Goal: Contribute content: Contribute content

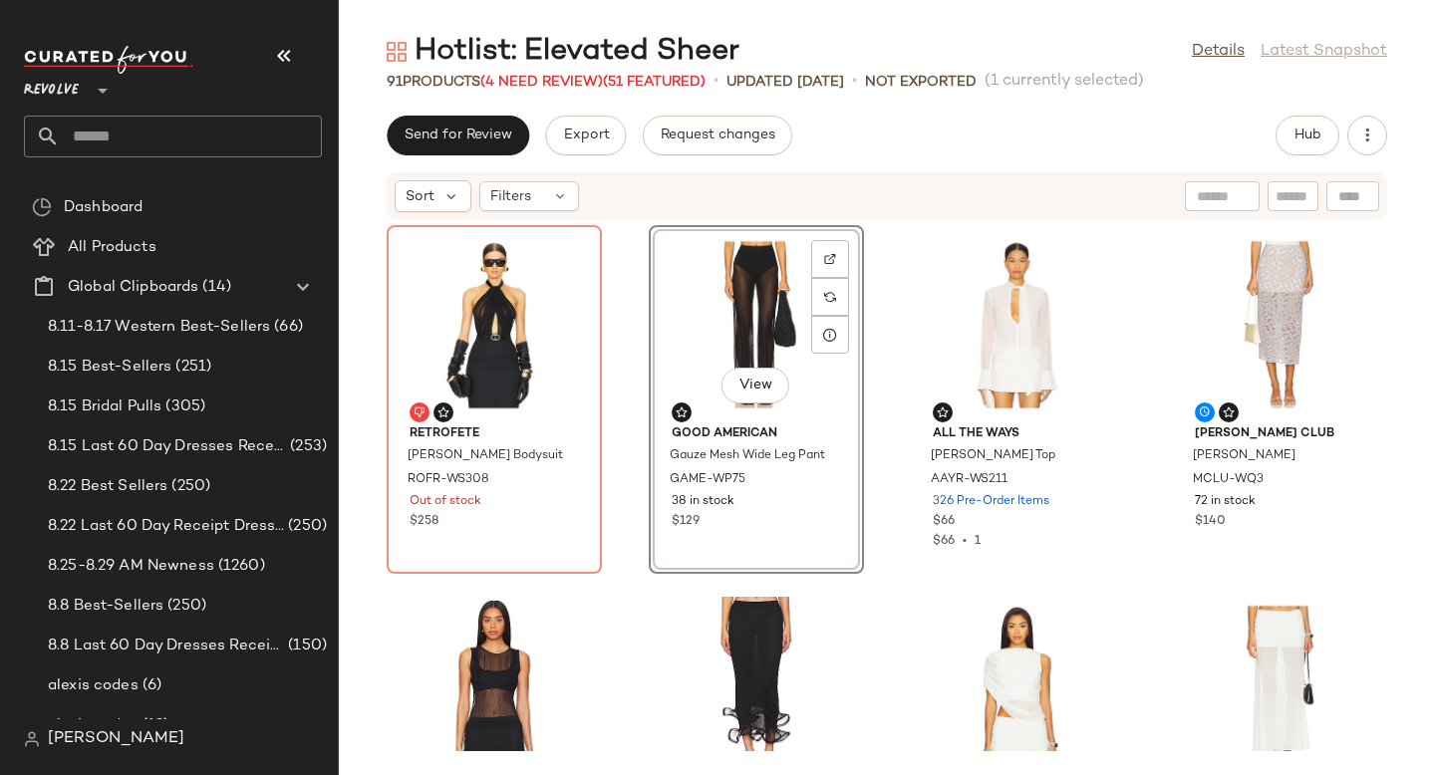
scroll to position [391, 0]
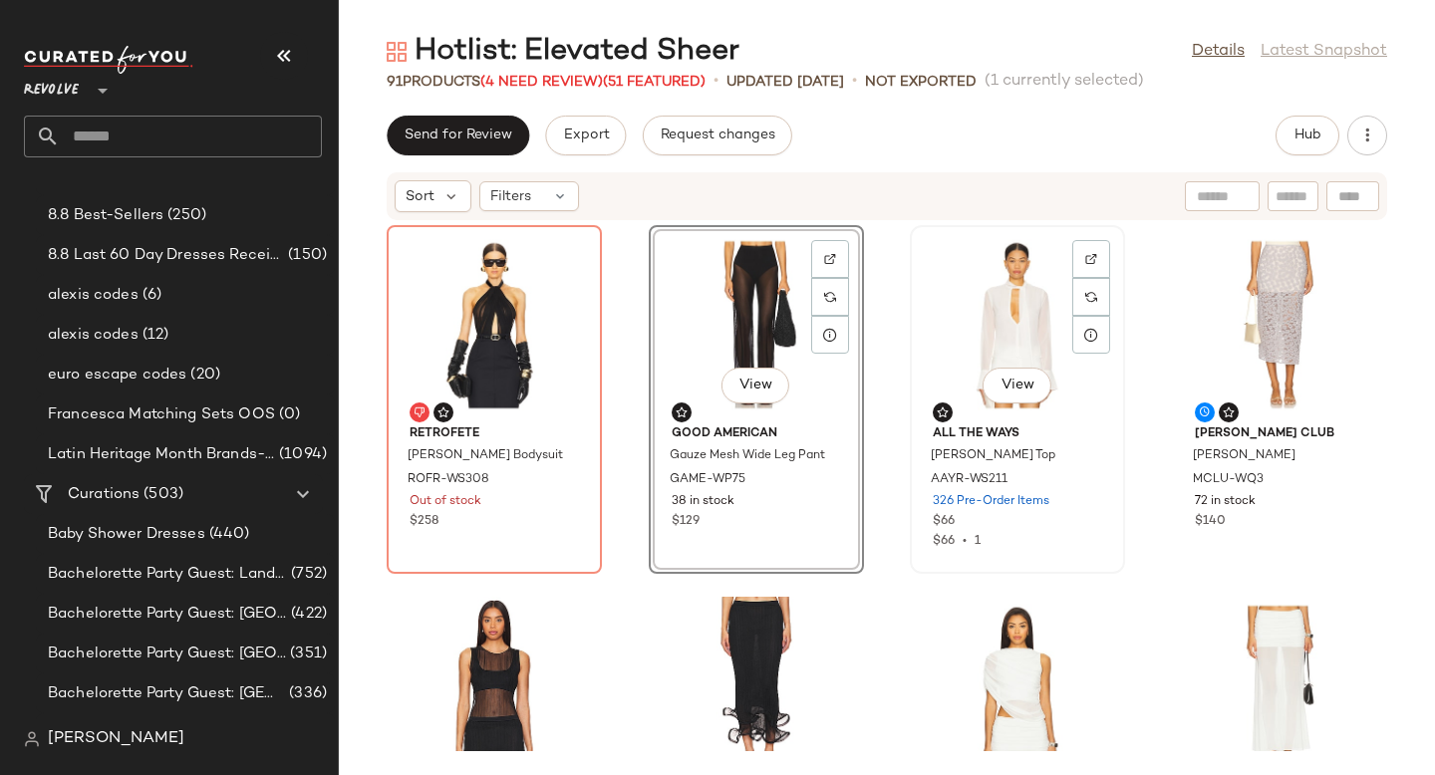
click at [975, 324] on div "View" at bounding box center [1017, 324] width 201 height 185
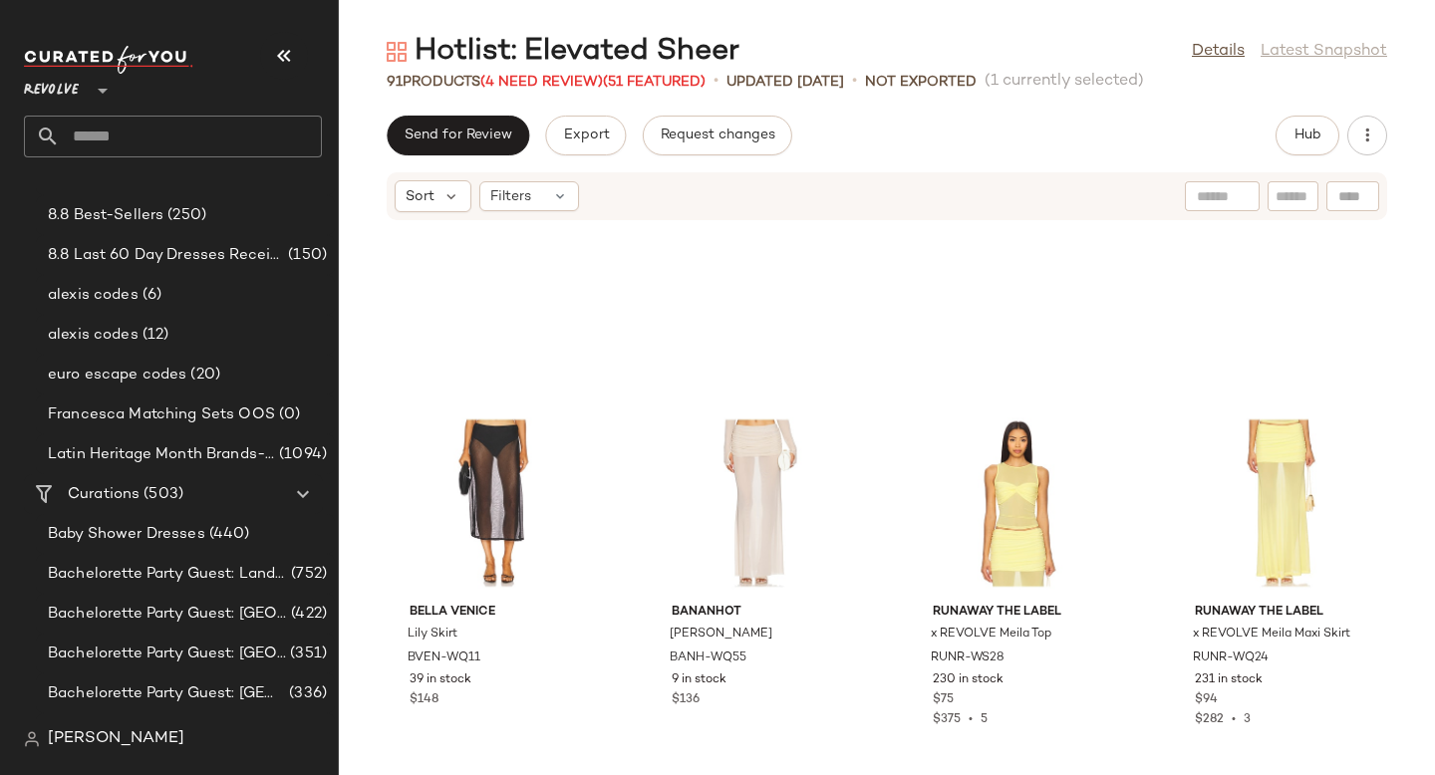
scroll to position [5916, 0]
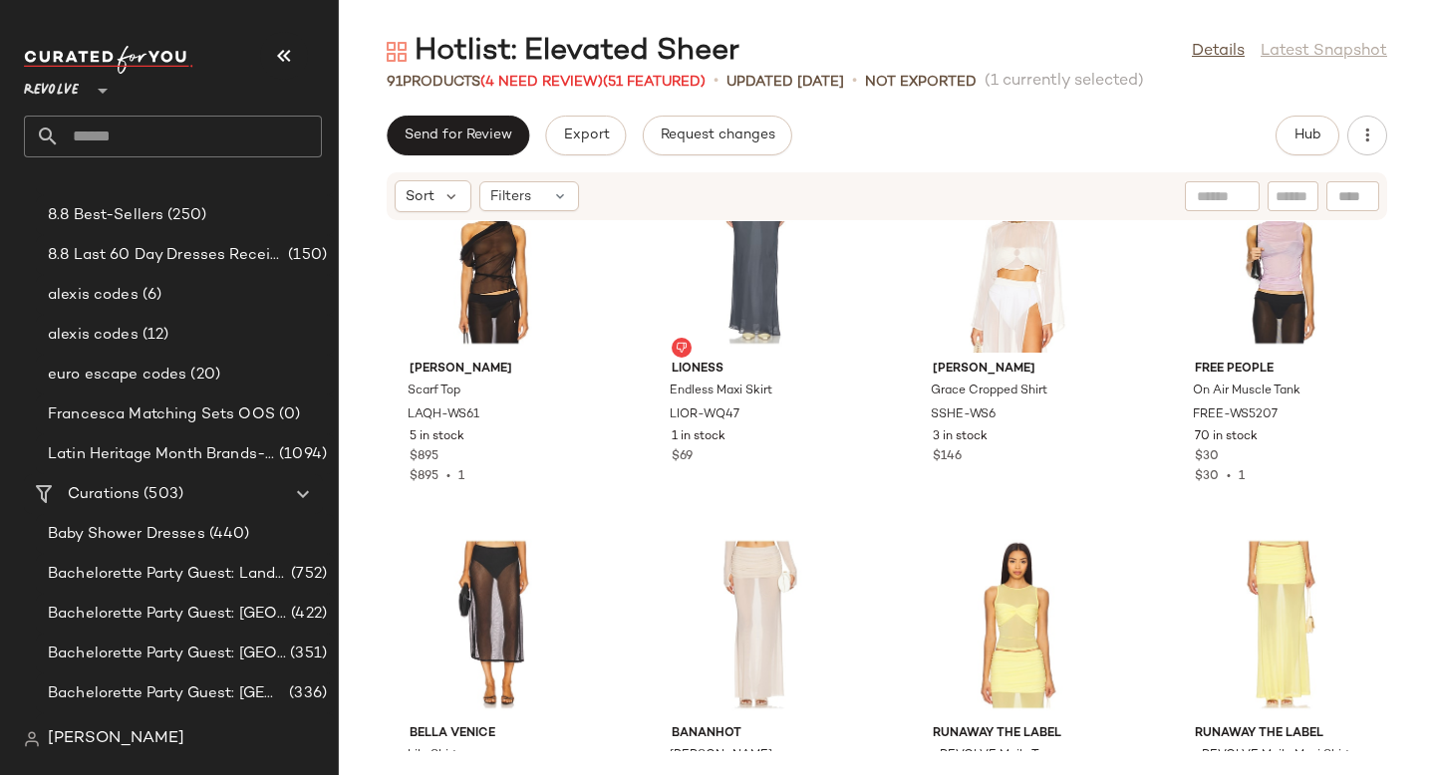
click at [1321, 115] on div "Hotlist: Elevated Sheer Details Latest Snapshot 91 Products (4 Need Review) (51…" at bounding box center [887, 403] width 1096 height 743
click at [1291, 141] on button "Hub" at bounding box center [1307, 136] width 64 height 40
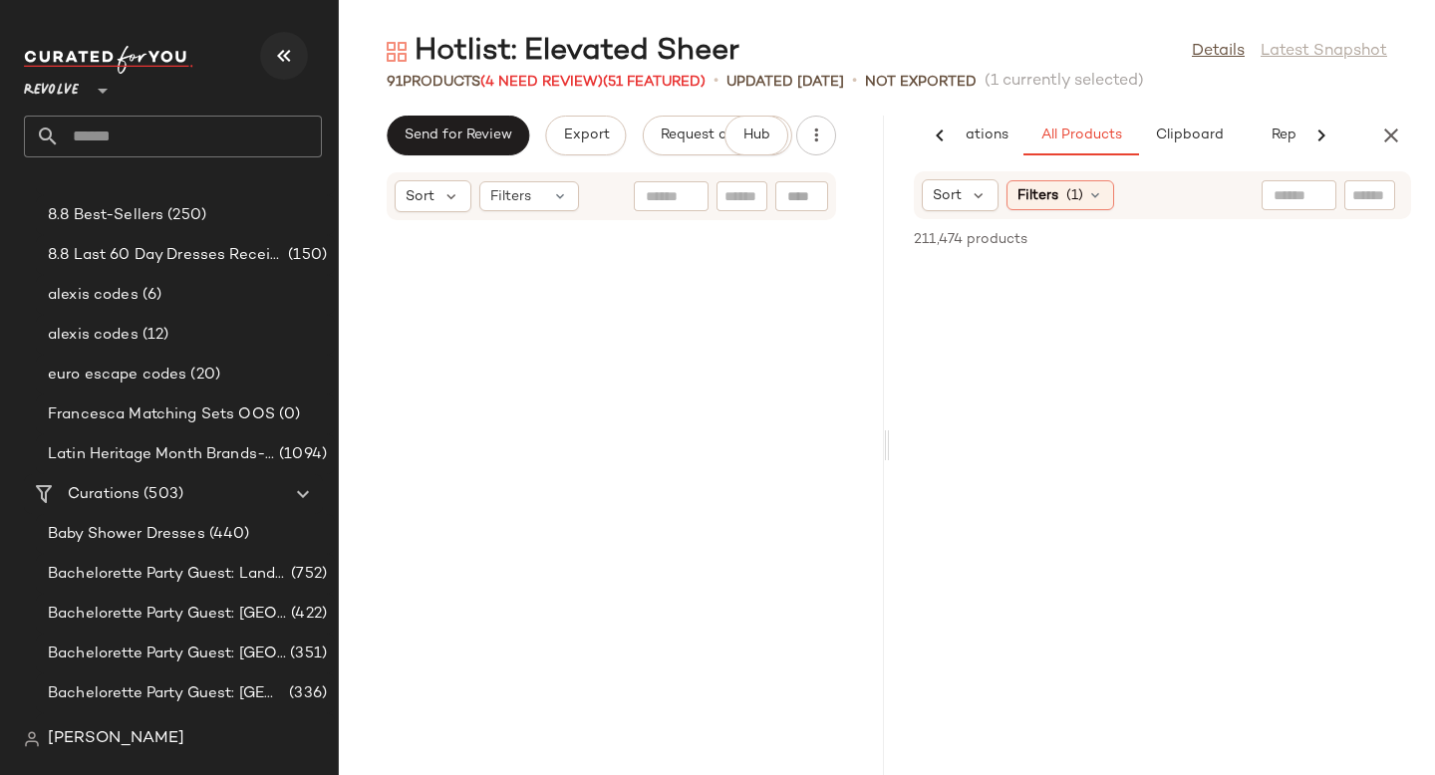
scroll to position [729, 0]
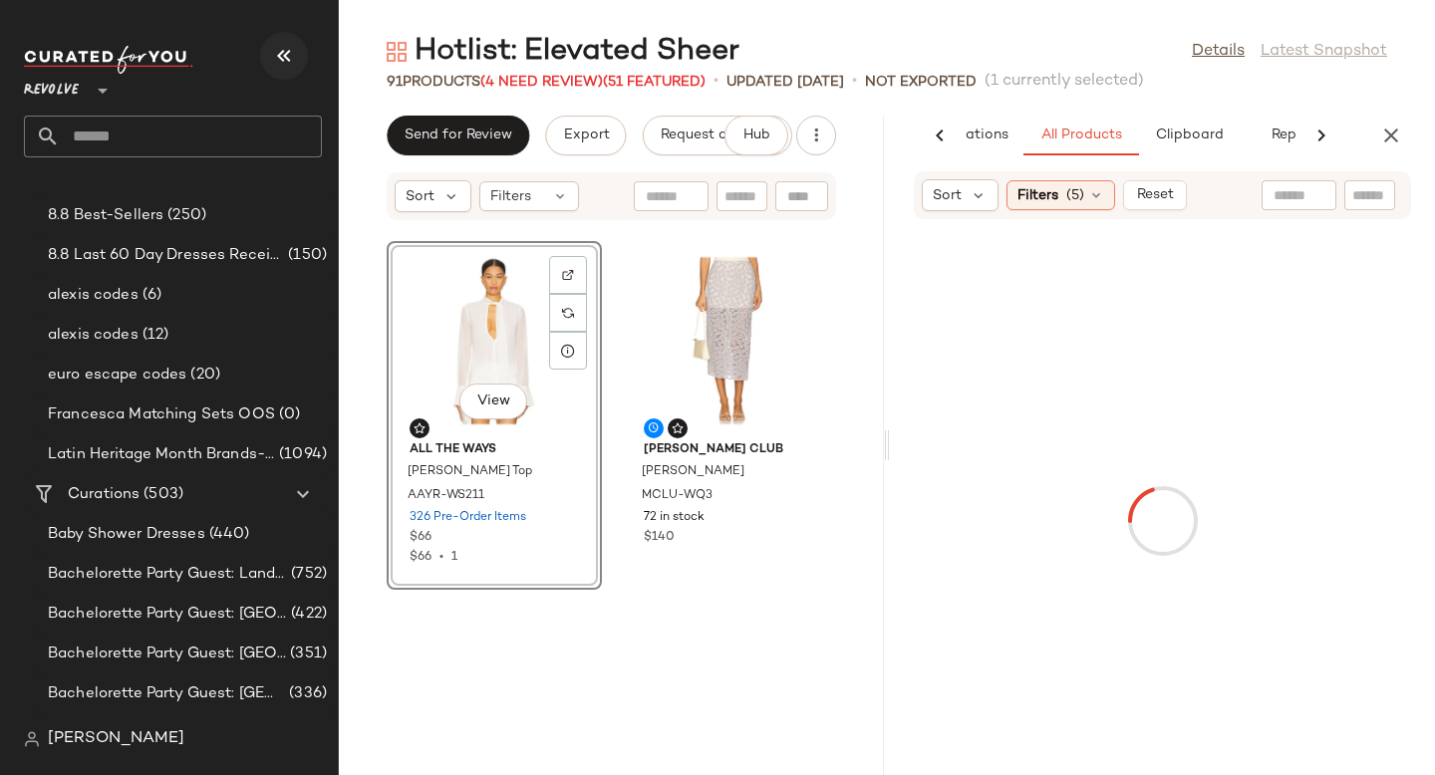
click at [294, 68] on button "button" at bounding box center [284, 56] width 48 height 48
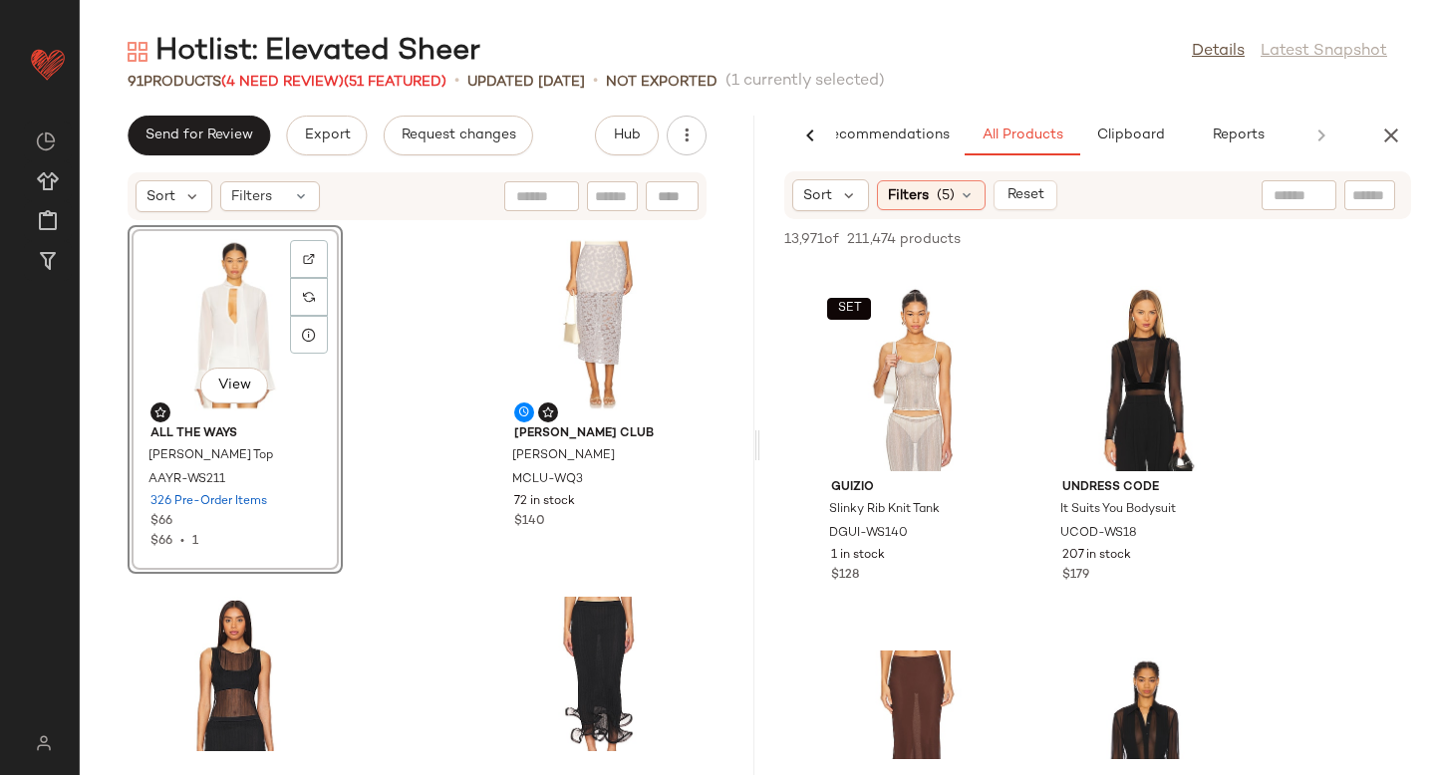
scroll to position [11262, 0]
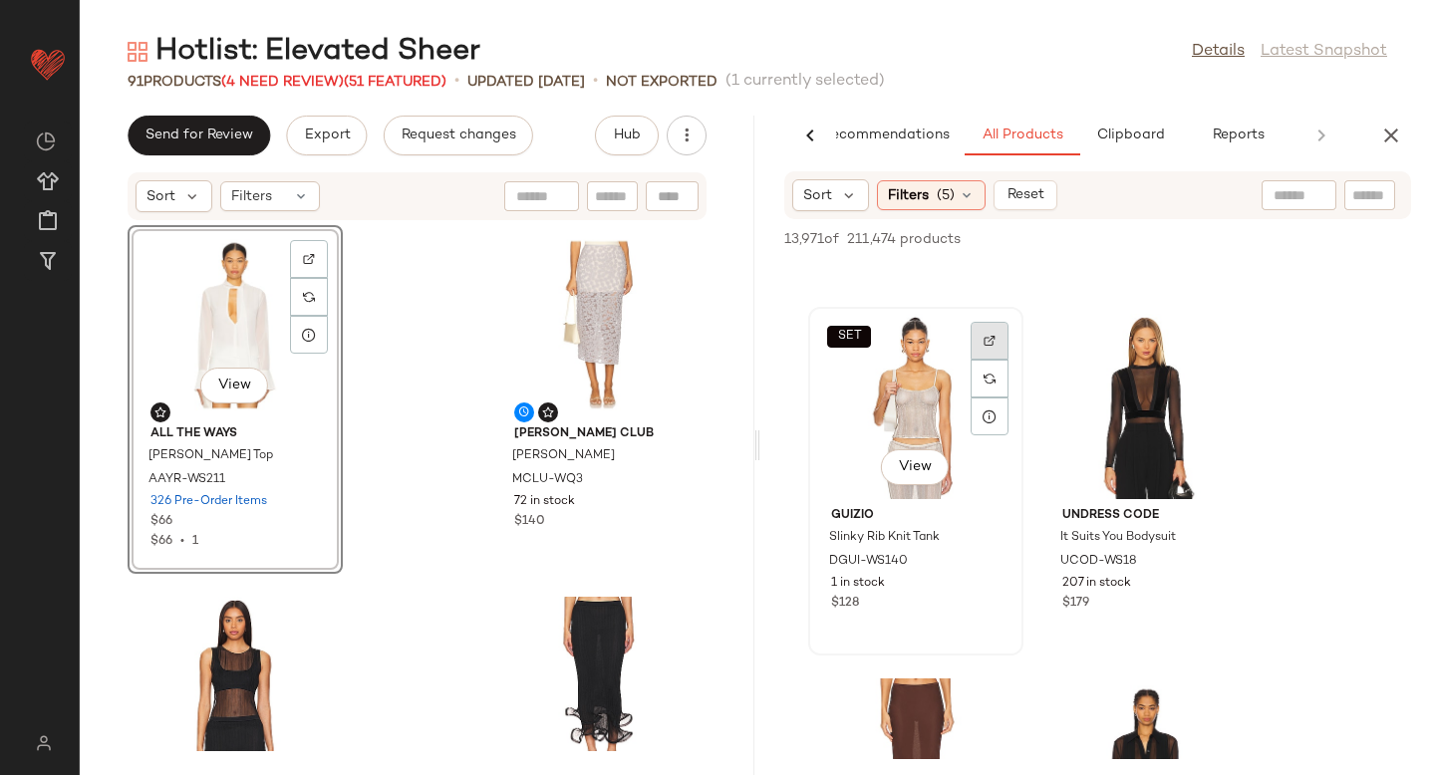
click at [990, 340] on img at bounding box center [990, 341] width 12 height 12
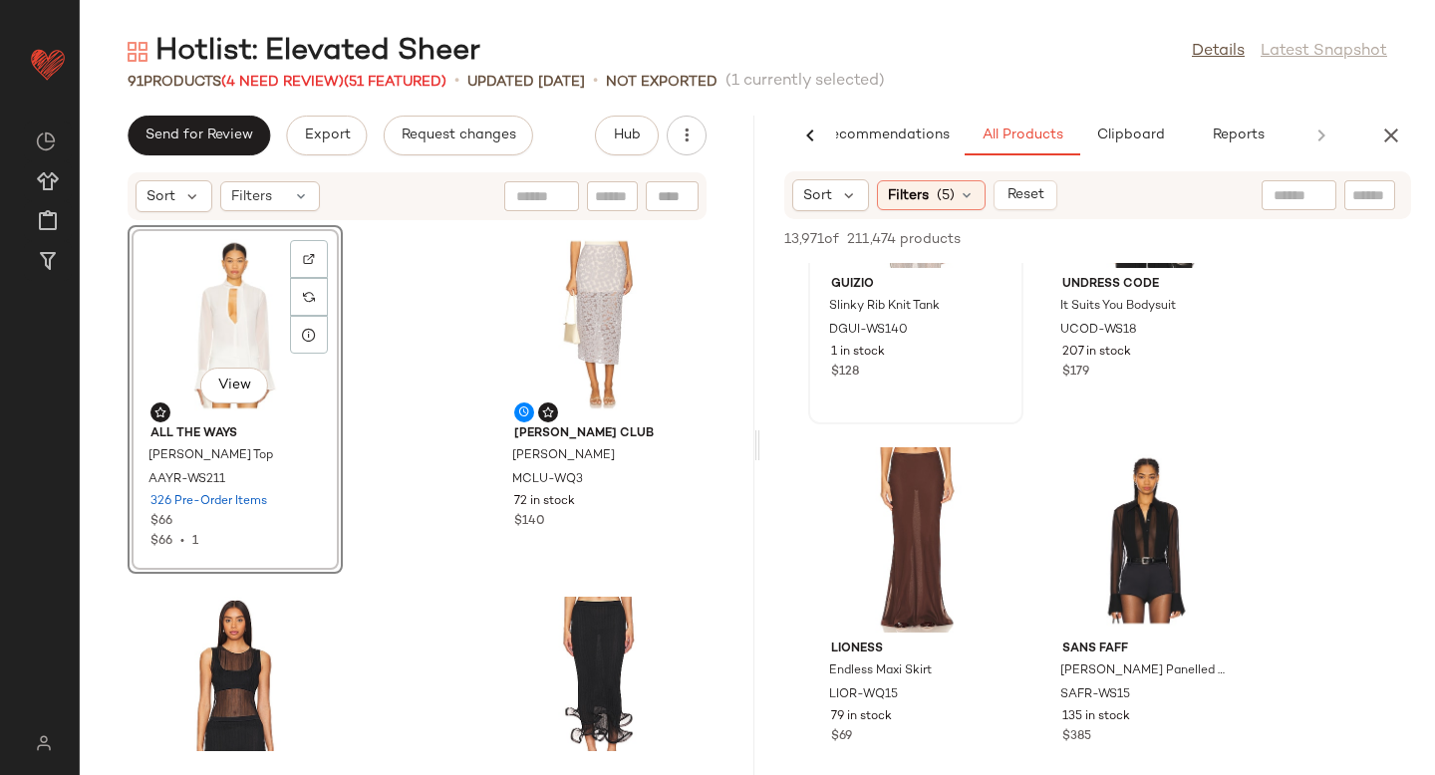
scroll to position [11506, 0]
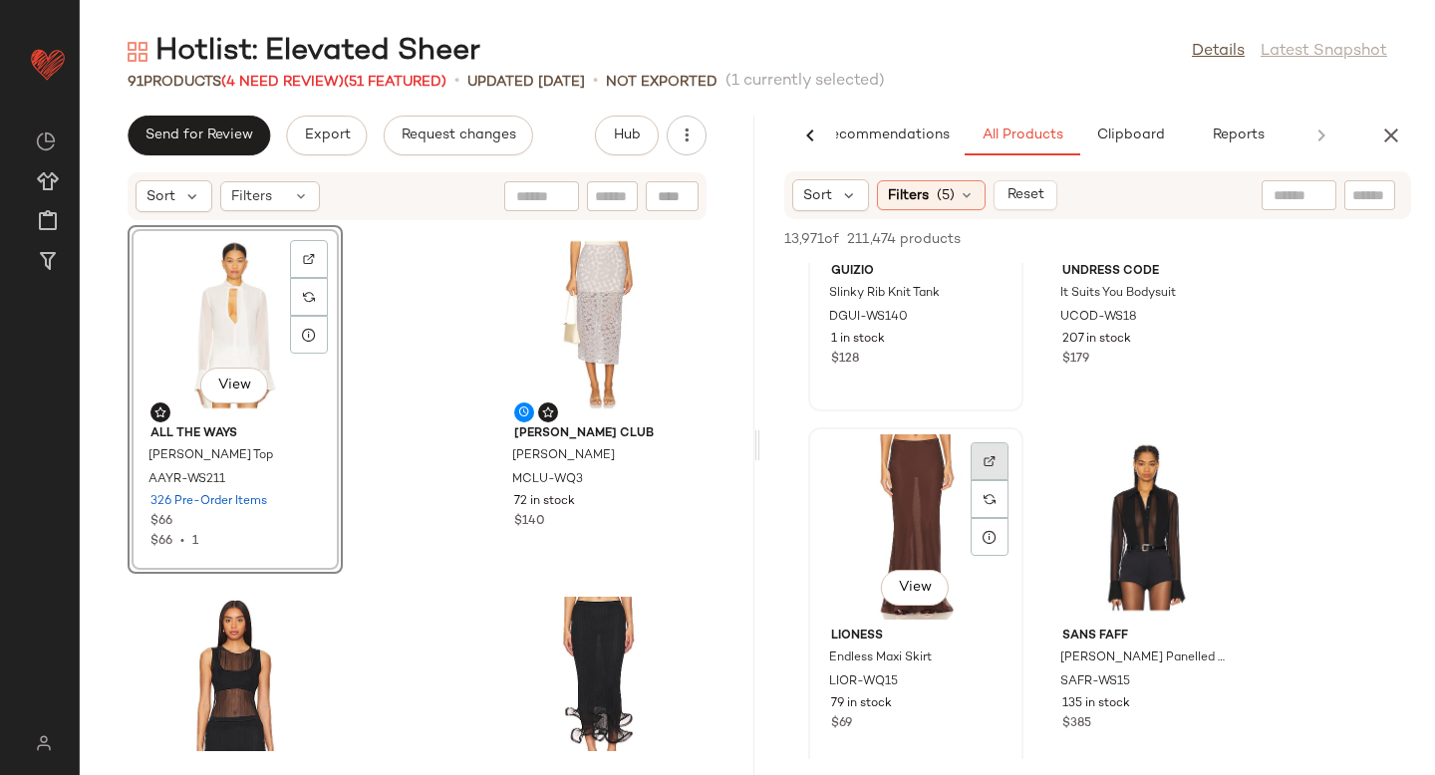
click at [997, 451] on div at bounding box center [990, 461] width 38 height 38
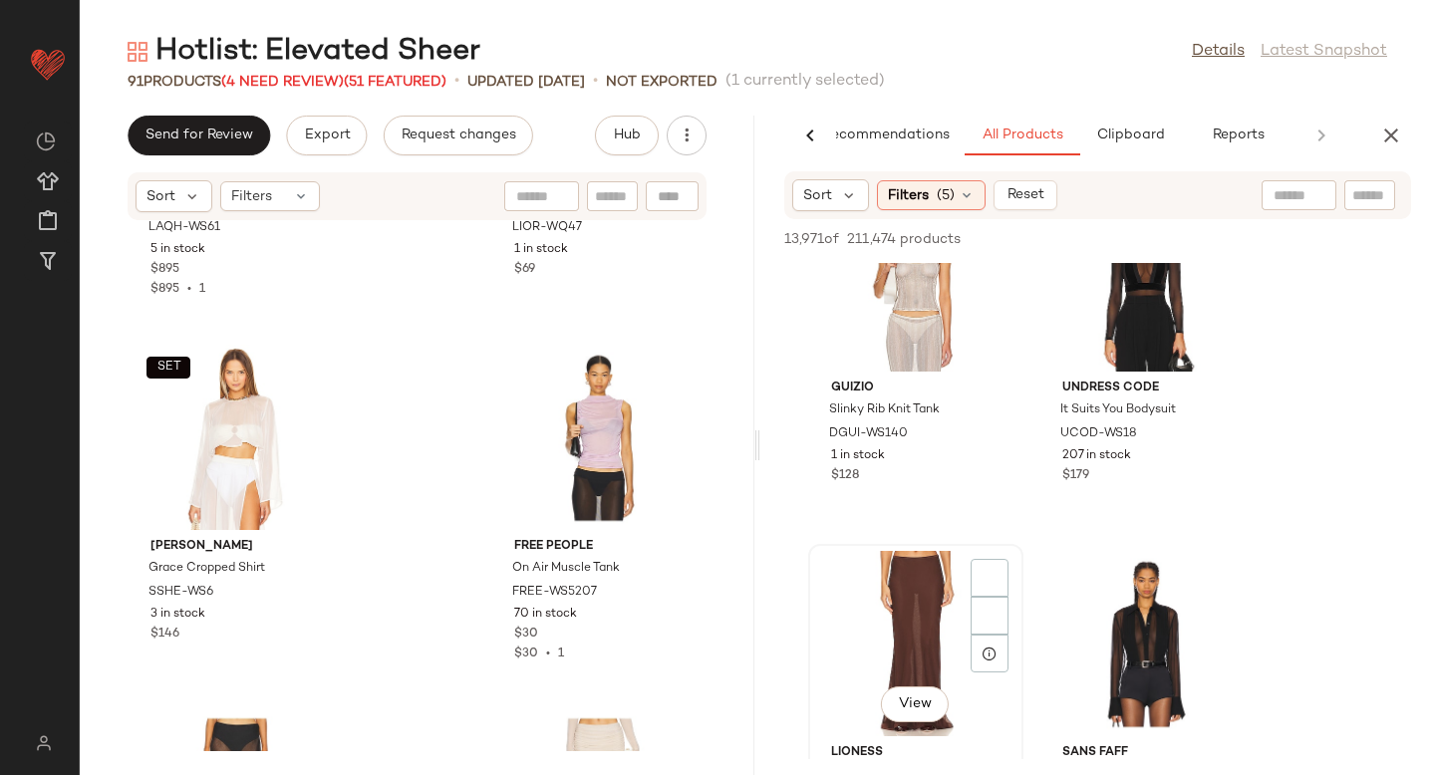
scroll to position [11471, 0]
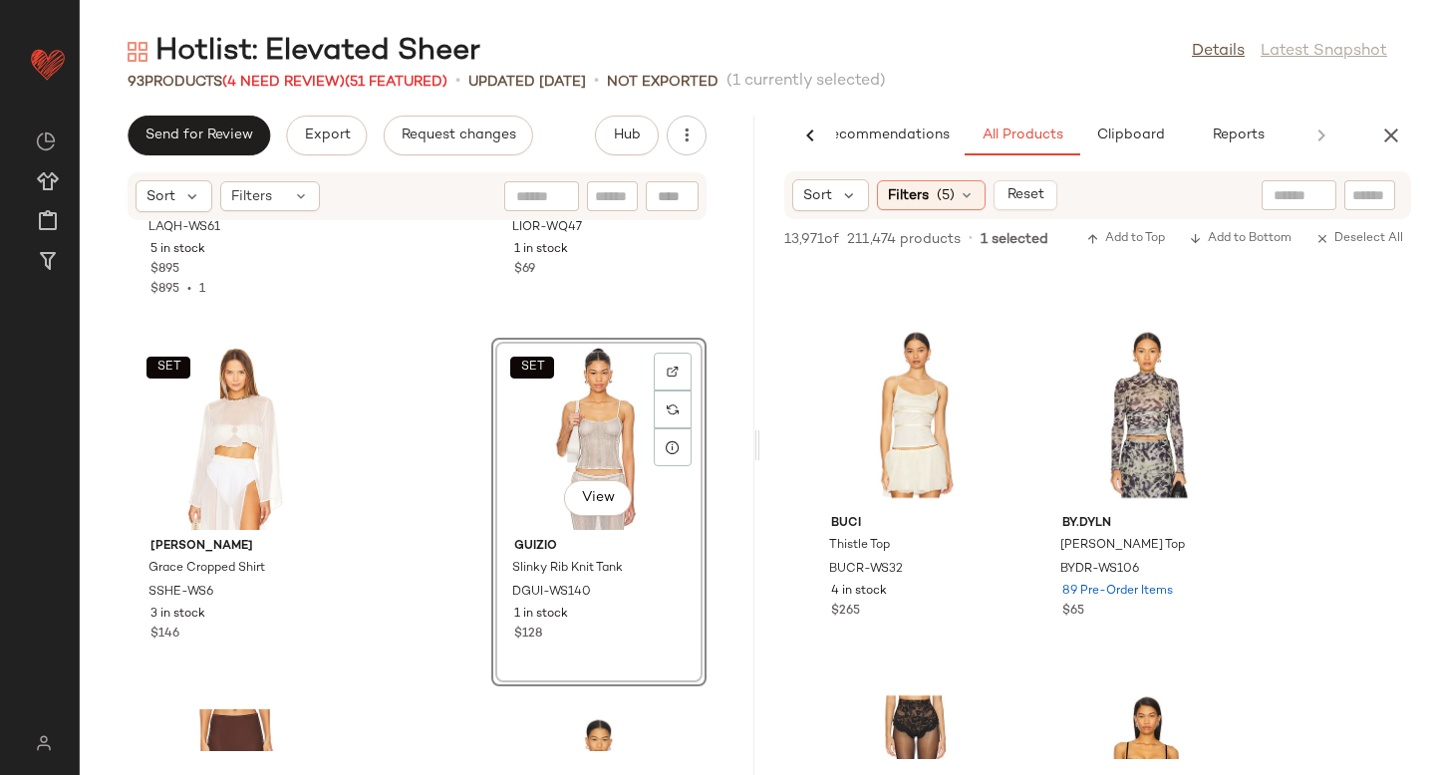
scroll to position [14539, 0]
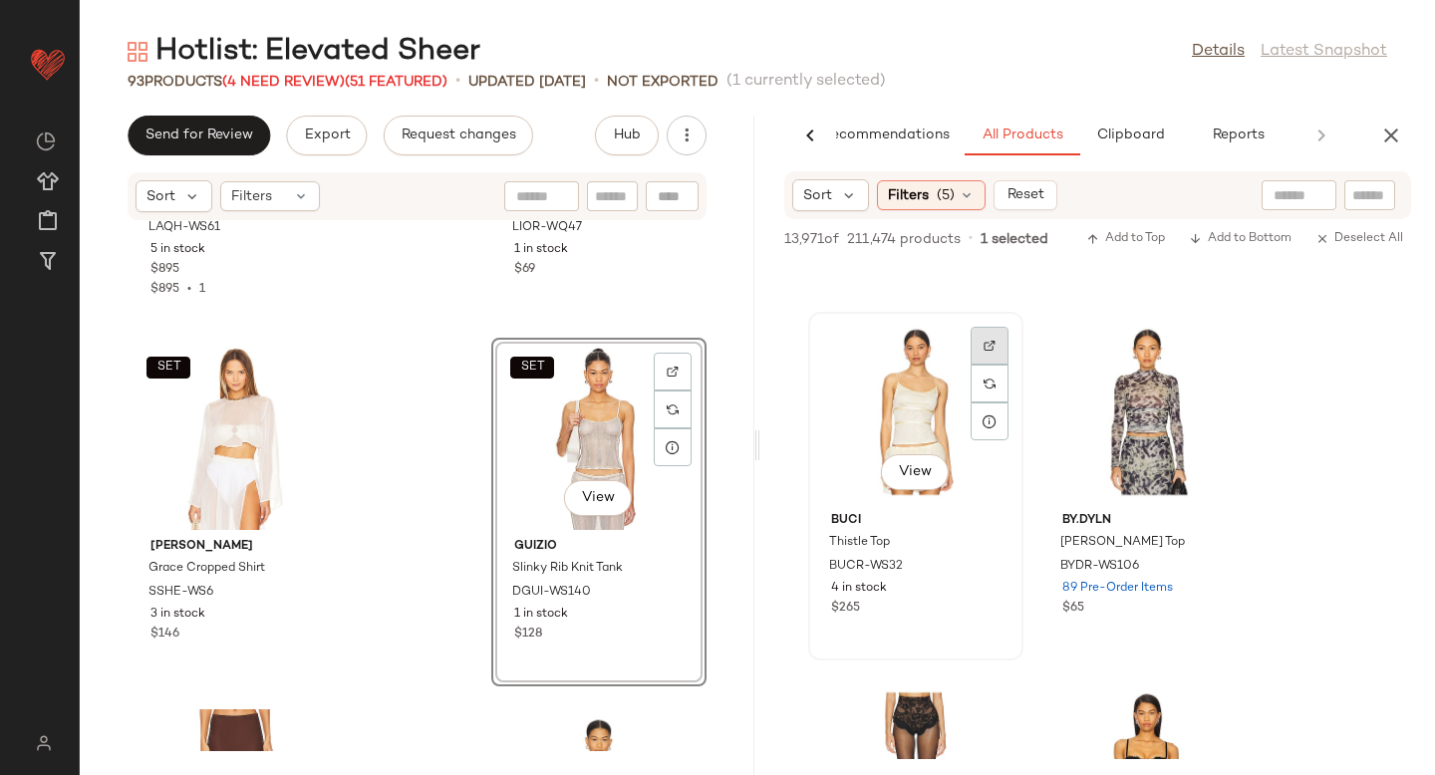
click at [987, 334] on div at bounding box center [990, 346] width 38 height 38
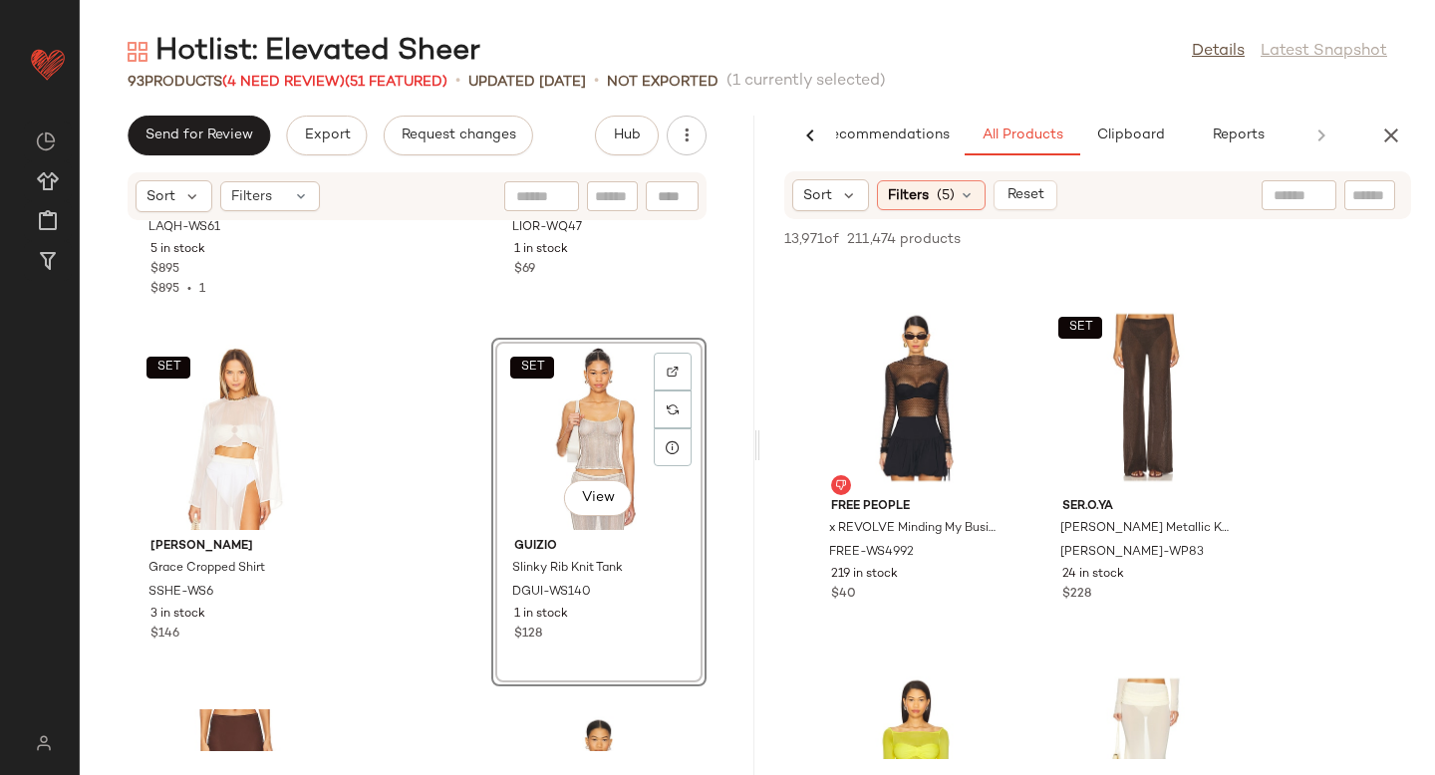
scroll to position [15624, 0]
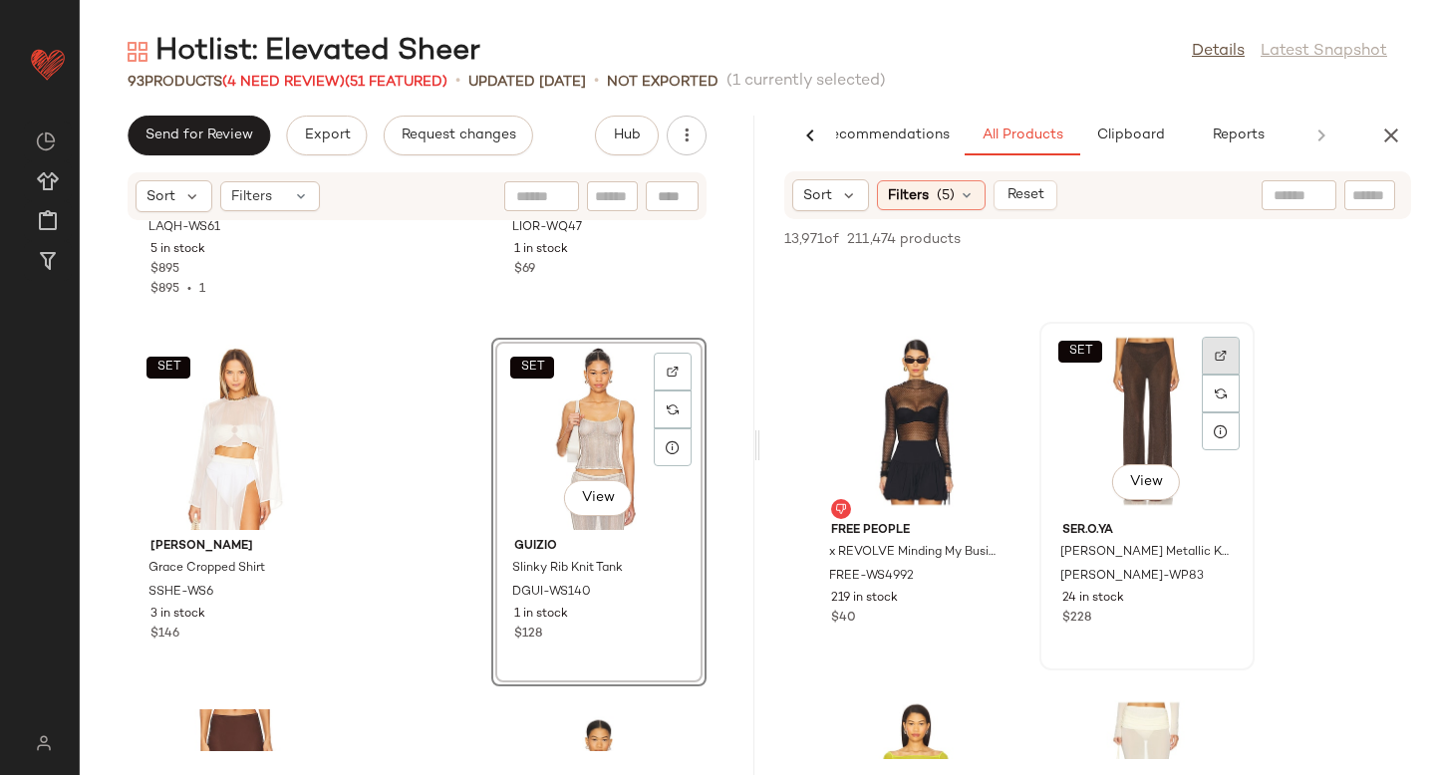
click at [1221, 344] on div at bounding box center [1221, 356] width 38 height 38
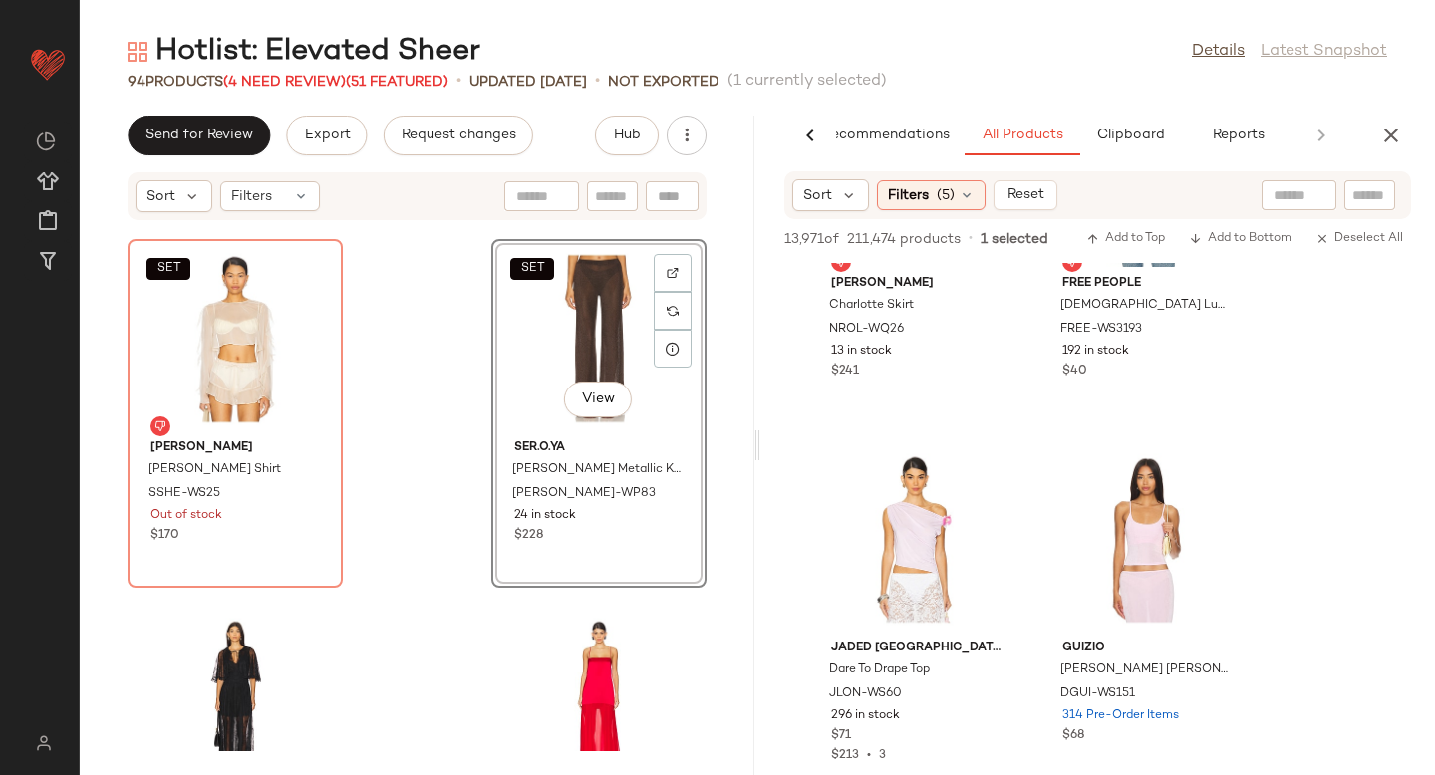
scroll to position [16255, 0]
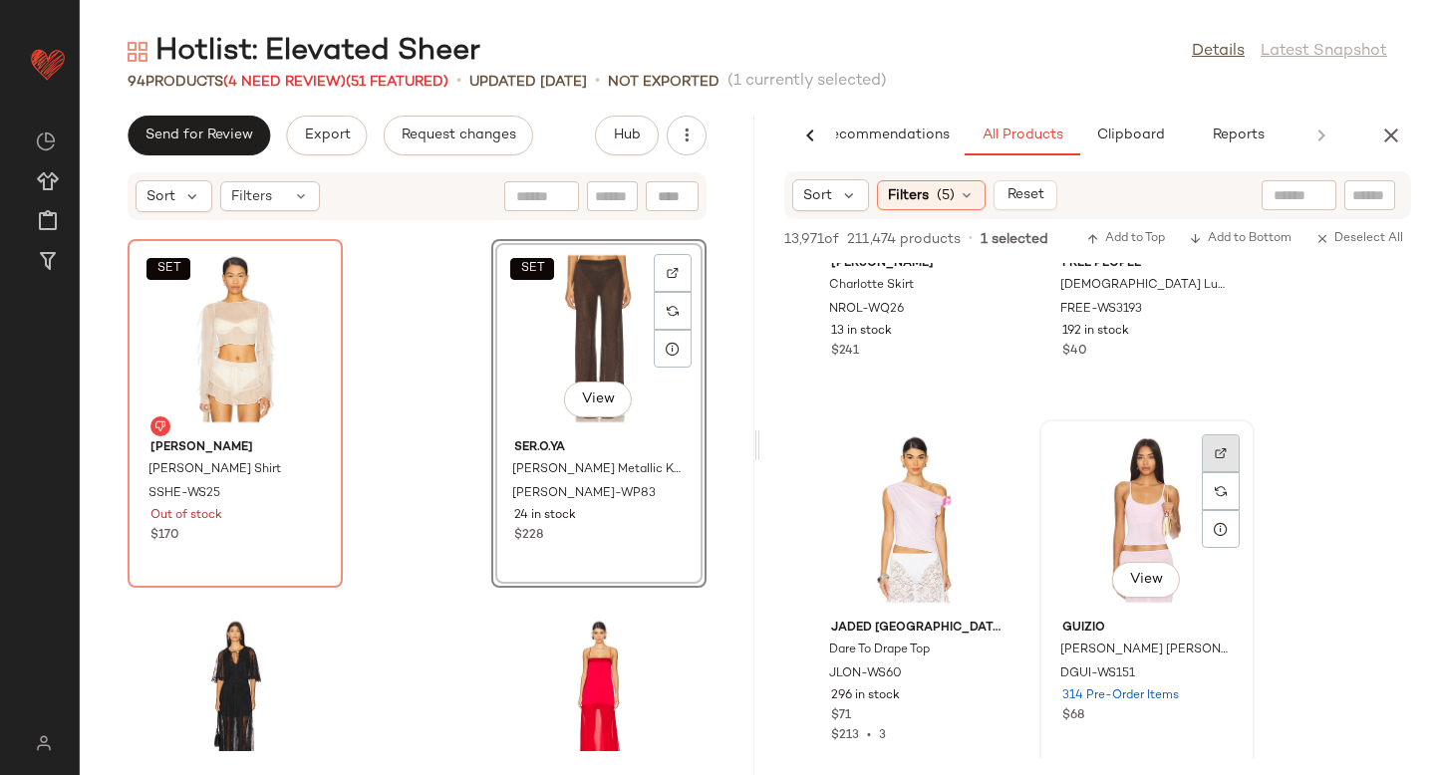
click at [1234, 459] on div at bounding box center [1221, 453] width 38 height 38
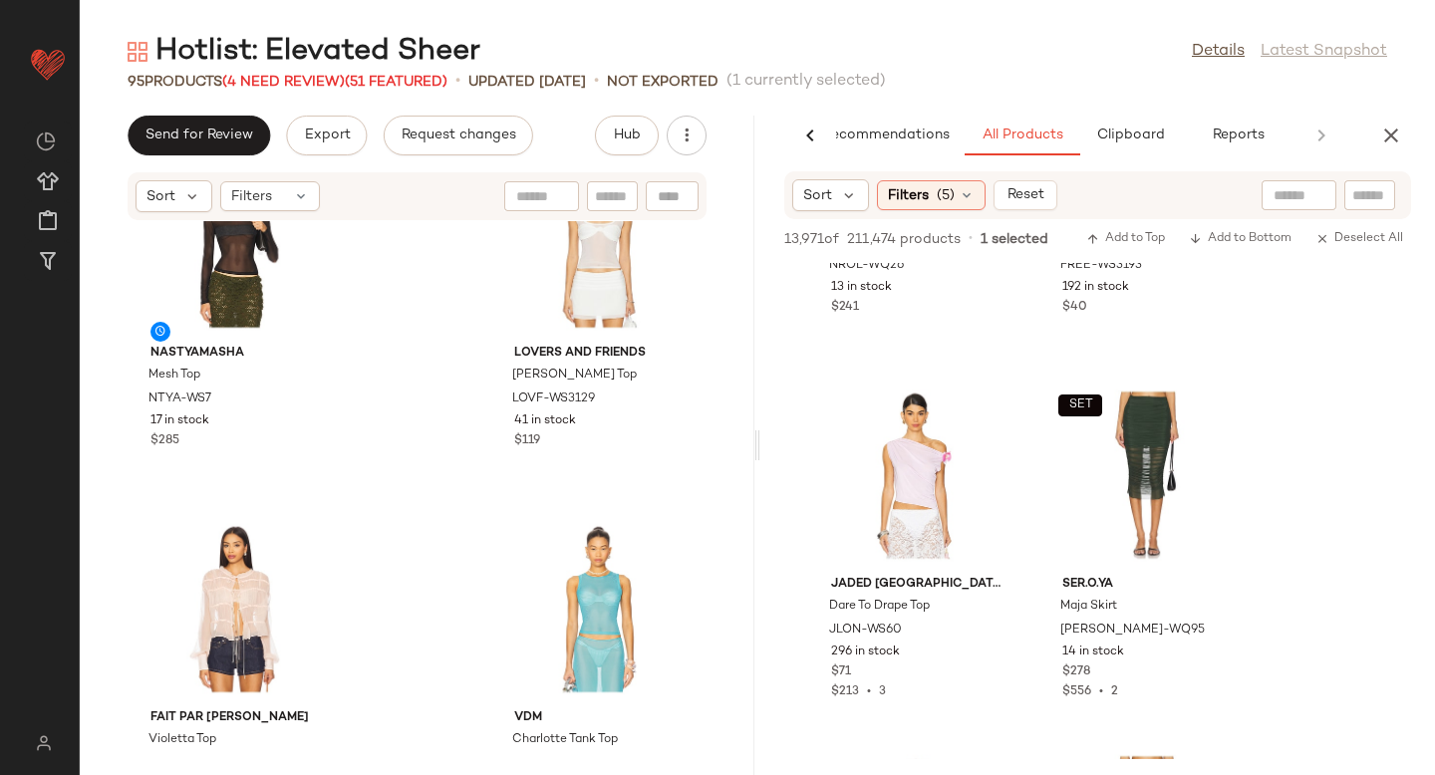
scroll to position [16287, 0]
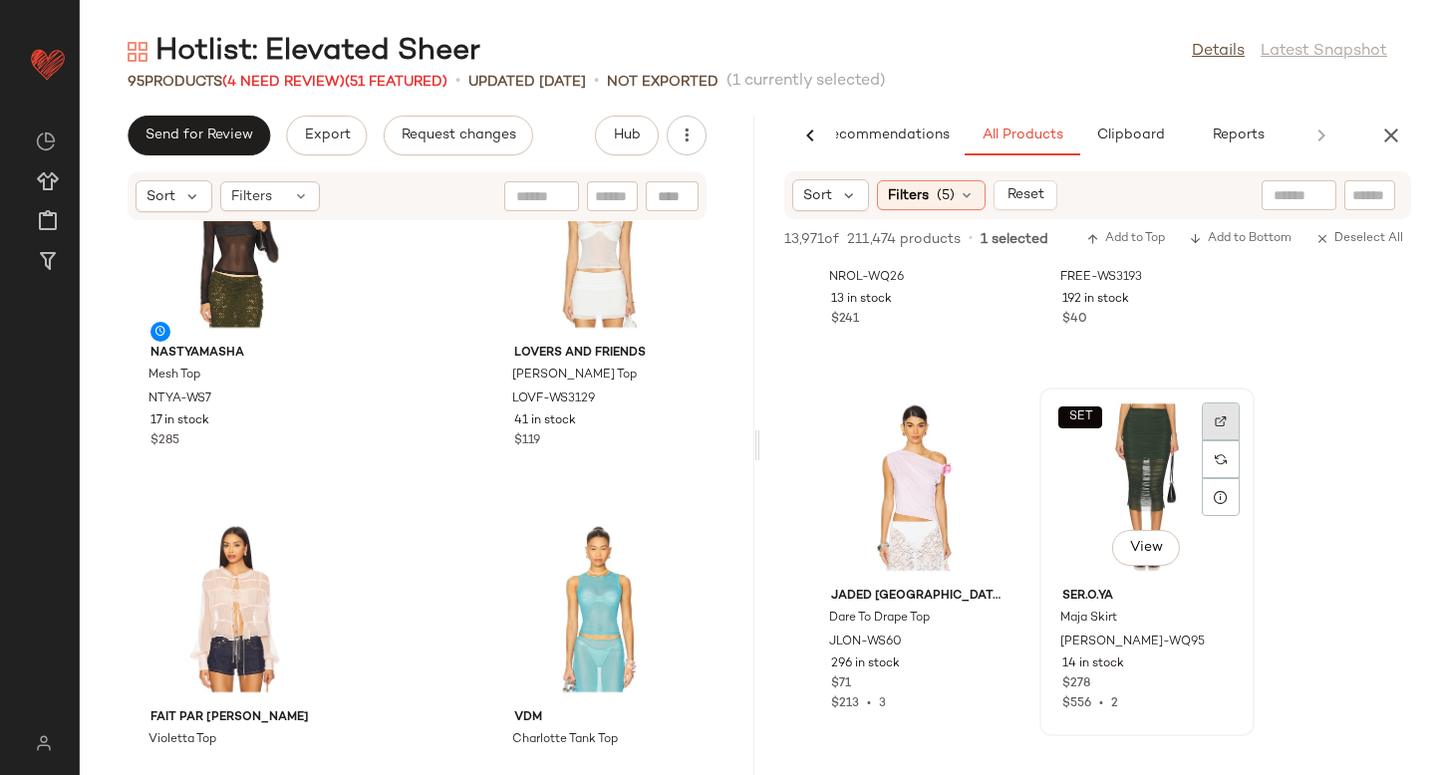
click at [1222, 414] on div at bounding box center [1221, 422] width 38 height 38
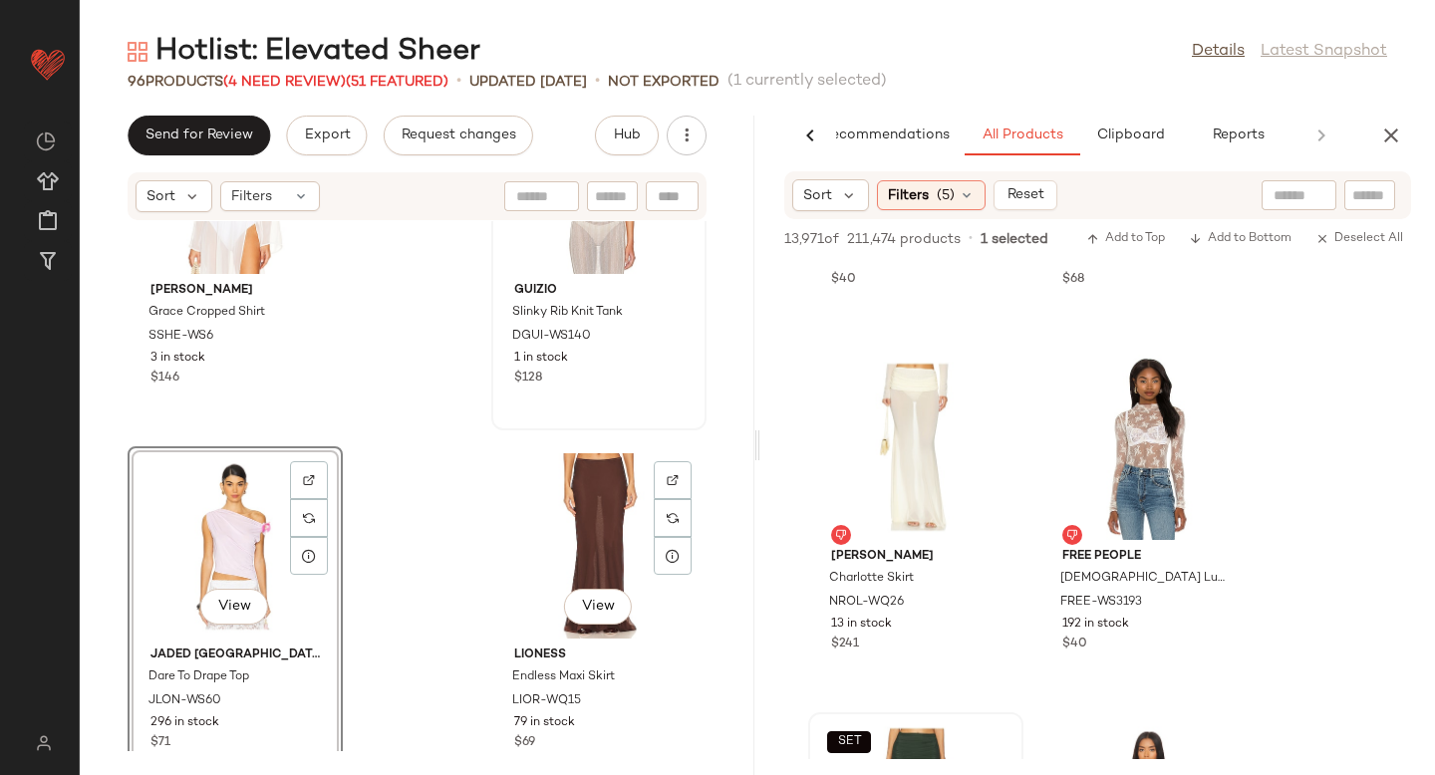
scroll to position [12191, 0]
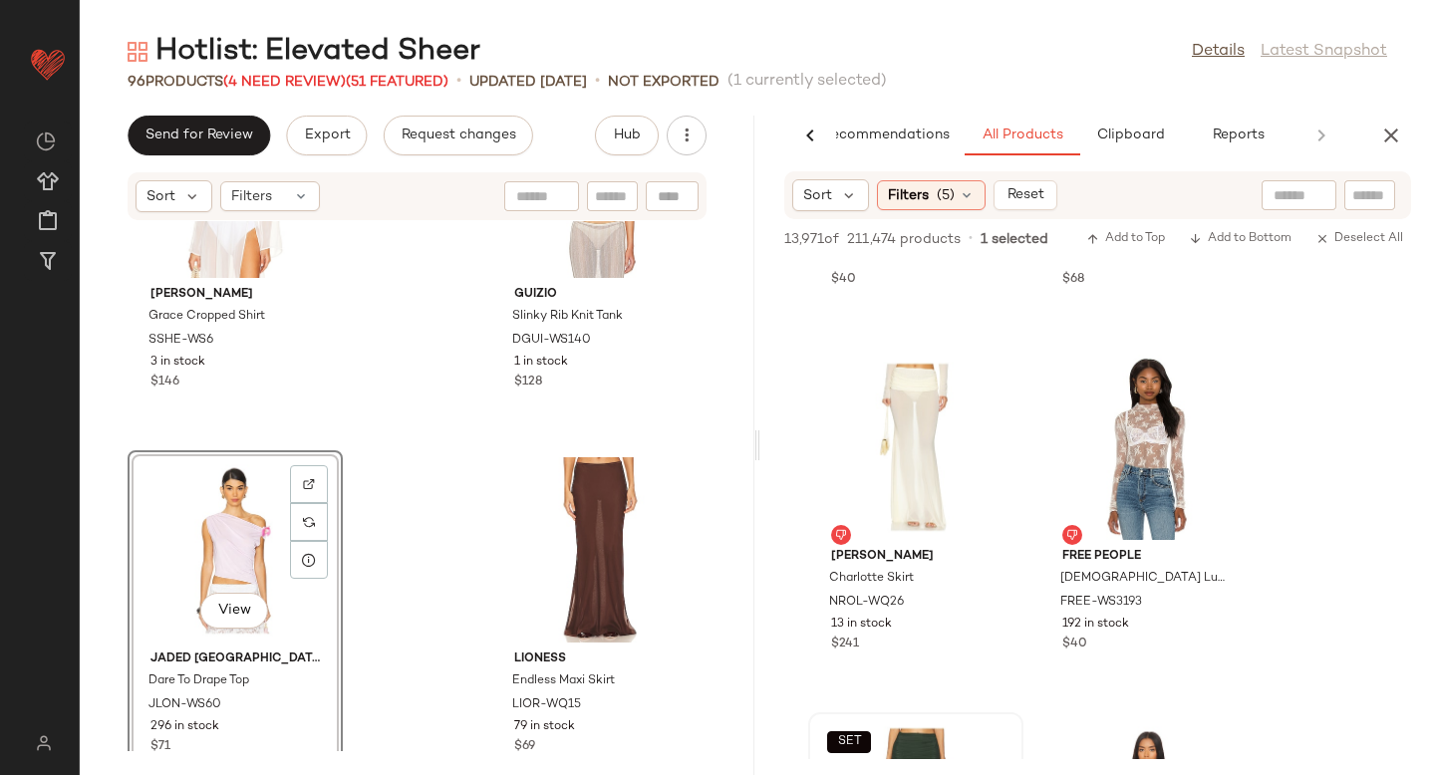
click at [182, 518] on div "View" at bounding box center [235, 549] width 201 height 185
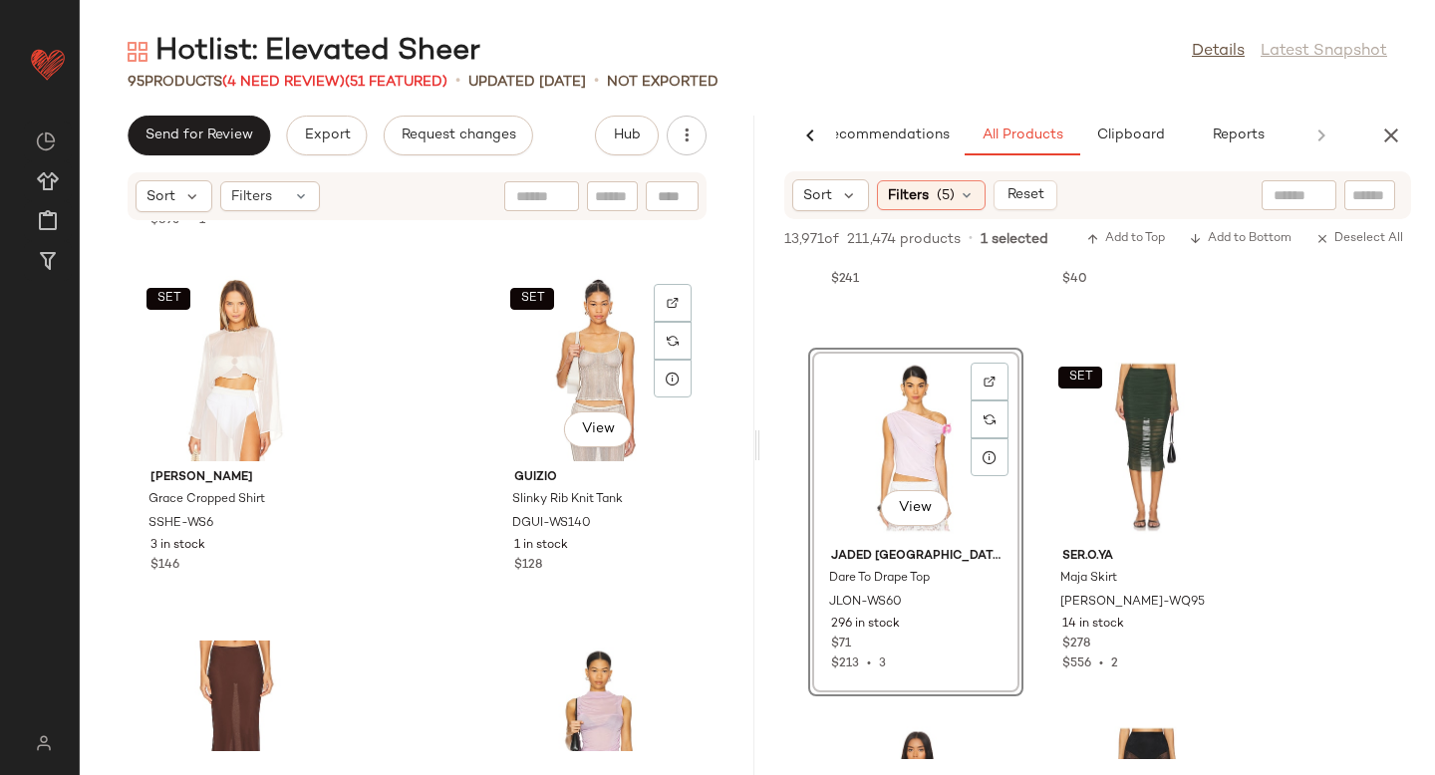
scroll to position [11997, 0]
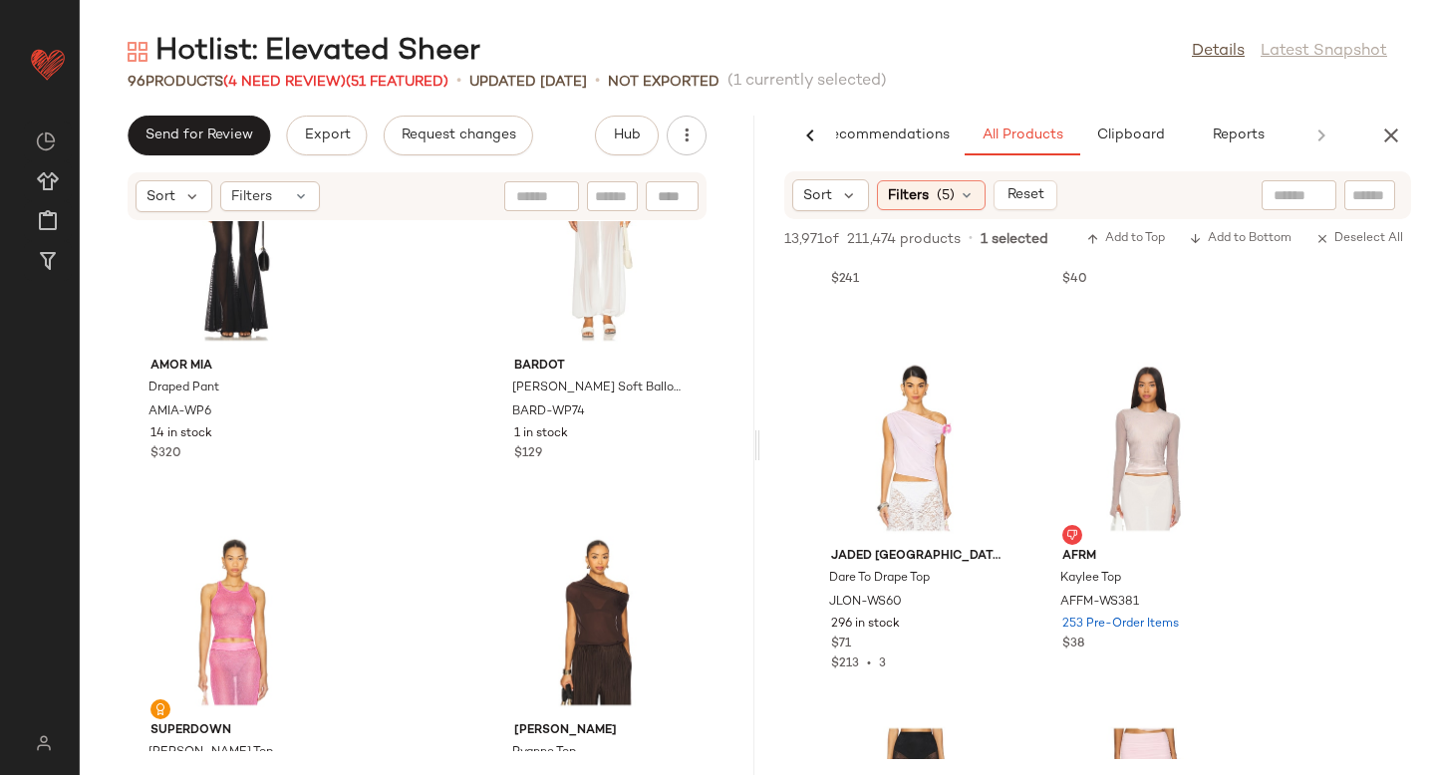
scroll to position [10492, 0]
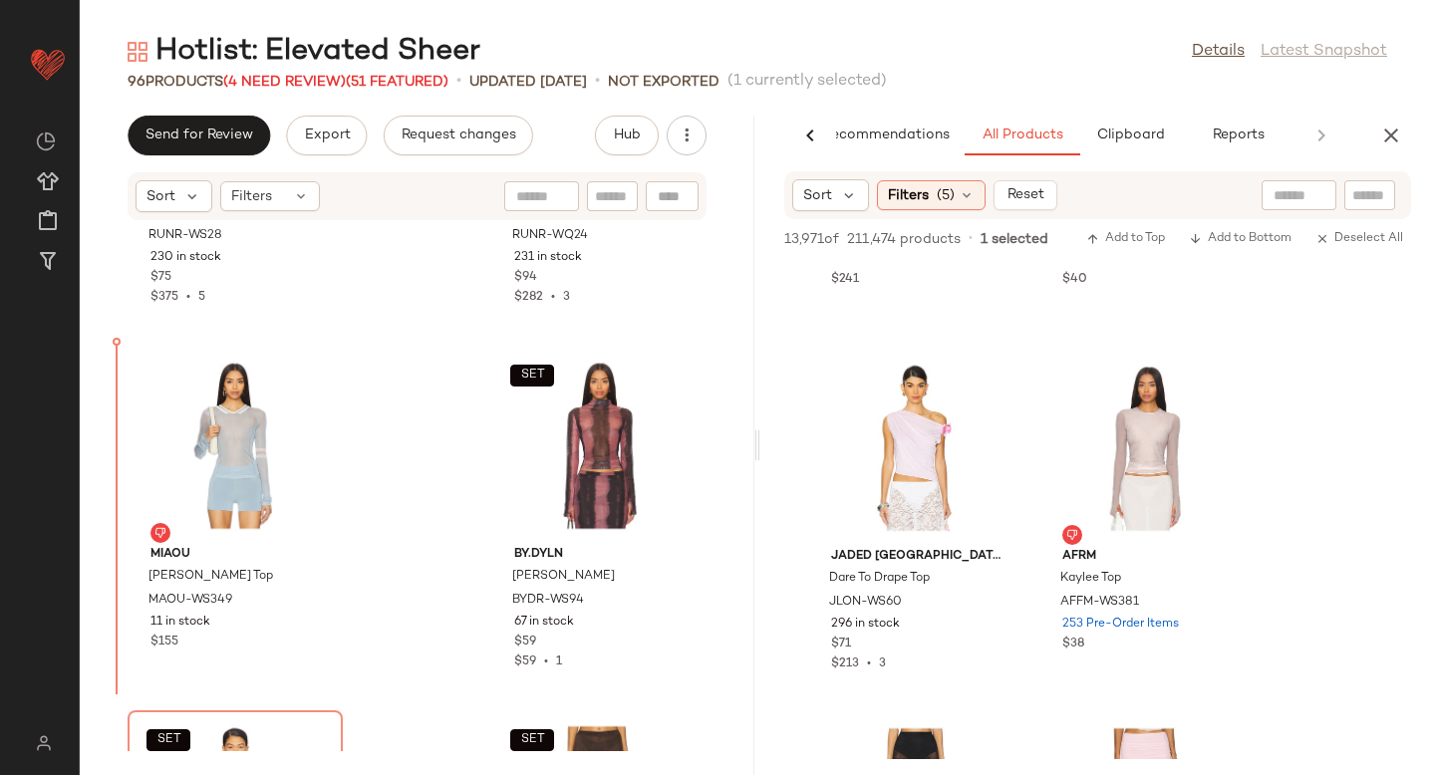
scroll to position [13767, 0]
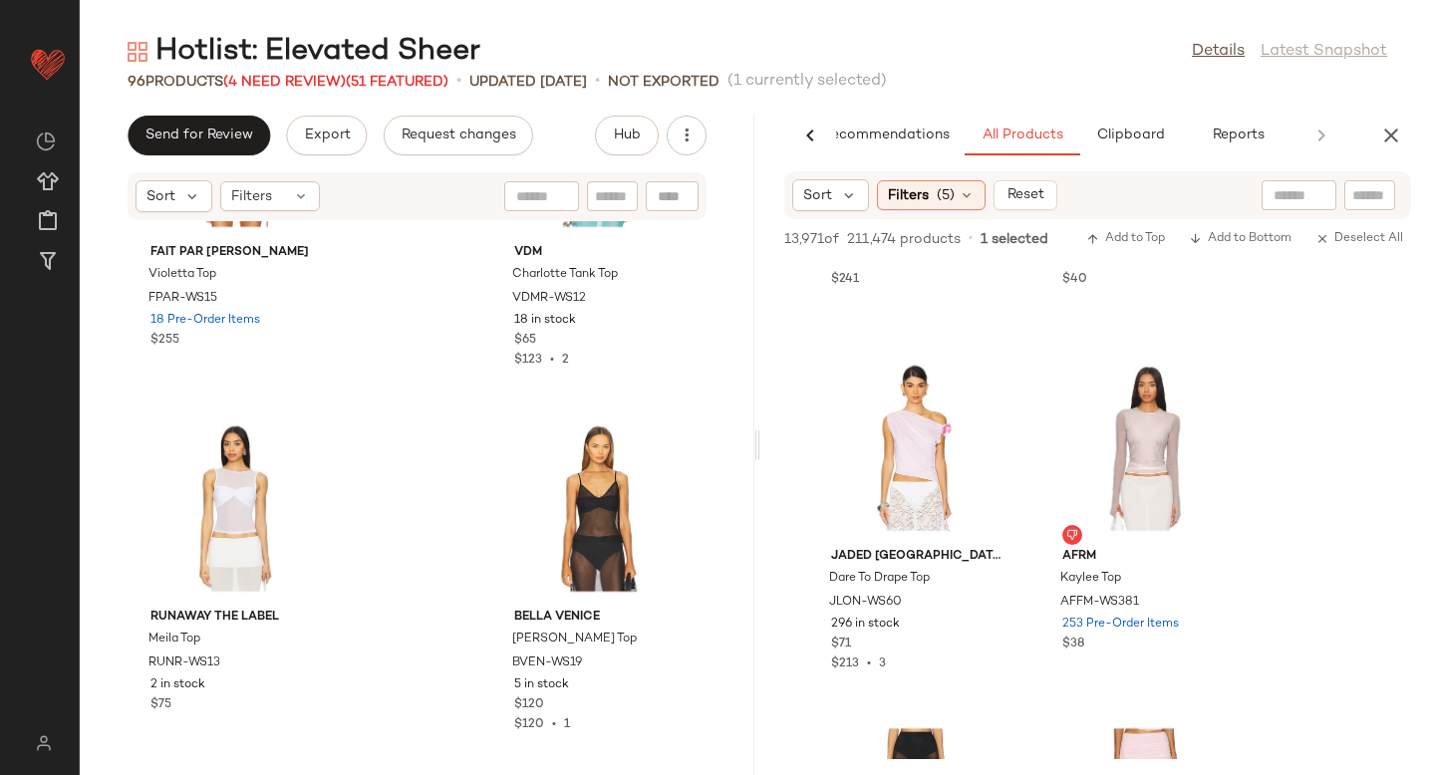
scroll to position [9677, 0]
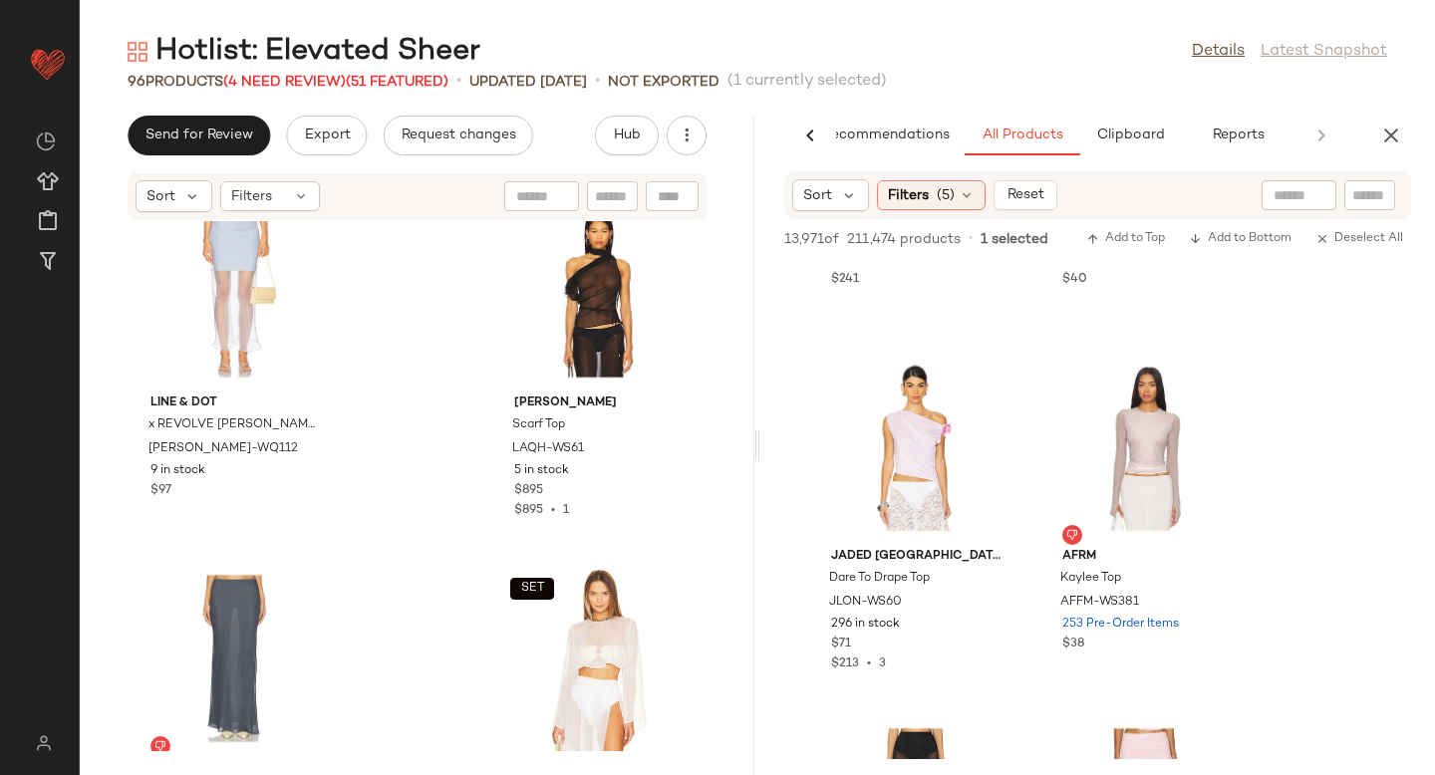
scroll to position [11355, 0]
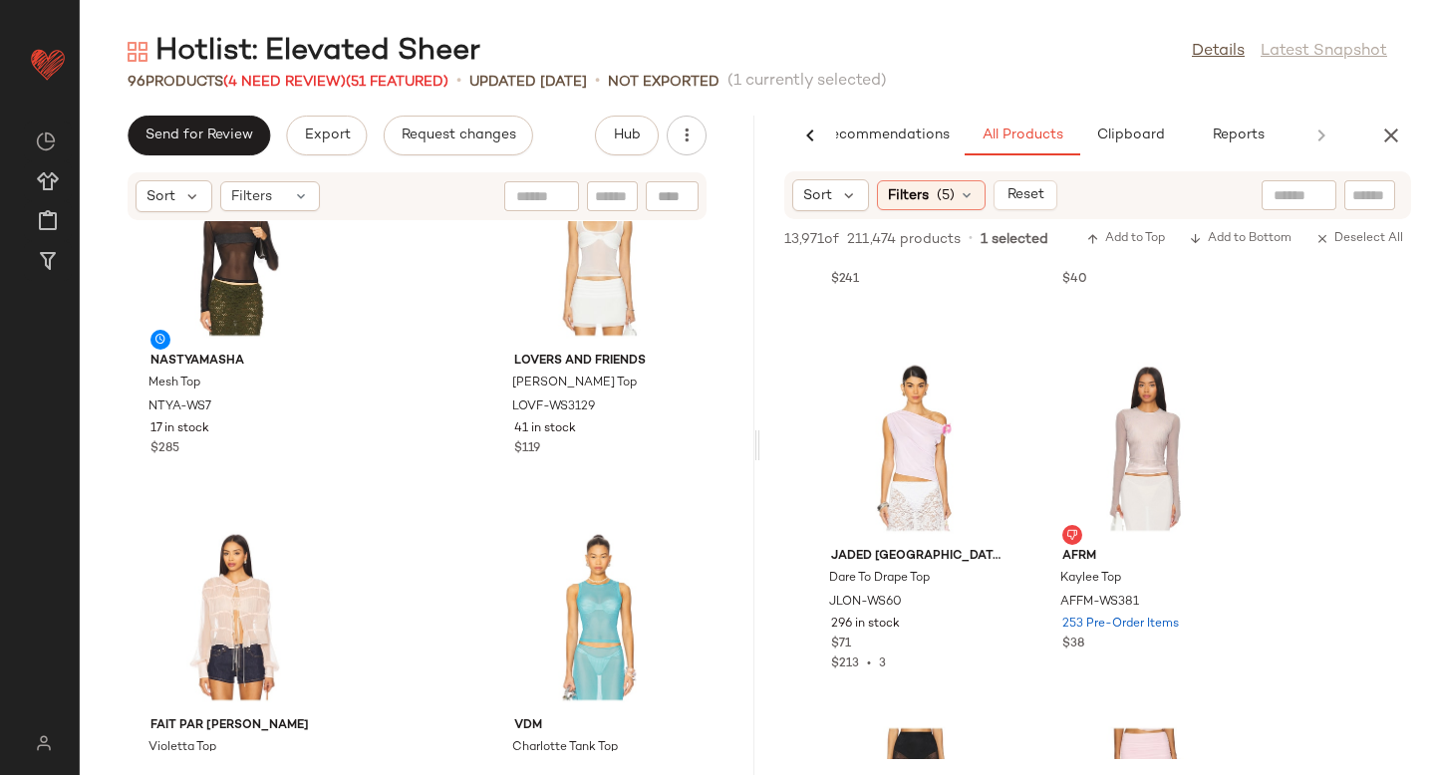
scroll to position [8892, 0]
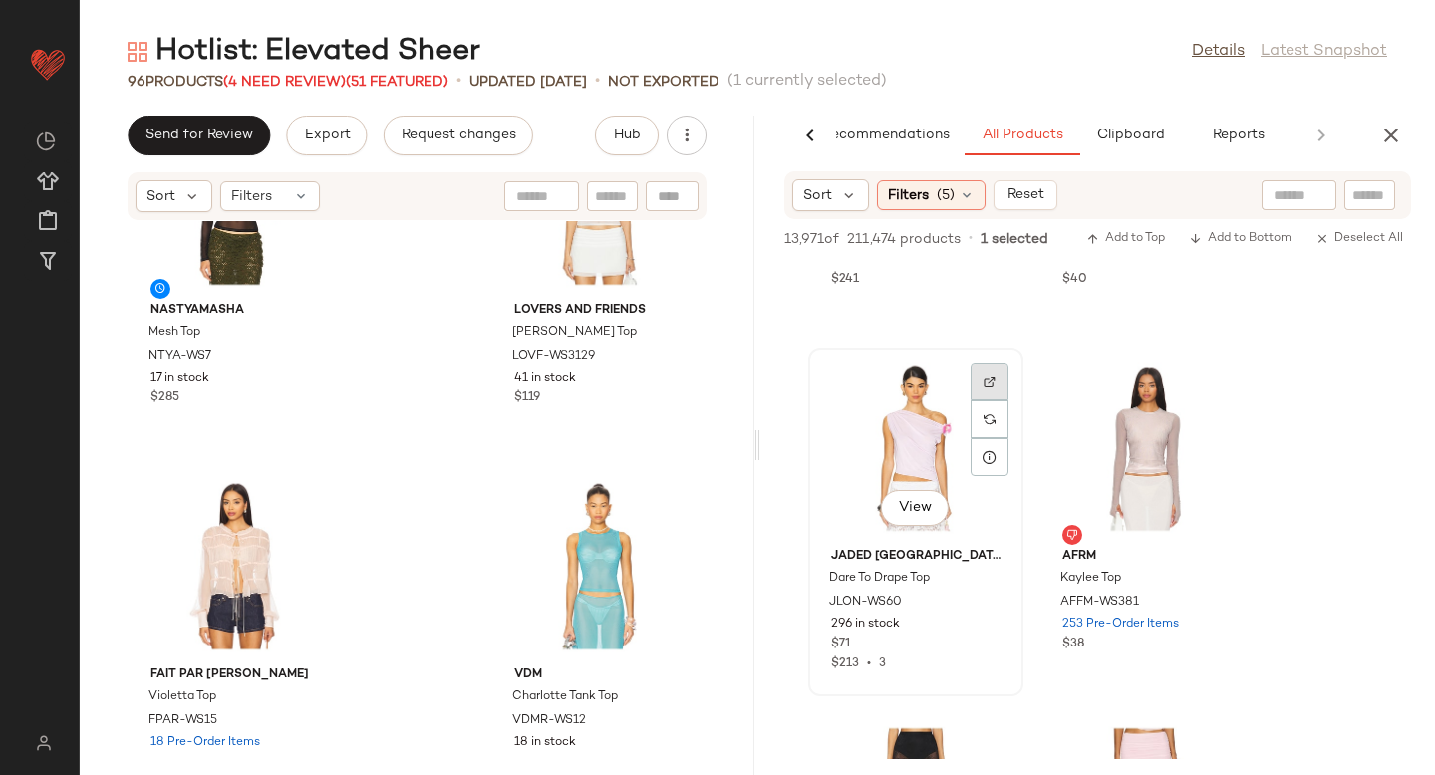
click at [980, 381] on div at bounding box center [990, 382] width 38 height 38
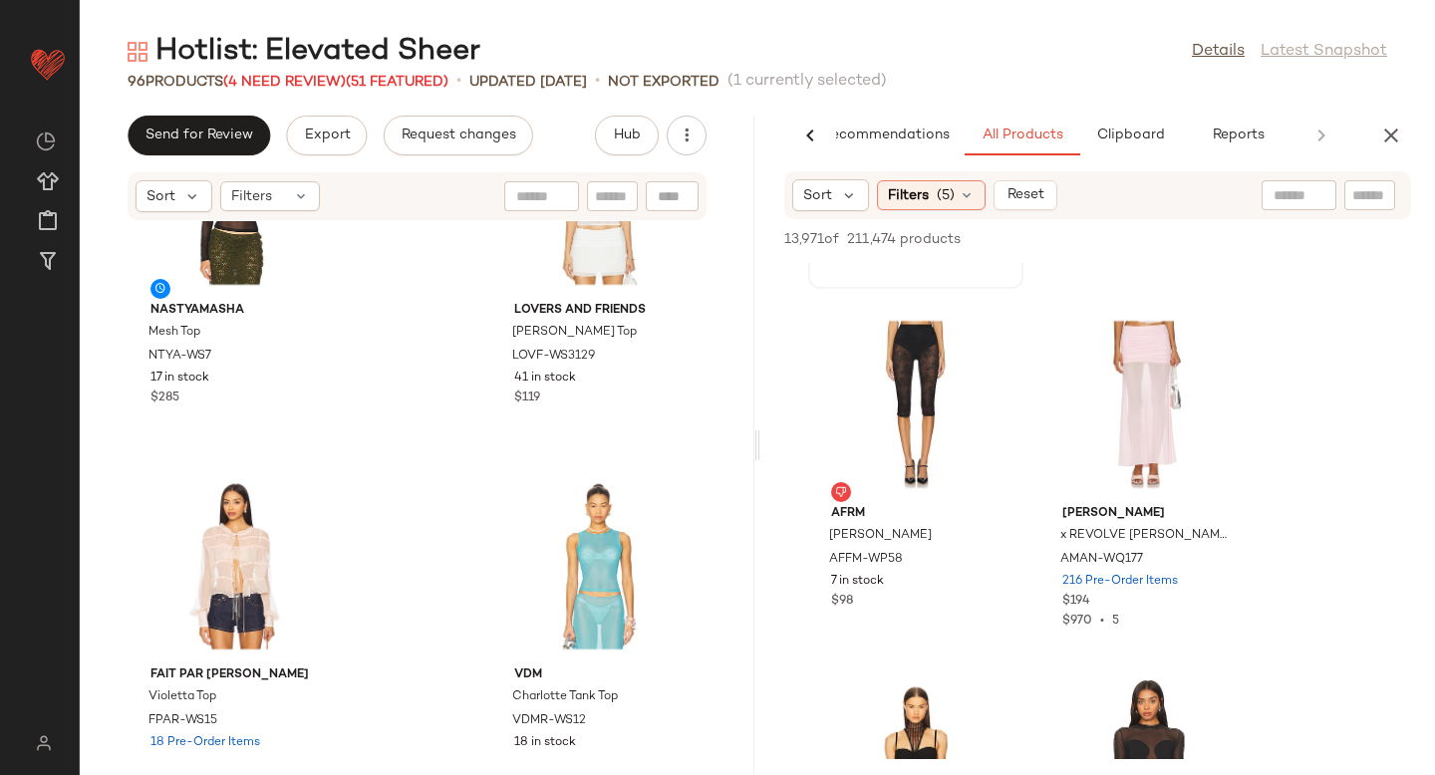
scroll to position [16714, 0]
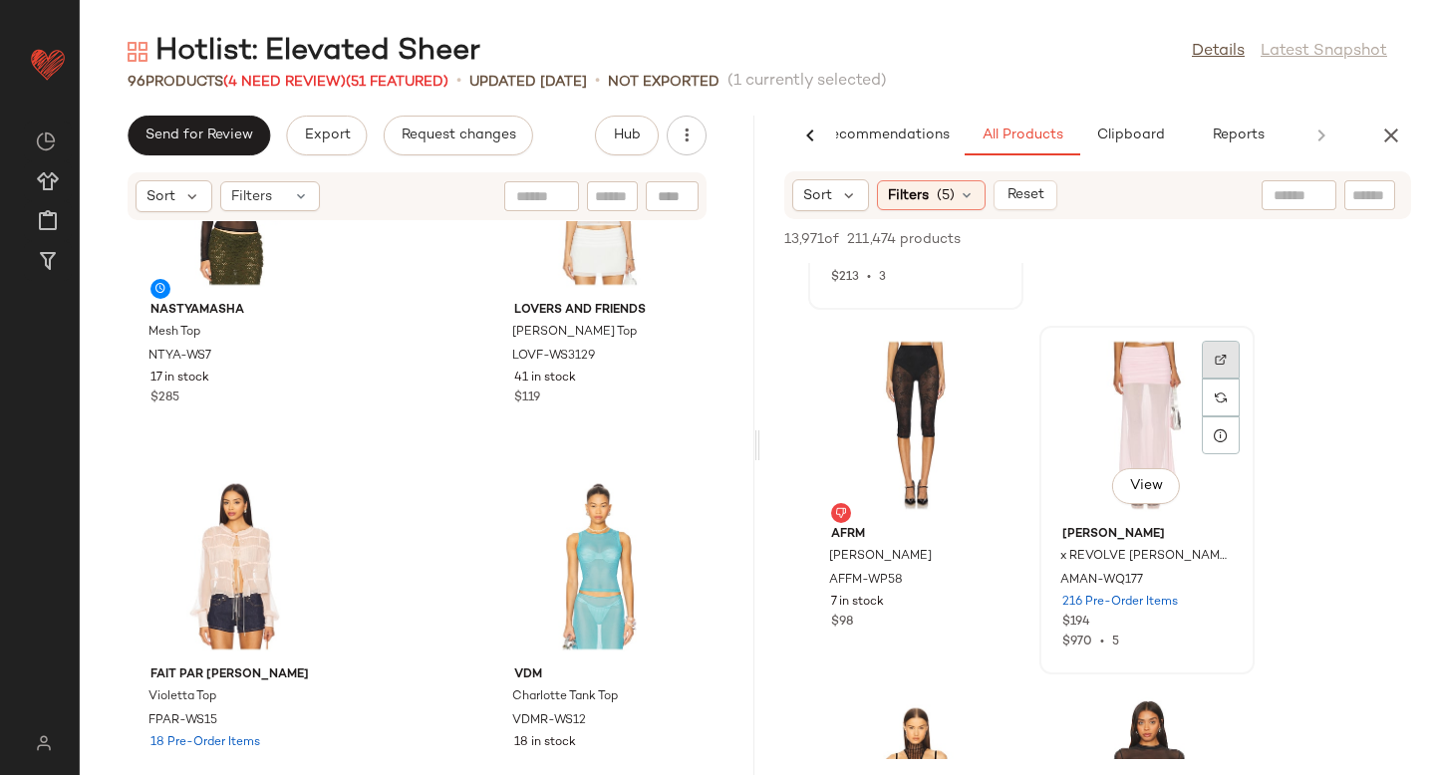
click at [1217, 354] on img at bounding box center [1221, 360] width 12 height 12
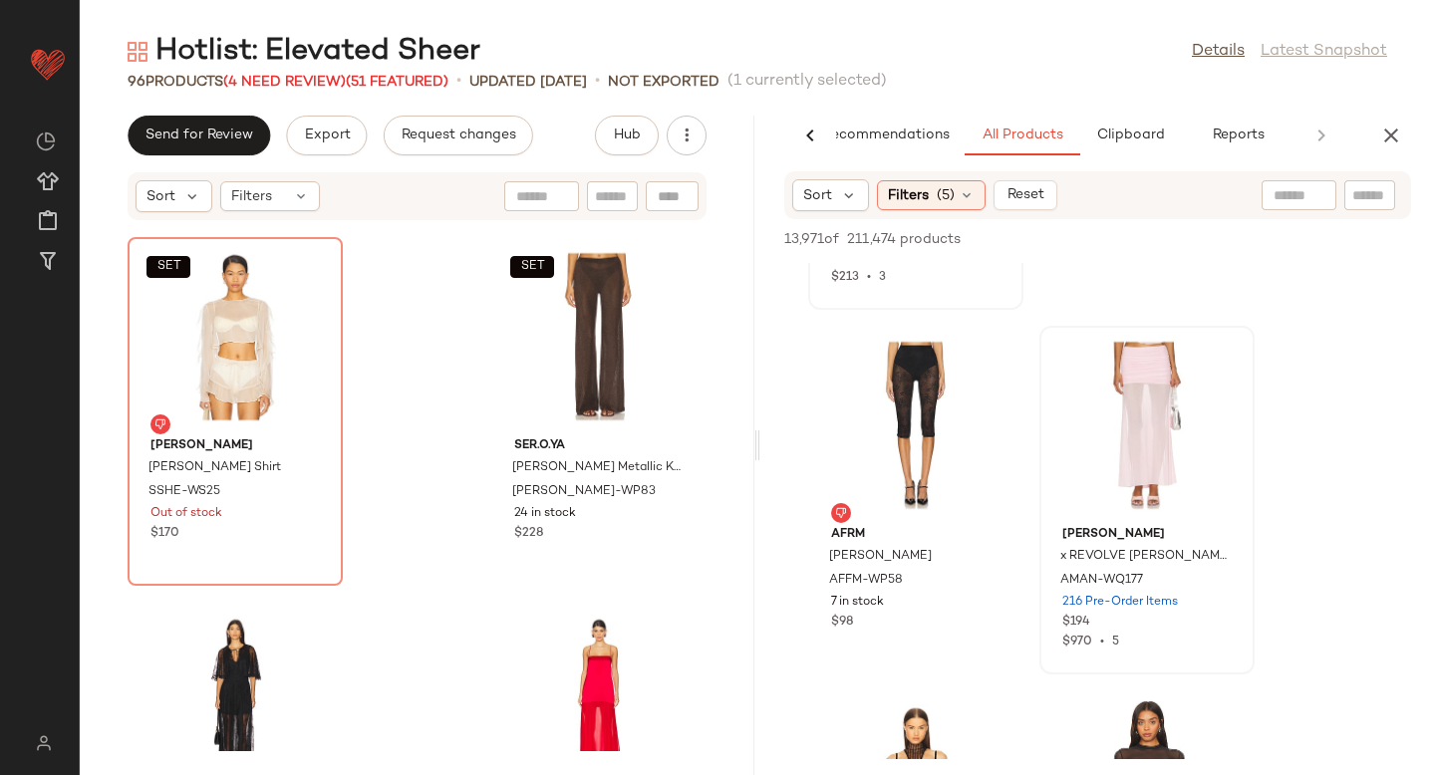
scroll to position [14193, 0]
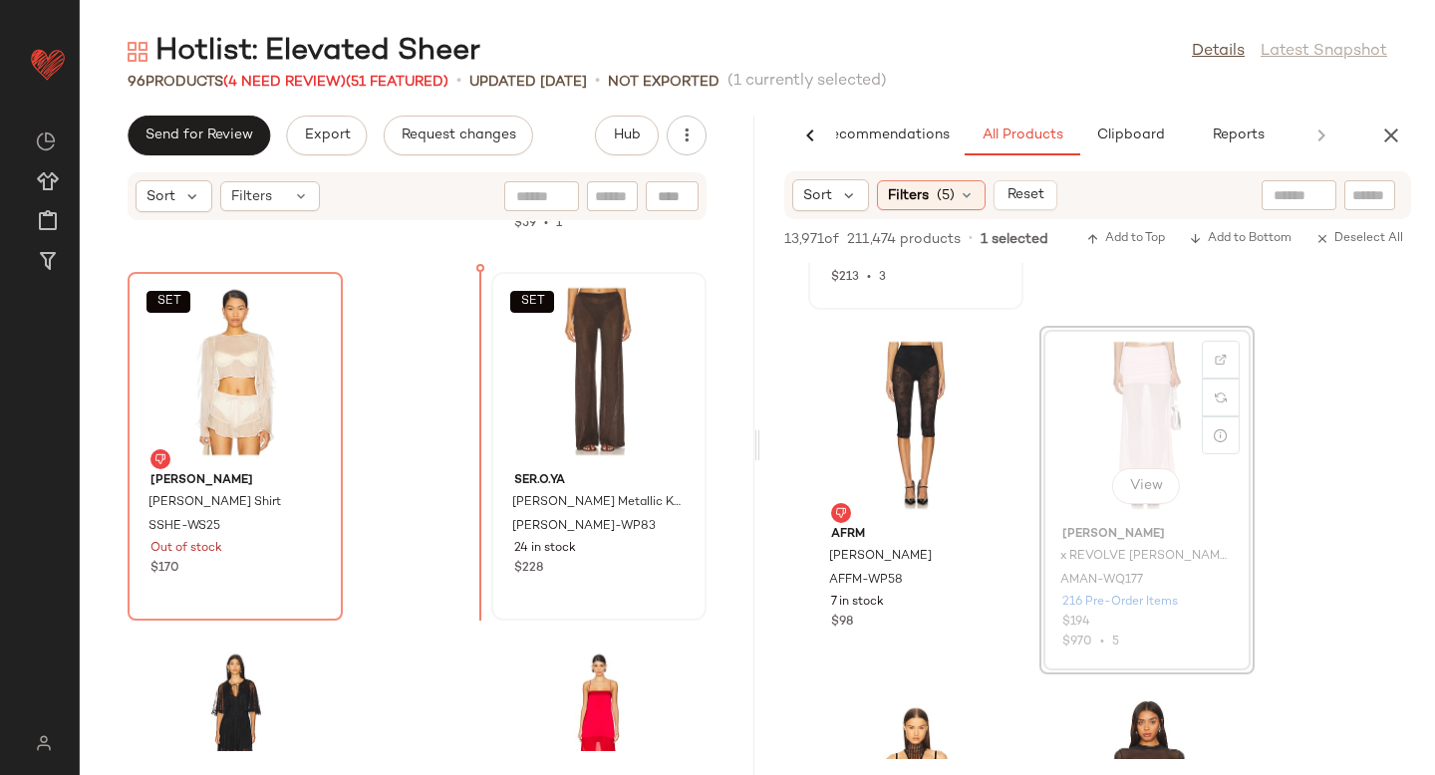
drag, startPoint x: 1152, startPoint y: 389, endPoint x: 496, endPoint y: 402, distance: 655.8
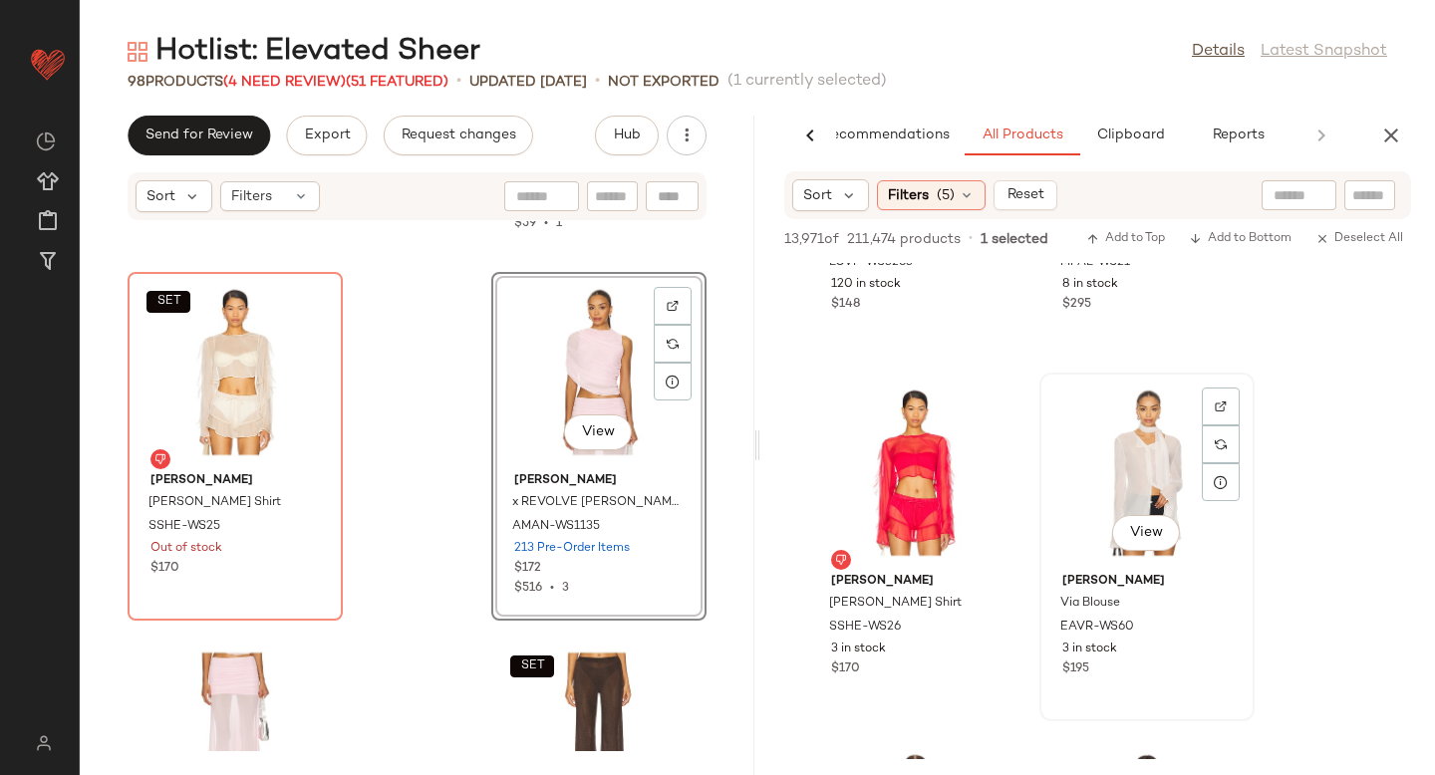
scroll to position [26793, 0]
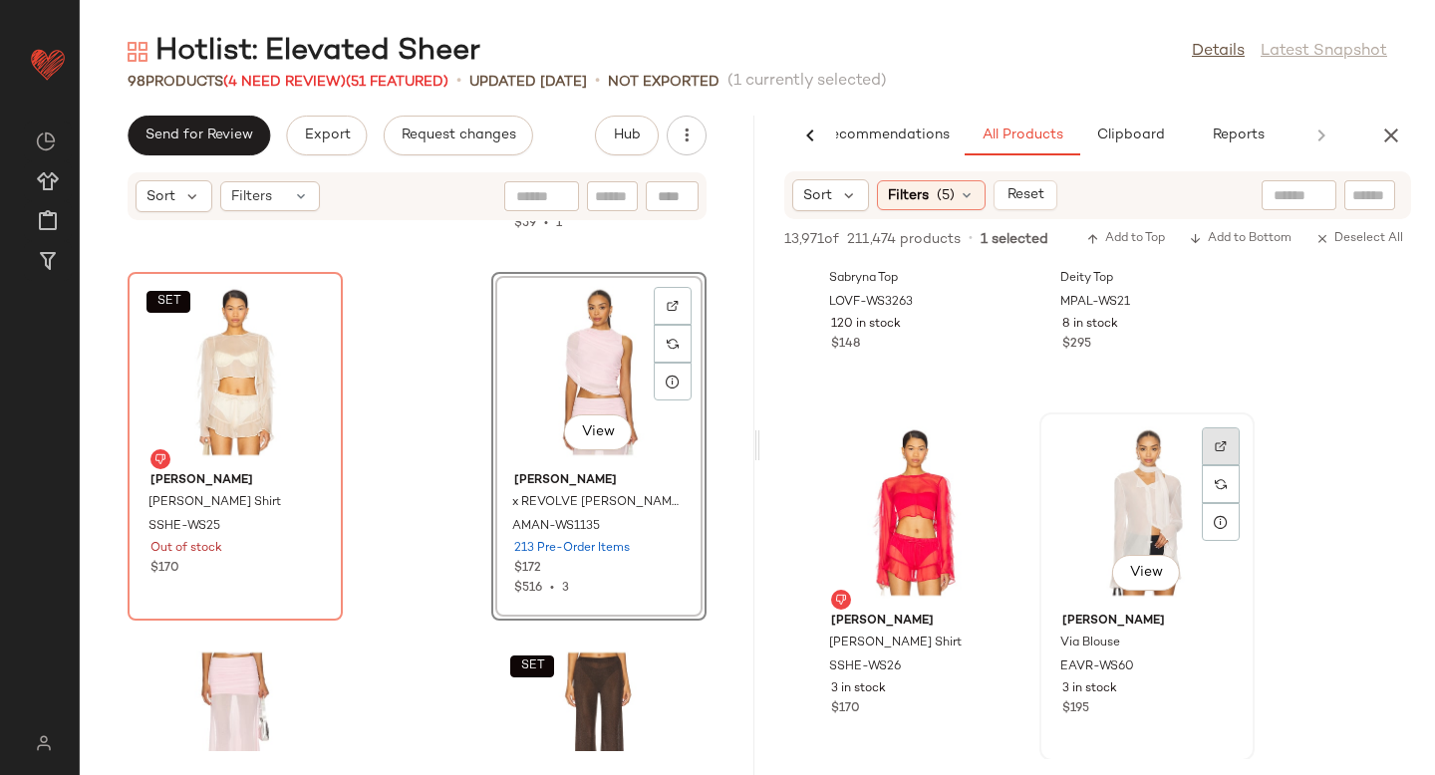
click at [1233, 434] on div at bounding box center [1221, 446] width 38 height 38
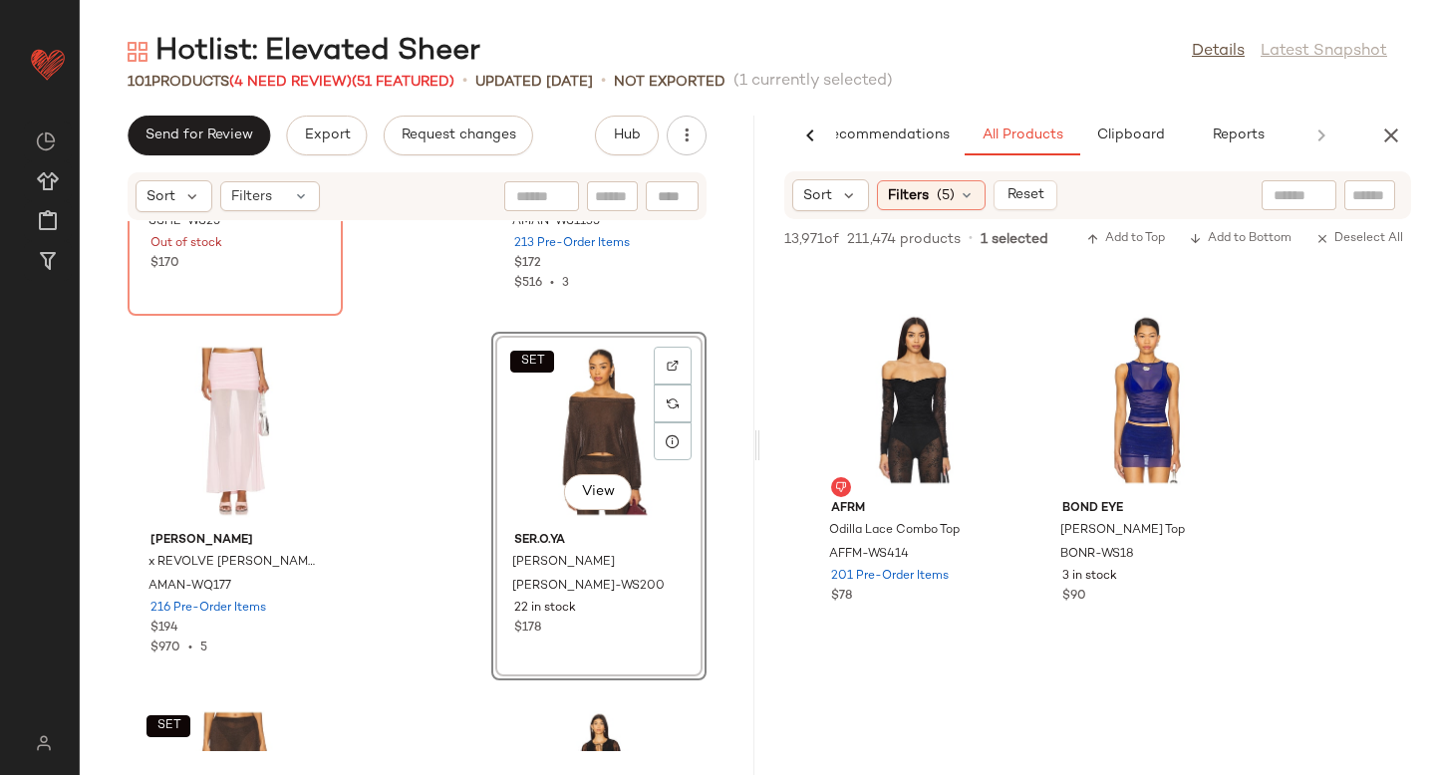
scroll to position [34516, 0]
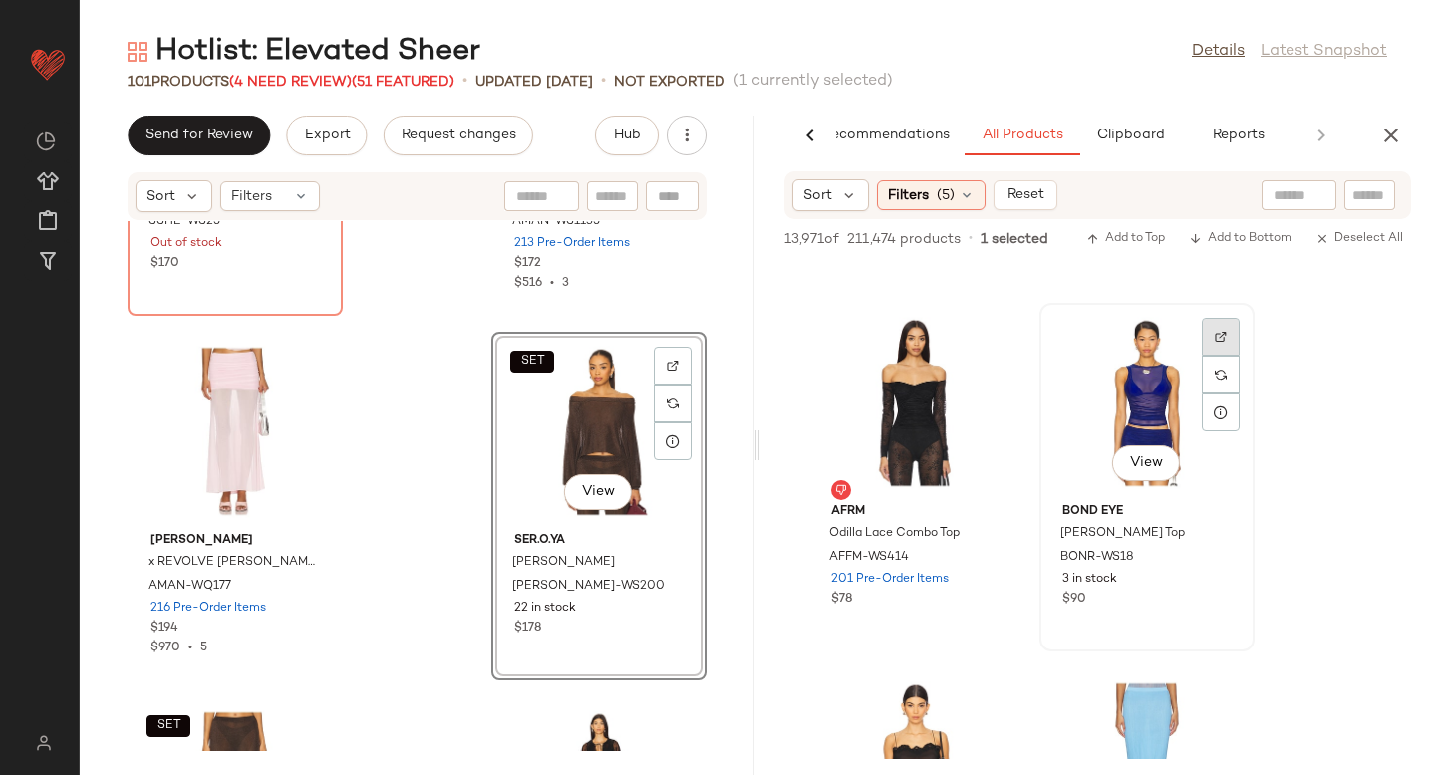
click at [1226, 334] on img at bounding box center [1221, 337] width 12 height 12
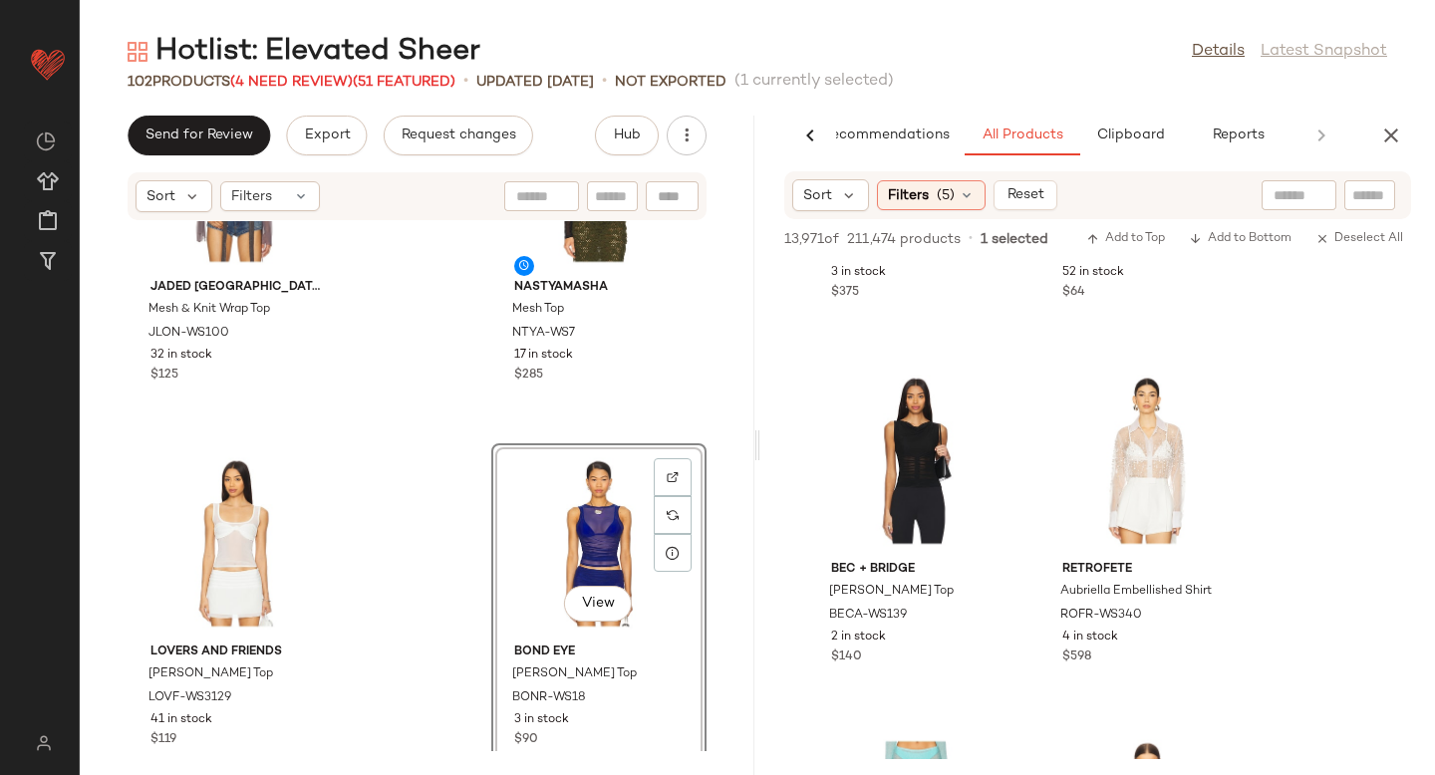
scroll to position [36379, 0]
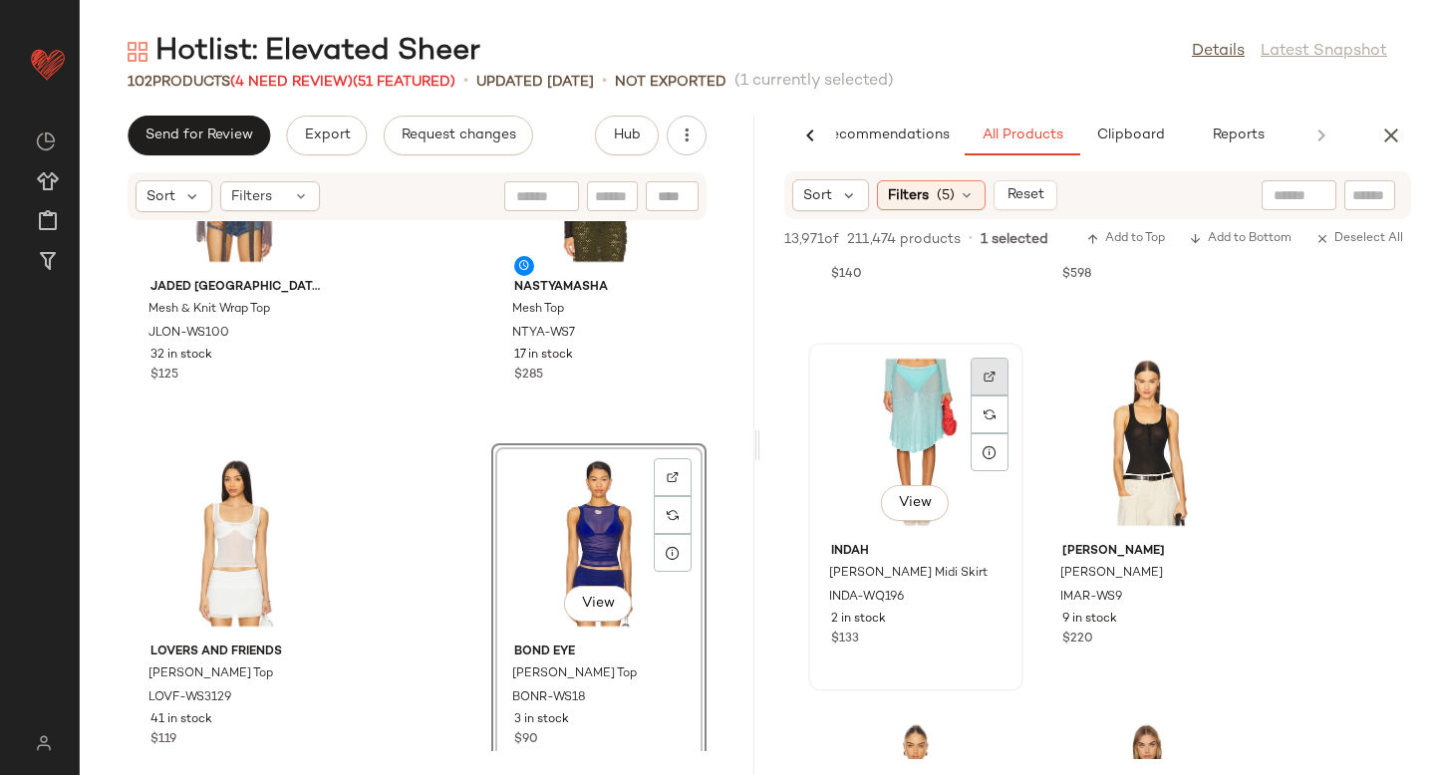
click at [986, 372] on img at bounding box center [990, 377] width 12 height 12
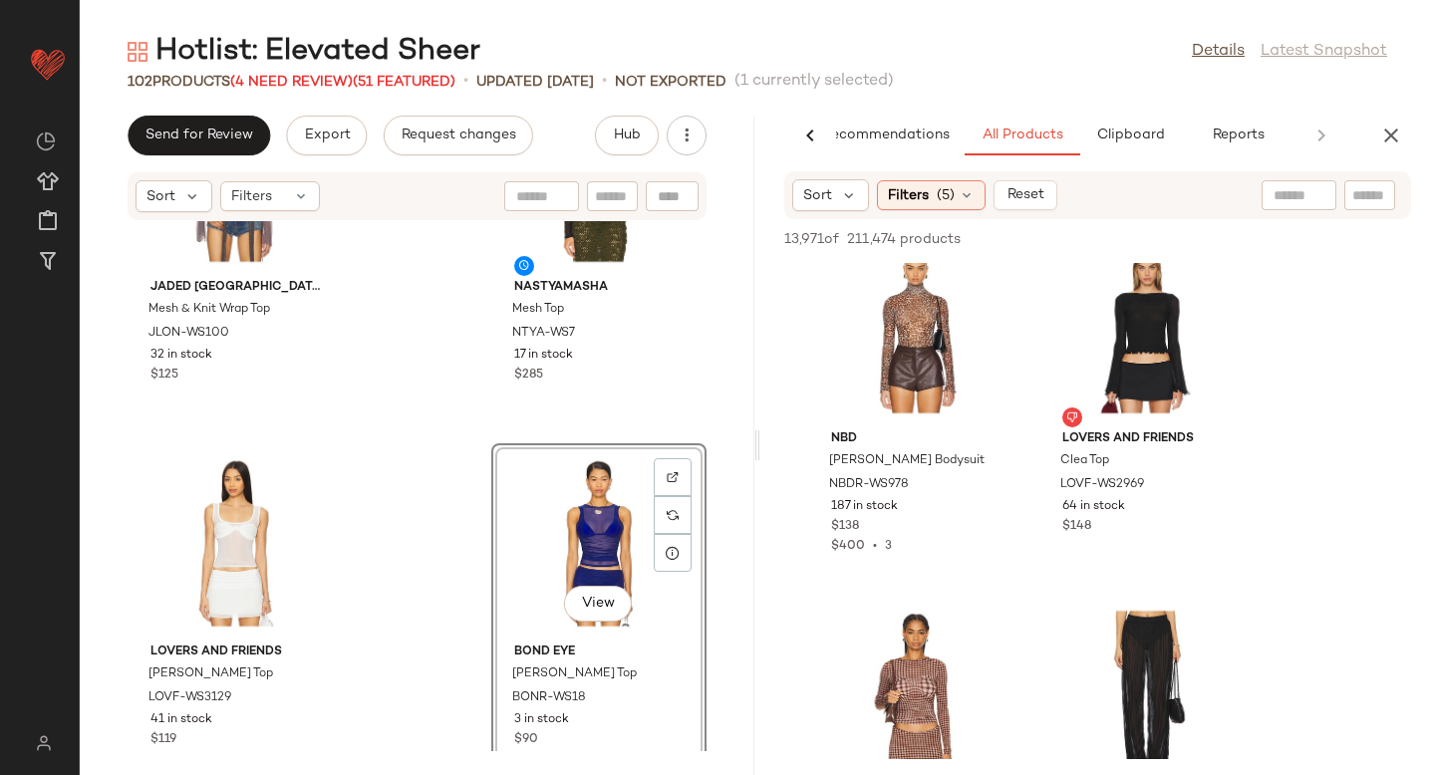
scroll to position [37635, 0]
click at [989, 632] on img at bounding box center [990, 628] width 12 height 12
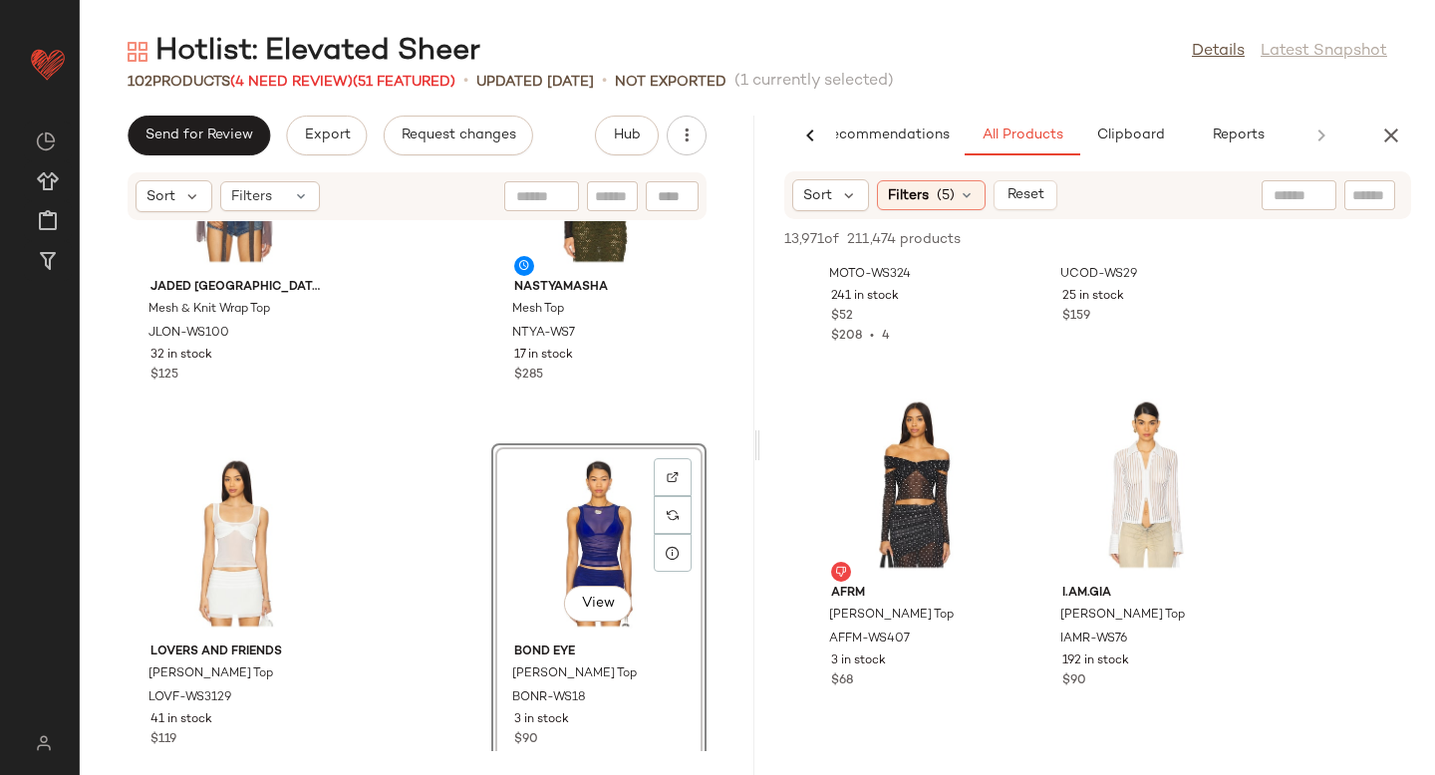
scroll to position [39767, 0]
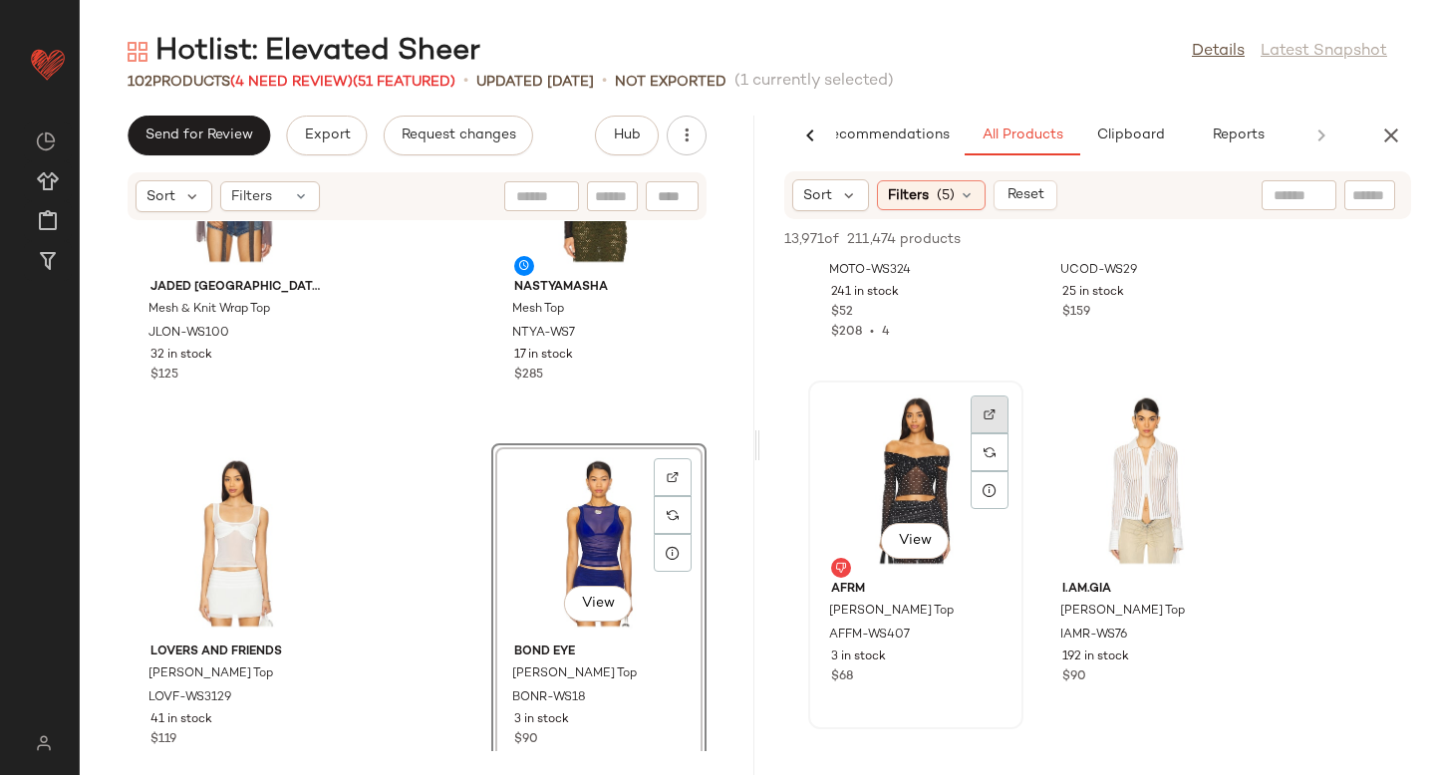
click at [991, 411] on img at bounding box center [990, 415] width 12 height 12
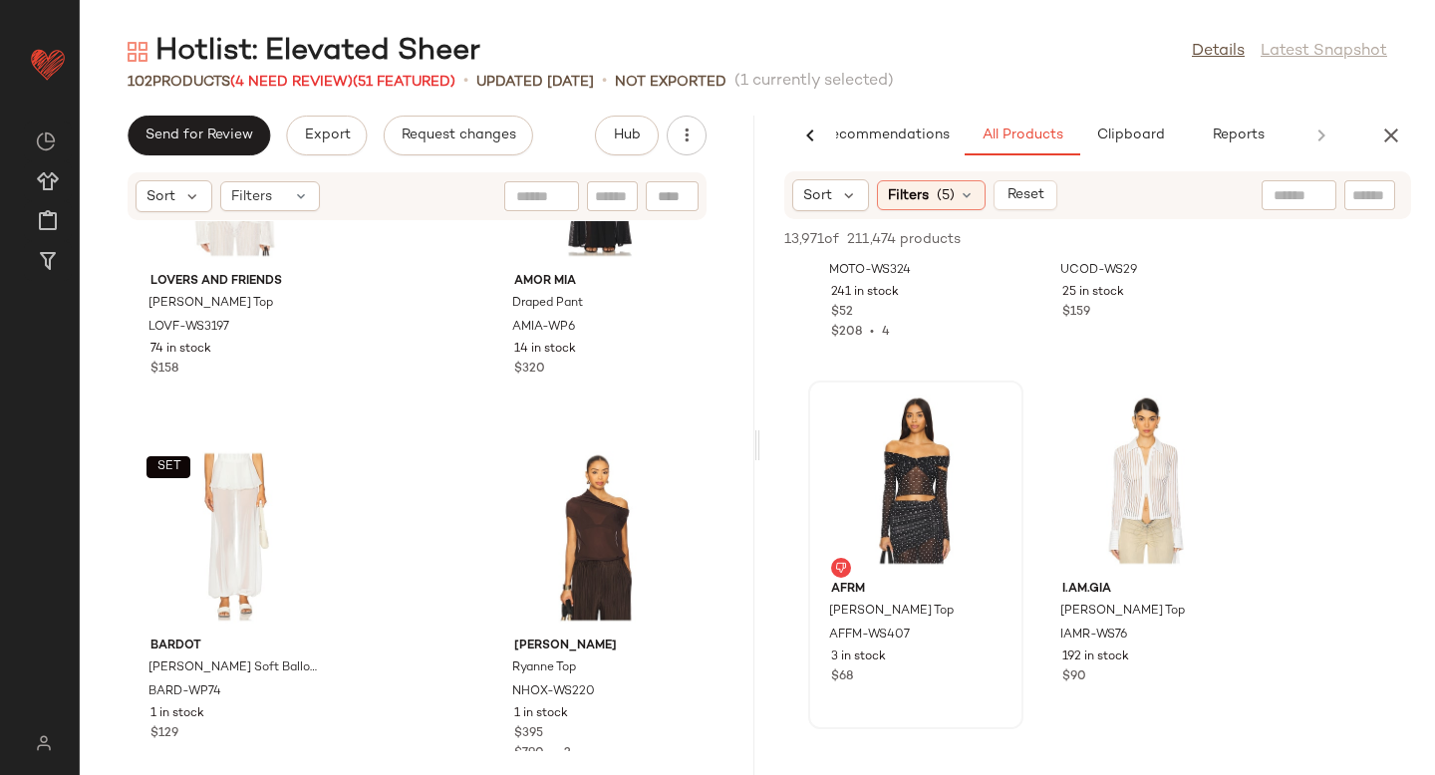
scroll to position [10200, 0]
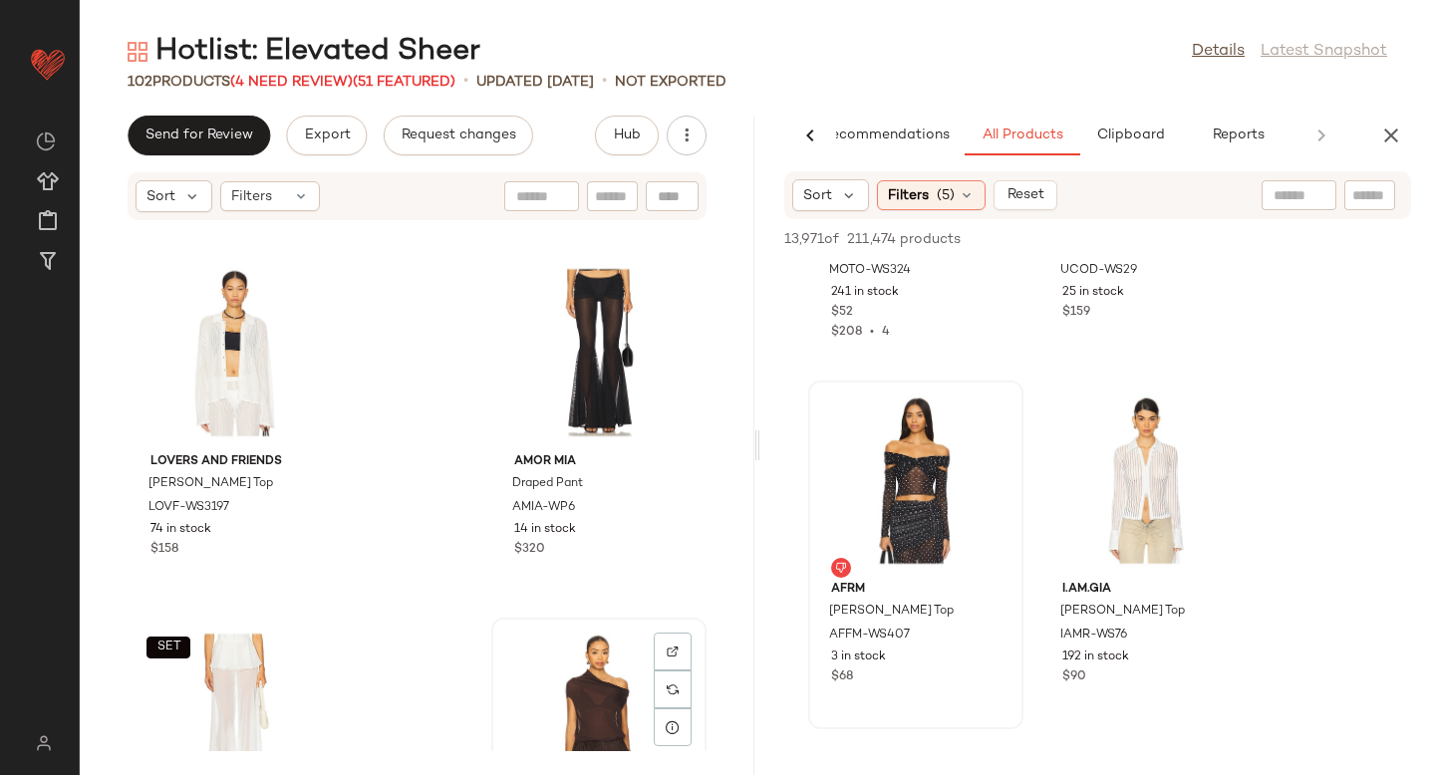
scroll to position [10205, 0]
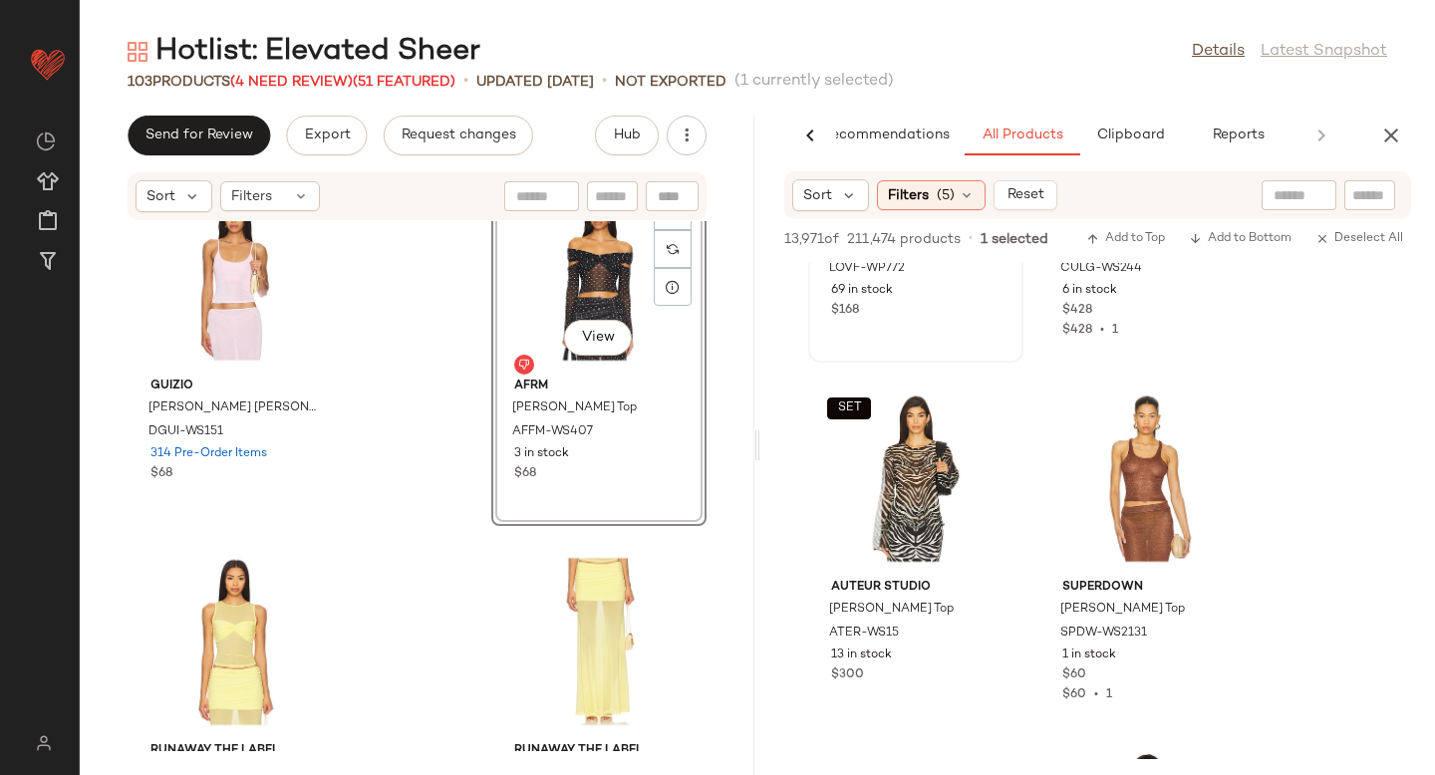
scroll to position [42816, 0]
click at [991, 416] on img at bounding box center [990, 411] width 12 height 12
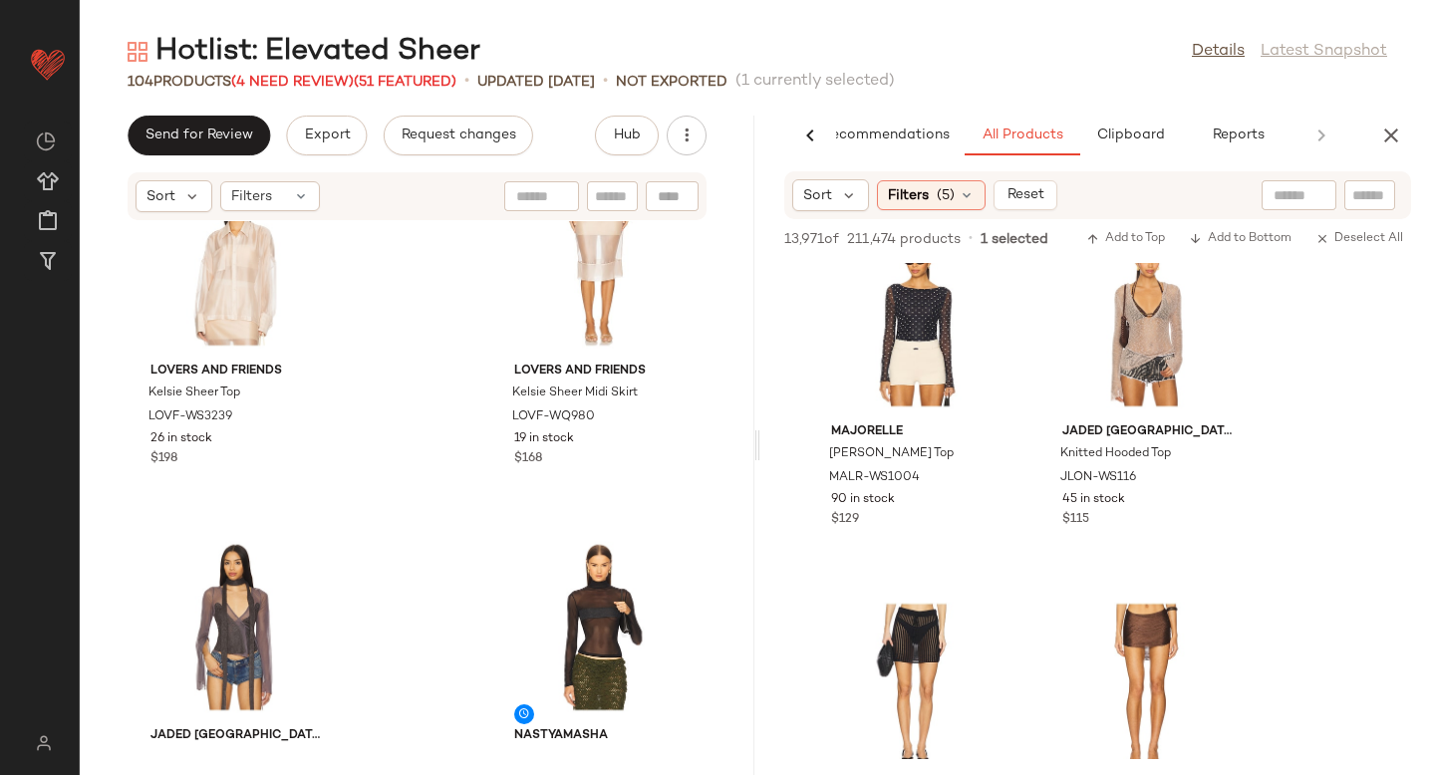
scroll to position [8481, 0]
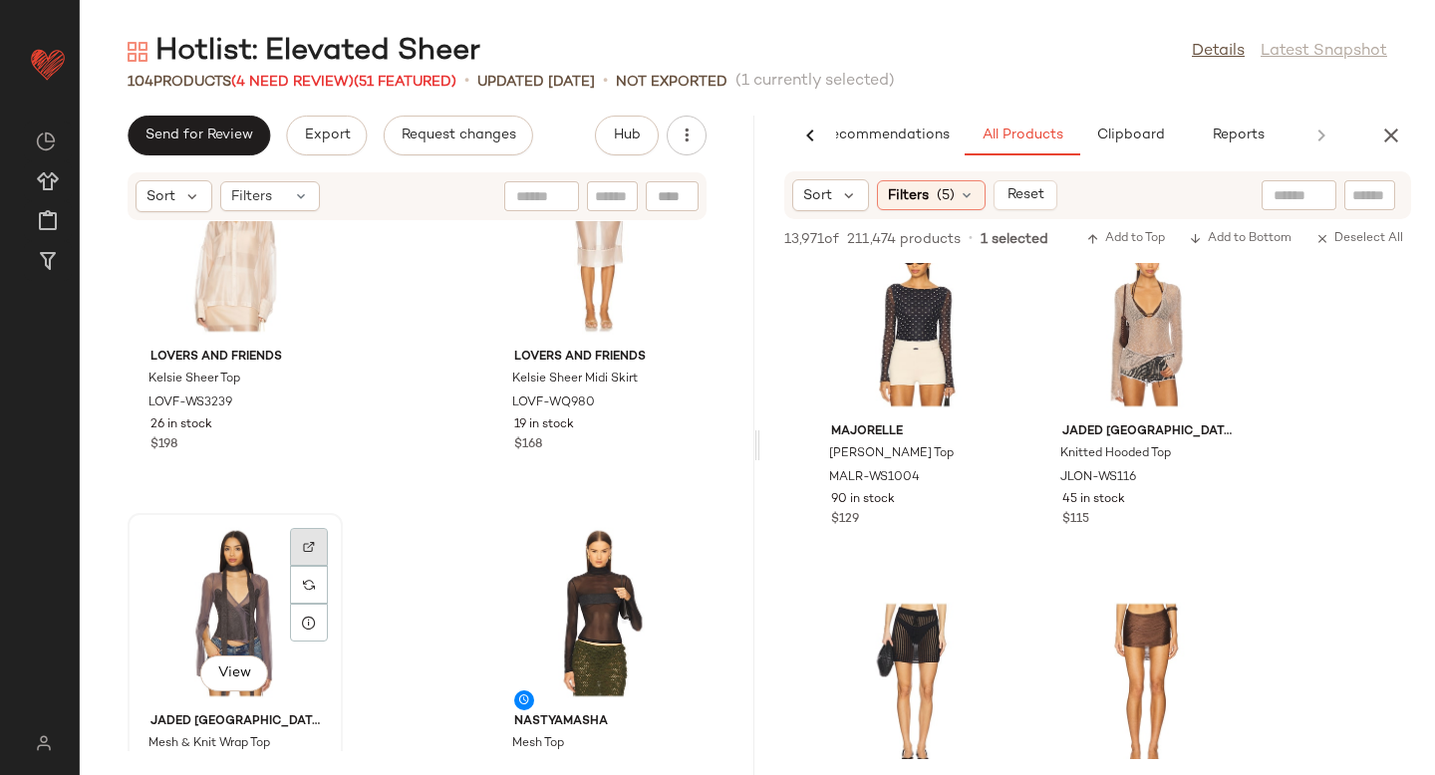
click at [303, 551] on img at bounding box center [309, 547] width 12 height 12
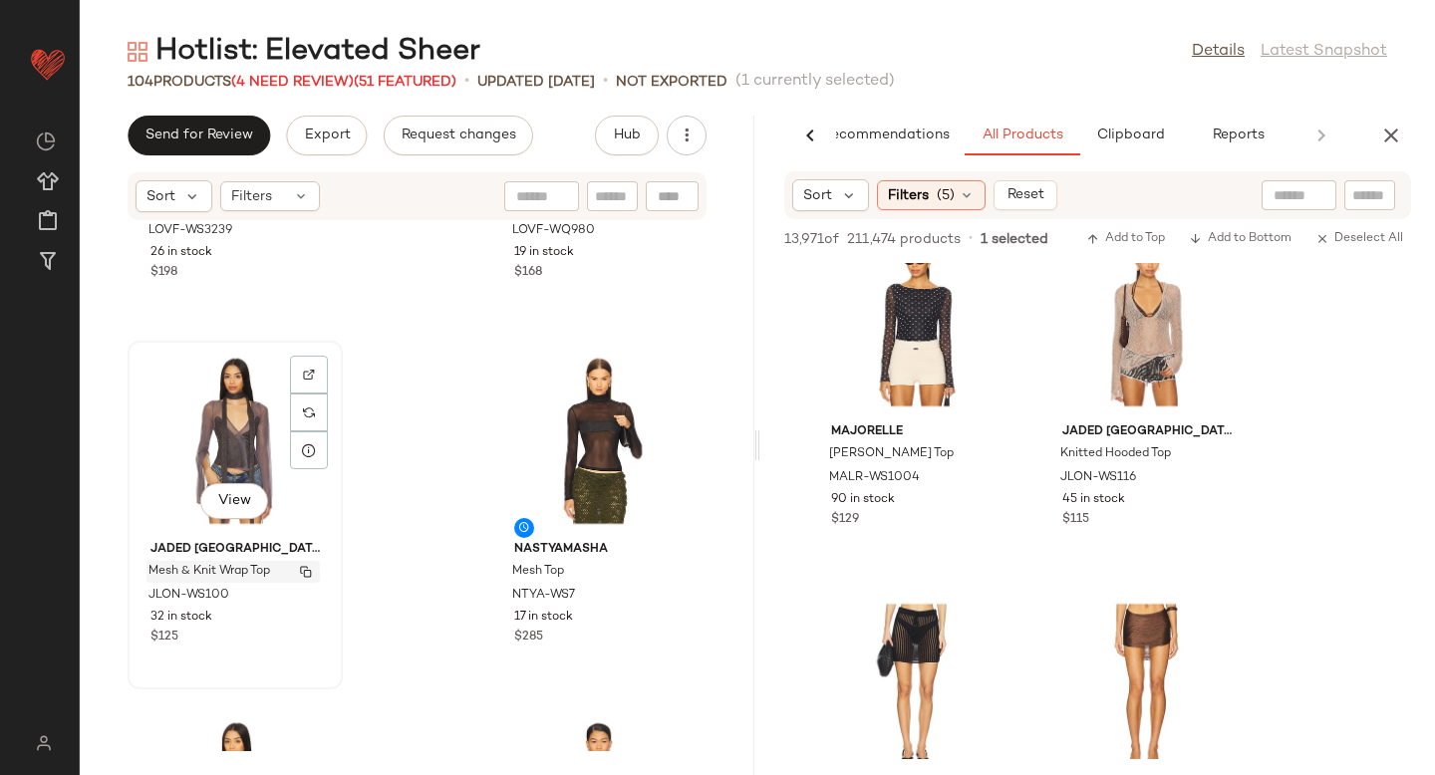
scroll to position [8657, 0]
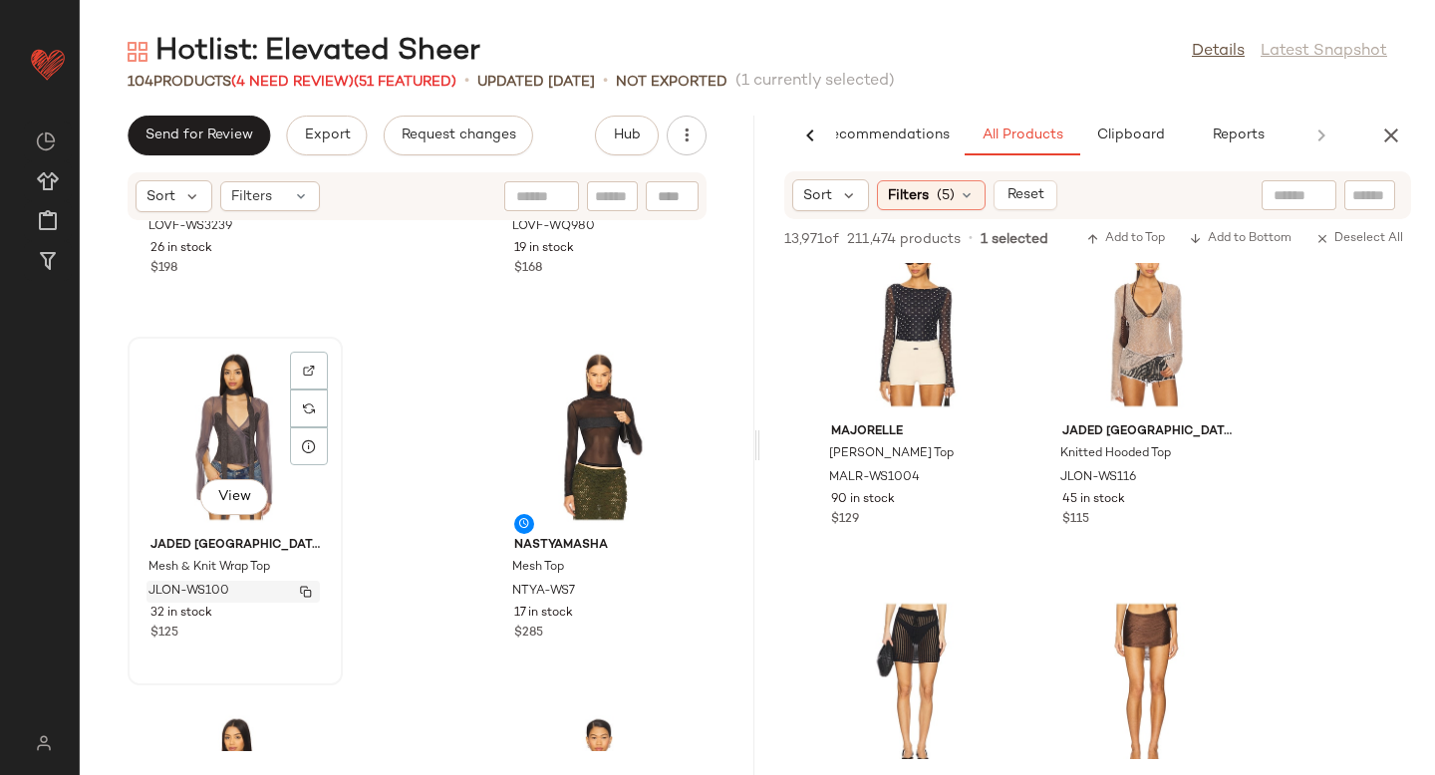
click at [187, 589] on span "JLON-WS100" at bounding box center [188, 592] width 81 height 18
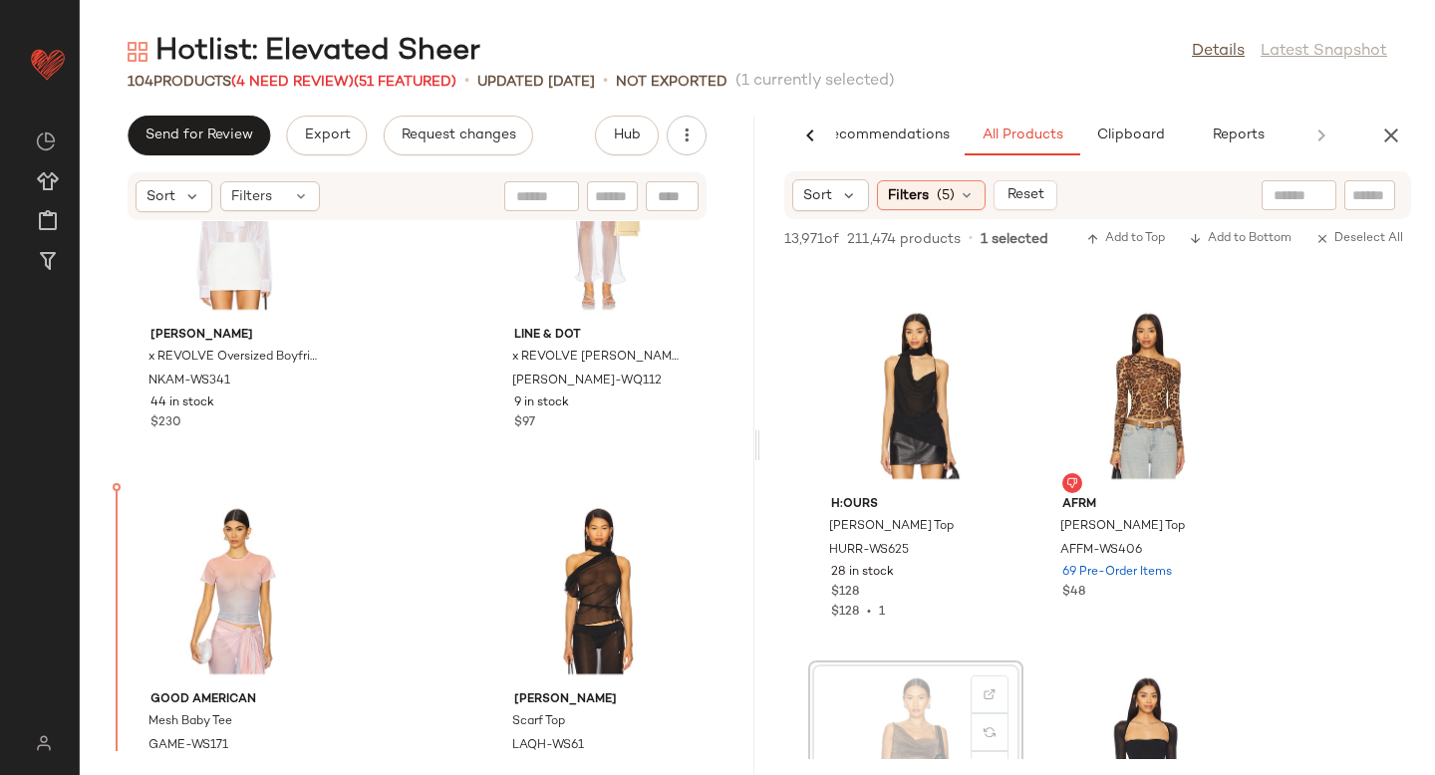
scroll to position [11427, 0]
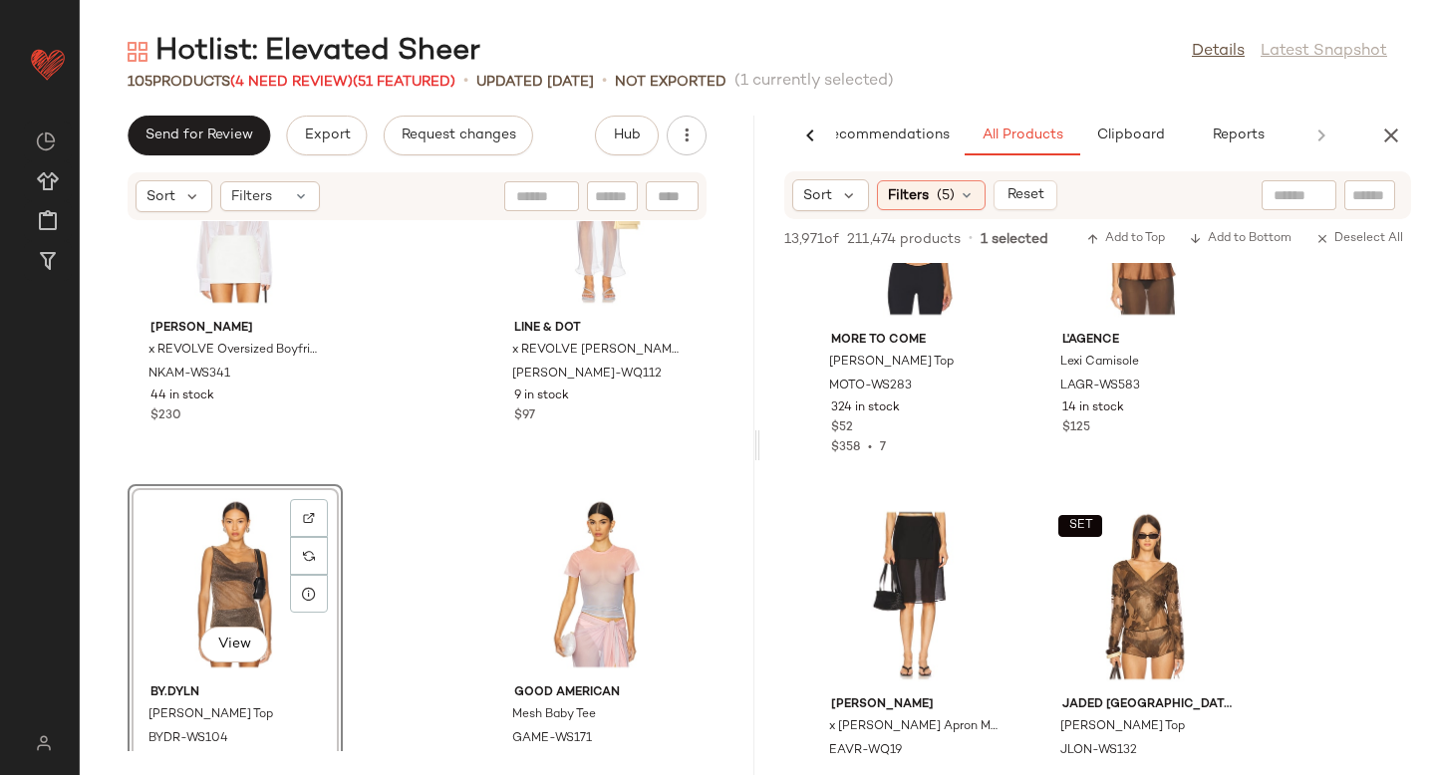
scroll to position [59081, 0]
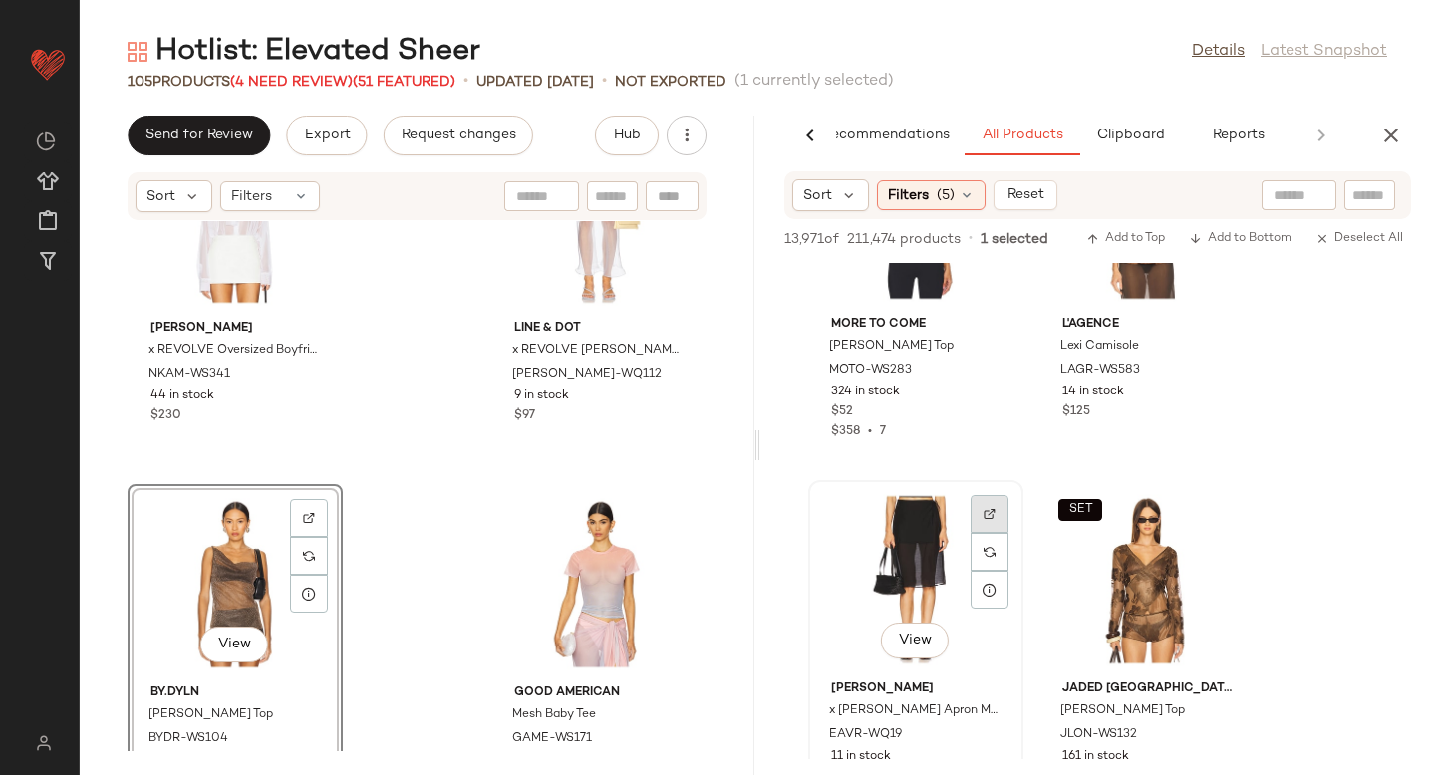
click at [986, 513] on img at bounding box center [990, 514] width 12 height 12
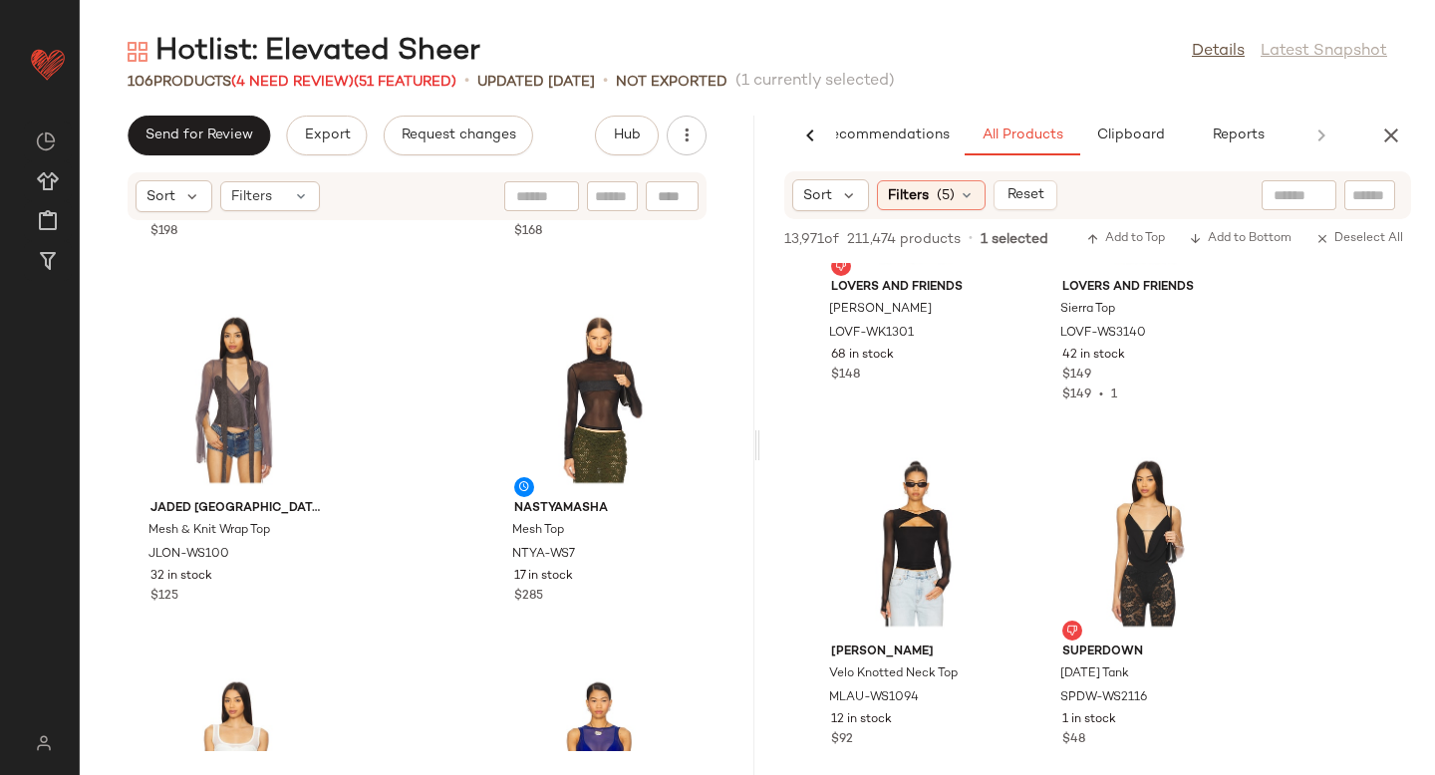
scroll to position [8765, 0]
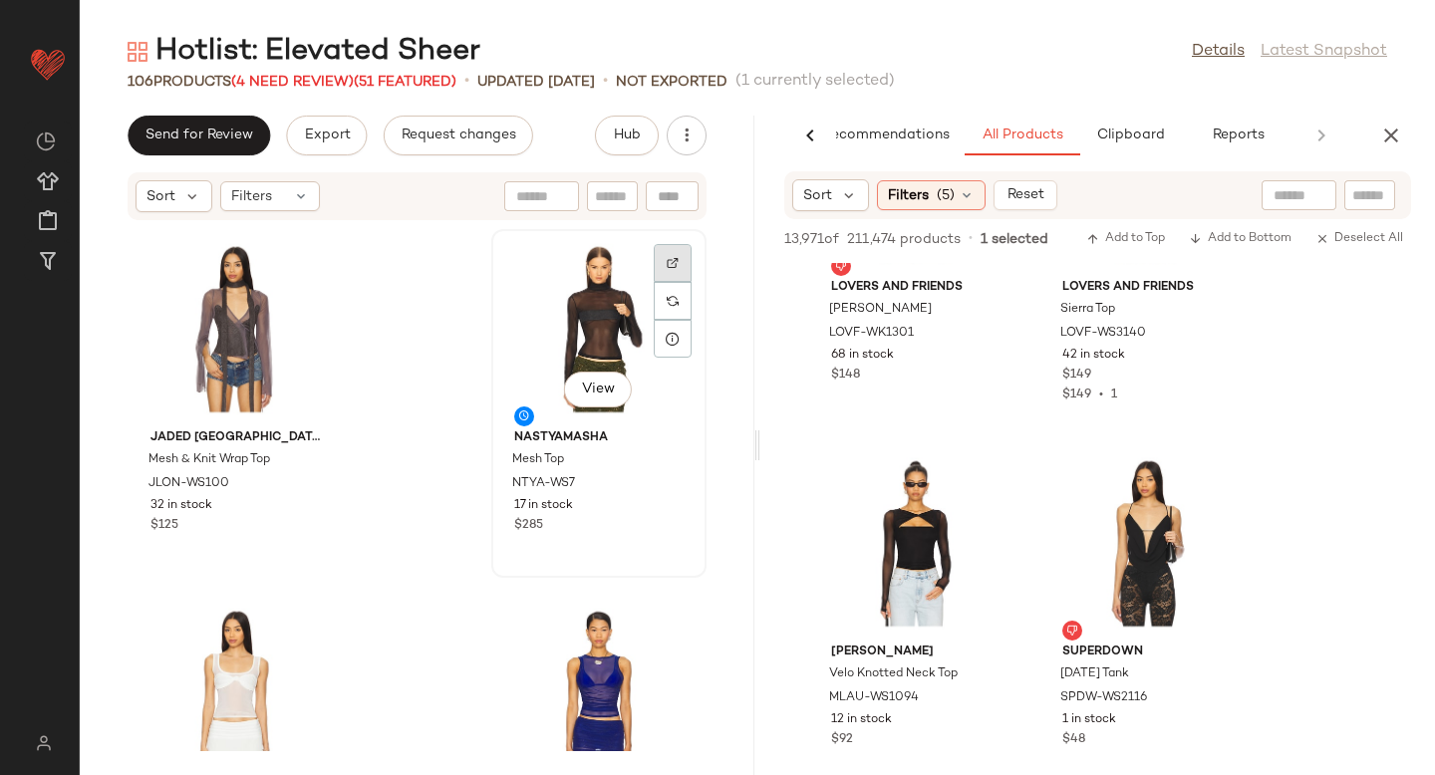
click at [667, 257] on img at bounding box center [673, 263] width 12 height 12
click at [1358, 196] on input "text" at bounding box center [1369, 195] width 35 height 21
paste input "********"
type input "********"
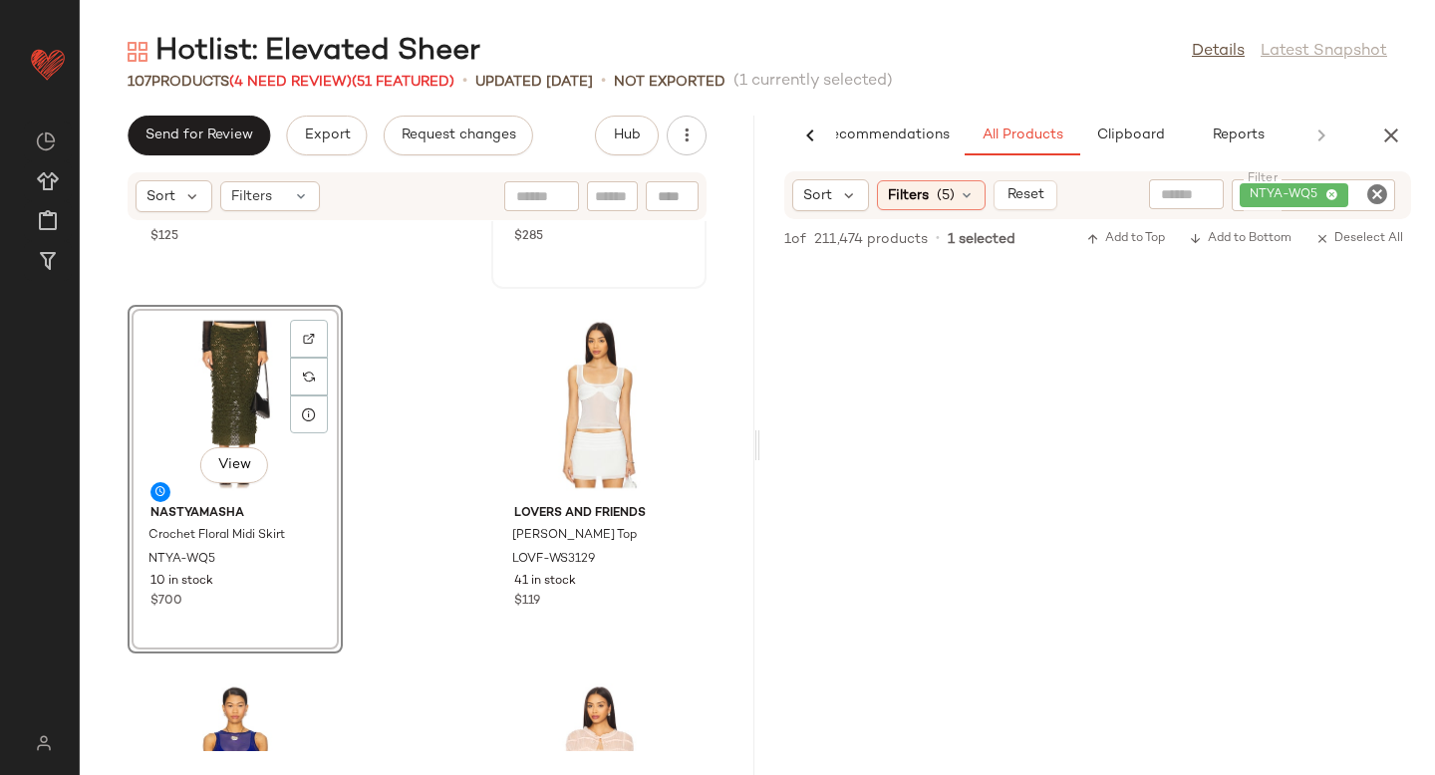
scroll to position [9087, 0]
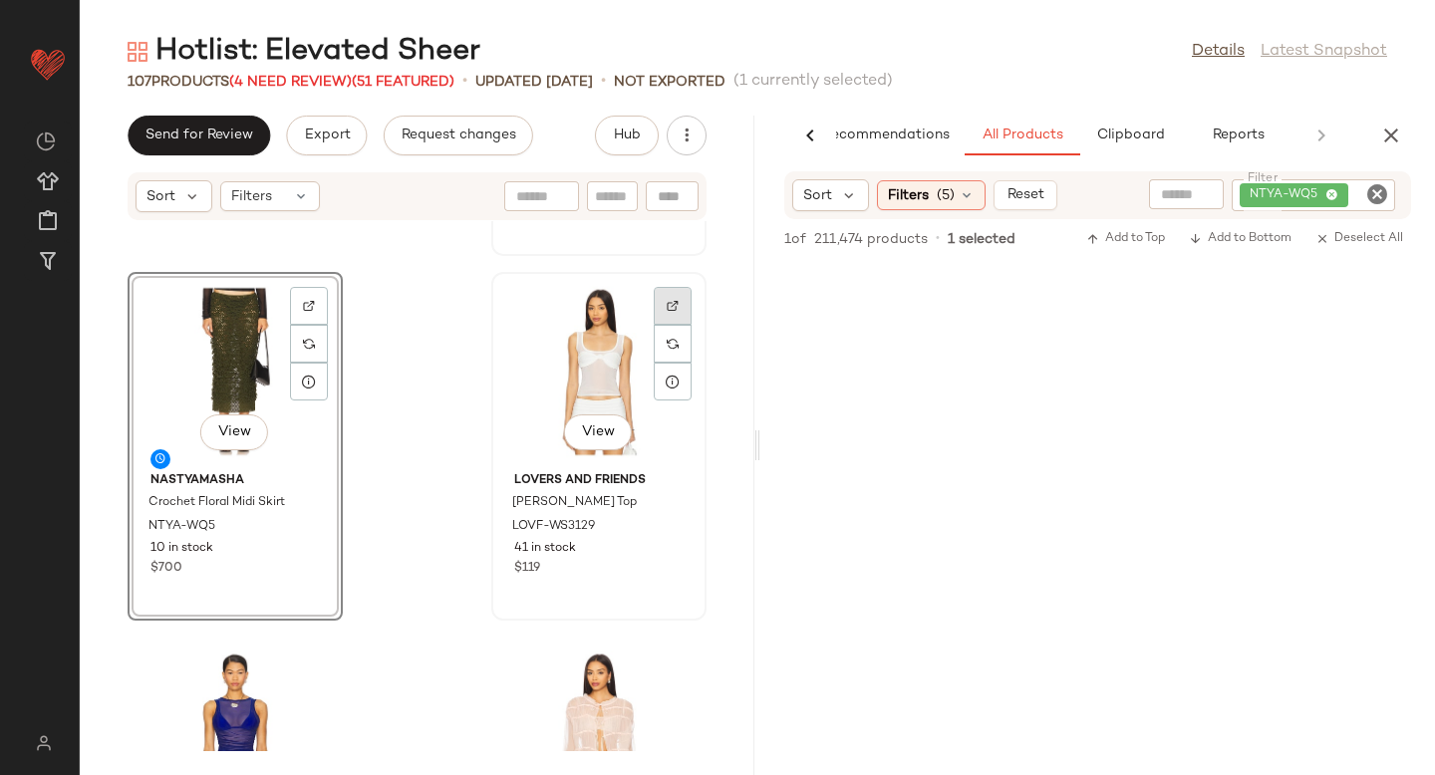
click at [667, 303] on img at bounding box center [673, 306] width 12 height 12
click at [1376, 192] on icon "Clear Filter" at bounding box center [1377, 194] width 24 height 24
paste input "*********"
type input "*********"
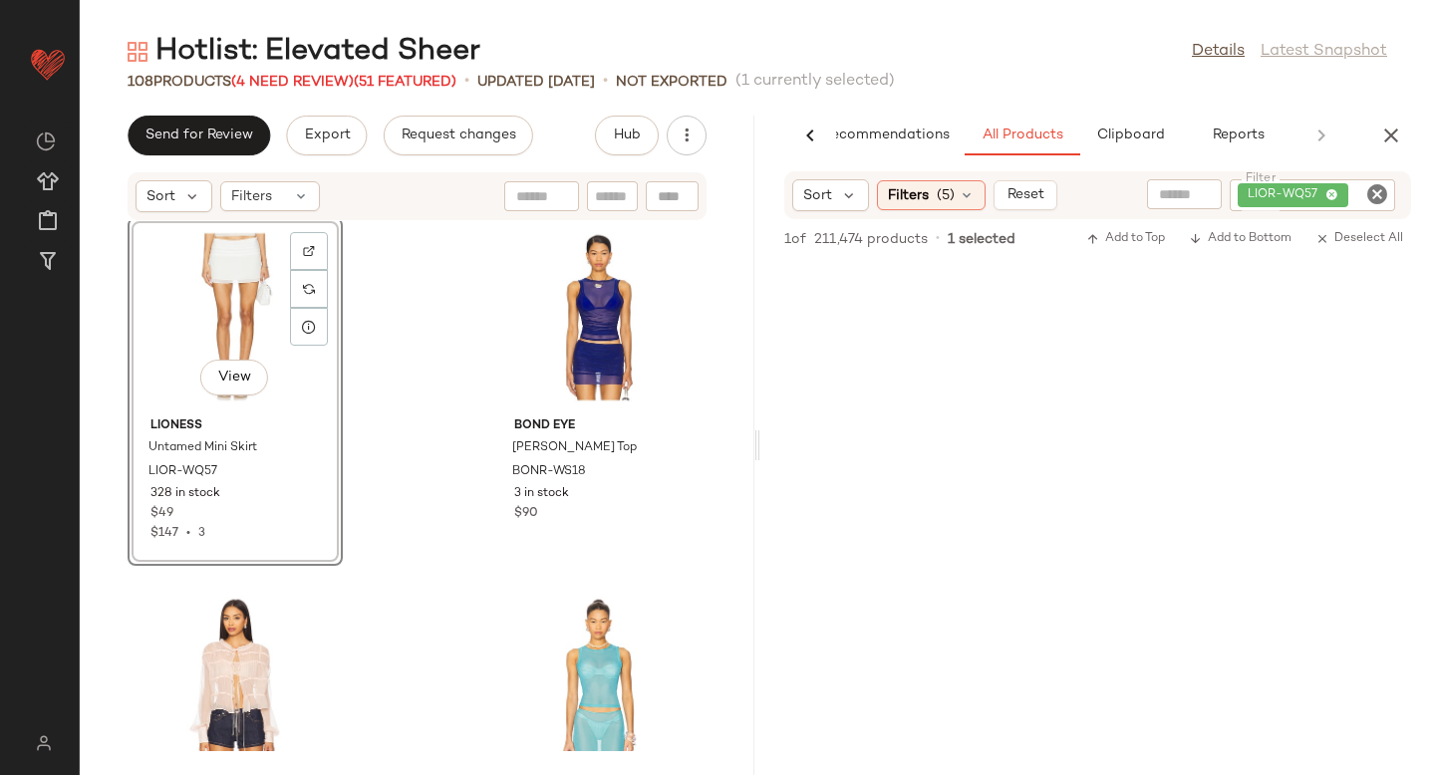
scroll to position [9517, 0]
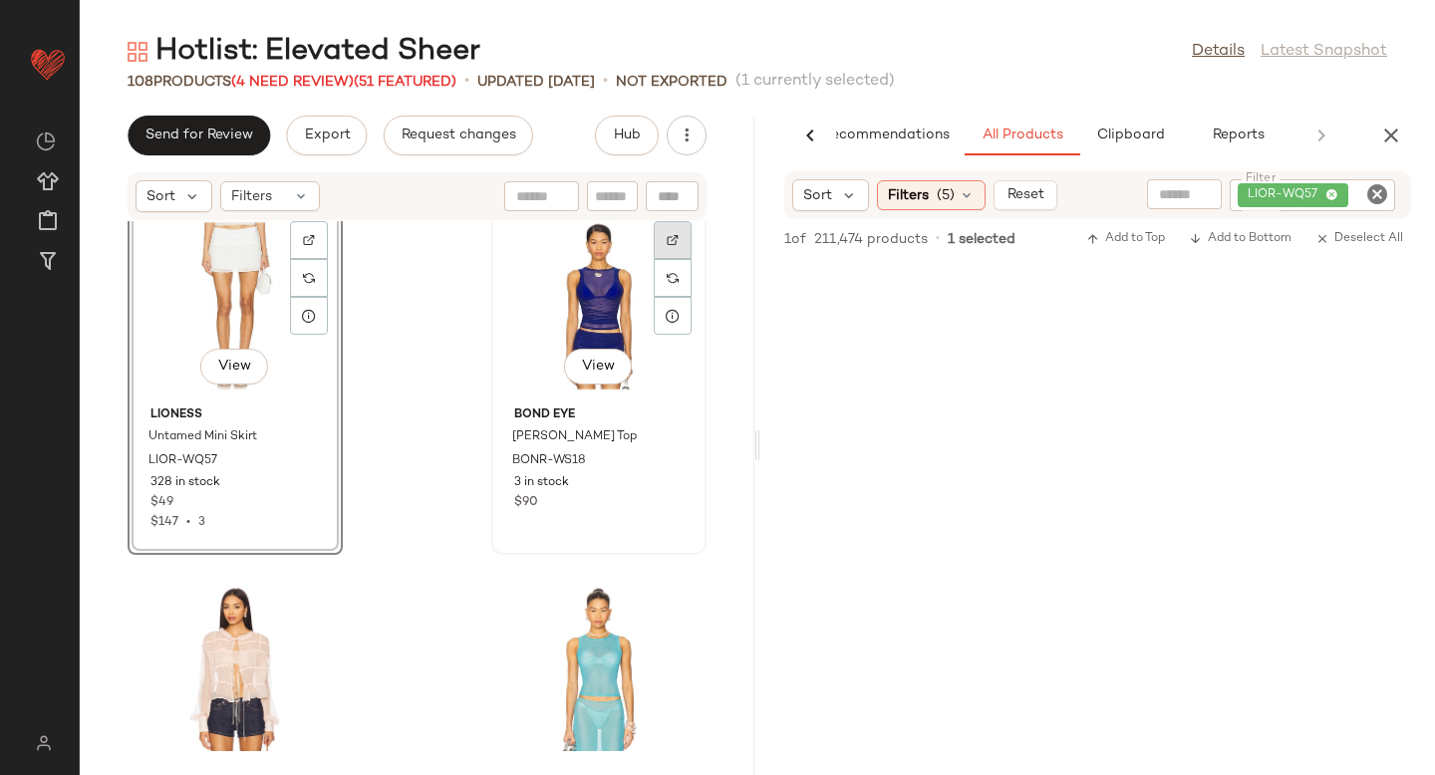
click at [667, 236] on img at bounding box center [673, 240] width 12 height 12
click at [1367, 194] on icon "Clear Filter" at bounding box center [1377, 194] width 24 height 24
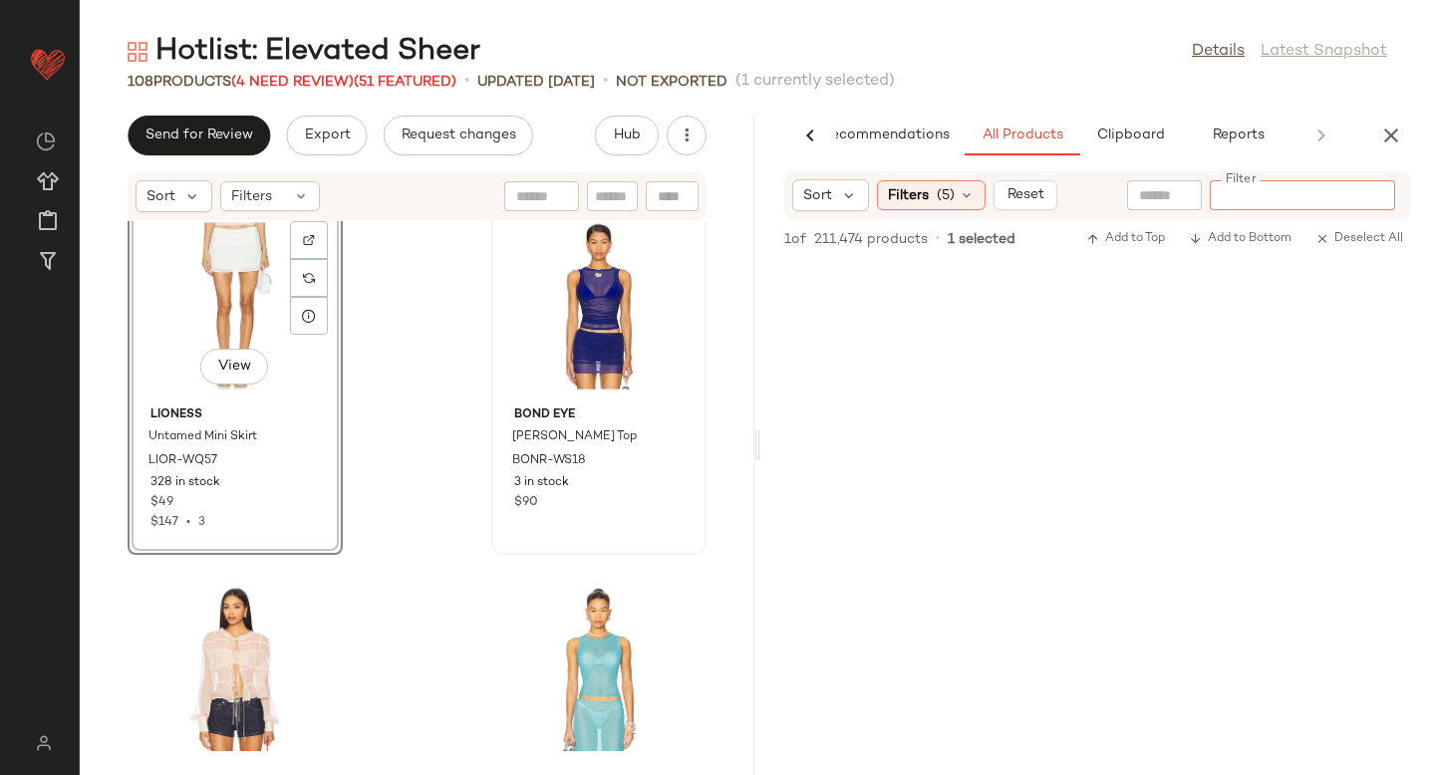
paste input "*********"
type input "*********"
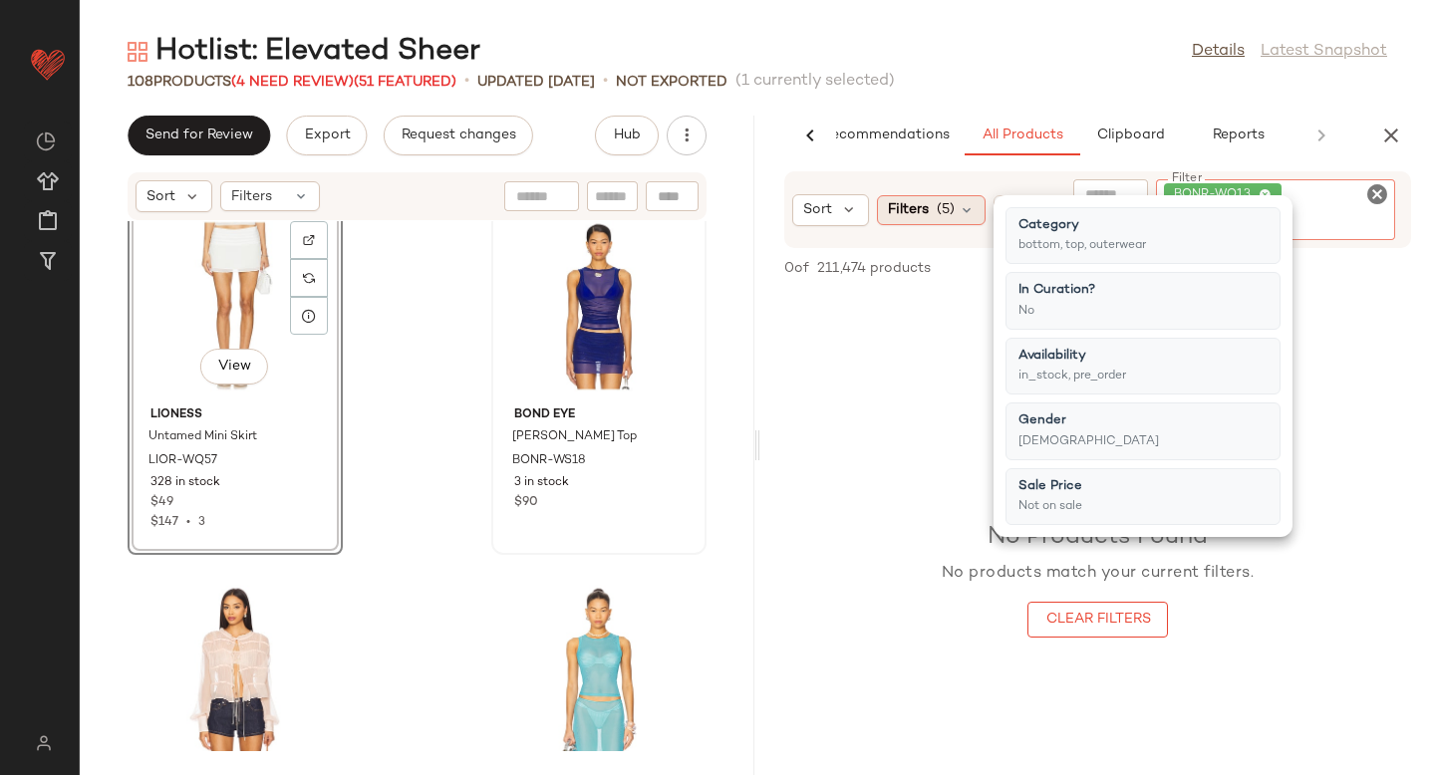
click at [961, 207] on div "Filters (5)" at bounding box center [931, 210] width 109 height 30
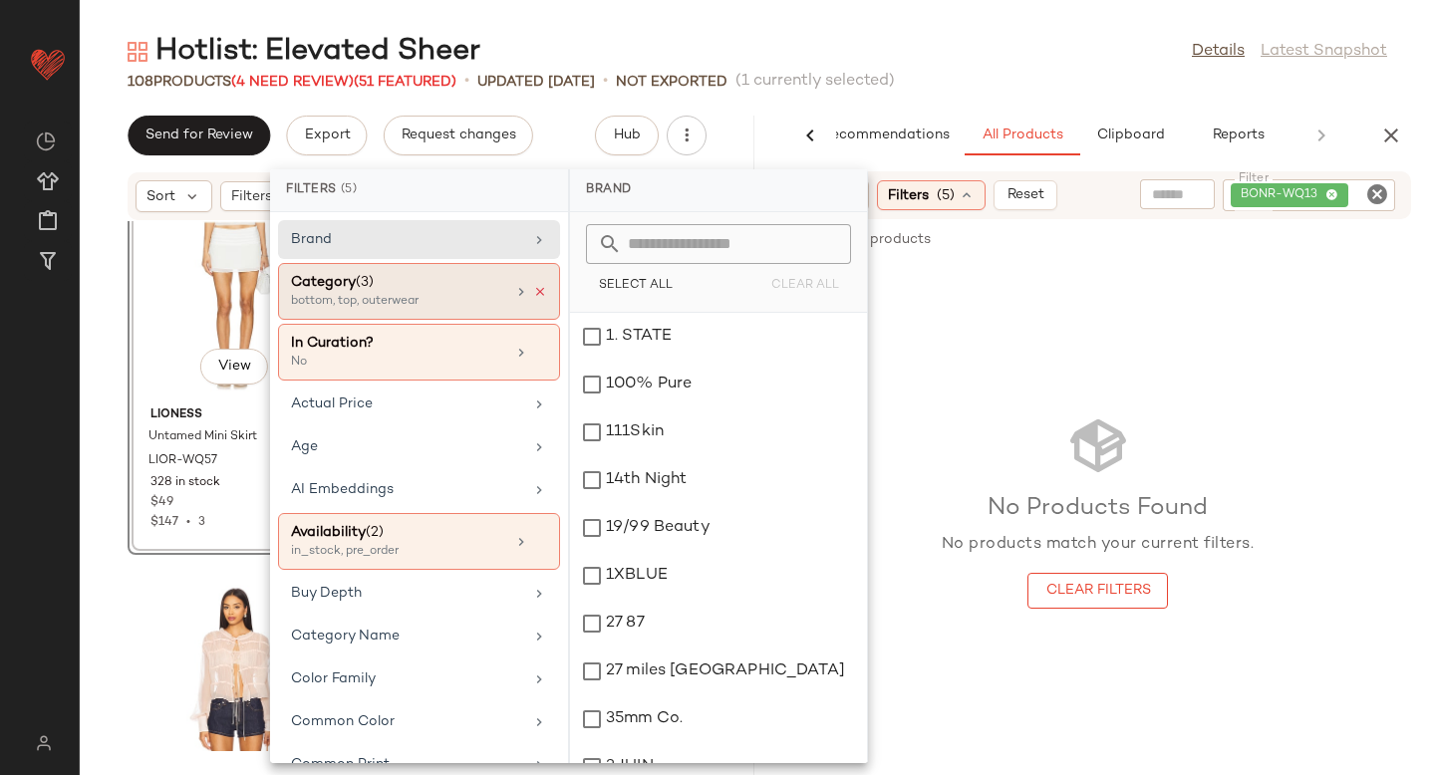
click at [533, 290] on icon at bounding box center [540, 292] width 14 height 14
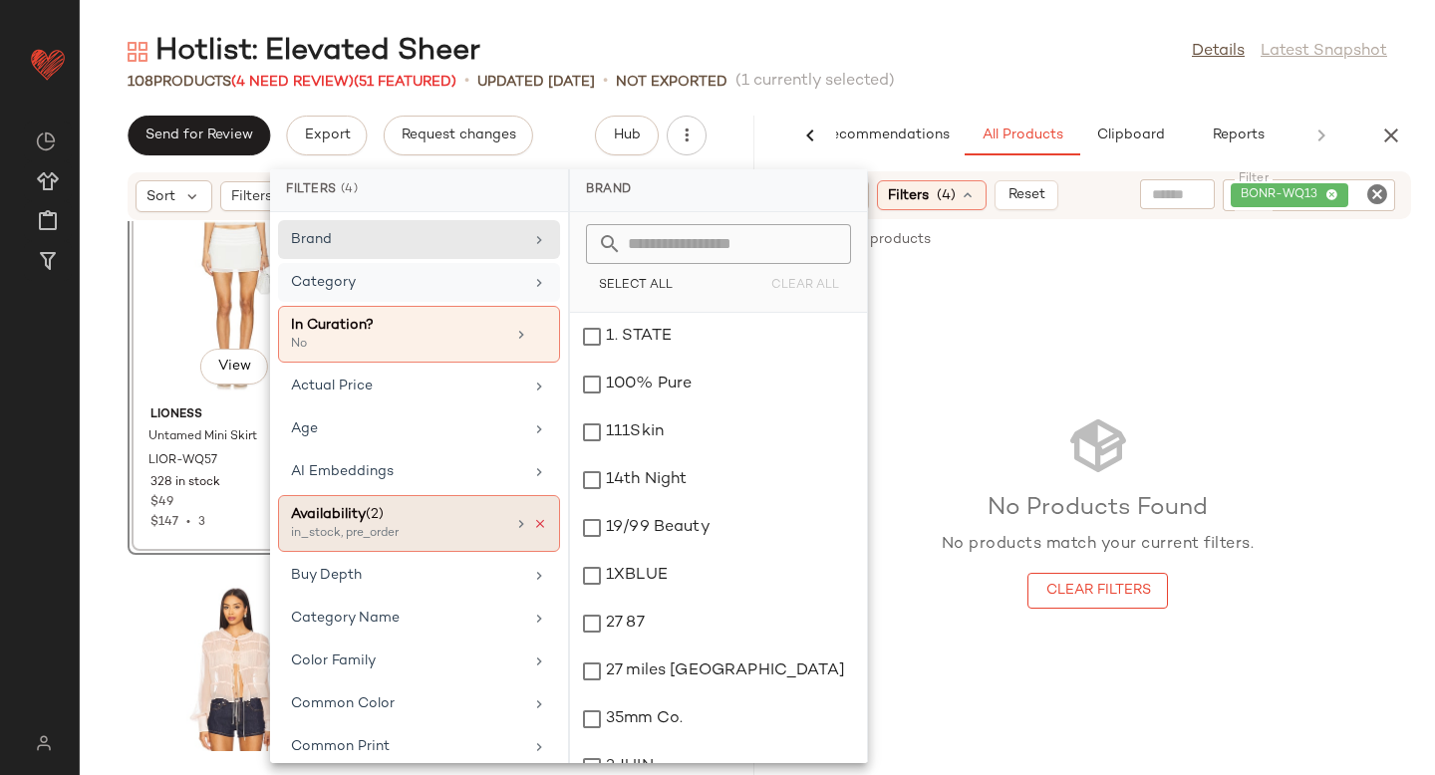
click at [533, 527] on icon at bounding box center [540, 524] width 14 height 14
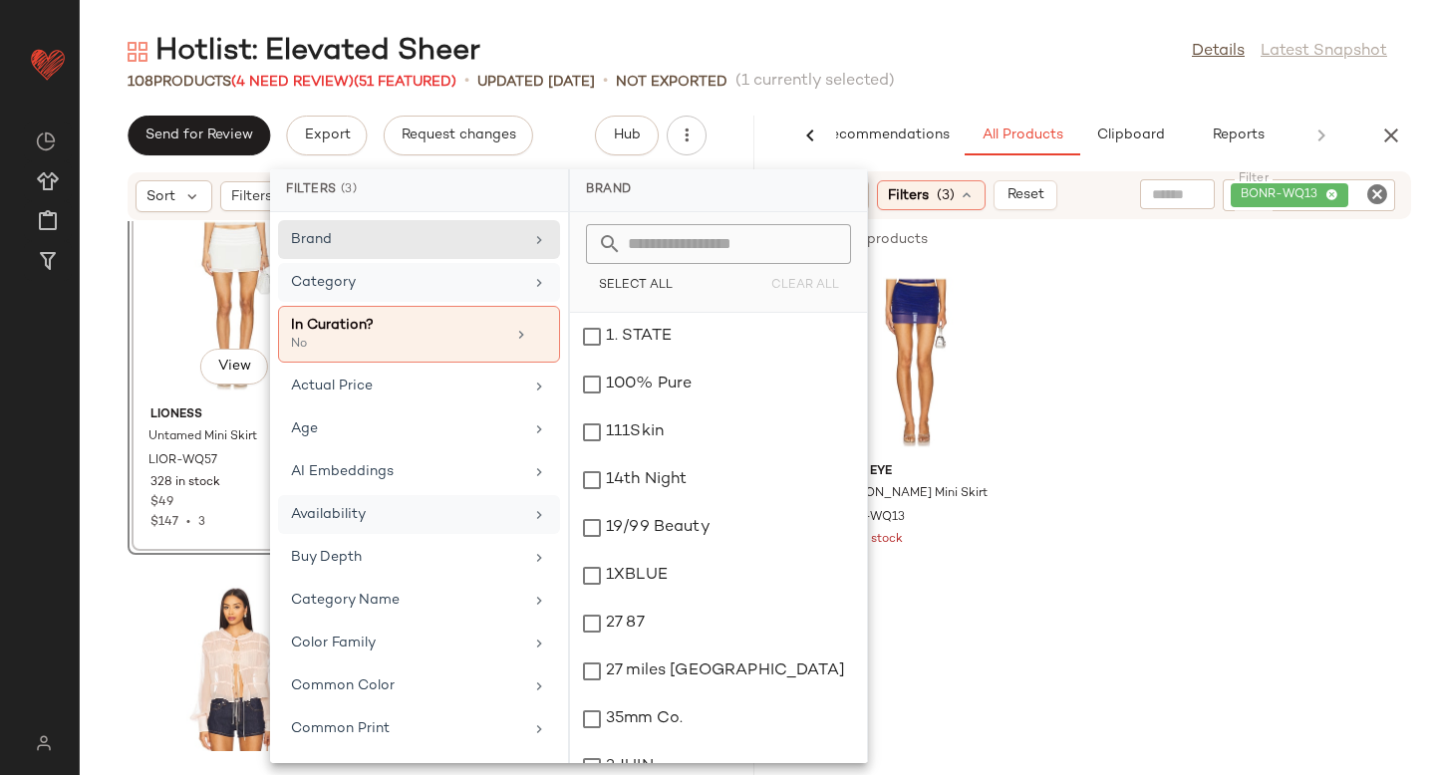
click at [1386, 421] on div "Bond Eye Claudia Mini Skirt BONR-WQ13 Out of stock $90" at bounding box center [1097, 437] width 675 height 349
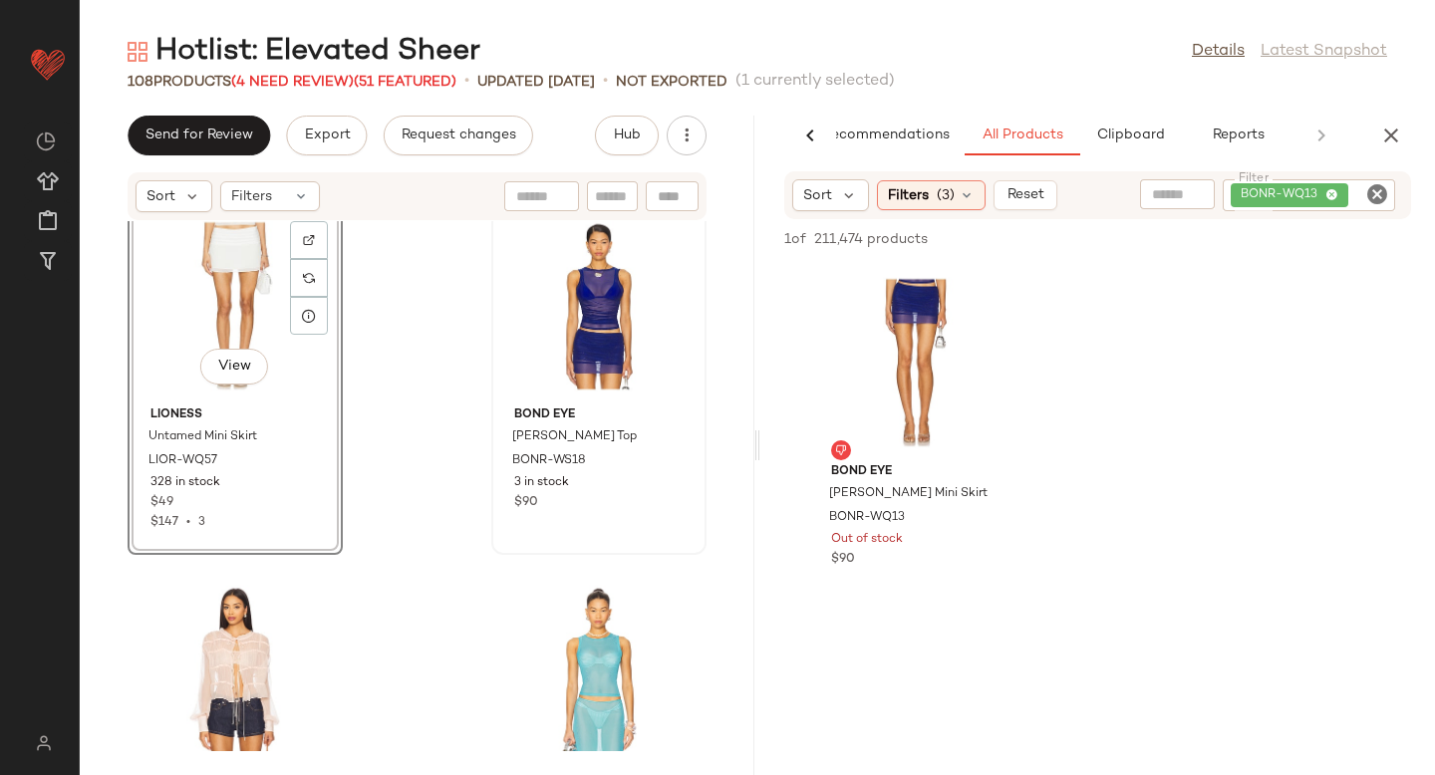
click at [1067, 512] on div "Bond Eye Claudia Mini Skirt BONR-WQ13 Out of stock $90" at bounding box center [1097, 437] width 675 height 349
click at [975, 296] on div at bounding box center [990, 297] width 38 height 38
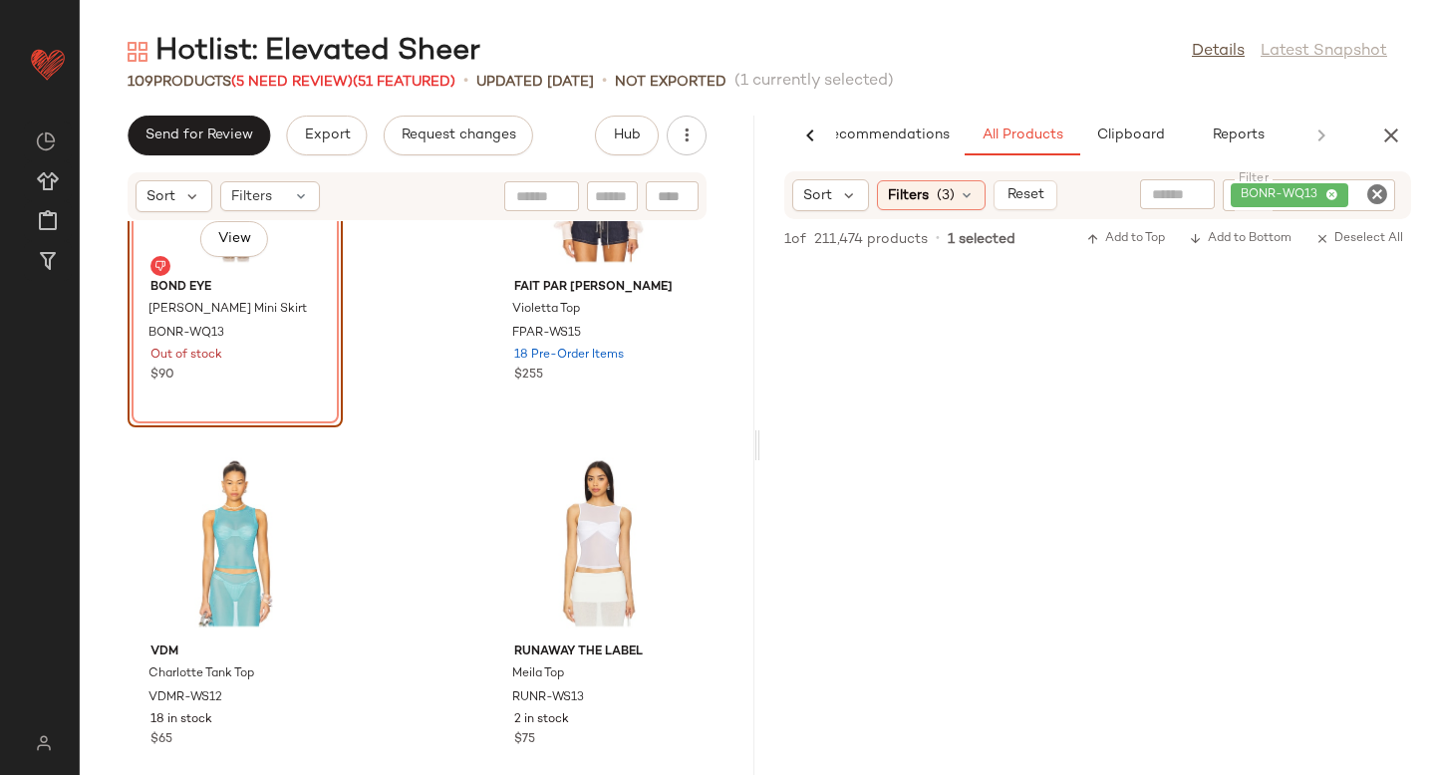
scroll to position [10072, 0]
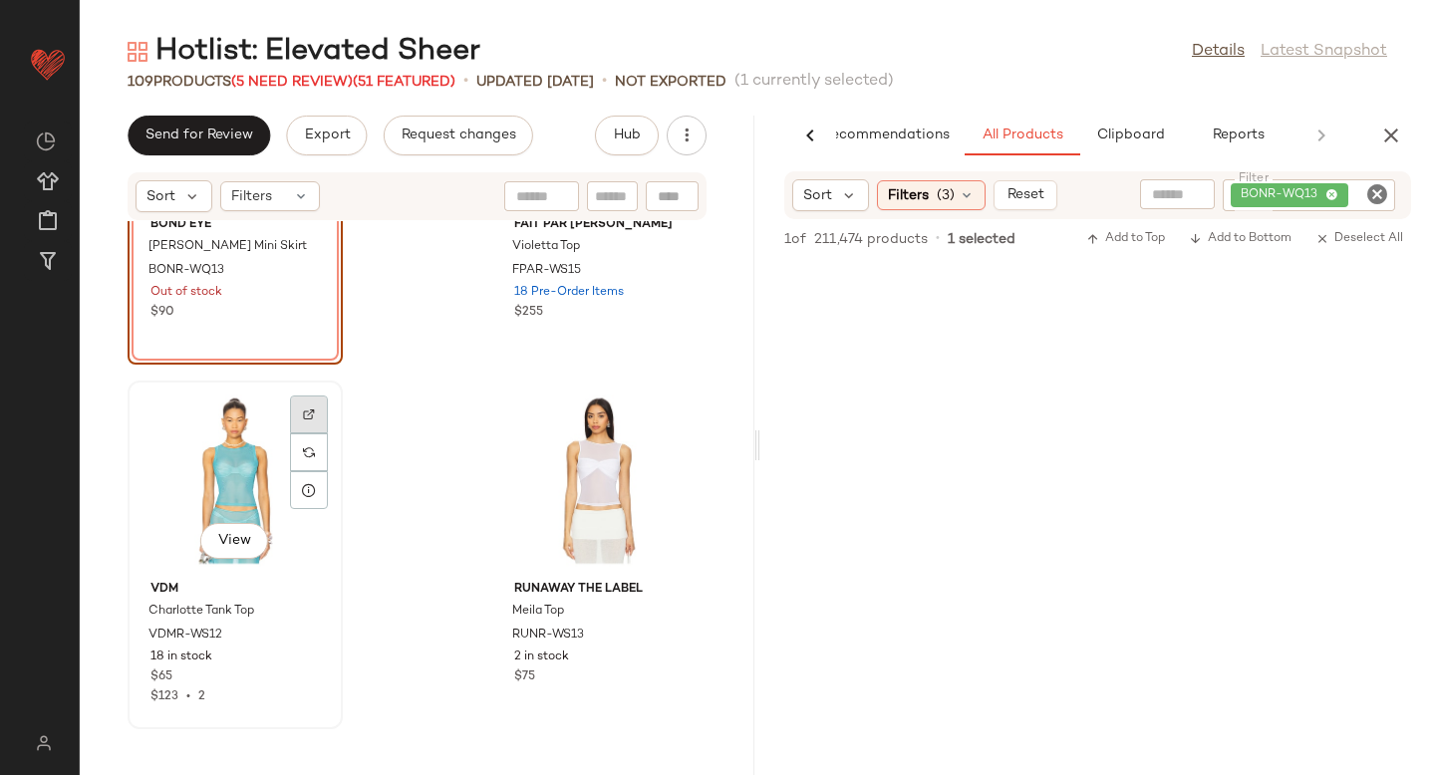
click at [297, 422] on div at bounding box center [309, 415] width 38 height 38
click at [1377, 184] on icon "Clear Filter" at bounding box center [1377, 194] width 24 height 24
paste input "*********"
type input "*********"
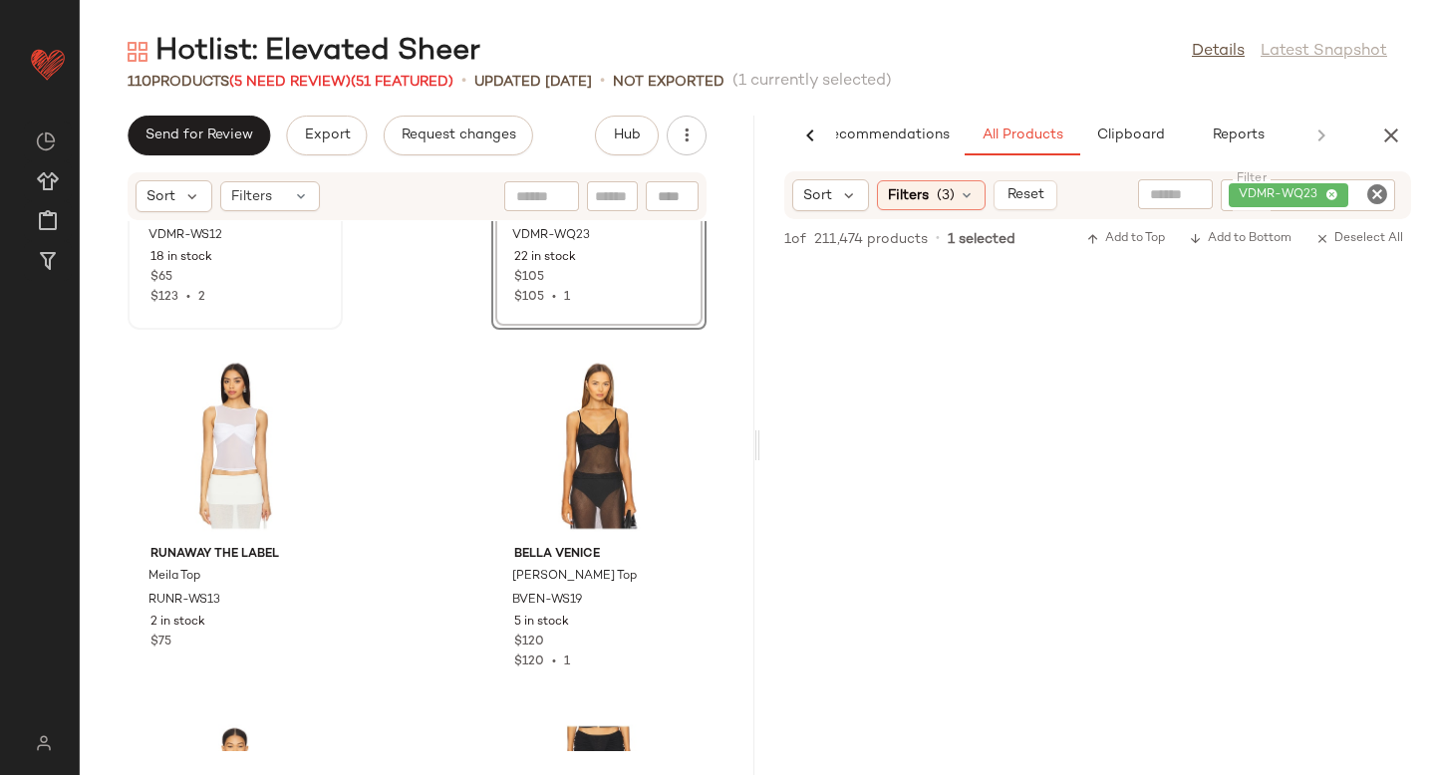
scroll to position [10473, 0]
click at [308, 386] on div at bounding box center [309, 379] width 38 height 38
click at [1380, 197] on icon "Clear Filter" at bounding box center [1377, 194] width 24 height 24
paste input "********"
type input "********"
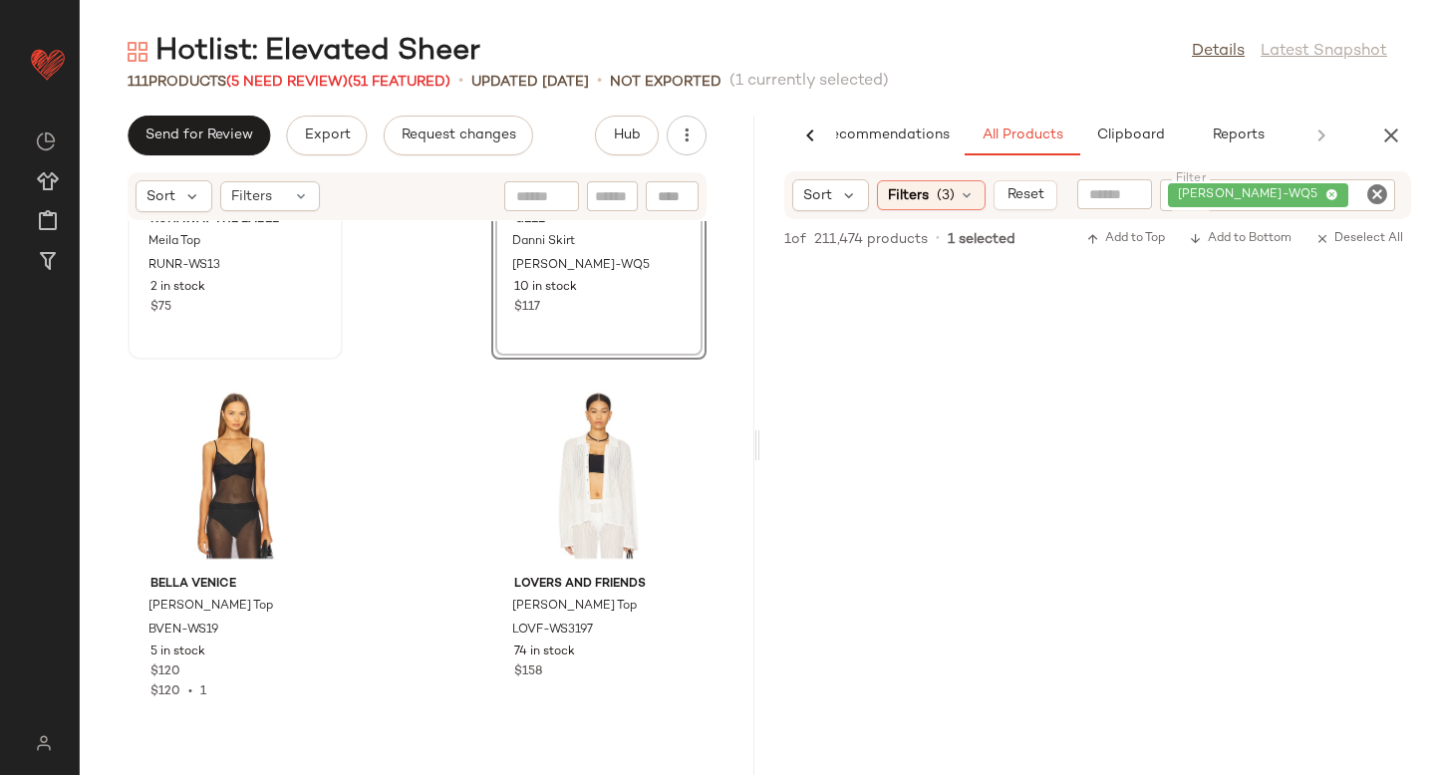
scroll to position [10837, 0]
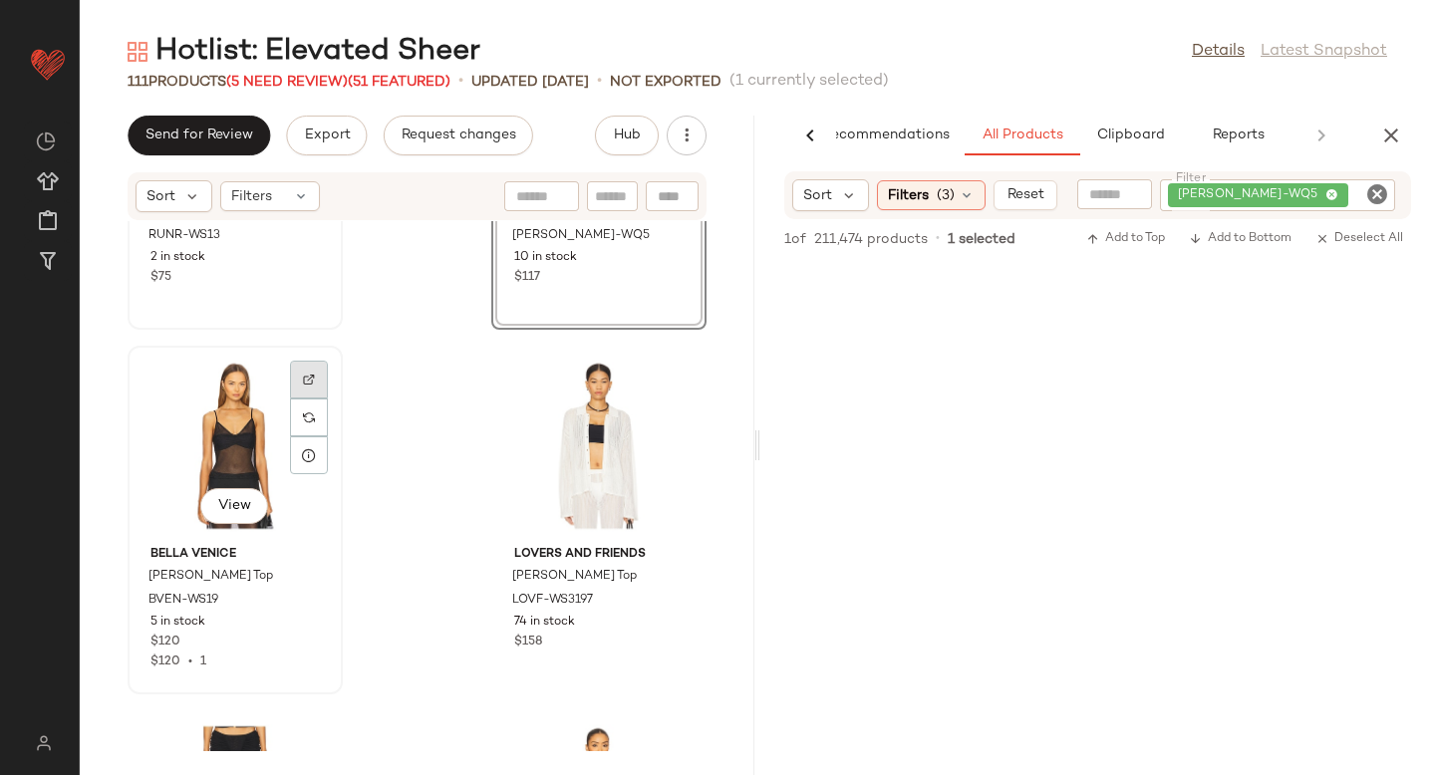
click at [317, 384] on div at bounding box center [309, 380] width 38 height 38
click at [1379, 195] on icon "Clear Filter" at bounding box center [1377, 194] width 24 height 24
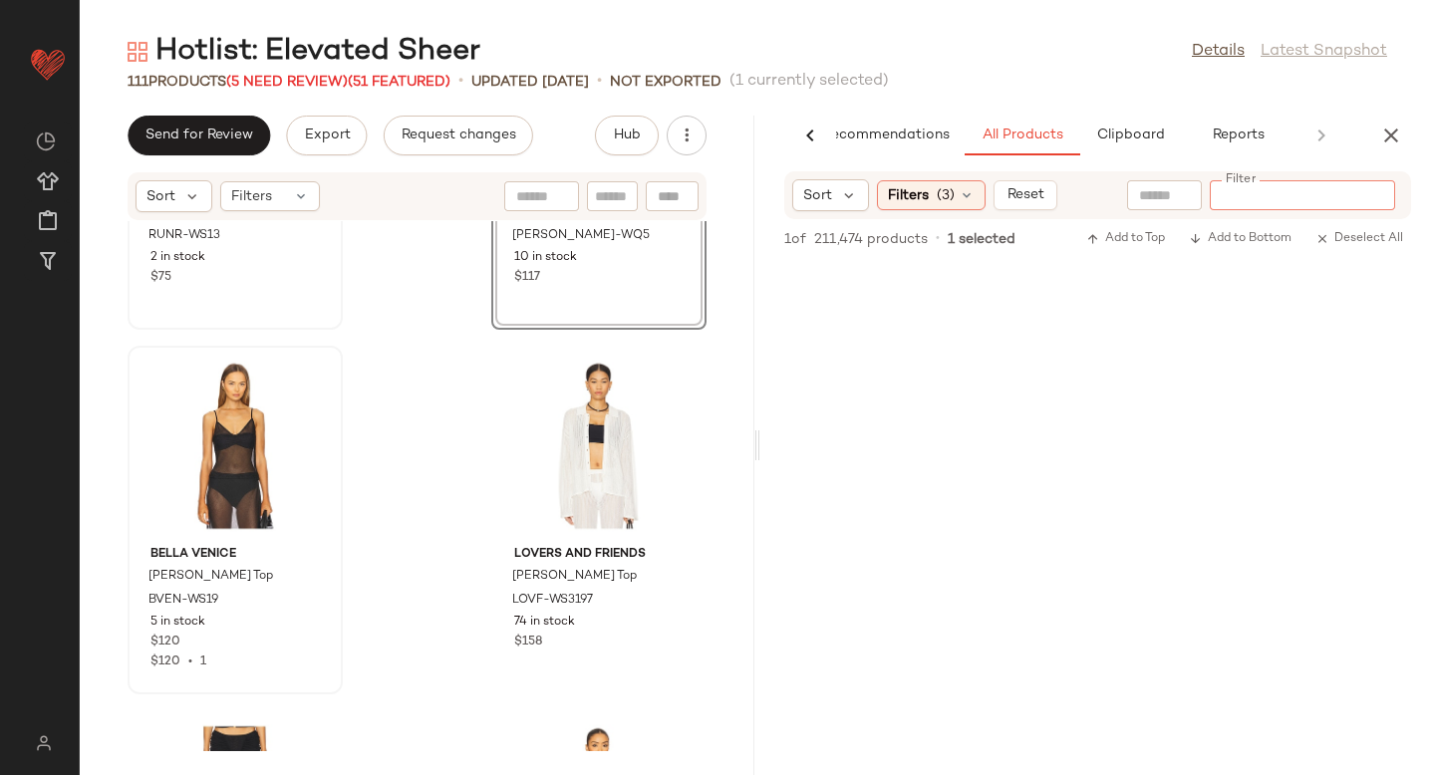
paste input "*********"
type input "*********"
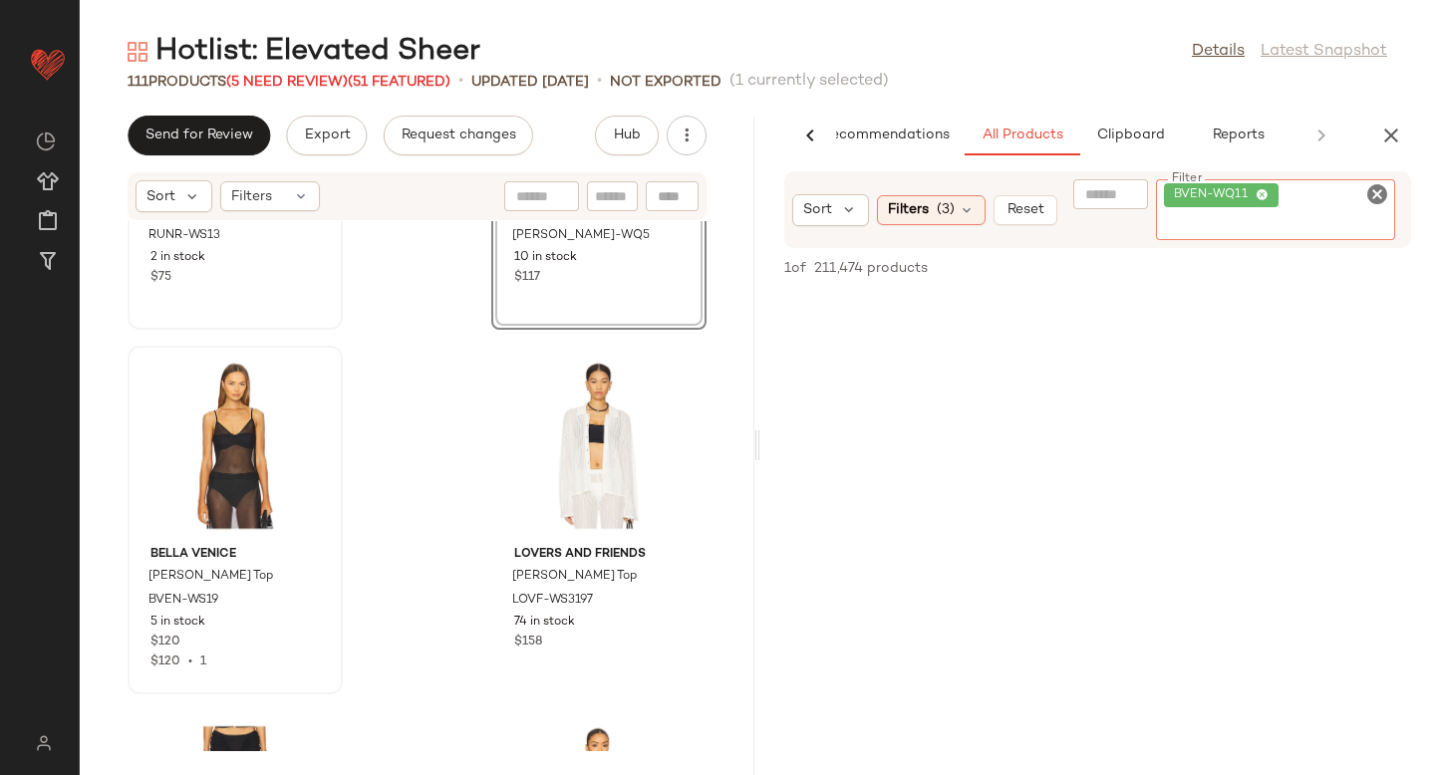
scroll to position [0, 0]
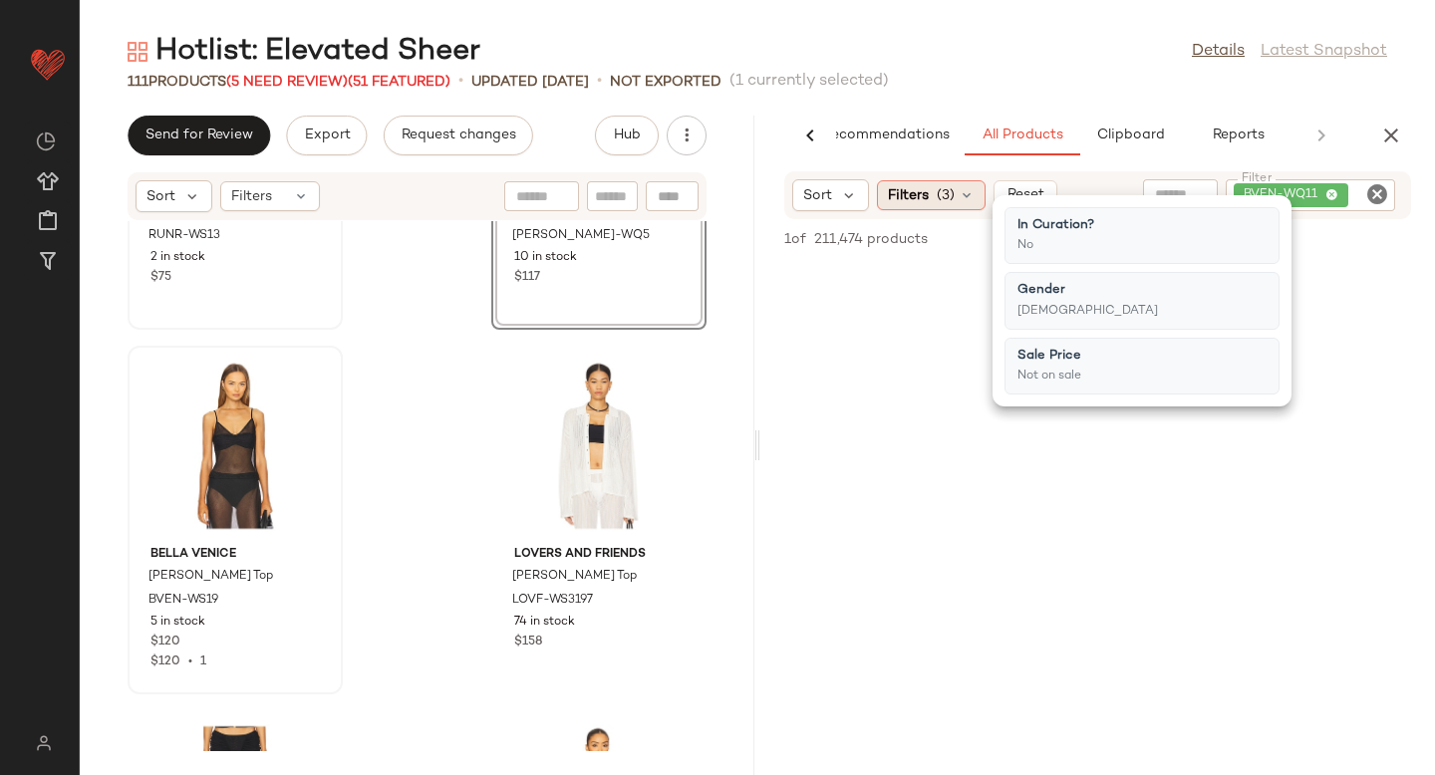
click at [961, 205] on div "Filters (3)" at bounding box center [931, 195] width 109 height 30
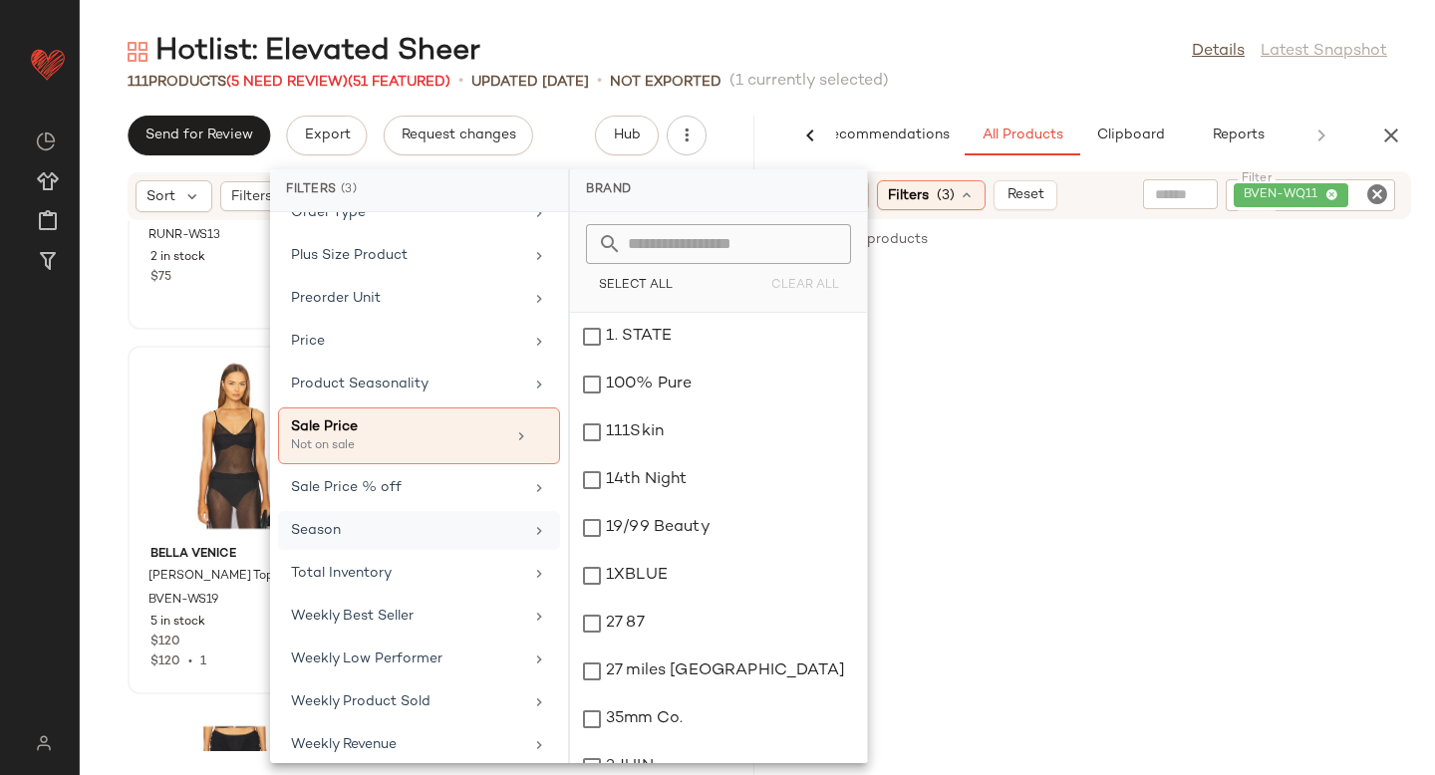
scroll to position [976, 0]
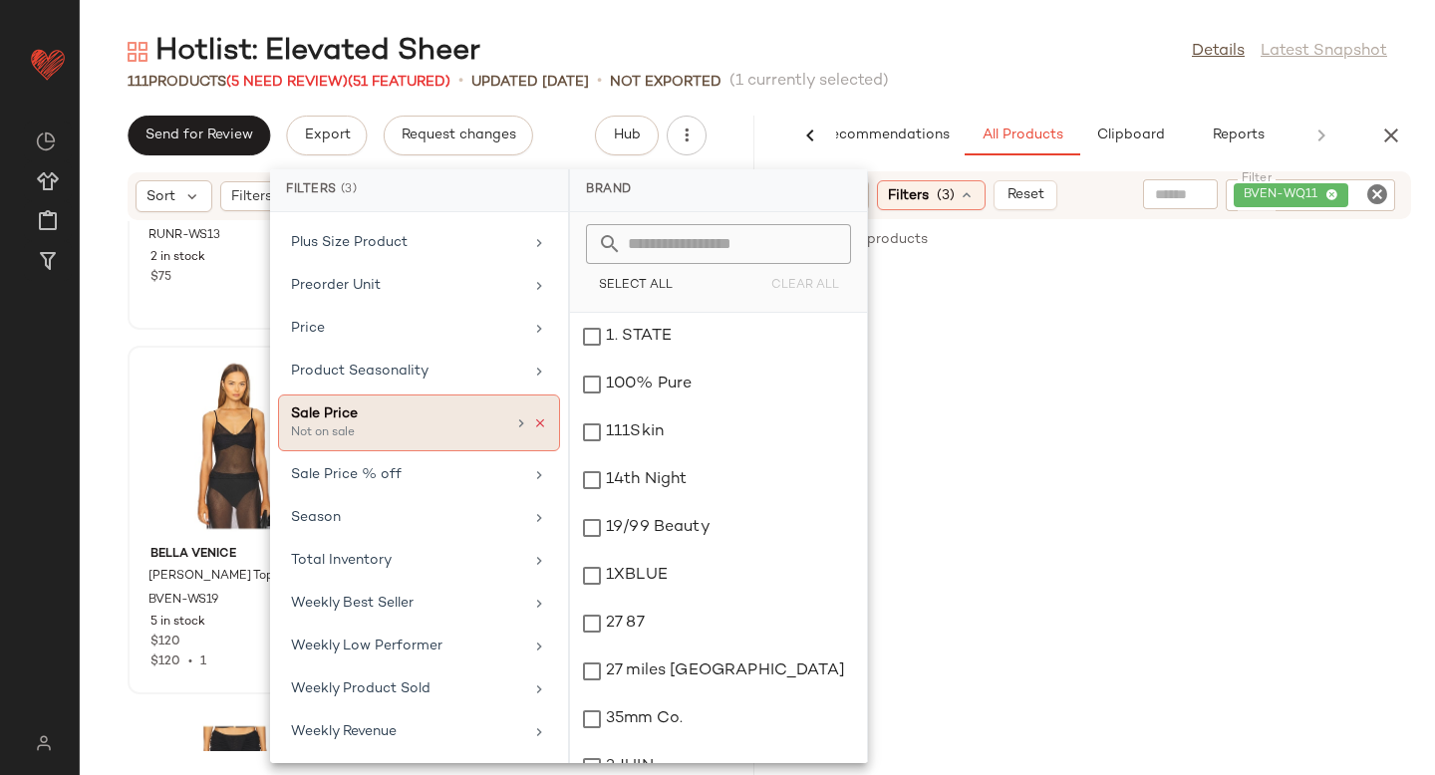
click at [535, 423] on icon at bounding box center [540, 424] width 14 height 14
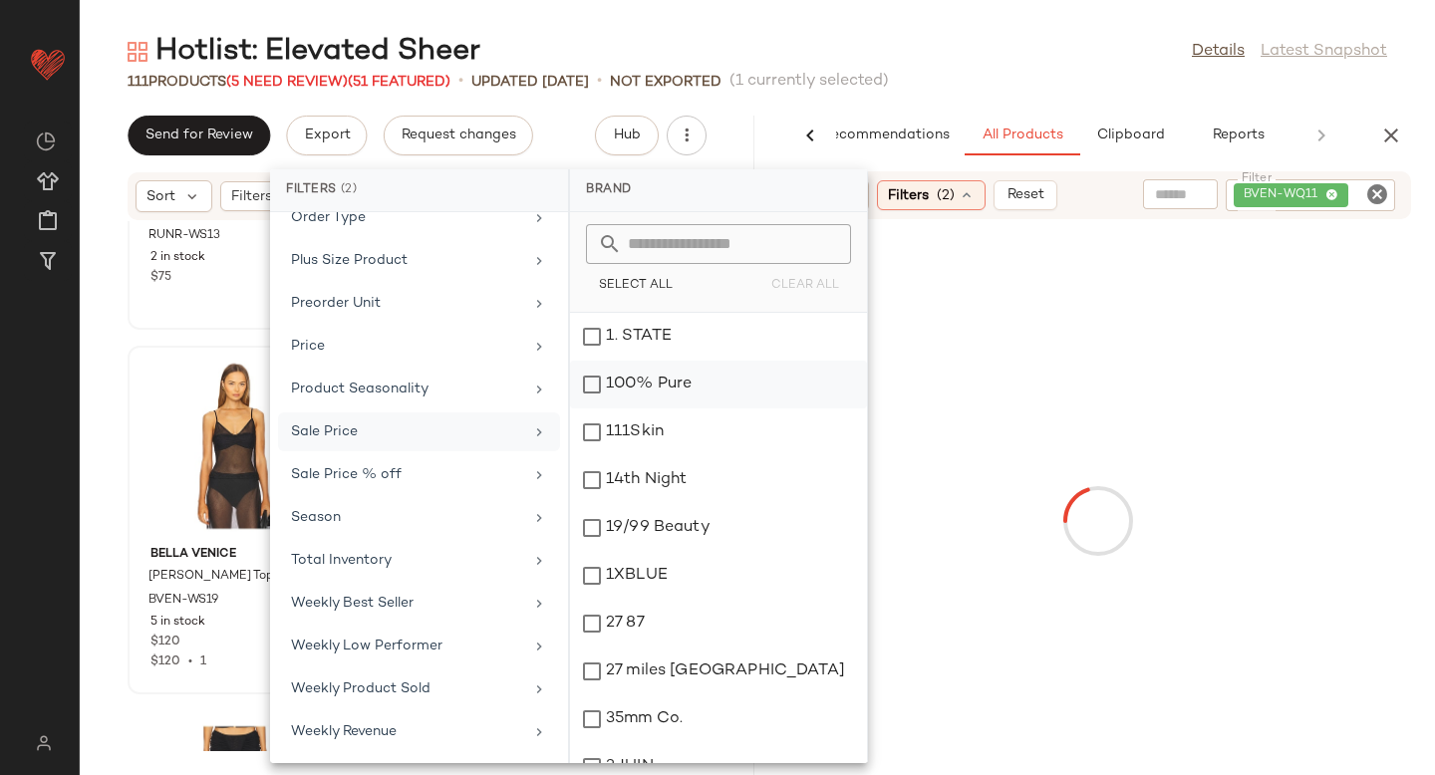
scroll to position [958, 0]
click at [1180, 394] on div at bounding box center [1097, 453] width 675 height 381
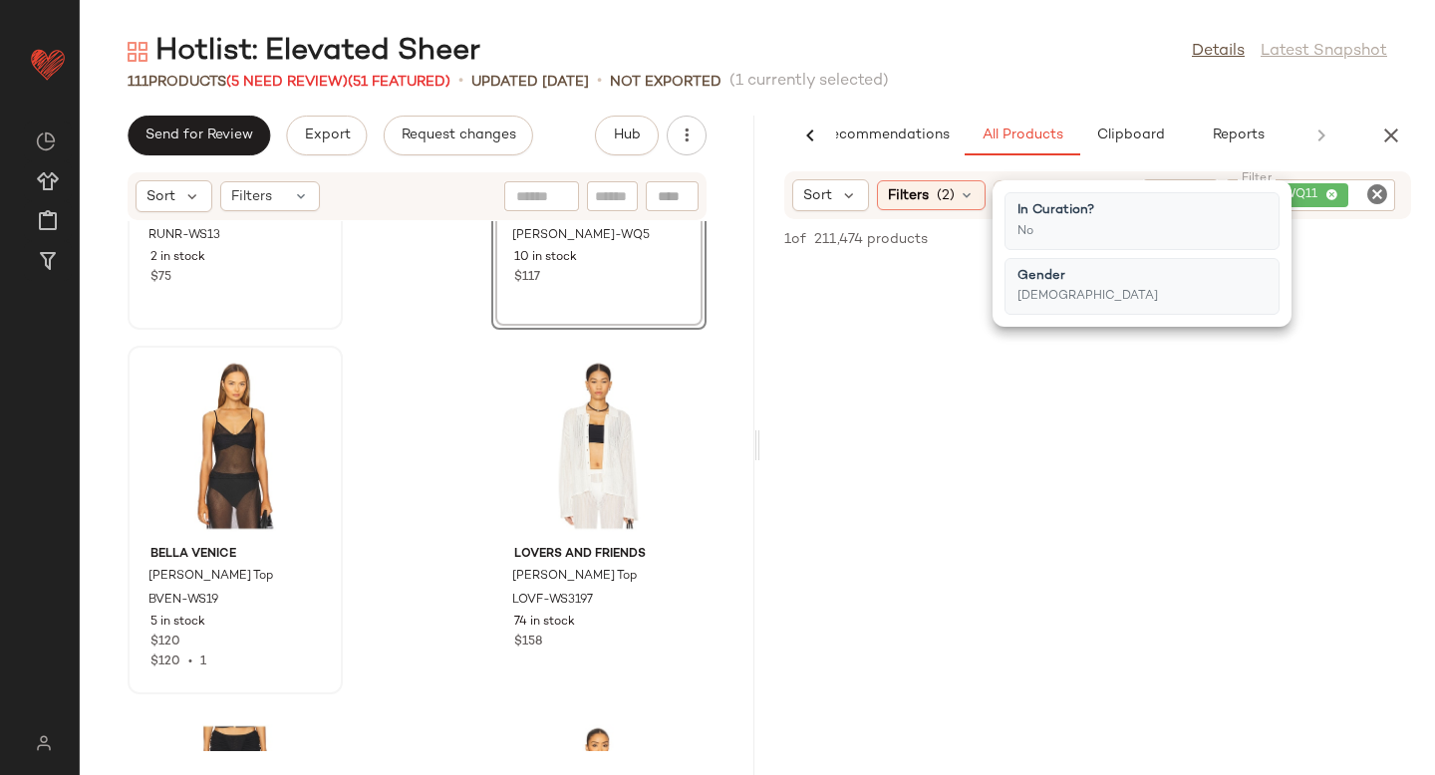
click at [1161, 437] on div at bounding box center [1097, 453] width 675 height 381
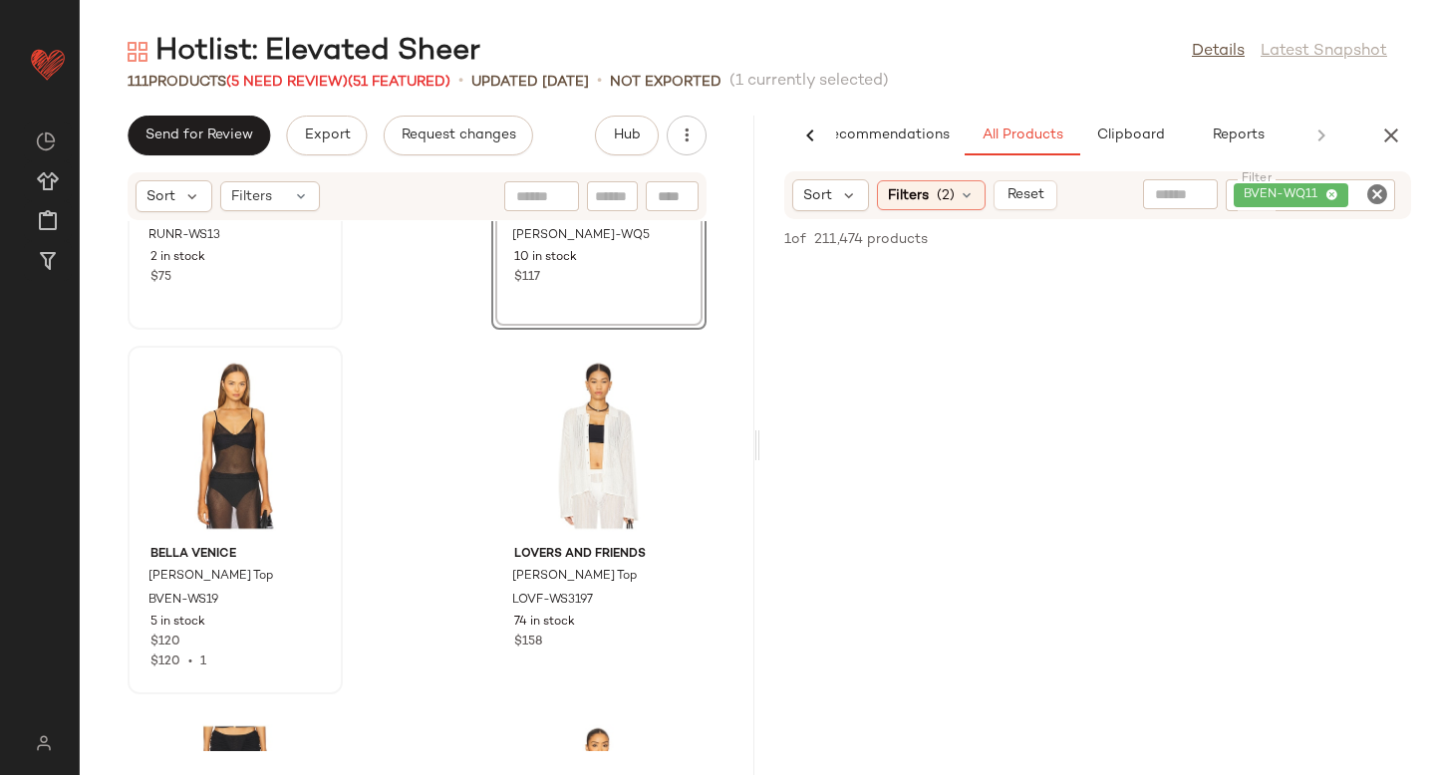
scroll to position [0, 0]
click at [1040, 198] on span "Reset" at bounding box center [1024, 195] width 38 height 16
click at [1382, 192] on input "text" at bounding box center [1369, 195] width 35 height 21
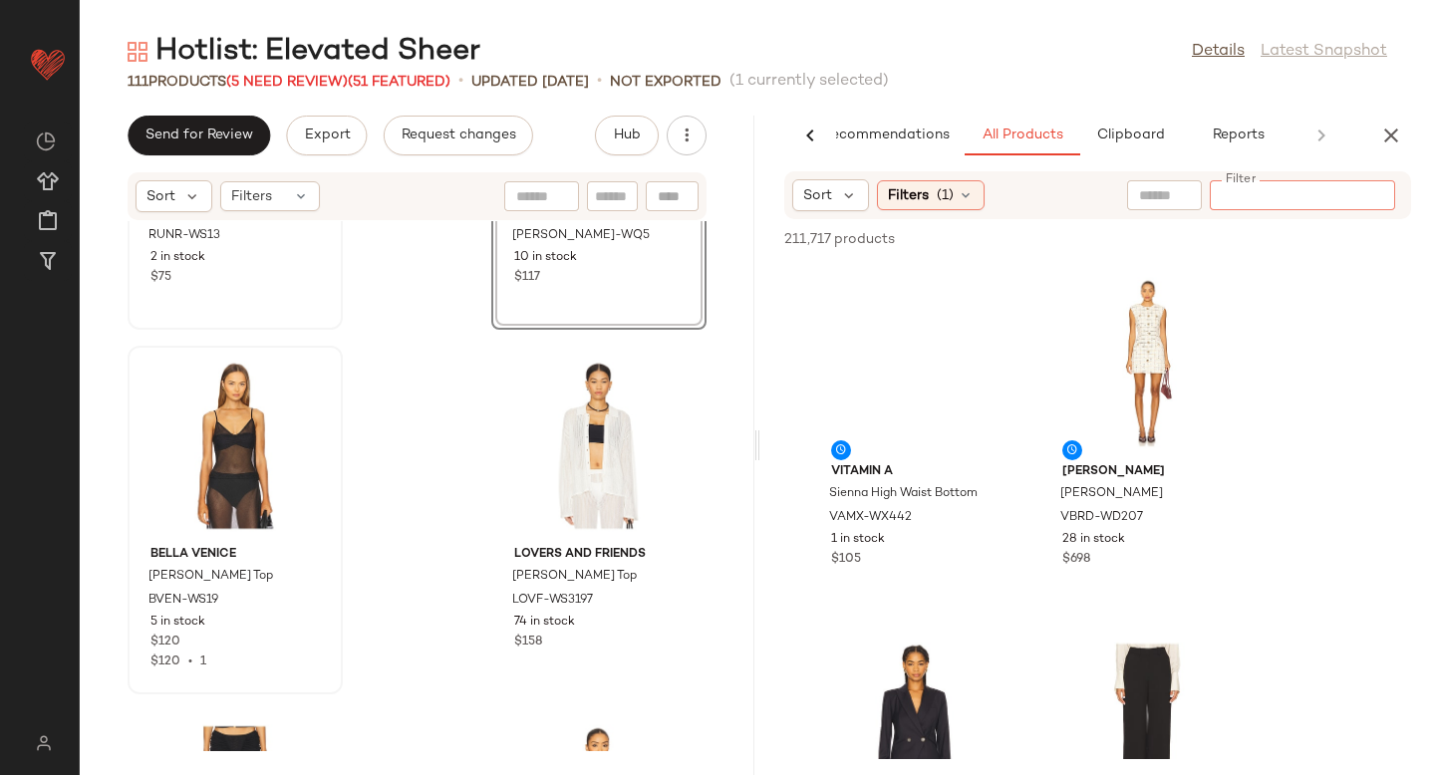
paste input "*********"
type input "*********"
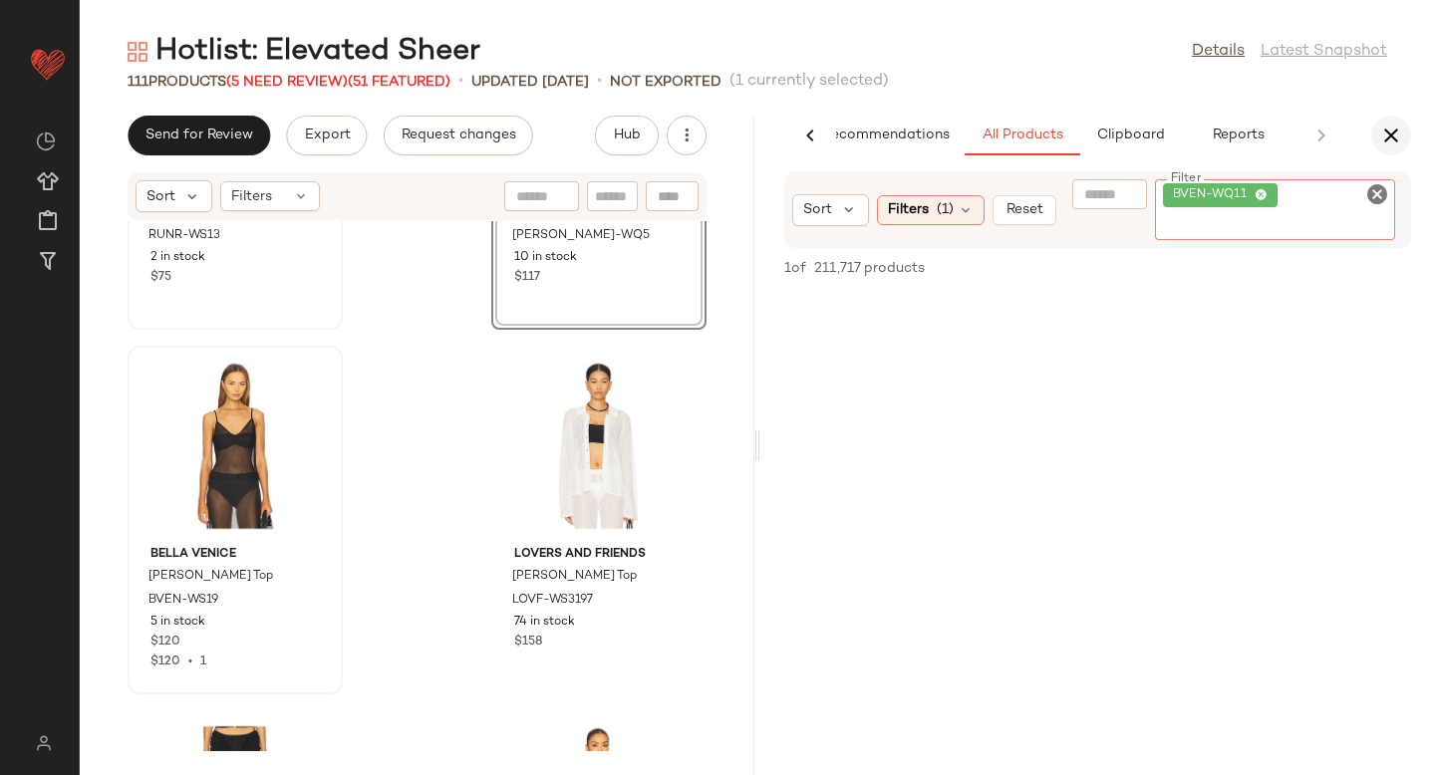
click at [1396, 140] on icon "button" at bounding box center [1391, 136] width 24 height 24
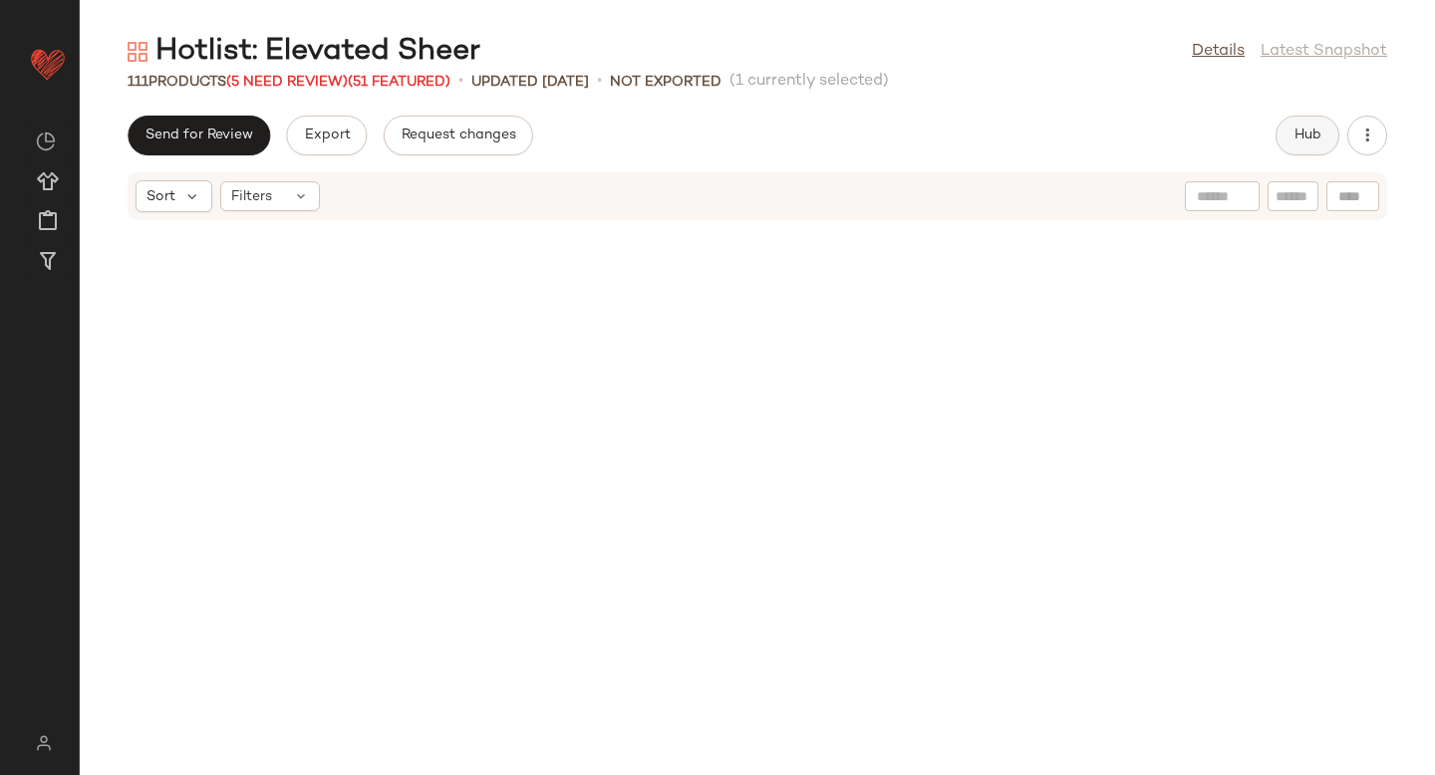
scroll to position [4376, 0]
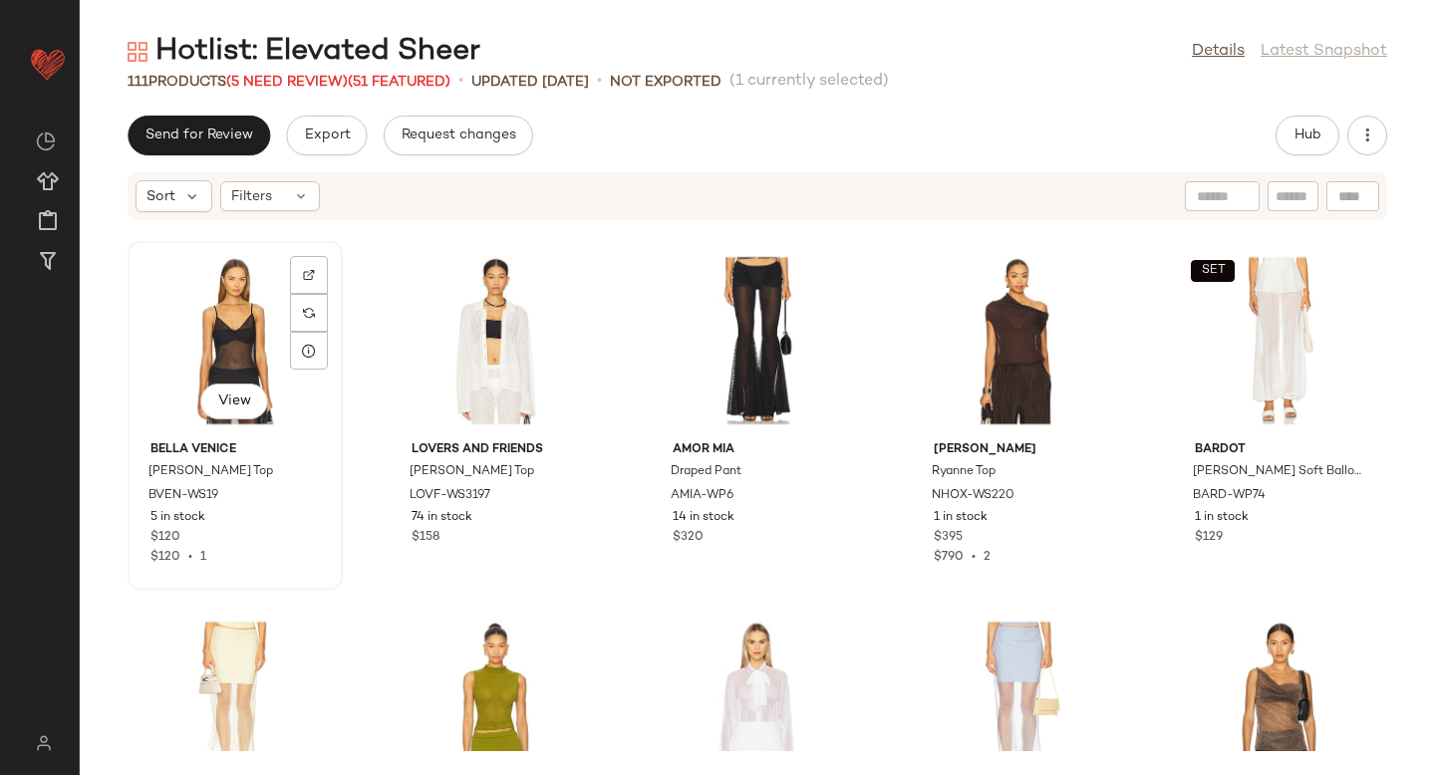
click at [238, 353] on div "View" at bounding box center [235, 340] width 201 height 185
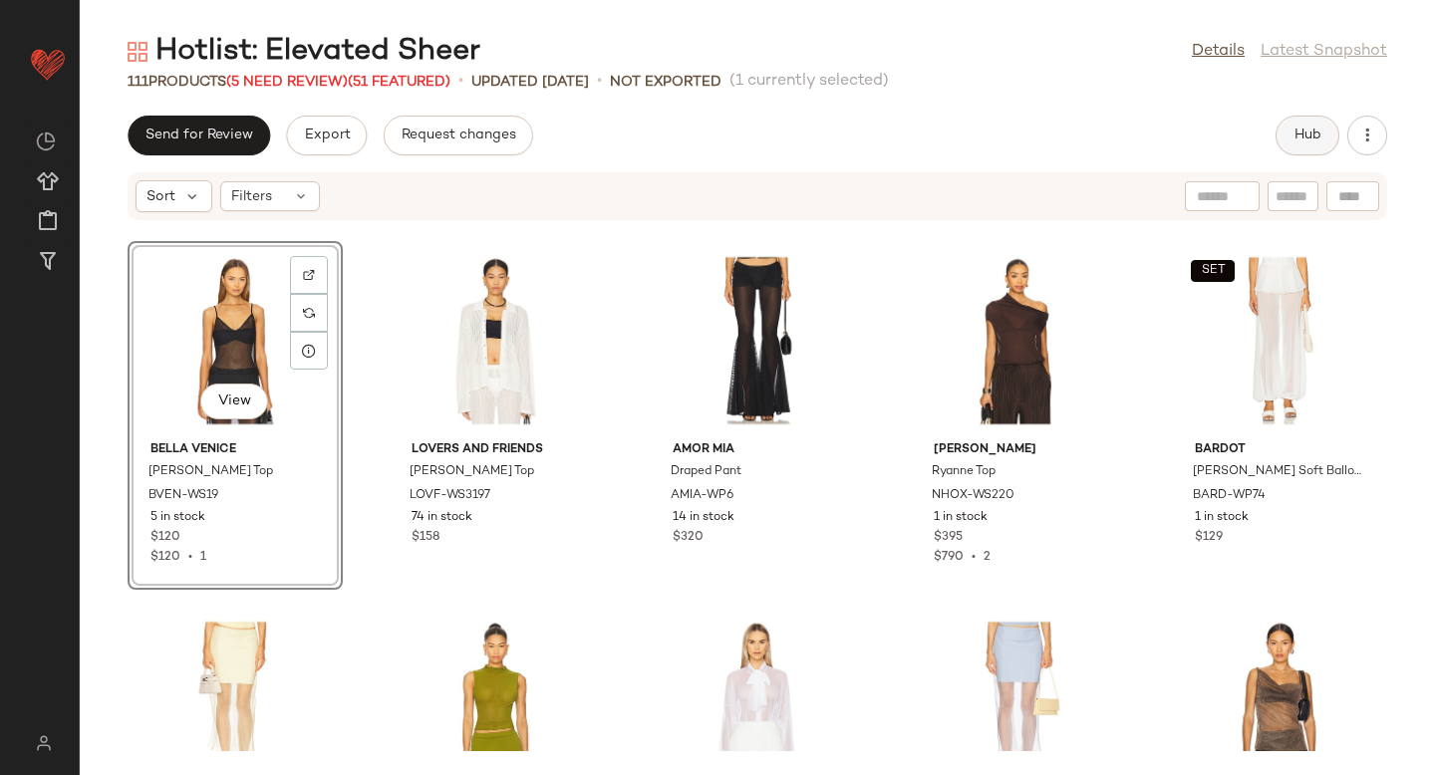
click at [1303, 136] on span "Hub" at bounding box center [1307, 136] width 28 height 16
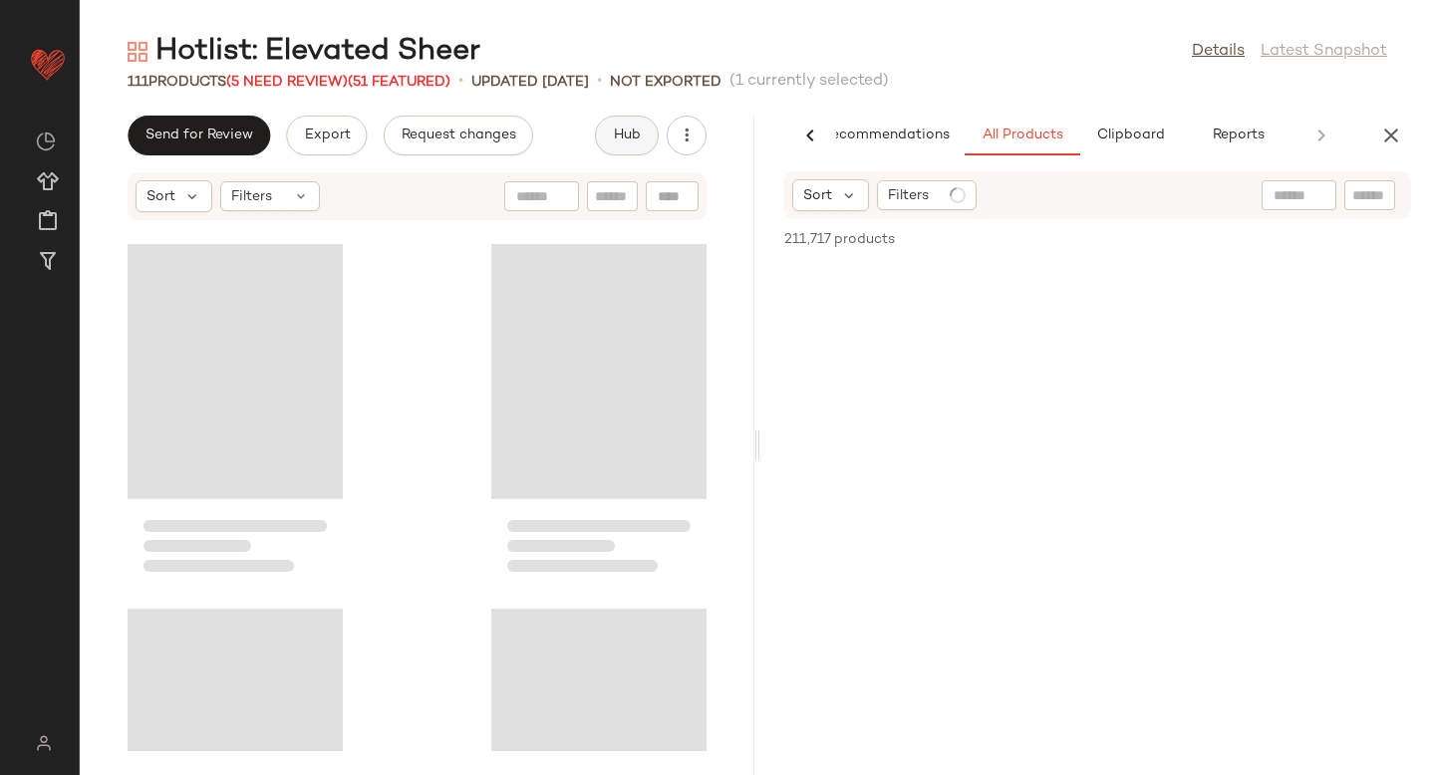
scroll to position [10941, 0]
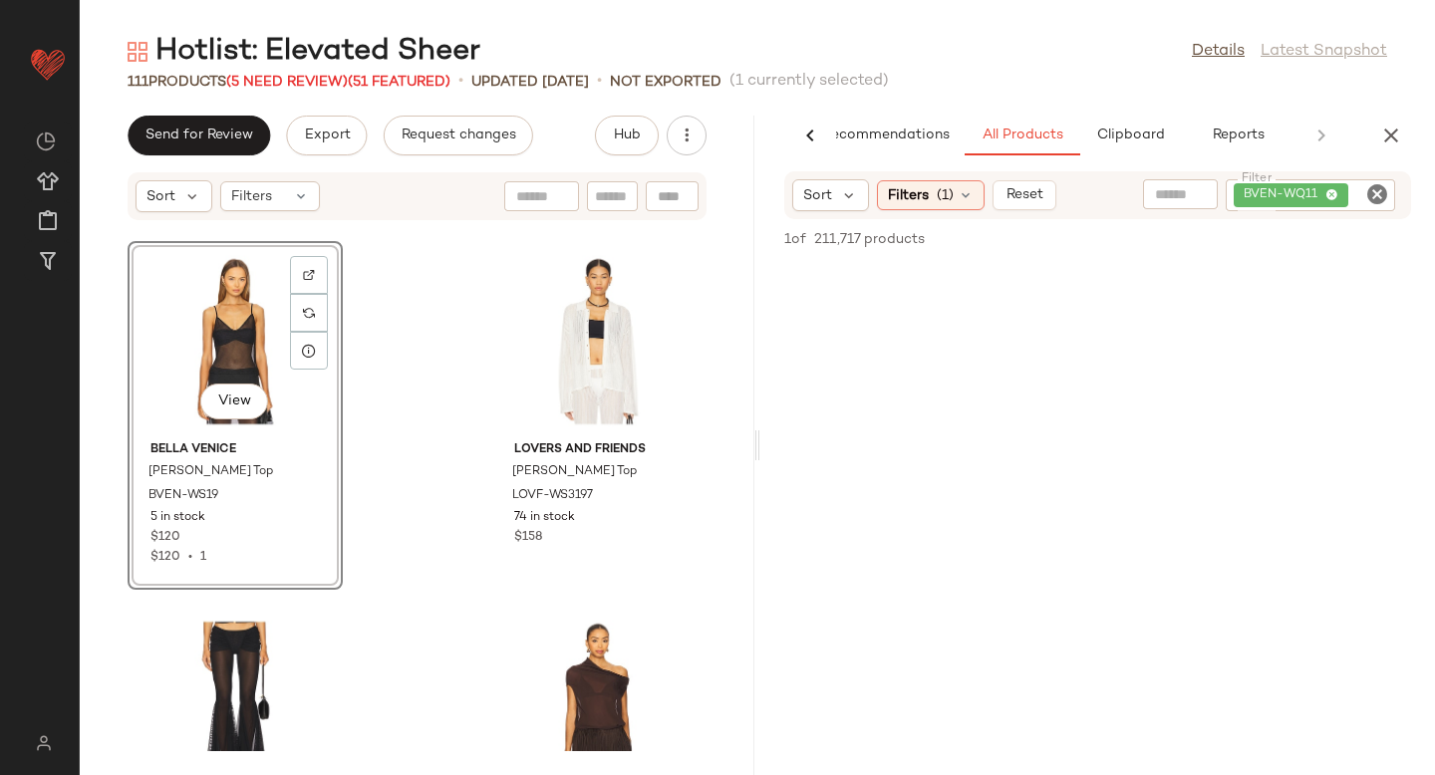
click at [1372, 189] on icon "Clear Filter" at bounding box center [1377, 194] width 24 height 24
paste input "*********"
type input "*********"
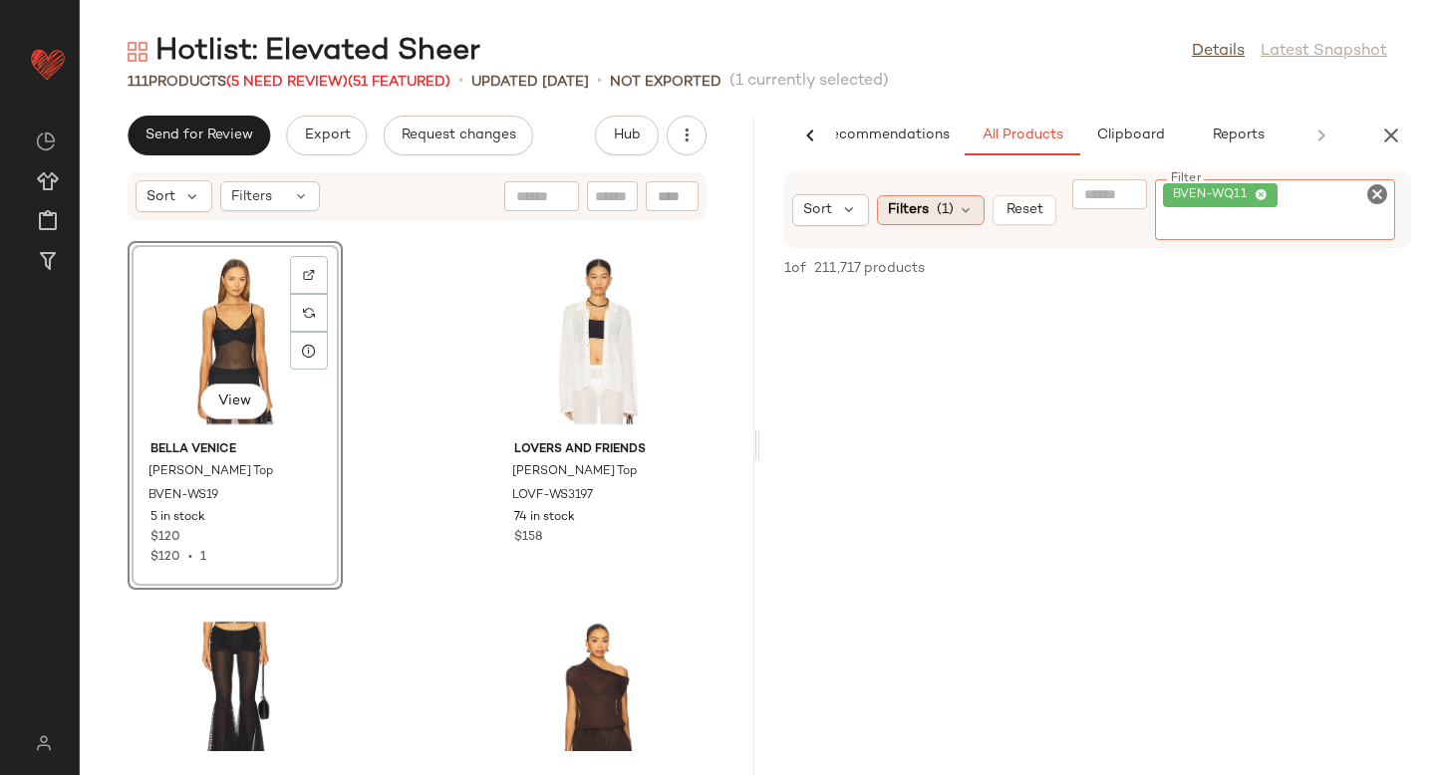
click at [950, 214] on div "Sort Filters (1) Reset Filter BVEN-WQ11 Filter" at bounding box center [1097, 209] width 627 height 77
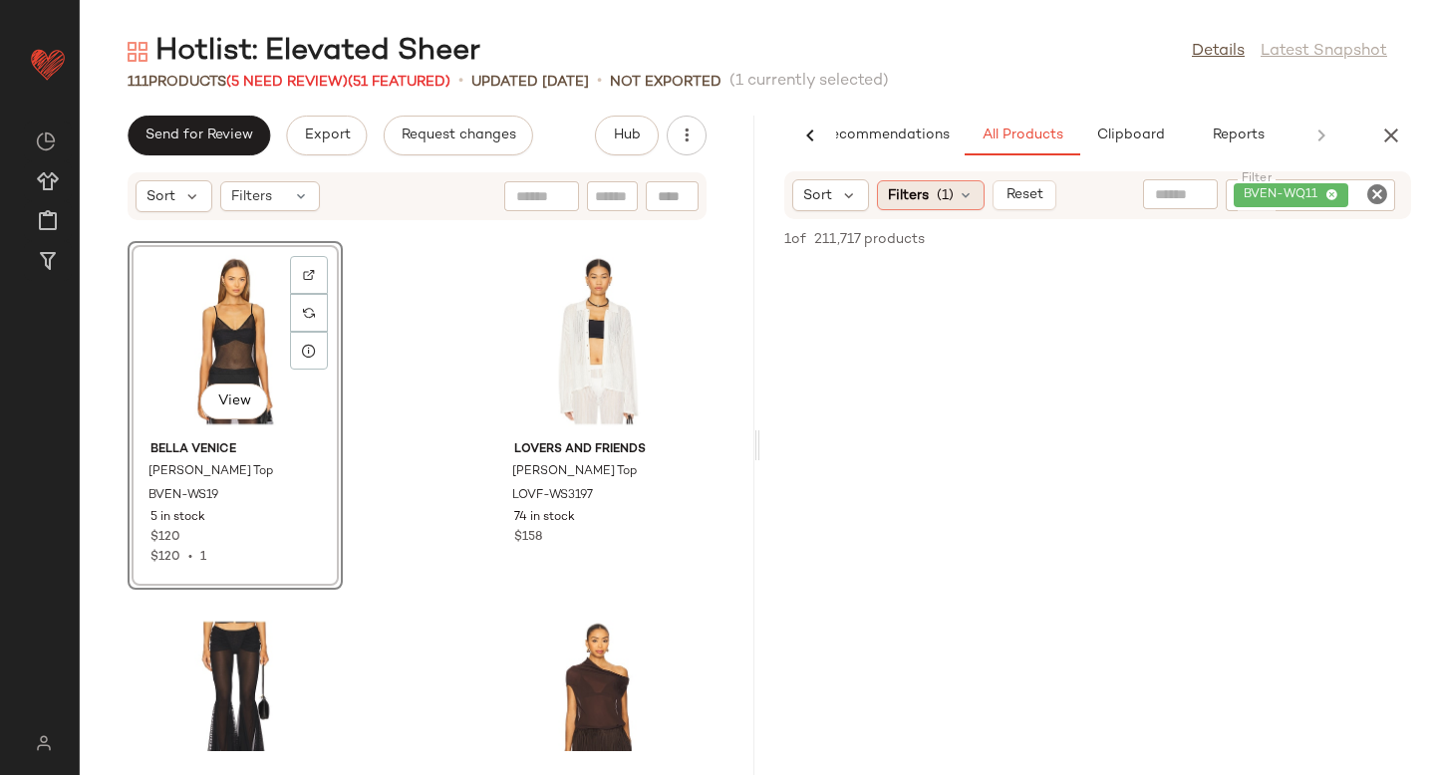
click at [975, 194] on div "Filters (1)" at bounding box center [931, 195] width 108 height 30
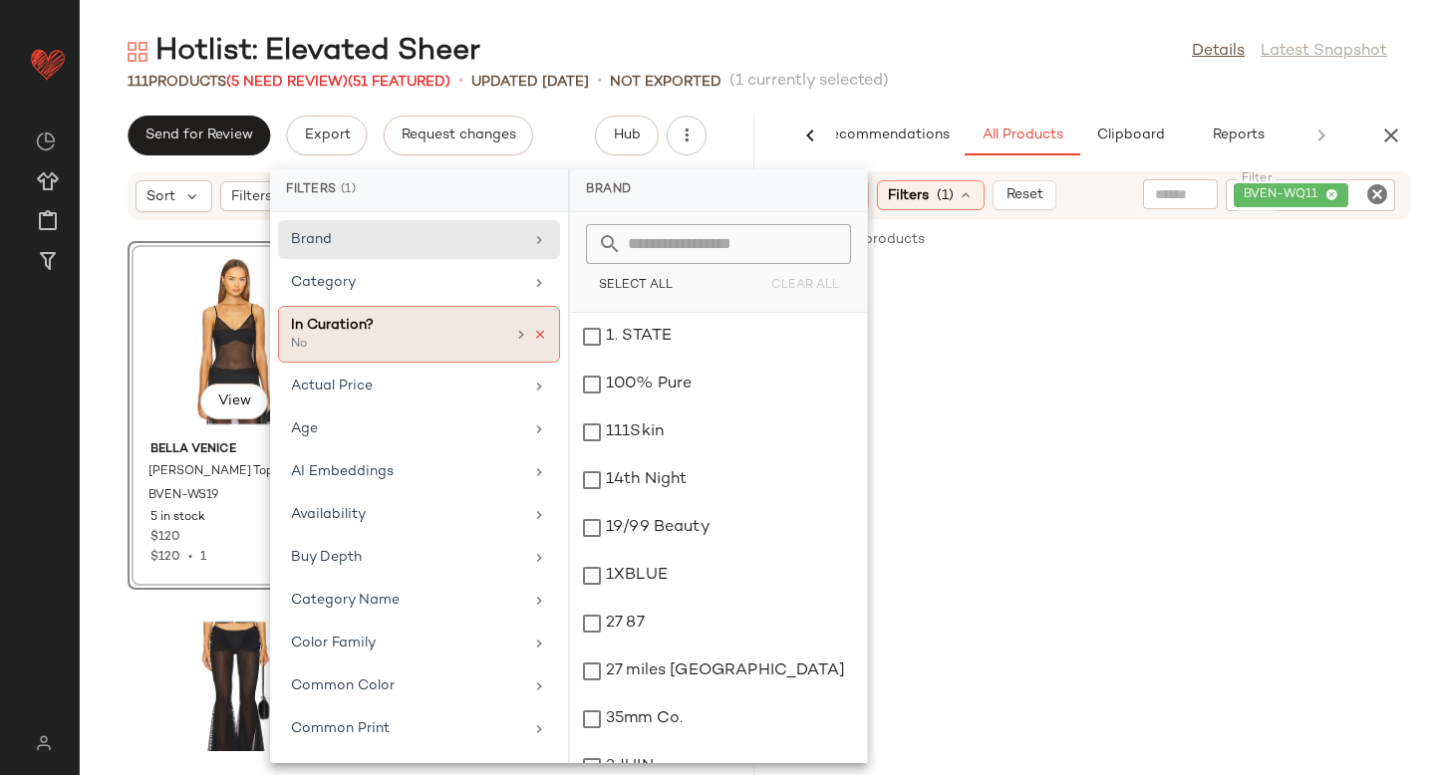
click at [533, 334] on icon at bounding box center [540, 335] width 14 height 14
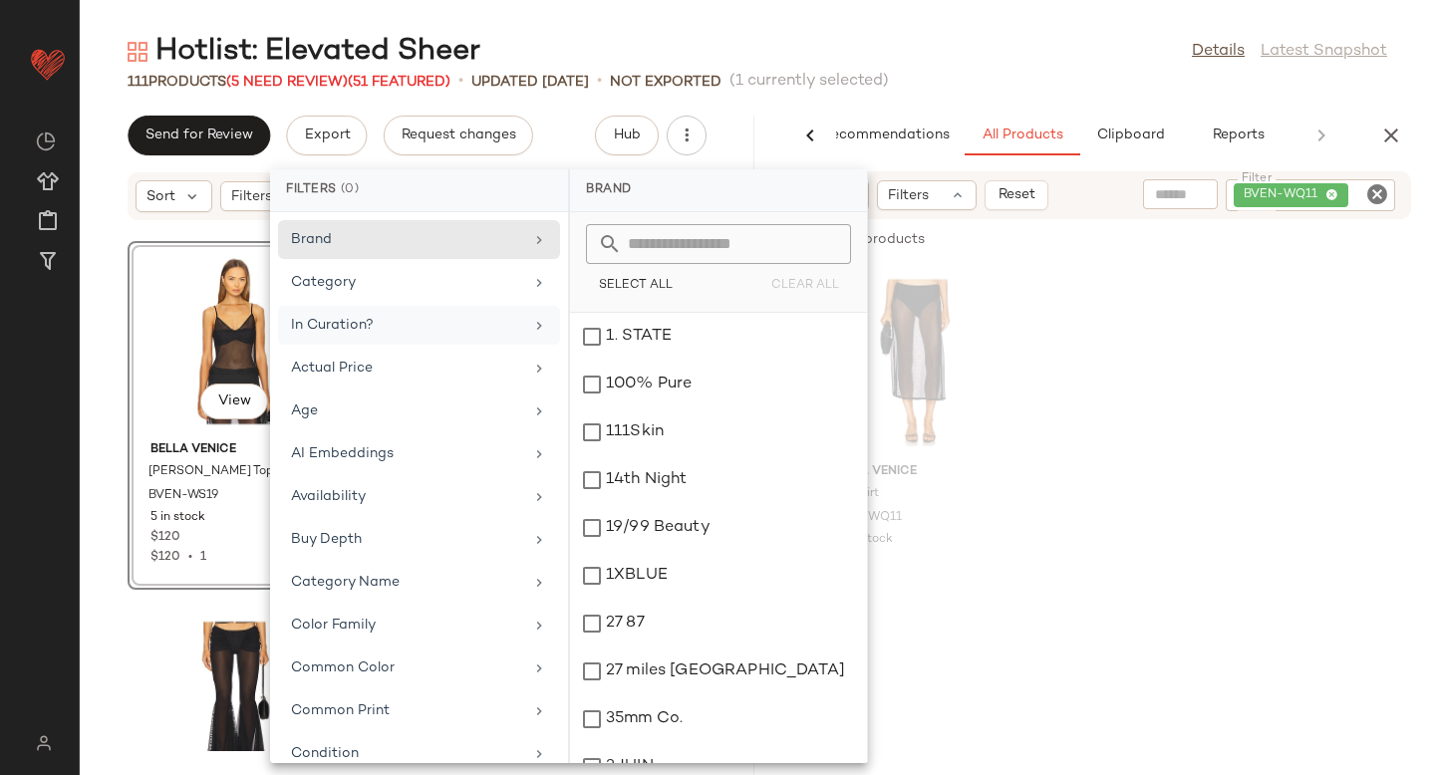
click at [1157, 381] on div "Bella Venice Lily Skirt BVEN-WQ11 39 in stock $148" at bounding box center [1097, 437] width 675 height 349
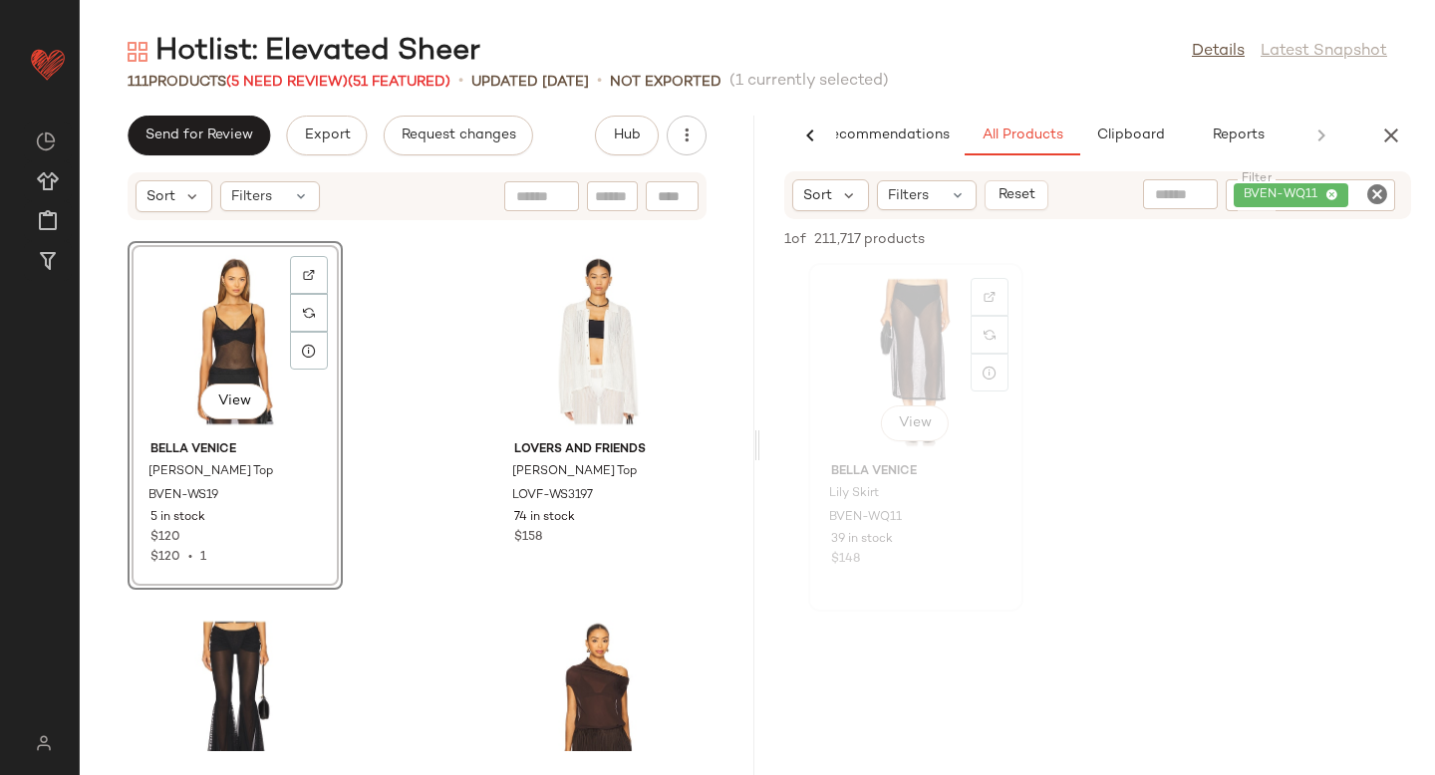
click at [916, 346] on div "View" at bounding box center [915, 362] width 201 height 185
click at [852, 514] on span "BVEN-WQ11" at bounding box center [865, 518] width 73 height 18
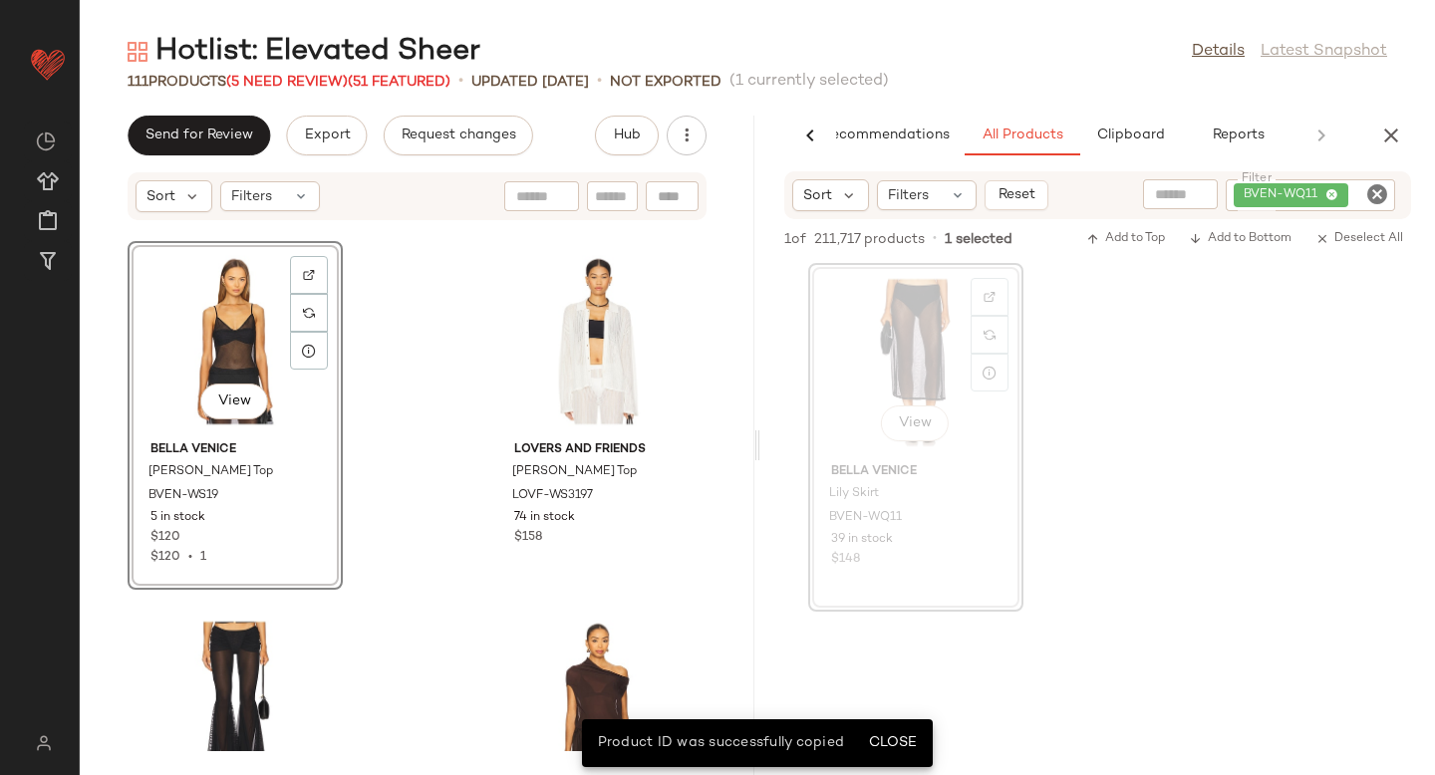
click at [680, 197] on div at bounding box center [672, 196] width 53 height 30
paste input "*********"
type input "*********"
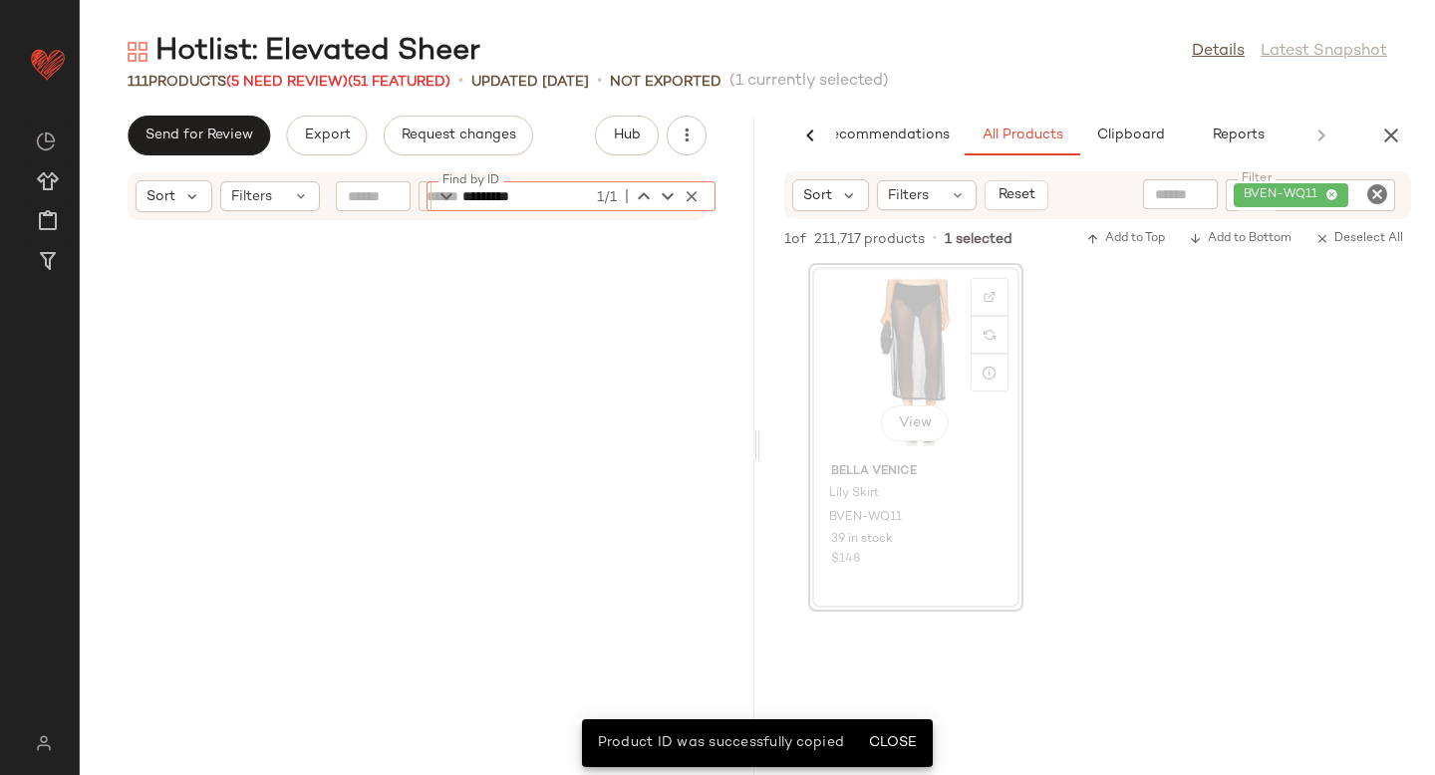
scroll to position [14224, 0]
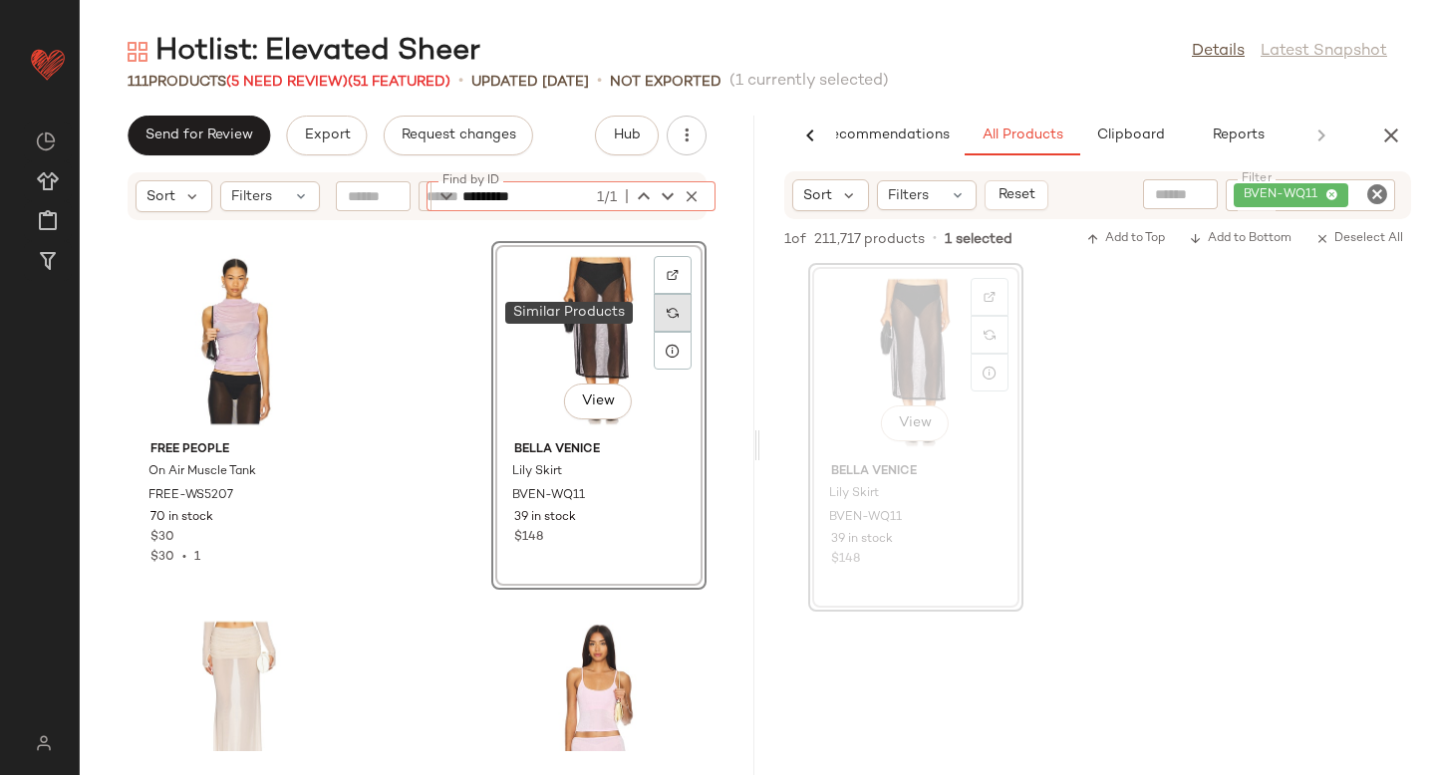
click at [654, 310] on div at bounding box center [673, 313] width 38 height 38
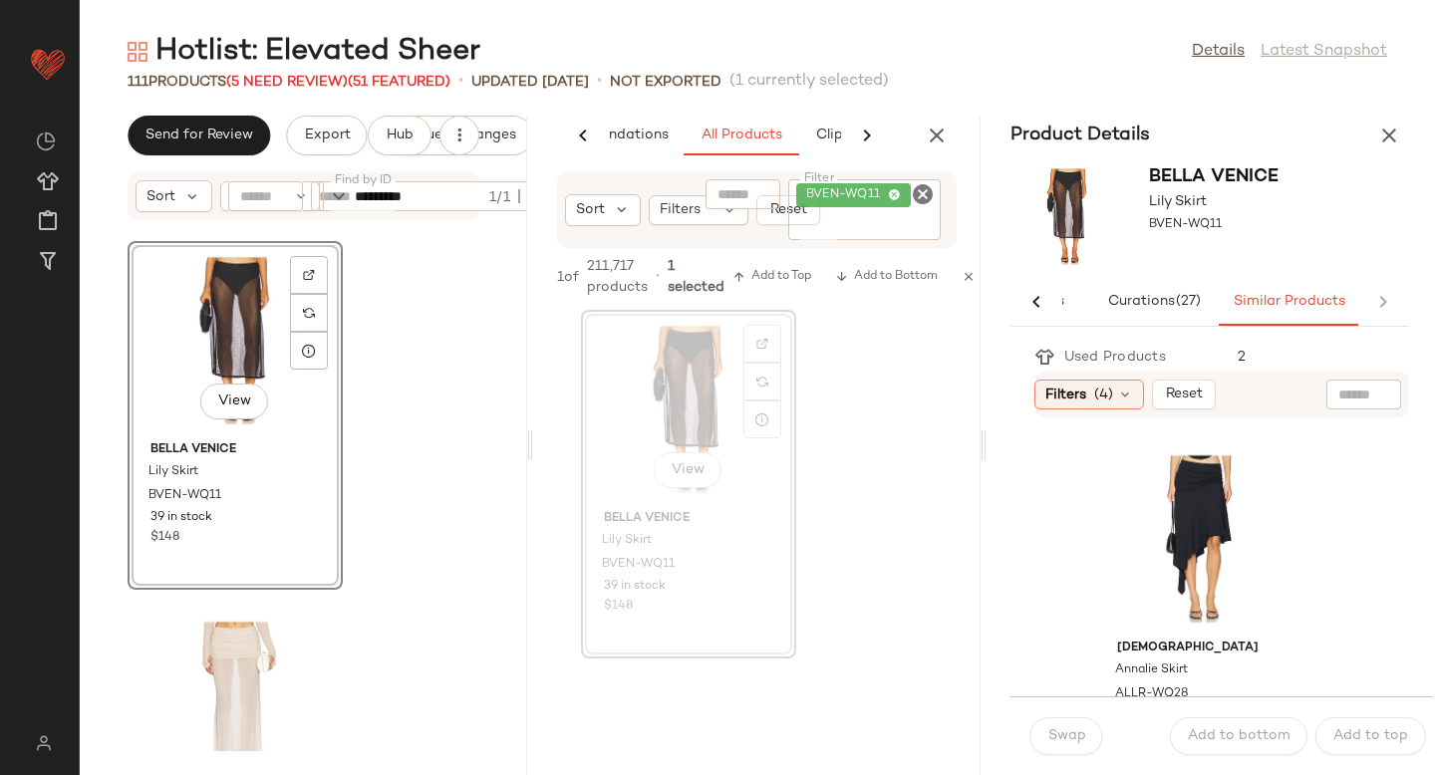
scroll to position [7278, 0]
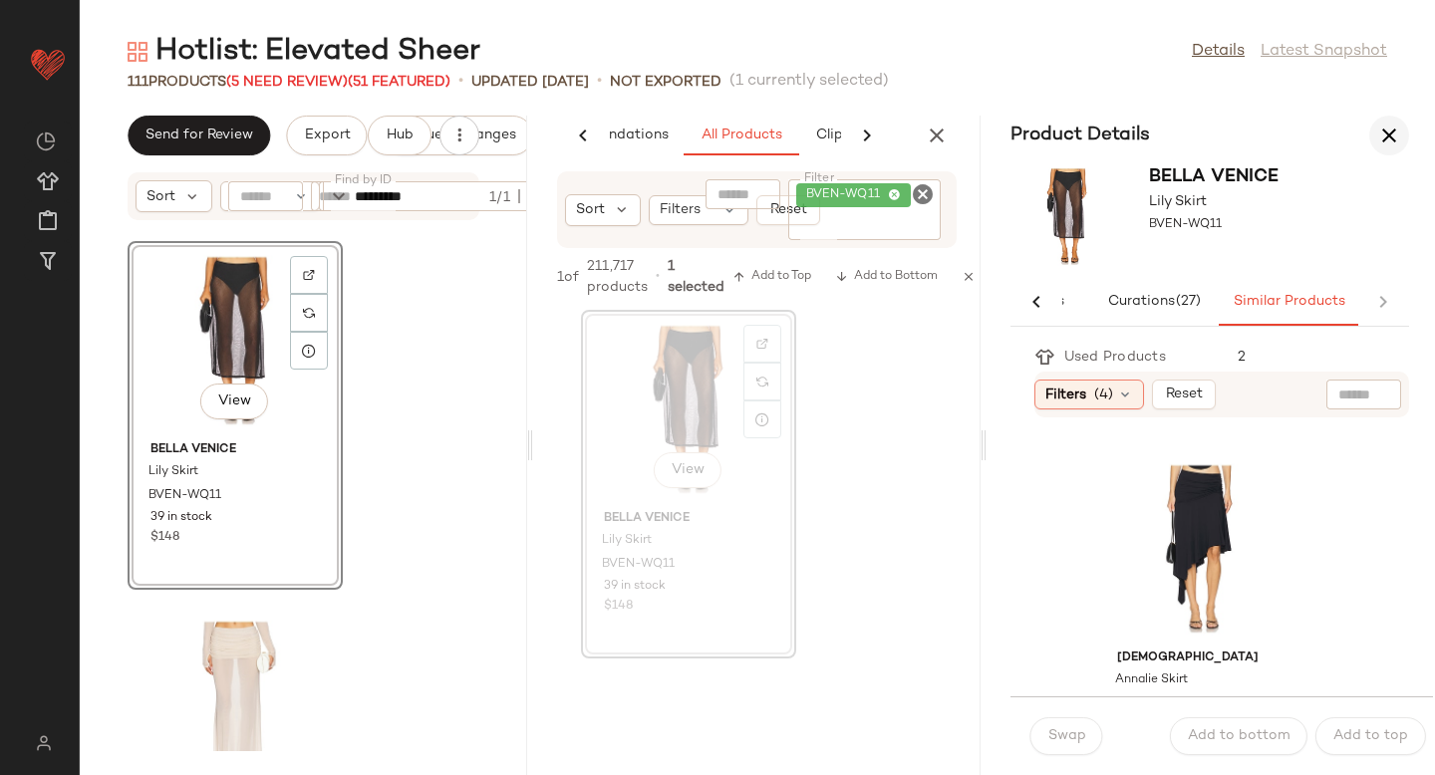
click at [1395, 130] on icon "button" at bounding box center [1389, 136] width 24 height 24
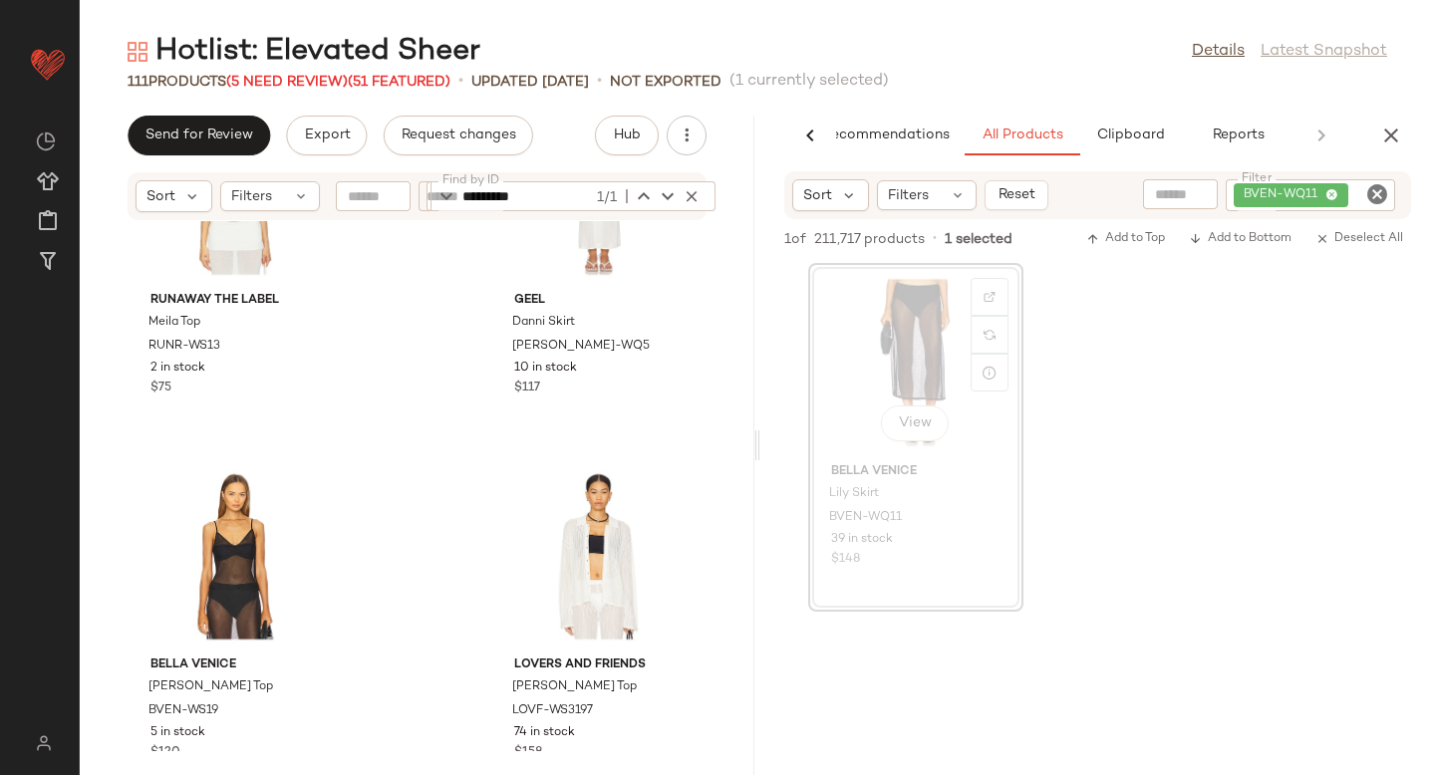
scroll to position [10754, 0]
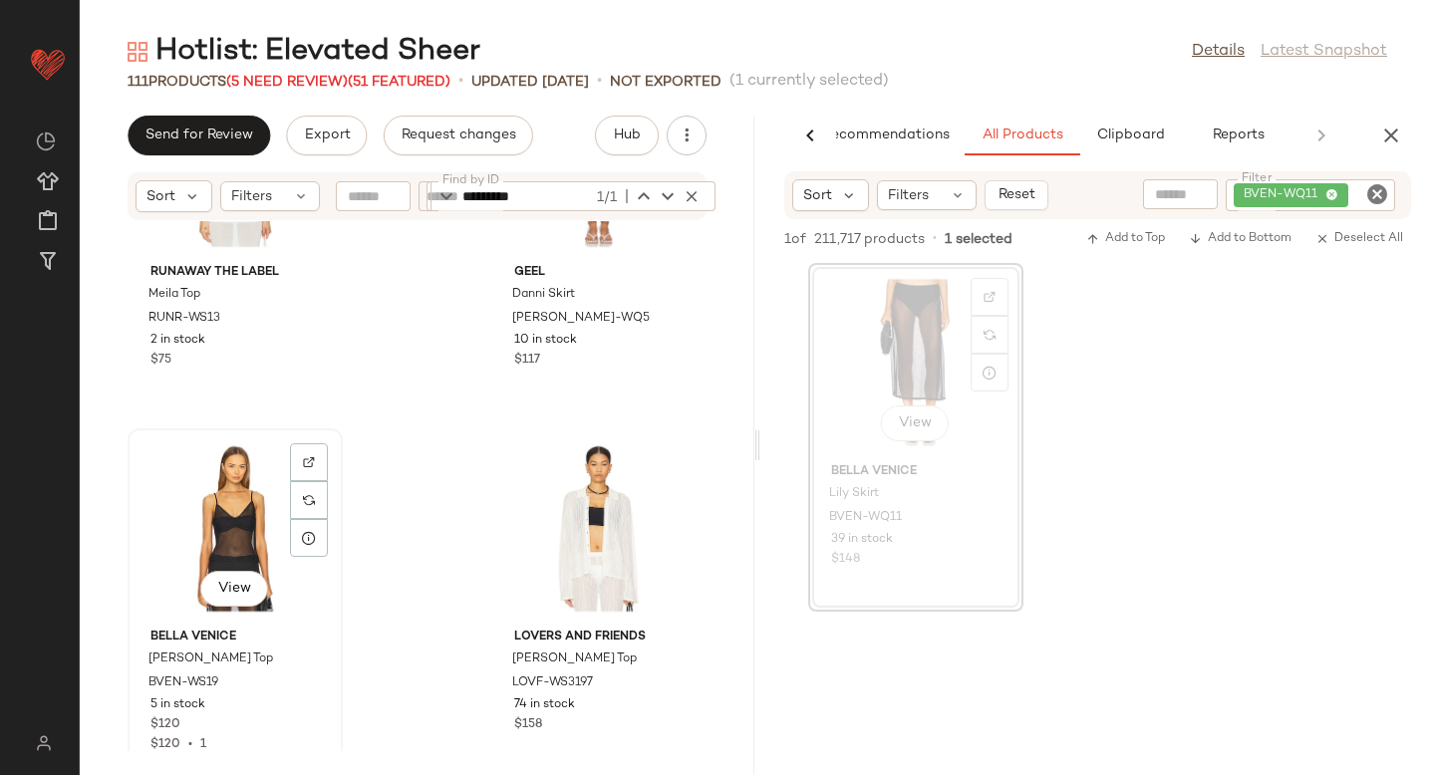
click at [215, 521] on div "View" at bounding box center [235, 527] width 201 height 185
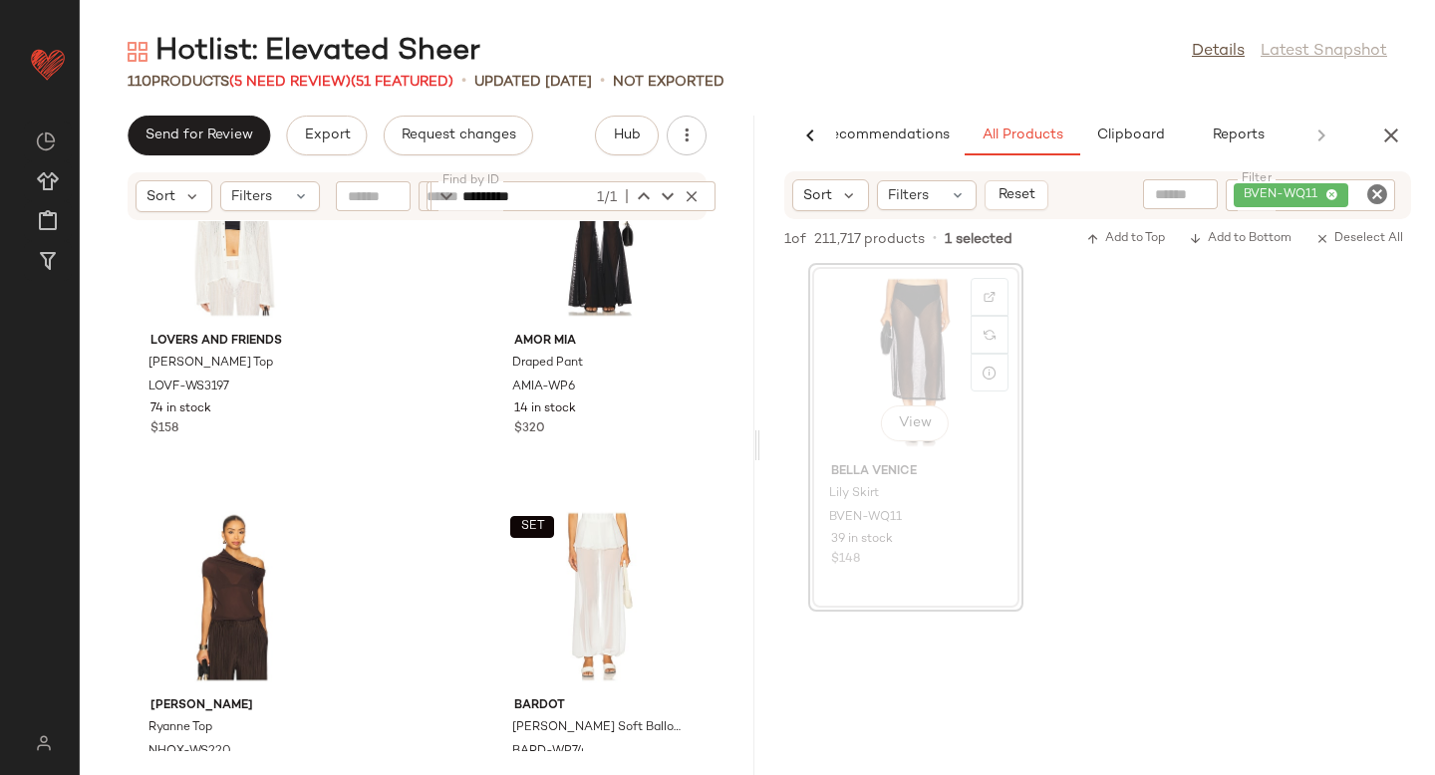
scroll to position [11099, 0]
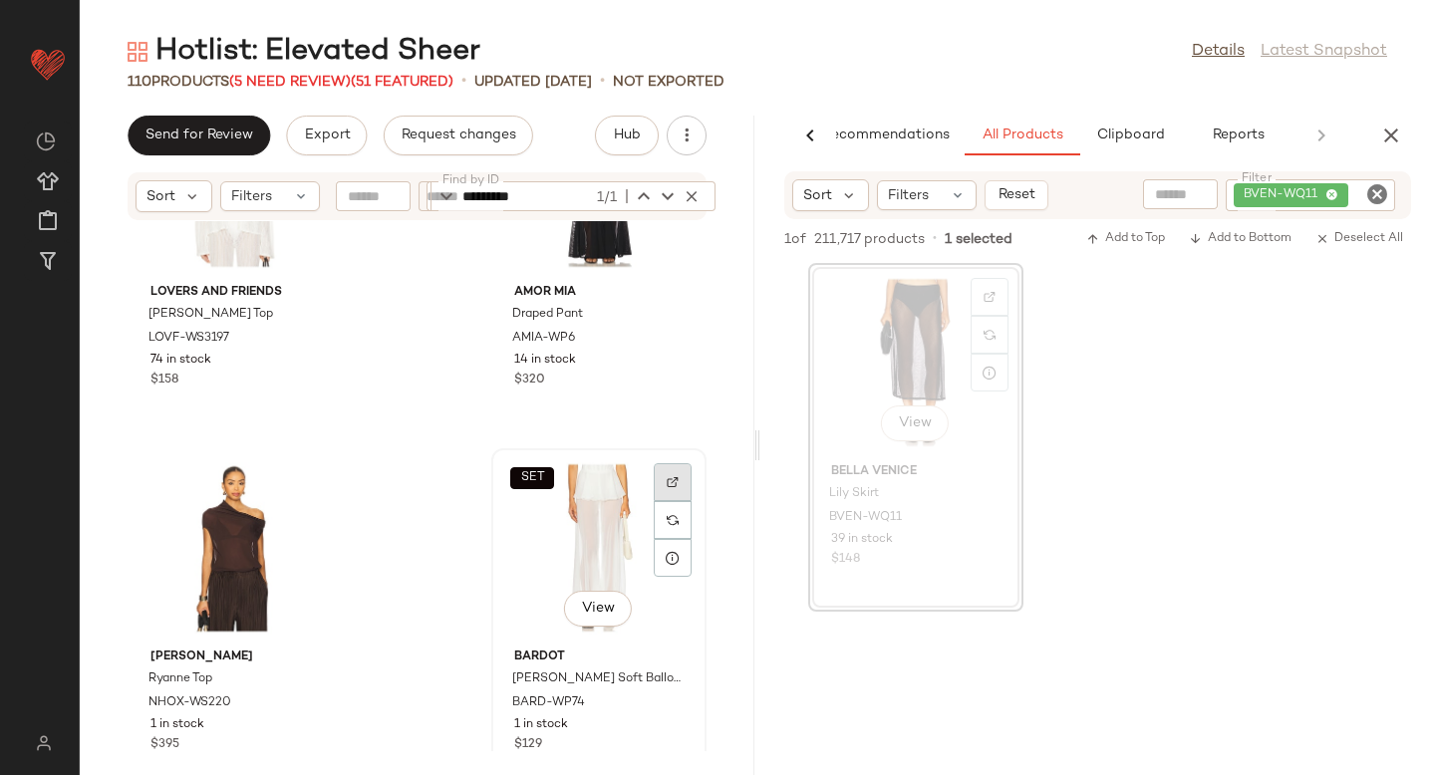
click at [675, 481] on div at bounding box center [673, 482] width 38 height 38
click at [1377, 198] on icon "Clear Filter" at bounding box center [1377, 194] width 24 height 24
paste input "**********"
type input "**********"
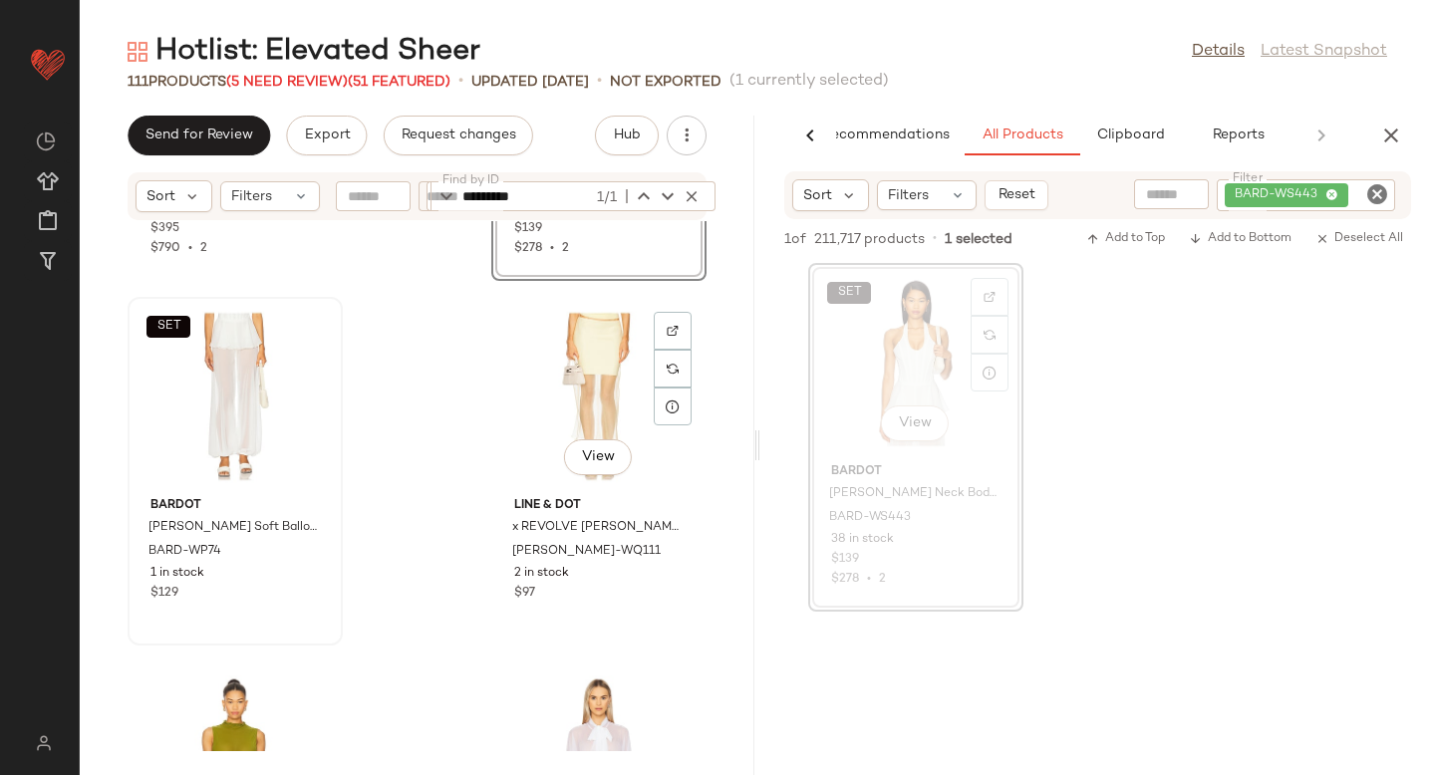
scroll to position [11673, 0]
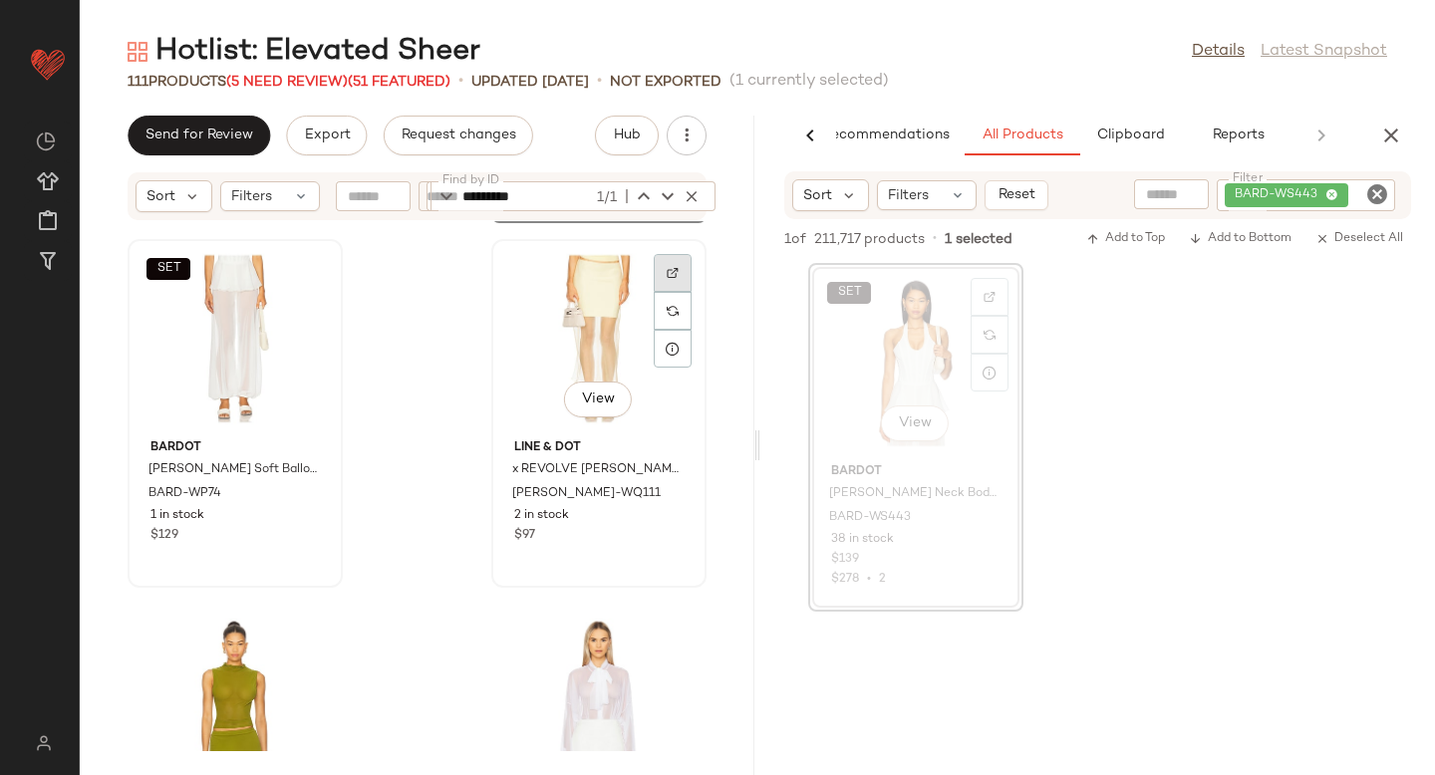
click at [667, 259] on div at bounding box center [673, 273] width 38 height 38
click at [561, 485] on span "LEAX-WQ111" at bounding box center [578, 503] width 132 height 36
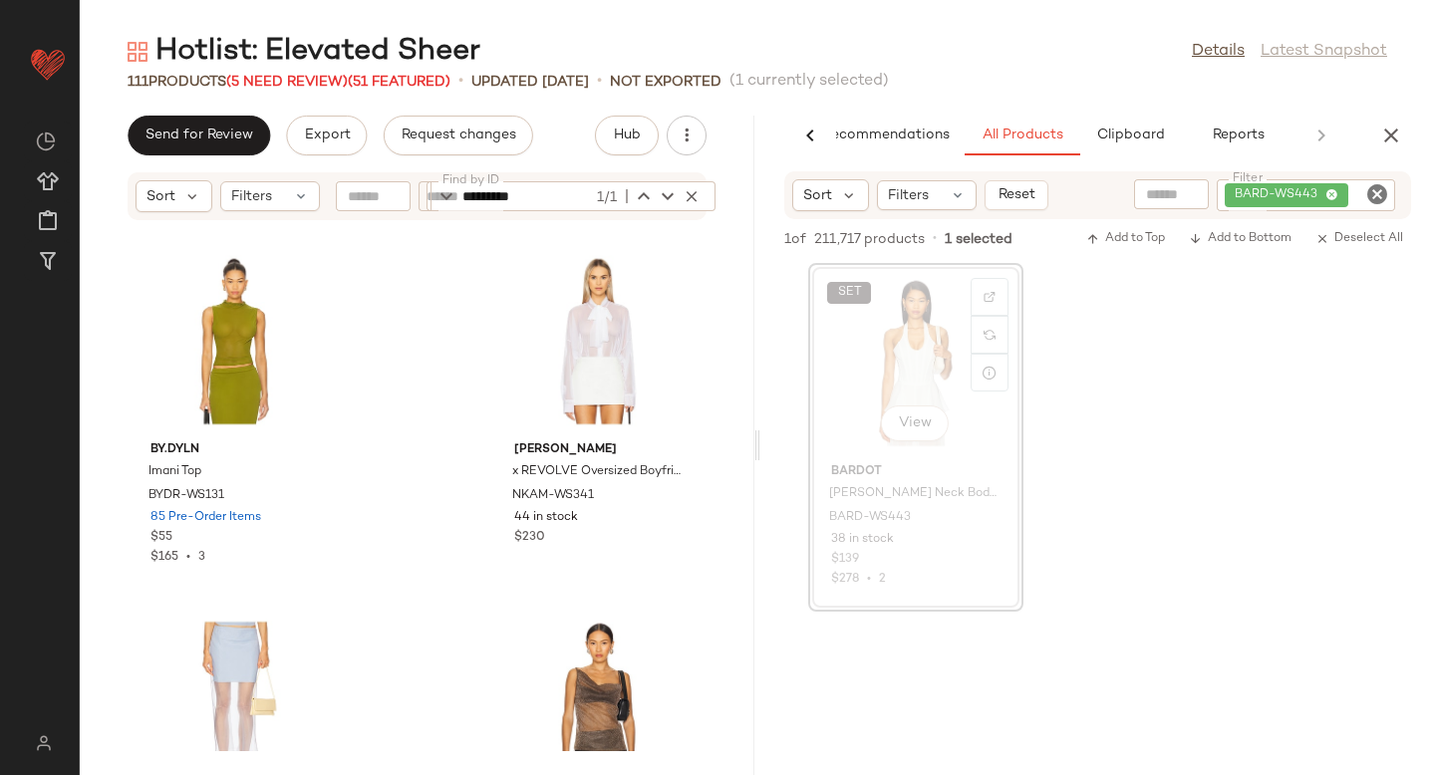
scroll to position [12048, 0]
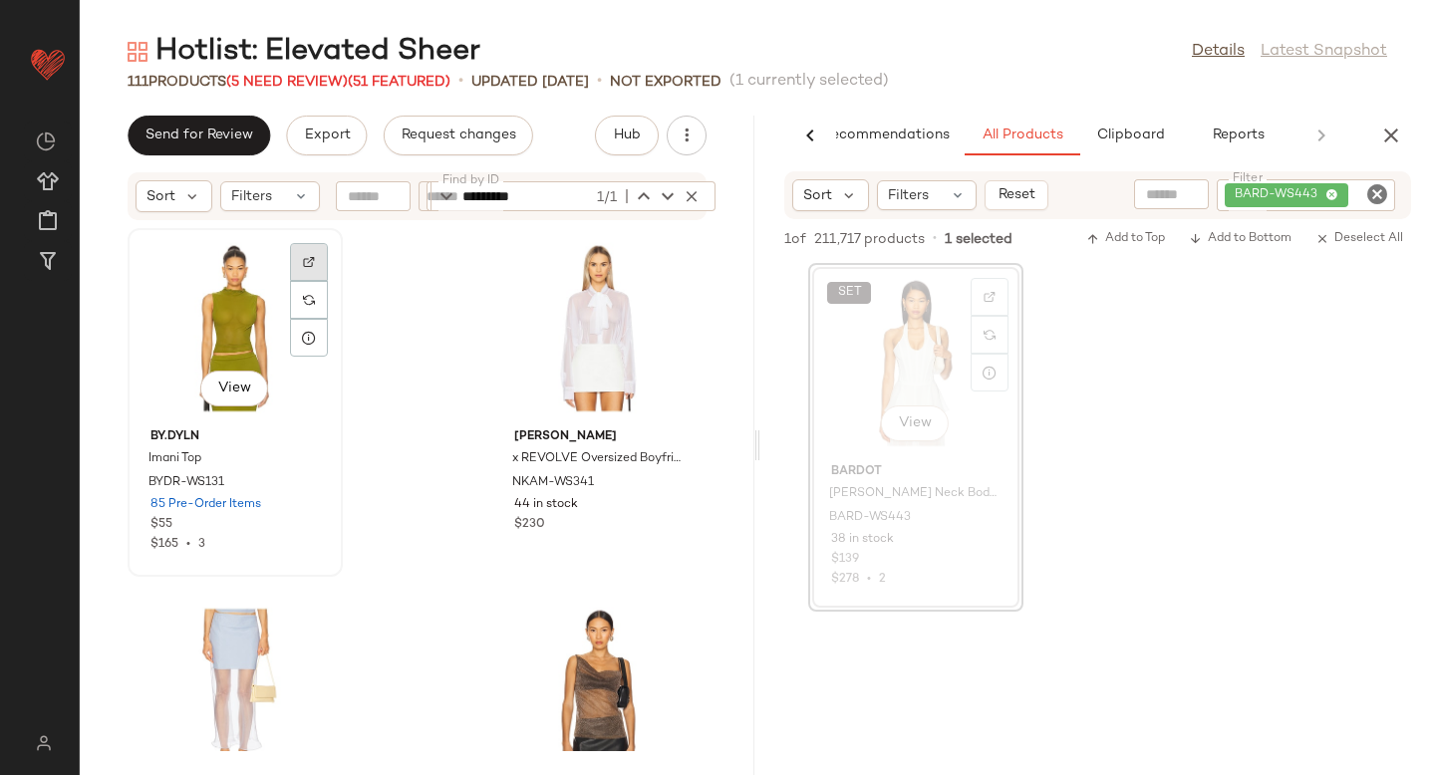
click at [304, 275] on div at bounding box center [309, 262] width 38 height 38
click at [1378, 195] on icon "Clear Filter" at bounding box center [1377, 194] width 24 height 24
paste input "*********"
type input "*********"
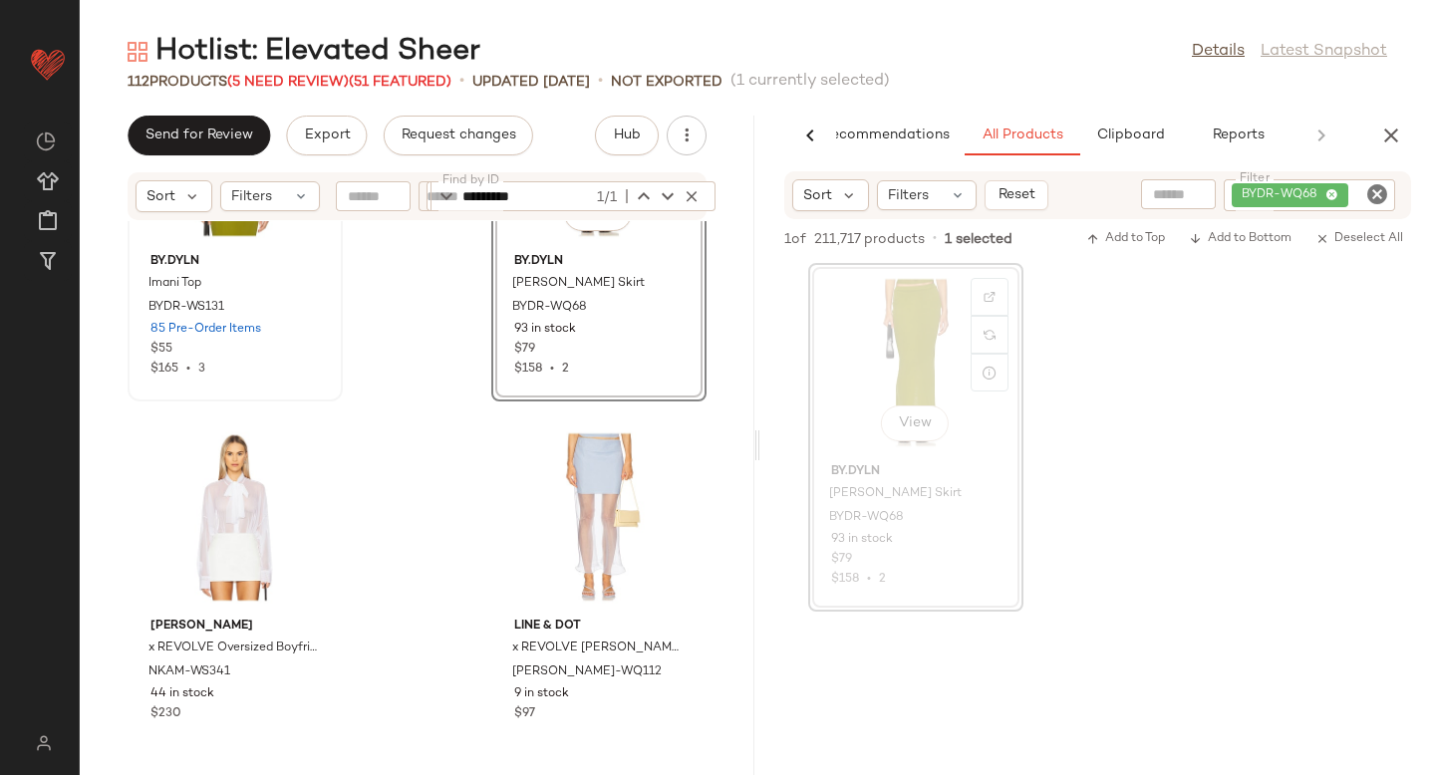
scroll to position [12243, 0]
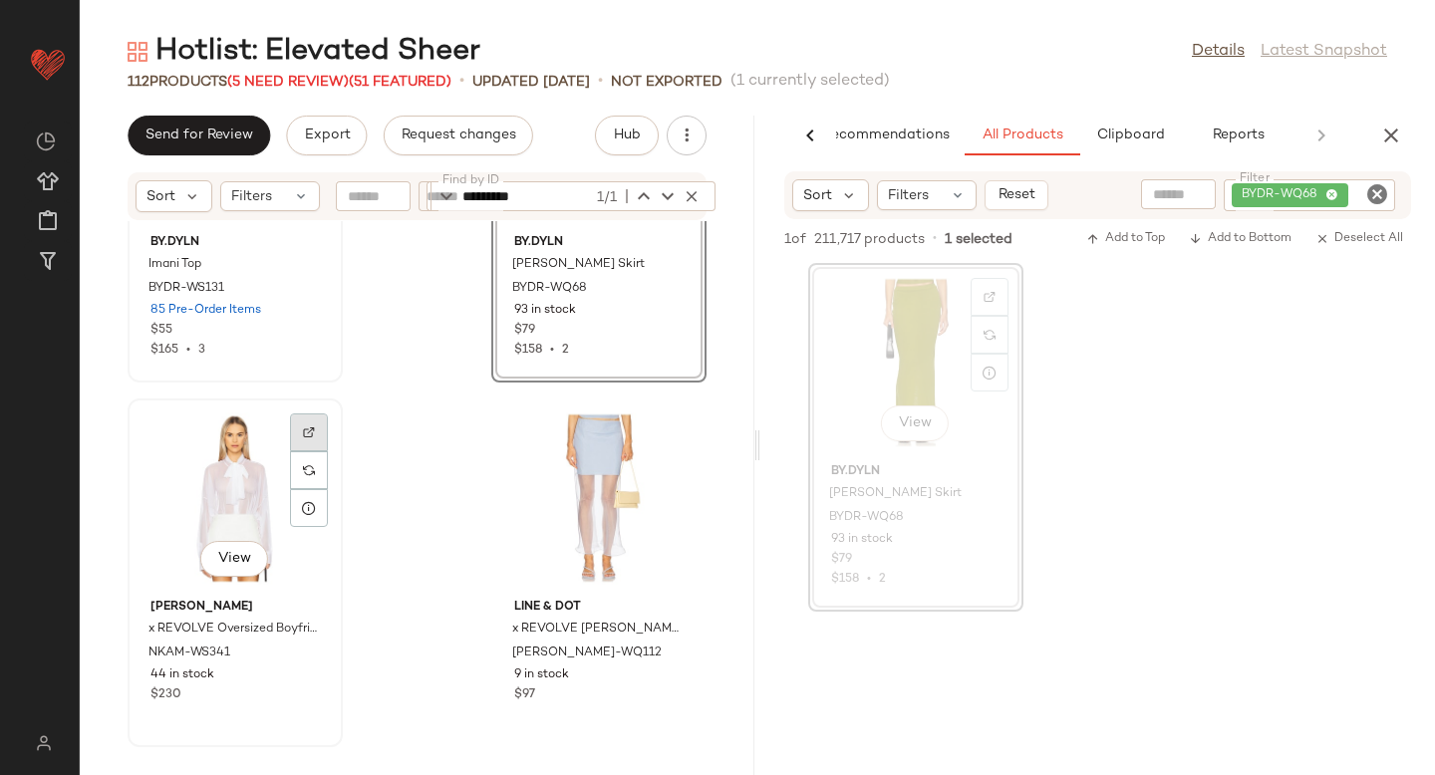
click at [311, 429] on img at bounding box center [309, 432] width 12 height 12
click at [654, 436] on div at bounding box center [673, 433] width 38 height 38
click at [517, 658] on span "LEAX-WQ112" at bounding box center [578, 663] width 132 height 36
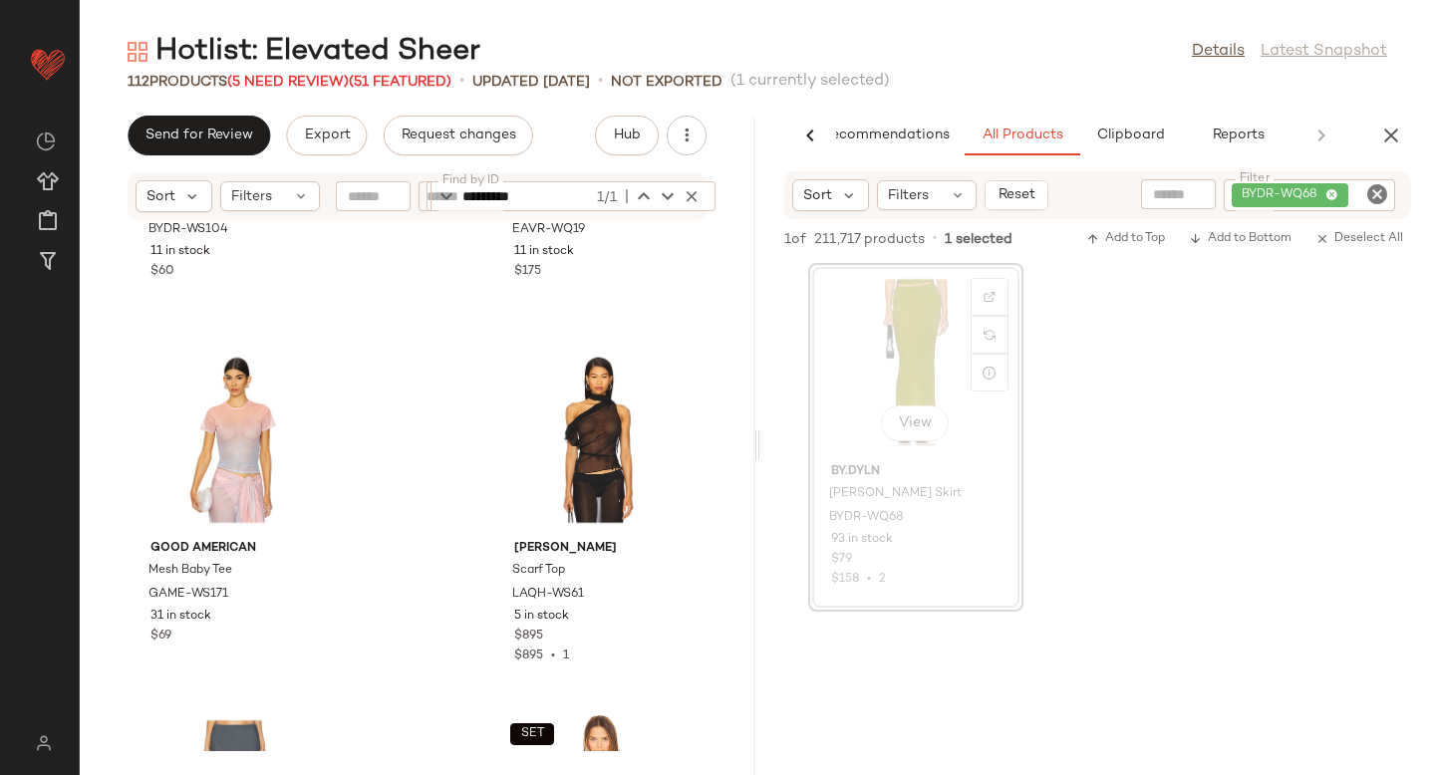
scroll to position [13024, 0]
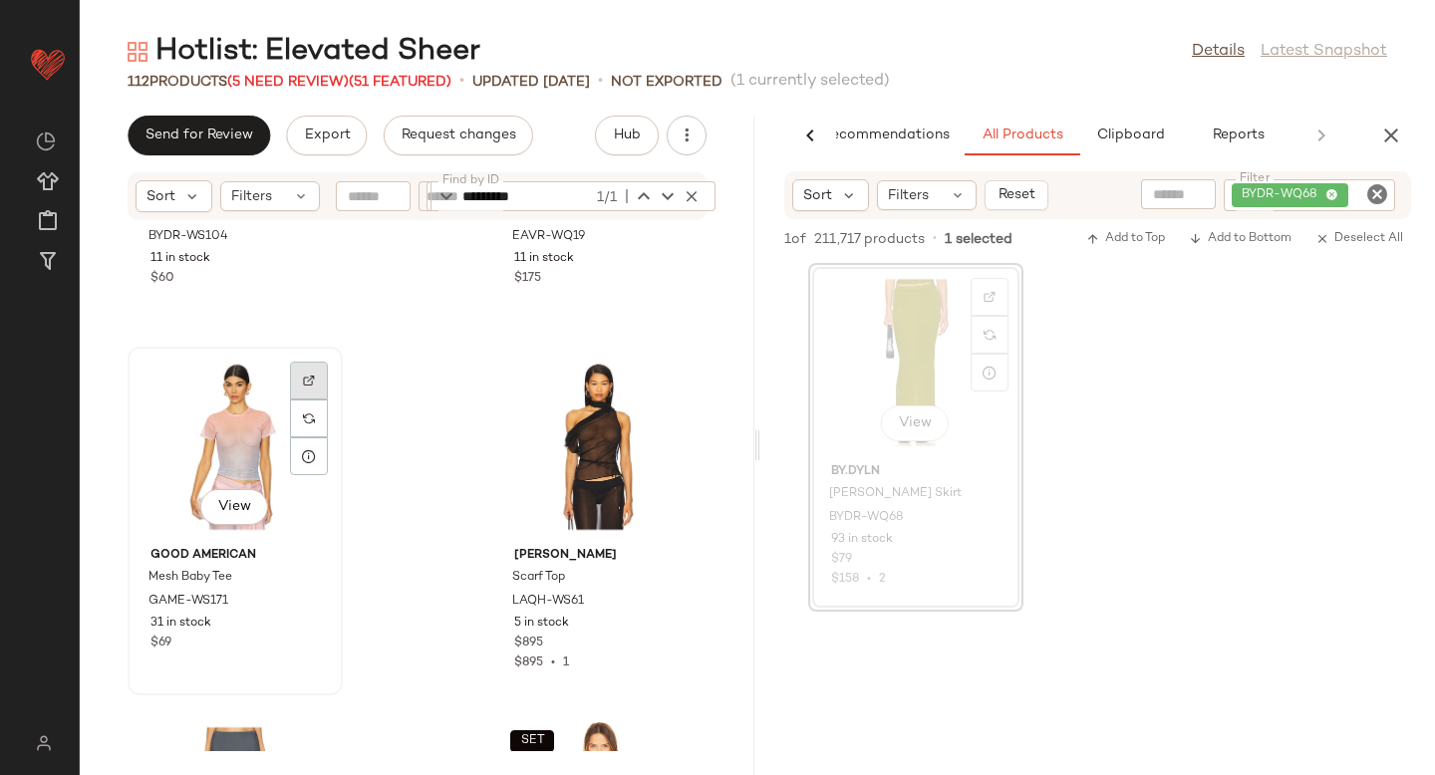
click at [303, 381] on img at bounding box center [309, 381] width 12 height 12
click at [245, 413] on div "View" at bounding box center [235, 446] width 201 height 185
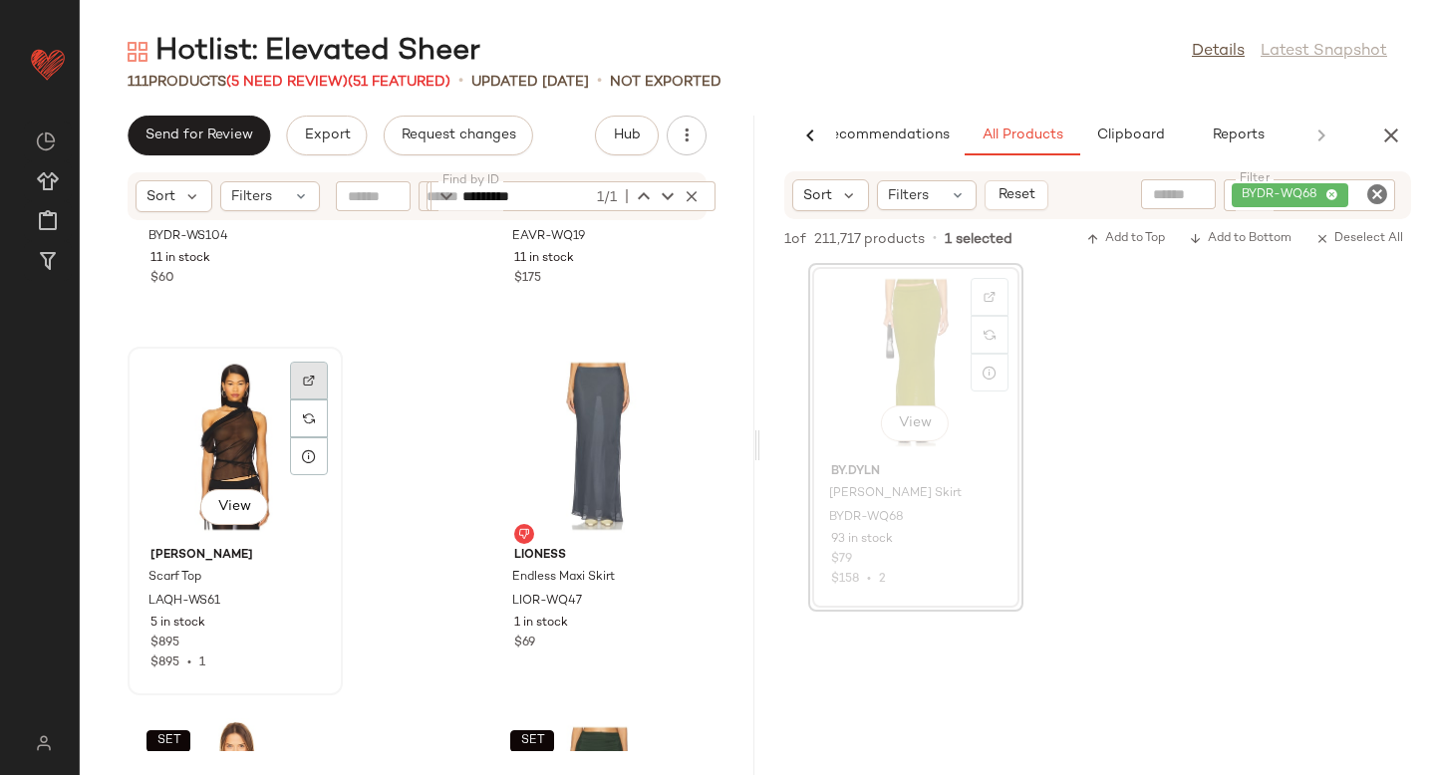
click at [312, 376] on img at bounding box center [309, 381] width 12 height 12
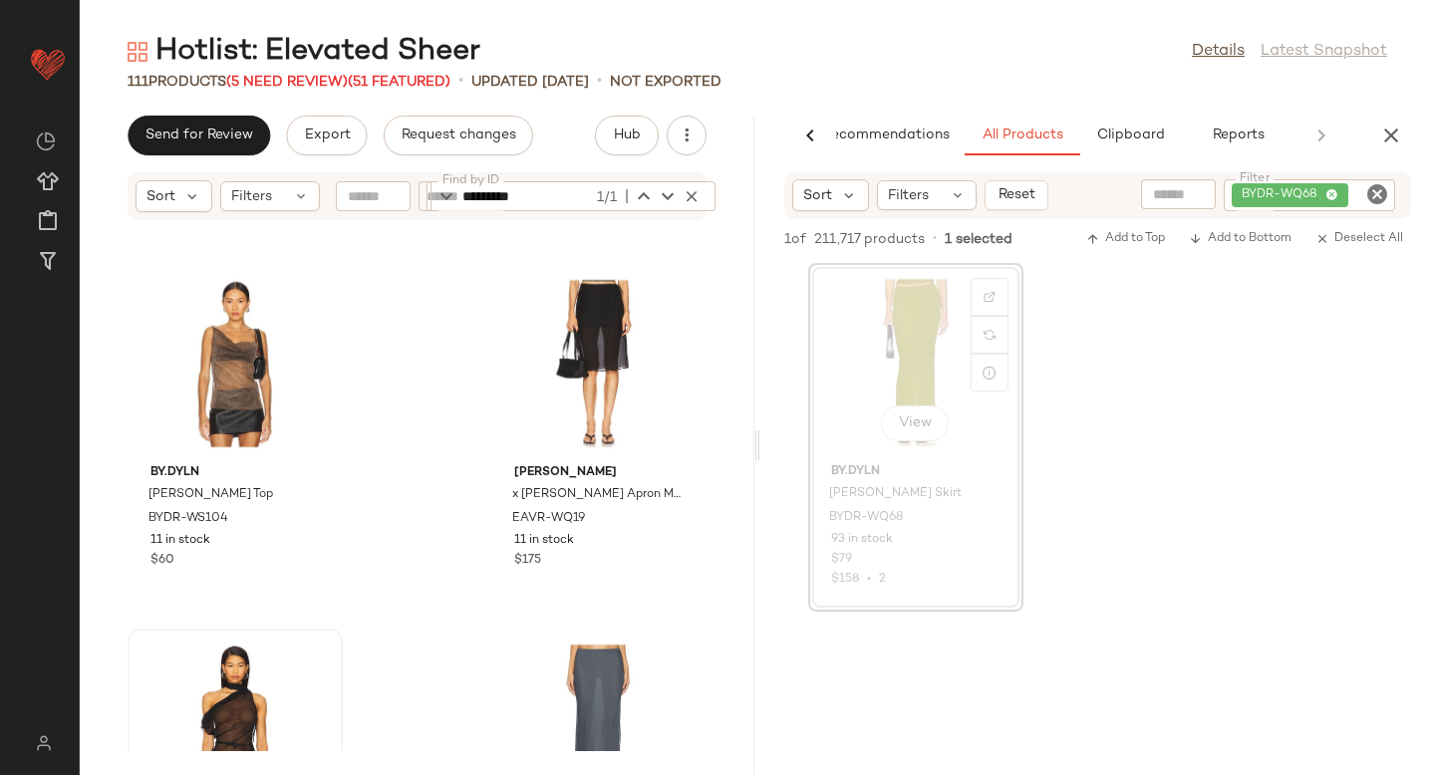
scroll to position [12692, 0]
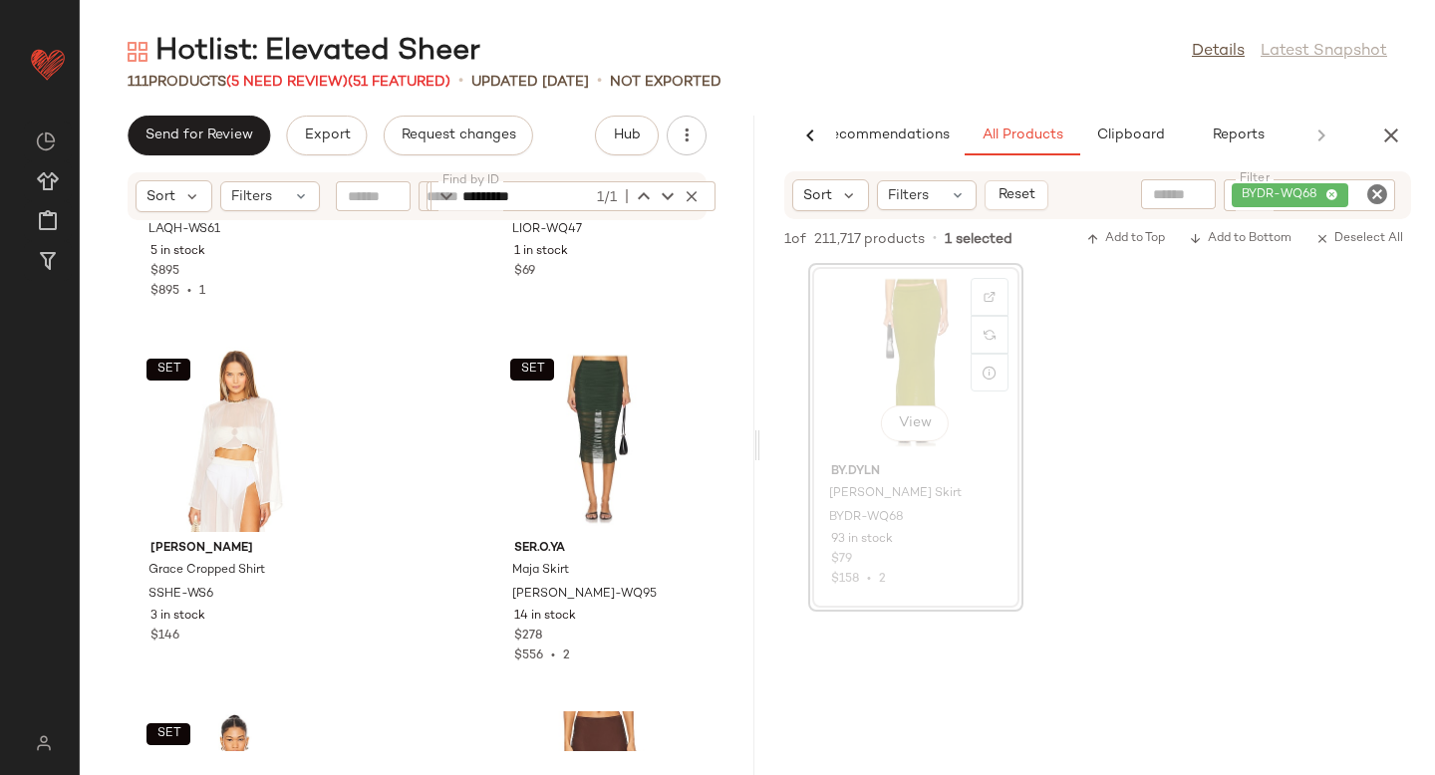
scroll to position [13450, 0]
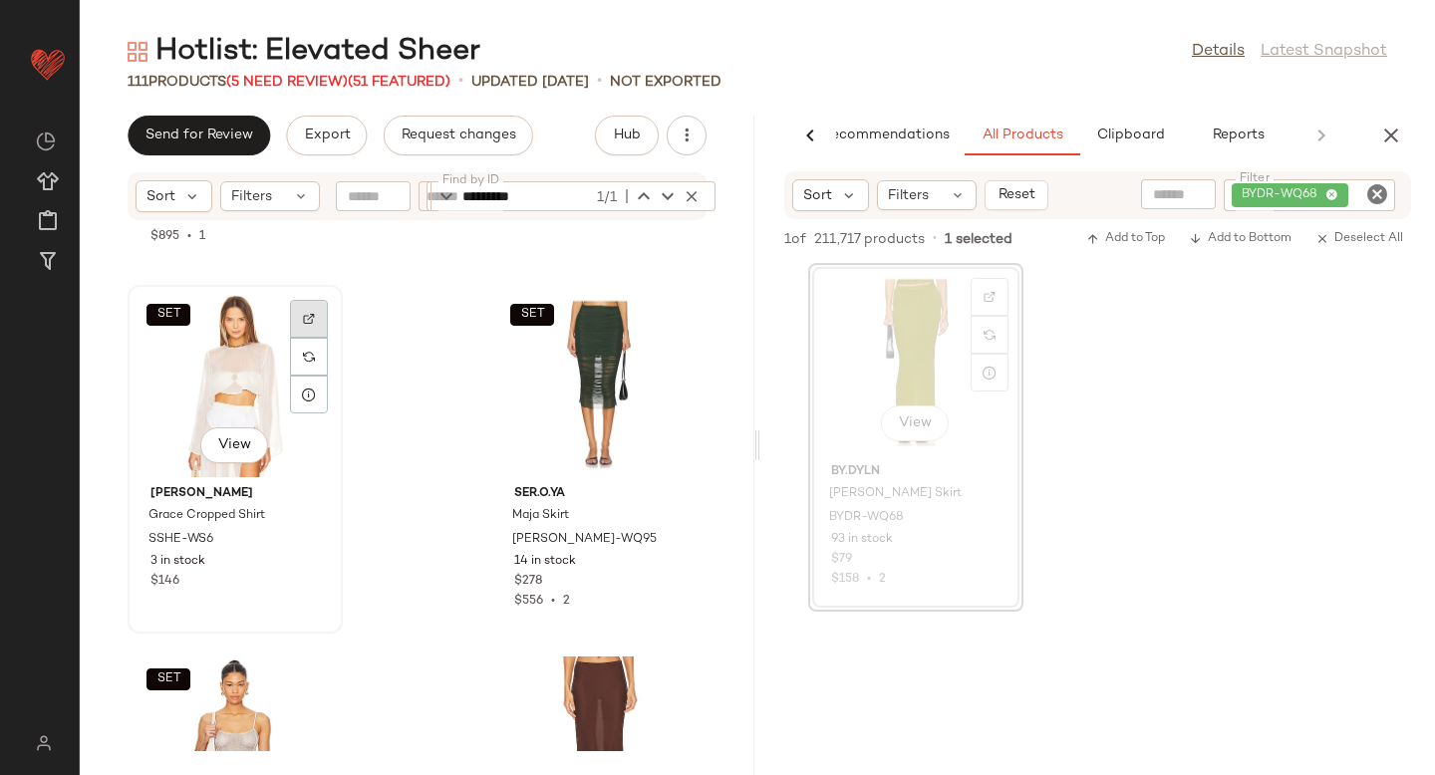
click at [306, 315] on img at bounding box center [309, 319] width 12 height 12
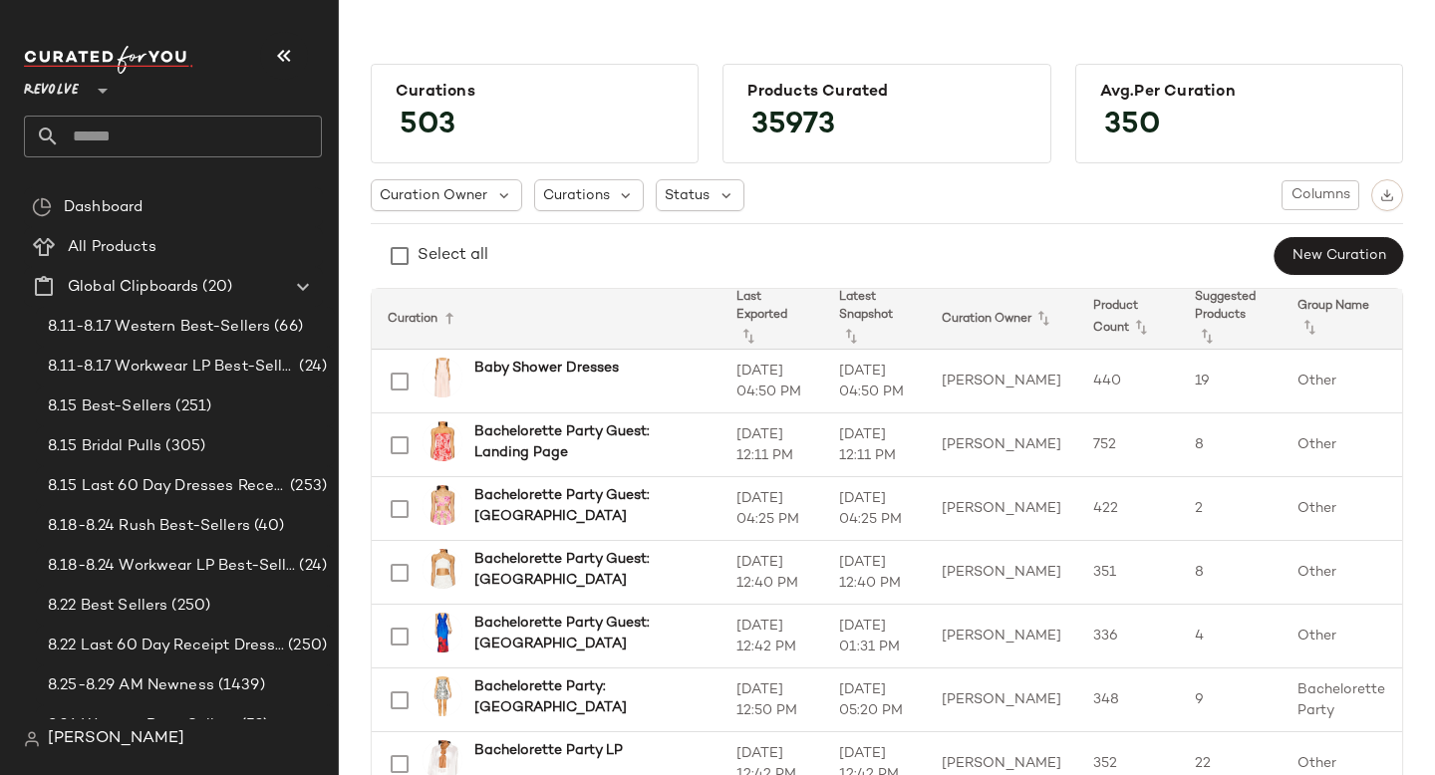
click at [128, 141] on input "text" at bounding box center [191, 137] width 262 height 42
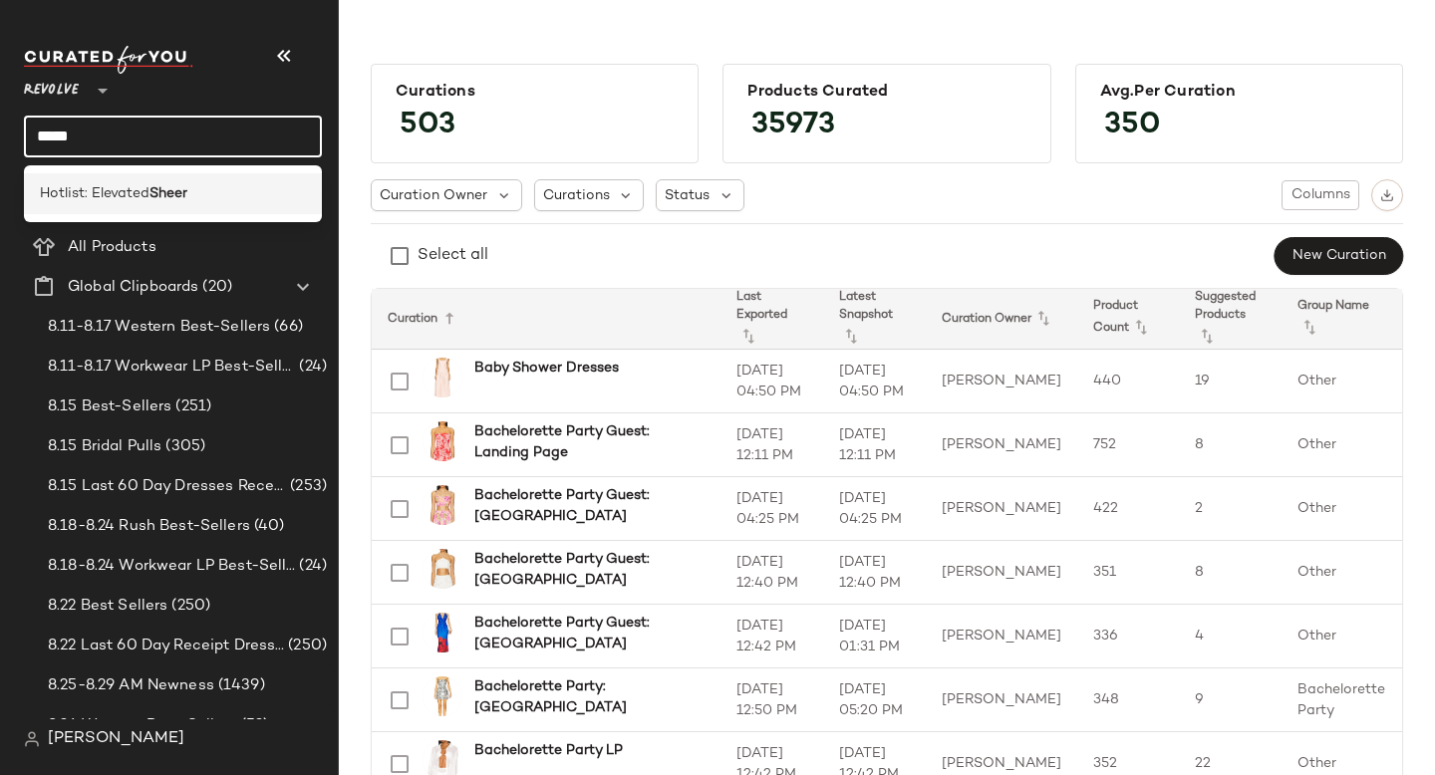
type input "*****"
click at [175, 200] on b "Sheer" at bounding box center [168, 193] width 38 height 21
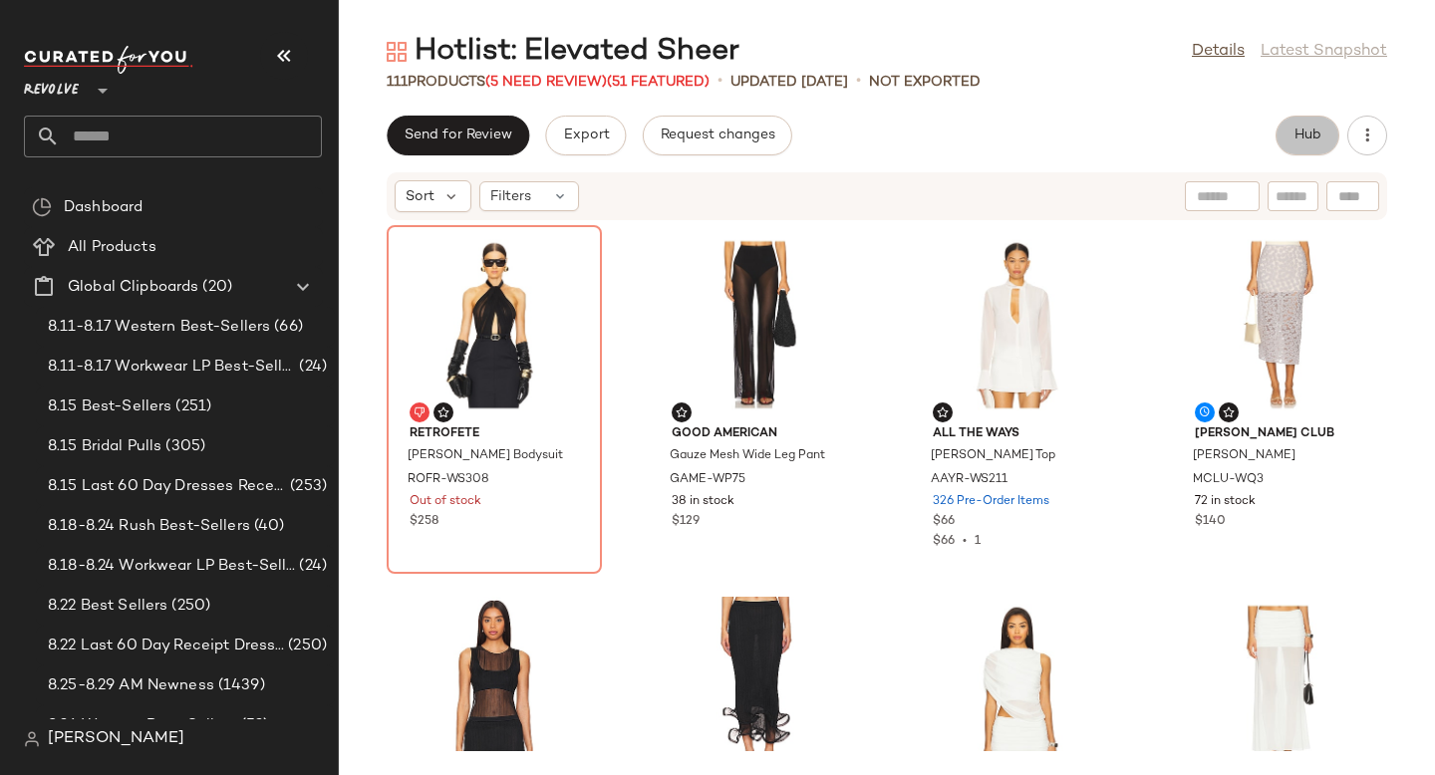
click at [1312, 140] on span "Hub" at bounding box center [1307, 136] width 28 height 16
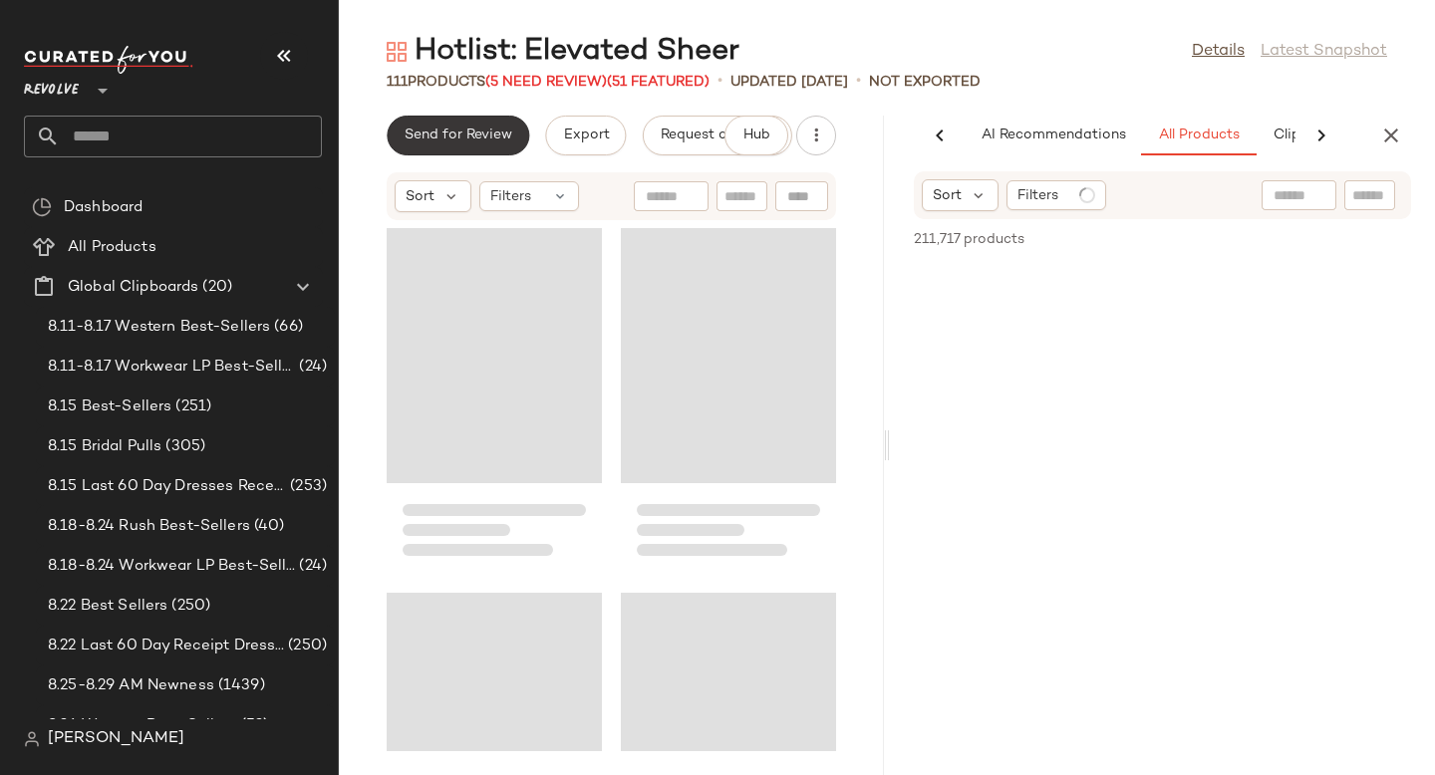
scroll to position [0, 119]
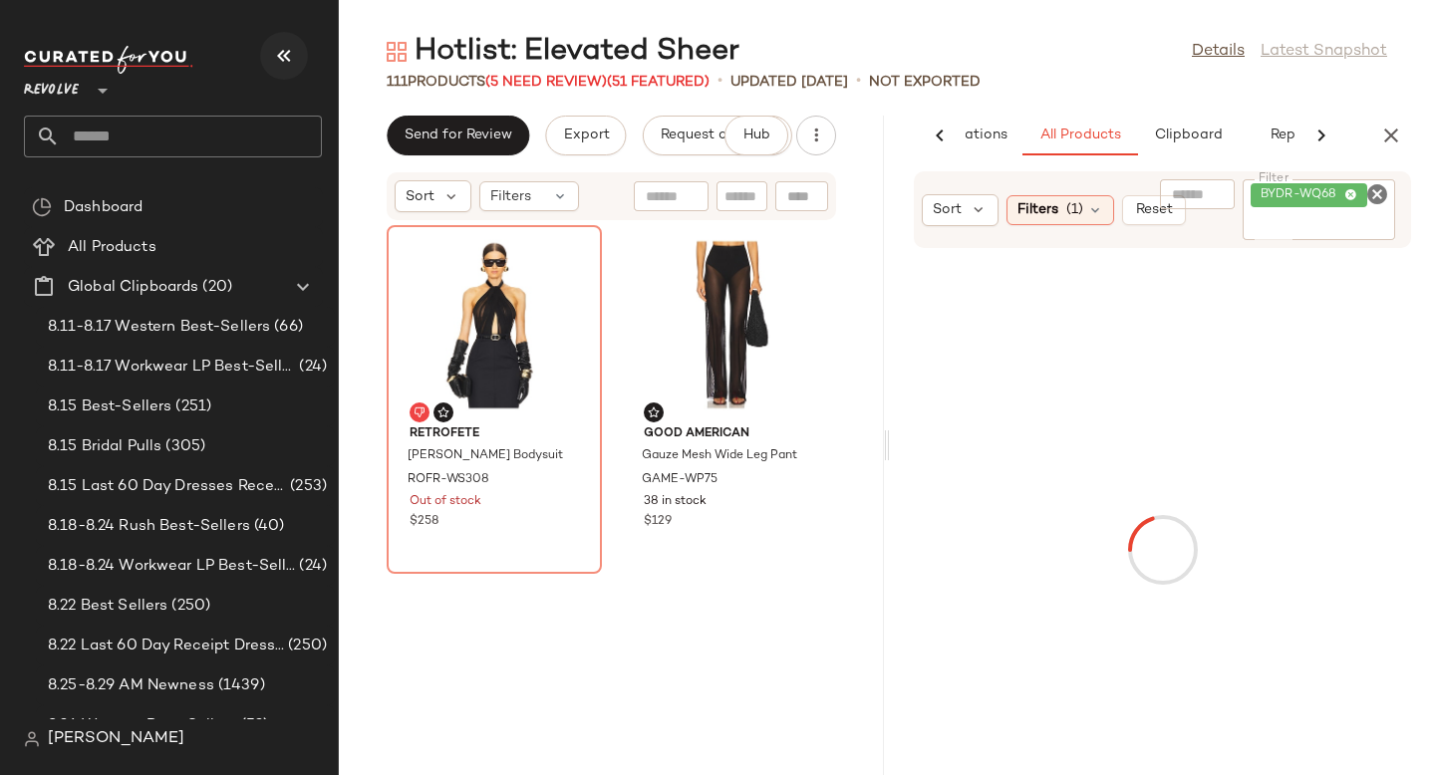
click at [291, 55] on icon "button" at bounding box center [284, 56] width 24 height 24
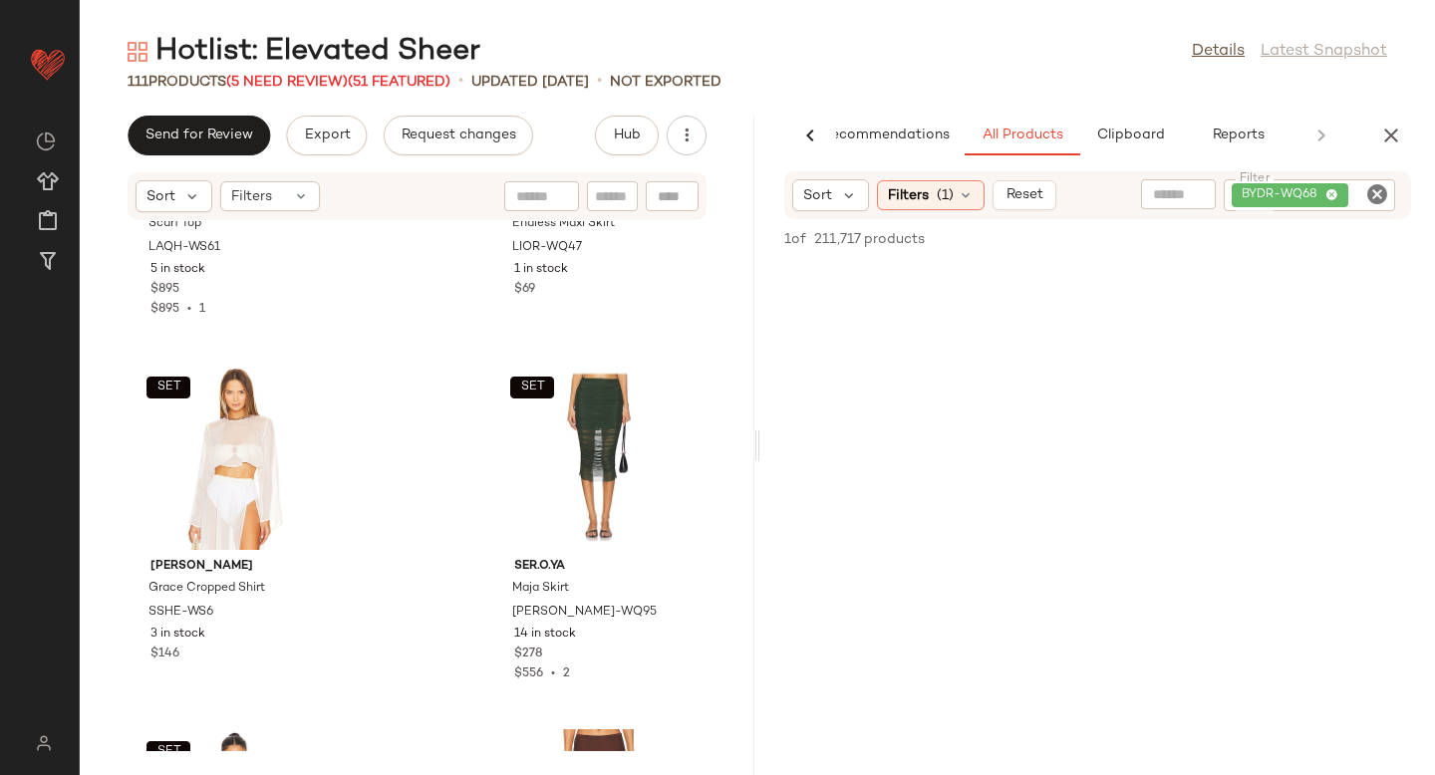
scroll to position [13378, 0]
click at [1378, 187] on icon "Clear Filter" at bounding box center [1377, 194] width 24 height 24
paste input "********"
type input "********"
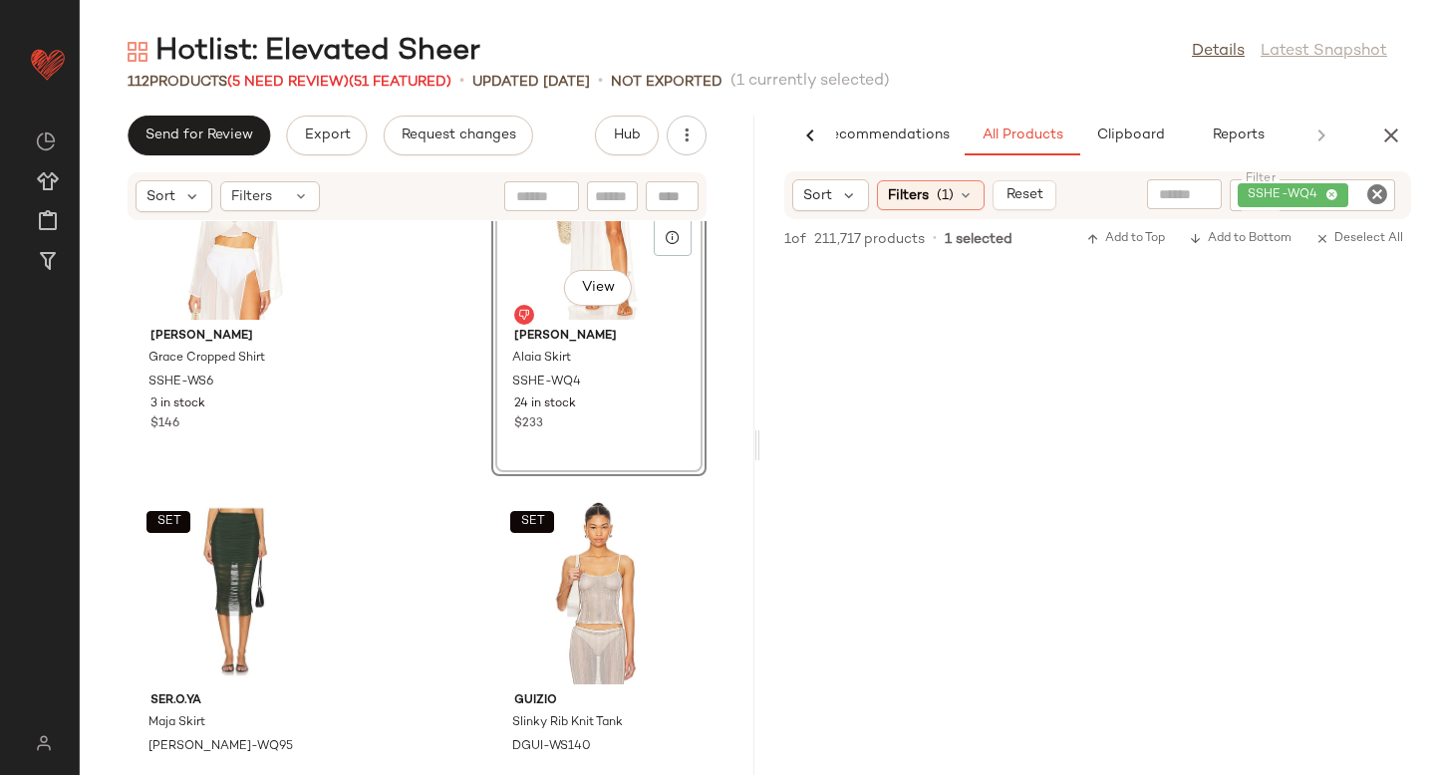
scroll to position [13732, 0]
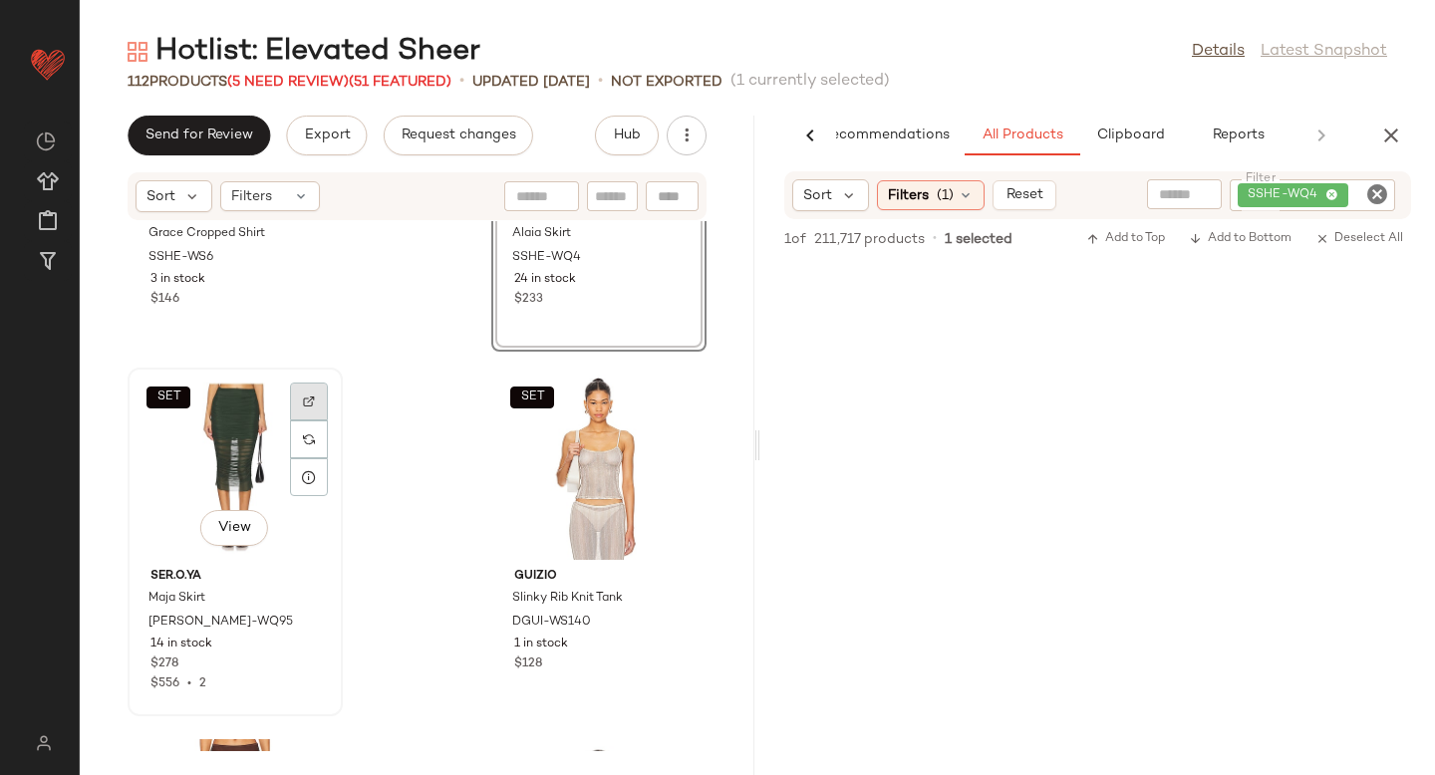
click at [297, 390] on div at bounding box center [309, 402] width 38 height 38
click at [1381, 201] on icon "Clear Filter" at bounding box center [1377, 194] width 24 height 24
paste input "**********"
type input "**********"
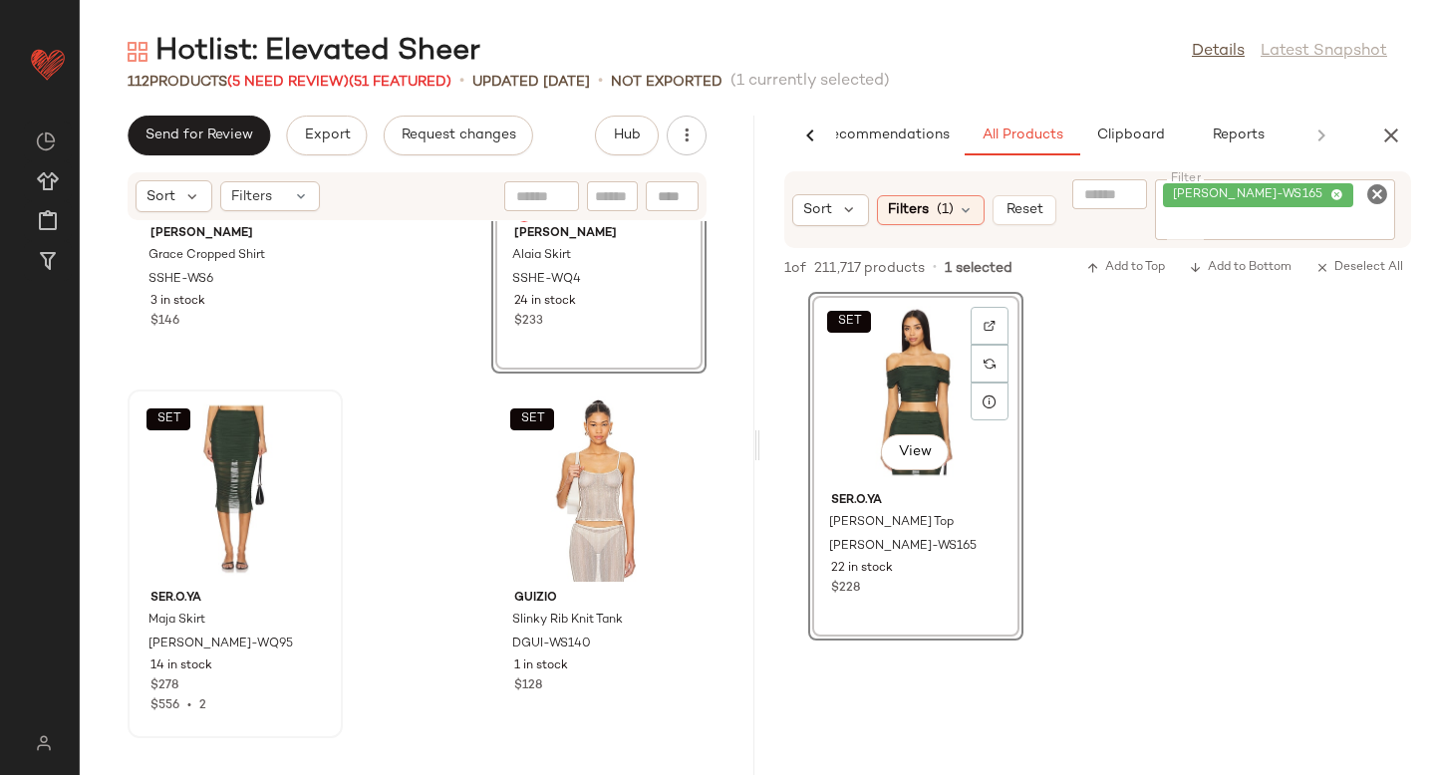
scroll to position [13705, 0]
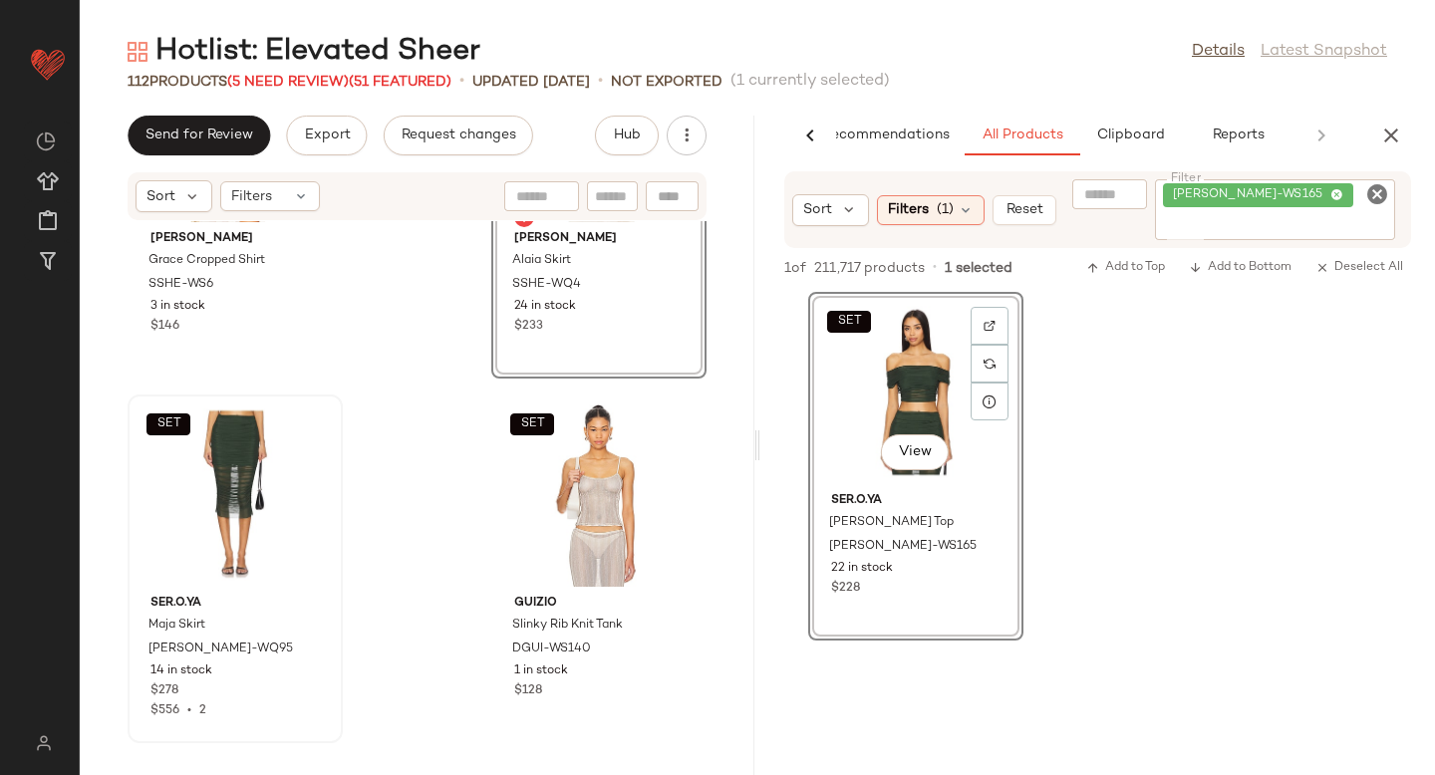
click at [1291, 424] on div "SET View SER.O.YA Marsh Top SERR-WS165 22 in stock $228" at bounding box center [1097, 466] width 675 height 349
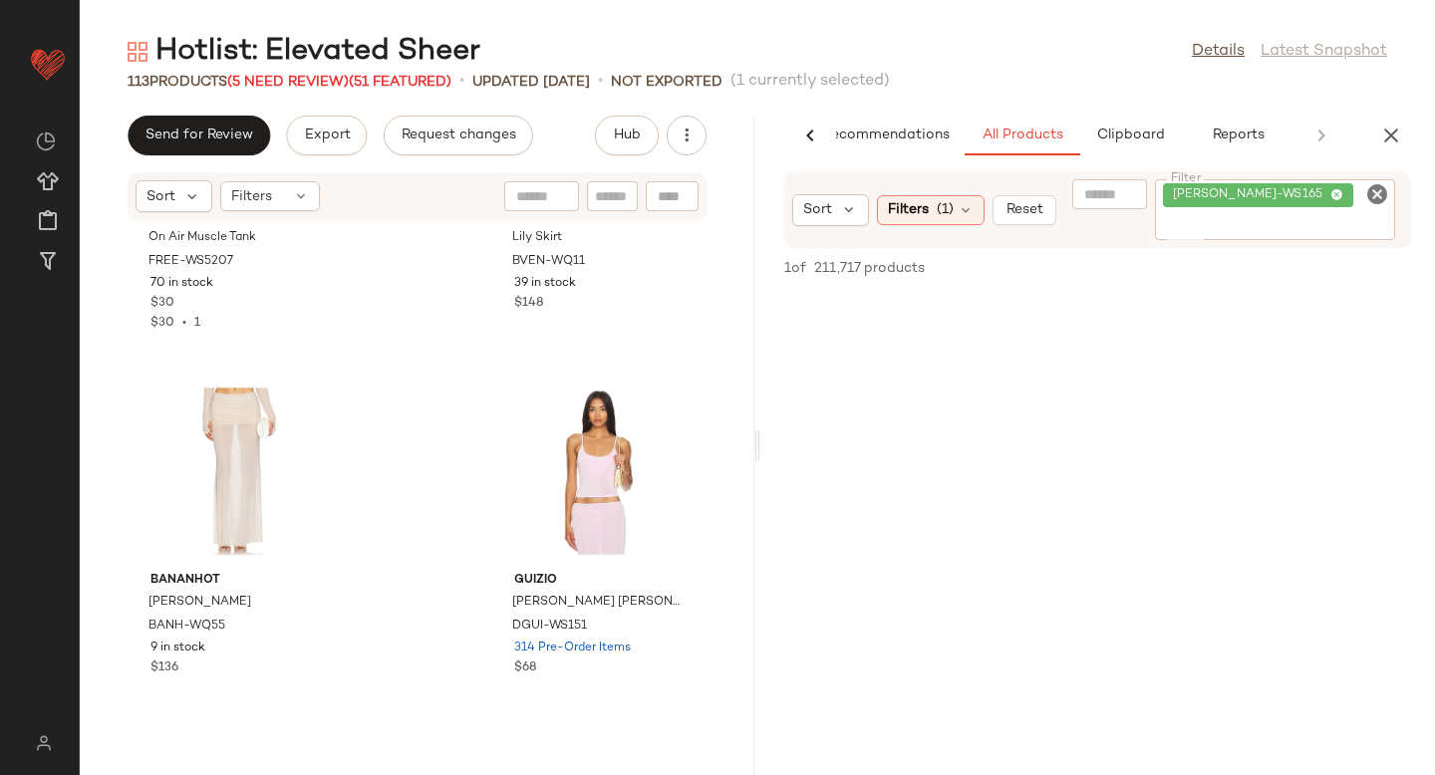
scroll to position [14831, 0]
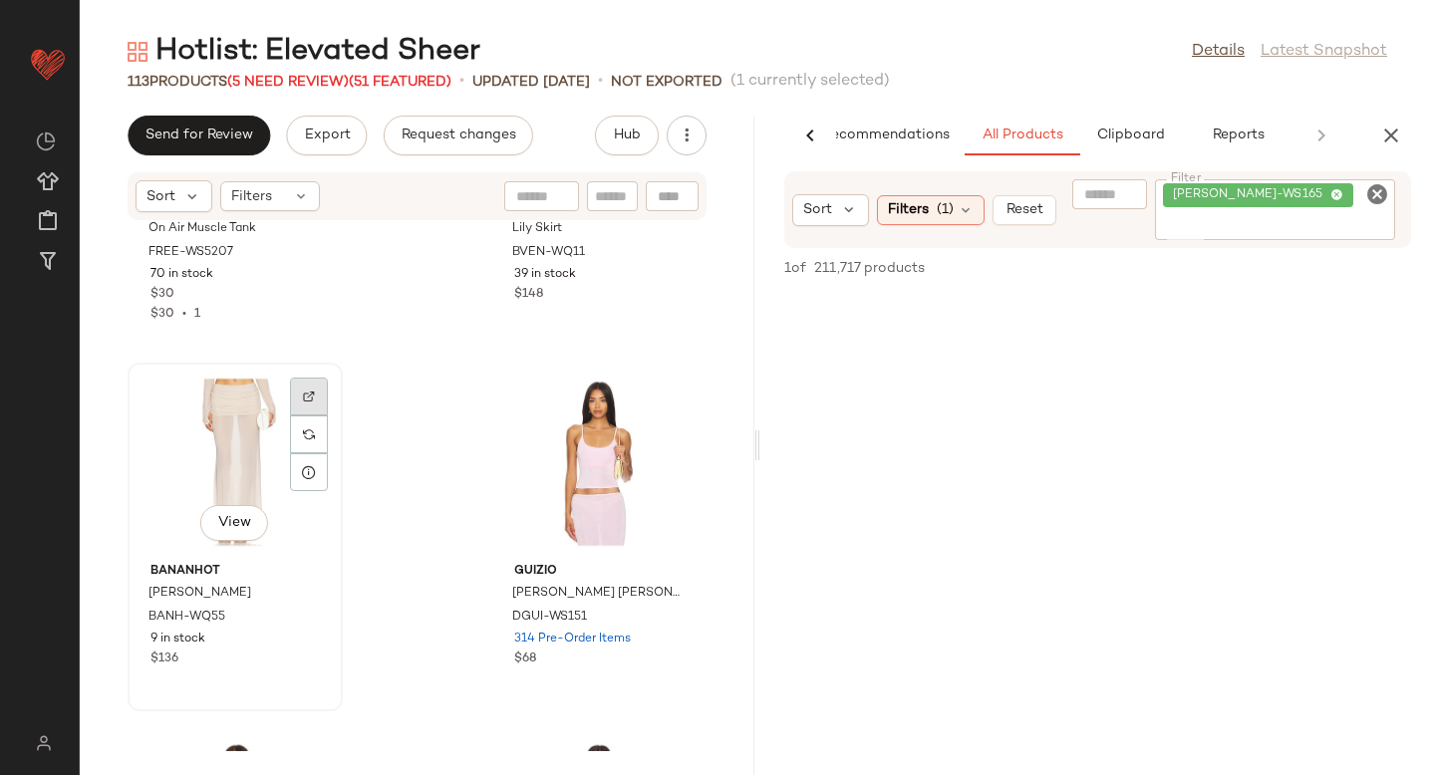
click at [295, 390] on div at bounding box center [309, 397] width 38 height 38
click at [1377, 198] on icon "Clear Filter" at bounding box center [1377, 194] width 24 height 24
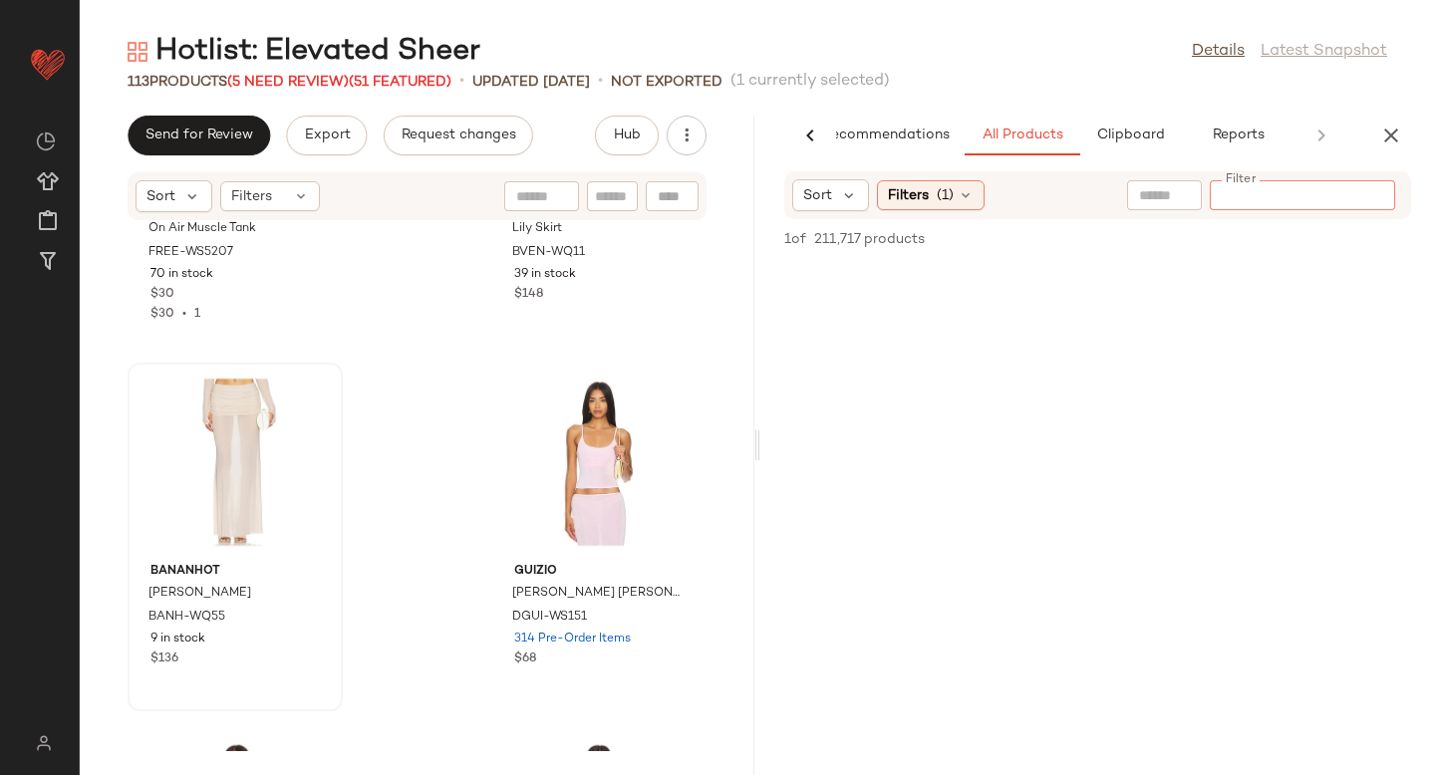
paste input "*********"
type input "*********"
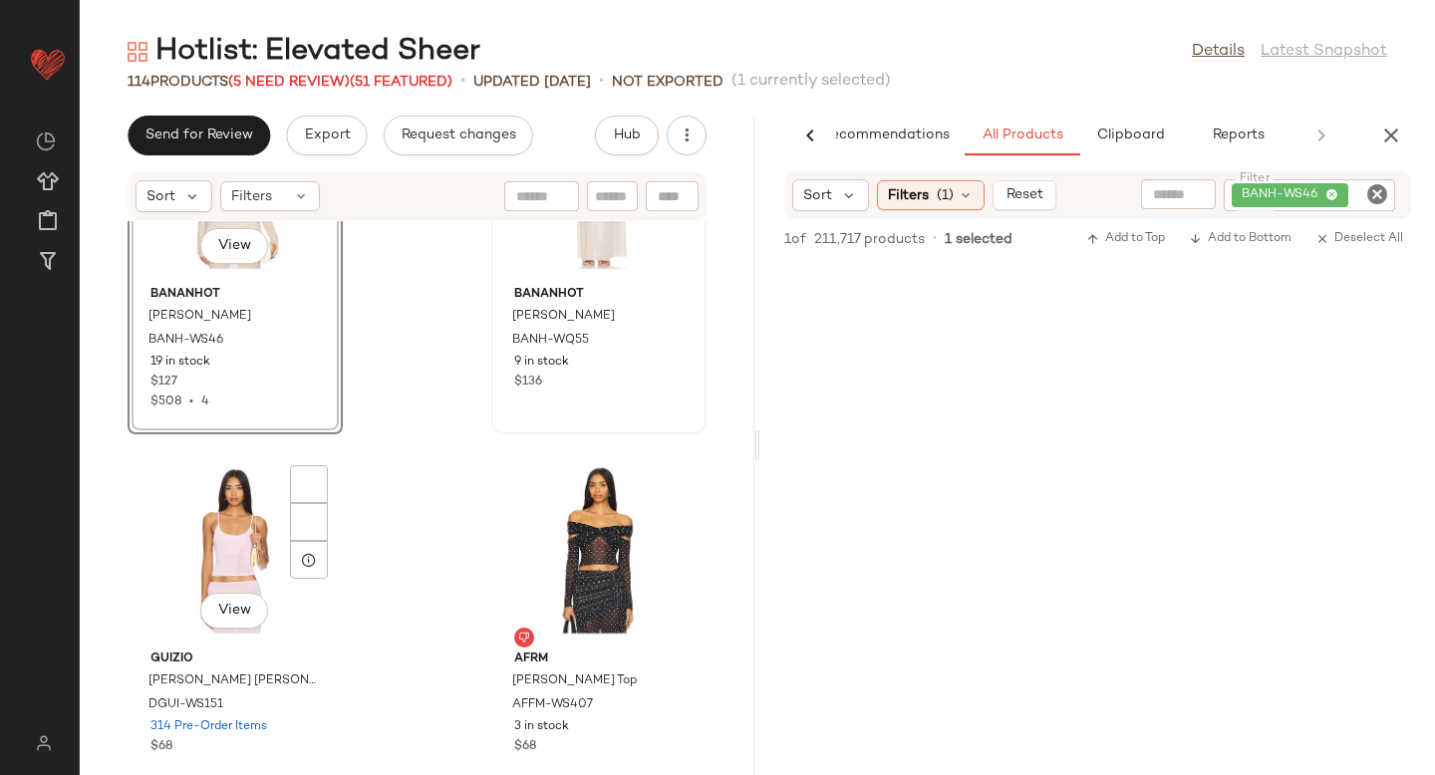
scroll to position [15132, 0]
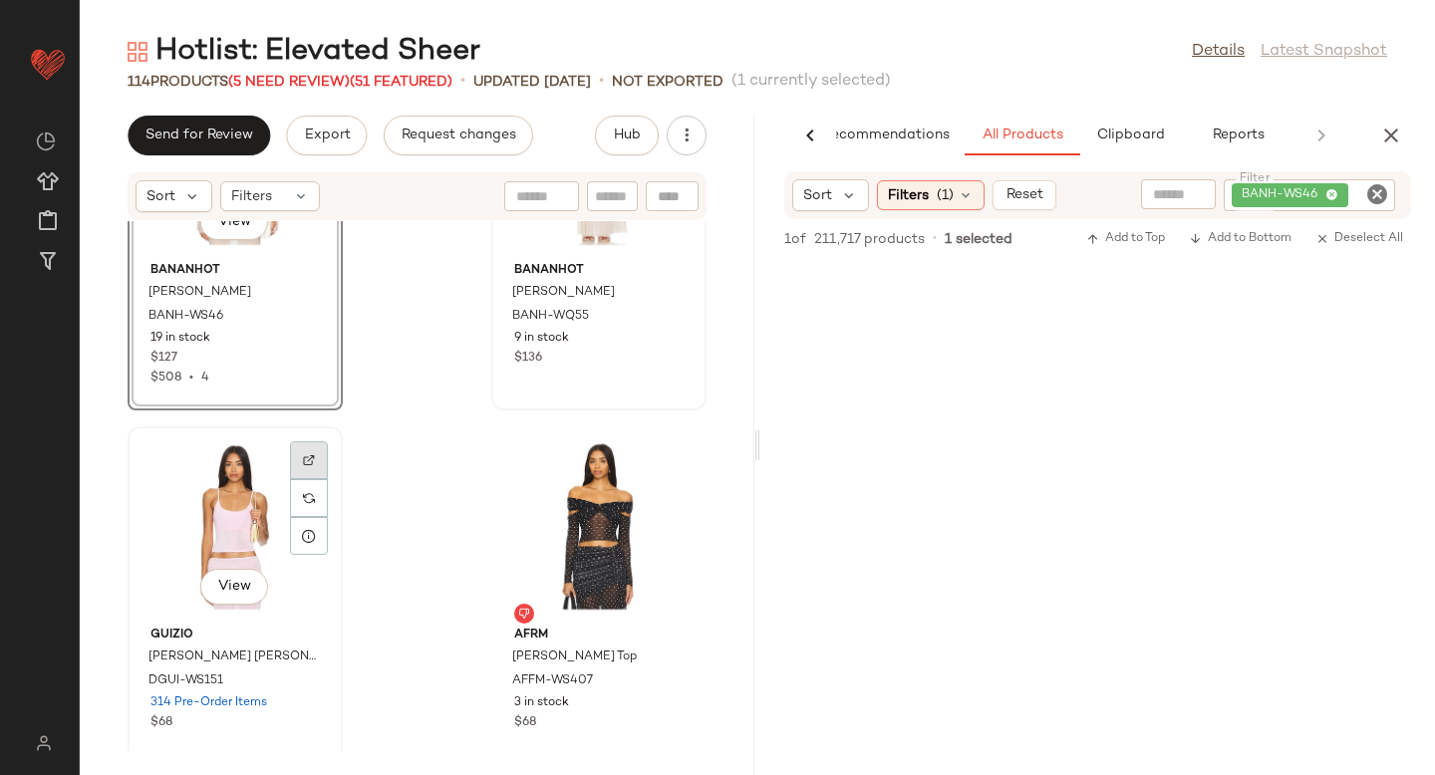
click at [303, 465] on img at bounding box center [309, 460] width 12 height 12
click at [1368, 192] on icon "Clear Filter" at bounding box center [1377, 194] width 24 height 24
paste input "*********"
type input "*********"
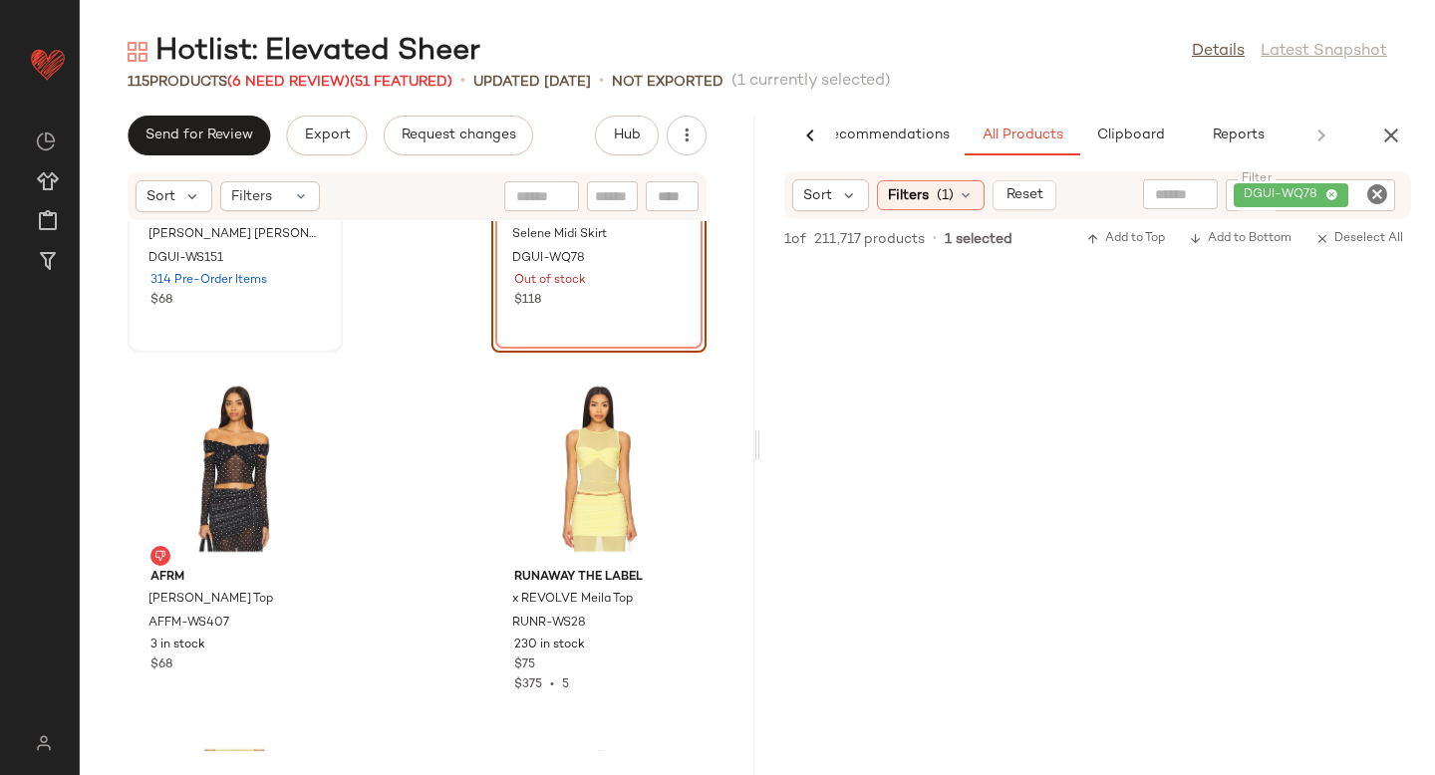
scroll to position [15554, 0]
click at [291, 406] on div at bounding box center [309, 404] width 38 height 38
click at [1382, 198] on icon "Clear Filter" at bounding box center [1377, 194] width 24 height 24
paste input "*********"
type input "*********"
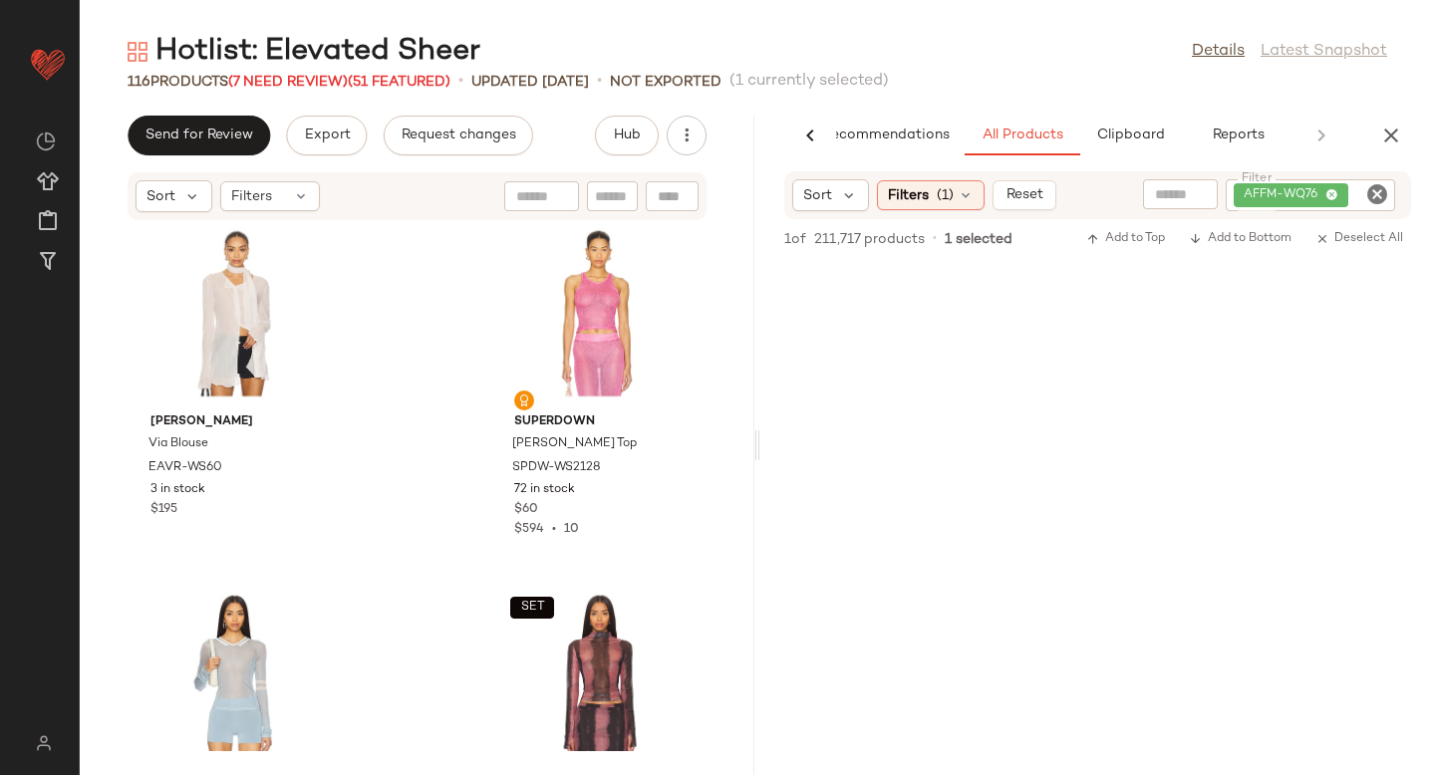
scroll to position [16404, 0]
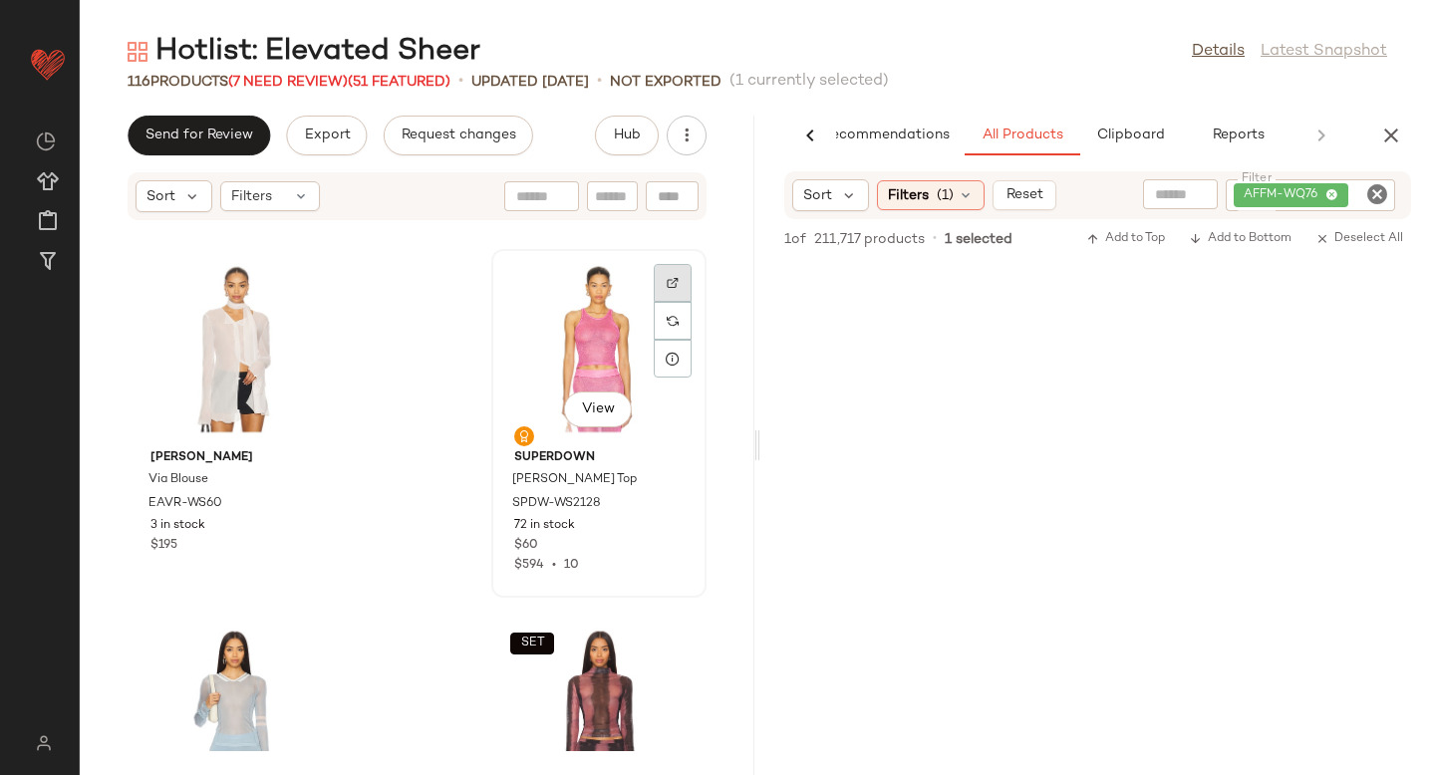
click at [671, 285] on div at bounding box center [673, 283] width 38 height 38
click at [1375, 185] on icon "Clear Filter" at bounding box center [1377, 194] width 24 height 24
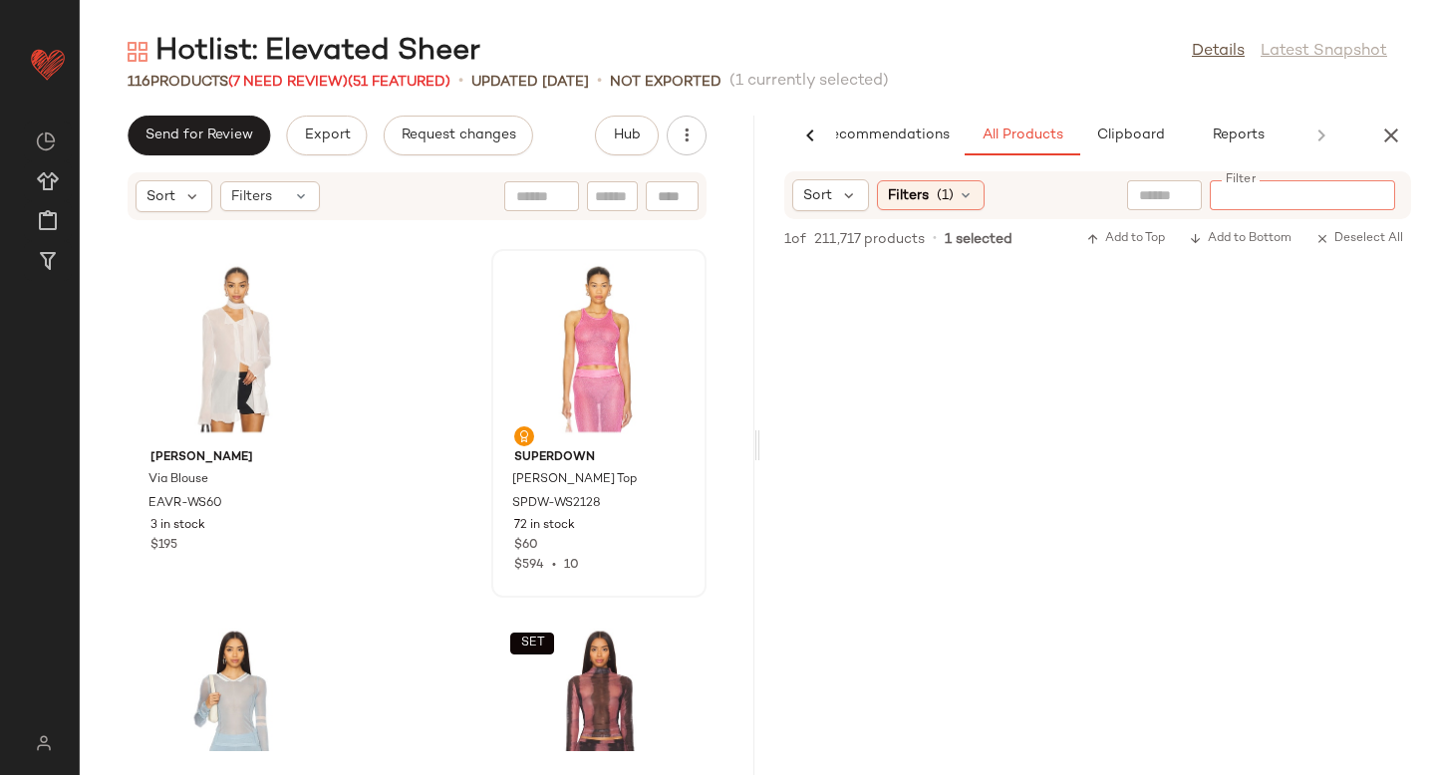
paste input "**********"
type input "**********"
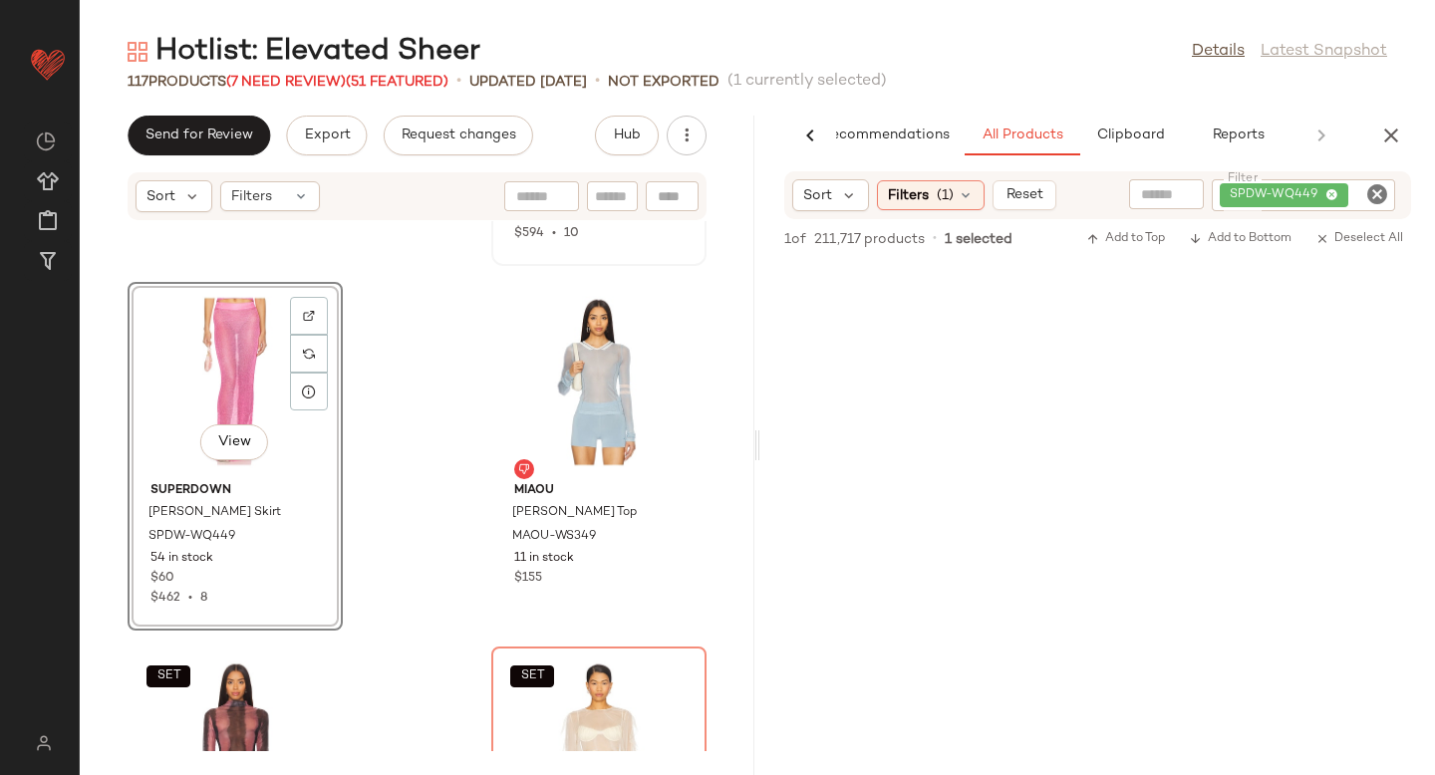
scroll to position [16743, 0]
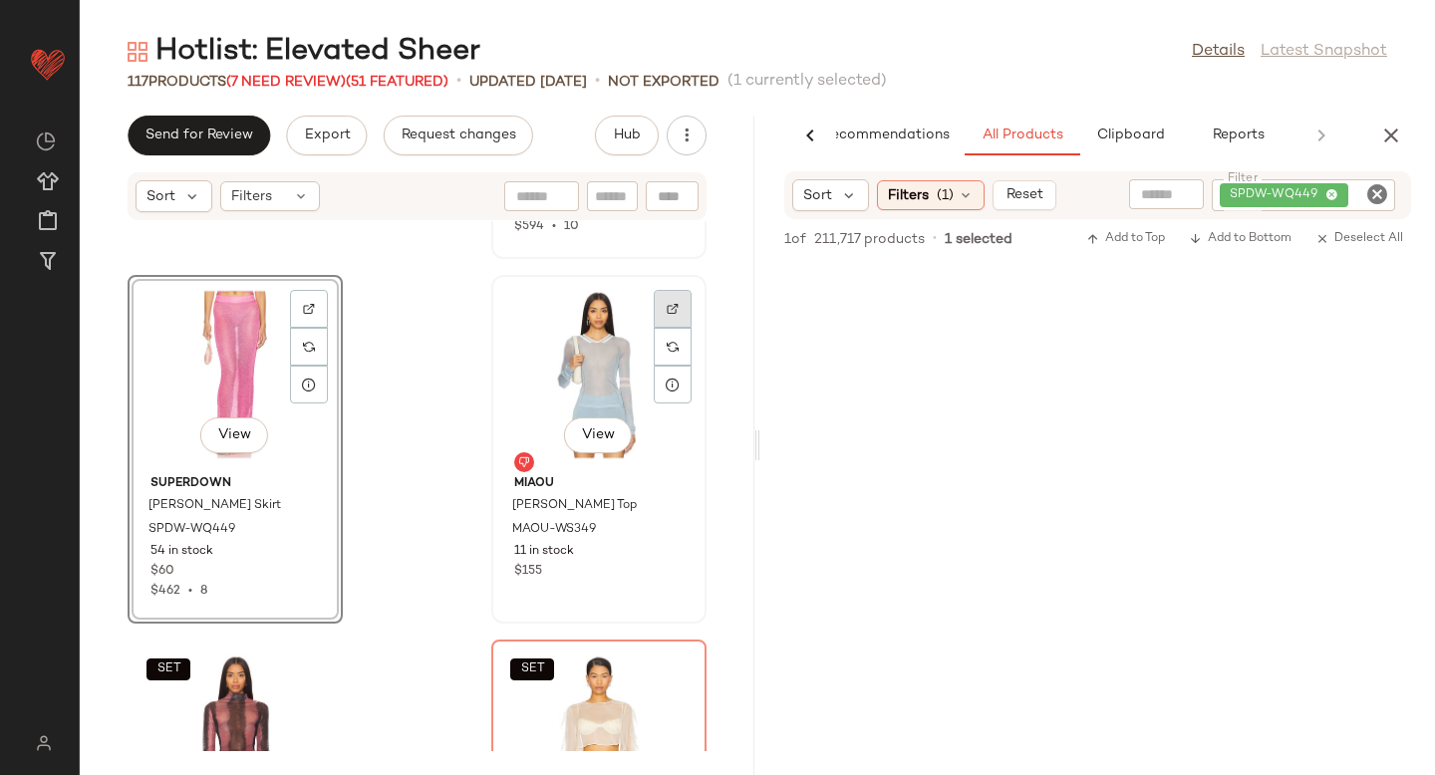
click at [667, 305] on img at bounding box center [673, 309] width 12 height 12
click at [1378, 195] on icon "Clear Filter" at bounding box center [1377, 194] width 24 height 24
paste input "*********"
type input "*********"
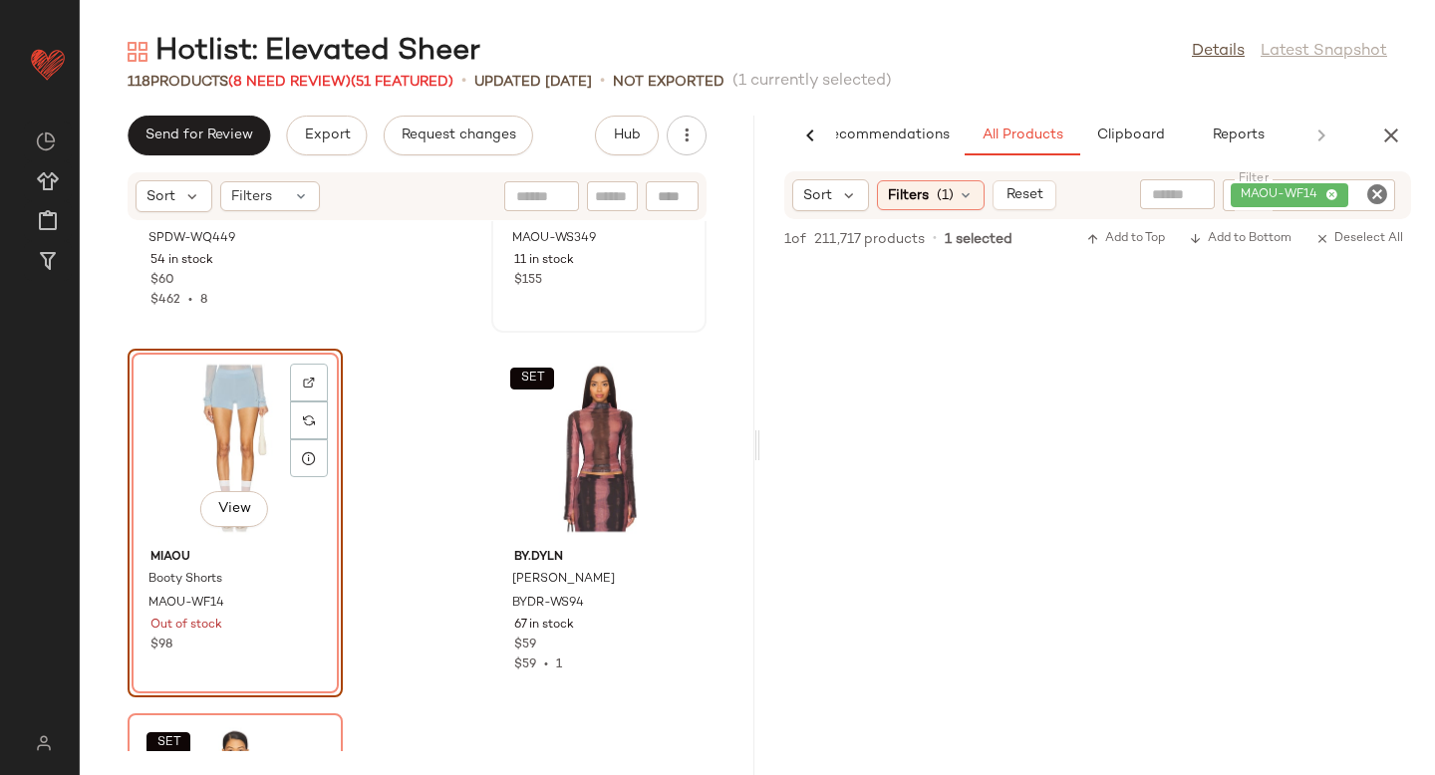
scroll to position [17062, 0]
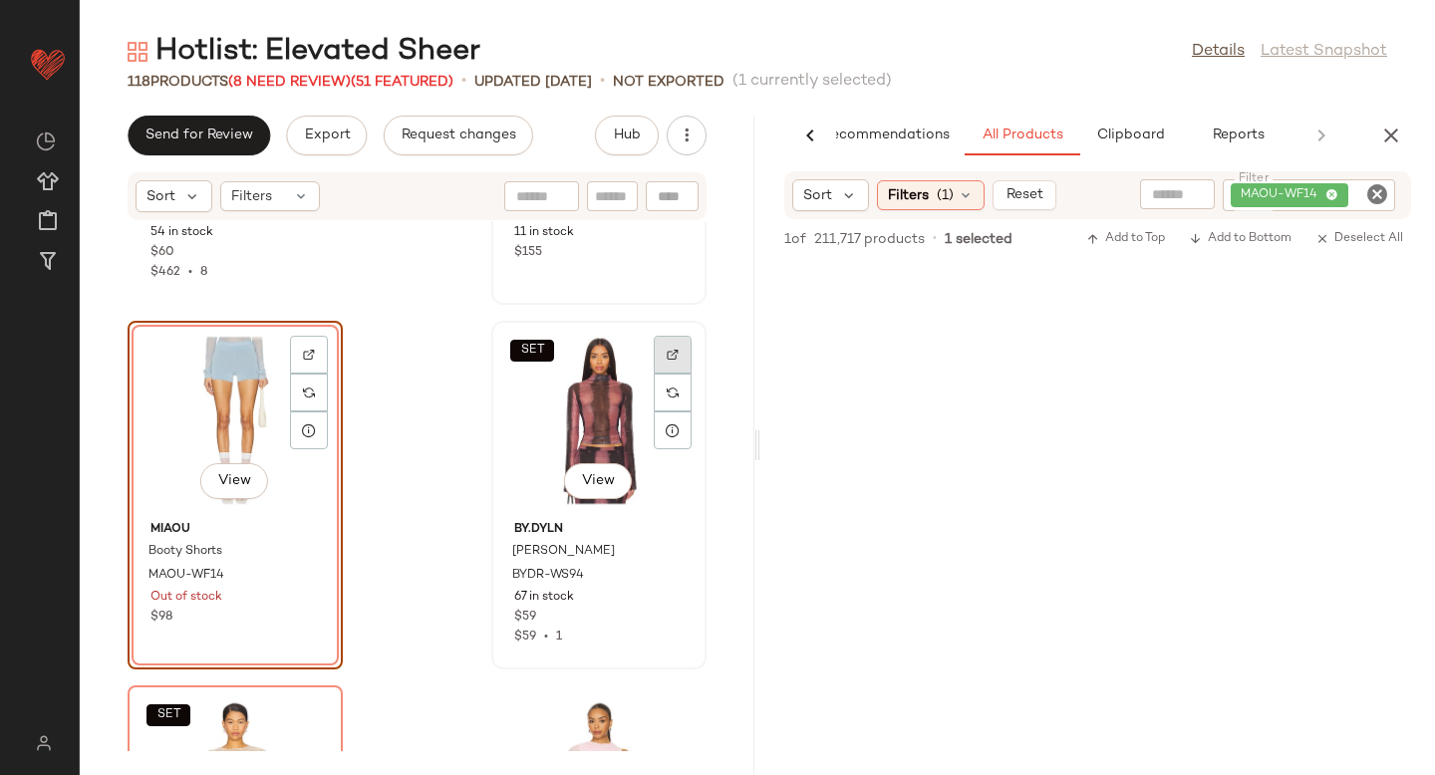
click at [654, 360] on div at bounding box center [673, 355] width 38 height 38
click at [1381, 201] on icon "Clear Filter" at bounding box center [1377, 194] width 24 height 24
paste input "*********"
type input "*********"
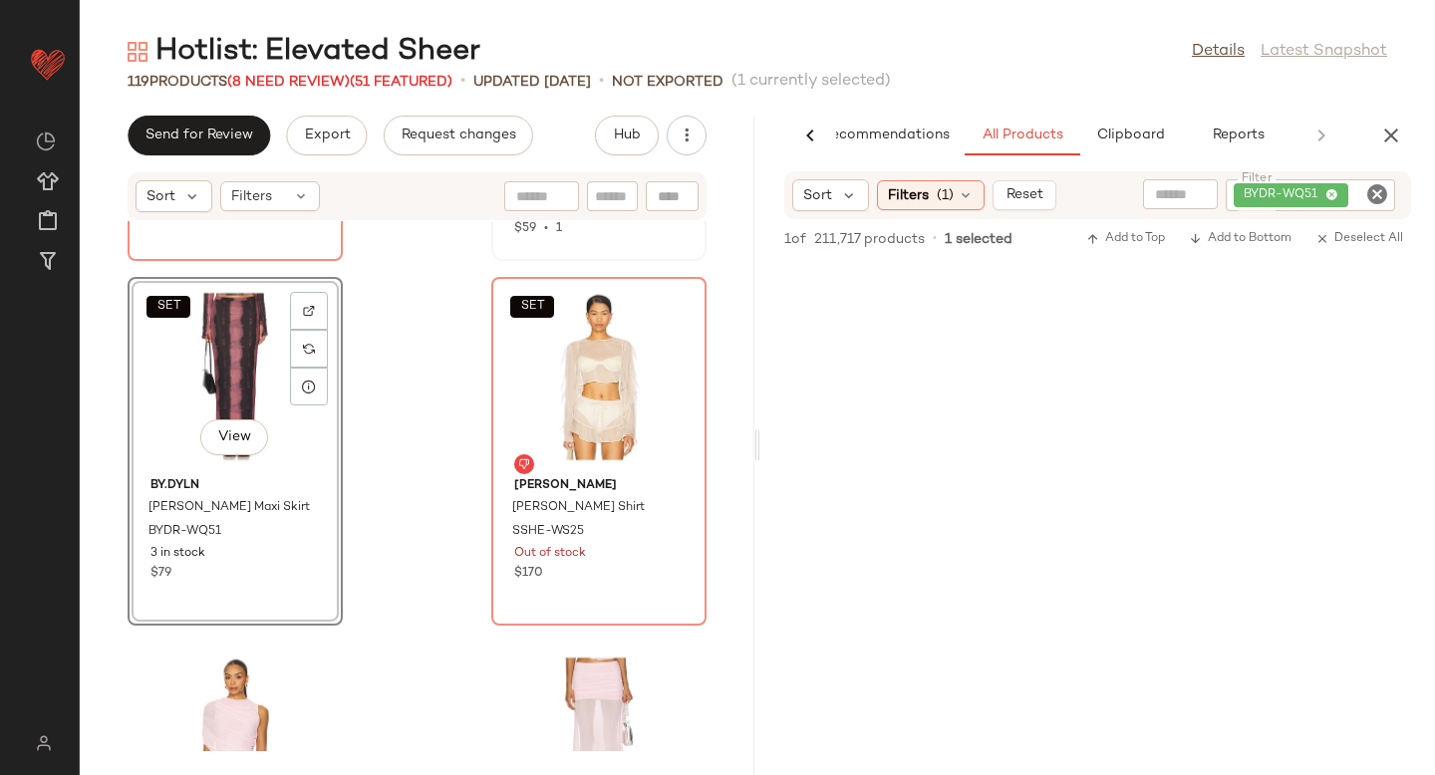
scroll to position [17500, 0]
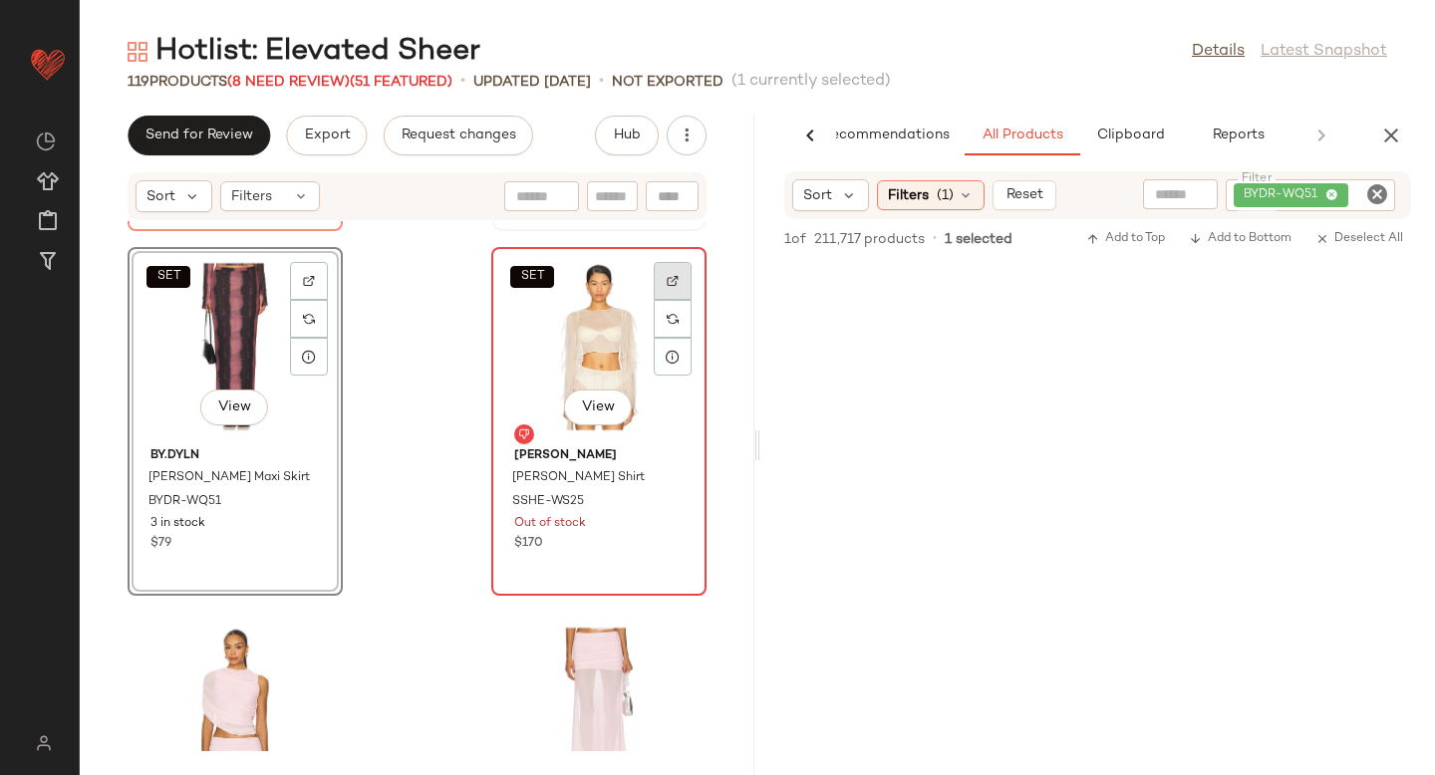
click at [666, 295] on div at bounding box center [673, 281] width 38 height 38
click at [1374, 188] on icon "Clear Filter" at bounding box center [1377, 194] width 24 height 24
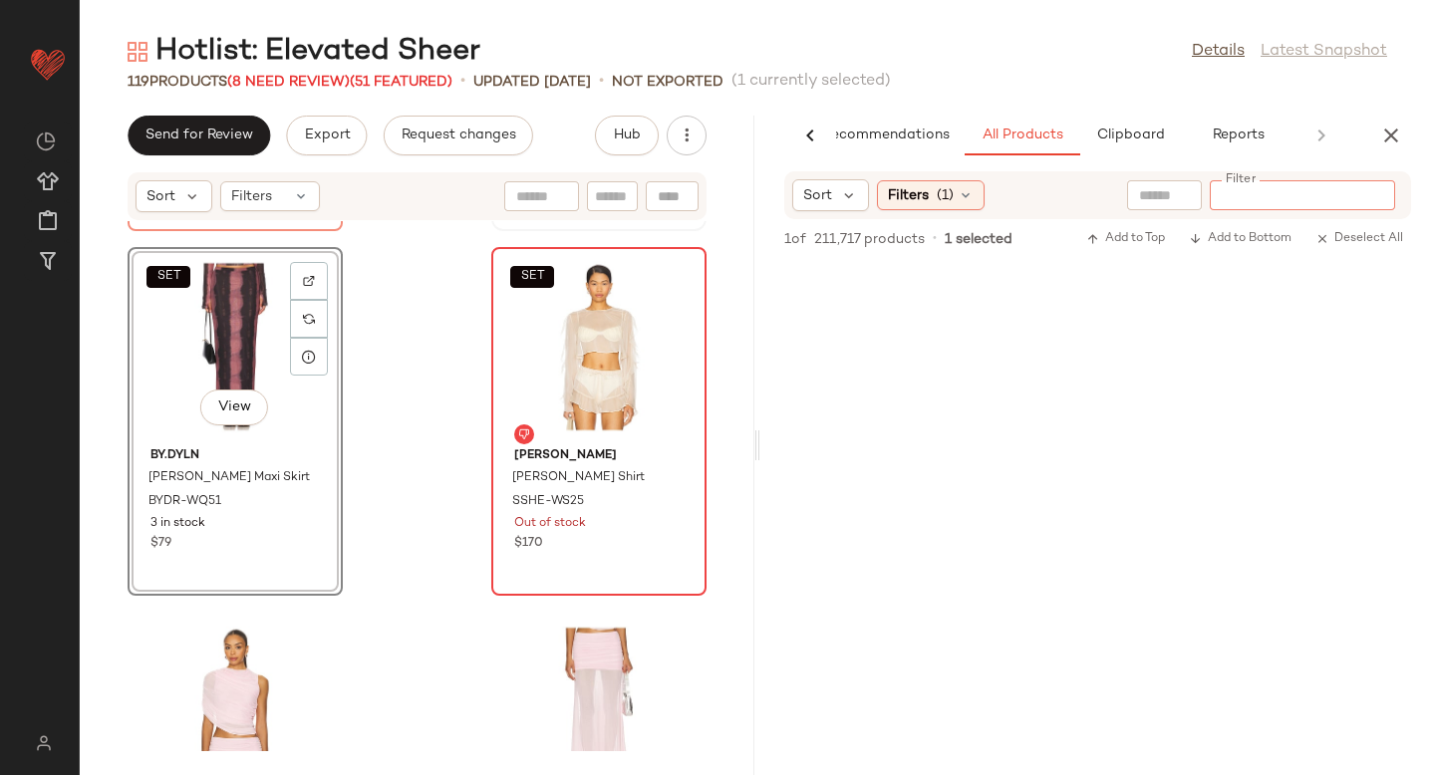
paste input "*********"
type input "*********"
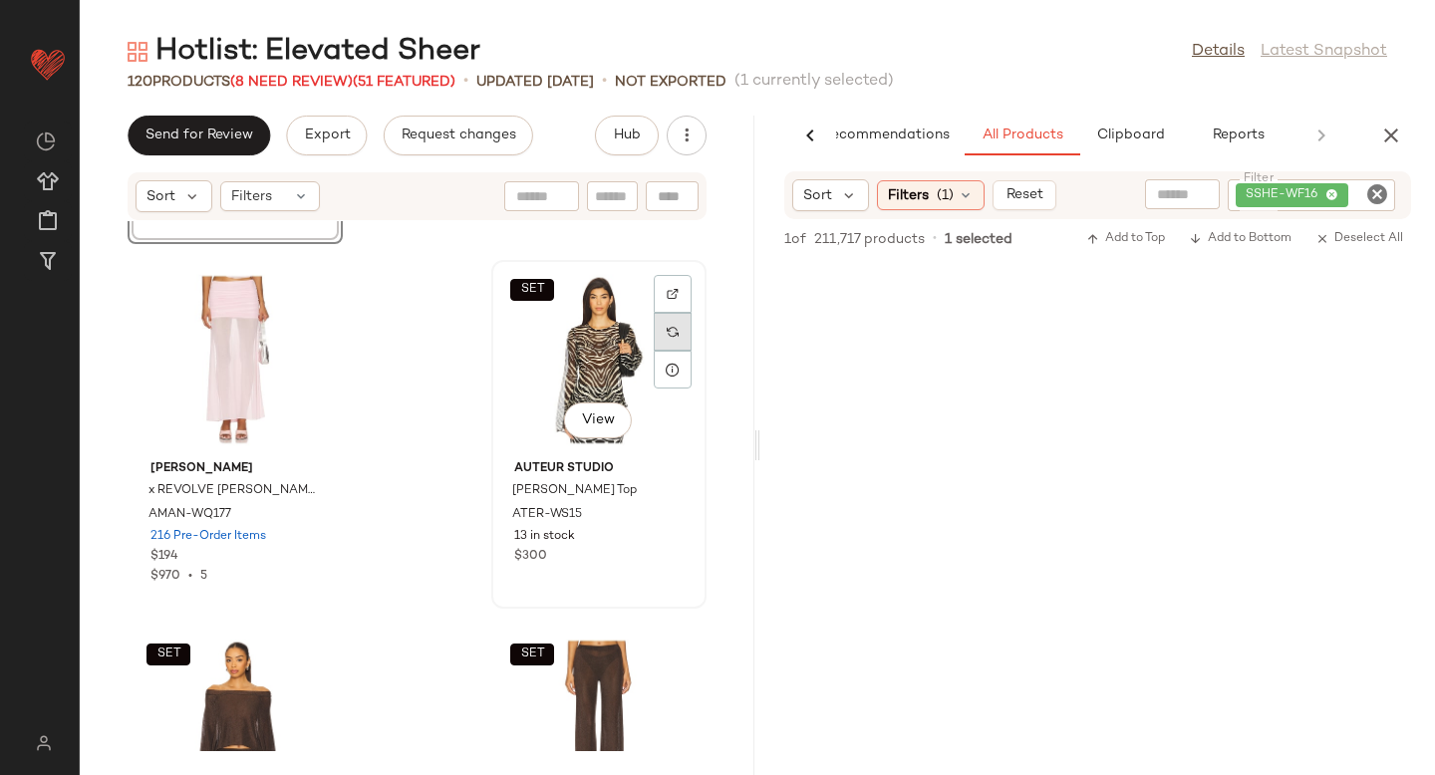
scroll to position [18217, 0]
click at [667, 293] on img at bounding box center [673, 293] width 12 height 12
click at [1379, 197] on icon "Clear Filter" at bounding box center [1377, 194] width 24 height 24
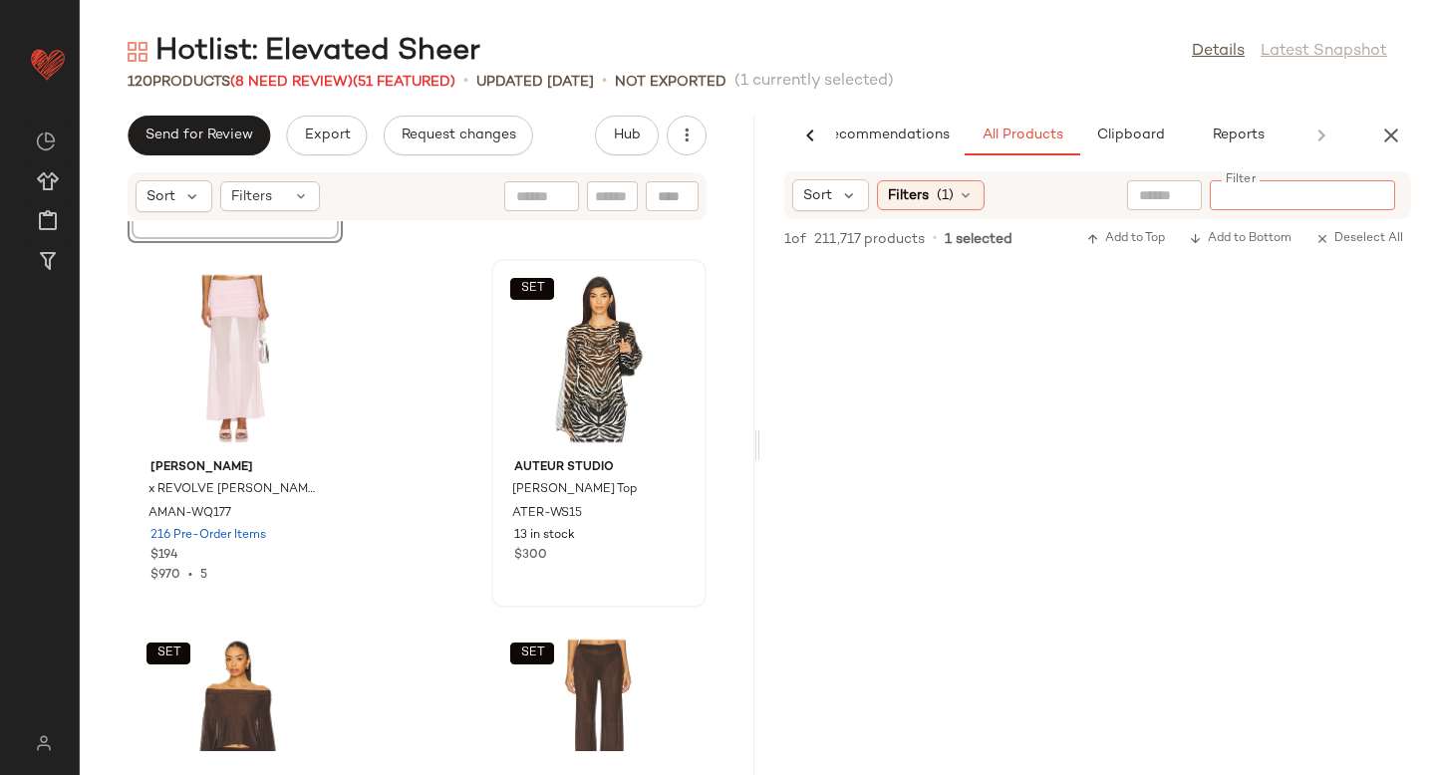
paste input "*********"
type input "*********"
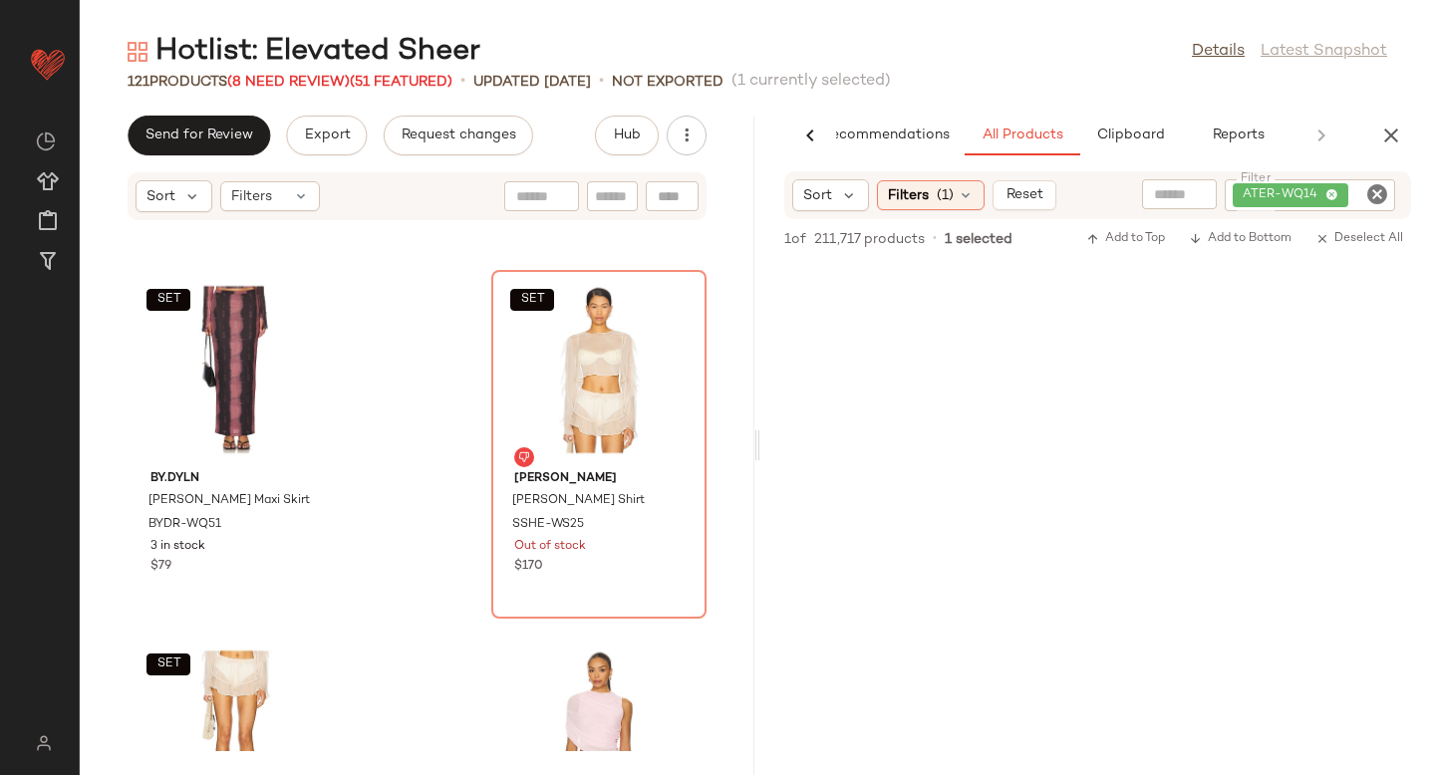
scroll to position [17374, 0]
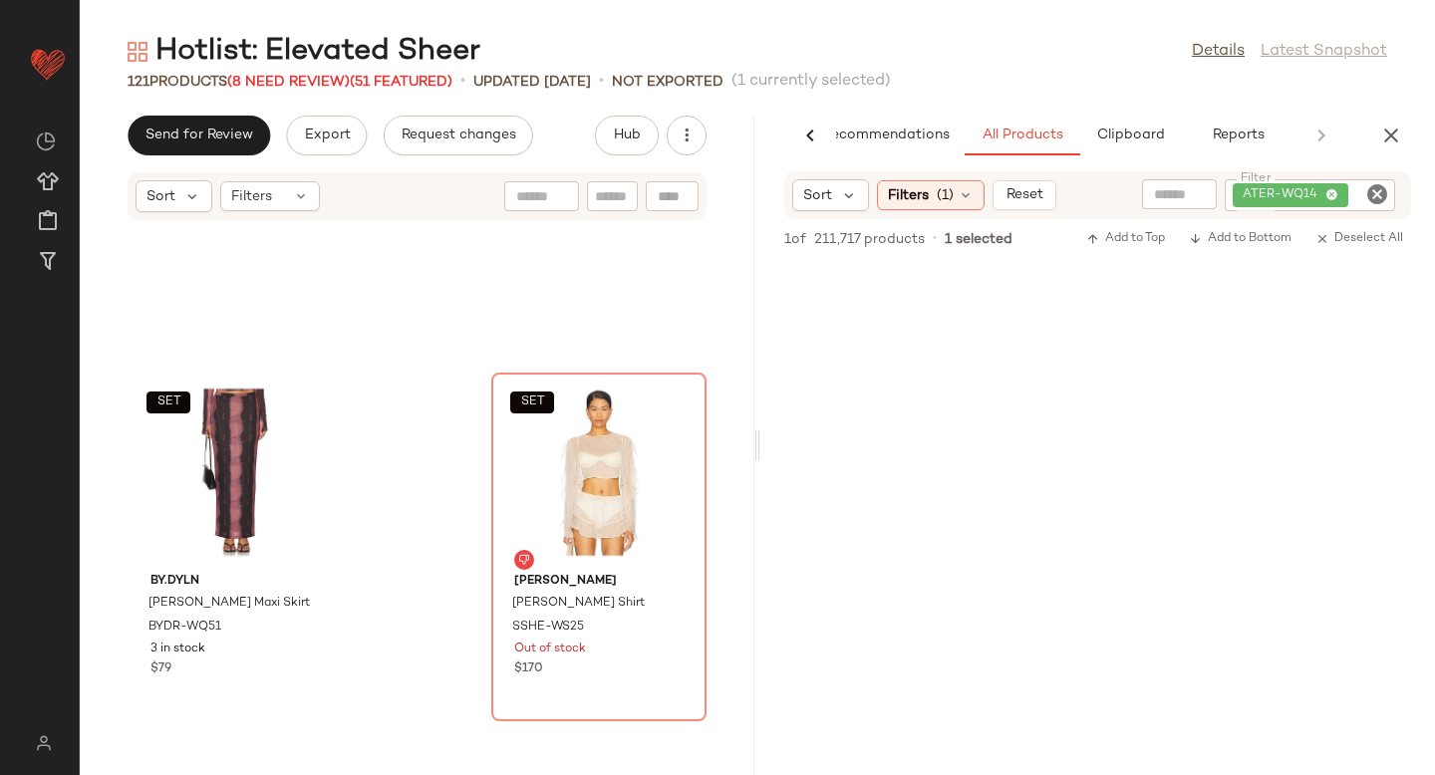
click at [1385, 182] on icon "Clear Filter" at bounding box center [1377, 194] width 24 height 24
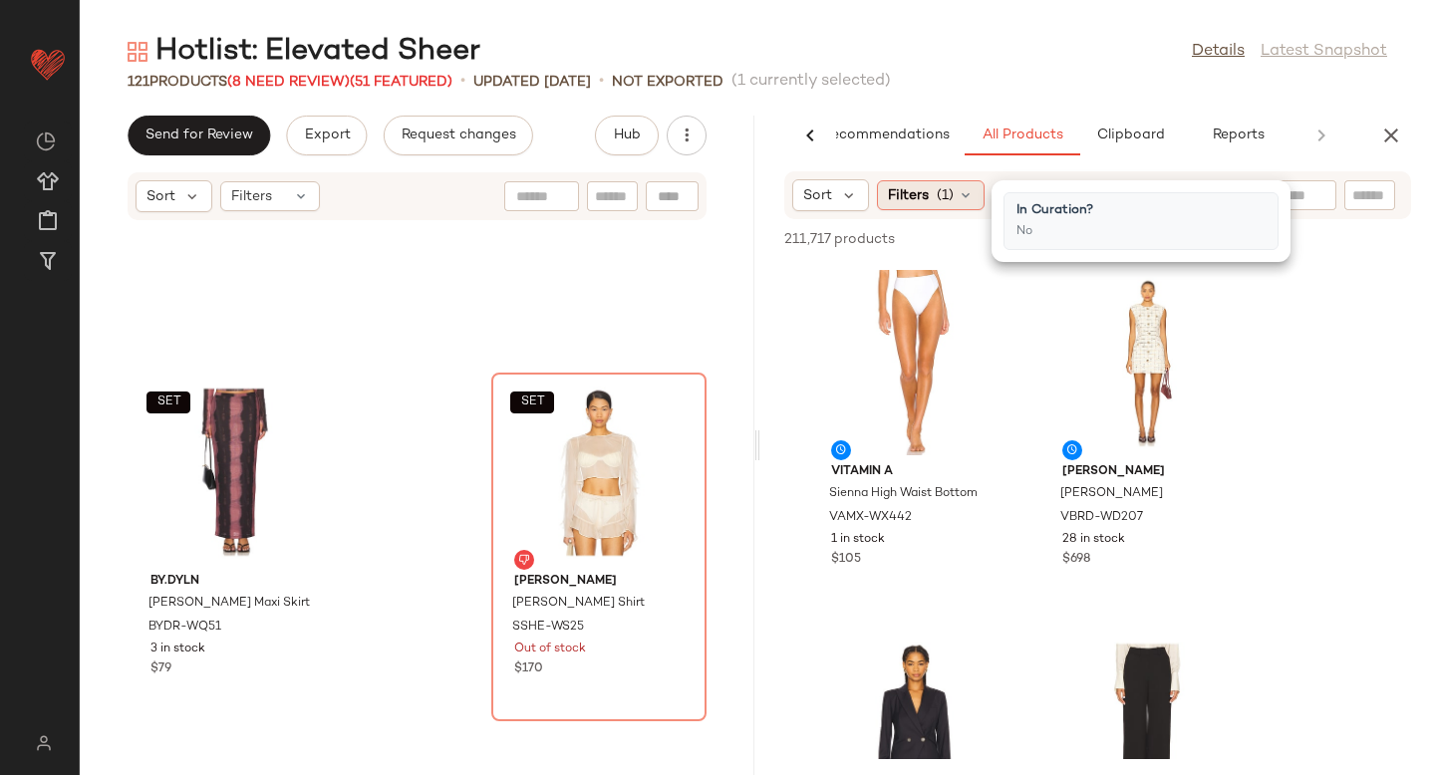
click at [959, 191] on icon at bounding box center [966, 195] width 16 height 16
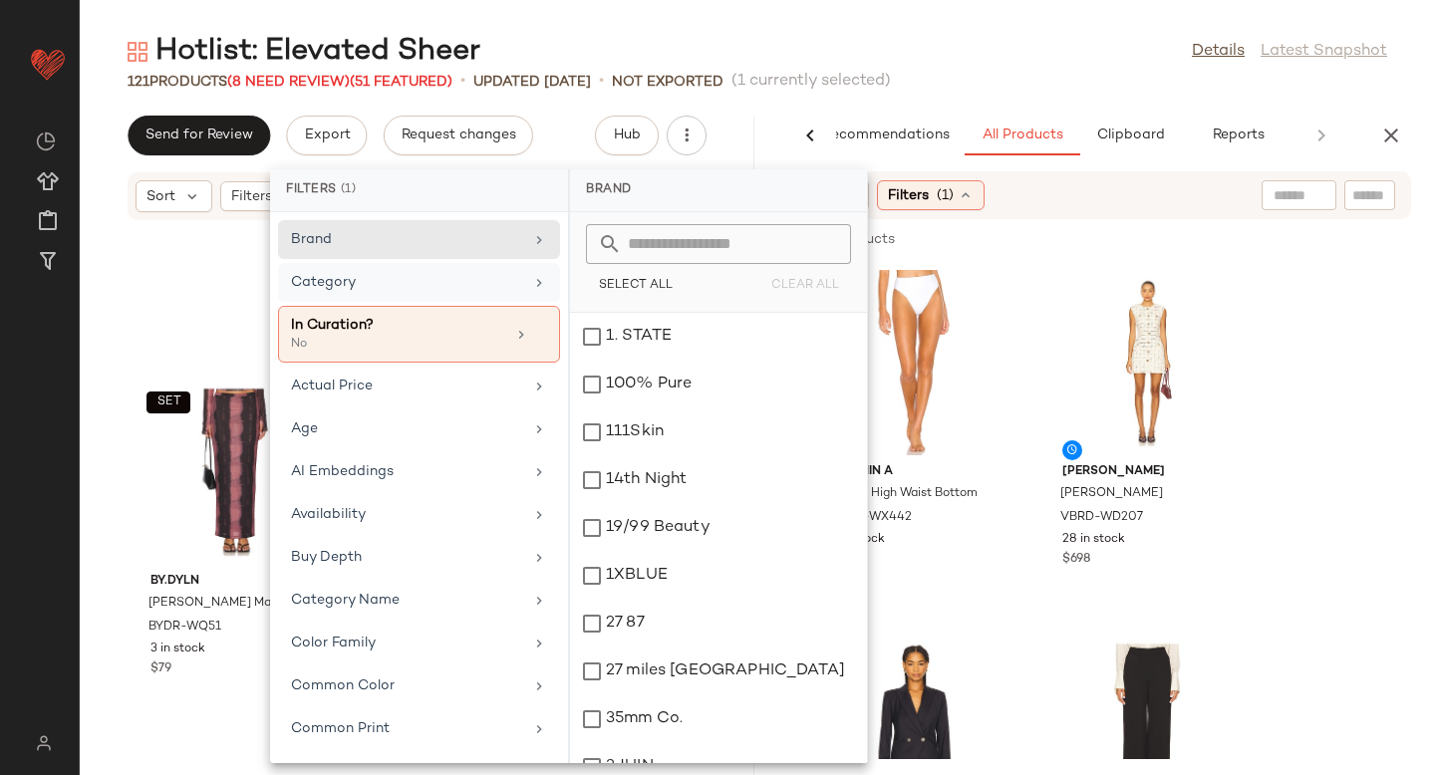
click at [427, 294] on div "Category" at bounding box center [419, 282] width 282 height 39
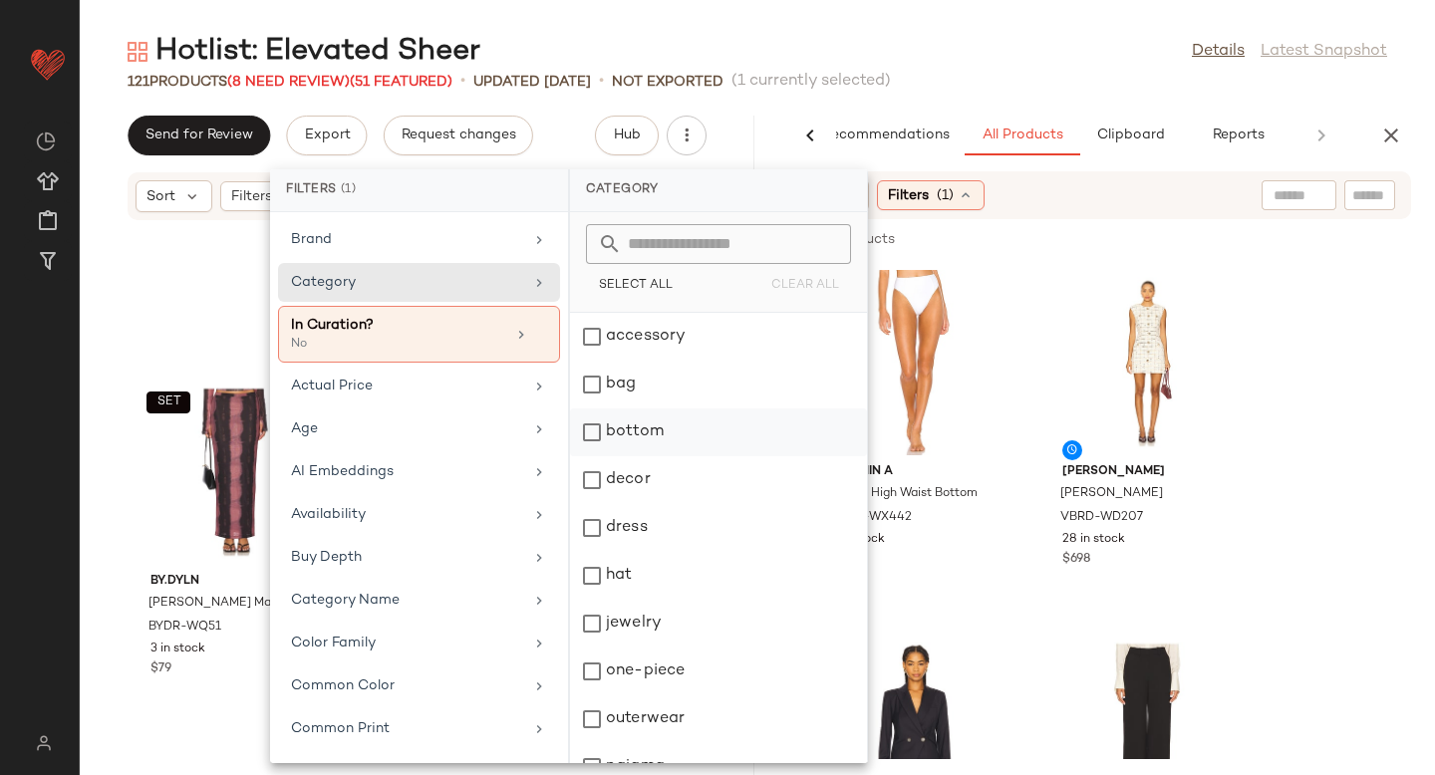
click at [597, 436] on div "bottom" at bounding box center [718, 433] width 297 height 48
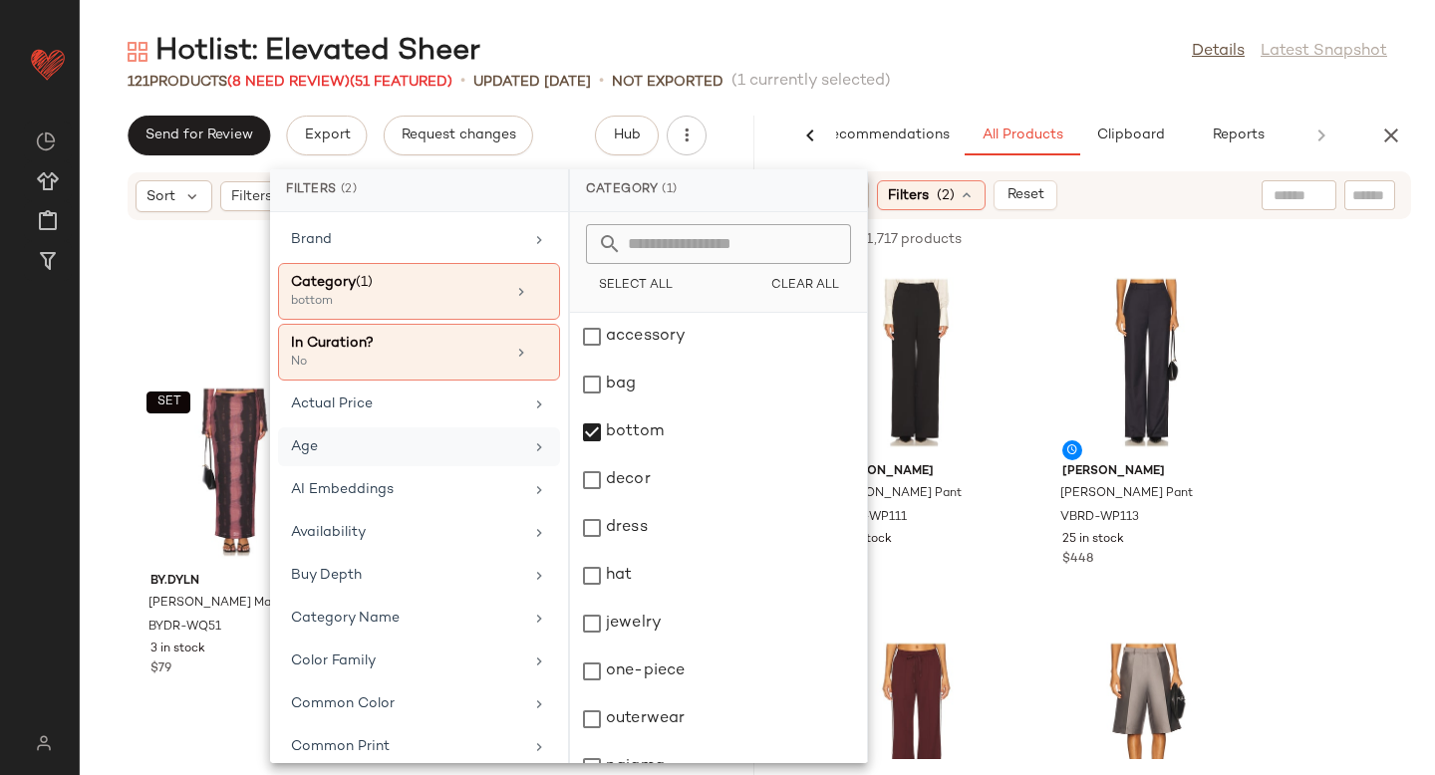
click at [370, 449] on div "Age" at bounding box center [407, 446] width 232 height 21
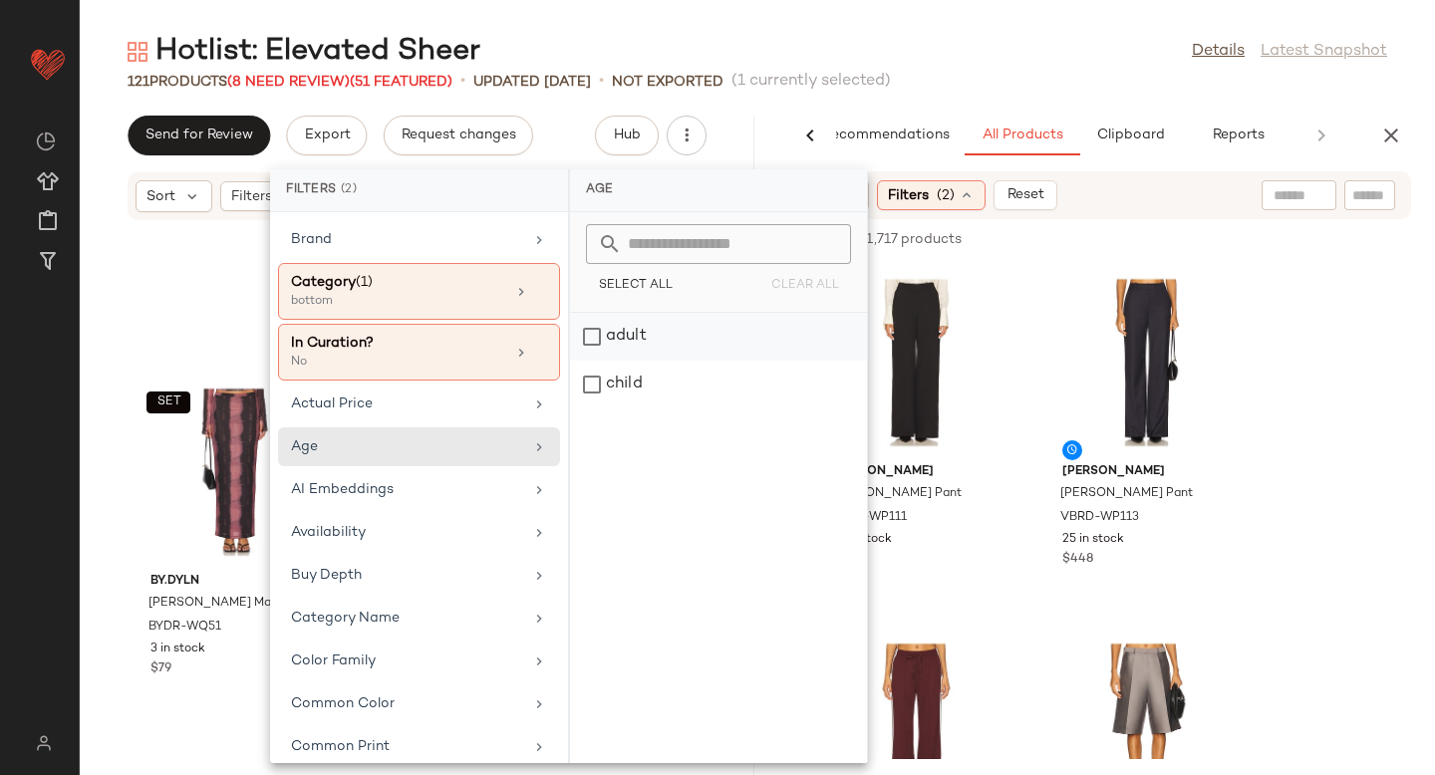
click at [588, 343] on div "adult" at bounding box center [718, 337] width 297 height 48
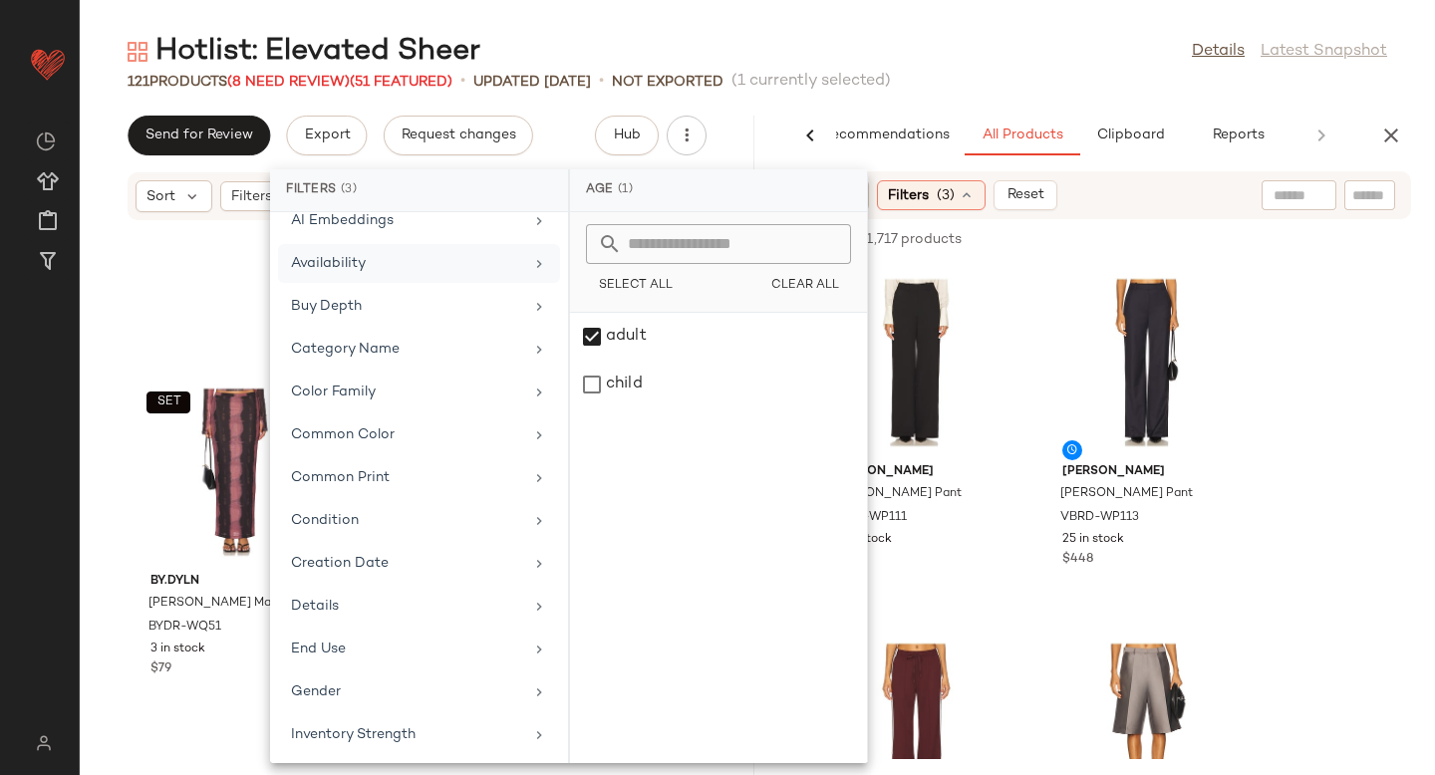
scroll to position [341, 0]
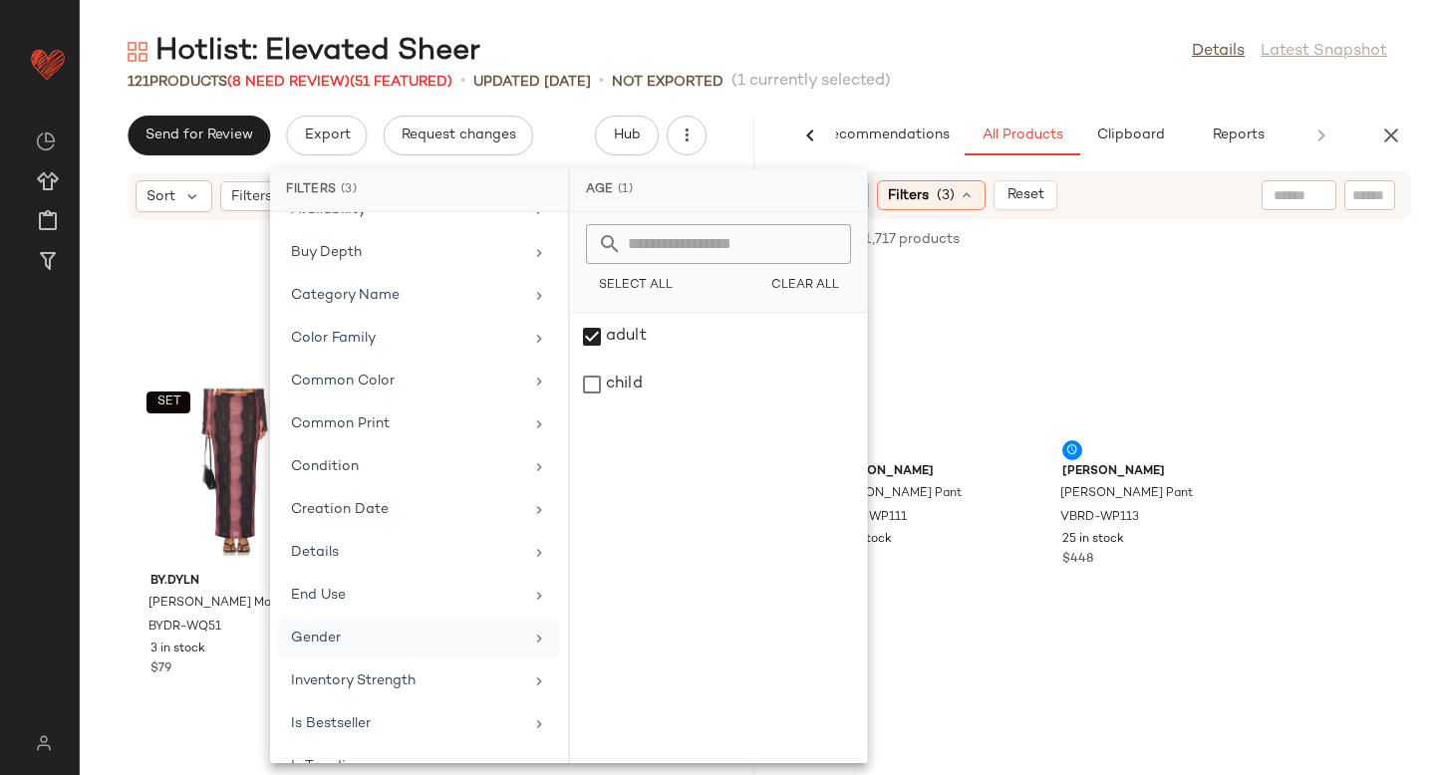
click at [389, 629] on div "Gender" at bounding box center [407, 638] width 232 height 21
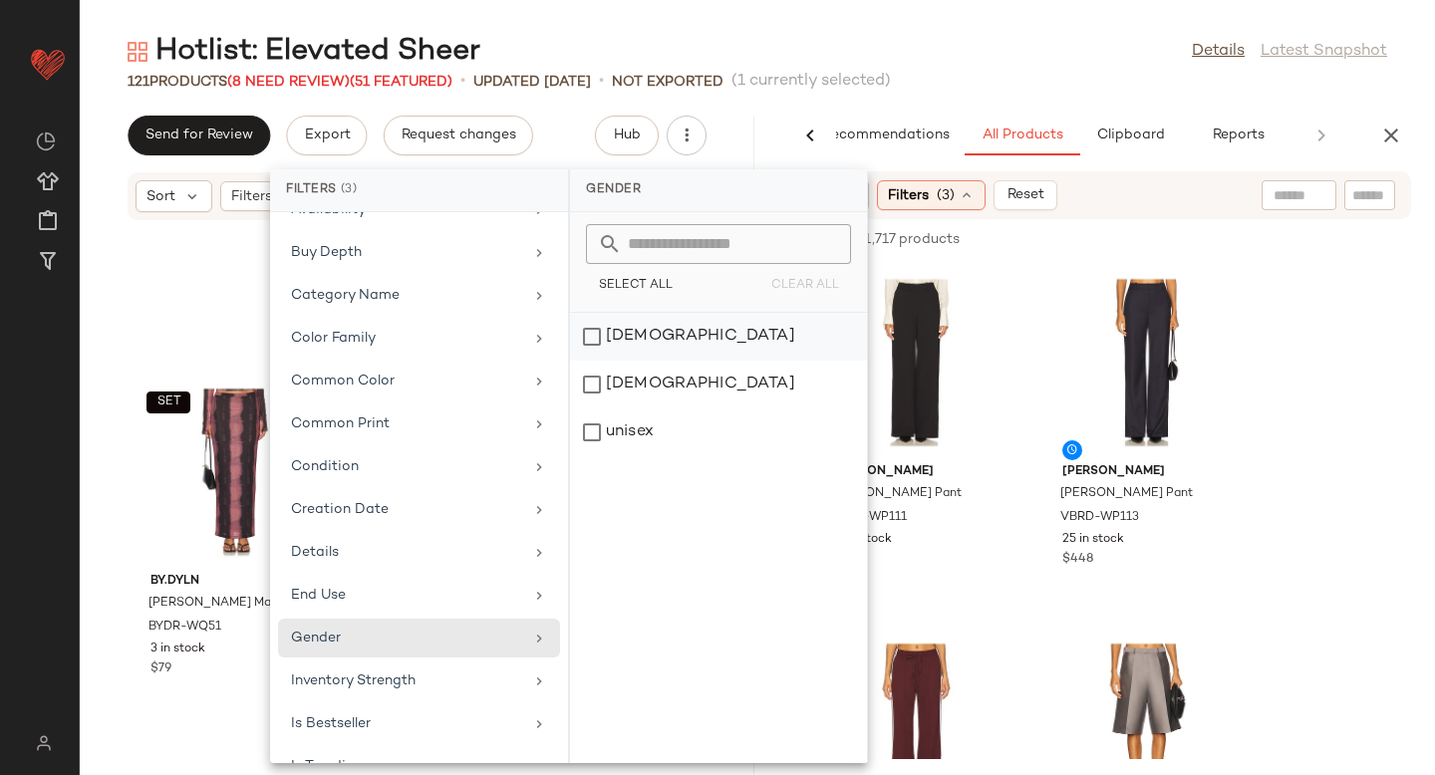
click at [649, 325] on div "[DEMOGRAPHIC_DATA]" at bounding box center [718, 337] width 297 height 48
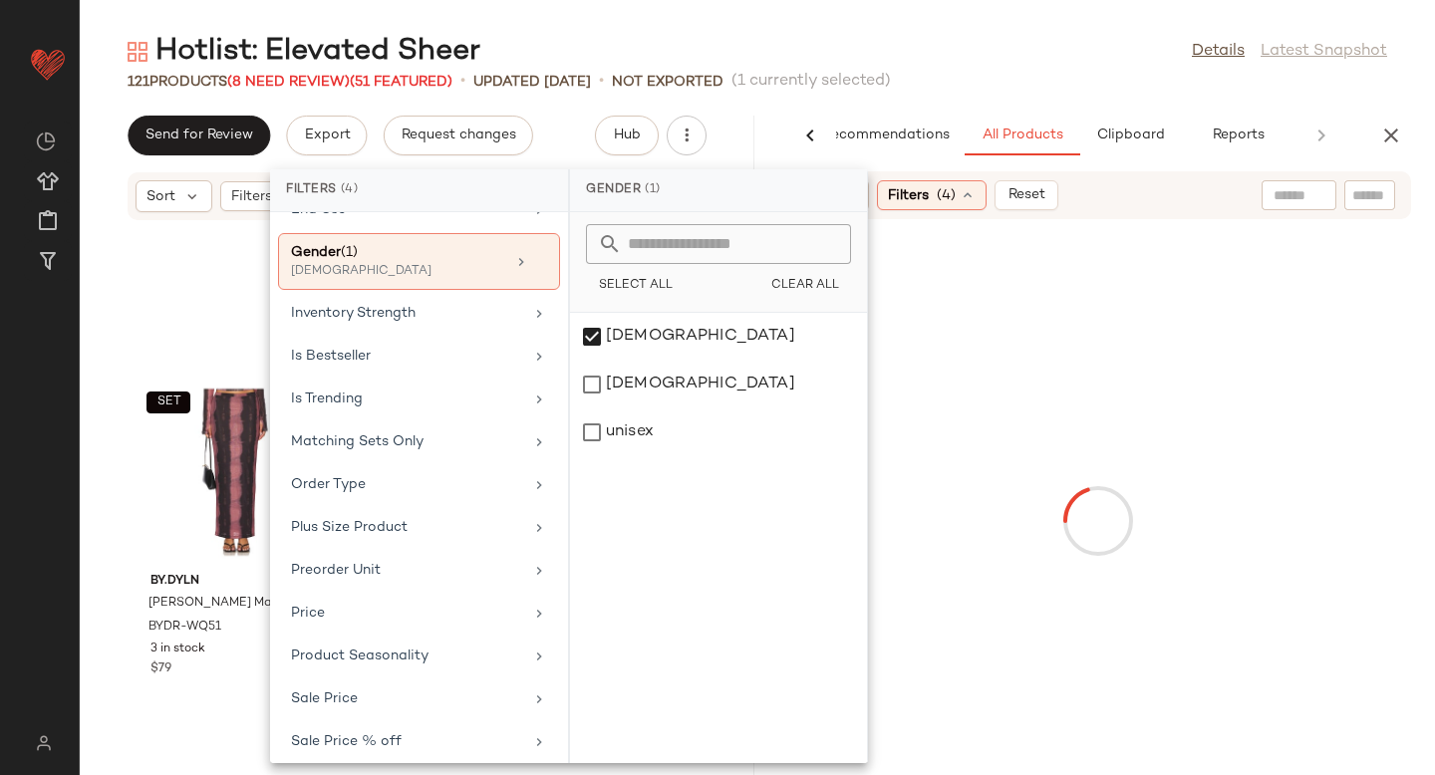
scroll to position [731, 0]
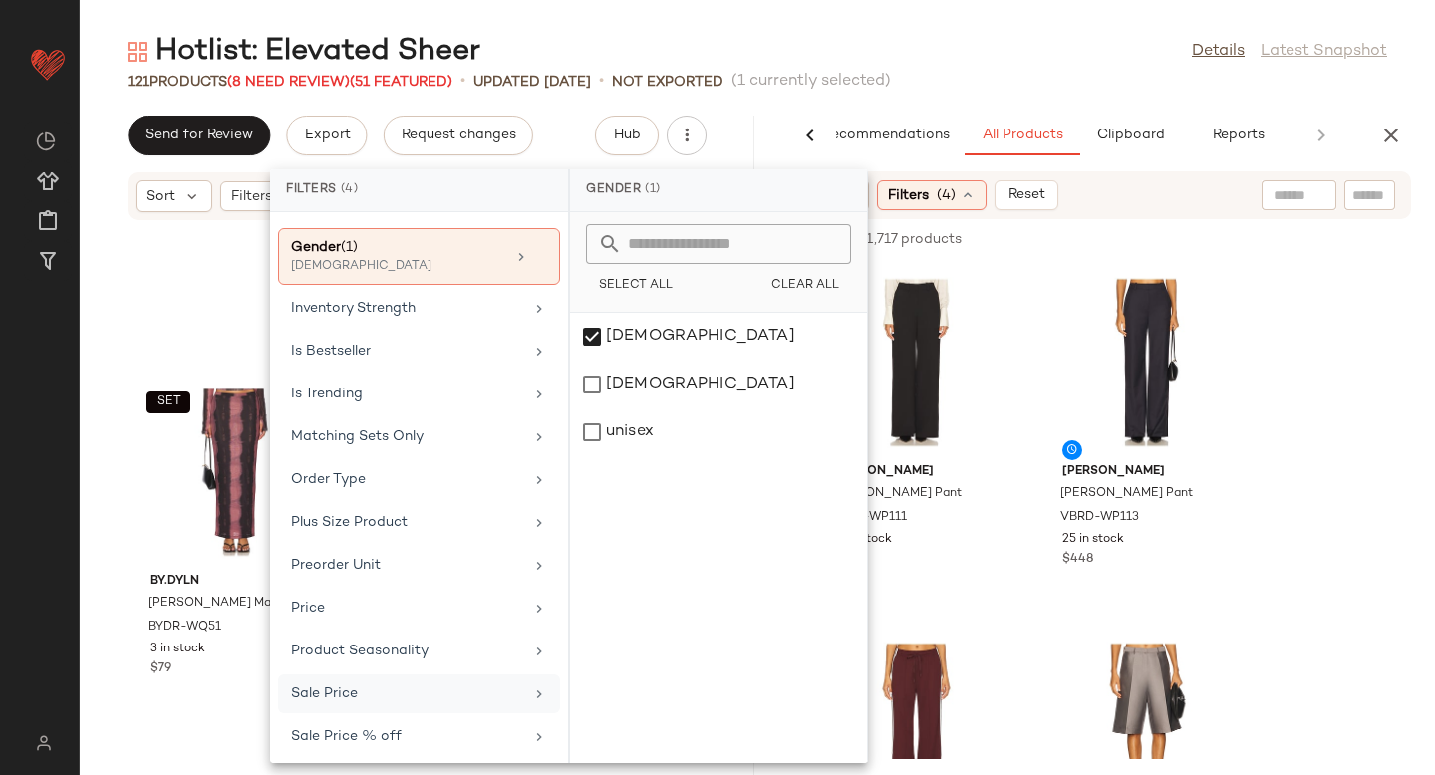
click at [352, 698] on div "Sale Price" at bounding box center [407, 694] width 232 height 21
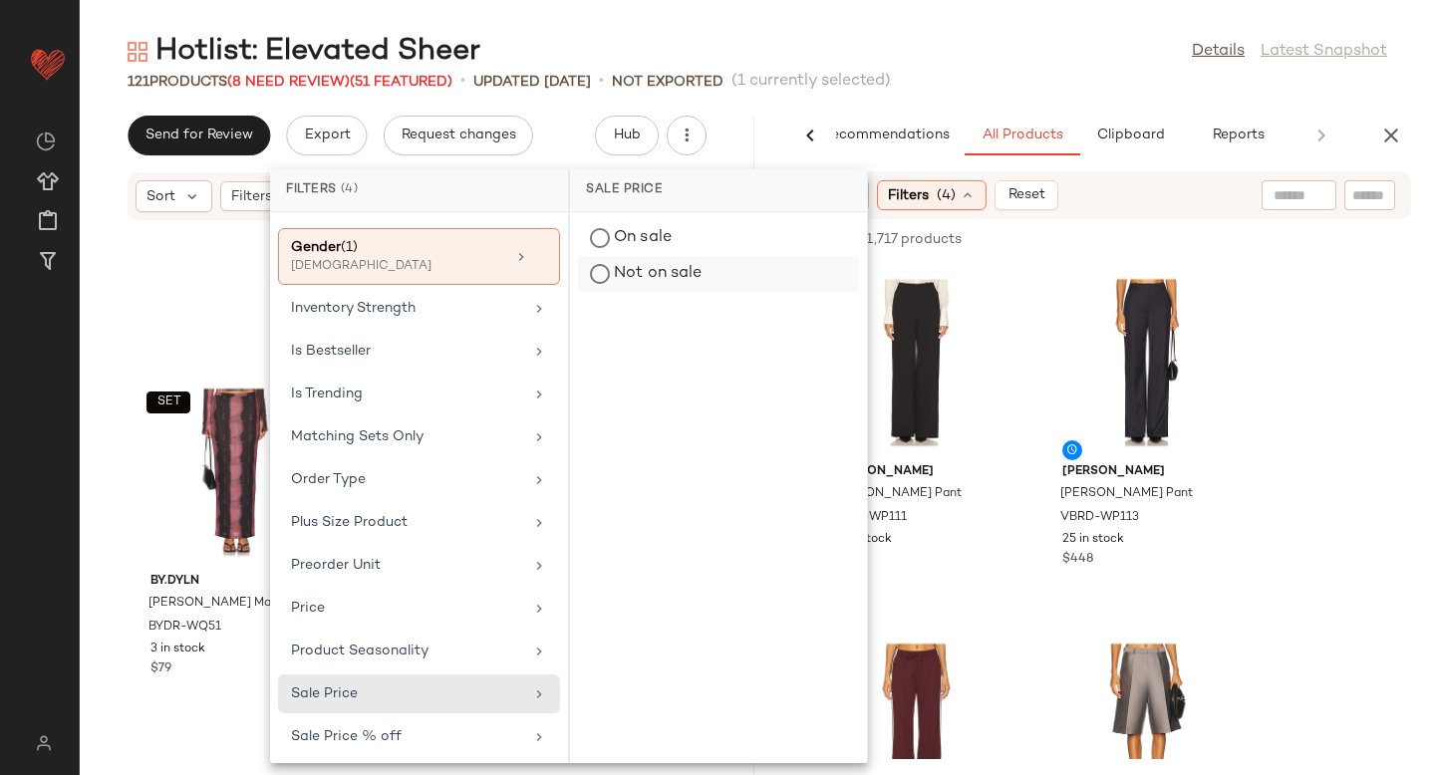
click at [630, 290] on div "Not on sale" at bounding box center [718, 274] width 281 height 36
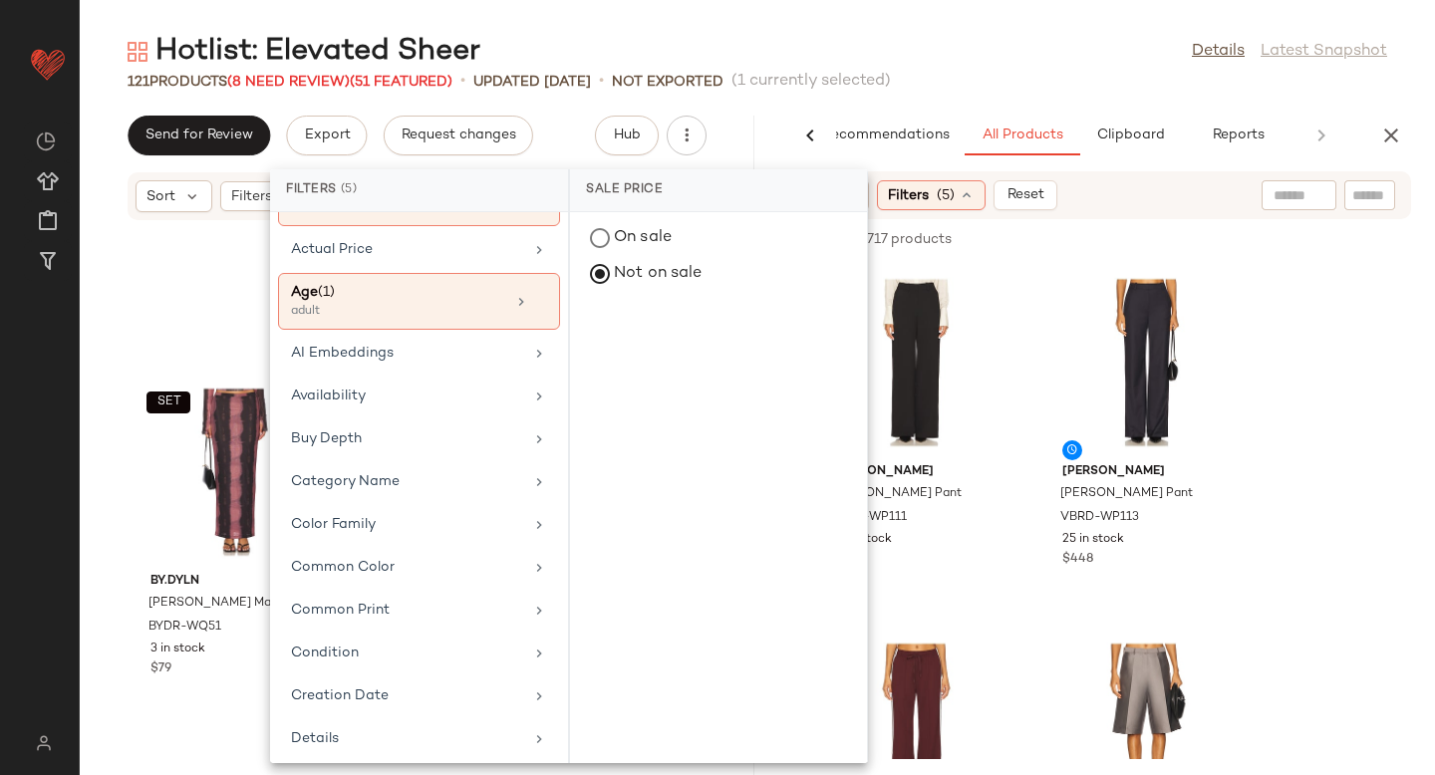
scroll to position [146, 0]
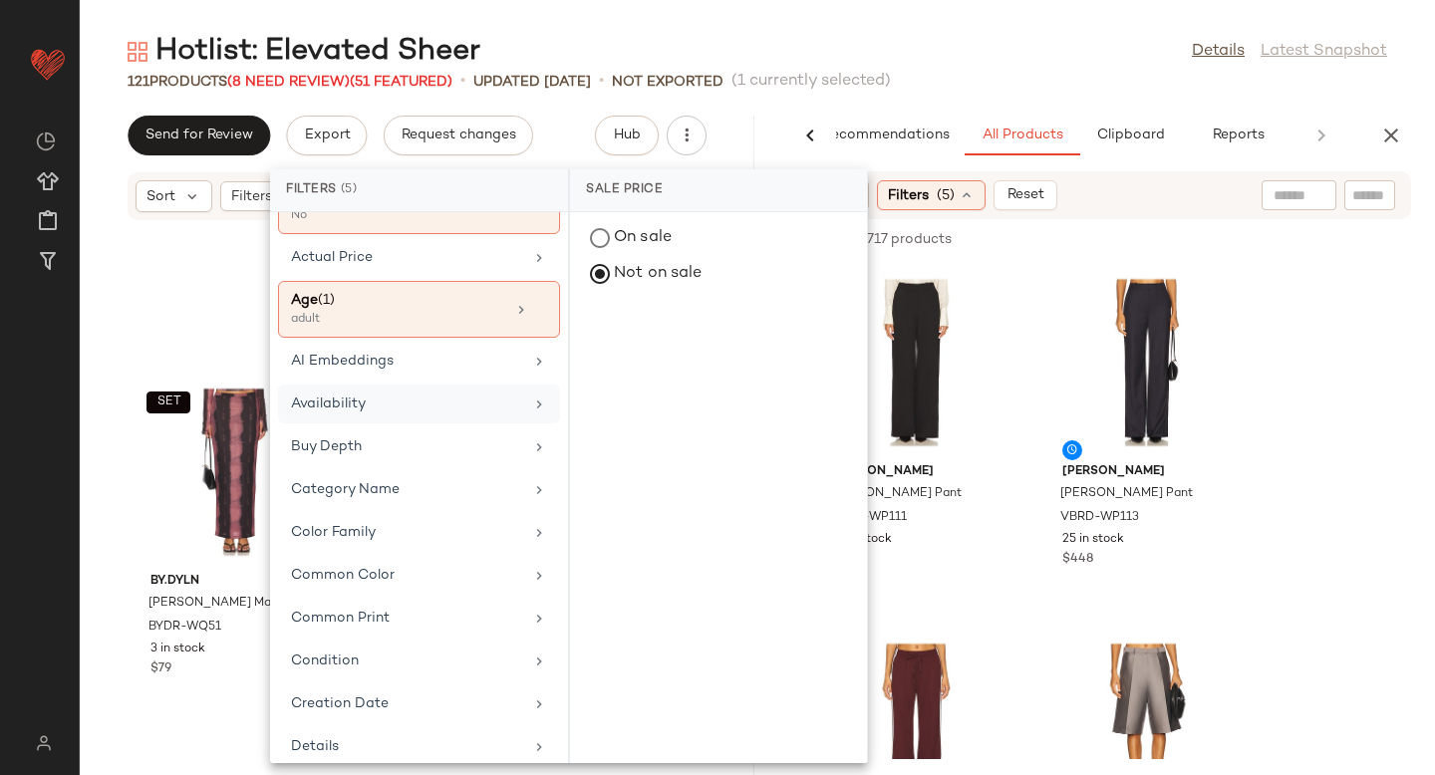
click at [407, 415] on div "Availability" at bounding box center [419, 404] width 282 height 39
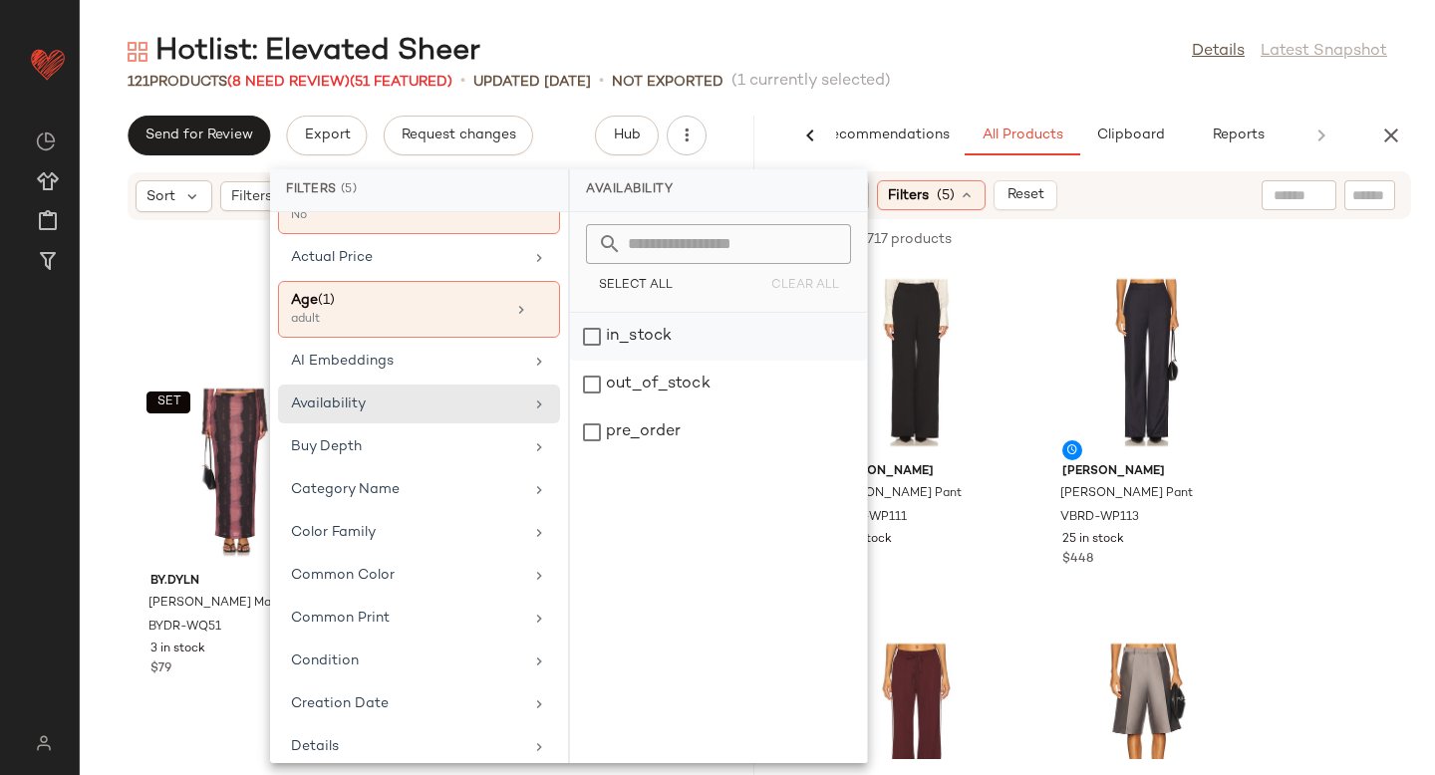
click at [618, 337] on div "in_stock" at bounding box center [718, 337] width 297 height 48
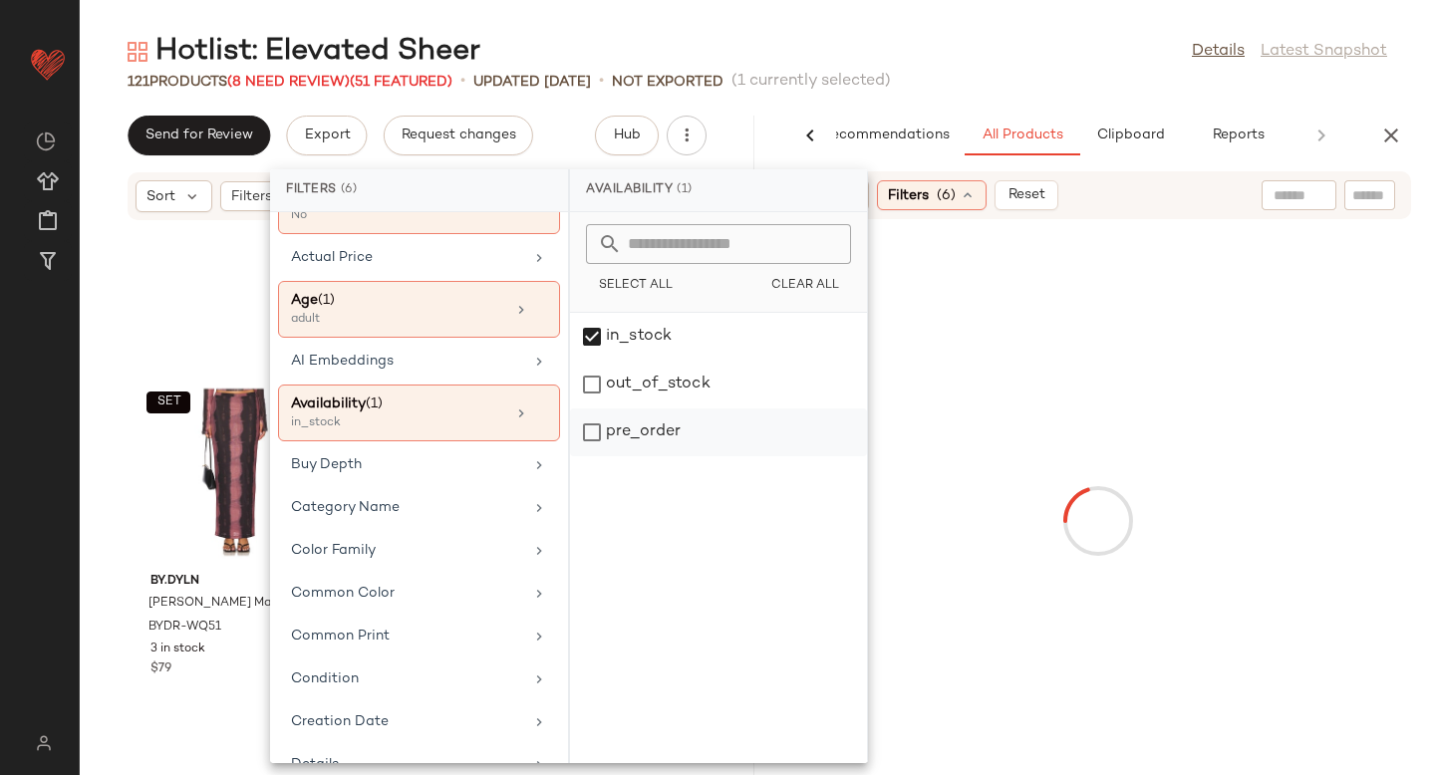
click at [609, 434] on div "pre_order" at bounding box center [718, 433] width 297 height 48
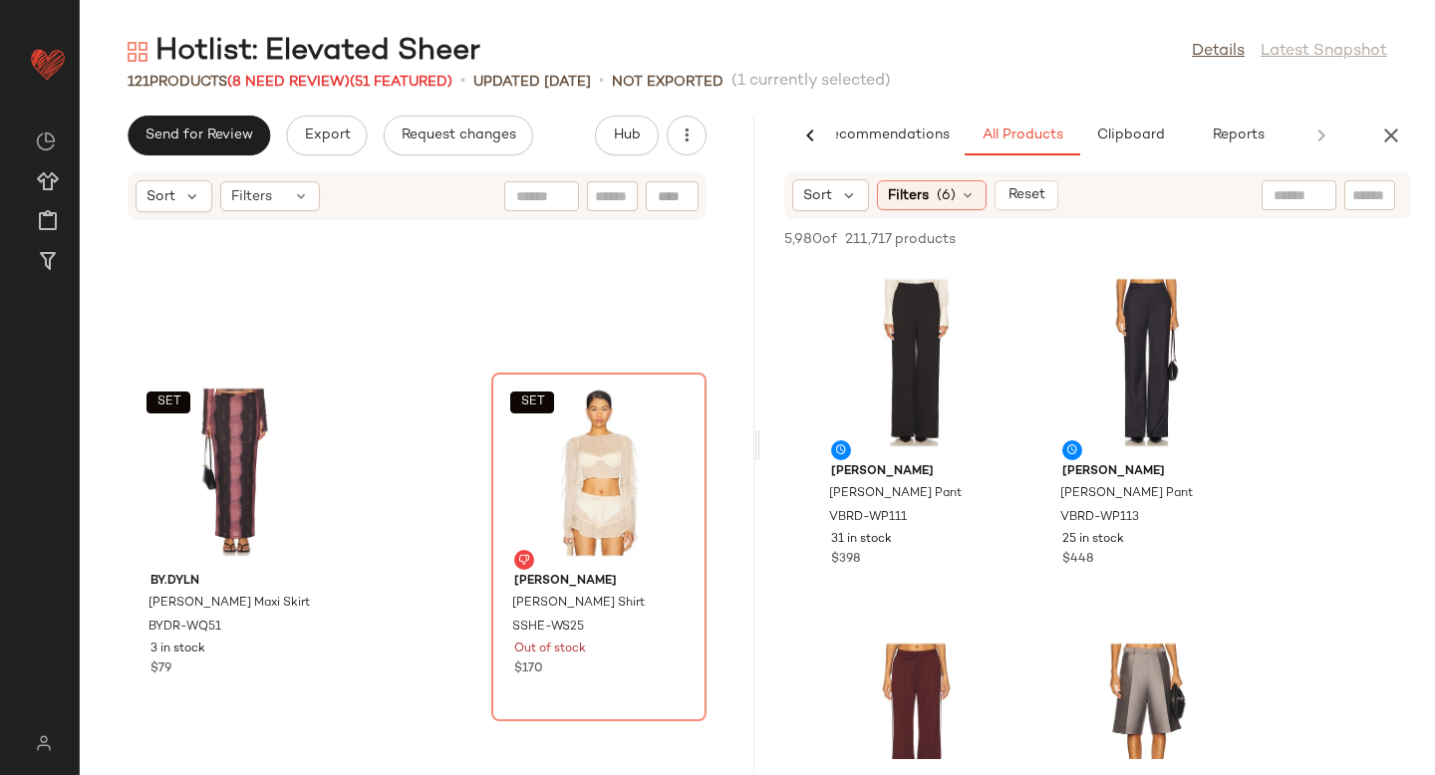
click at [1315, 197] on div at bounding box center [1299, 195] width 75 height 30
type input "*****"
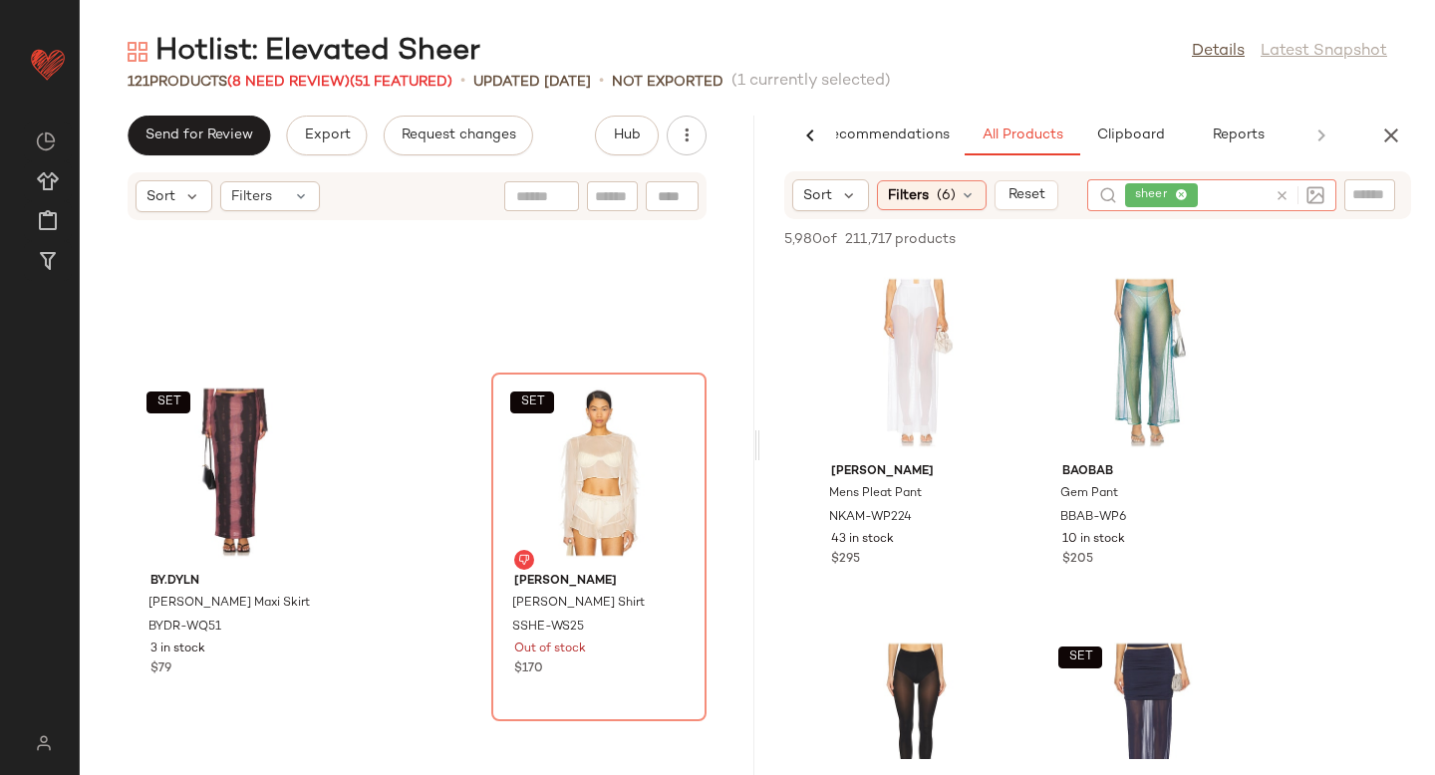
scroll to position [167, 0]
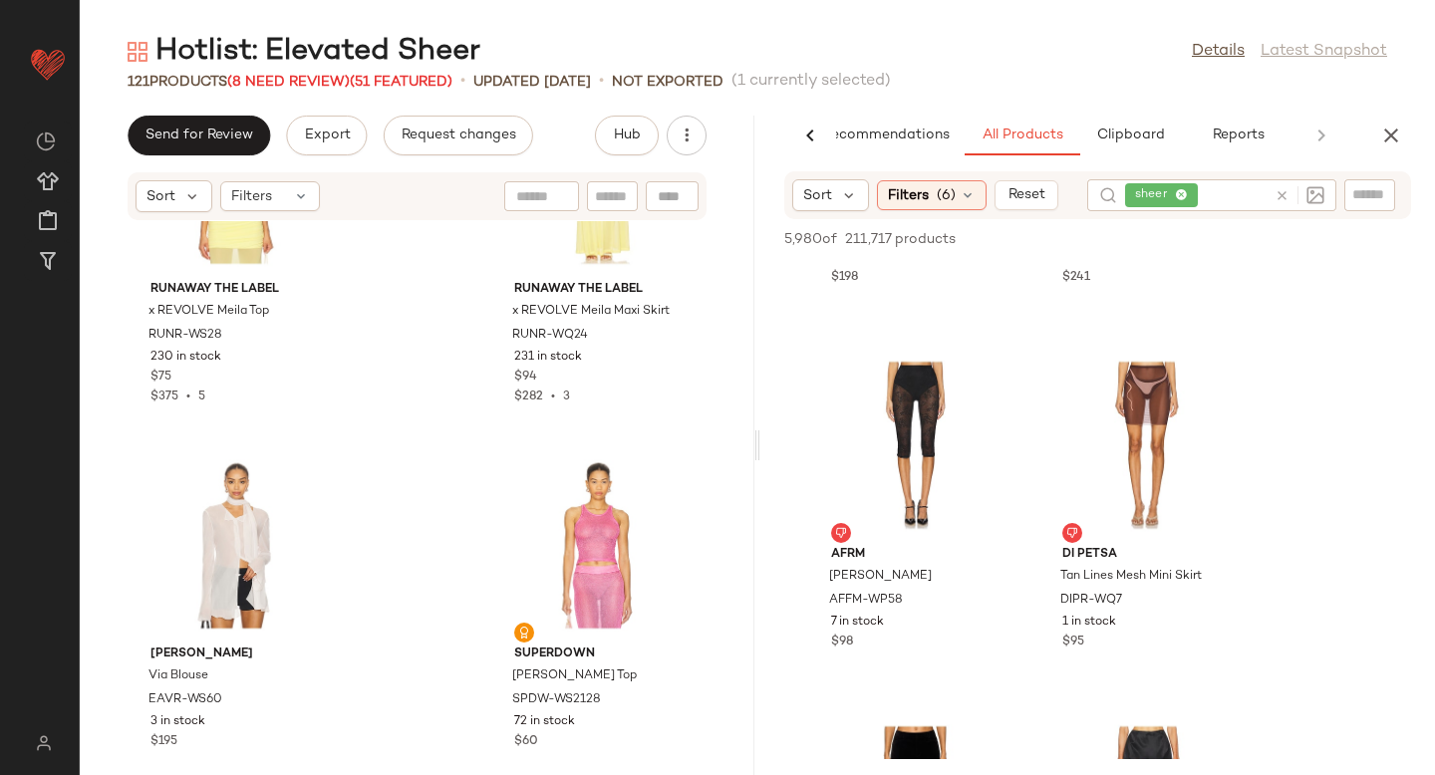
scroll to position [16226, 0]
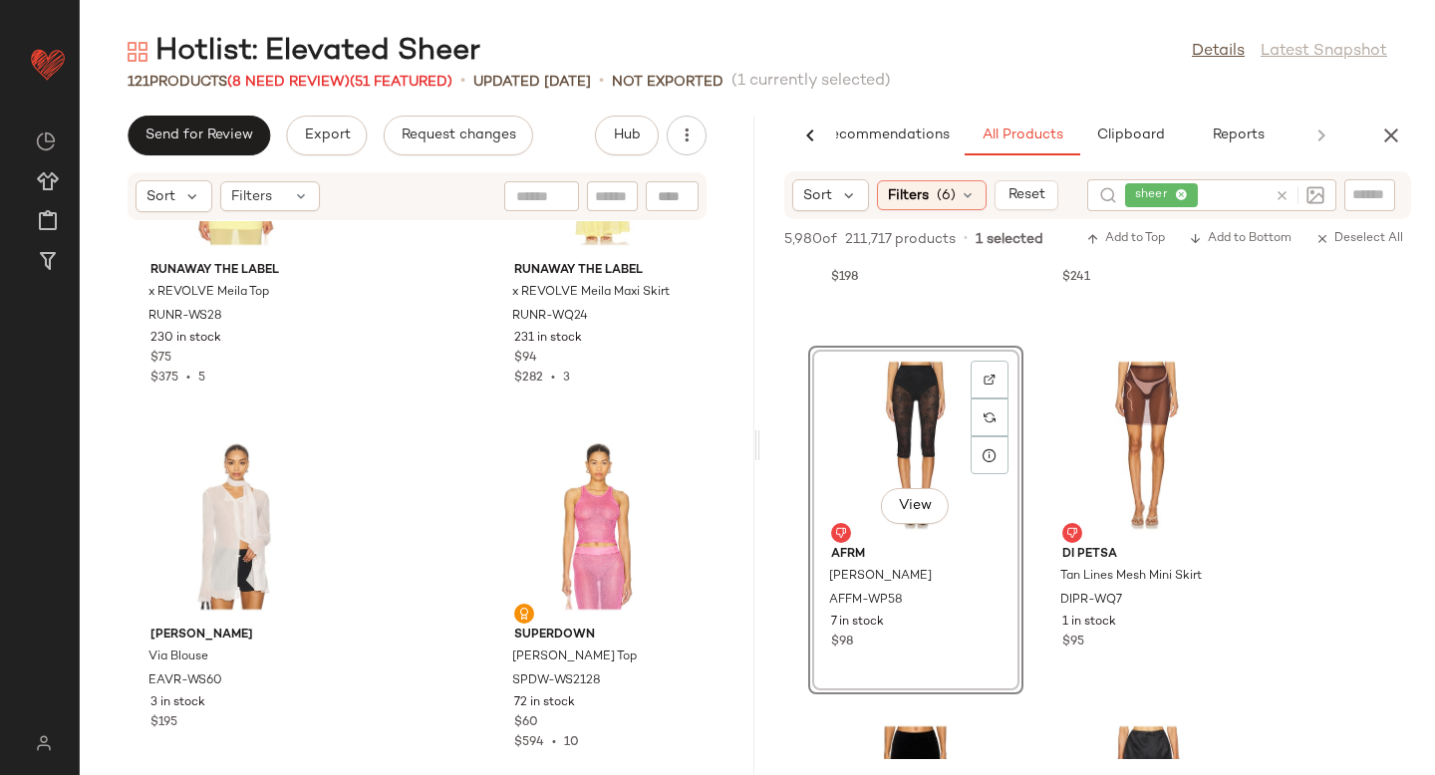
drag, startPoint x: 880, startPoint y: 382, endPoint x: 427, endPoint y: 533, distance: 477.1
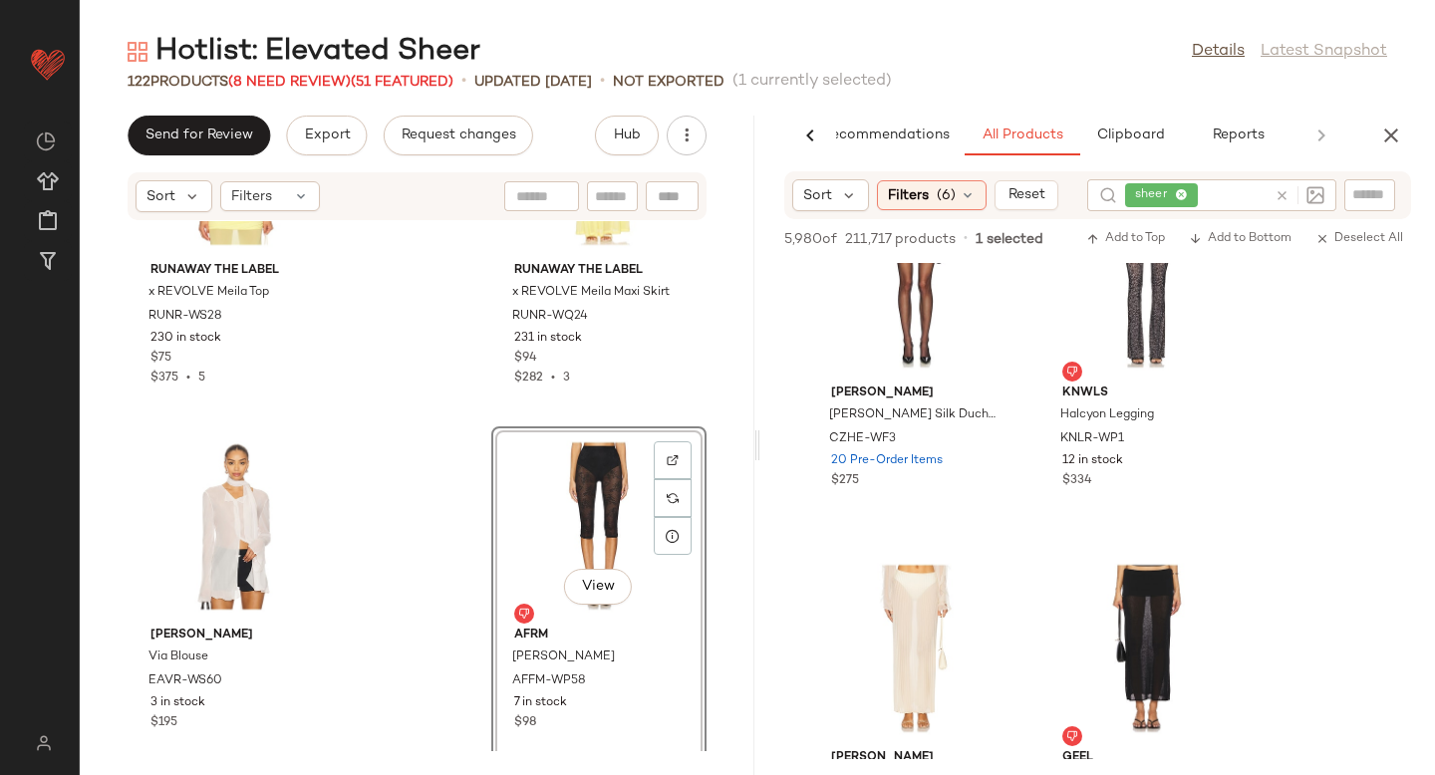
scroll to position [3174, 0]
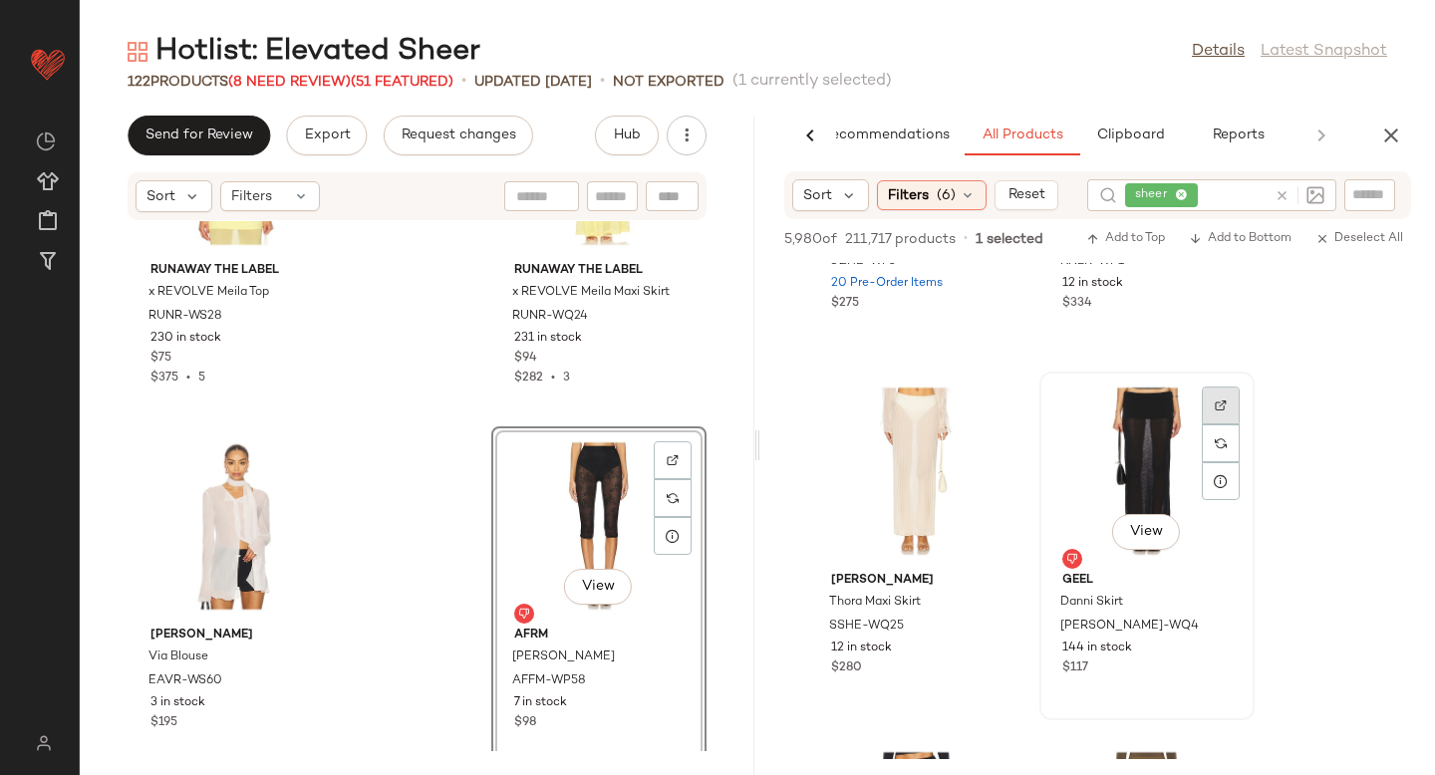
click at [1218, 398] on div at bounding box center [1221, 406] width 38 height 38
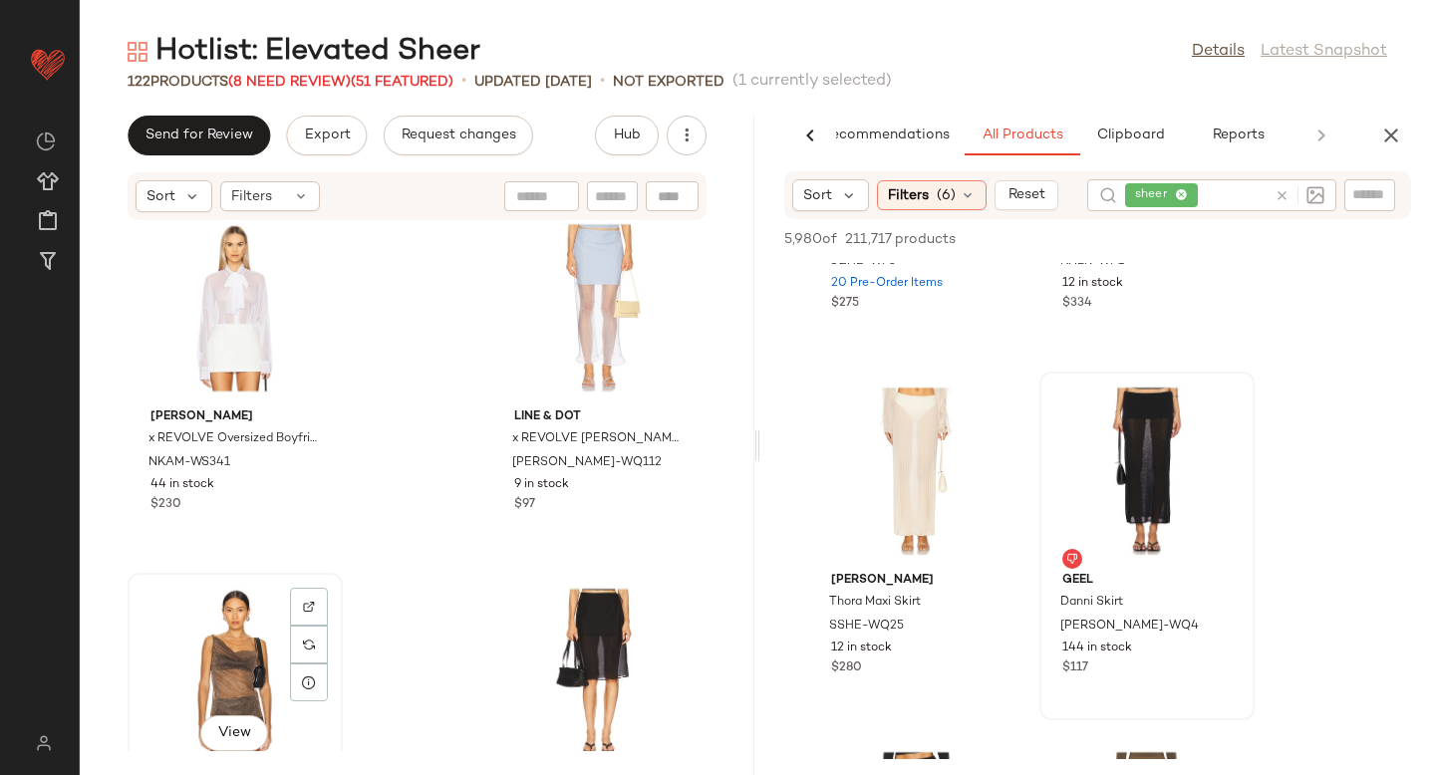
scroll to position [12435, 0]
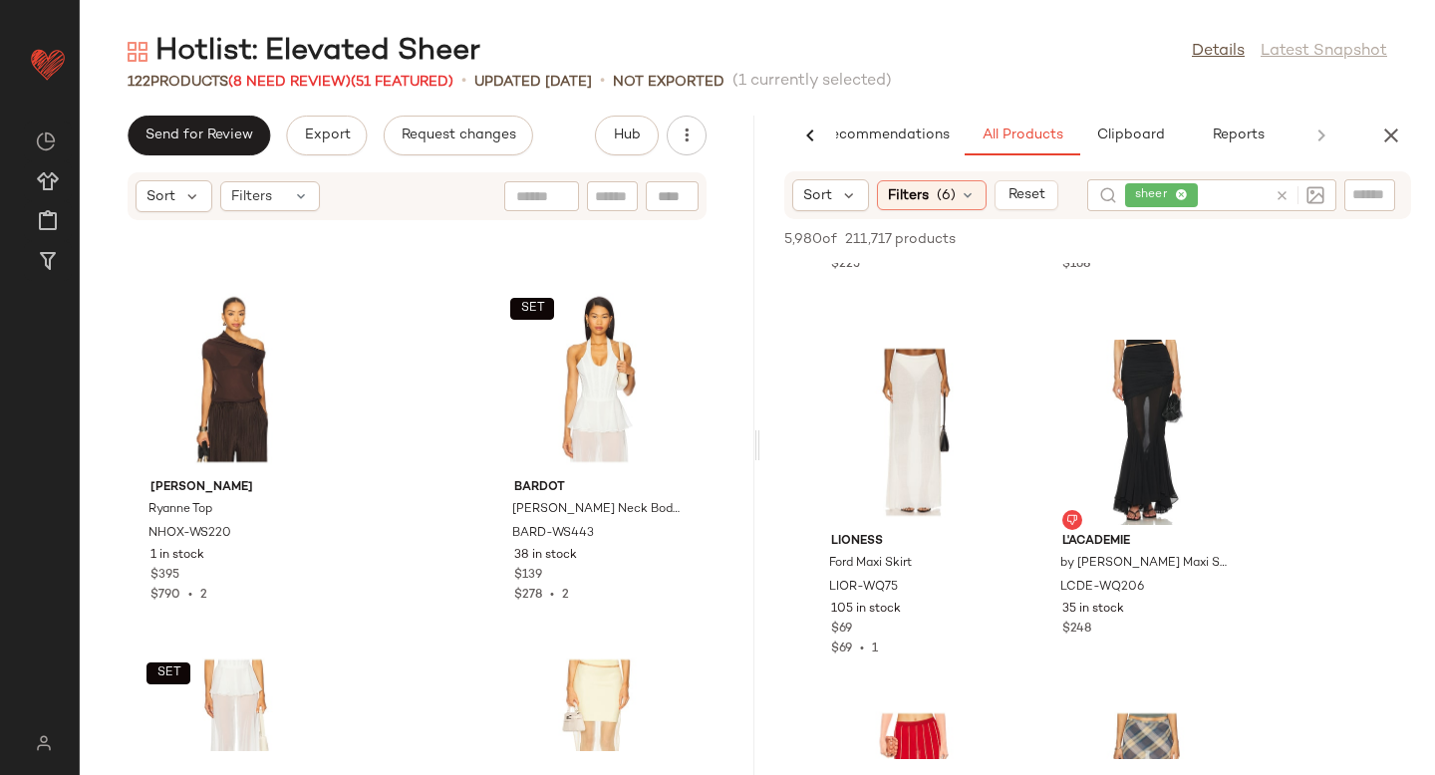
scroll to position [7564, 0]
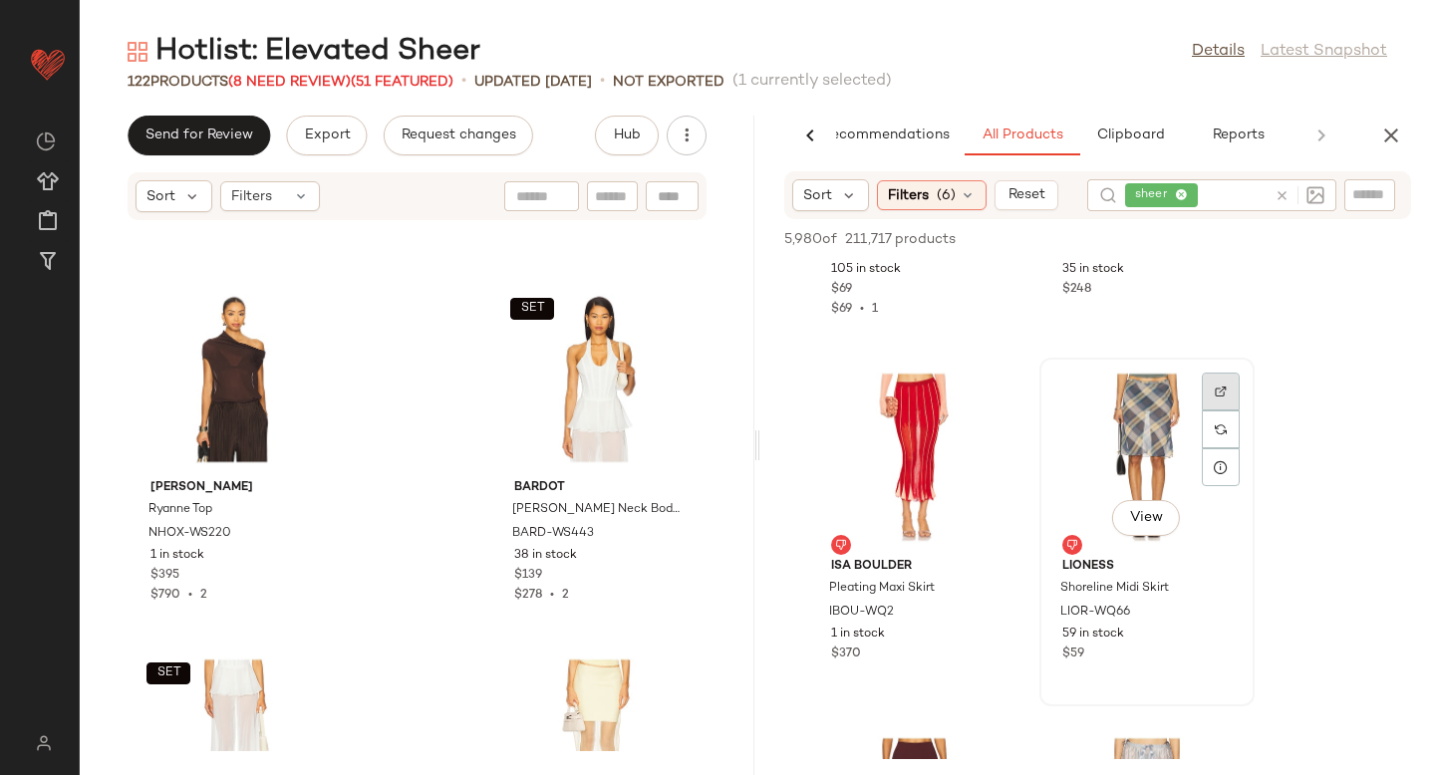
click at [1232, 388] on div at bounding box center [1221, 392] width 38 height 38
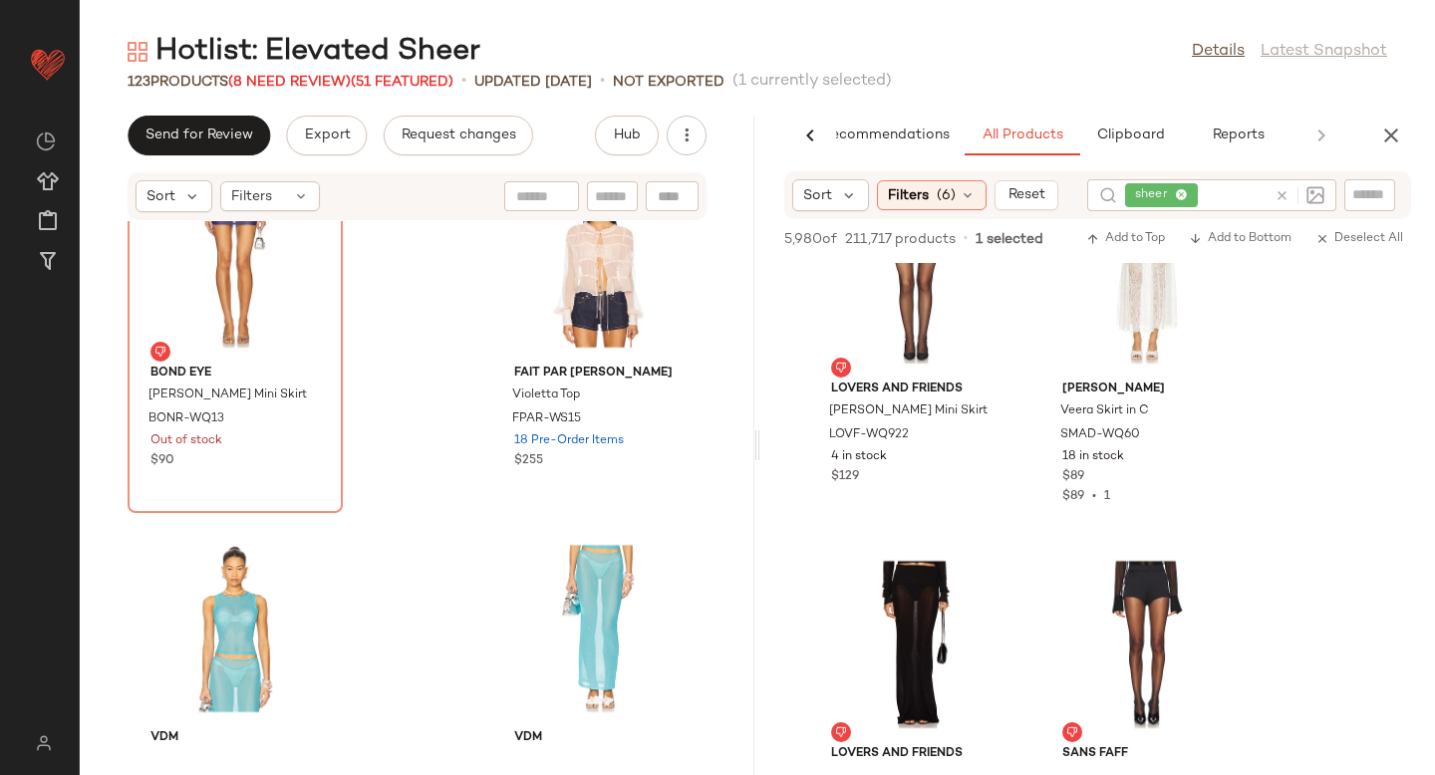
scroll to position [4563, 0]
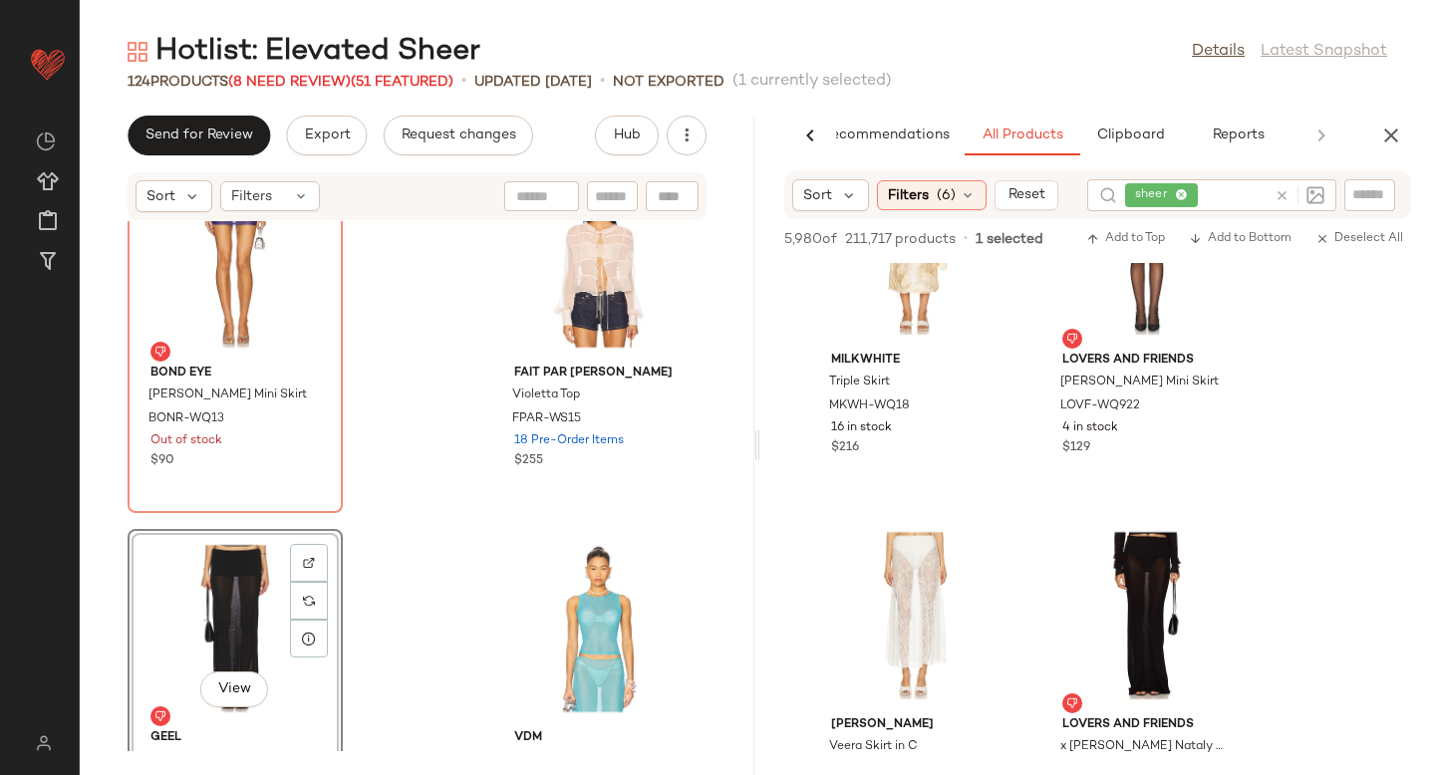
scroll to position [3975, 0]
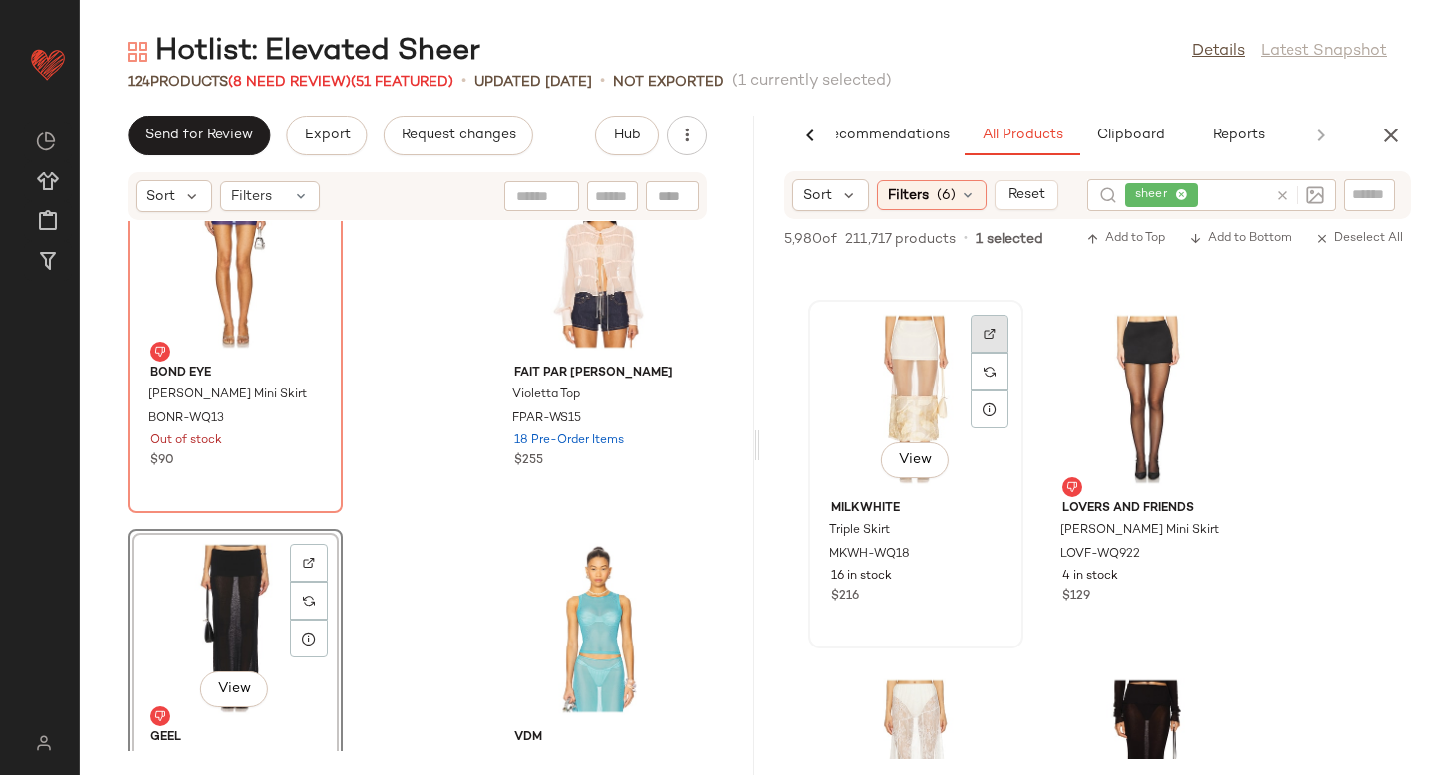
click at [990, 341] on div at bounding box center [990, 334] width 38 height 38
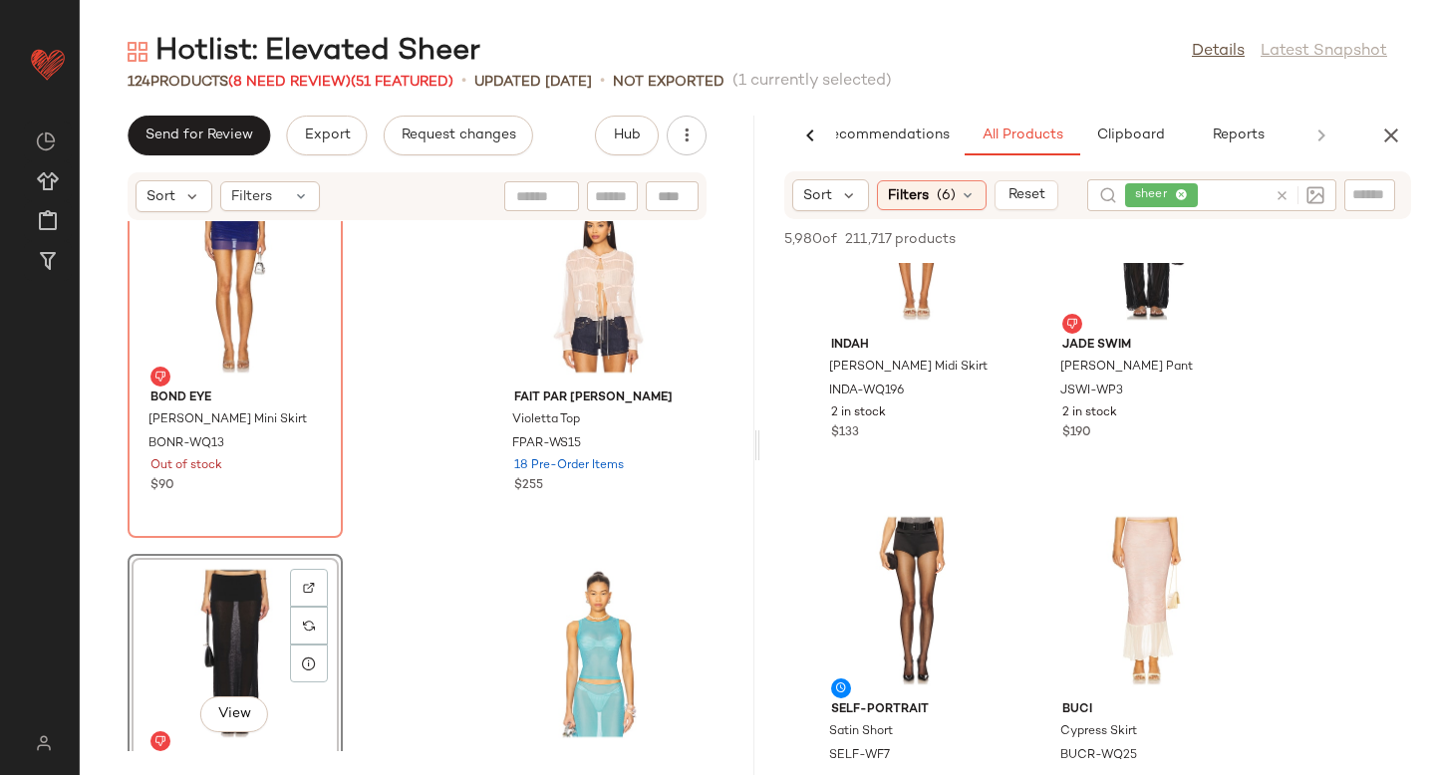
scroll to position [5896, 0]
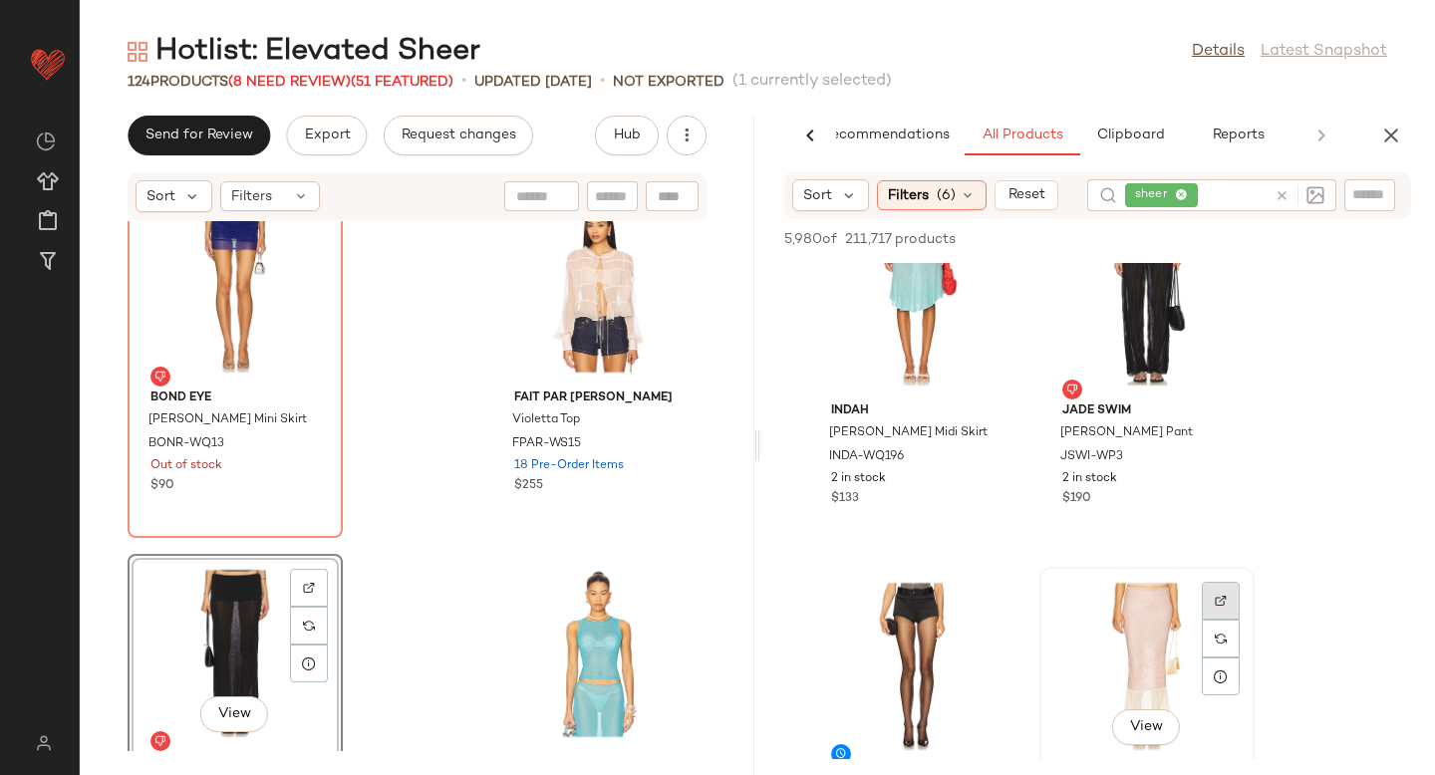
click at [1217, 591] on div at bounding box center [1221, 601] width 38 height 38
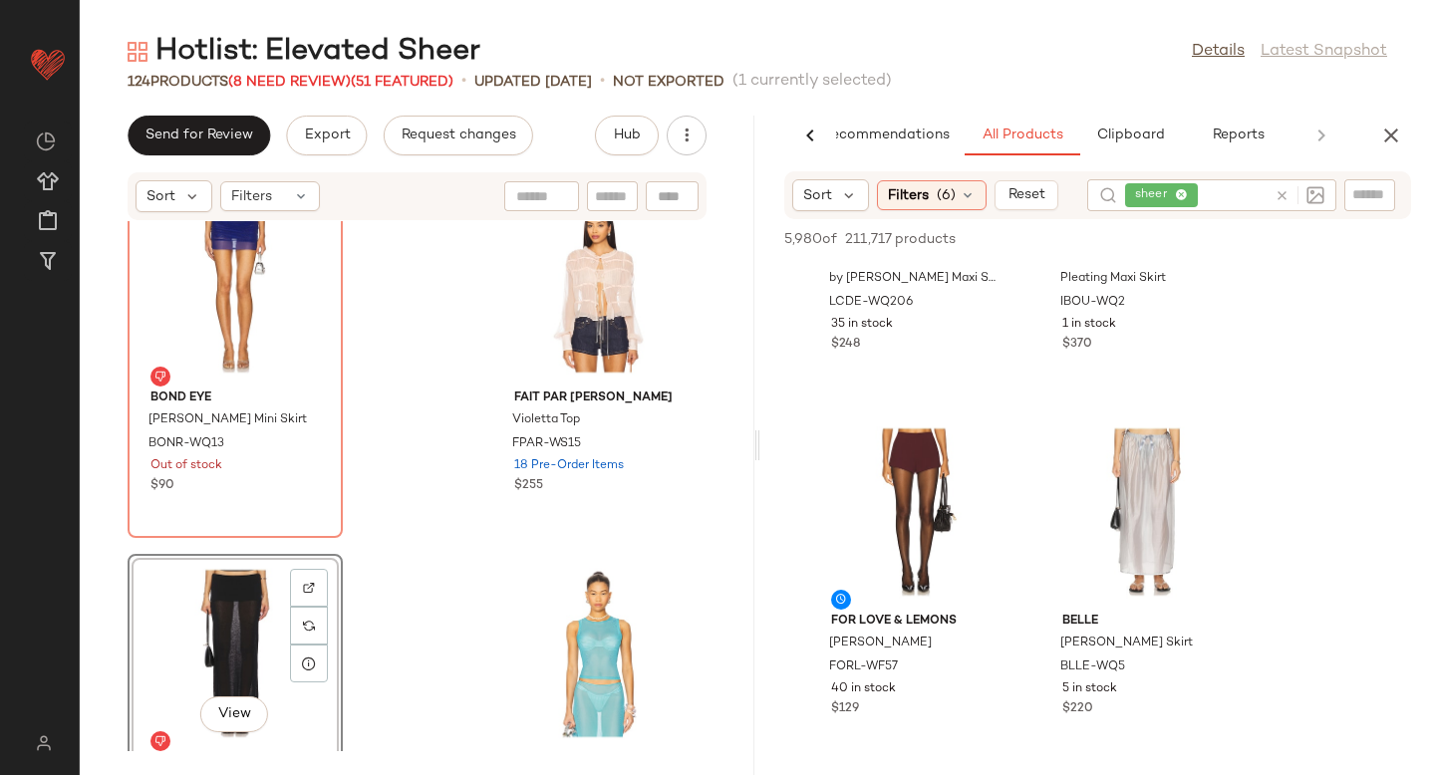
scroll to position [7556, 0]
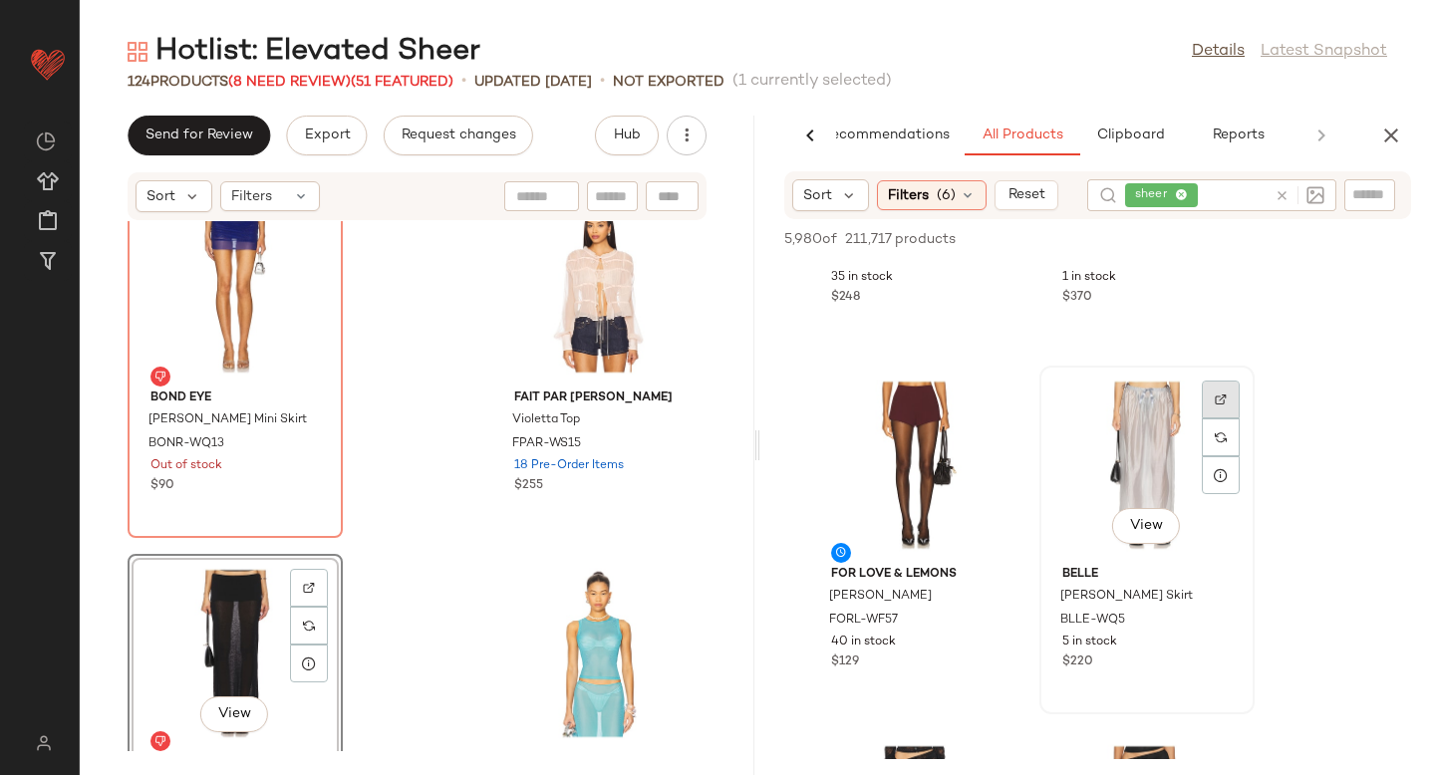
click at [1229, 388] on div at bounding box center [1221, 400] width 38 height 38
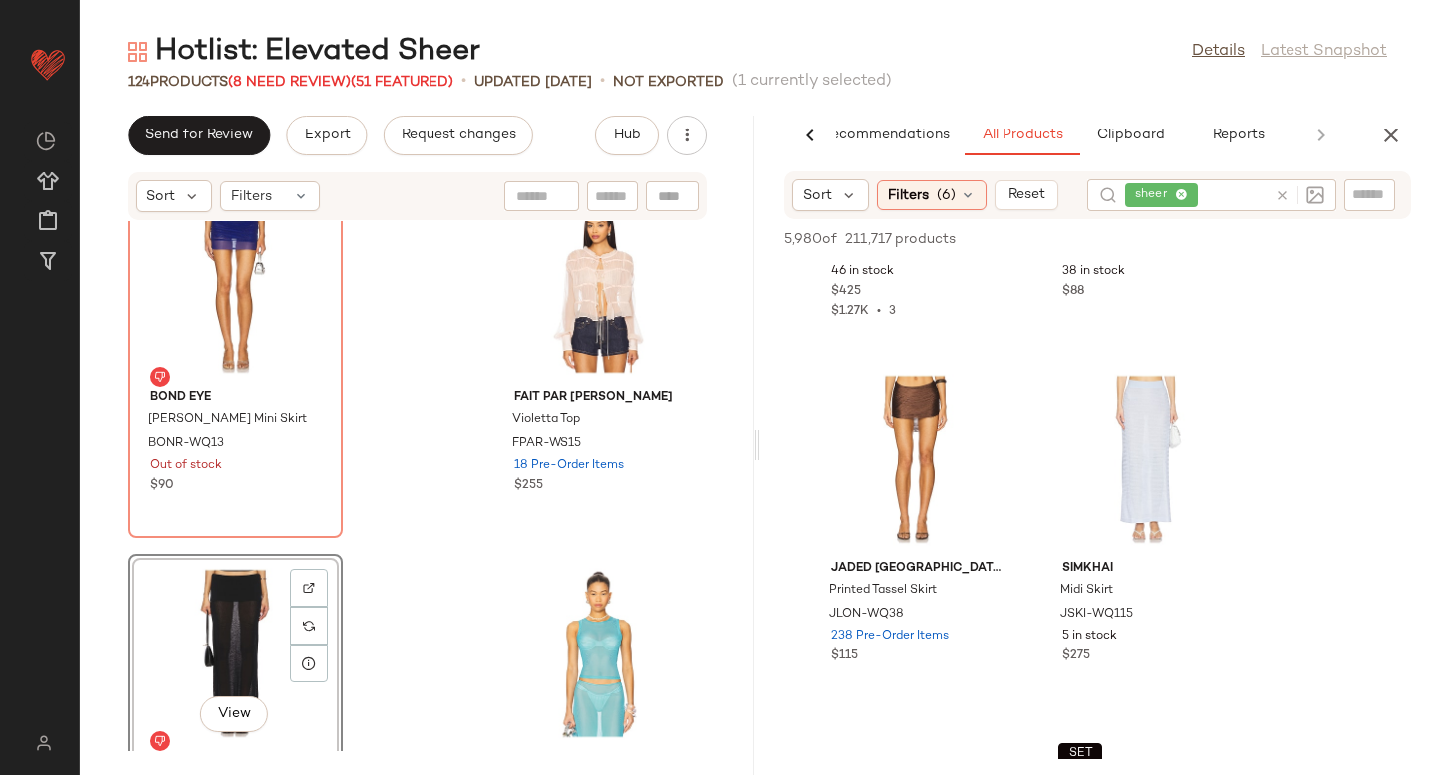
scroll to position [8707, 0]
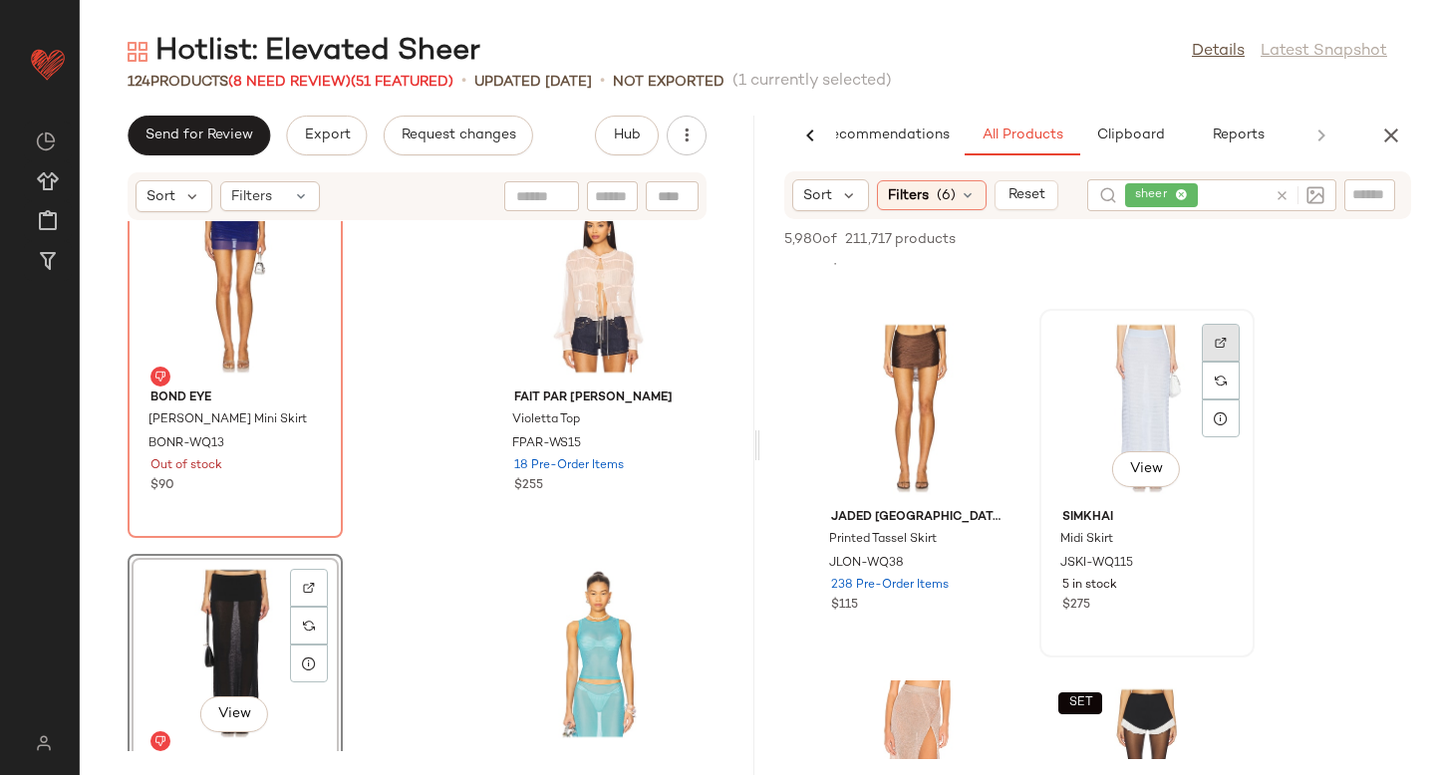
click at [1213, 341] on div at bounding box center [1221, 343] width 38 height 38
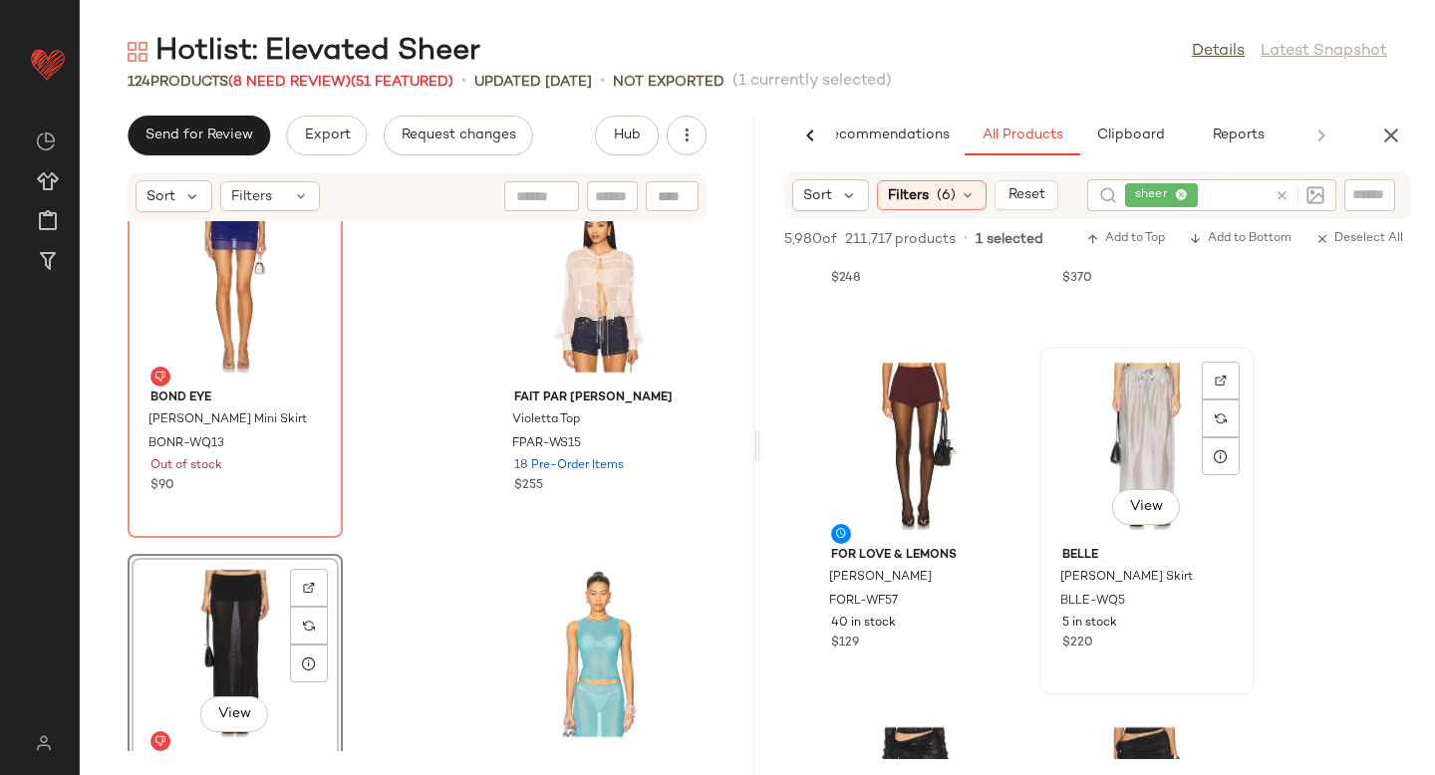
scroll to position [7568, 0]
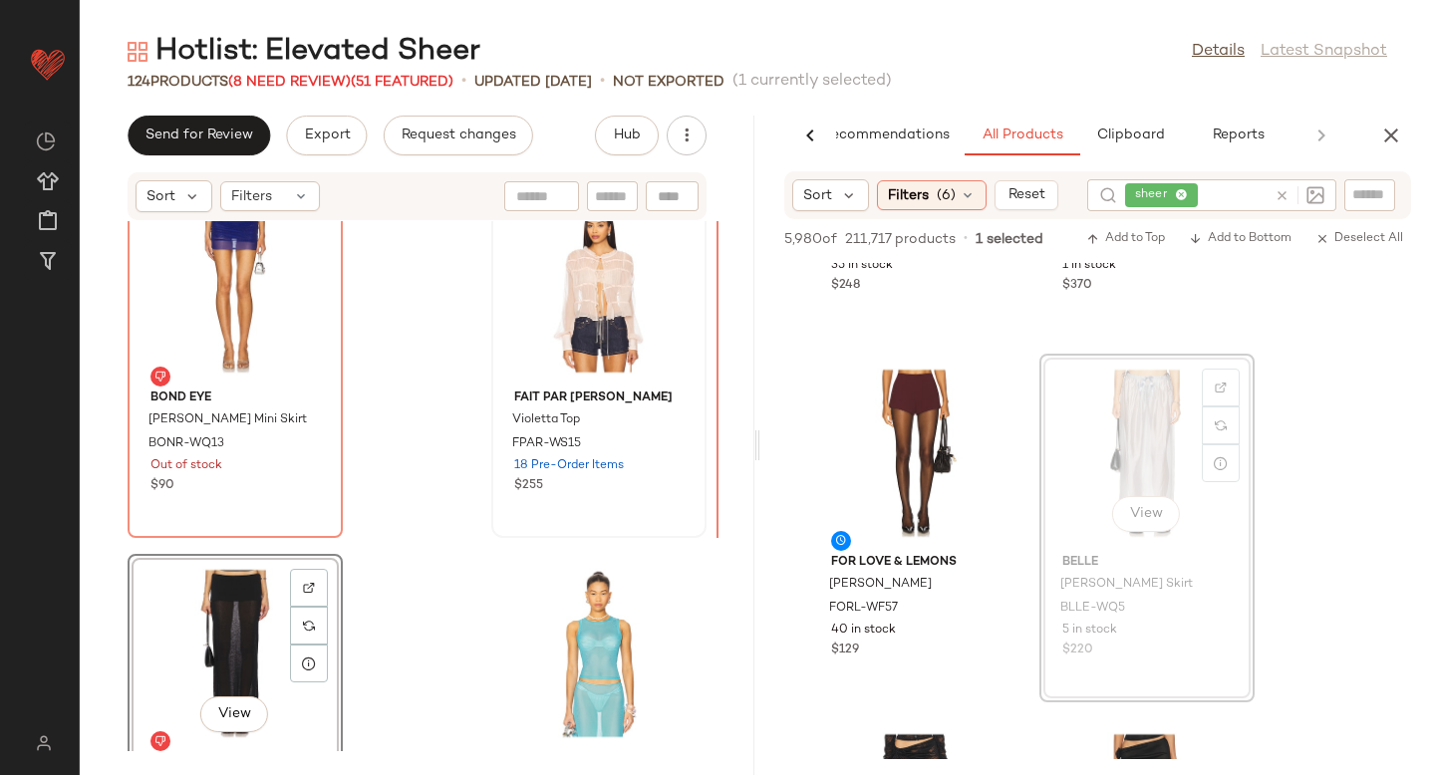
drag, startPoint x: 1091, startPoint y: 440, endPoint x: 662, endPoint y: 462, distance: 430.0
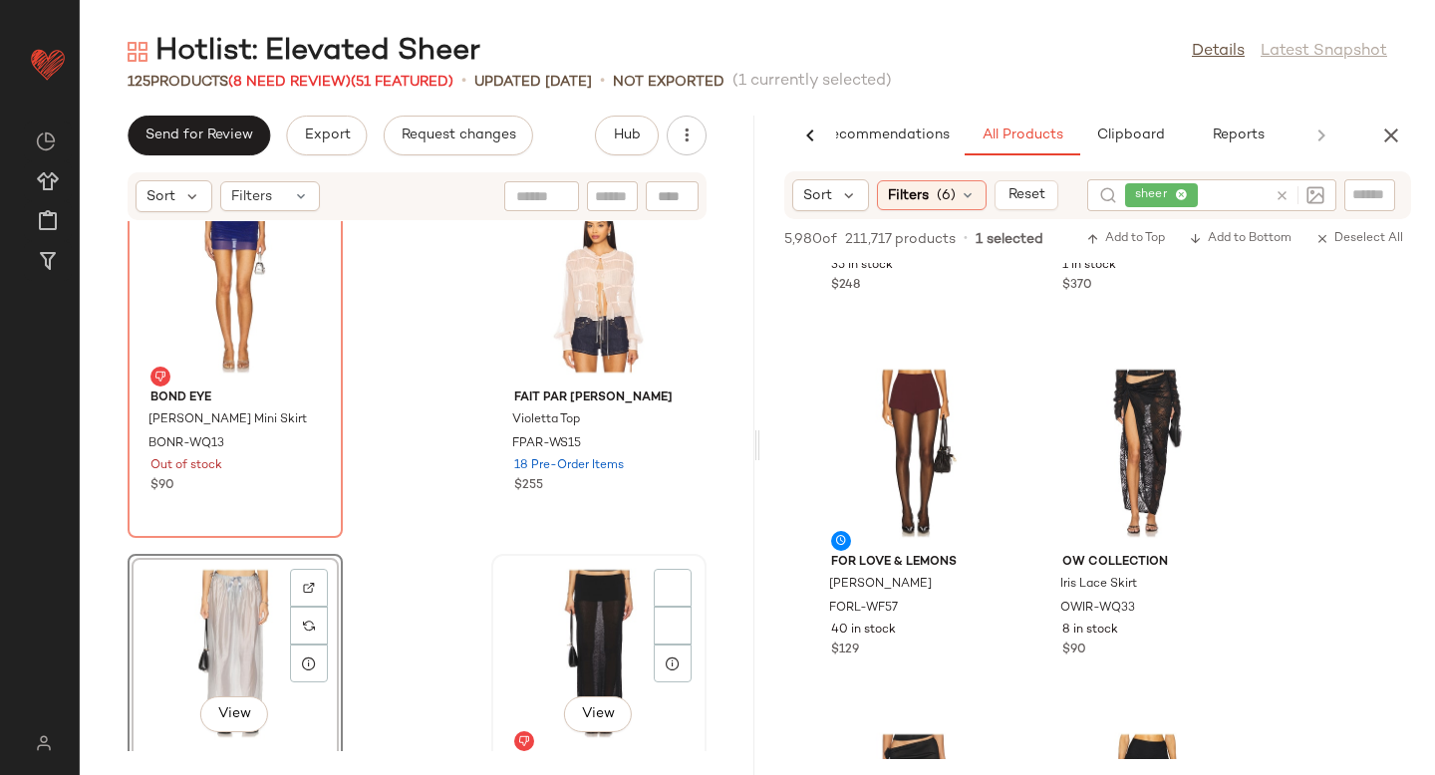
click at [498, 605] on div "View" at bounding box center [598, 653] width 201 height 185
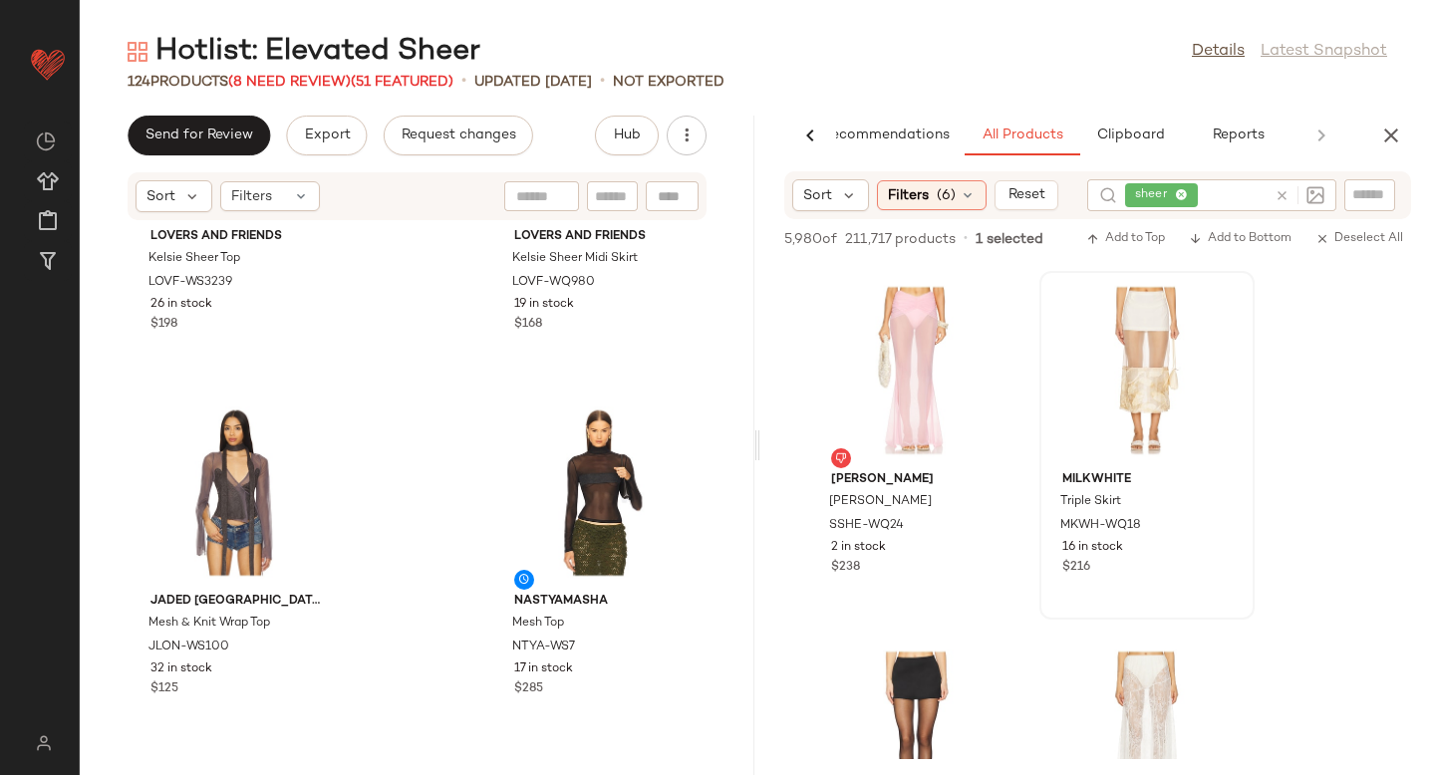
scroll to position [4008, 0]
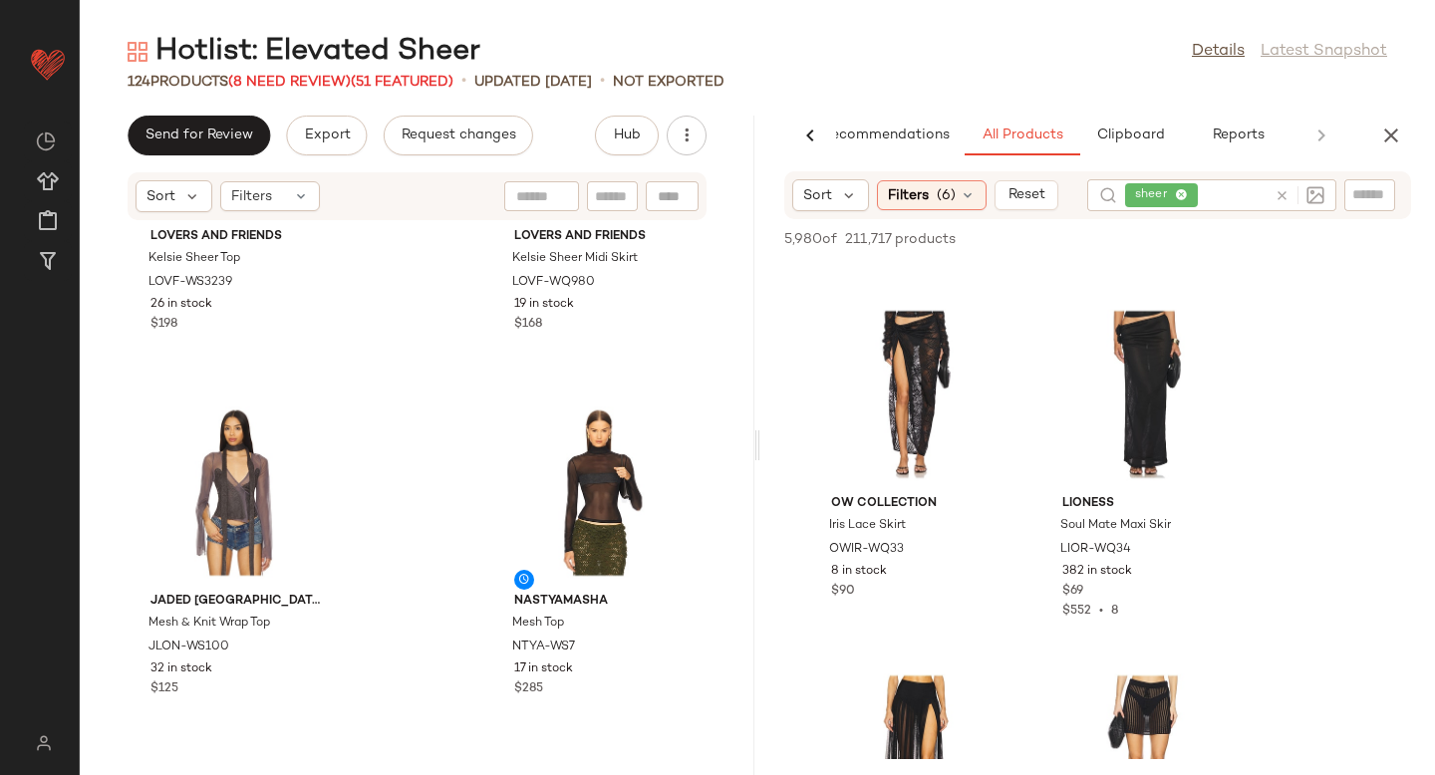
scroll to position [7994, 0]
click at [1210, 314] on div at bounding box center [1221, 327] width 38 height 38
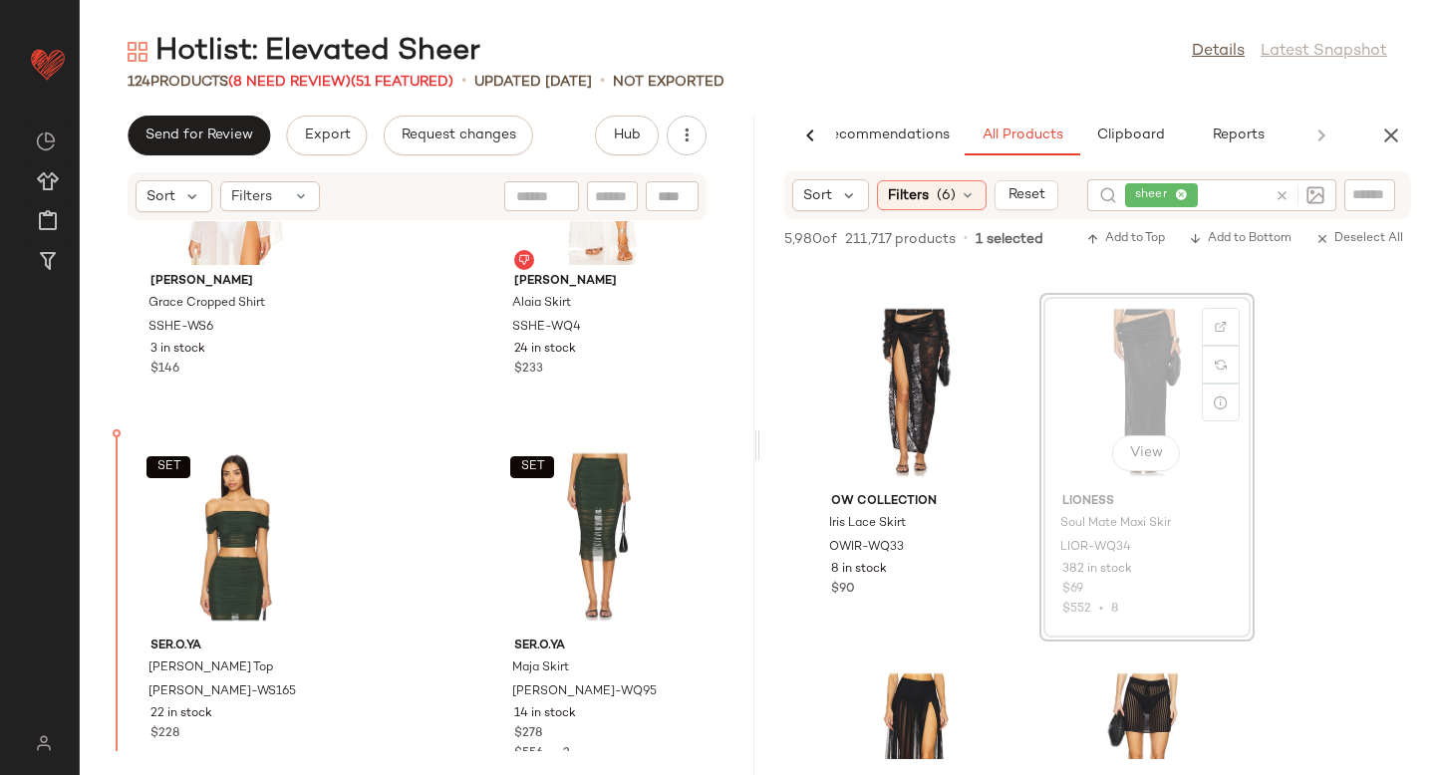
scroll to position [14063, 0]
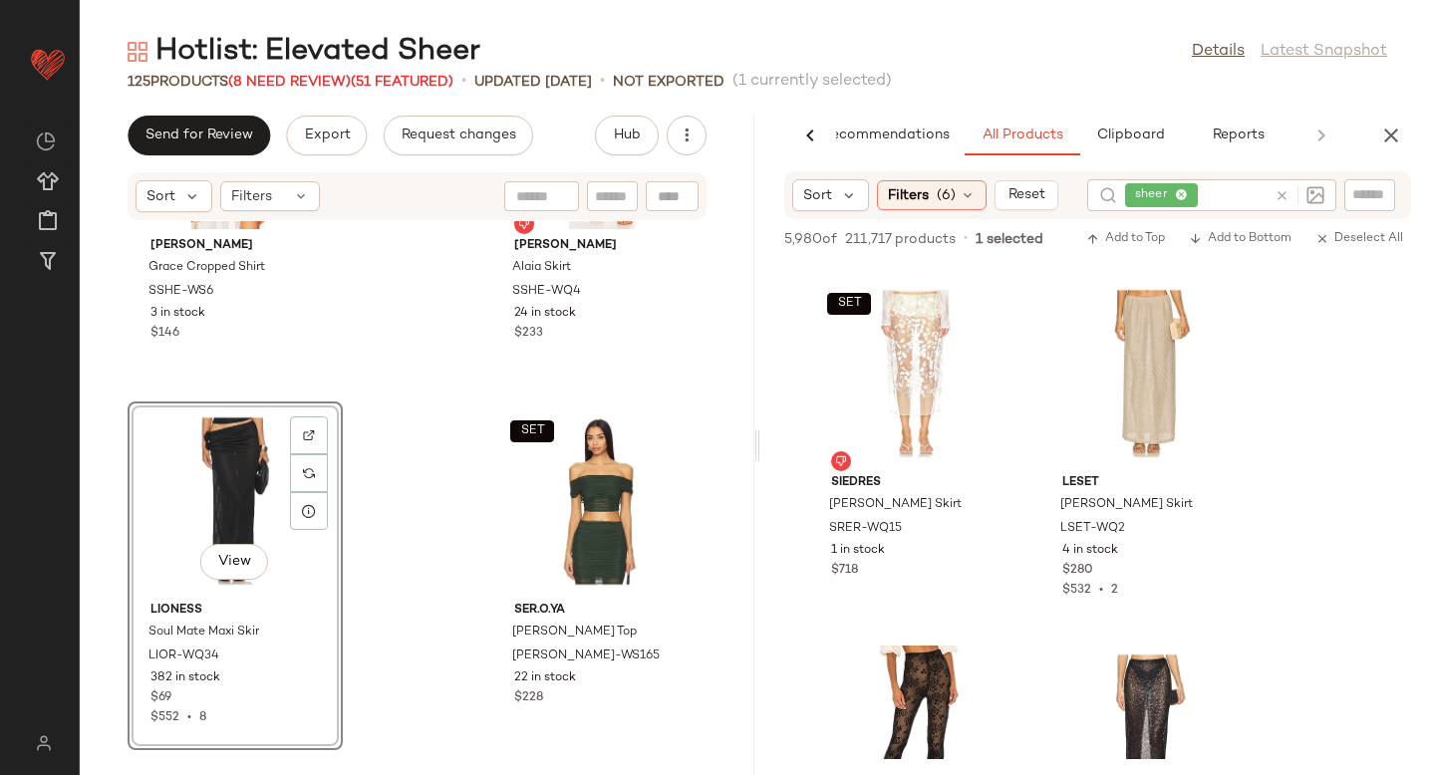
scroll to position [9469, 0]
click at [1214, 294] on div at bounding box center [1221, 310] width 38 height 38
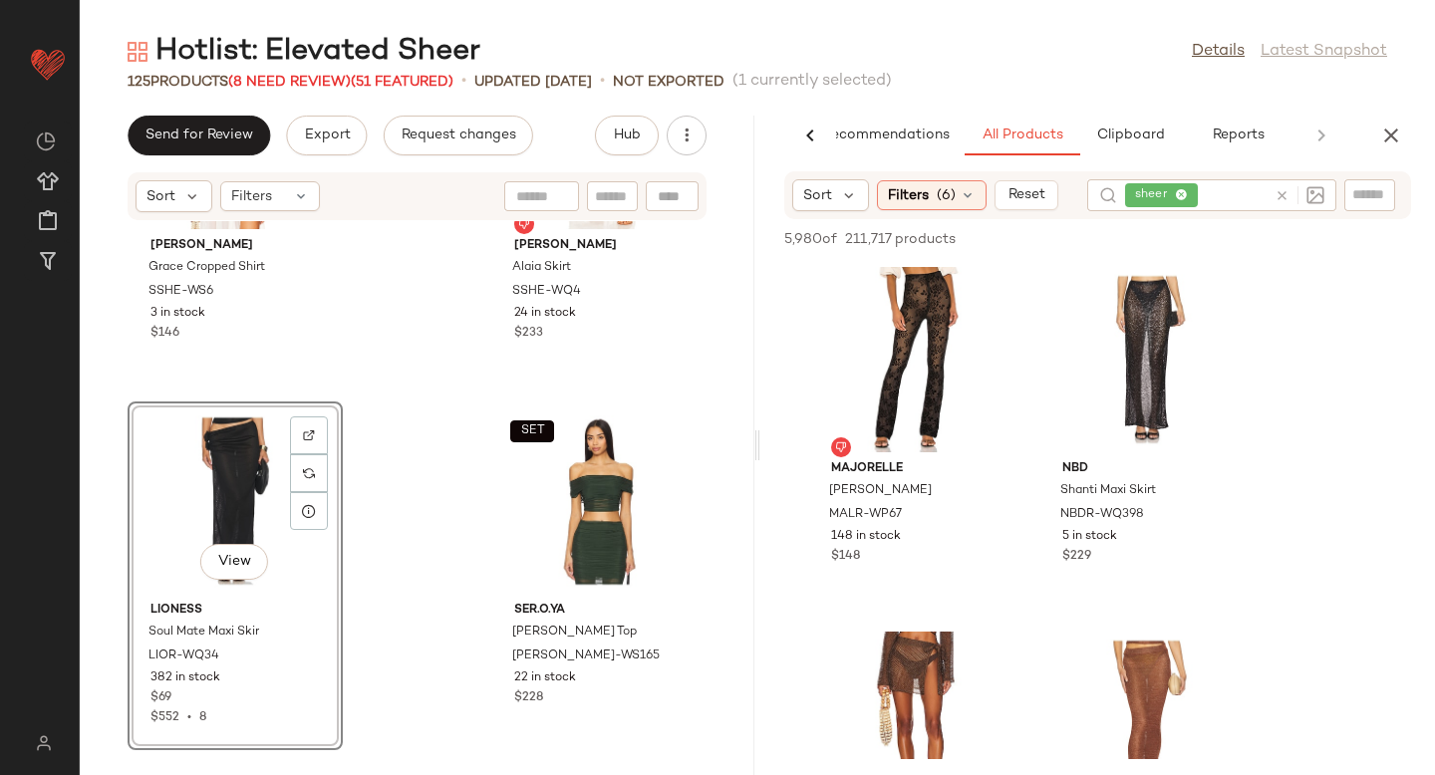
scroll to position [9844, 0]
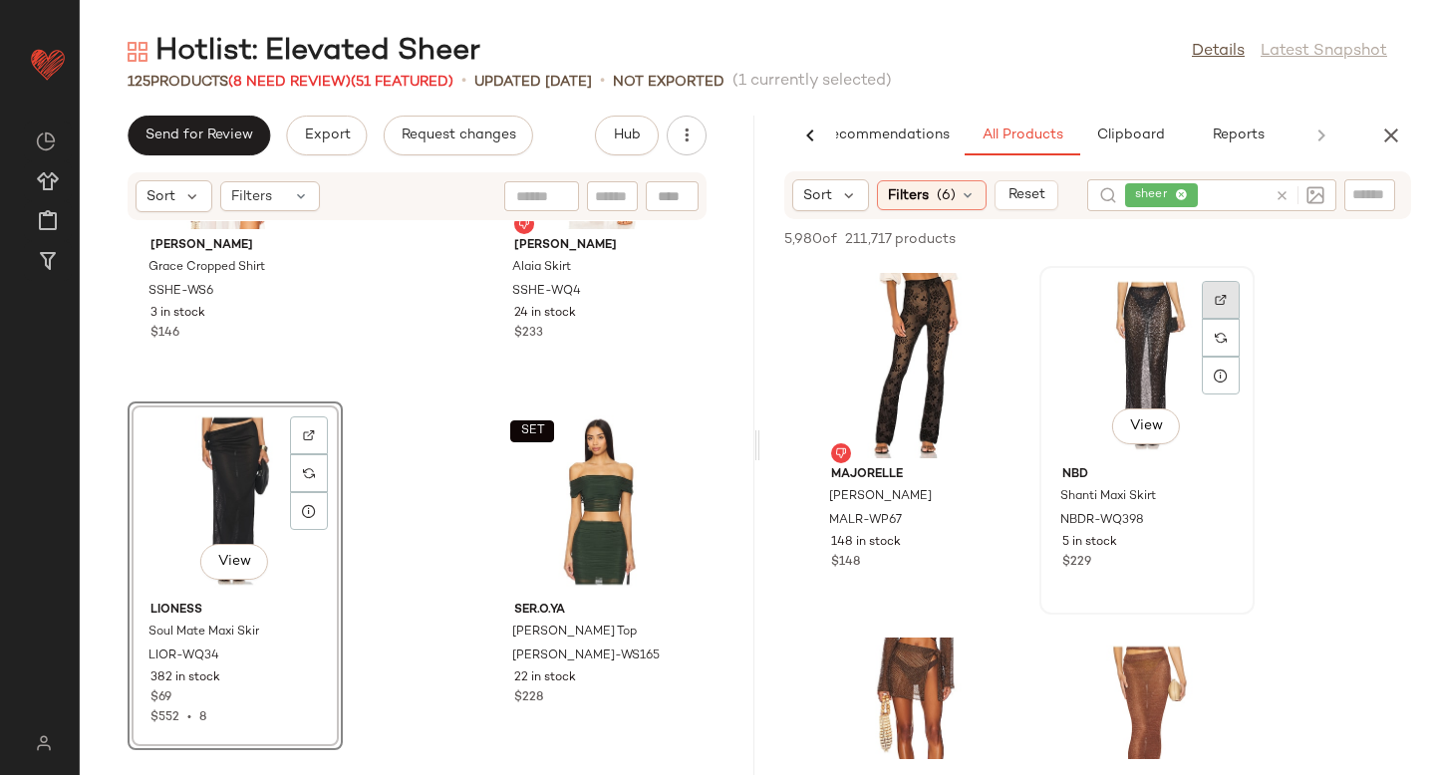
click at [1202, 301] on div at bounding box center [1221, 300] width 38 height 38
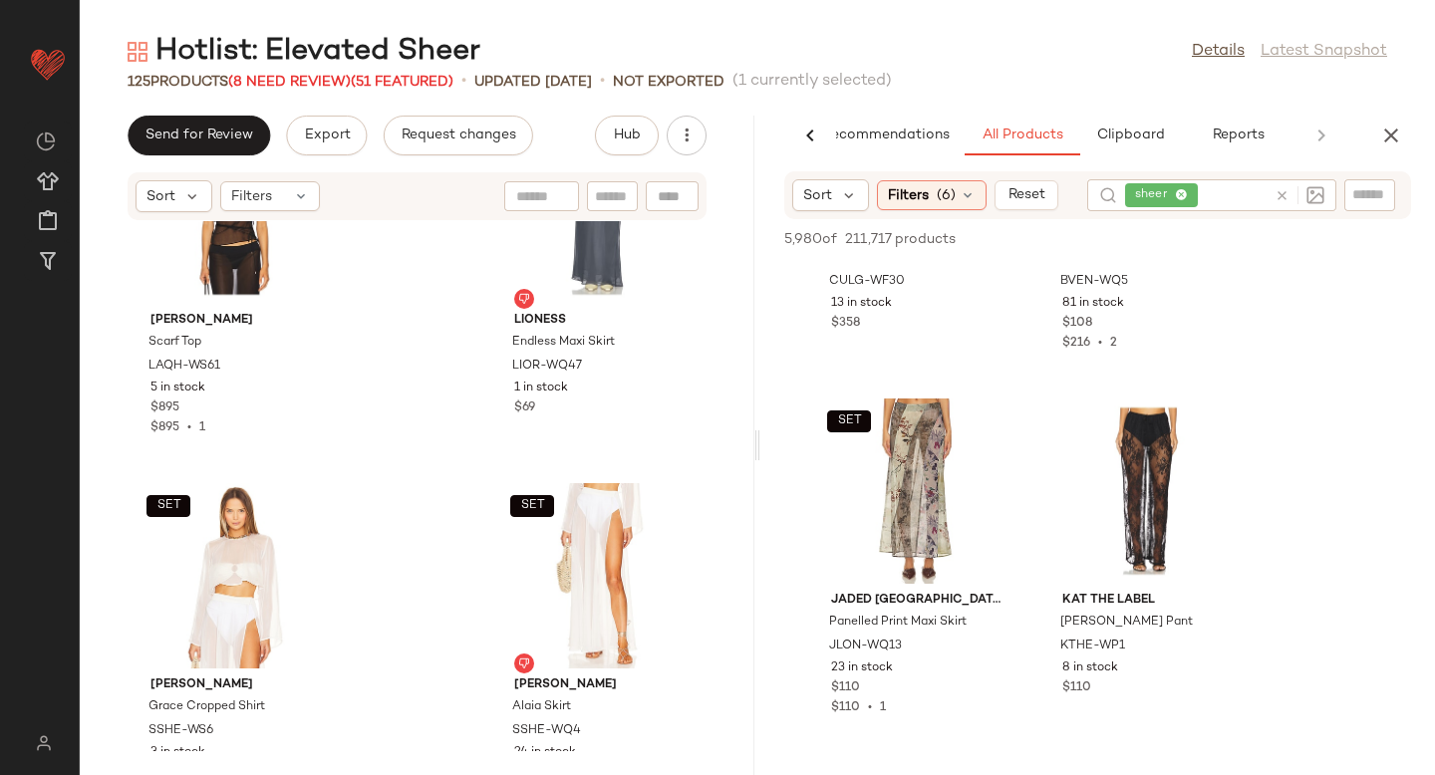
scroll to position [11178, 0]
click at [973, 420] on div at bounding box center [990, 425] width 38 height 38
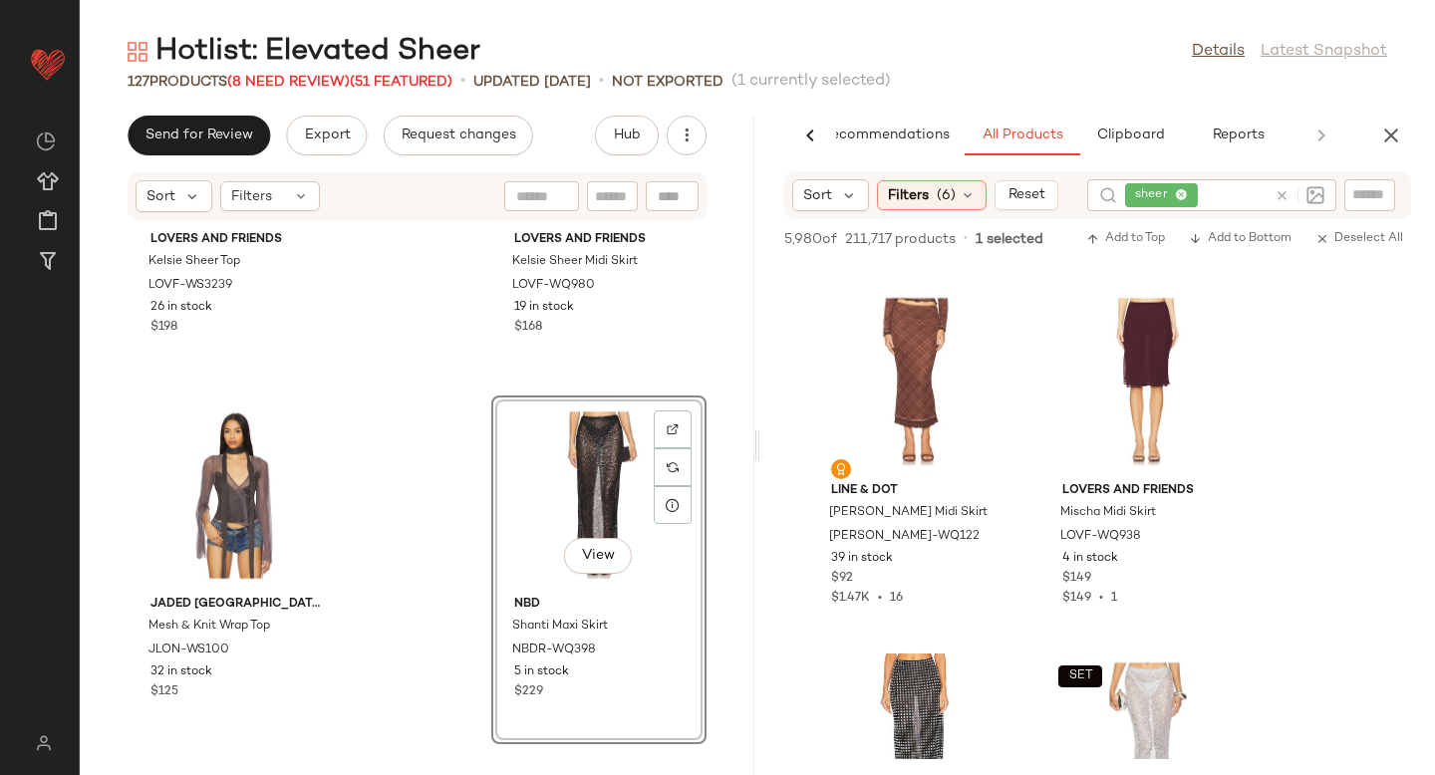
scroll to position [15283, 0]
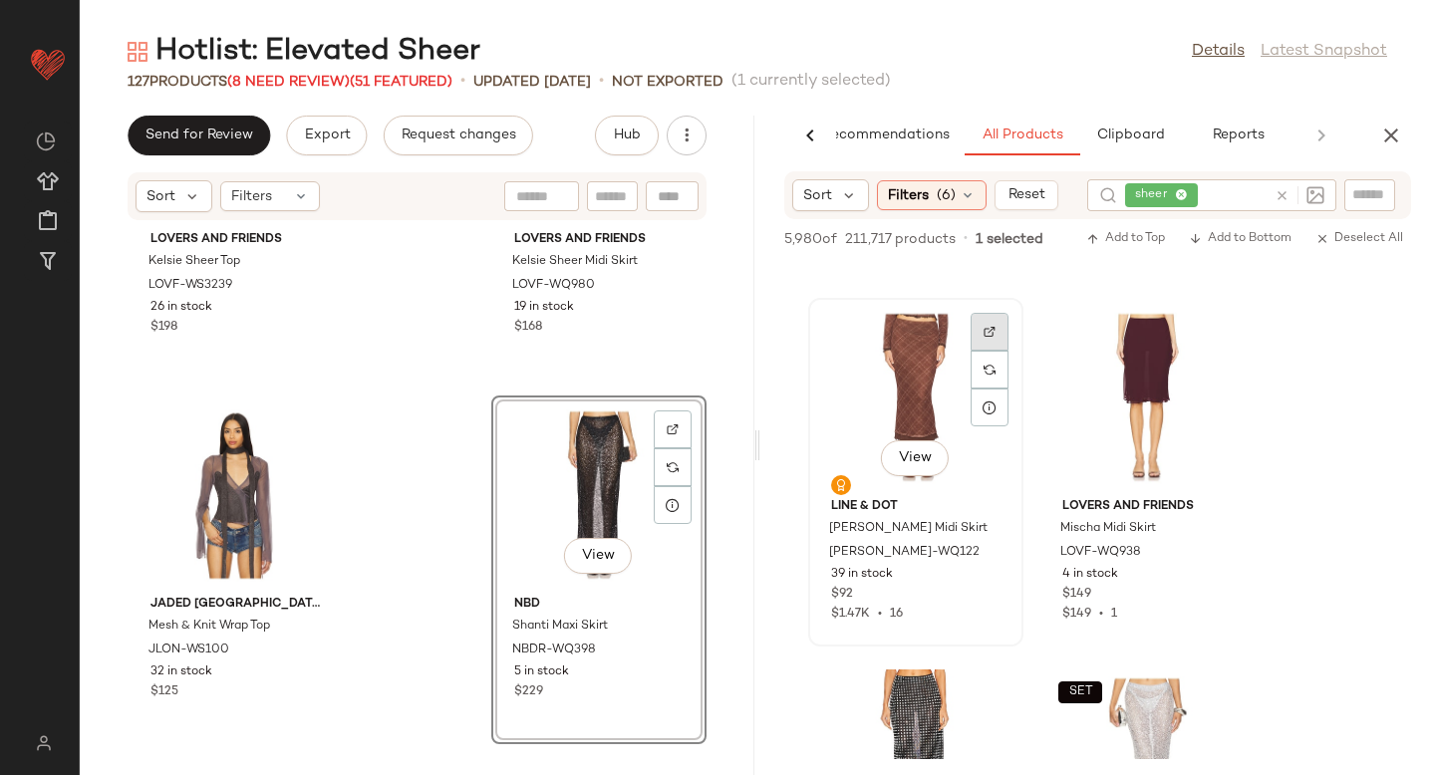
click at [981, 320] on div at bounding box center [990, 332] width 38 height 38
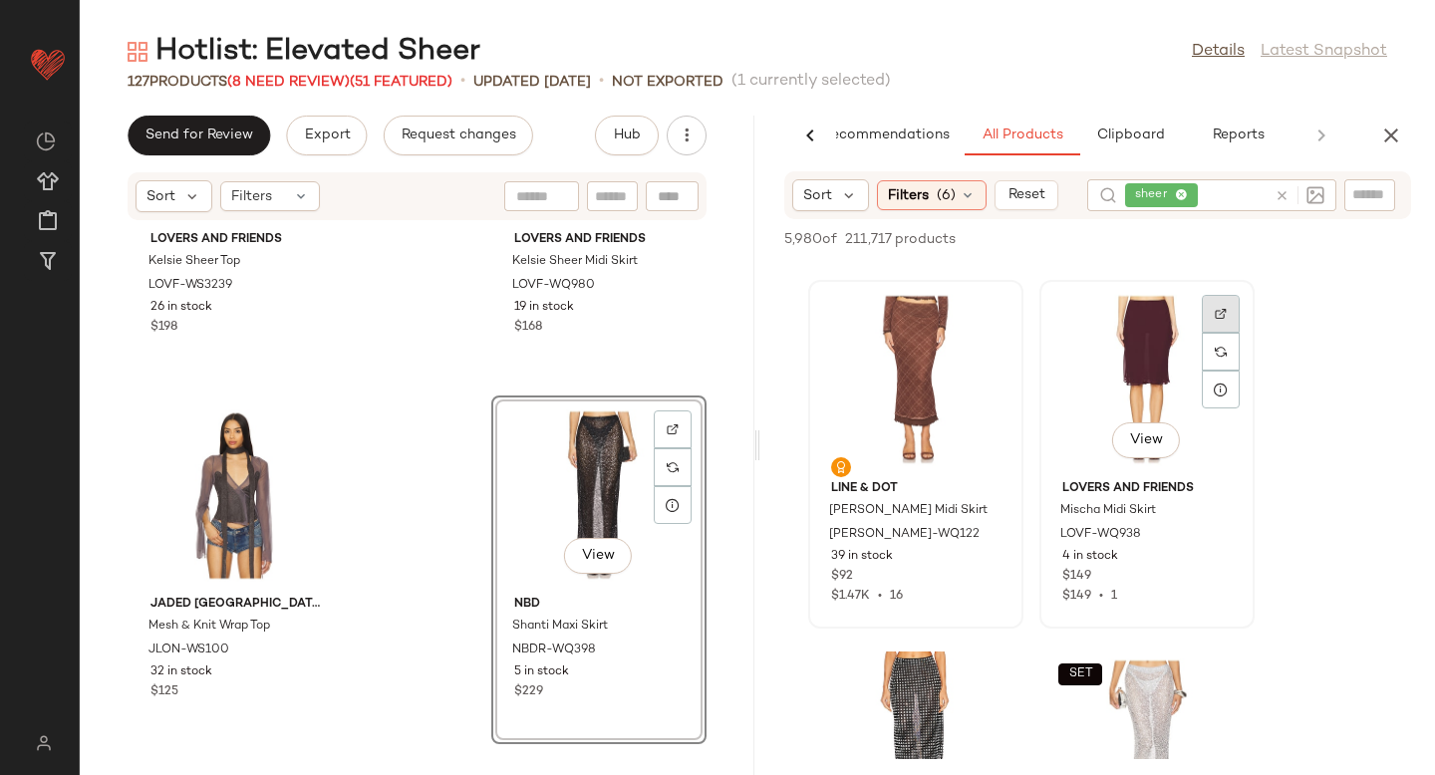
click at [1212, 305] on div at bounding box center [1221, 314] width 38 height 38
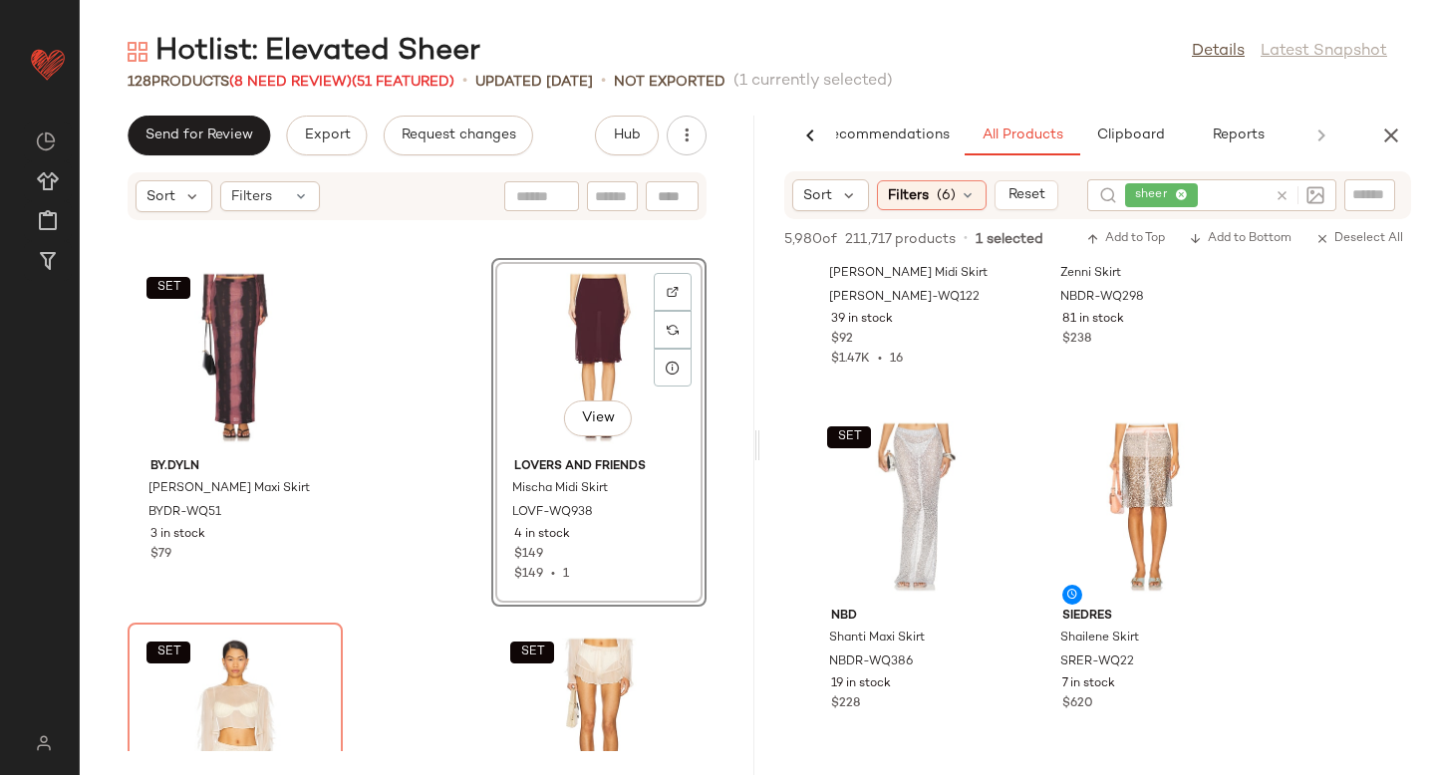
scroll to position [15553, 0]
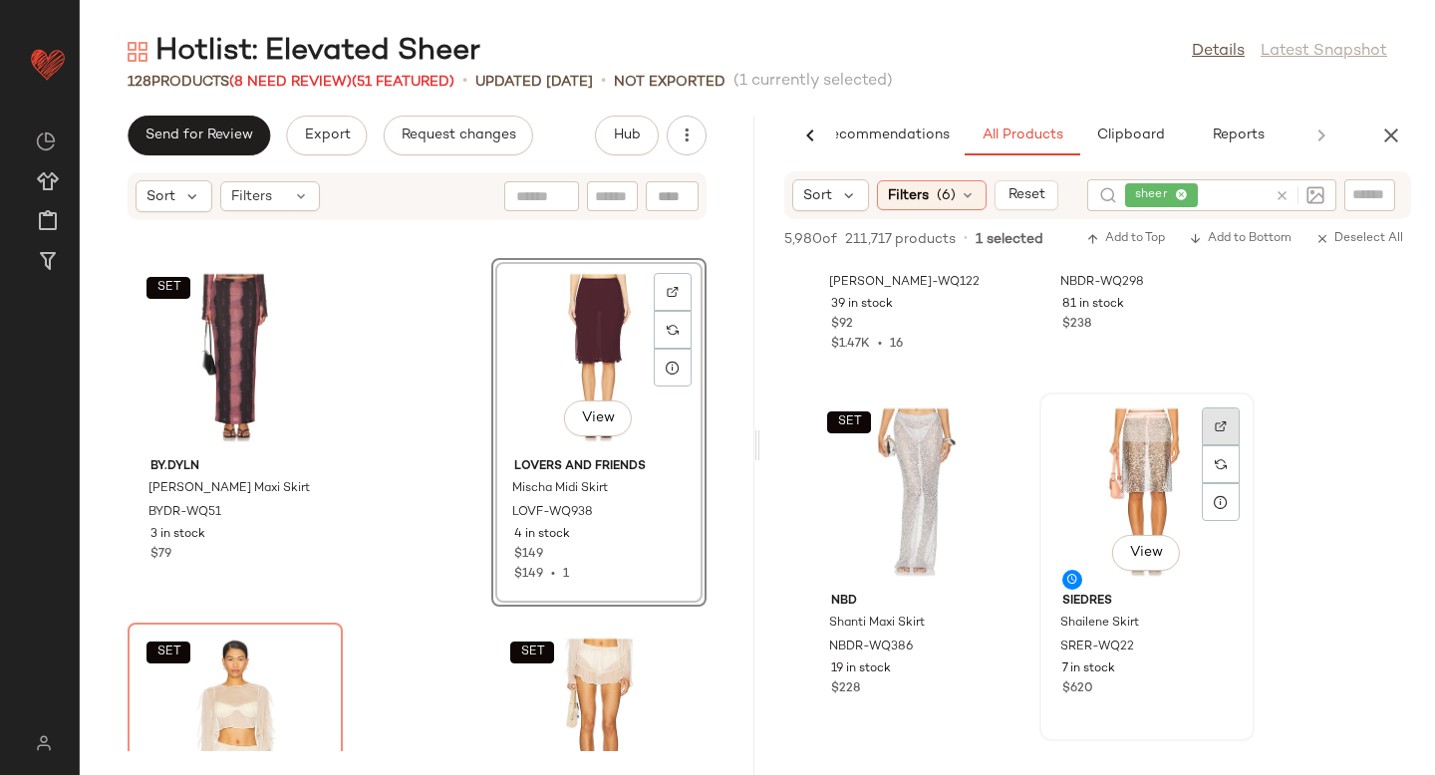
click at [1229, 415] on div at bounding box center [1221, 427] width 38 height 38
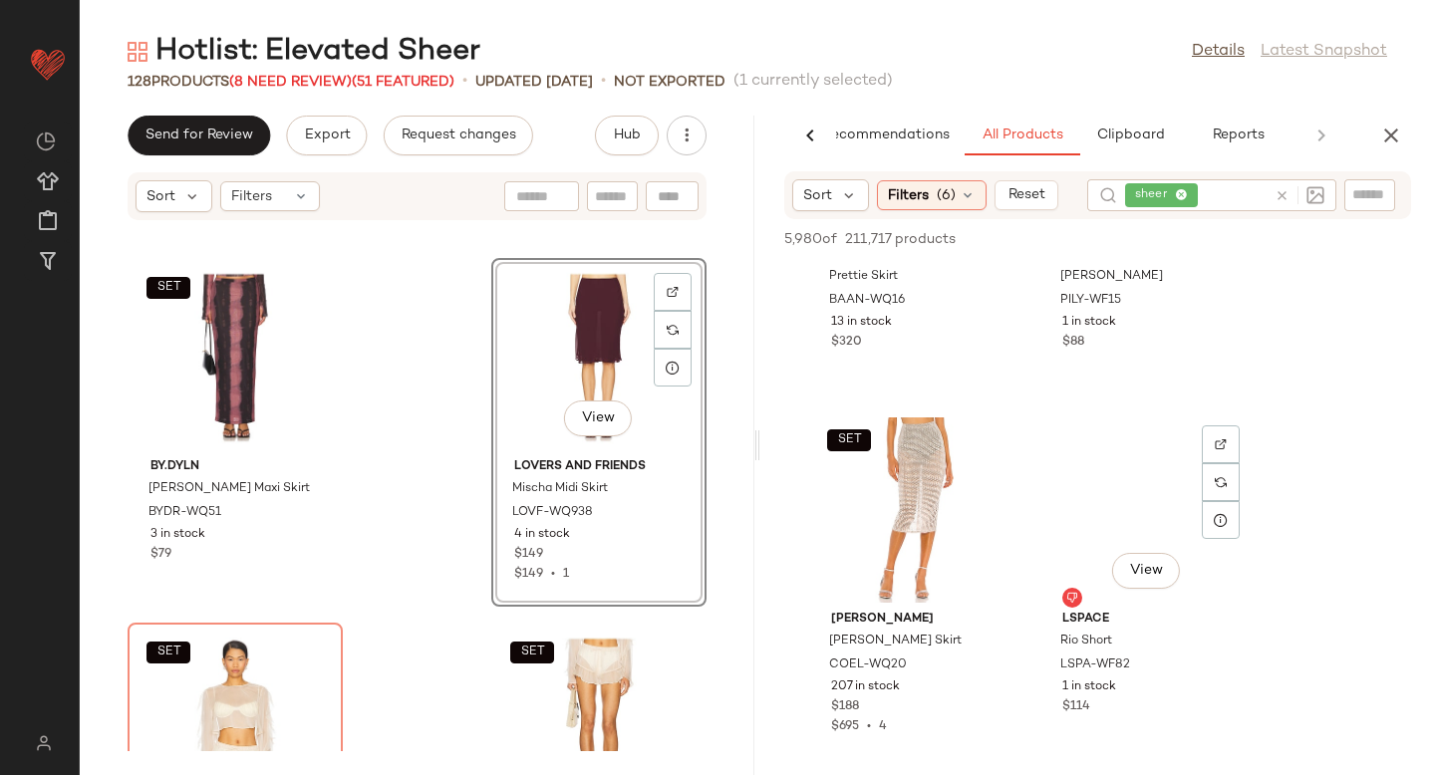
scroll to position [16288, 0]
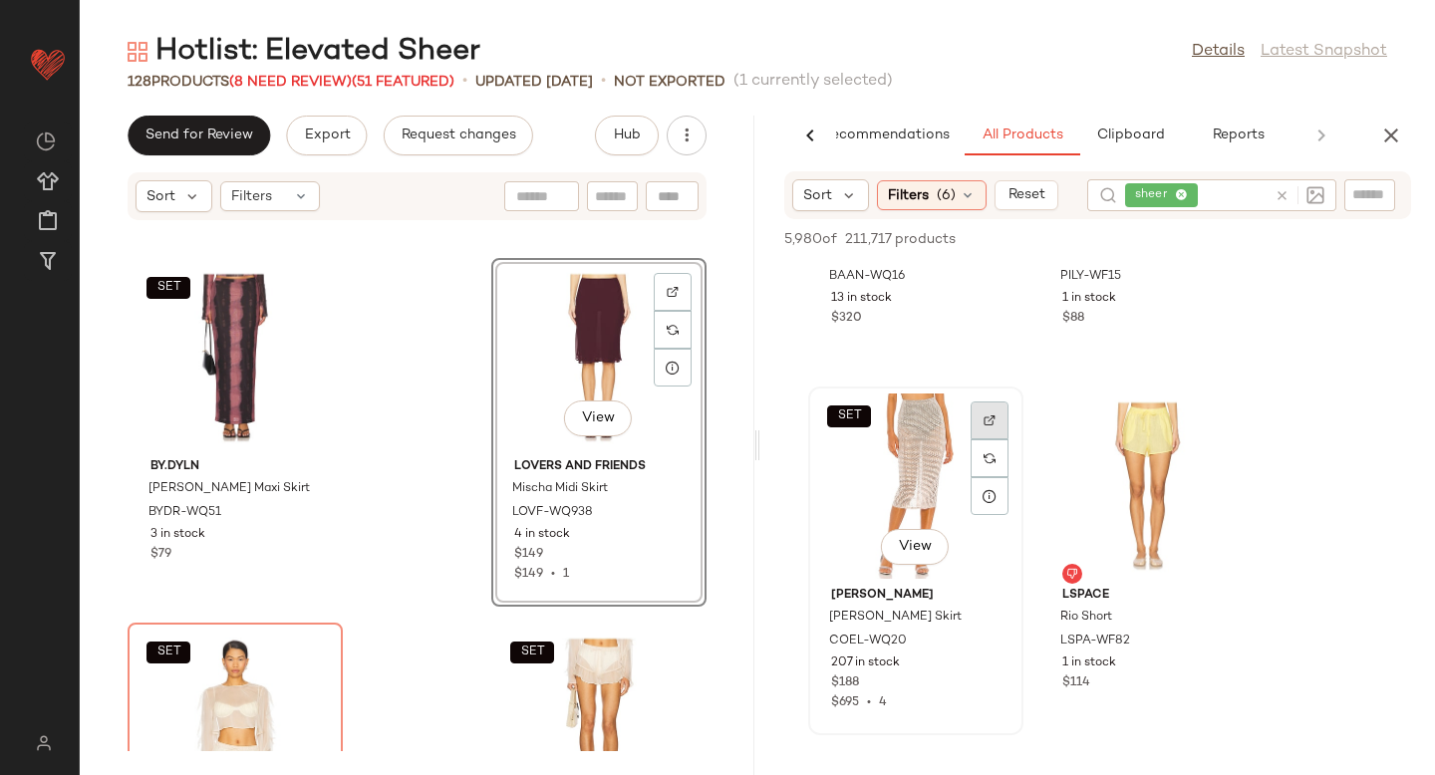
click at [984, 415] on img at bounding box center [990, 421] width 12 height 12
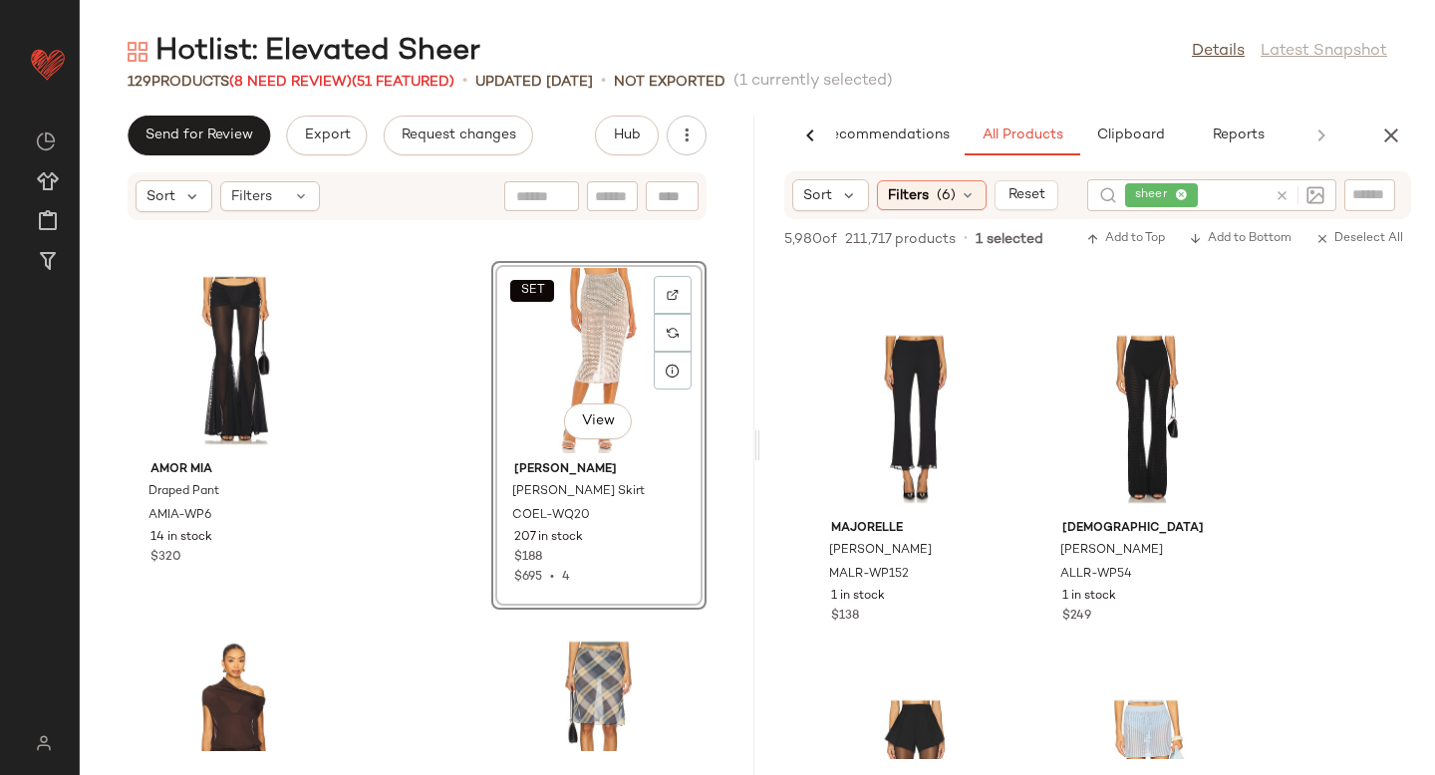
scroll to position [16714, 0]
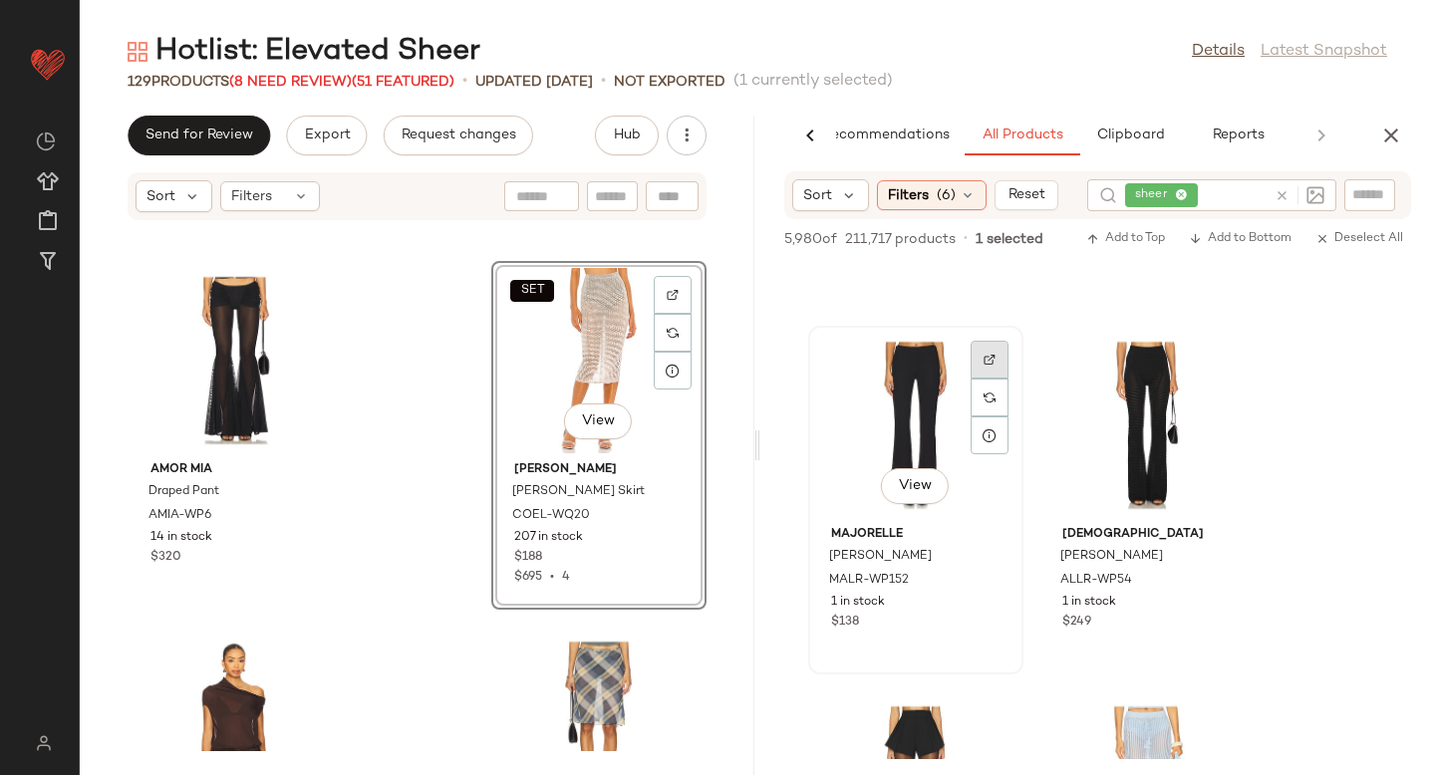
click at [985, 361] on img at bounding box center [990, 360] width 12 height 12
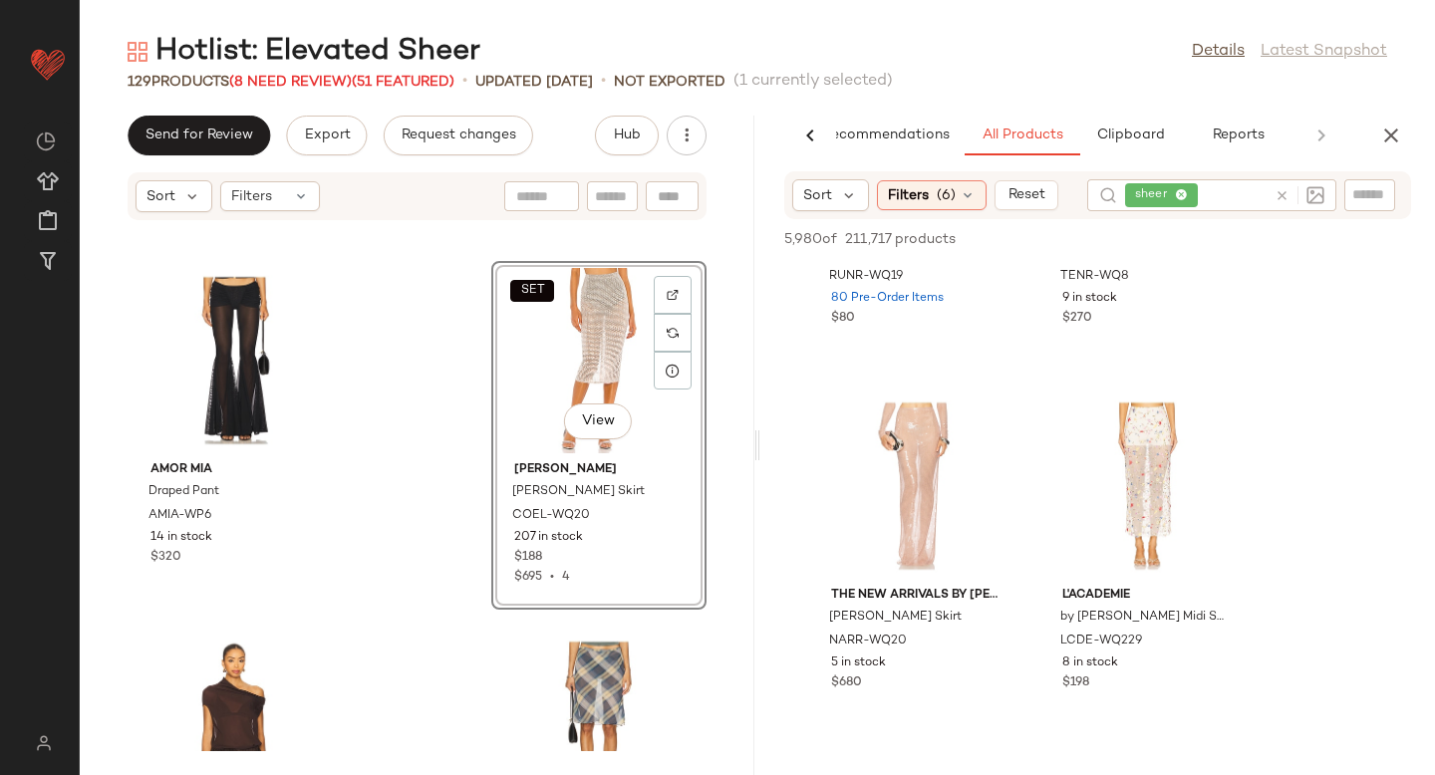
scroll to position [18113, 0]
click at [1212, 420] on div at bounding box center [1221, 420] width 38 height 38
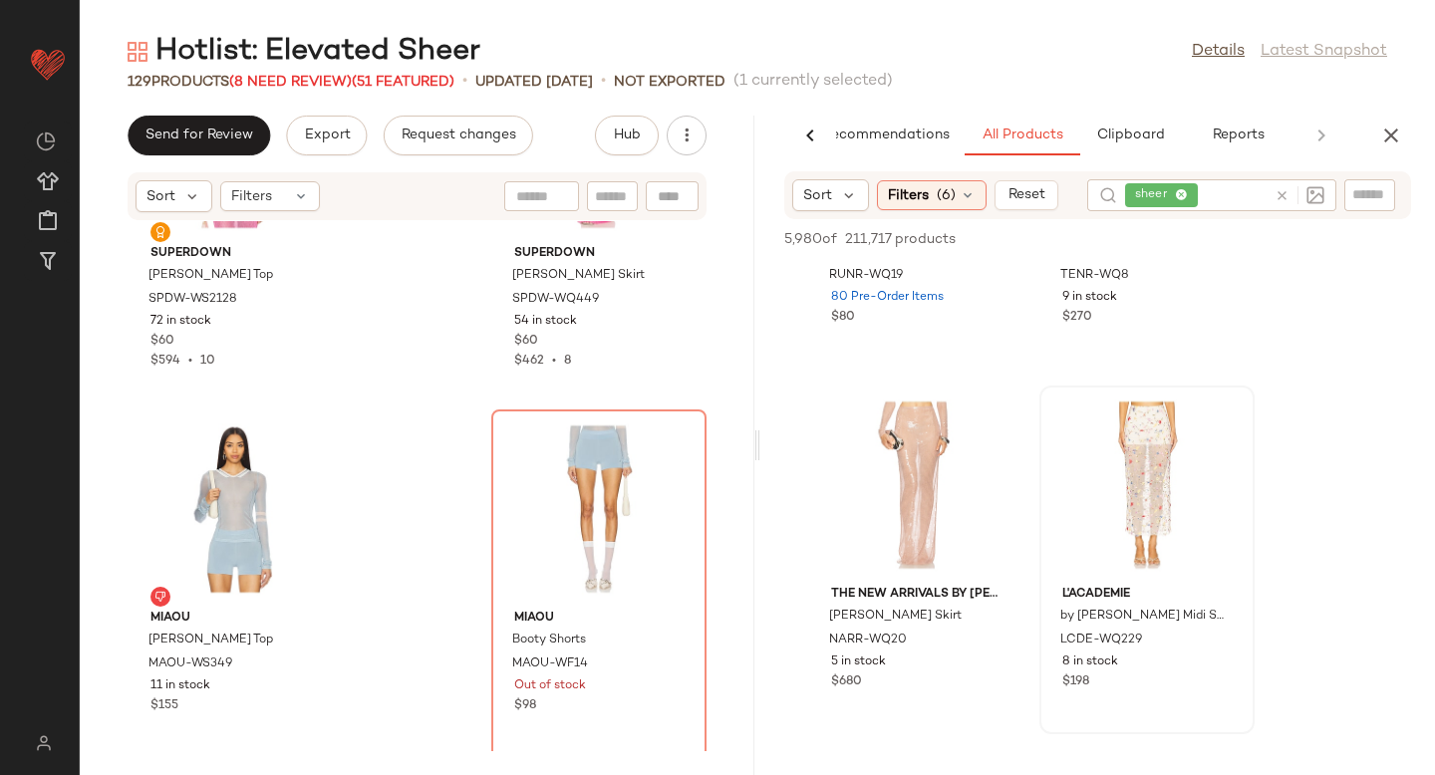
scroll to position [18075, 0]
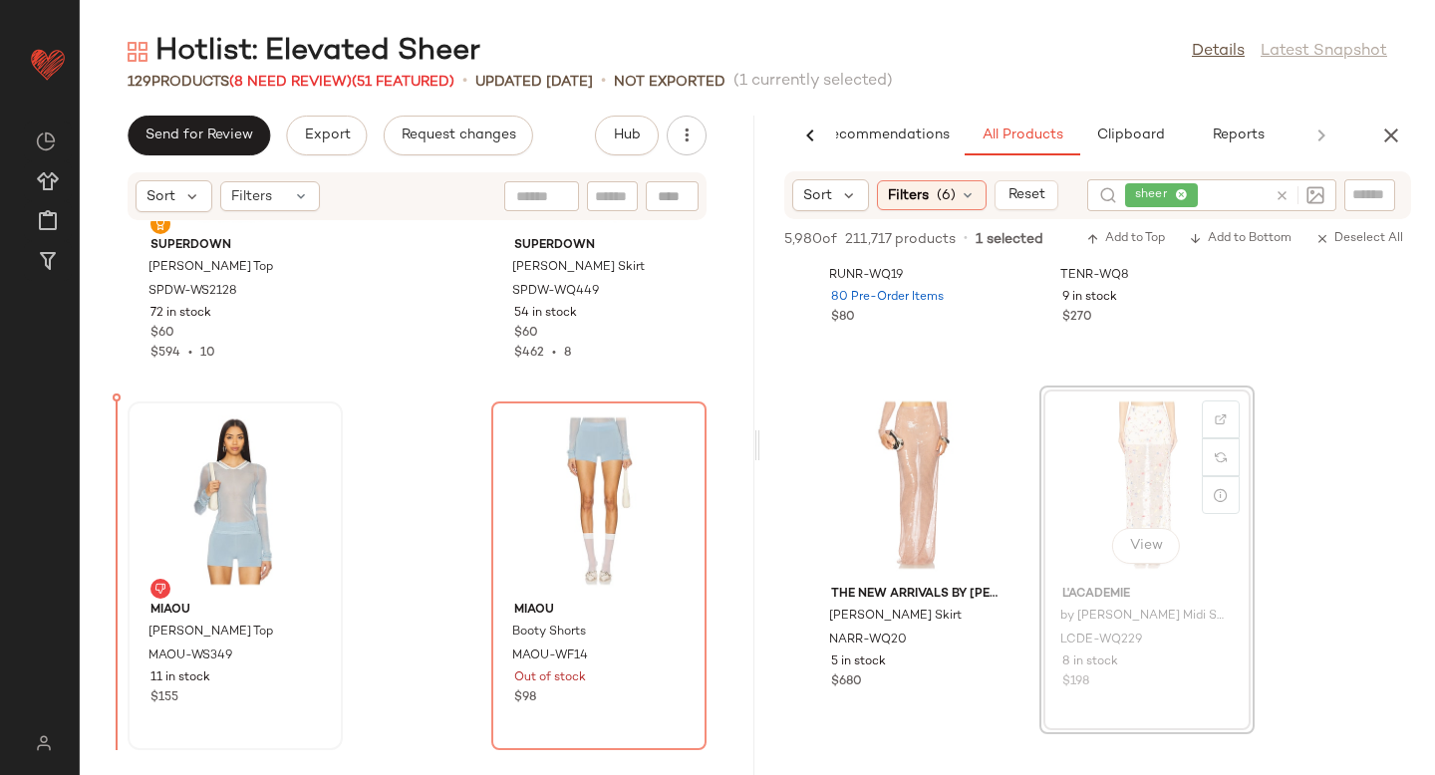
drag, startPoint x: 1113, startPoint y: 444, endPoint x: 203, endPoint y: 493, distance: 911.1
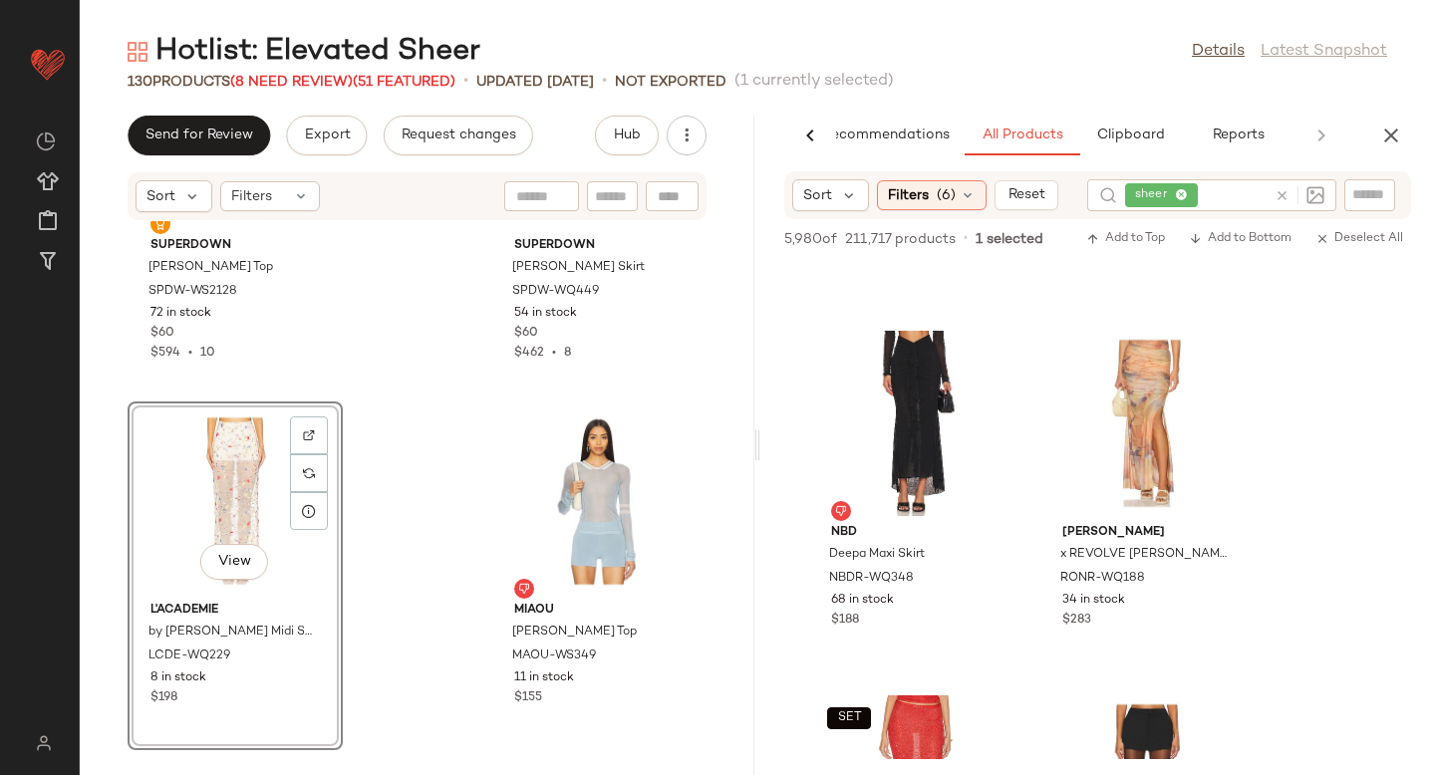
scroll to position [18909, 0]
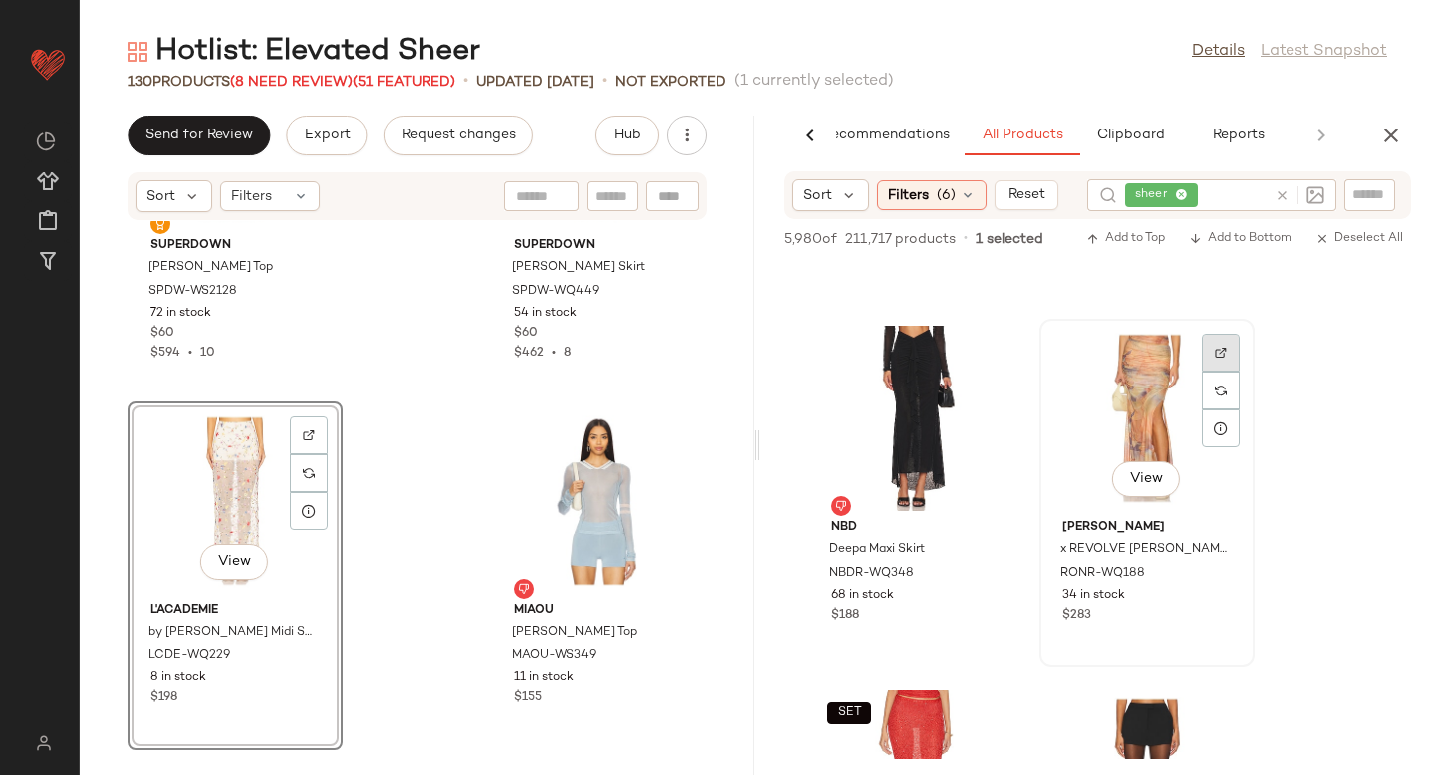
click at [1214, 354] on div at bounding box center [1221, 353] width 38 height 38
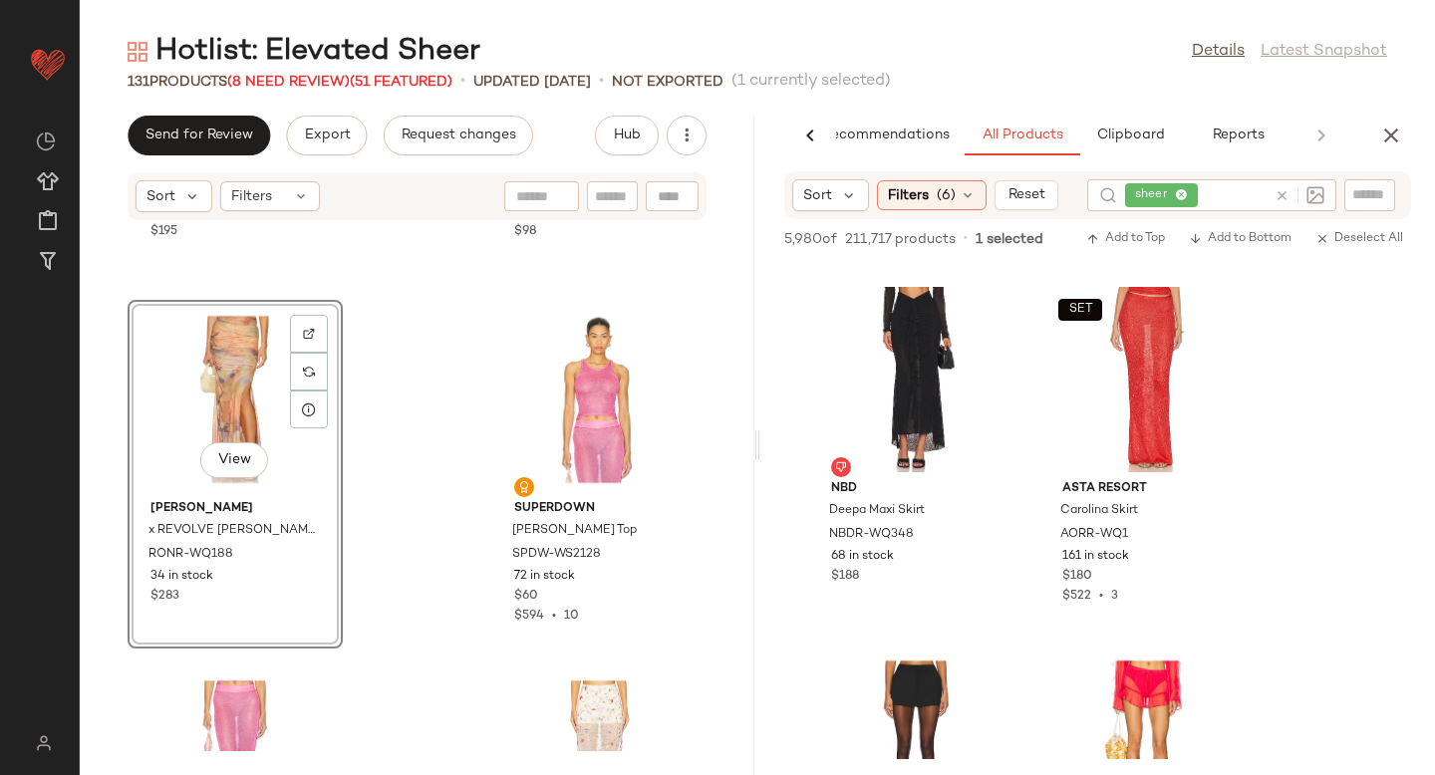
scroll to position [18938, 0]
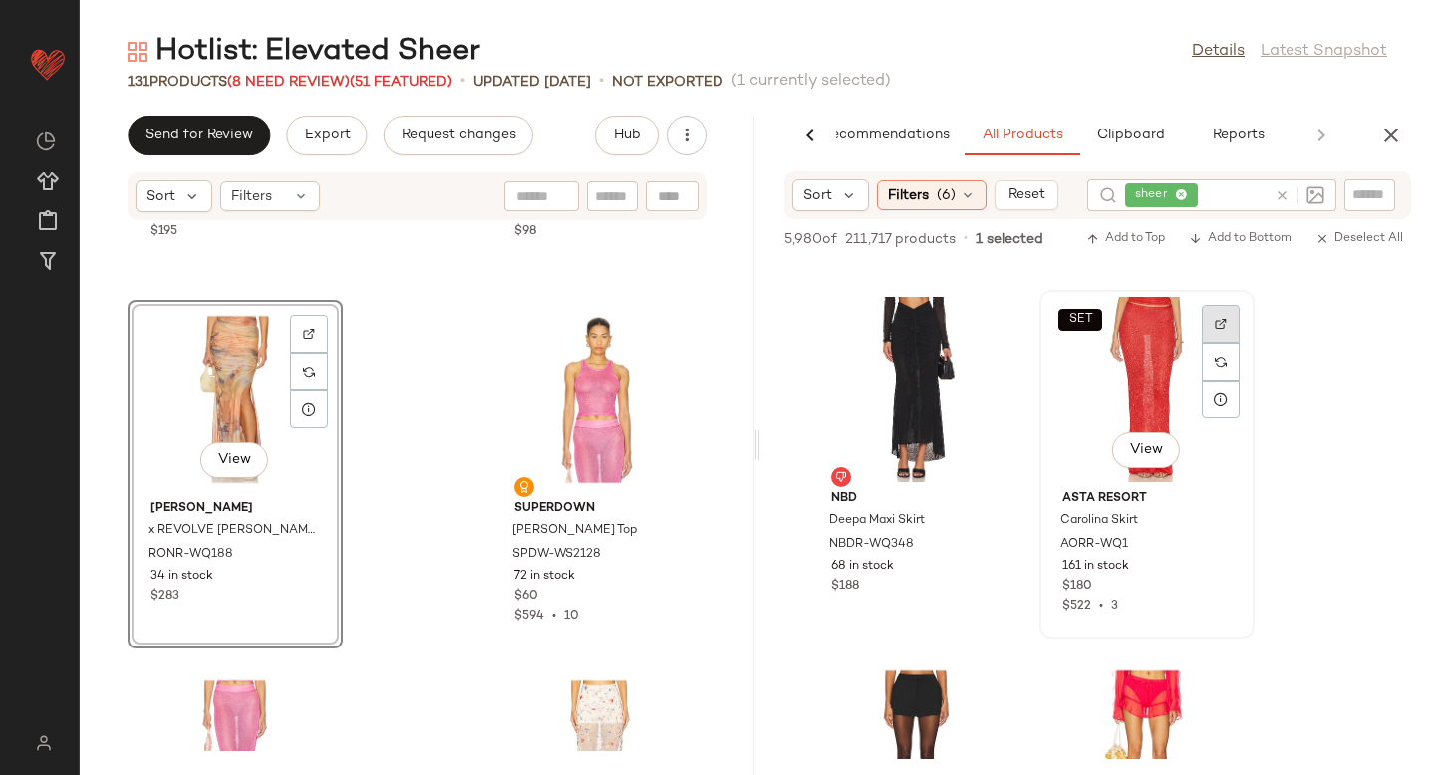
click at [1221, 305] on div at bounding box center [1221, 324] width 38 height 38
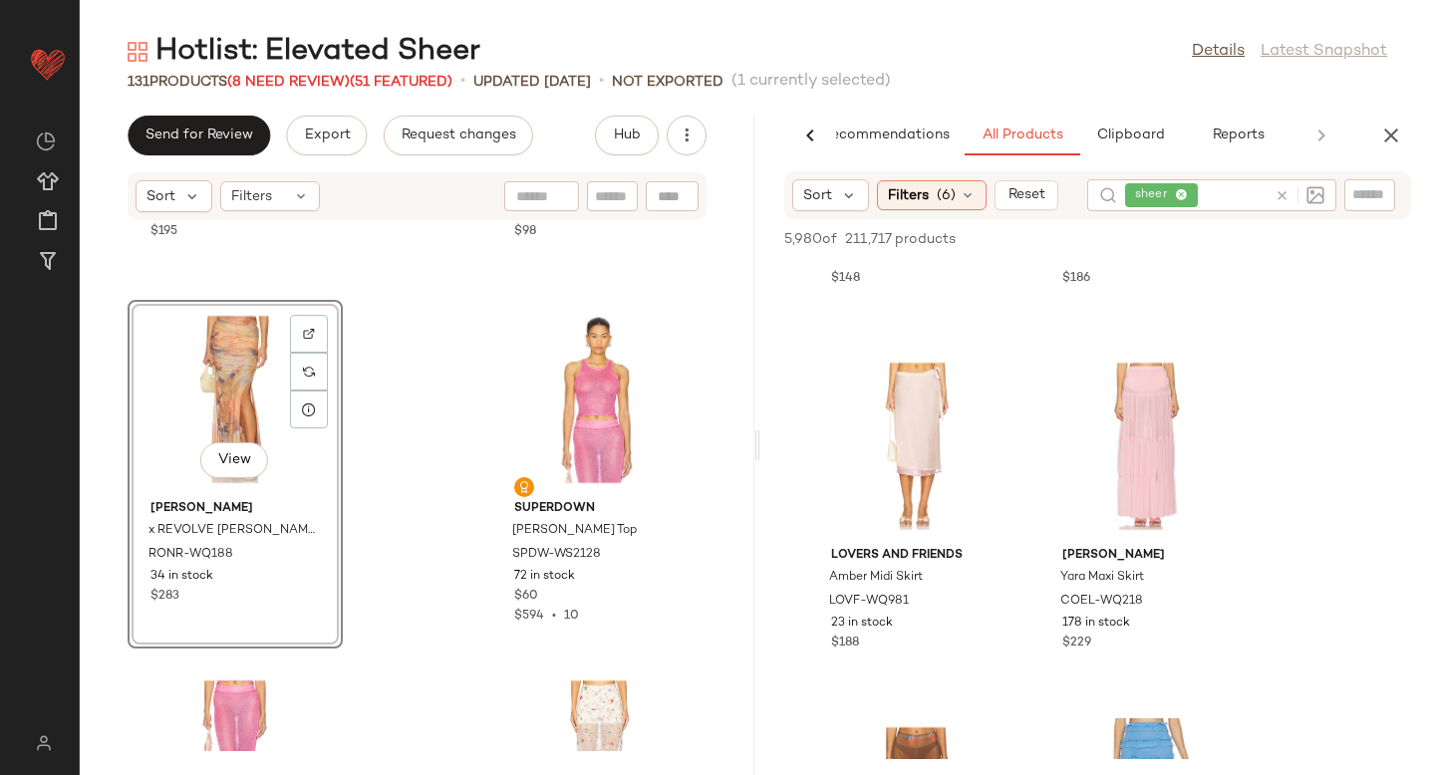
scroll to position [20396, 0]
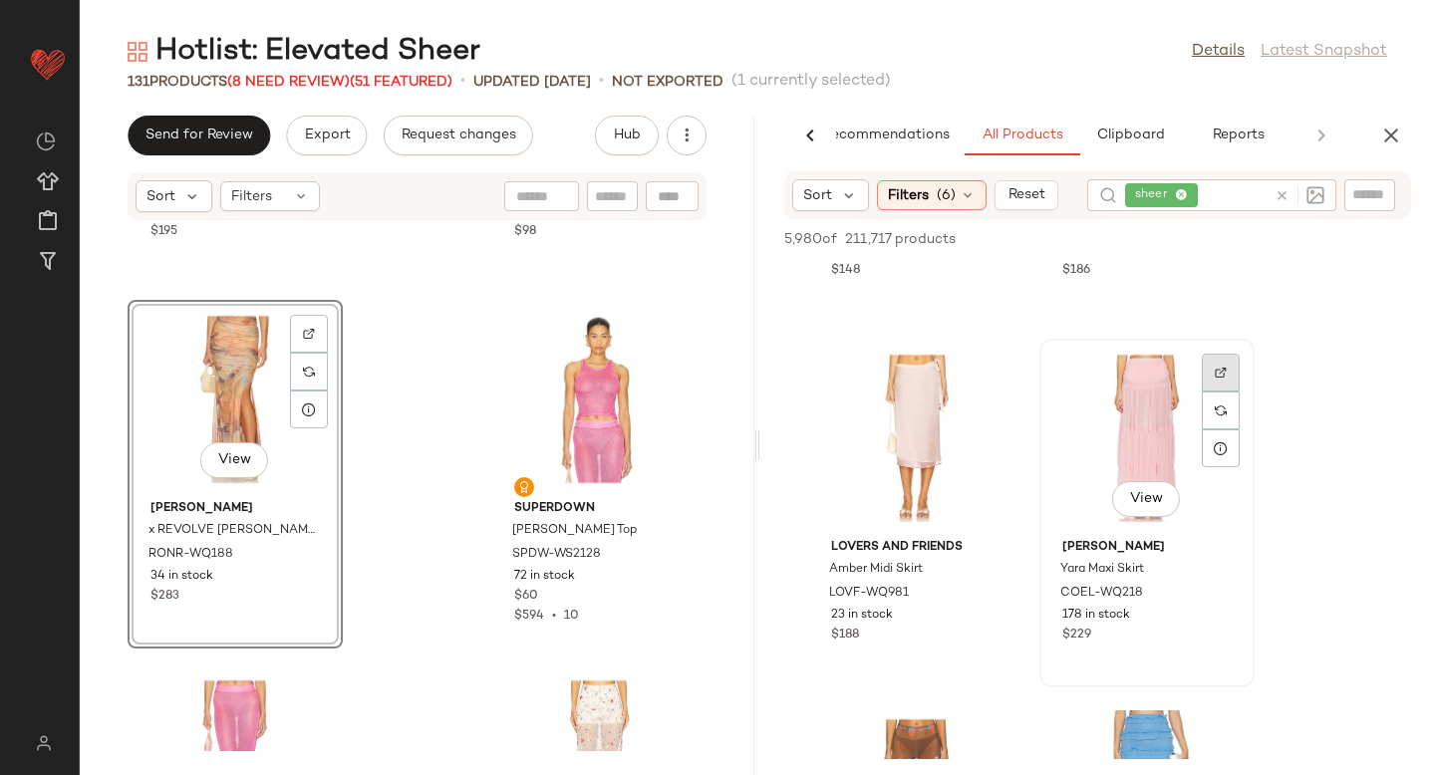
click at [1209, 371] on div at bounding box center [1221, 373] width 38 height 38
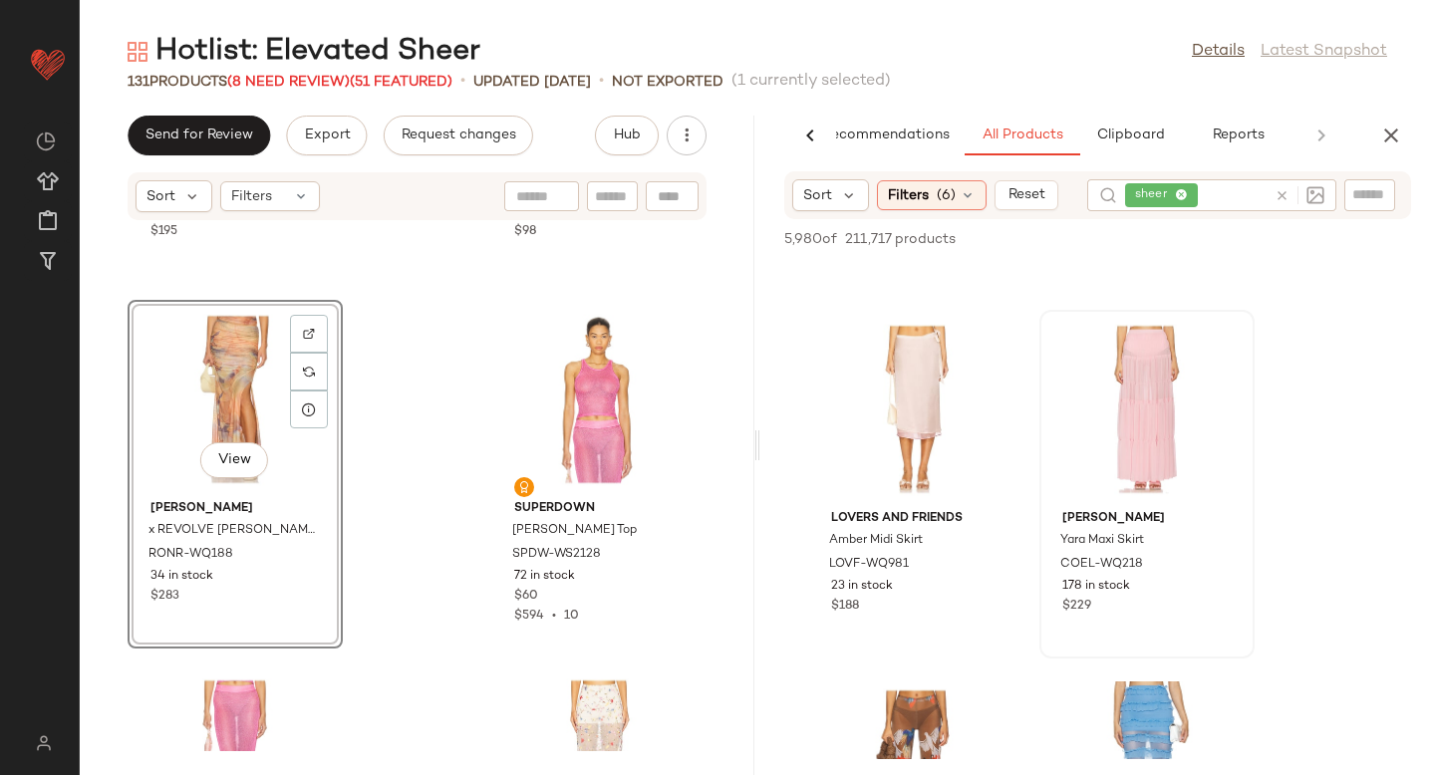
scroll to position [20422, 0]
click at [984, 343] on img at bounding box center [990, 347] width 12 height 12
click at [864, 560] on span "LOVF-WQ981" at bounding box center [869, 568] width 80 height 18
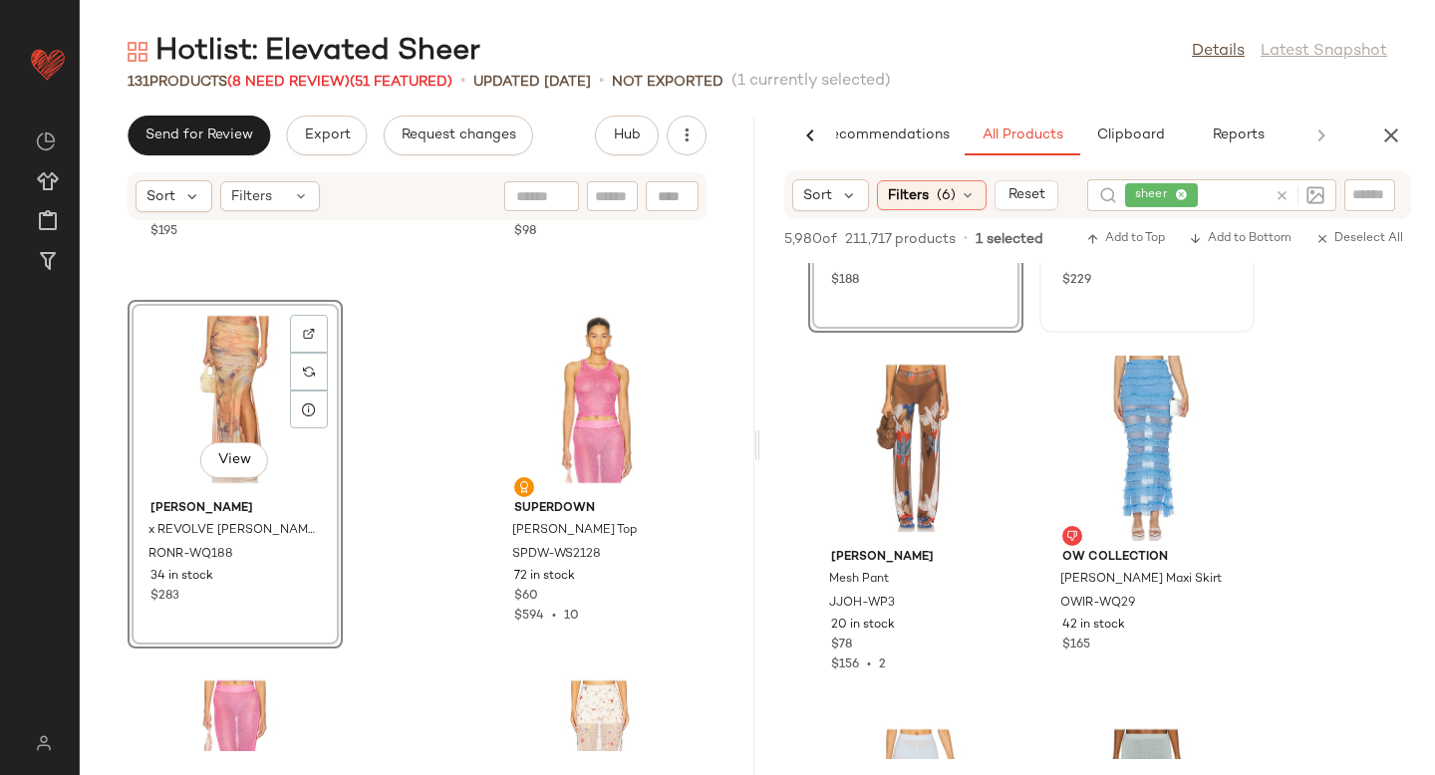
scroll to position [22294, 0]
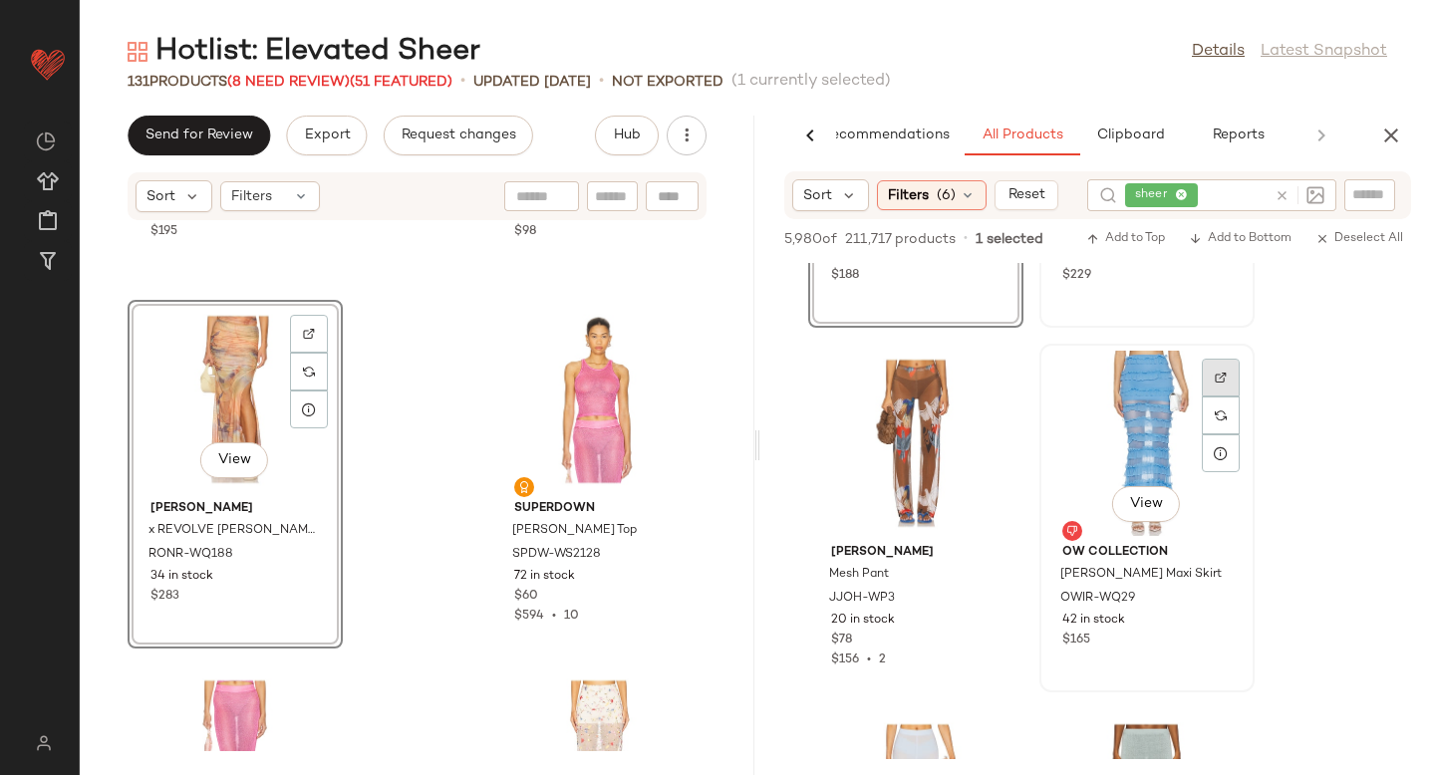
click at [1210, 373] on div at bounding box center [1221, 378] width 38 height 38
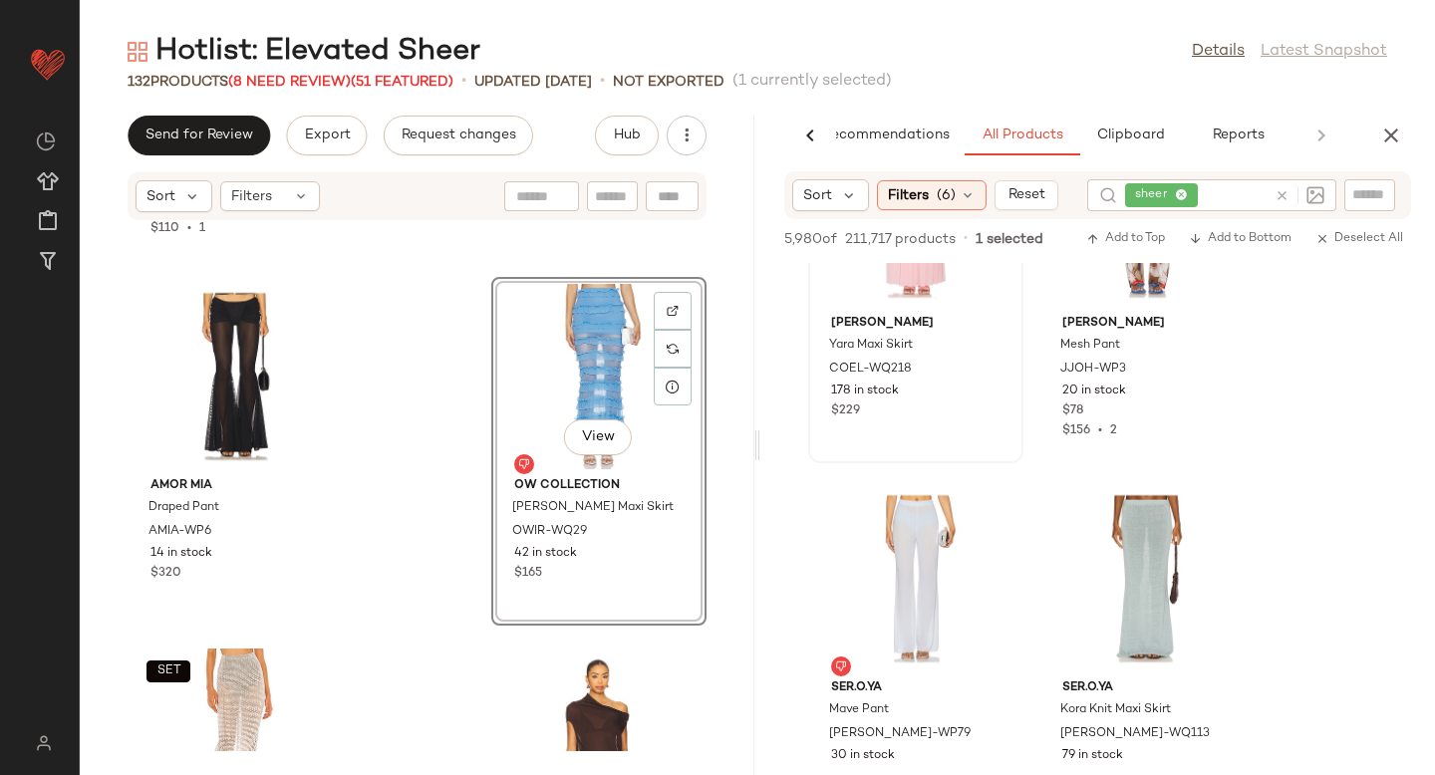
scroll to position [23316, 0]
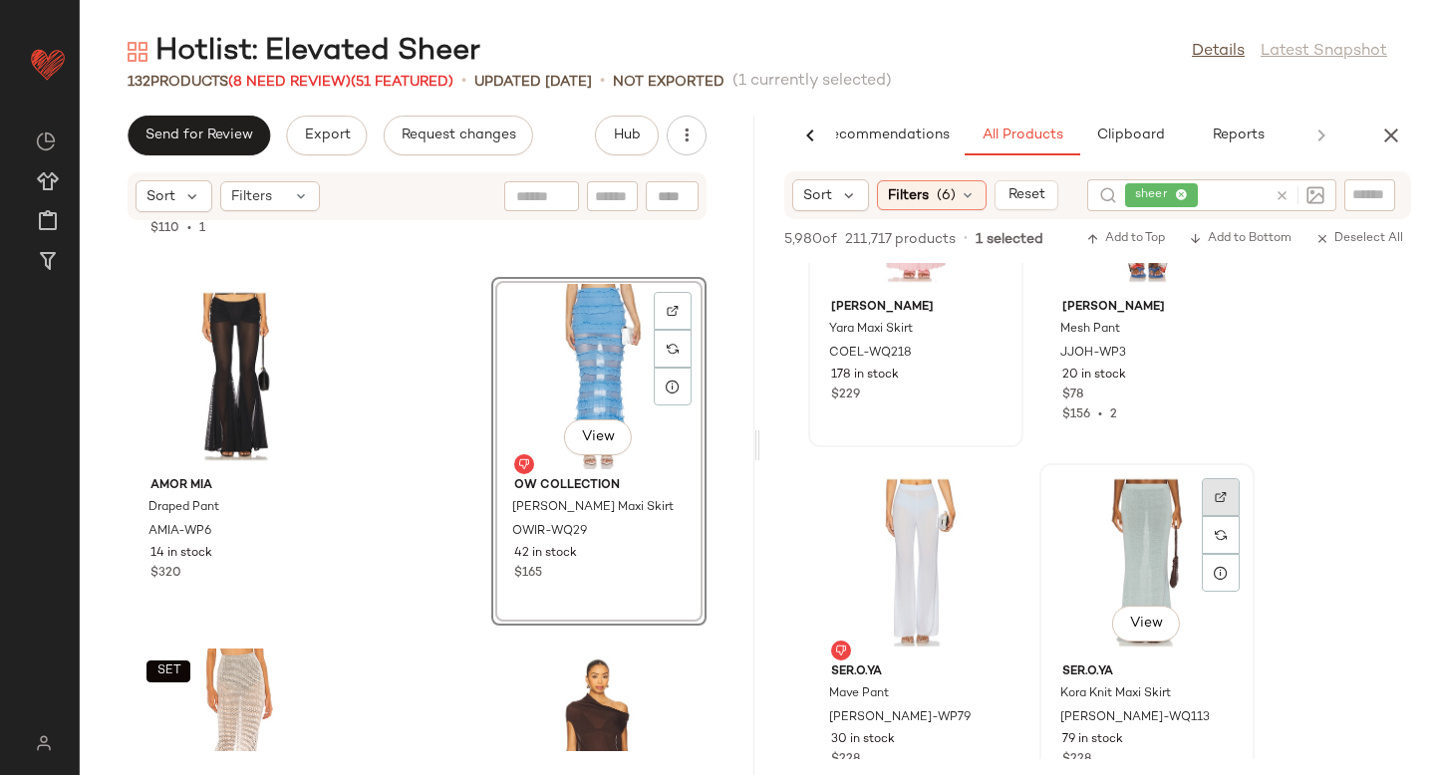
click at [1221, 506] on div at bounding box center [1221, 497] width 38 height 38
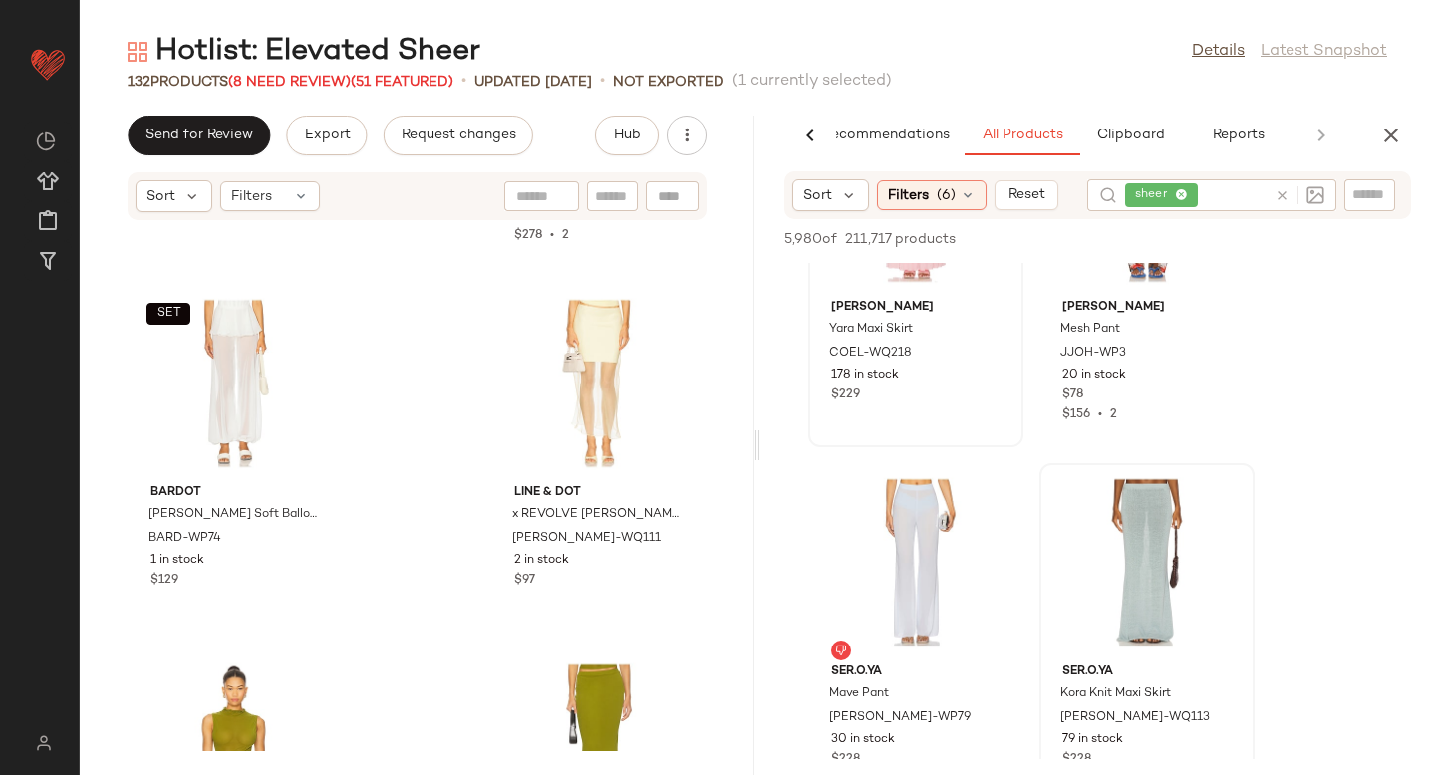
scroll to position [12739, 0]
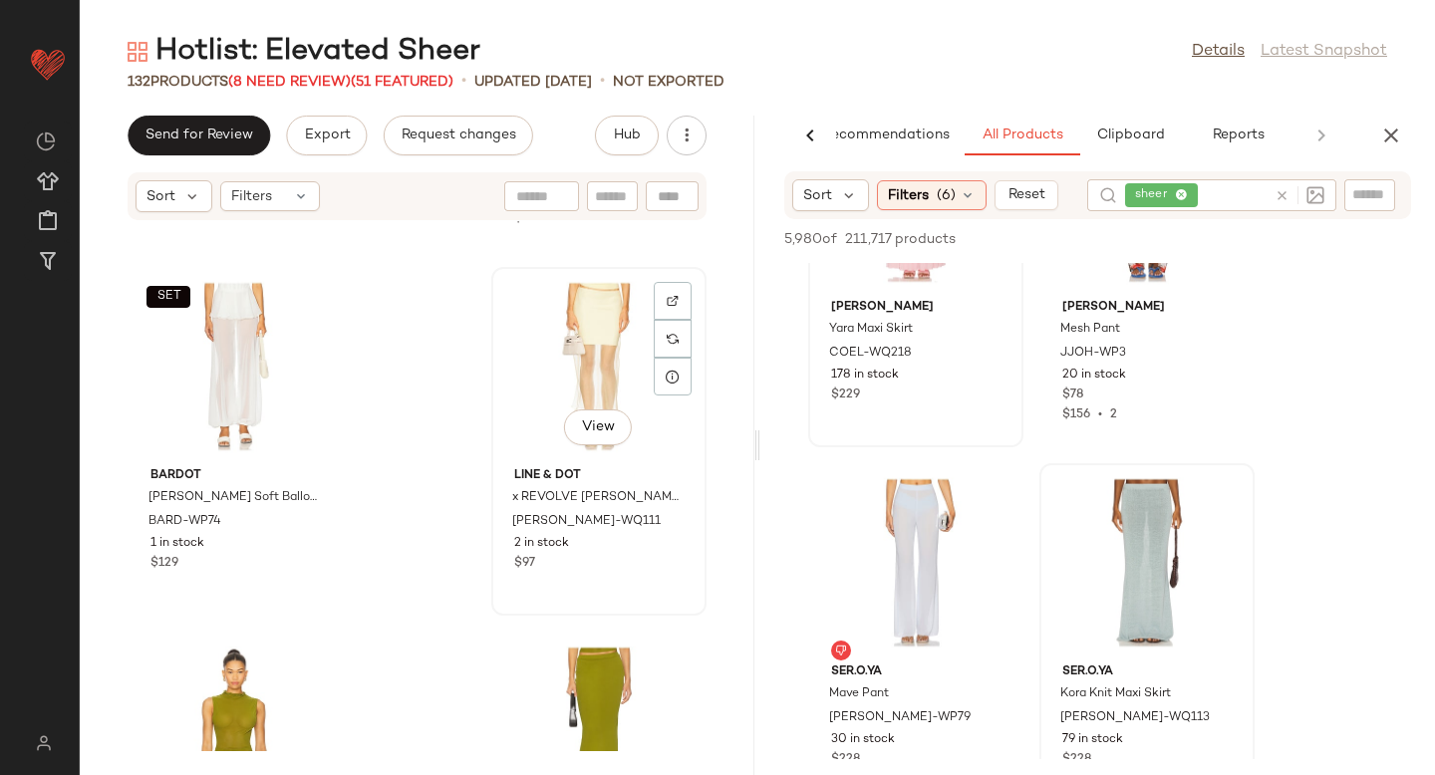
click at [571, 349] on div "View" at bounding box center [598, 366] width 201 height 185
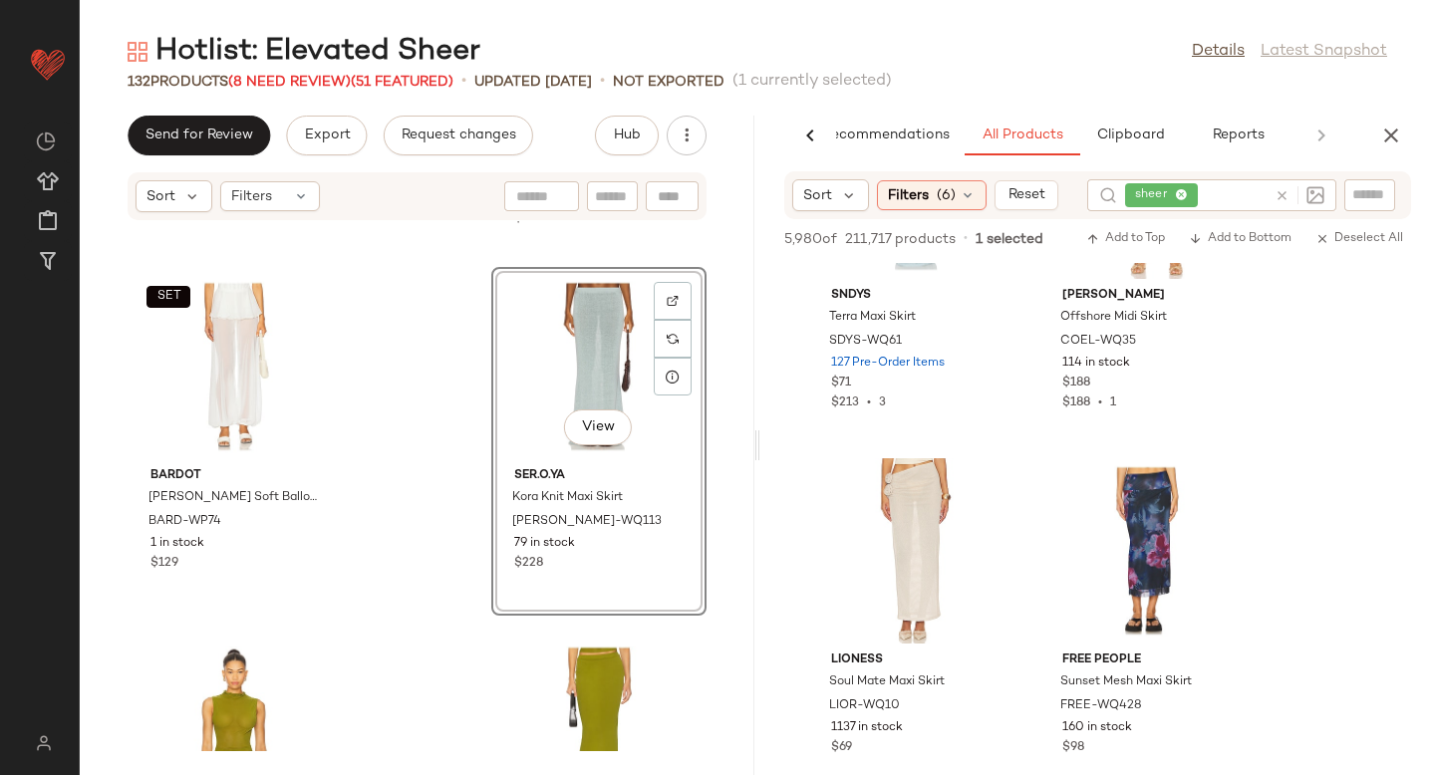
scroll to position [31340, 0]
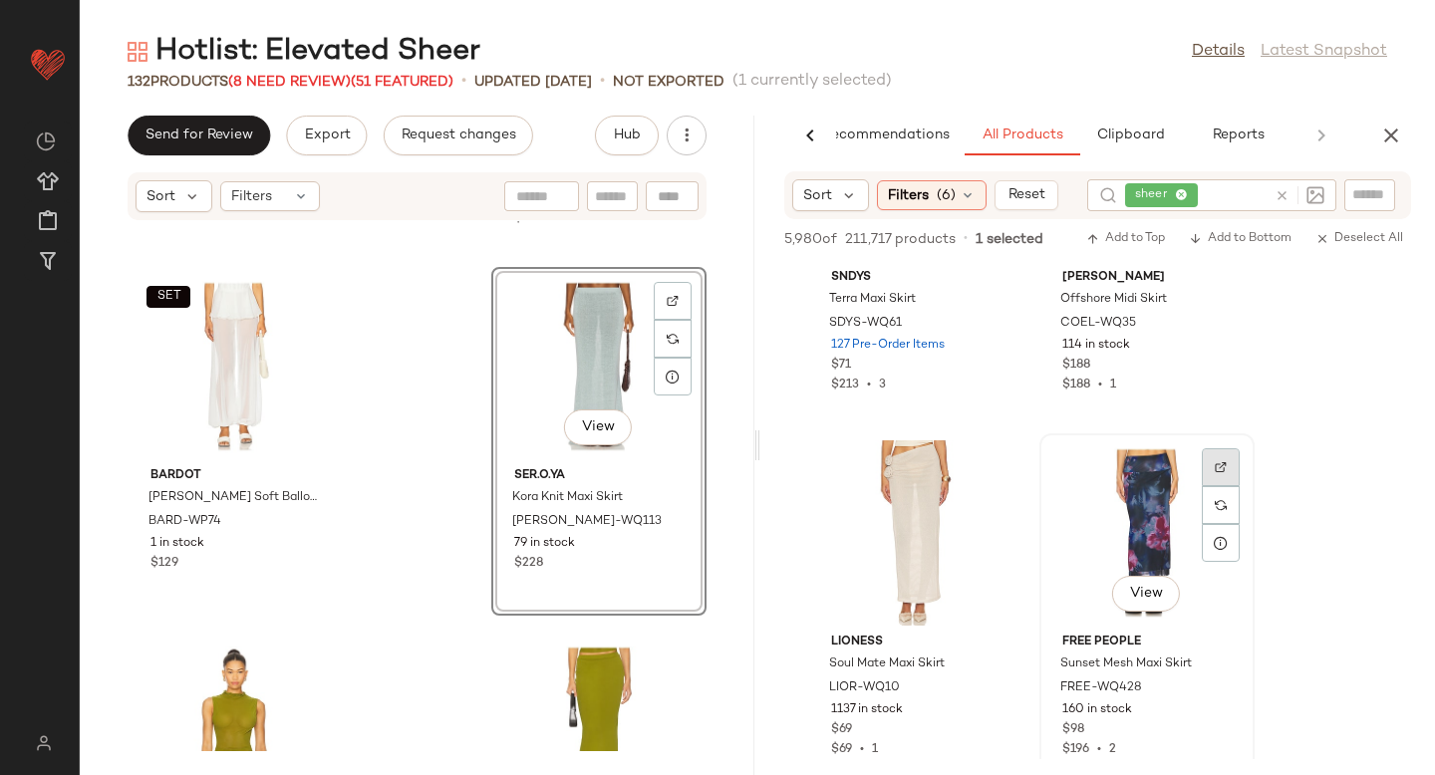
click at [1217, 458] on div at bounding box center [1221, 467] width 38 height 38
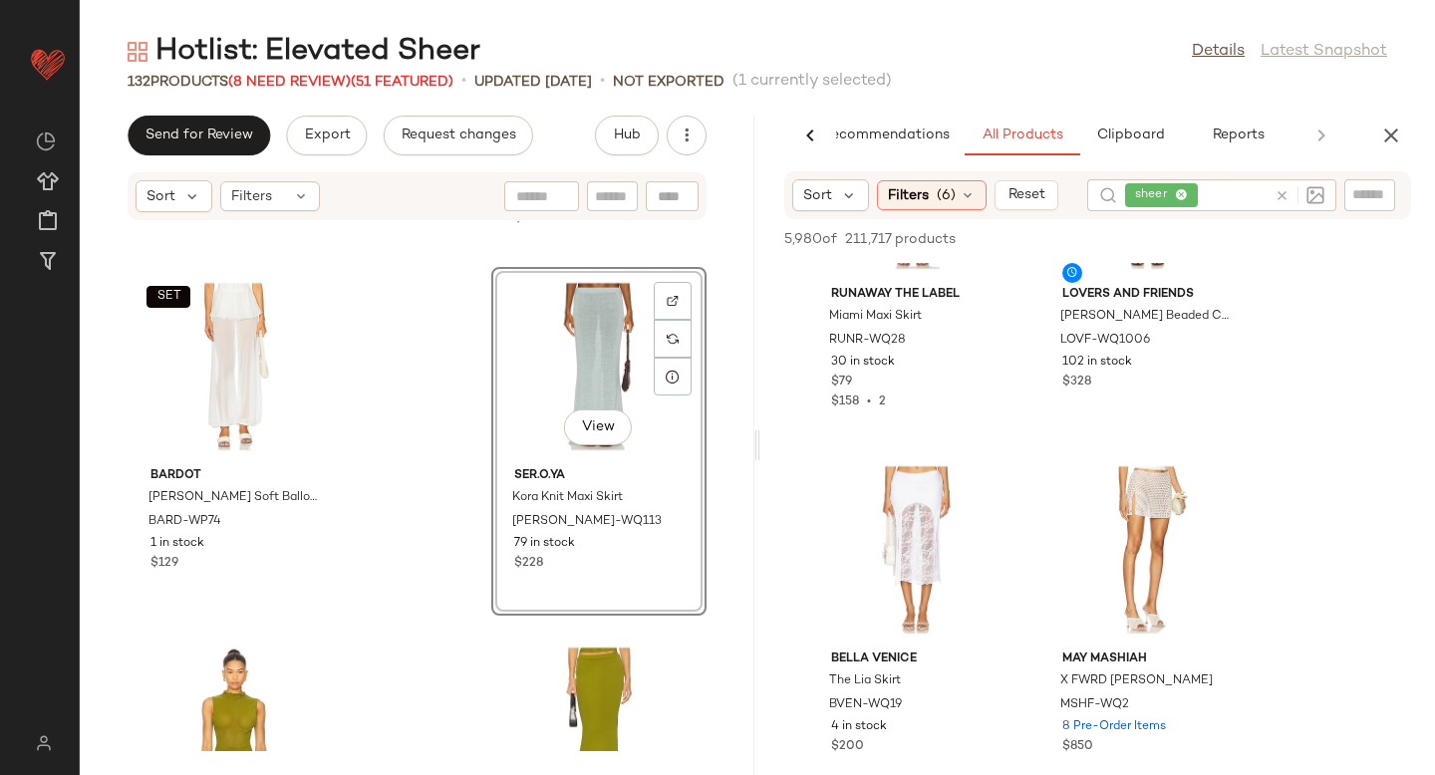
scroll to position [37415, 0]
click at [985, 484] on img at bounding box center [990, 482] width 12 height 12
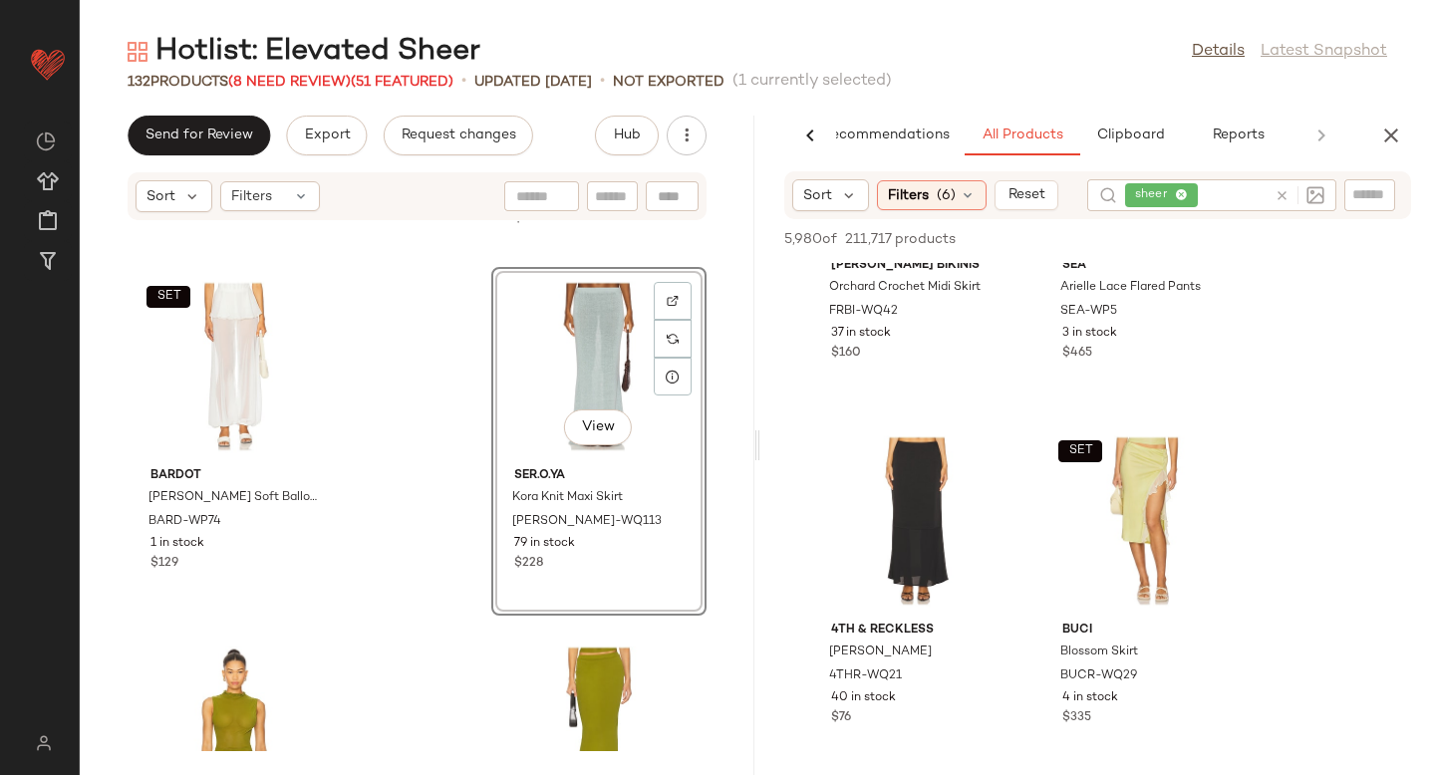
scroll to position [39352, 0]
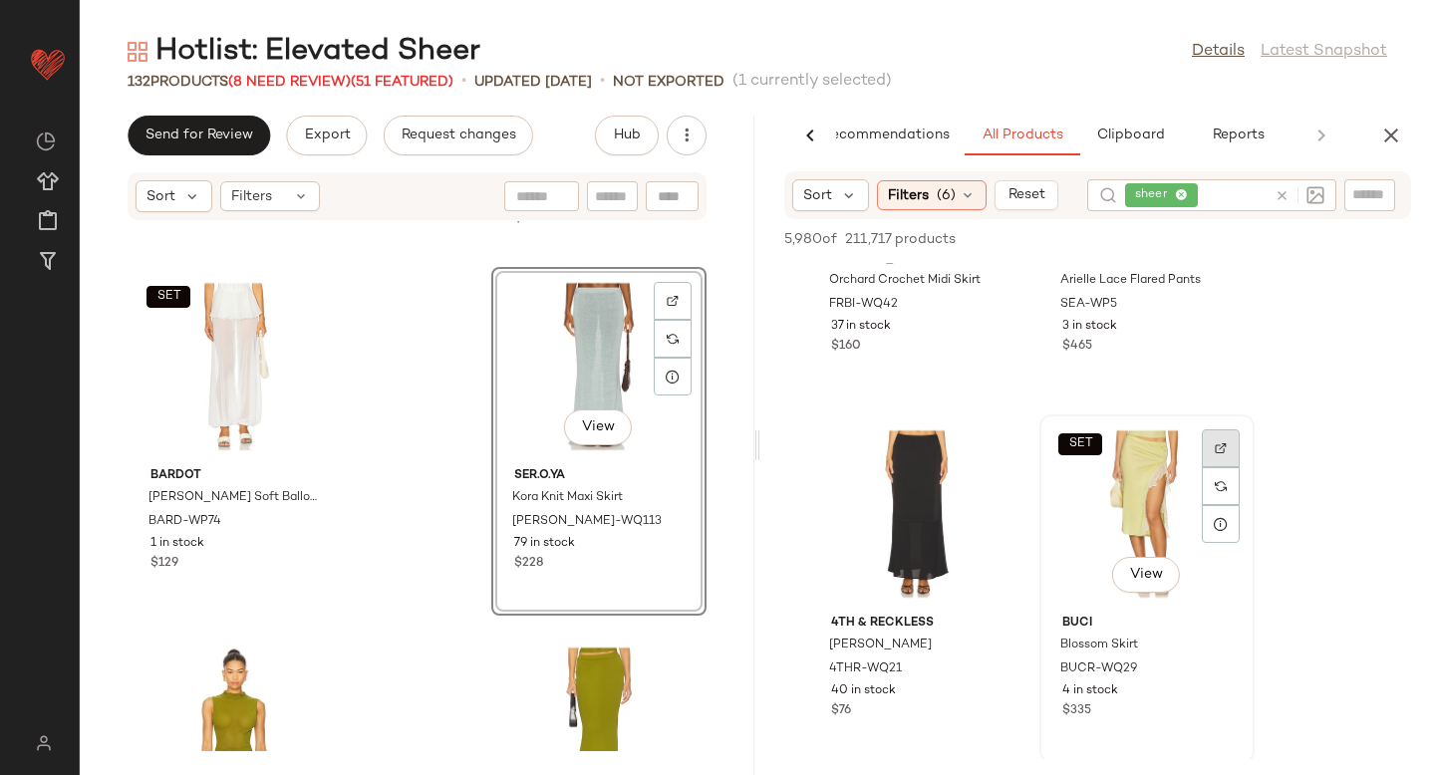
click at [1227, 443] on div at bounding box center [1221, 448] width 38 height 38
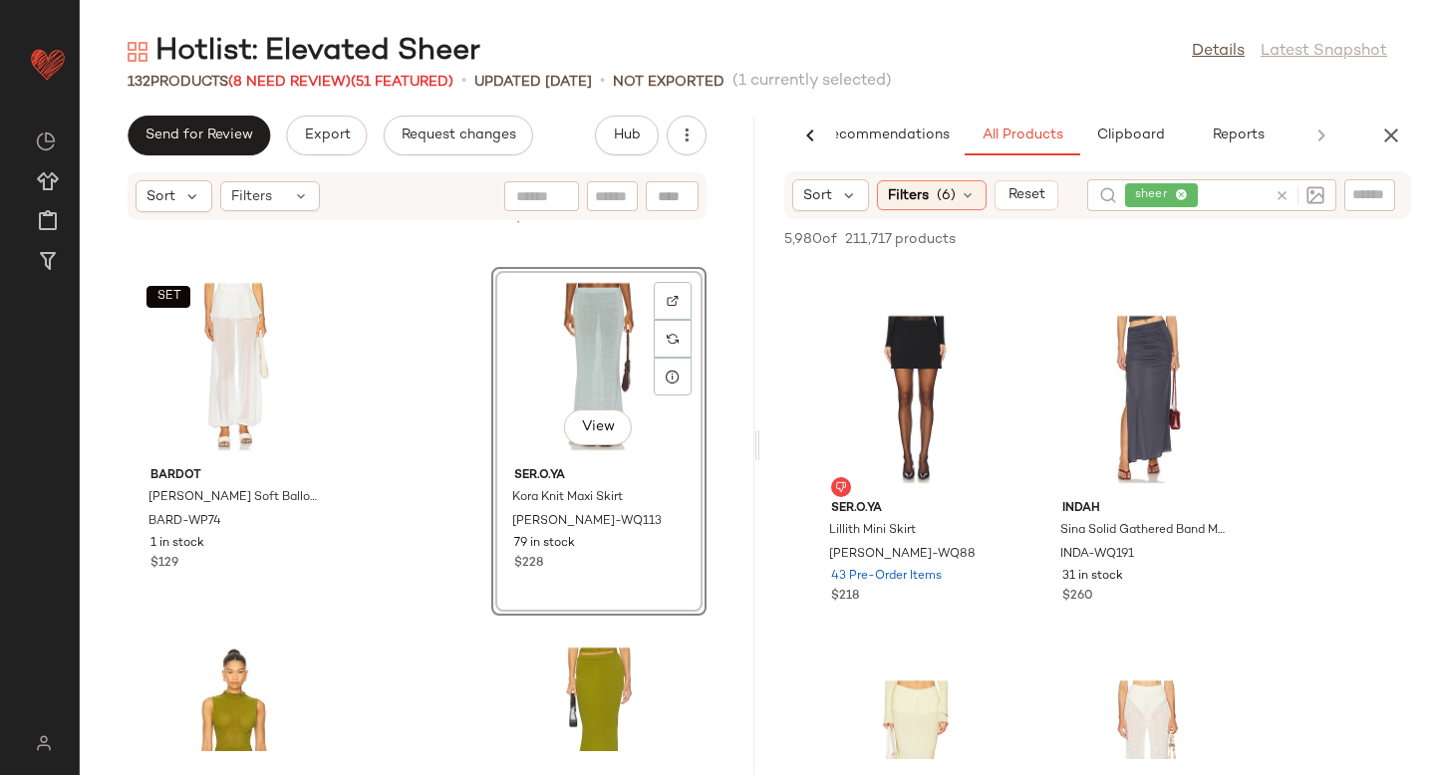
scroll to position [42533, 0]
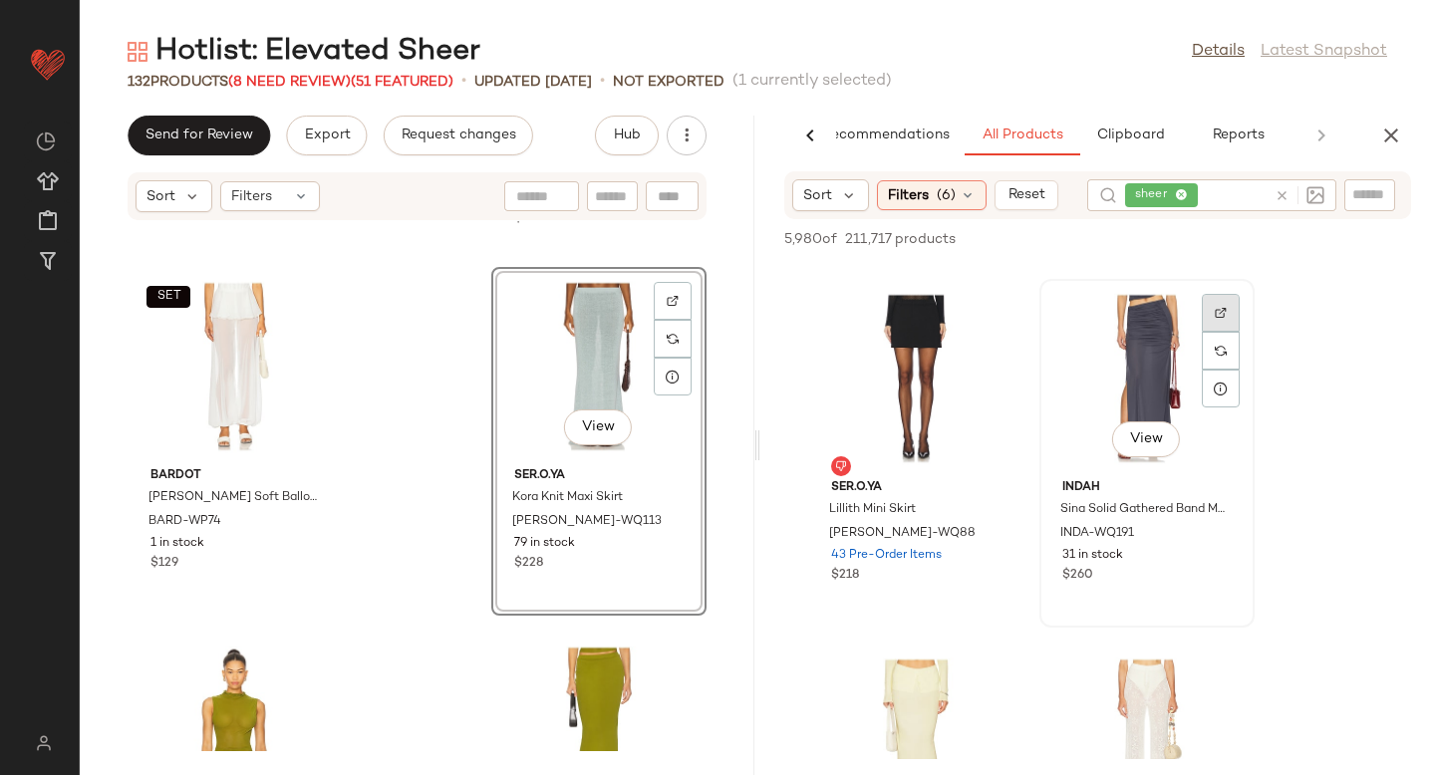
click at [1208, 311] on div at bounding box center [1221, 313] width 38 height 38
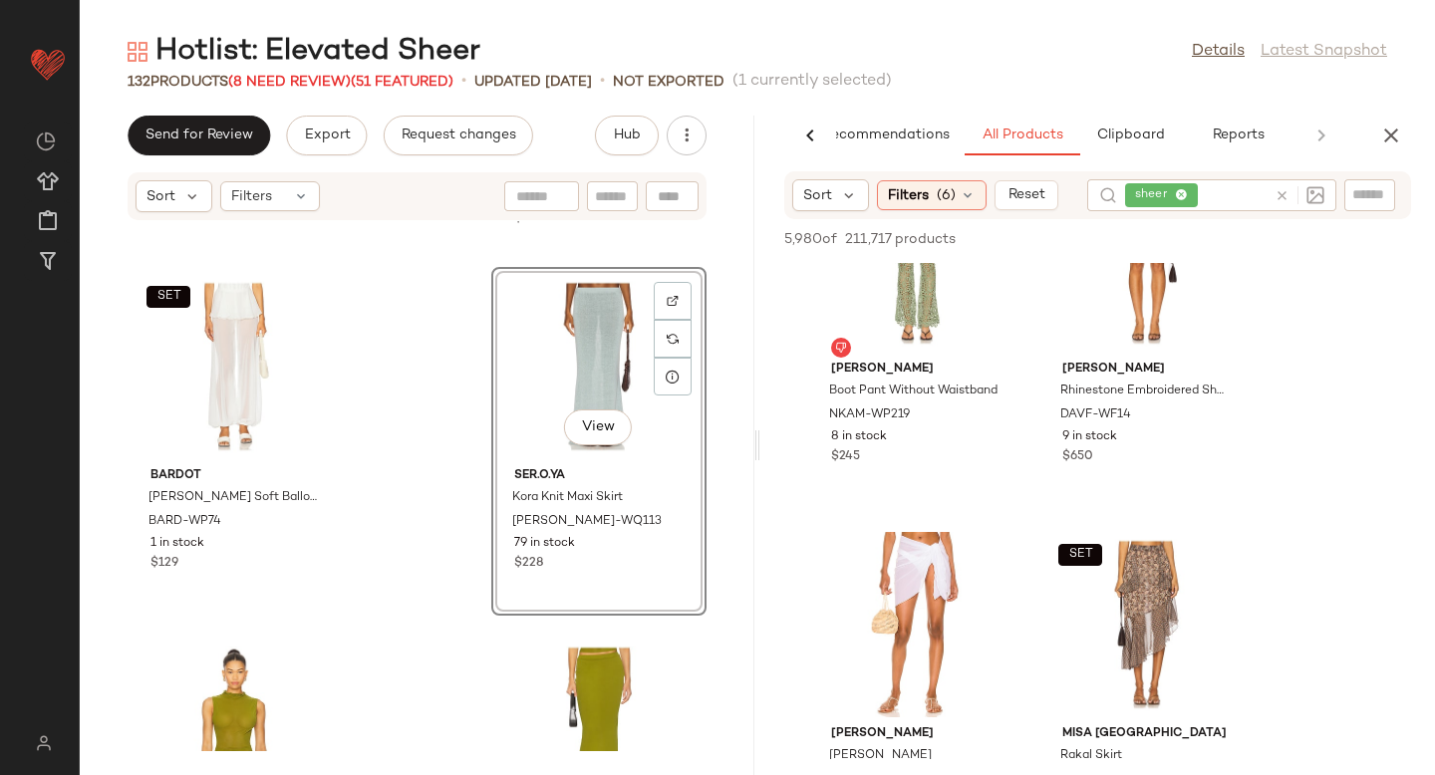
scroll to position [44194, 0]
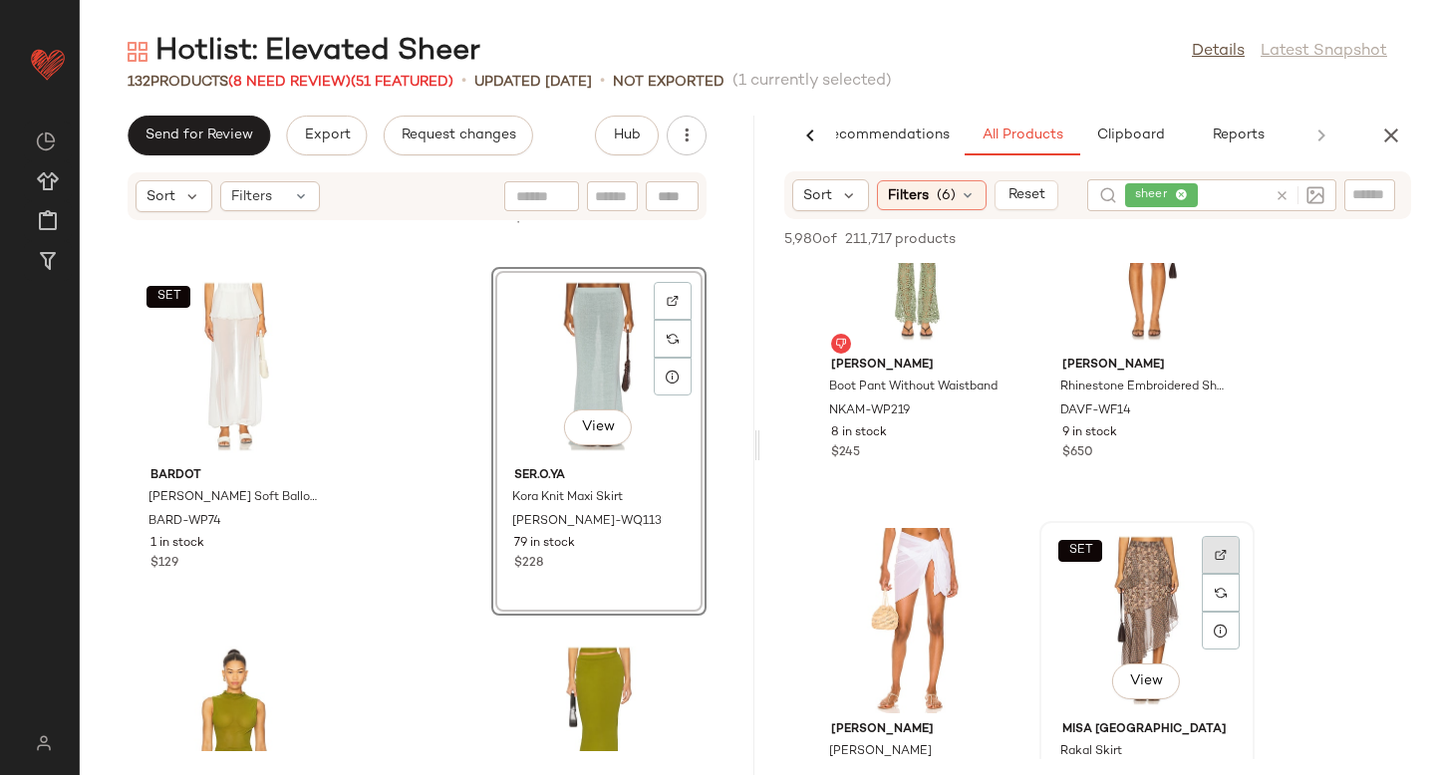
click at [1233, 554] on div at bounding box center [1221, 555] width 38 height 38
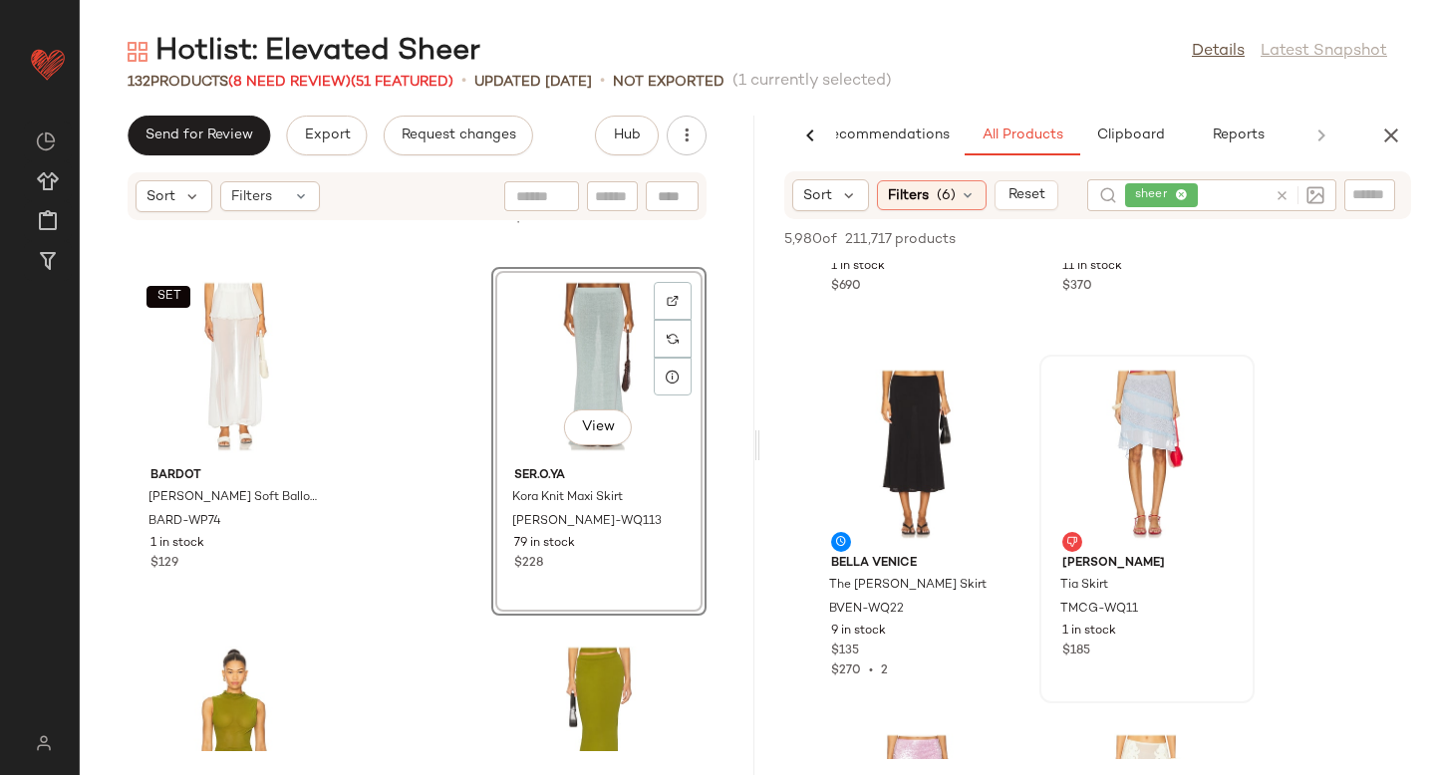
scroll to position [45884, 0]
click at [1221, 387] on img at bounding box center [1221, 388] width 12 height 12
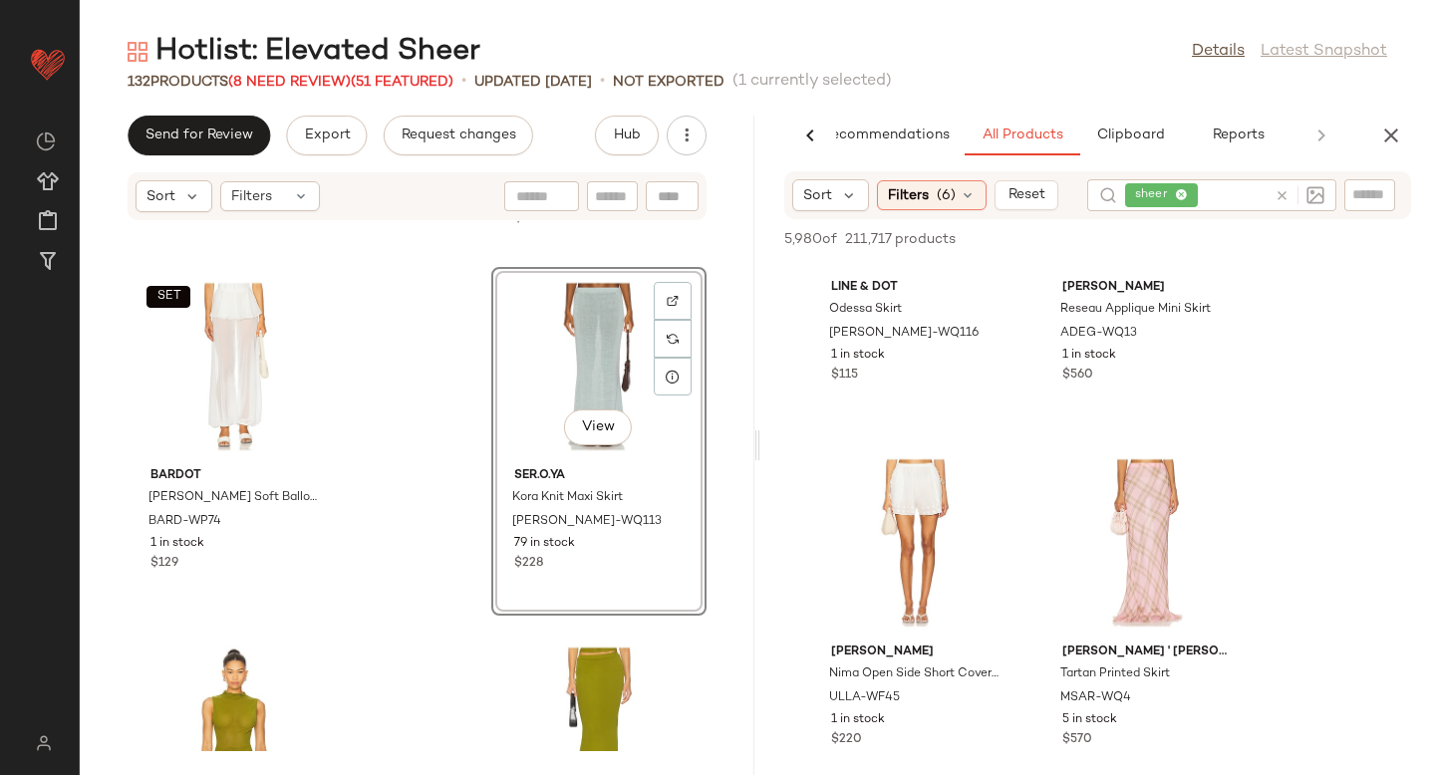
scroll to position [46961, 0]
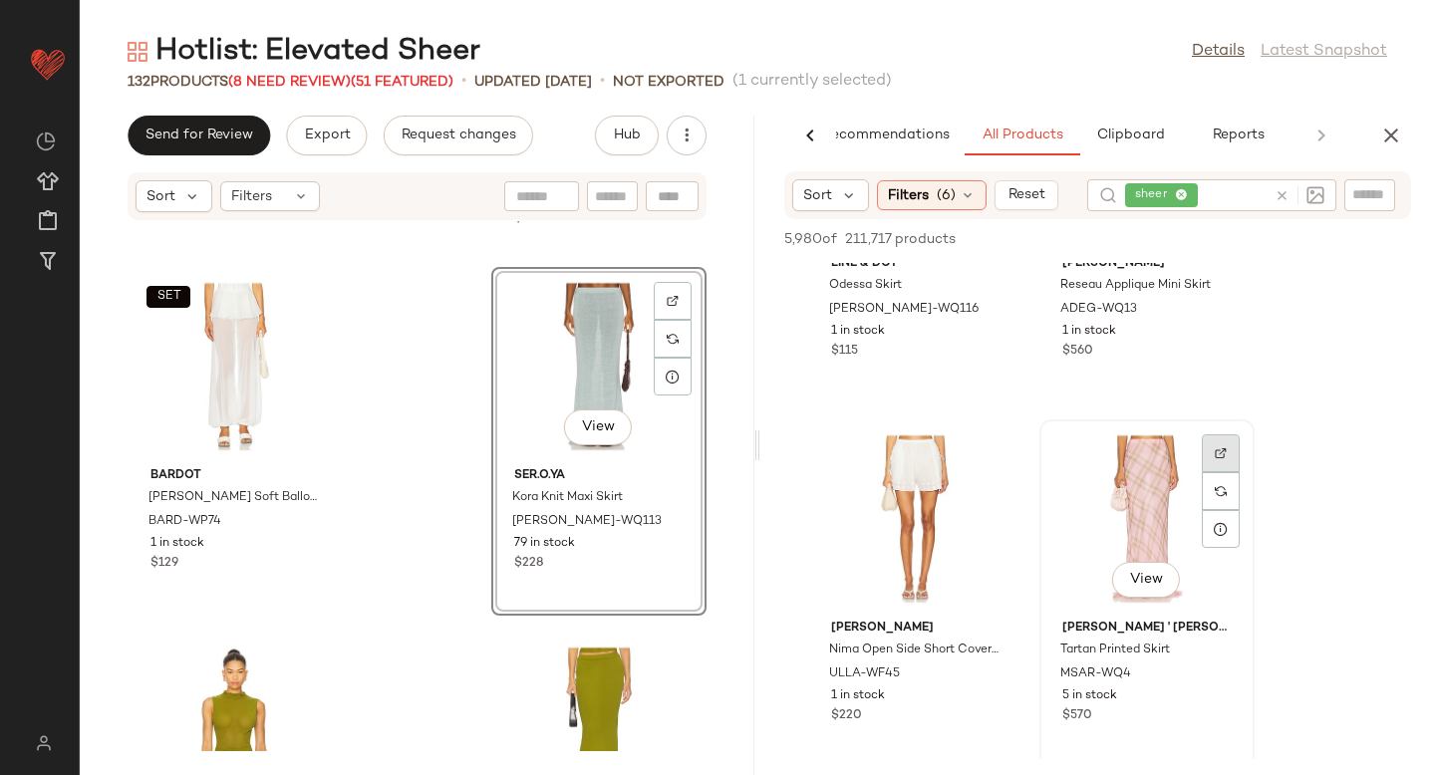
click at [1219, 447] on img at bounding box center [1221, 453] width 12 height 12
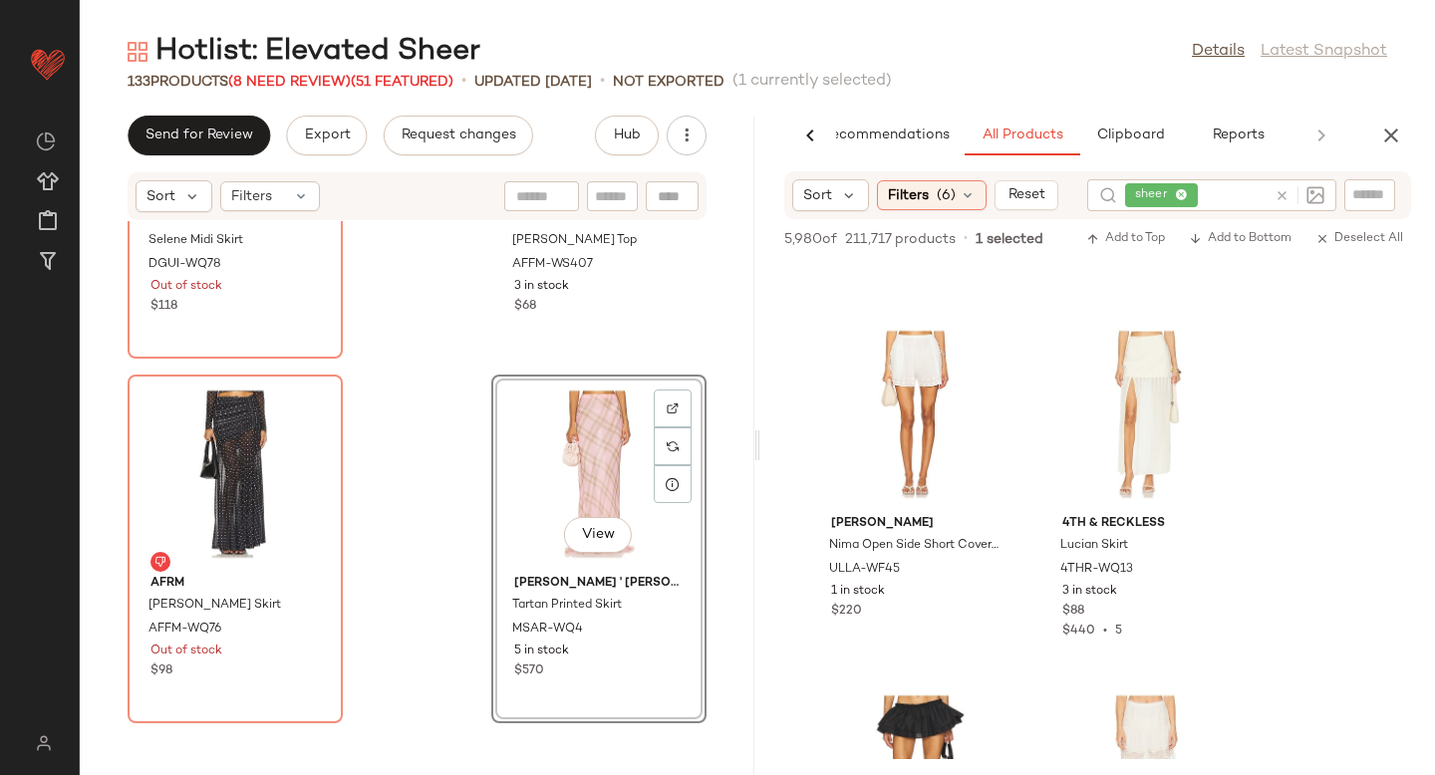
scroll to position [47007, 0]
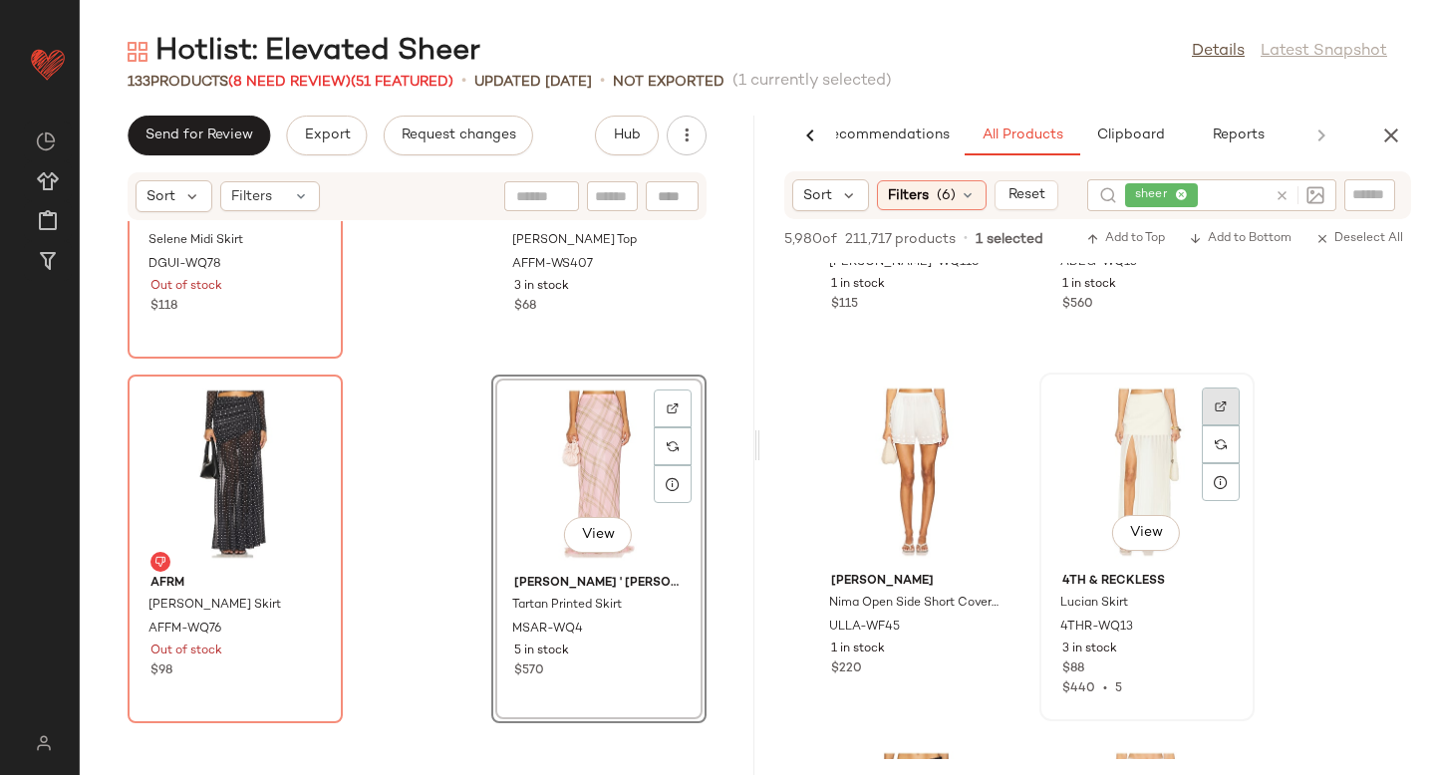
click at [1221, 405] on img at bounding box center [1221, 407] width 12 height 12
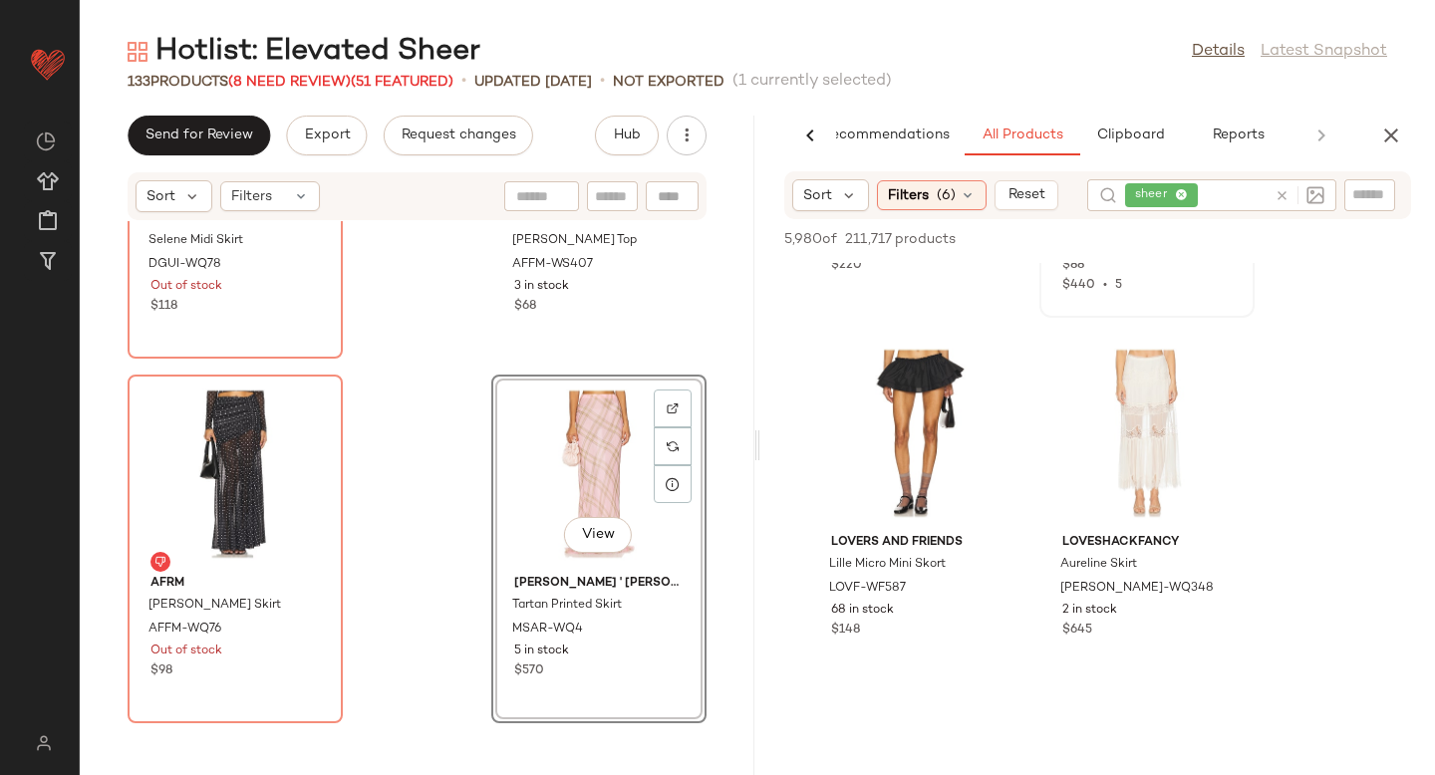
scroll to position [47444, 0]
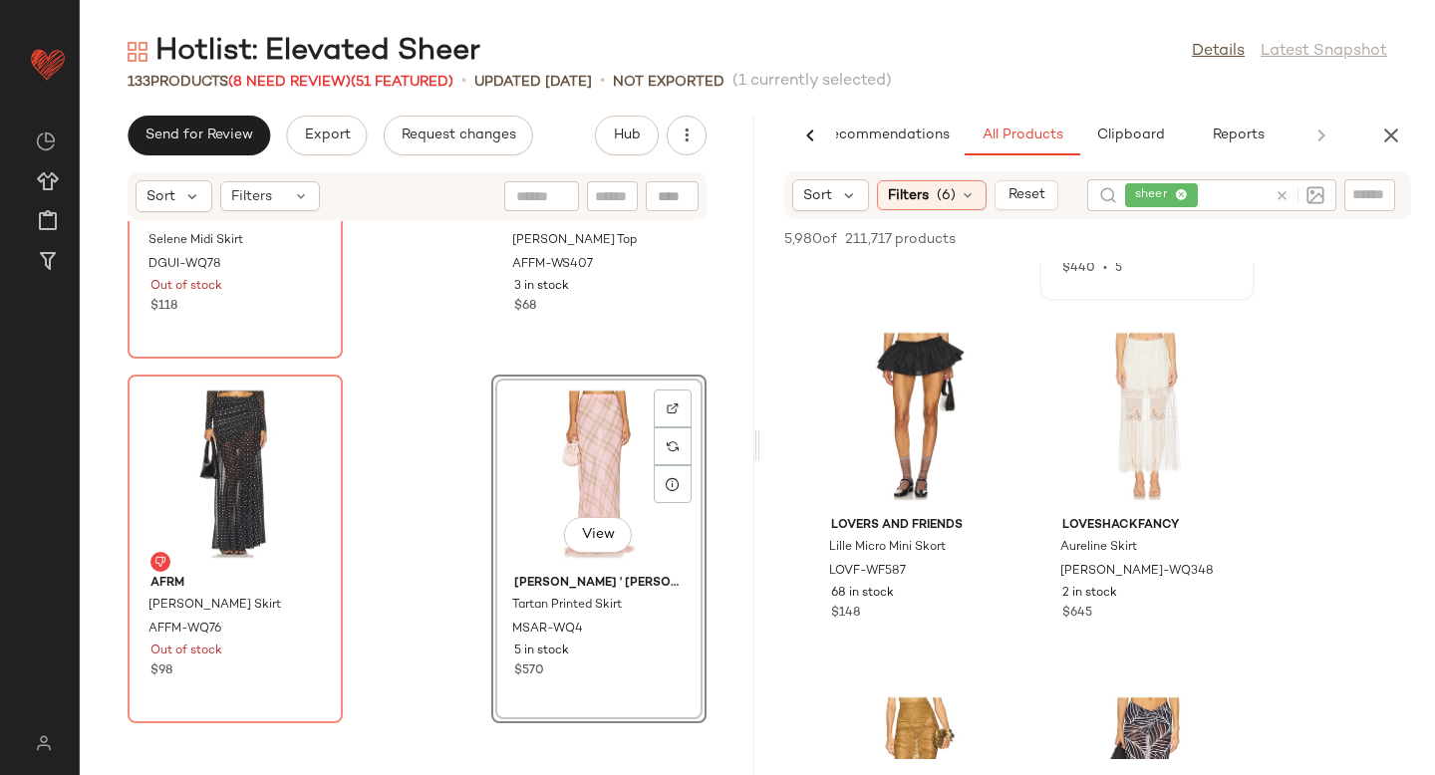
click at [1218, 352] on img at bounding box center [1221, 351] width 12 height 12
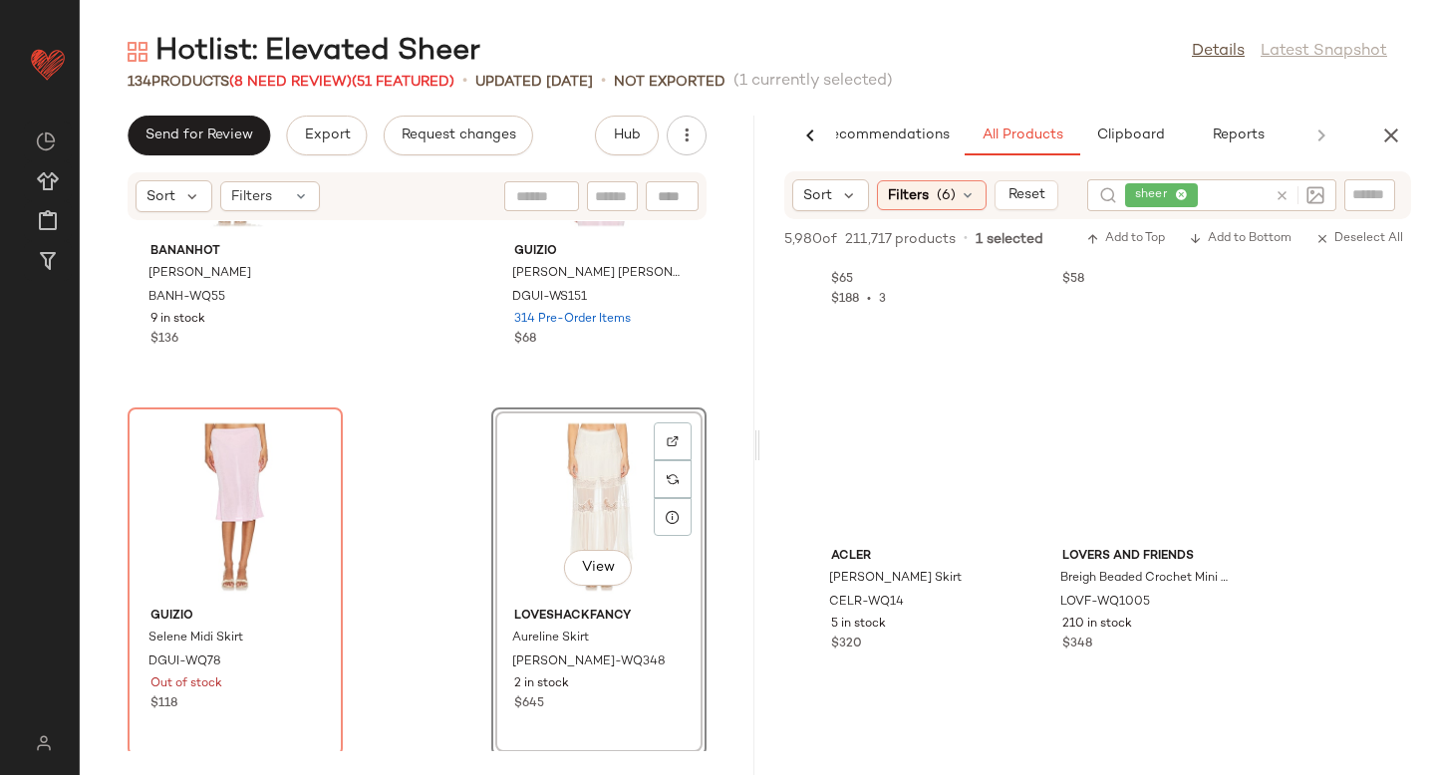
scroll to position [66818, 0]
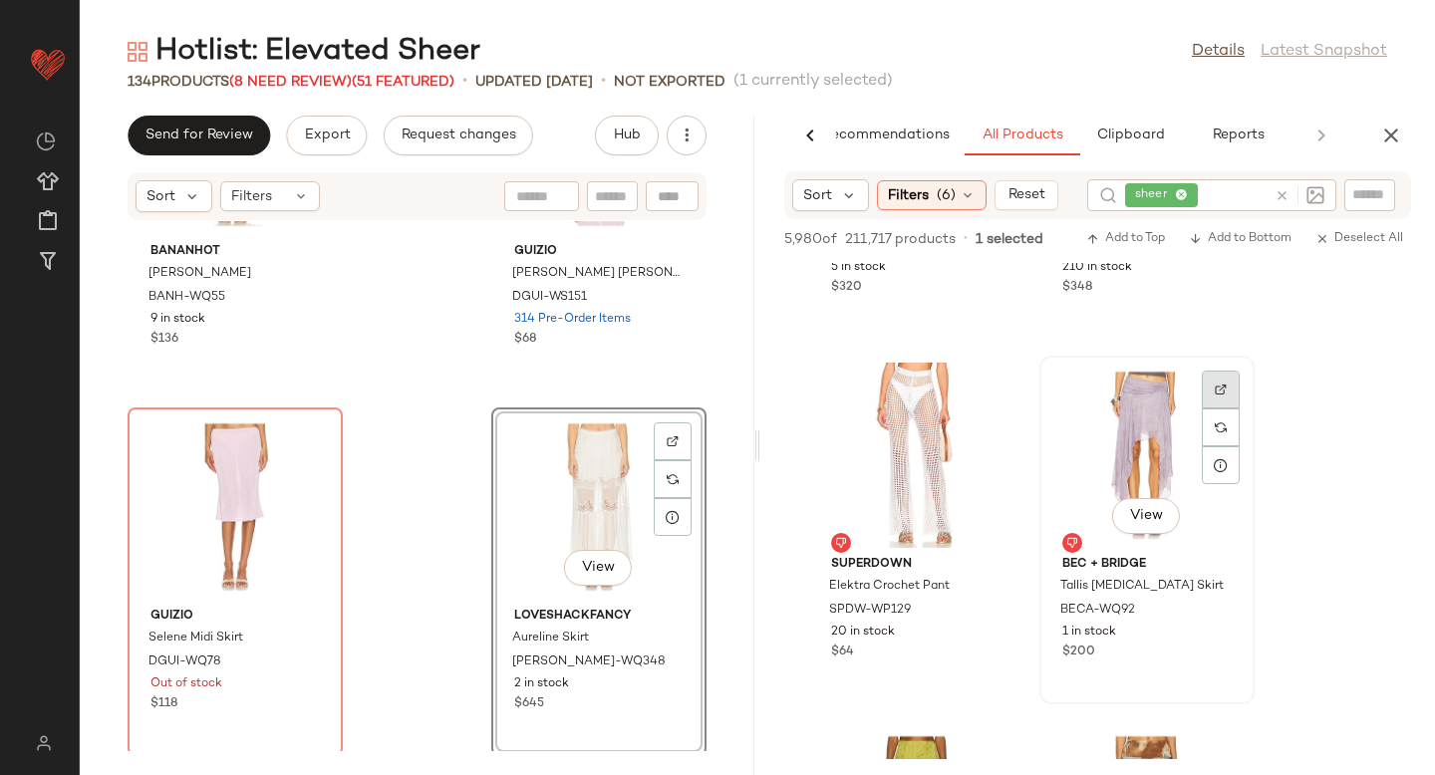
click at [1219, 377] on div at bounding box center [1221, 390] width 38 height 38
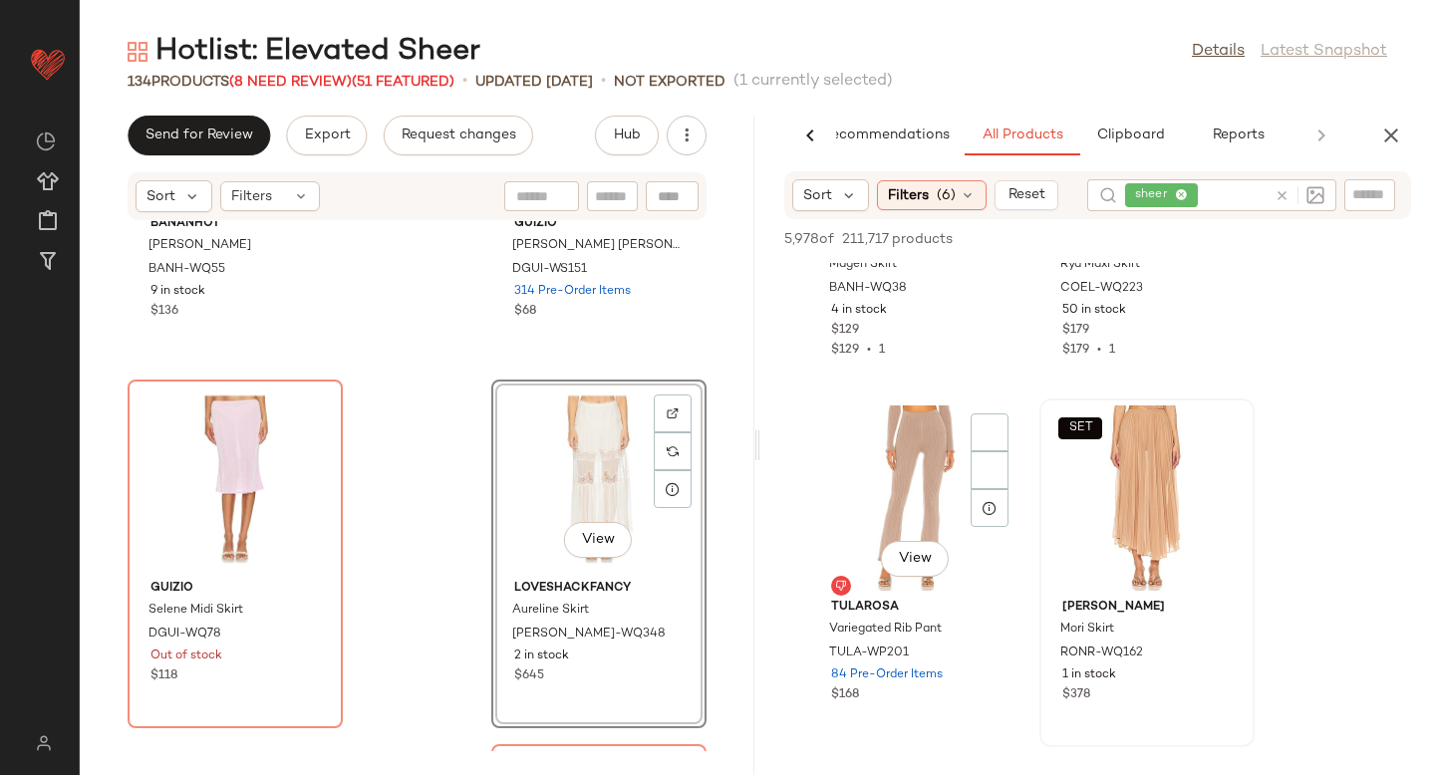
scroll to position [75530, 0]
click at [1206, 437] on div at bounding box center [1221, 433] width 38 height 38
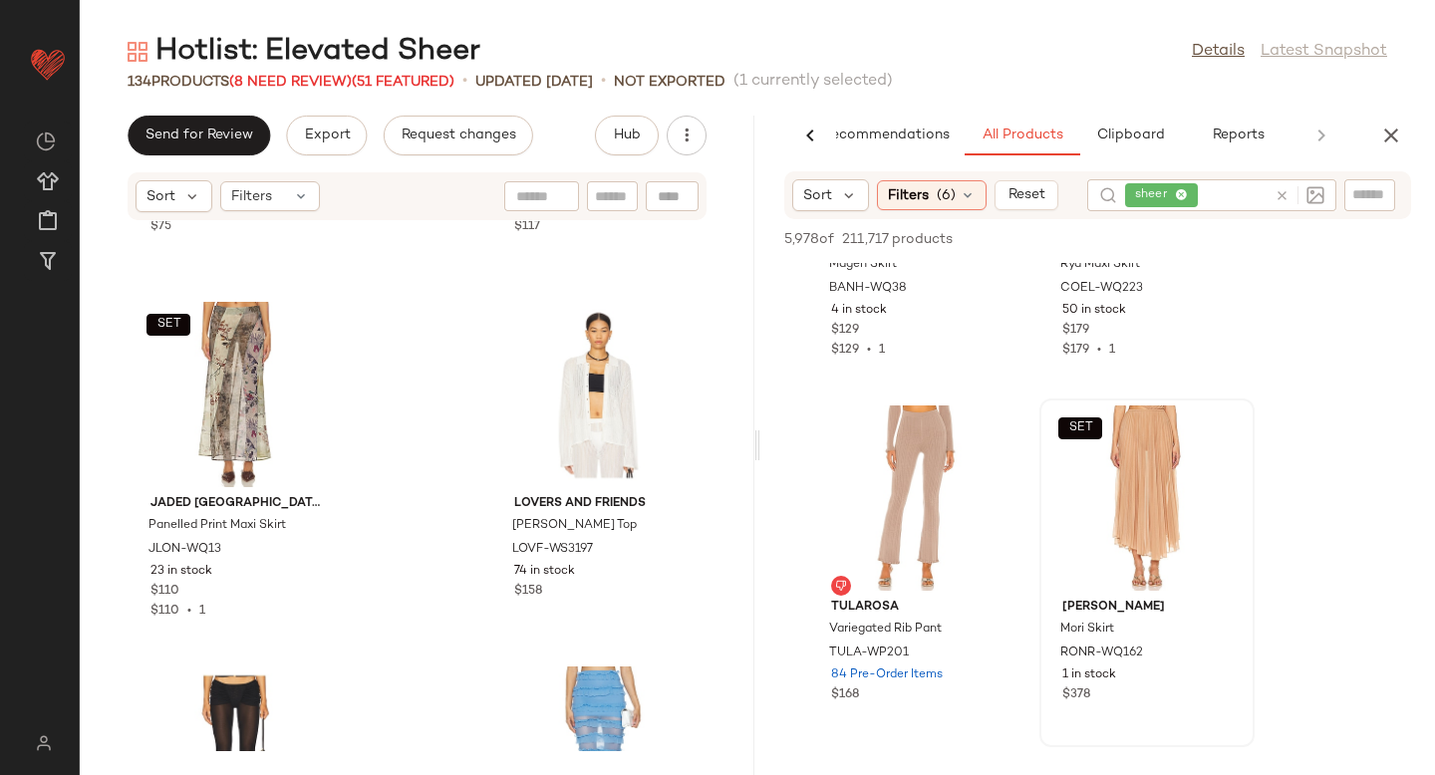
scroll to position [11243, 0]
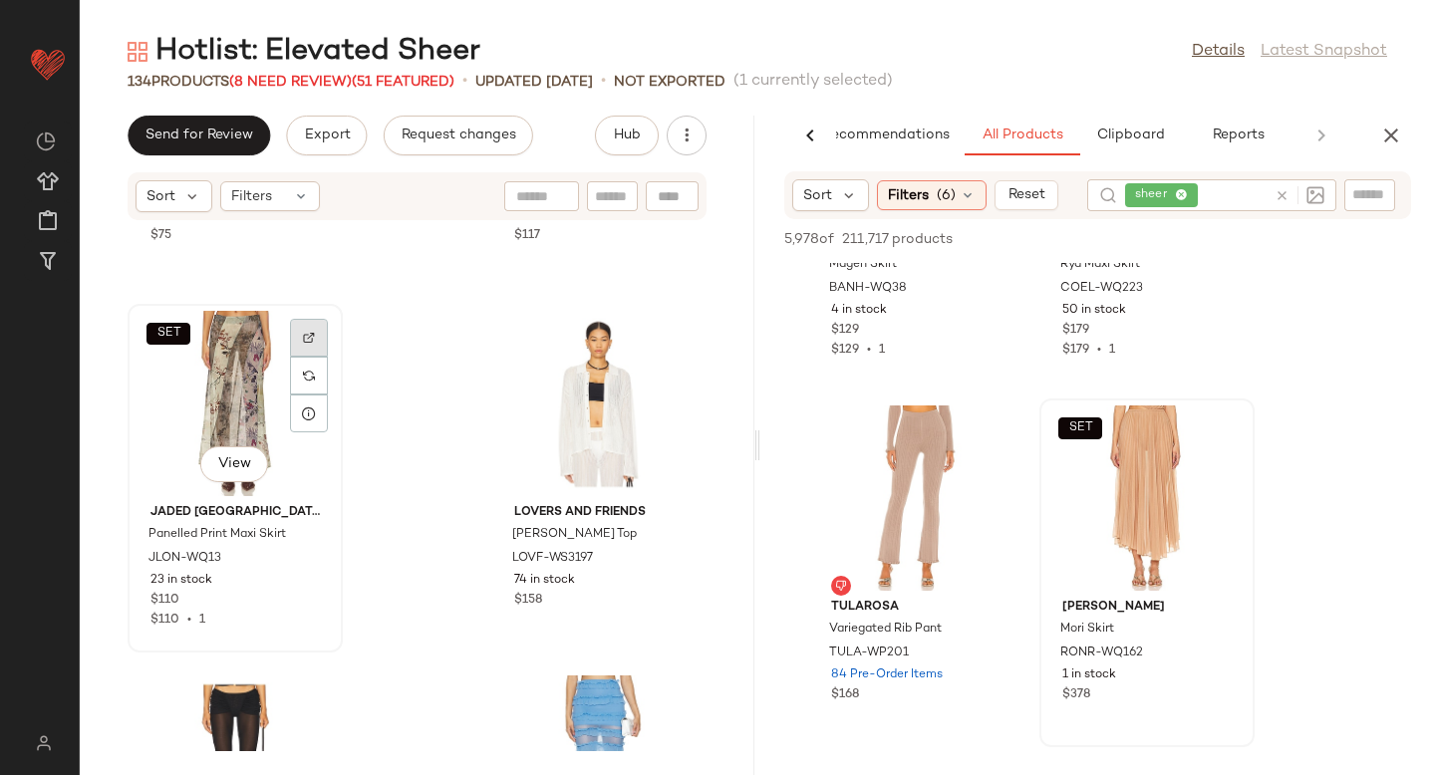
click at [298, 331] on div at bounding box center [309, 338] width 38 height 38
click at [963, 199] on icon at bounding box center [968, 195] width 16 height 16
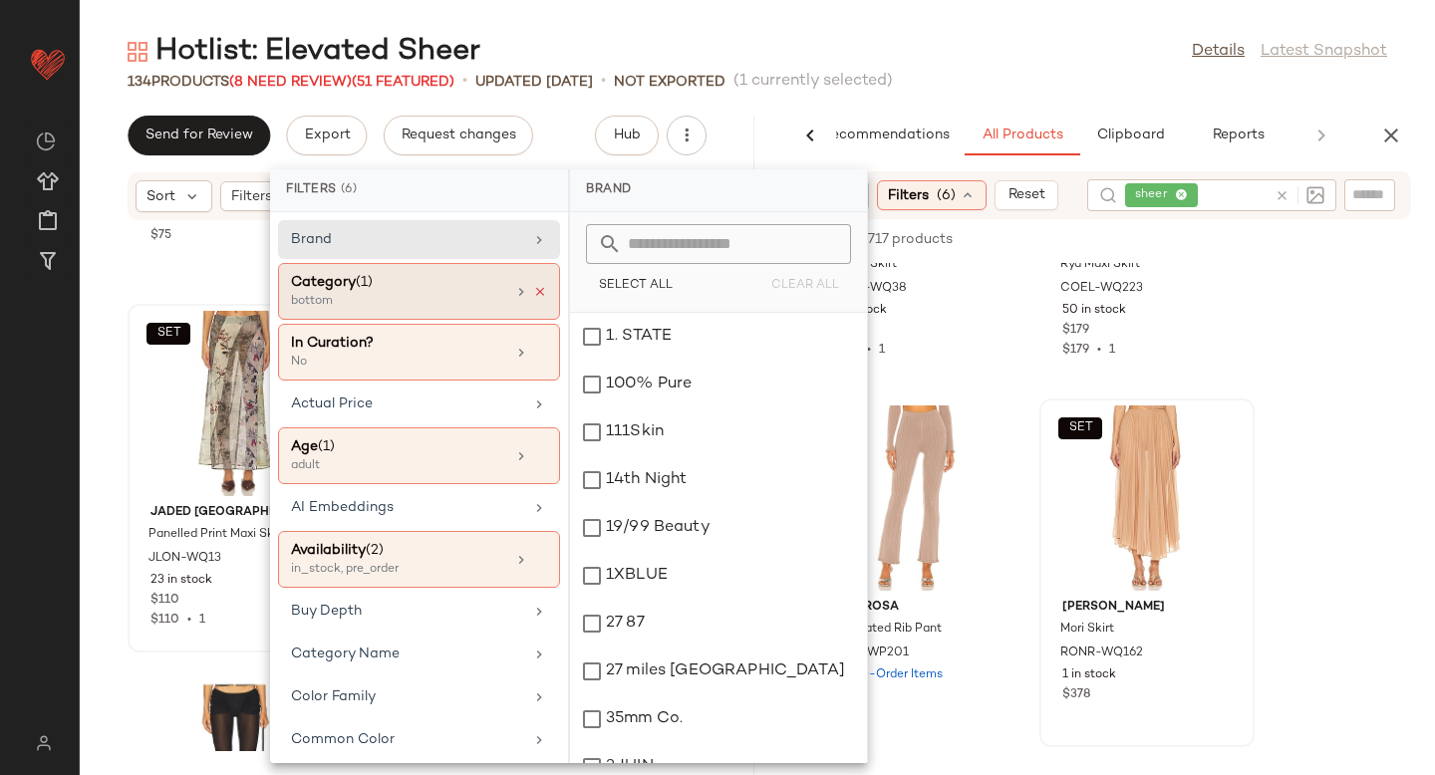
click at [533, 293] on icon at bounding box center [540, 292] width 14 height 14
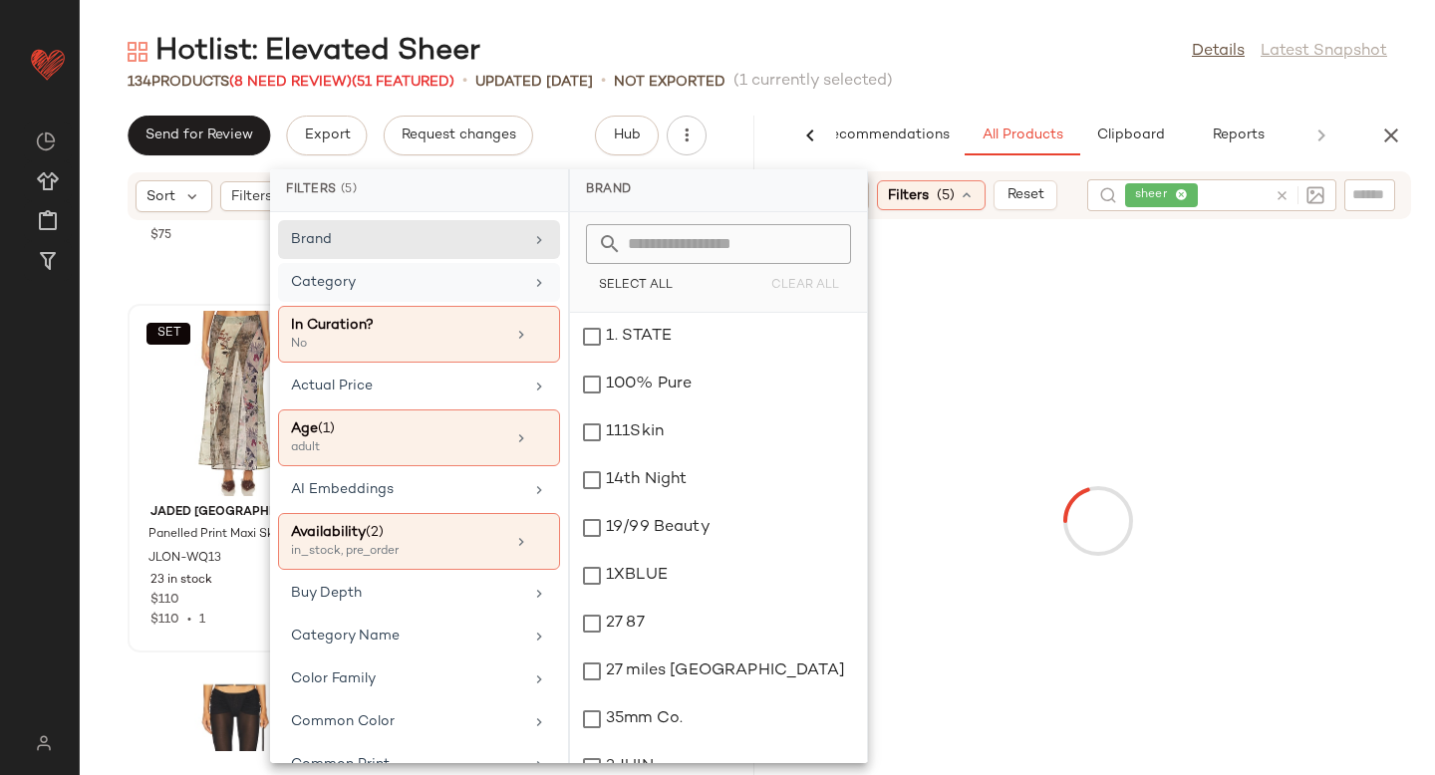
click at [1281, 197] on icon at bounding box center [1281, 195] width 15 height 15
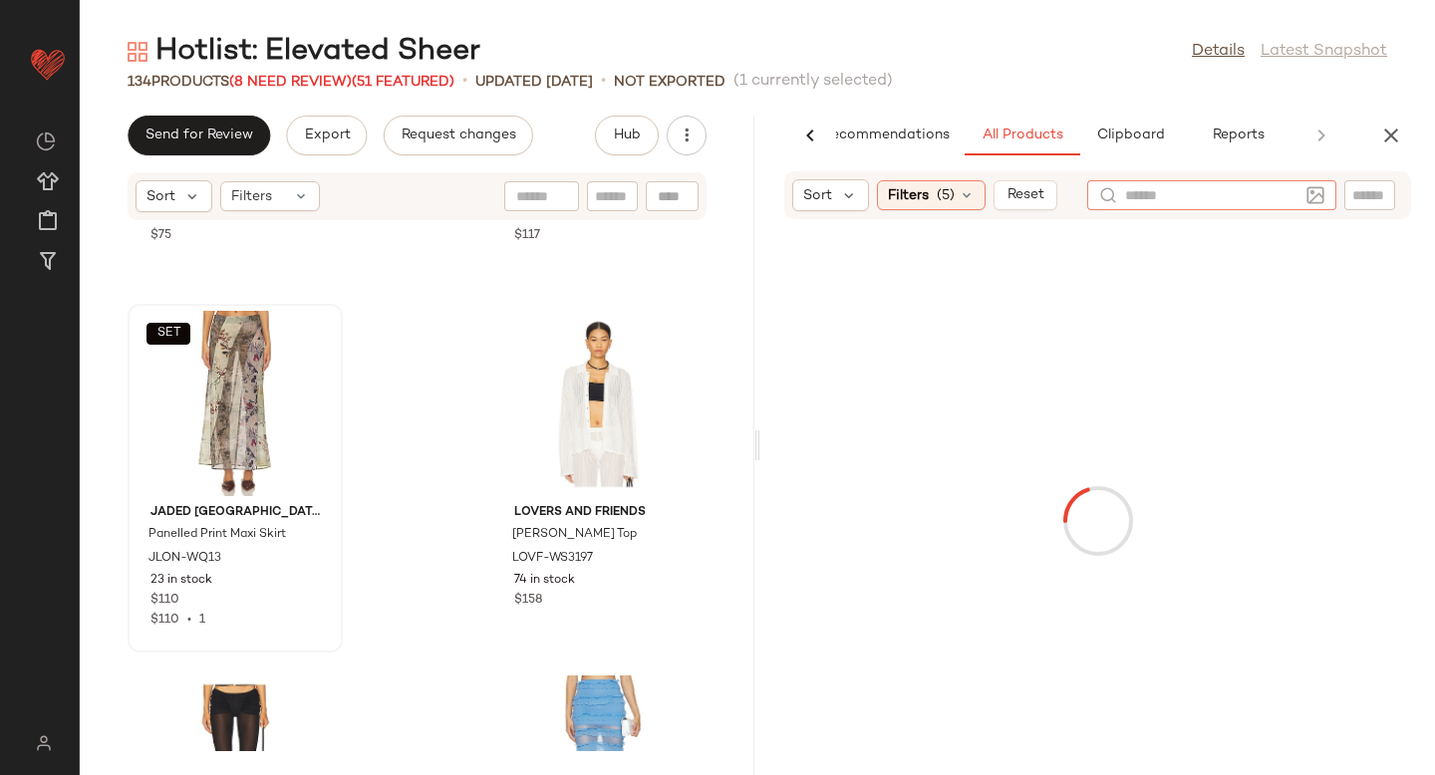
click at [1365, 193] on input "text" at bounding box center [1369, 195] width 35 height 21
paste input "*********"
type input "*********"
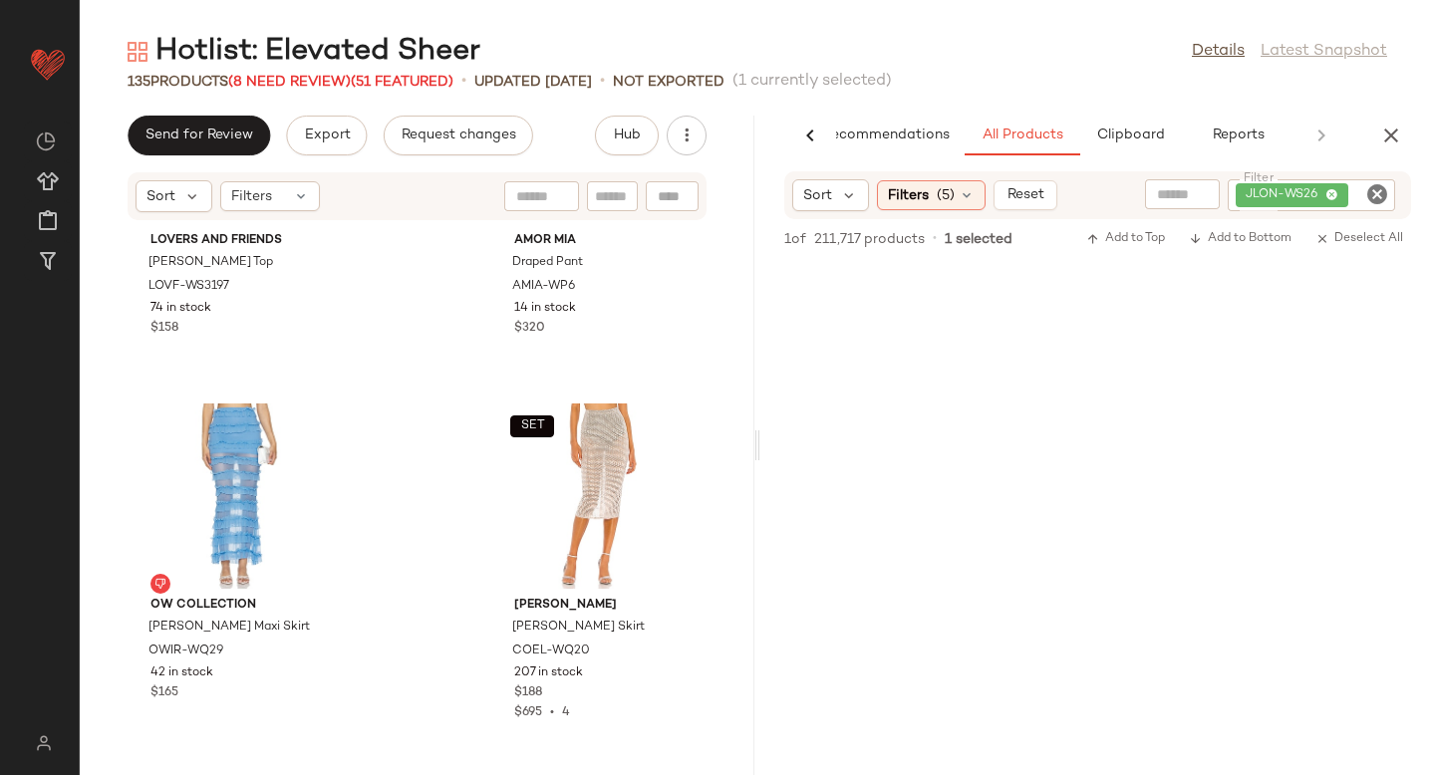
scroll to position [11990, 0]
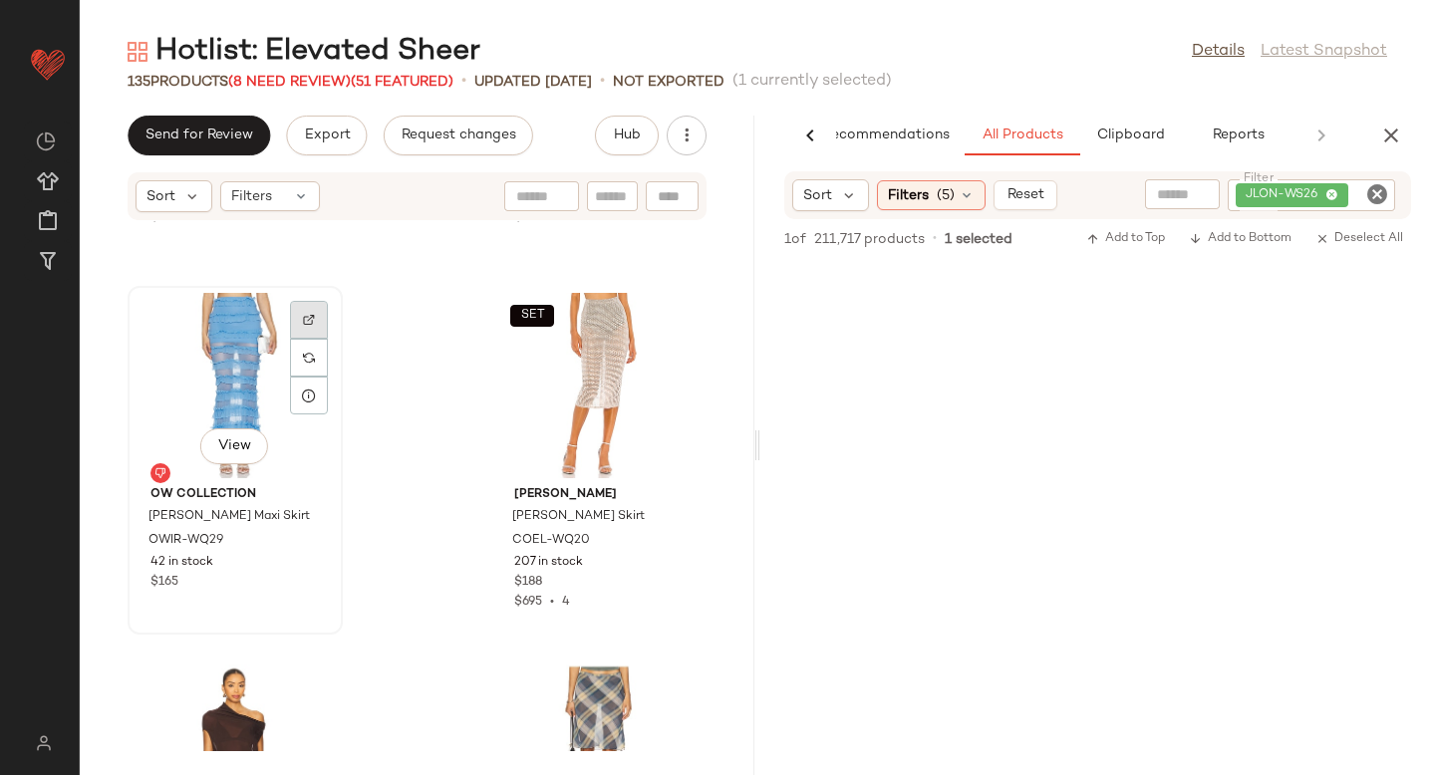
click at [317, 308] on div at bounding box center [309, 320] width 38 height 38
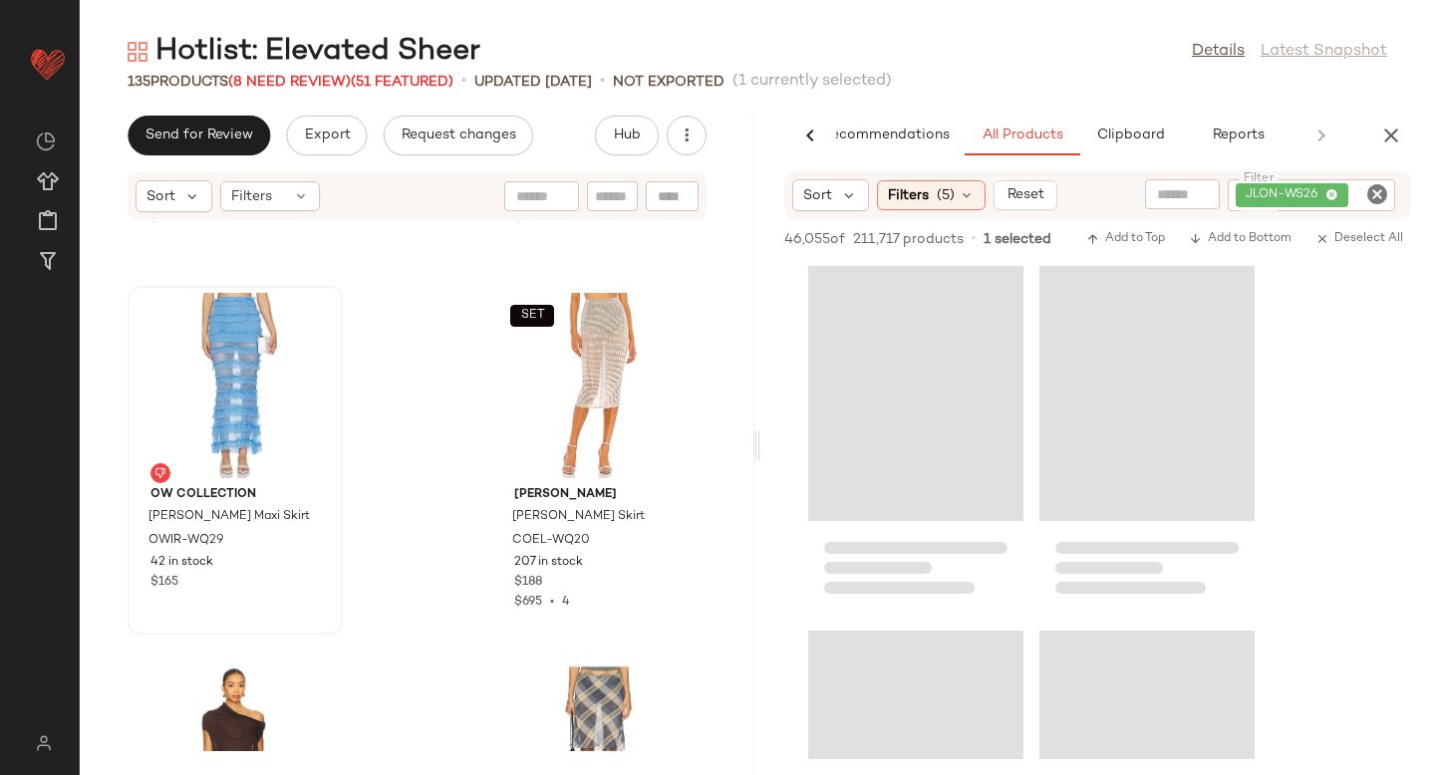
click at [1375, 197] on icon "Clear Filter" at bounding box center [1377, 194] width 24 height 24
paste input "**********"
type input "**********"
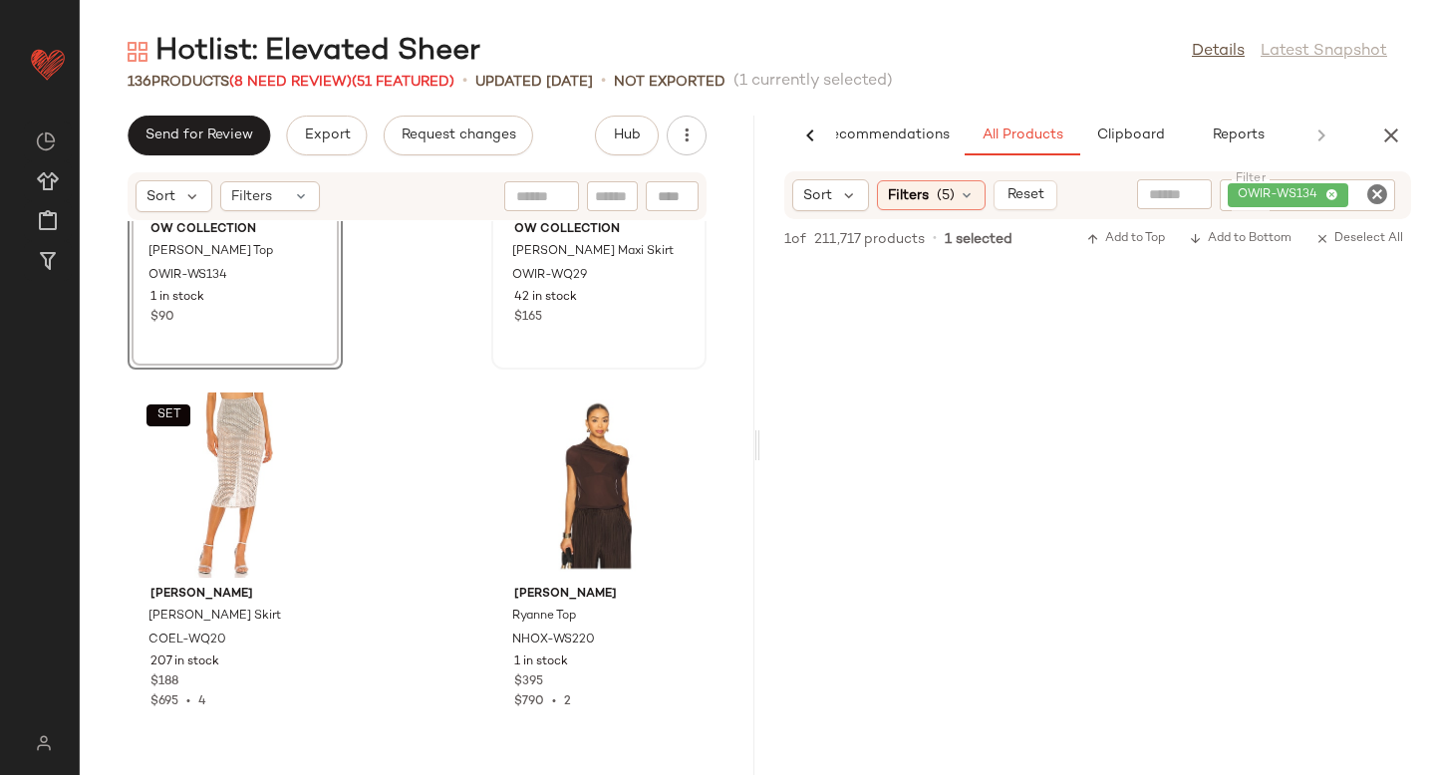
scroll to position [12275, 0]
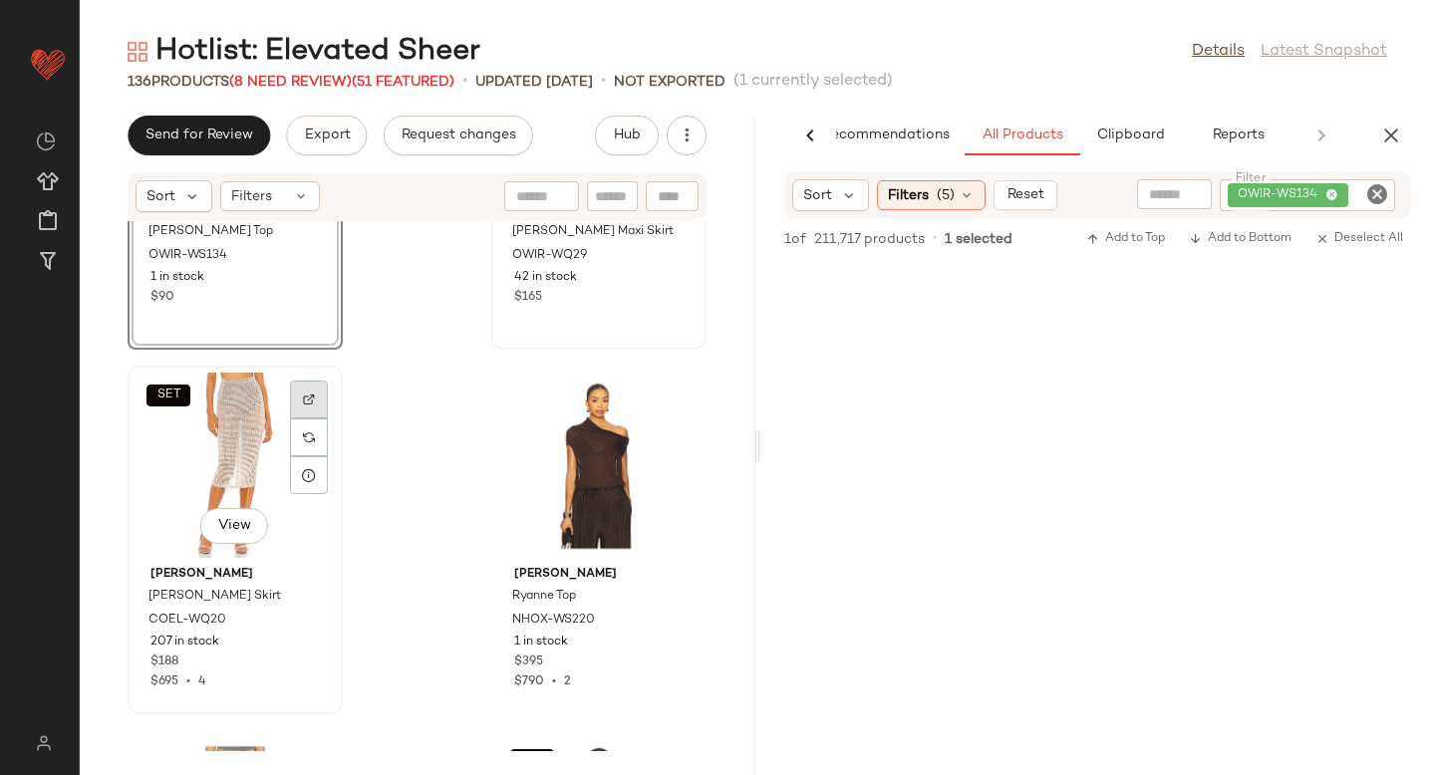
click at [312, 389] on div at bounding box center [309, 400] width 38 height 38
click at [1378, 194] on icon "Clear Filter" at bounding box center [1377, 194] width 24 height 24
paste input "*********"
type input "*********"
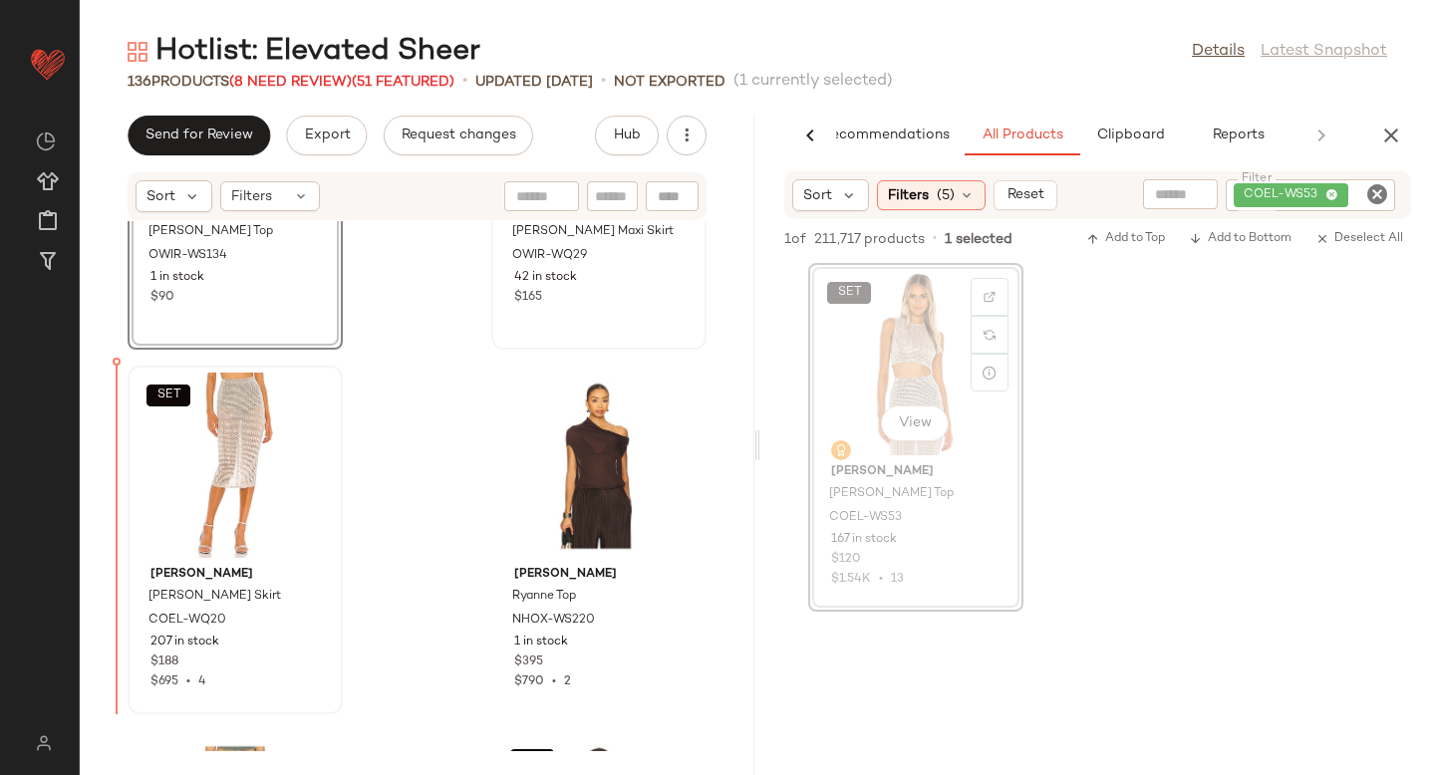
drag, startPoint x: 932, startPoint y: 389, endPoint x: 168, endPoint y: 560, distance: 782.3
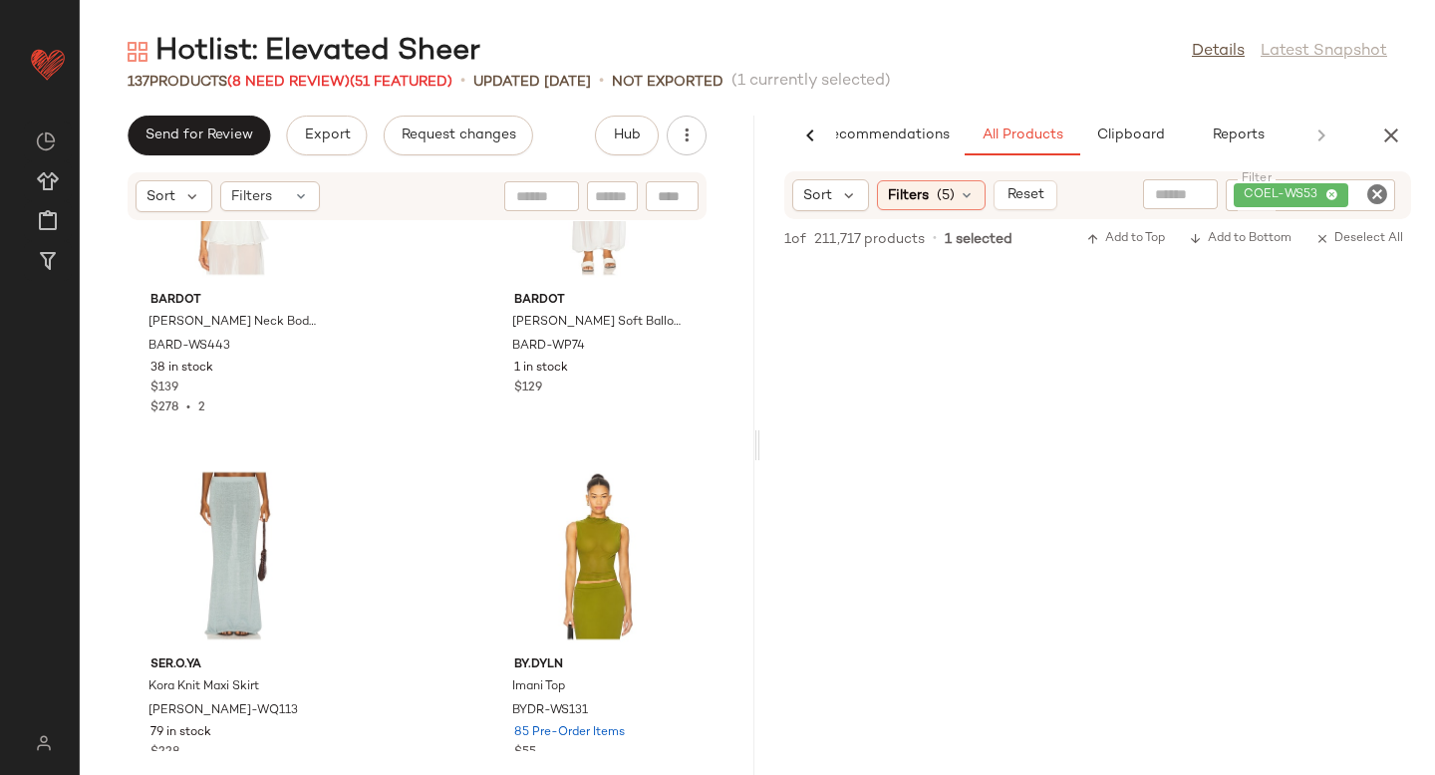
scroll to position [13323, 0]
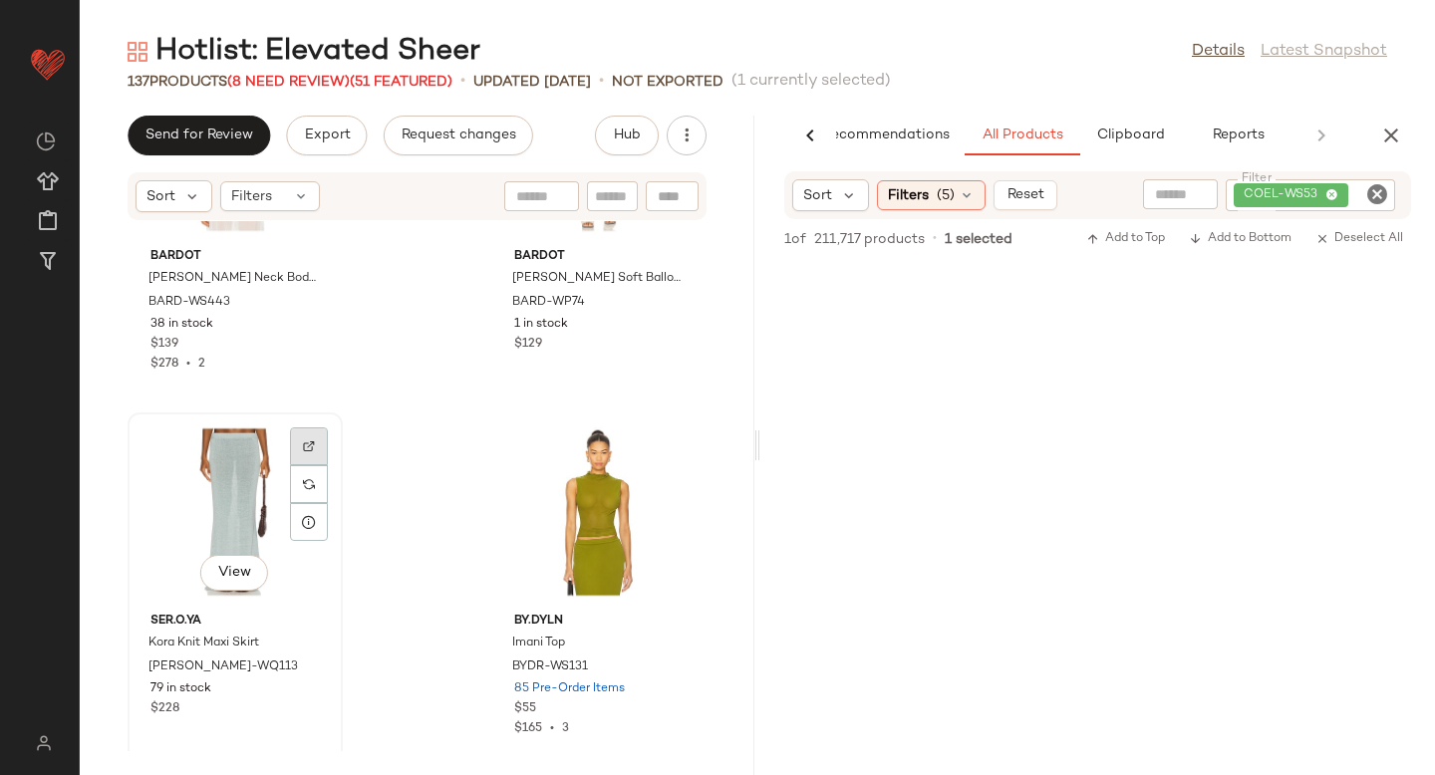
click at [308, 440] on img at bounding box center [309, 446] width 12 height 12
click at [1384, 194] on icon "Clear Filter" at bounding box center [1377, 194] width 24 height 24
paste input "**********"
type input "**********"
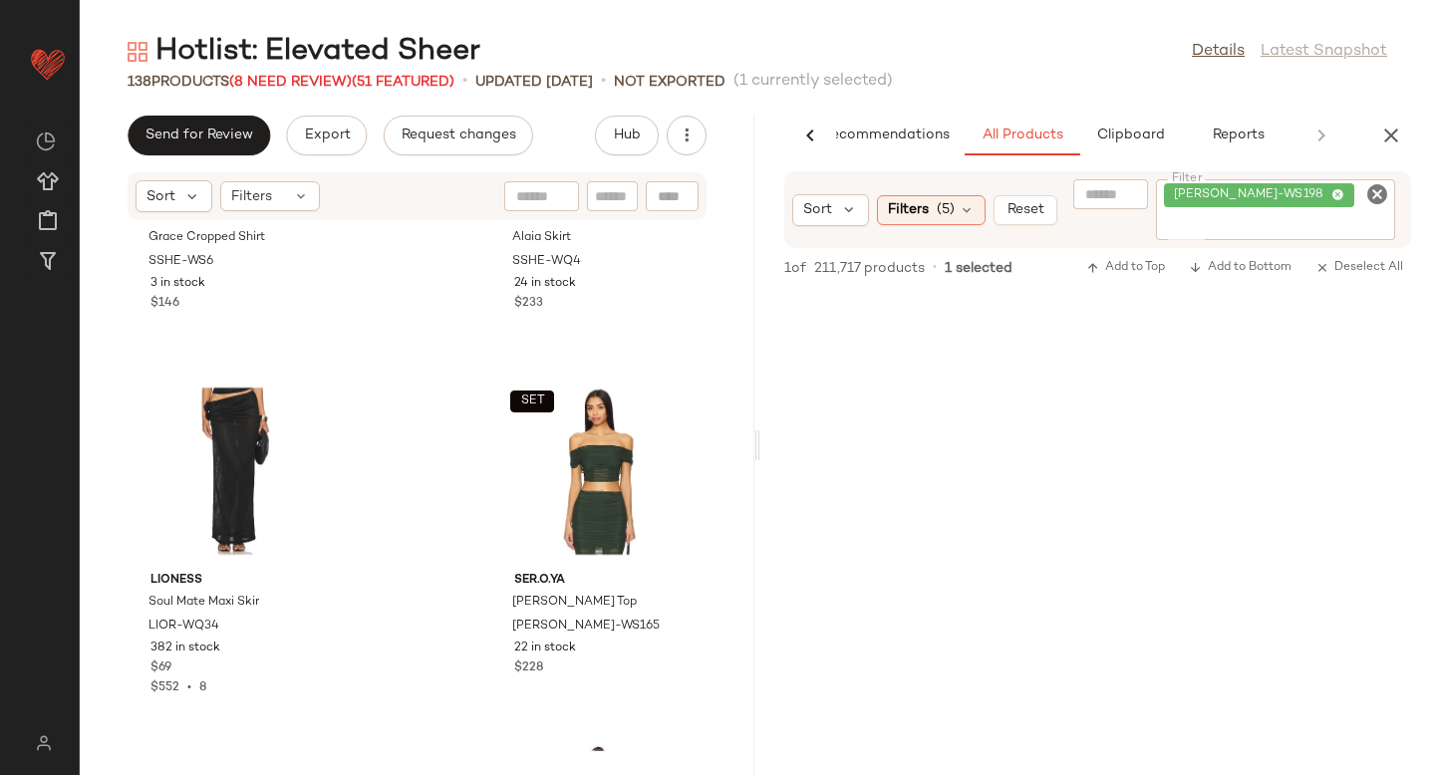
scroll to position [15602, 0]
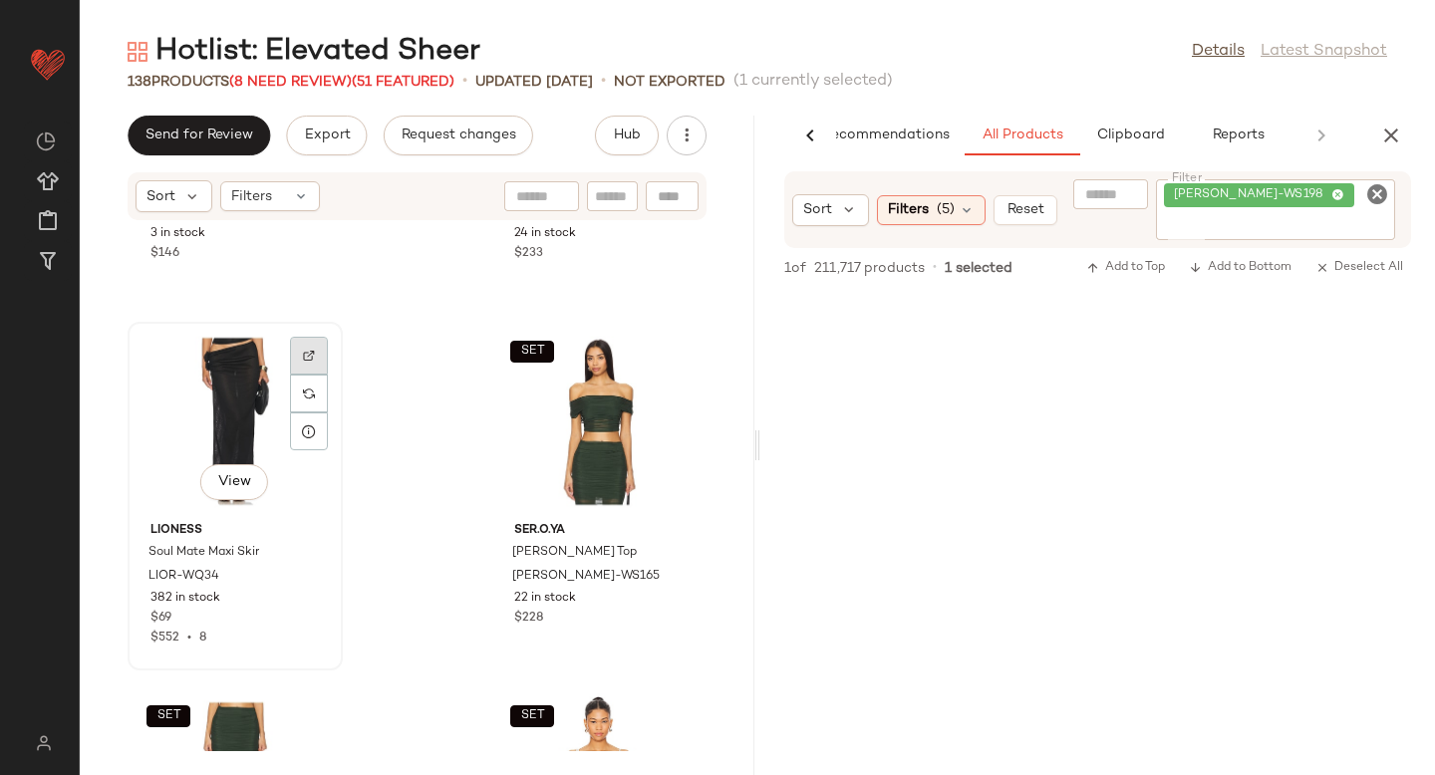
click at [303, 359] on img at bounding box center [309, 356] width 12 height 12
click at [1376, 194] on icon "Clear Filter" at bounding box center [1377, 194] width 24 height 24
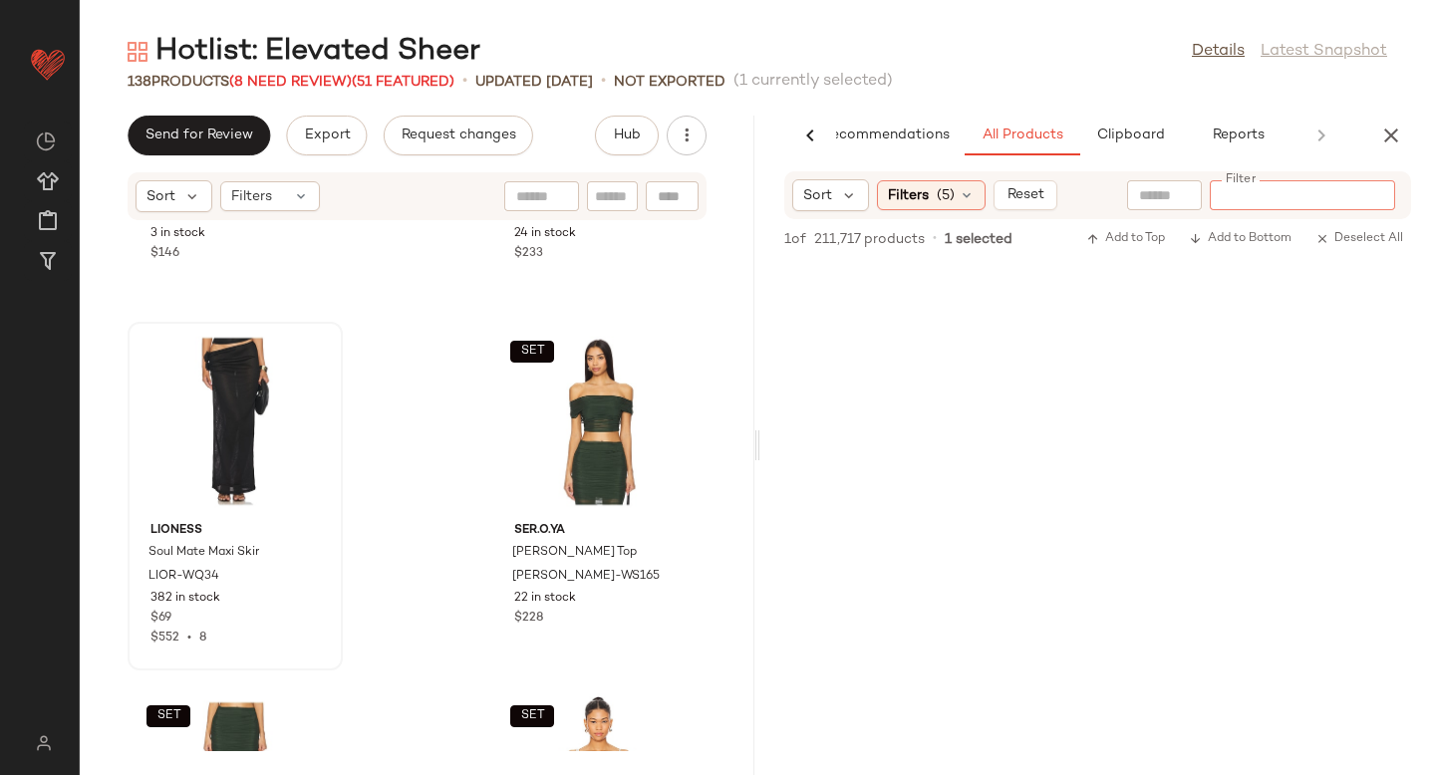
paste input "*********"
type input "*********"
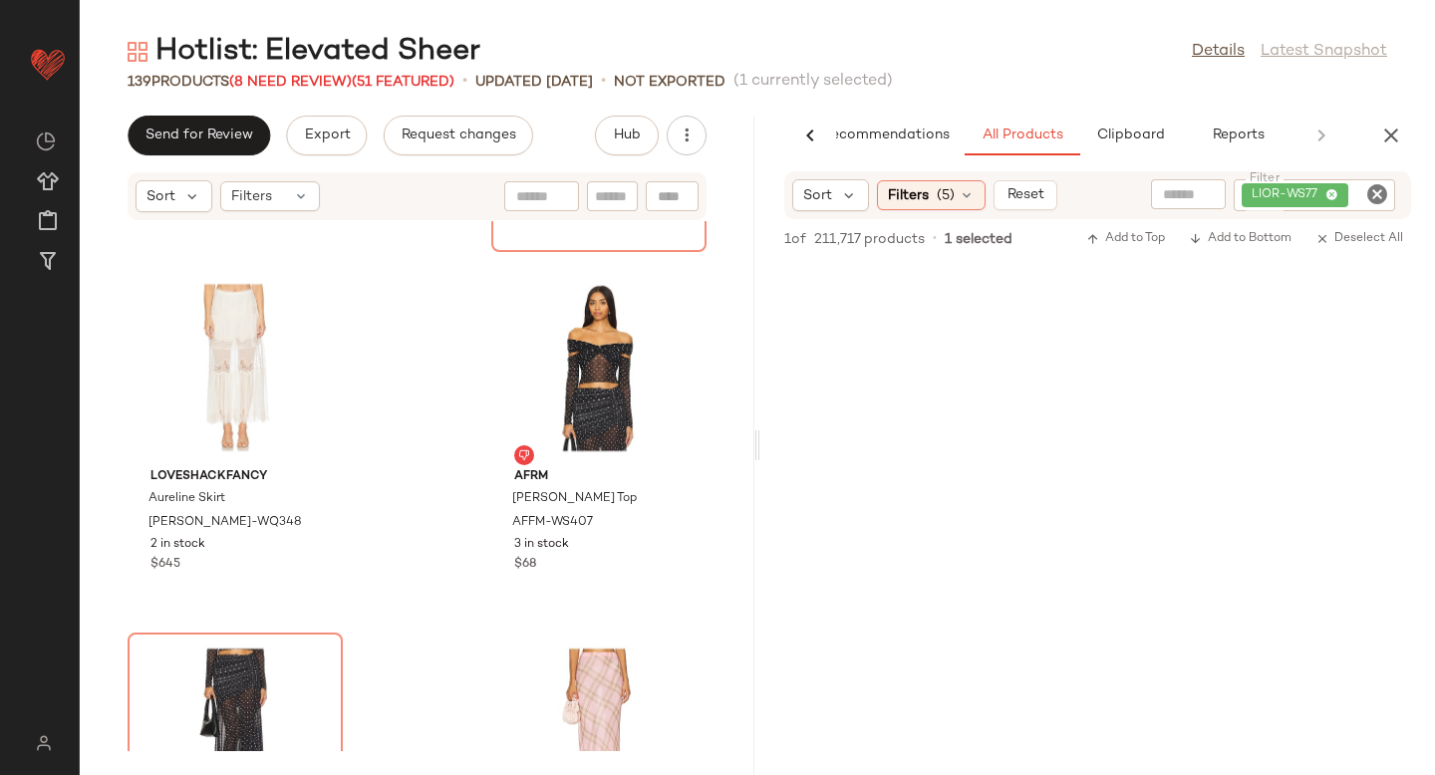
scroll to position [17803, 0]
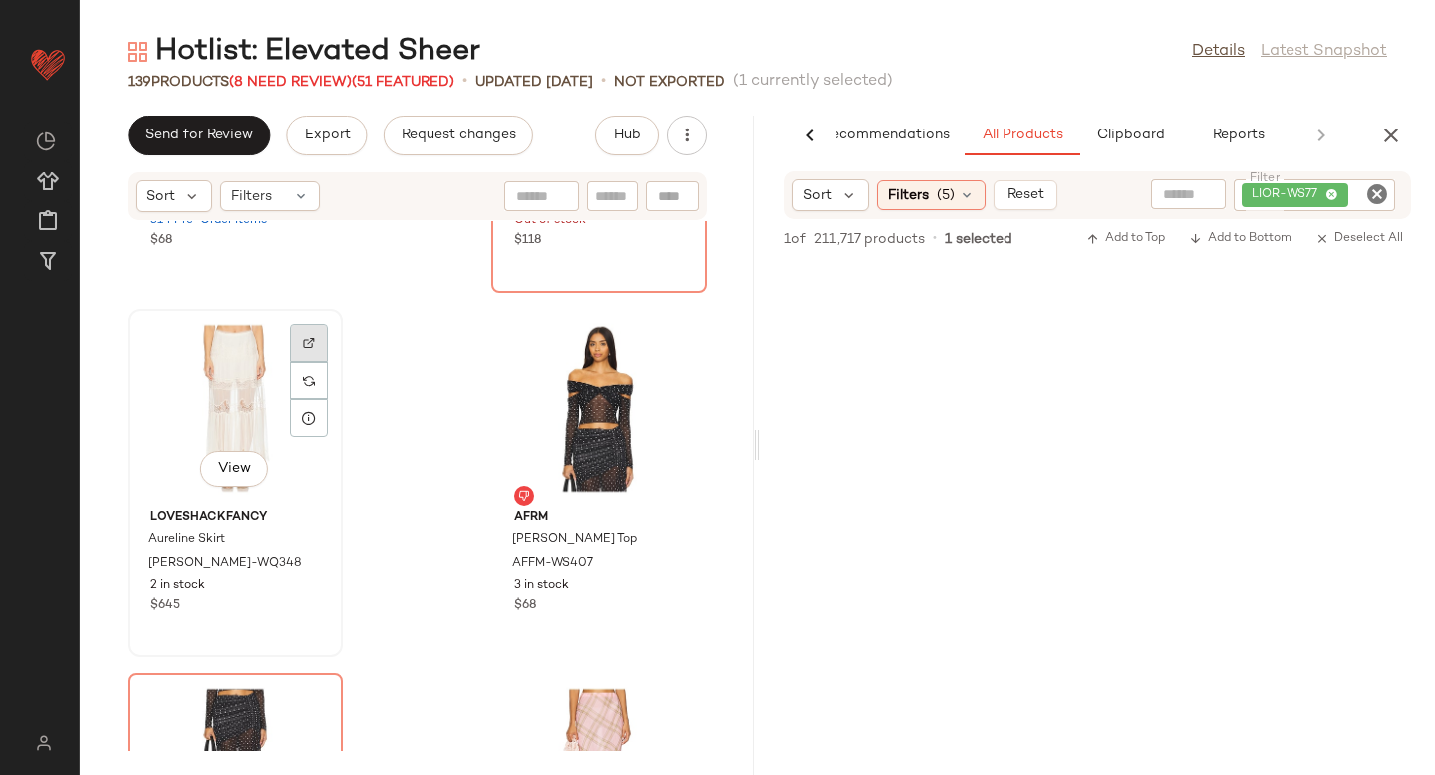
click at [308, 353] on div at bounding box center [309, 343] width 38 height 38
click at [1384, 193] on icon "Clear Filter" at bounding box center [1377, 194] width 24 height 24
paste input "**********"
type input "**********"
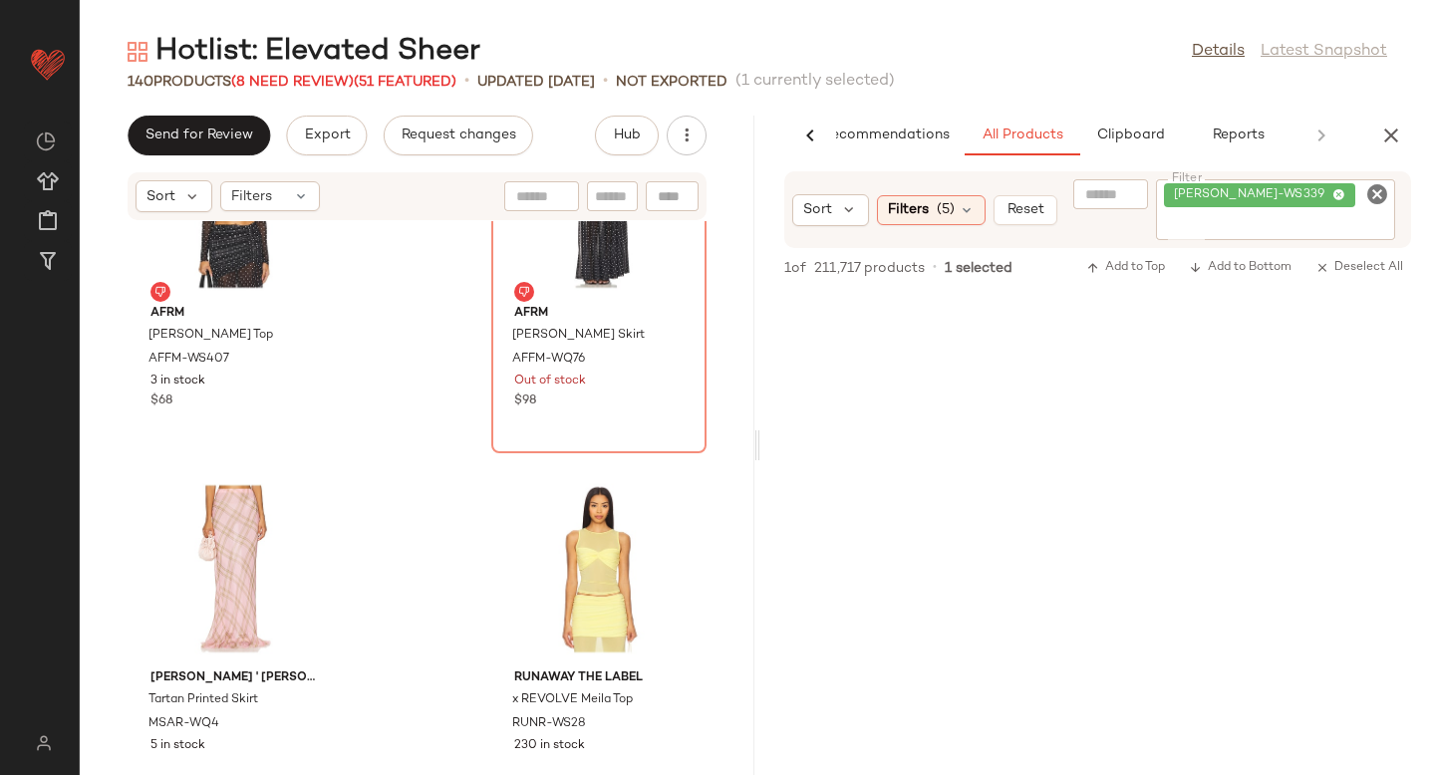
scroll to position [18414, 0]
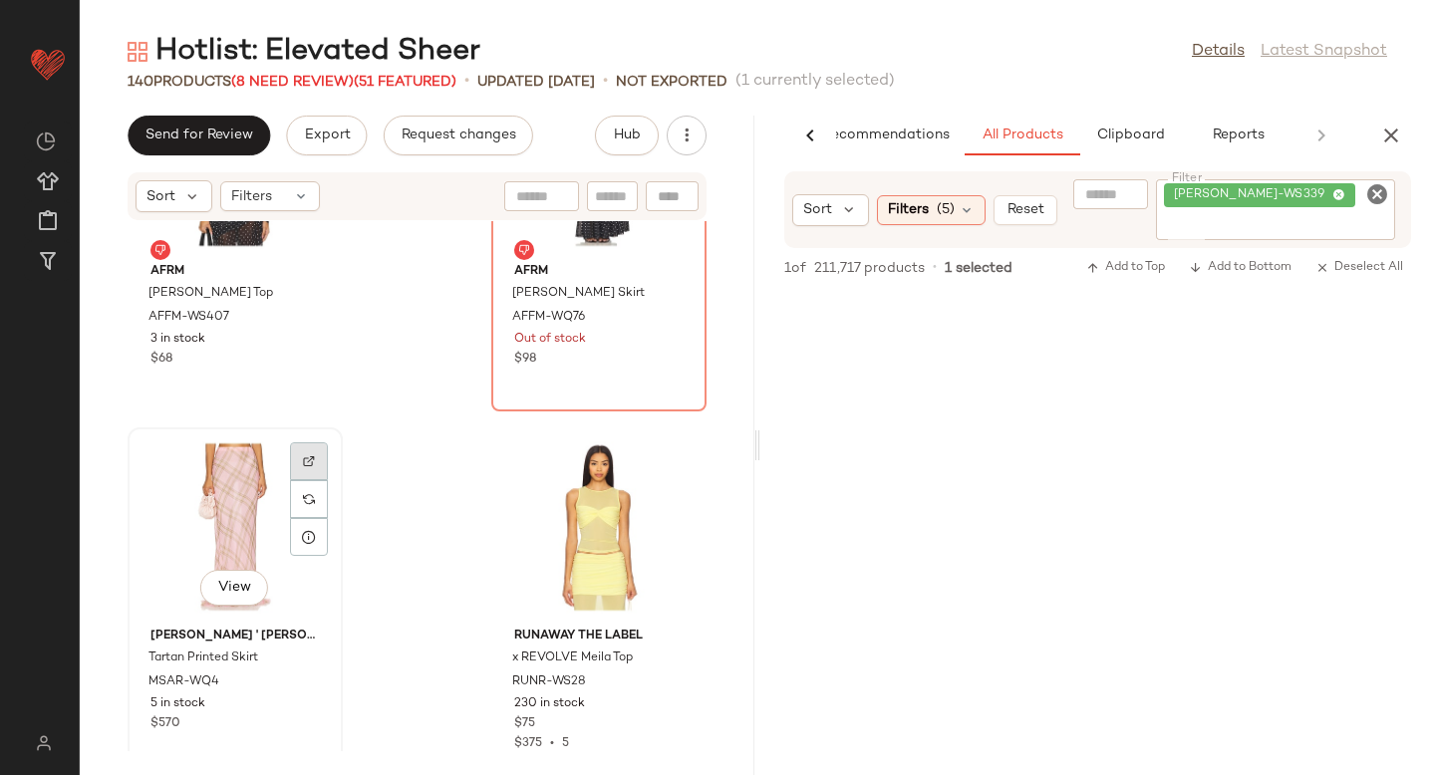
click at [297, 462] on div at bounding box center [309, 461] width 38 height 38
click at [1377, 193] on icon "Clear Filter" at bounding box center [1377, 194] width 24 height 24
paste input "*********"
type input "*********"
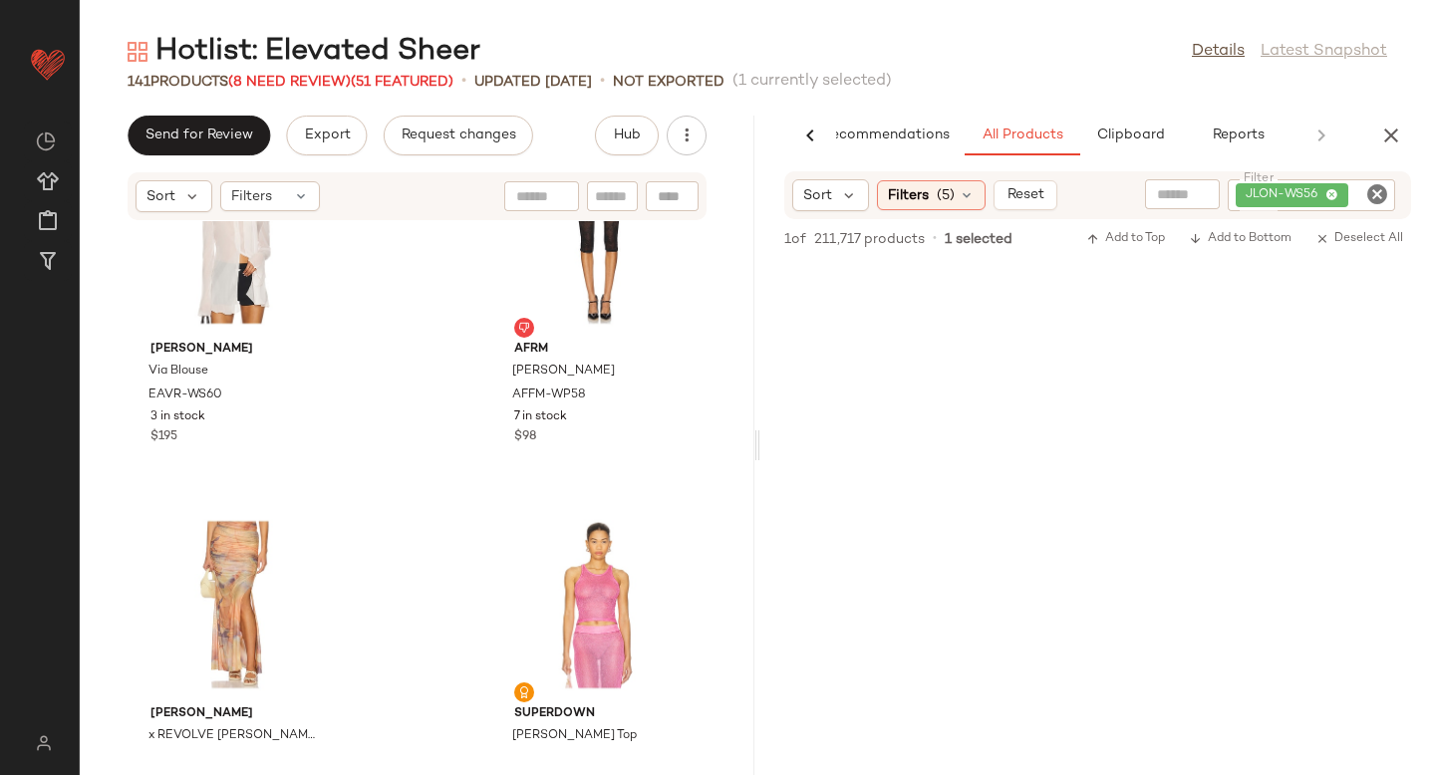
scroll to position [19434, 0]
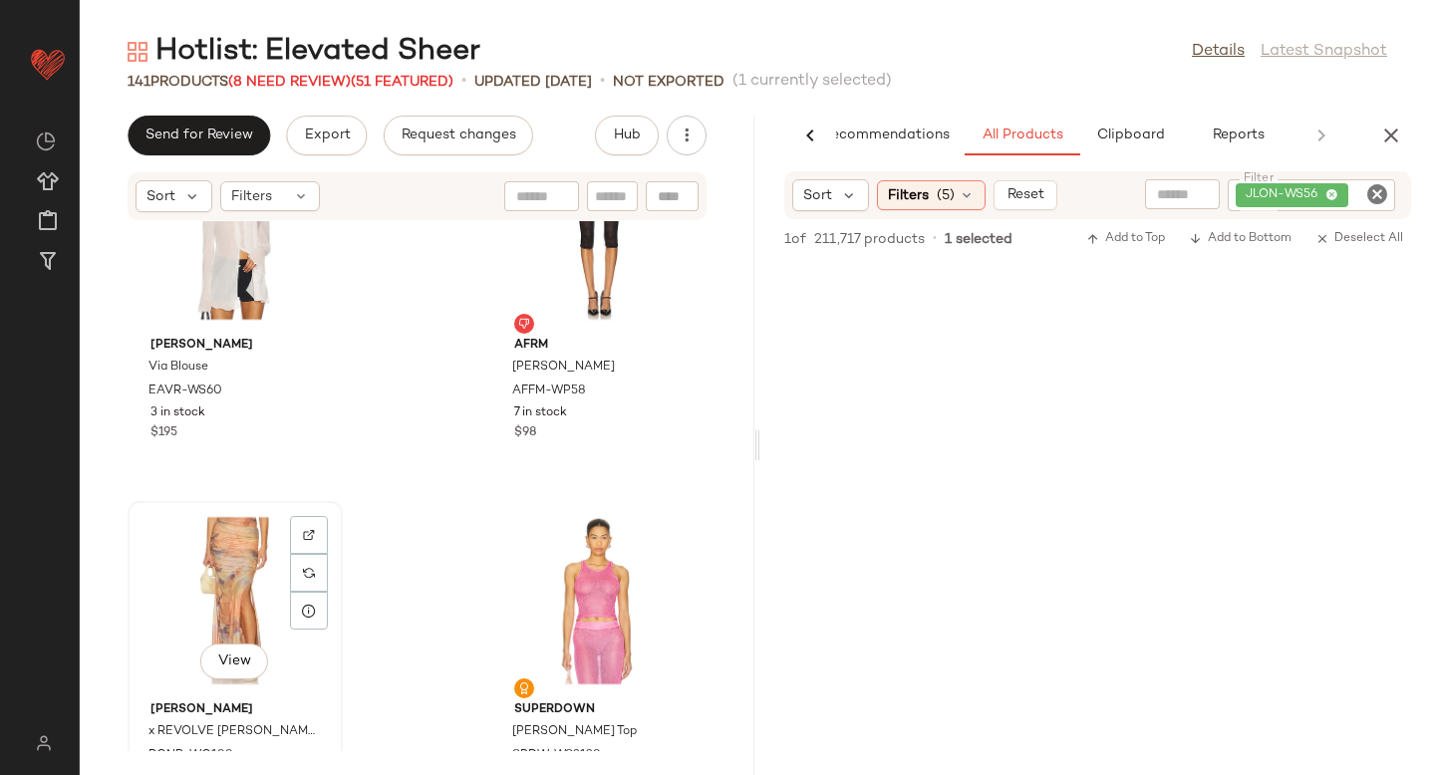
click at [301, 528] on div at bounding box center [309, 535] width 38 height 38
click at [1380, 192] on icon "Clear Filter" at bounding box center [1377, 194] width 24 height 24
paste input "**********"
type input "**********"
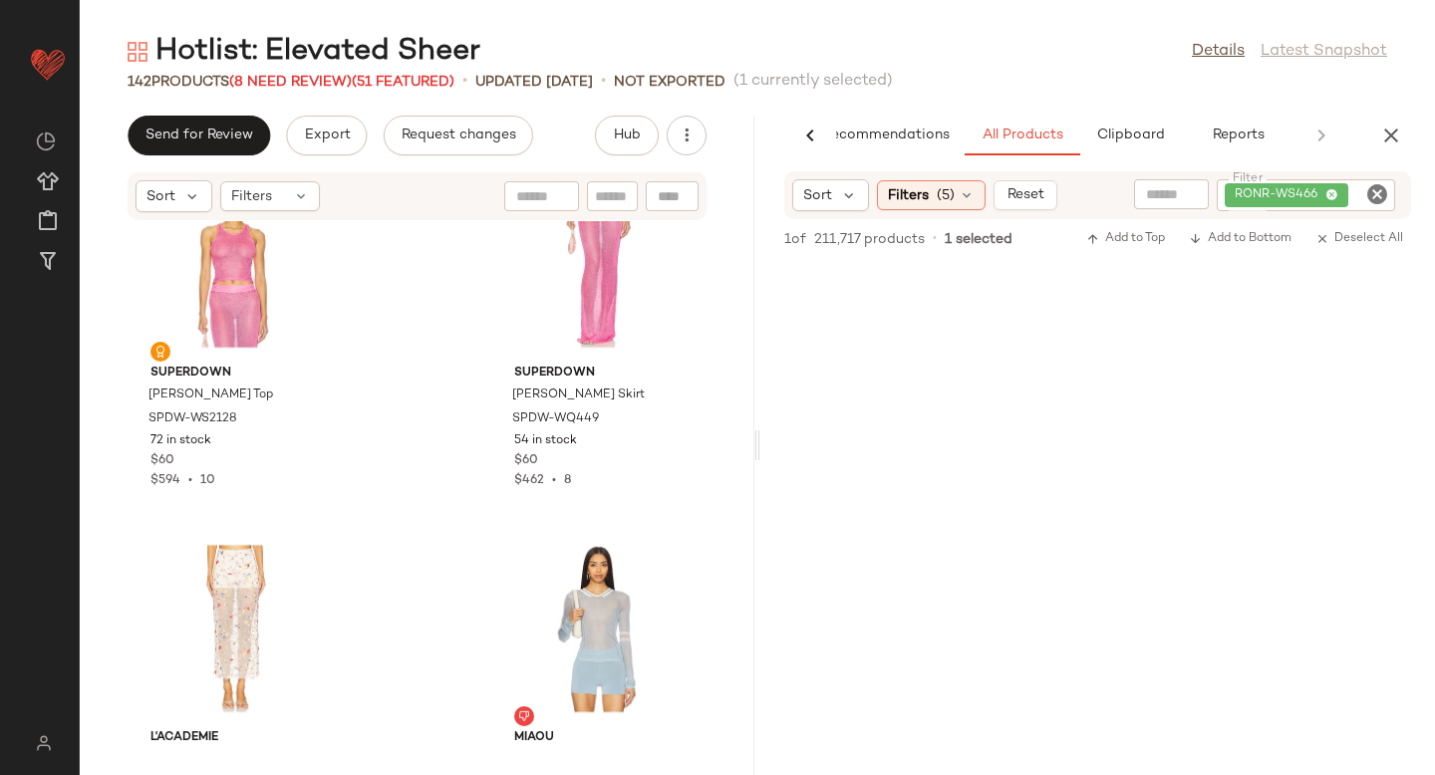
scroll to position [20306, 0]
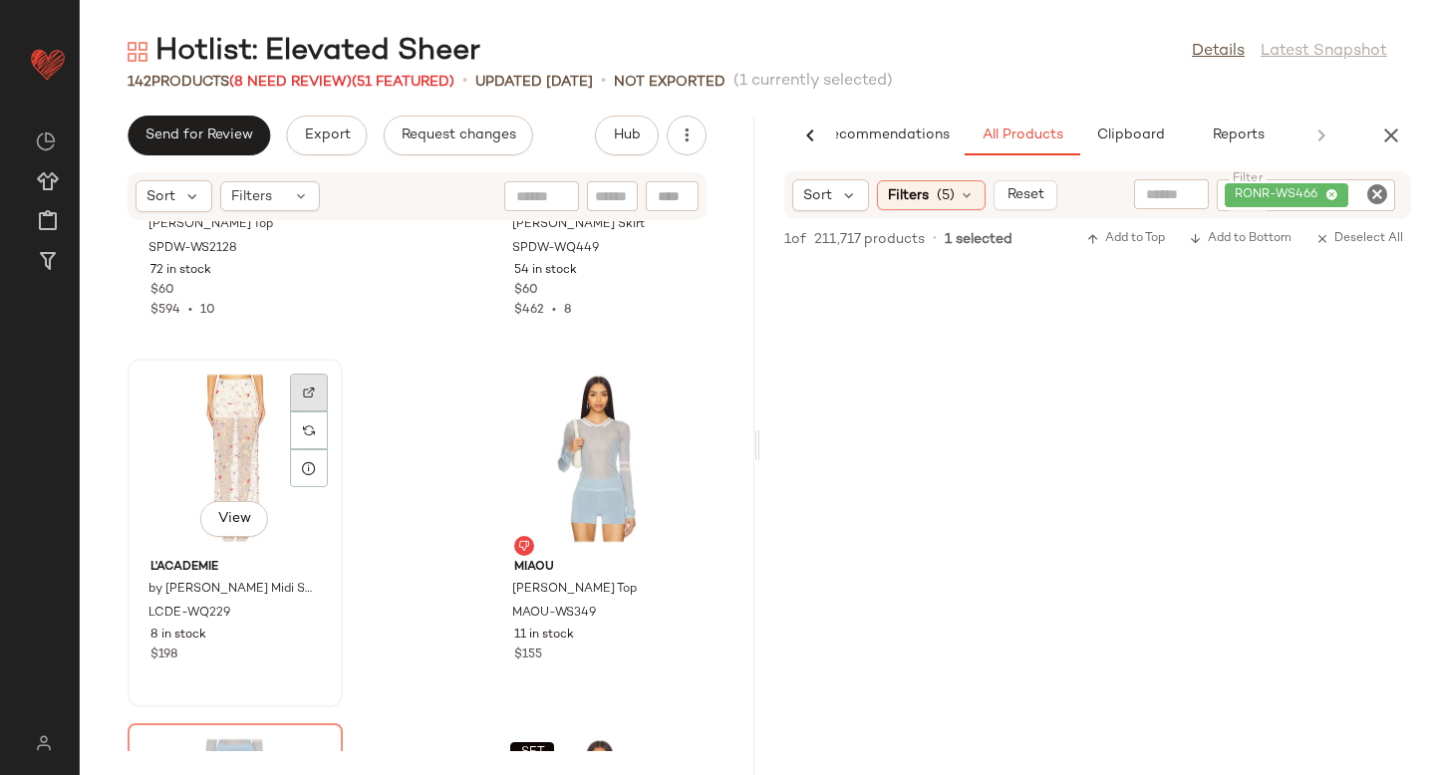
click at [311, 376] on div at bounding box center [309, 393] width 38 height 38
click at [1381, 192] on icon "Clear Filter" at bounding box center [1377, 194] width 24 height 24
paste input "**********"
type input "**********"
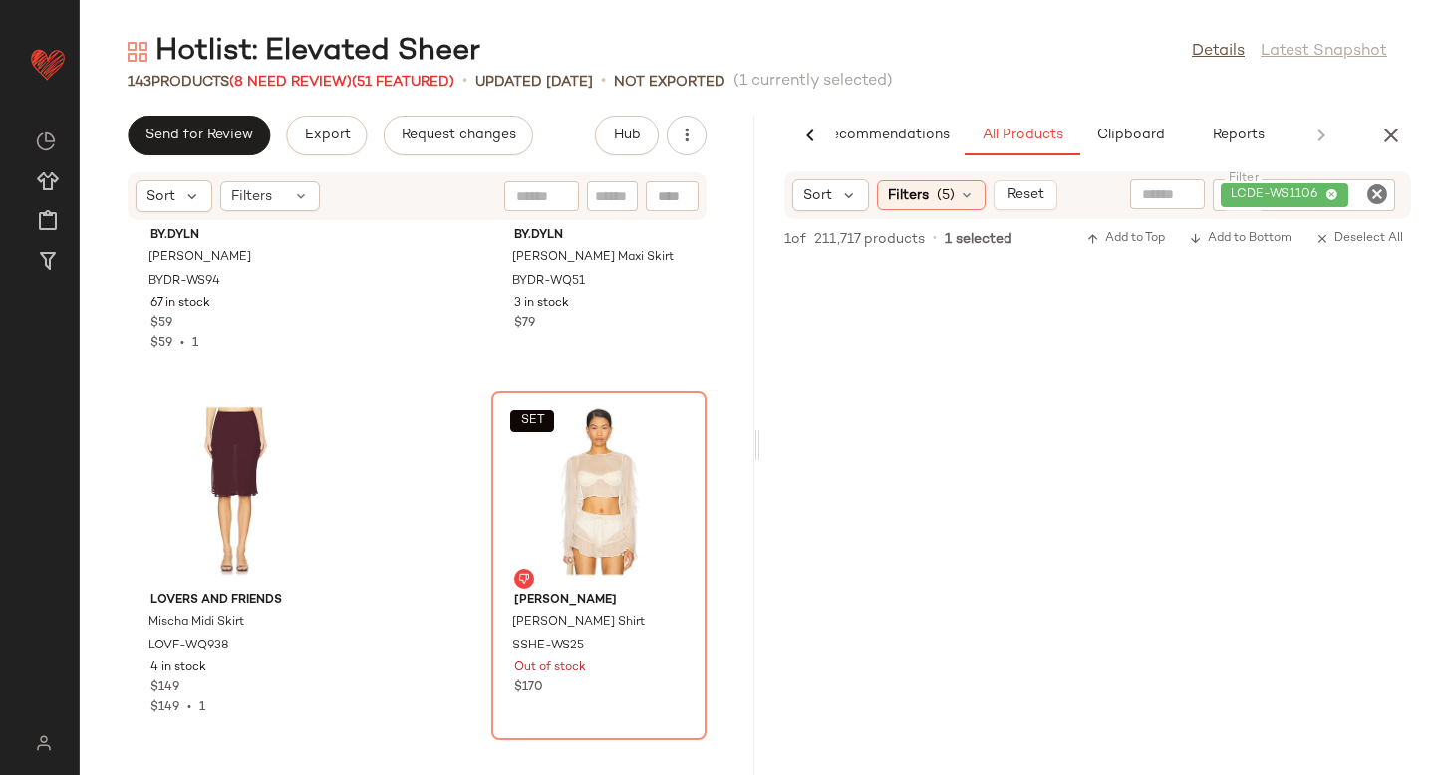
scroll to position [21368, 0]
click at [311, 422] on img at bounding box center [309, 425] width 12 height 12
click at [1379, 199] on icon "Clear Filter" at bounding box center [1377, 194] width 24 height 24
paste input "**********"
type input "**********"
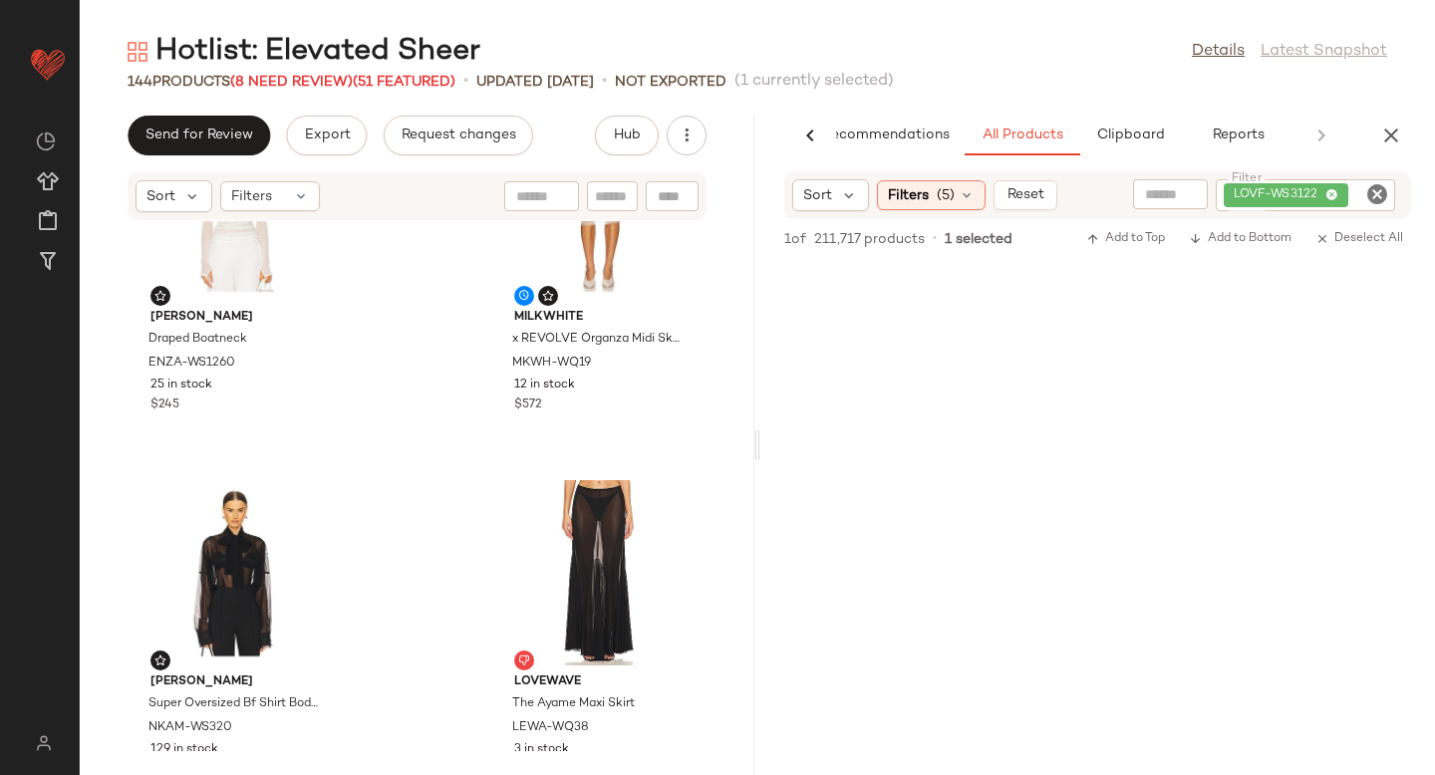
scroll to position [5654, 0]
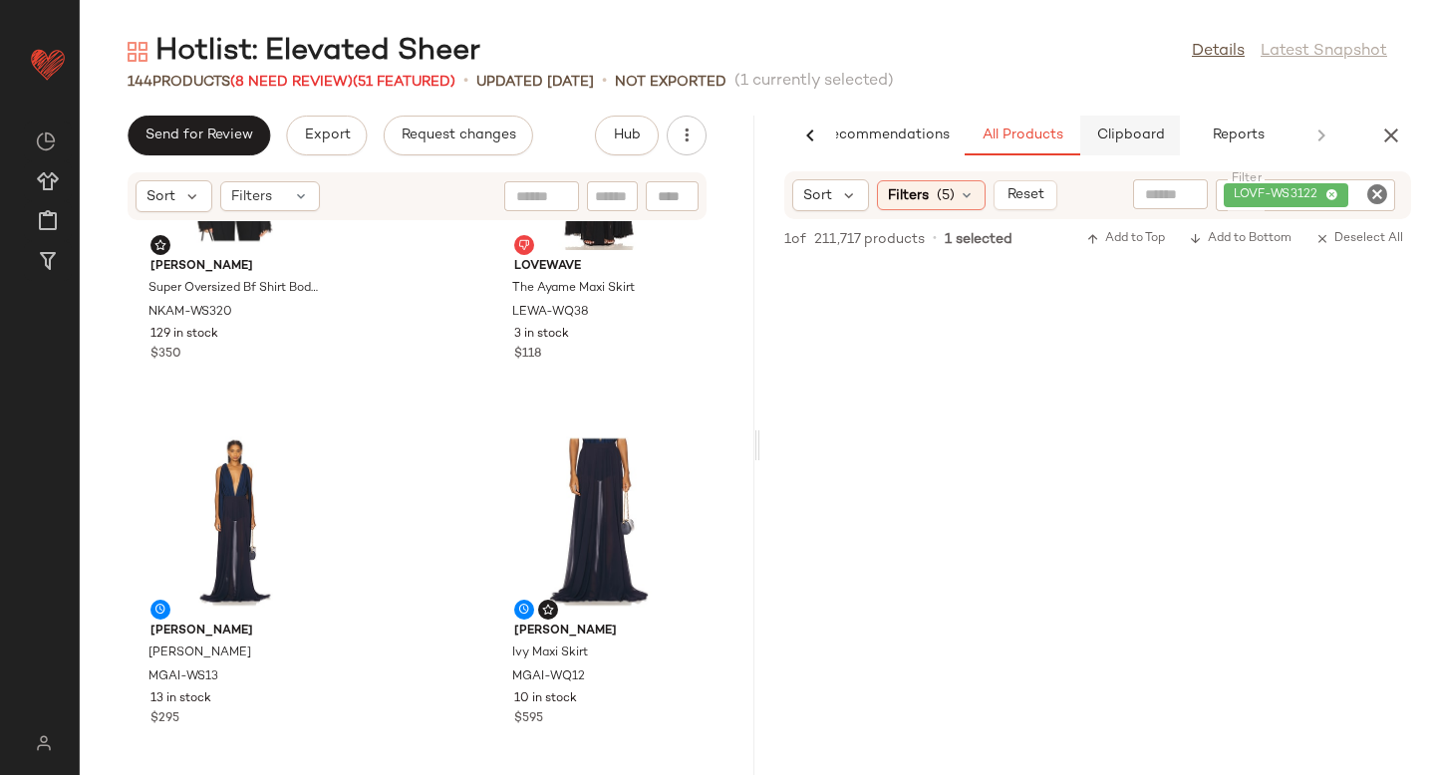
click at [1111, 133] on span "Clipboard" at bounding box center [1129, 136] width 69 height 16
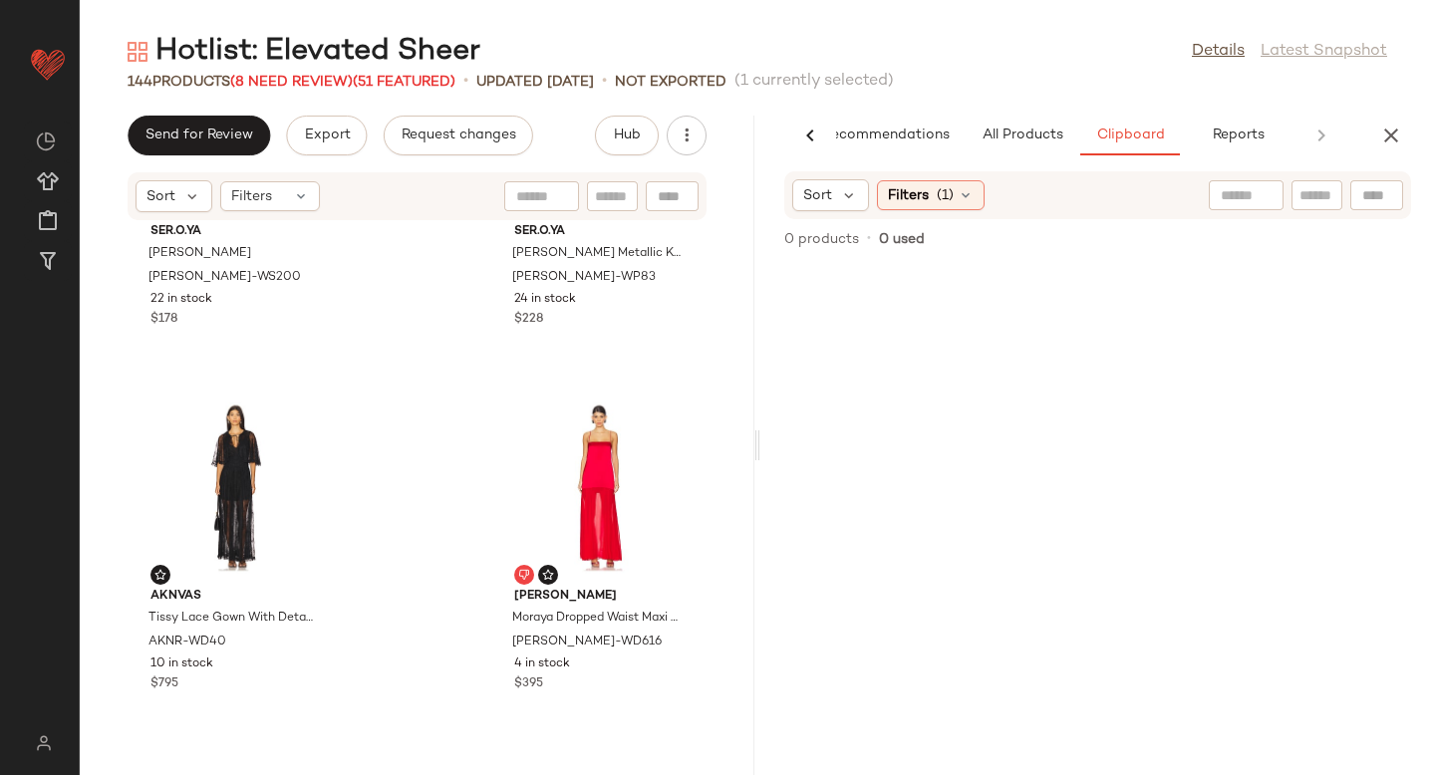
scroll to position [23238, 0]
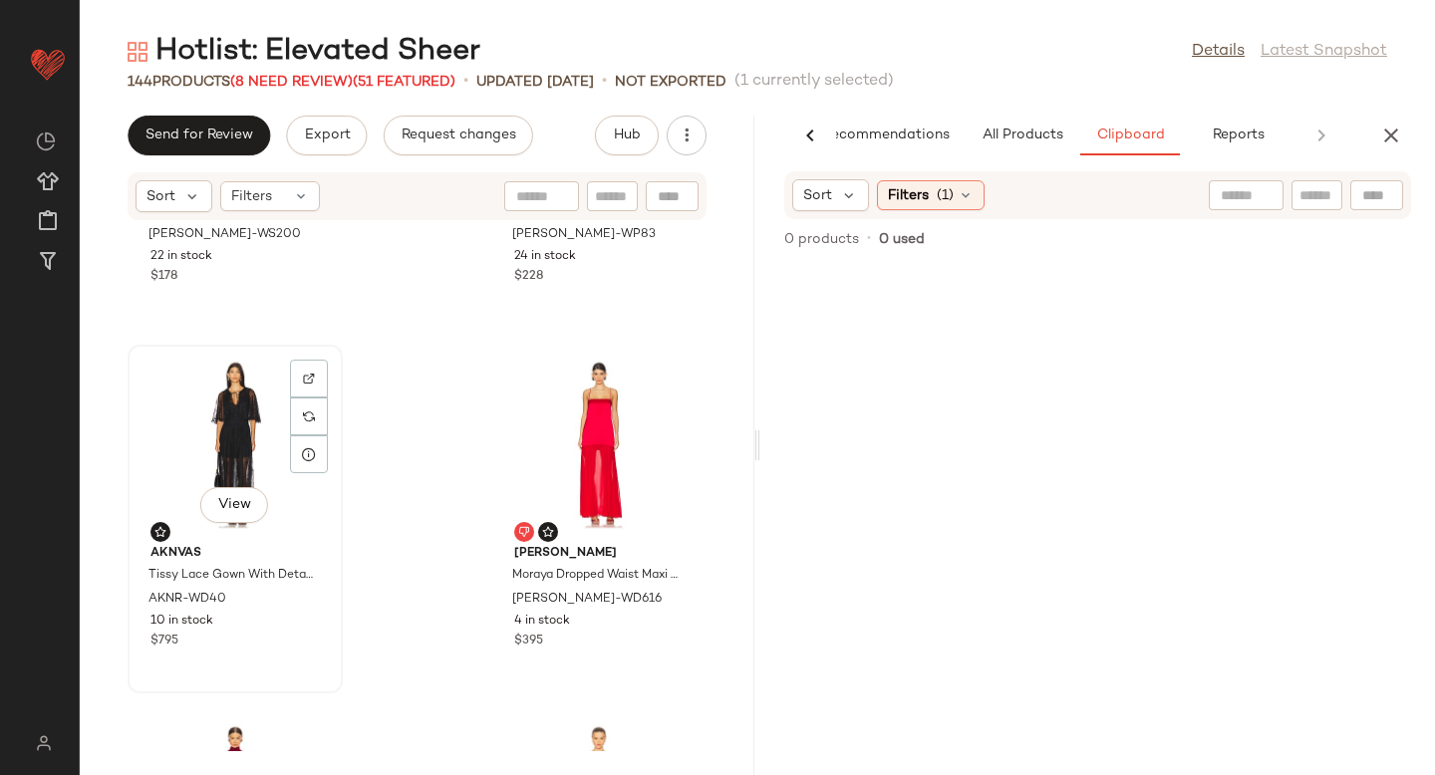
click at [210, 419] on div "View" at bounding box center [235, 444] width 201 height 185
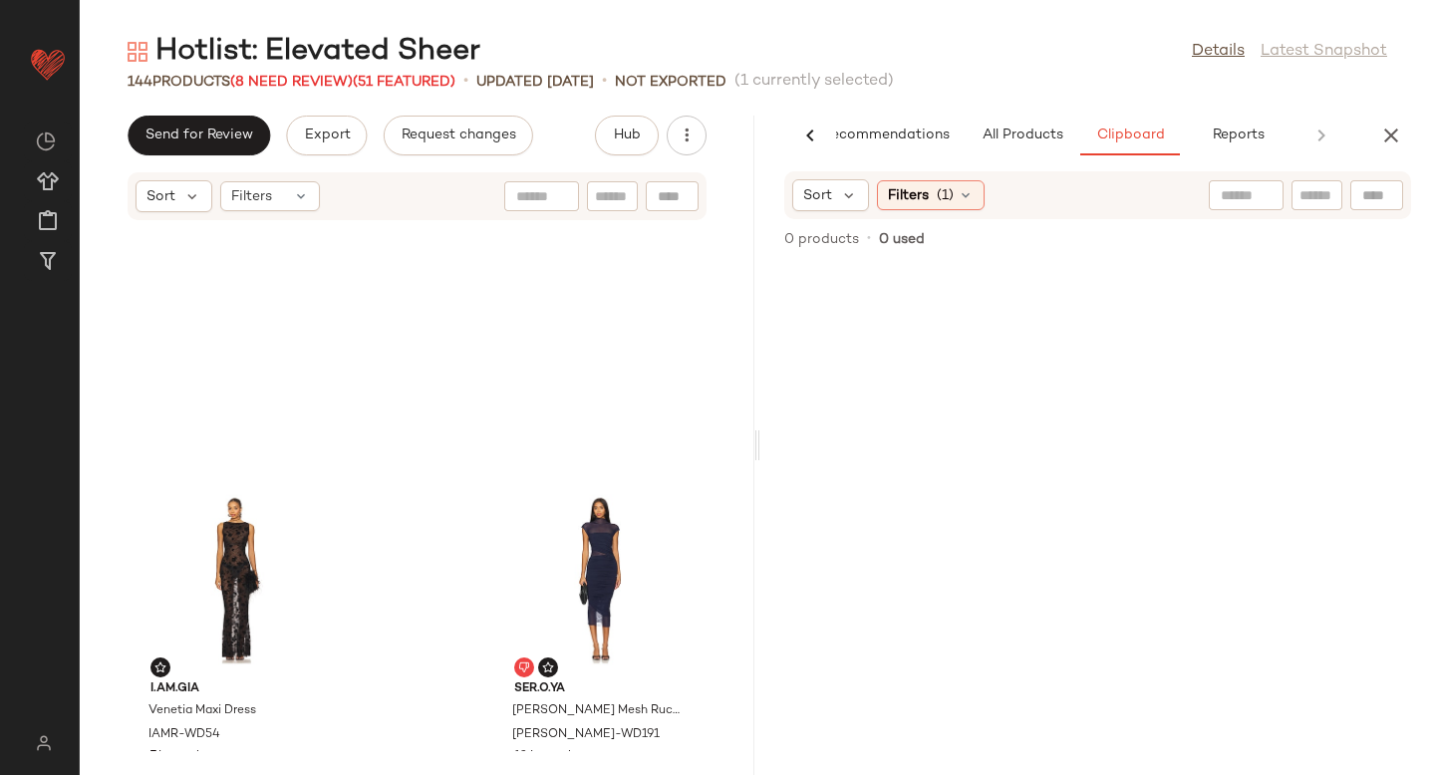
scroll to position [25733, 0]
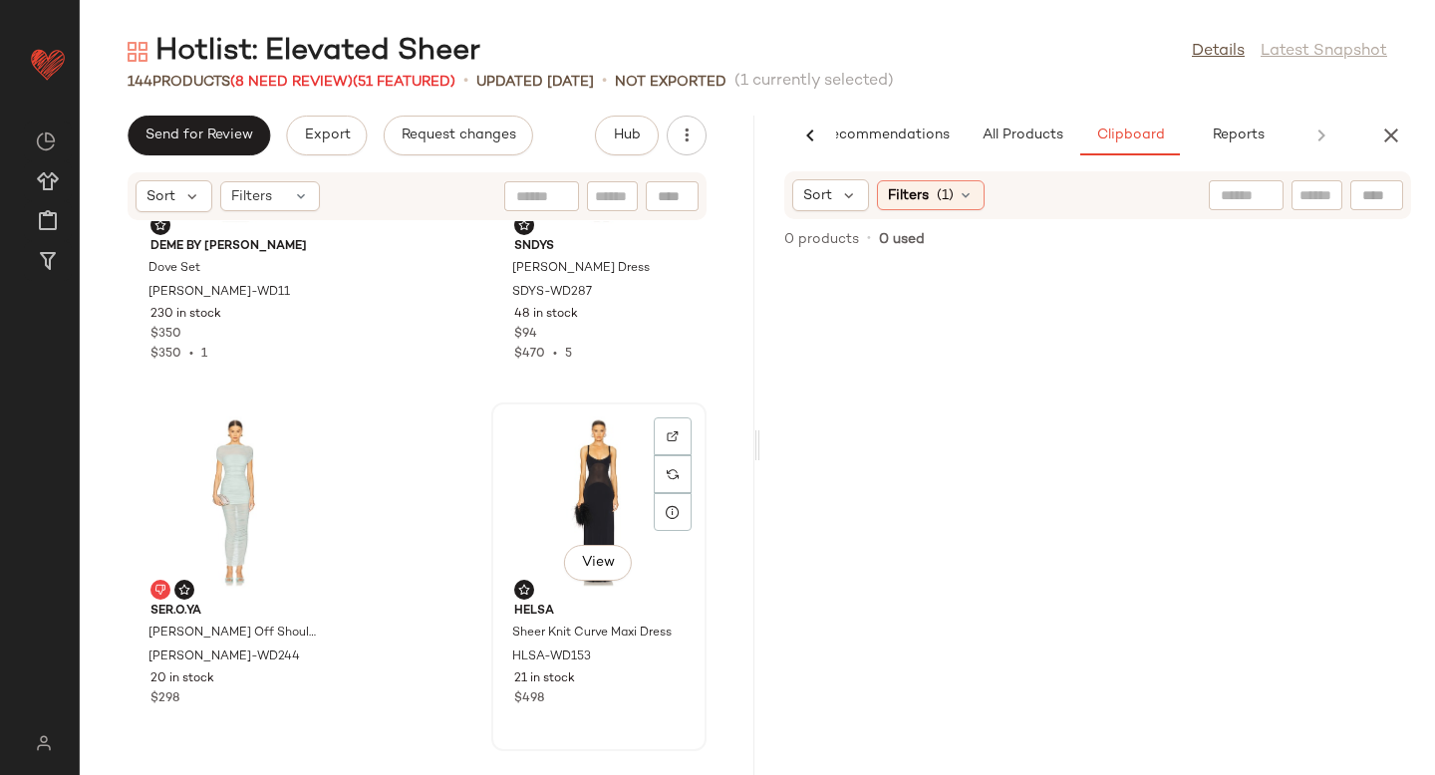
click at [574, 476] on div "View" at bounding box center [598, 502] width 201 height 185
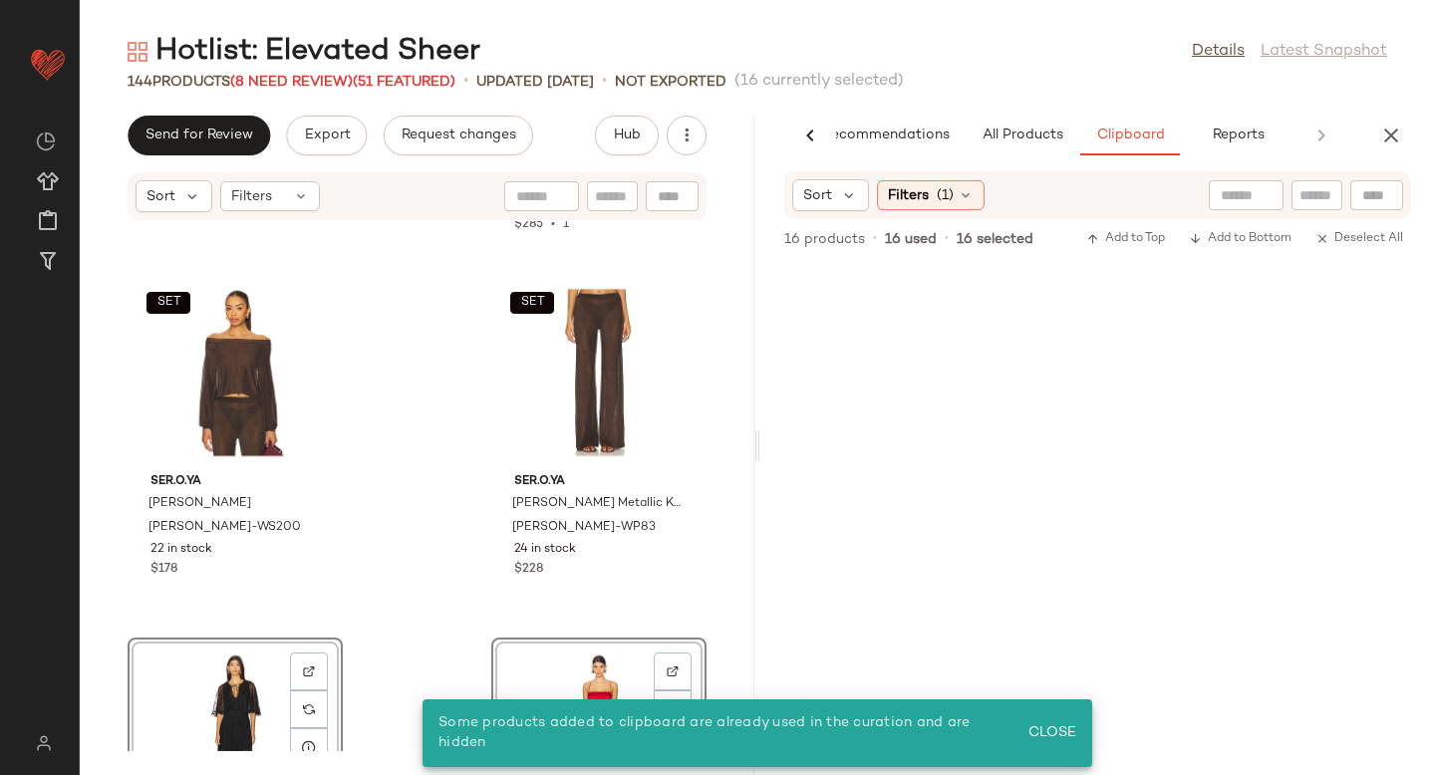
scroll to position [23146, 0]
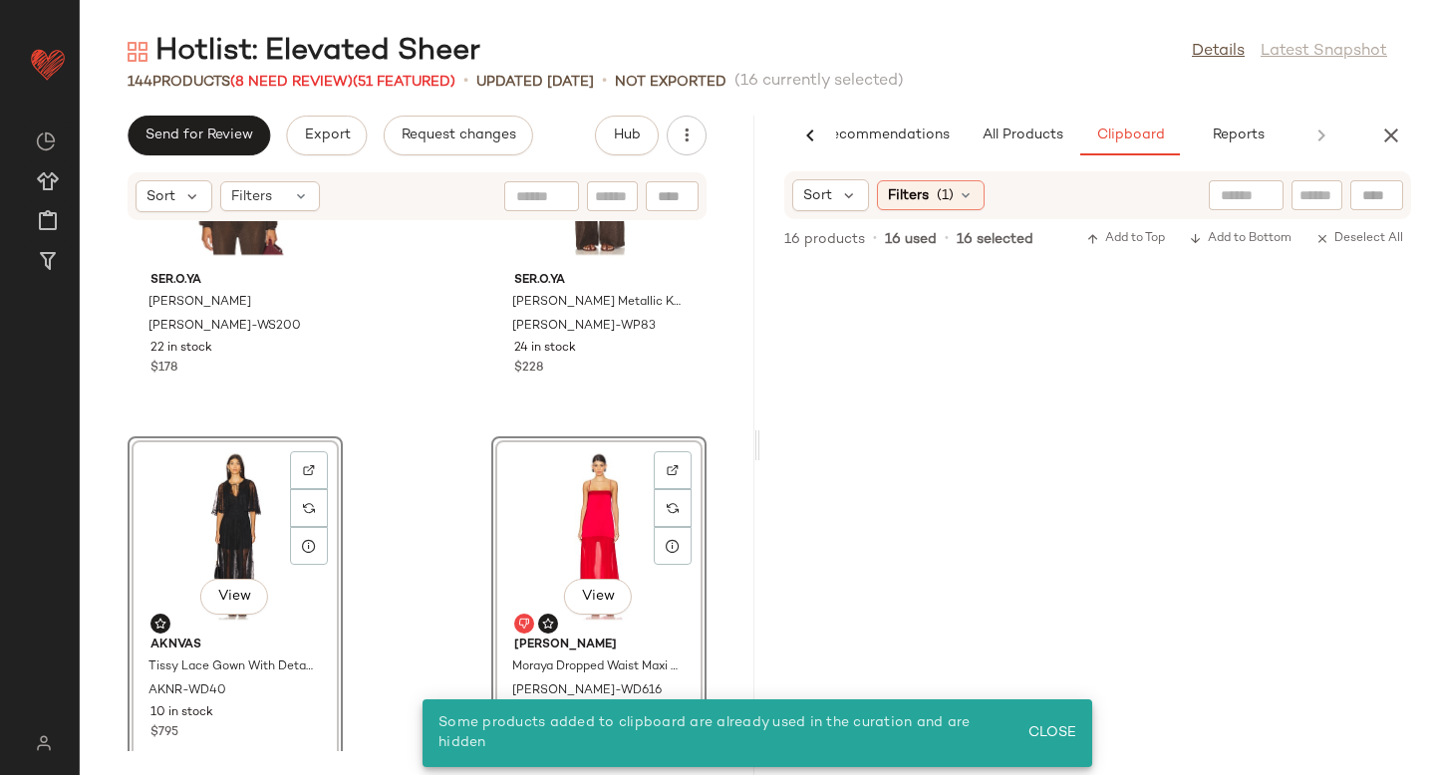
click at [407, 468] on div "SET SER.O.YA Felicity Top SERR-WS200 22 in stock $178 SET SER.O.YA Sheldon Meta…" at bounding box center [417, 486] width 675 height 530
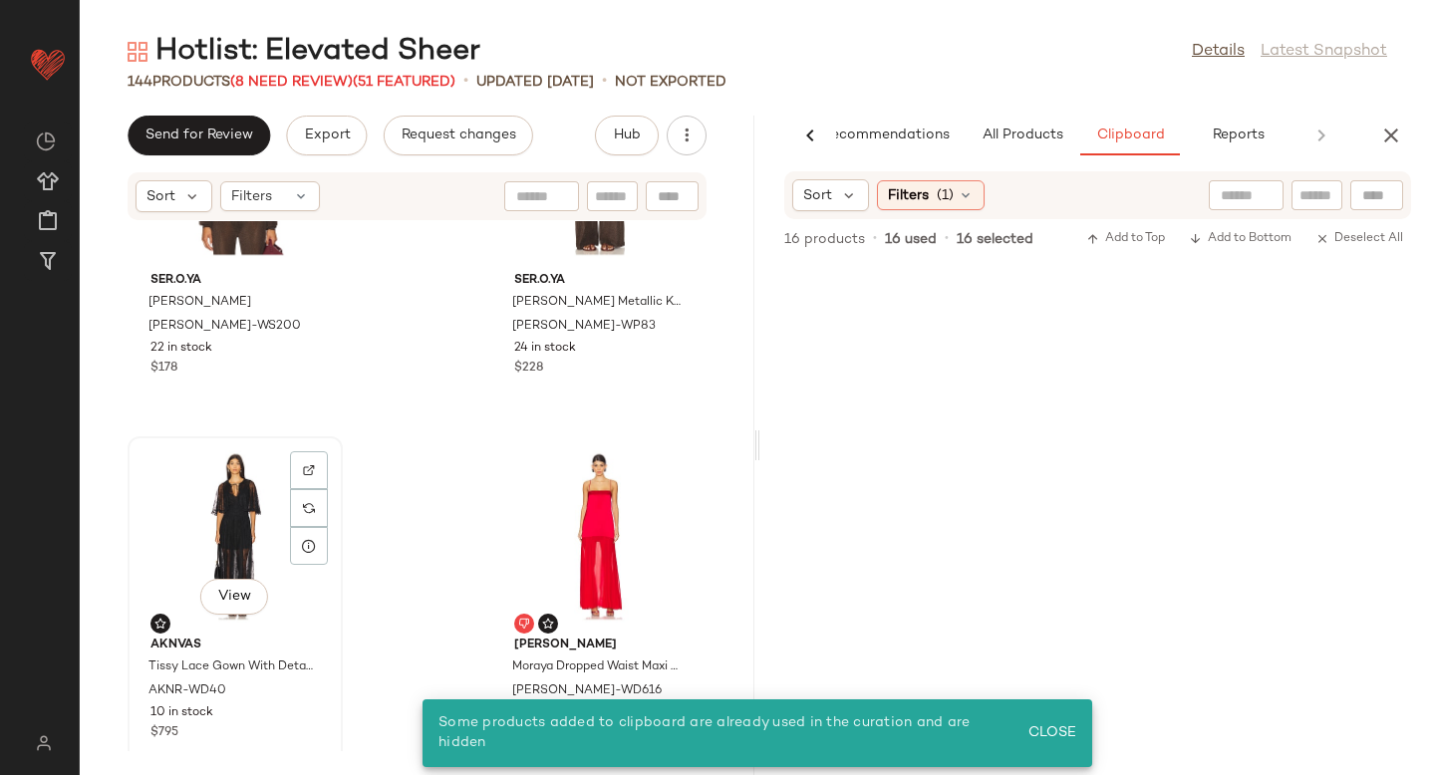
click at [209, 487] on div "View" at bounding box center [235, 535] width 201 height 185
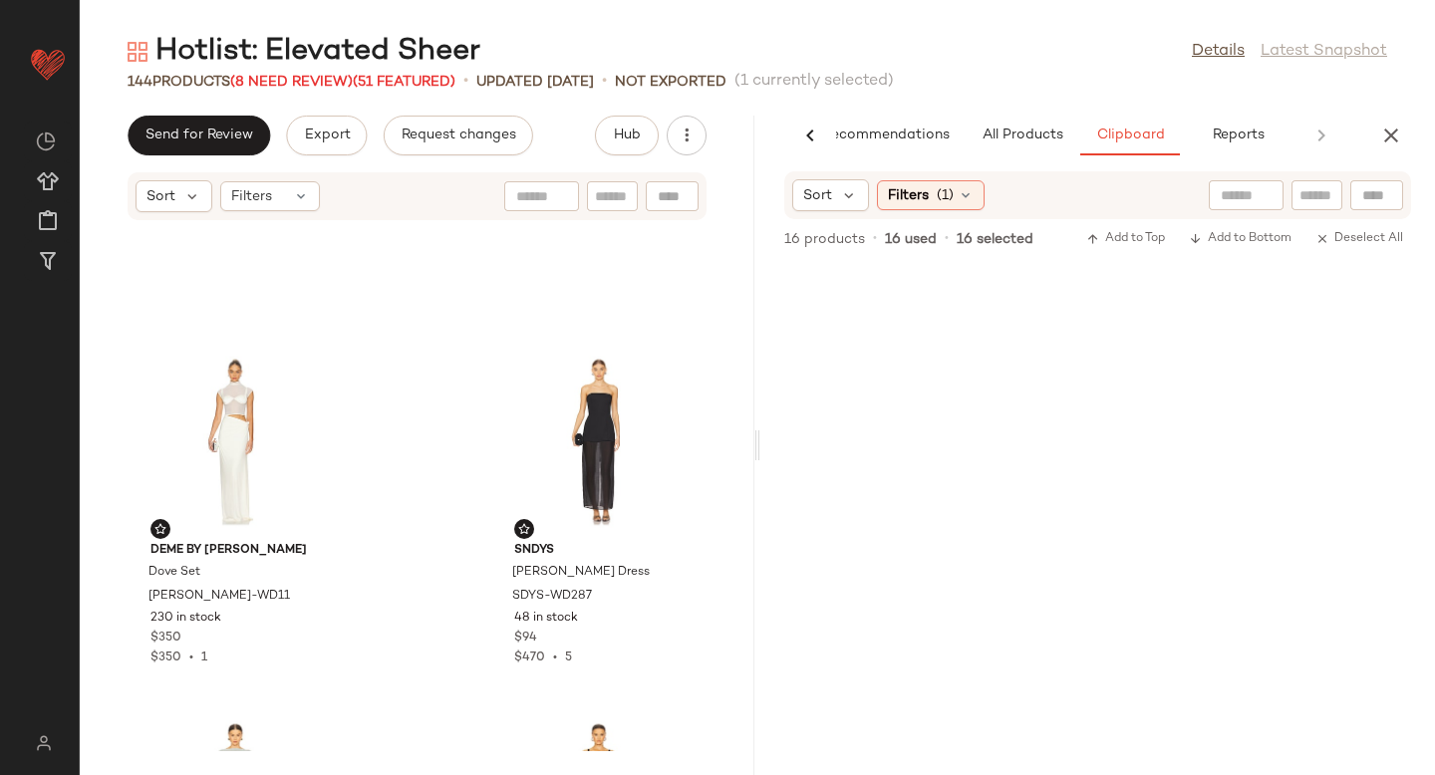
scroll to position [25733, 0]
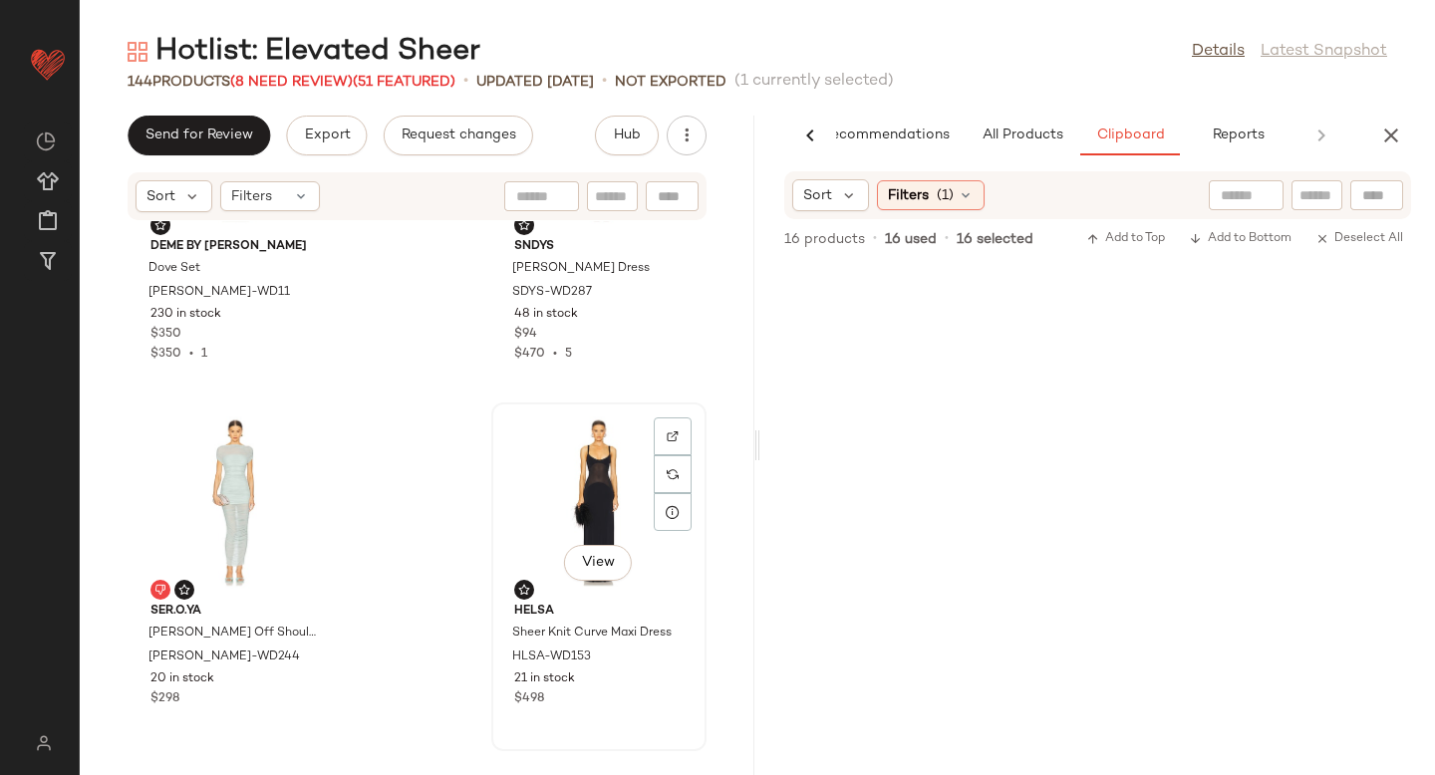
click at [588, 520] on div "View" at bounding box center [598, 502] width 201 height 185
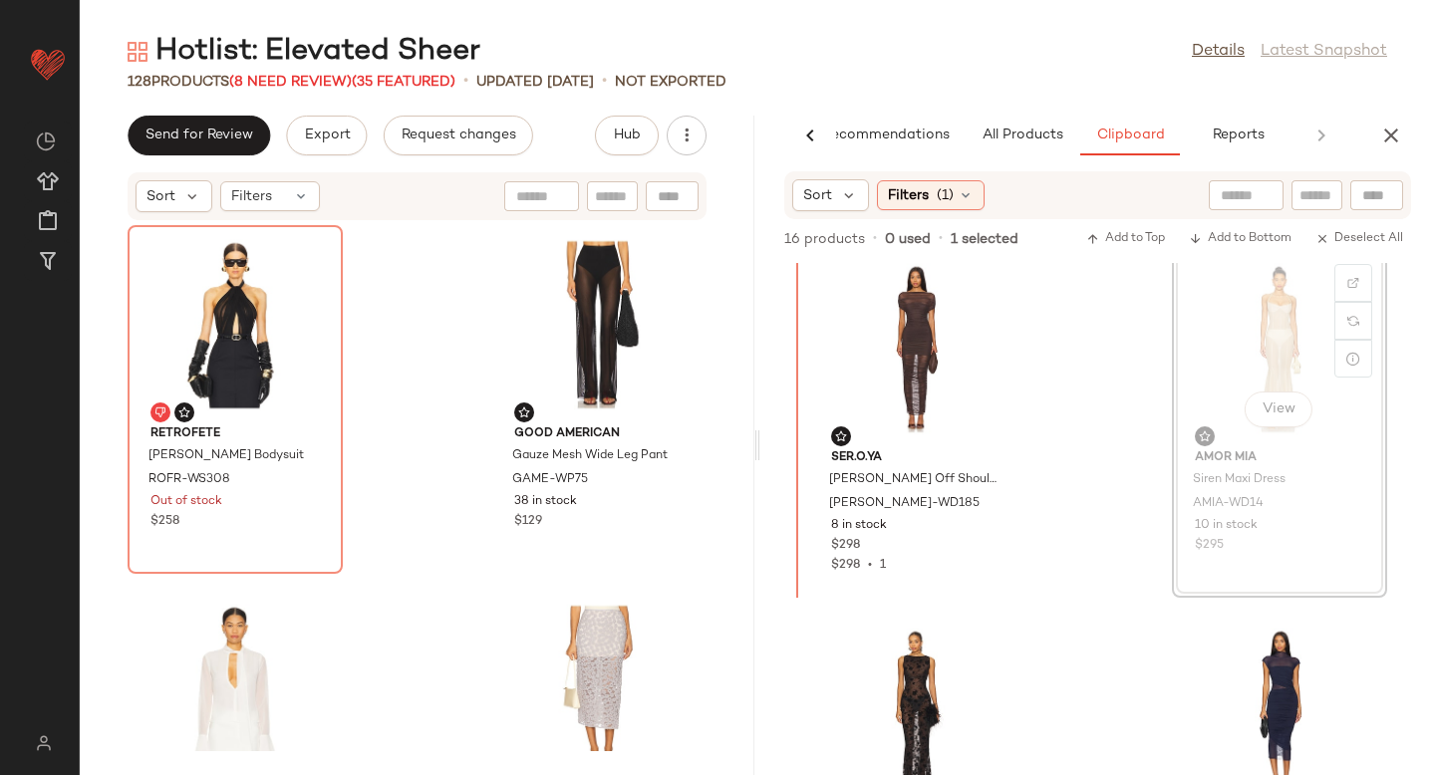
scroll to position [1492, 0]
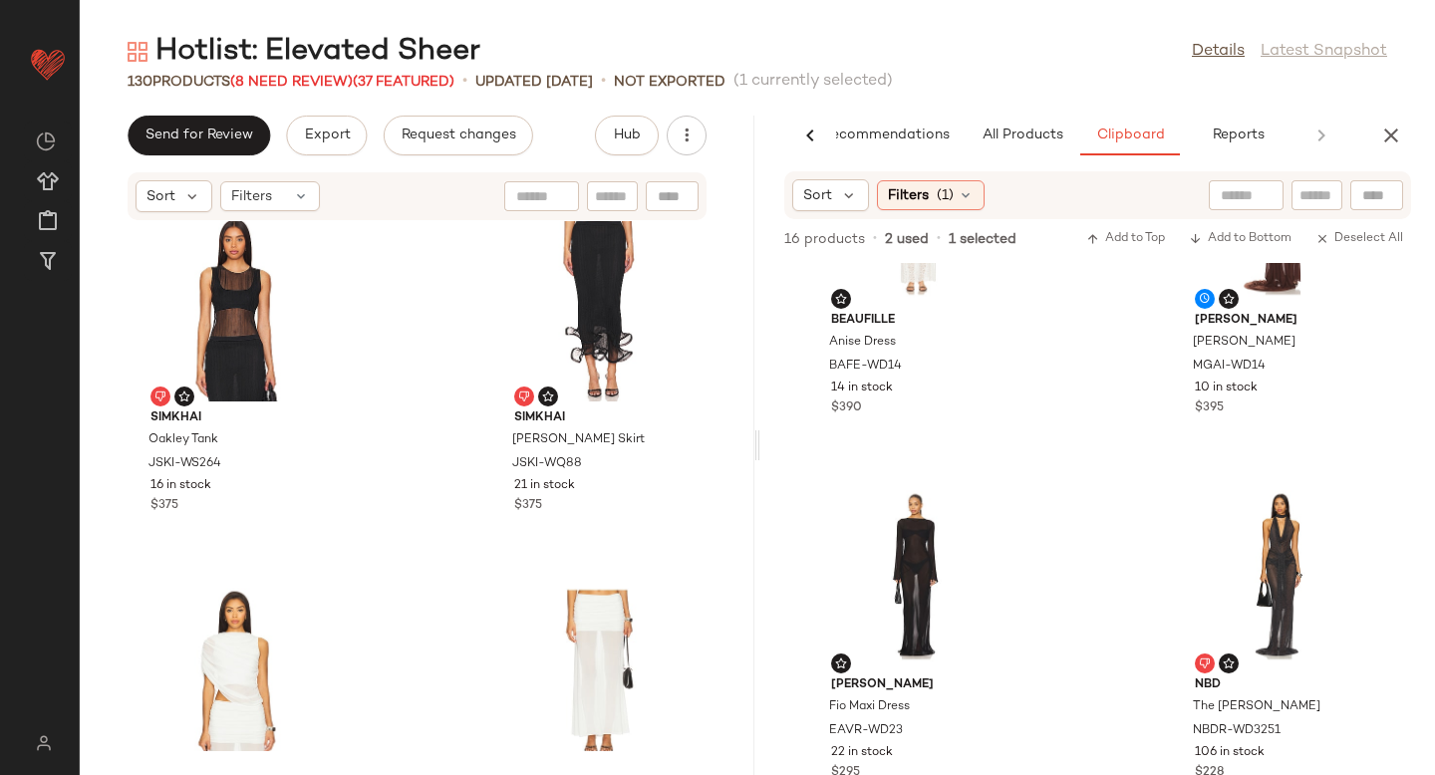
scroll to position [515, 0]
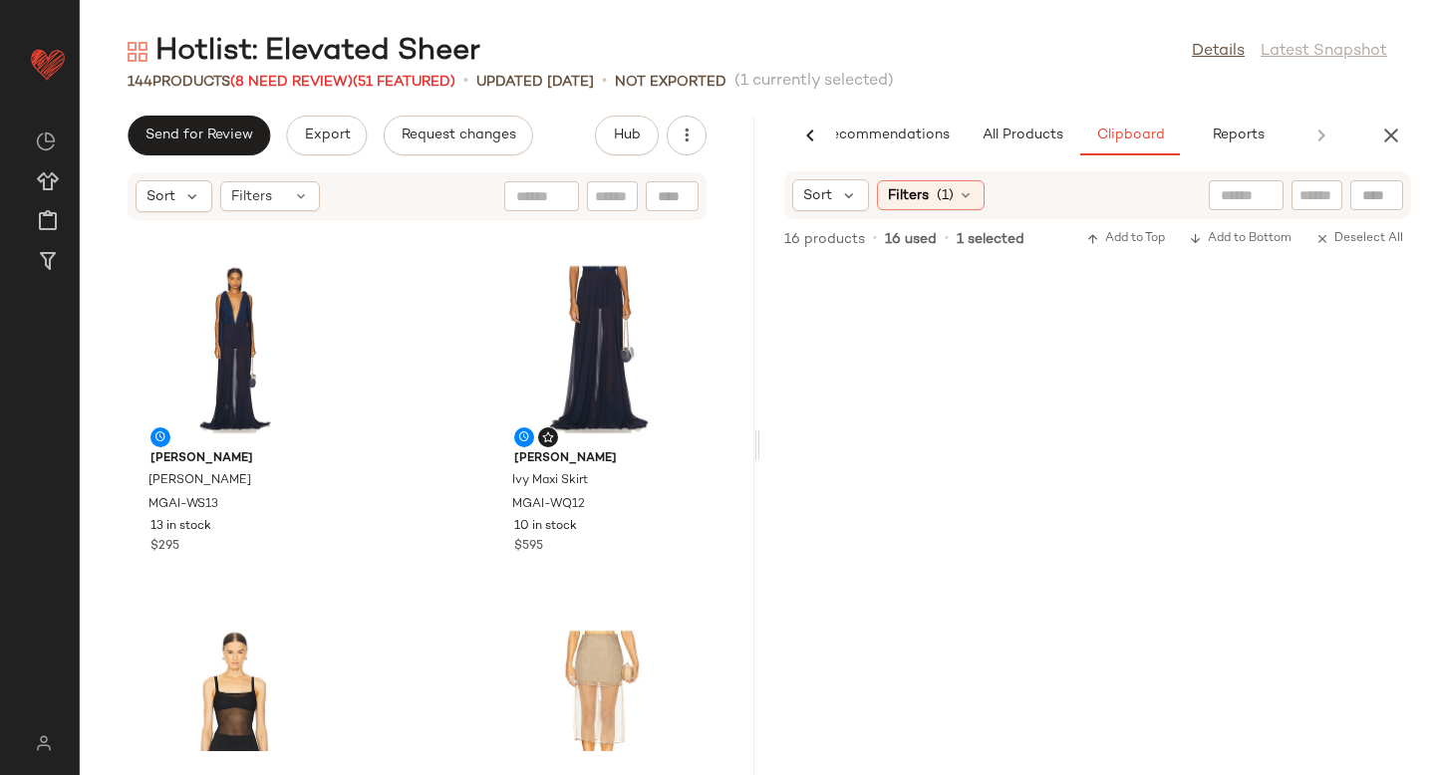
scroll to position [8742, 0]
click at [948, 202] on span "(1)" at bounding box center [945, 195] width 17 height 21
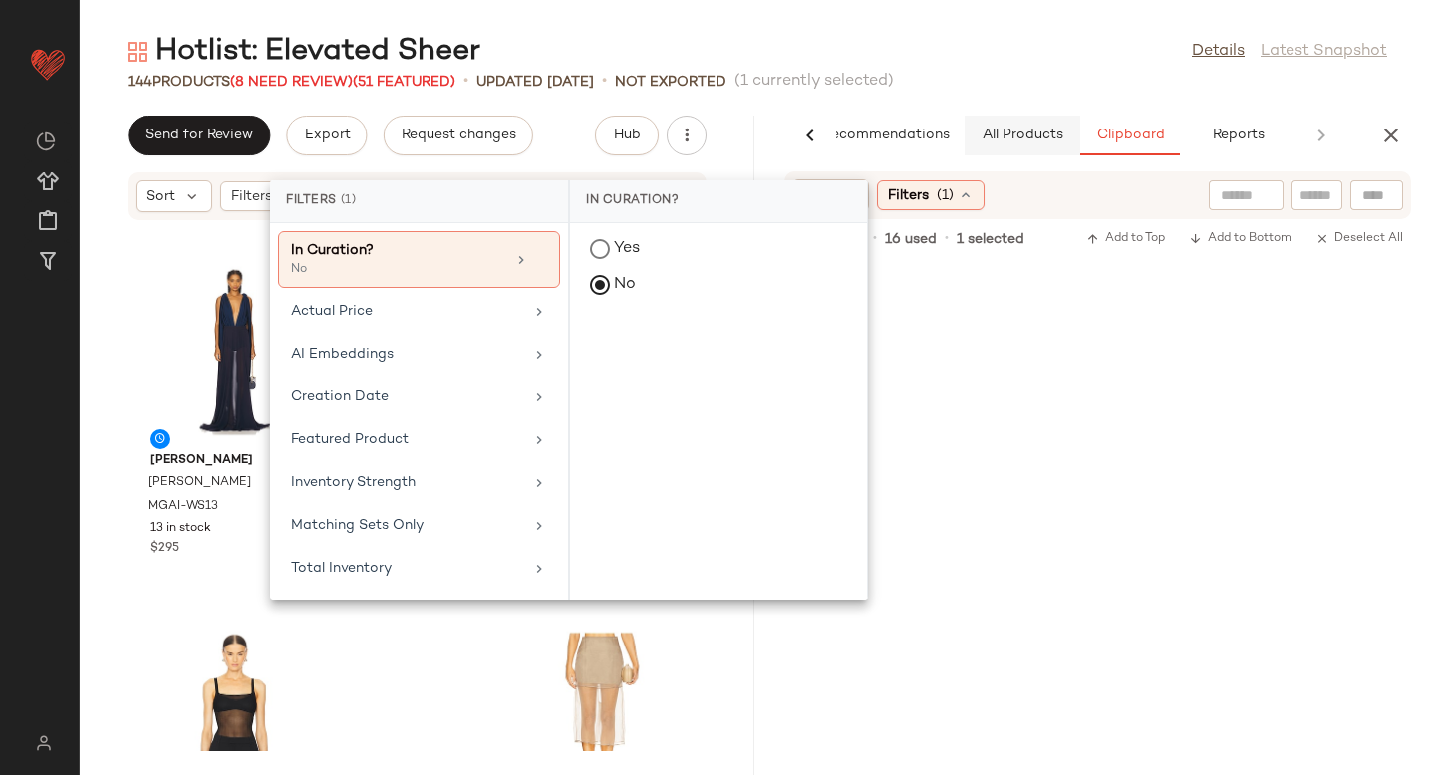
click at [1020, 138] on span "All Products" at bounding box center [1023, 136] width 82 height 16
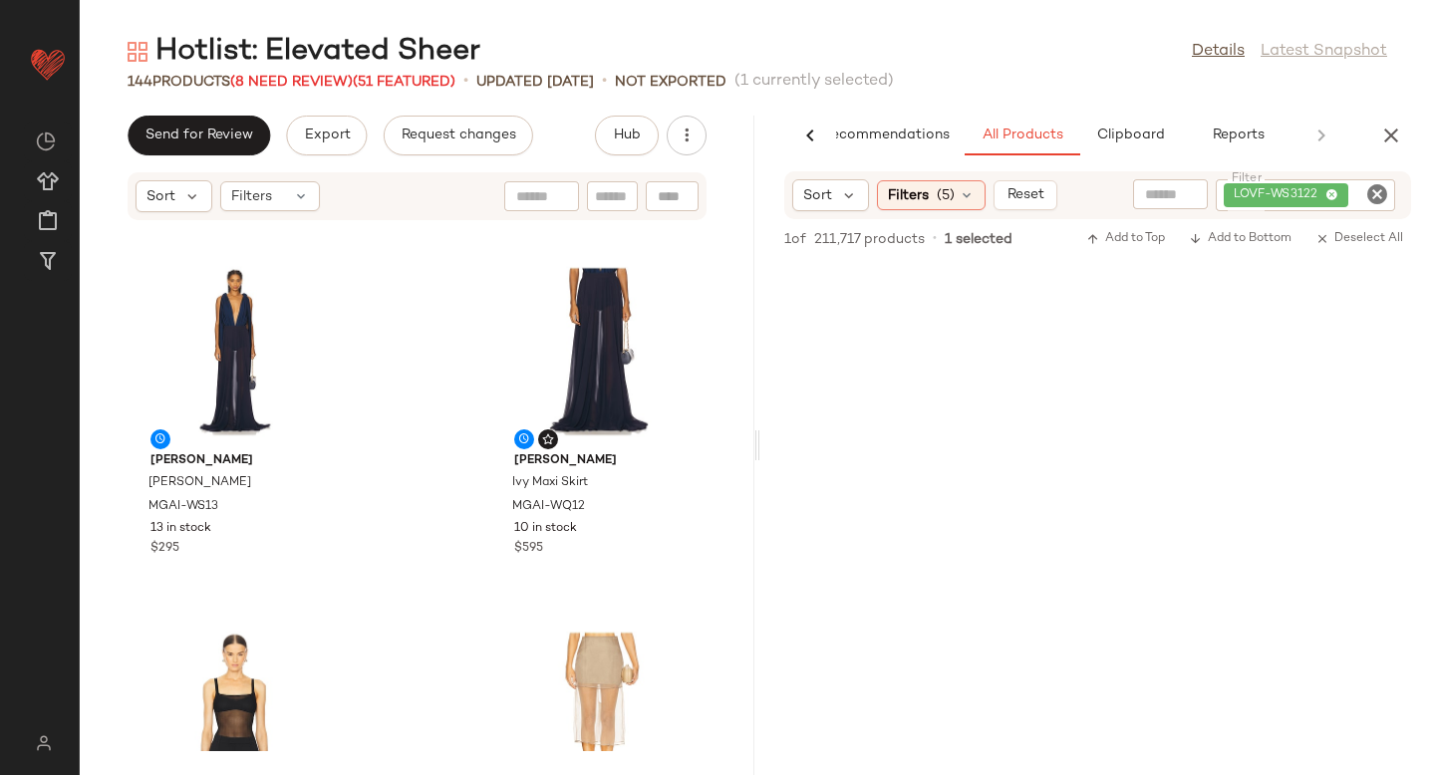
click at [1384, 190] on icon "Clear Filter" at bounding box center [1377, 194] width 24 height 24
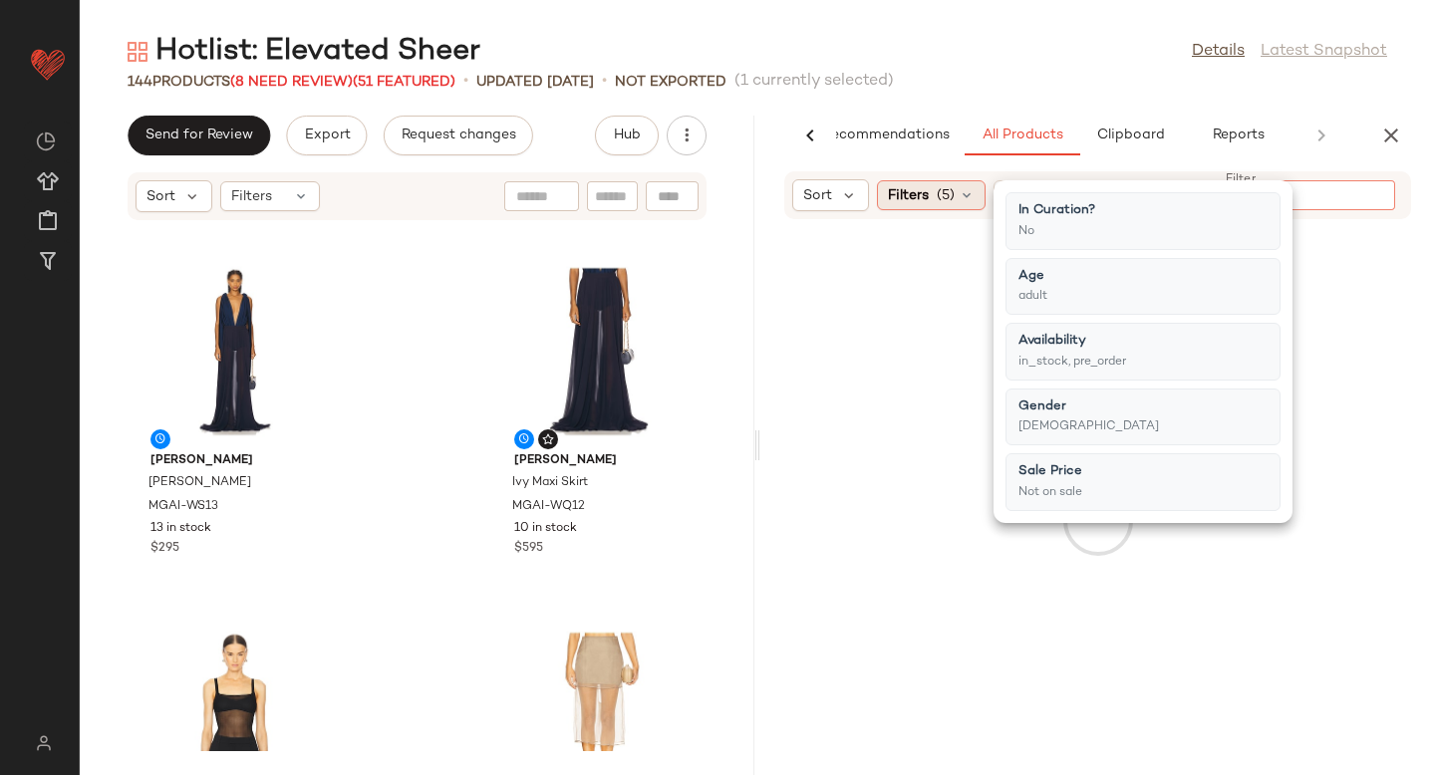
click at [951, 201] on span "(5)" at bounding box center [946, 195] width 18 height 21
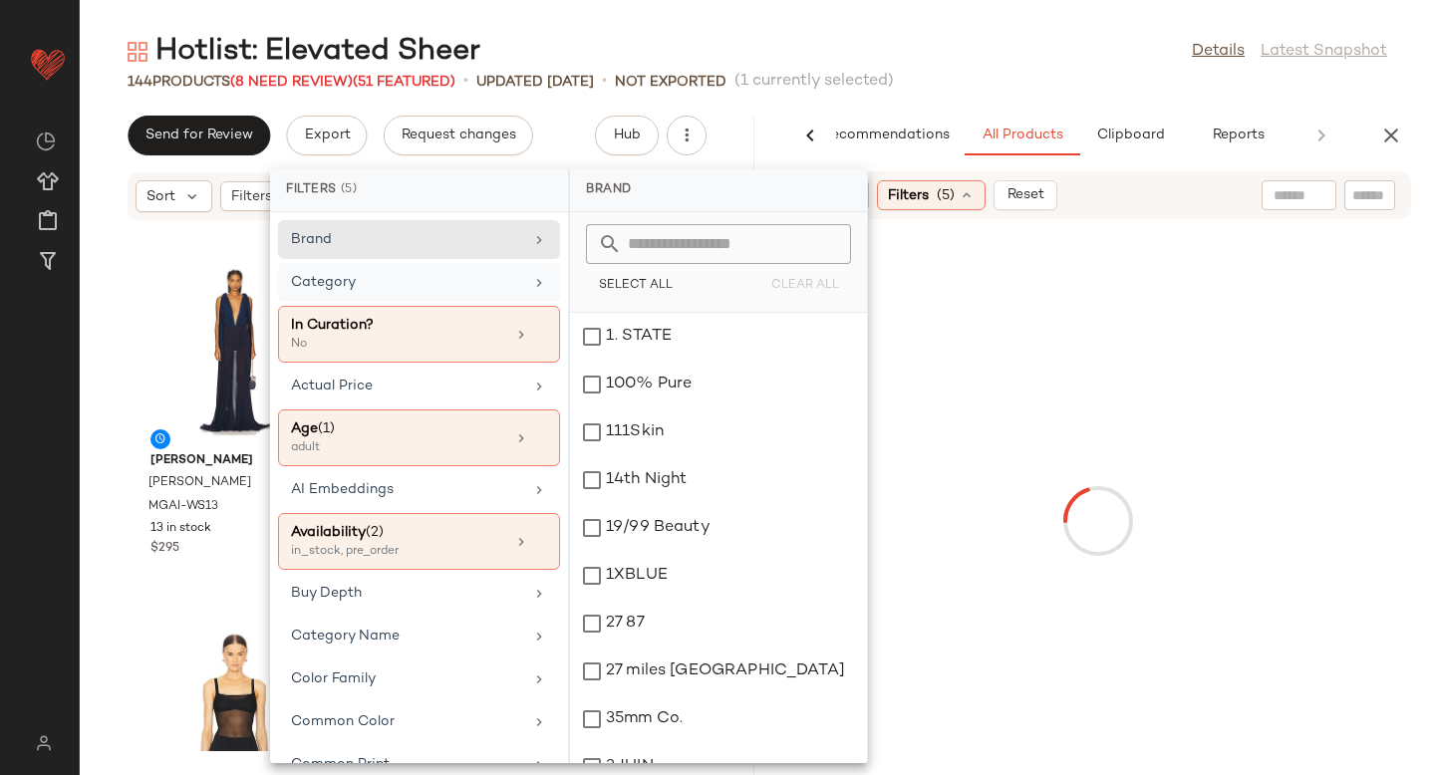
click at [336, 284] on div "Category" at bounding box center [407, 282] width 232 height 21
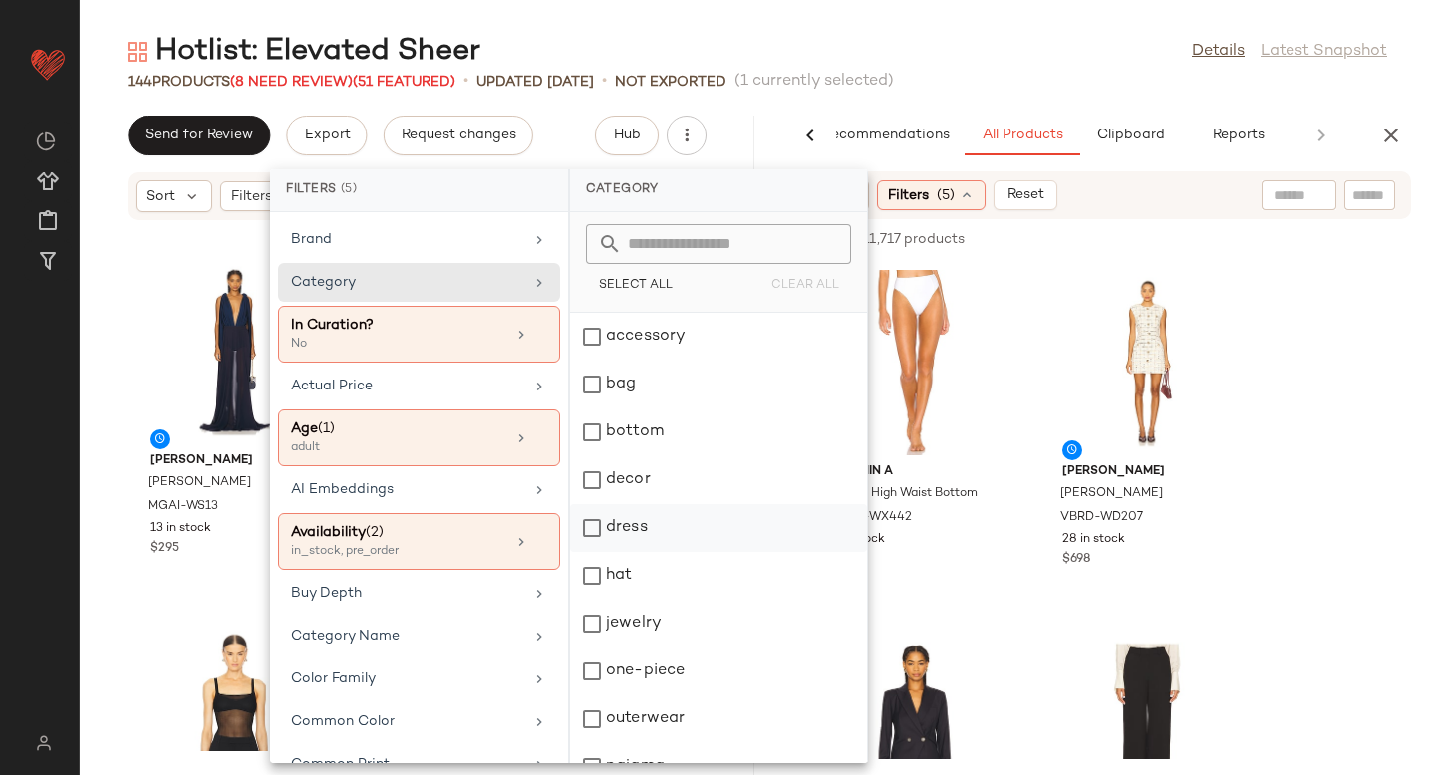
click at [593, 519] on div "dress" at bounding box center [718, 528] width 297 height 48
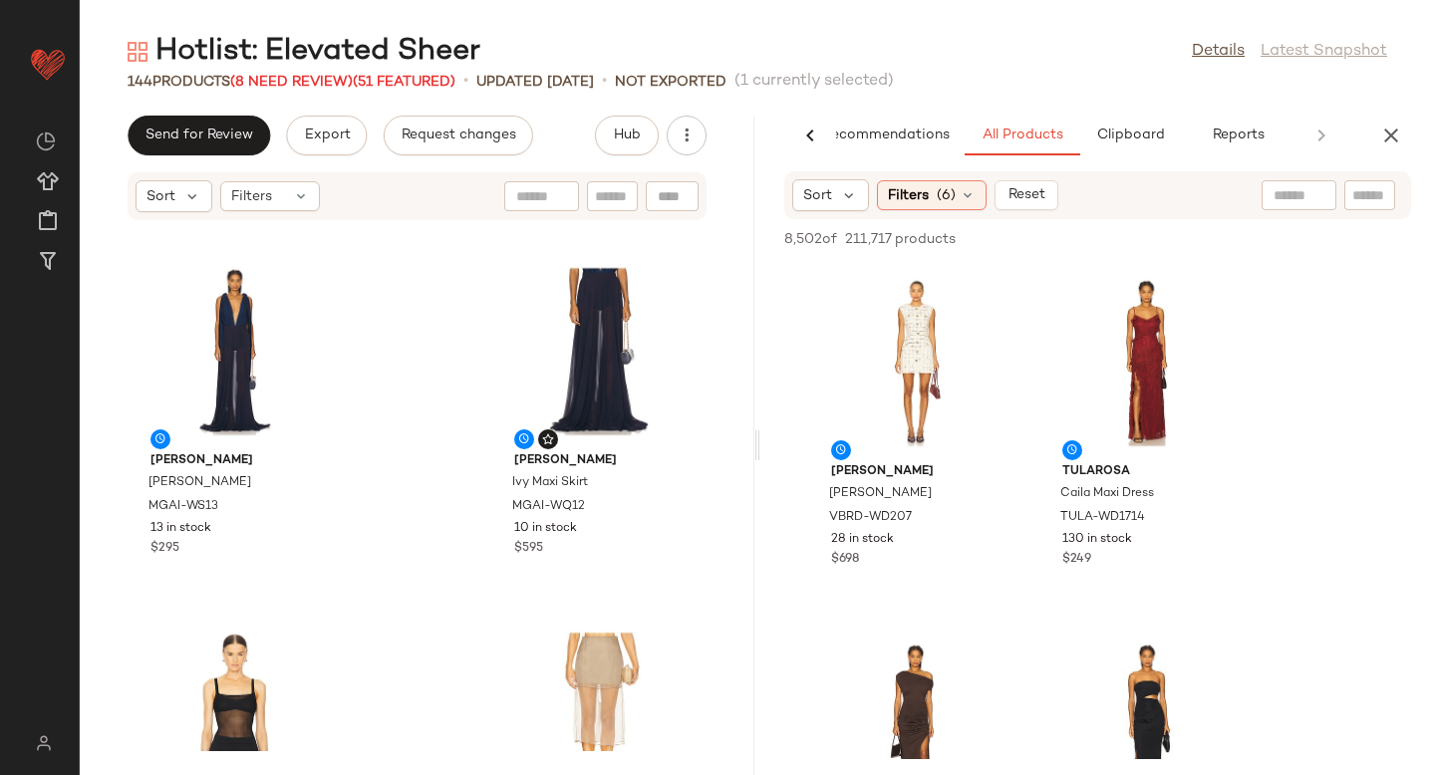
click at [1320, 195] on div at bounding box center [1299, 195] width 75 height 30
type input "*****"
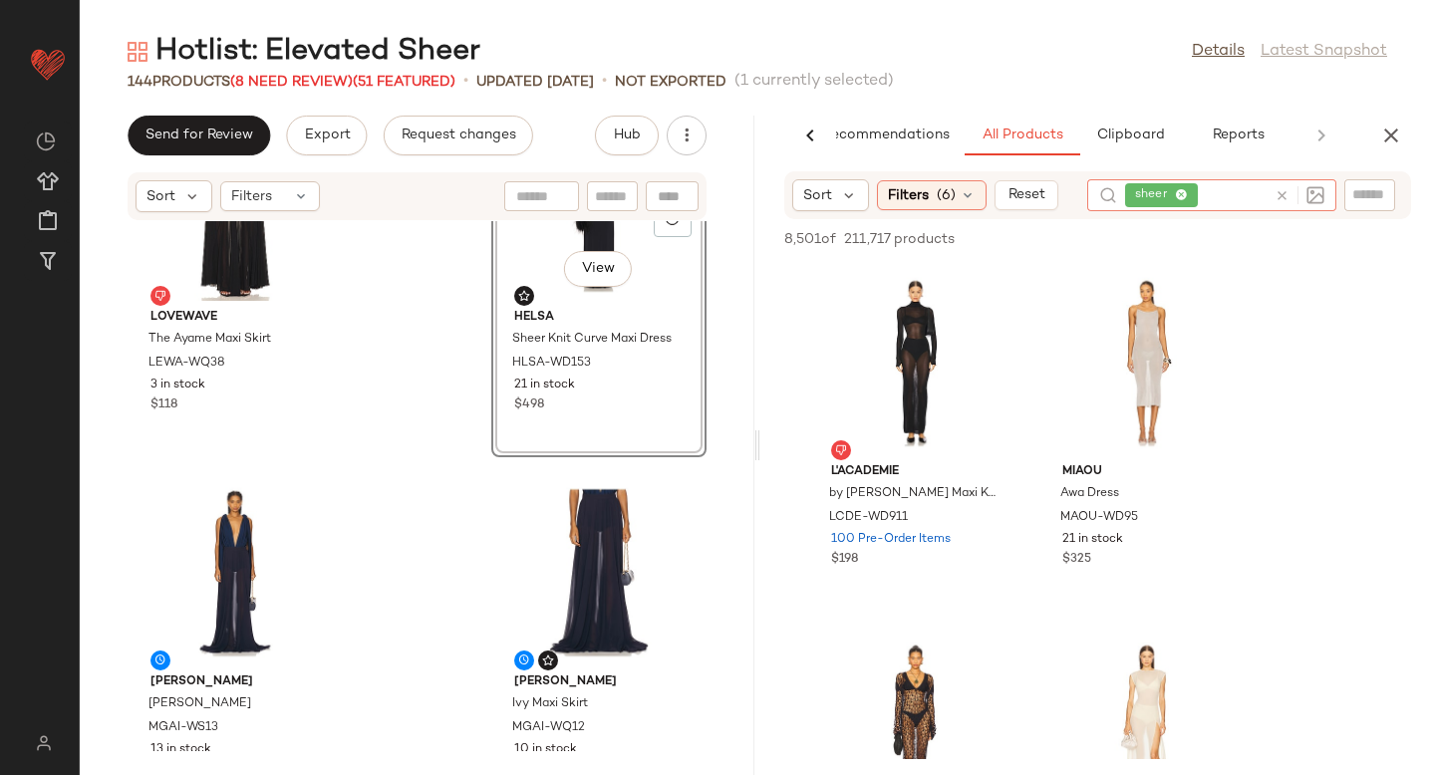
scroll to position [8587, 0]
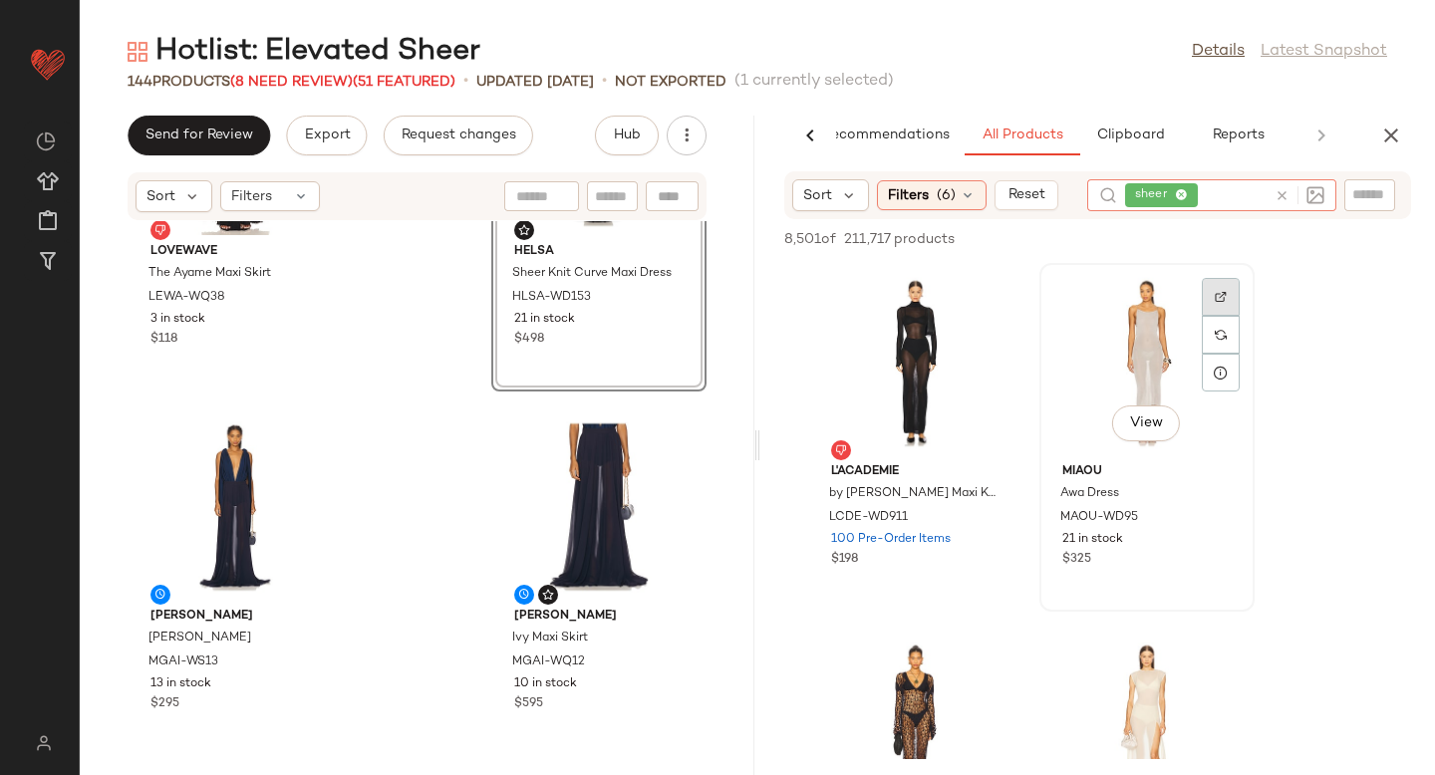
click at [1228, 293] on div at bounding box center [1221, 297] width 38 height 38
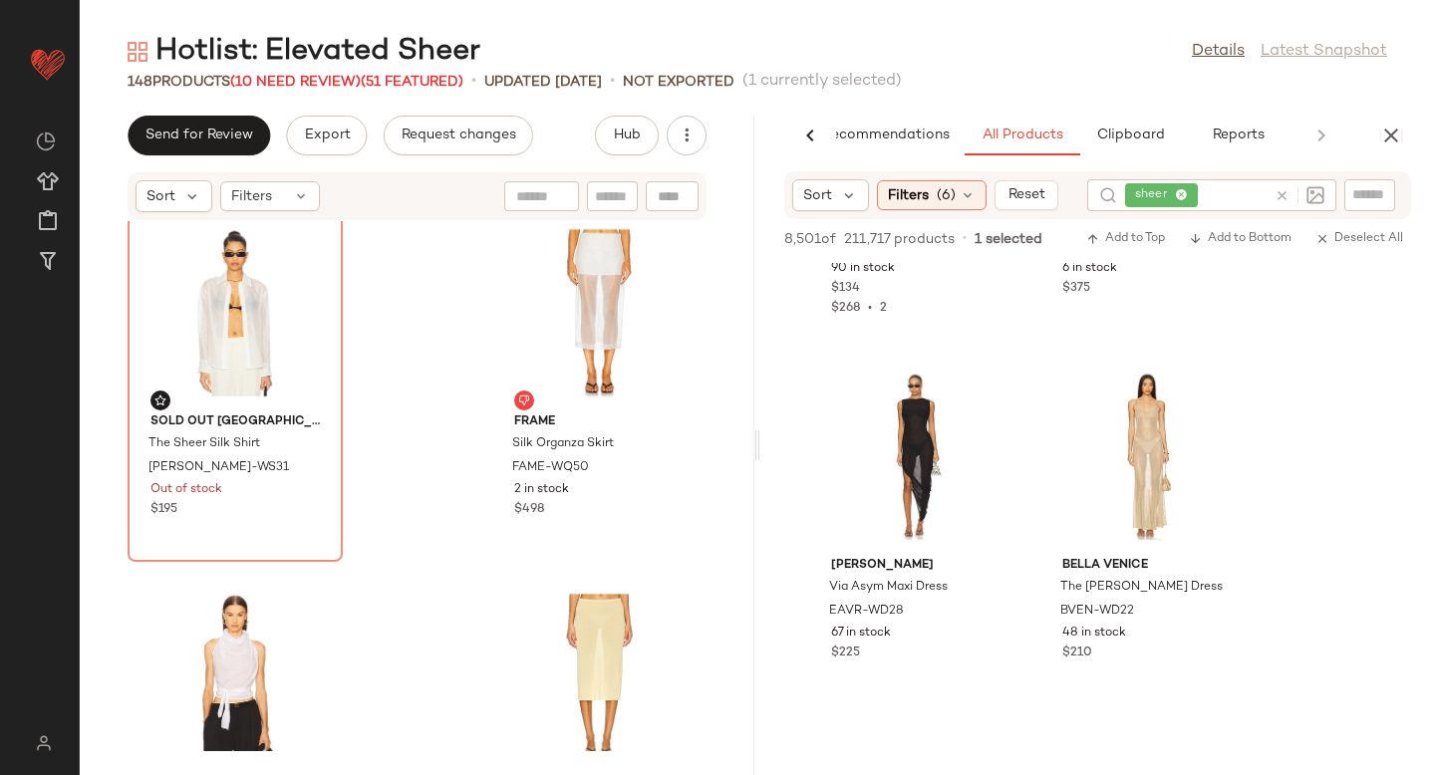
scroll to position [3194, 0]
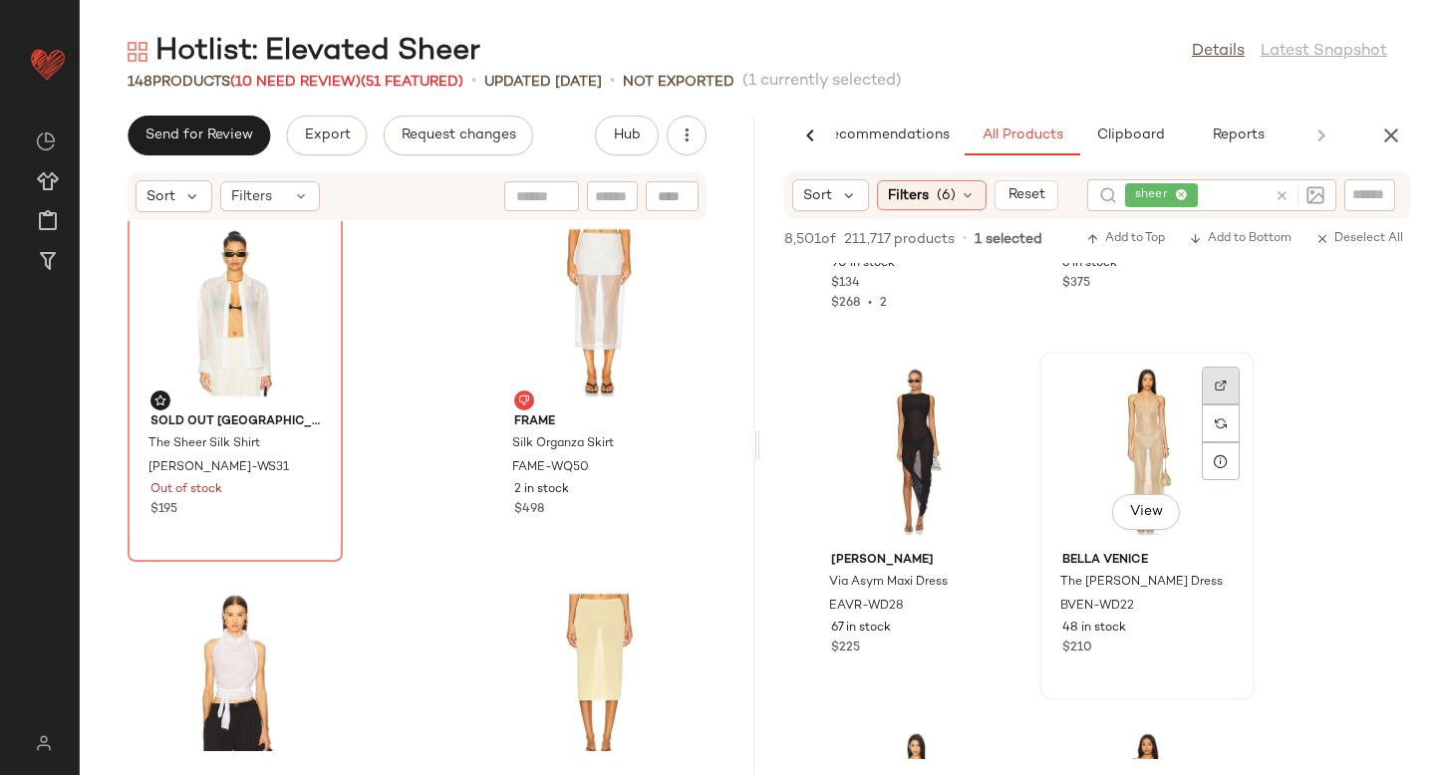
click at [1208, 393] on div at bounding box center [1221, 386] width 38 height 38
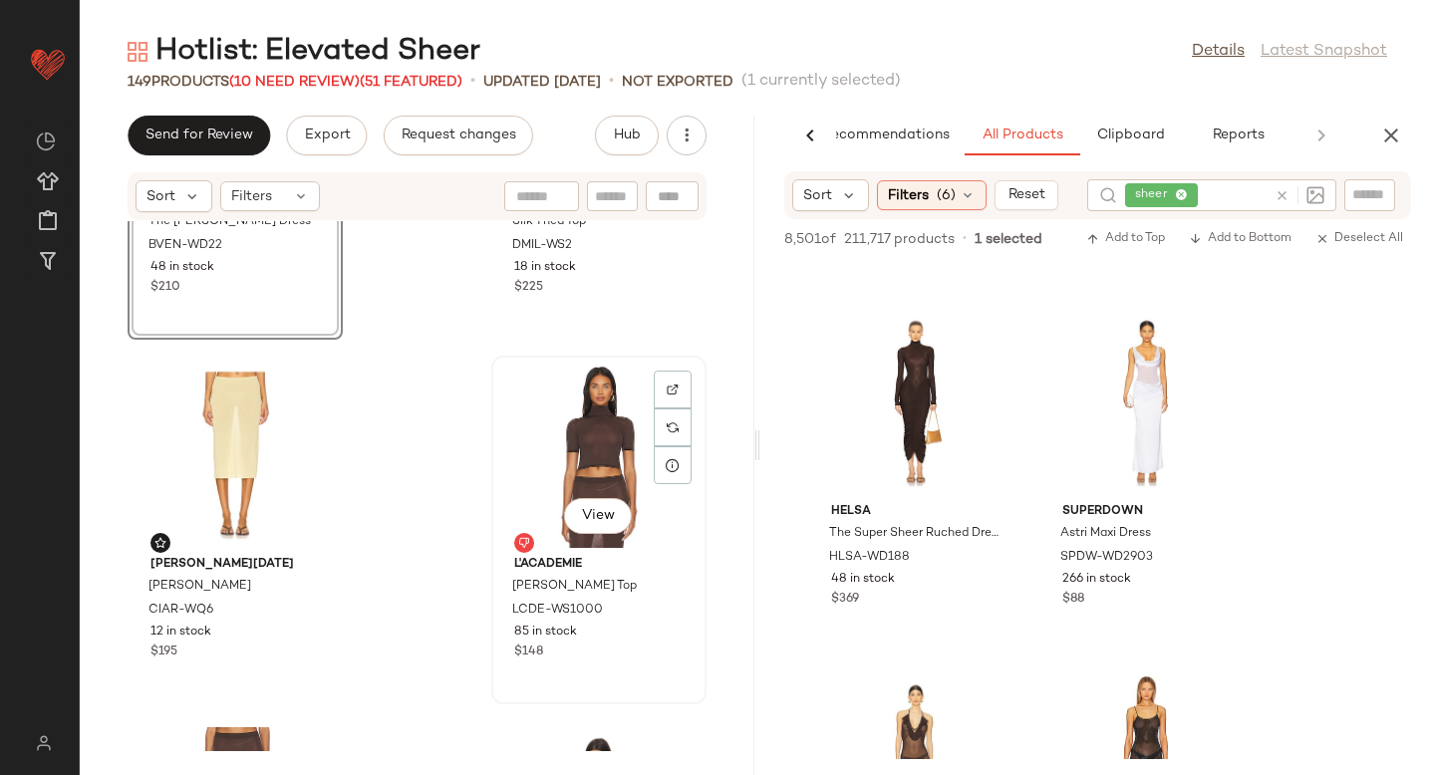
scroll to position [11563, 0]
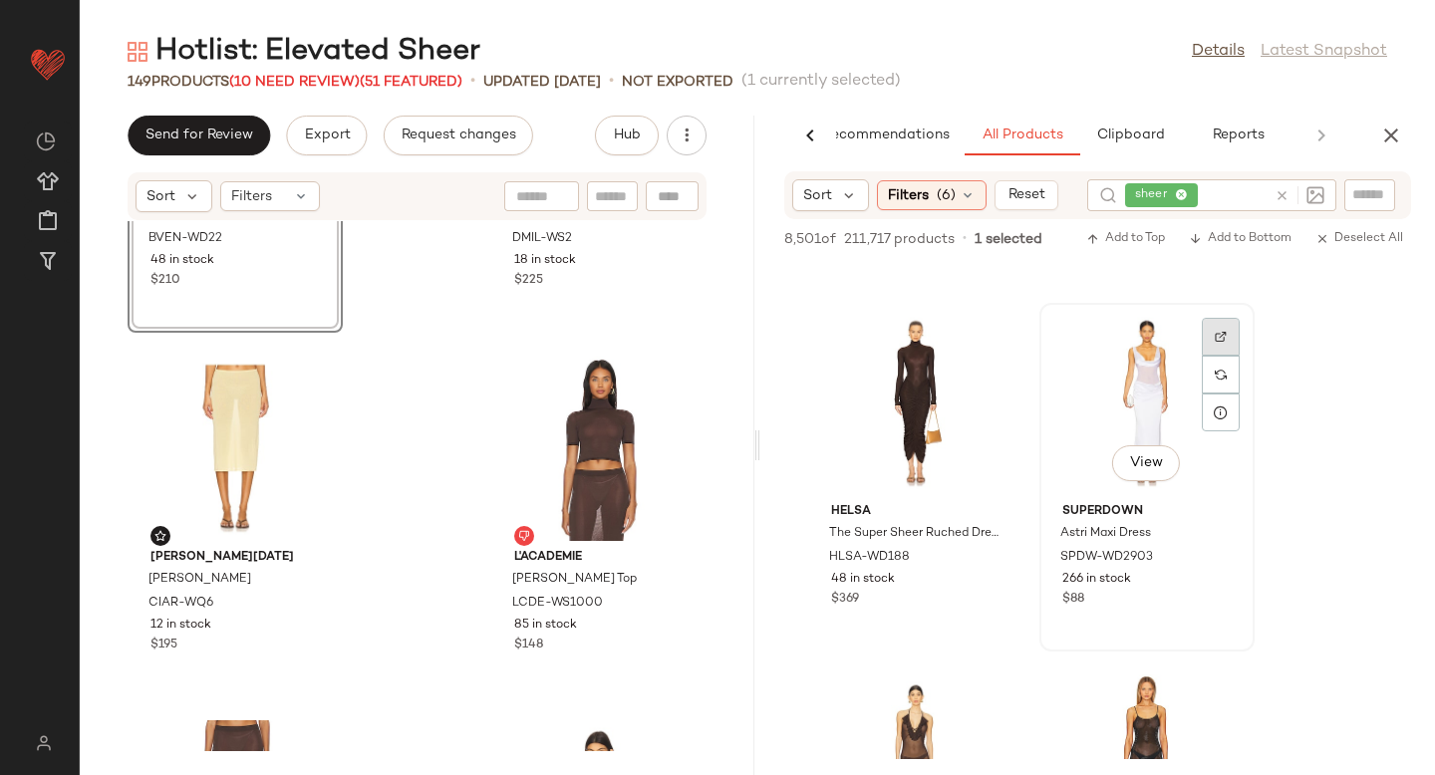
click at [1209, 332] on div at bounding box center [1221, 337] width 38 height 38
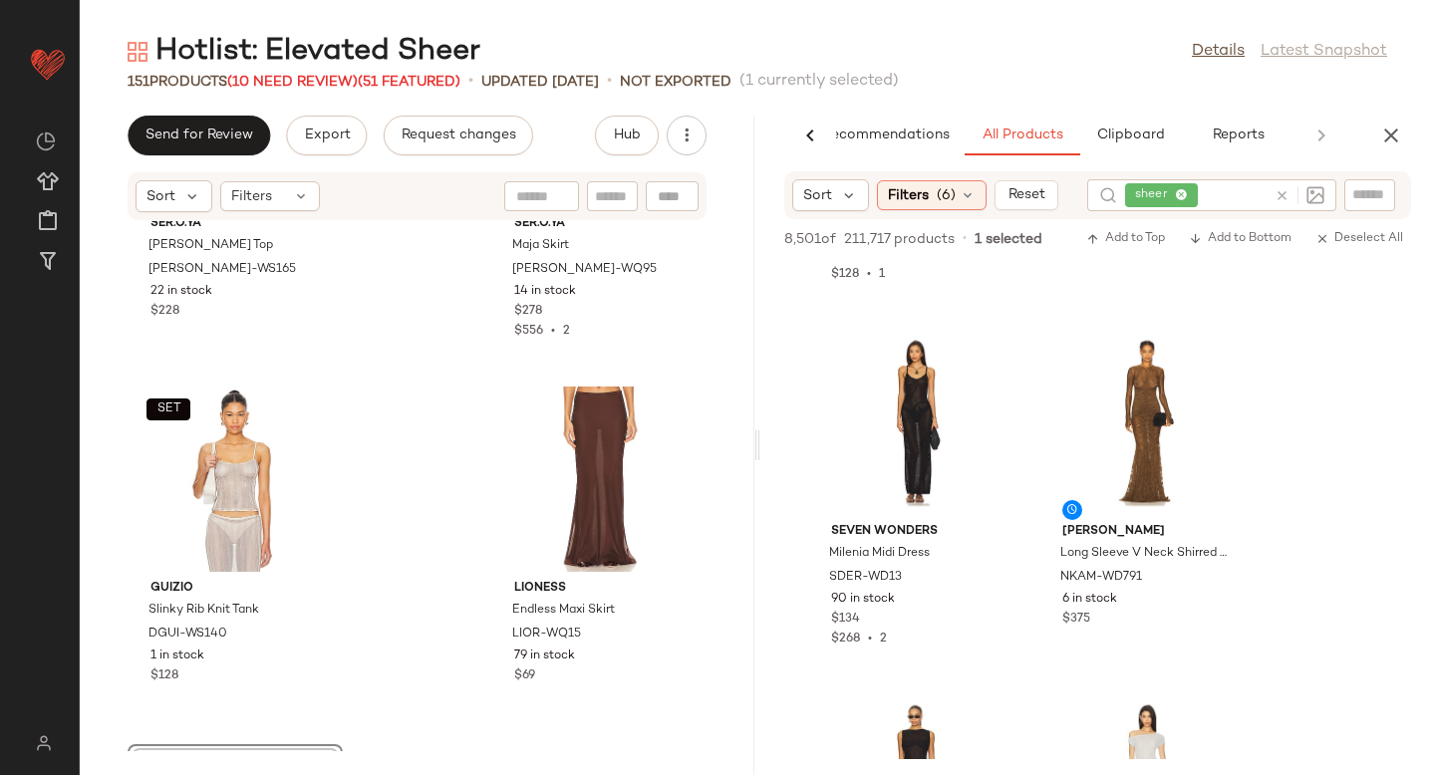
scroll to position [2828, 0]
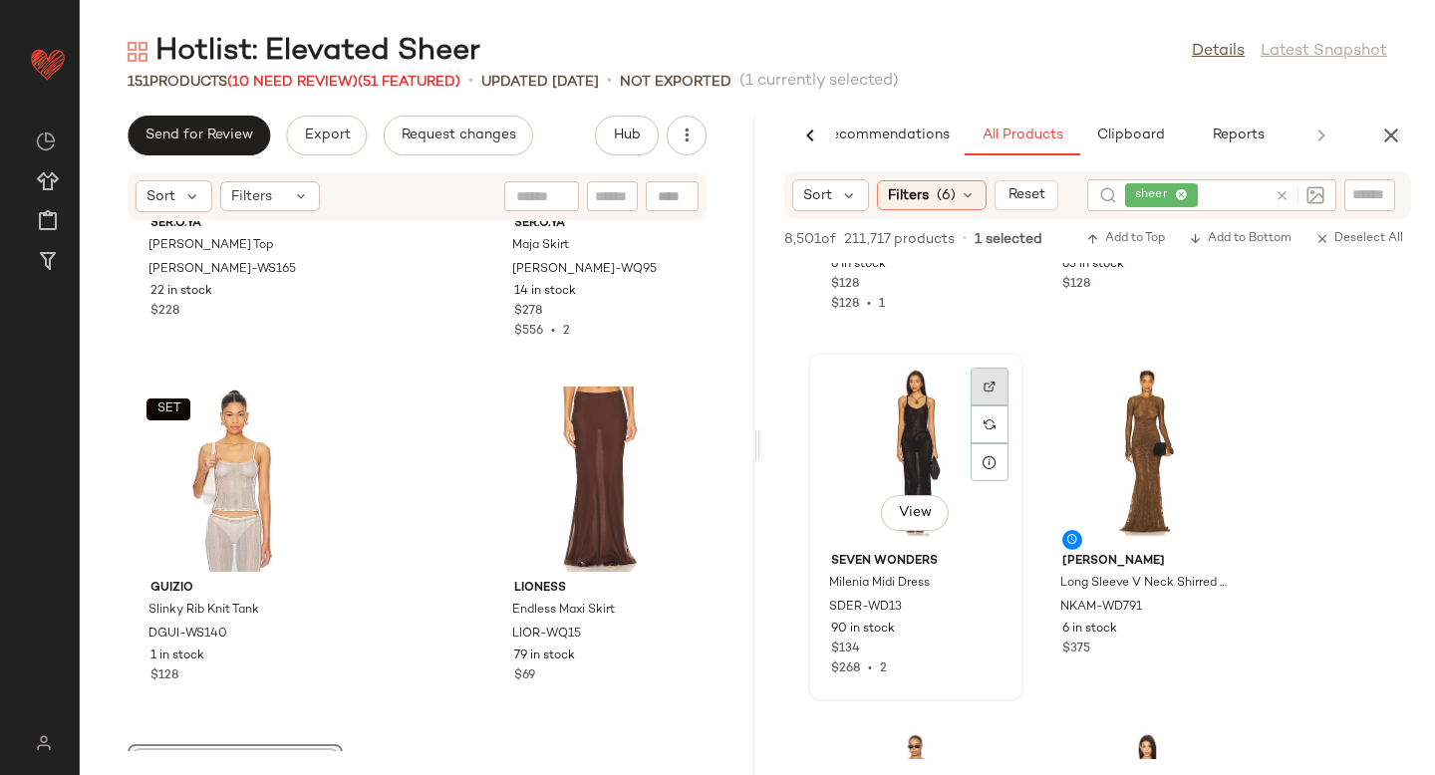
click at [982, 382] on div at bounding box center [990, 387] width 38 height 38
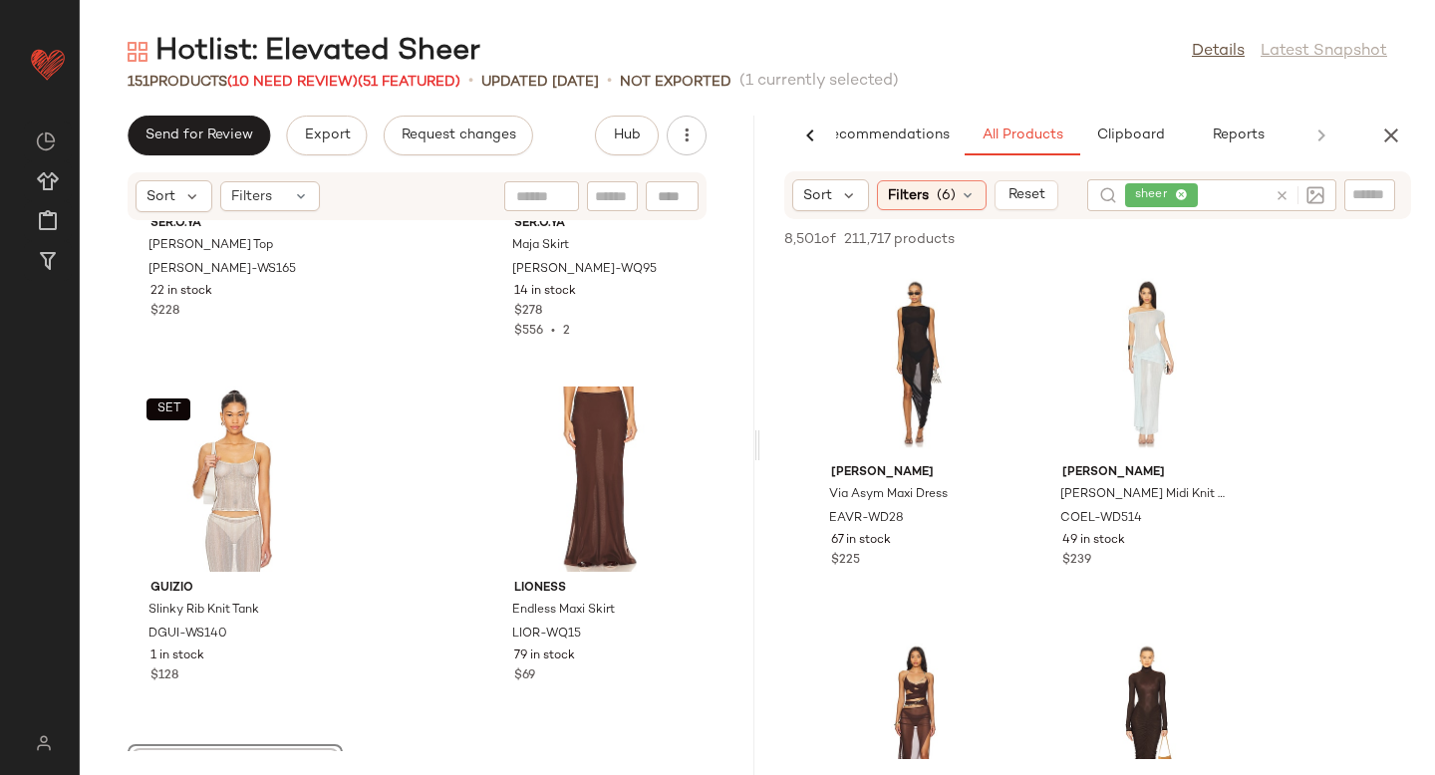
scroll to position [3279, 0]
click at [1229, 298] on div at bounding box center [1221, 300] width 38 height 38
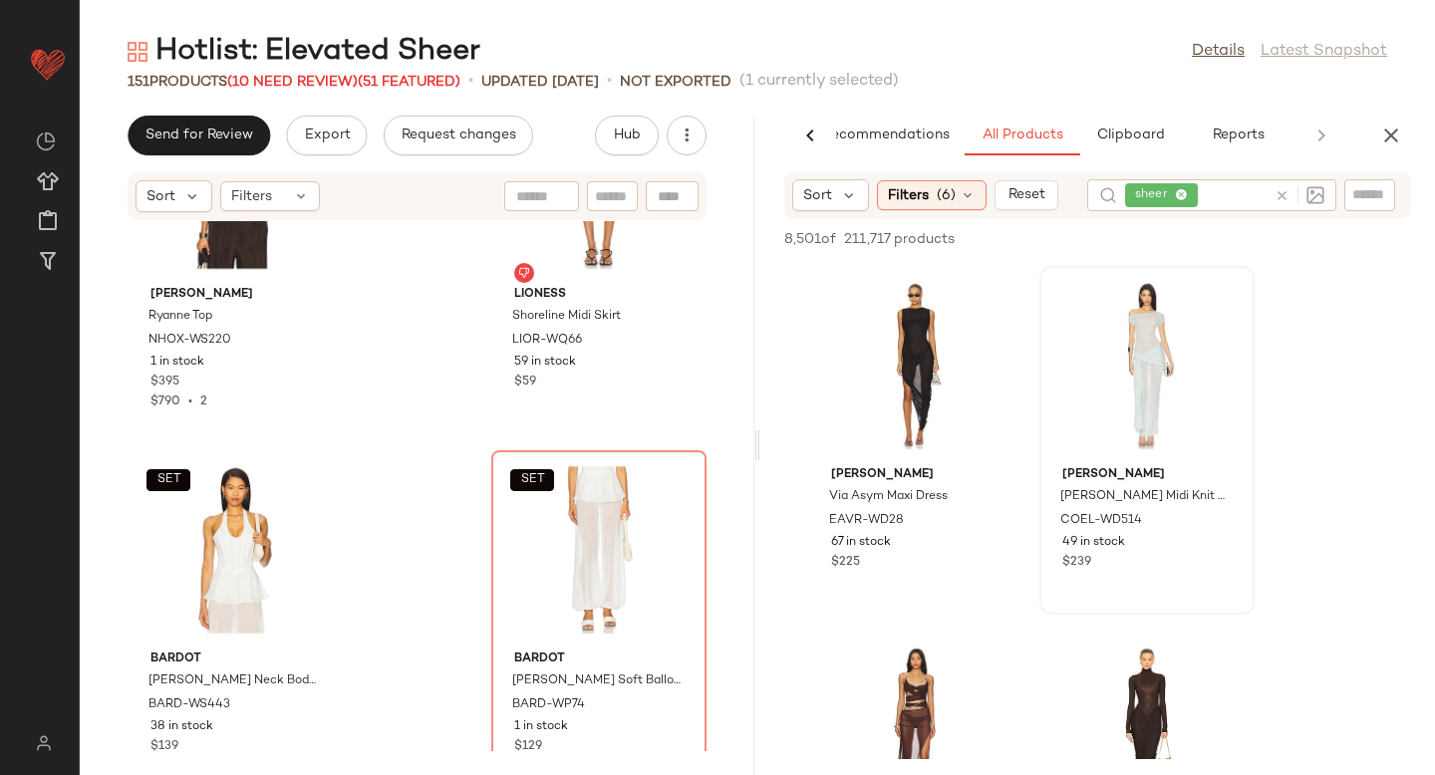
scroll to position [16968, 0]
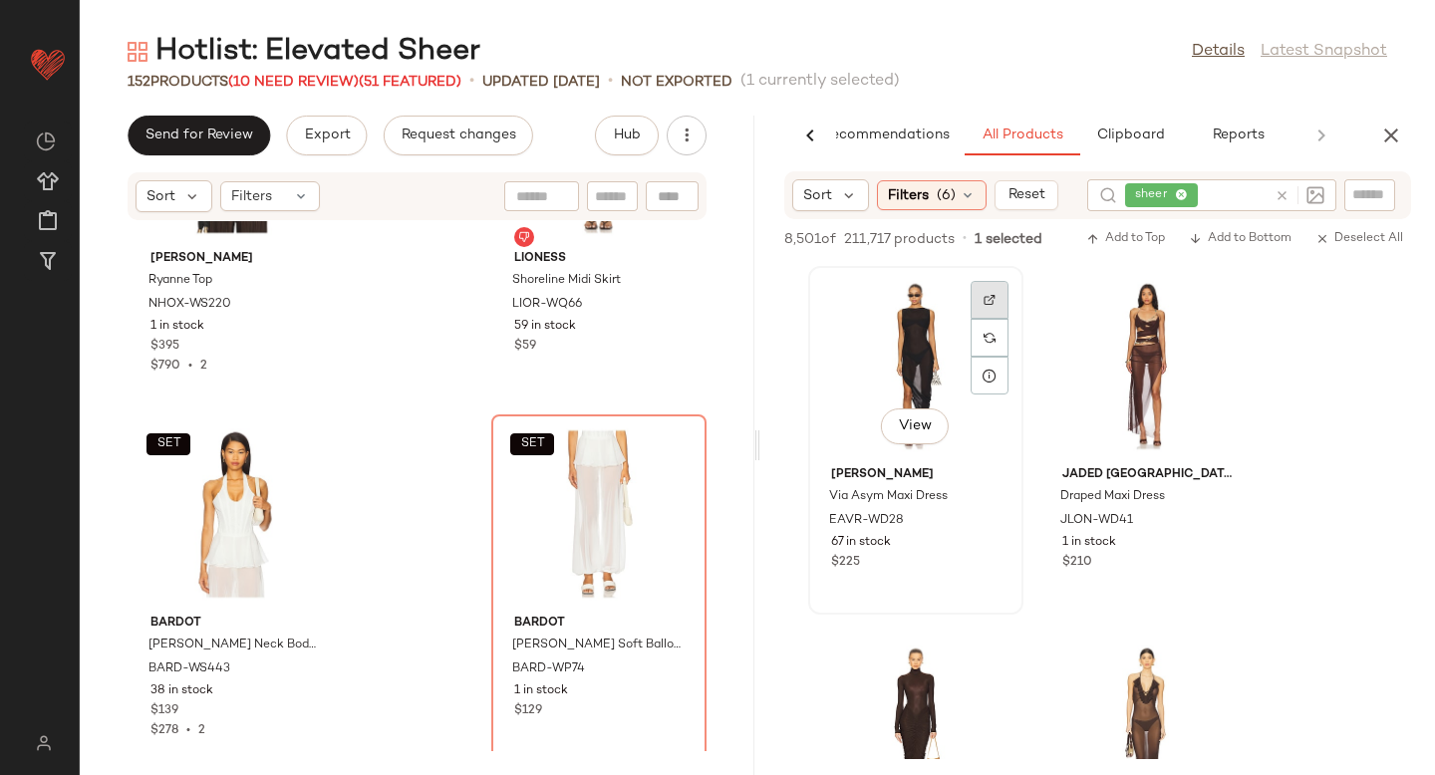
click at [978, 309] on div at bounding box center [990, 300] width 38 height 38
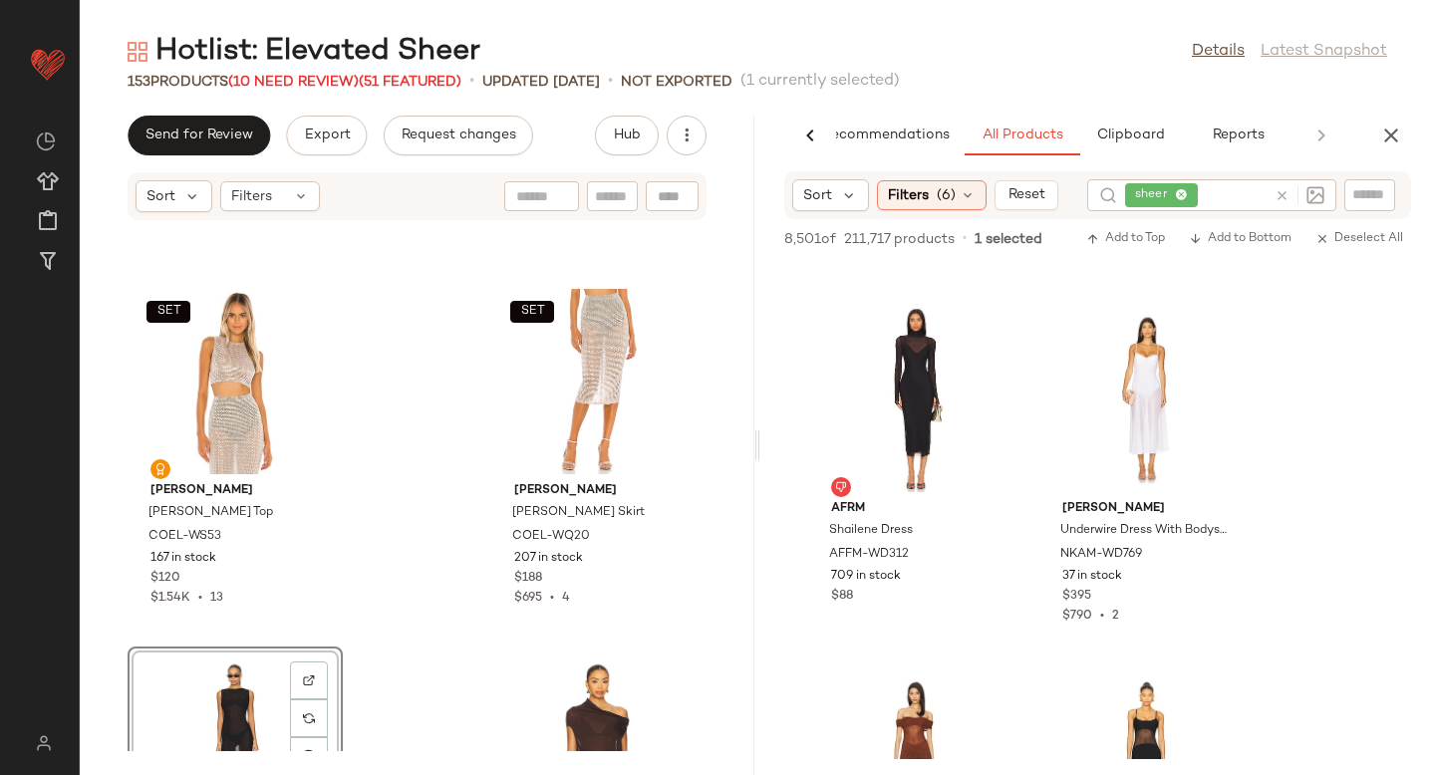
scroll to position [4344, 0]
click at [1216, 338] on div at bounding box center [1221, 330] width 38 height 38
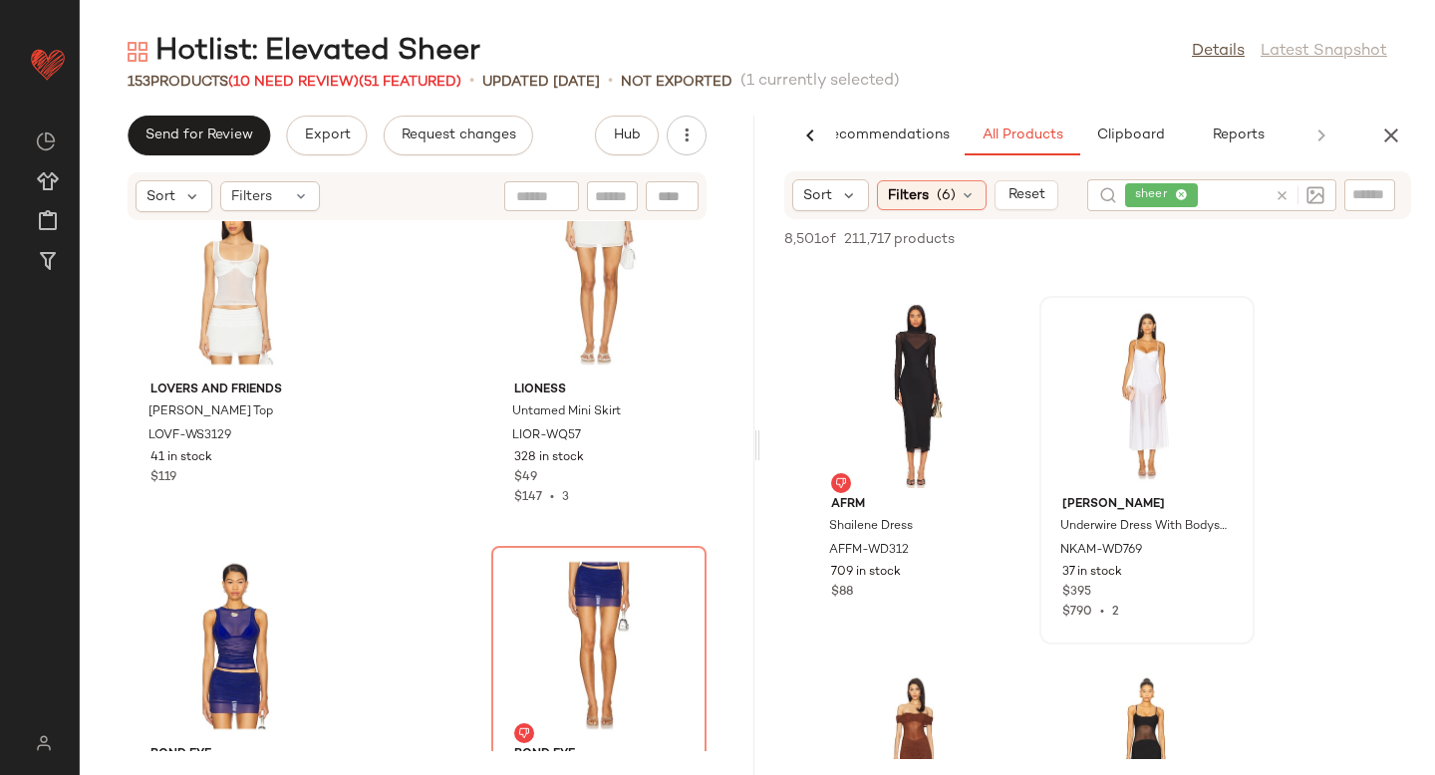
scroll to position [13637, 0]
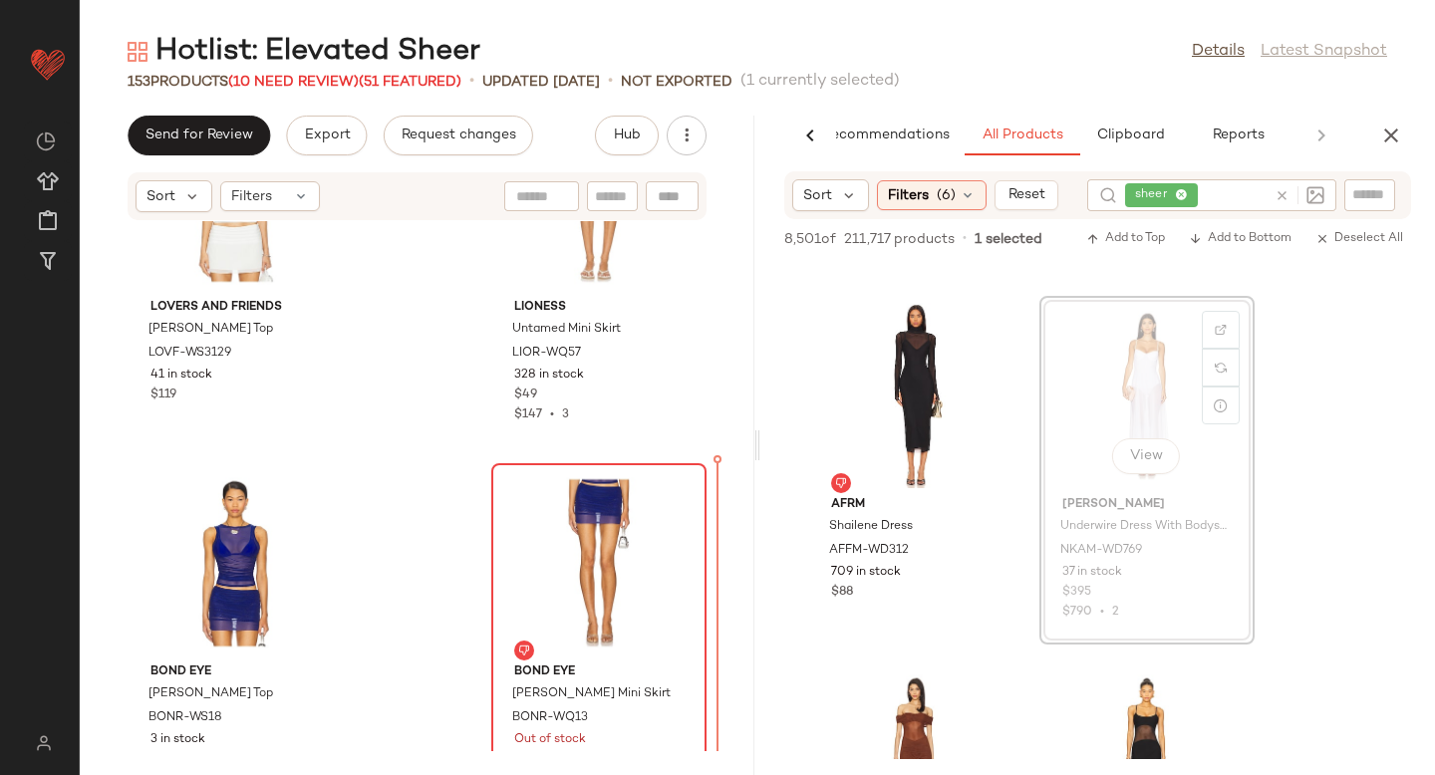
drag, startPoint x: 1199, startPoint y: 380, endPoint x: 647, endPoint y: 600, distance: 594.3
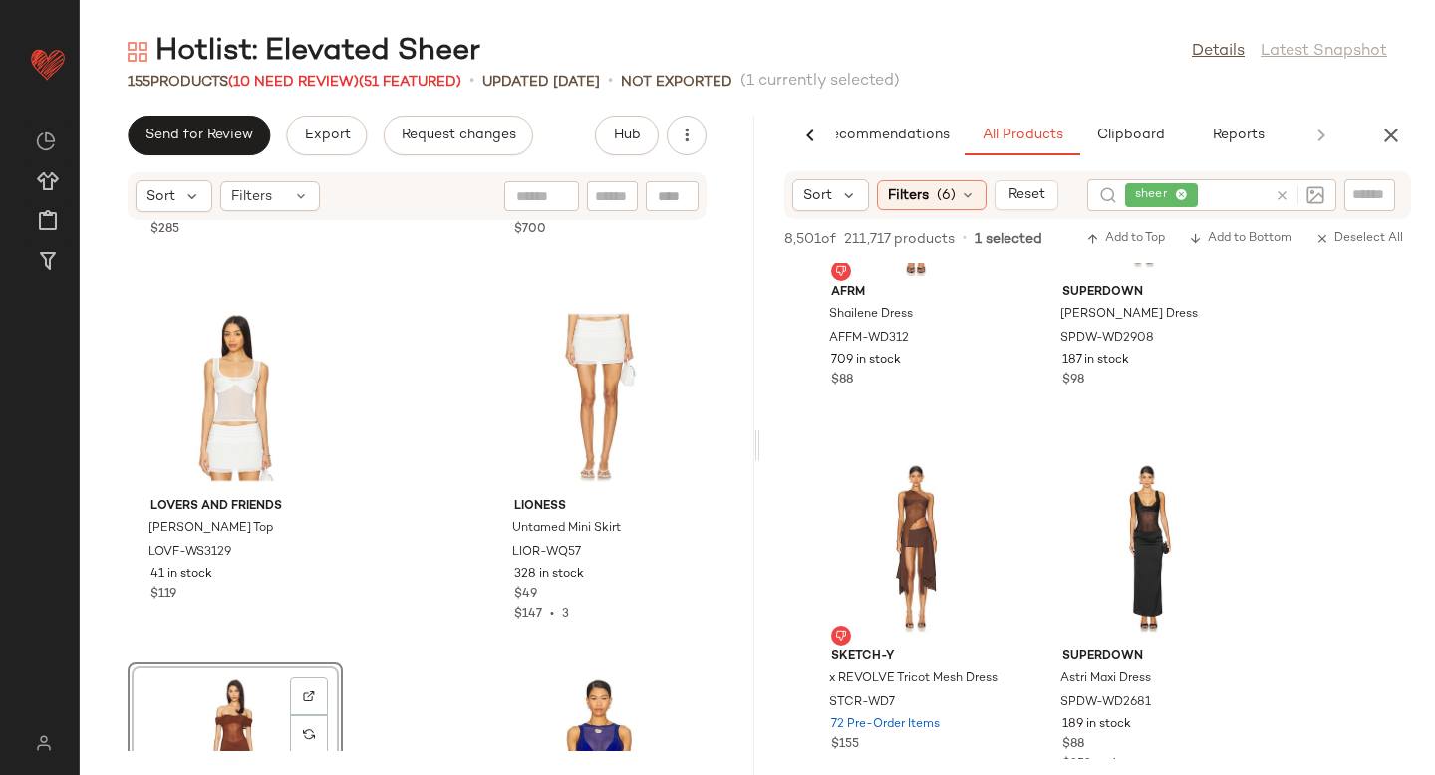
scroll to position [4578, 0]
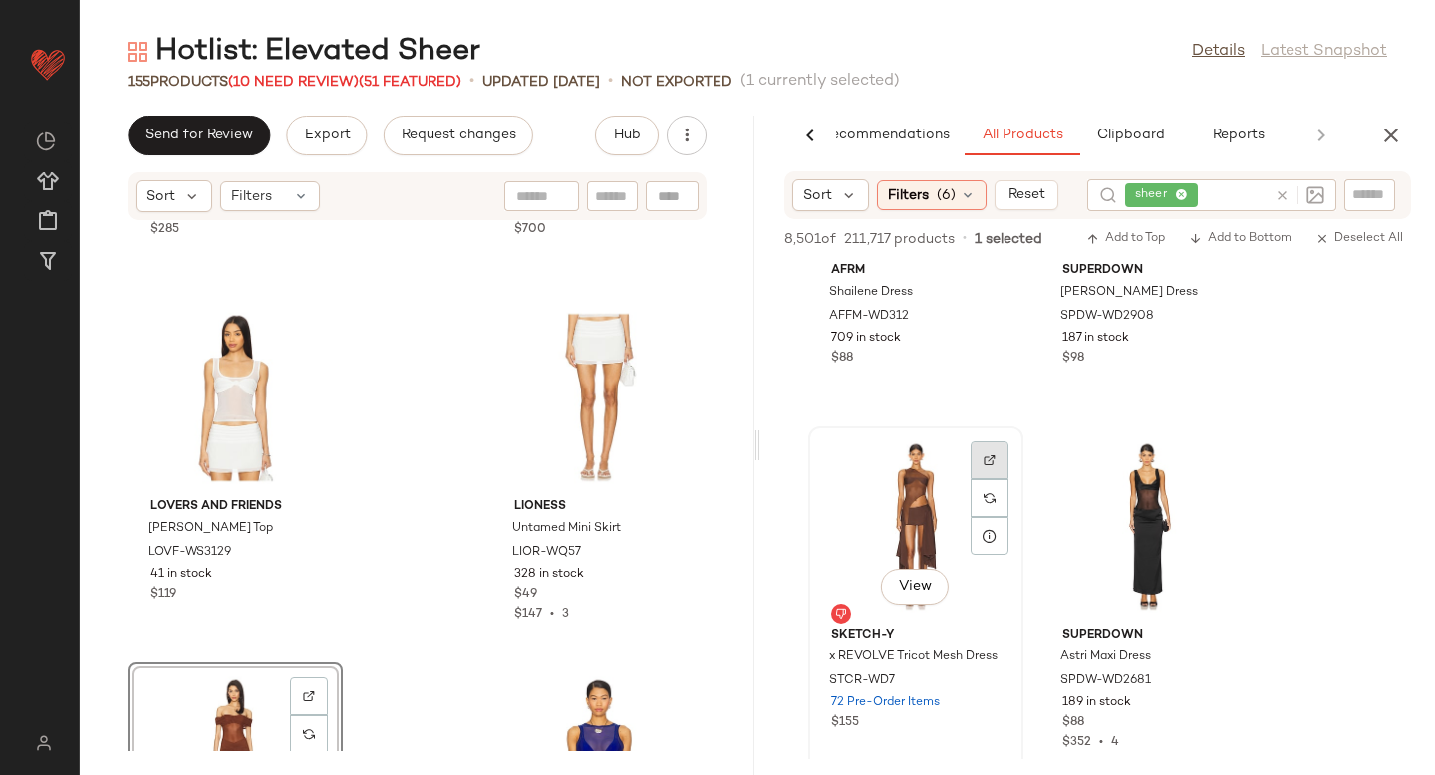
click at [992, 459] on img at bounding box center [990, 460] width 12 height 12
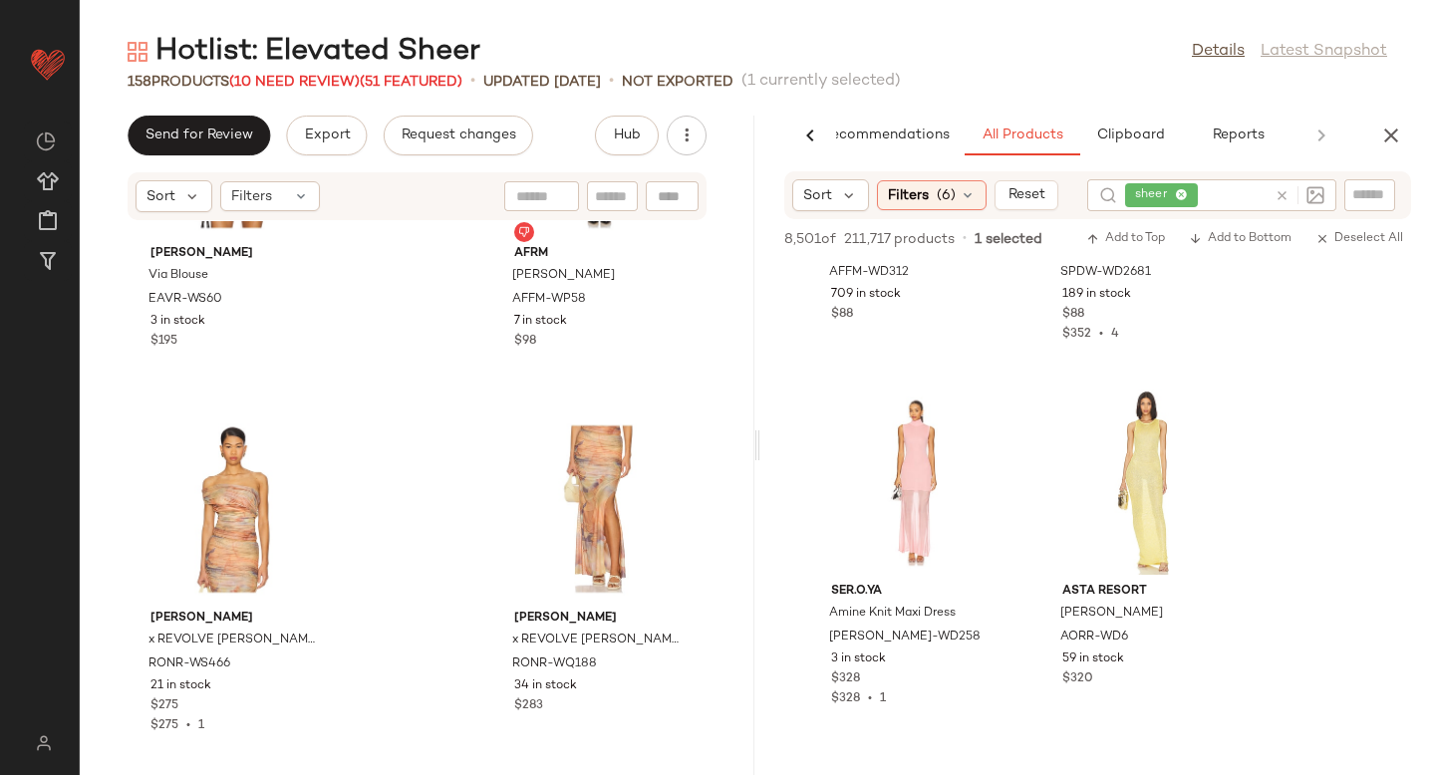
scroll to position [24794, 0]
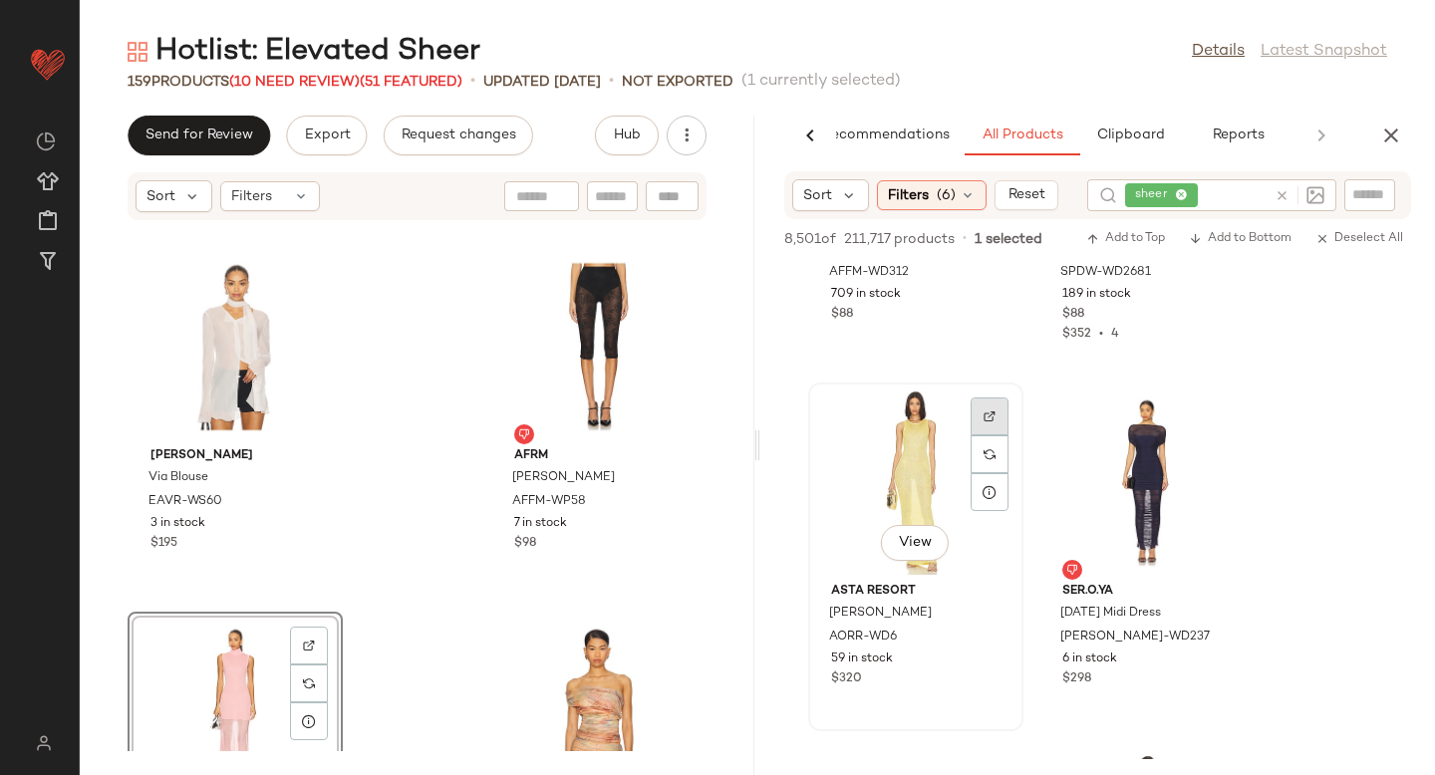
click at [987, 420] on img at bounding box center [990, 417] width 12 height 12
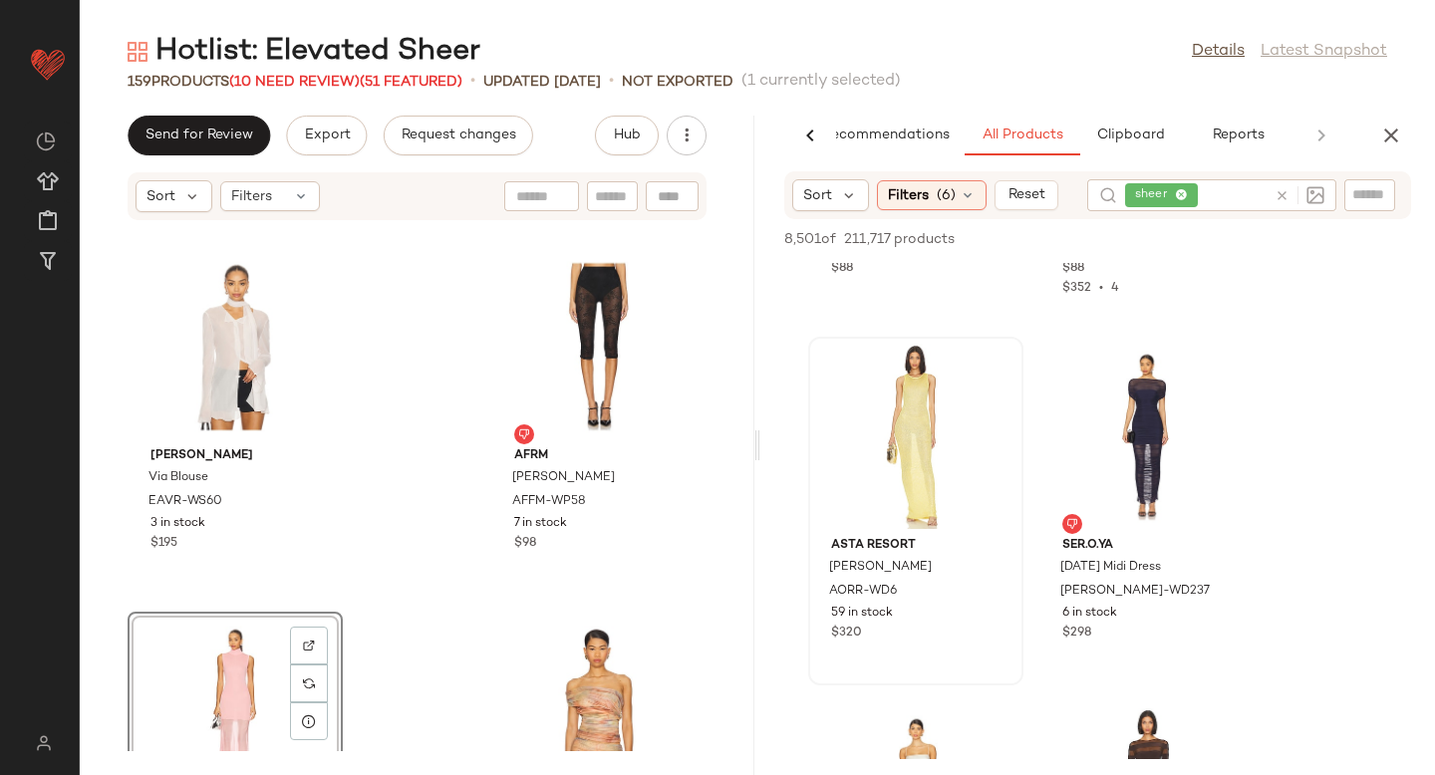
scroll to position [4678, 0]
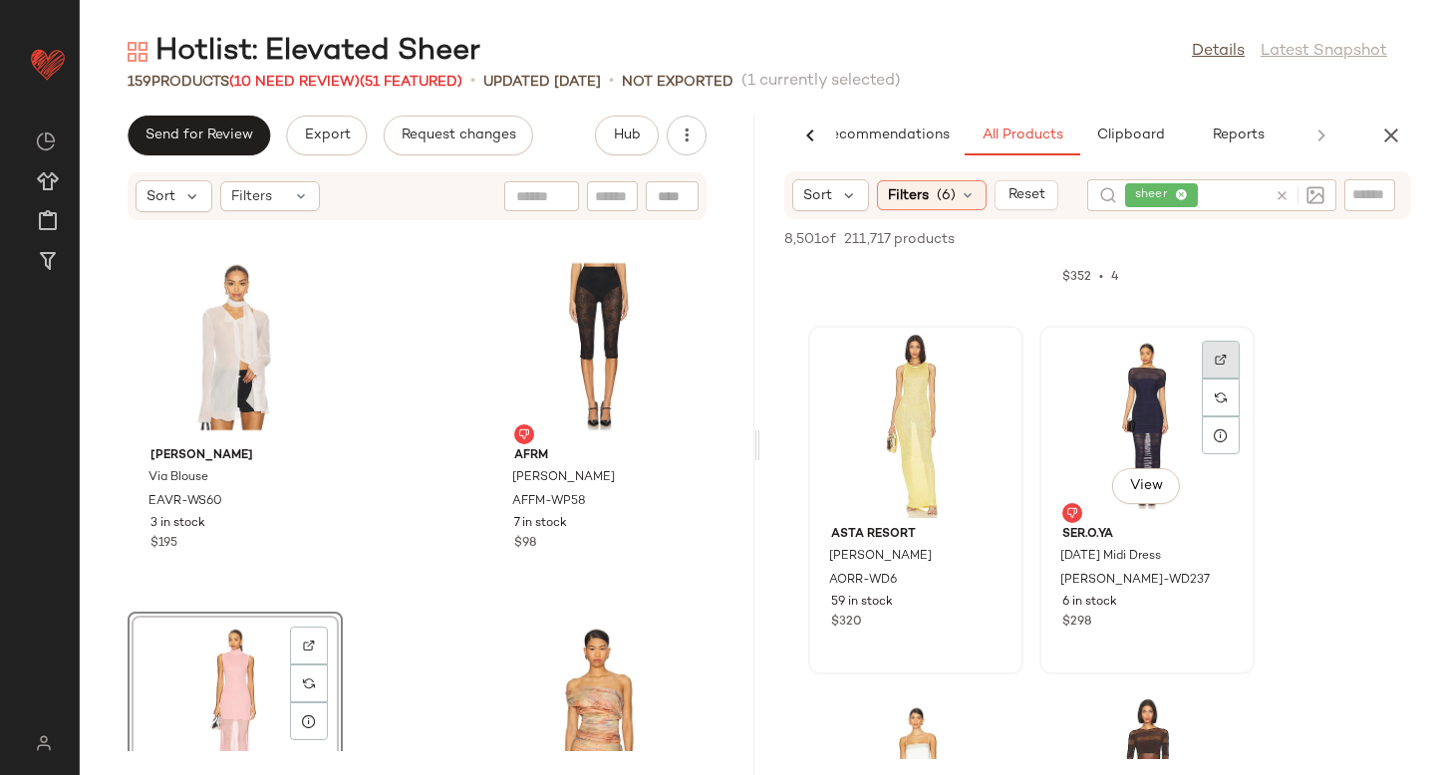
click at [1215, 359] on img at bounding box center [1221, 360] width 12 height 12
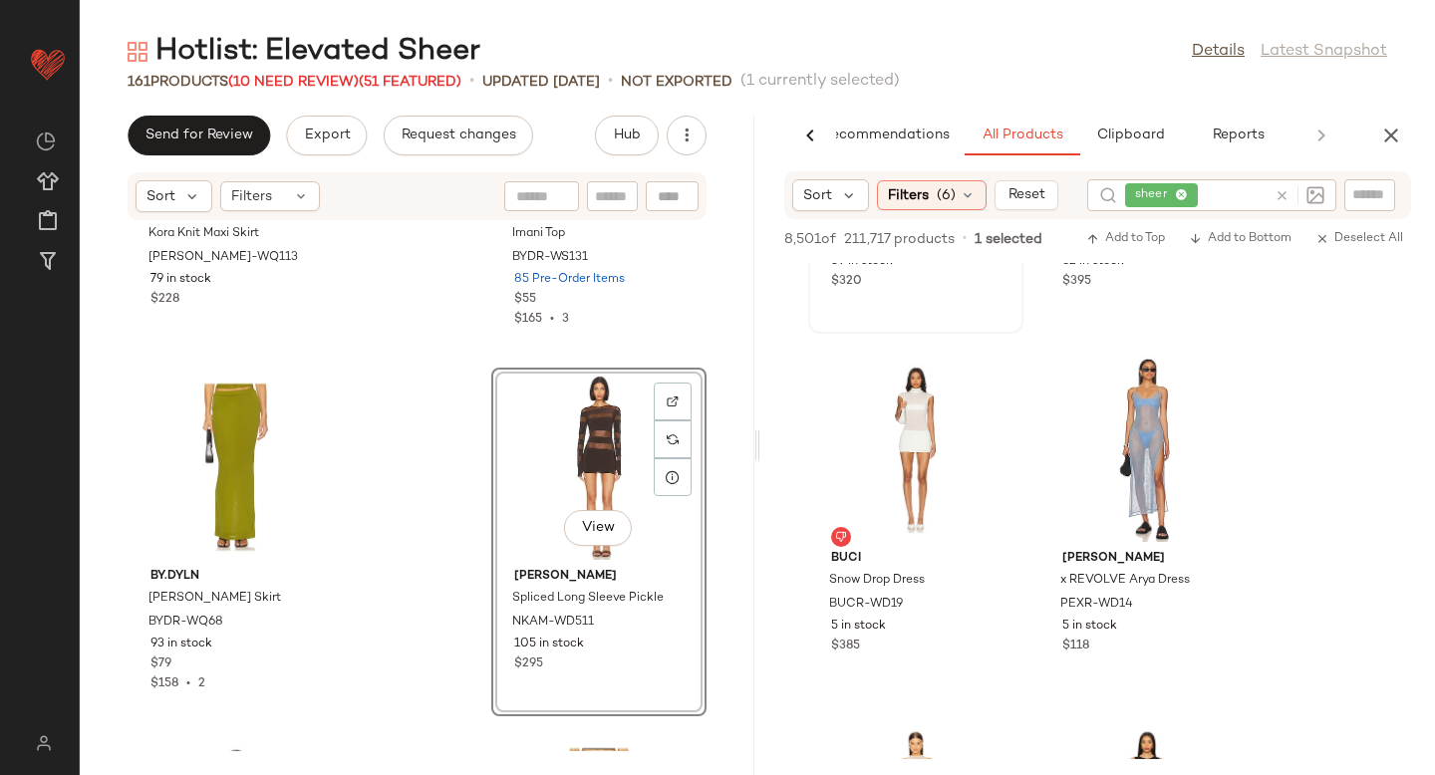
scroll to position [5006, 0]
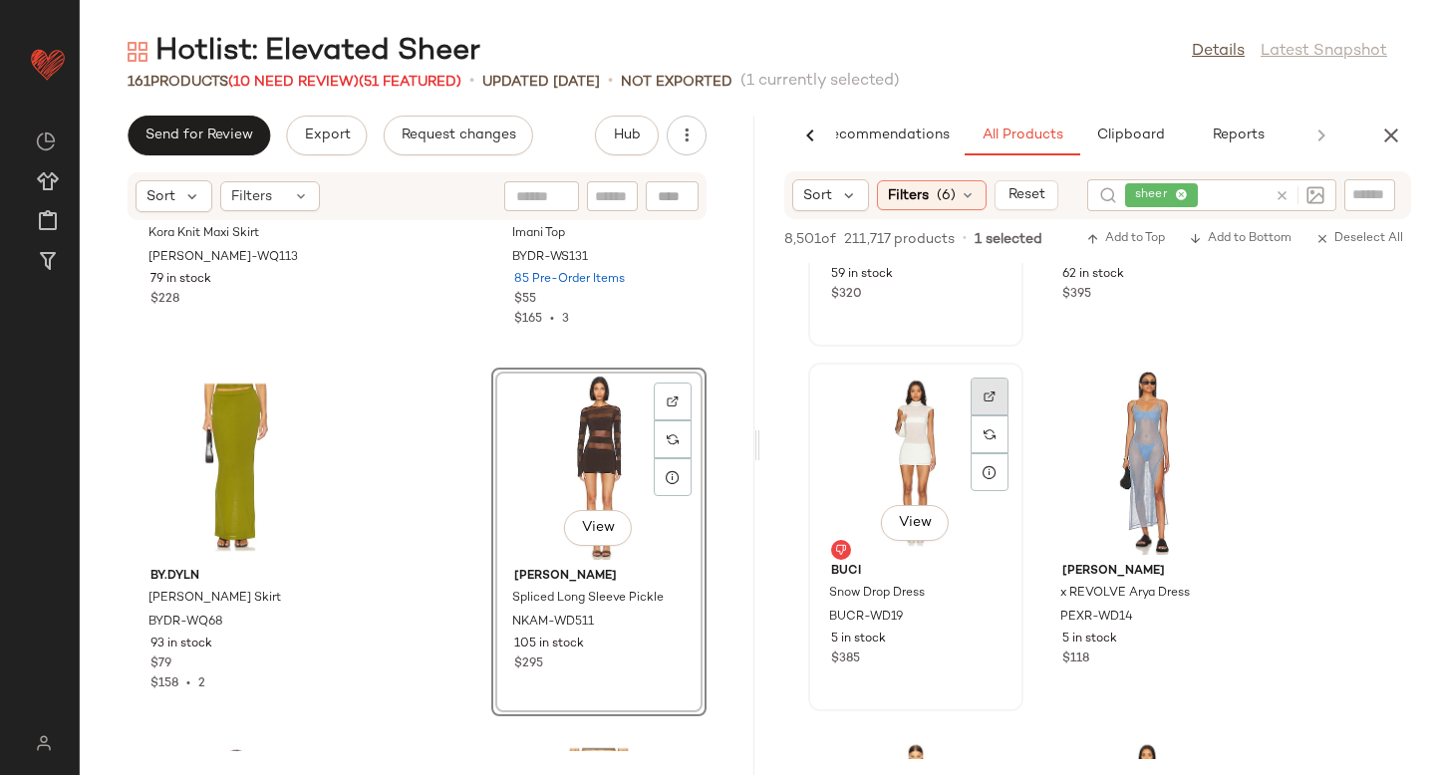
click at [998, 395] on div at bounding box center [990, 397] width 38 height 38
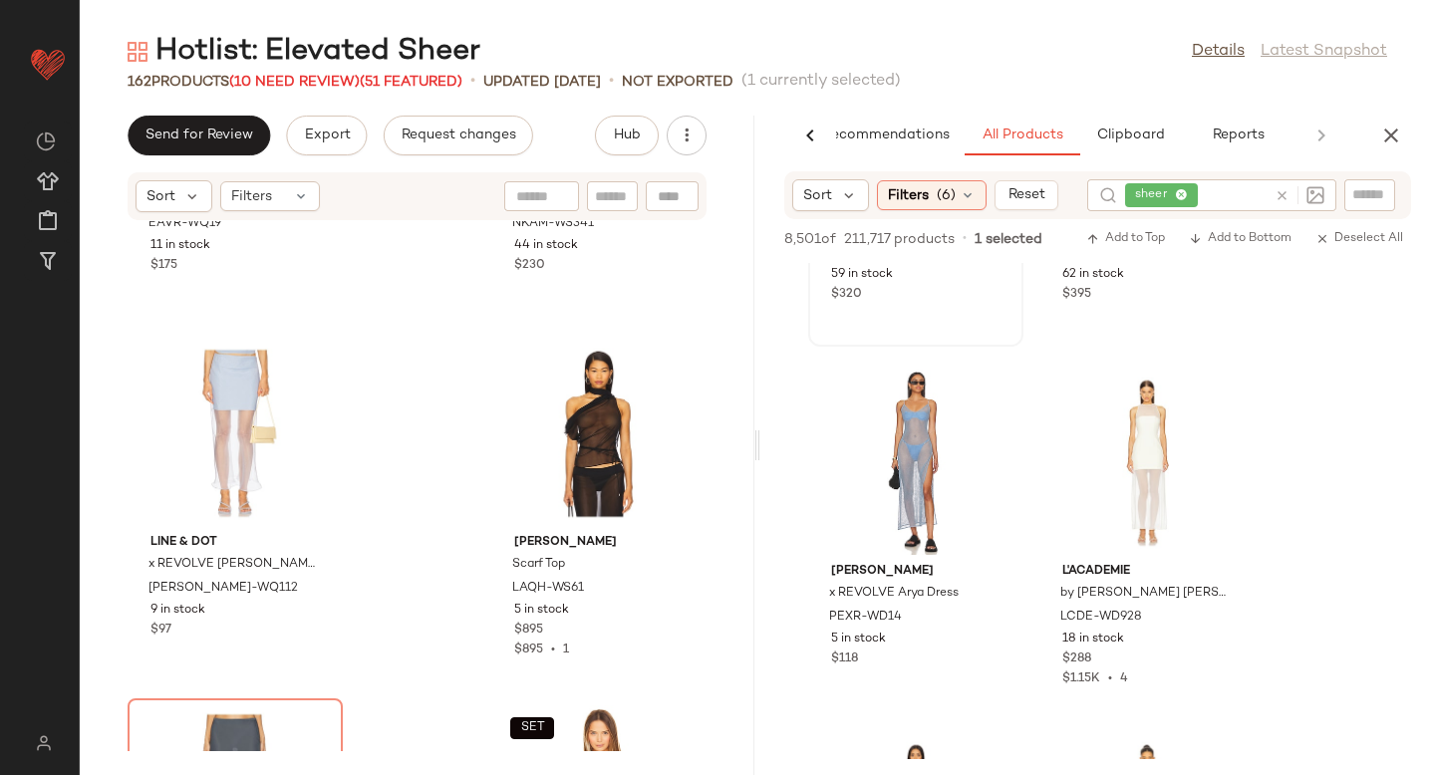
scroll to position [20338, 0]
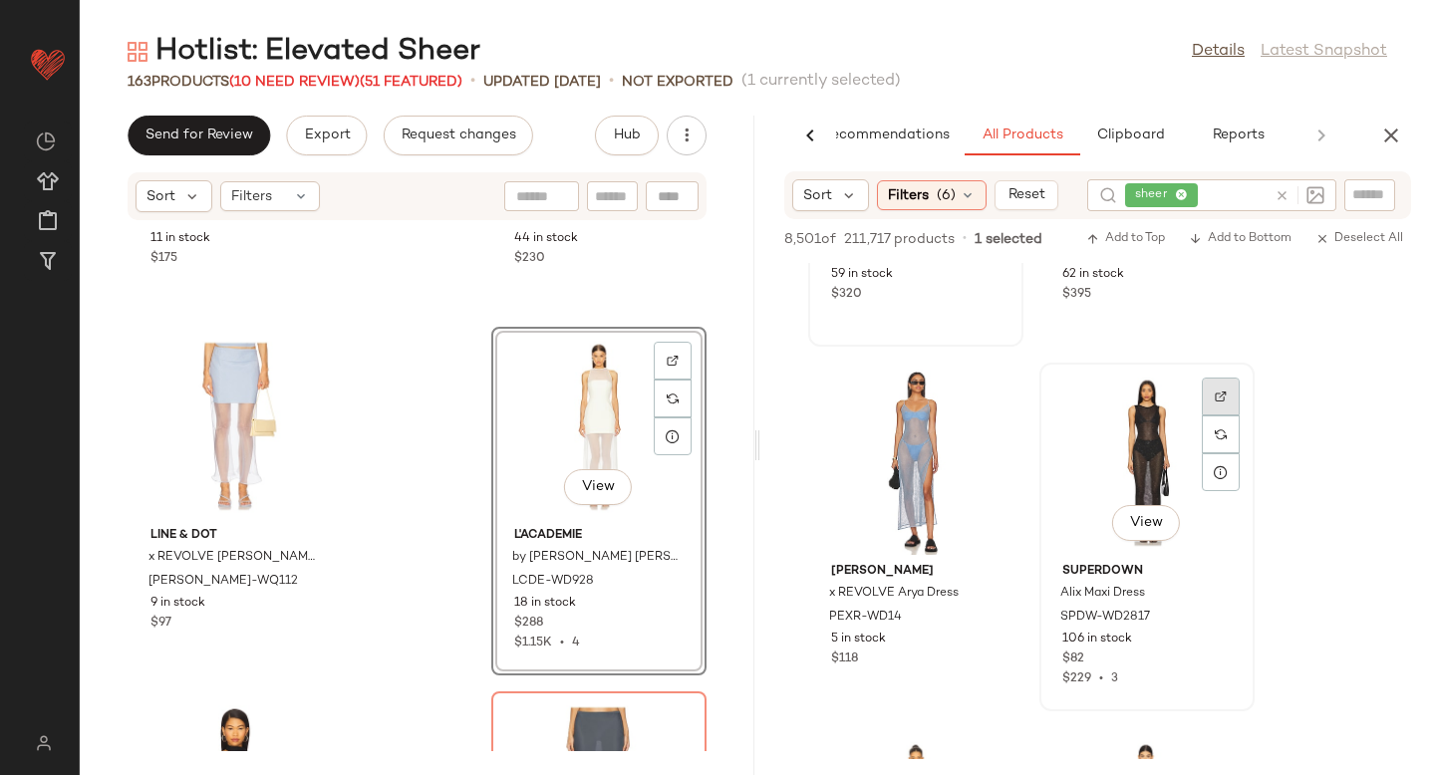
click at [1208, 400] on div at bounding box center [1221, 397] width 38 height 38
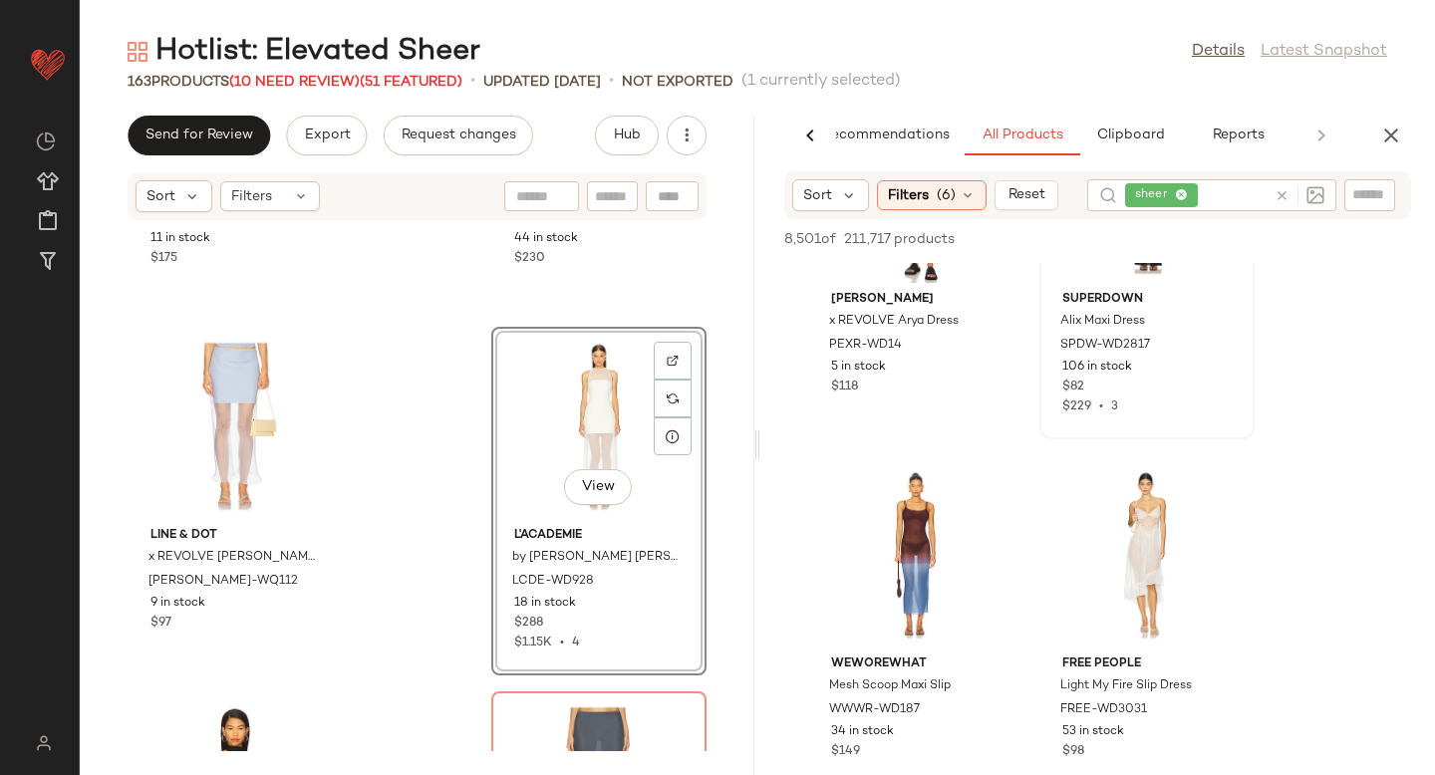
scroll to position [5325, 0]
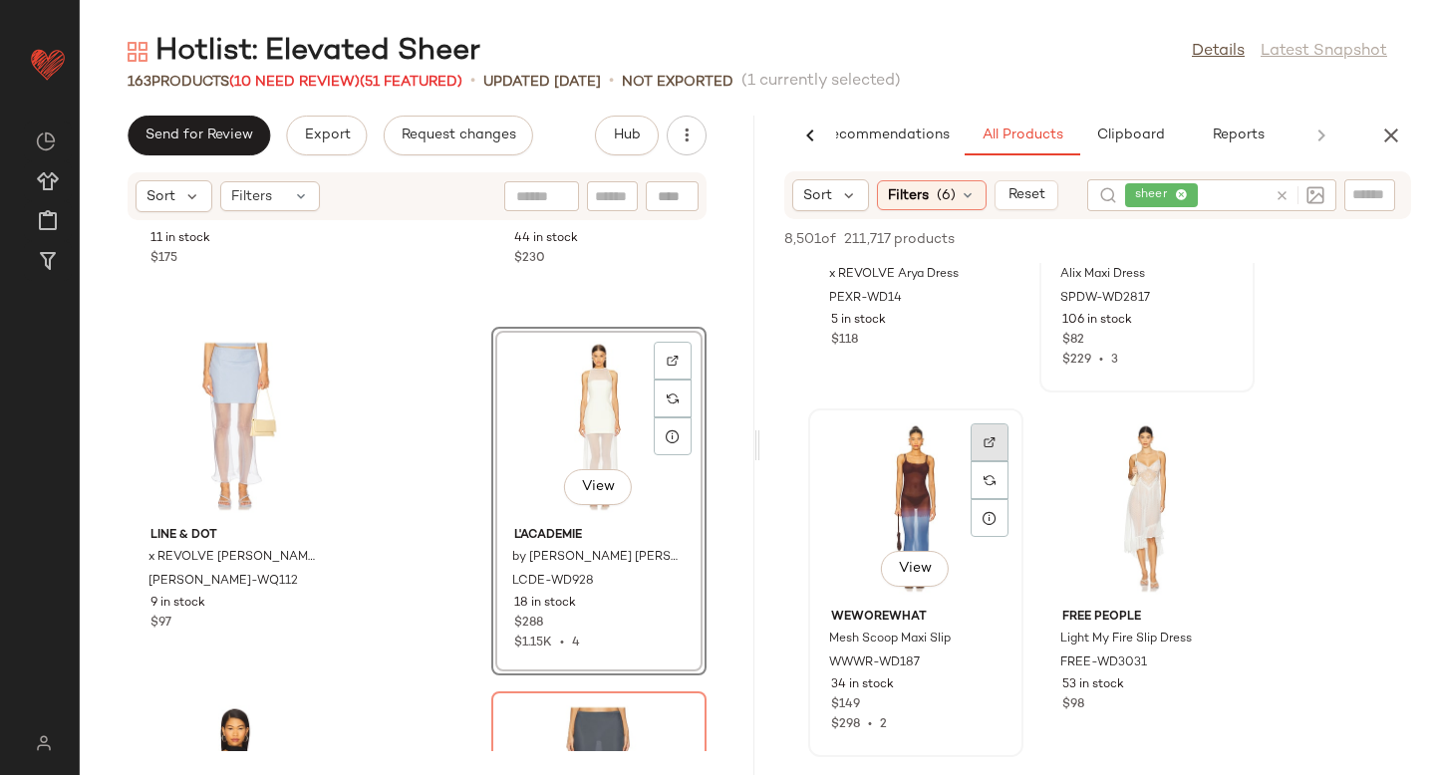
click at [987, 443] on img at bounding box center [990, 442] width 12 height 12
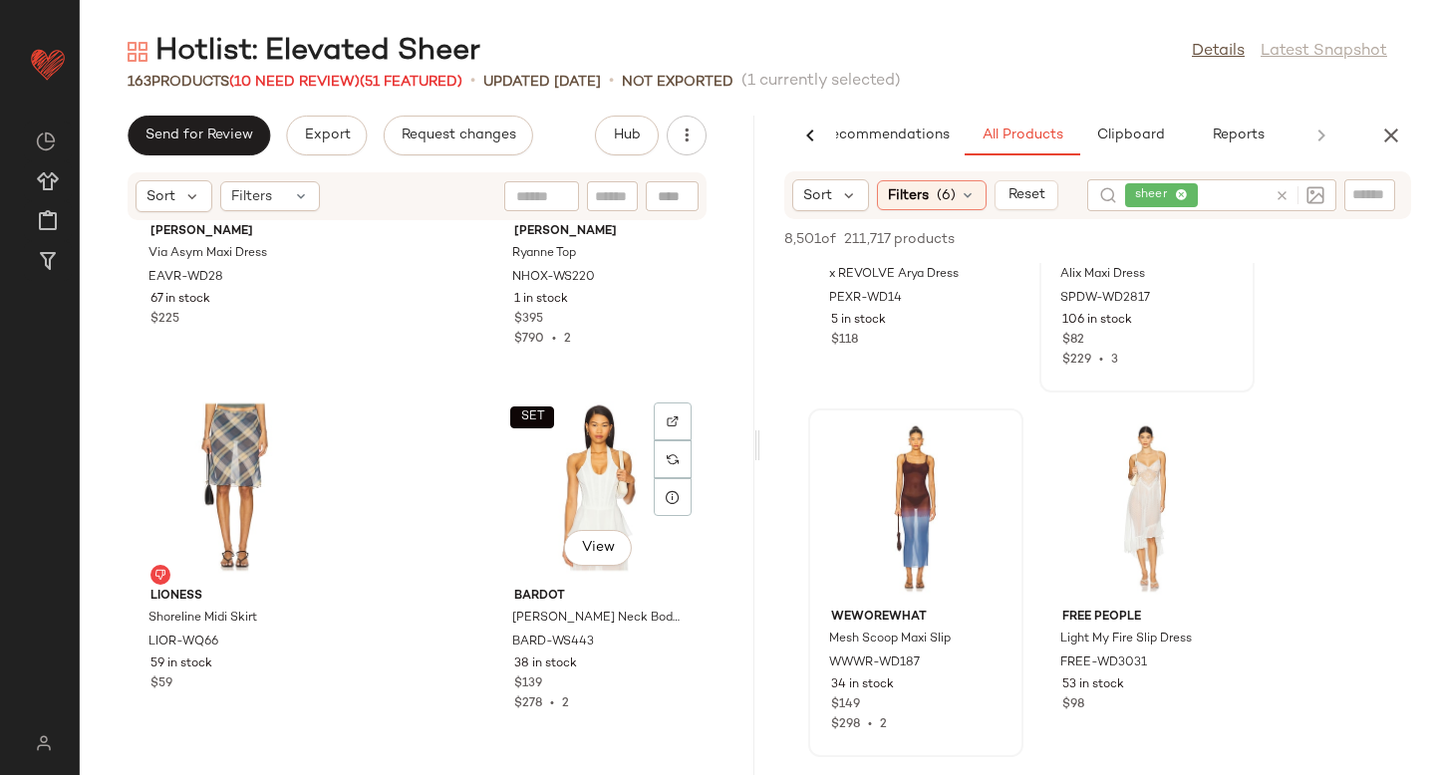
scroll to position [18140, 0]
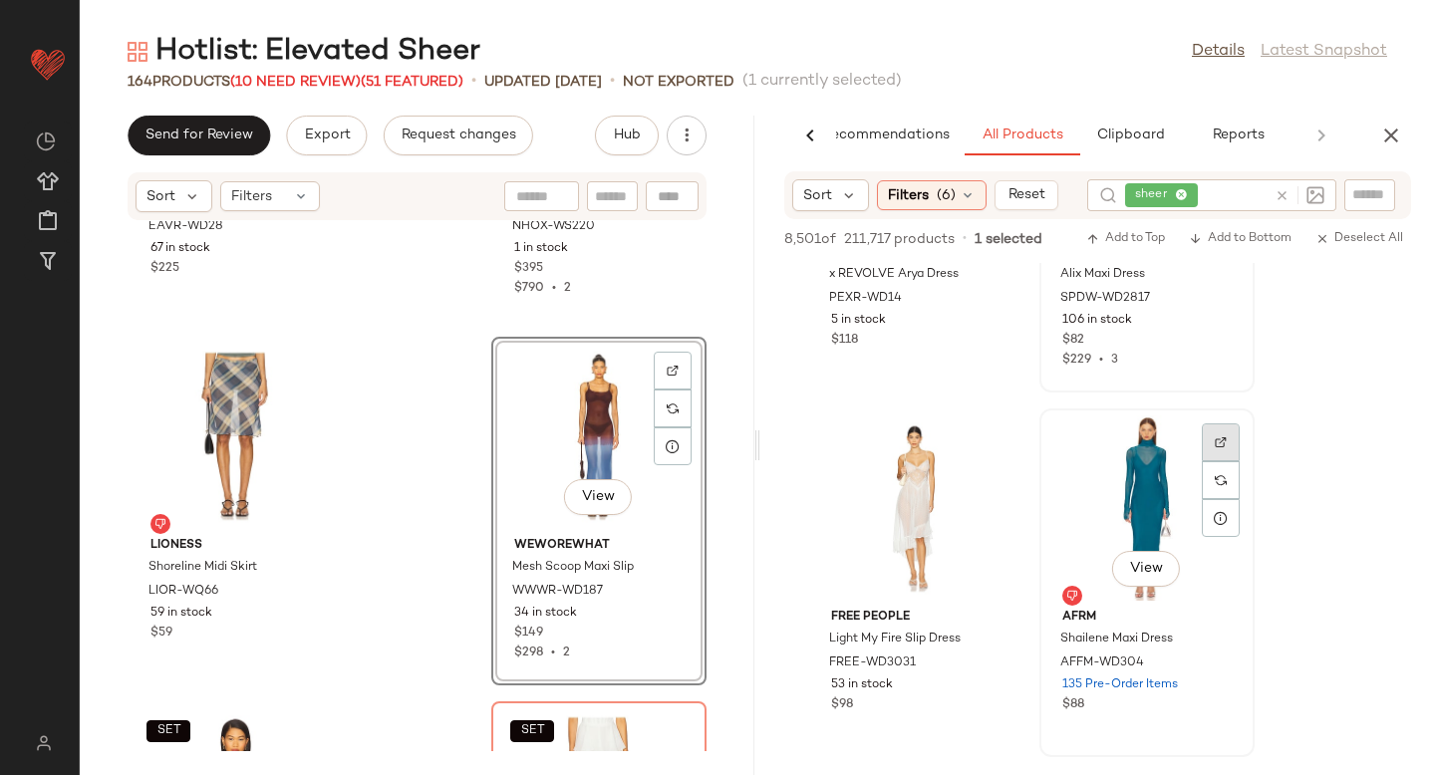
click at [1216, 438] on img at bounding box center [1221, 442] width 12 height 12
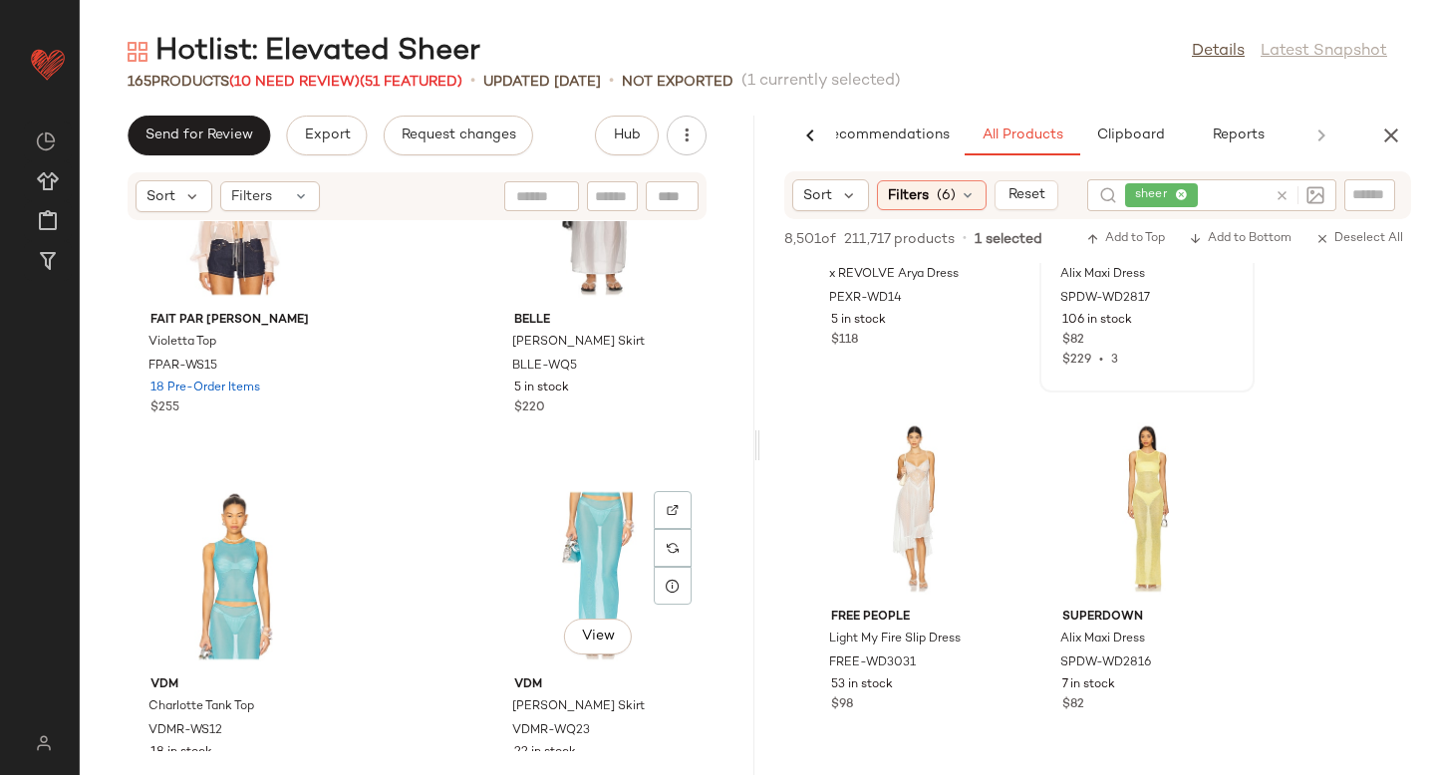
scroll to position [14977, 0]
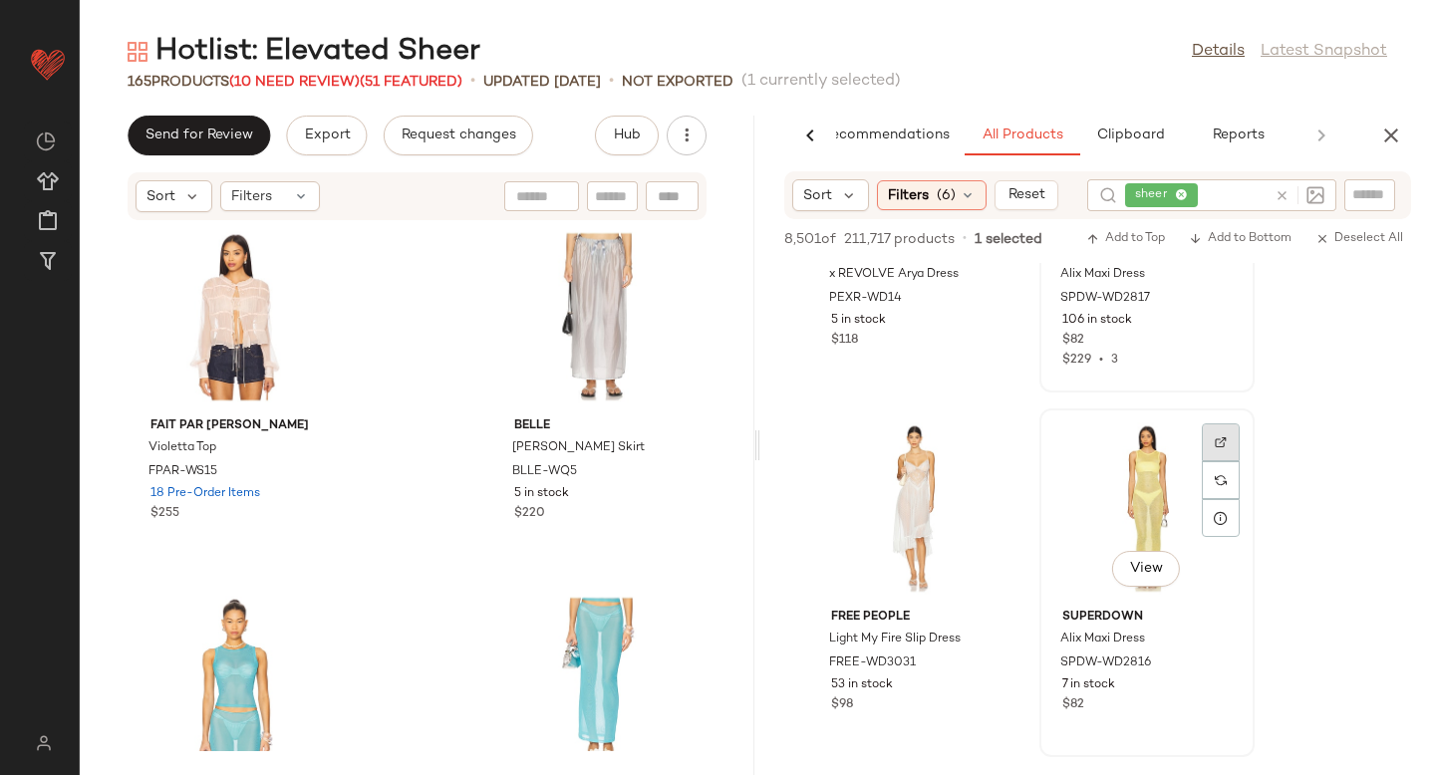
click at [1209, 445] on div at bounding box center [1221, 442] width 38 height 38
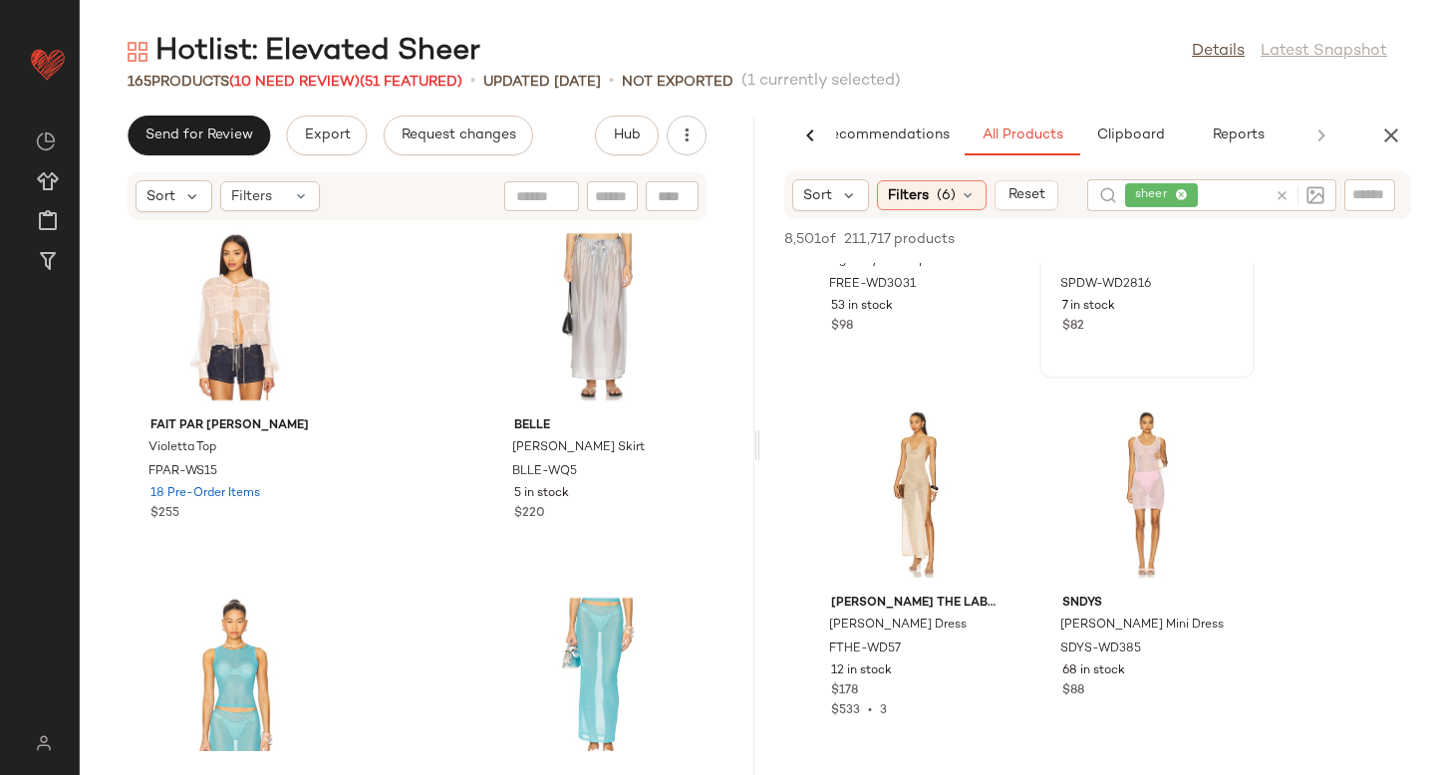
scroll to position [5736, 0]
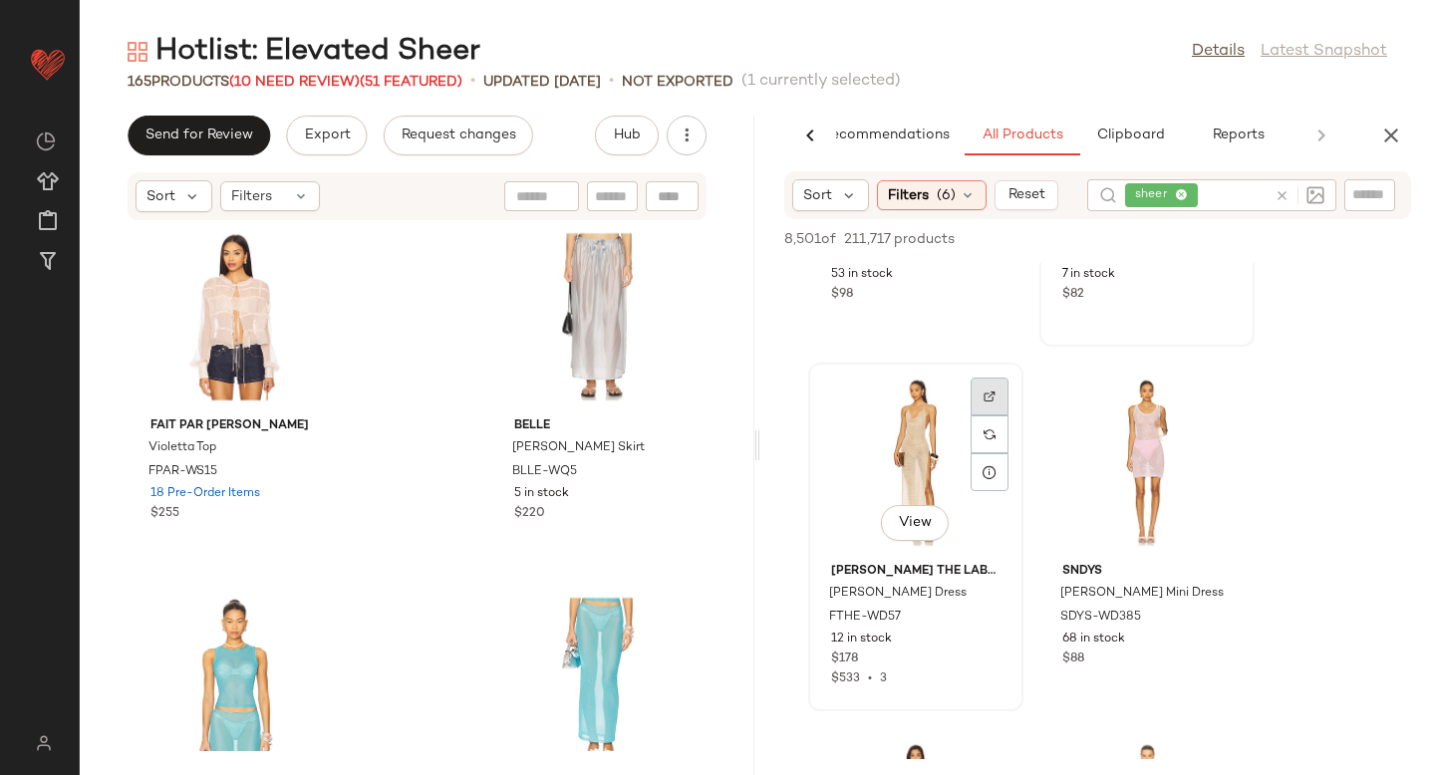
click at [979, 399] on div at bounding box center [990, 397] width 38 height 38
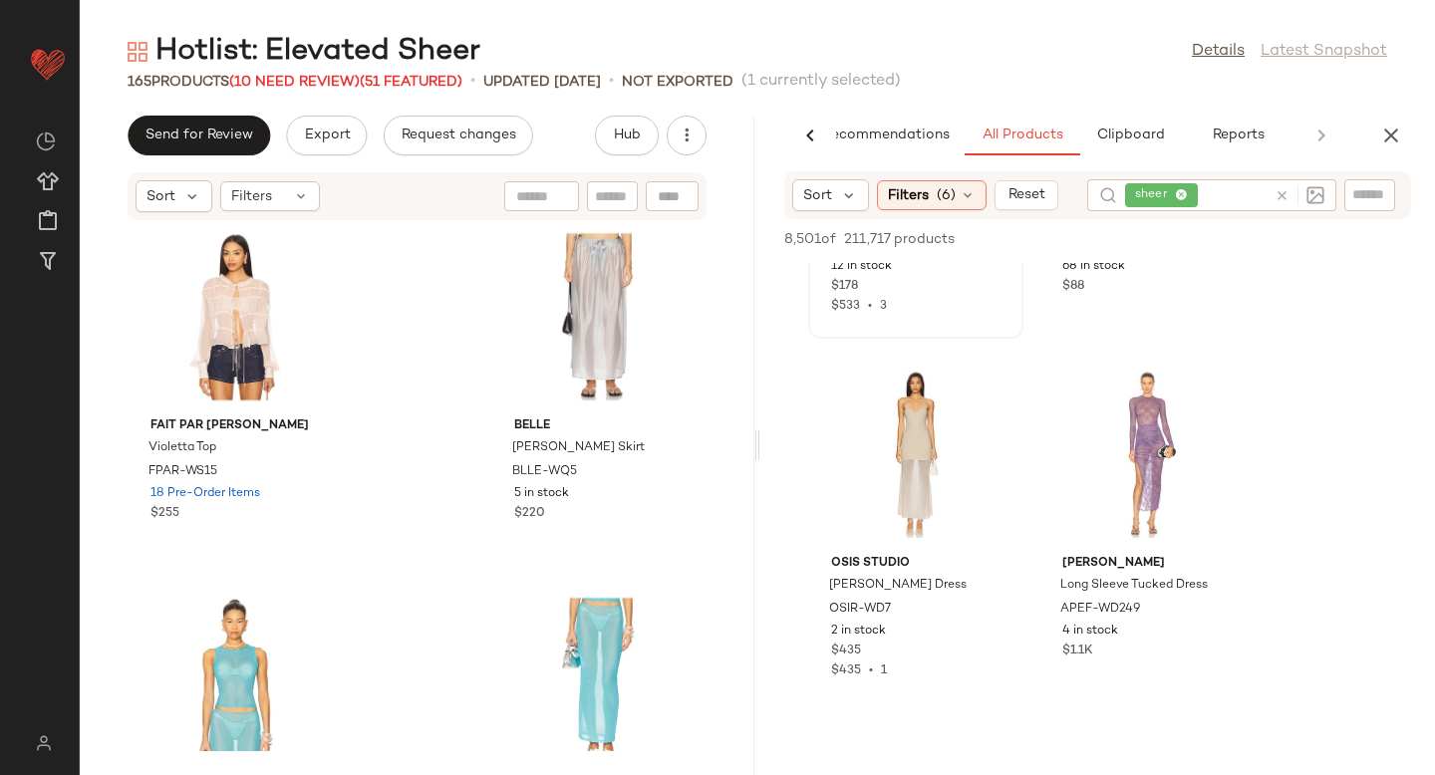
scroll to position [6124, 0]
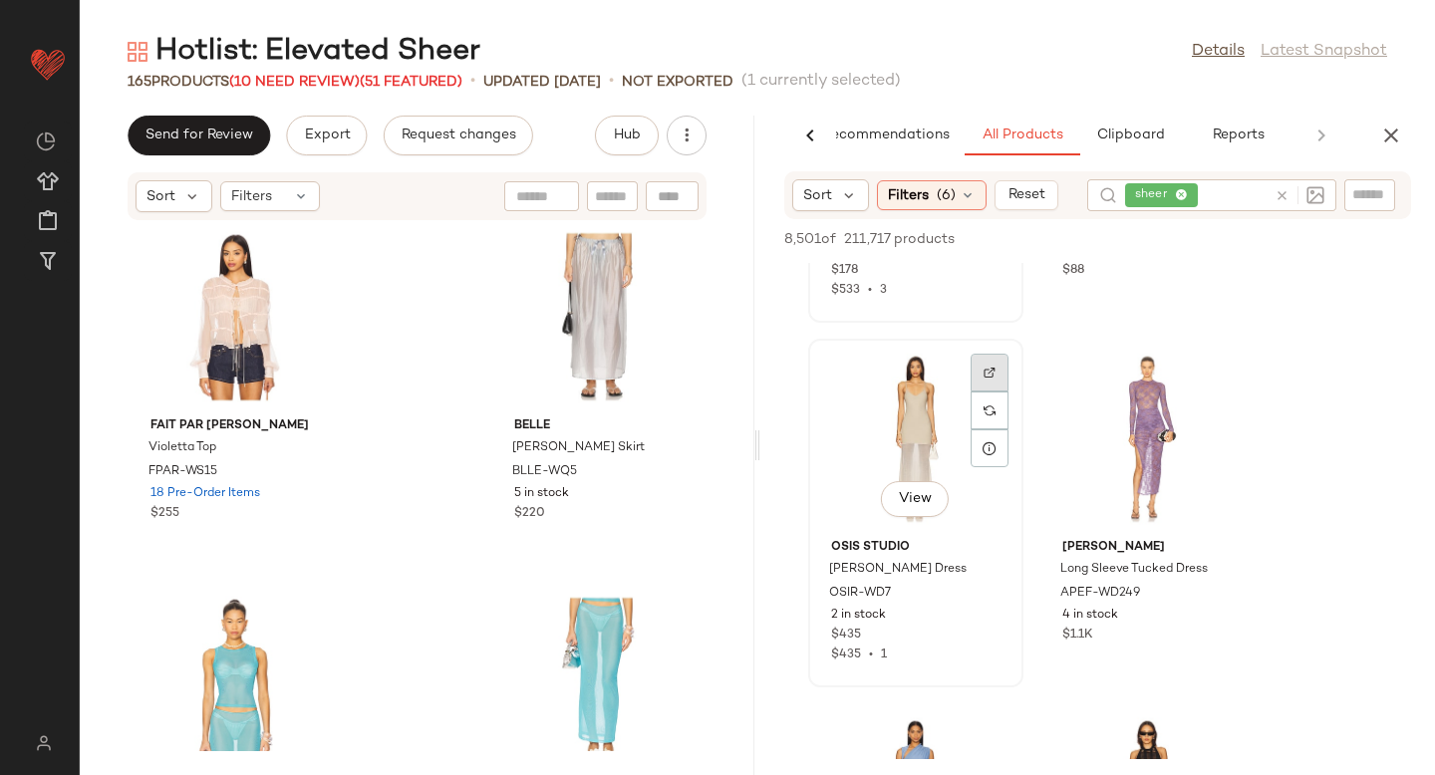
click at [980, 369] on div at bounding box center [990, 373] width 38 height 38
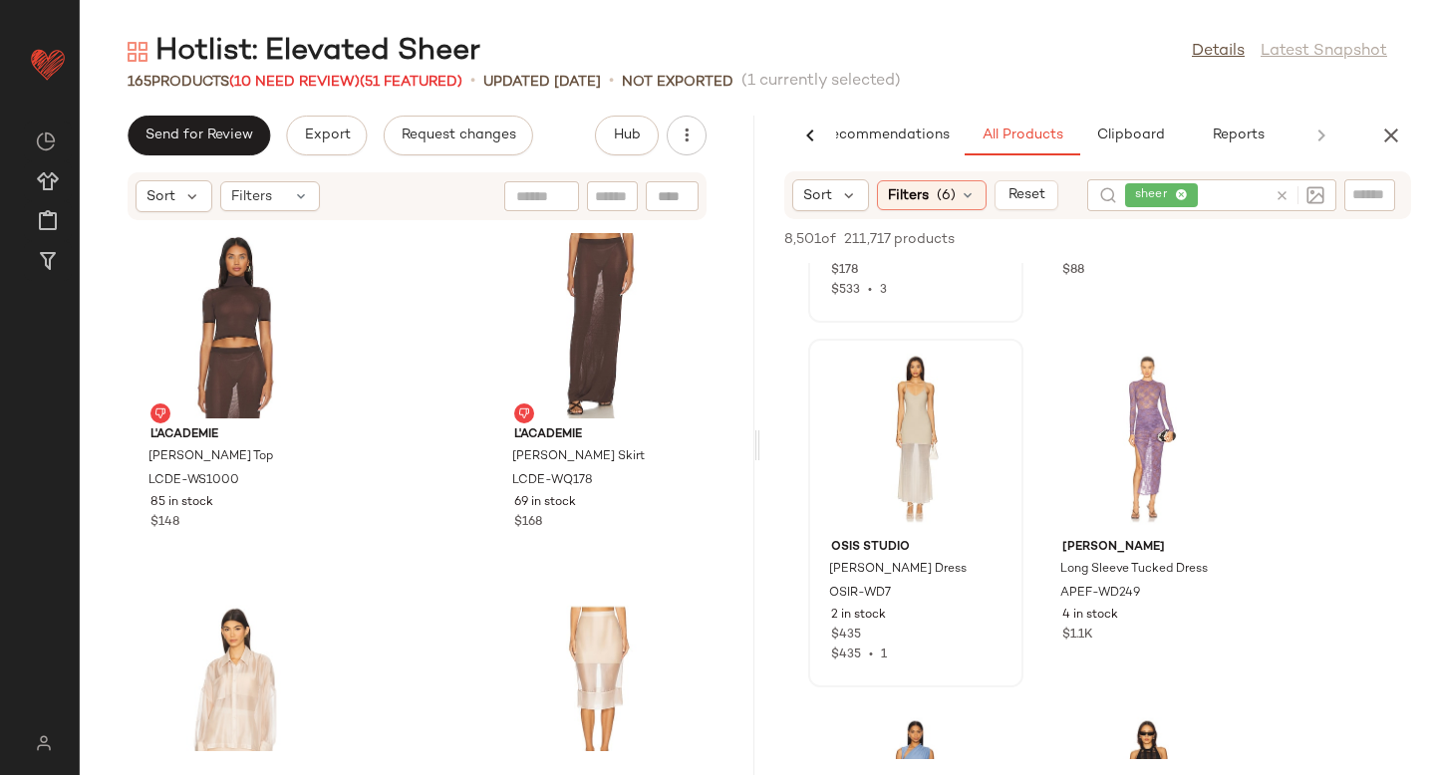
scroll to position [12022, 0]
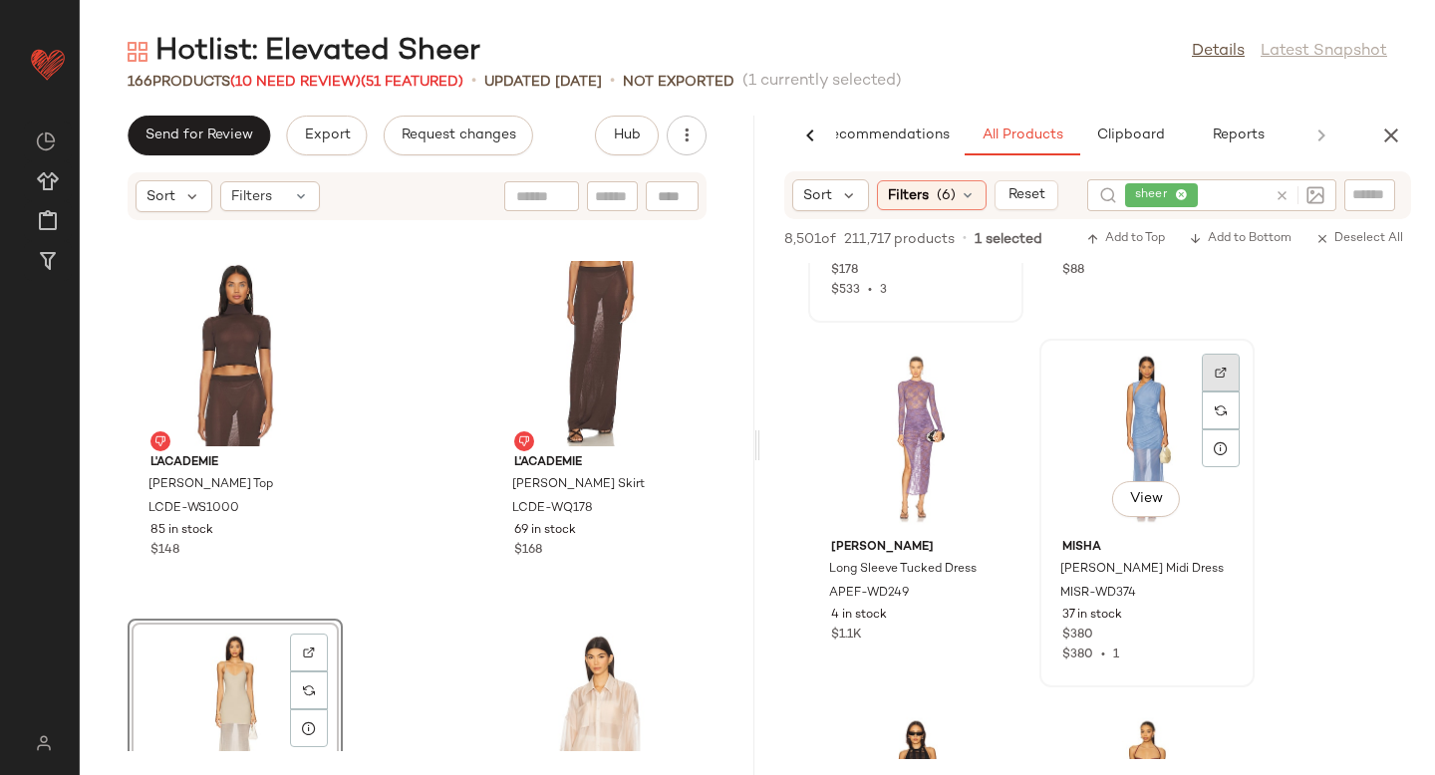
click at [1211, 381] on div at bounding box center [1221, 373] width 38 height 38
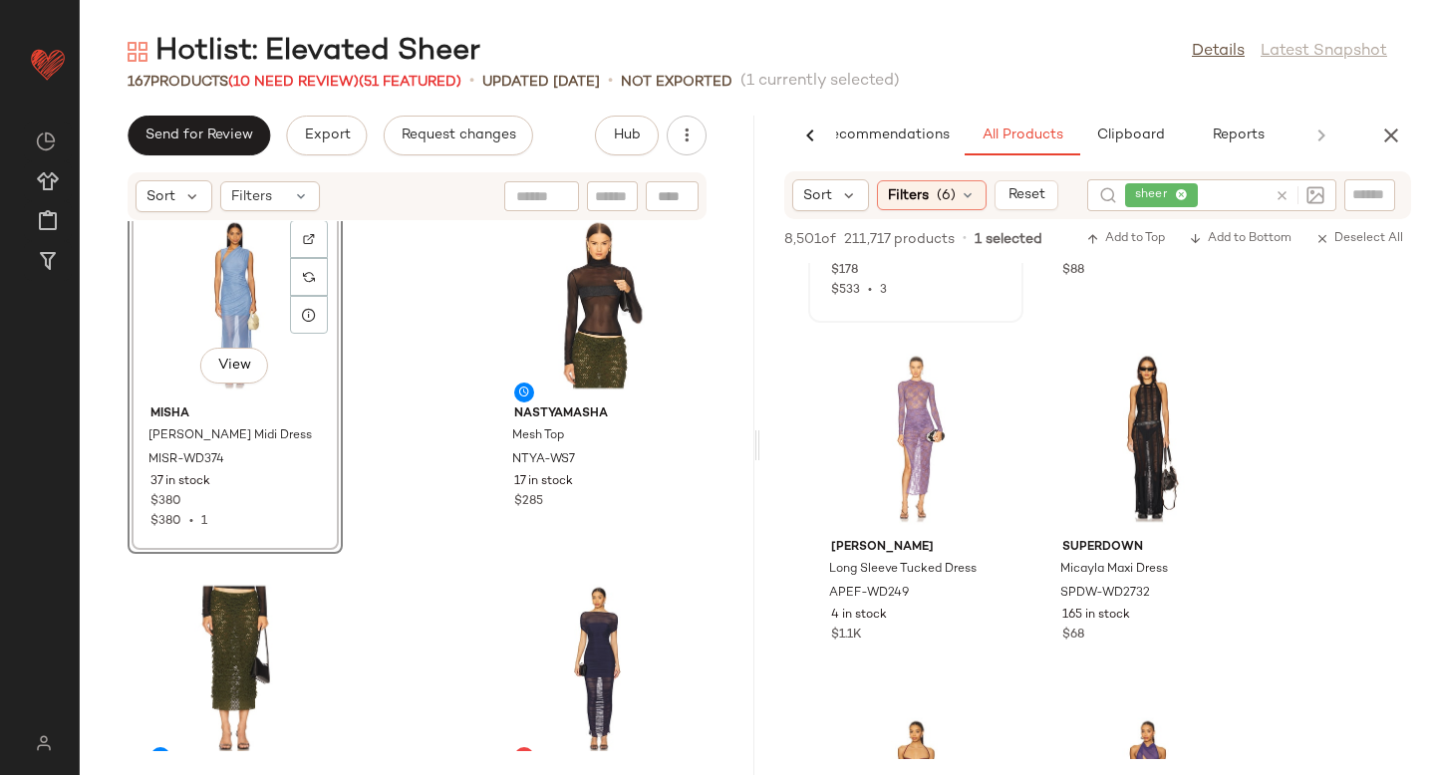
scroll to position [13531, 0]
click at [1206, 372] on div at bounding box center [1221, 373] width 38 height 38
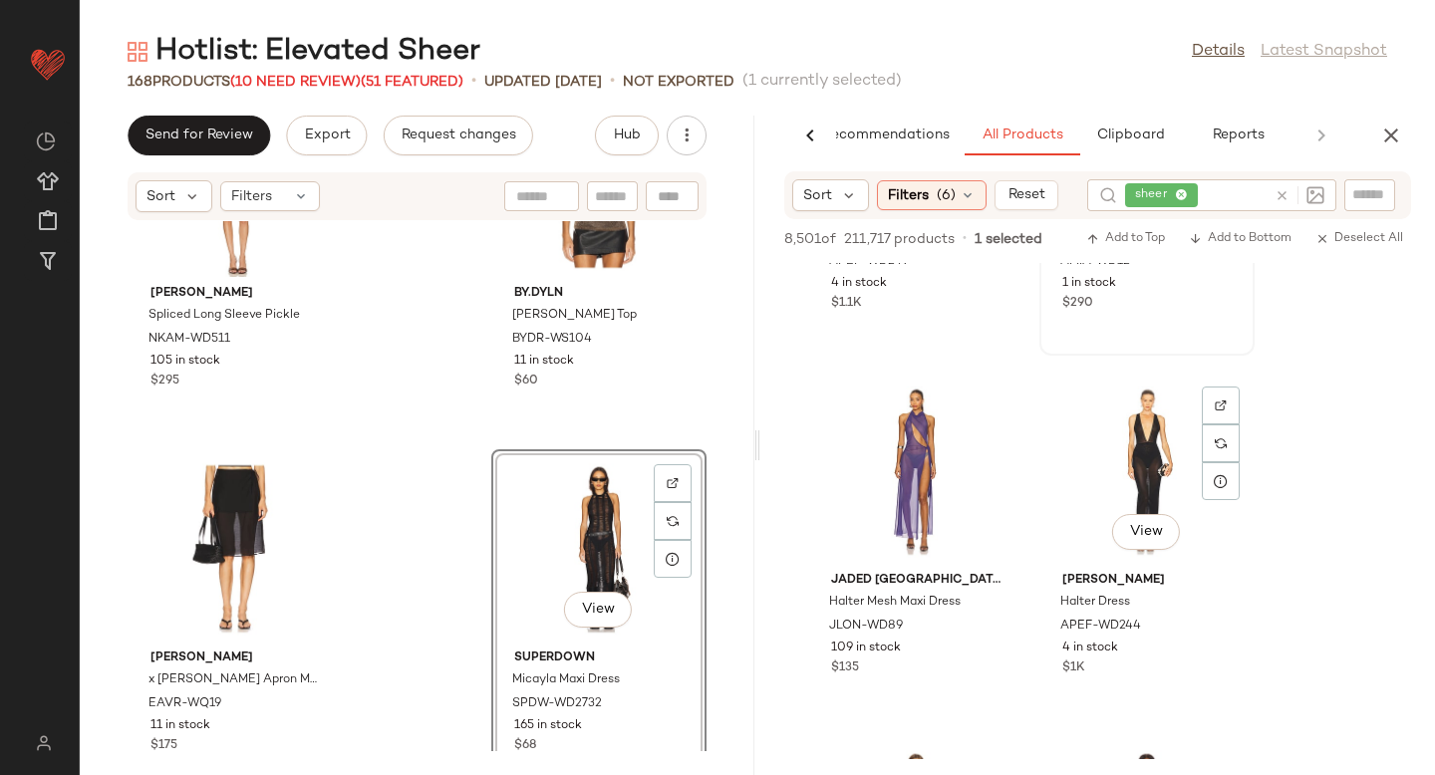
scroll to position [6457, 0]
click at [989, 404] on img at bounding box center [990, 405] width 12 height 12
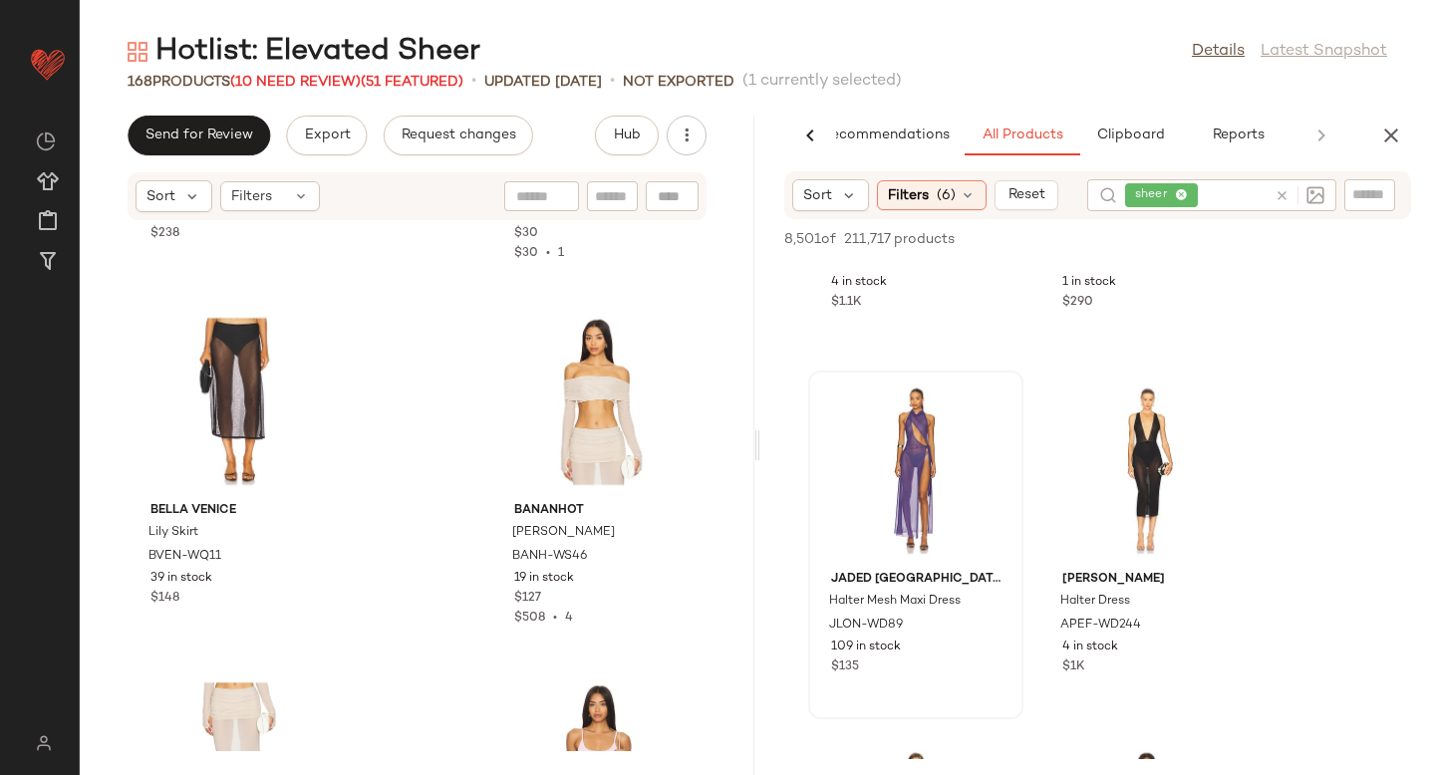
scroll to position [23987, 0]
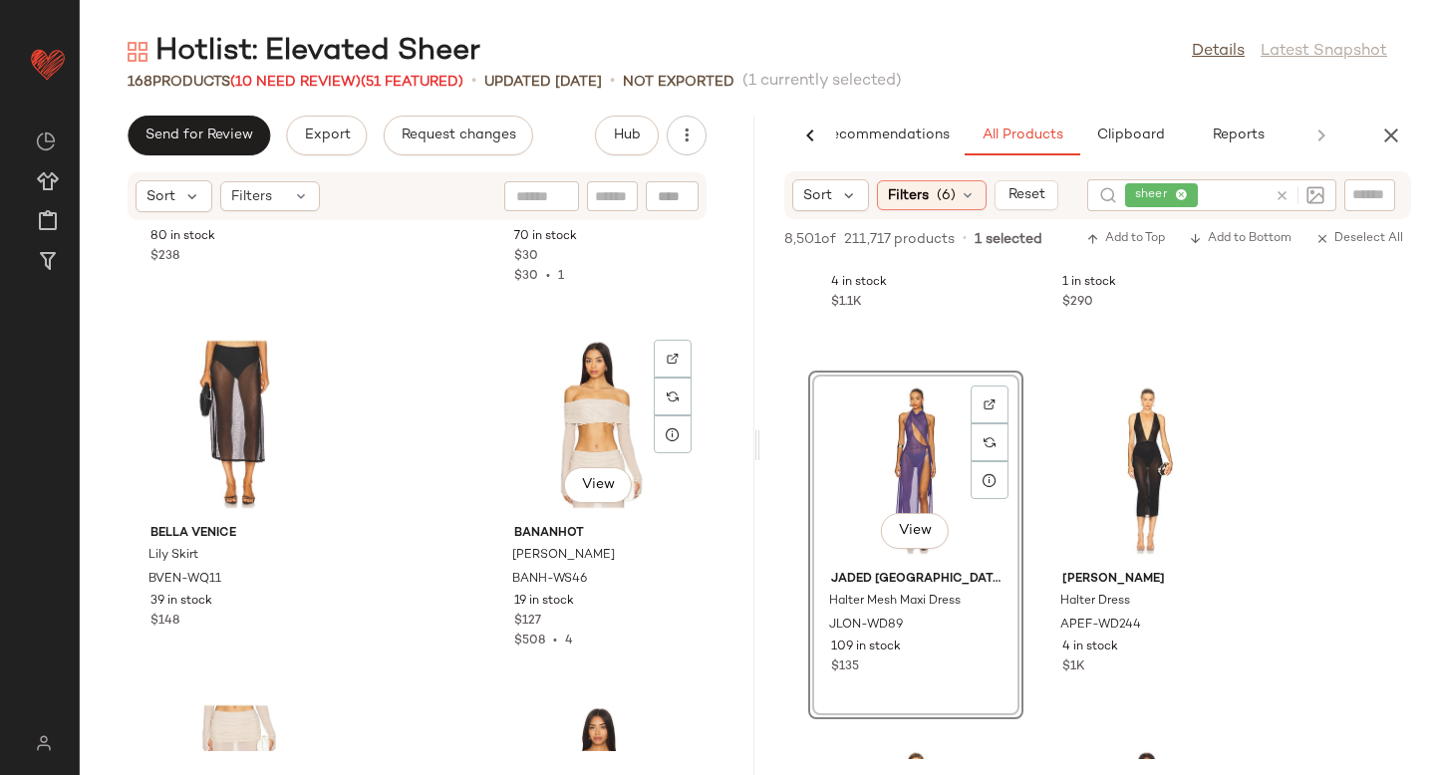
click at [499, 440] on div "View" at bounding box center [598, 424] width 201 height 185
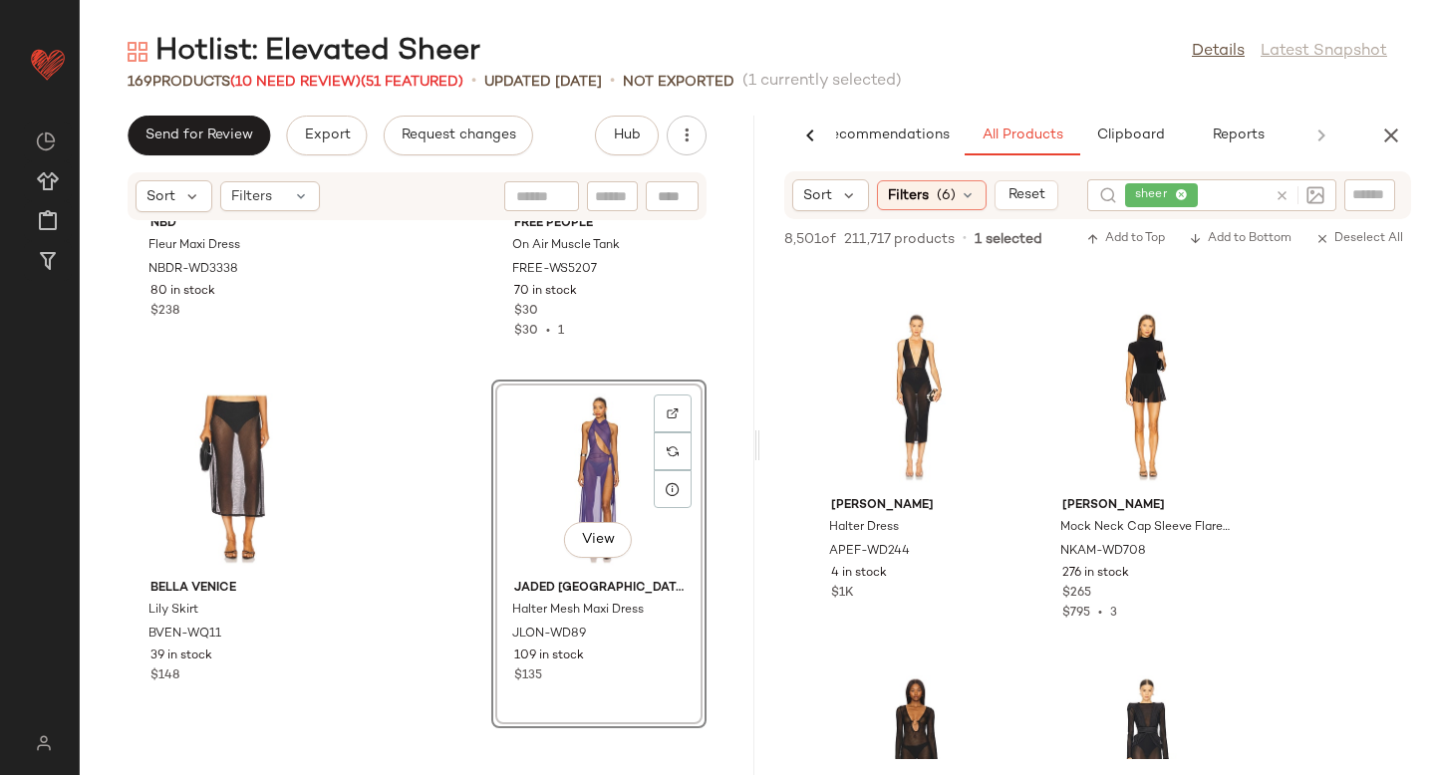
scroll to position [6484, 0]
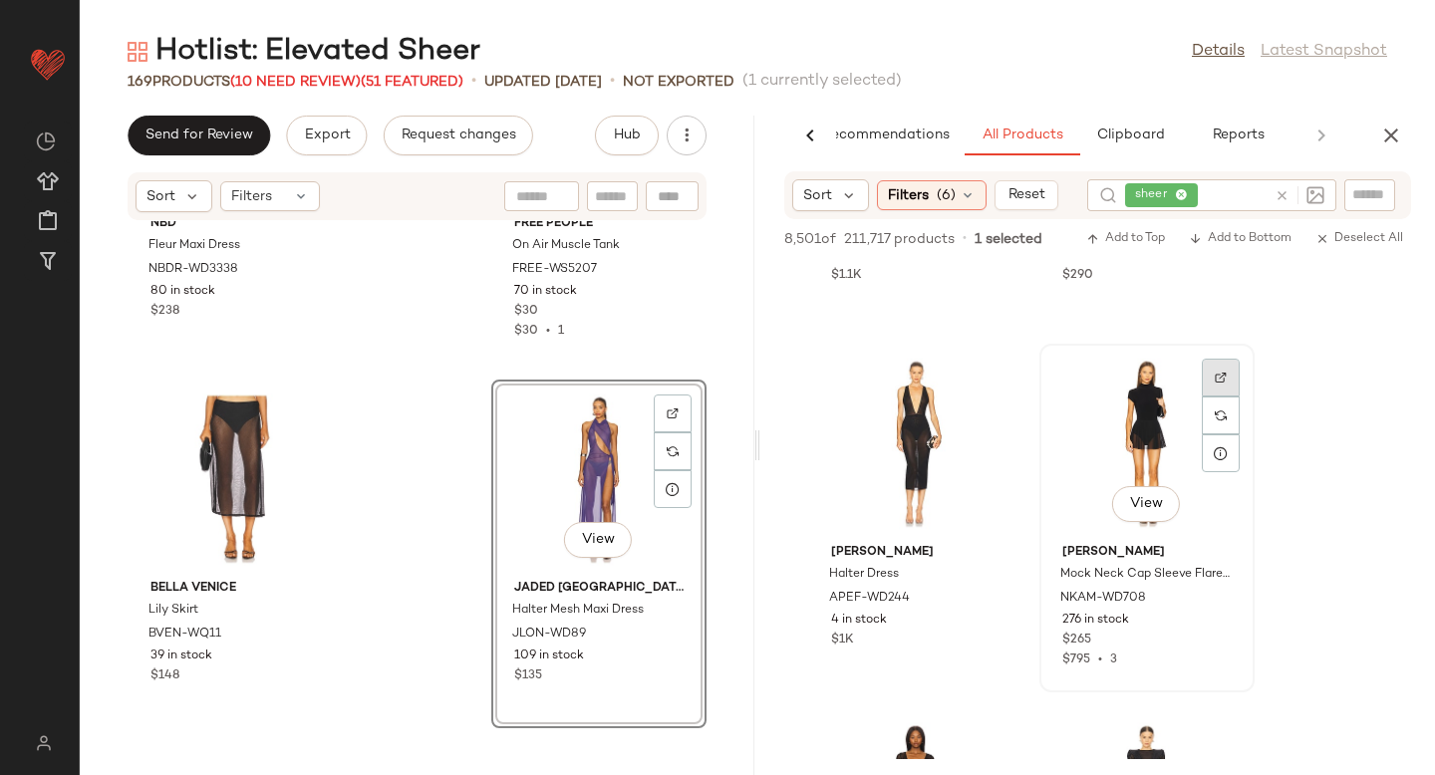
click at [1215, 381] on img at bounding box center [1221, 378] width 12 height 12
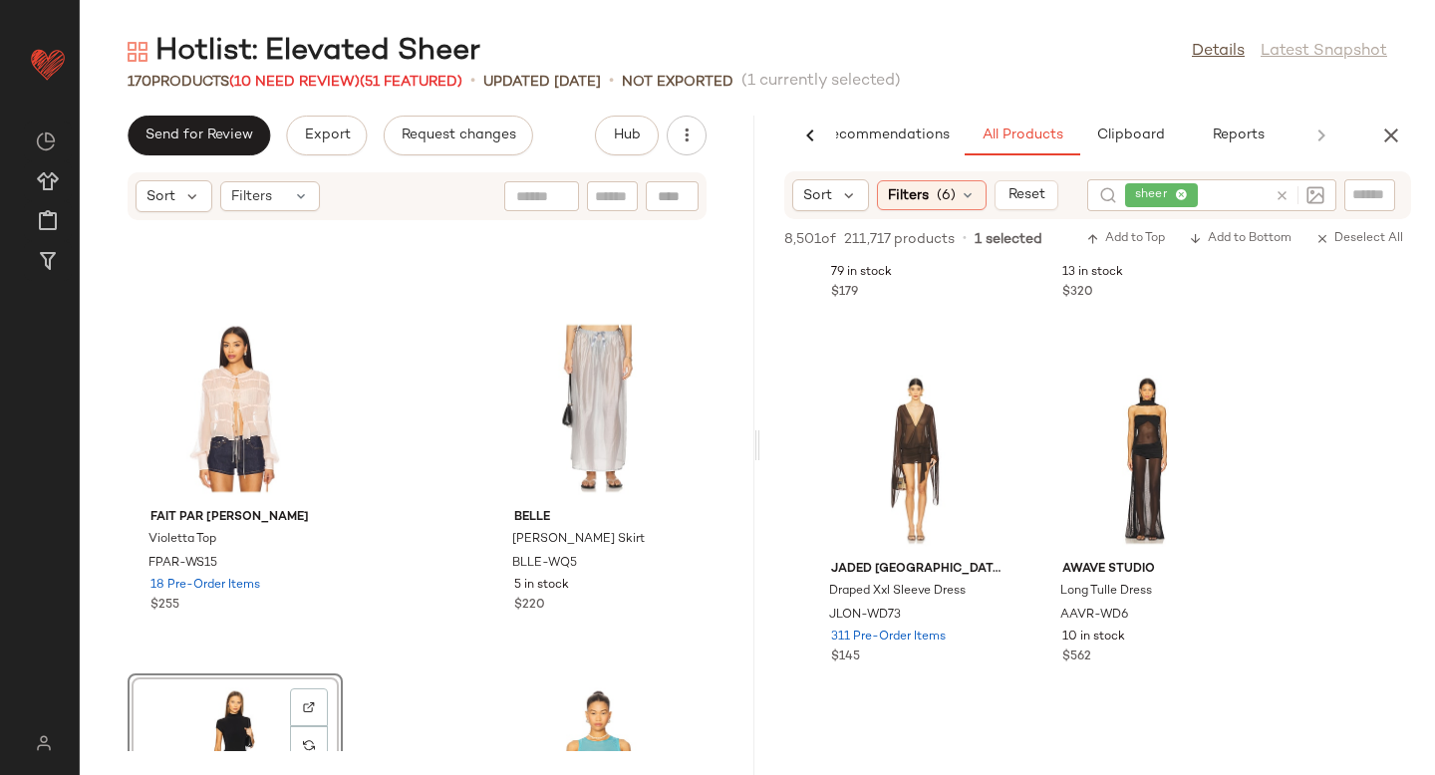
scroll to position [7565, 0]
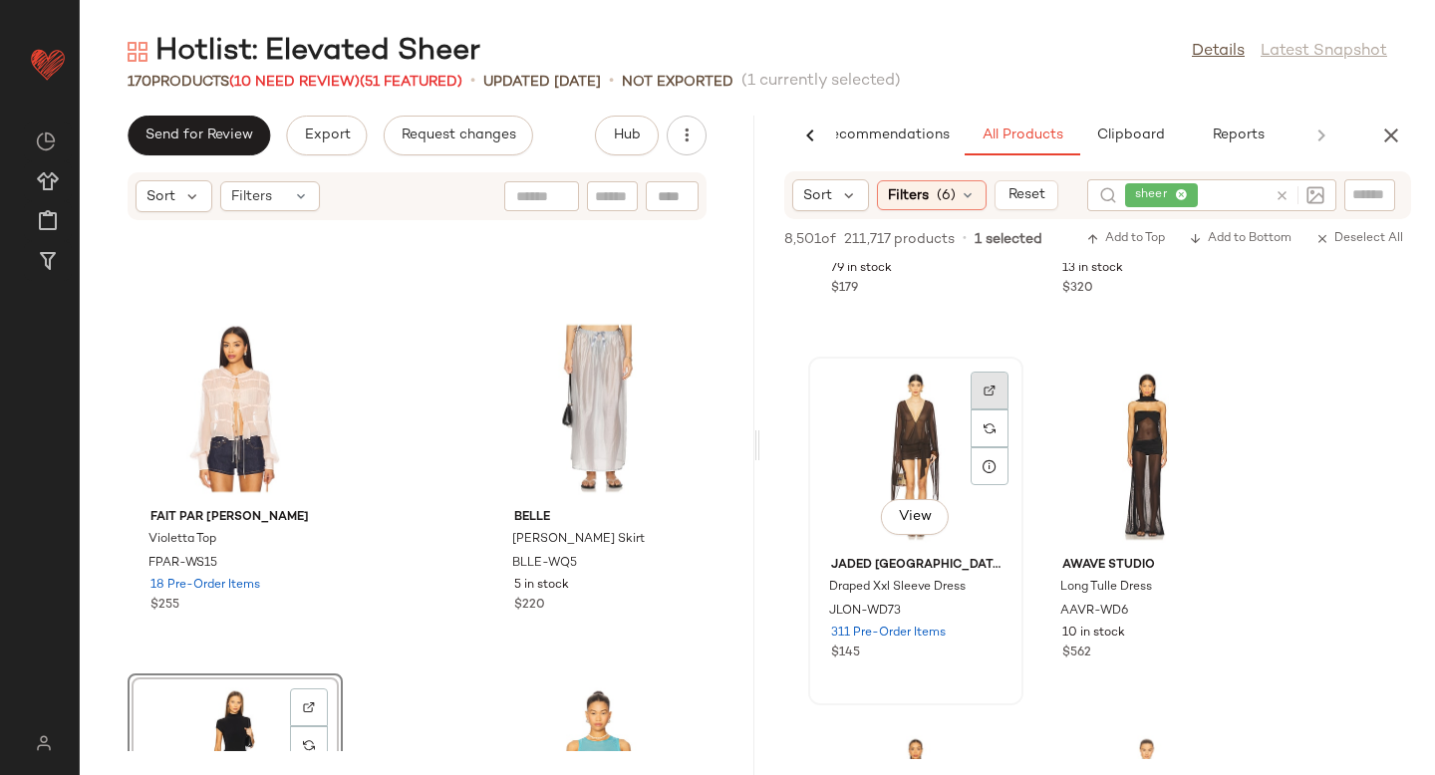
click at [984, 389] on img at bounding box center [990, 391] width 12 height 12
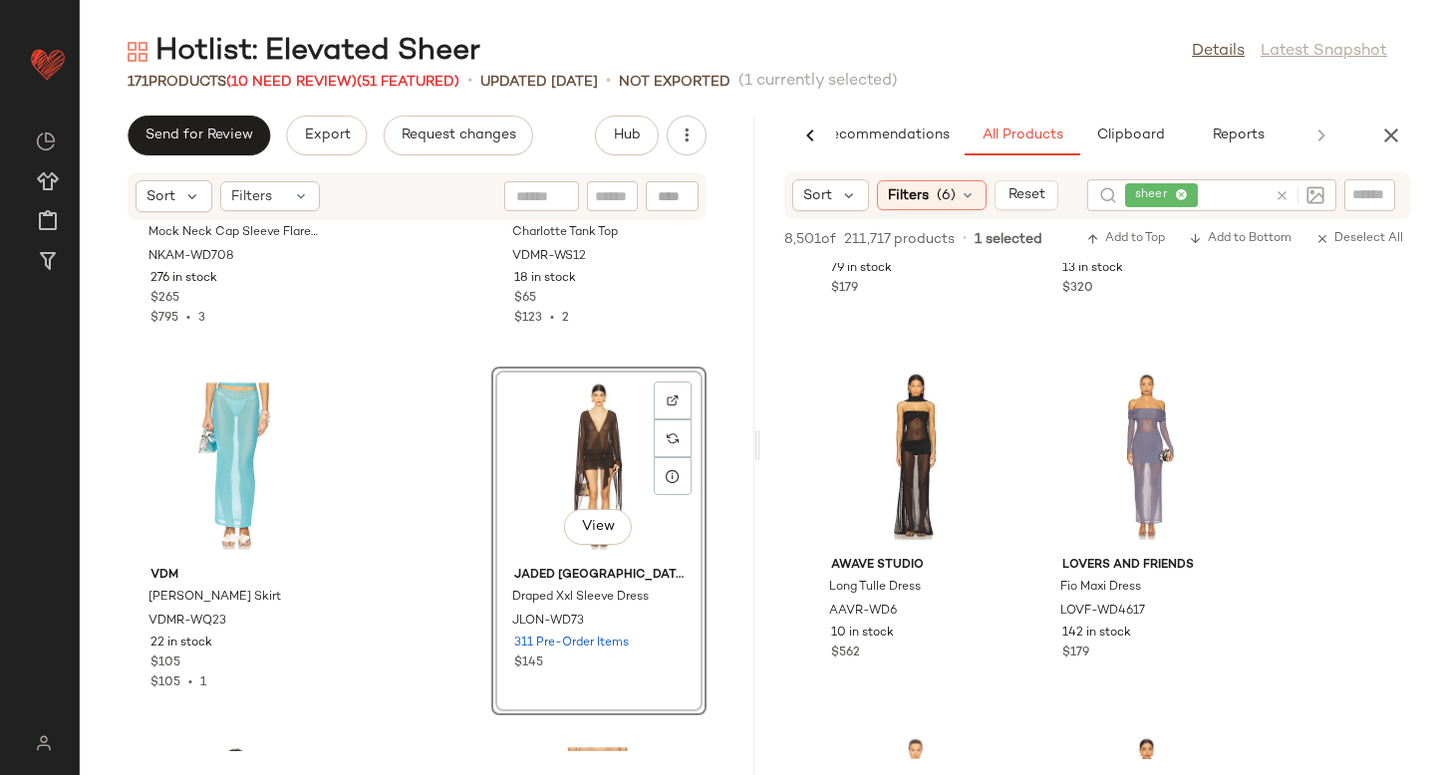
scroll to position [15829, 0]
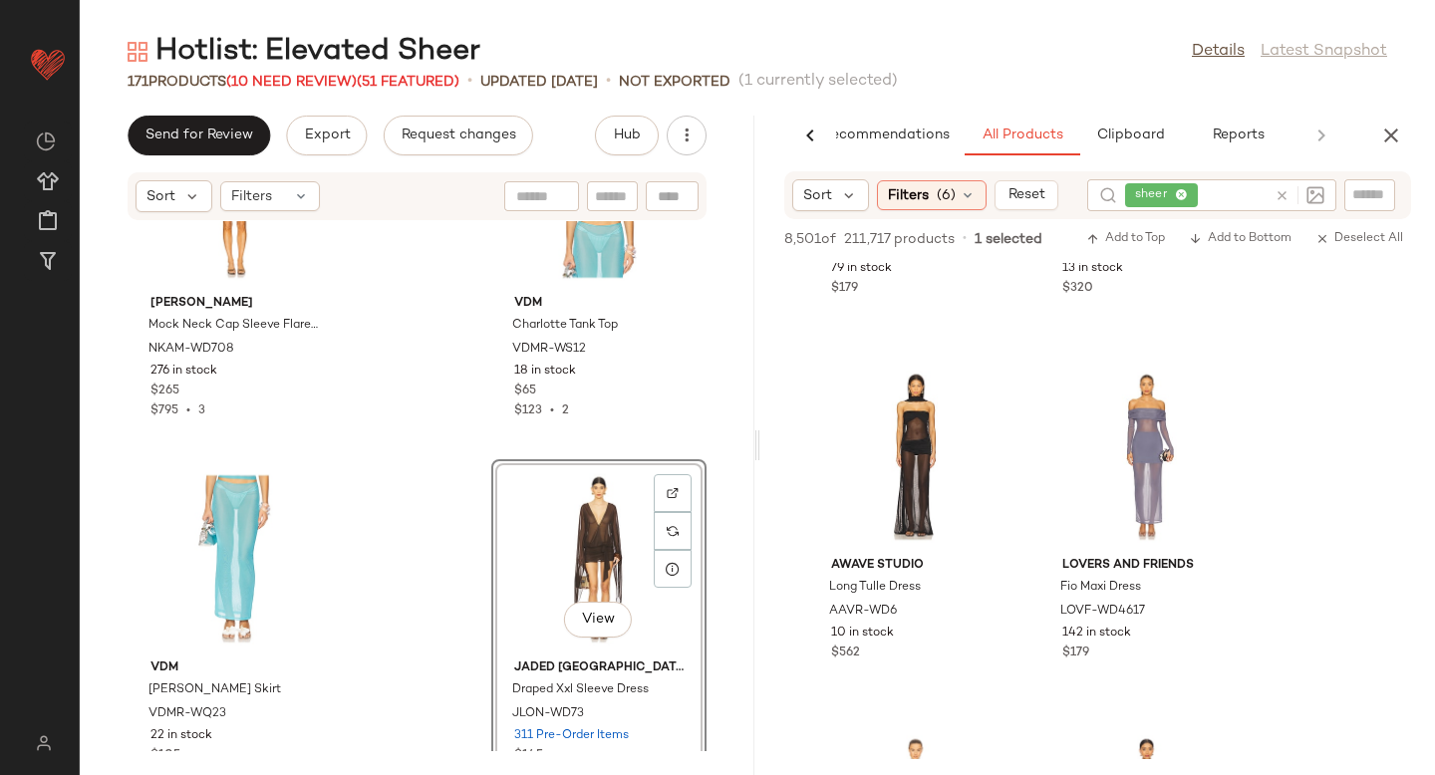
click at [414, 507] on div "Norma Kamali Mock Neck Cap Sleeve Flared Pickleball Dress NKAM-WD708 276 in sto…" at bounding box center [417, 486] width 675 height 530
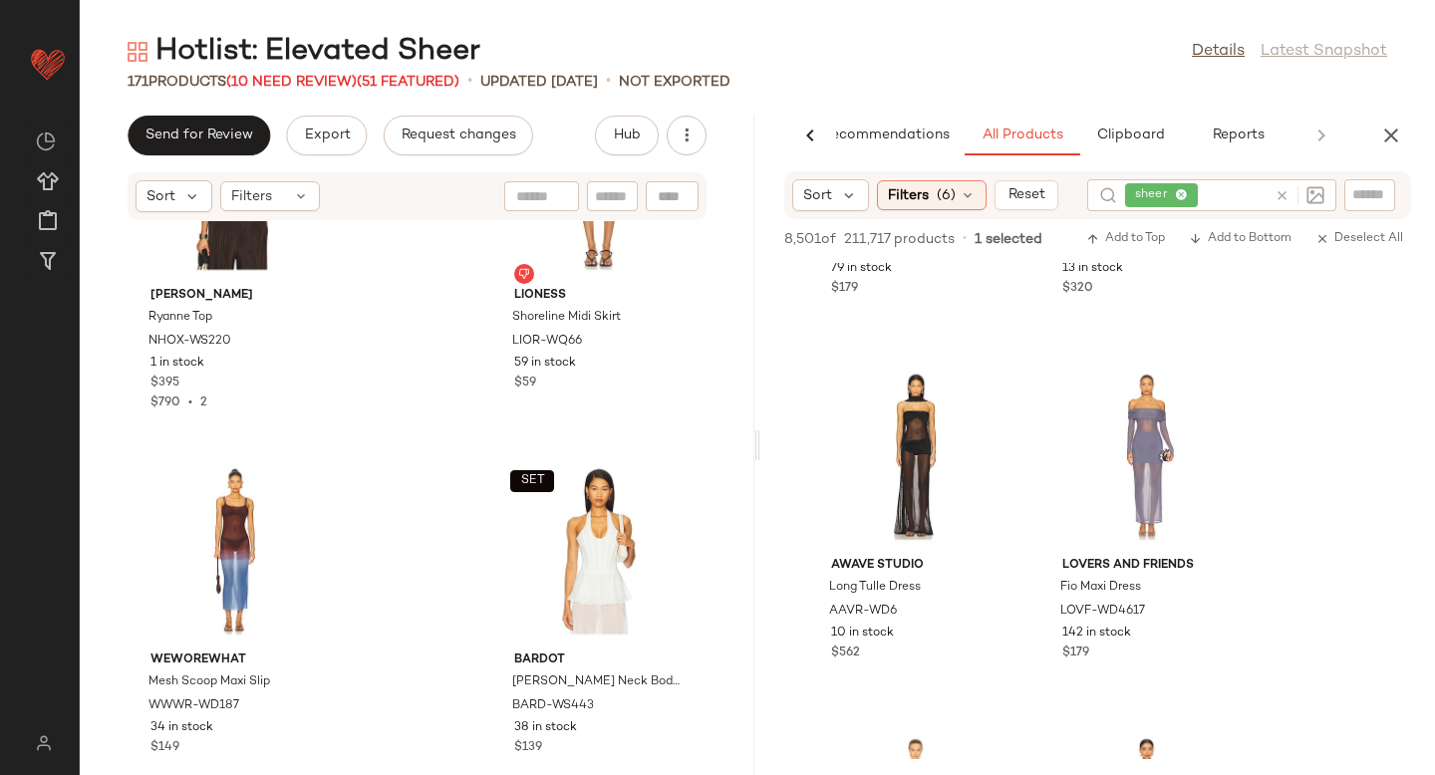
scroll to position [19145, 0]
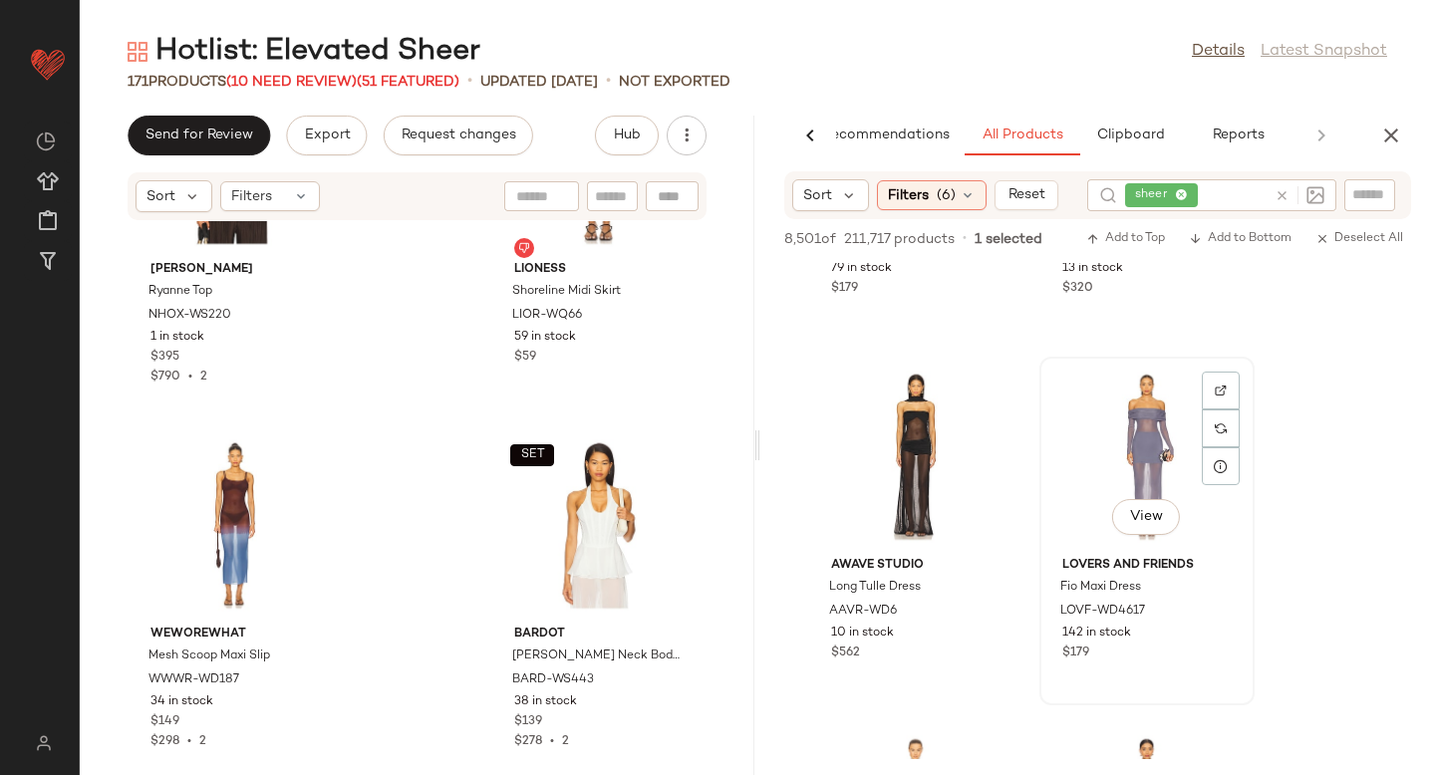
click at [1224, 394] on img at bounding box center [1221, 391] width 12 height 12
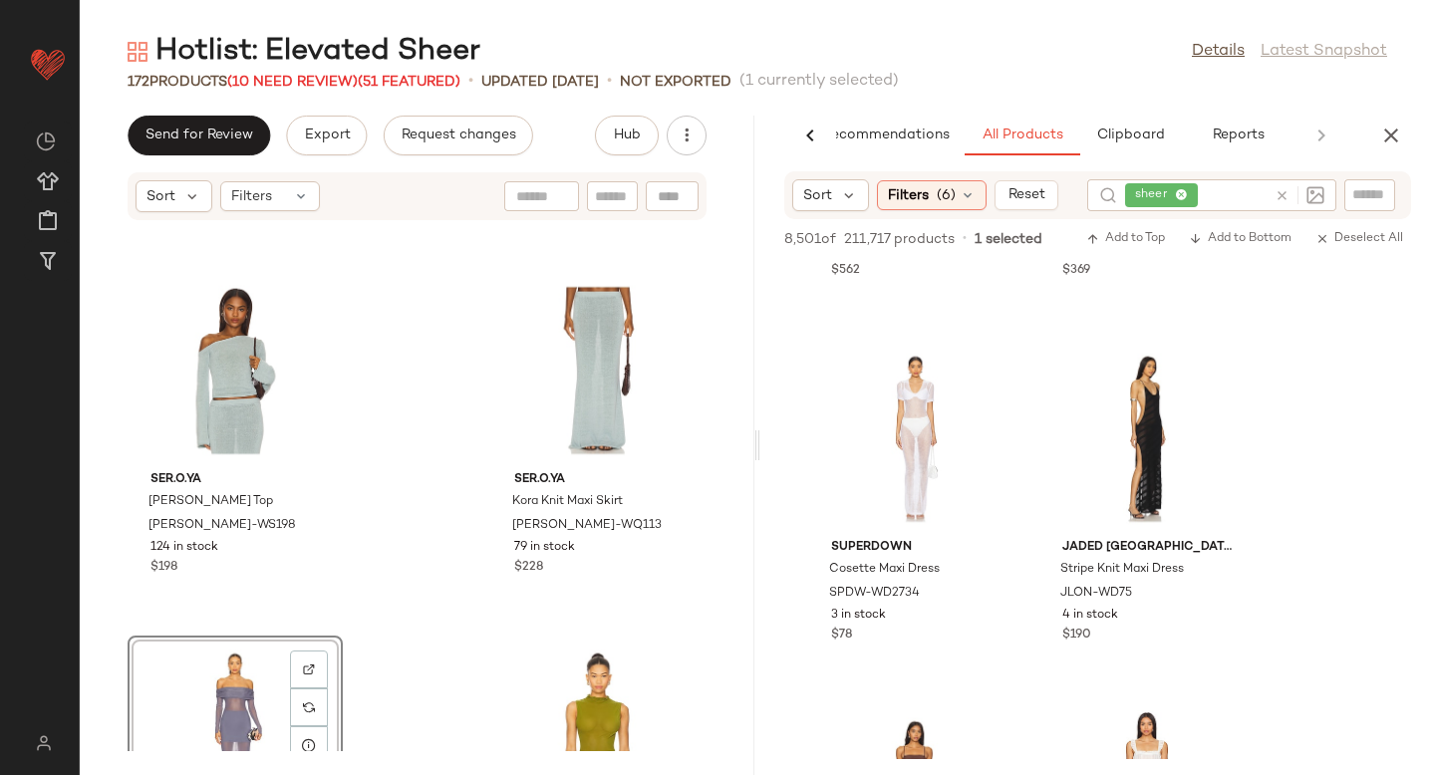
scroll to position [8305, 0]
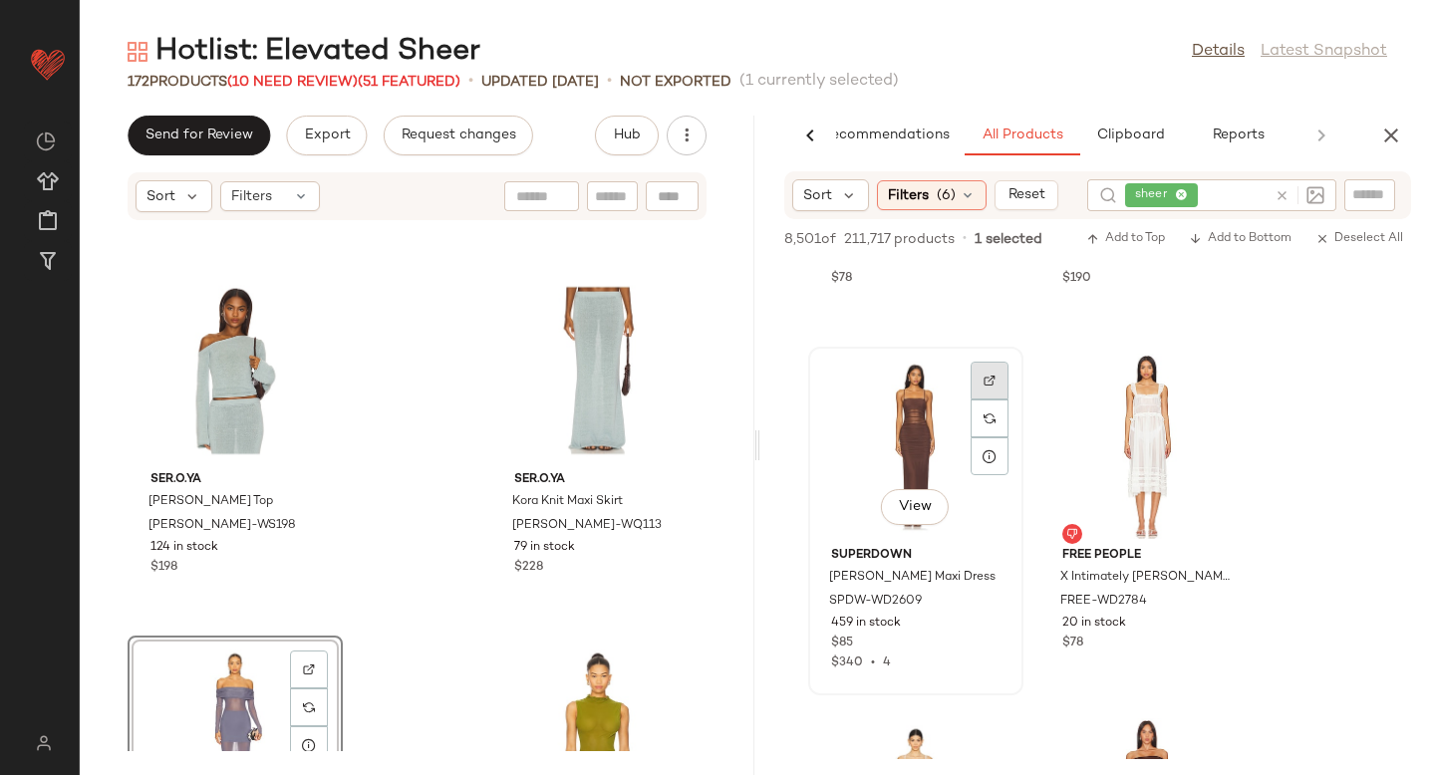
click at [986, 381] on img at bounding box center [990, 381] width 12 height 12
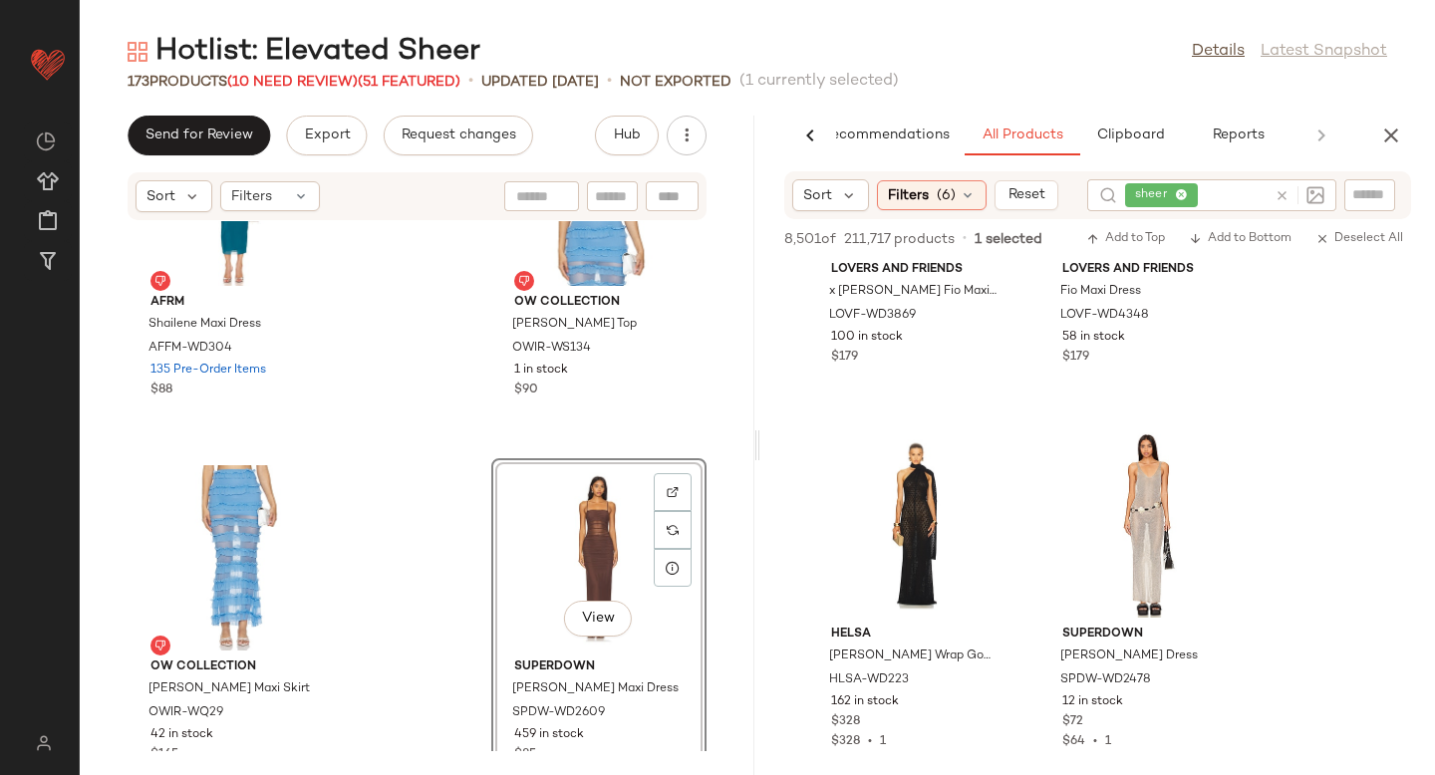
scroll to position [8982, 0]
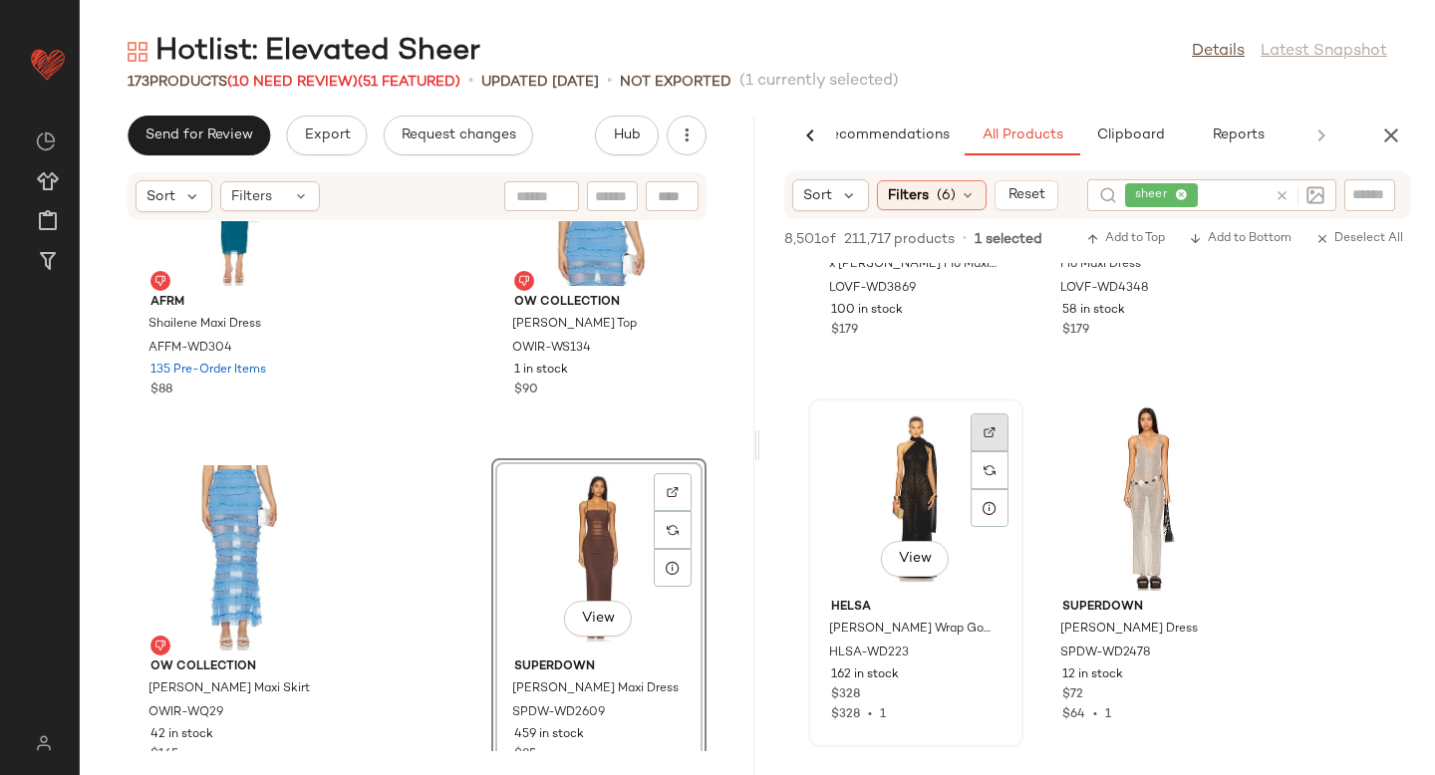
click at [990, 433] on img at bounding box center [990, 432] width 12 height 12
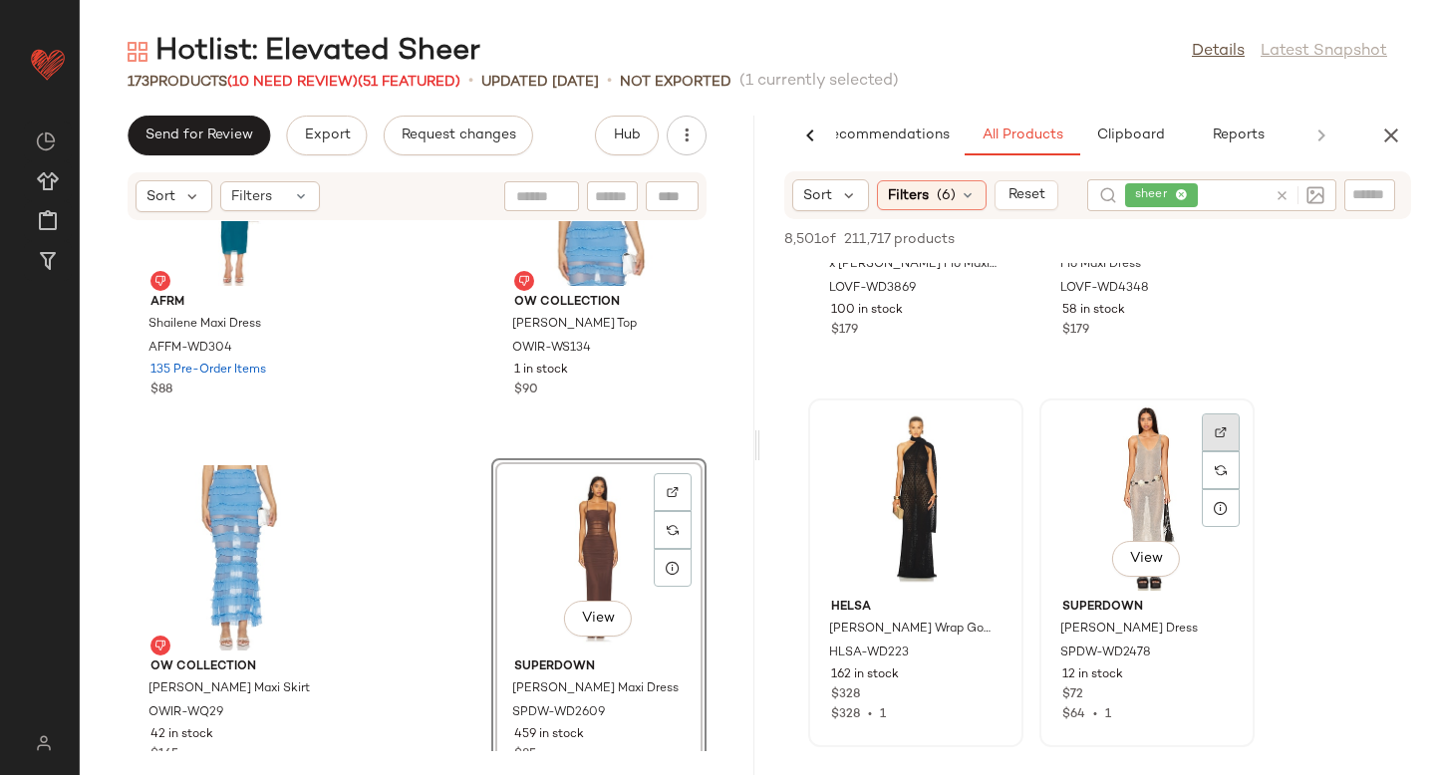
click at [1207, 428] on div at bounding box center [1221, 433] width 38 height 38
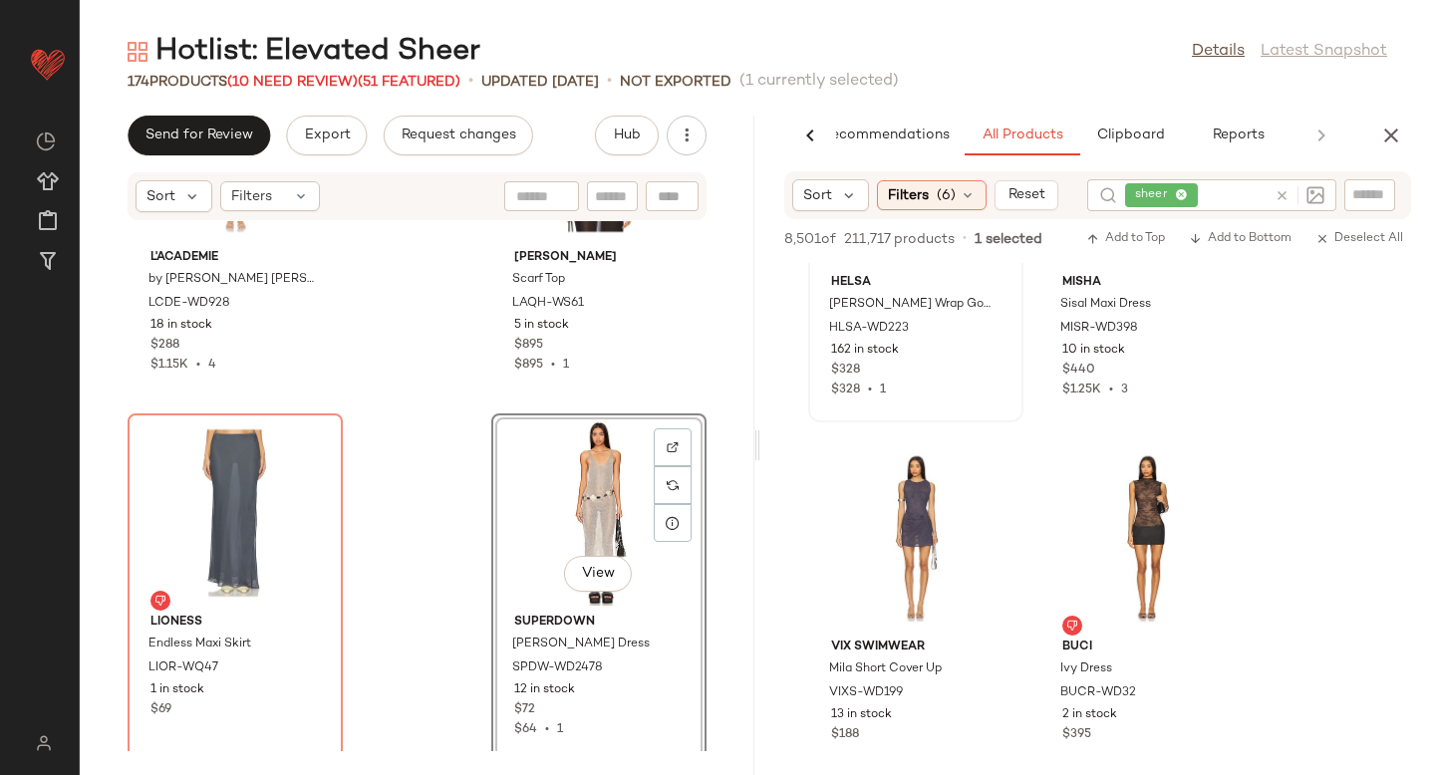
scroll to position [9366, 0]
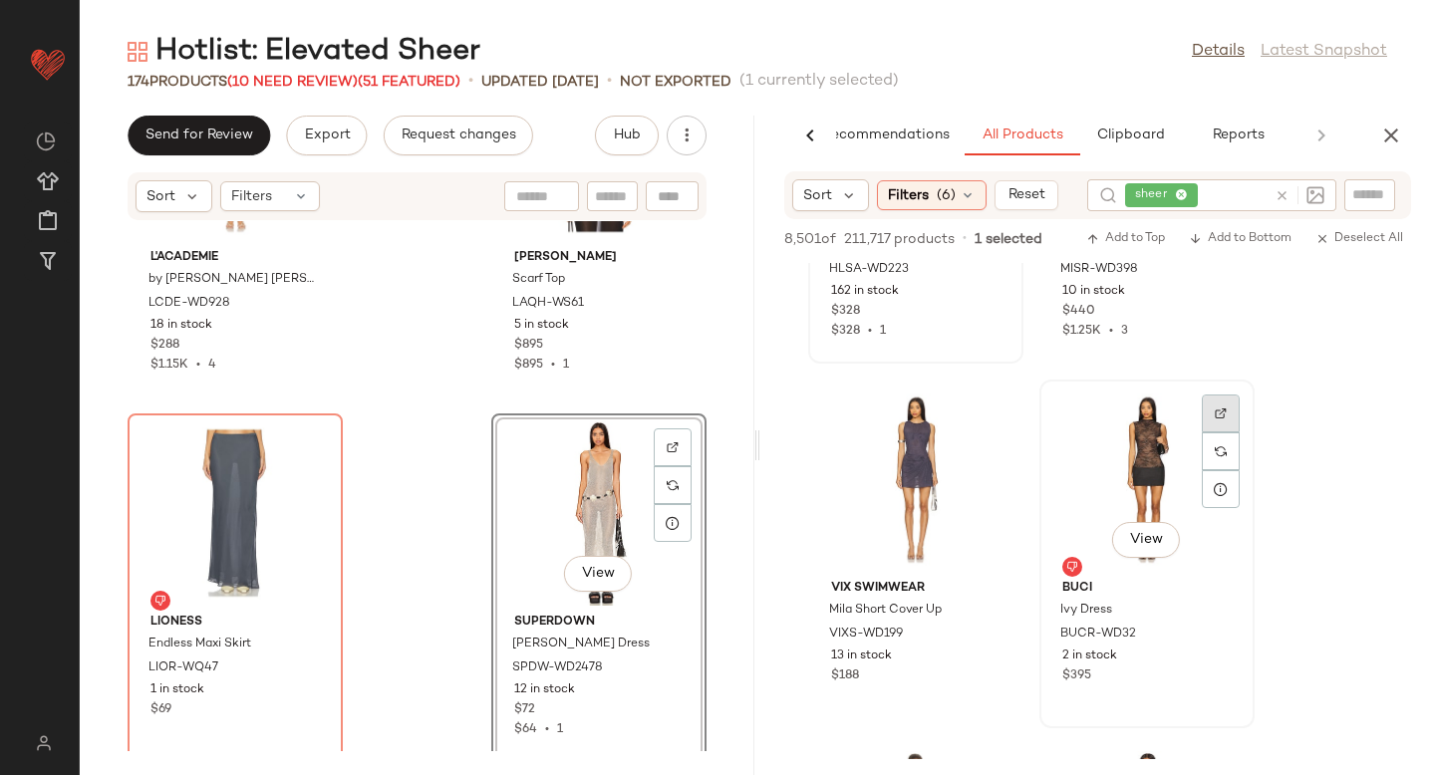
click at [1228, 408] on div at bounding box center [1221, 414] width 38 height 38
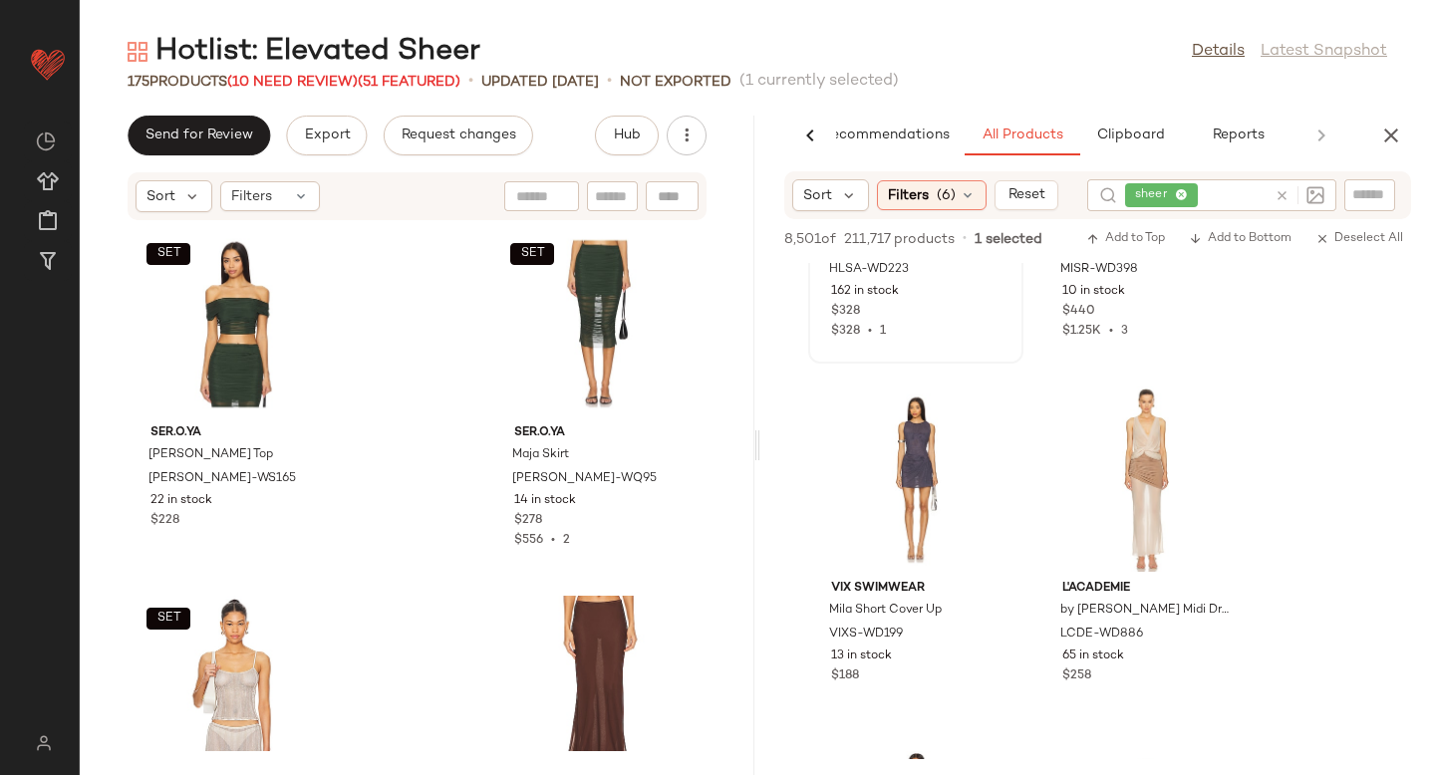
scroll to position [24083, 0]
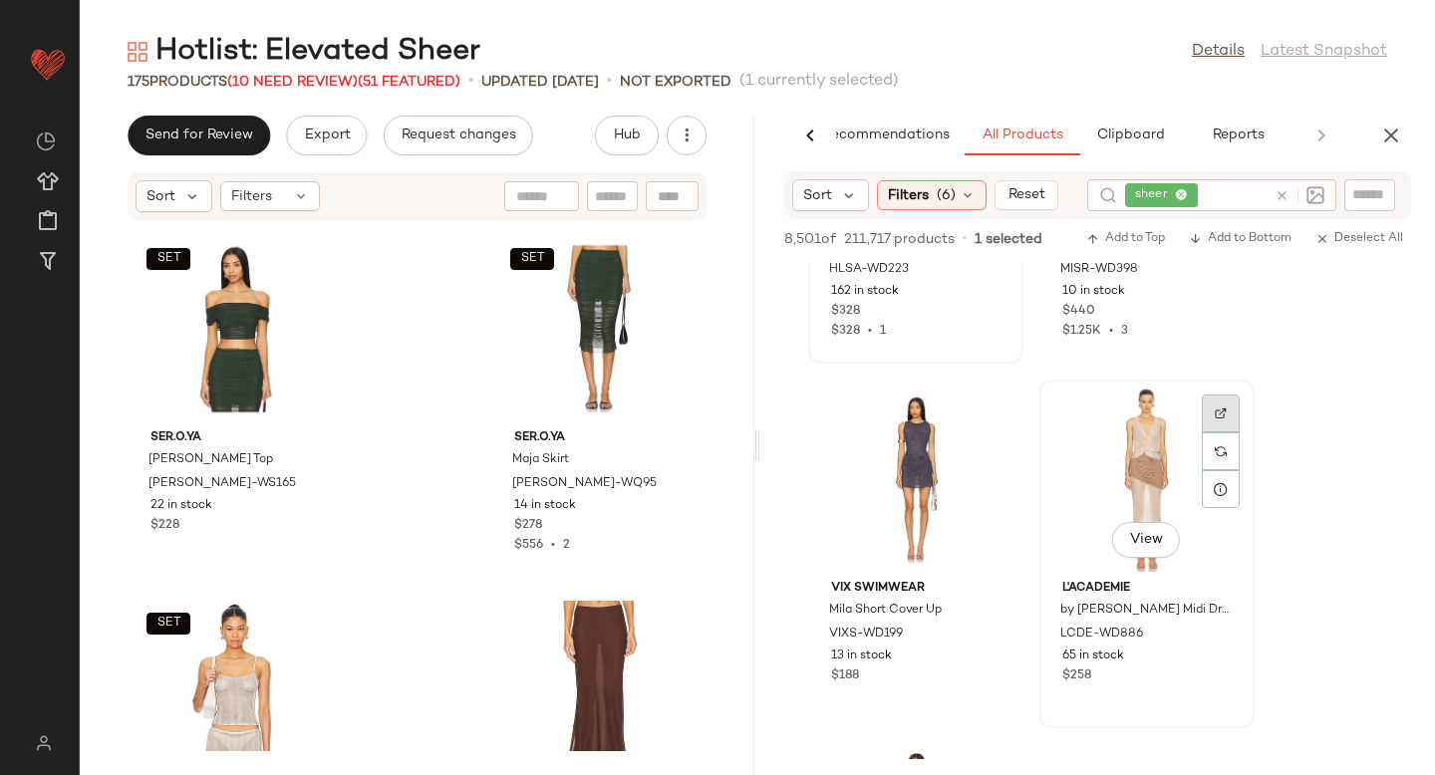
click at [1227, 409] on div at bounding box center [1221, 414] width 38 height 38
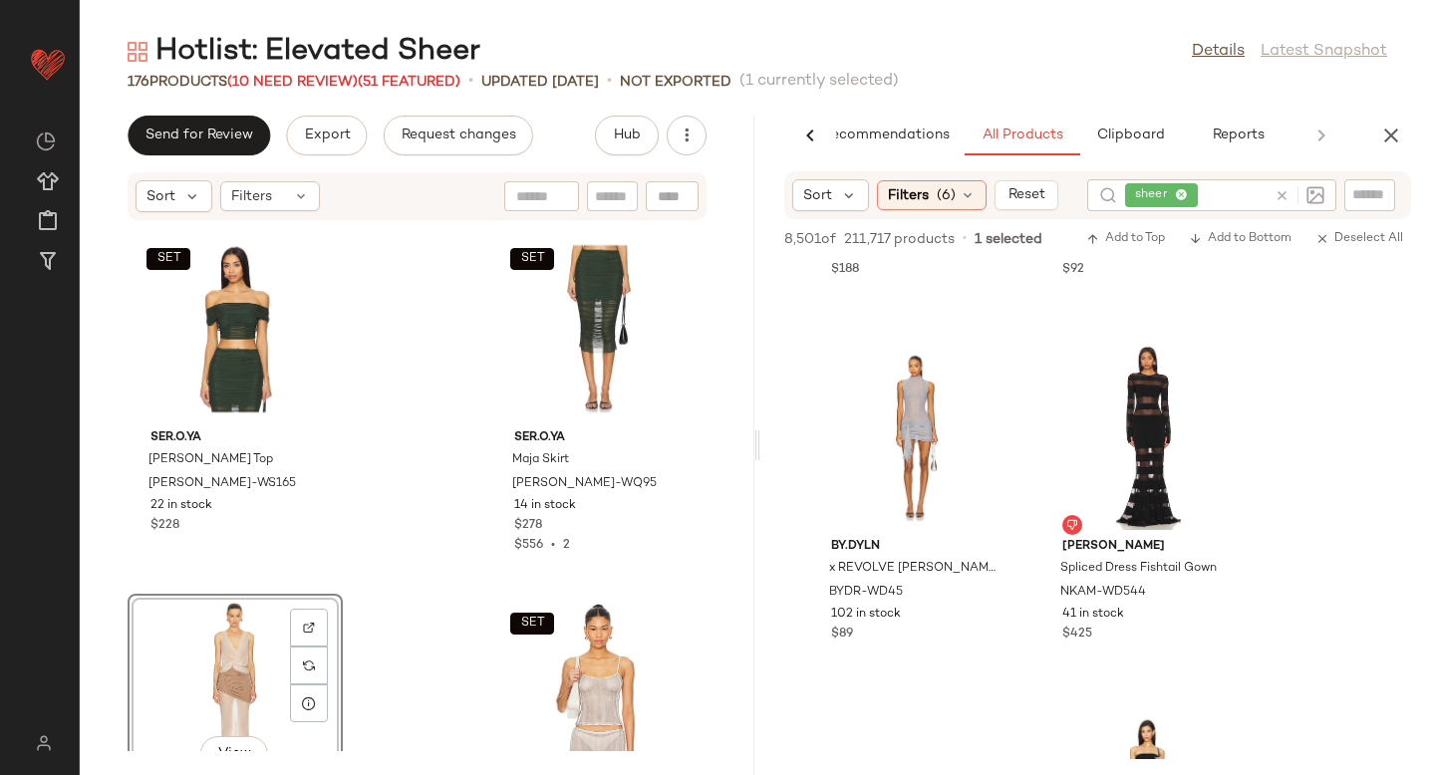
scroll to position [9771, 0]
click at [992, 374] on img at bounding box center [990, 373] width 12 height 12
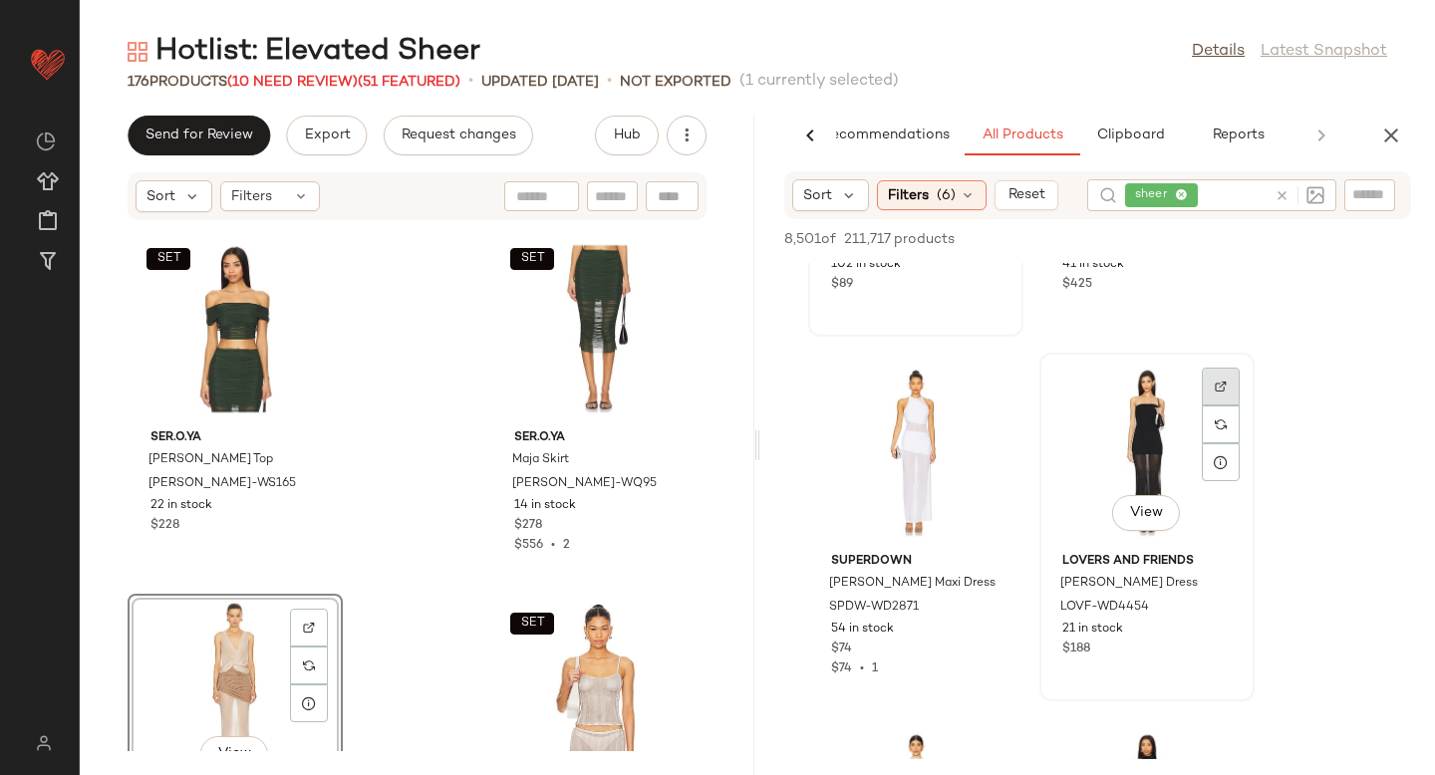
click at [1220, 383] on img at bounding box center [1221, 387] width 12 height 12
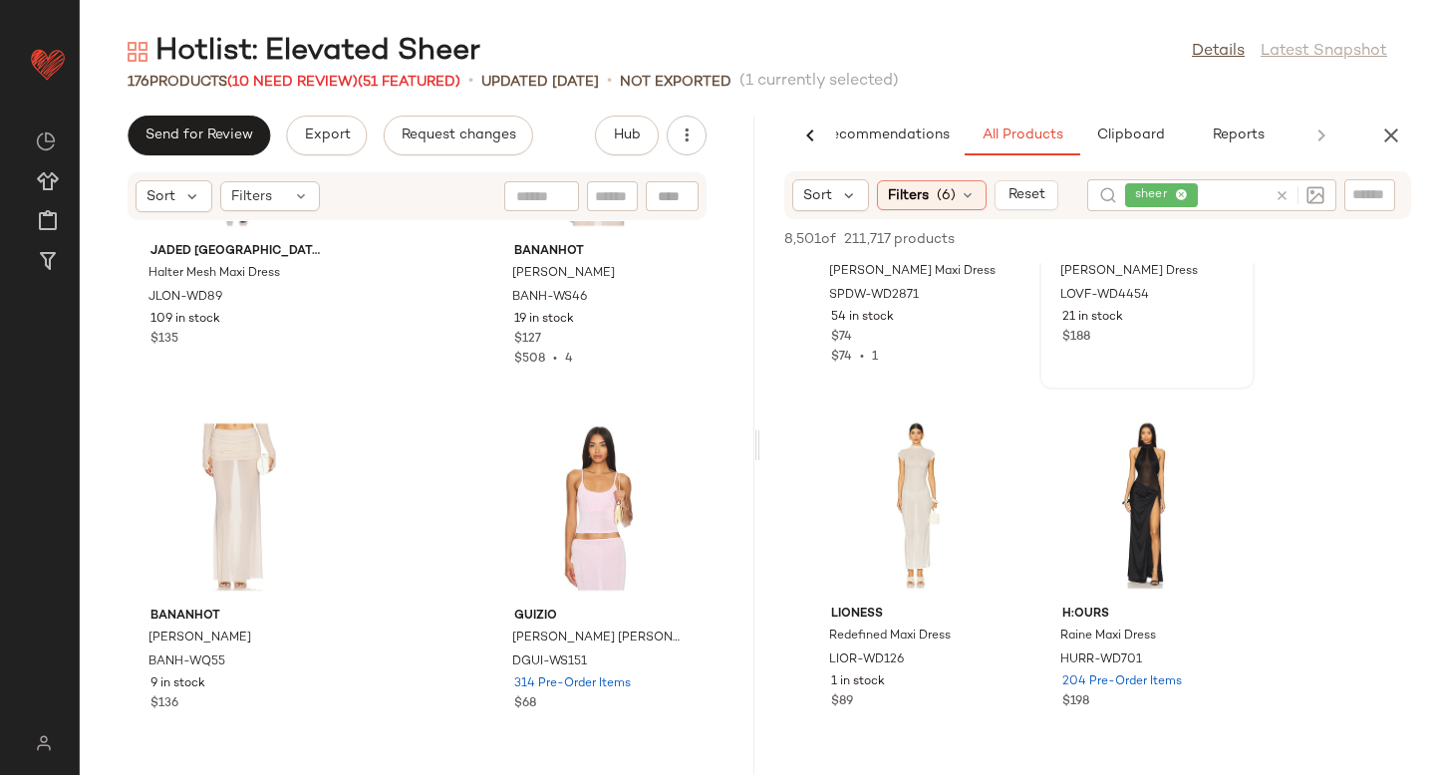
scroll to position [10437, 0]
click at [993, 421] on div at bounding box center [990, 437] width 38 height 38
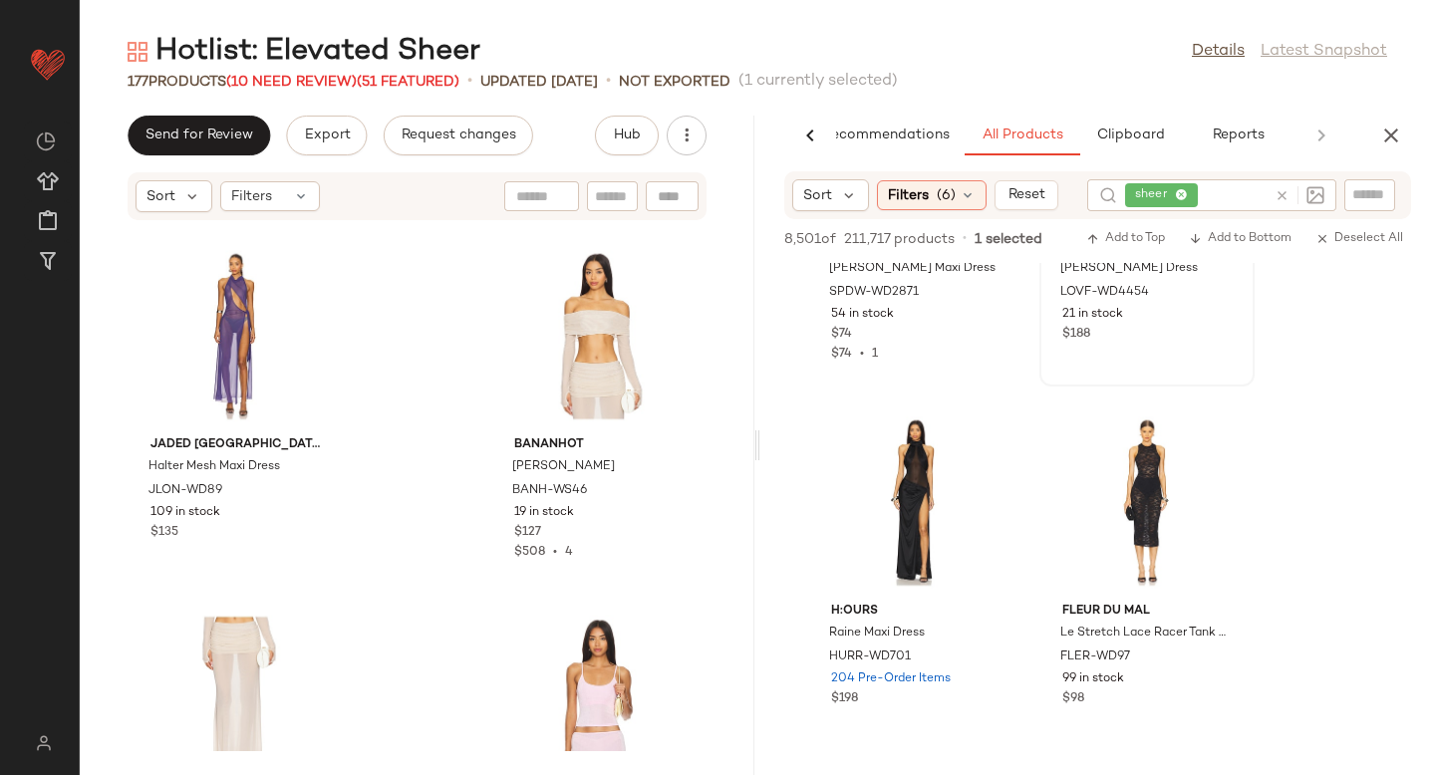
scroll to position [25569, 0]
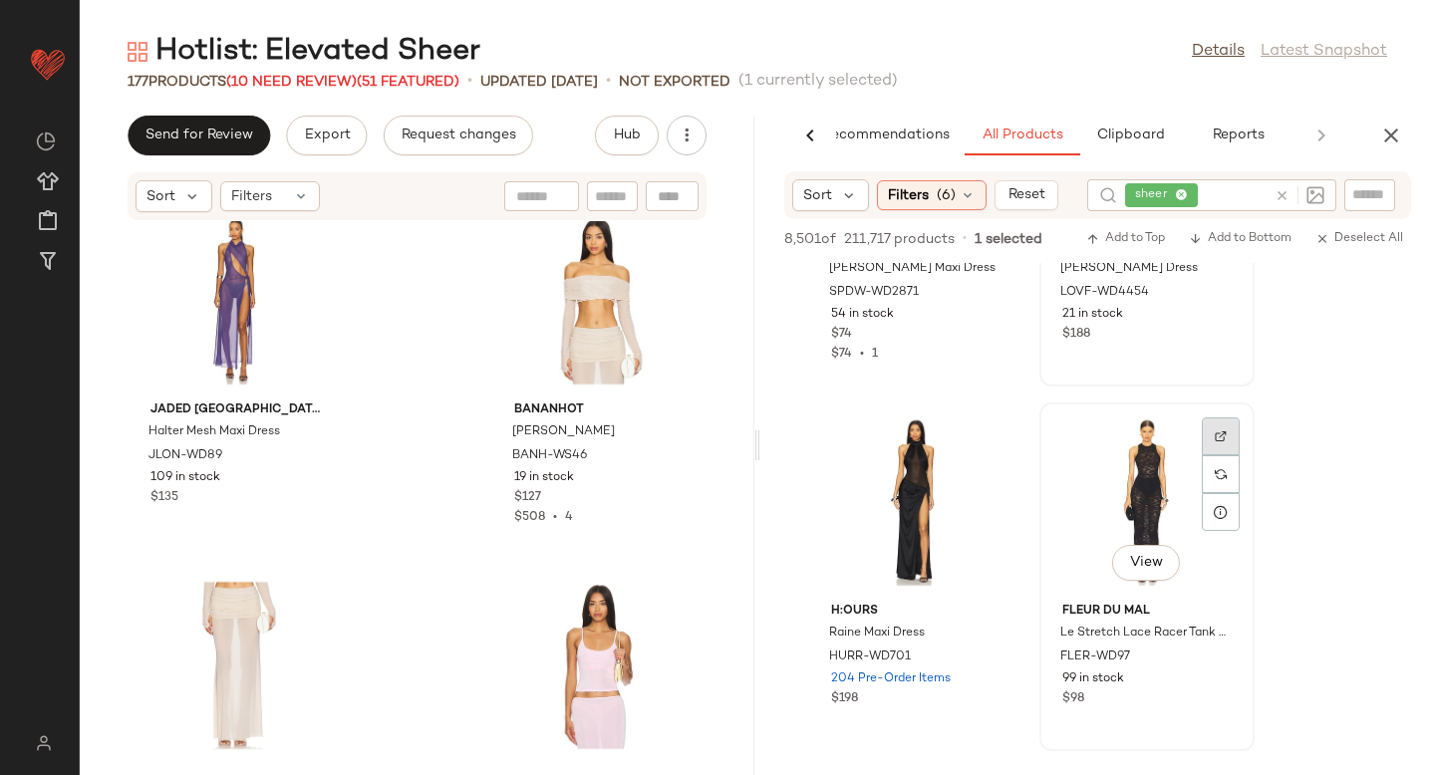
click at [1237, 443] on div at bounding box center [1221, 437] width 38 height 38
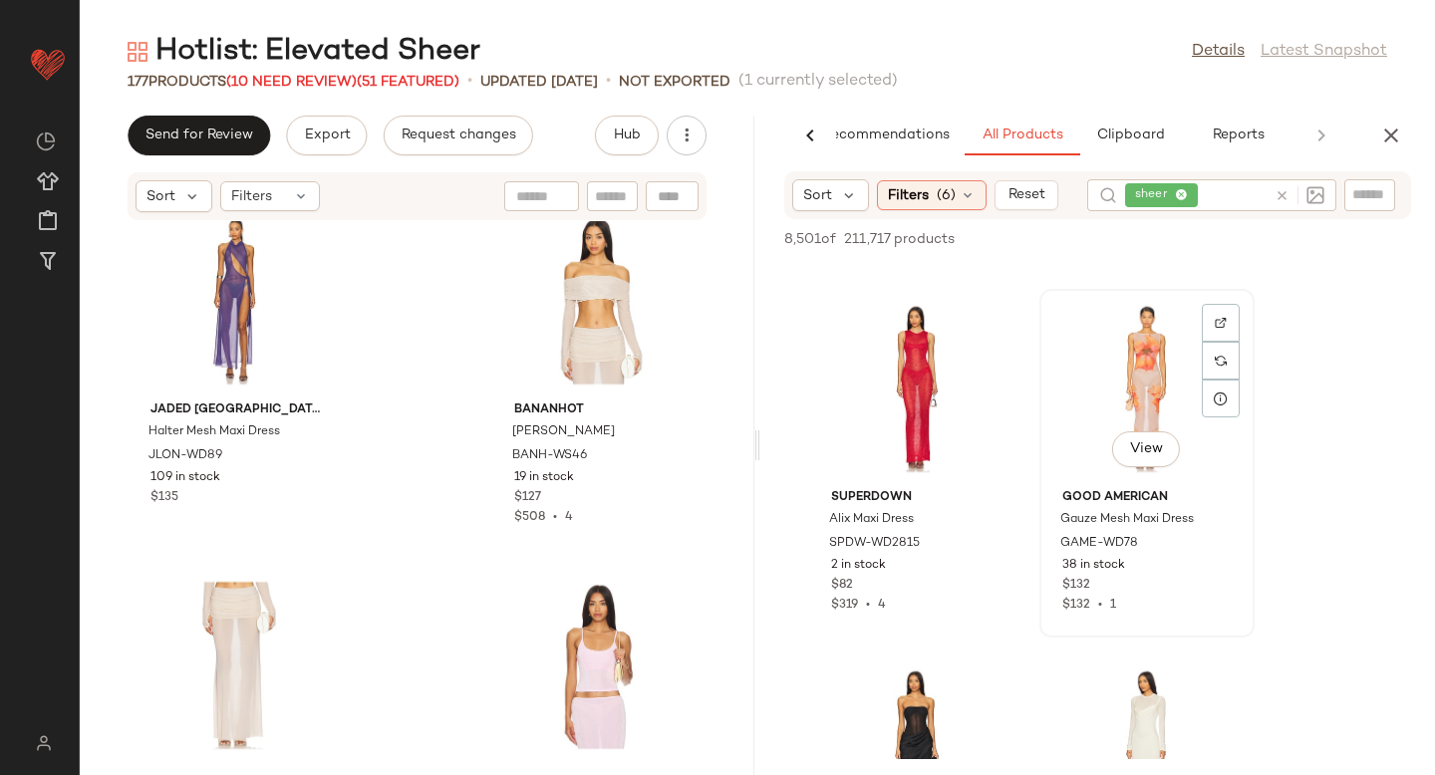
scroll to position [11281, 0]
click at [1224, 311] on div at bounding box center [1221, 322] width 38 height 38
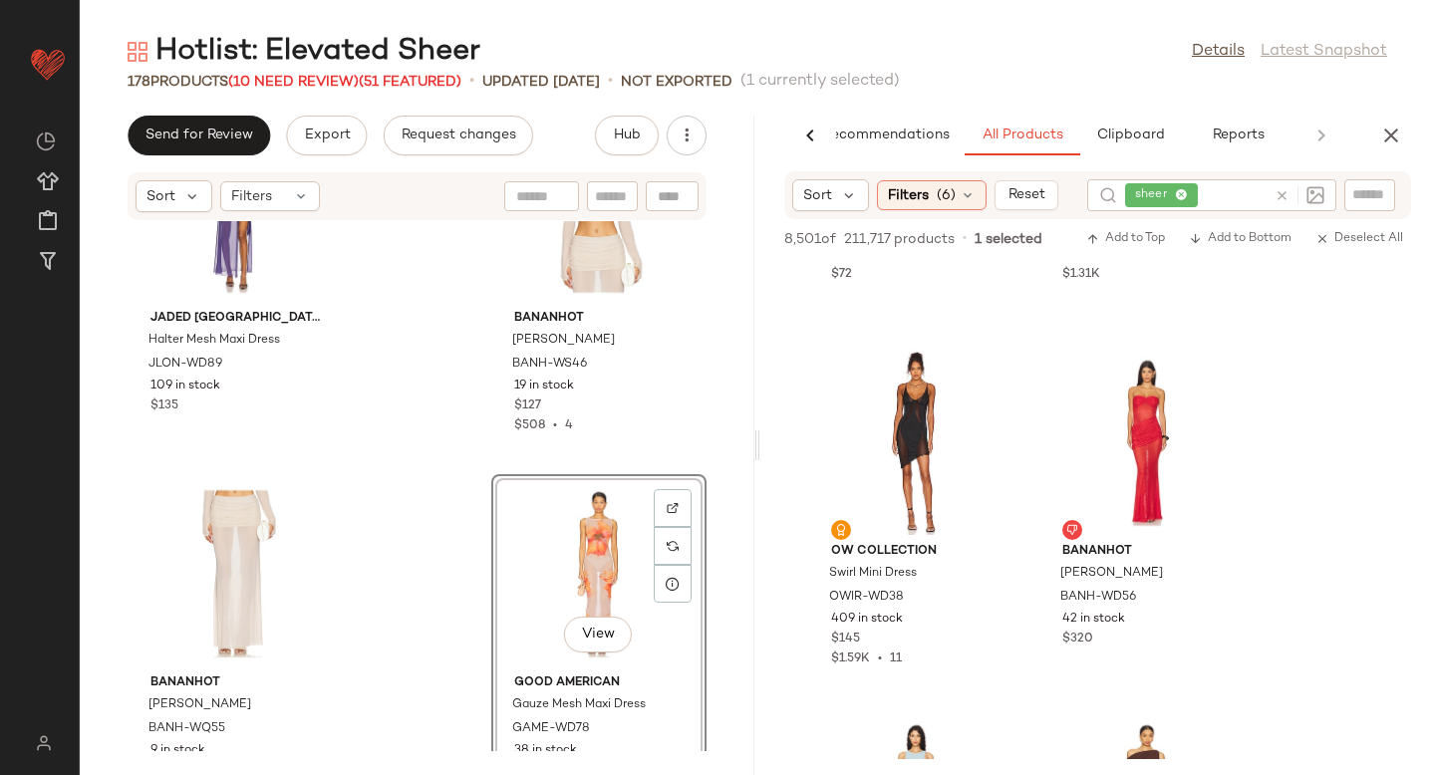
scroll to position [14141, 0]
click at [989, 381] on img at bounding box center [990, 380] width 12 height 12
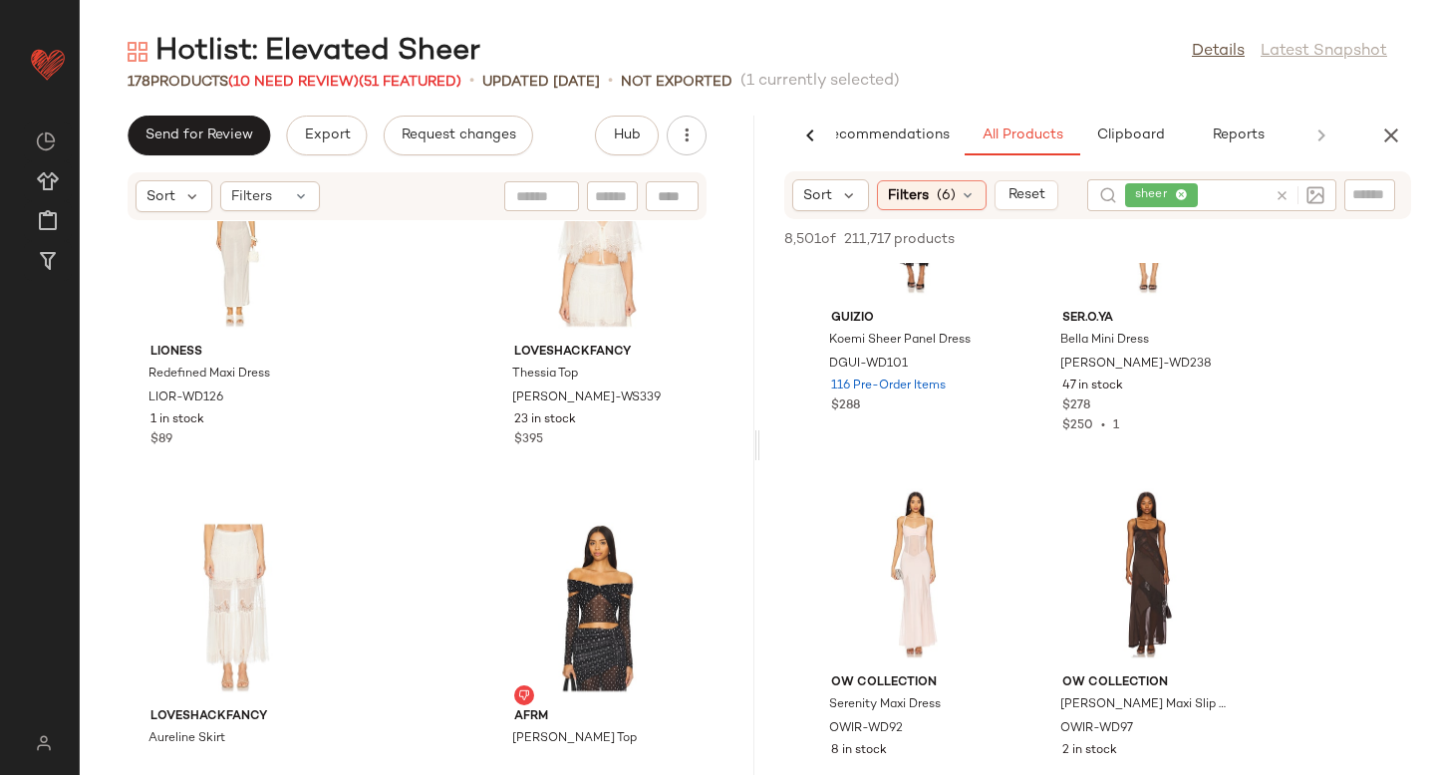
scroll to position [15533, 0]
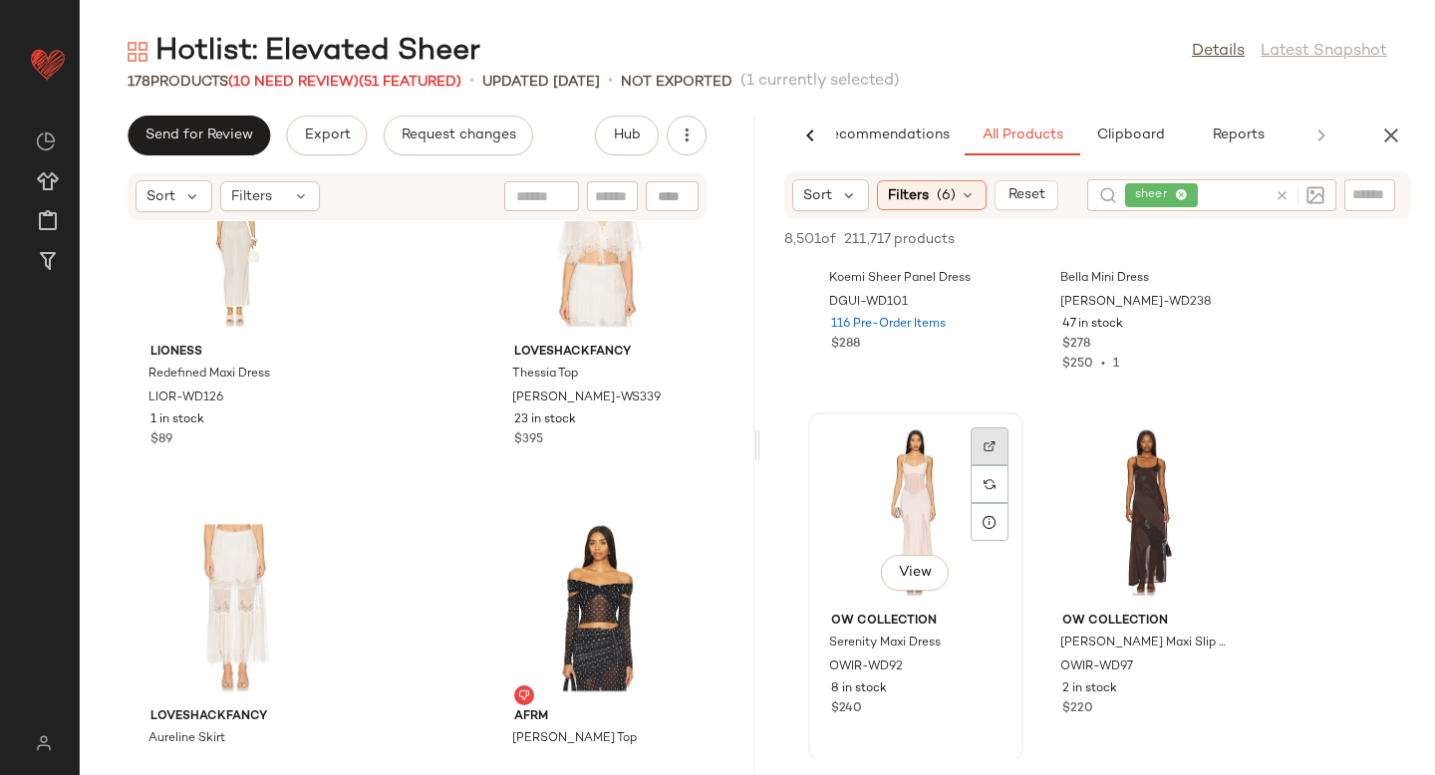
click at [994, 442] on img at bounding box center [990, 446] width 12 height 12
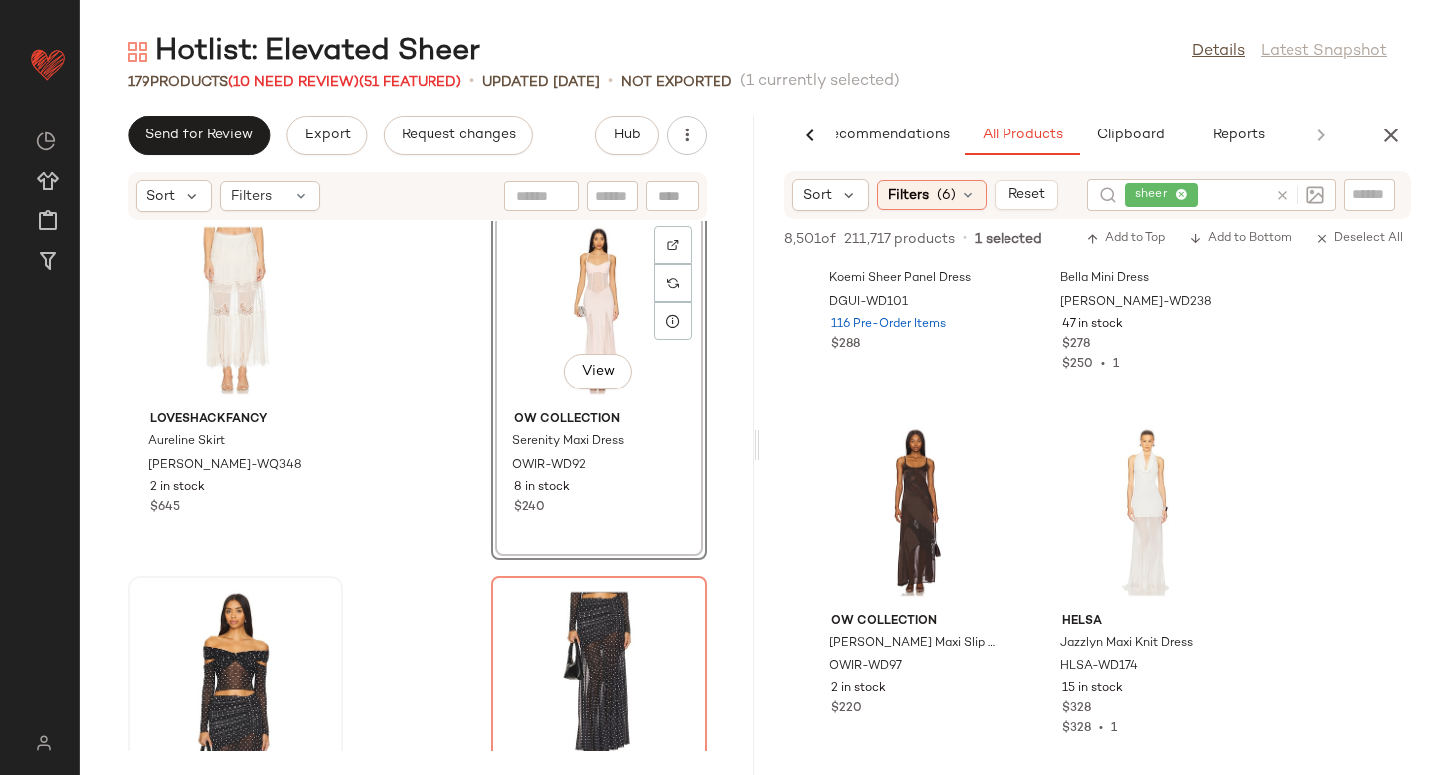
scroll to position [27016, 0]
click at [991, 442] on img at bounding box center [990, 446] width 12 height 12
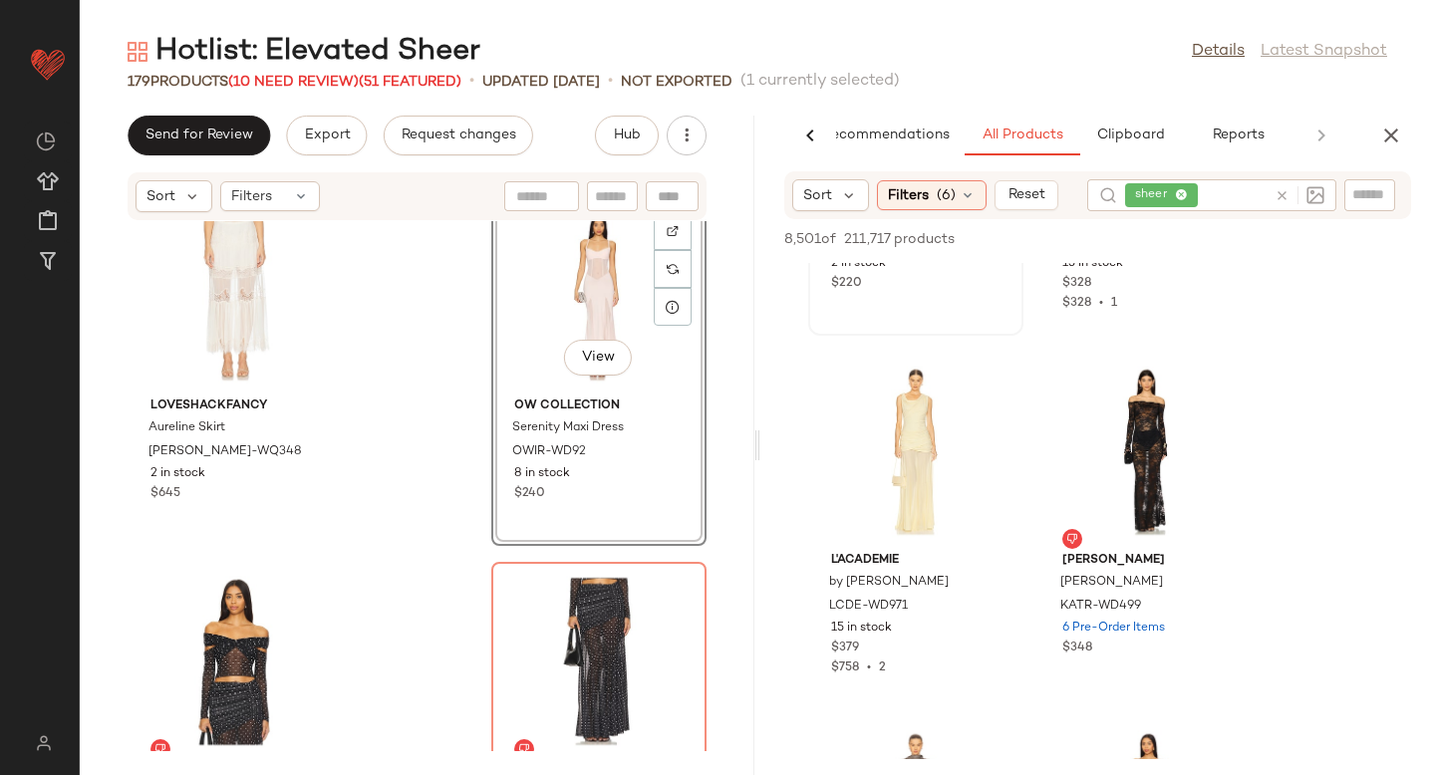
scroll to position [27043, 0]
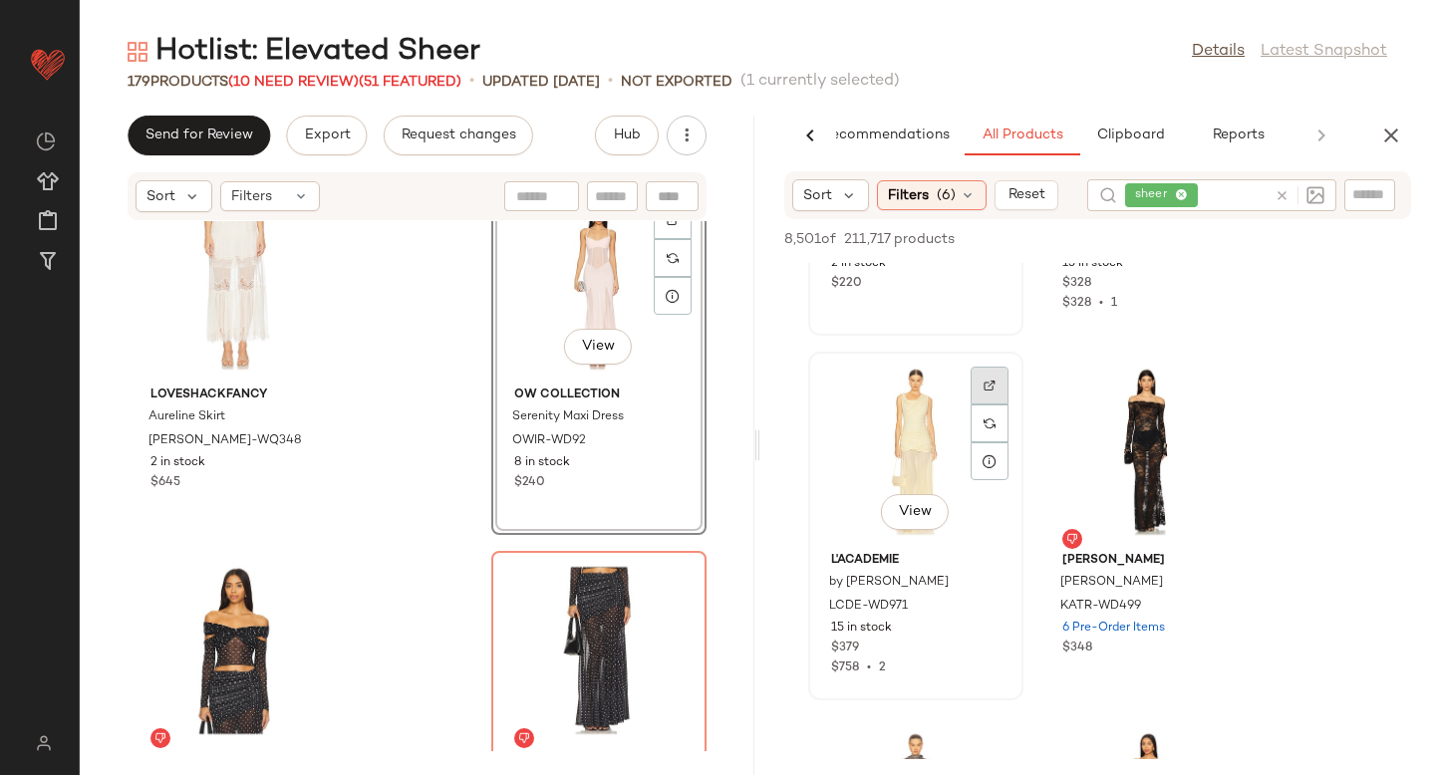
click at [991, 387] on img at bounding box center [990, 386] width 12 height 12
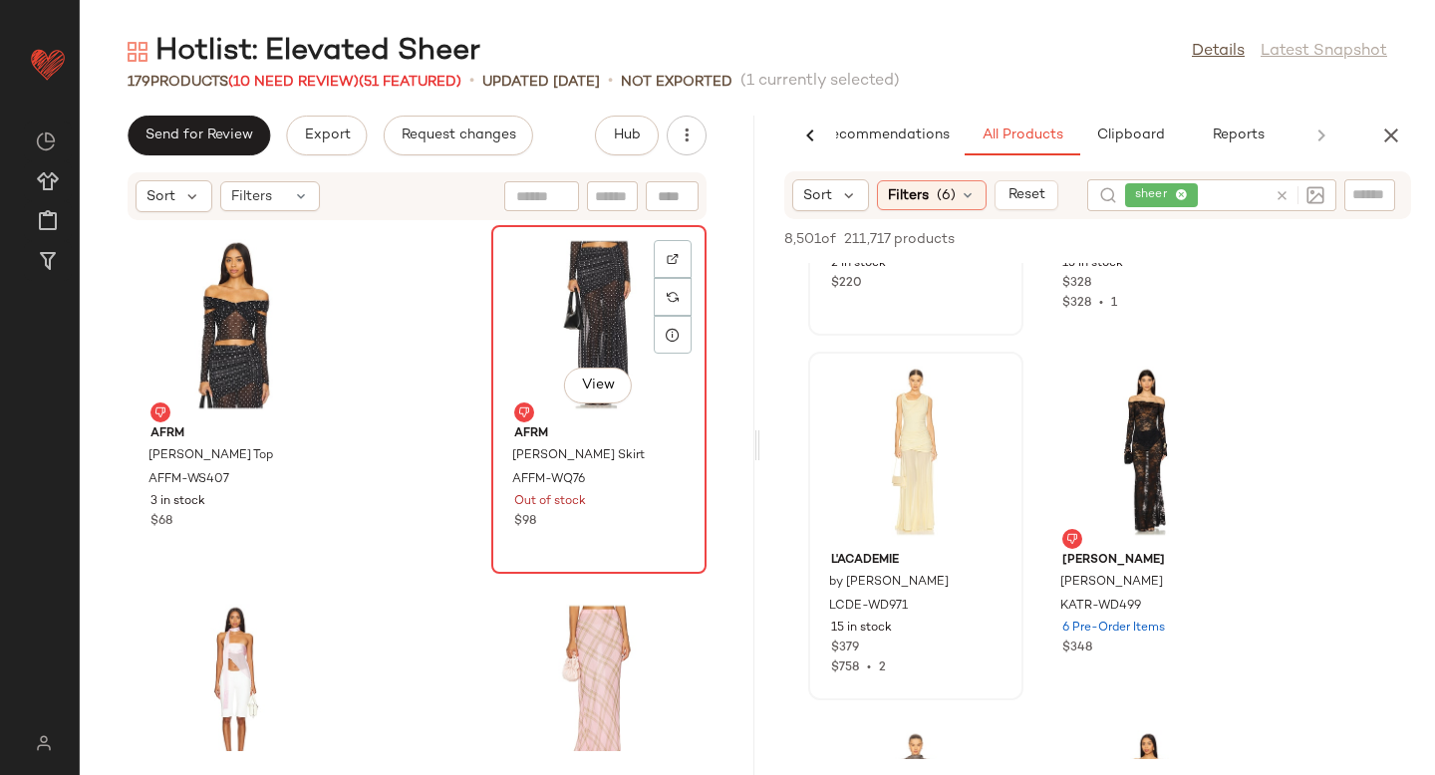
scroll to position [27355, 0]
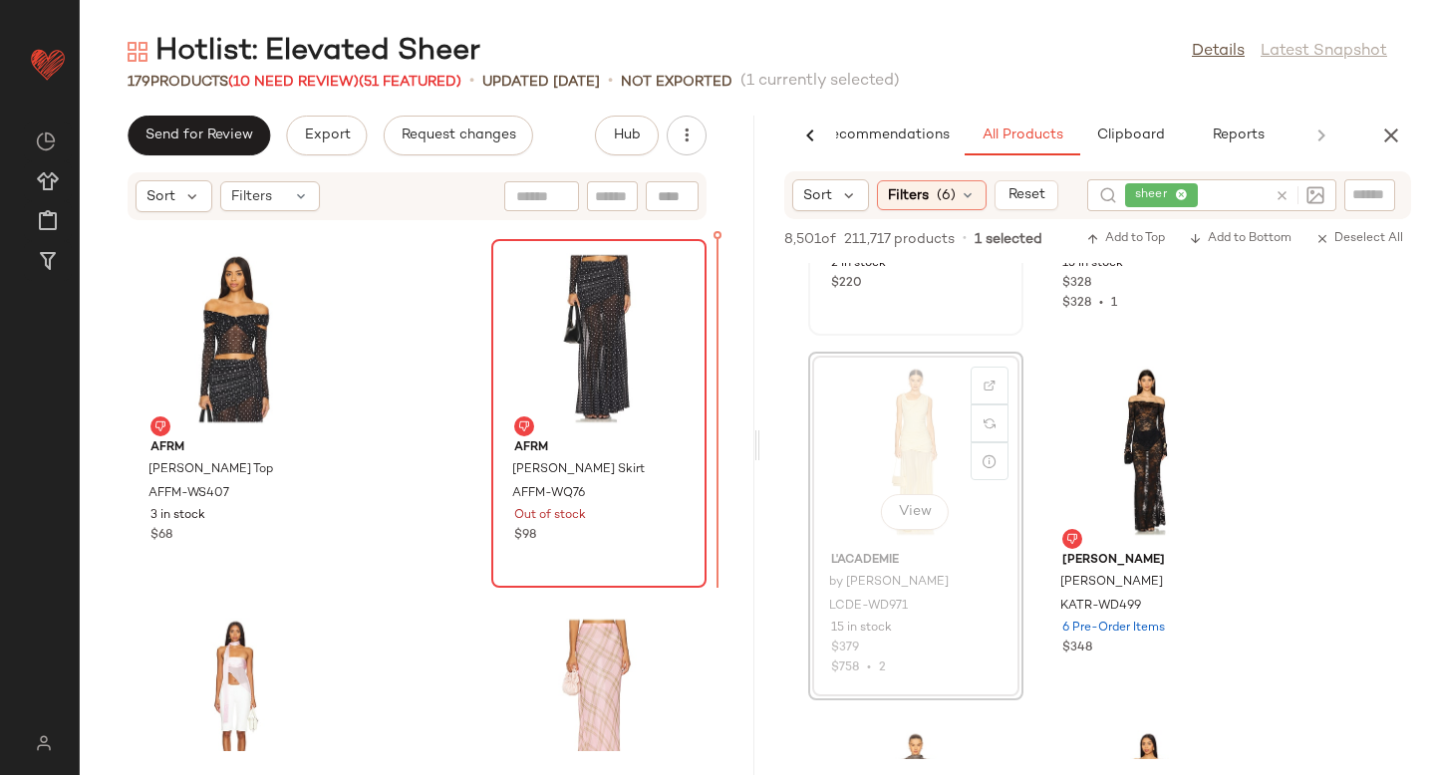
drag, startPoint x: 938, startPoint y: 423, endPoint x: 635, endPoint y: 416, distance: 303.0
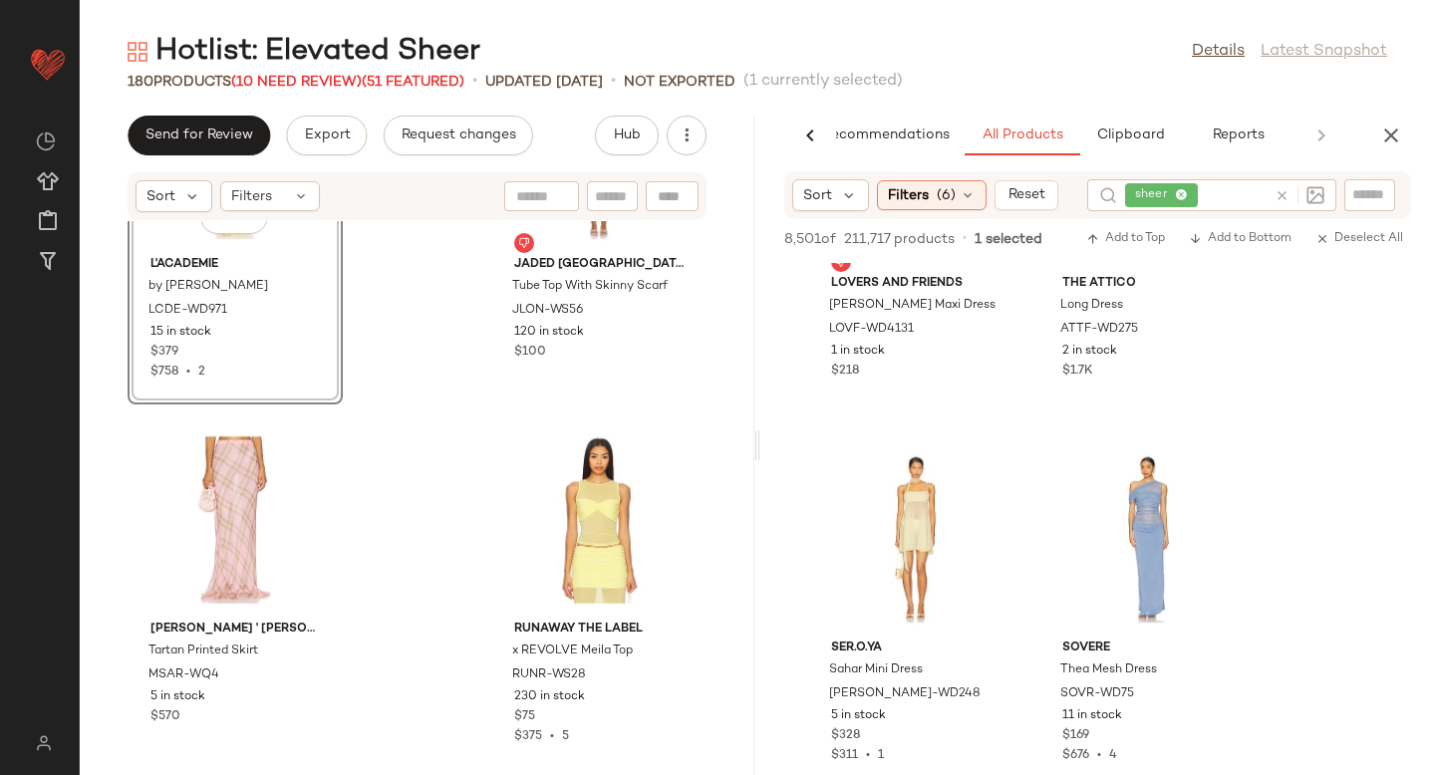
scroll to position [17695, 0]
click at [992, 474] on img at bounding box center [990, 472] width 12 height 12
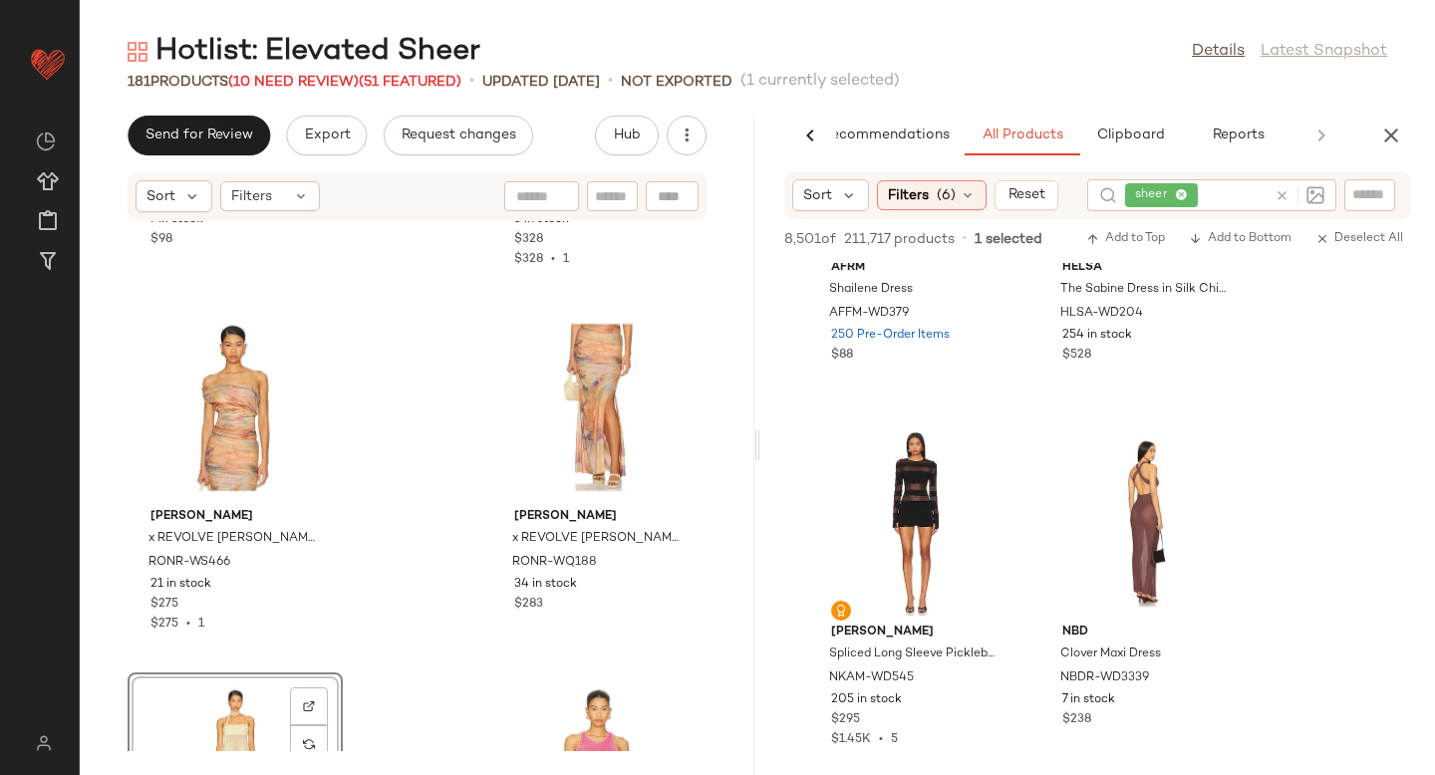
scroll to position [19211, 0]
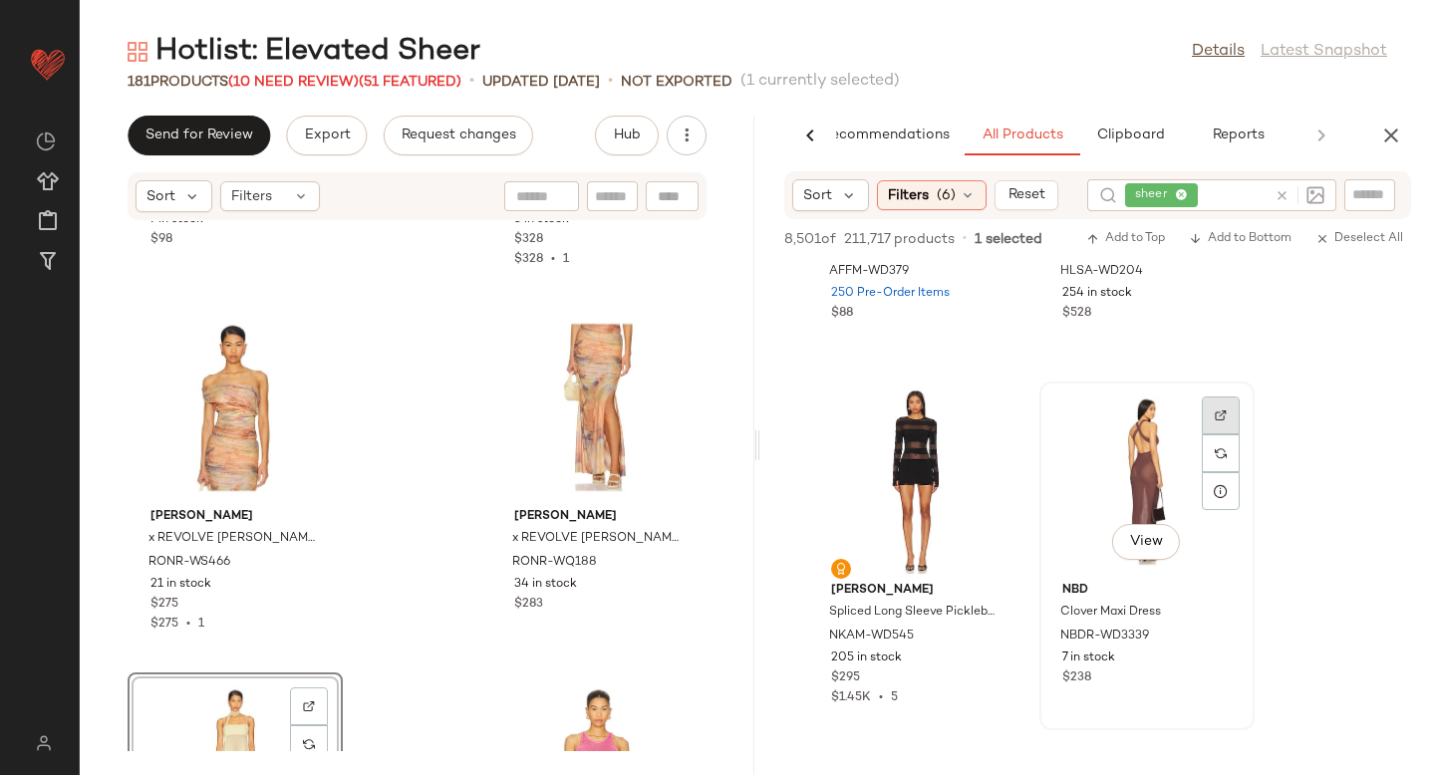
click at [1214, 406] on div at bounding box center [1221, 416] width 38 height 38
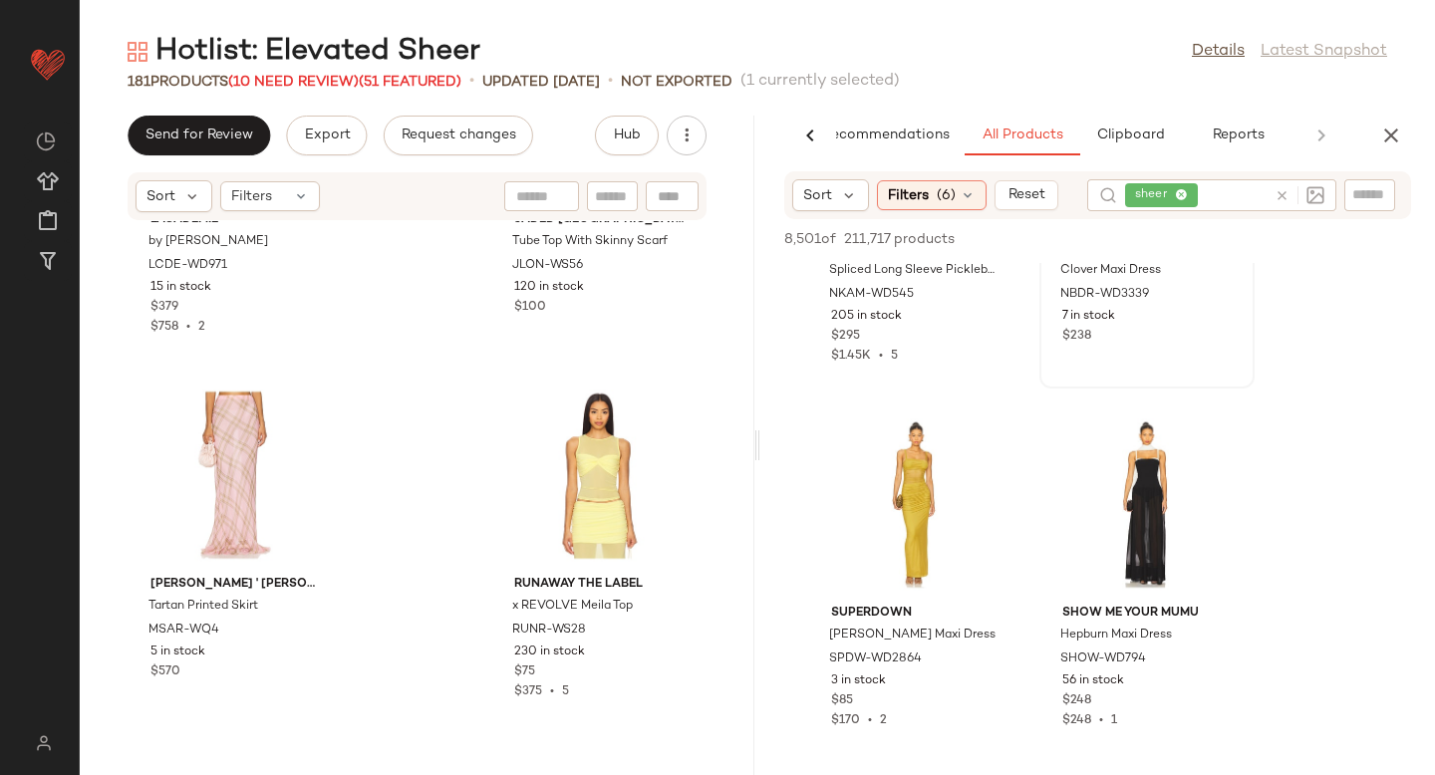
scroll to position [19951, 0]
click at [1209, 436] on div at bounding box center [1221, 437] width 38 height 38
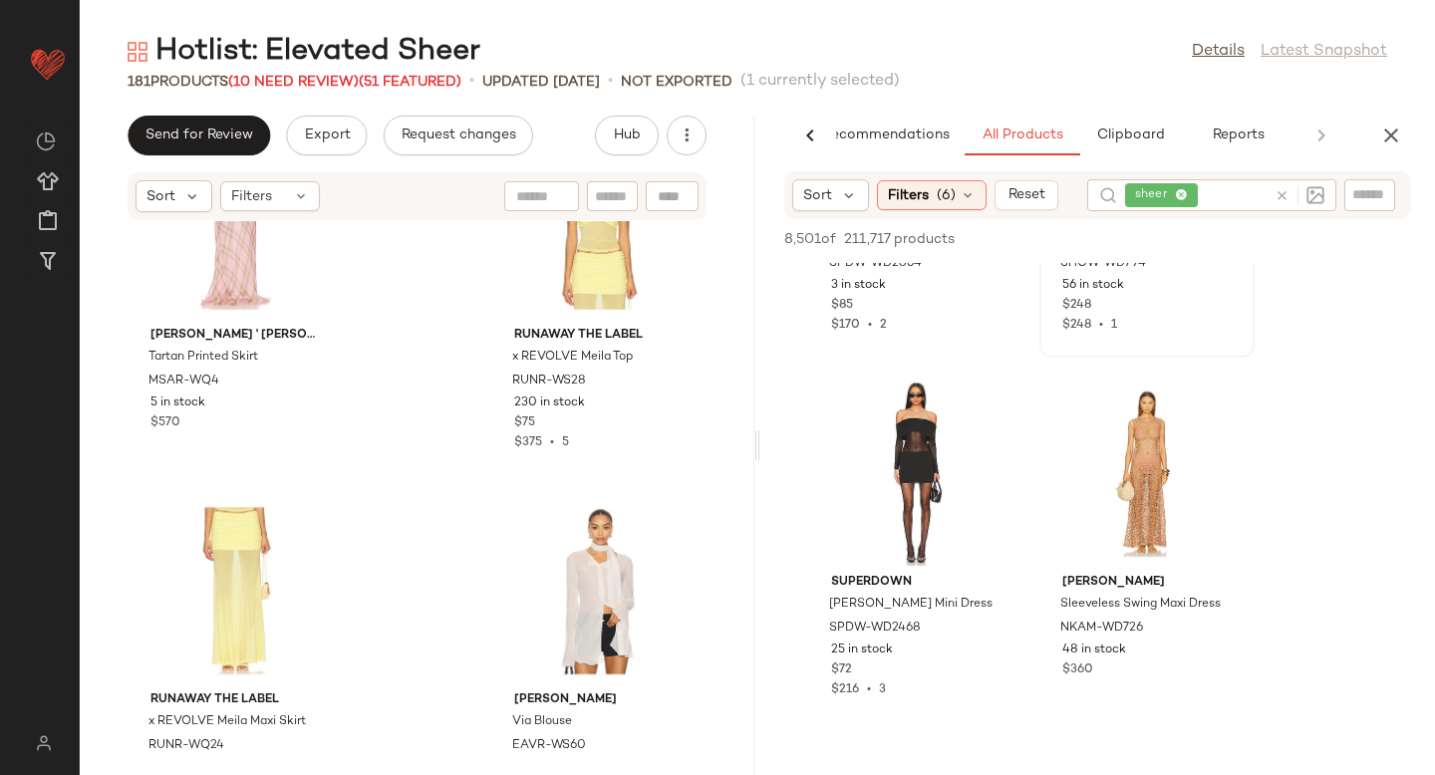
scroll to position [20375, 0]
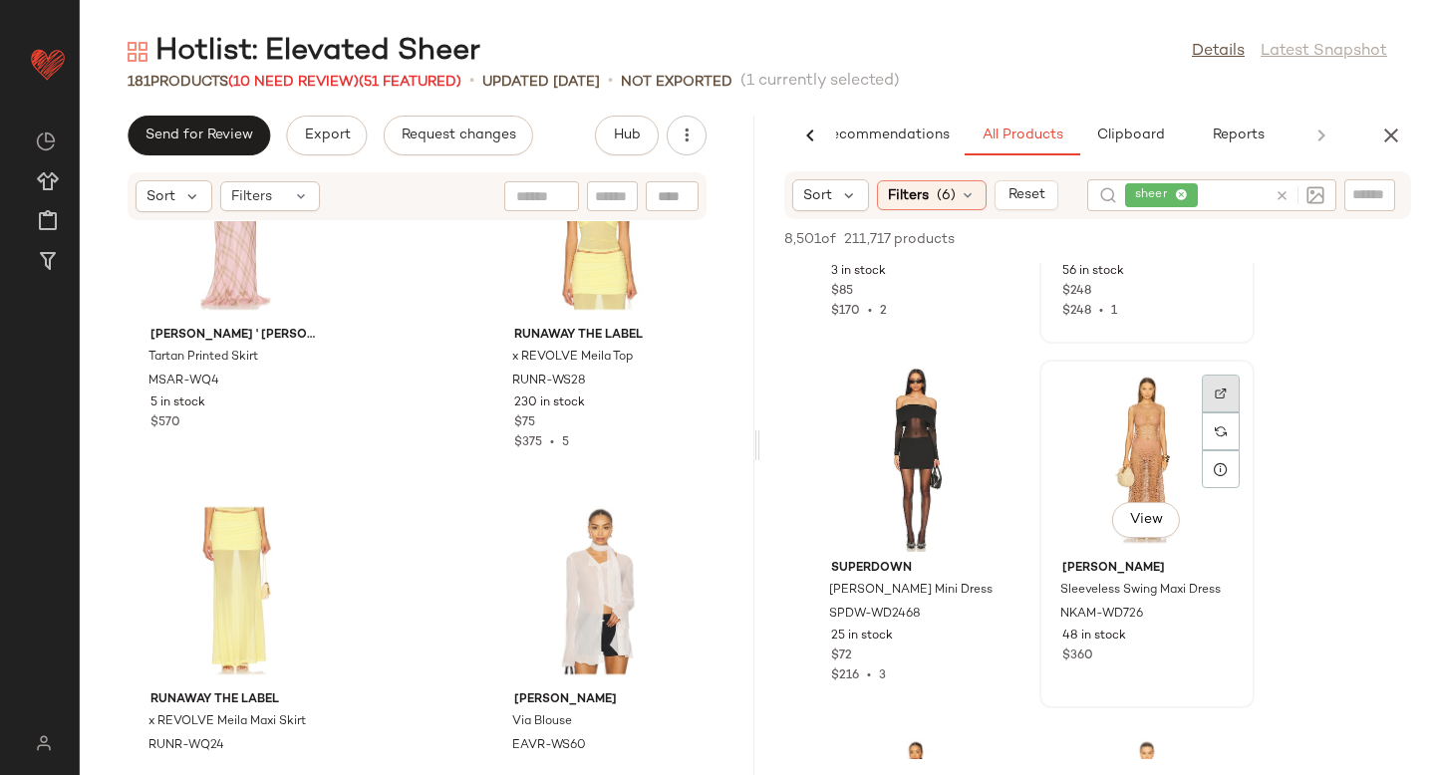
click at [1219, 384] on div at bounding box center [1221, 394] width 38 height 38
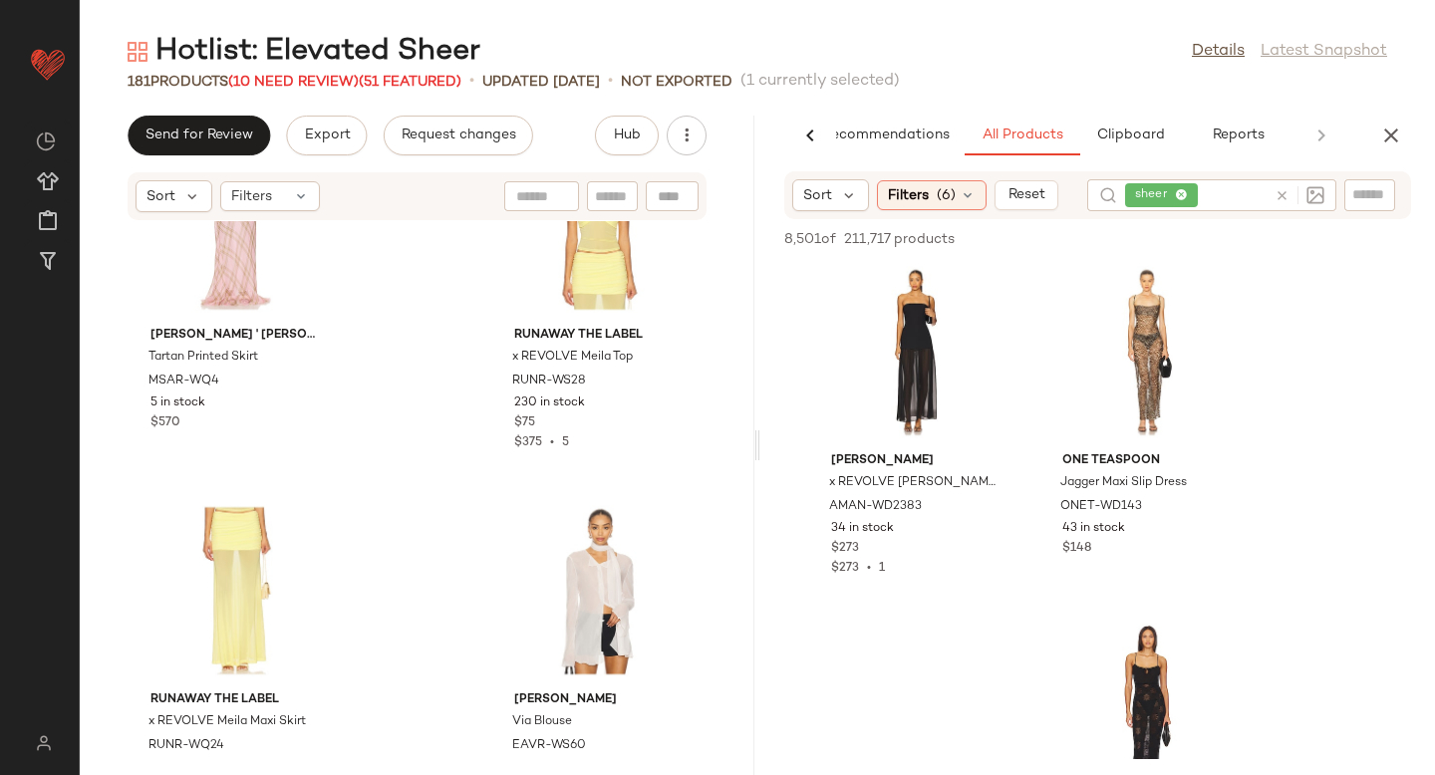
scroll to position [20857, 0]
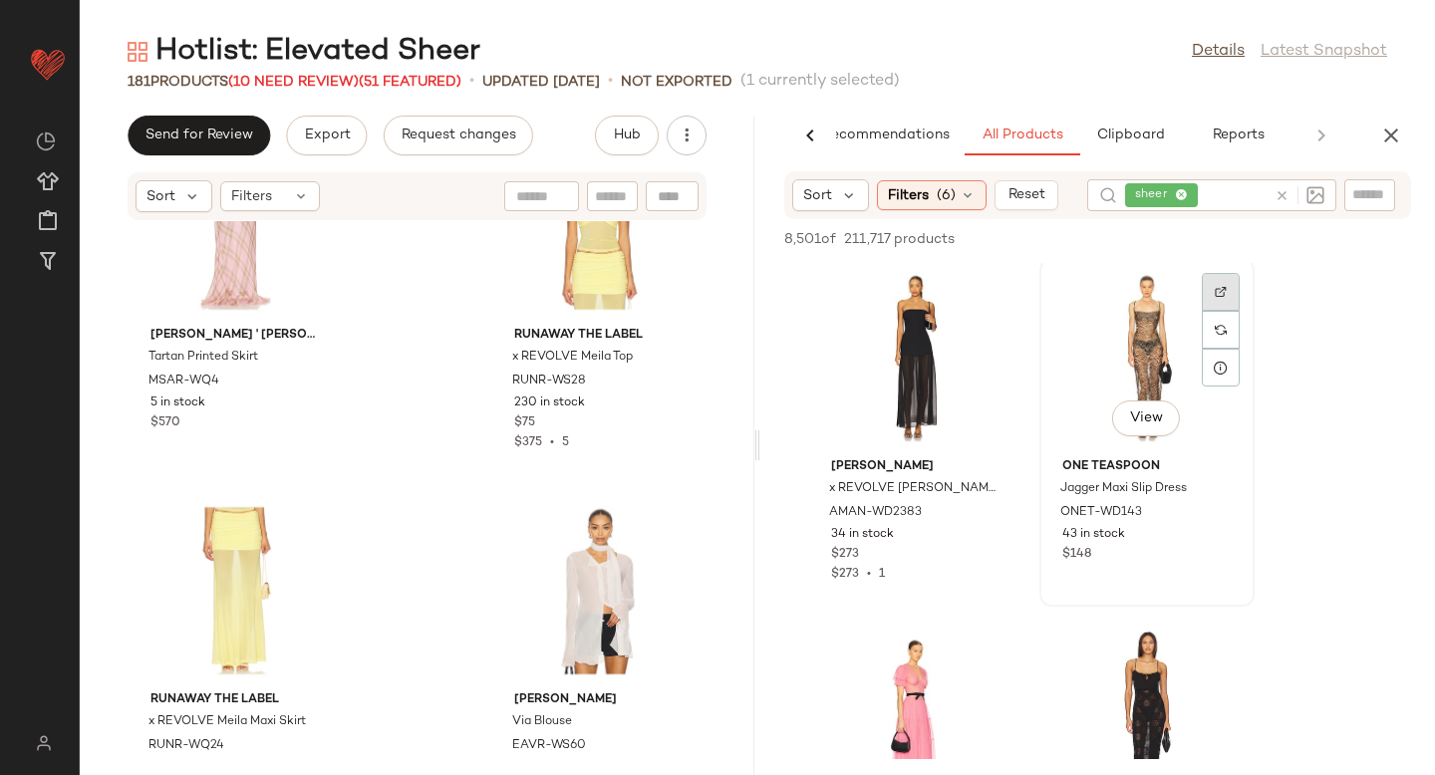
click at [1220, 298] on div at bounding box center [1221, 292] width 38 height 38
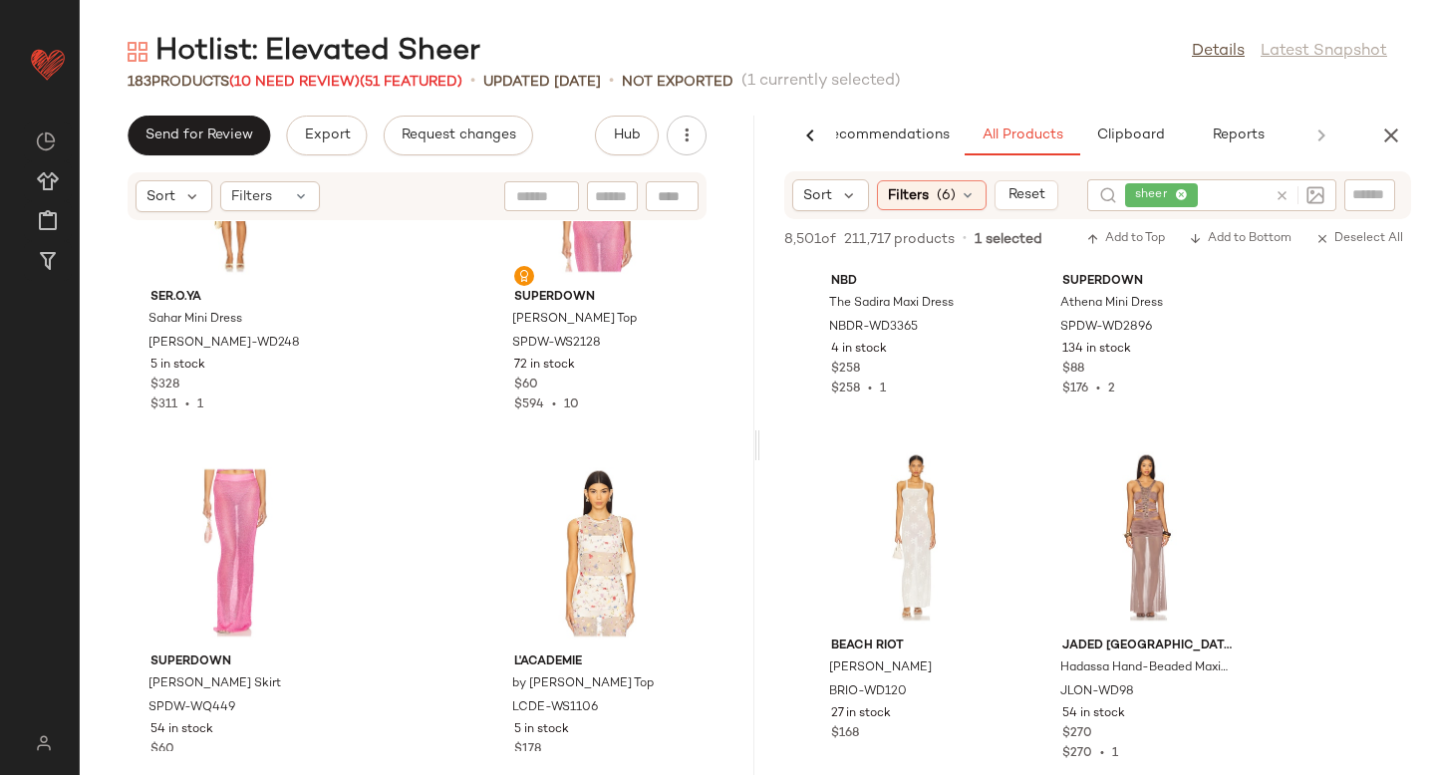
scroll to position [30606, 0]
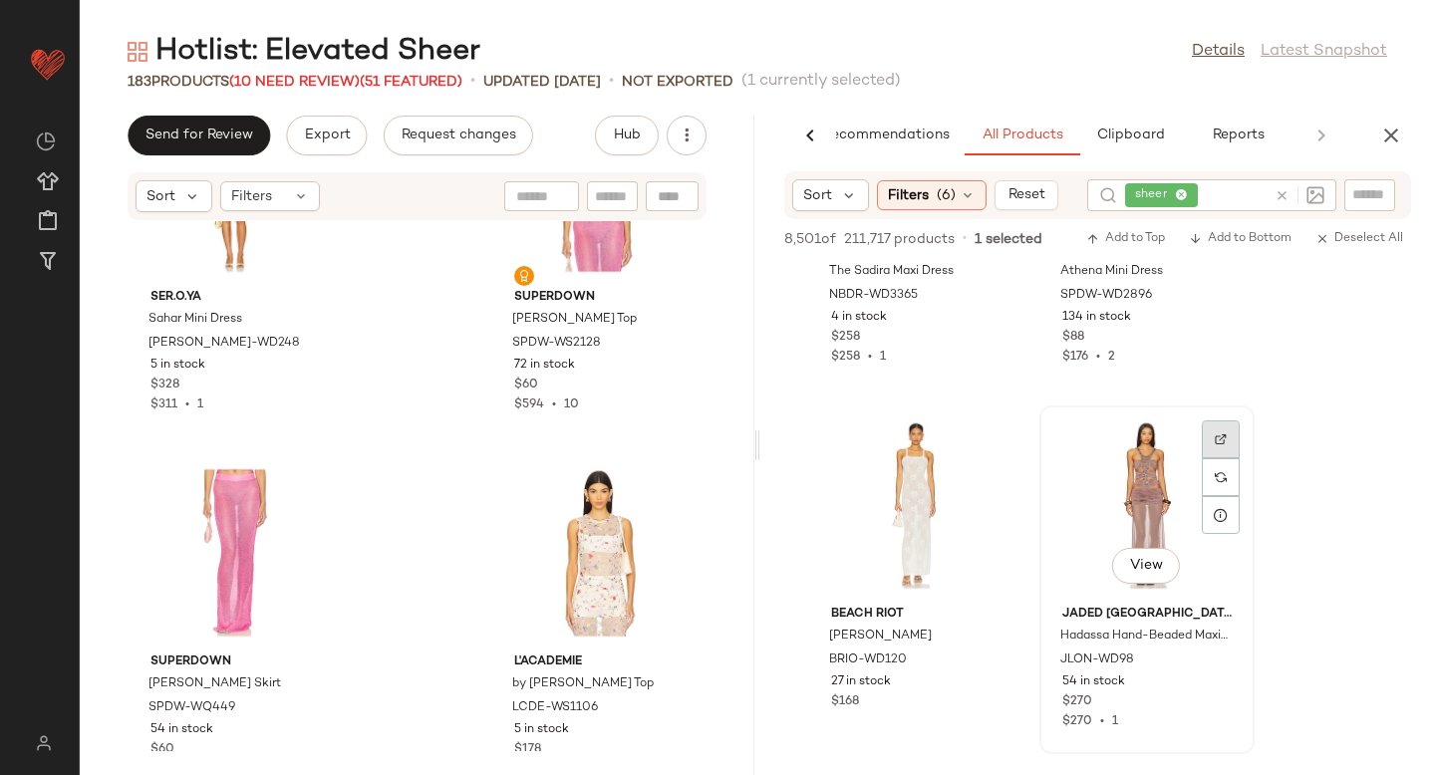
click at [1214, 453] on div at bounding box center [1221, 440] width 38 height 38
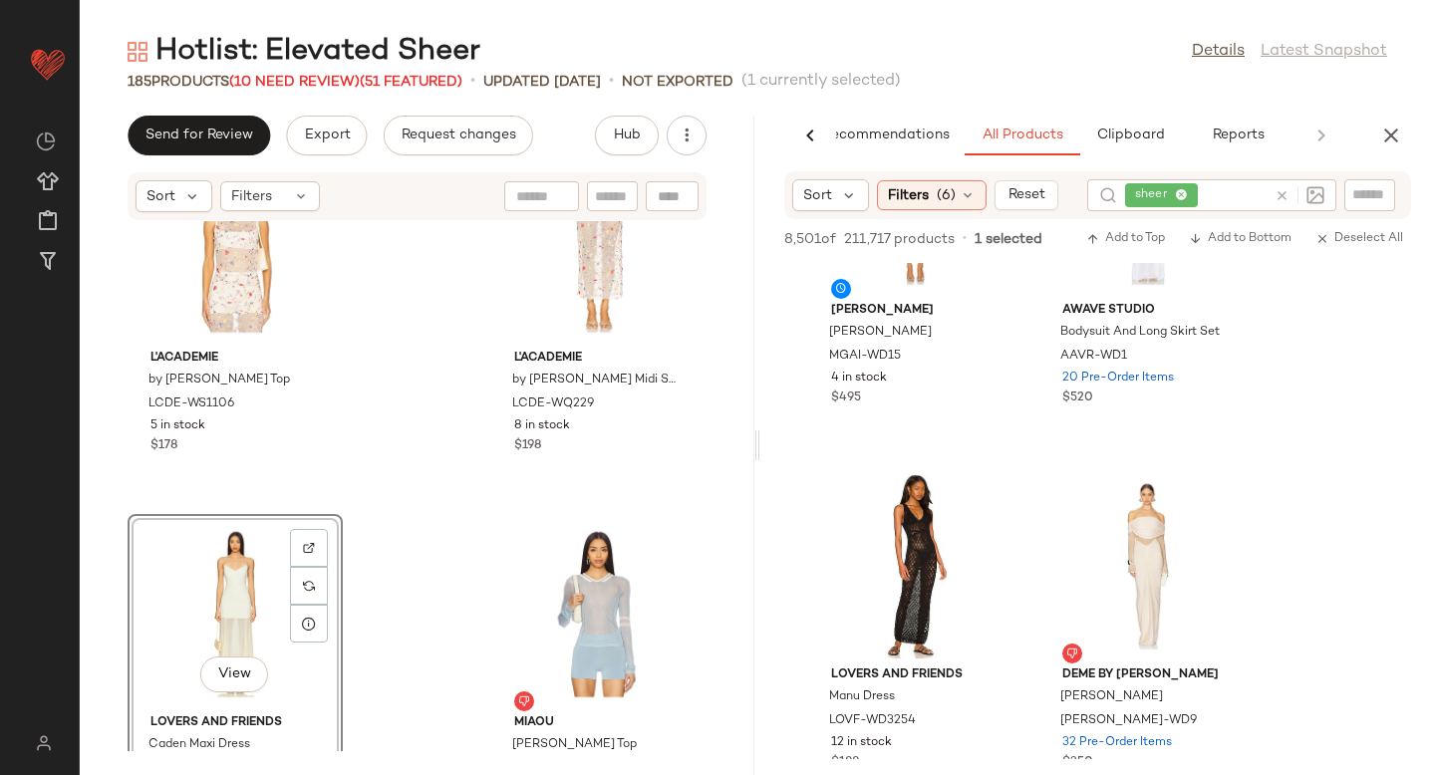
scroll to position [30740, 0]
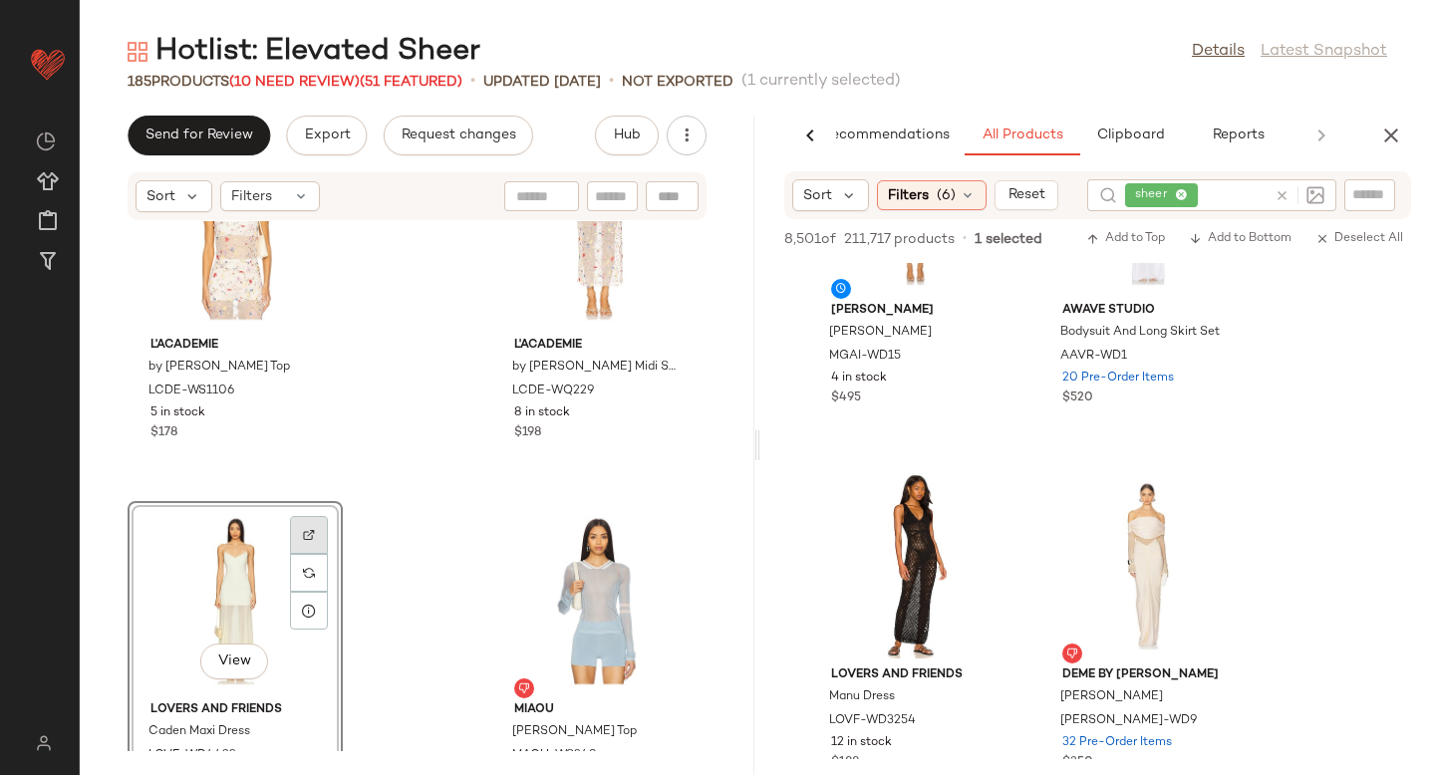
click at [304, 528] on div at bounding box center [309, 535] width 38 height 38
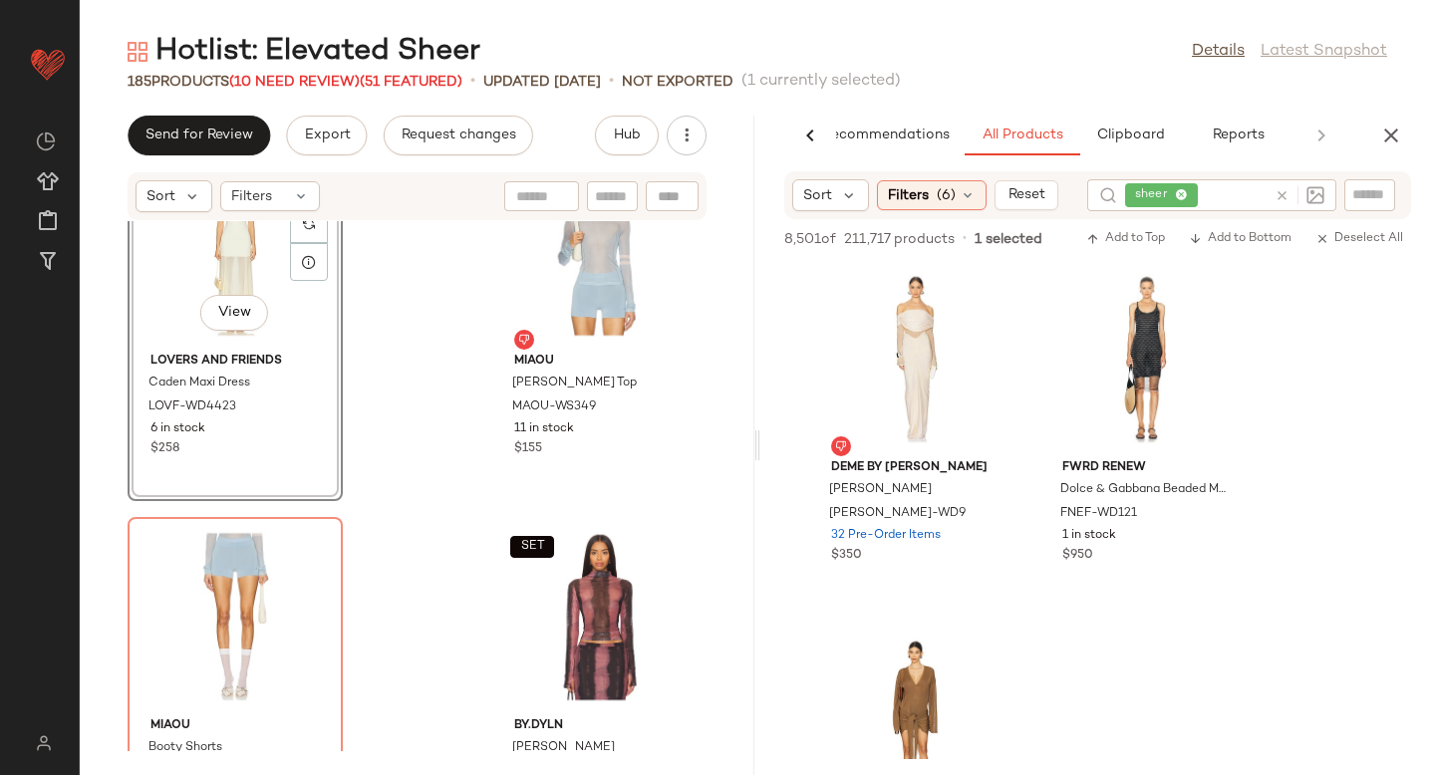
scroll to position [33560, 0]
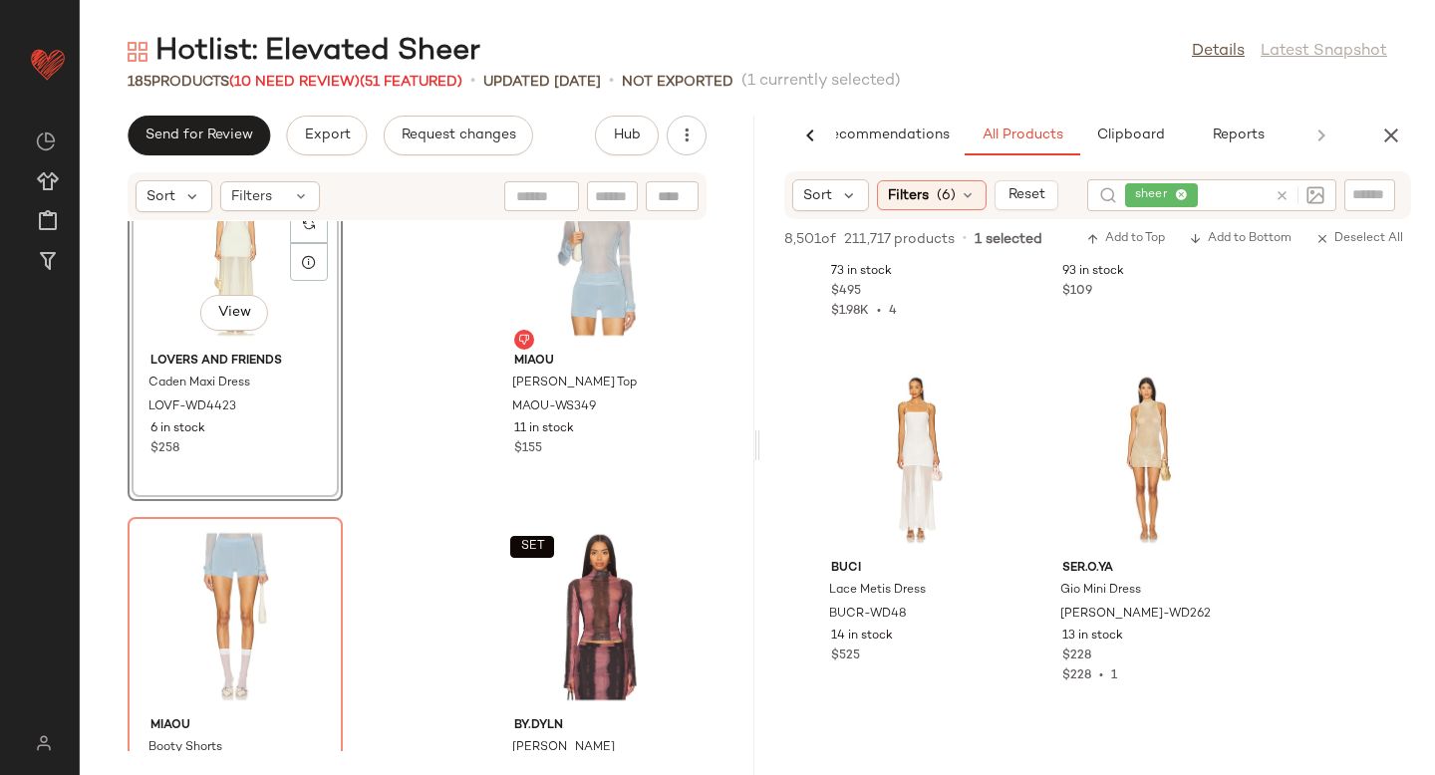
scroll to position [34839, 0]
click at [1227, 394] on div at bounding box center [1221, 394] width 38 height 38
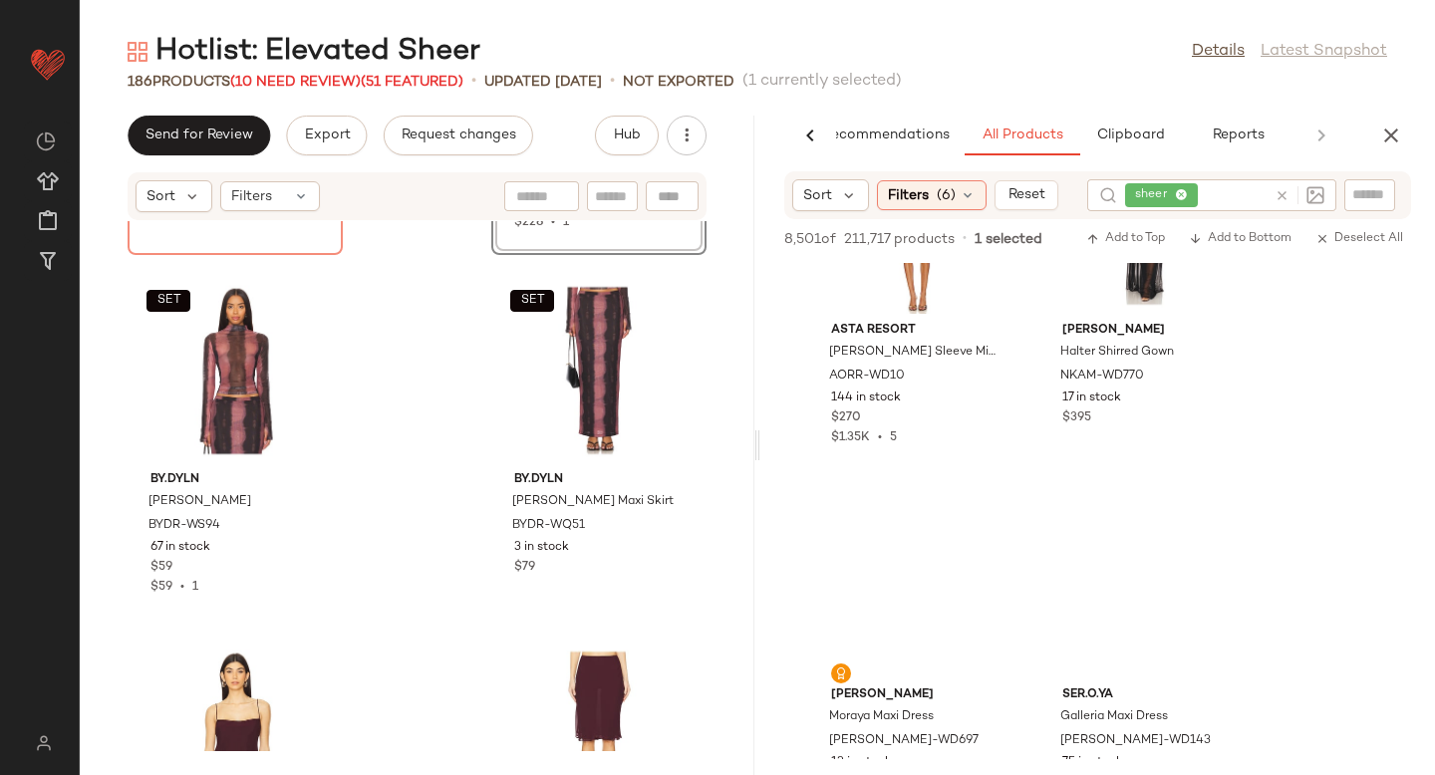
scroll to position [36616, 0]
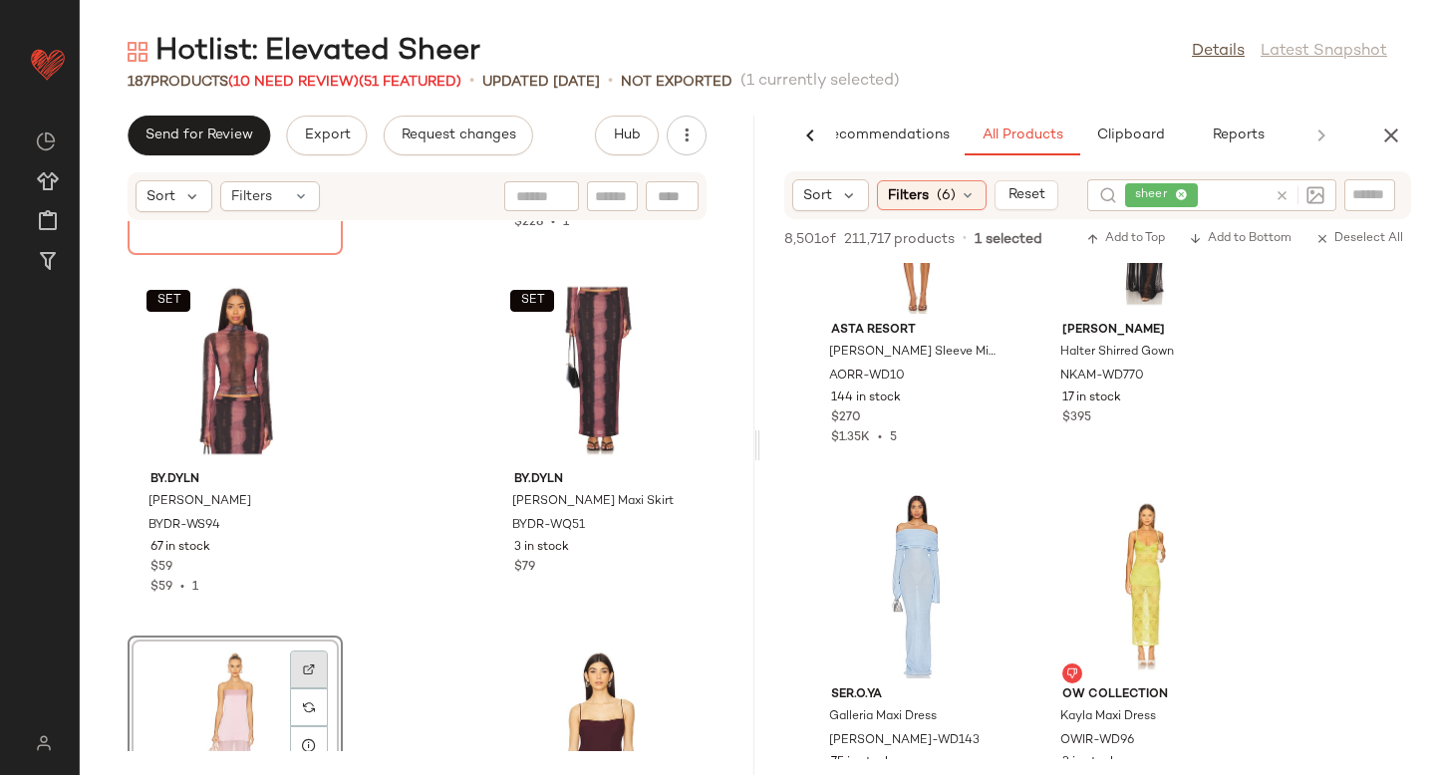
click at [303, 680] on div at bounding box center [309, 670] width 38 height 38
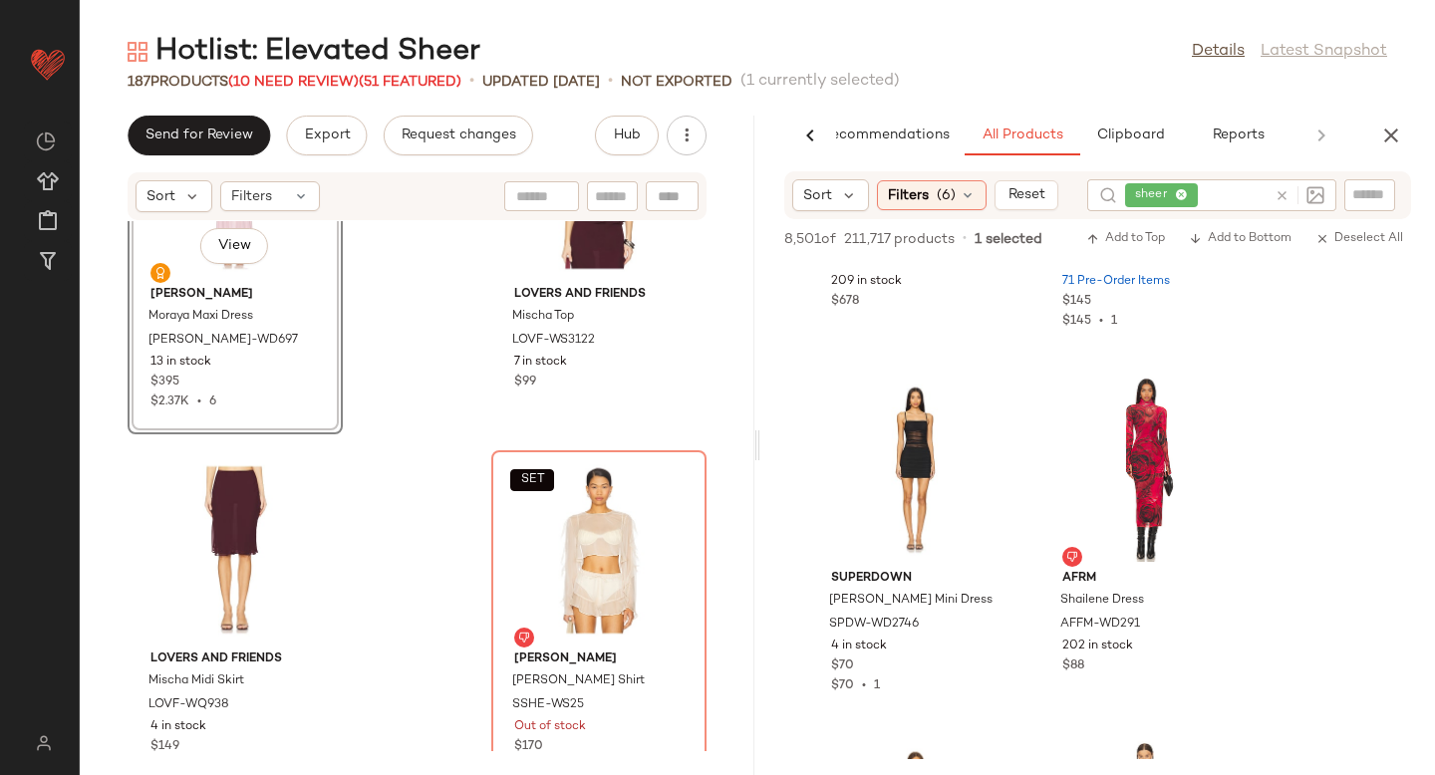
scroll to position [37894, 0]
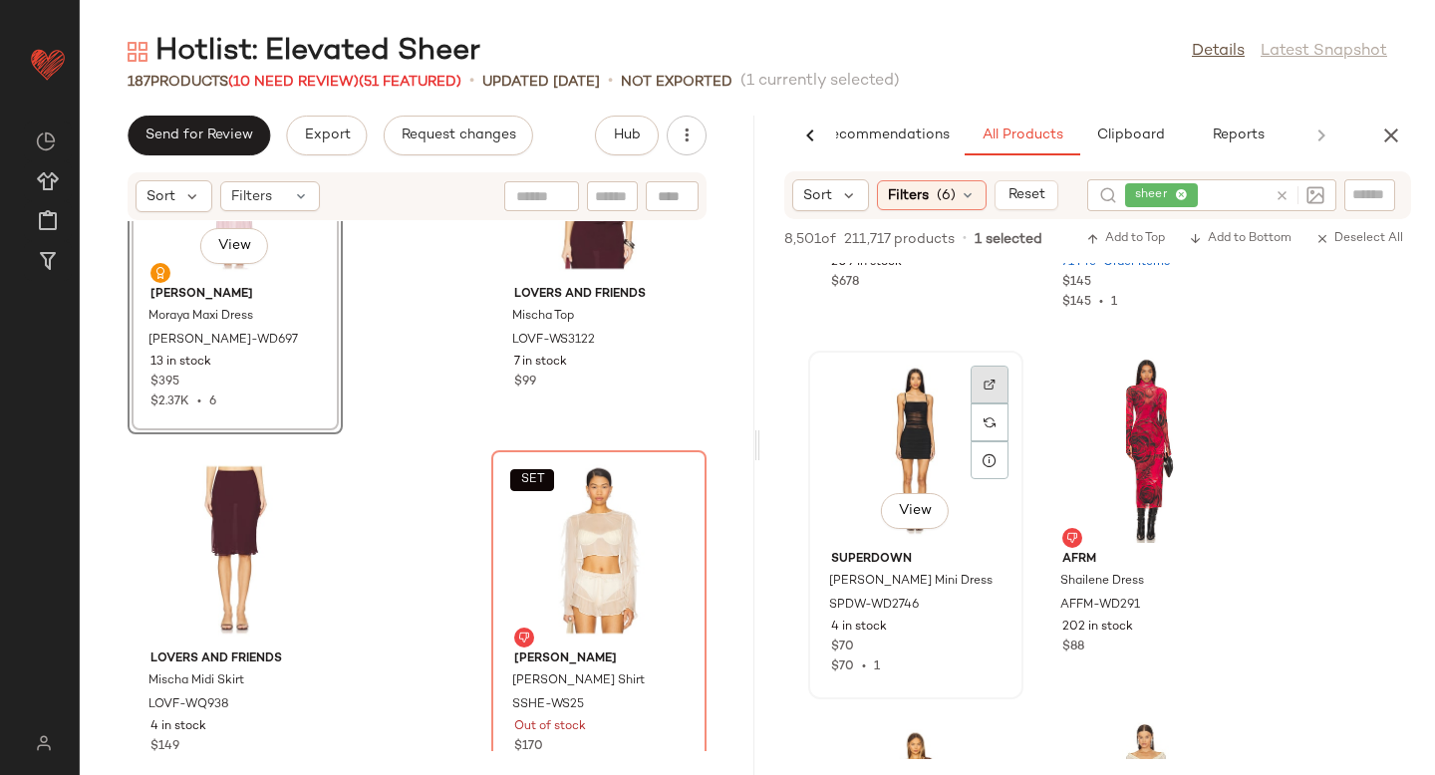
click at [979, 384] on div at bounding box center [990, 385] width 38 height 38
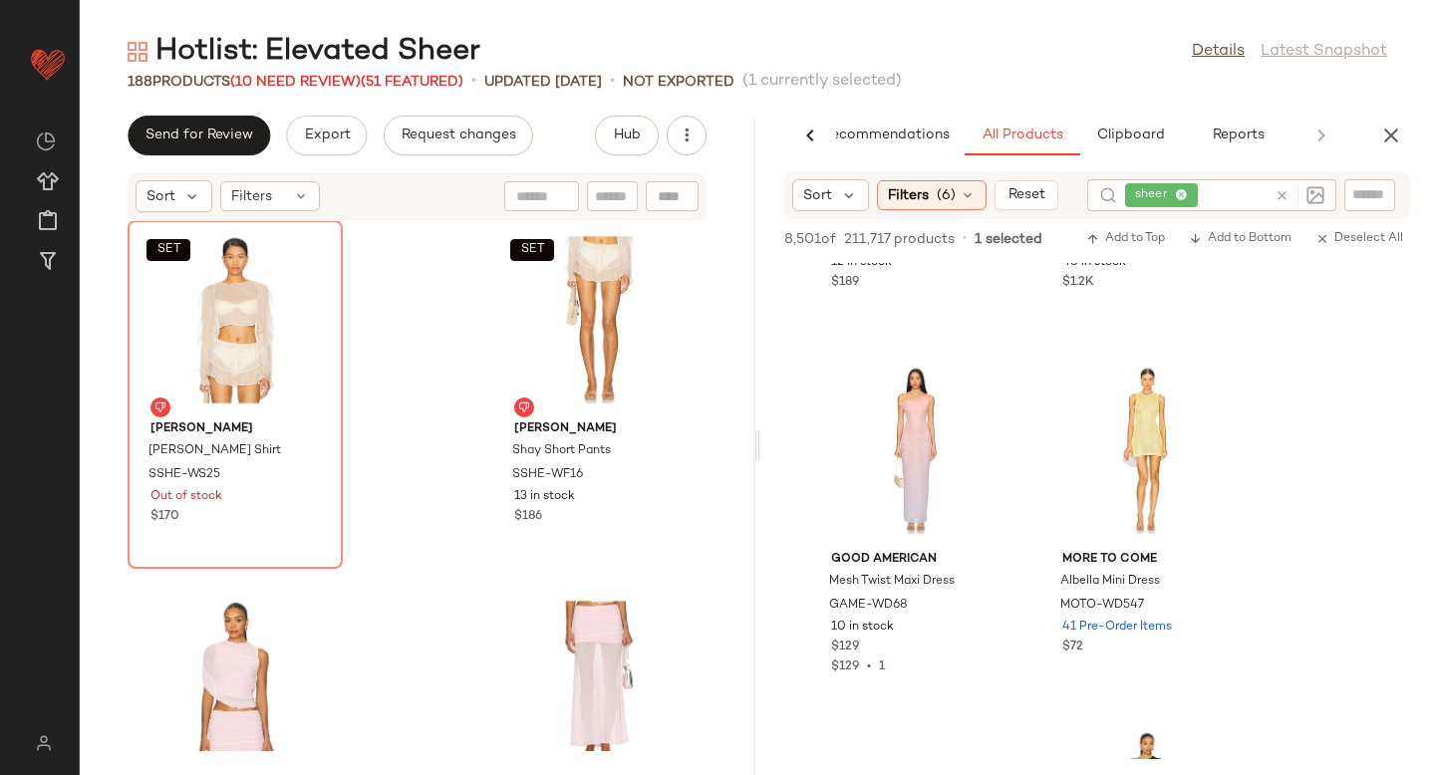
scroll to position [38658, 0]
click at [994, 385] on img at bounding box center [990, 382] width 12 height 12
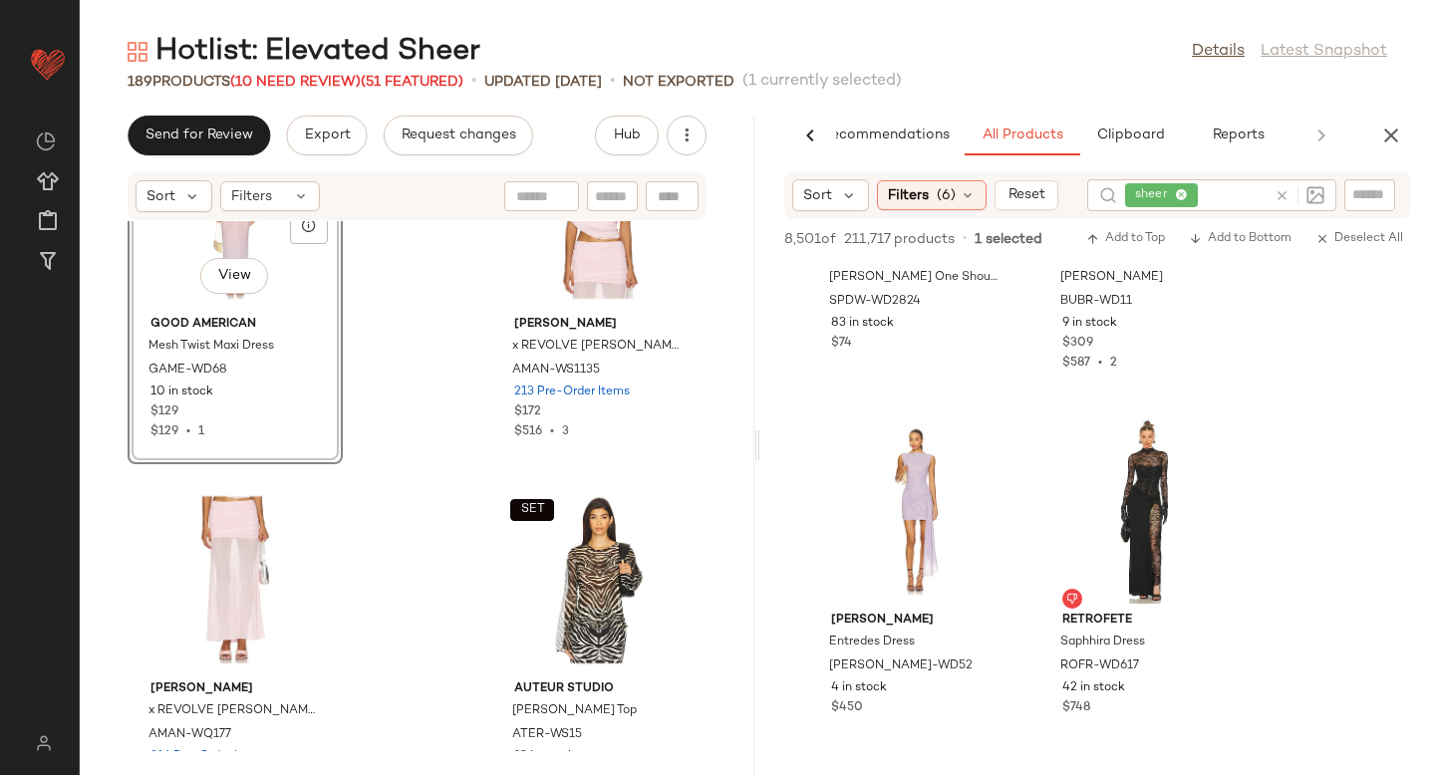
scroll to position [39734, 0]
click at [986, 446] on img at bounding box center [990, 447] width 12 height 12
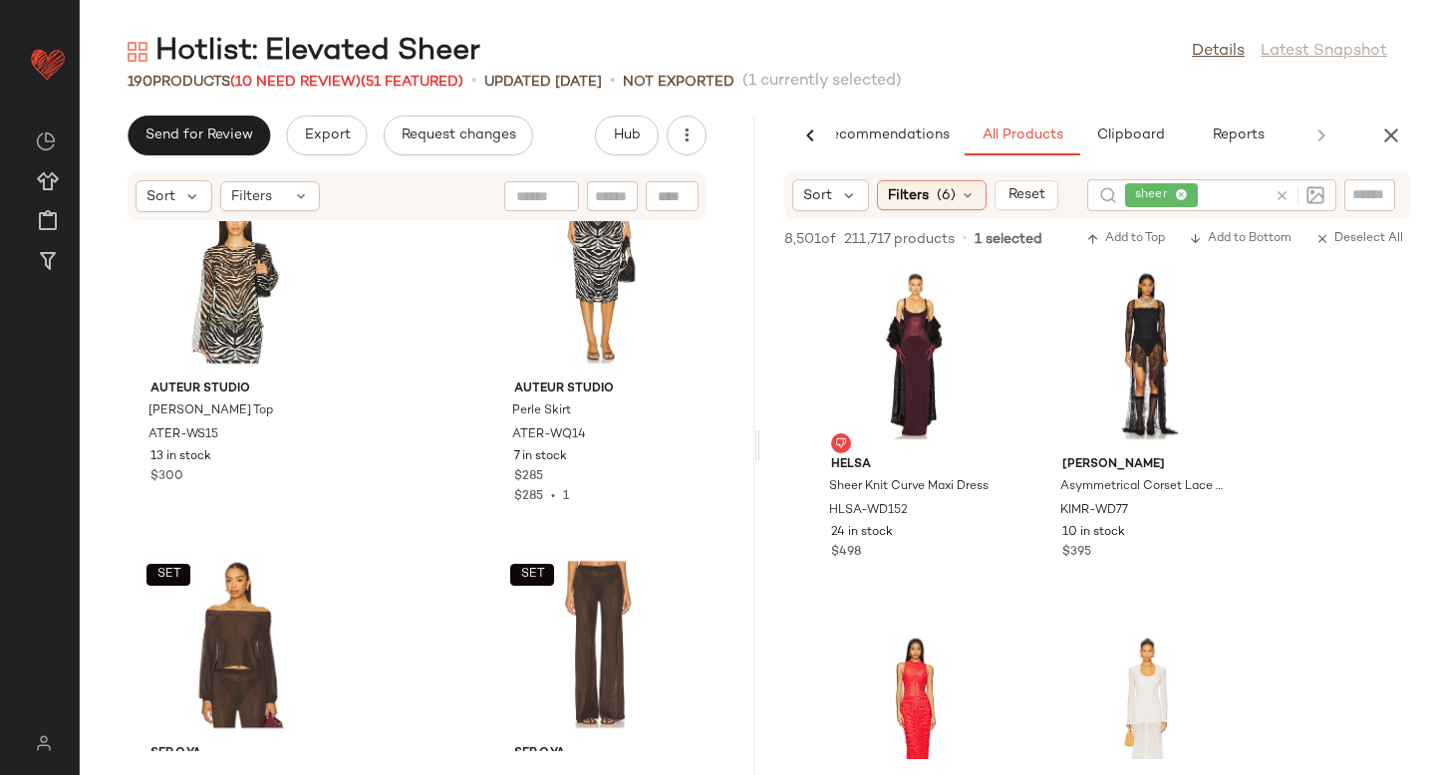
scroll to position [42937, 0]
click at [977, 296] on div at bounding box center [990, 290] width 38 height 38
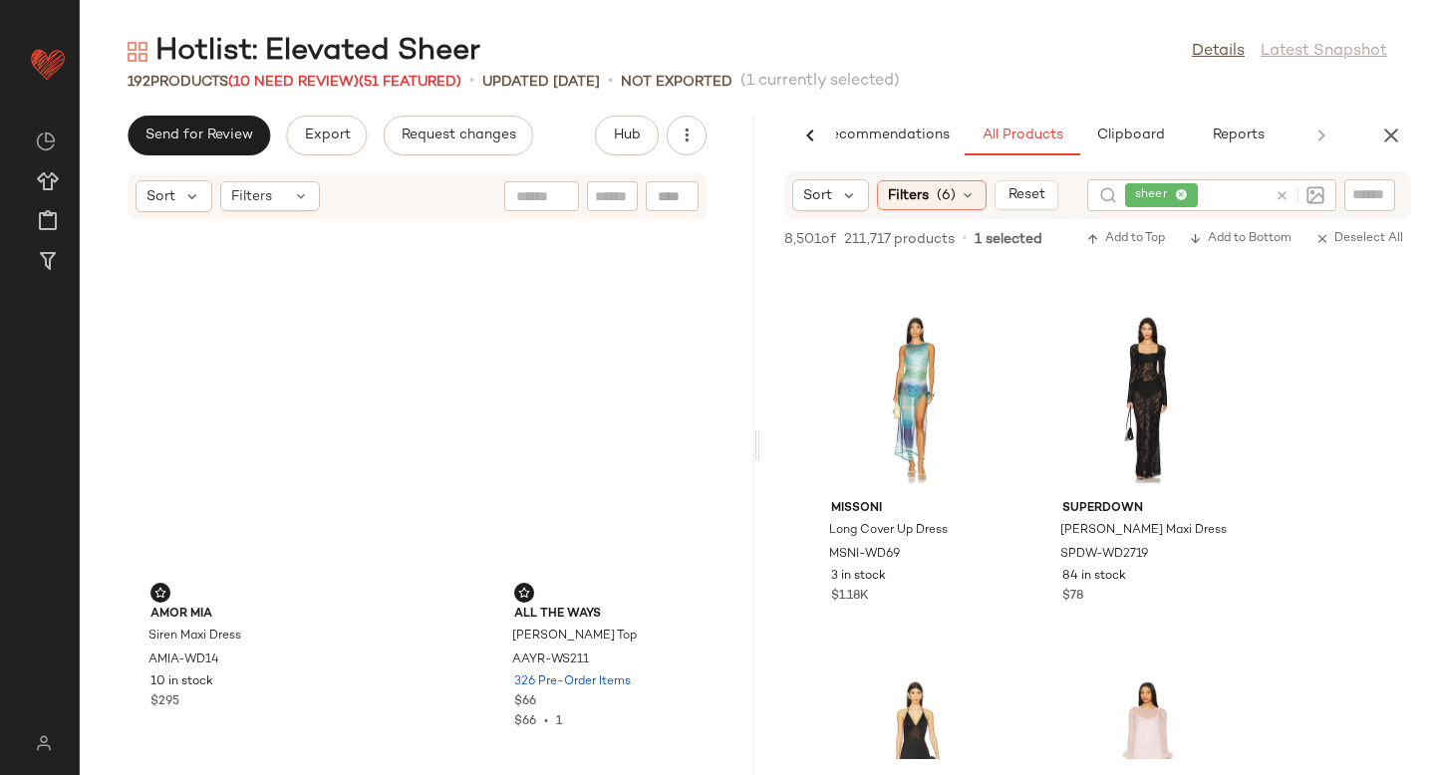
scroll to position [0, 0]
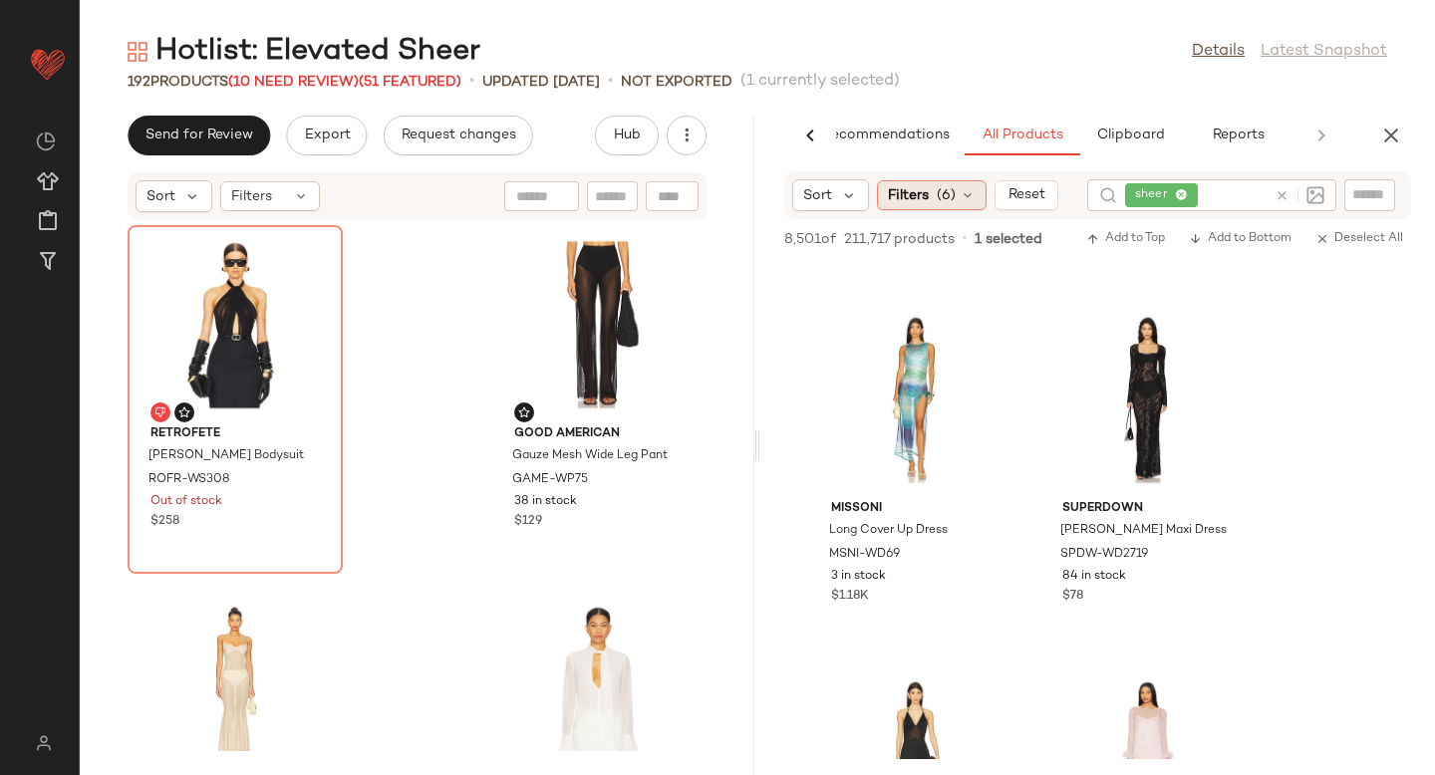
click at [929, 201] on div "Filters (6)" at bounding box center [932, 195] width 110 height 30
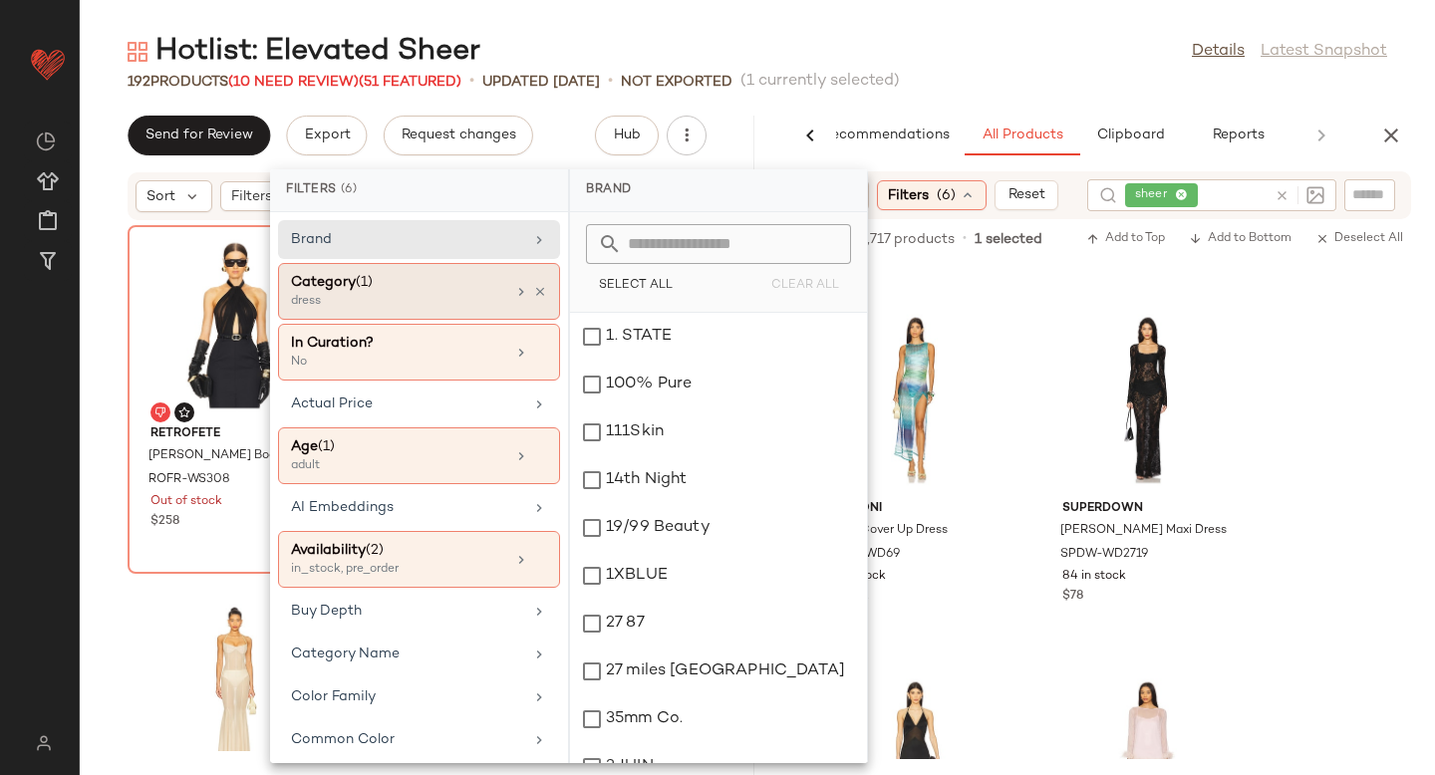
click at [453, 278] on div "Category (1)" at bounding box center [398, 282] width 214 height 21
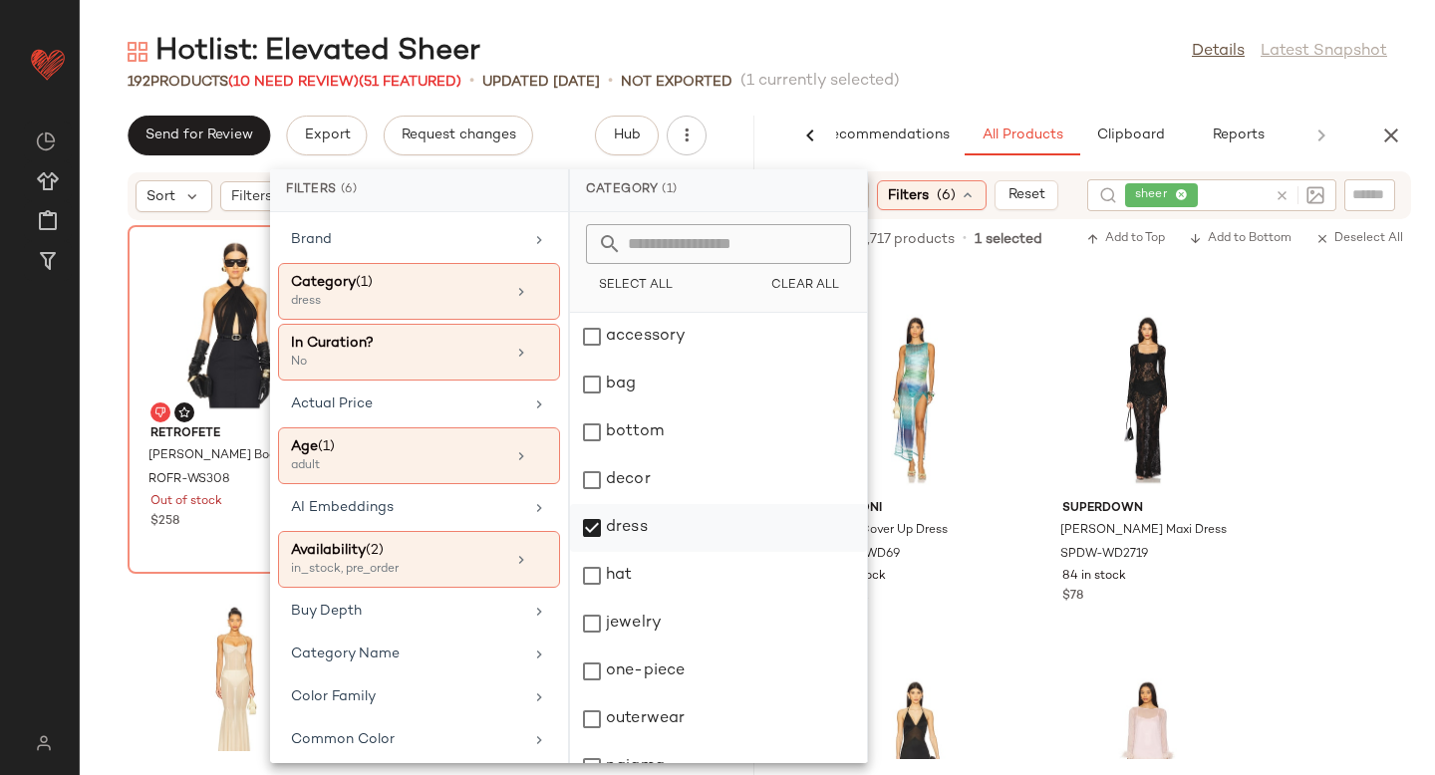
click at [586, 522] on div "dress" at bounding box center [718, 528] width 297 height 48
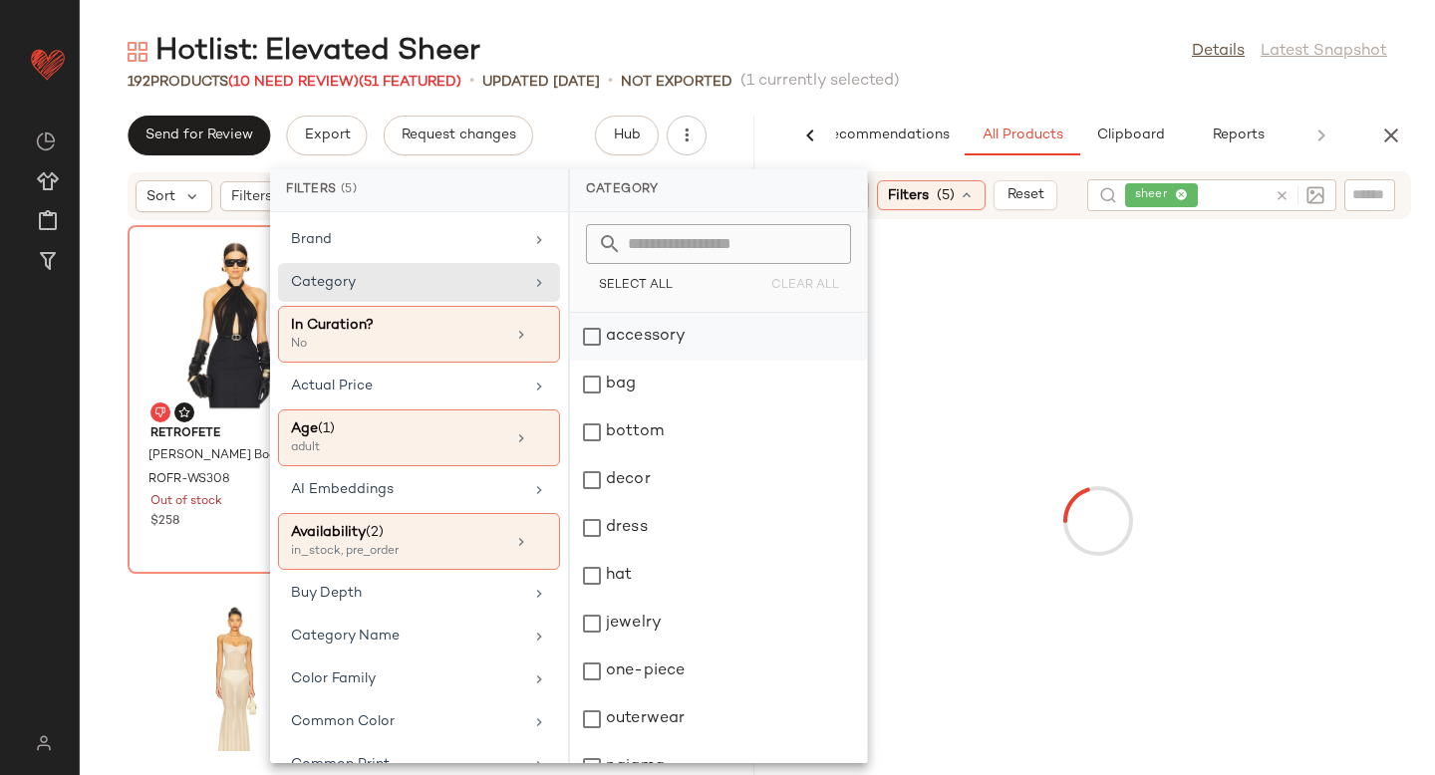
click at [585, 321] on div "accessory" at bounding box center [718, 337] width 297 height 48
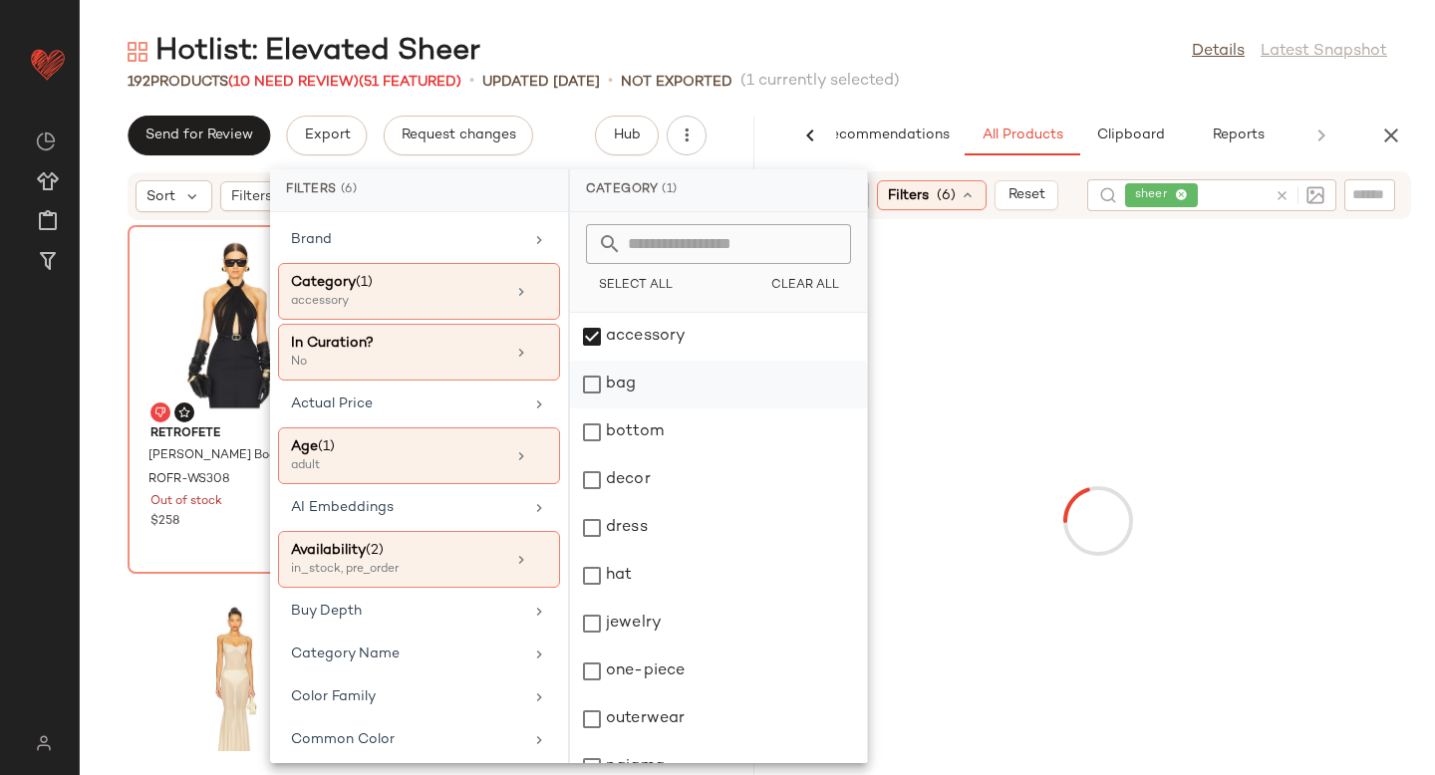
click at [592, 380] on div "bag" at bounding box center [718, 385] width 297 height 48
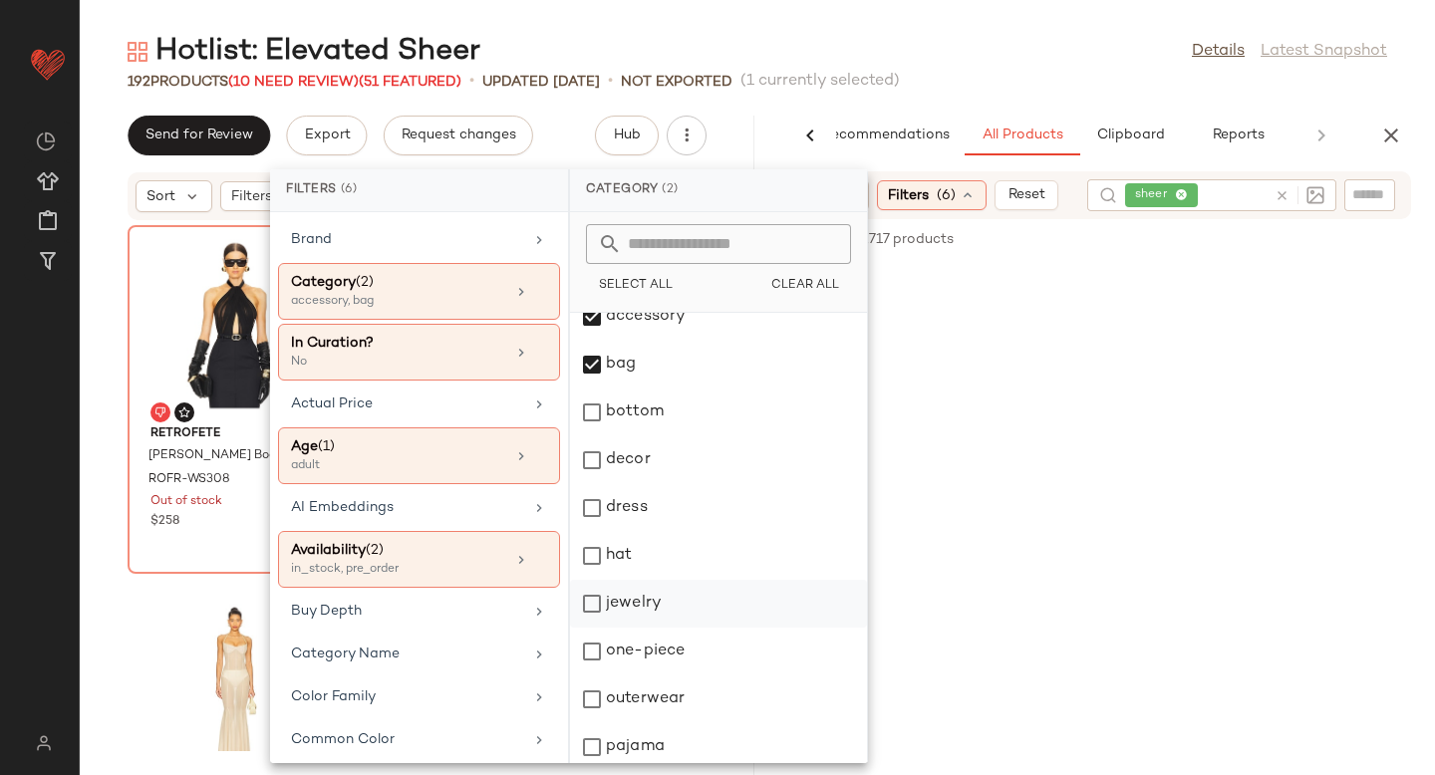
click at [591, 602] on div "jewelry" at bounding box center [718, 604] width 297 height 48
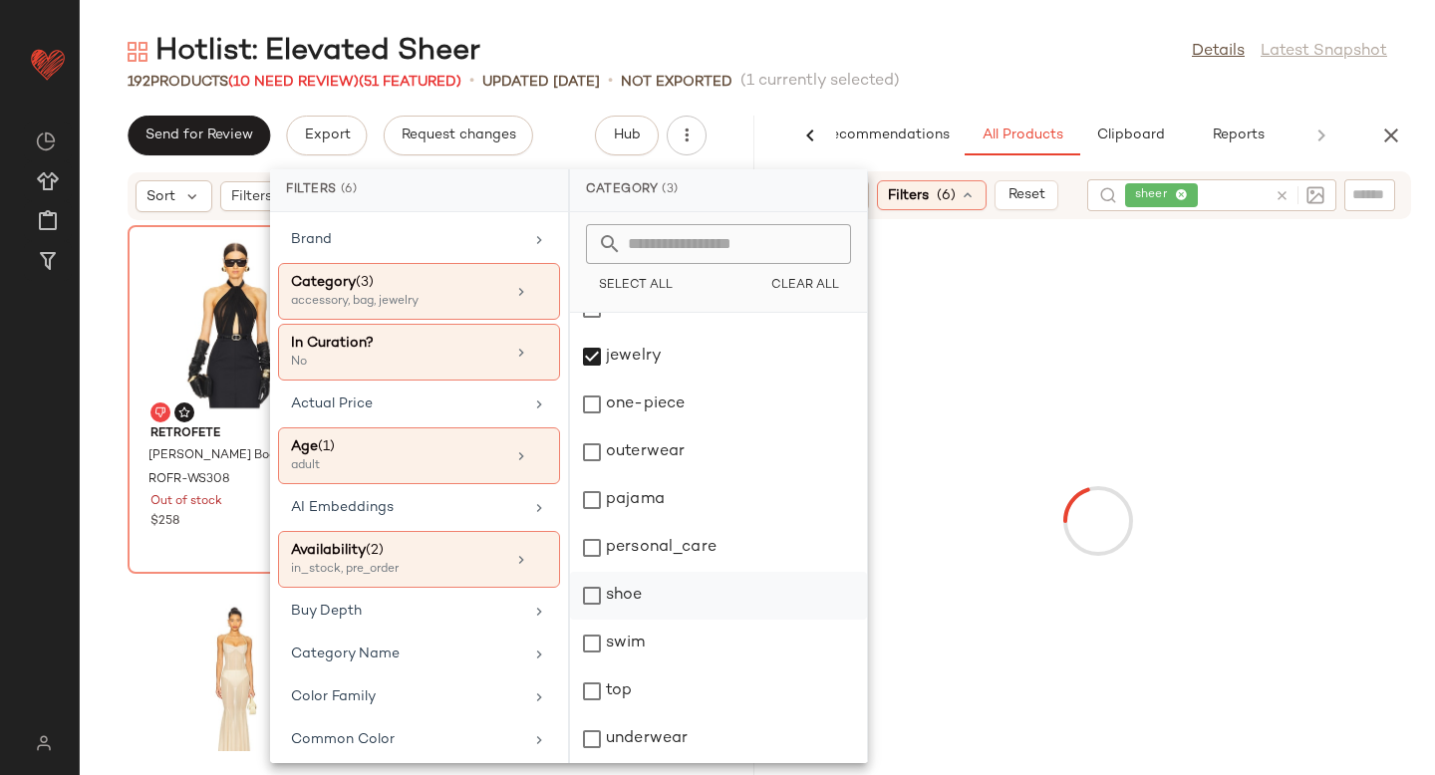
click at [590, 599] on div "shoe" at bounding box center [718, 596] width 297 height 48
click at [1204, 311] on div at bounding box center [1097, 521] width 667 height 596
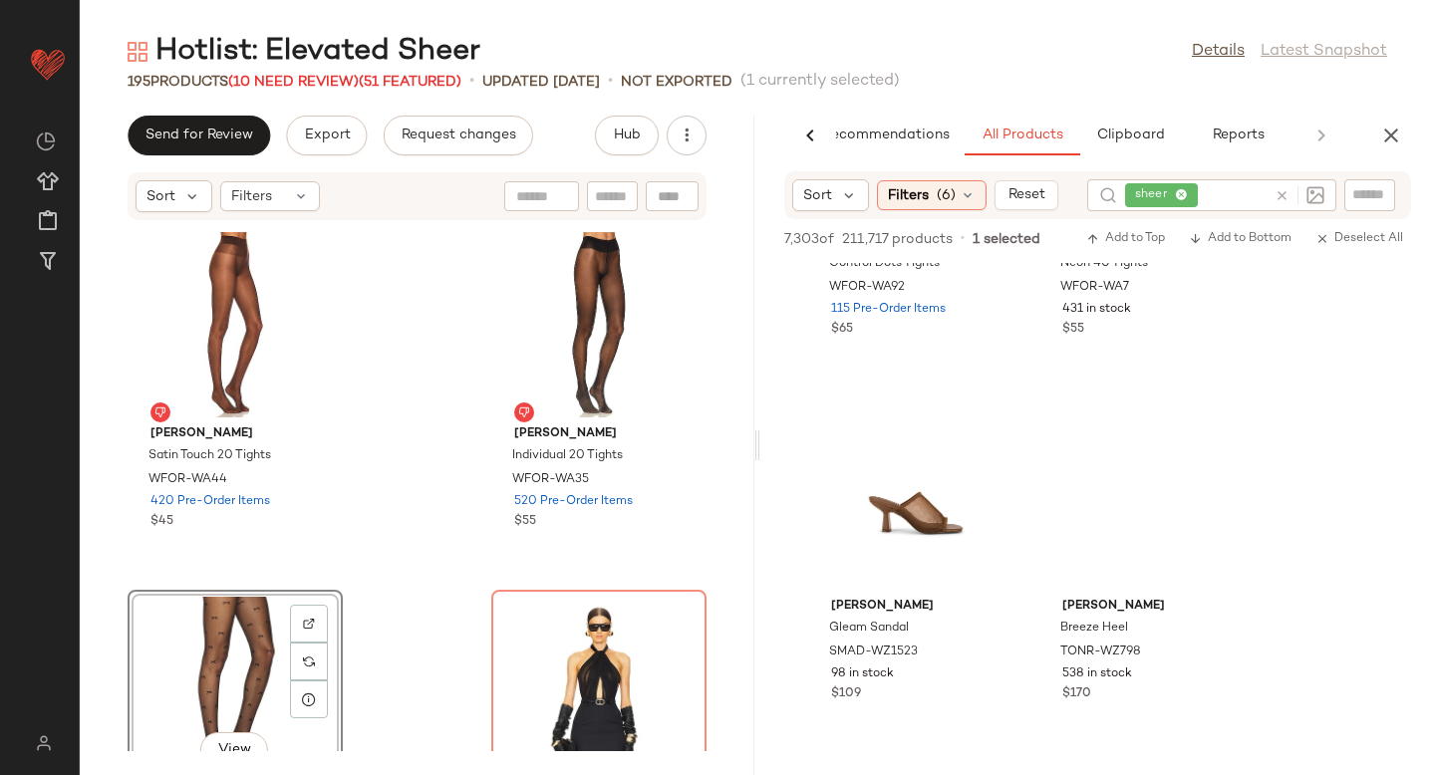
scroll to position [8300, 0]
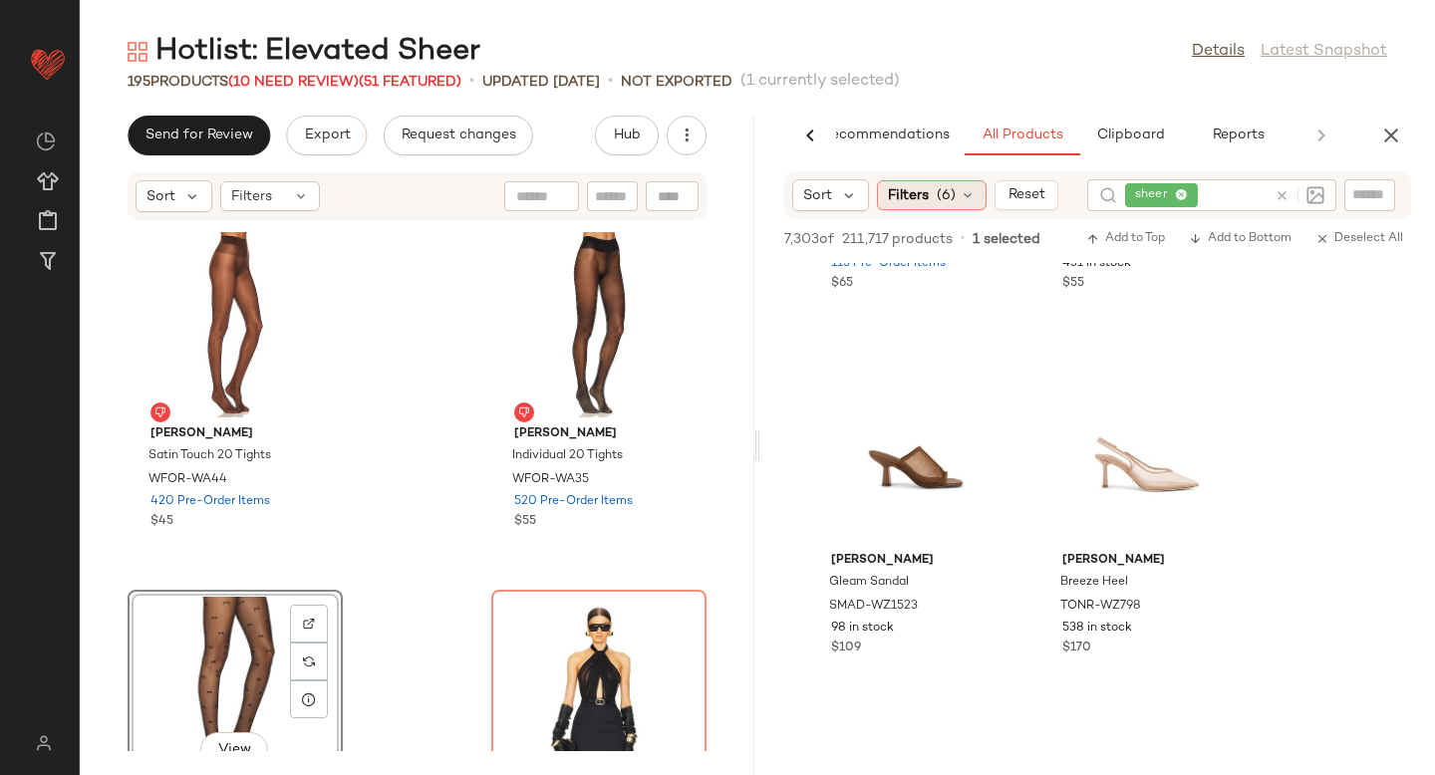
click at [952, 188] on span "(6)" at bounding box center [946, 195] width 19 height 21
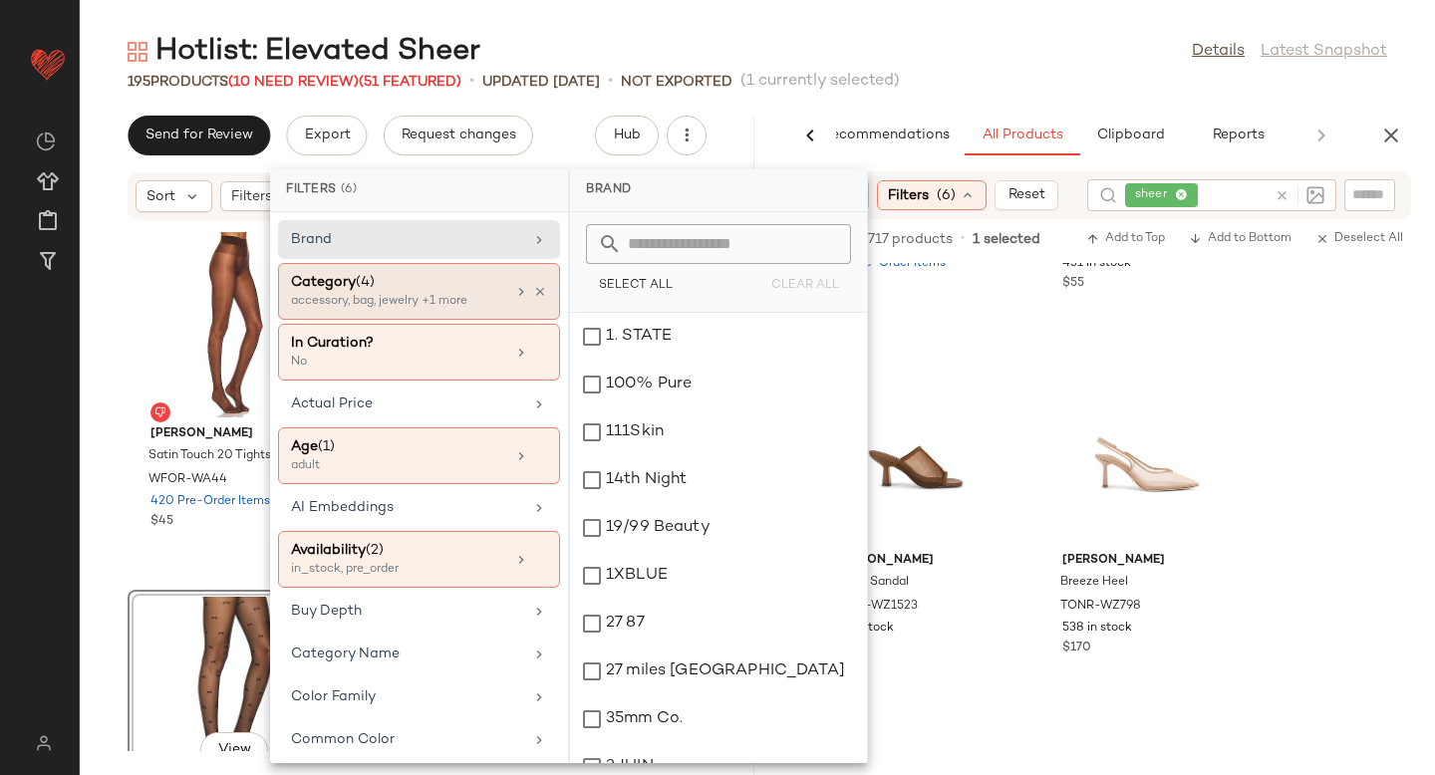
click at [434, 300] on div "accessory, bag, jewelry +1 more" at bounding box center [390, 302] width 199 height 18
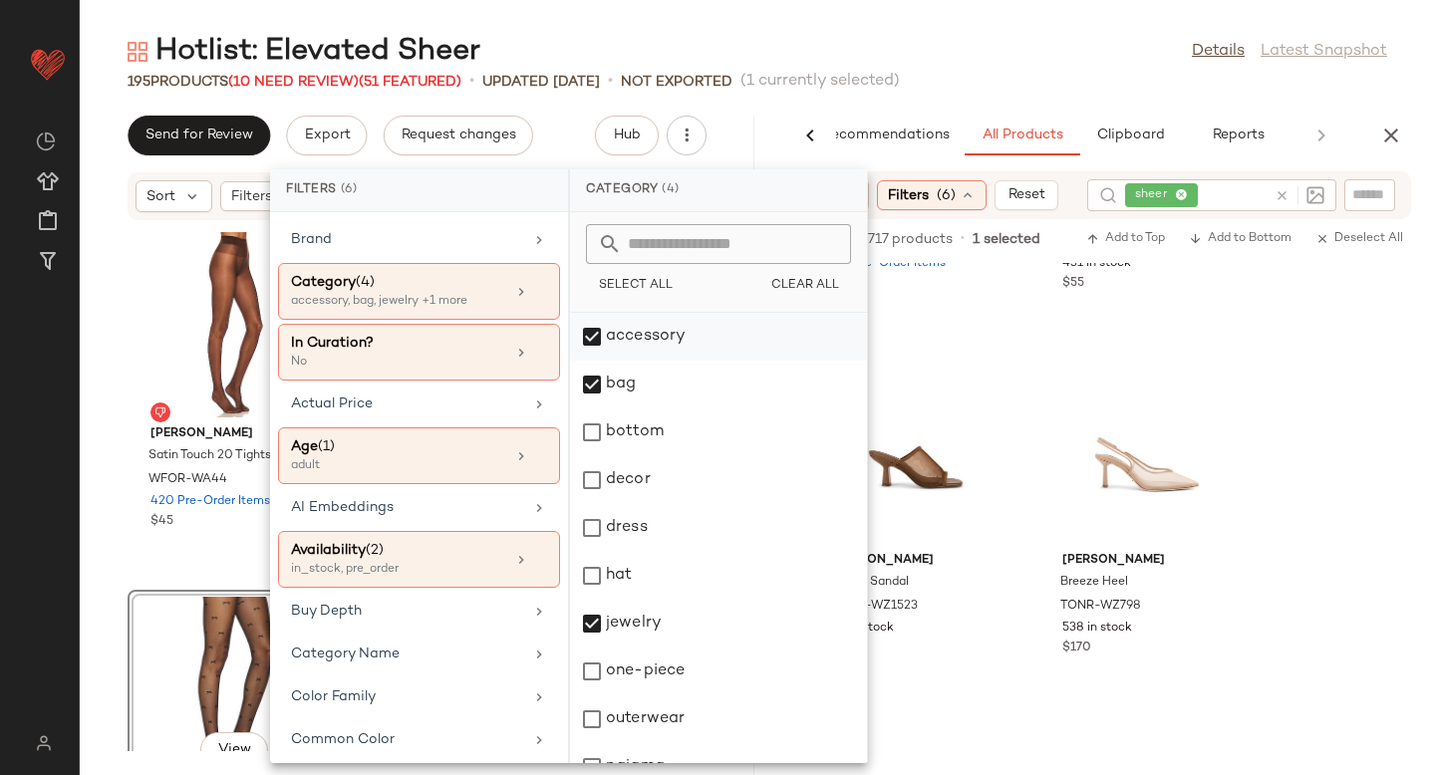
click at [669, 339] on div "accessory" at bounding box center [718, 337] width 297 height 48
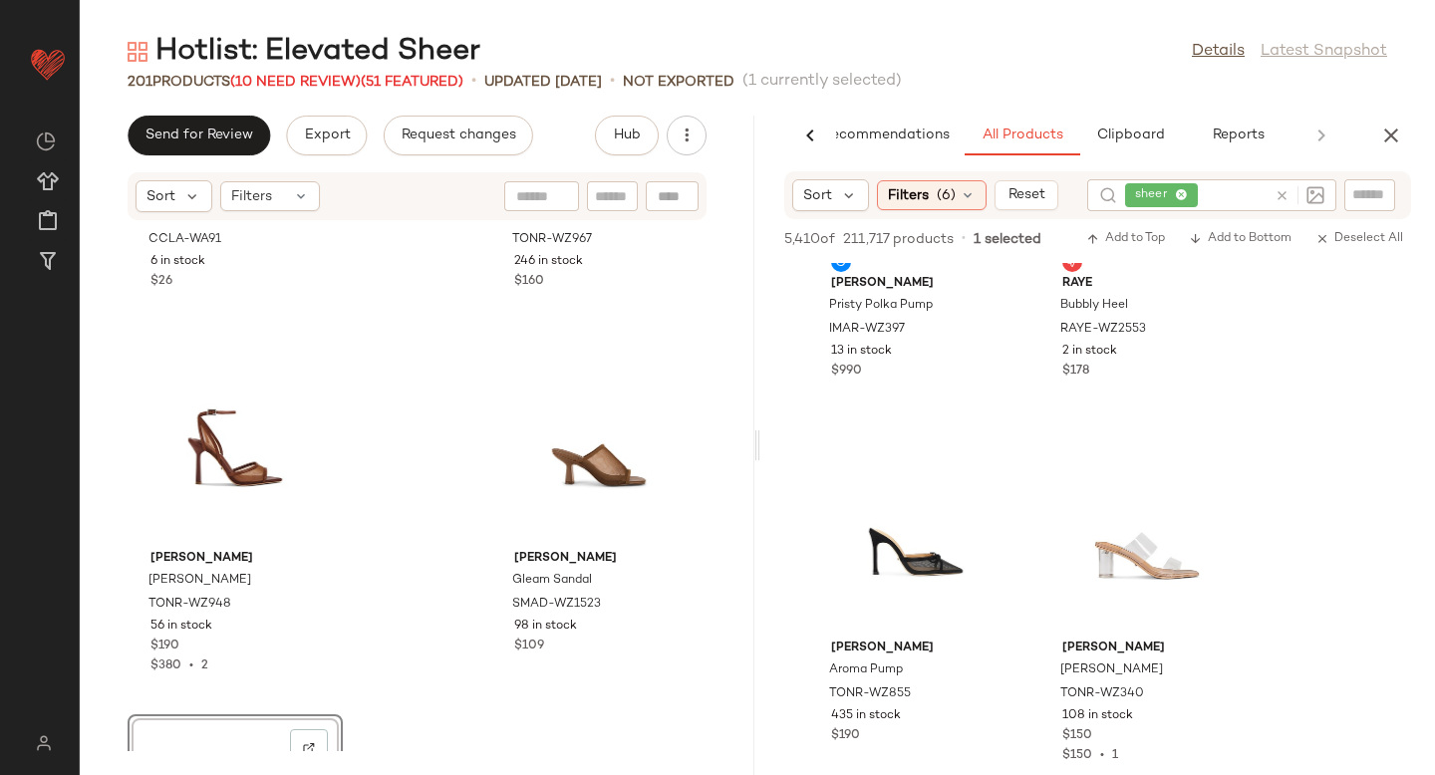
scroll to position [1833, 0]
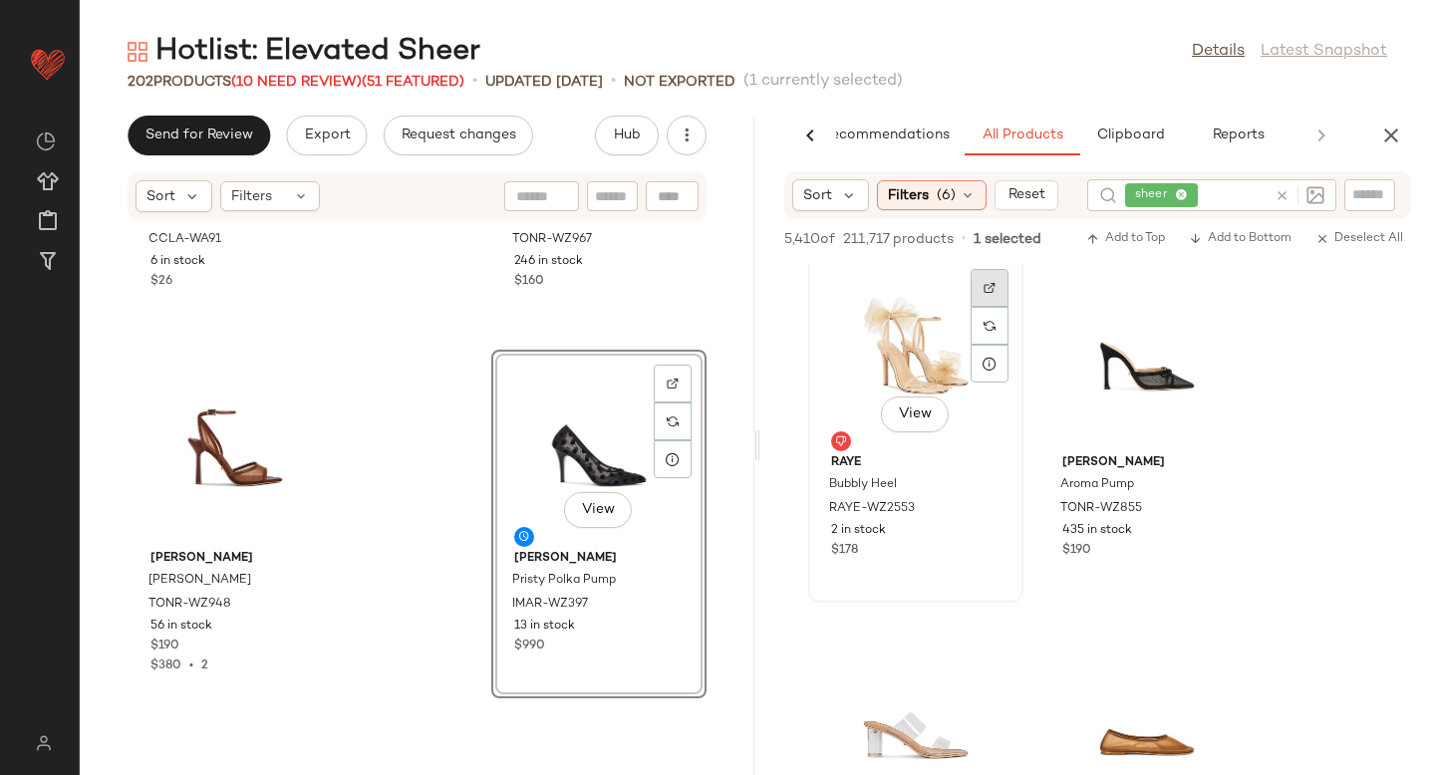
click at [985, 282] on img at bounding box center [990, 288] width 12 height 12
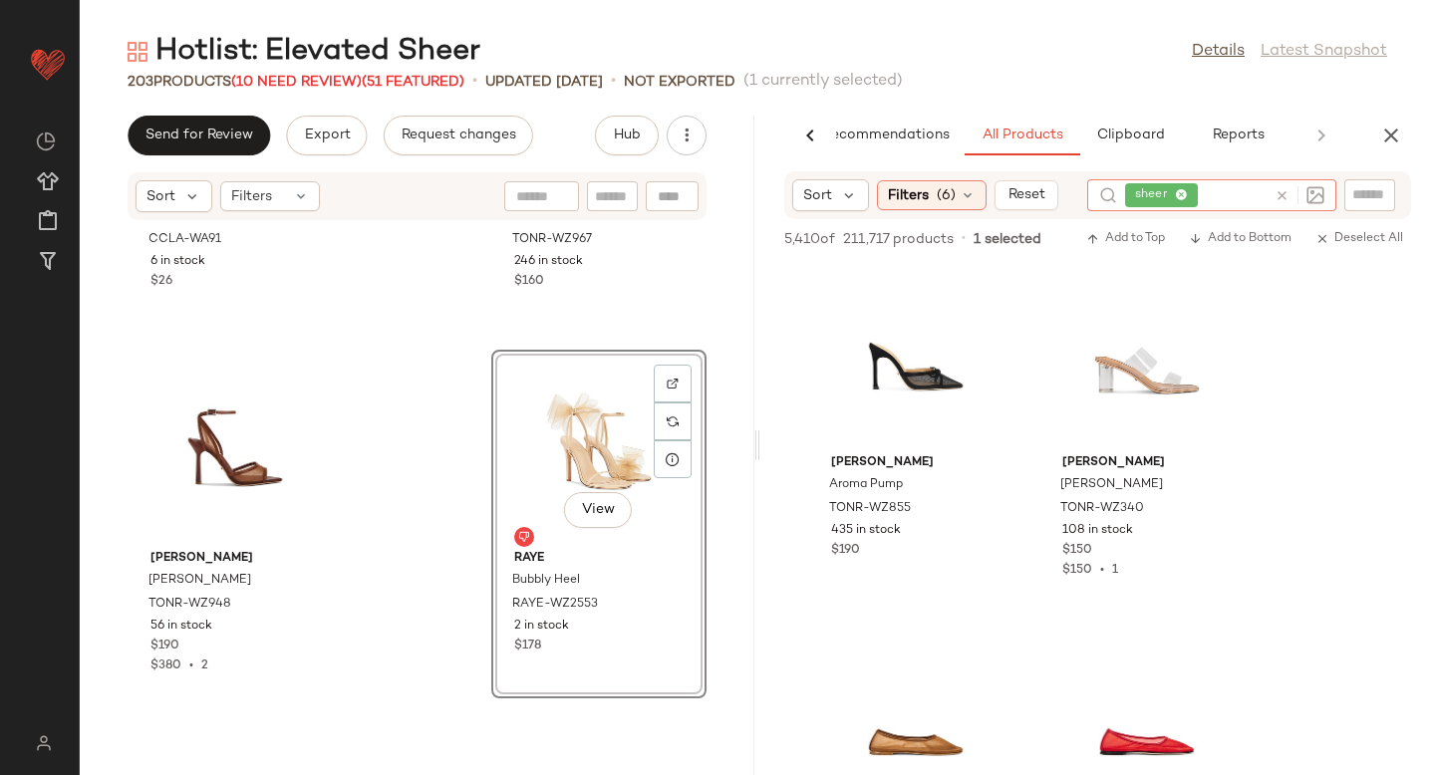
click at [1280, 198] on icon at bounding box center [1281, 195] width 15 height 15
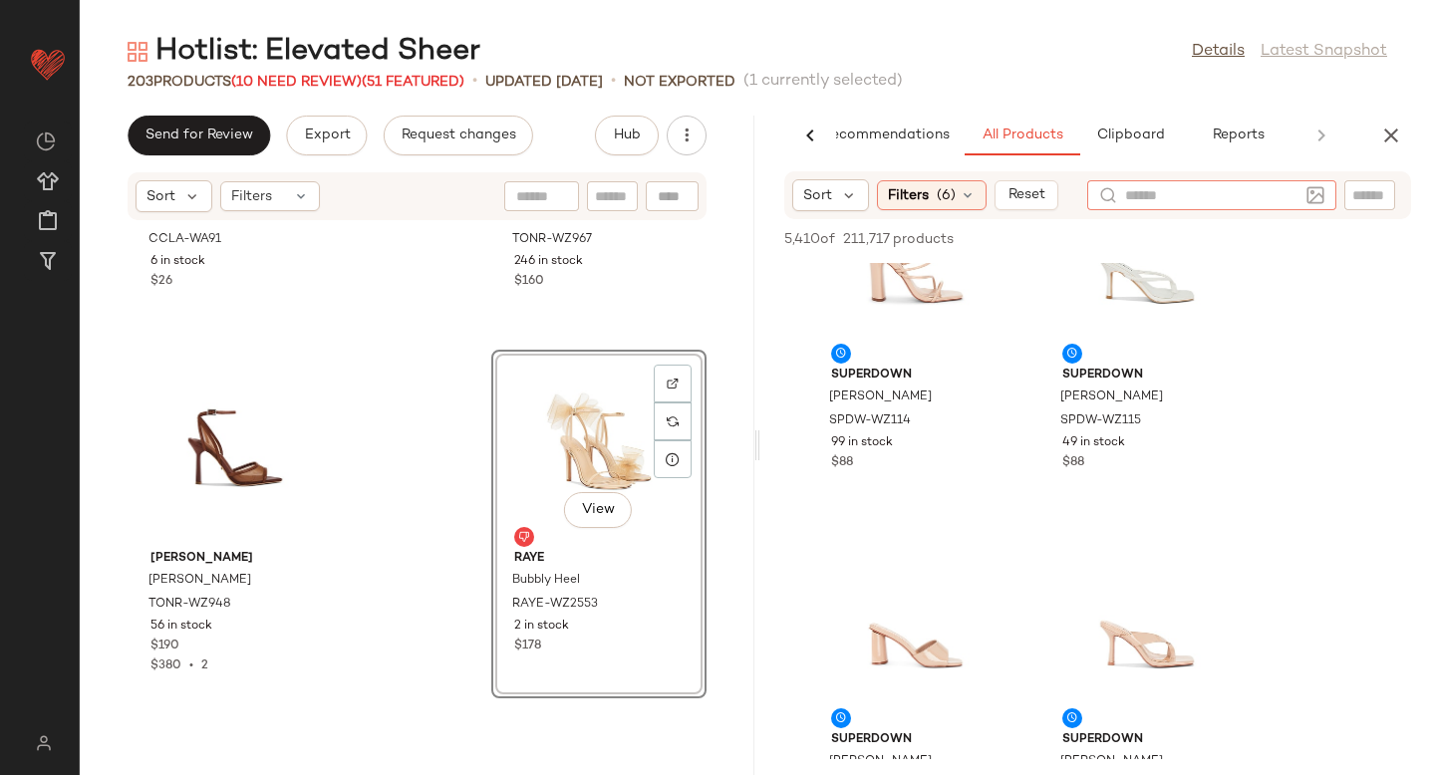
scroll to position [226, 0]
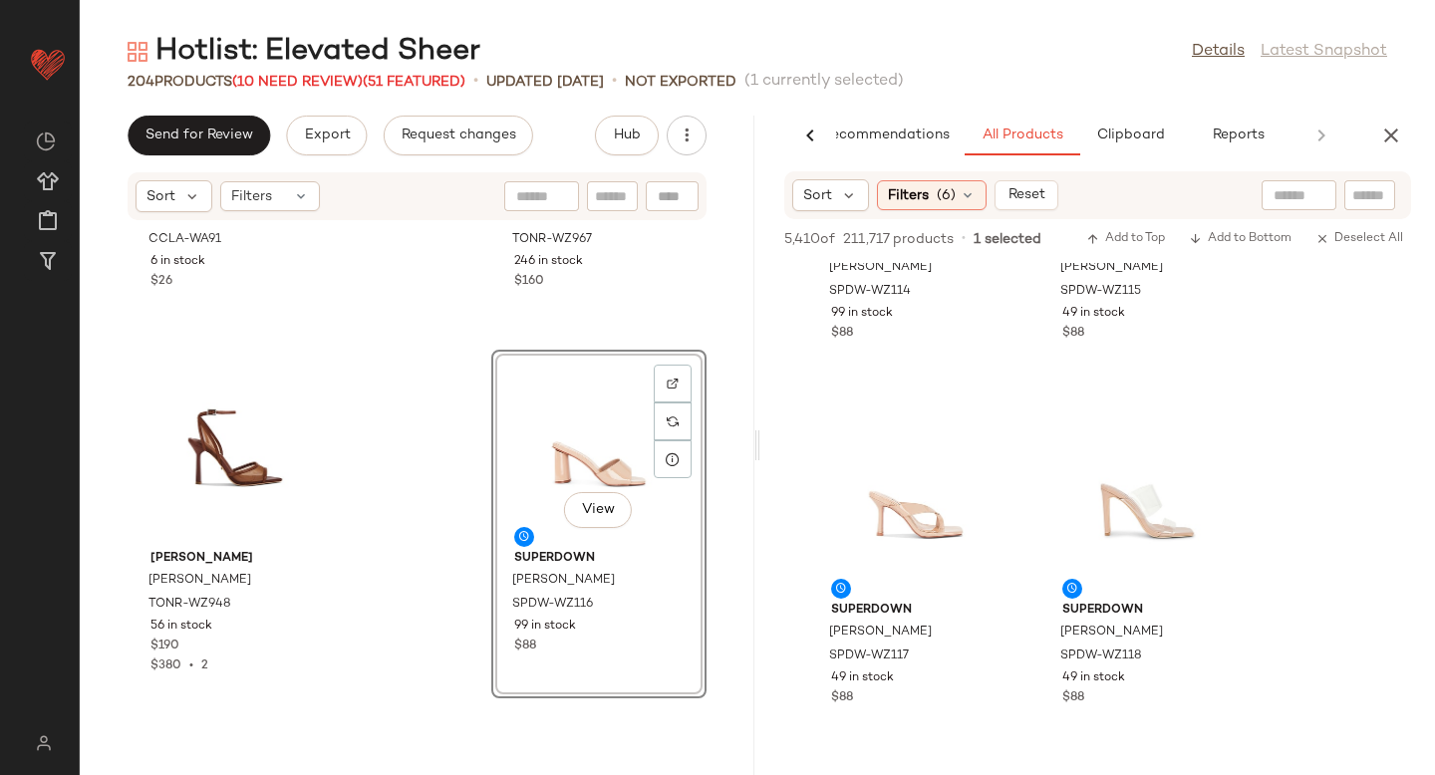
click at [549, 437] on div "View" at bounding box center [598, 449] width 201 height 185
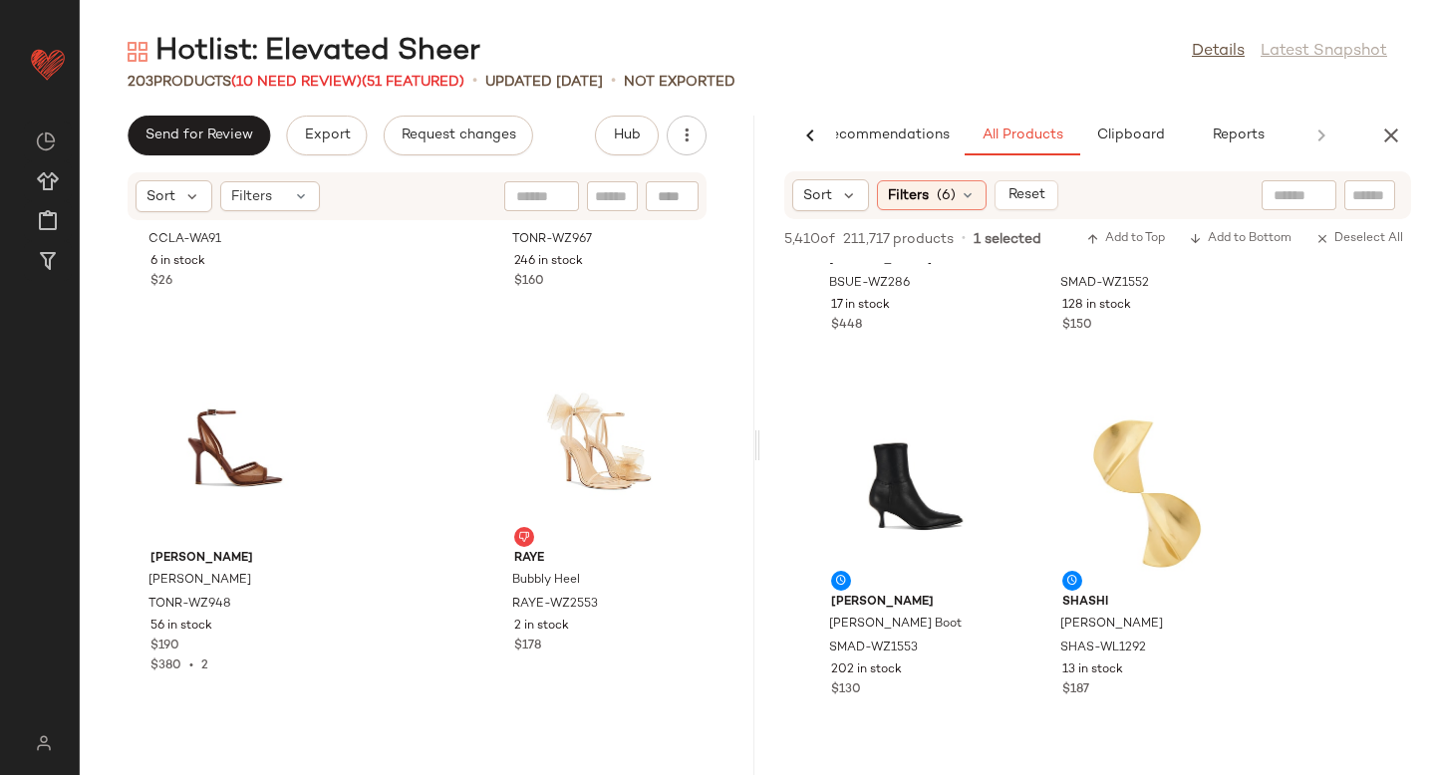
scroll to position [2789, 0]
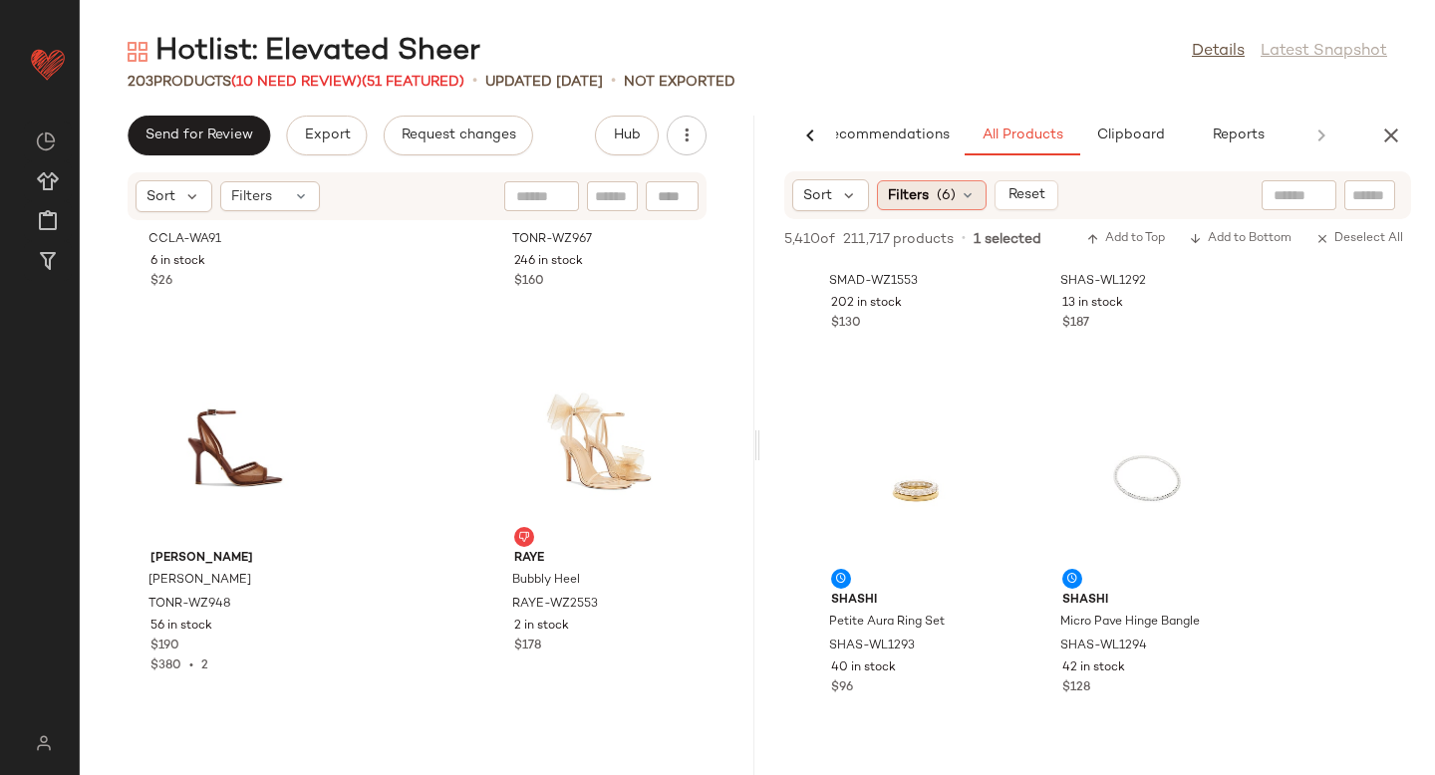
click at [922, 192] on span "Filters" at bounding box center [908, 195] width 41 height 21
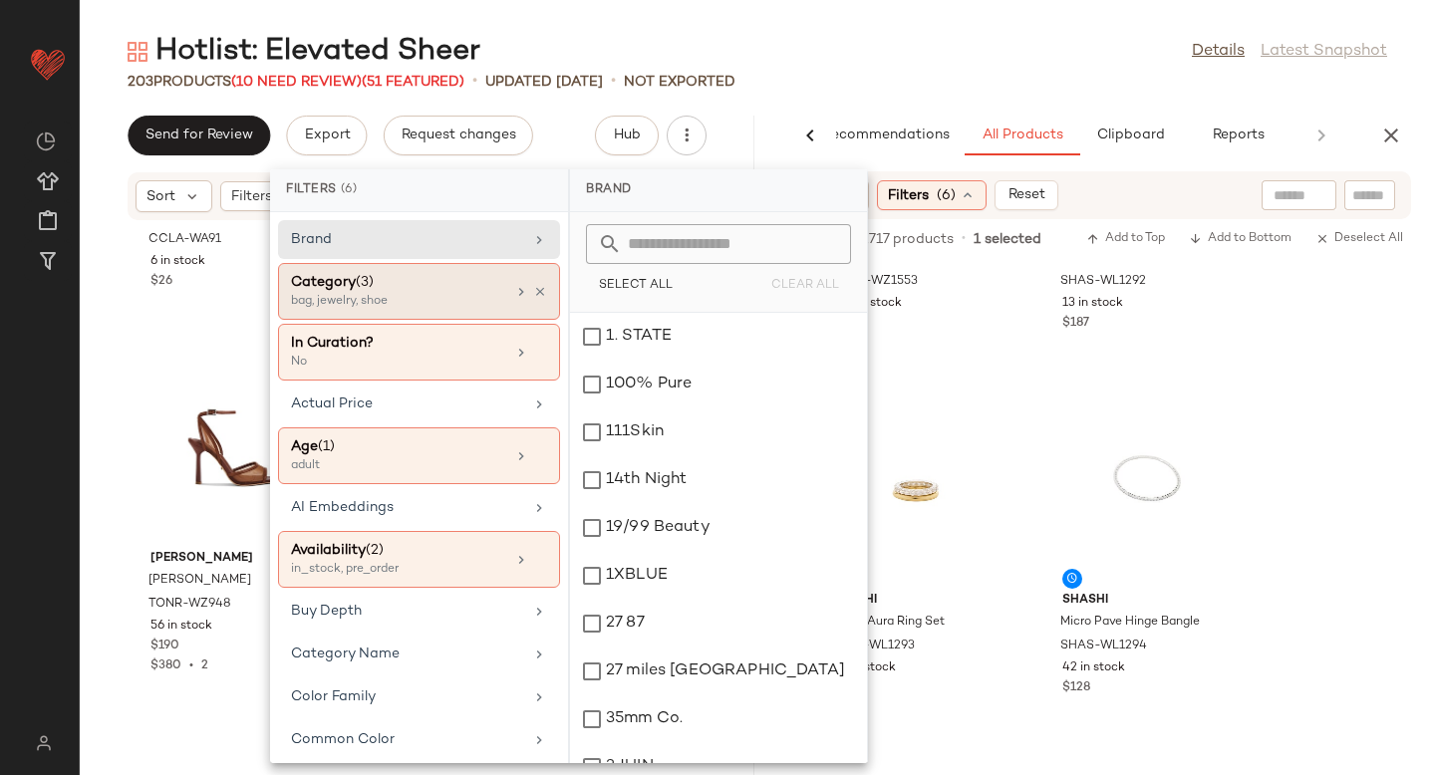
click at [461, 296] on div "bag, jewelry, shoe" at bounding box center [390, 302] width 199 height 18
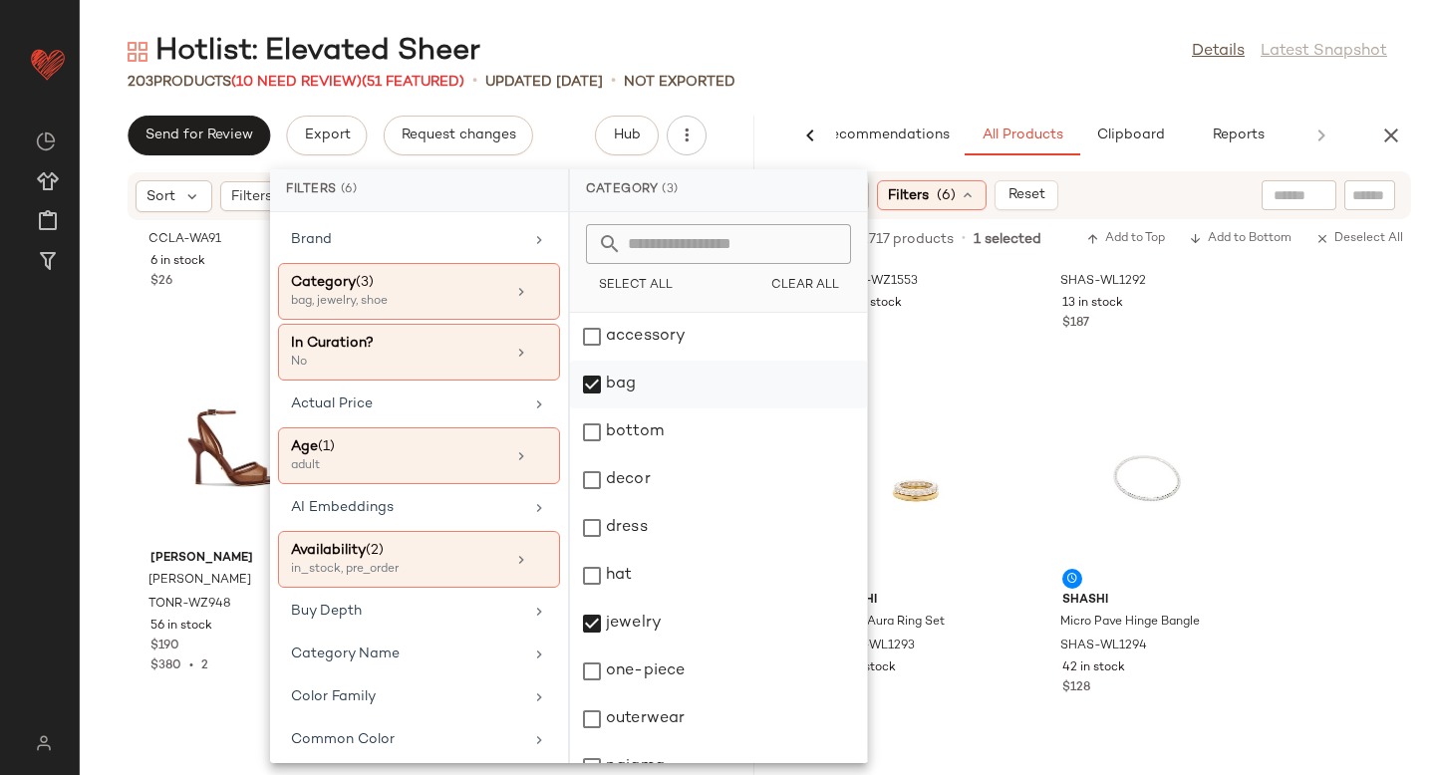
click at [597, 386] on div "bag" at bounding box center [718, 385] width 297 height 48
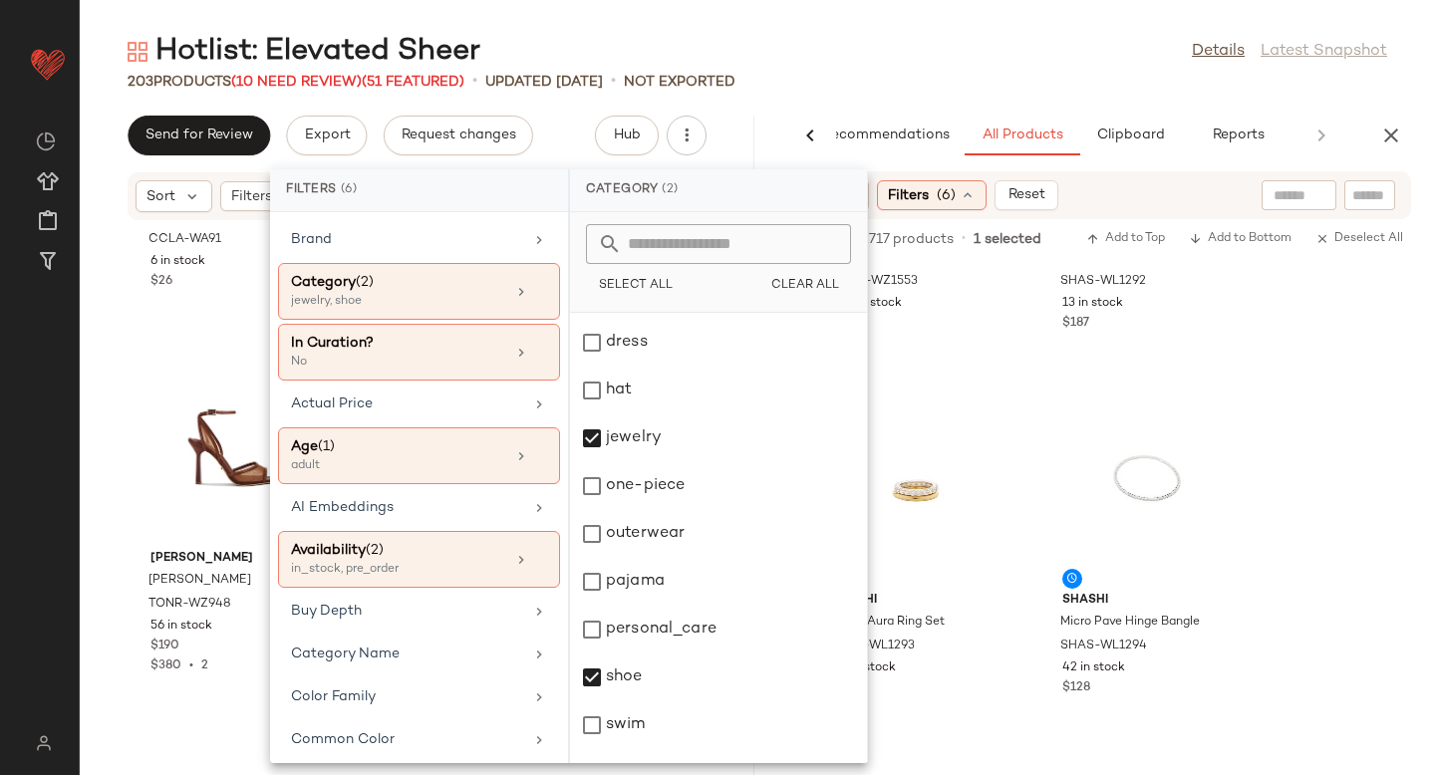
scroll to position [267, 0]
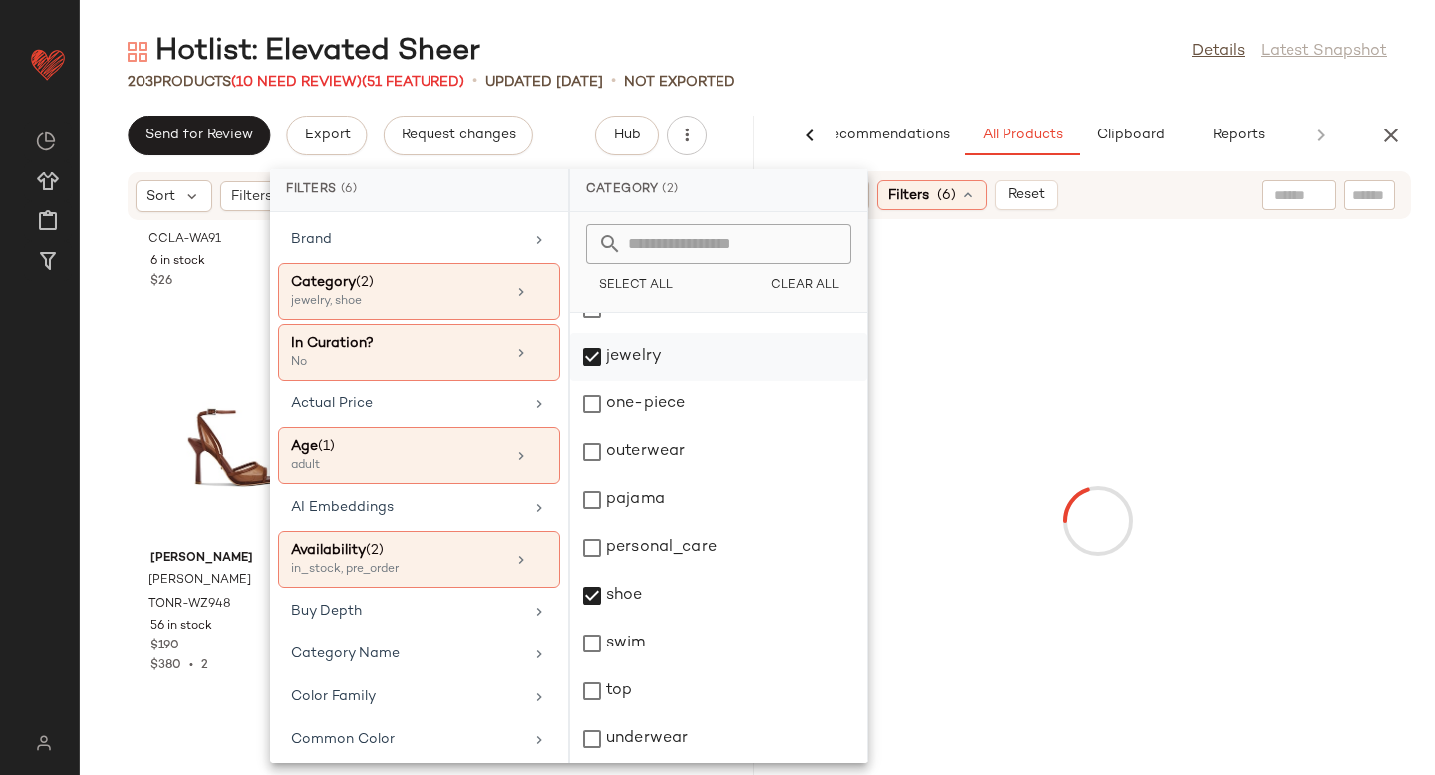
click at [592, 363] on div "jewelry" at bounding box center [718, 357] width 297 height 48
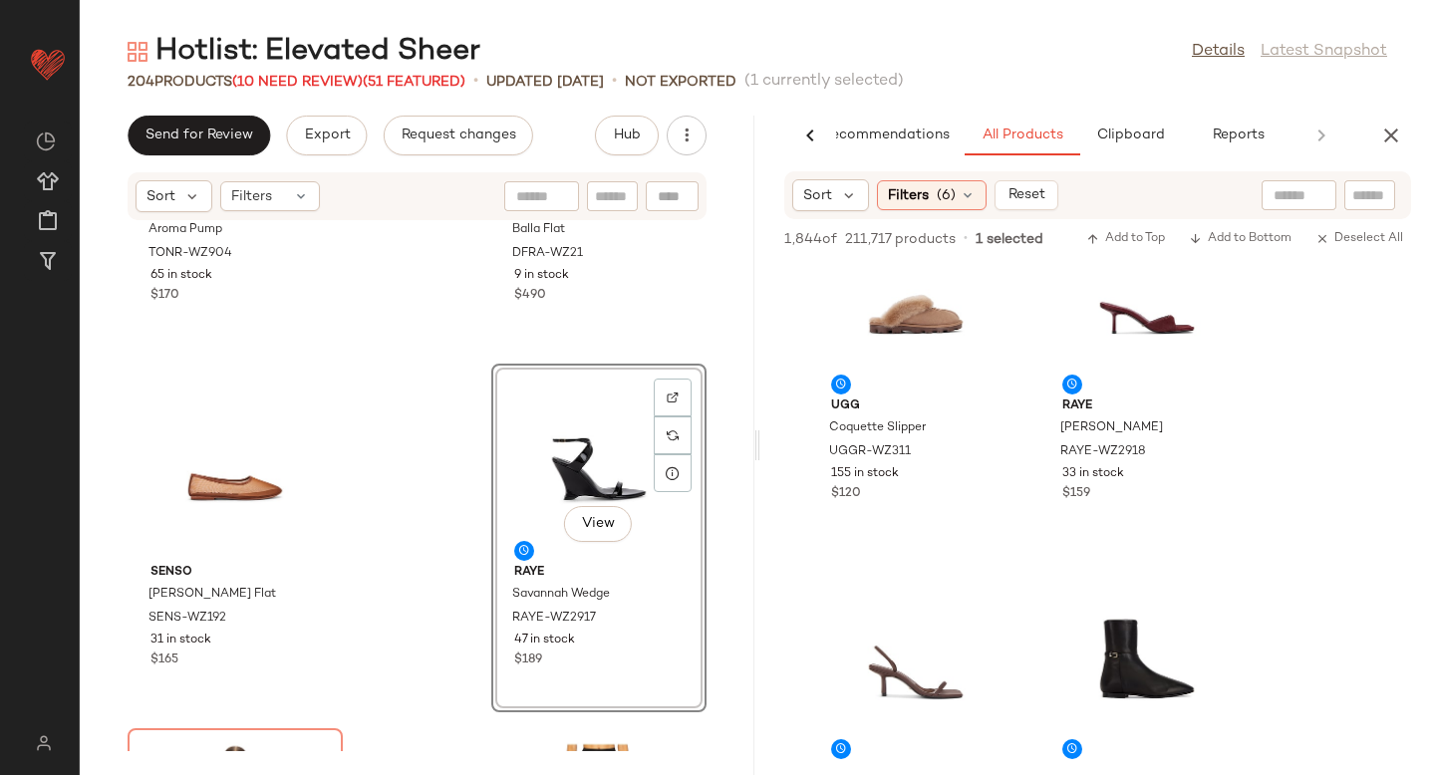
scroll to position [5534, 0]
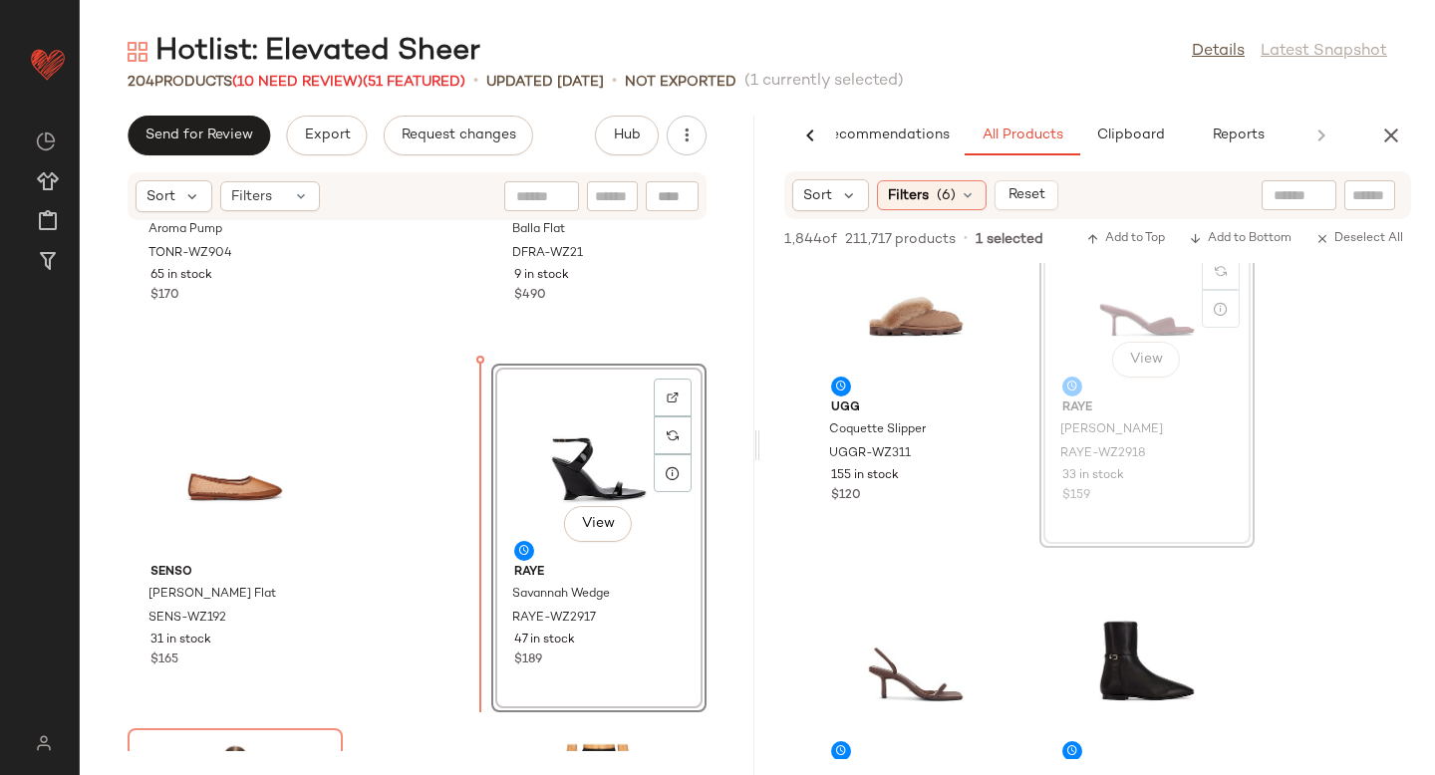
drag, startPoint x: 1124, startPoint y: 312, endPoint x: 427, endPoint y: 613, distance: 758.8
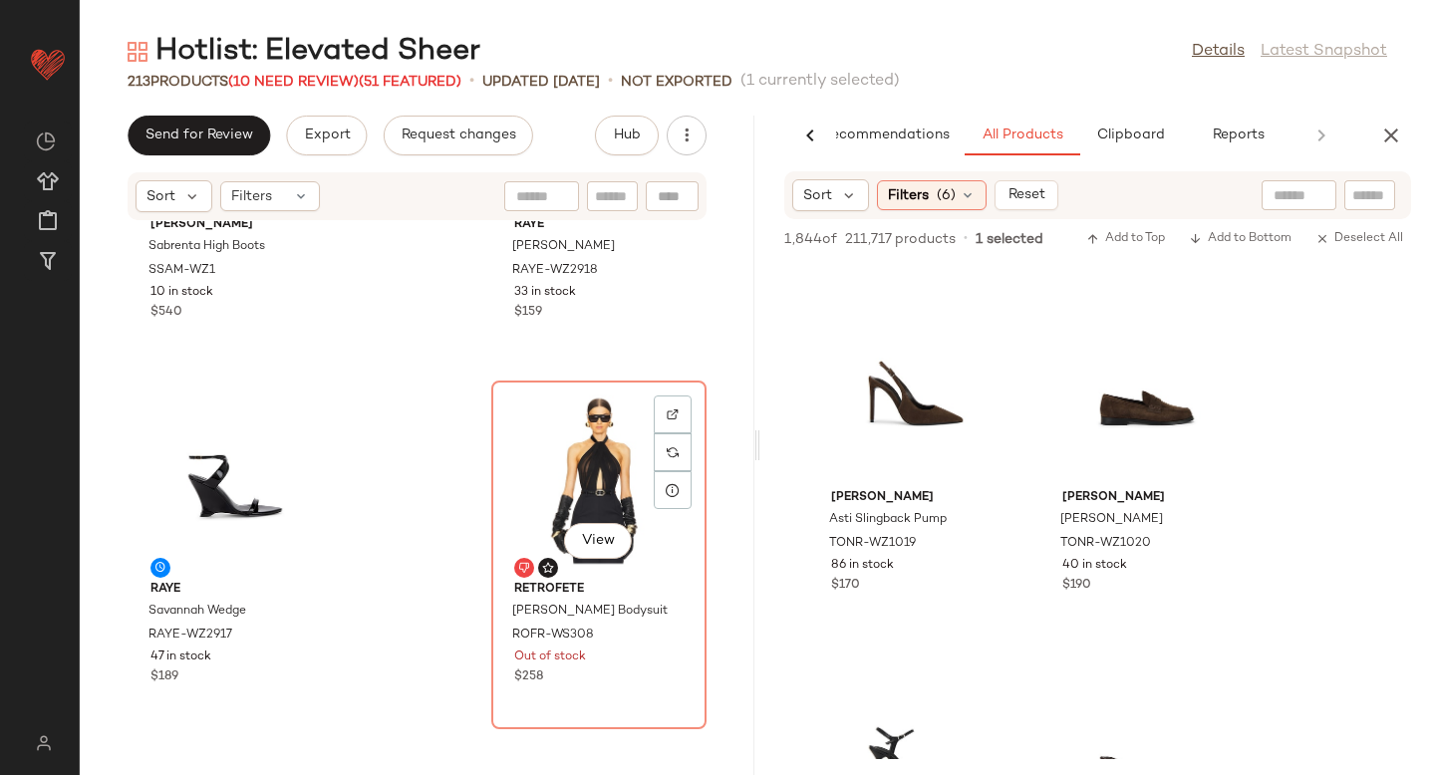
scroll to position [3507, 0]
click at [948, 185] on span "(6)" at bounding box center [946, 195] width 19 height 21
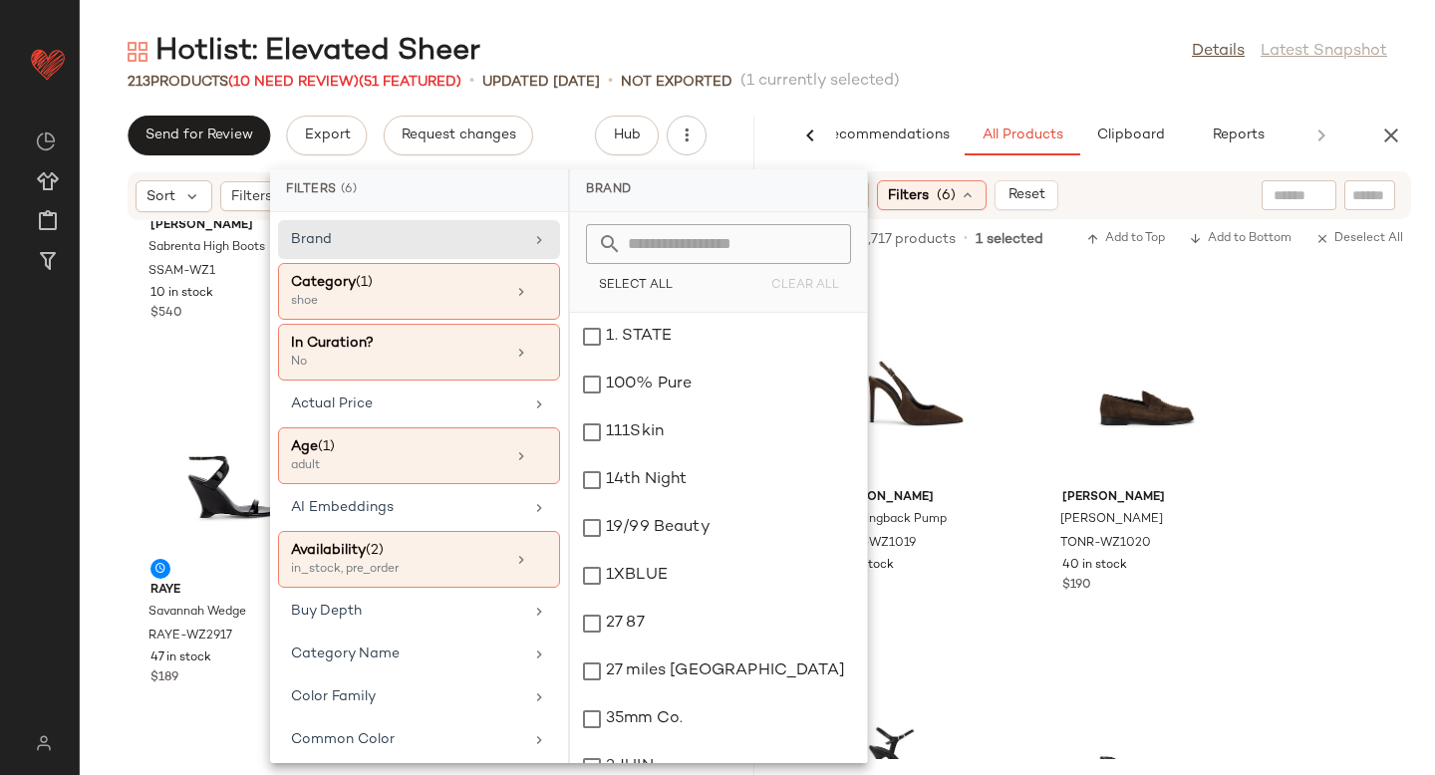
click at [455, 278] on div "Category (1)" at bounding box center [398, 282] width 214 height 21
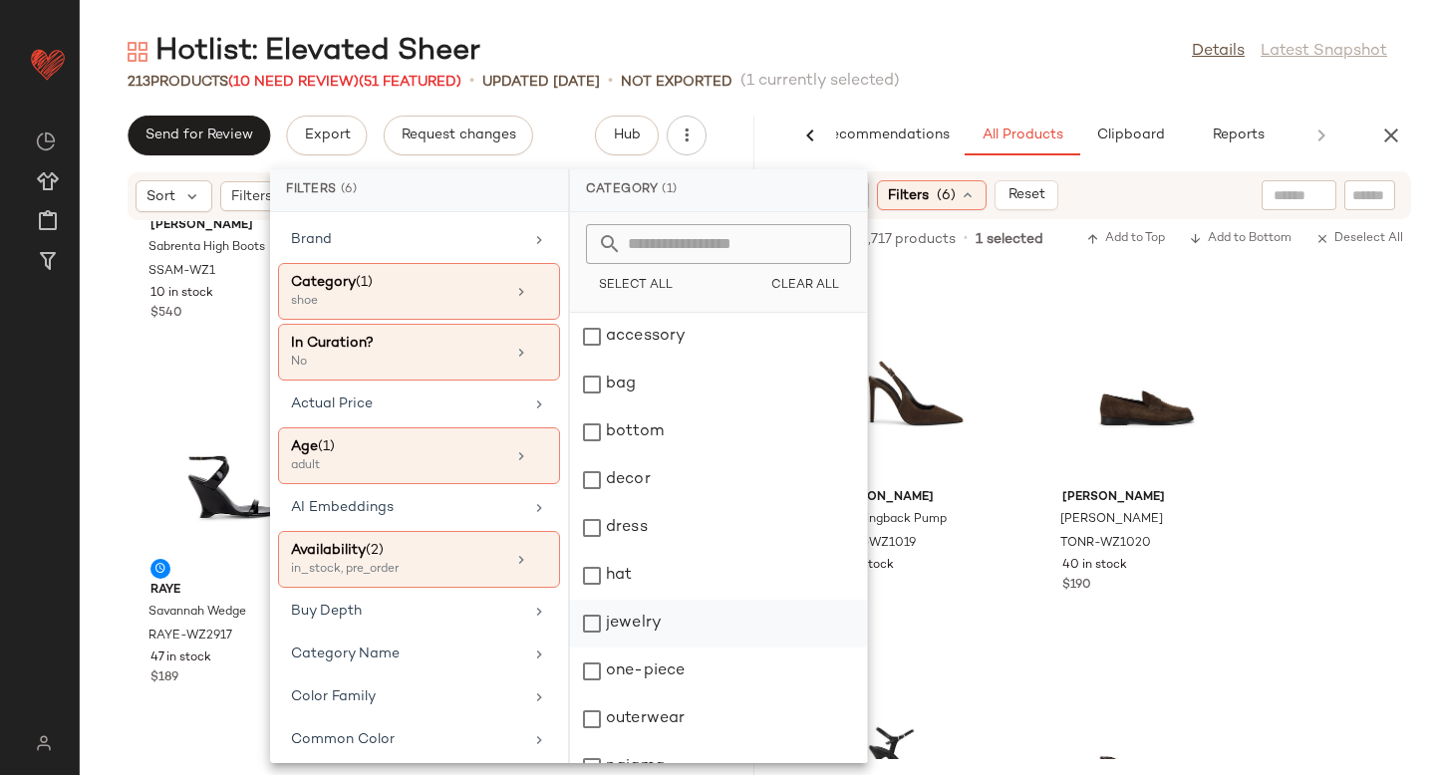
click at [592, 625] on div "jewelry" at bounding box center [718, 624] width 297 height 48
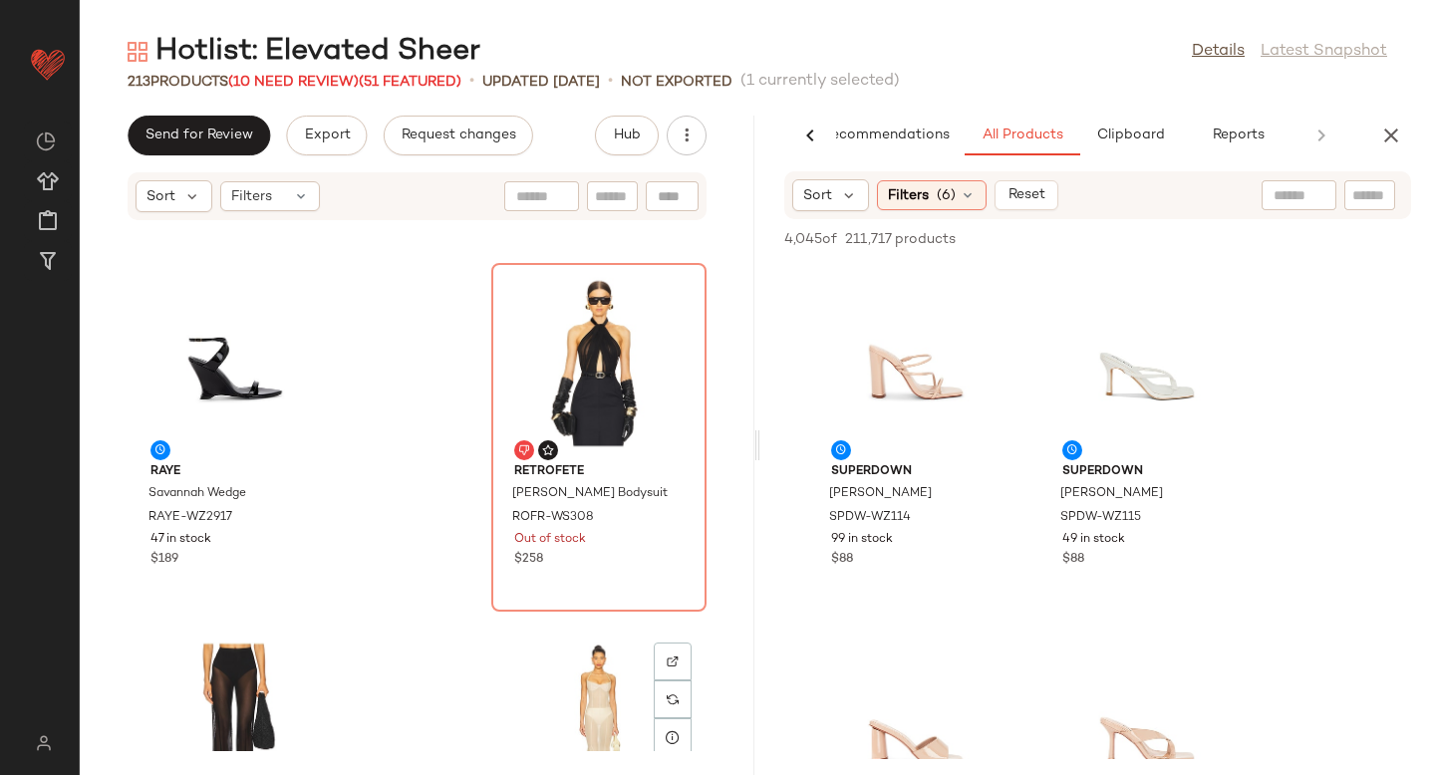
scroll to position [3596, 0]
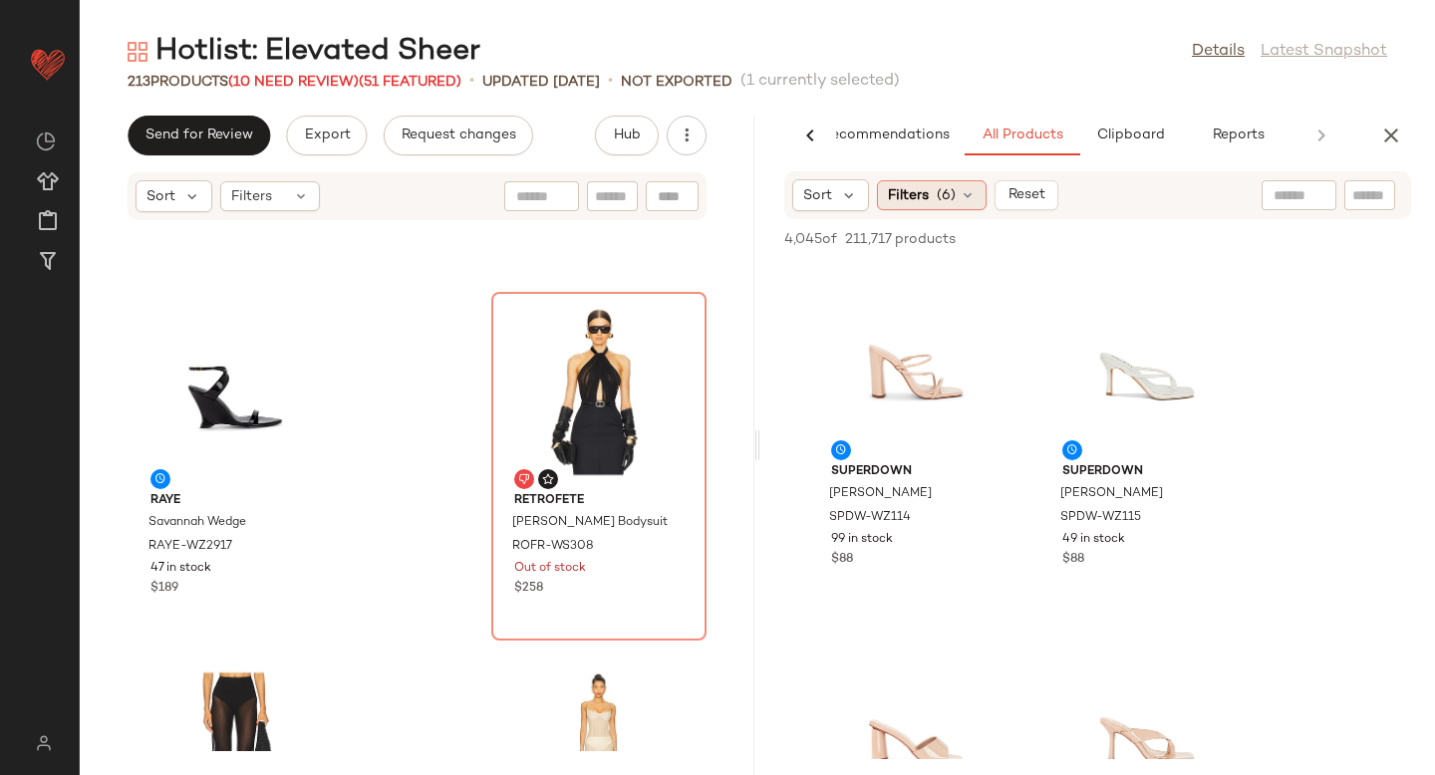
click at [915, 197] on span "Filters" at bounding box center [908, 195] width 41 height 21
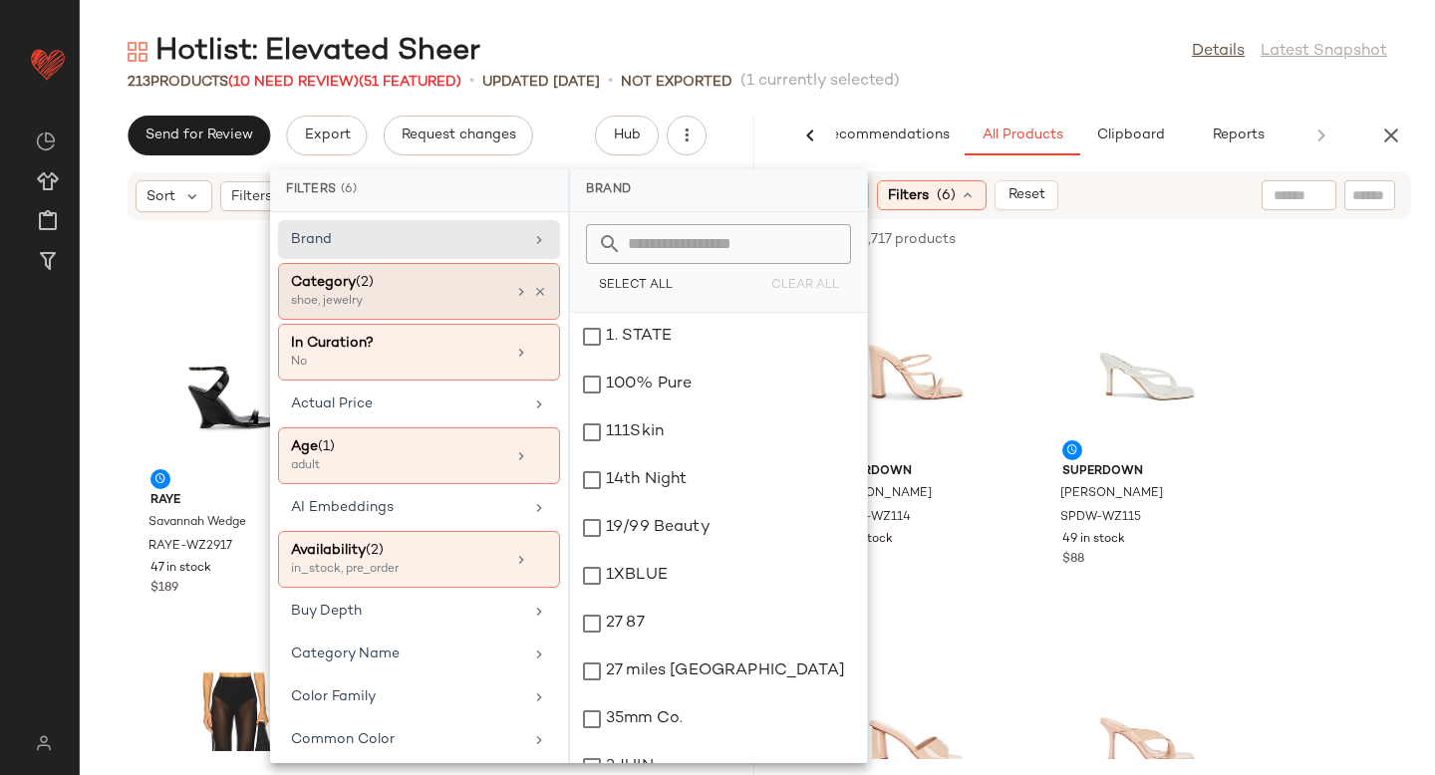
click at [420, 295] on div "shoe, jewelry" at bounding box center [390, 302] width 199 height 18
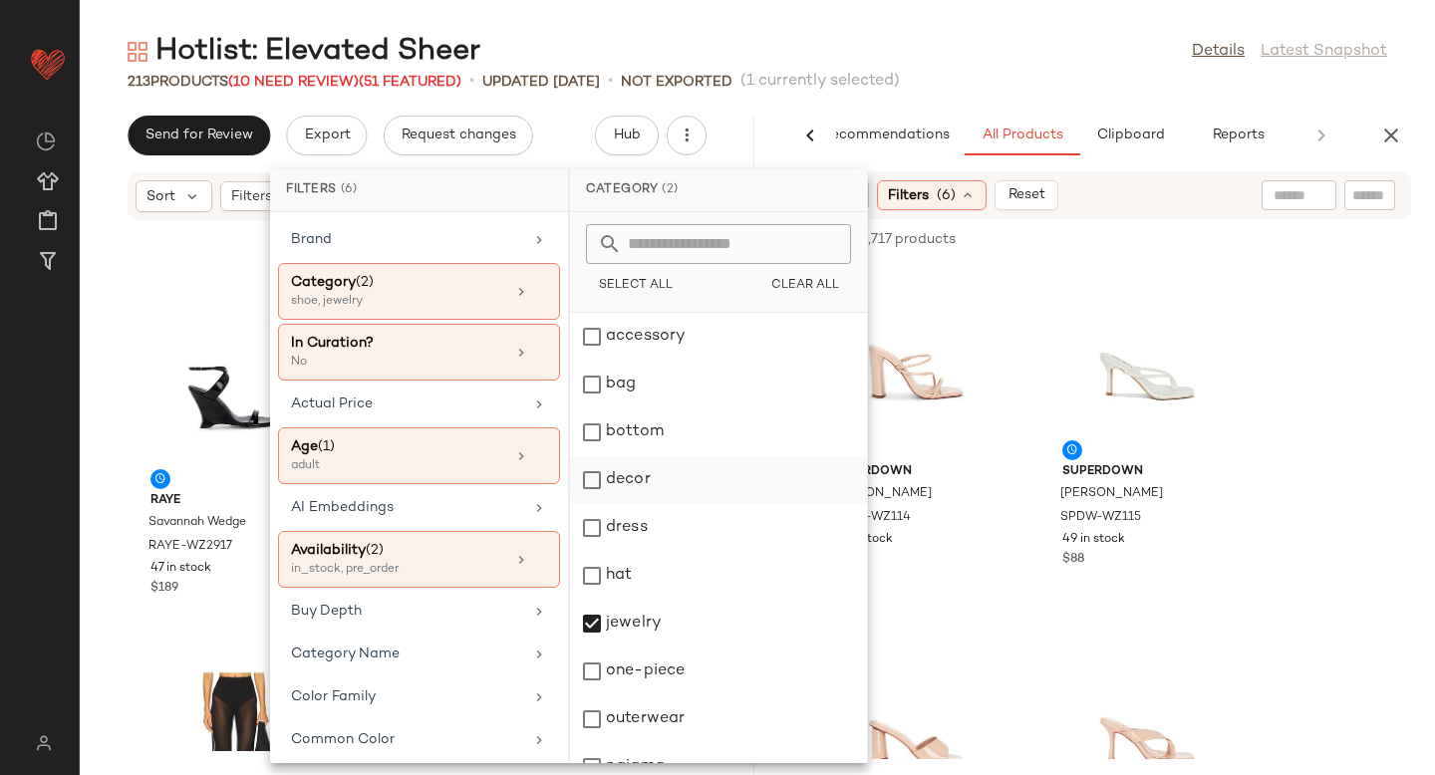
scroll to position [267, 0]
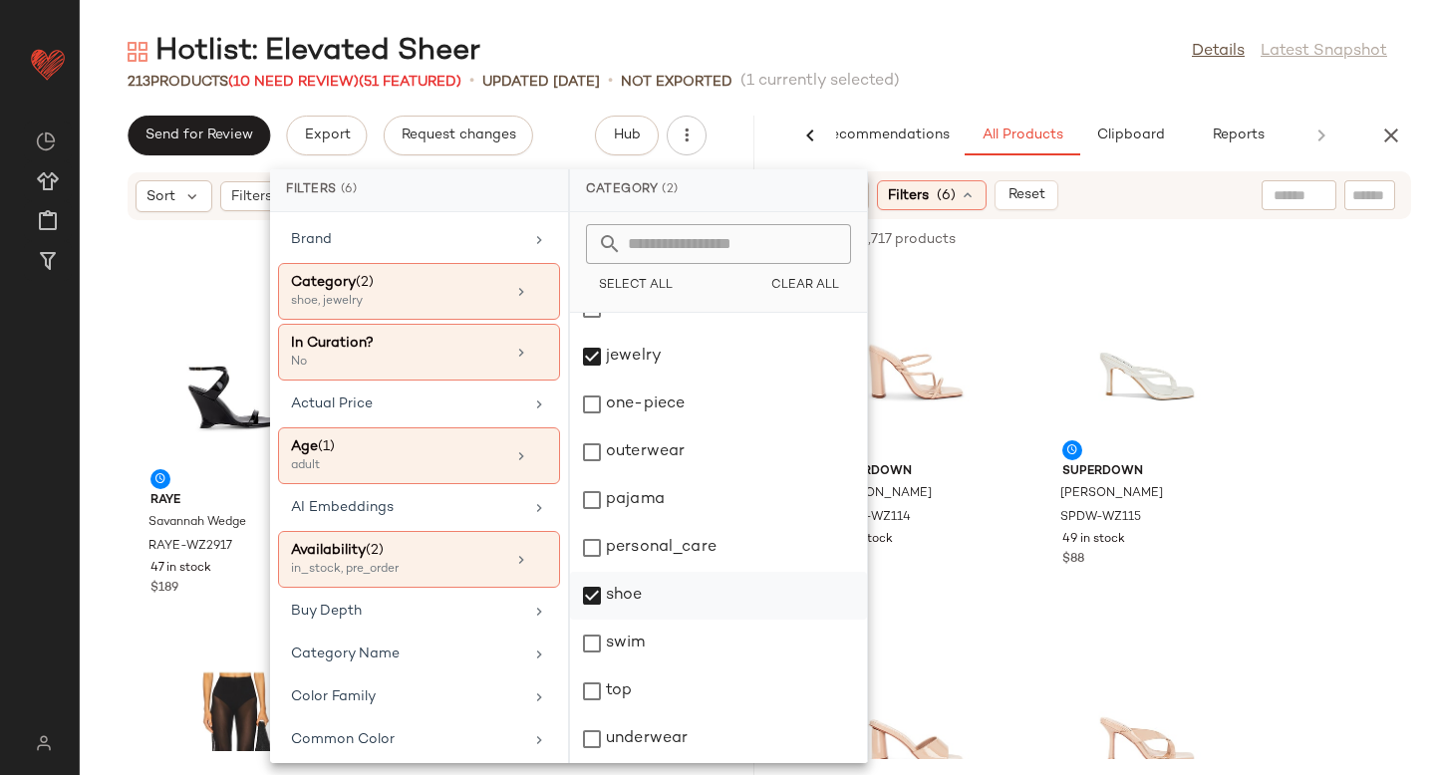
click at [590, 589] on div "shoe" at bounding box center [718, 596] width 297 height 48
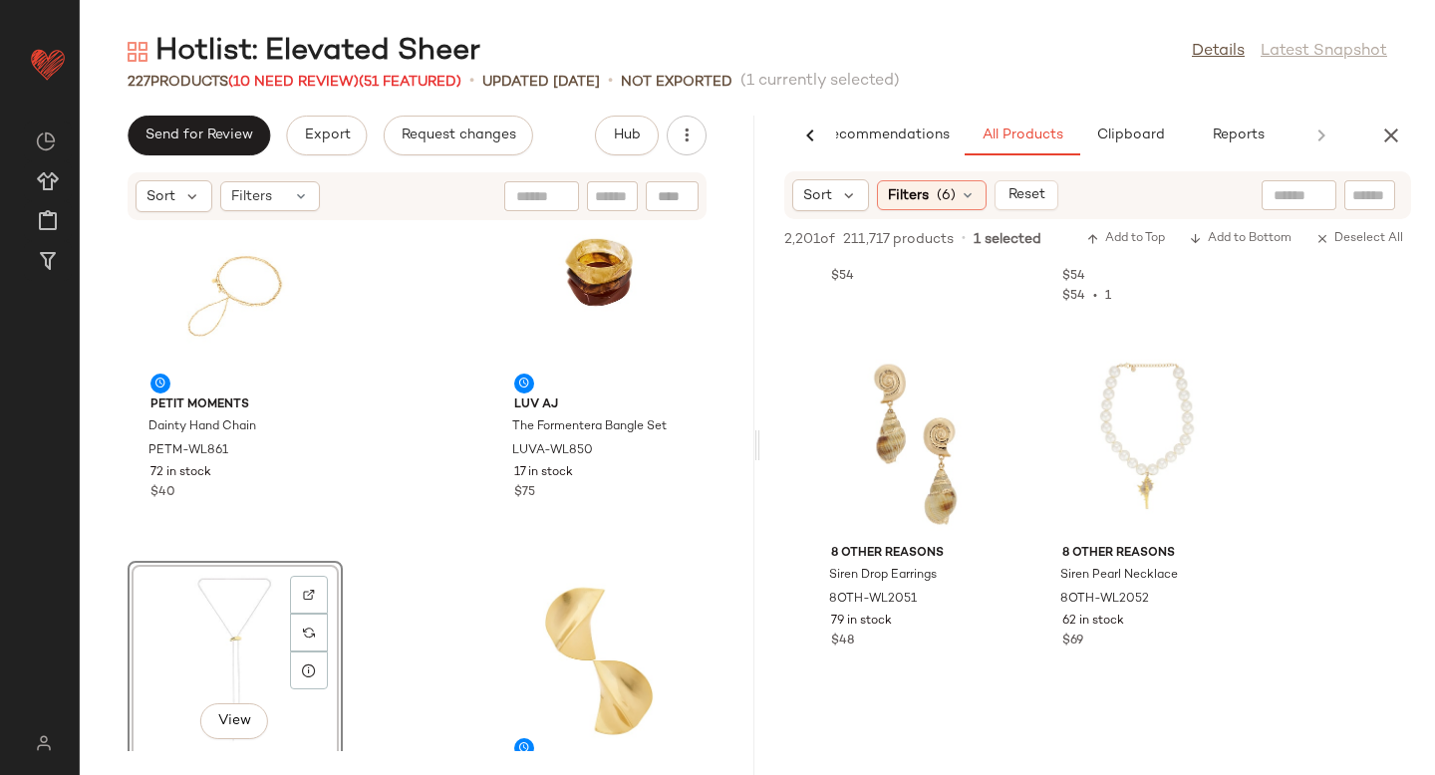
scroll to position [15537, 0]
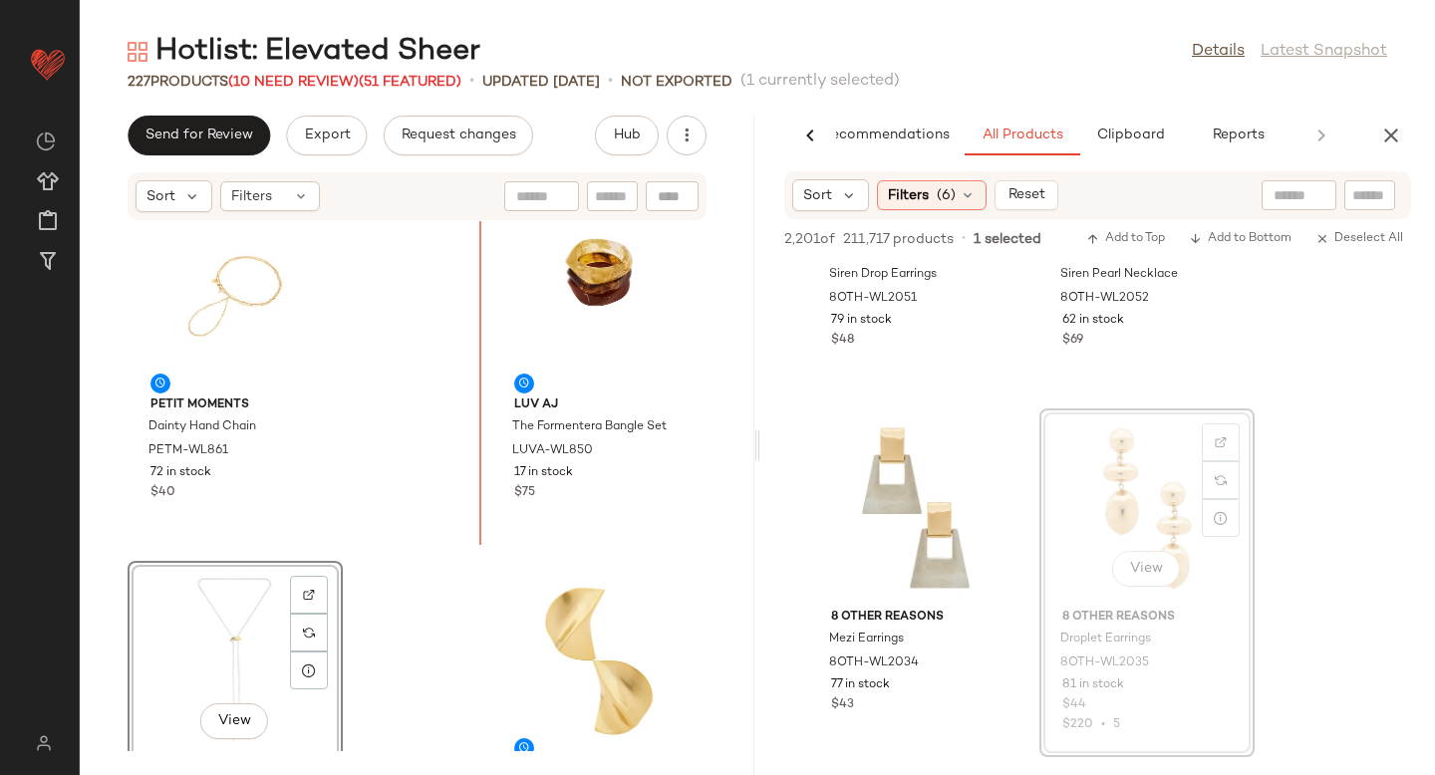
drag, startPoint x: 1150, startPoint y: 488, endPoint x: 1136, endPoint y: 488, distance: 14.0
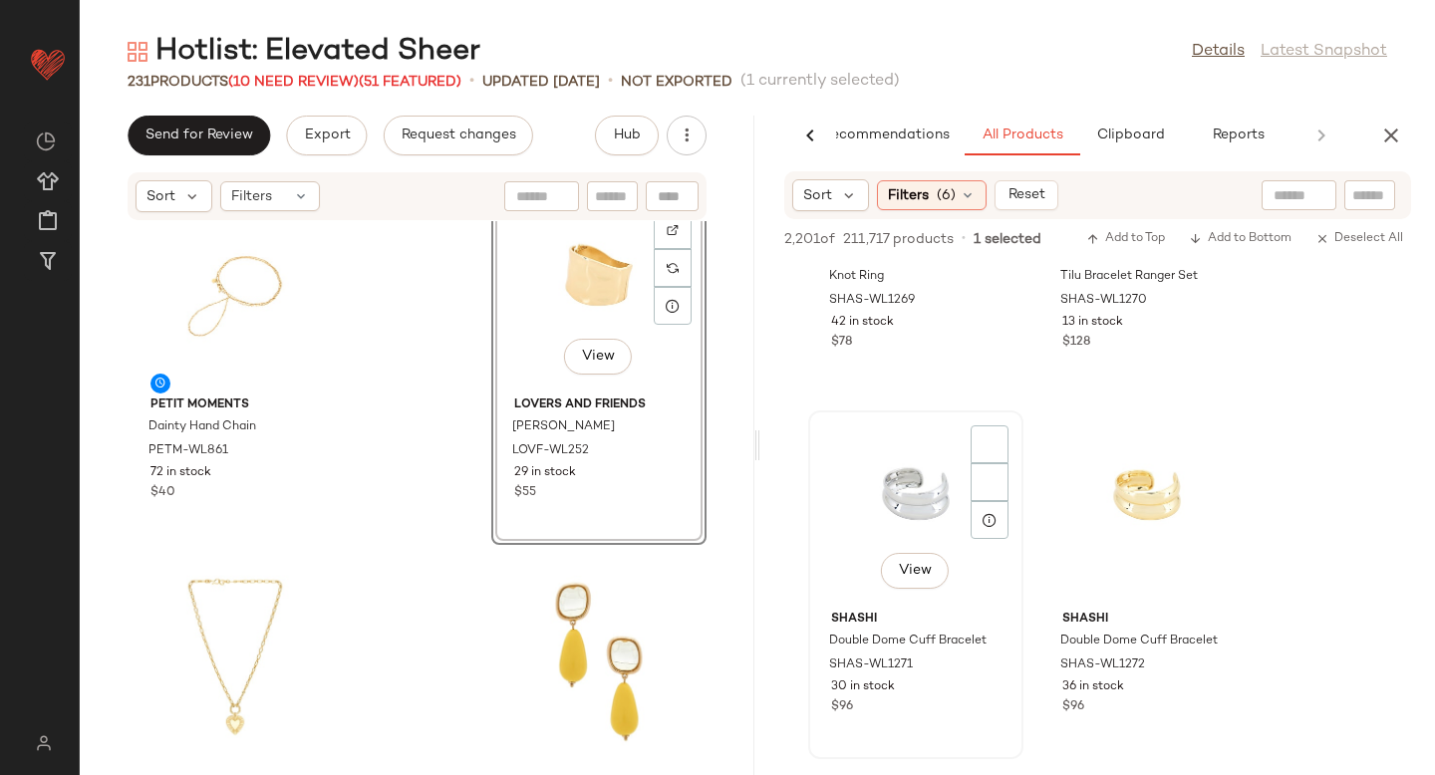
scroll to position [18842, 0]
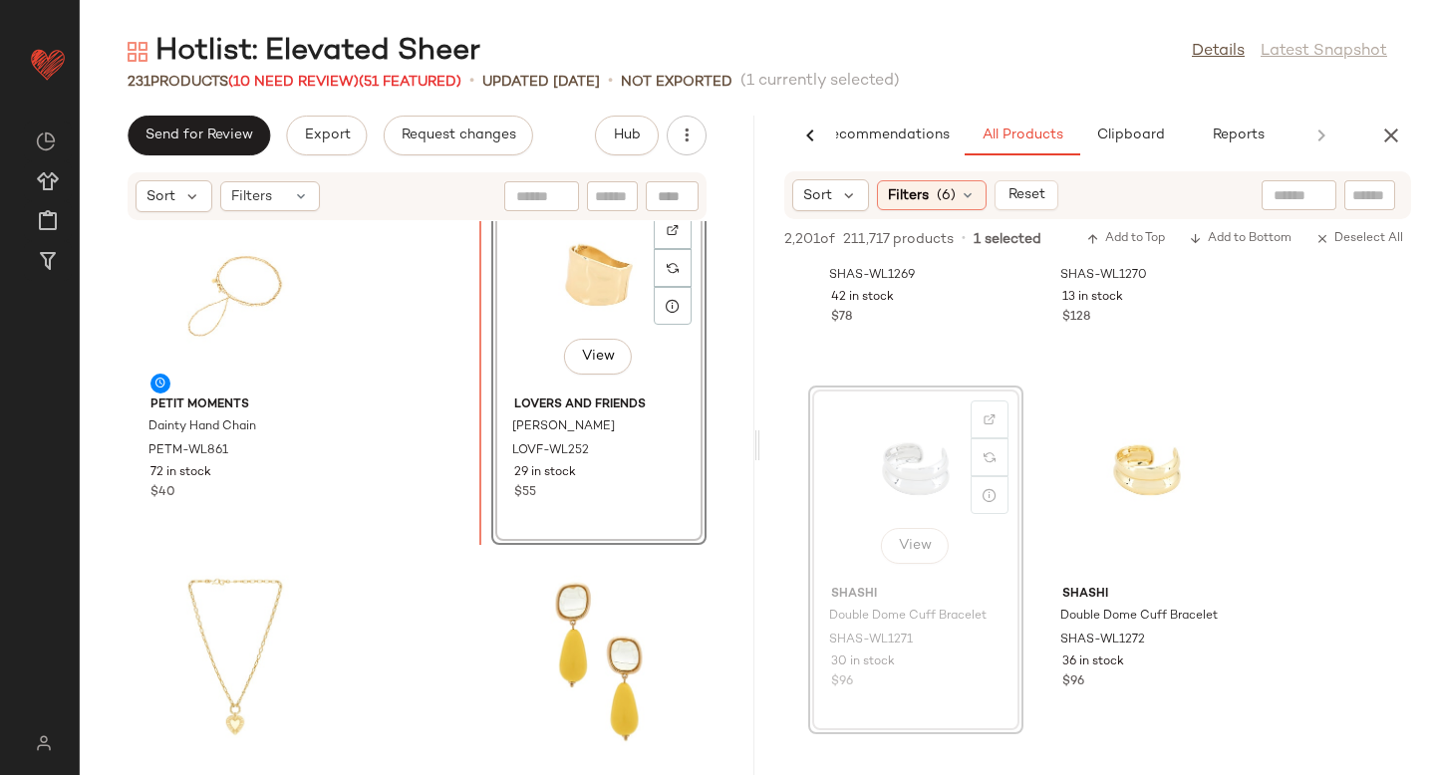
drag, startPoint x: 933, startPoint y: 439, endPoint x: 920, endPoint y: 439, distance: 13.0
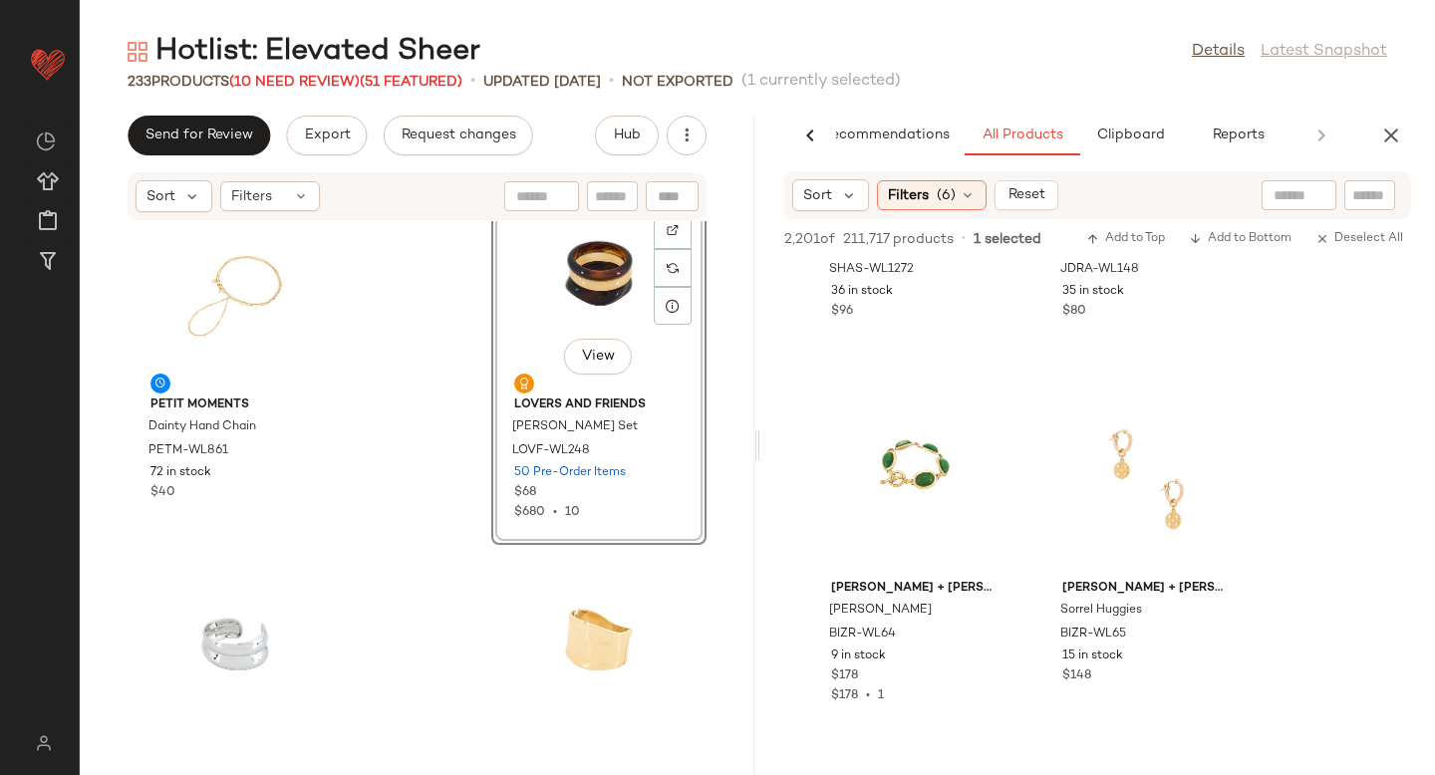
scroll to position [19214, 0]
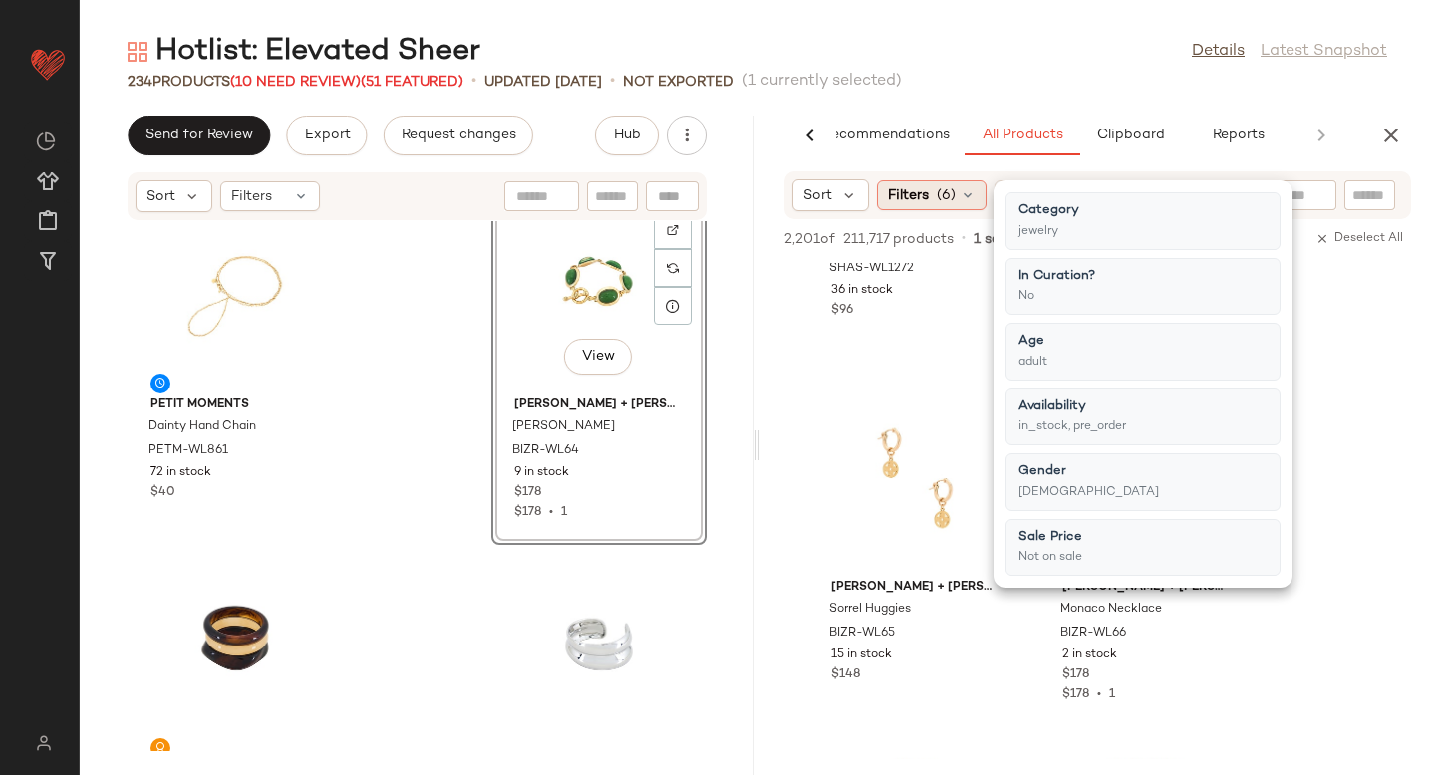
click at [950, 194] on span "(6)" at bounding box center [946, 195] width 19 height 21
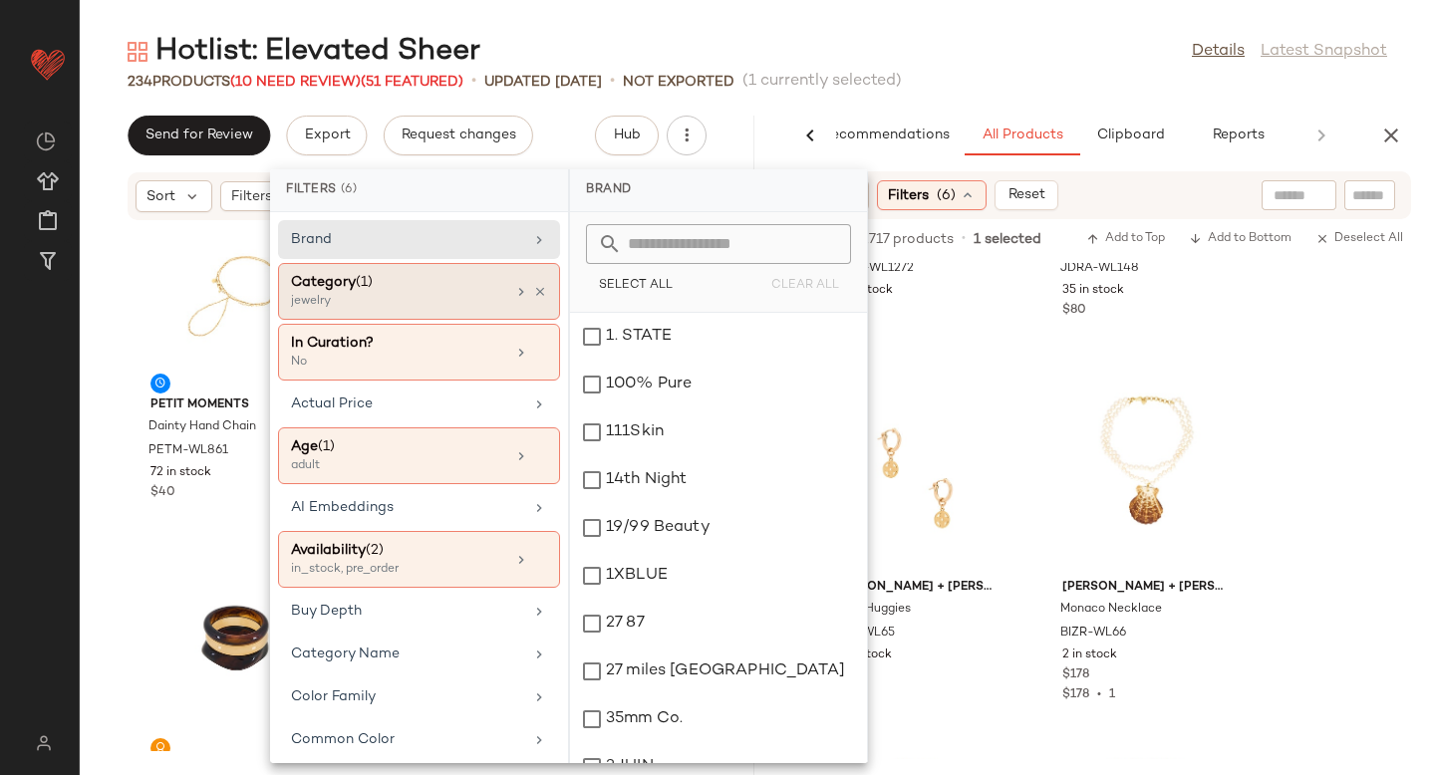
click at [432, 299] on div "jewelry" at bounding box center [390, 302] width 199 height 18
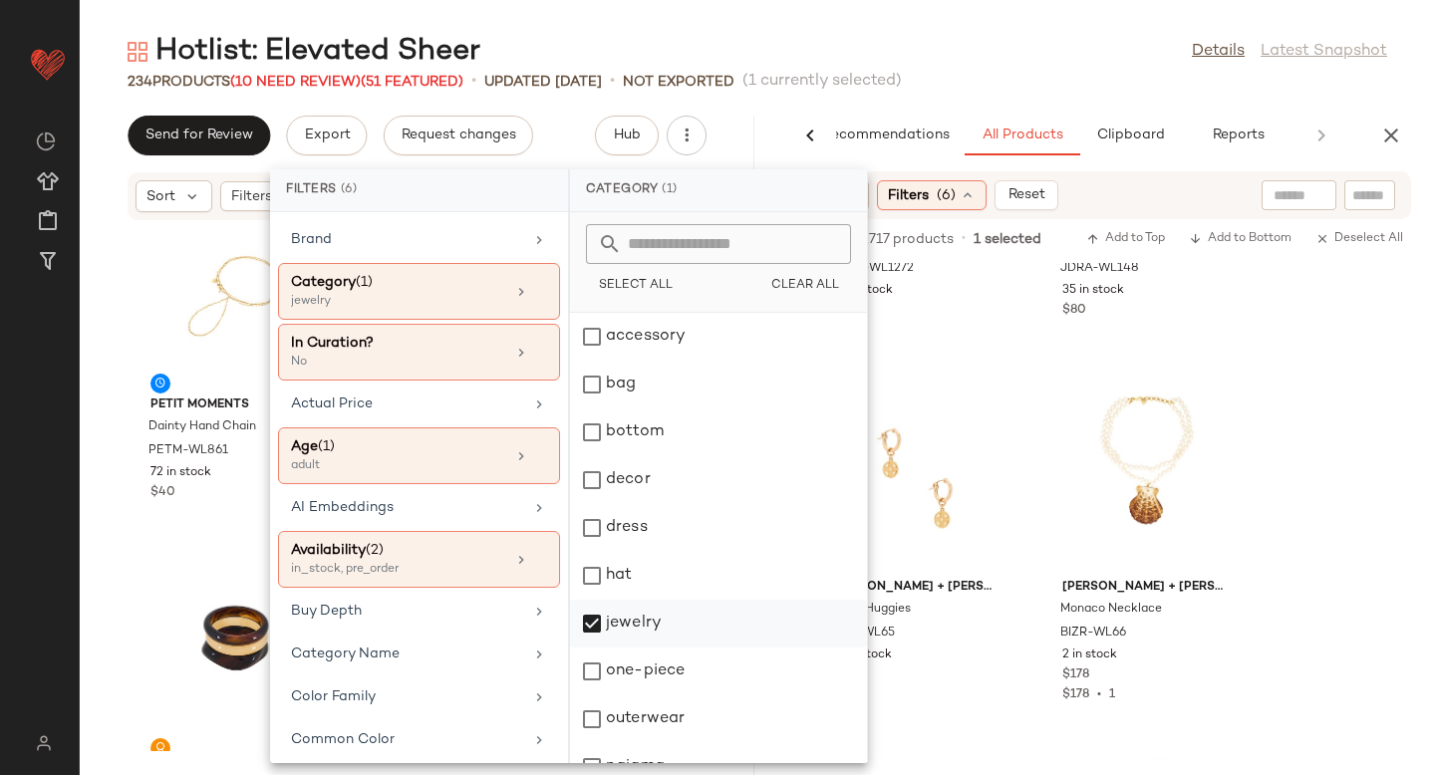
click at [592, 619] on div "jewelry" at bounding box center [718, 624] width 297 height 48
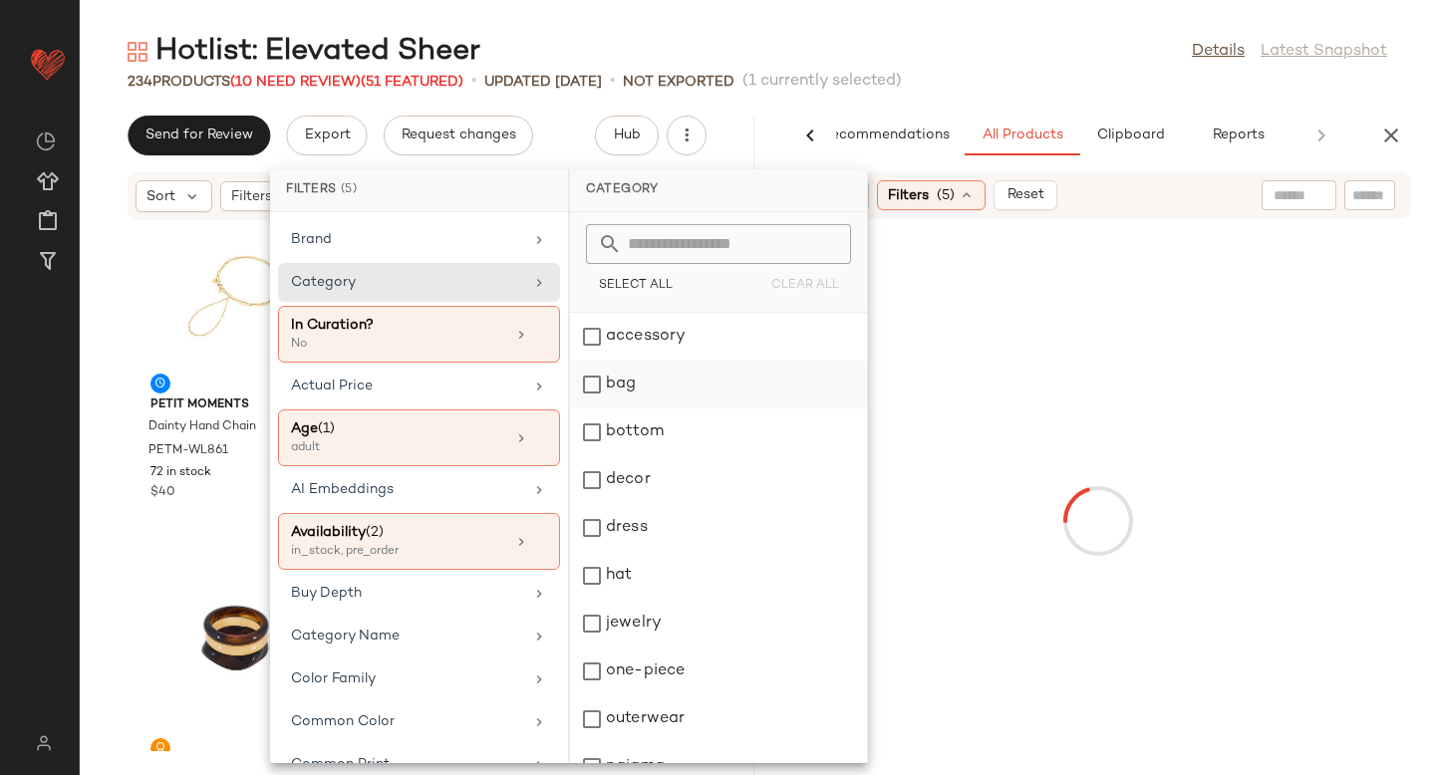
click at [595, 392] on div "bag" at bounding box center [718, 385] width 297 height 48
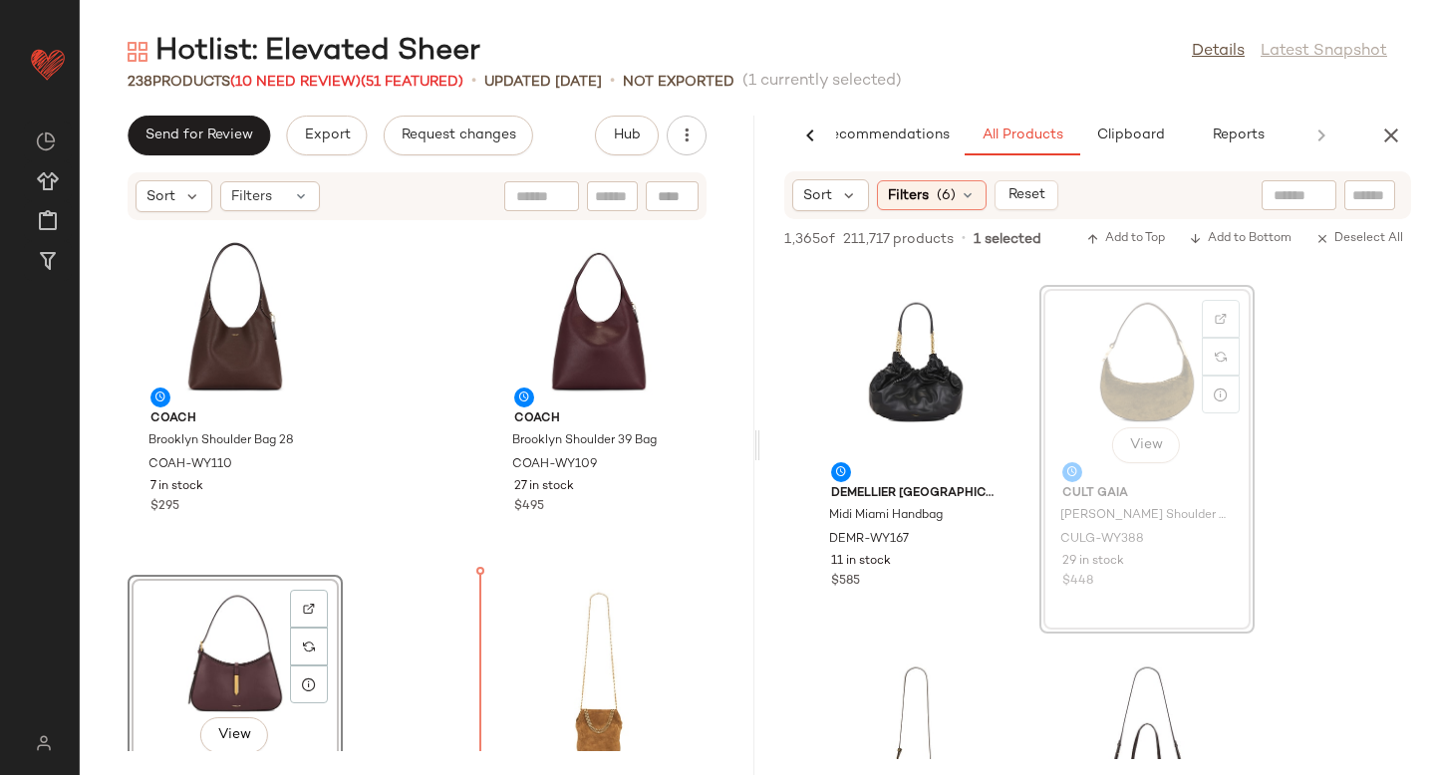
scroll to position [7793, 0]
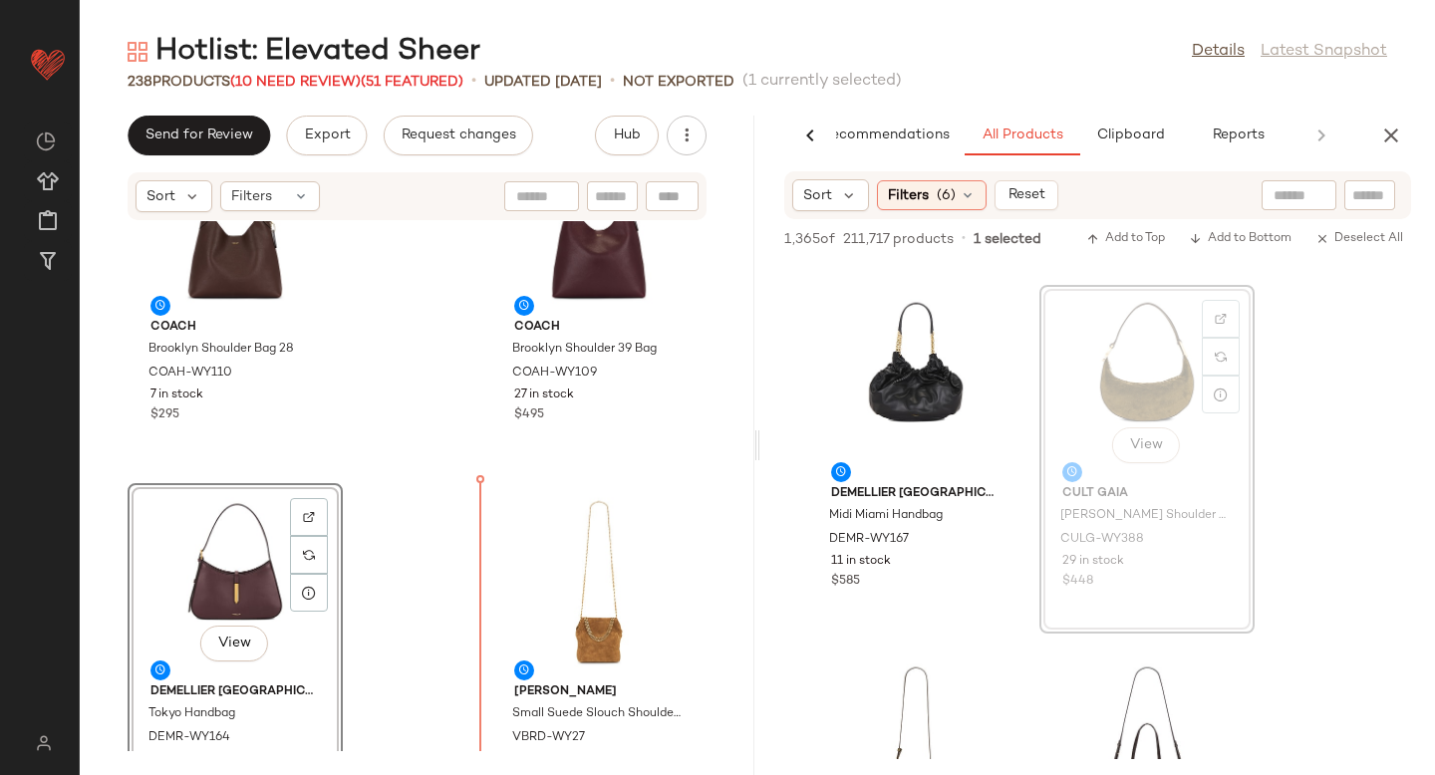
drag, startPoint x: 1165, startPoint y: 368, endPoint x: 1150, endPoint y: 373, distance: 15.8
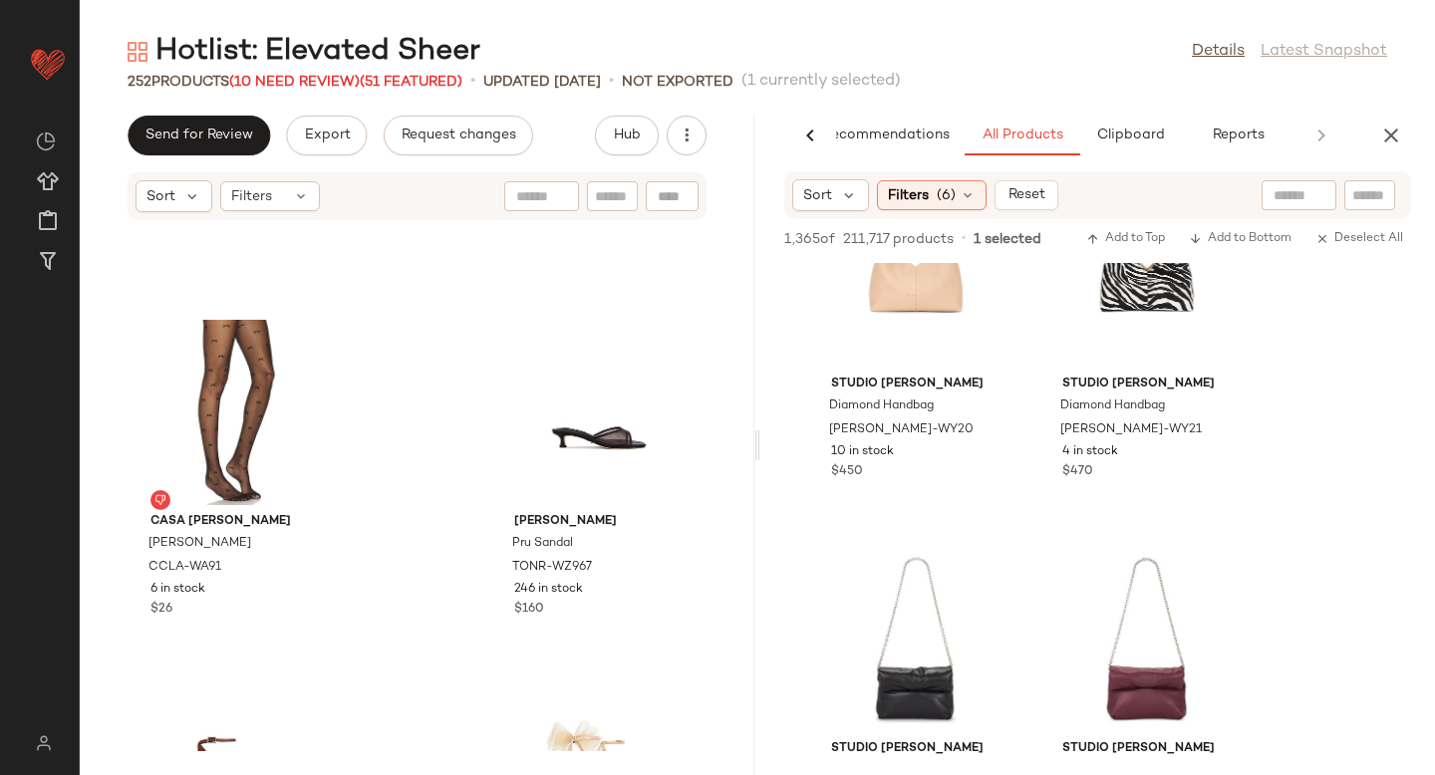
scroll to position [0, 0]
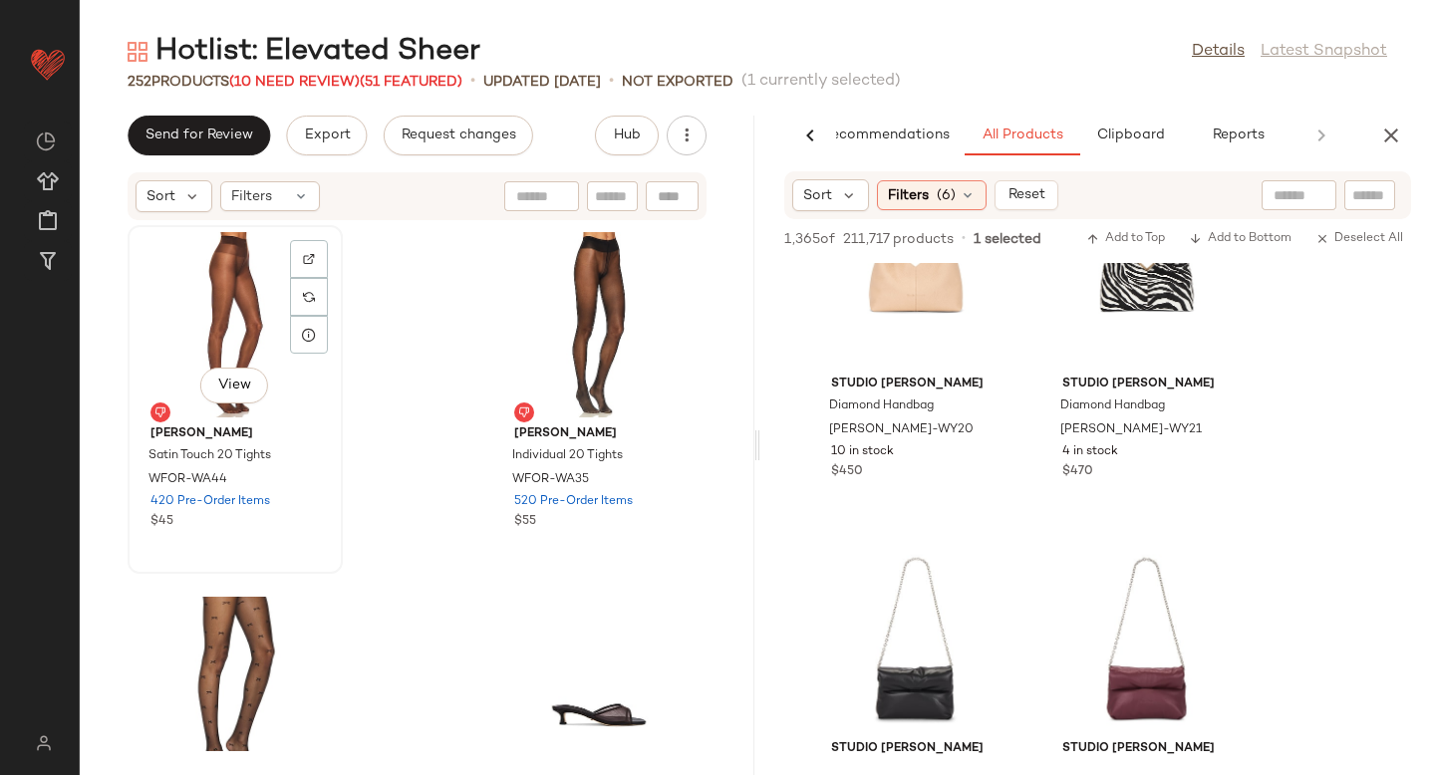
click at [242, 329] on div "View" at bounding box center [235, 324] width 201 height 185
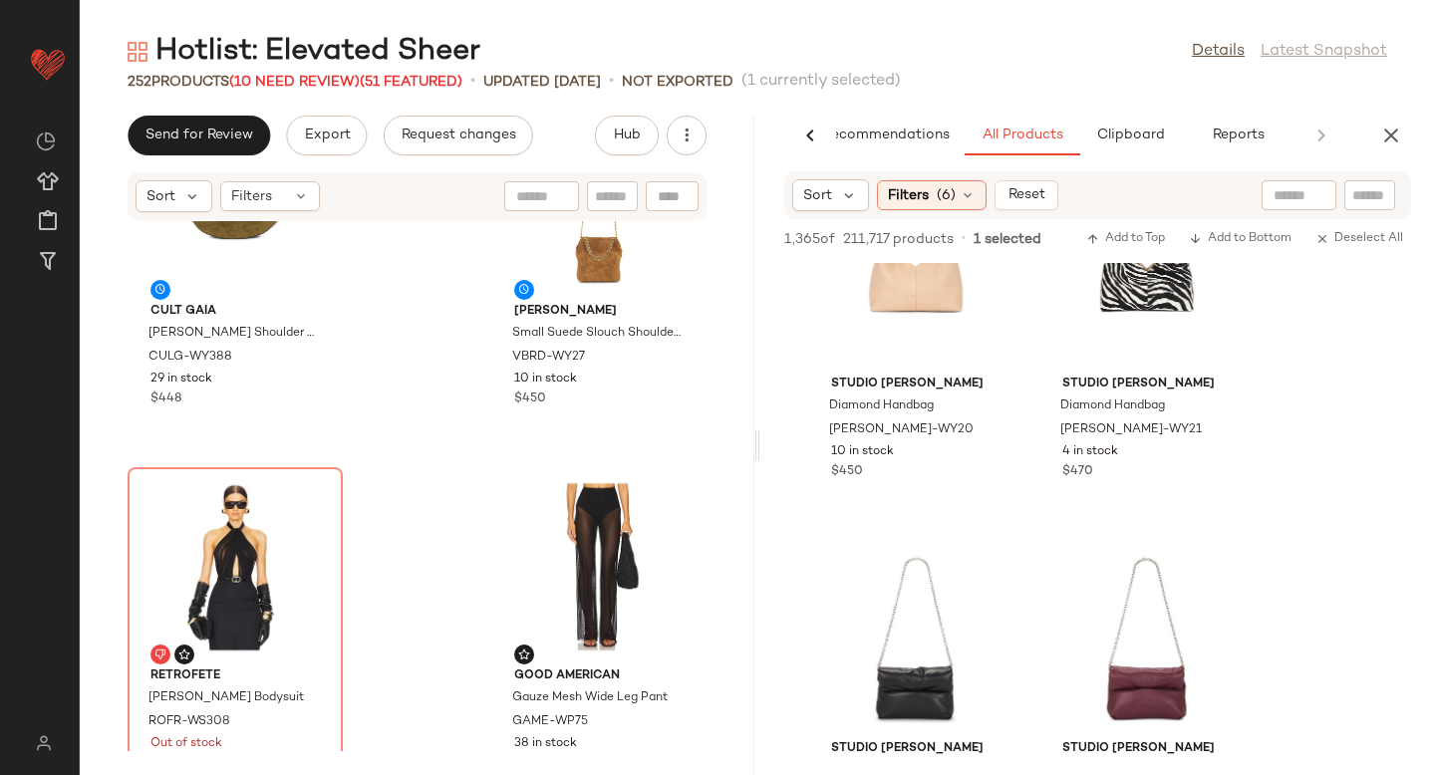
scroll to position [10557, 0]
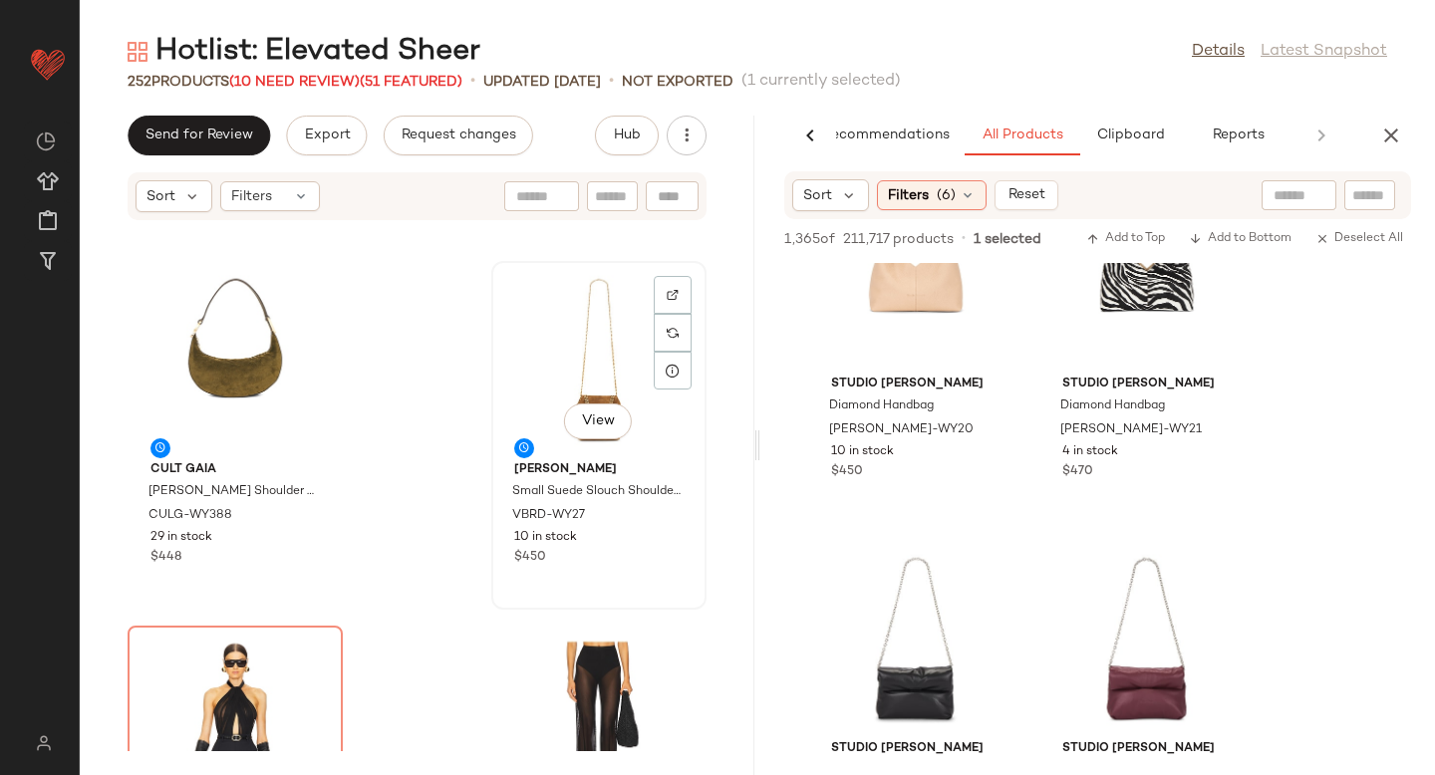
click at [598, 333] on div "View" at bounding box center [598, 360] width 201 height 185
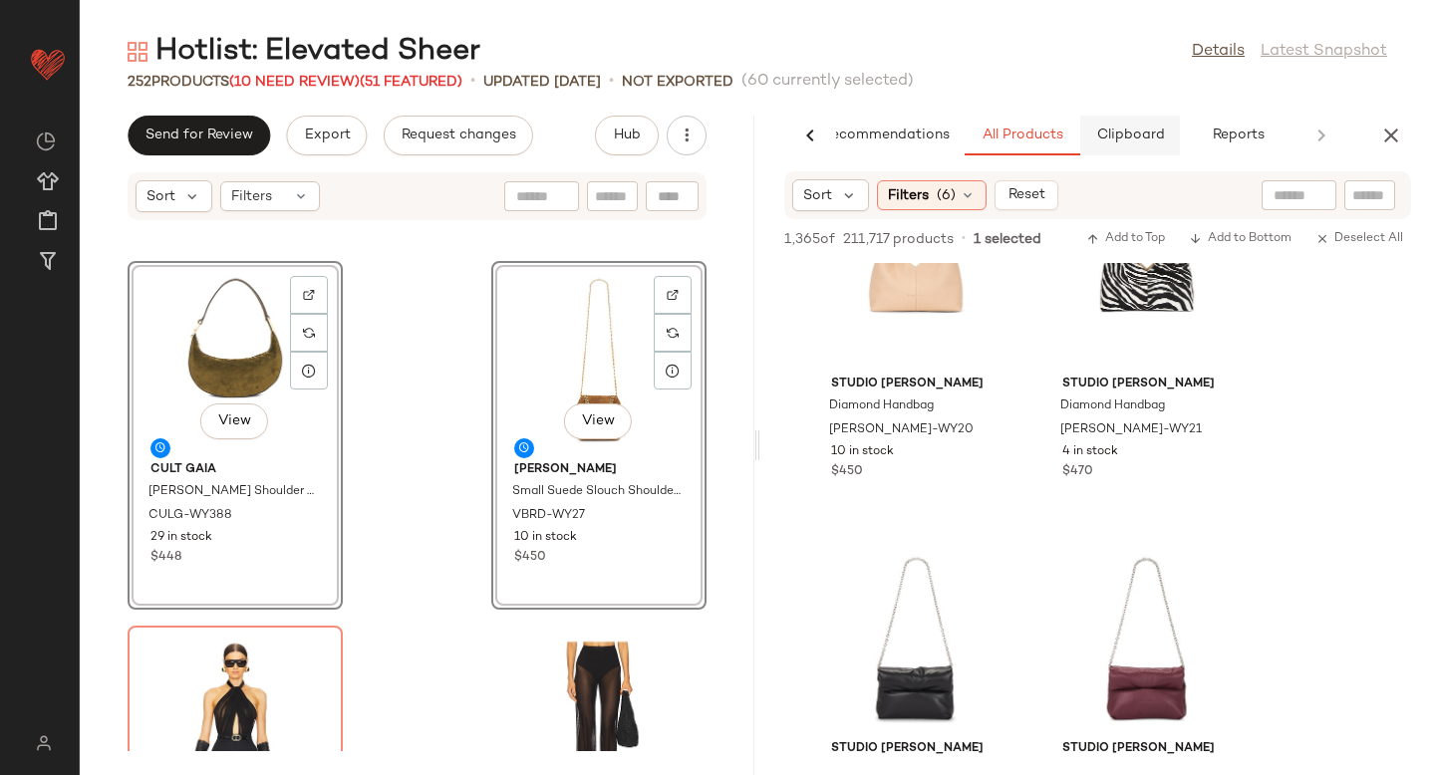
click at [1149, 140] on span "Clipboard" at bounding box center [1129, 136] width 69 height 16
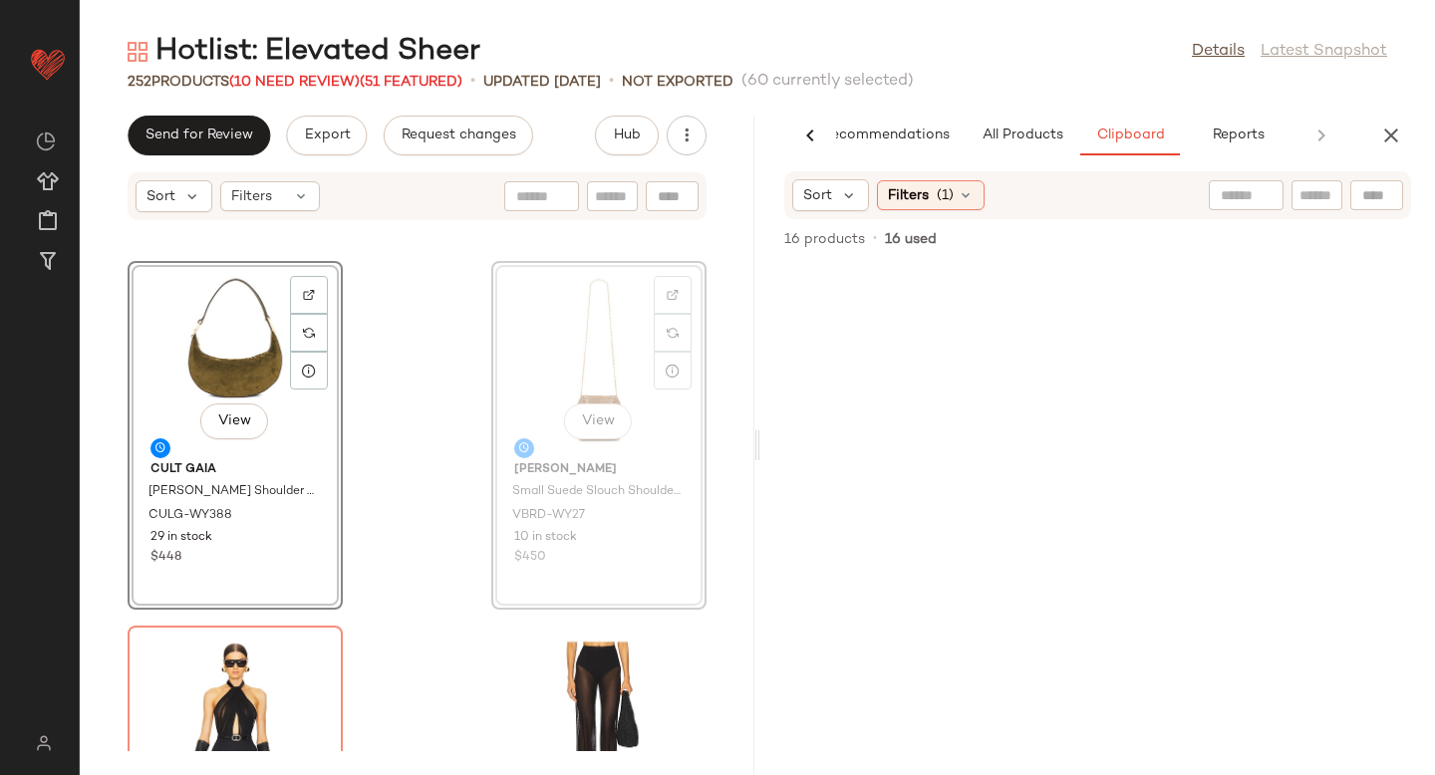
scroll to position [10554, 0]
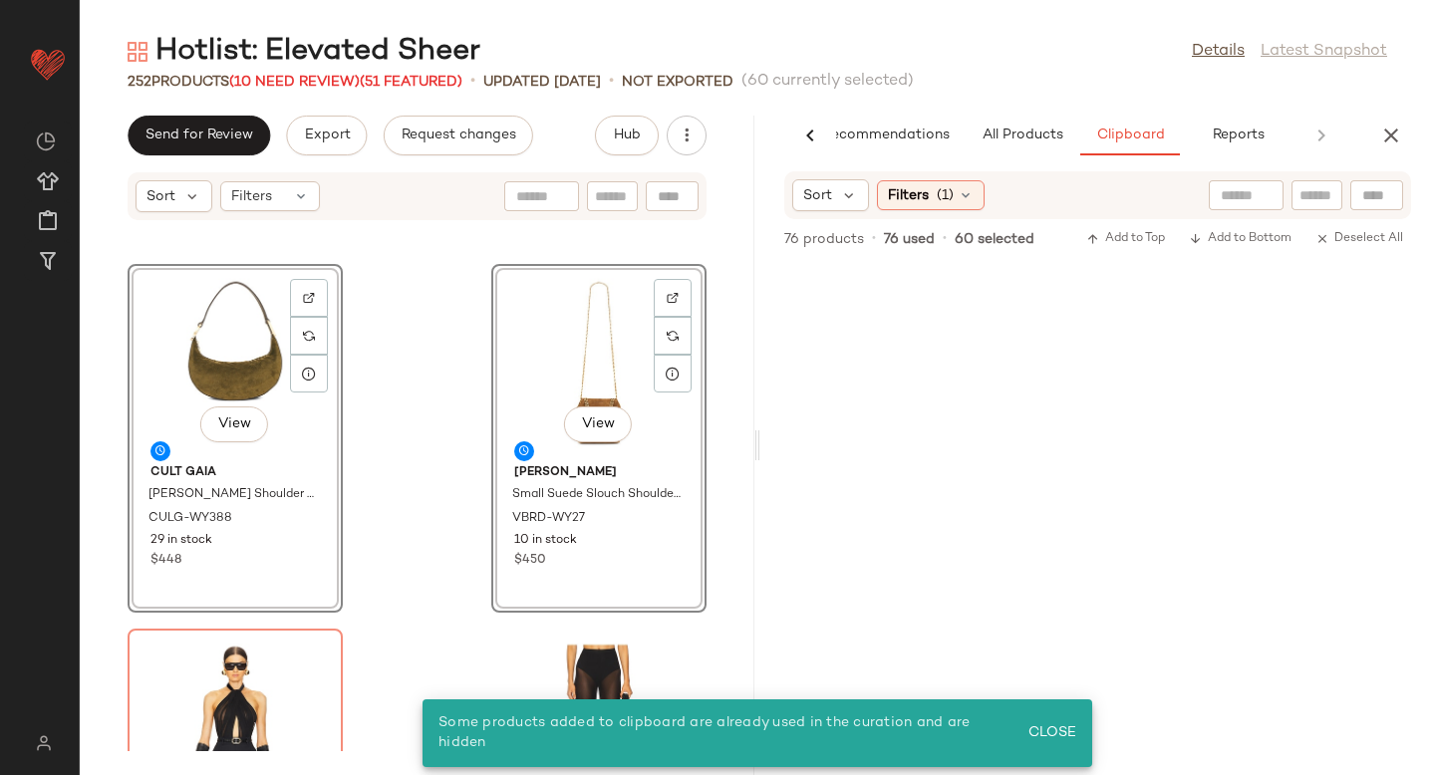
click at [405, 409] on div "View Cult Gaia Leesa Shoulder Bag CULG-WY388 29 in stock $448 View Veronica Bea…" at bounding box center [417, 486] width 675 height 530
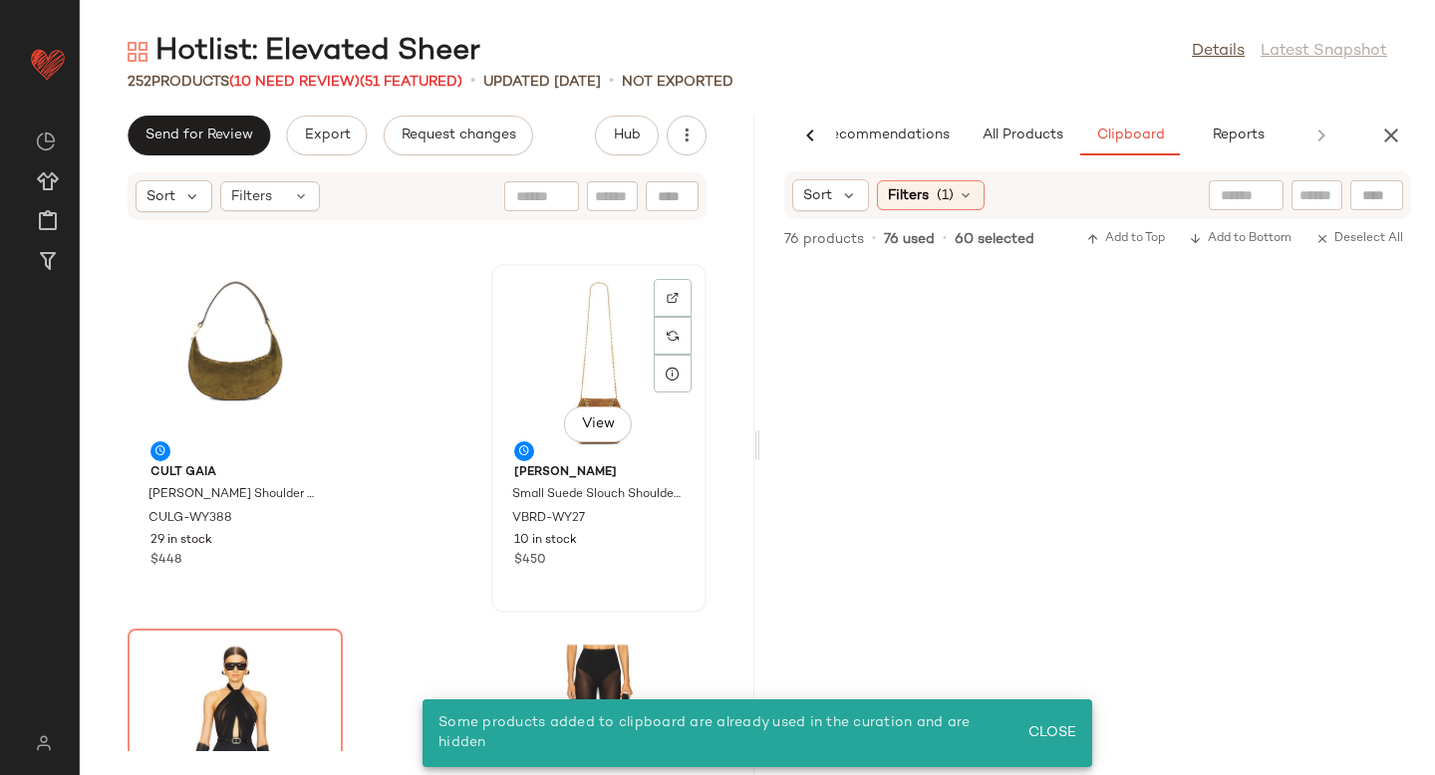
click at [568, 358] on div "View" at bounding box center [598, 363] width 201 height 185
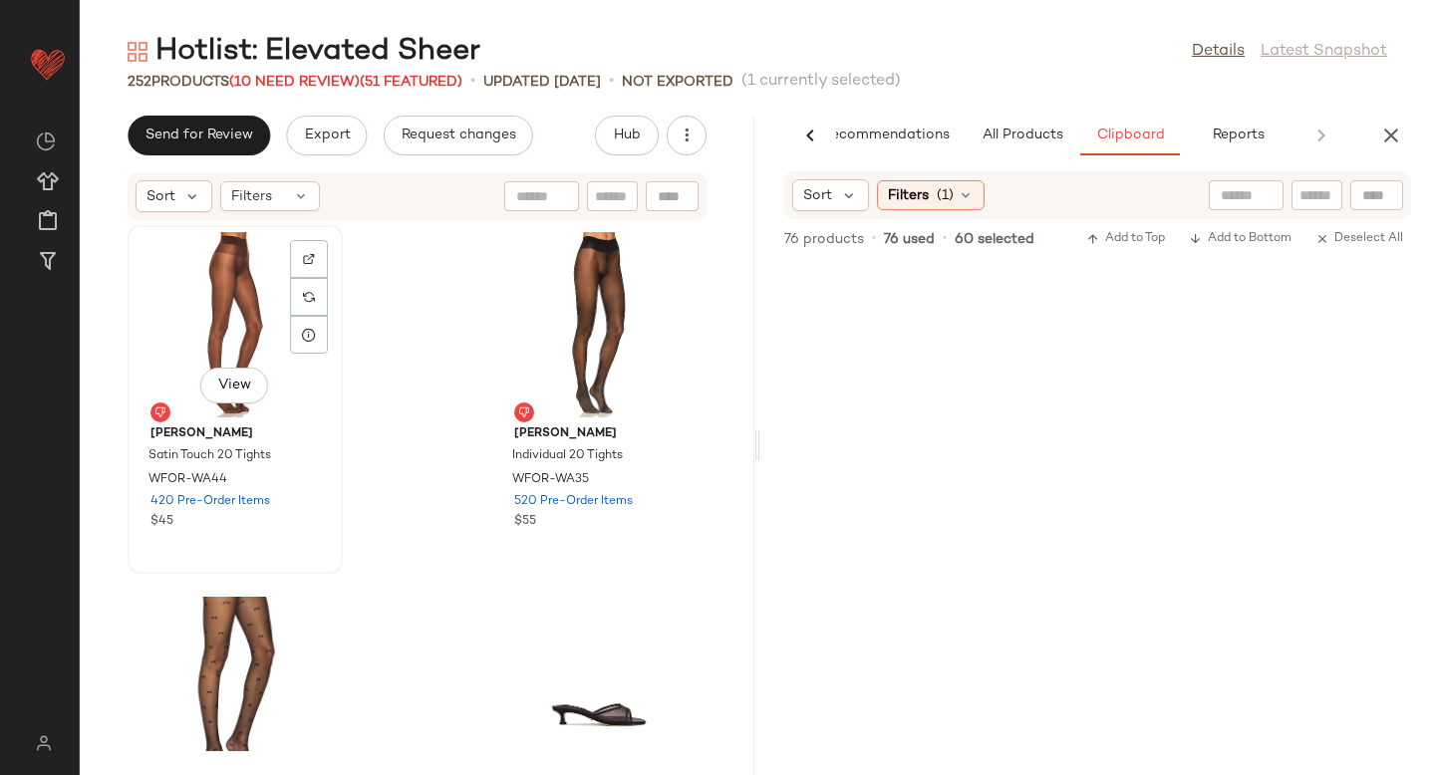
click at [149, 254] on div "View" at bounding box center [235, 324] width 201 height 185
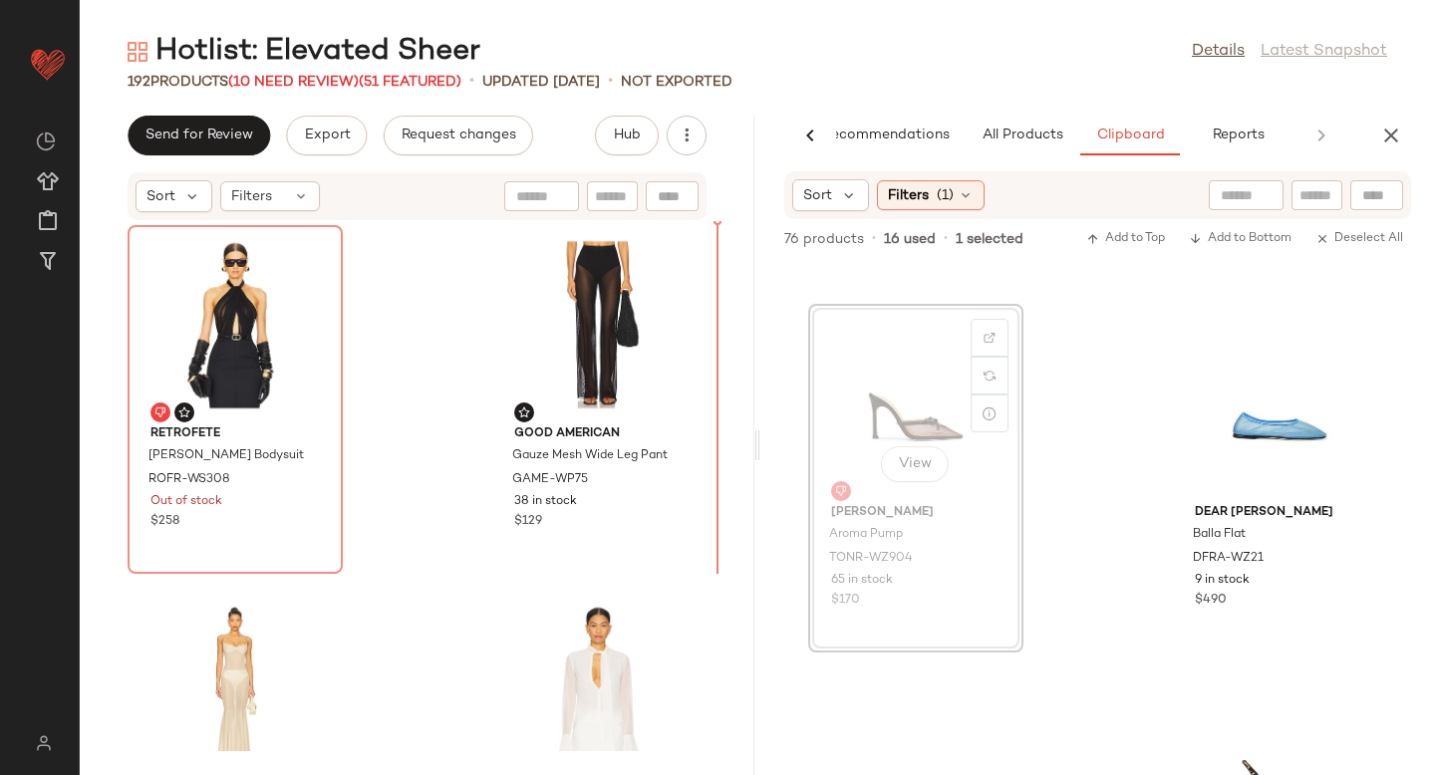
scroll to position [1435, 0]
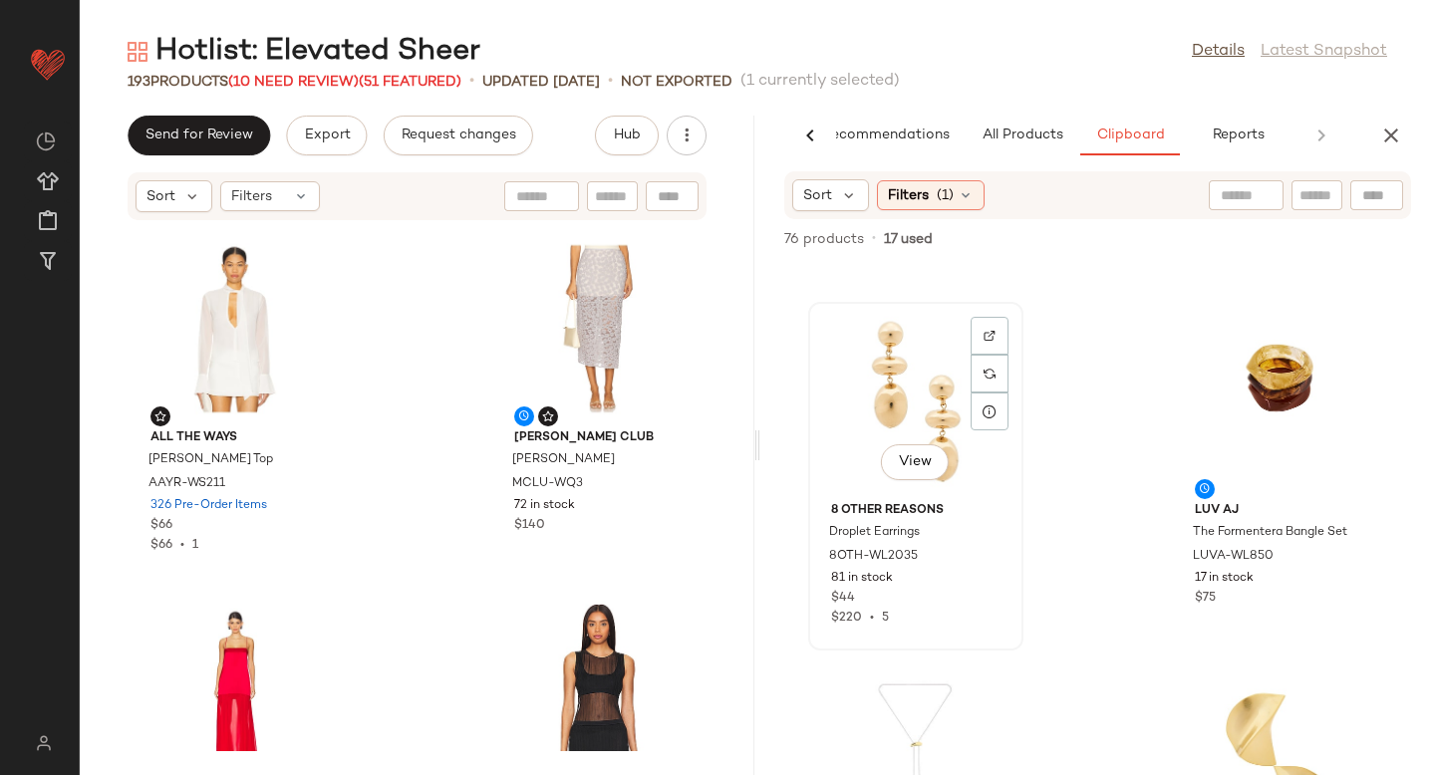
scroll to position [6178, 0]
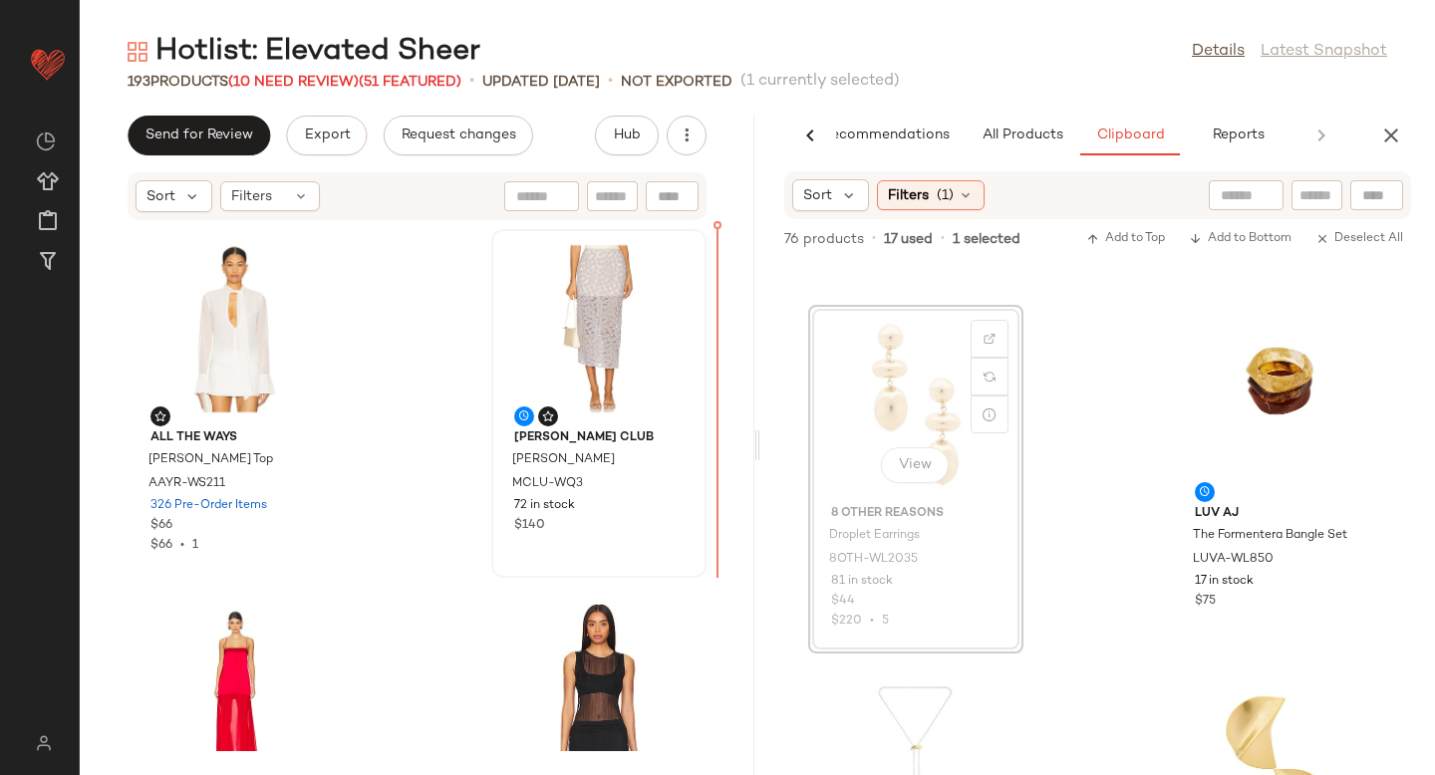
drag, startPoint x: 861, startPoint y: 369, endPoint x: 652, endPoint y: 368, distance: 209.3
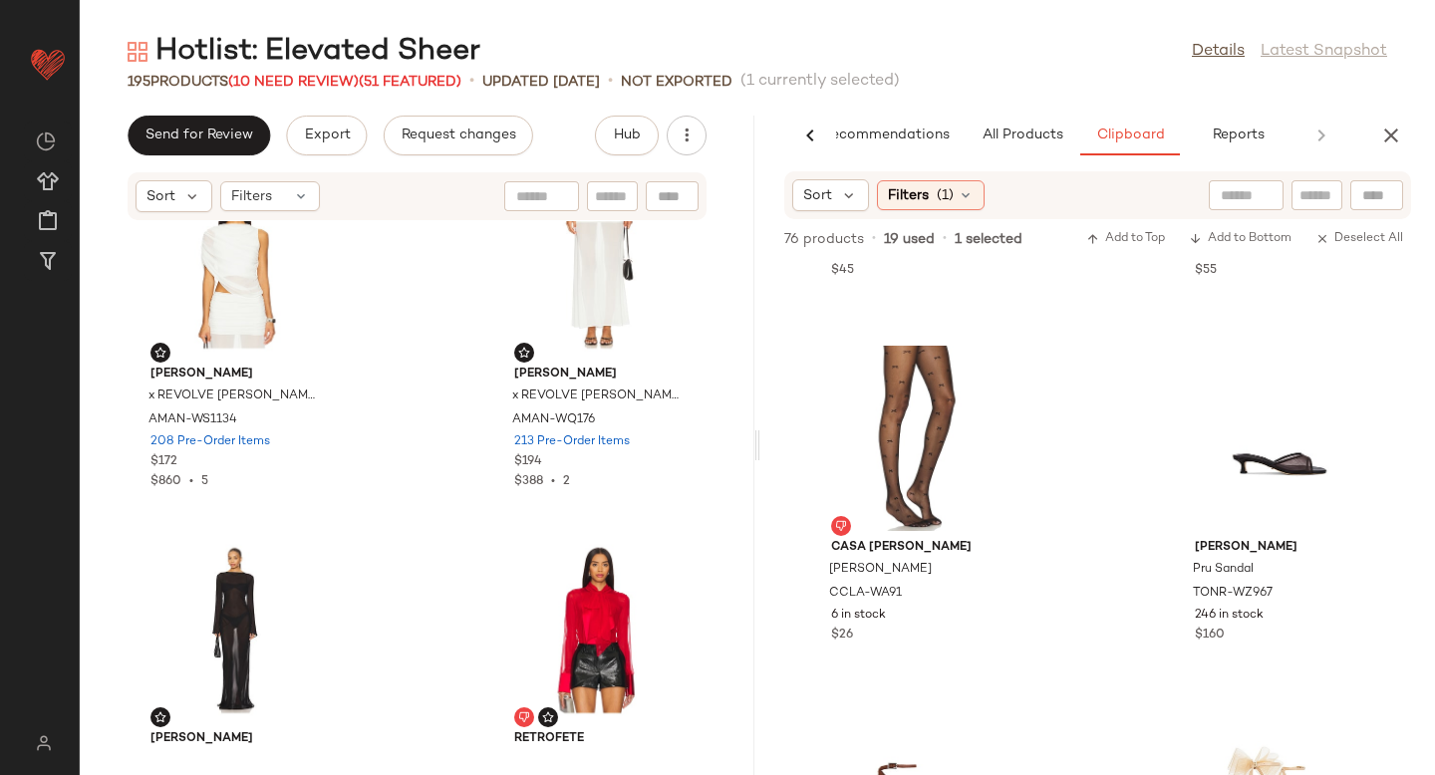
scroll to position [320, 0]
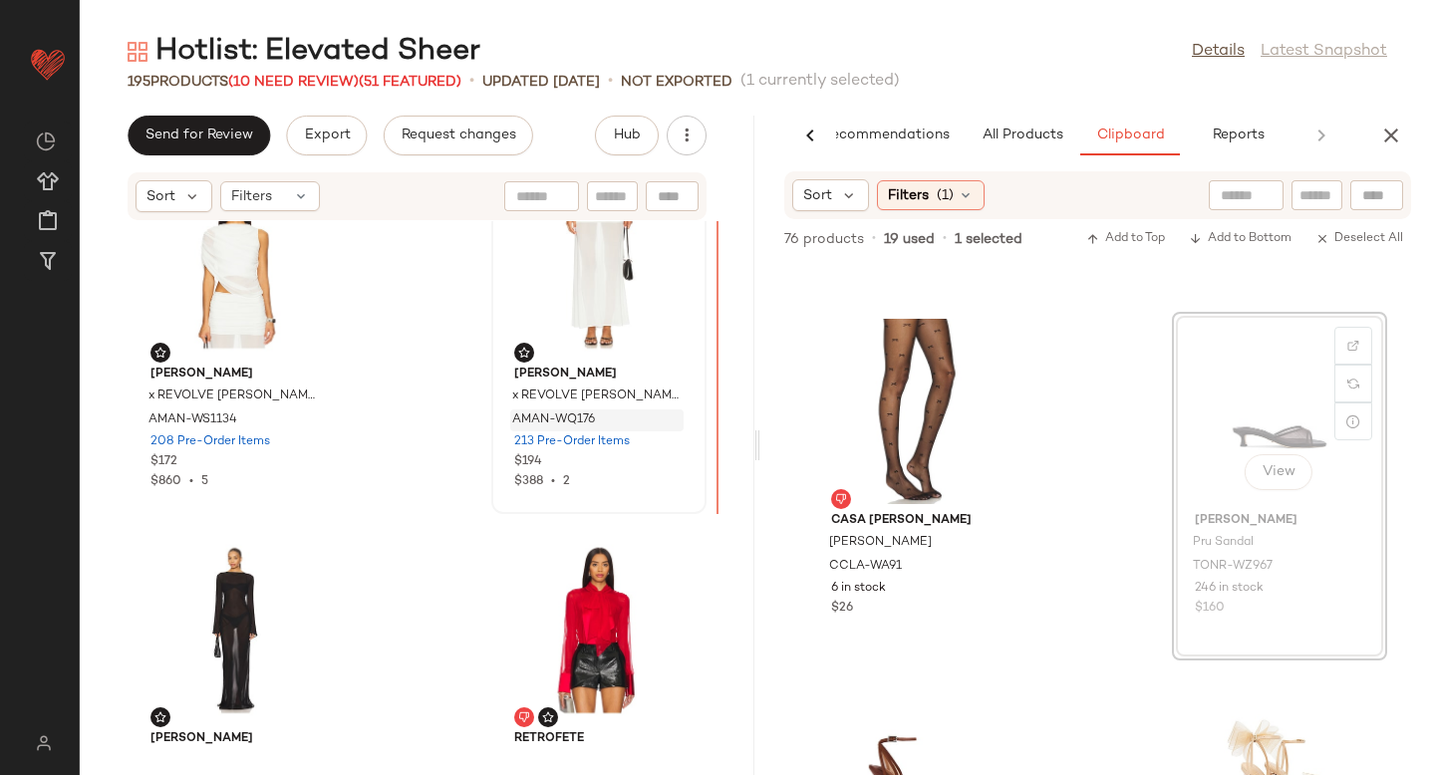
drag, startPoint x: 1247, startPoint y: 440, endPoint x: 618, endPoint y: 427, distance: 628.9
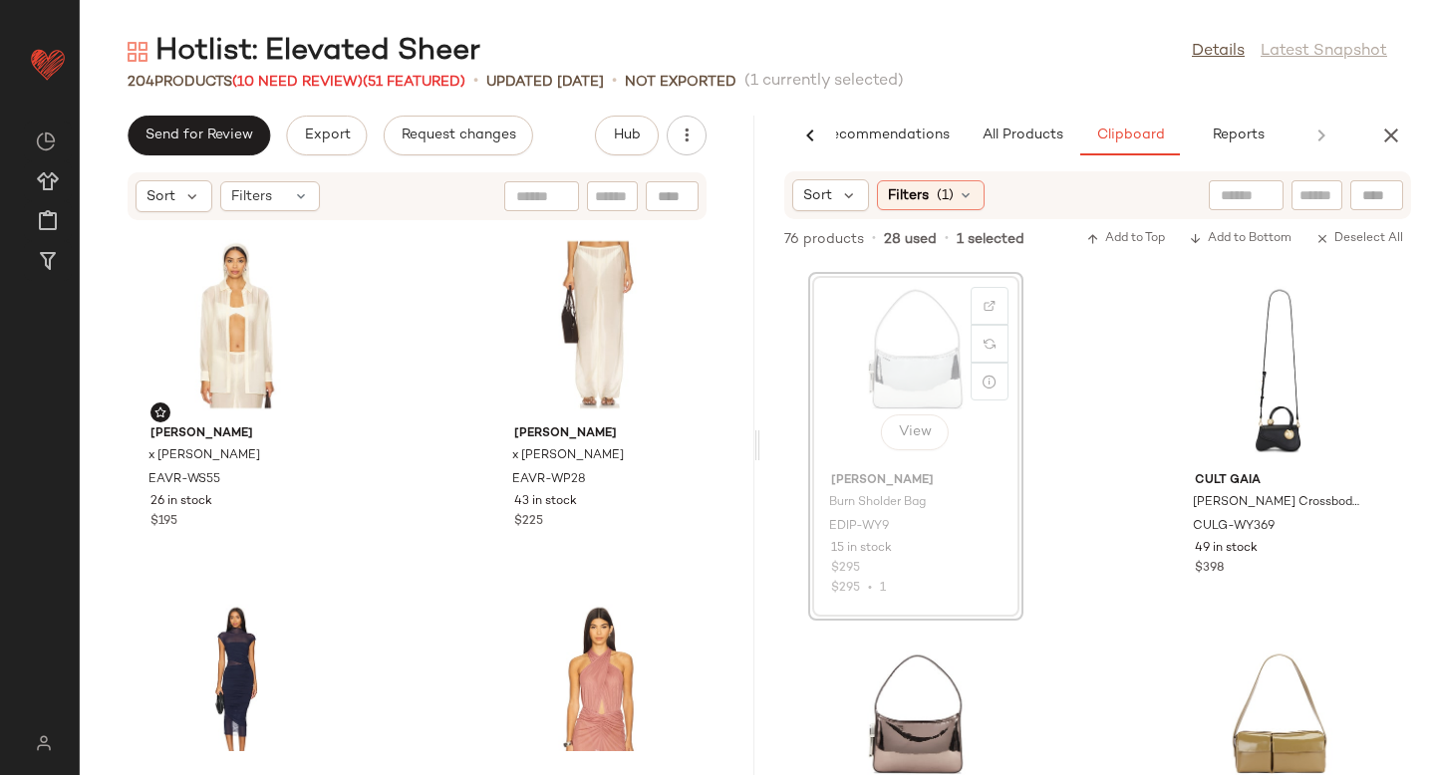
scroll to position [8764, 0]
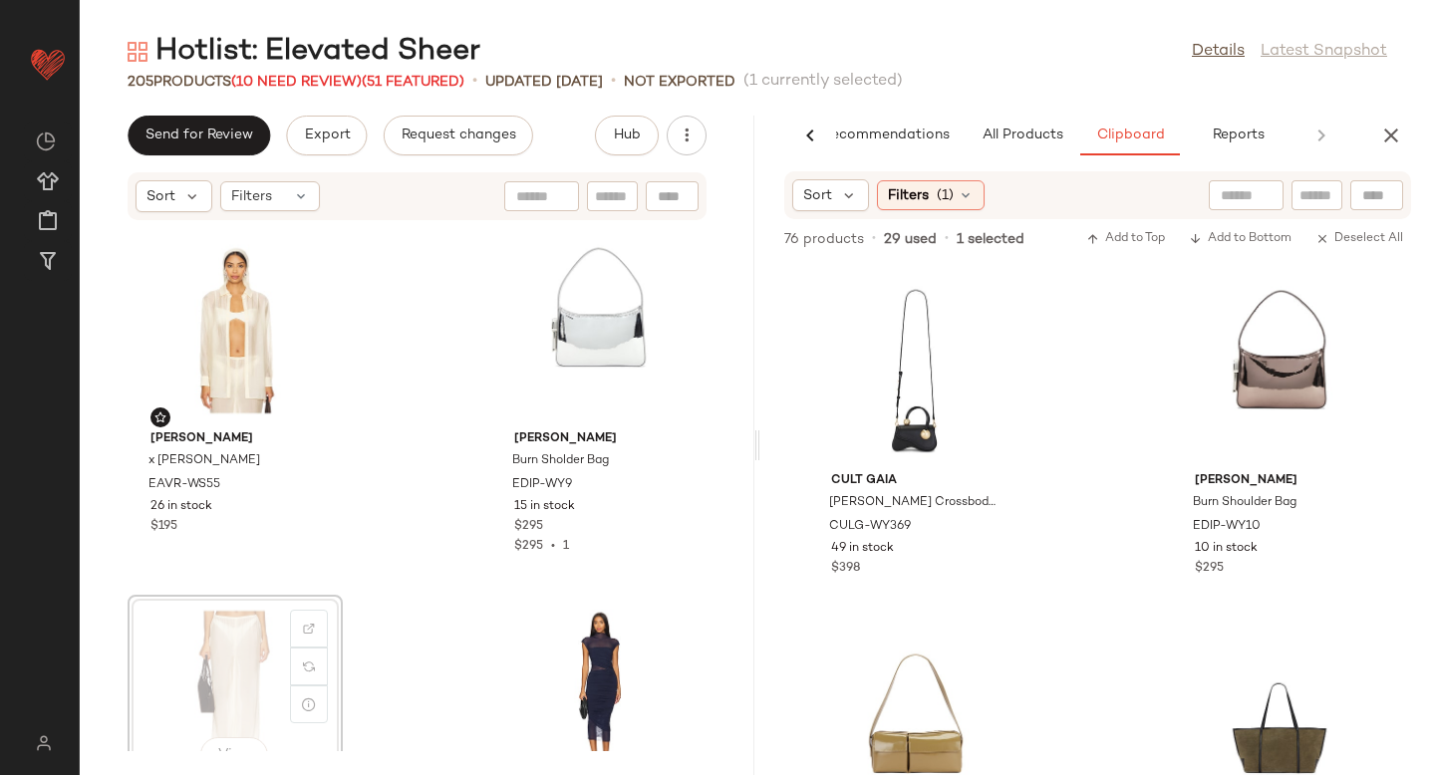
scroll to position [8766, 0]
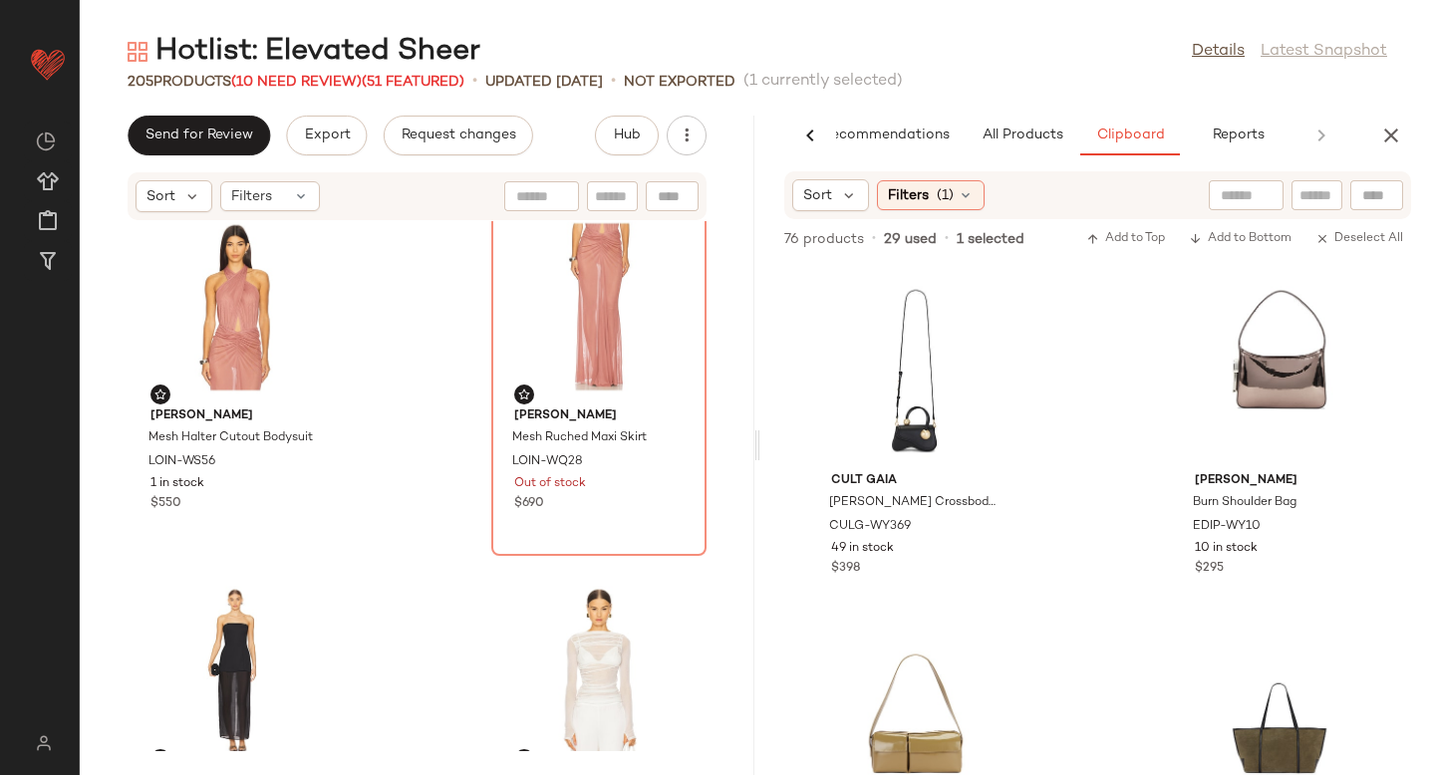
scroll to position [9513, 0]
click at [1077, 494] on div "Cult Gaia Kazia Nano Crossbody Bag CULG-WY369 49 in stock $398 Edie Parker Burn…" at bounding box center [1097, 519] width 675 height 512
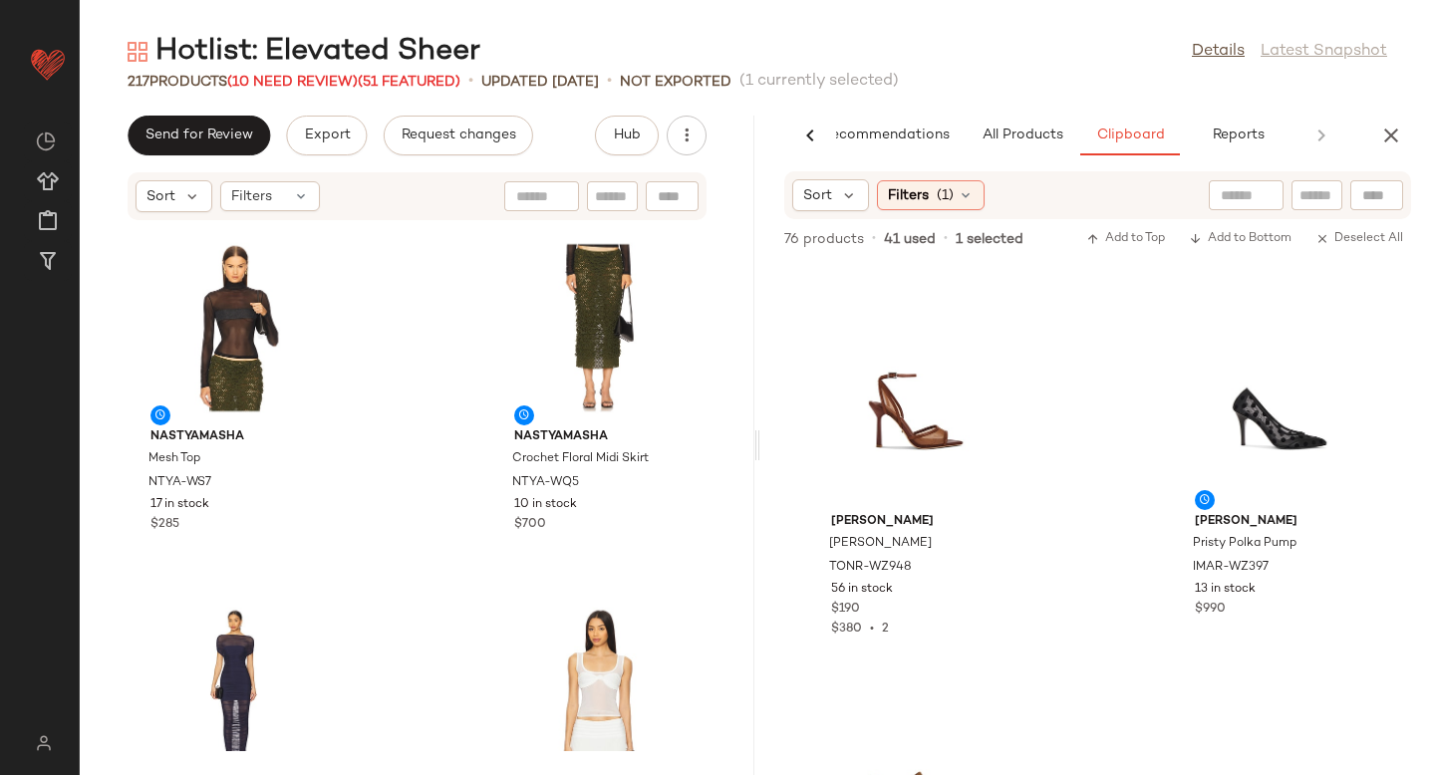
scroll to position [329, 0]
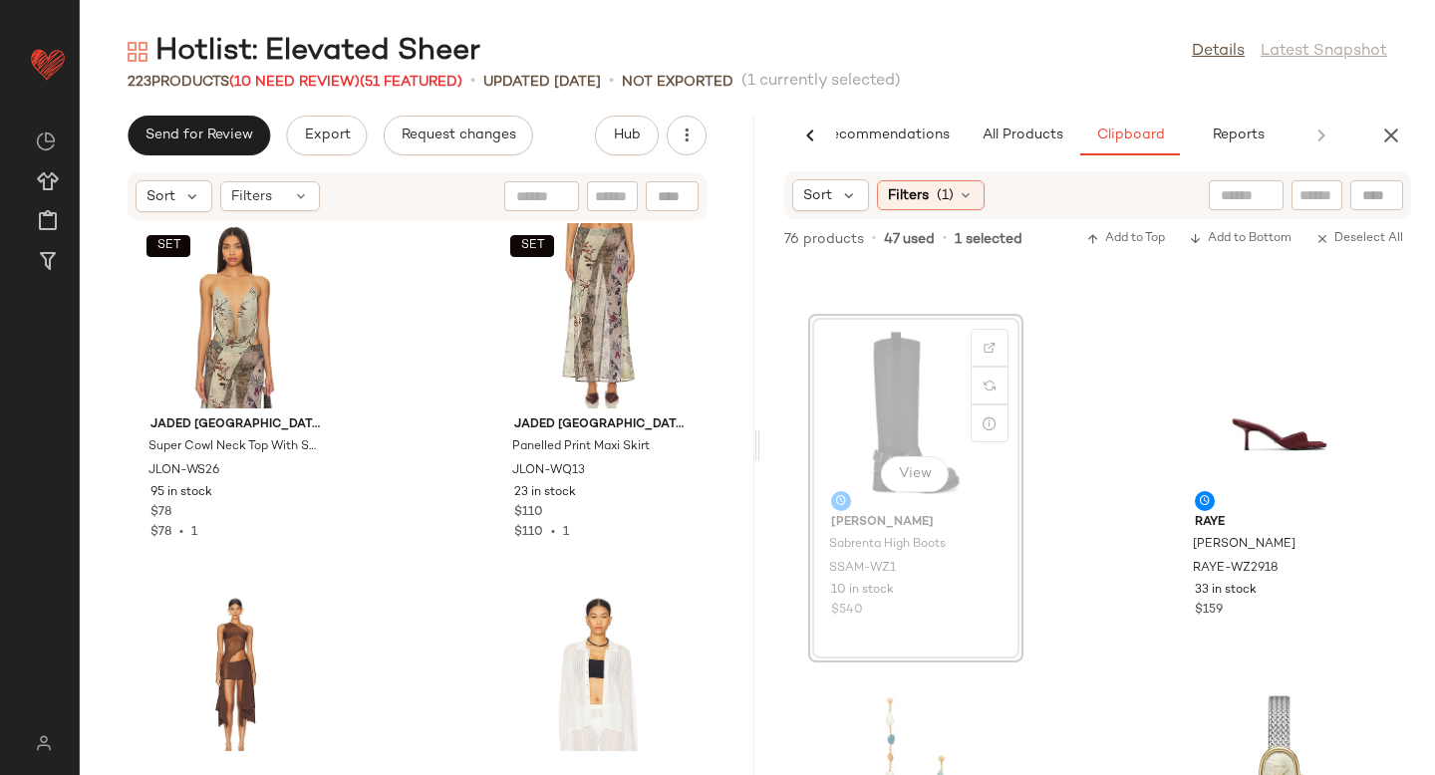
scroll to position [1424, 0]
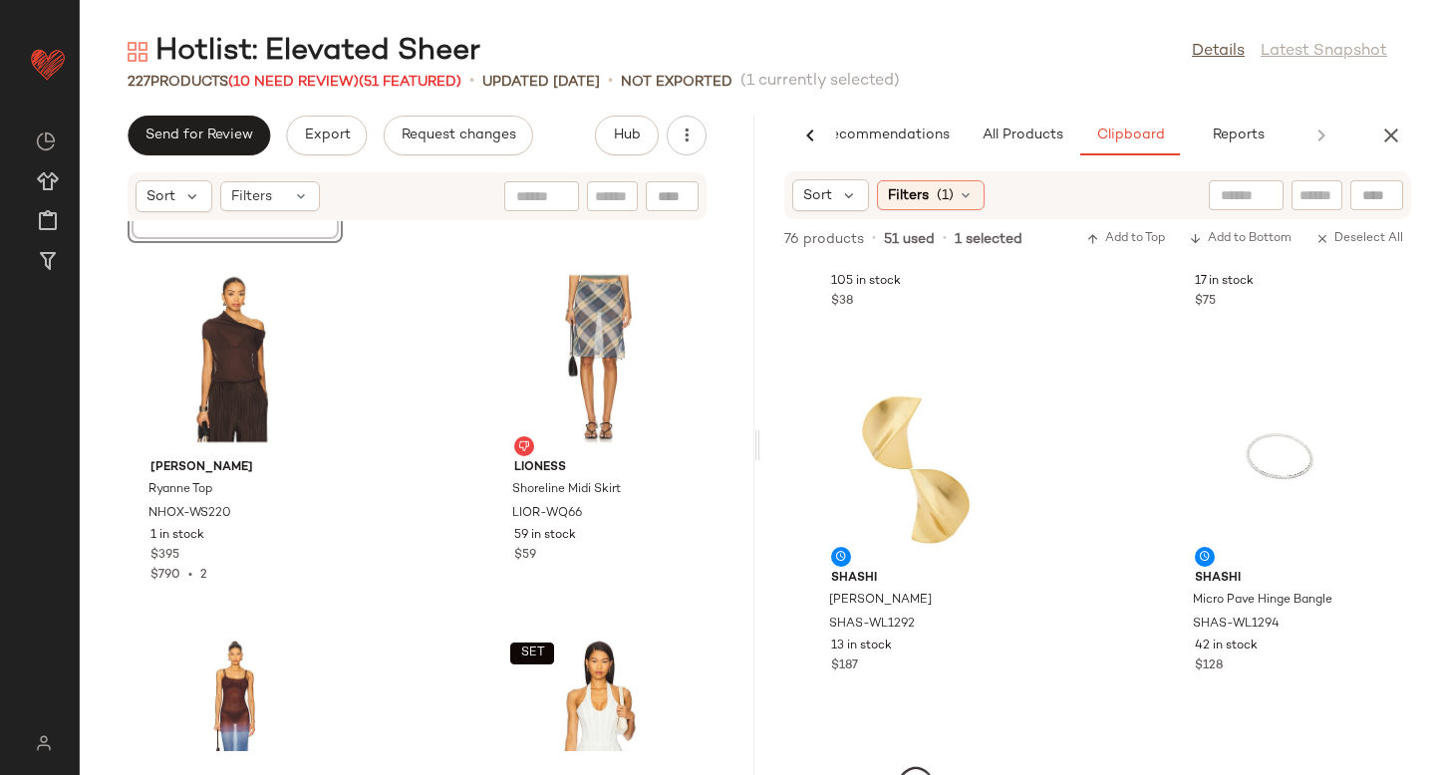
scroll to position [2828, 0]
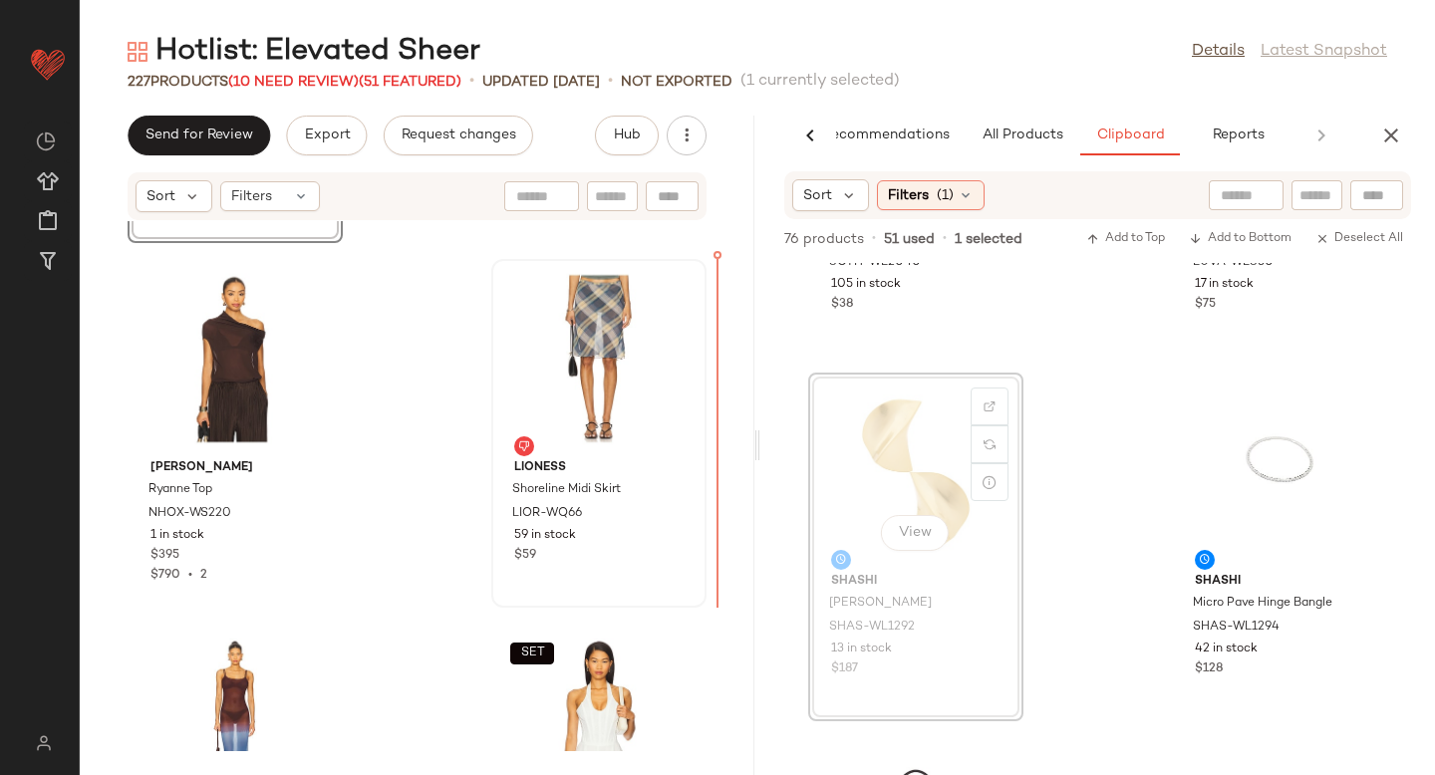
drag, startPoint x: 879, startPoint y: 447, endPoint x: 647, endPoint y: 444, distance: 232.2
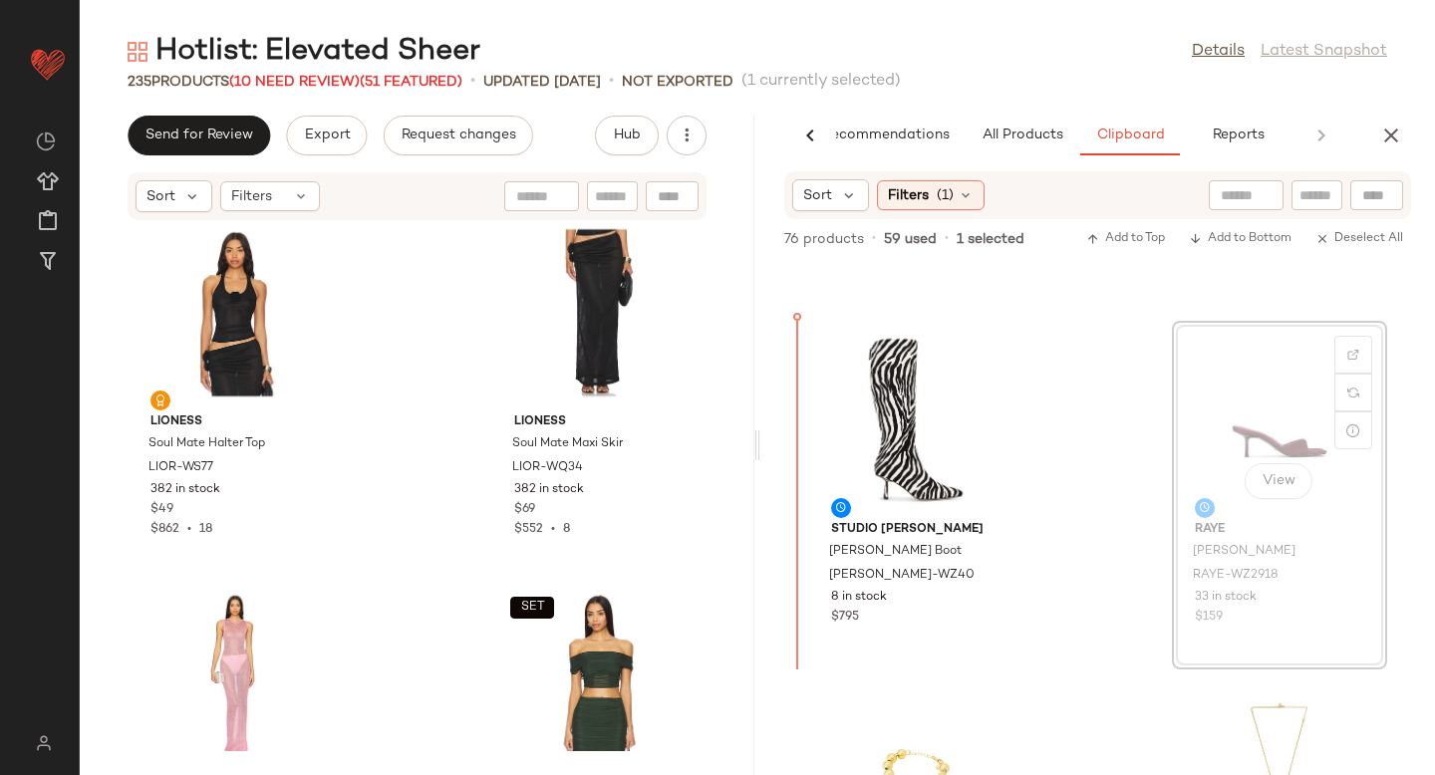
scroll to position [676, 0]
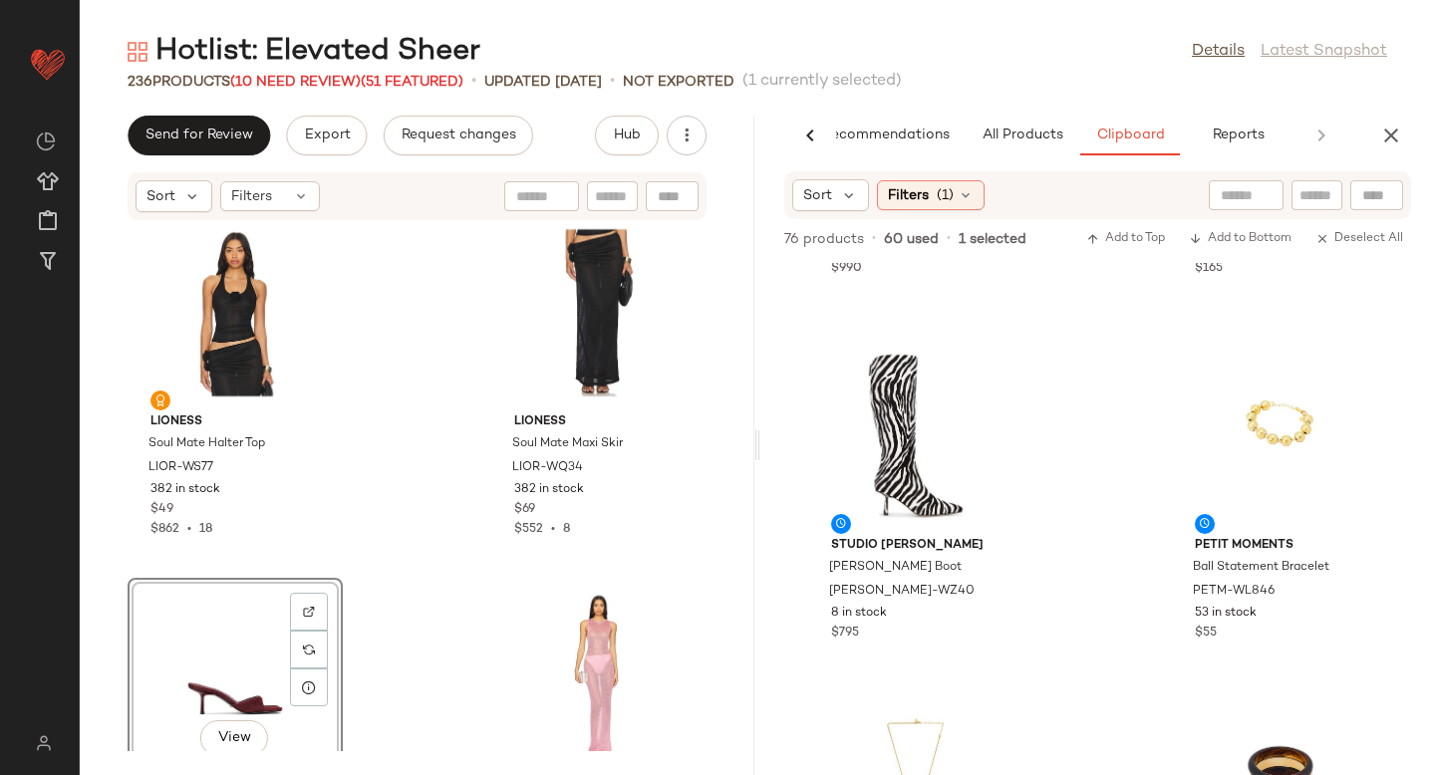
click at [227, 655] on div "View" at bounding box center [235, 677] width 201 height 185
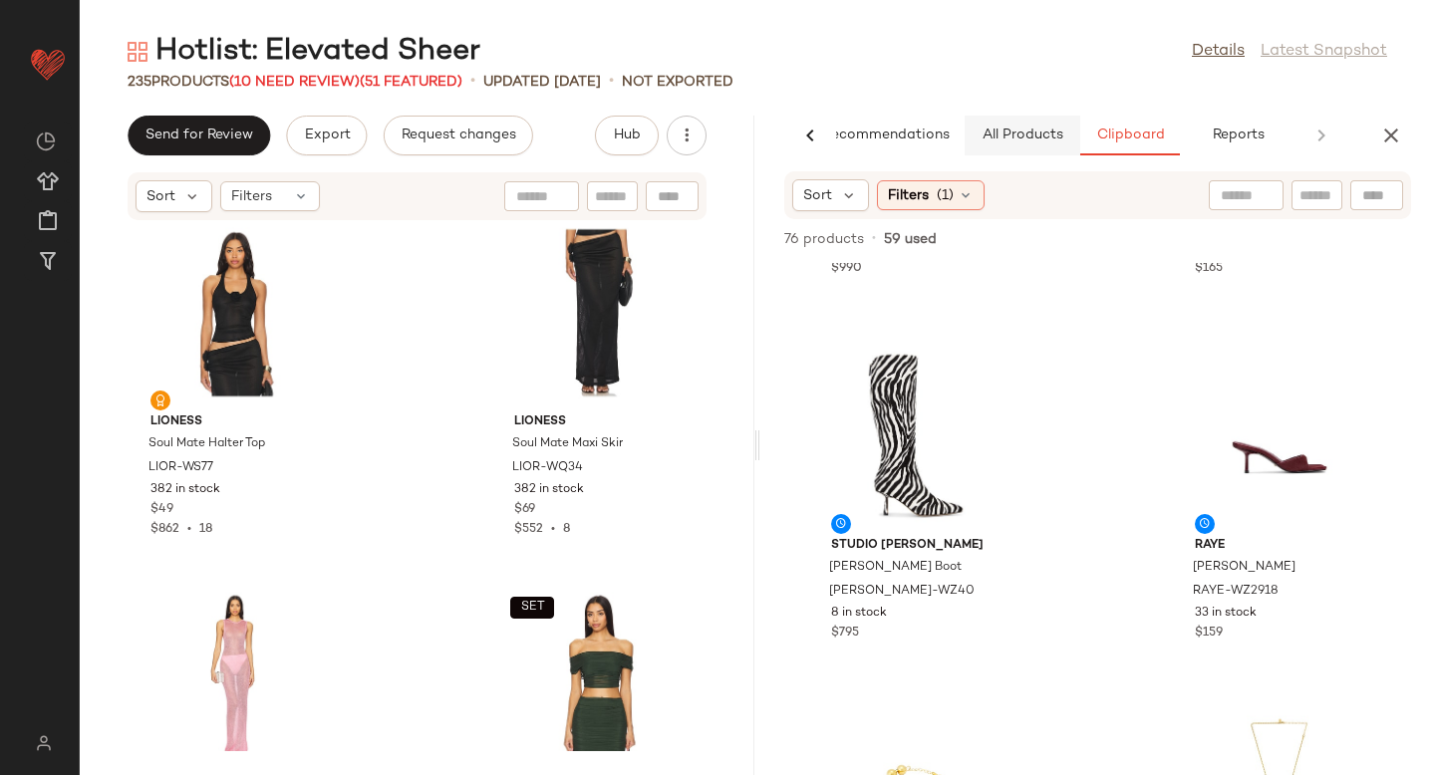
click at [1019, 125] on button "All Products" at bounding box center [1023, 136] width 116 height 40
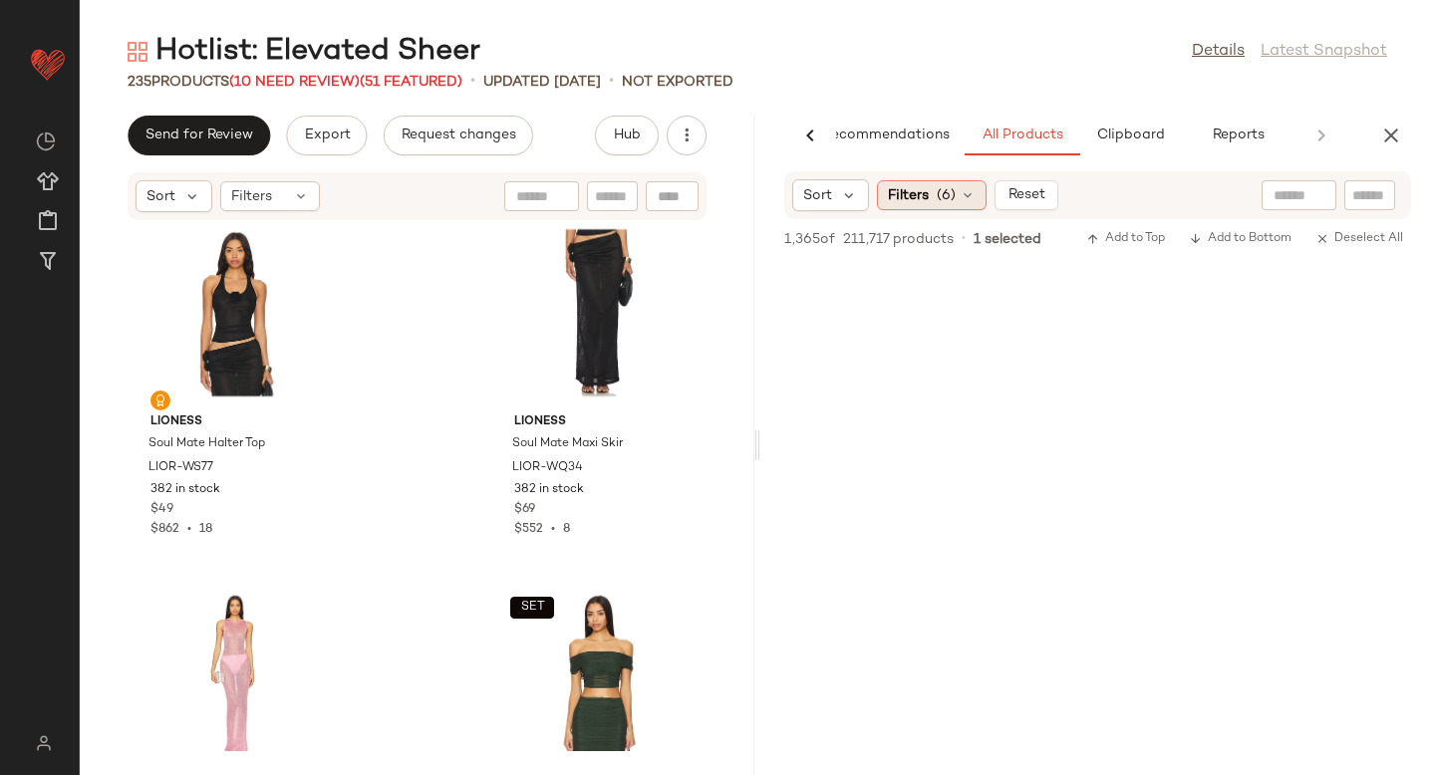
click at [937, 192] on span "(6)" at bounding box center [946, 195] width 19 height 21
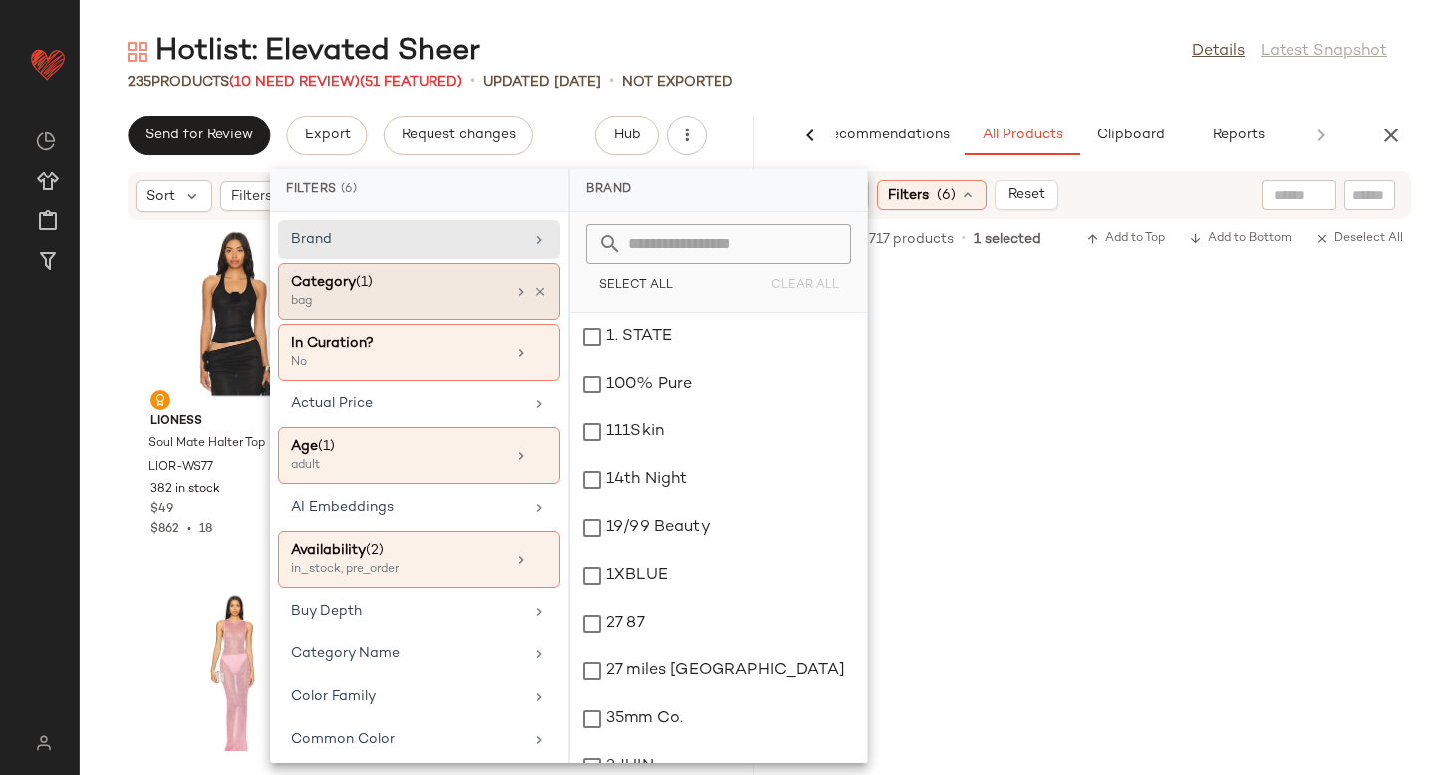
click at [427, 280] on div "Category (1)" at bounding box center [398, 282] width 214 height 21
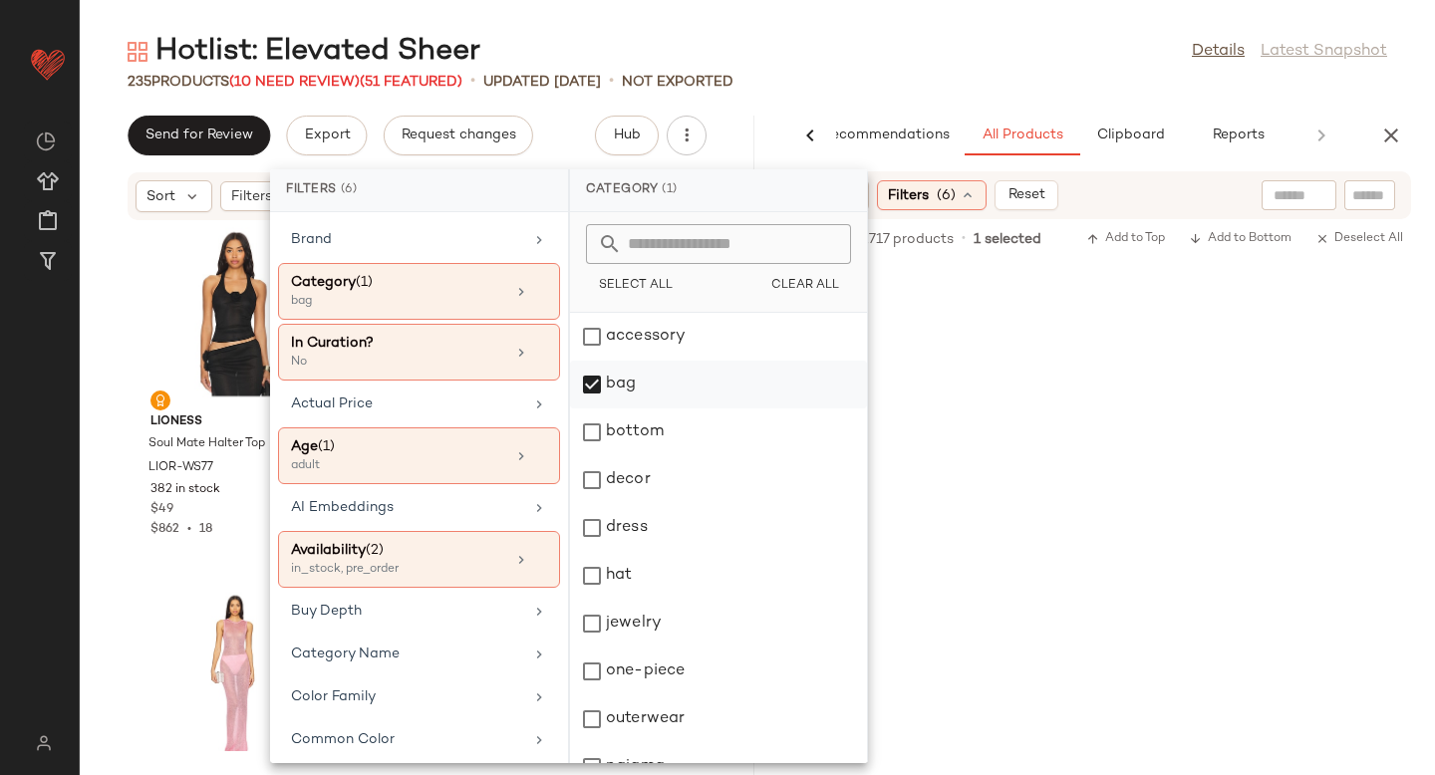
click at [588, 391] on div "bag" at bounding box center [718, 385] width 297 height 48
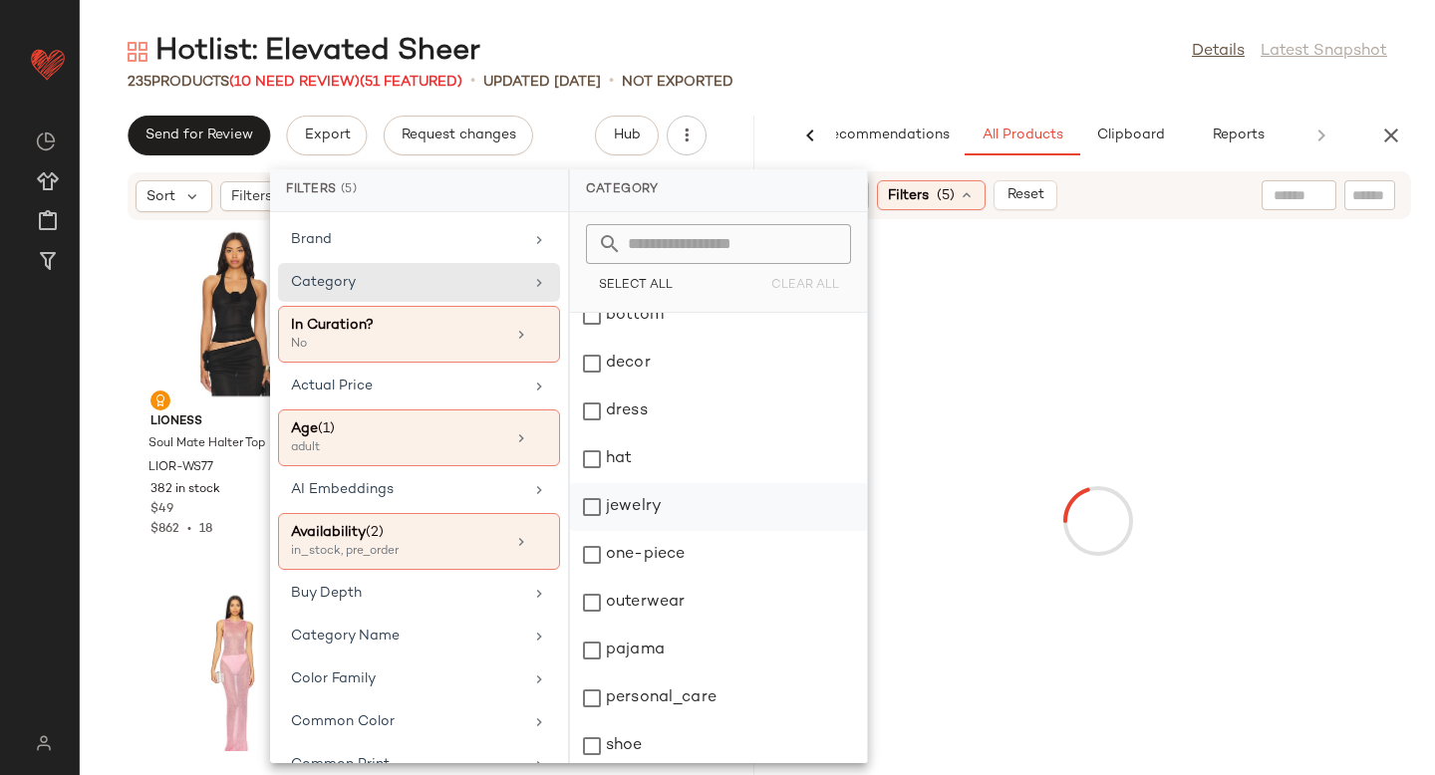
scroll to position [267, 0]
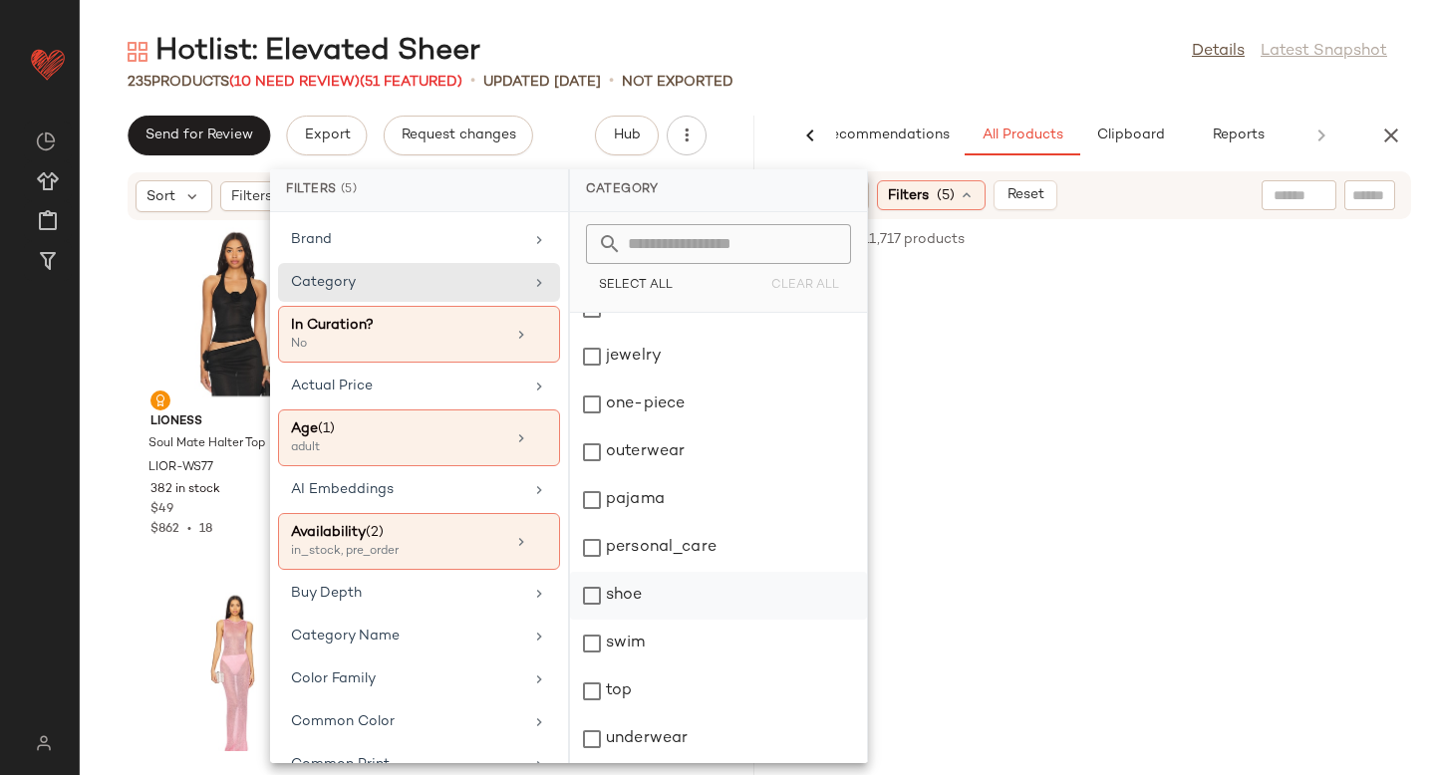
click at [589, 595] on div "shoe" at bounding box center [718, 596] width 297 height 48
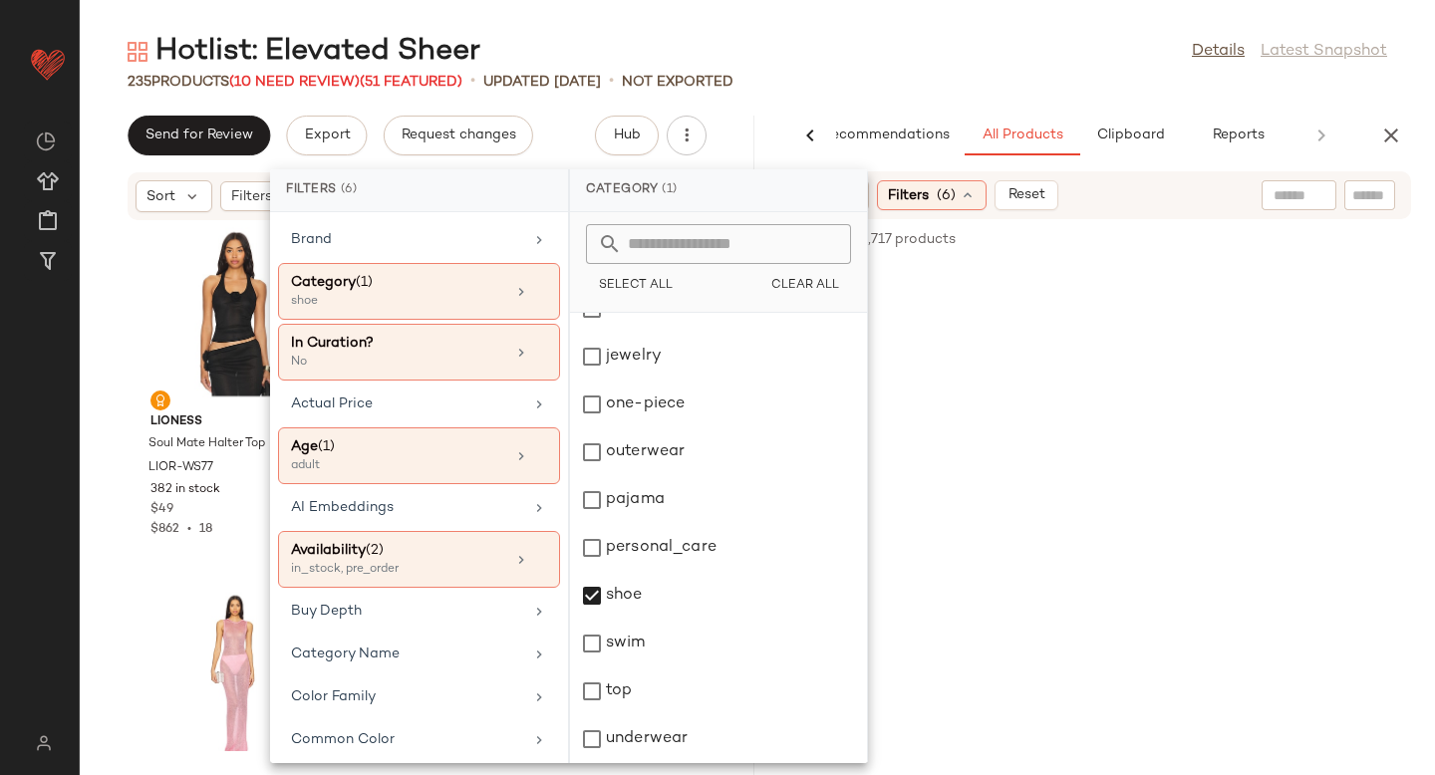
click at [1154, 204] on div "Sort Filters (6) Reset" at bounding box center [1097, 195] width 627 height 48
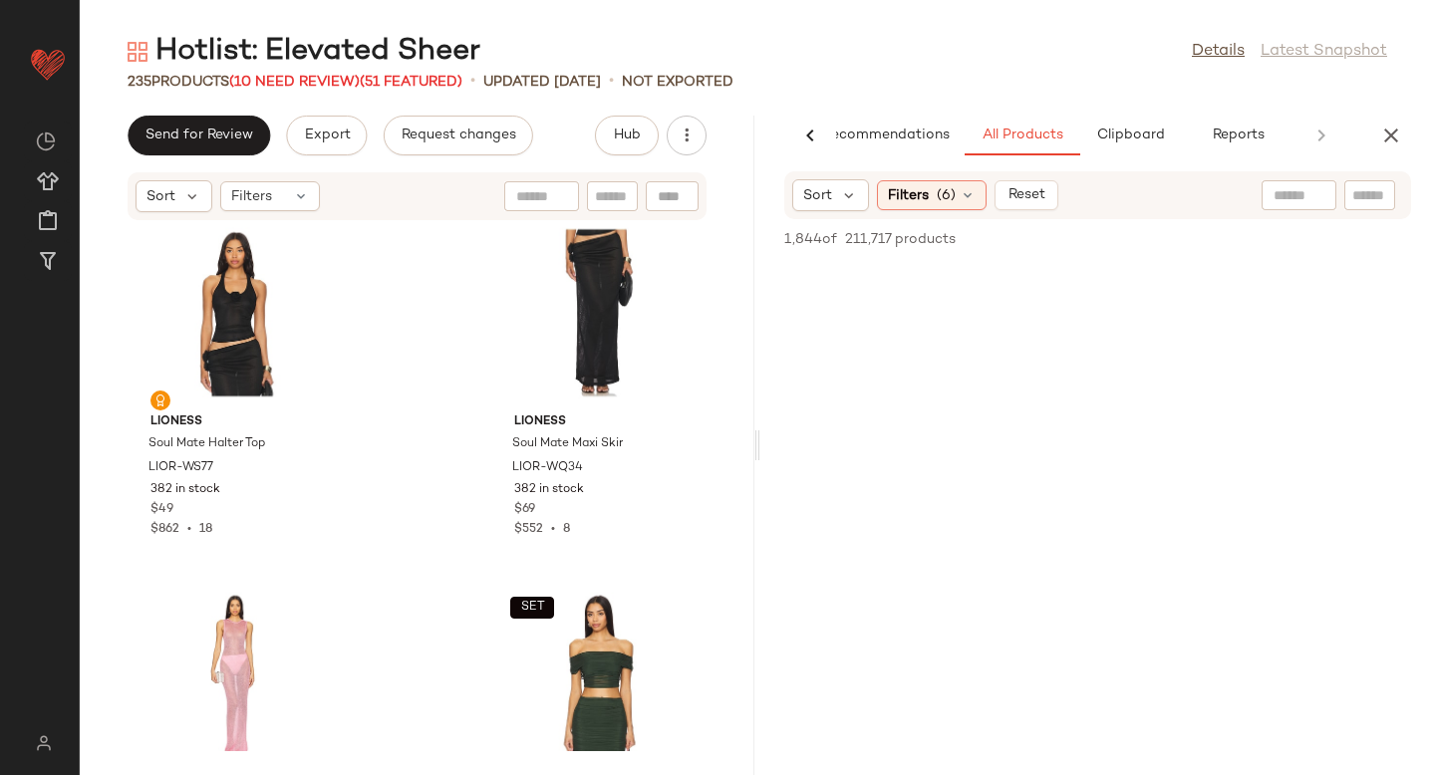
click at [1363, 199] on input "text" at bounding box center [1369, 195] width 35 height 21
type input "****"
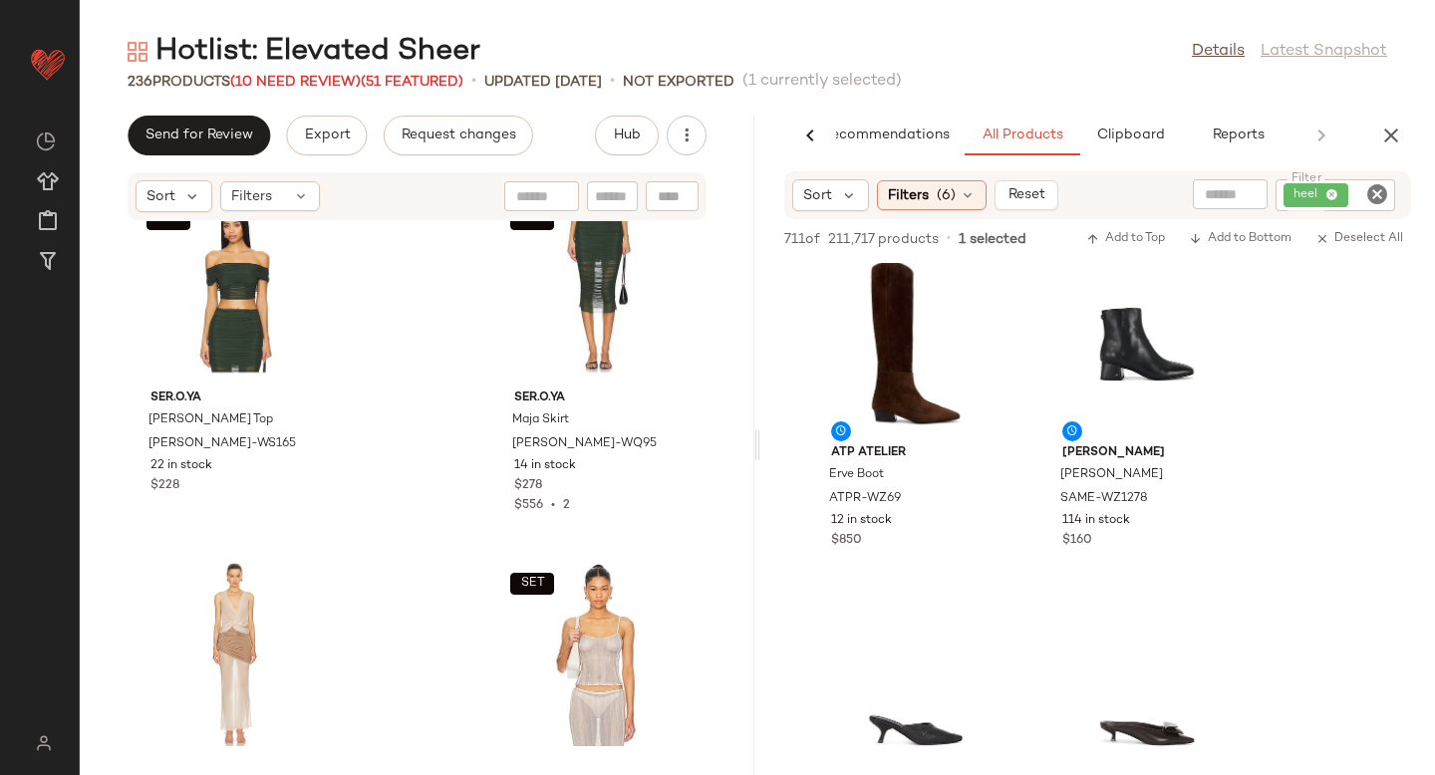
scroll to position [32137, 0]
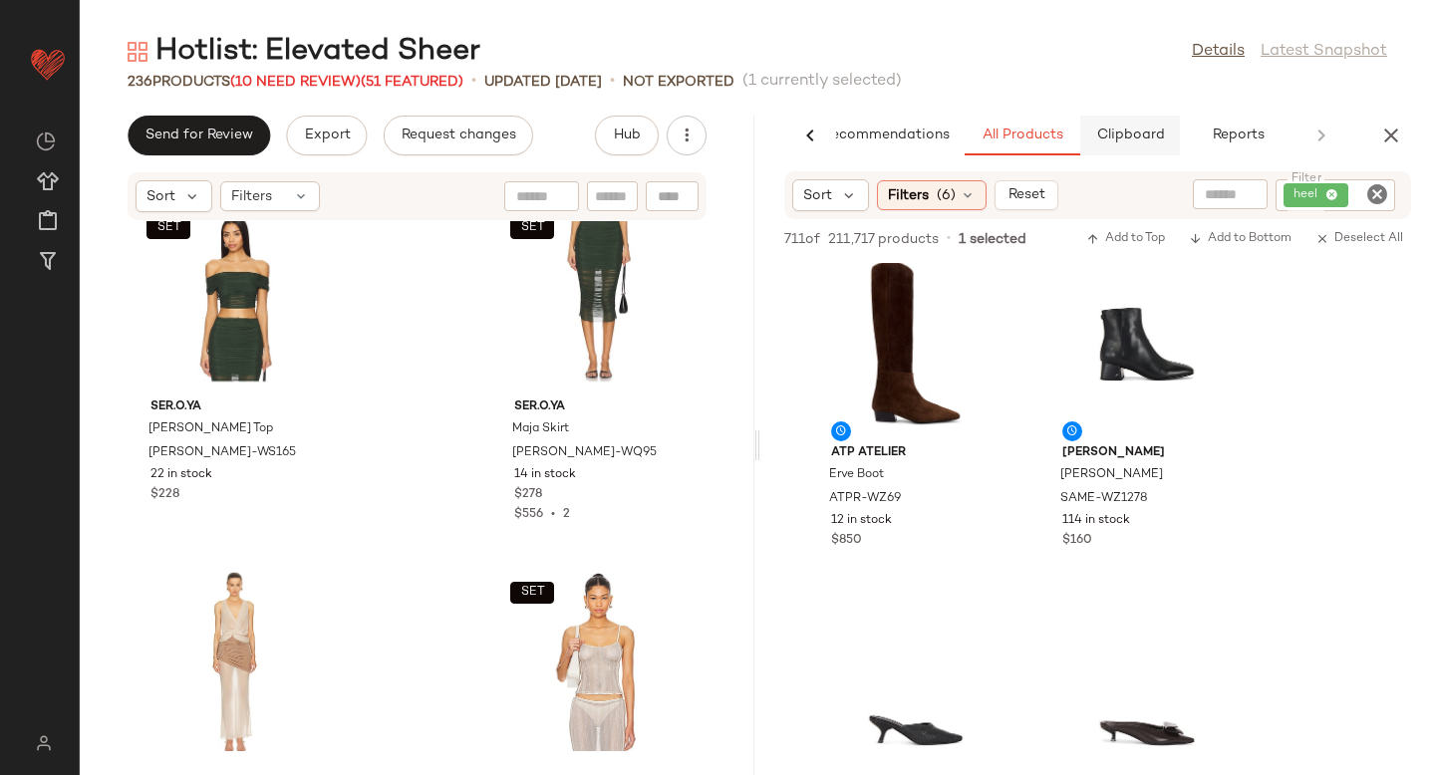
click at [1135, 120] on button "Clipboard" at bounding box center [1130, 136] width 100 height 40
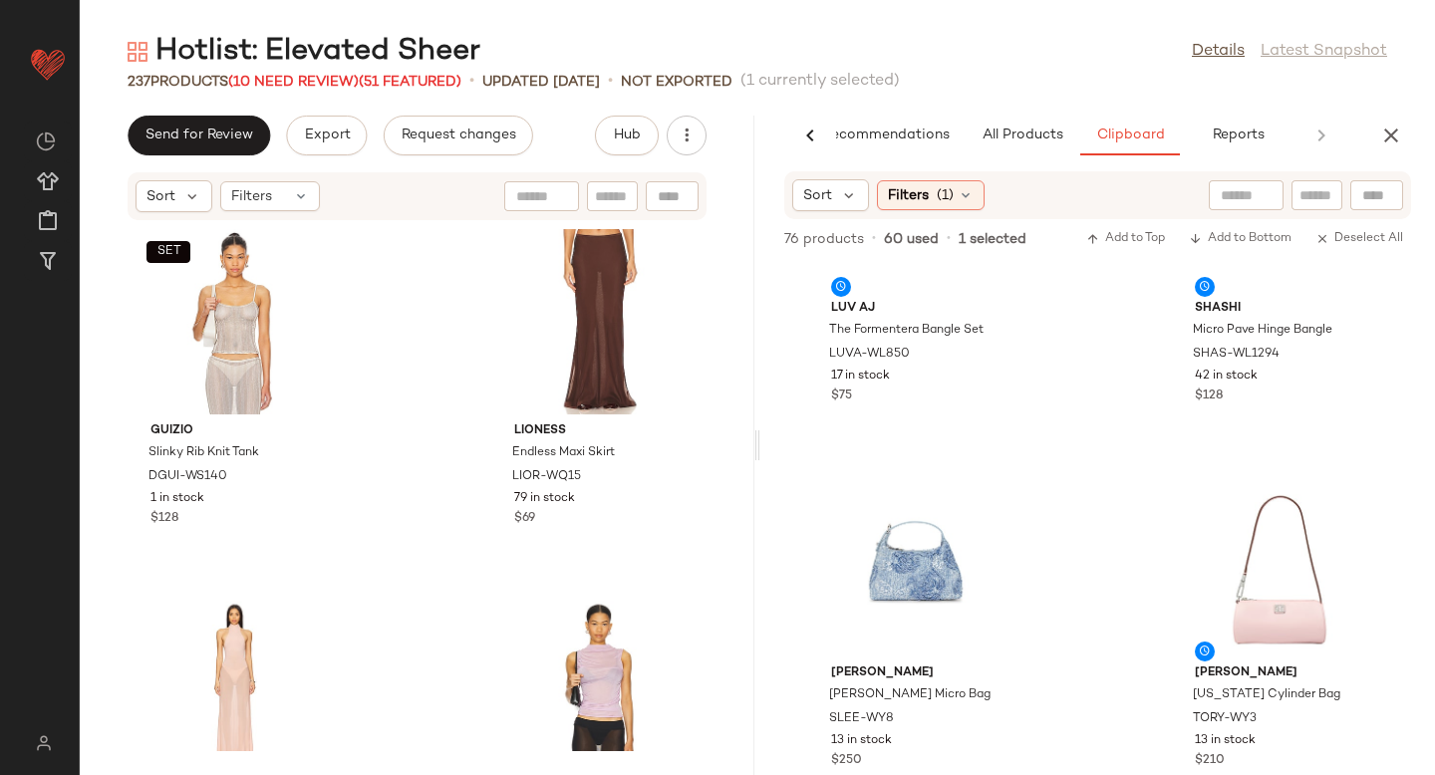
scroll to position [2080, 0]
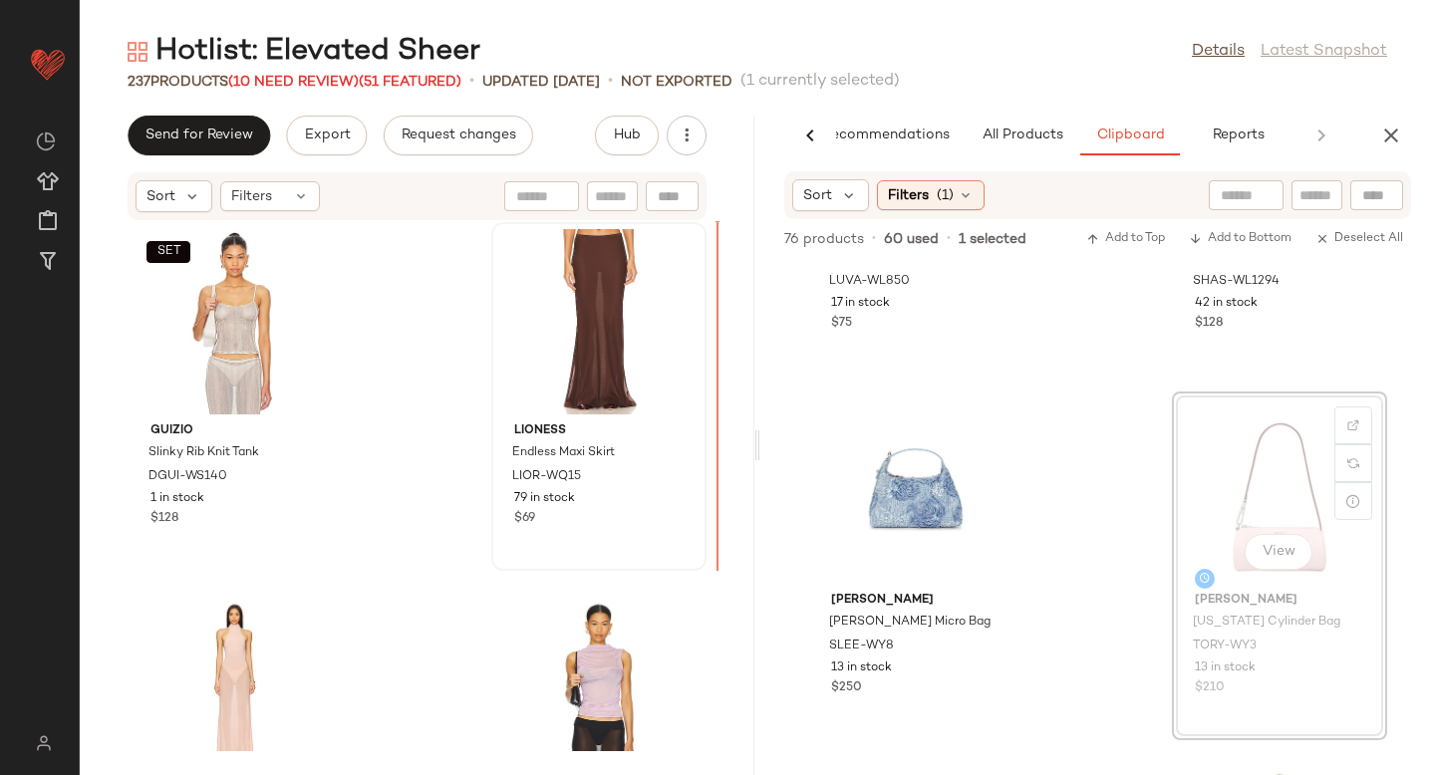
drag, startPoint x: 1241, startPoint y: 453, endPoint x: 667, endPoint y: 429, distance: 574.5
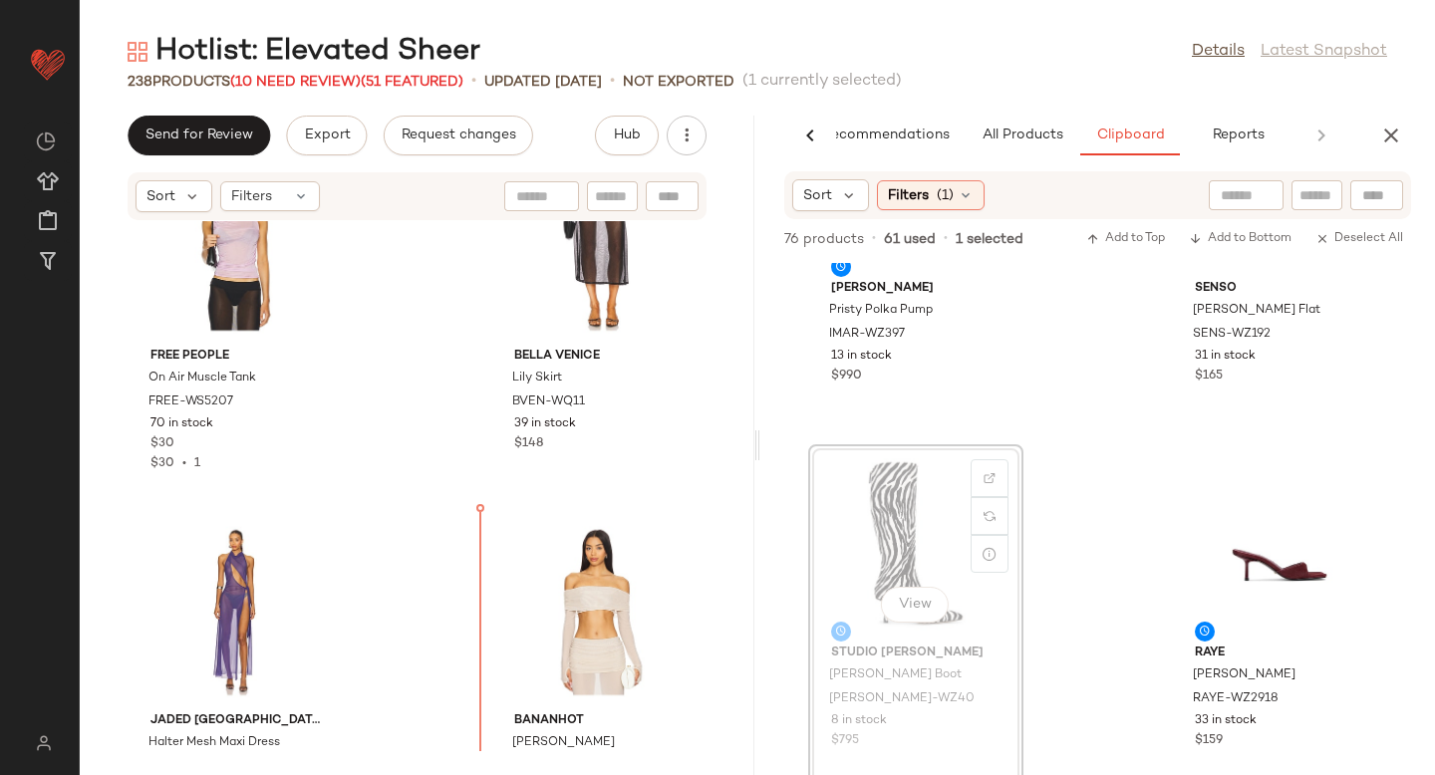
scroll to position [33664, 0]
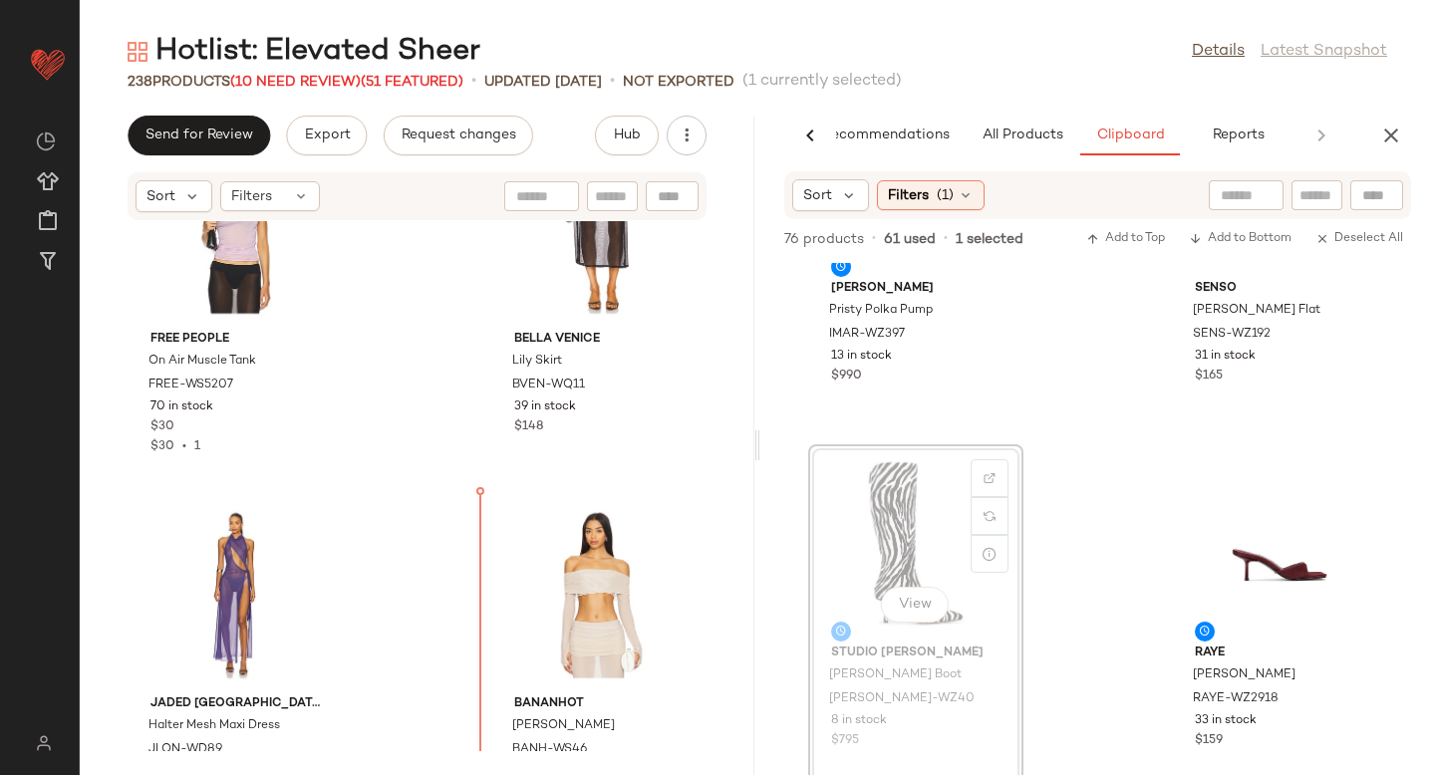
drag, startPoint x: 839, startPoint y: 485, endPoint x: 445, endPoint y: 643, distance: 423.9
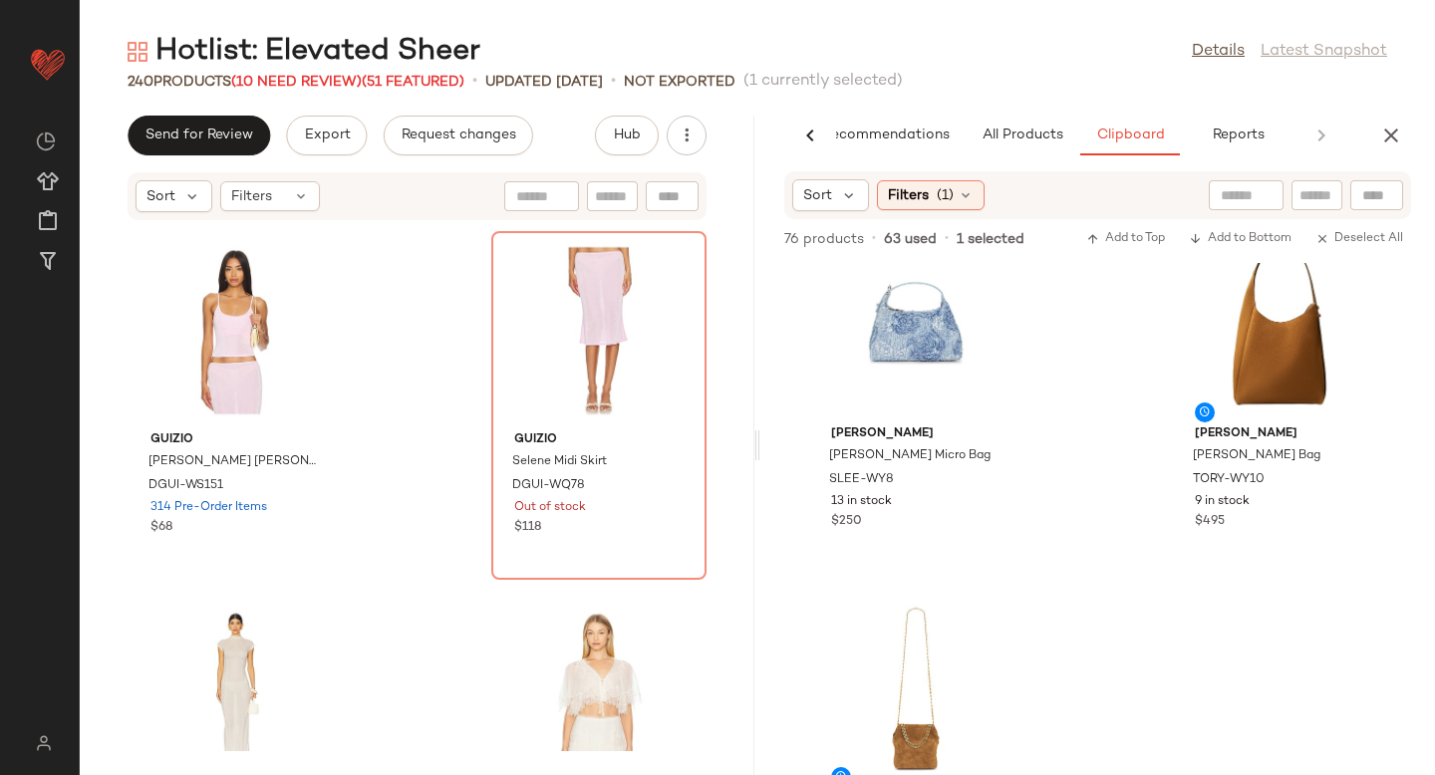
scroll to position [1880, 0]
click at [1012, 130] on span "All Products" at bounding box center [1023, 136] width 82 height 16
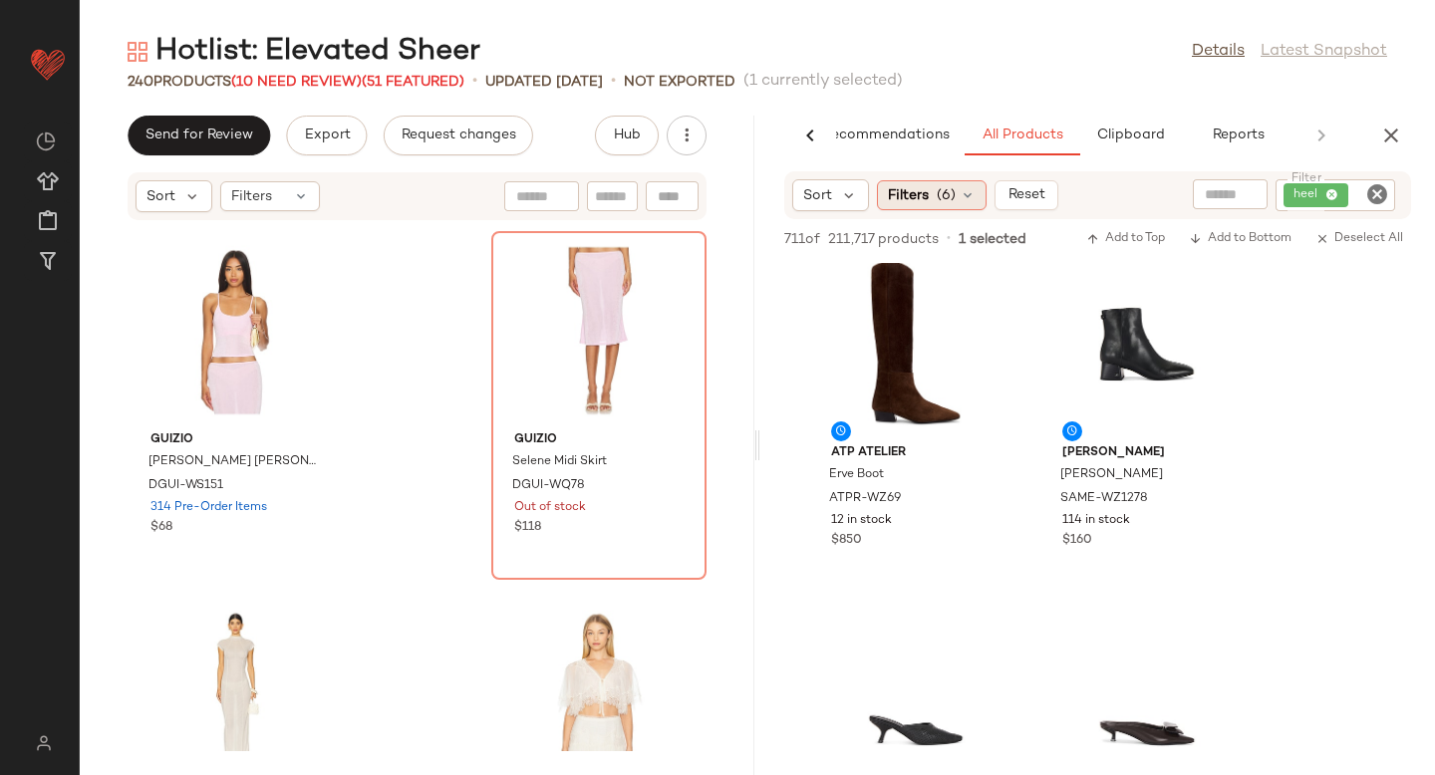
click at [977, 204] on div "Filters (6)" at bounding box center [932, 195] width 110 height 30
click at [1334, 192] on div "heel" at bounding box center [1335, 195] width 120 height 32
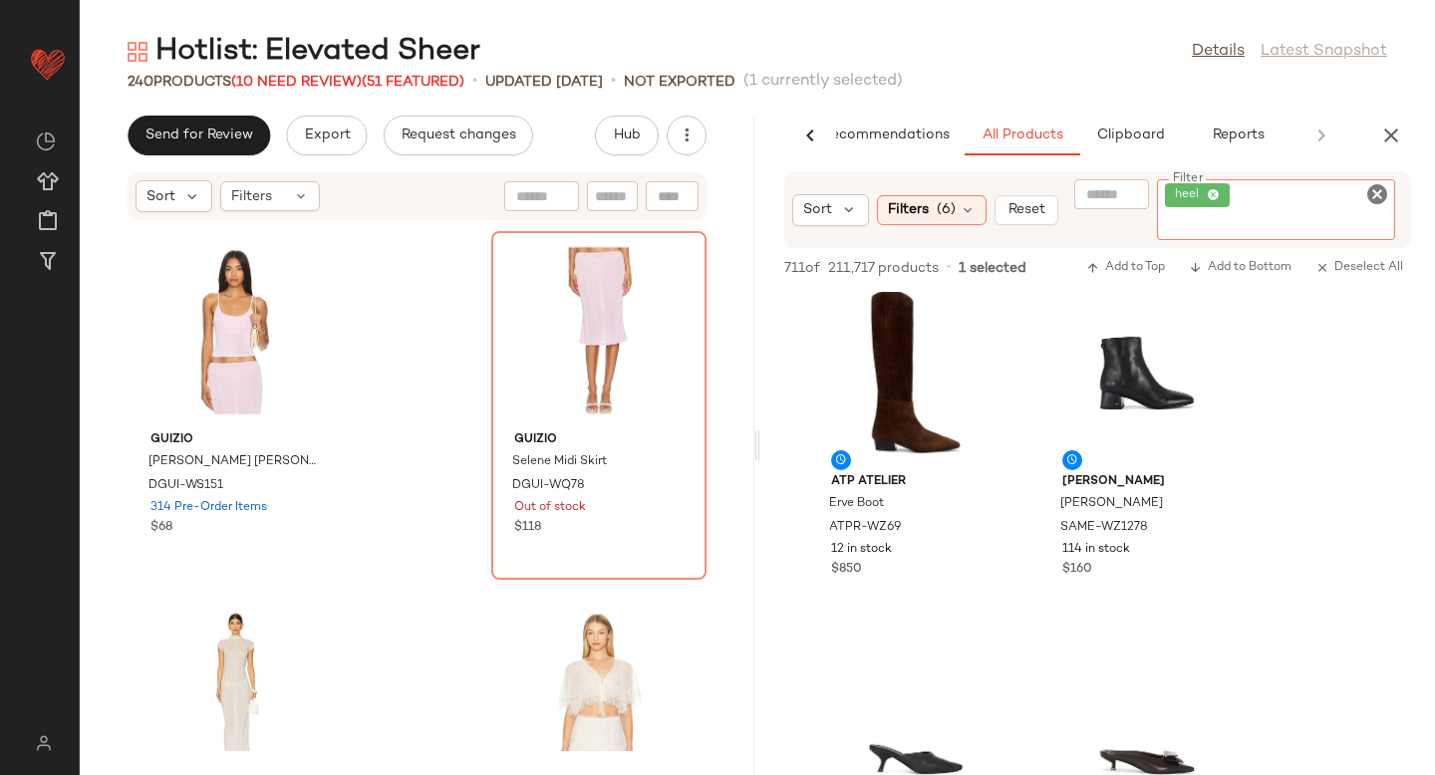
click at [1373, 199] on icon "Clear Filter" at bounding box center [1377, 194] width 24 height 24
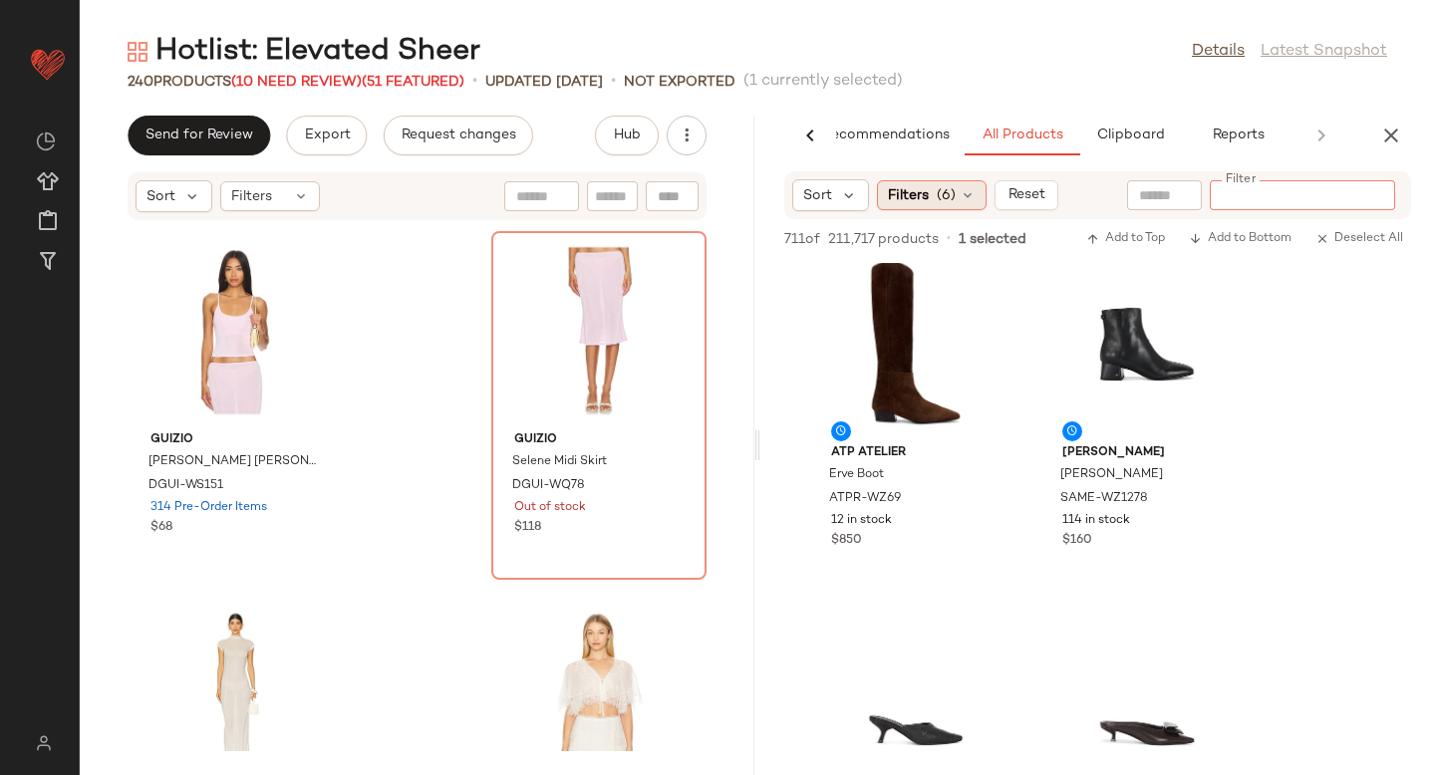
click at [943, 195] on span "(6)" at bounding box center [946, 195] width 19 height 21
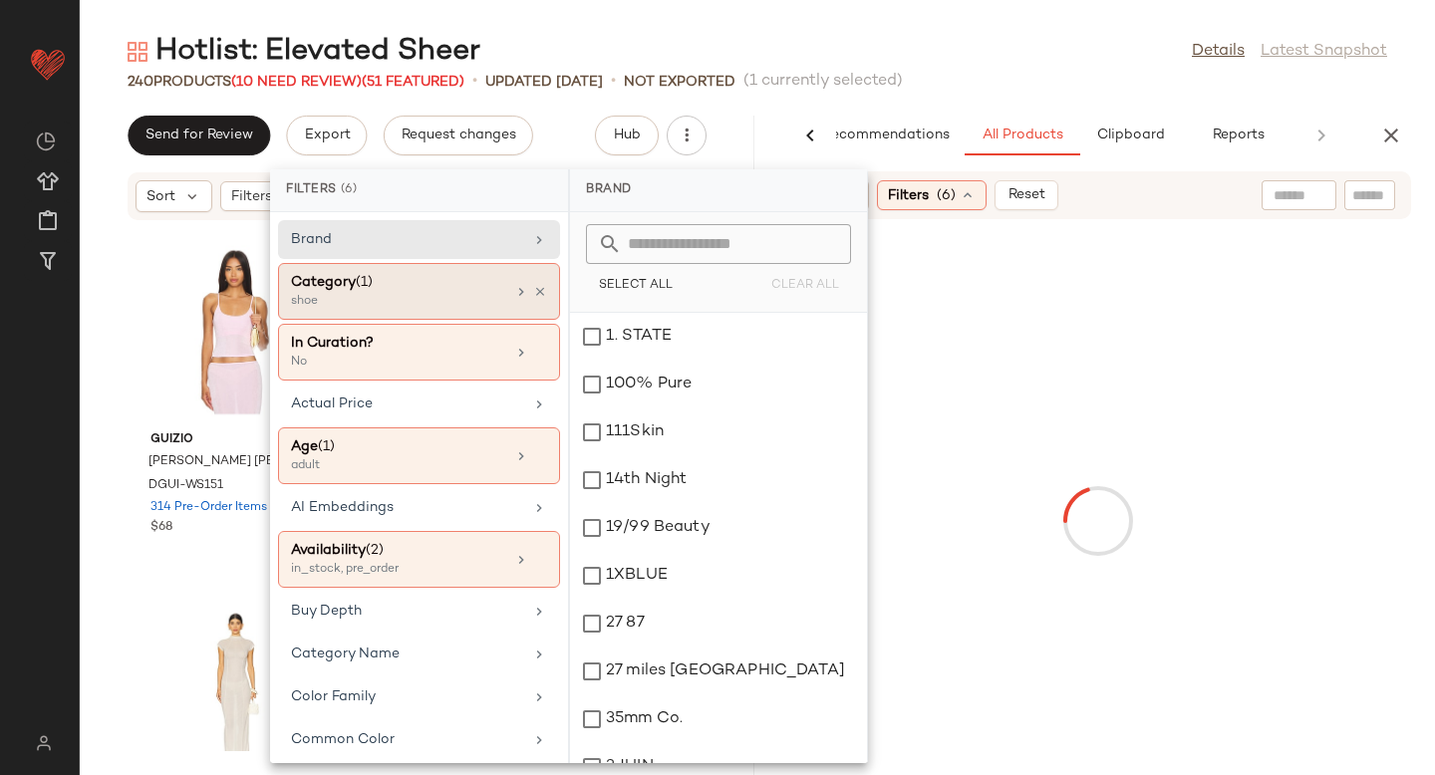
click at [451, 294] on div "shoe" at bounding box center [390, 302] width 199 height 18
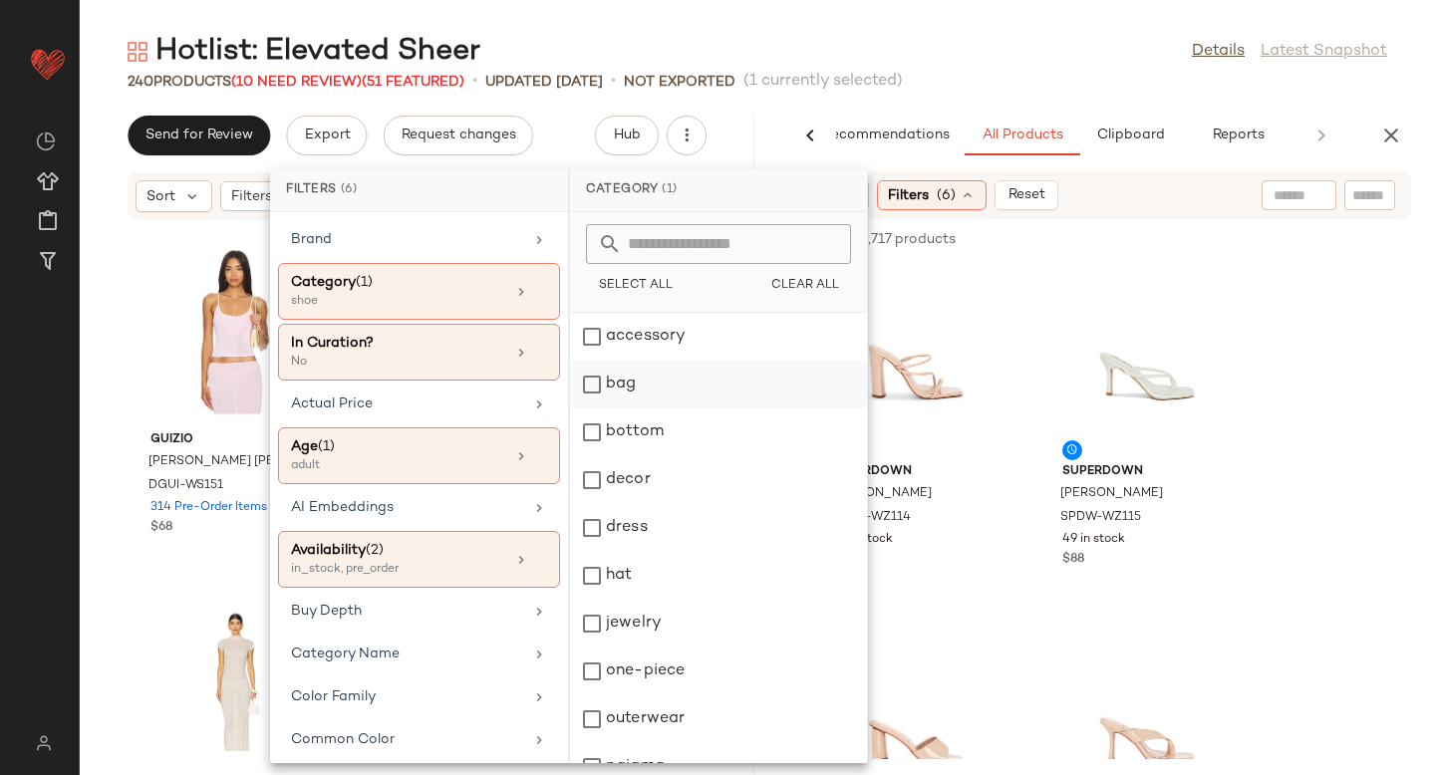
click at [587, 391] on div "bag" at bounding box center [718, 385] width 297 height 48
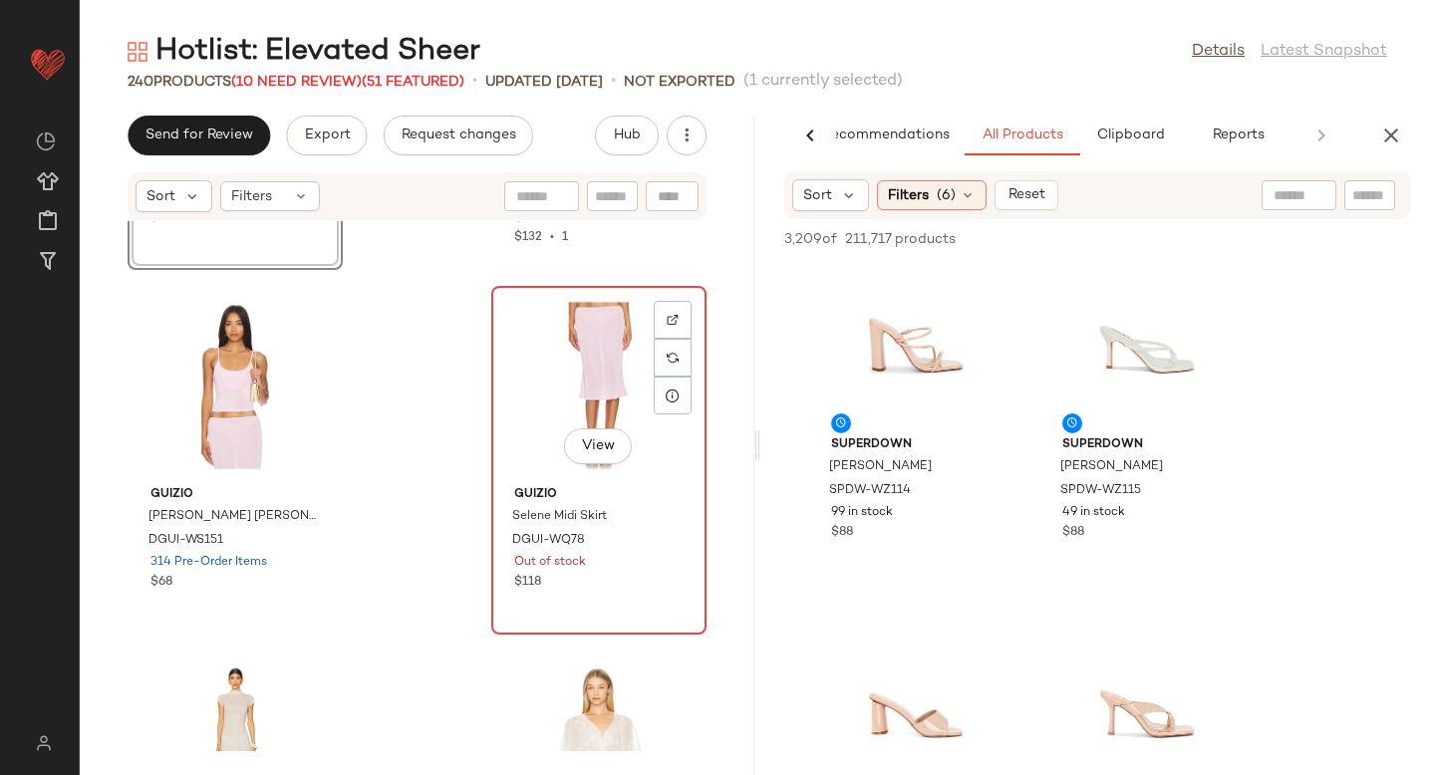
scroll to position [35011, 0]
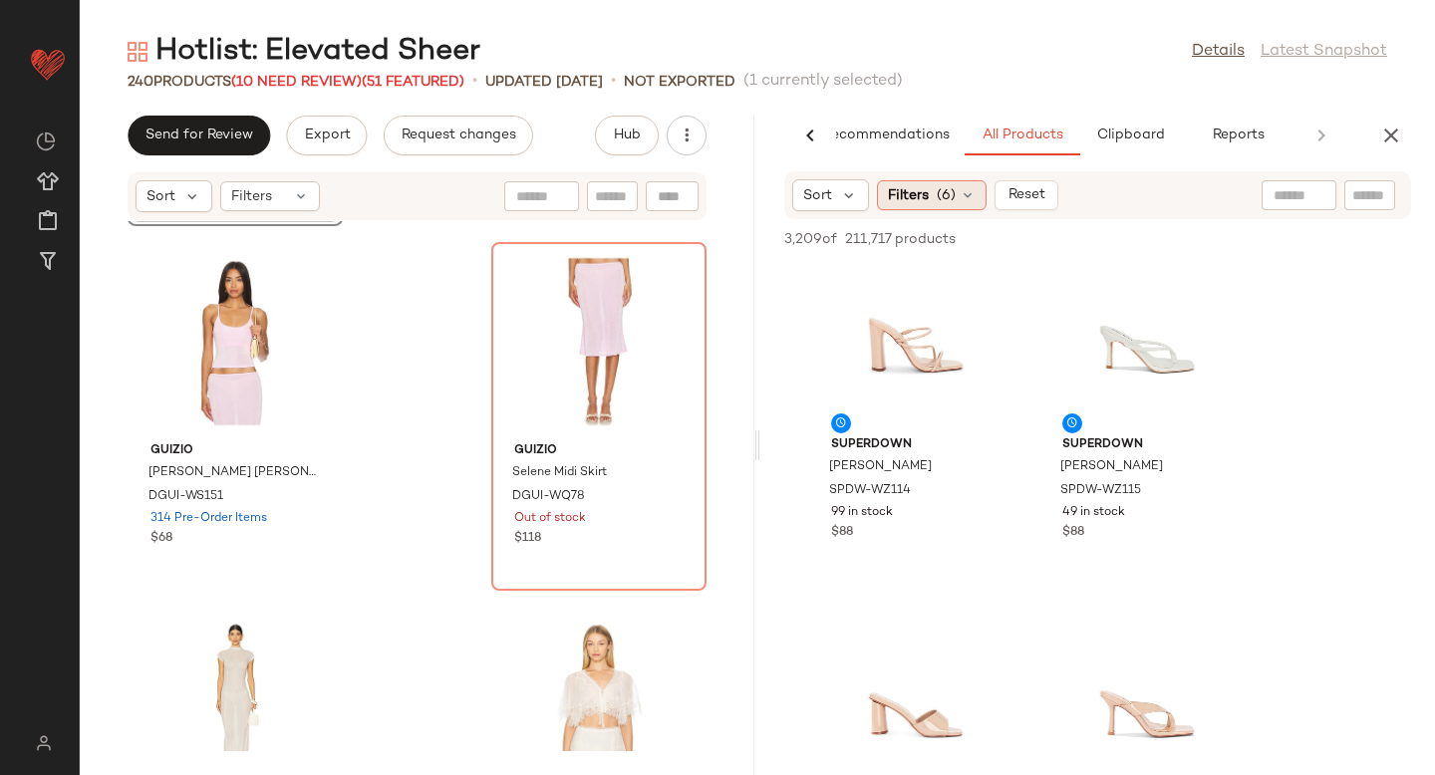
click at [936, 205] on div "Filters (6)" at bounding box center [932, 195] width 110 height 30
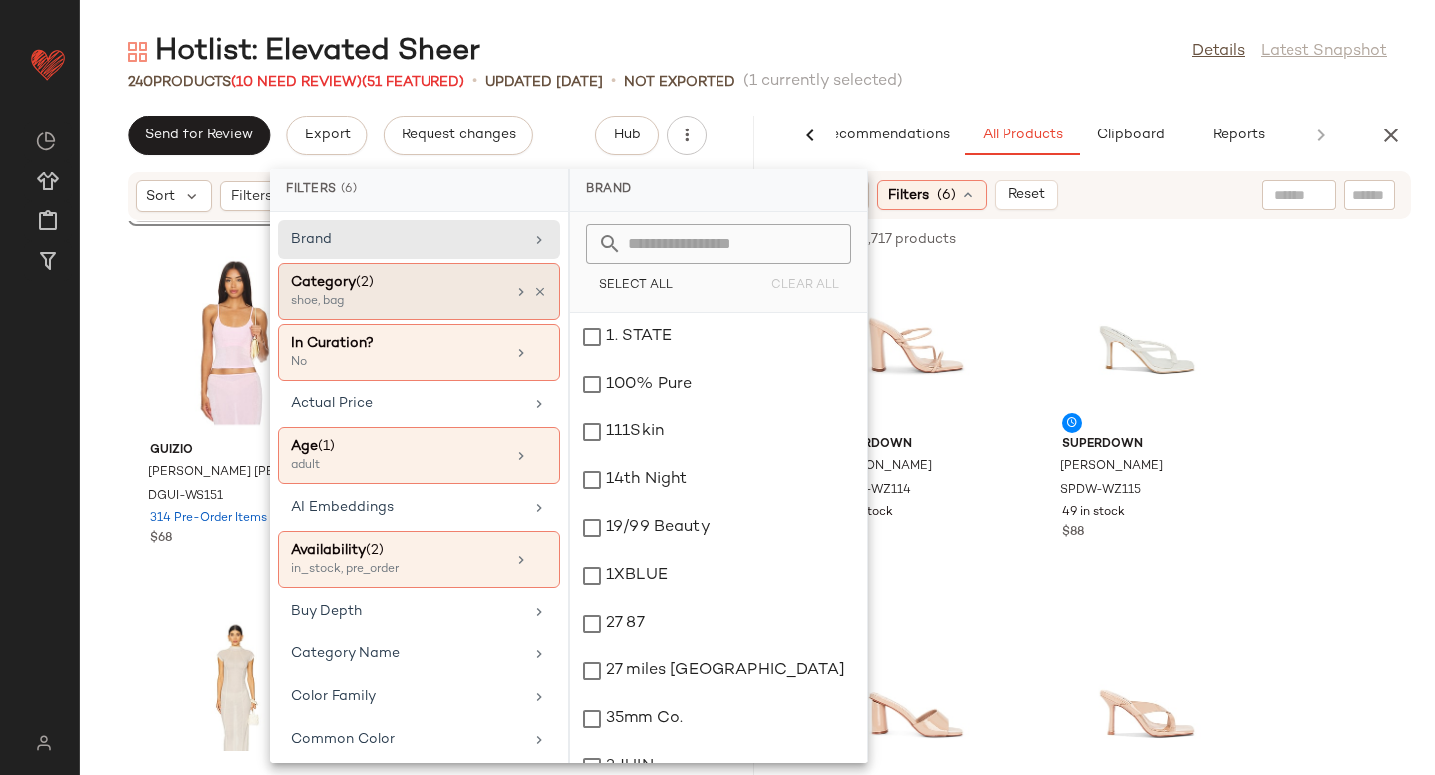
click div "Category (2)"
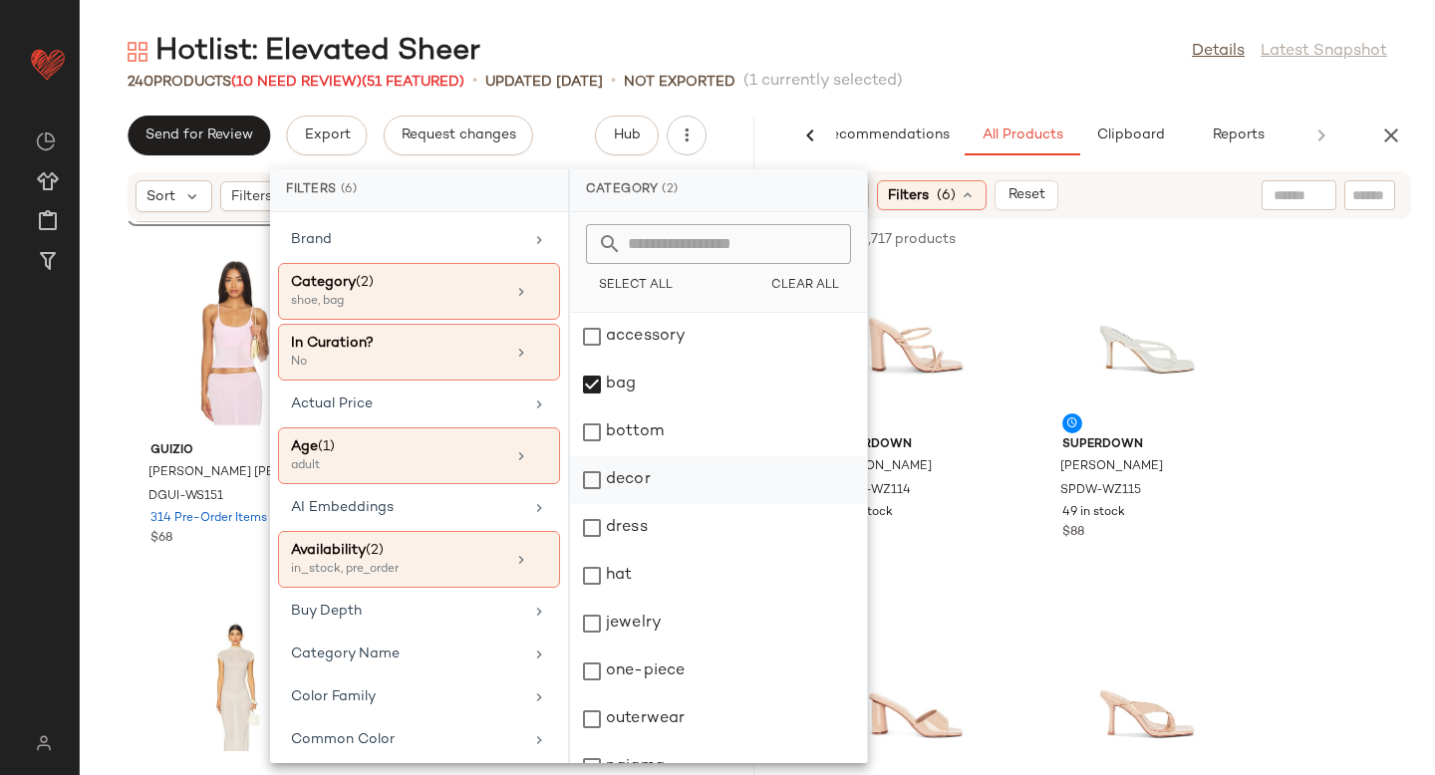
scroll to position [267, 0]
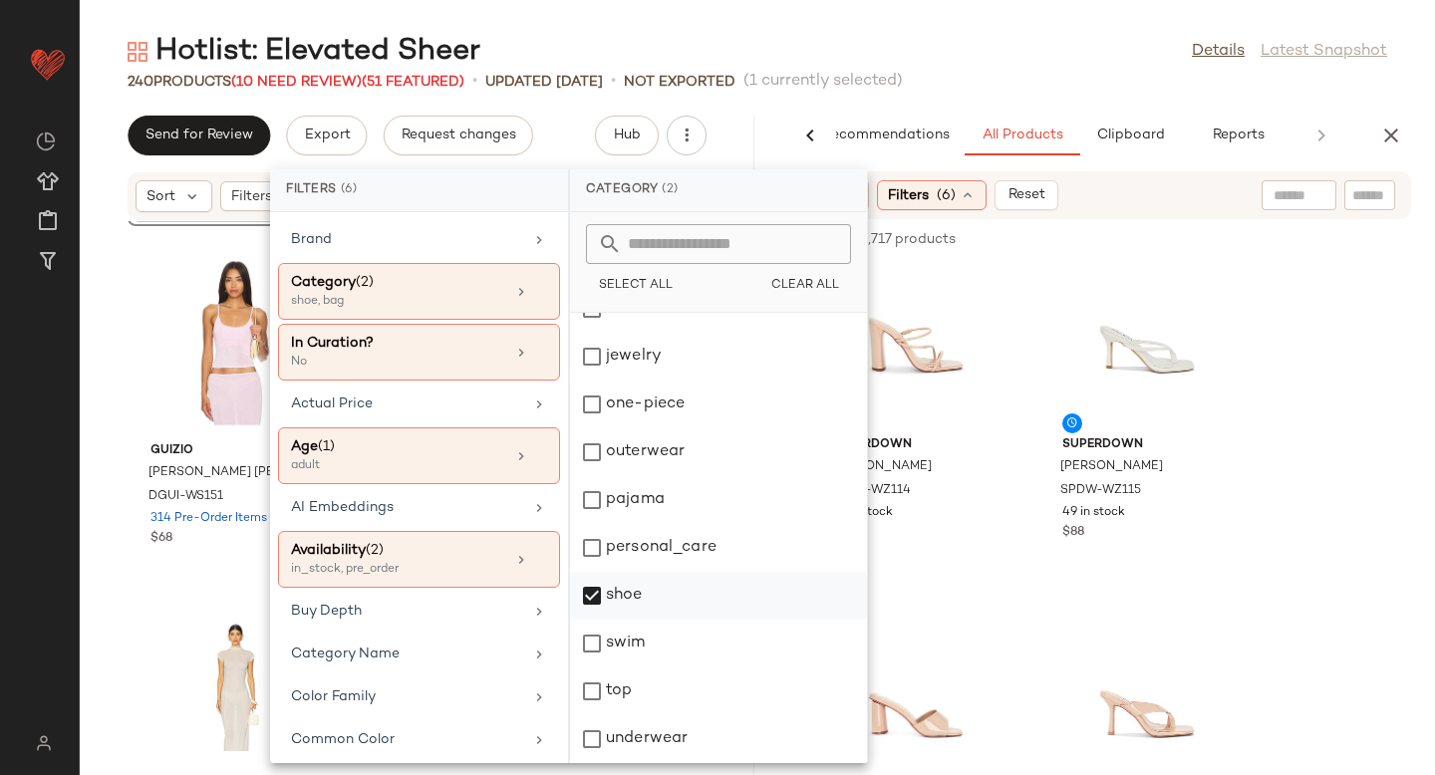
click div "shoe"
click div "superdown Lexy Sandal SPDW-WZ114 99 in stock $88 superdown Livi Sandal SPDW-WZ1…"
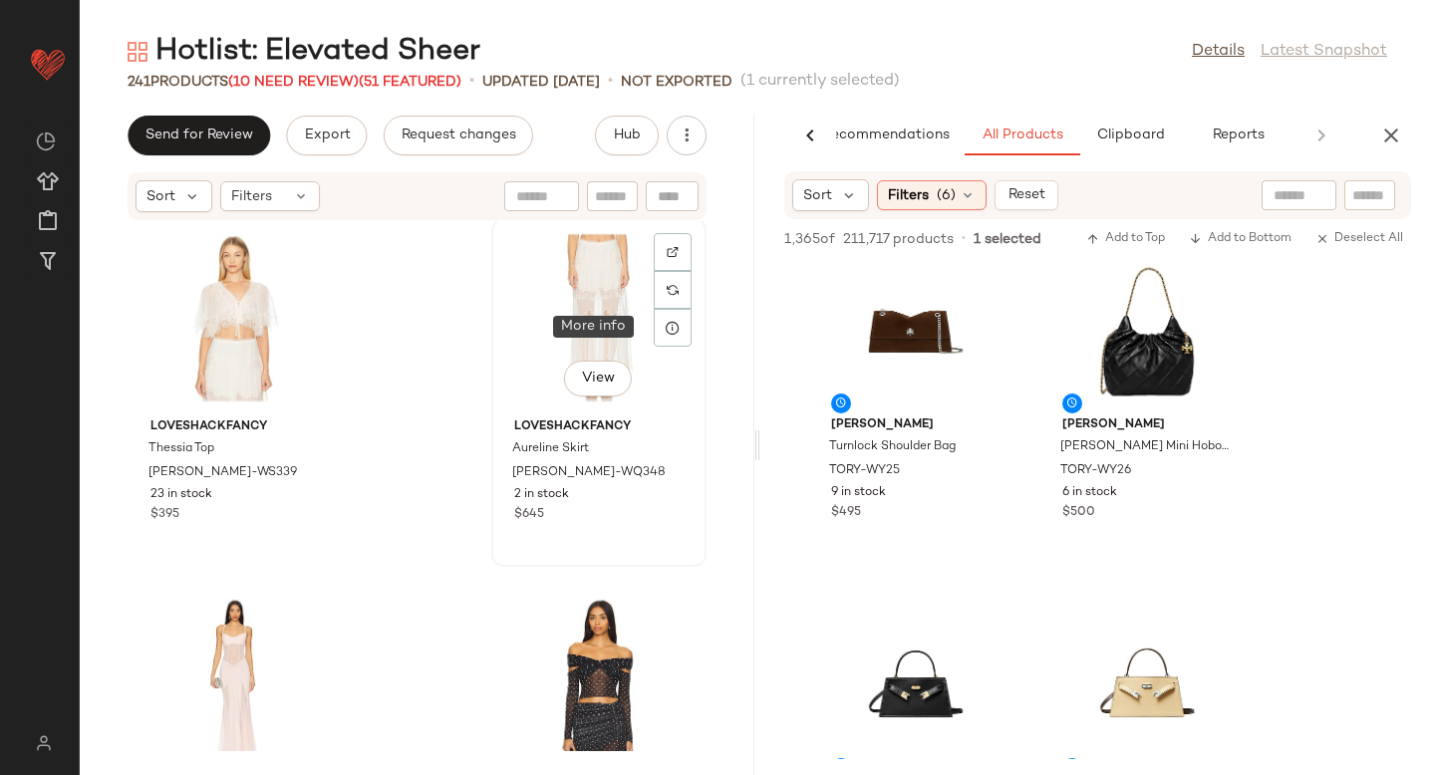
scroll to position [35768, 0]
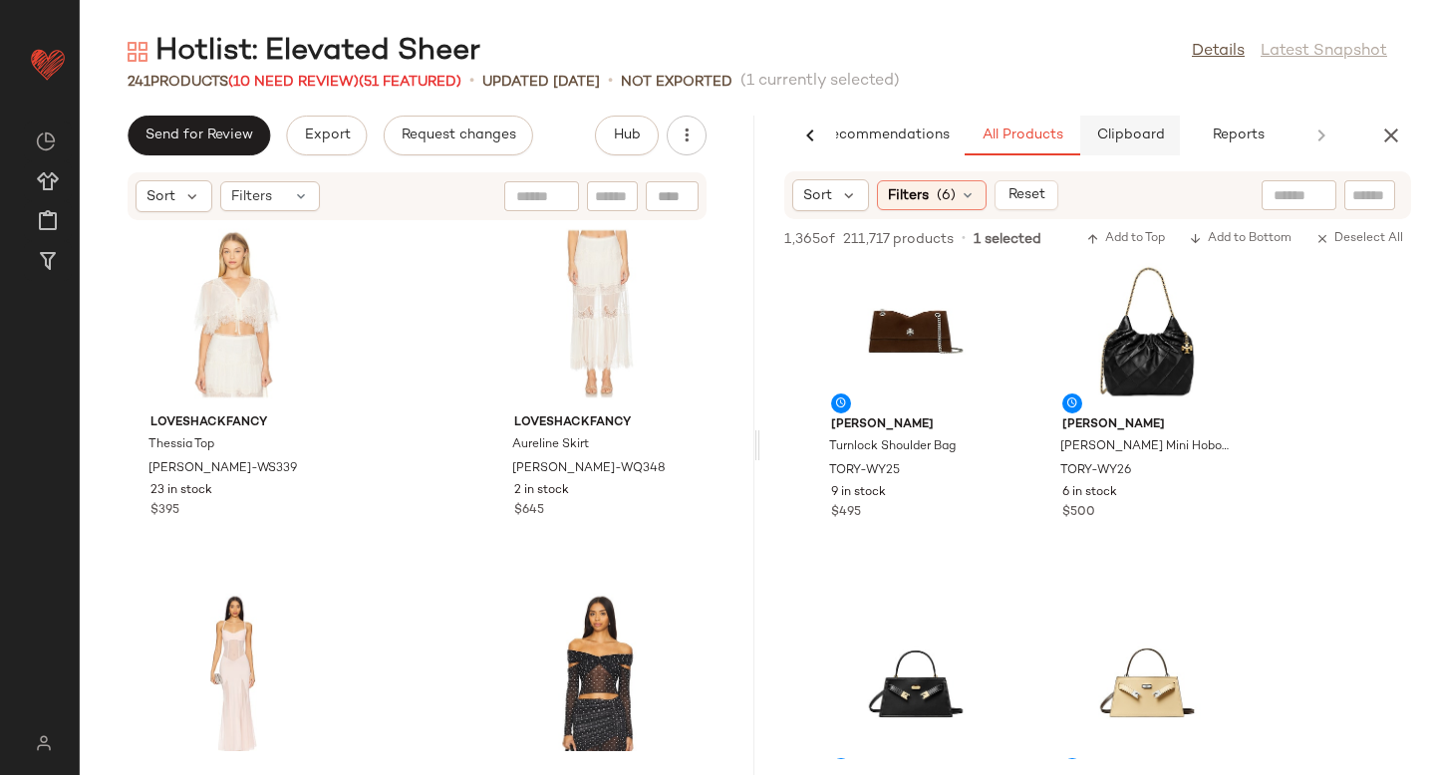
click button "Clipboard"
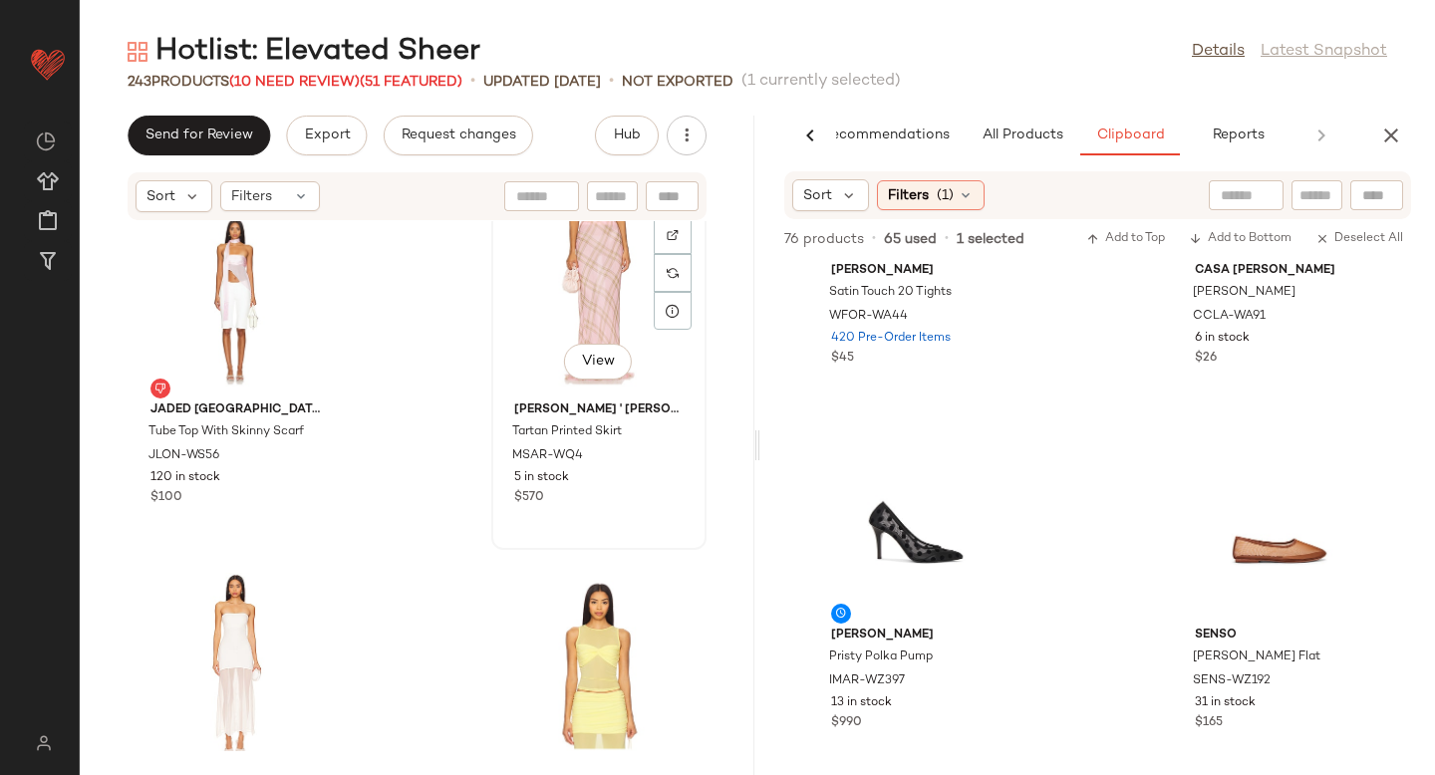
scroll to position [37259, 0]
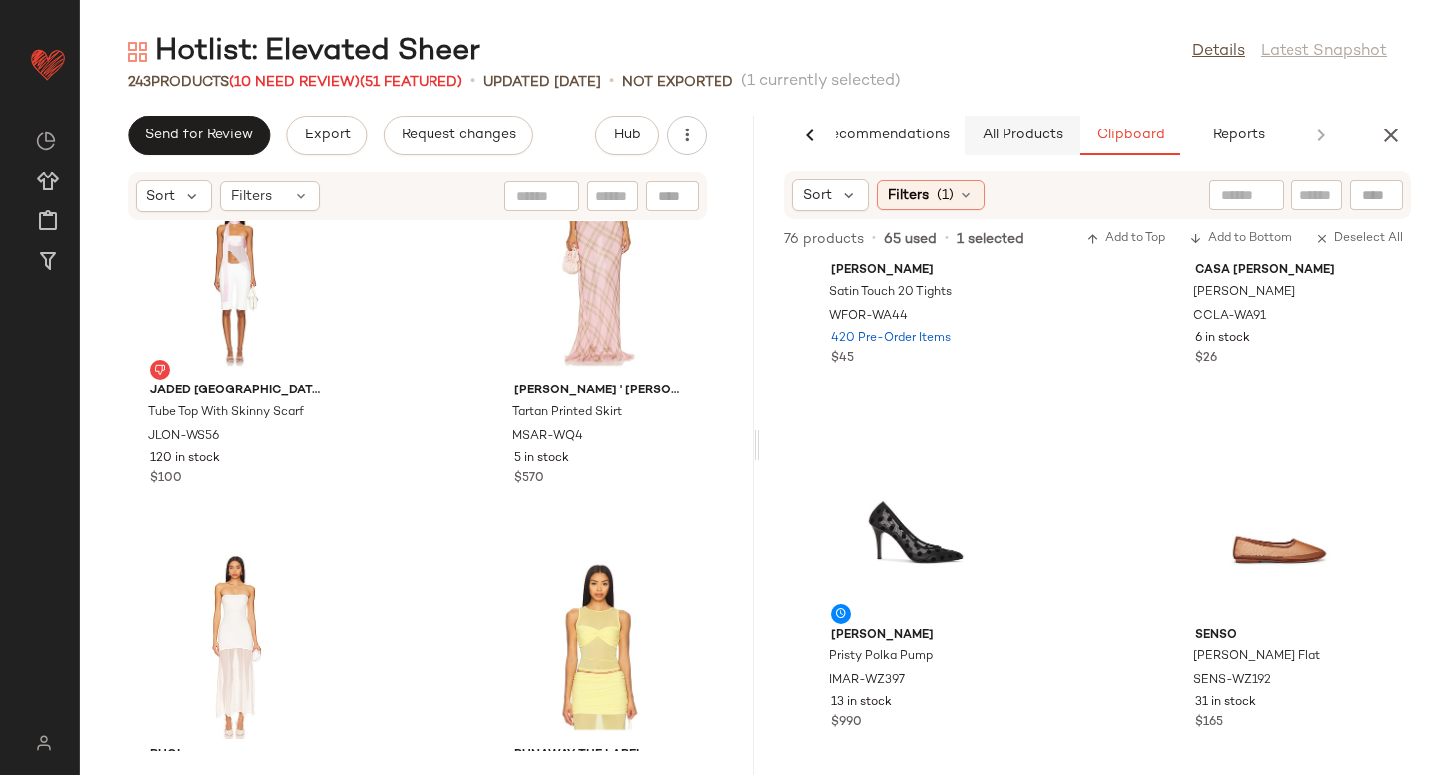
click button "All Products"
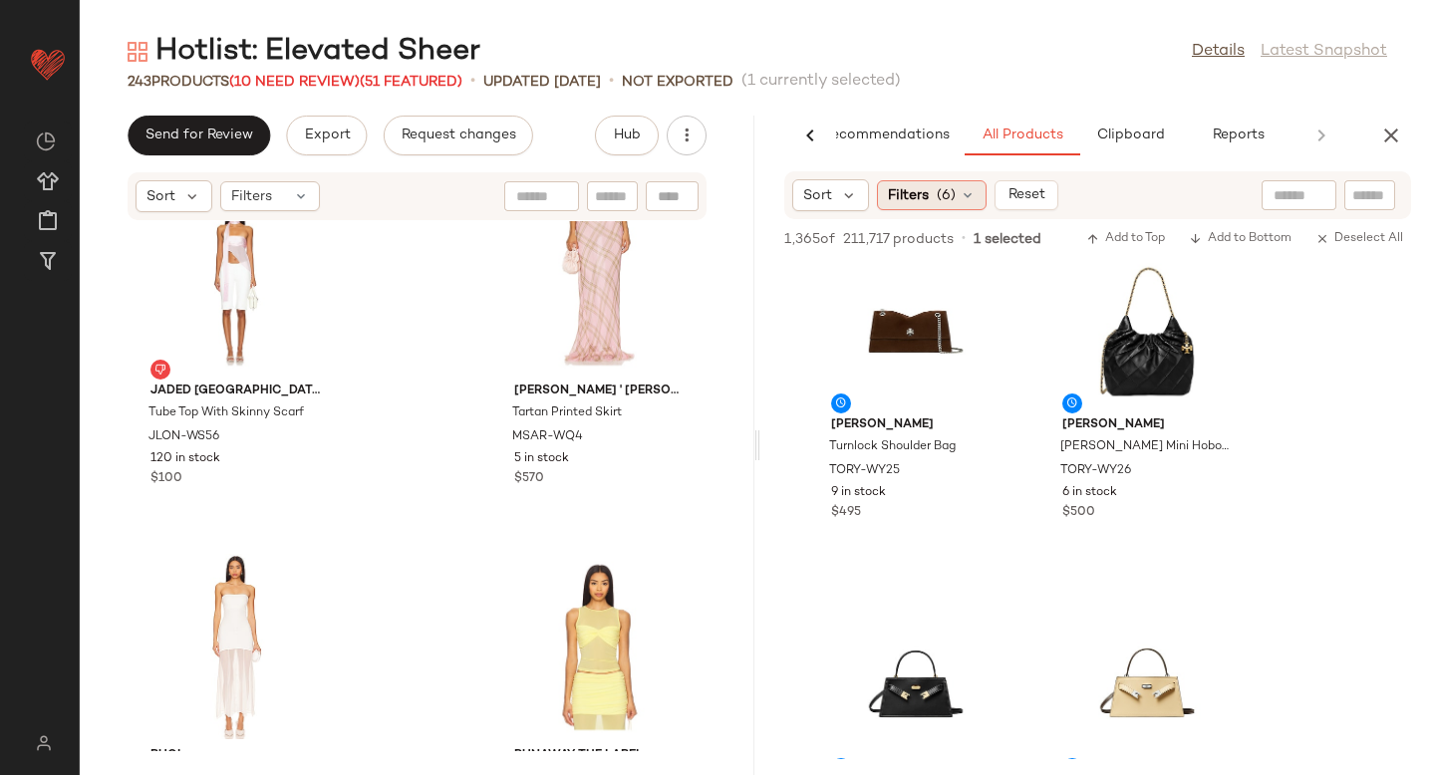
click span "(6)"
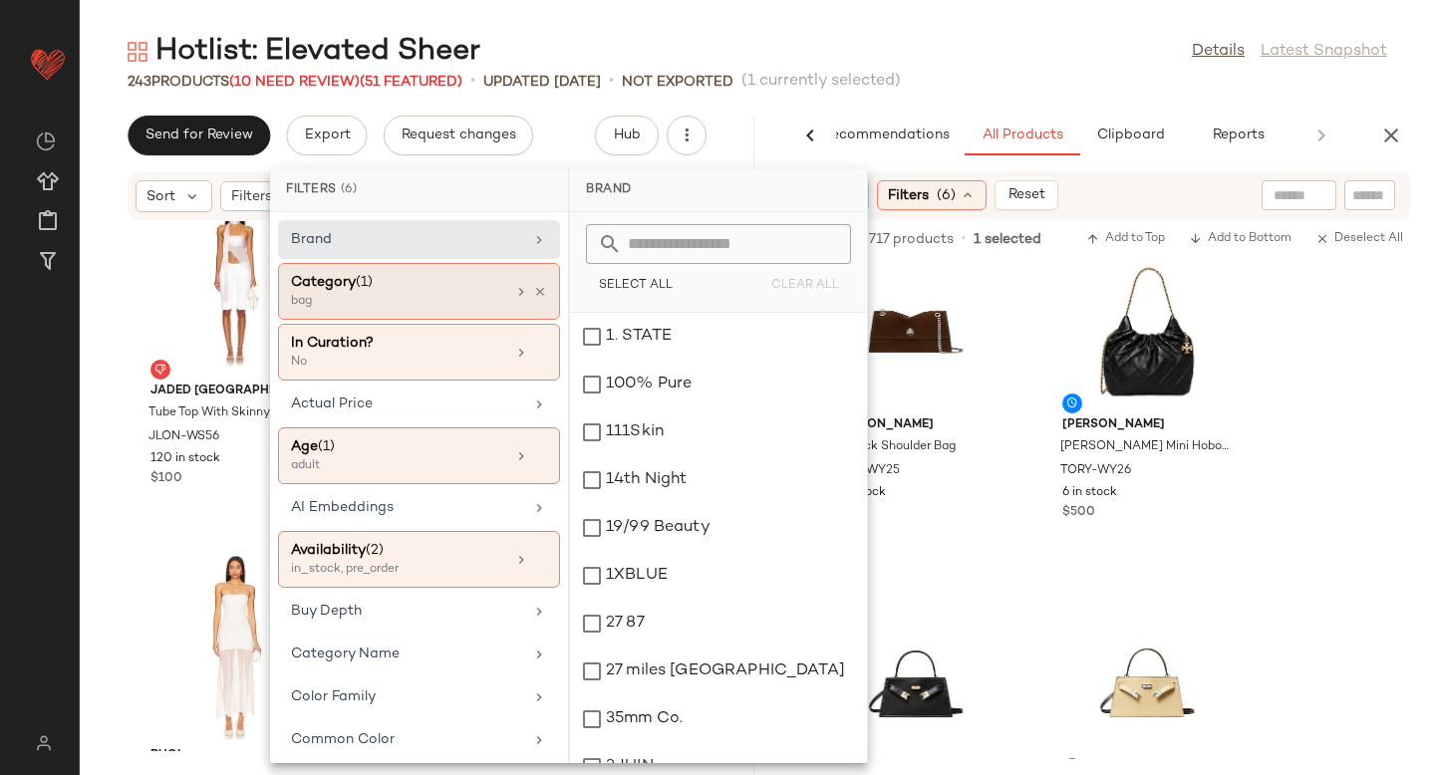
click div "bag"
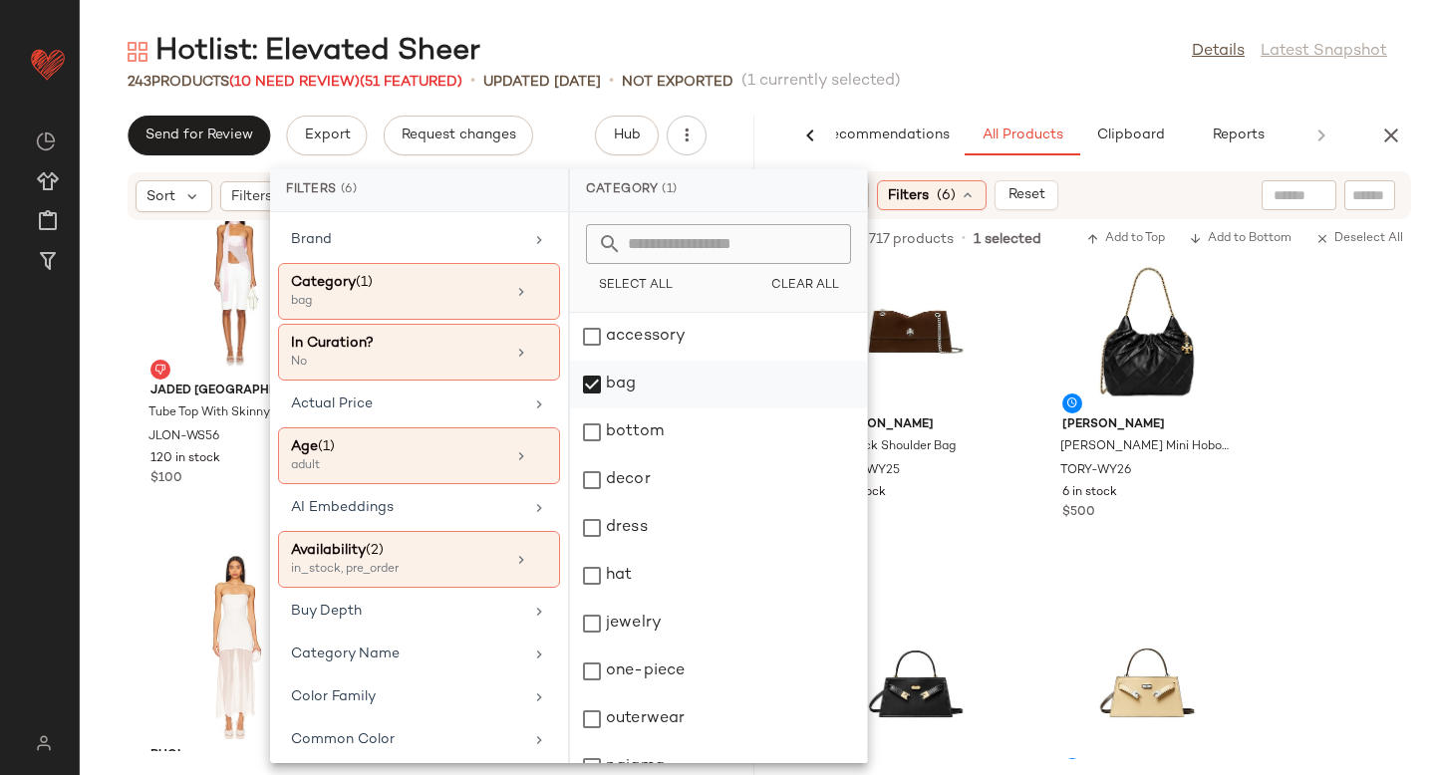
click div "bag"
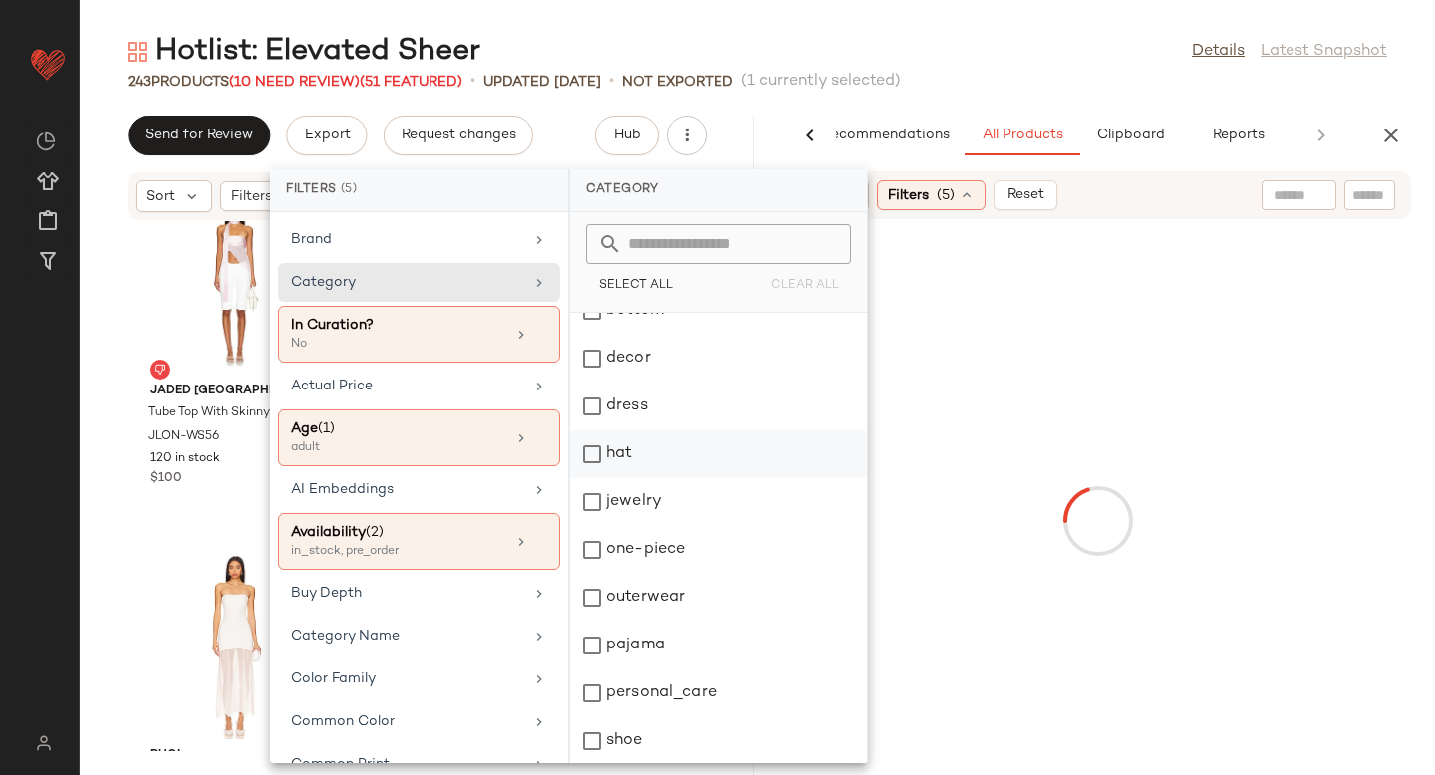
scroll to position [267, 0]
click div "shoe"
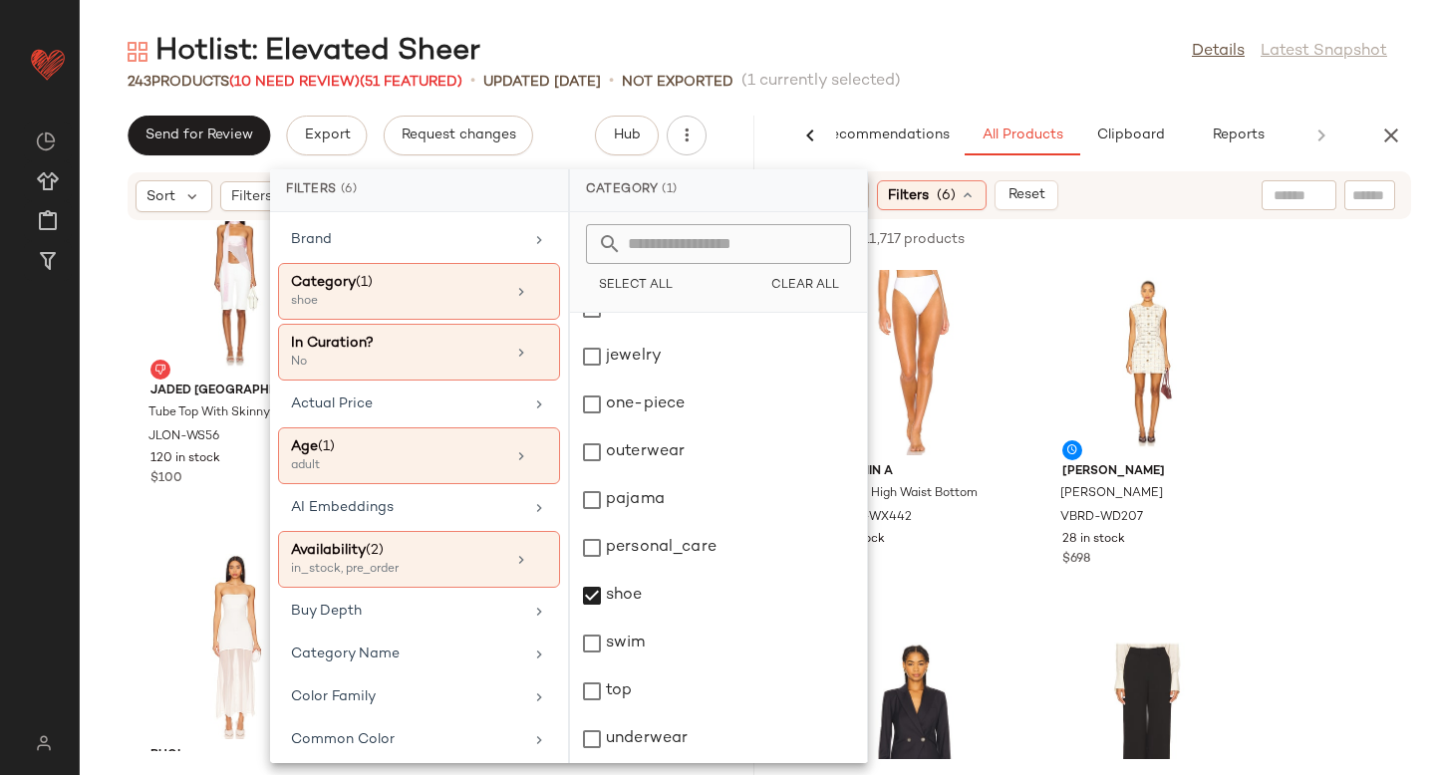
click div "vitamin A Sienna High Waist Bottom VAMX-WX442 1 in stock $105 [PERSON_NAME] [PE…"
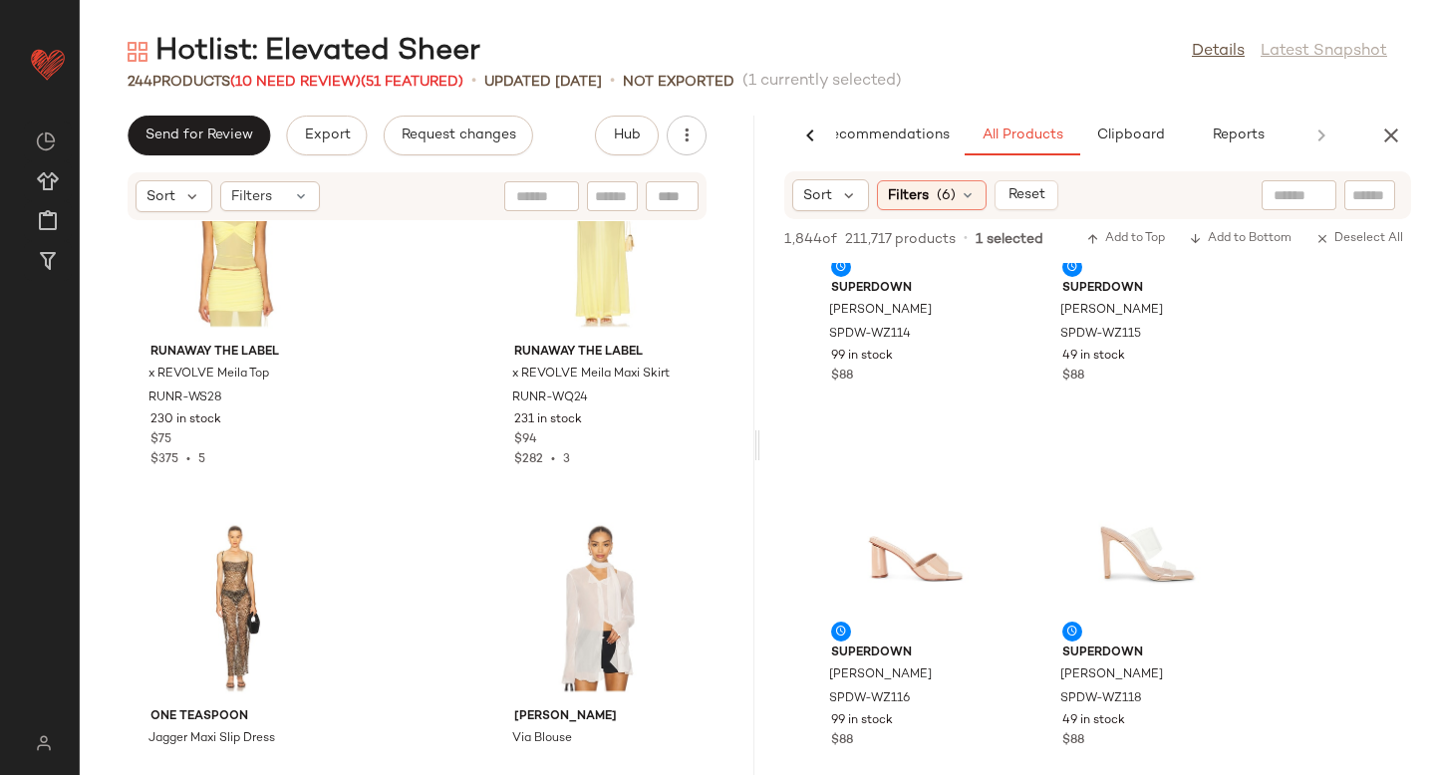
scroll to position [38032, 0]
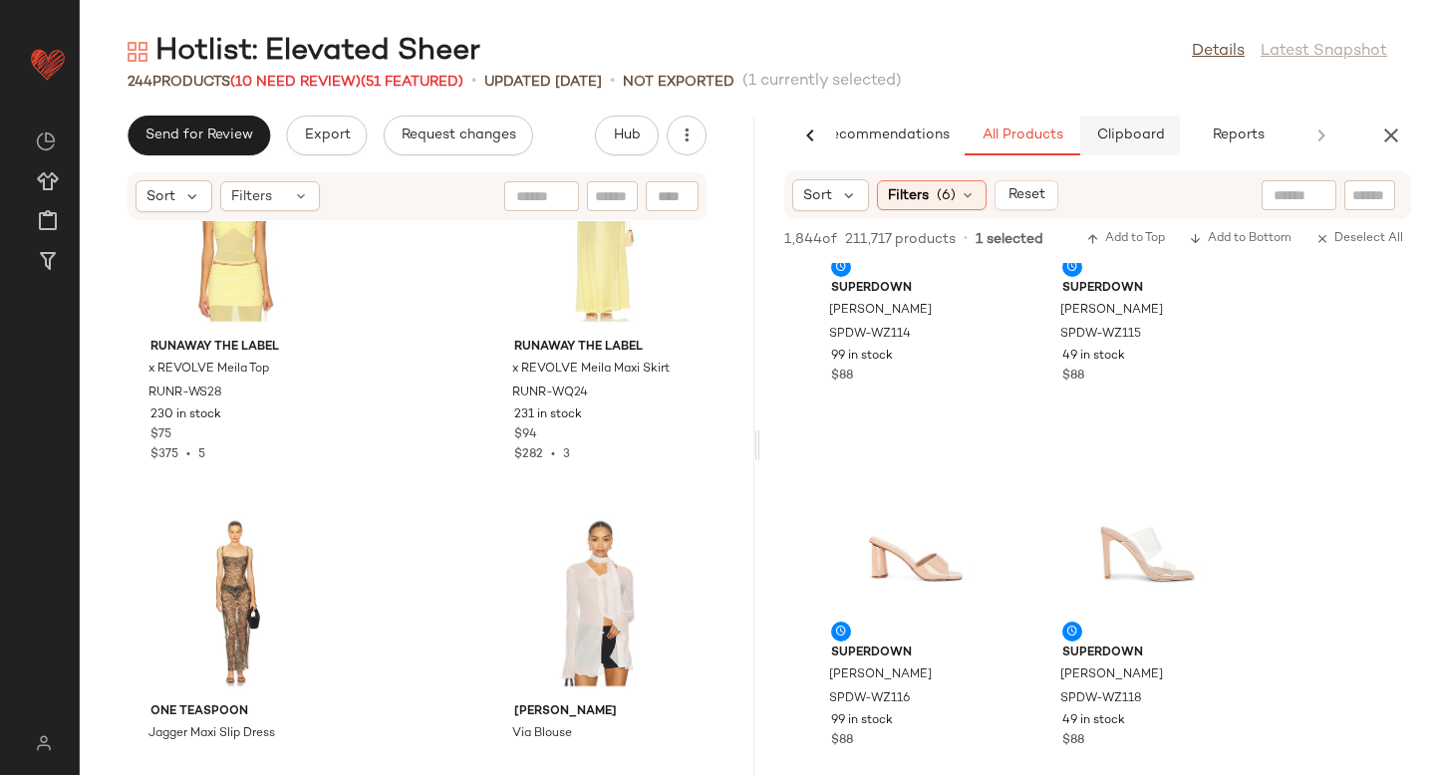
click button "Clipboard"
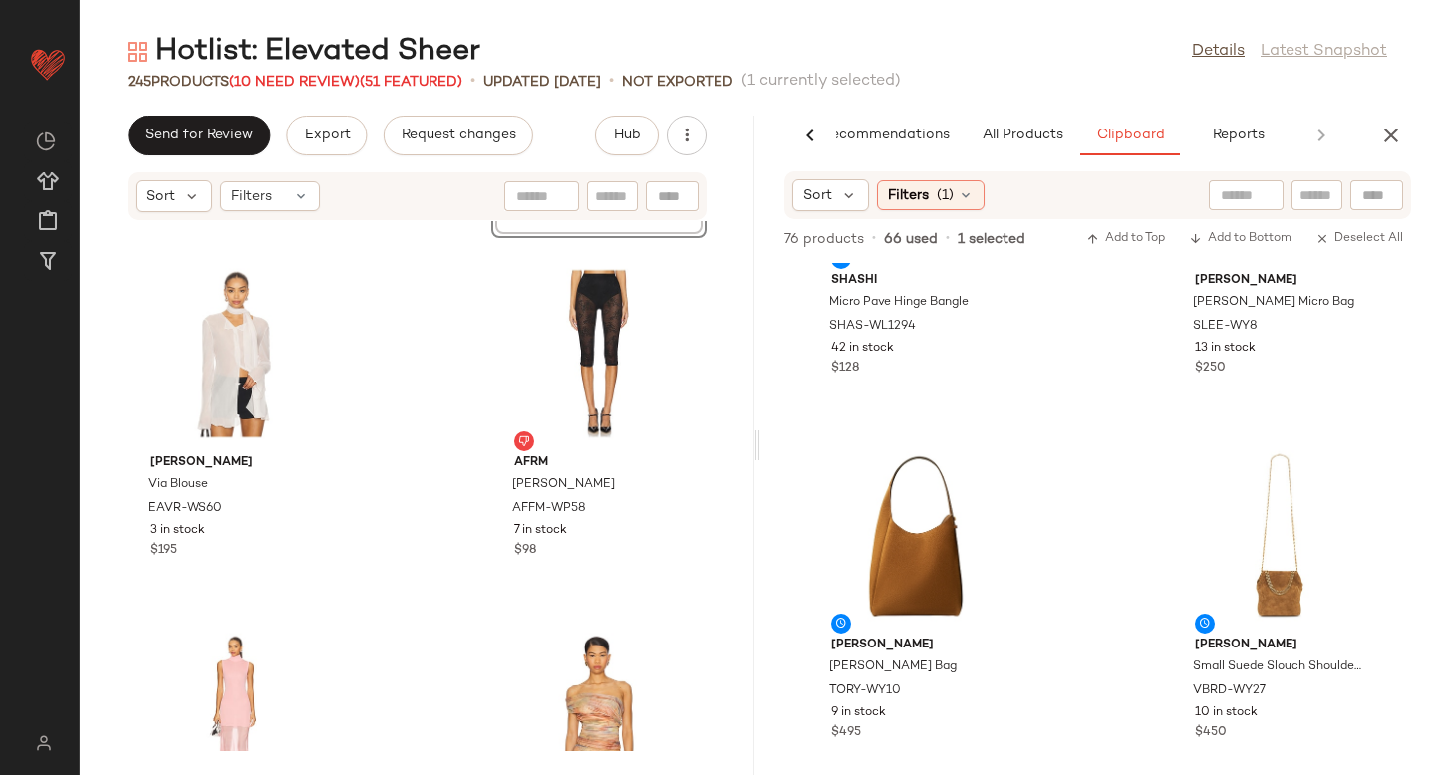
scroll to position [1315, 0]
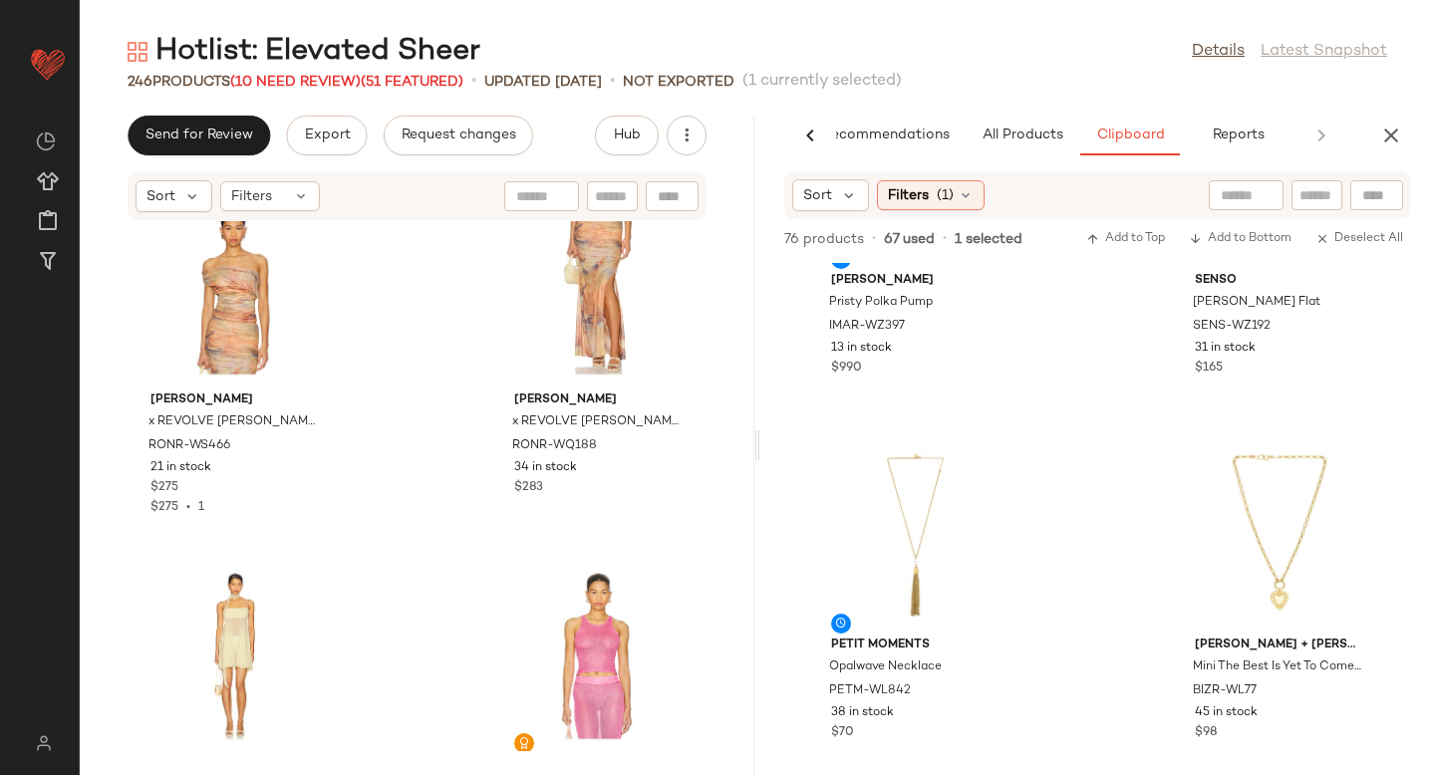
scroll to position [39391, 0]
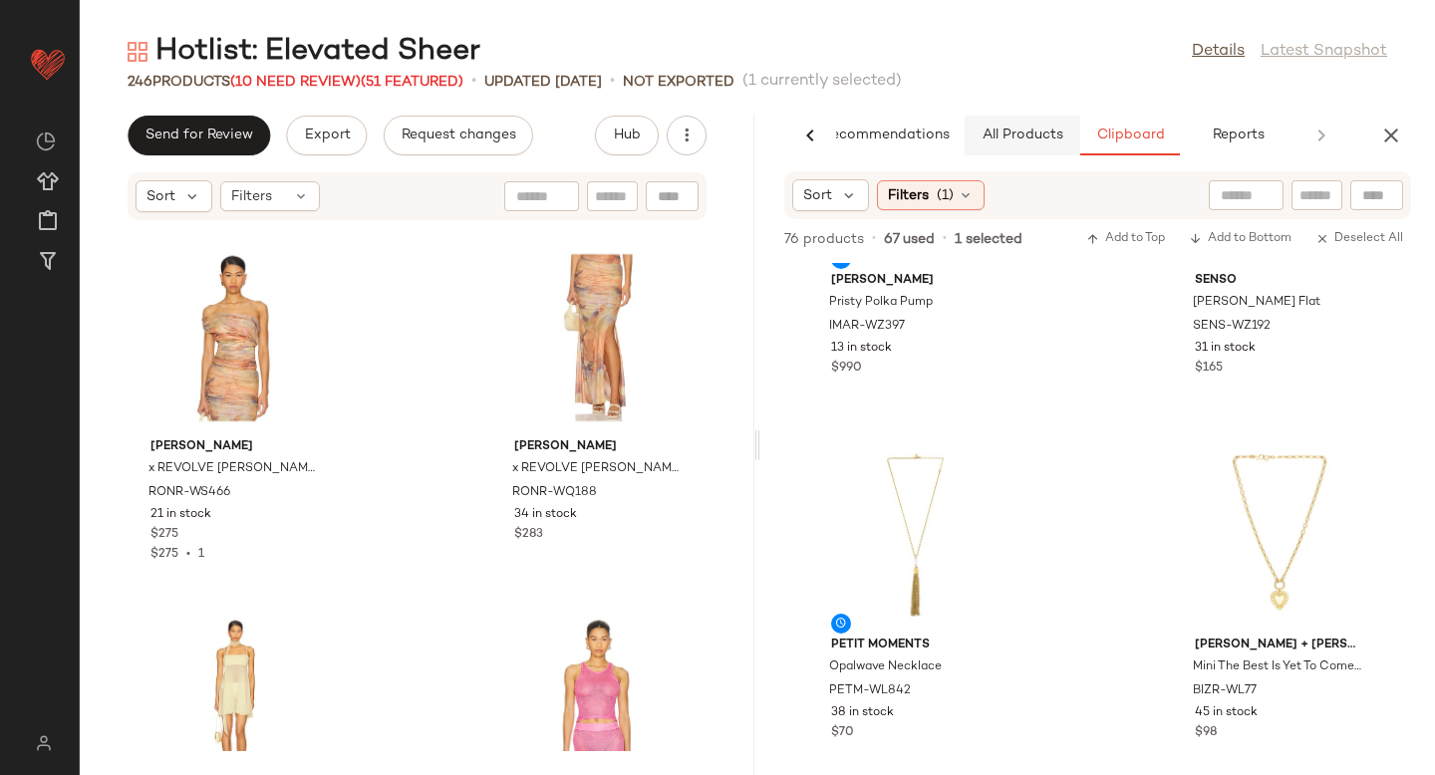
click at [1016, 149] on button "All Products" at bounding box center [1023, 136] width 116 height 40
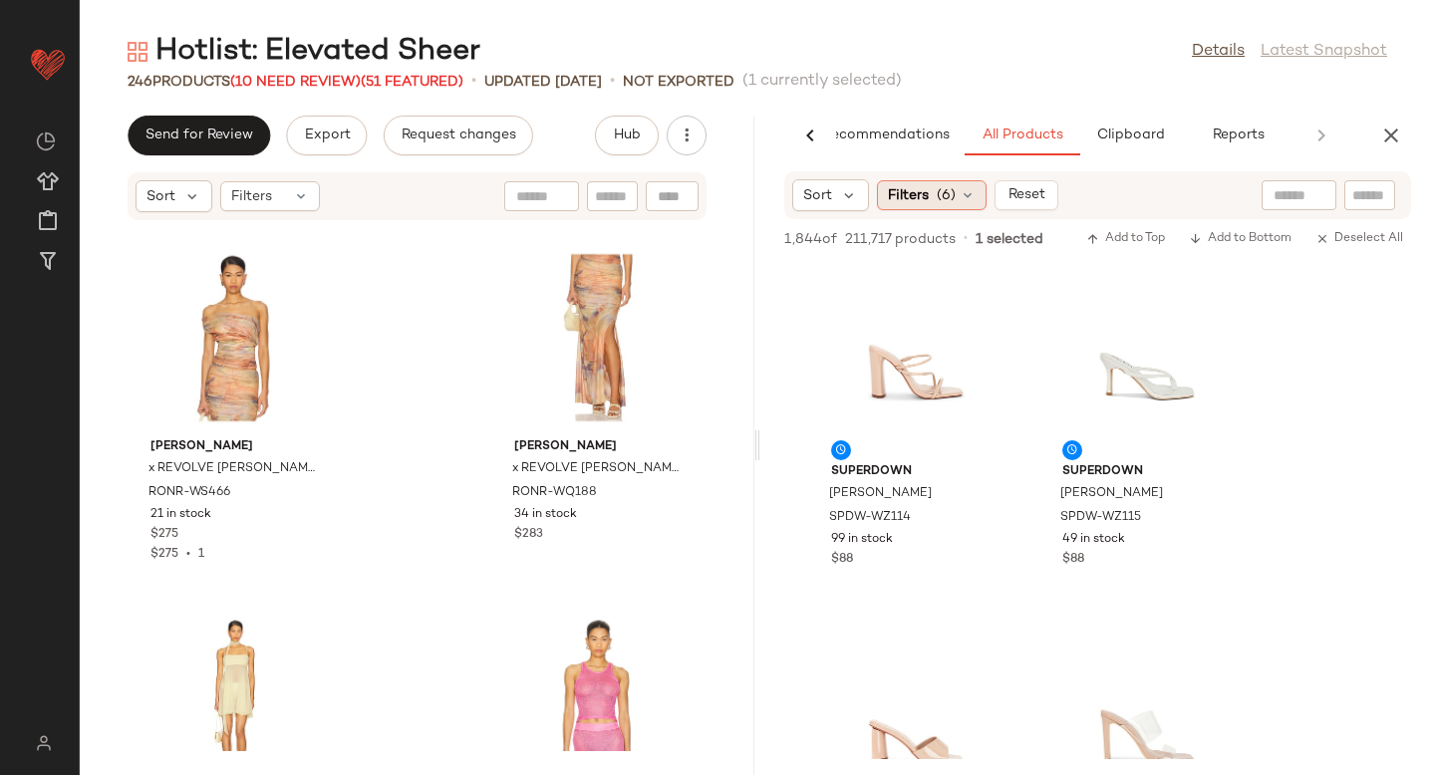
click at [908, 207] on div "Filters (6)" at bounding box center [932, 195] width 110 height 30
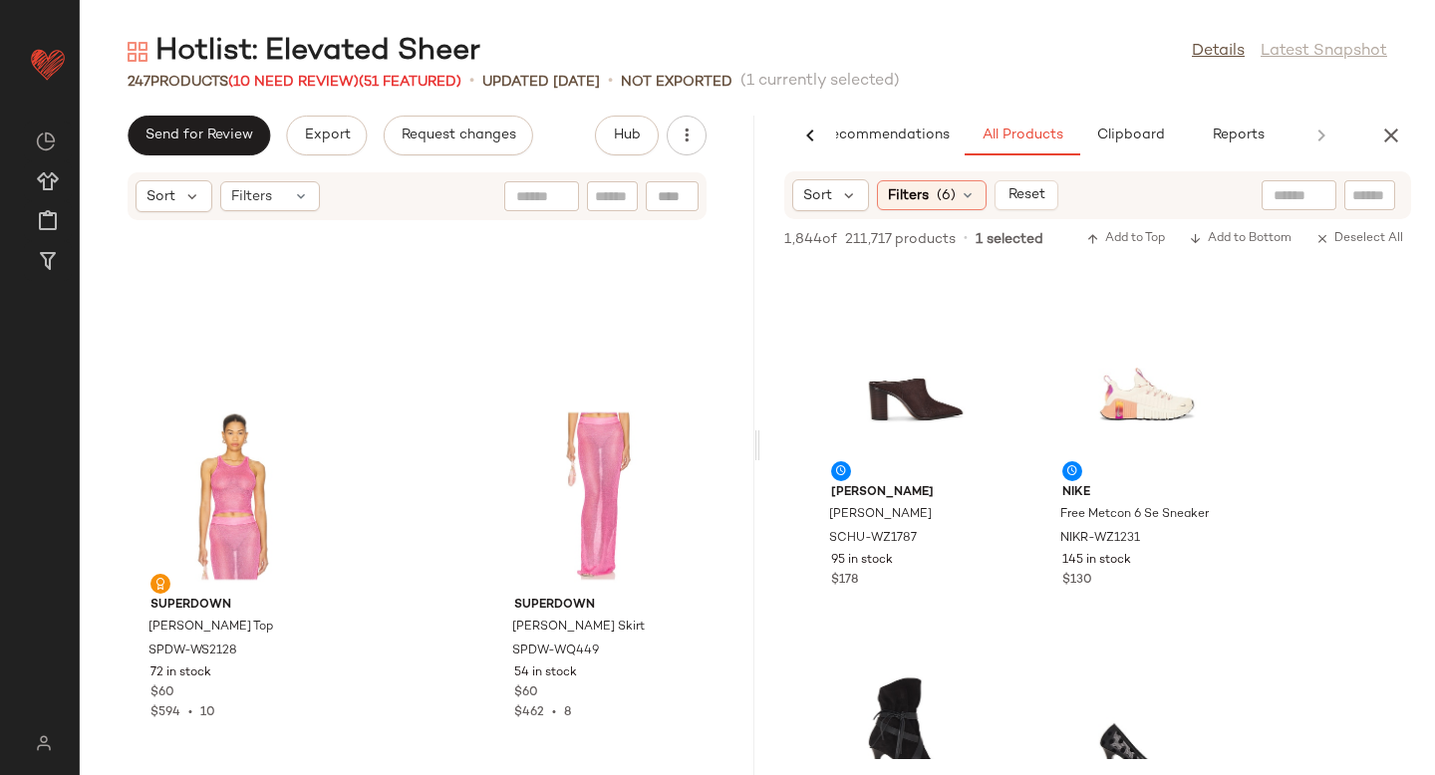
scroll to position [39816, 0]
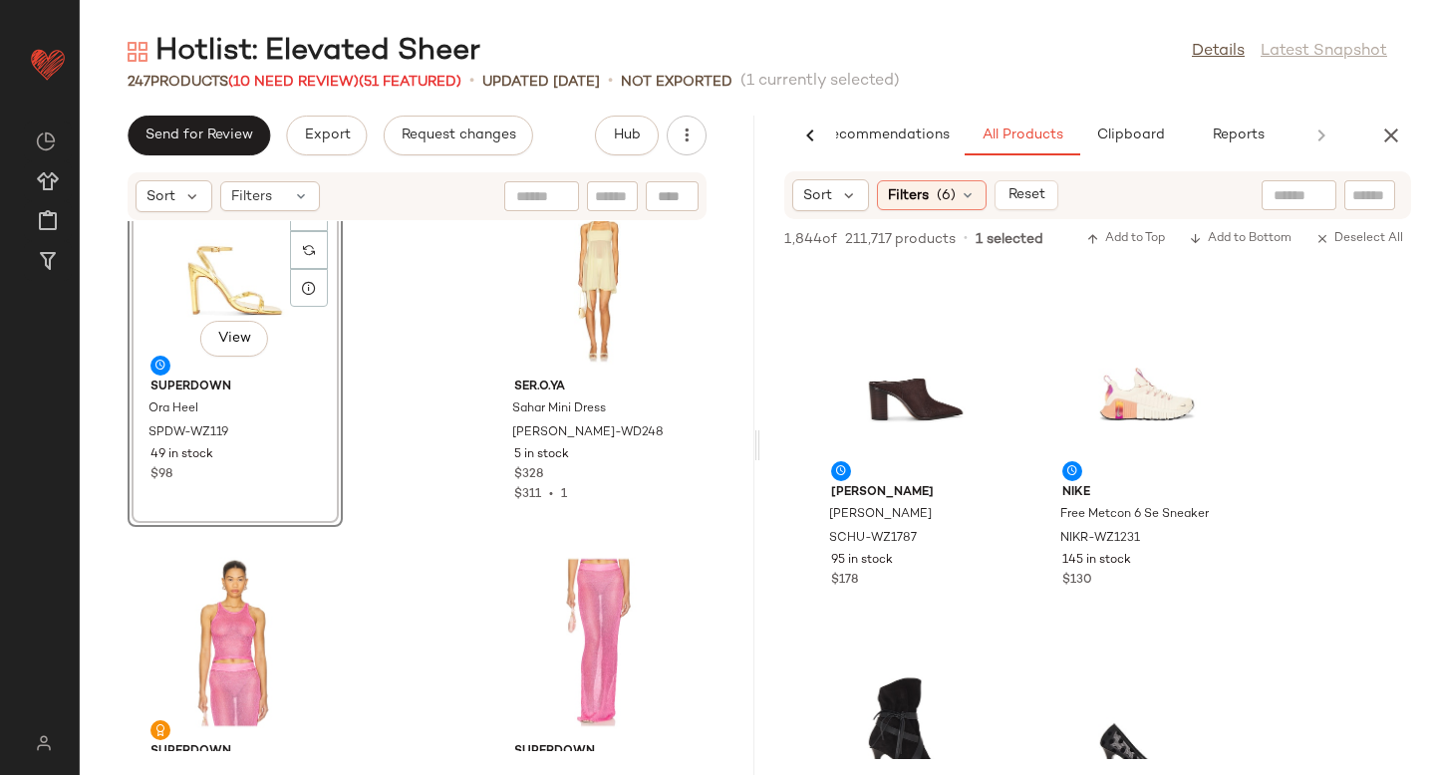
click at [219, 273] on div "View" at bounding box center [235, 277] width 201 height 185
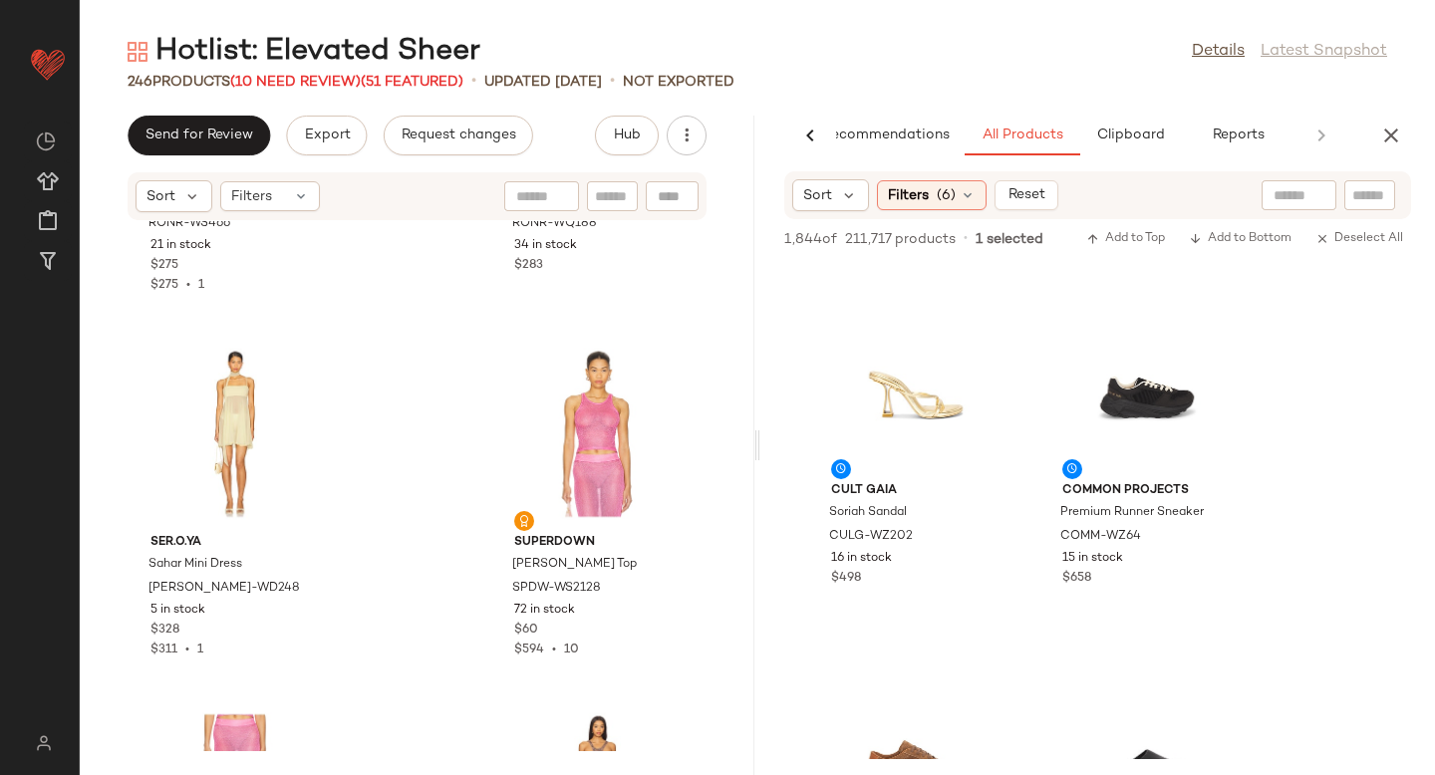
scroll to position [39549, 0]
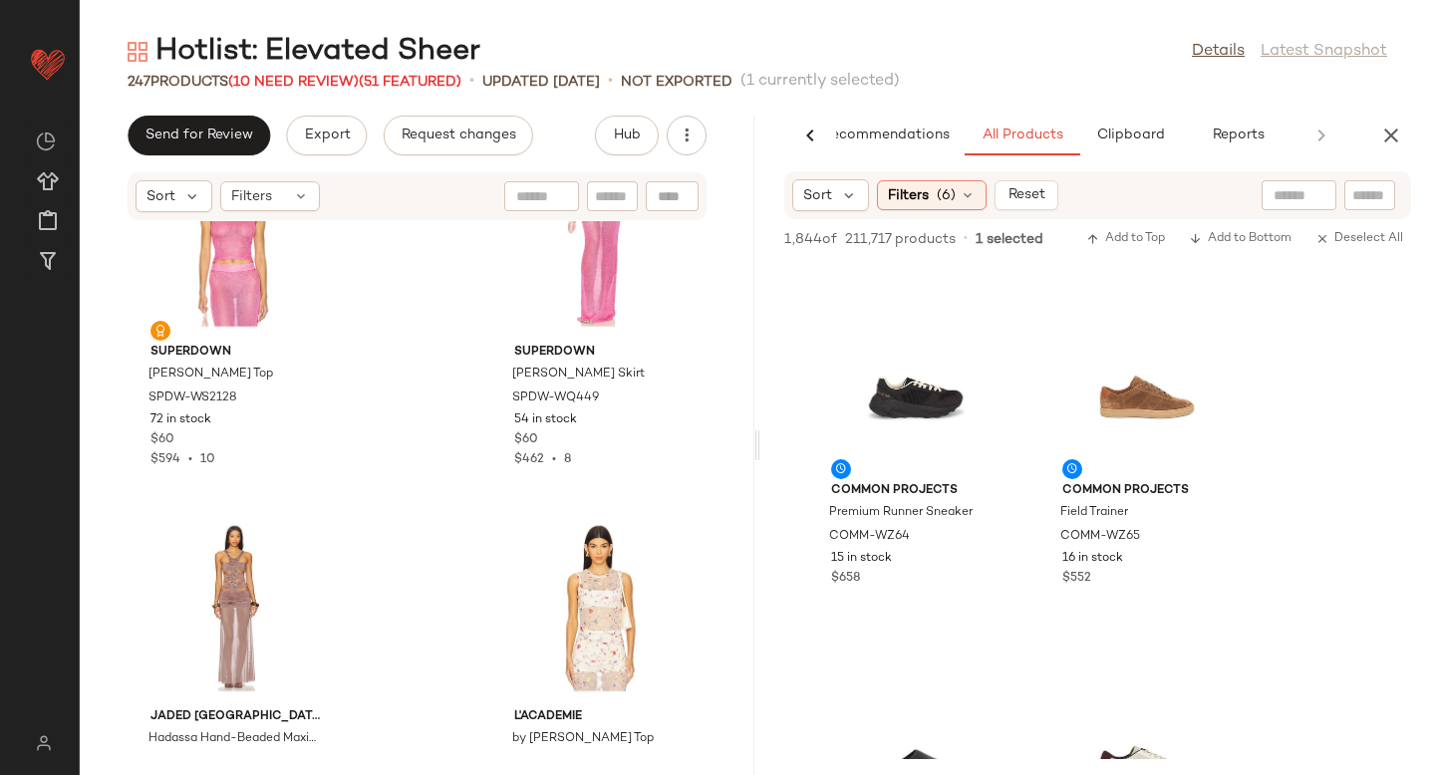
scroll to position [40214, 0]
click at [1146, 134] on span "Clipboard" at bounding box center [1129, 136] width 69 height 16
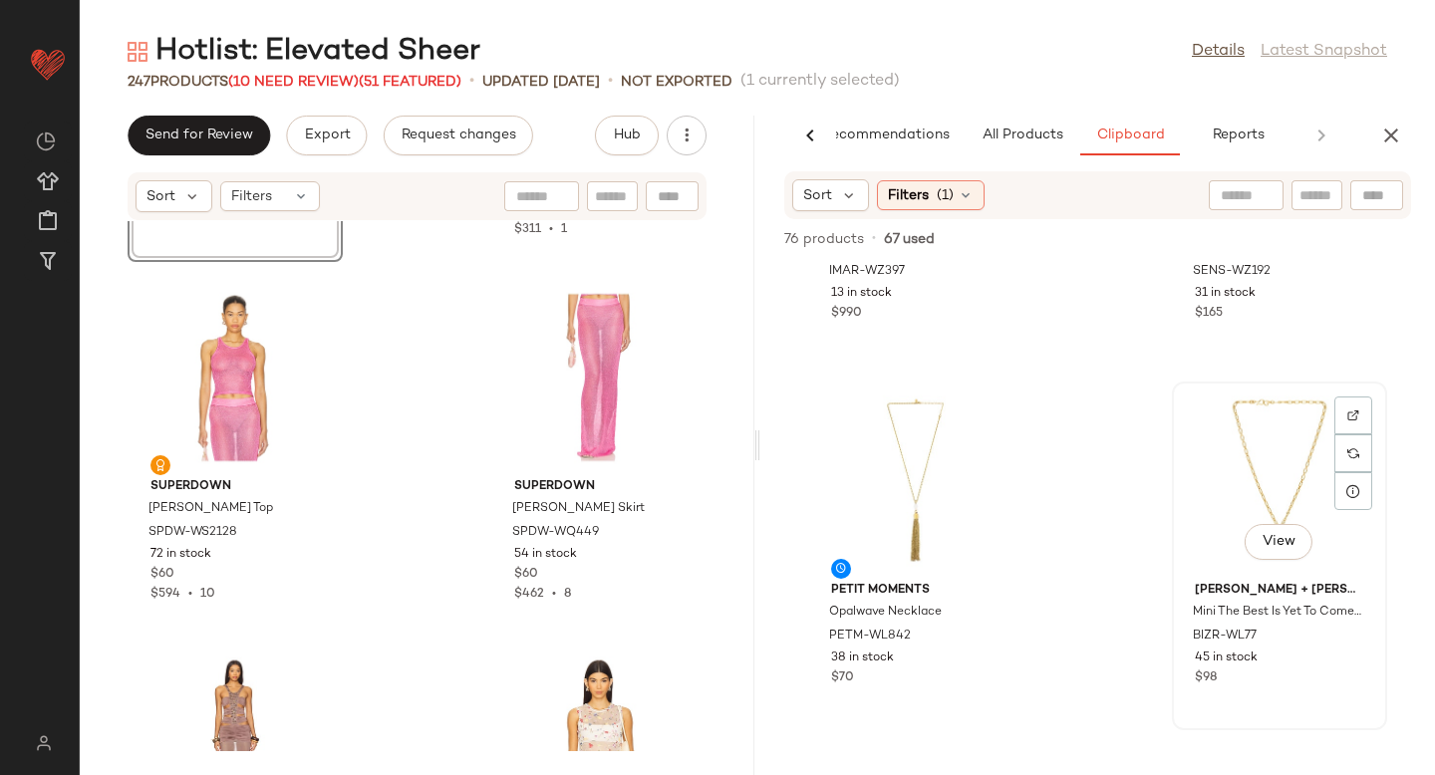
scroll to position [666, 0]
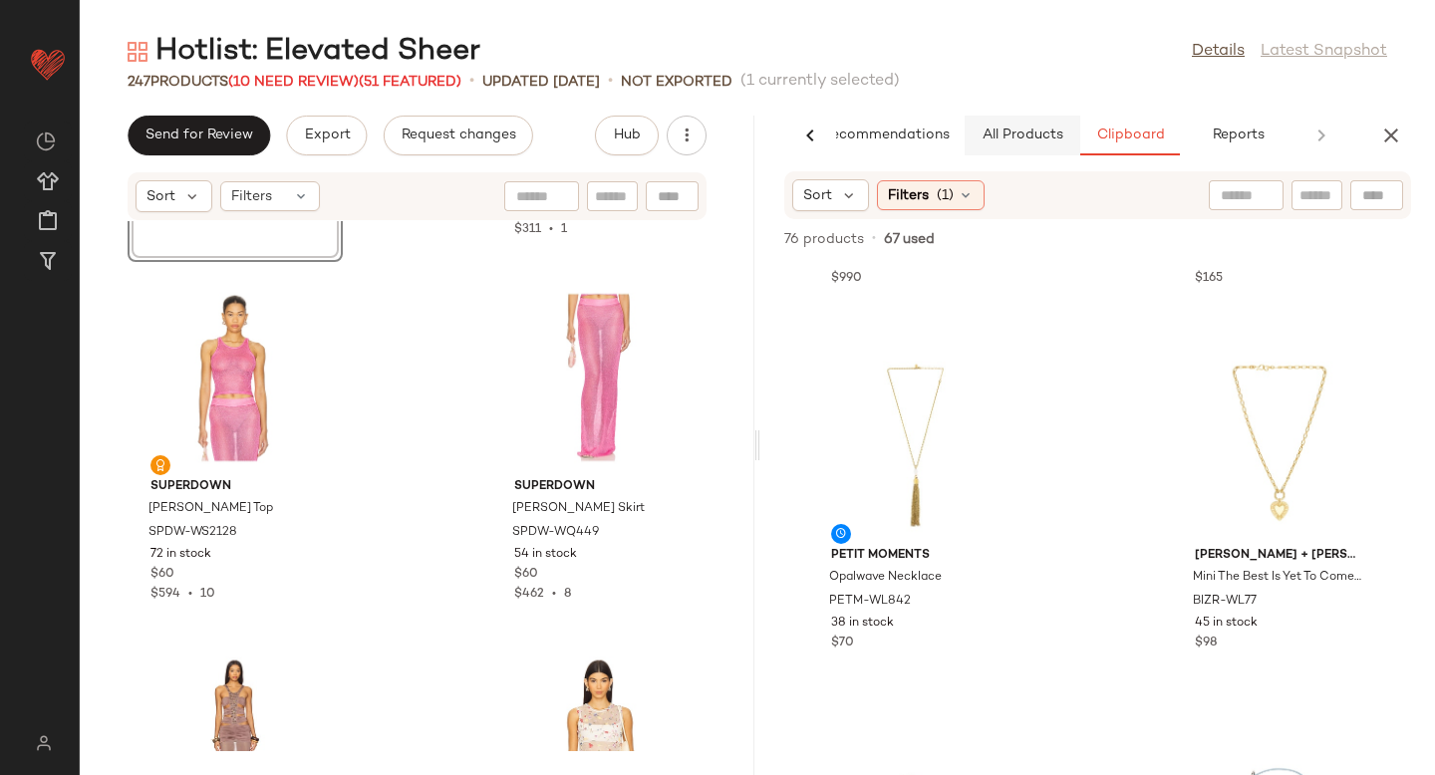
click at [1004, 138] on span "All Products" at bounding box center [1023, 136] width 82 height 16
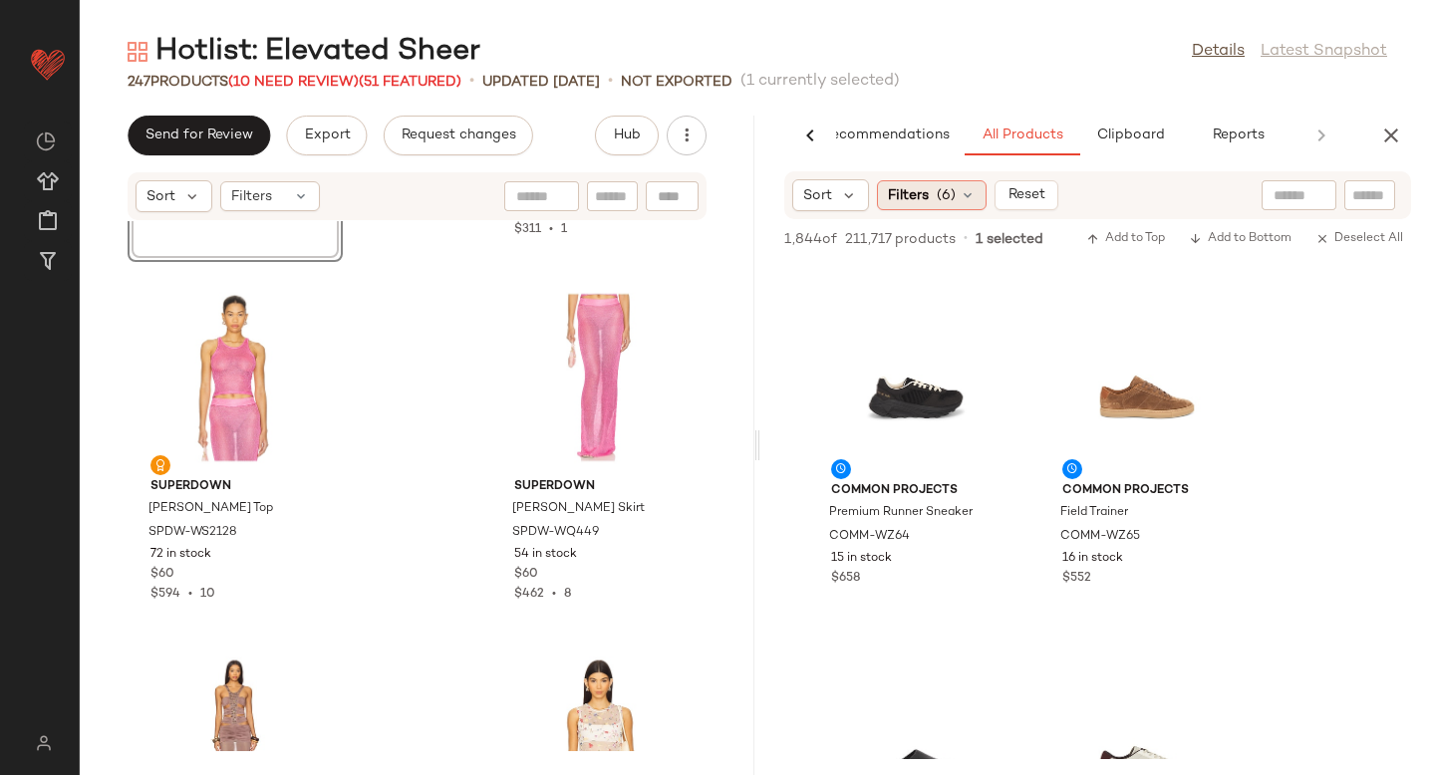
click at [941, 205] on div "Filters (6)" at bounding box center [932, 195] width 110 height 30
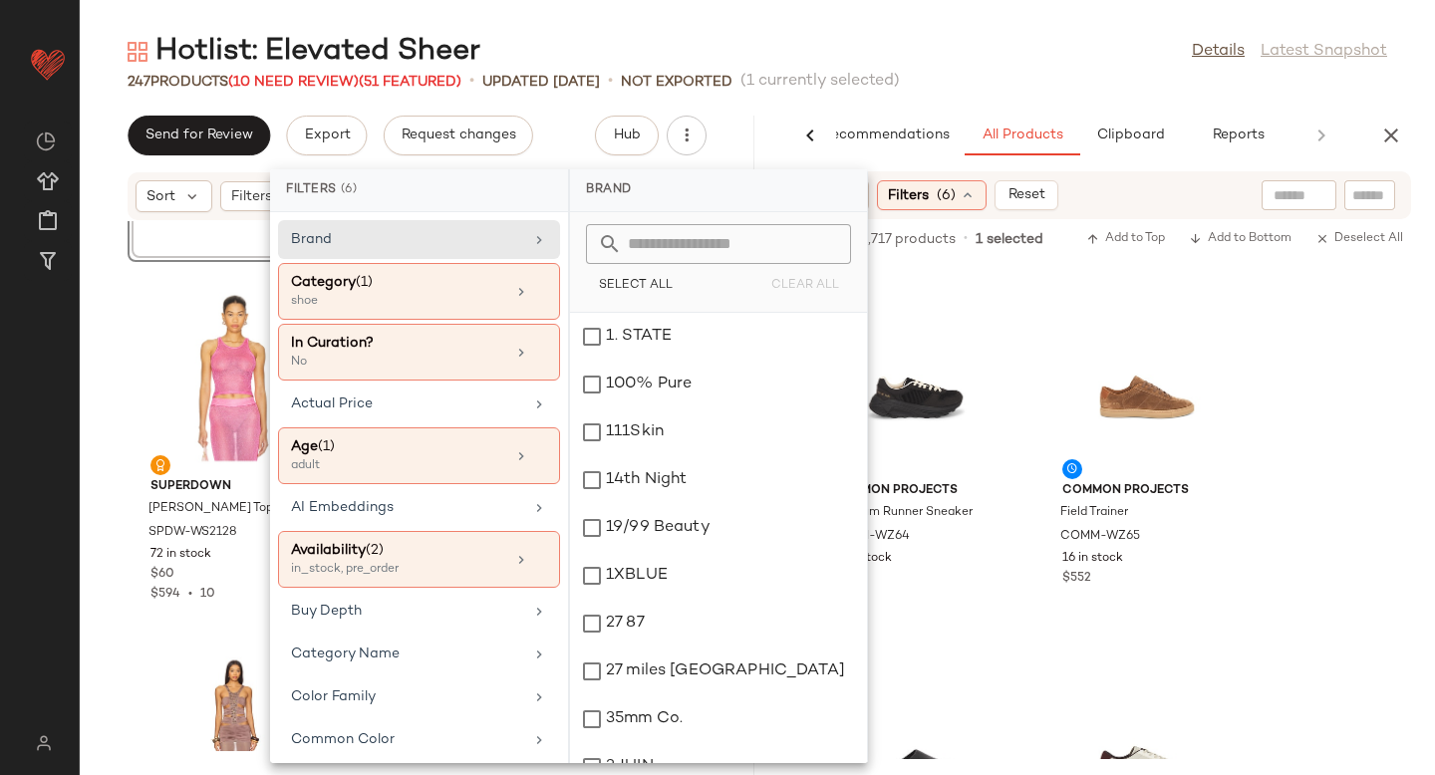
click at [385, 286] on div "Category (1)" at bounding box center [398, 282] width 214 height 21
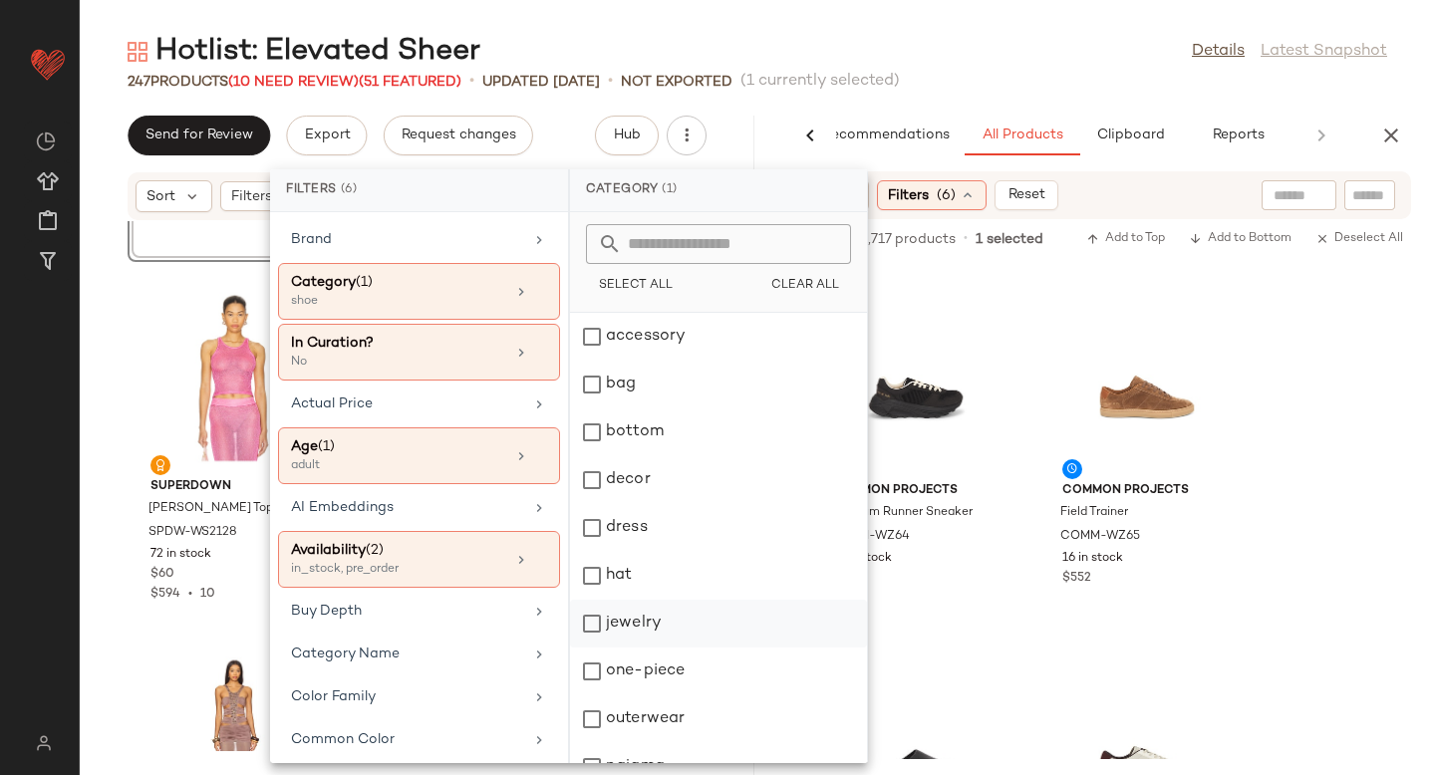
click at [590, 614] on div "jewelry" at bounding box center [718, 624] width 297 height 48
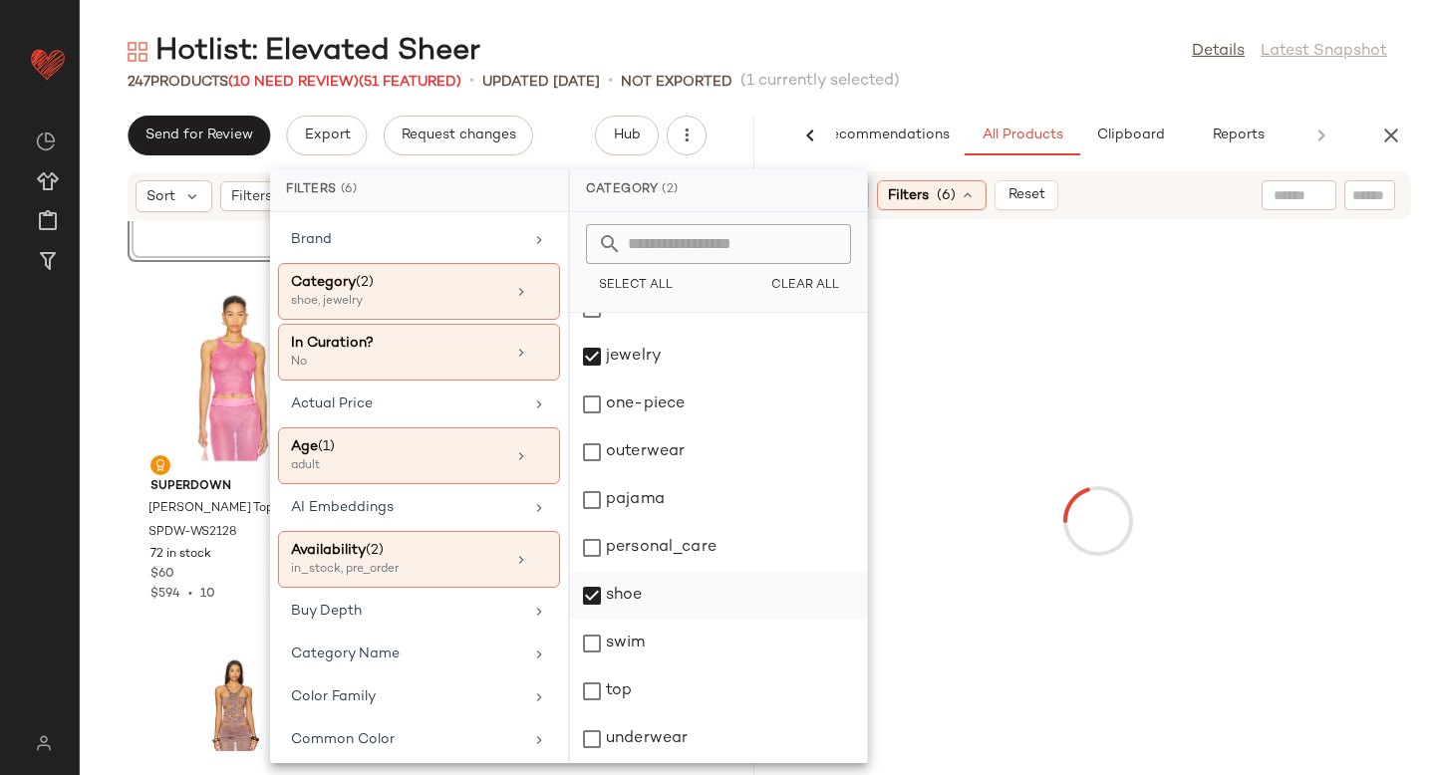
click at [595, 589] on div "shoe" at bounding box center [718, 596] width 297 height 48
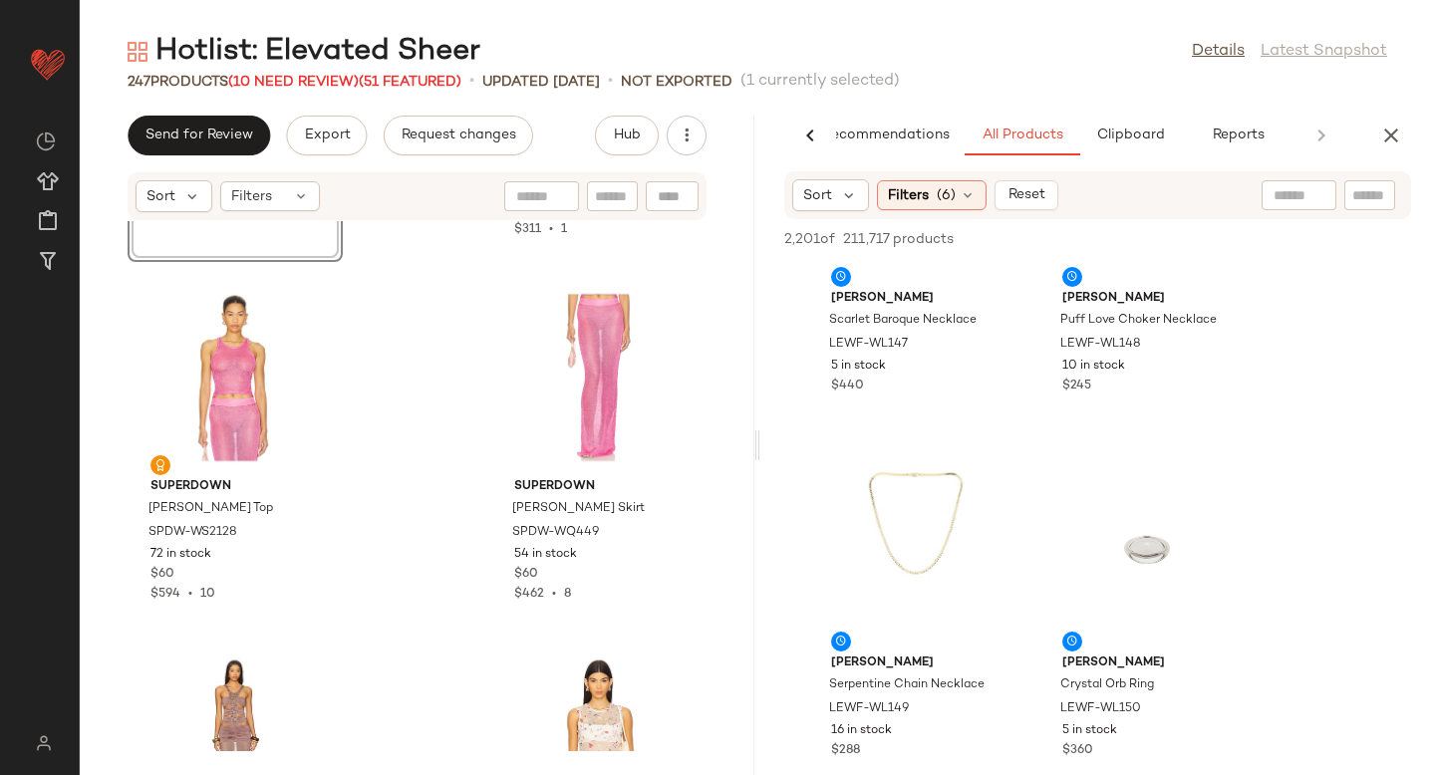
scroll to position [1113, 0]
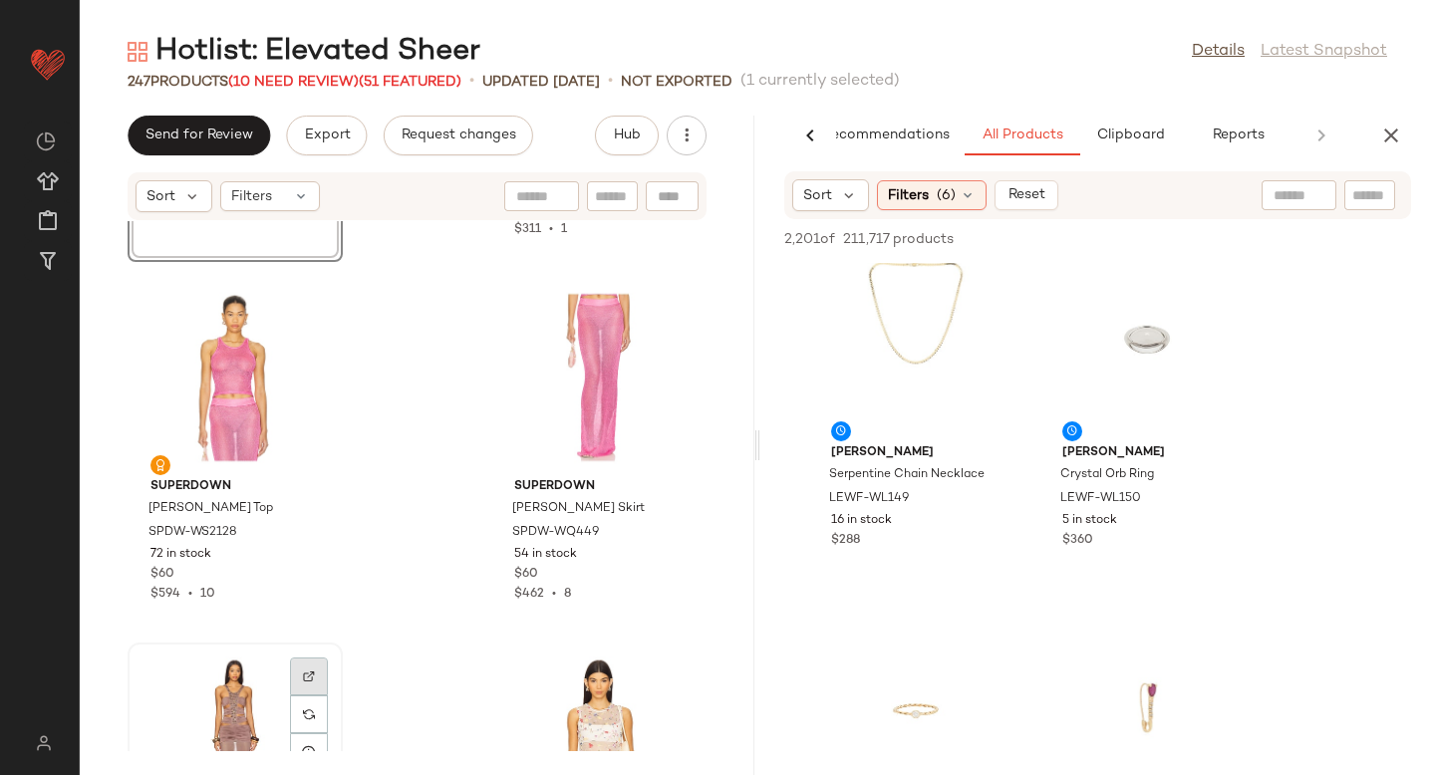
click at [306, 669] on div at bounding box center [309, 677] width 38 height 38
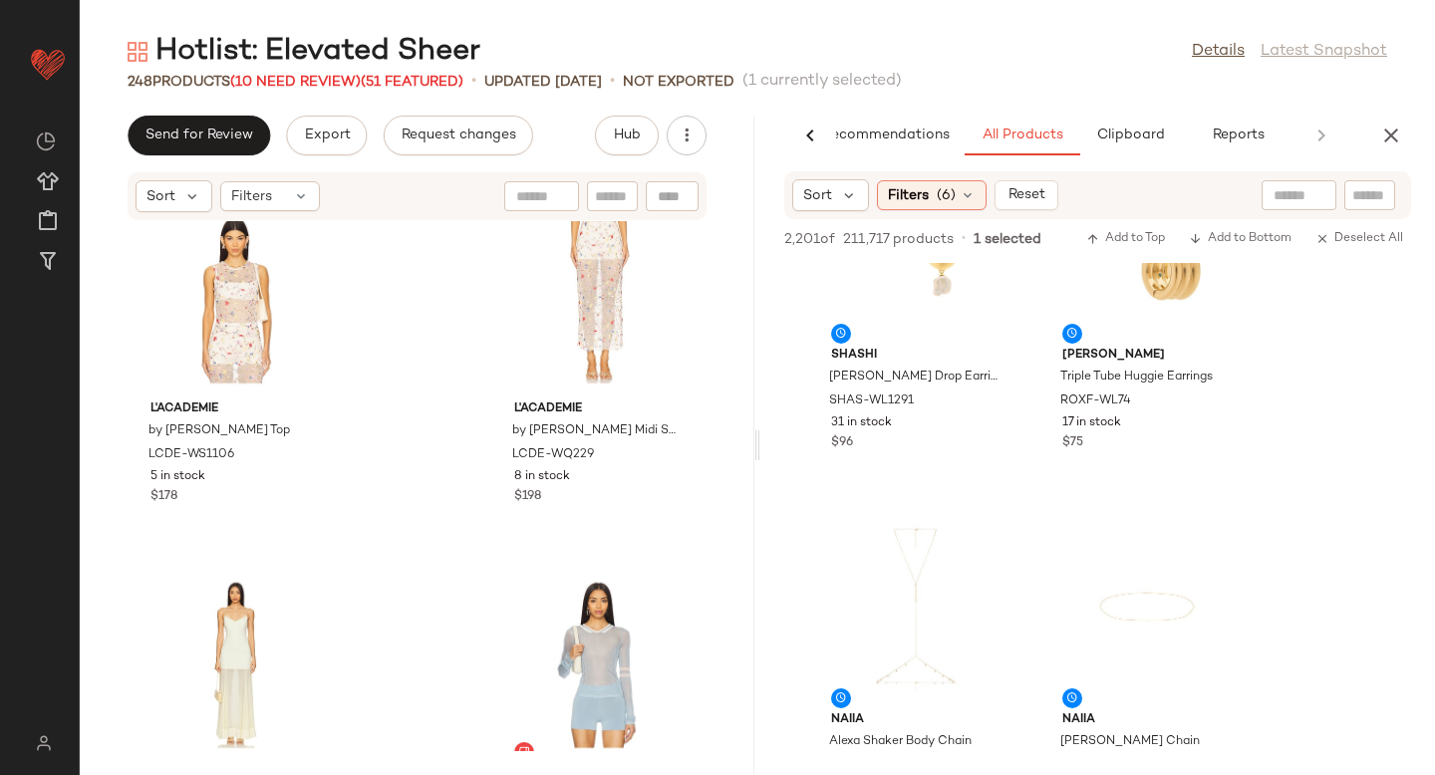
scroll to position [40887, 0]
click at [1135, 141] on span "Clipboard" at bounding box center [1129, 136] width 69 height 16
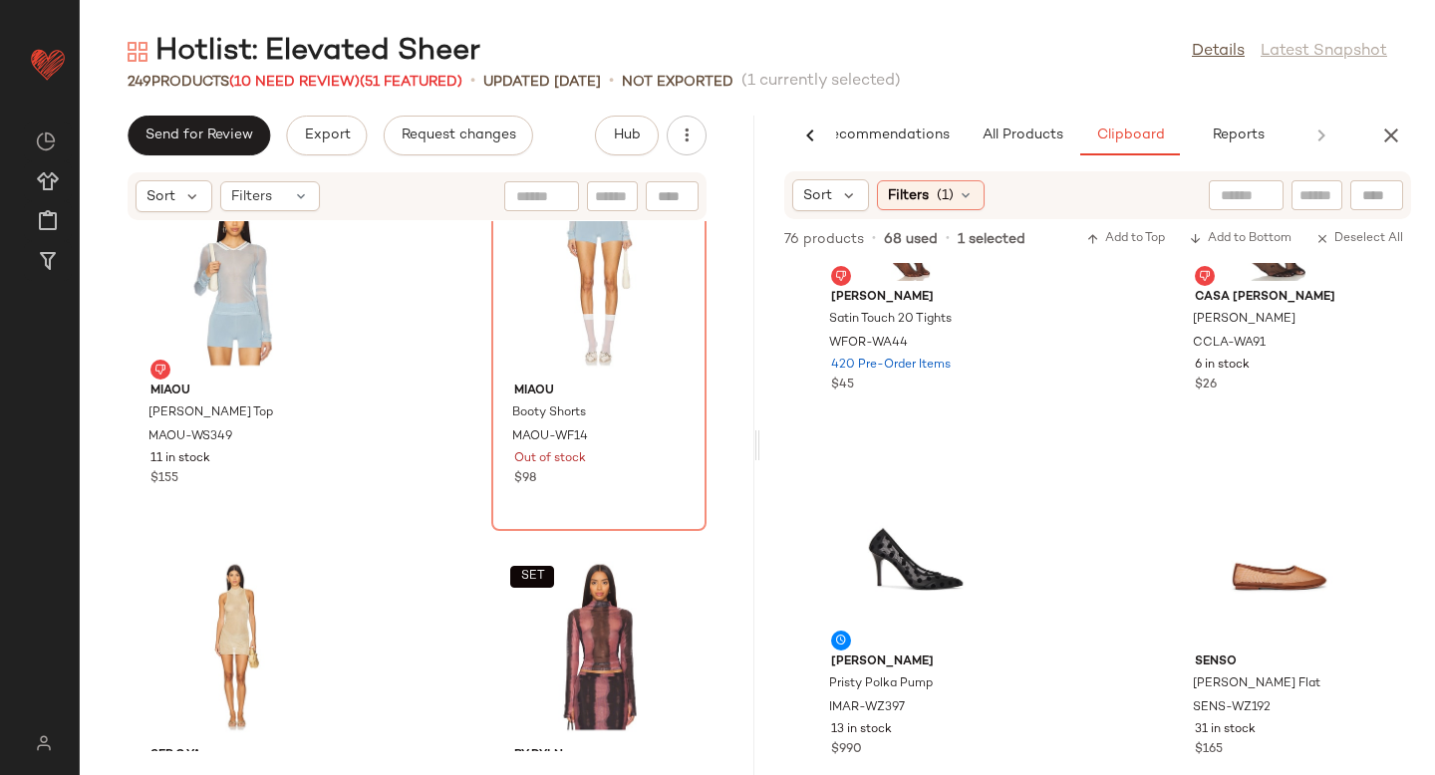
scroll to position [0, 0]
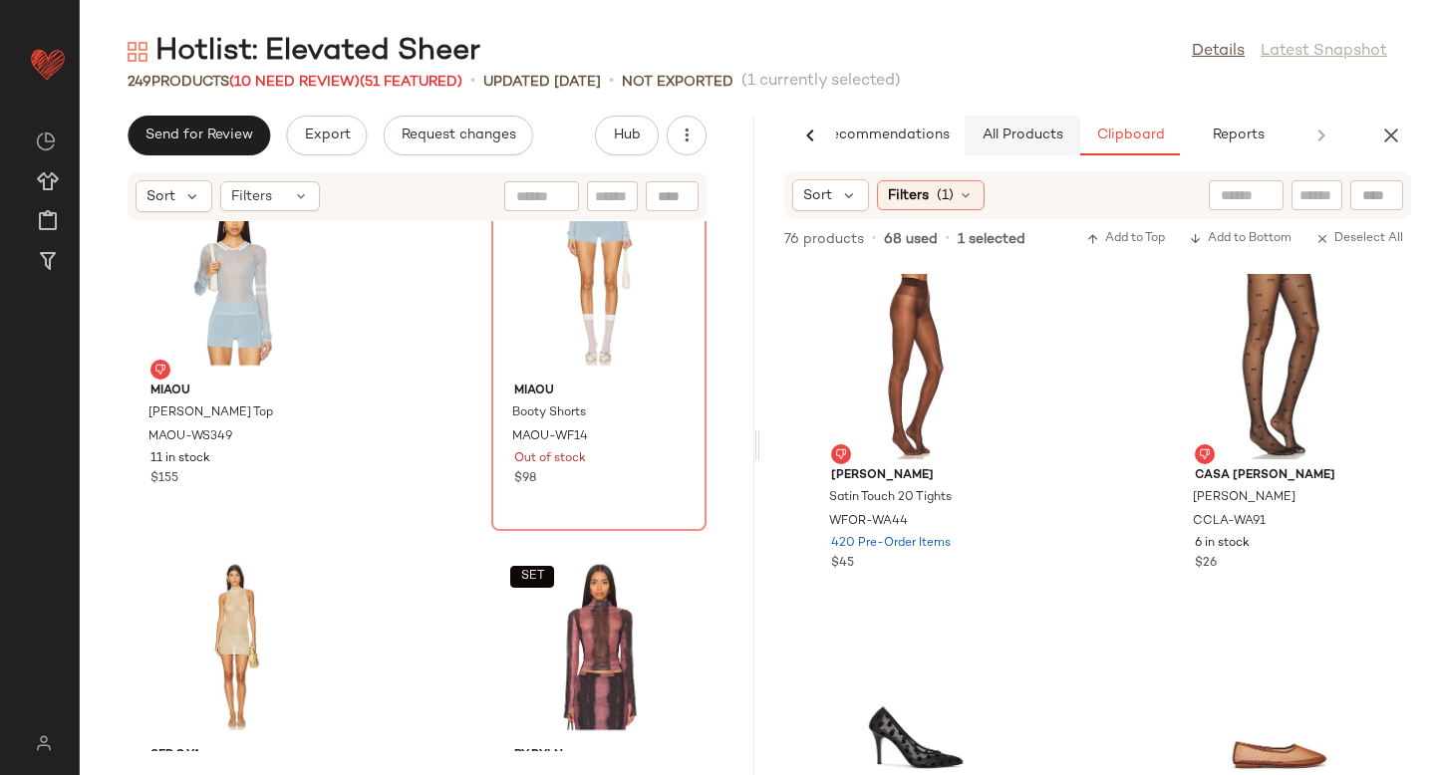
click at [1007, 139] on span "All Products" at bounding box center [1023, 136] width 82 height 16
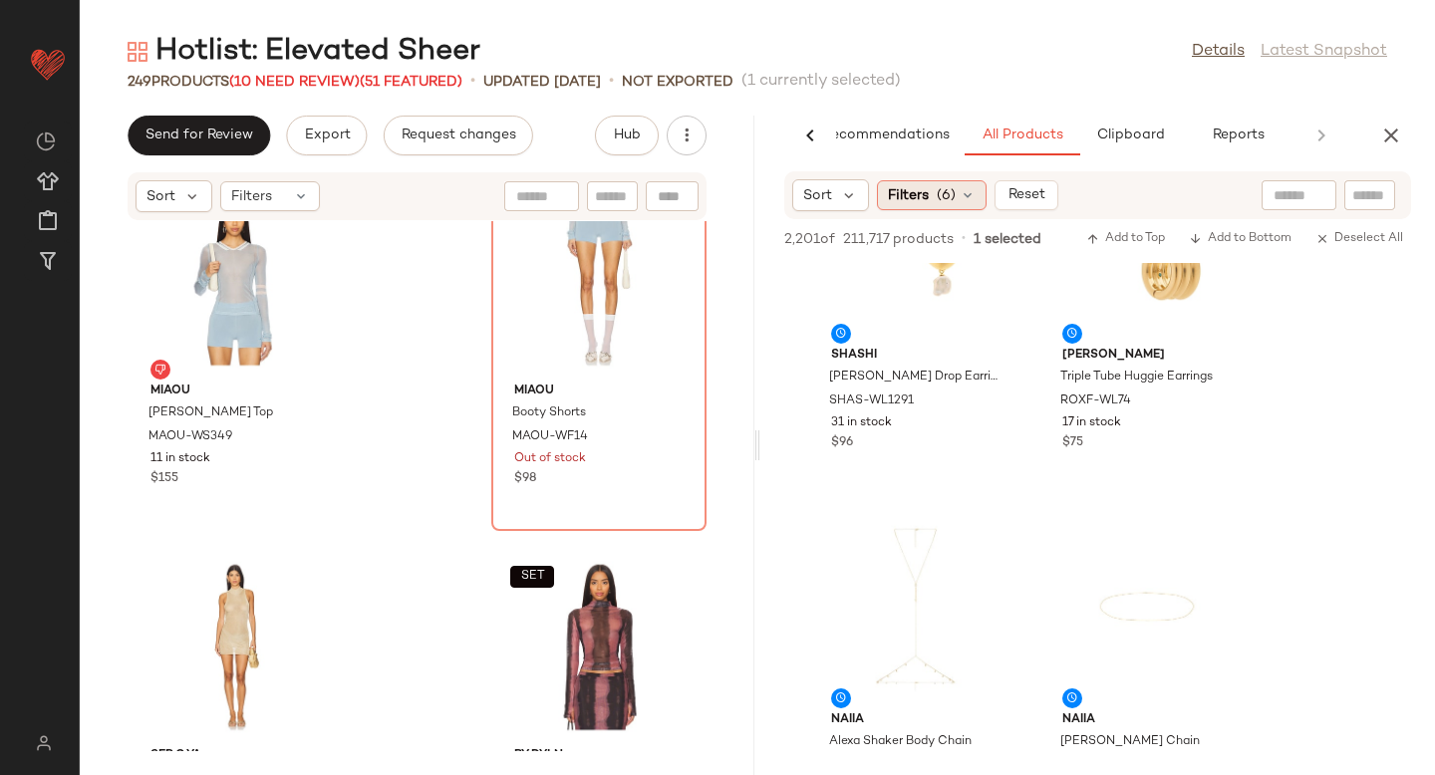
click at [946, 208] on div "Filters (6)" at bounding box center [932, 195] width 110 height 30
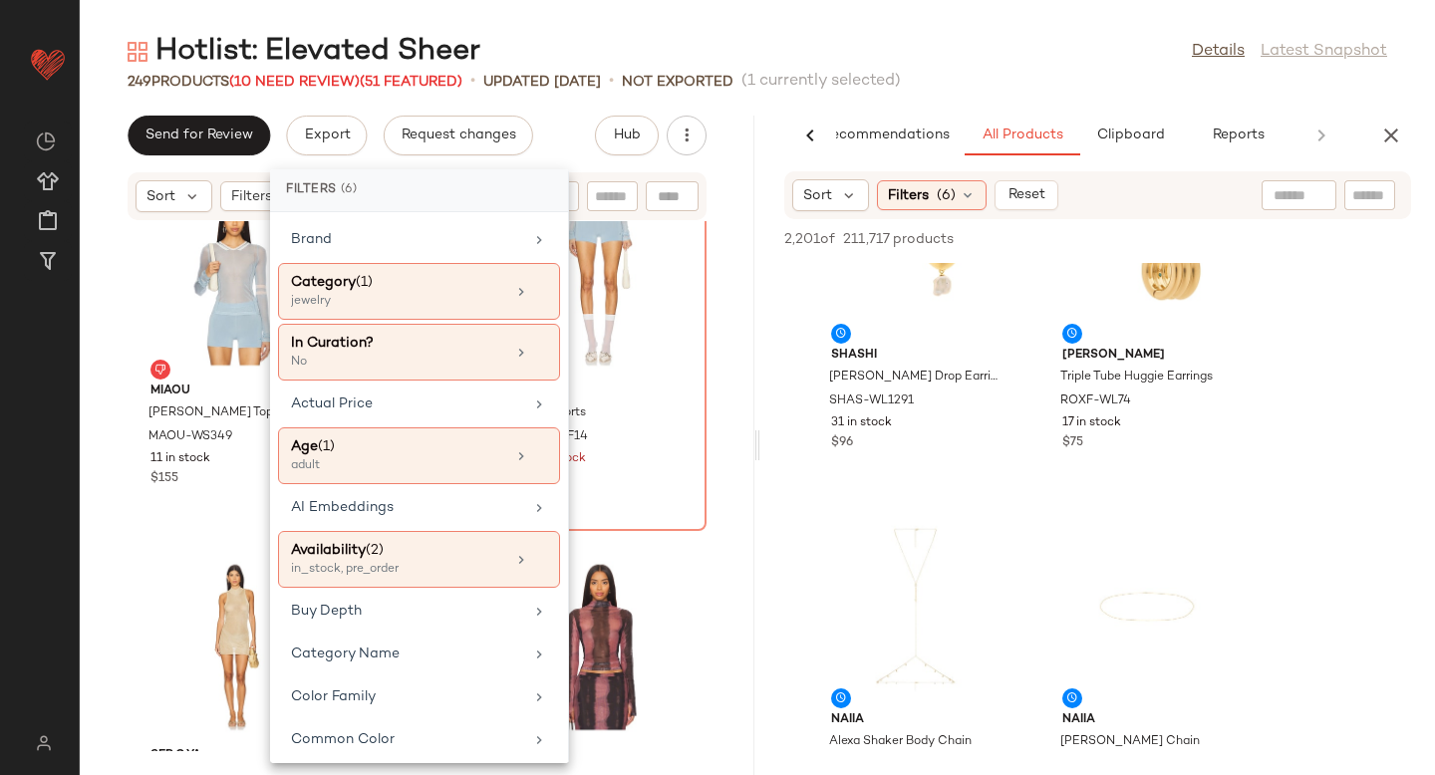
click at [1084, 54] on div "Hotlist: Elevated Sheer Details Latest Snapshot" at bounding box center [757, 52] width 1355 height 40
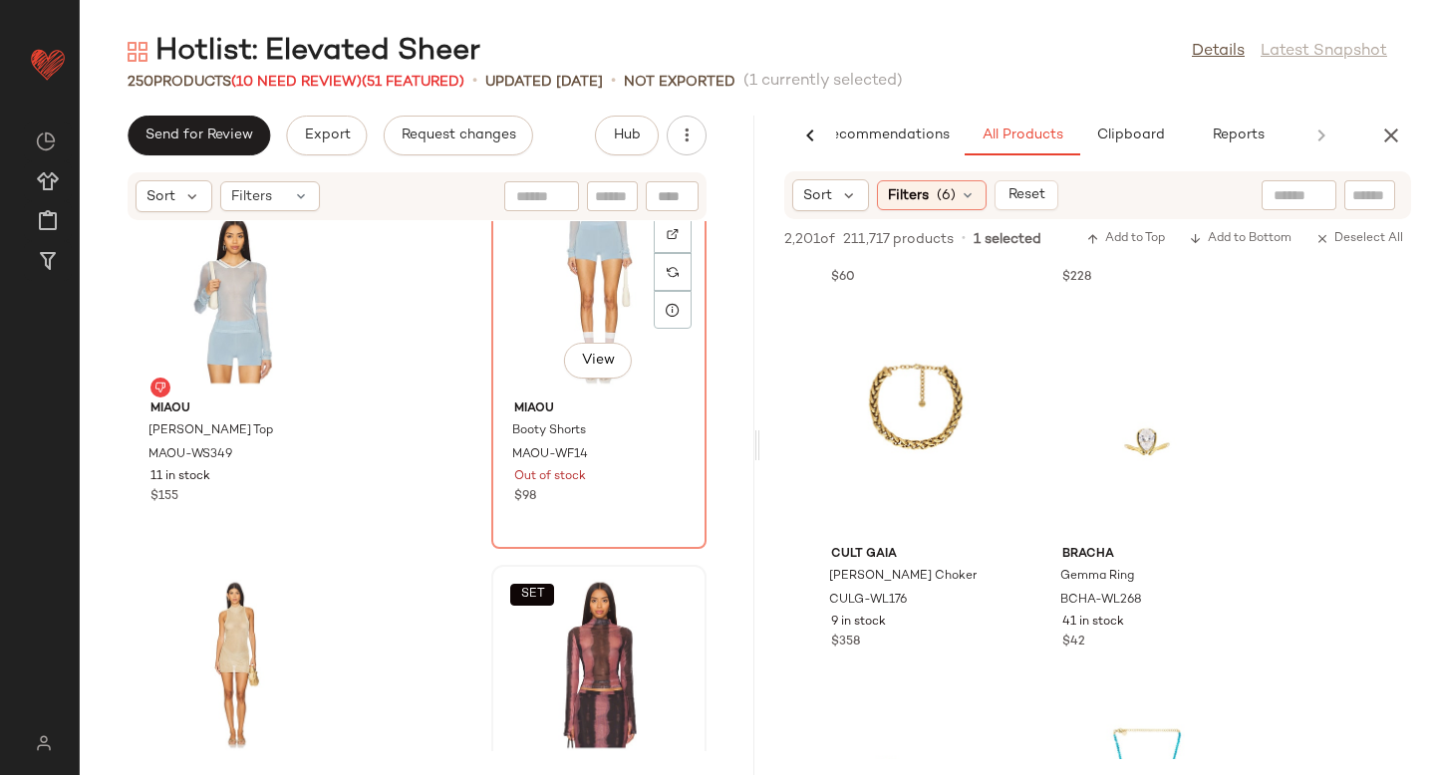
scroll to position [41641, 0]
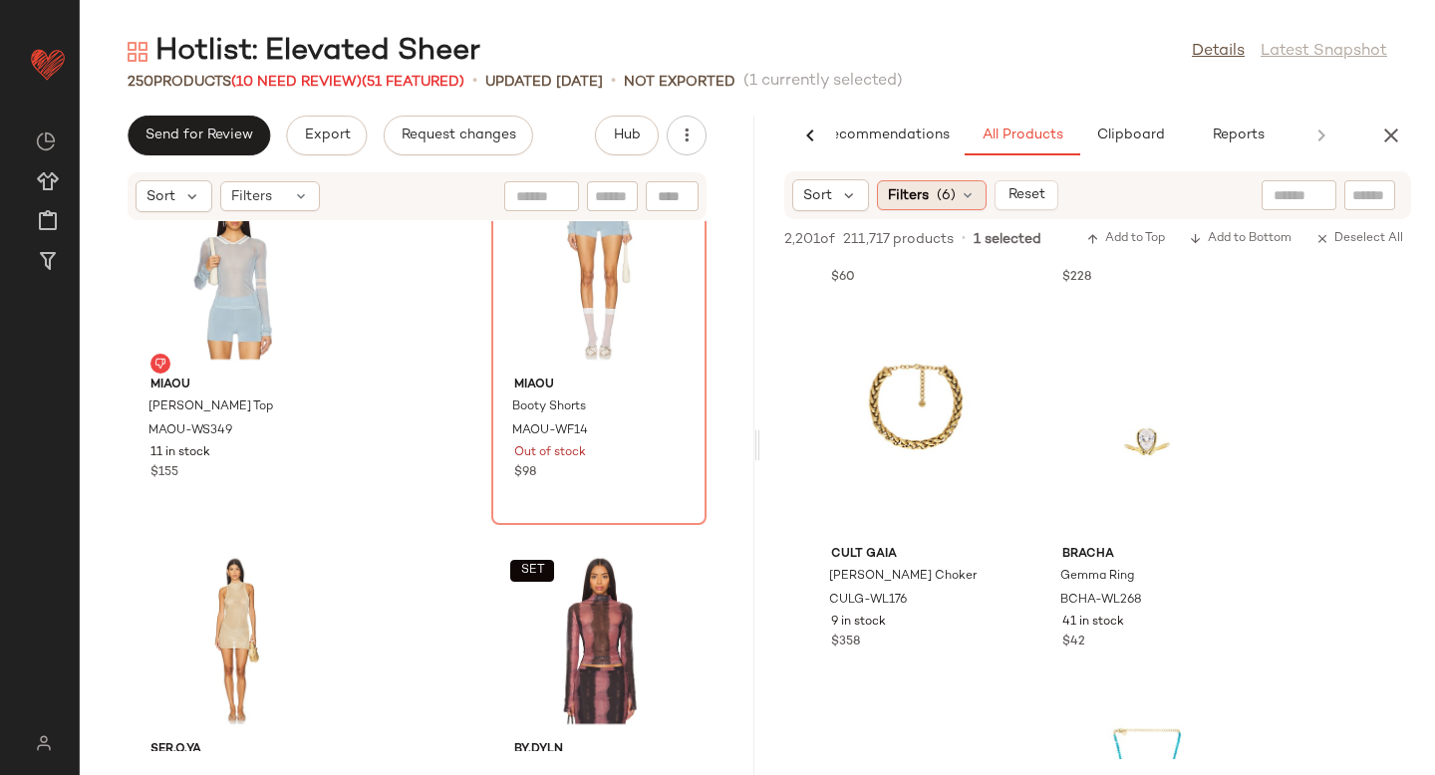
click at [938, 197] on span "(6)" at bounding box center [946, 195] width 19 height 21
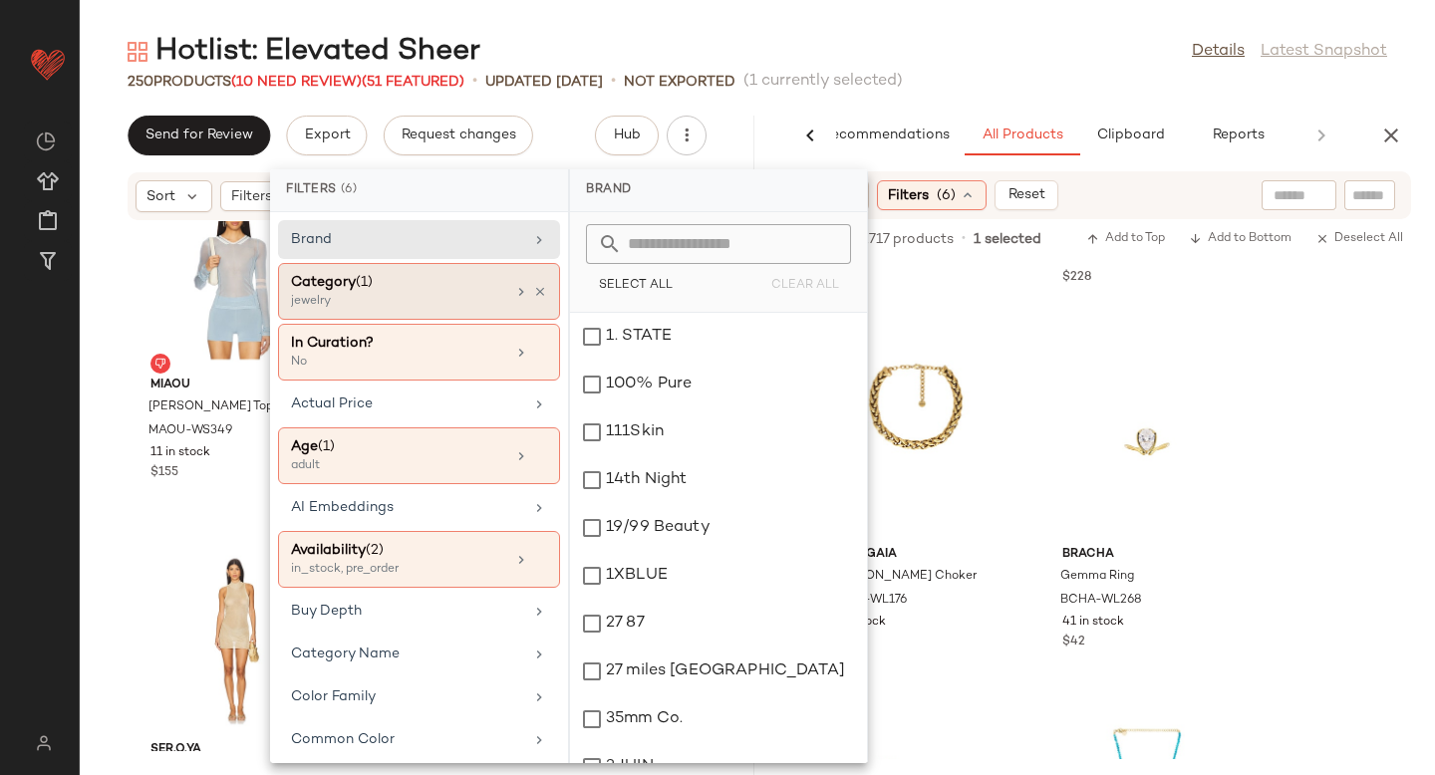
click at [442, 296] on div "jewelry" at bounding box center [390, 302] width 199 height 18
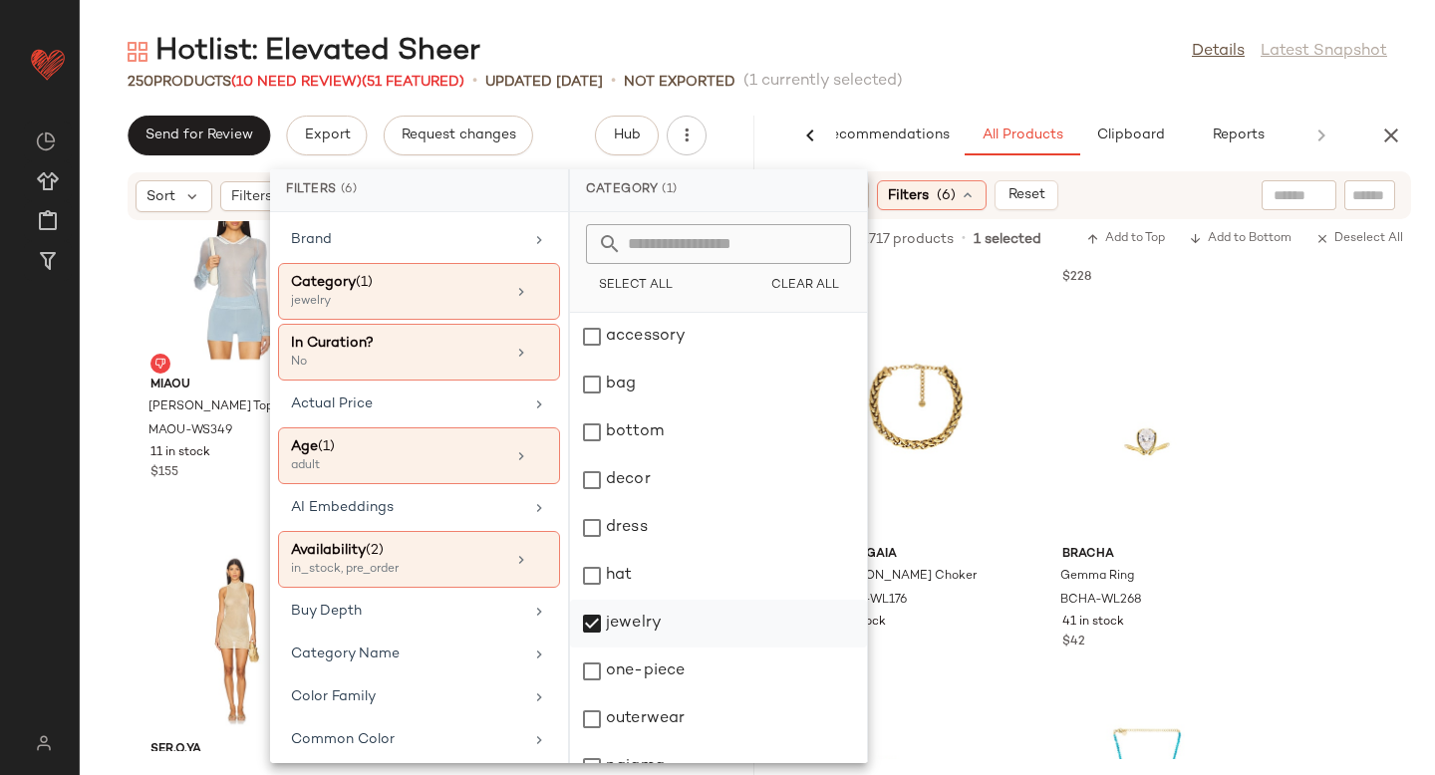
click at [599, 617] on div "jewelry" at bounding box center [718, 624] width 297 height 48
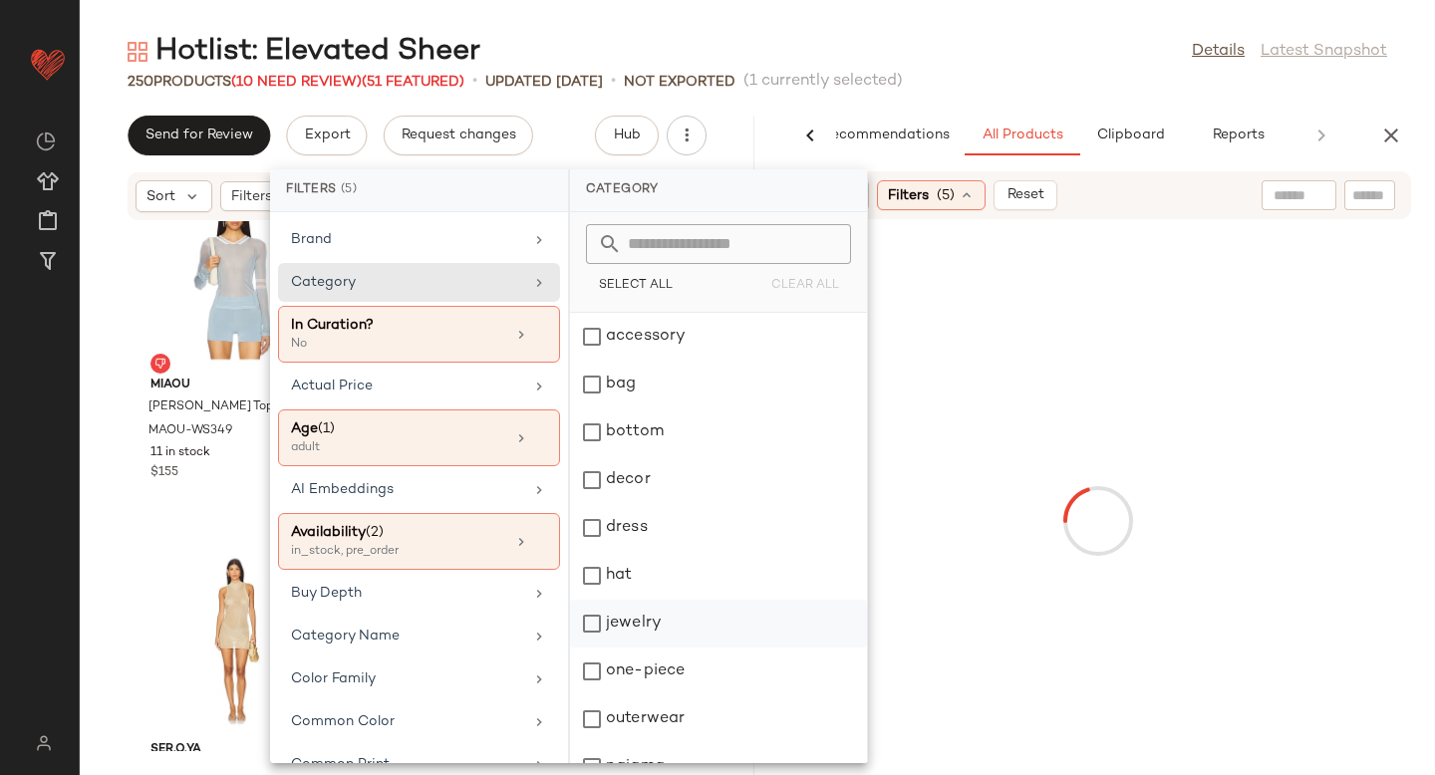
scroll to position [267, 0]
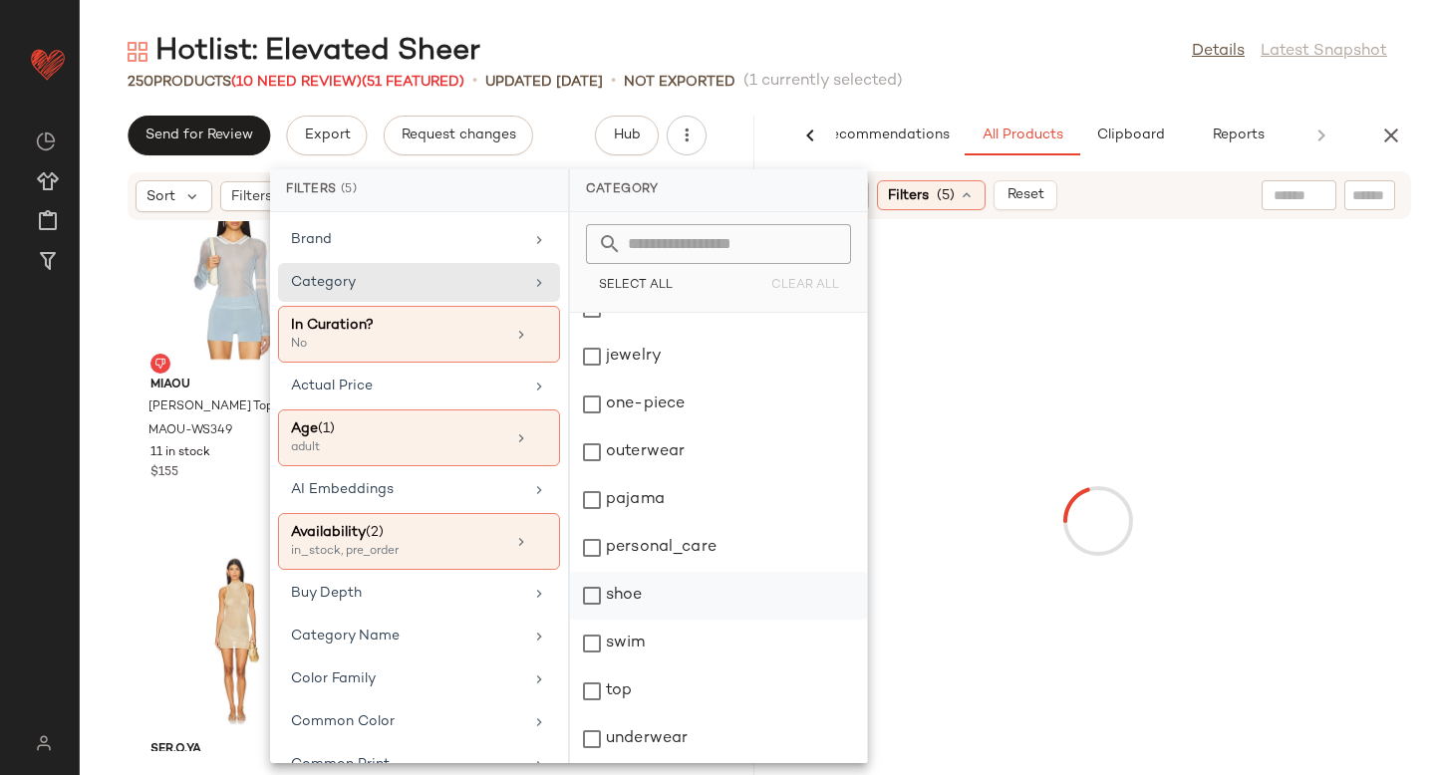
click at [592, 589] on div "shoe" at bounding box center [718, 596] width 297 height 48
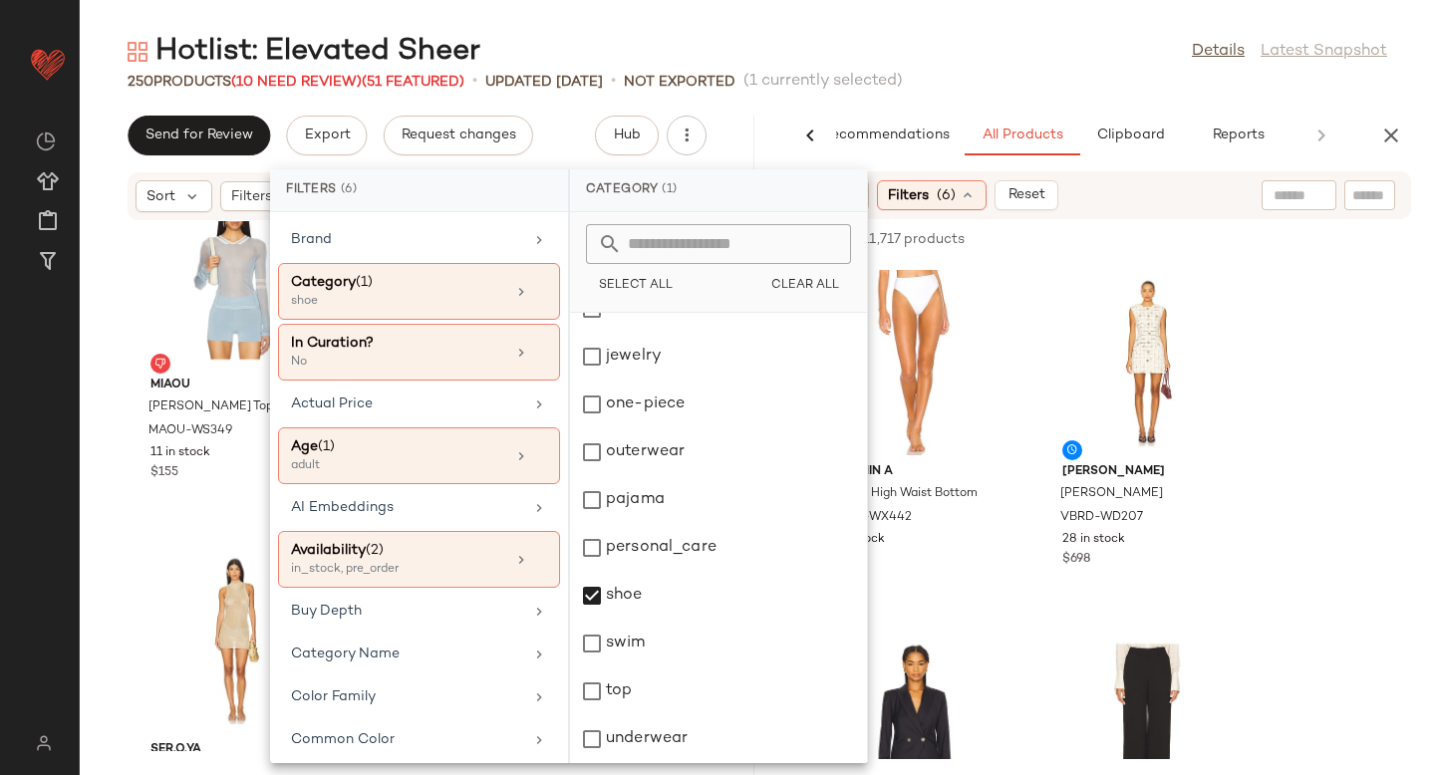
click at [1143, 213] on div "Sort Filters (6) Reset" at bounding box center [1097, 195] width 627 height 48
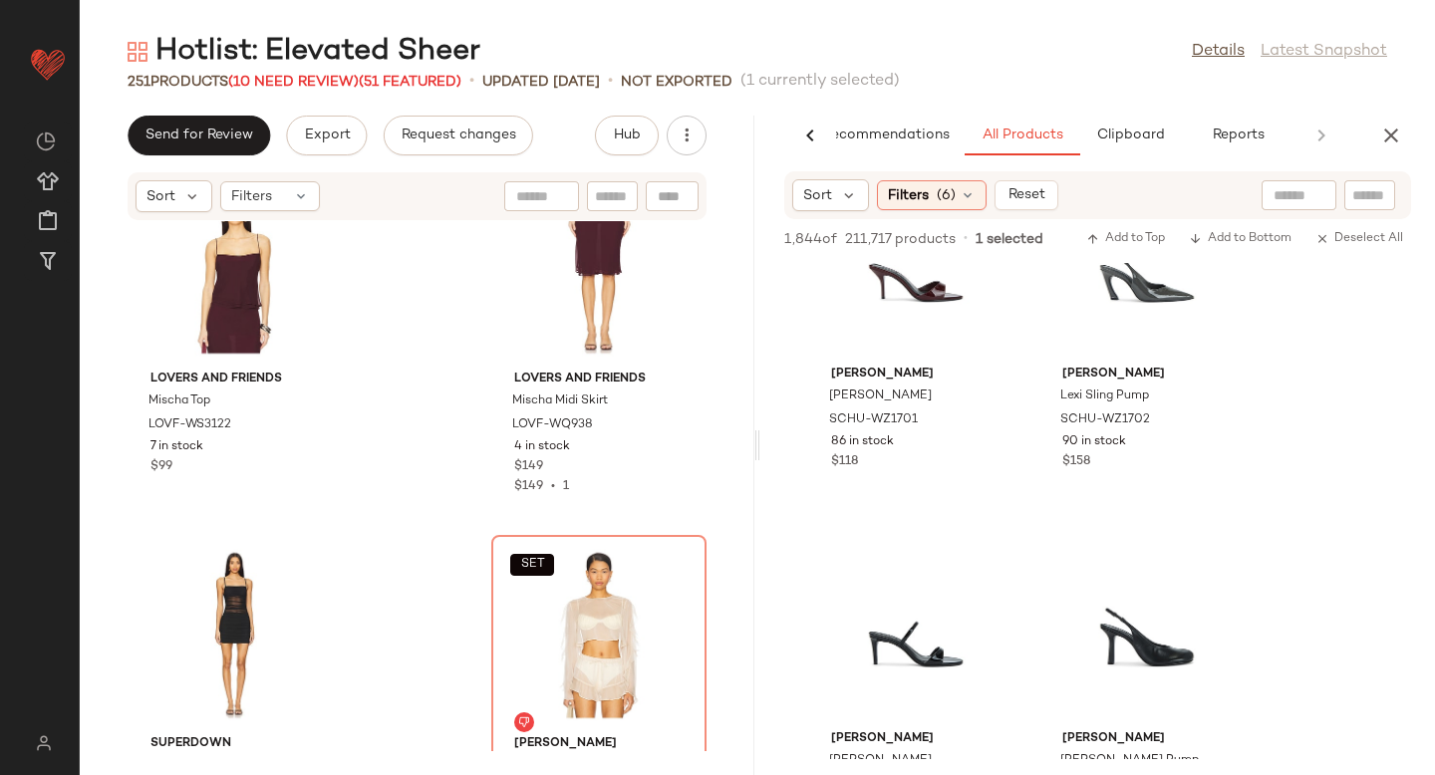
scroll to position [43105, 0]
click at [1143, 141] on span "Clipboard" at bounding box center [1129, 136] width 69 height 16
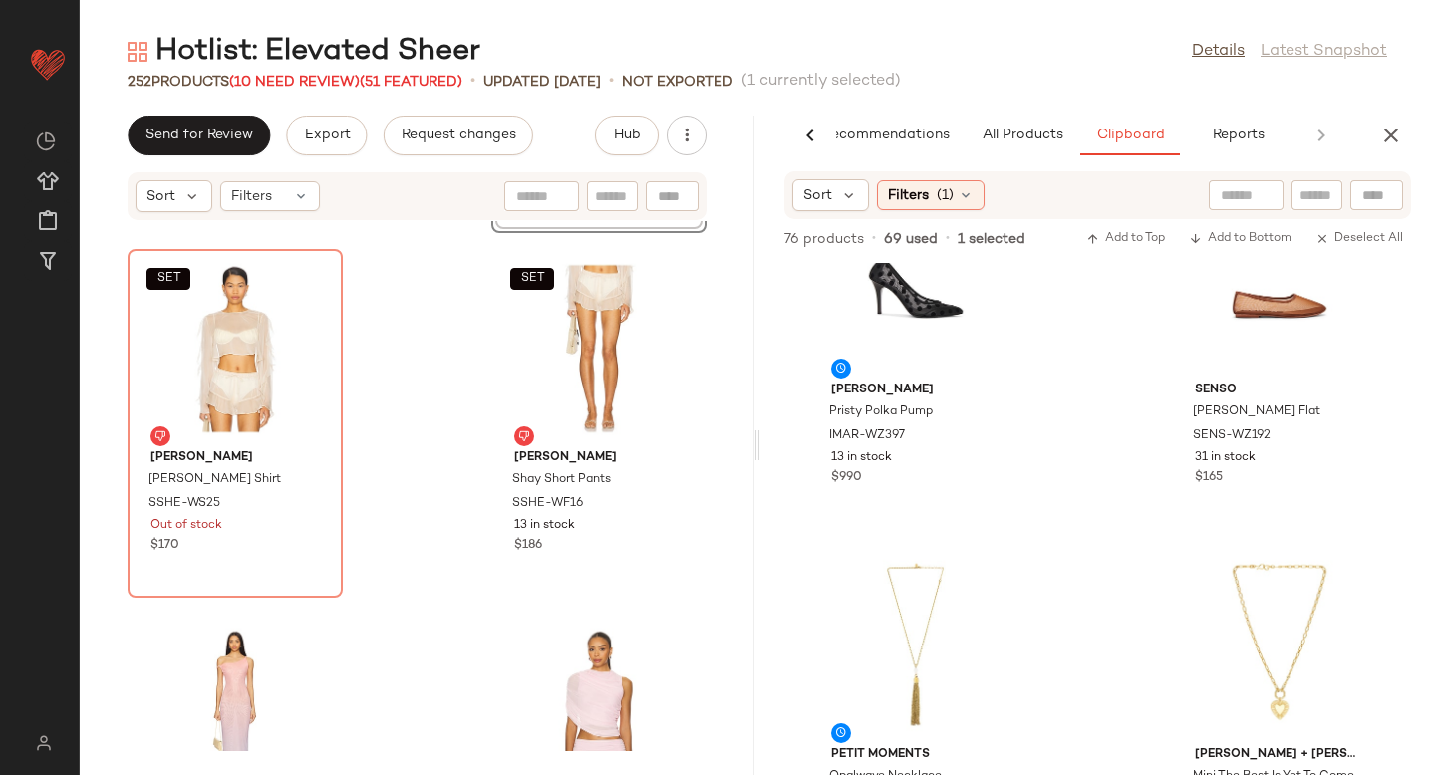
scroll to position [0, 0]
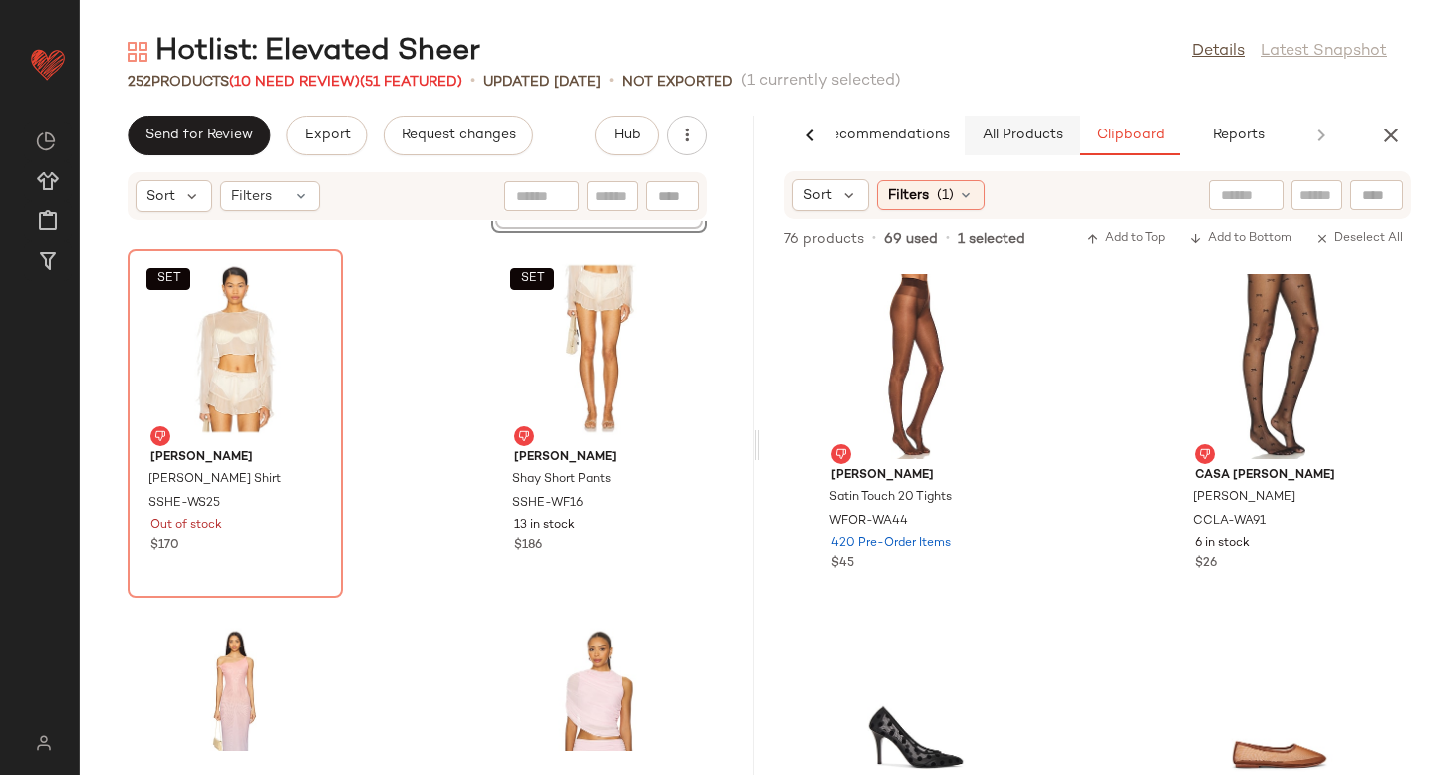
click at [1011, 137] on span "All Products" at bounding box center [1023, 136] width 82 height 16
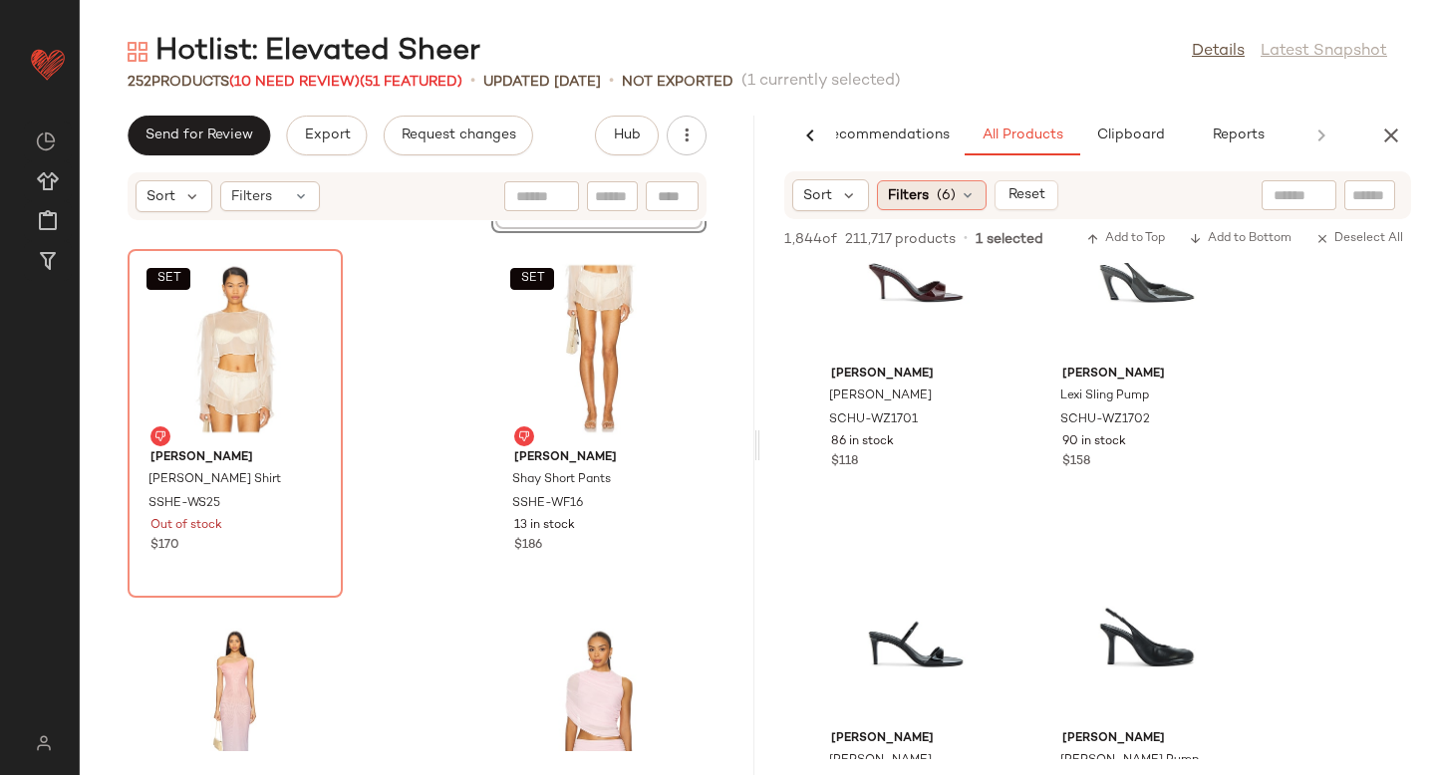
click at [956, 205] on div "Filters (6)" at bounding box center [932, 195] width 110 height 30
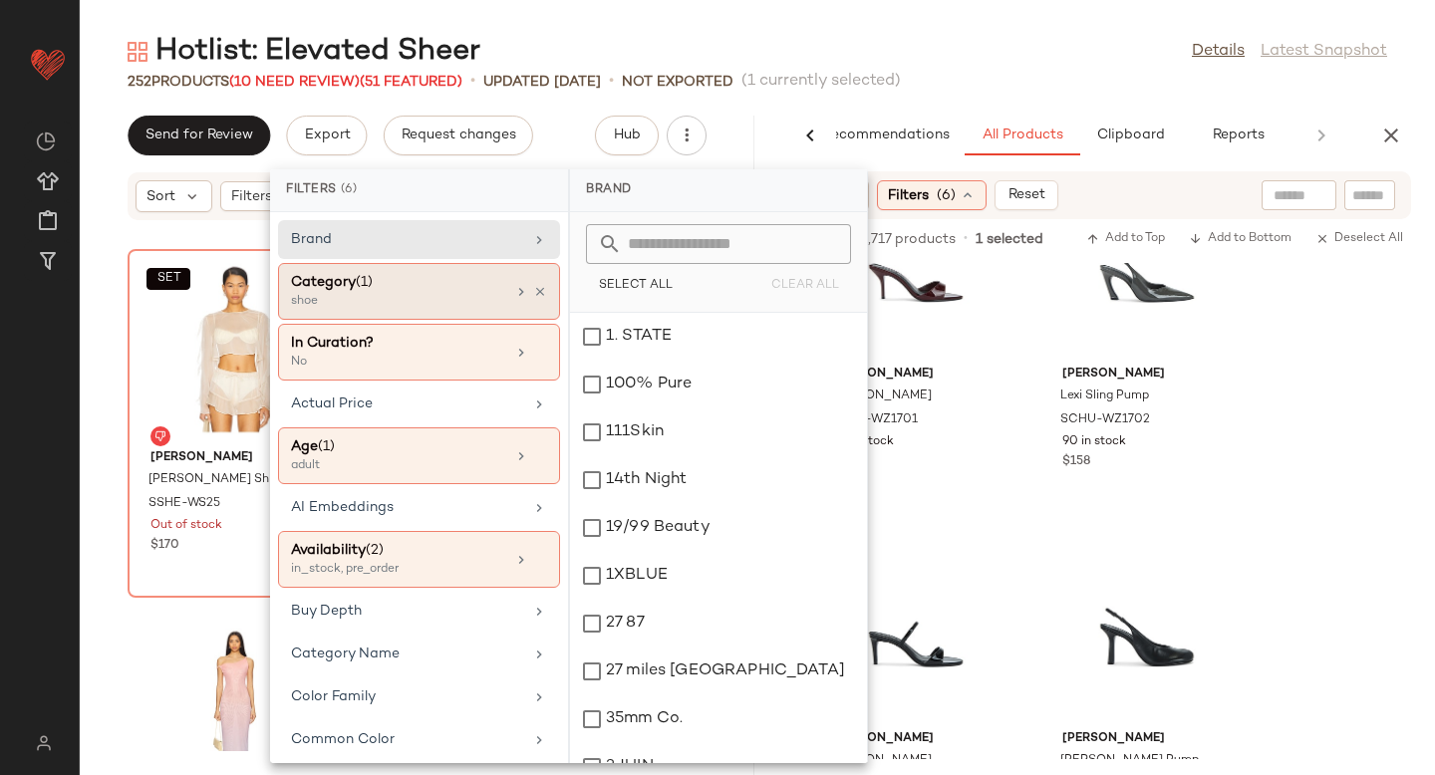
click at [434, 309] on div "shoe" at bounding box center [390, 302] width 199 height 18
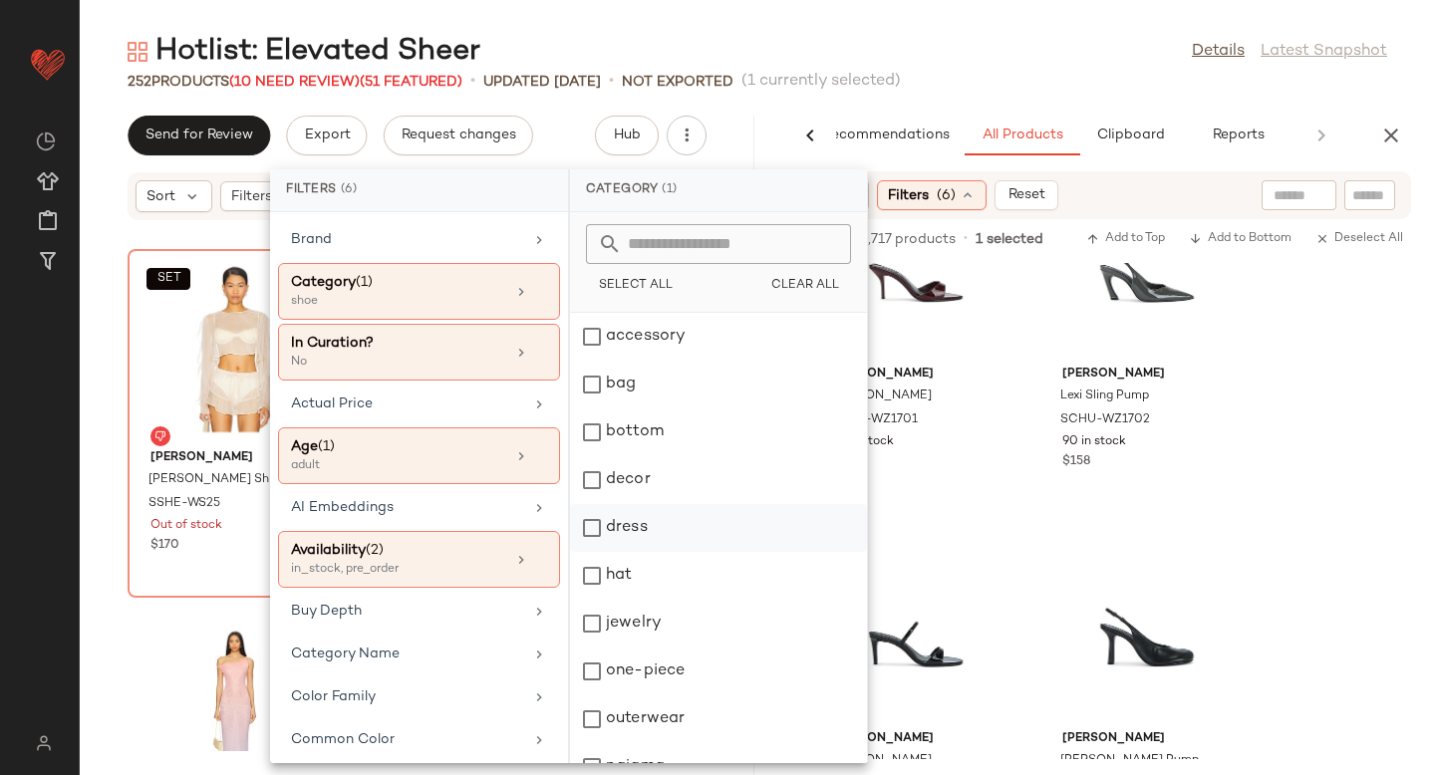
click at [593, 538] on div "dress" at bounding box center [718, 528] width 297 height 48
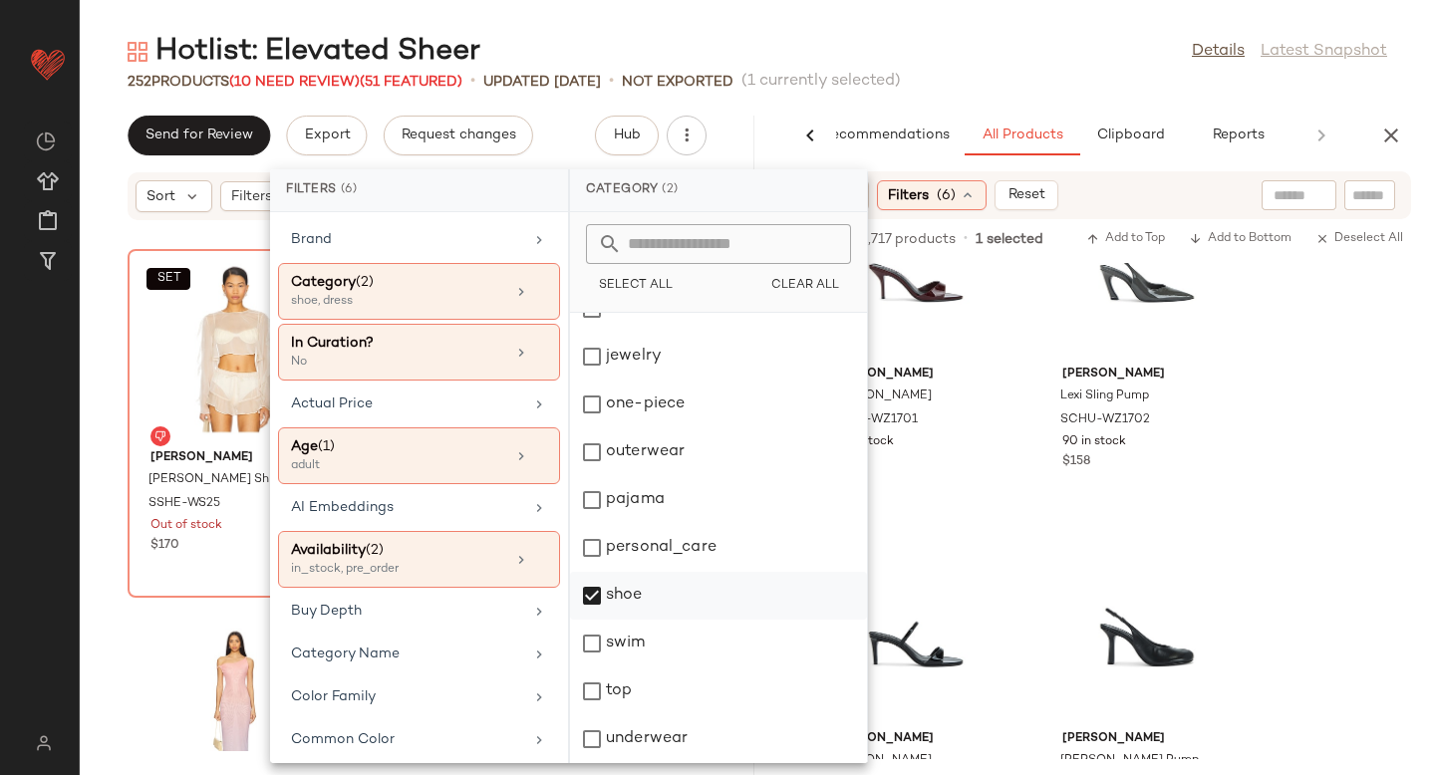
click at [594, 601] on div "shoe" at bounding box center [718, 596] width 297 height 48
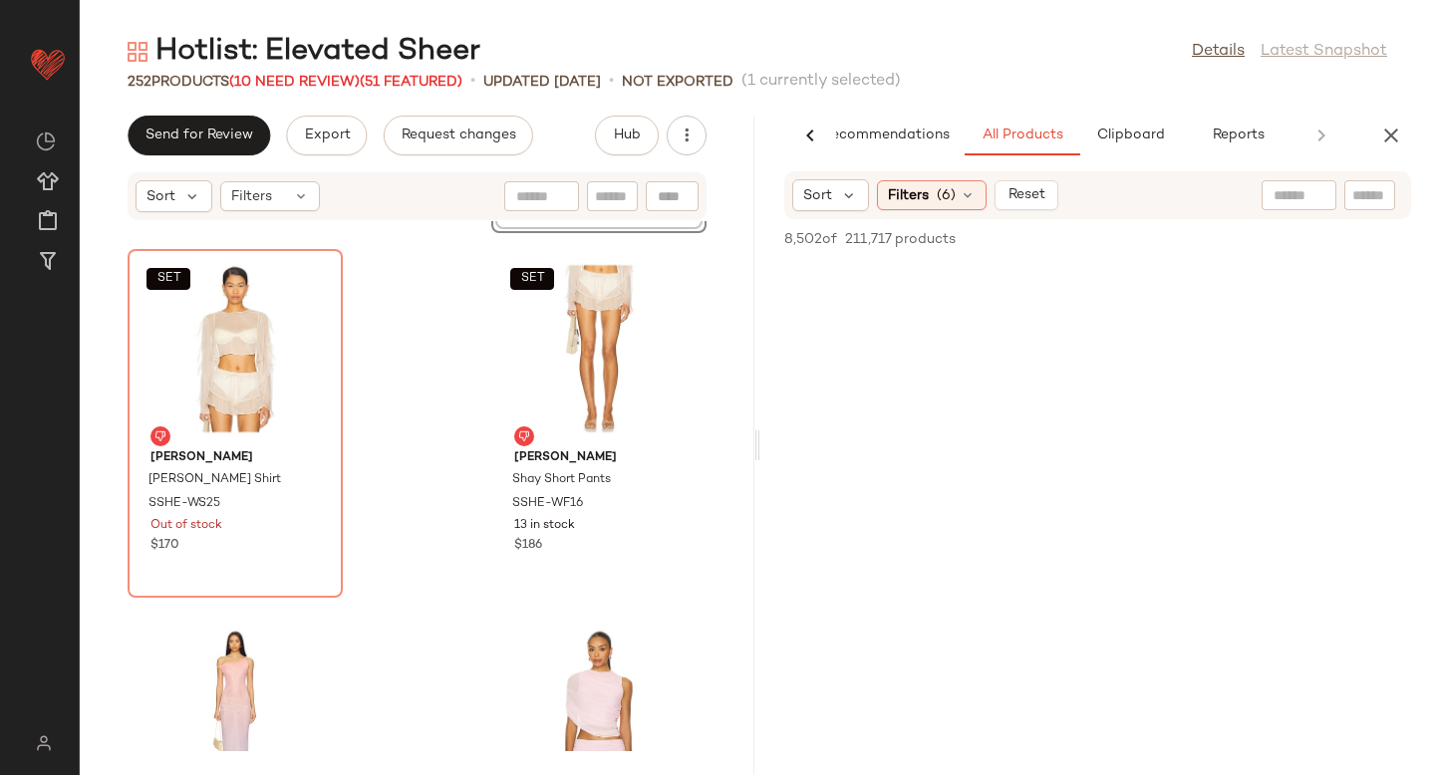
click at [1374, 199] on input "text" at bounding box center [1369, 195] width 35 height 21
type input "******"
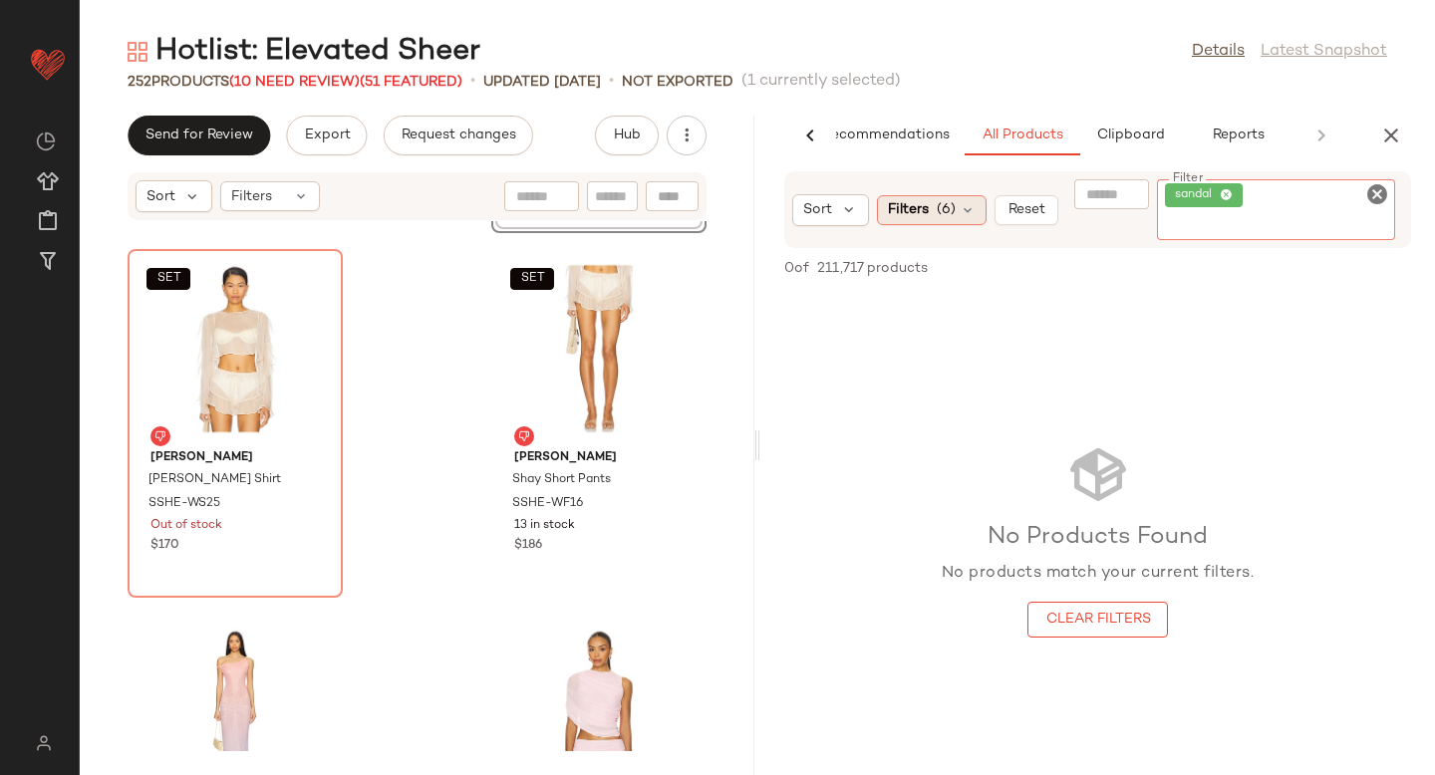
click at [954, 207] on div "Filters (6)" at bounding box center [932, 210] width 110 height 30
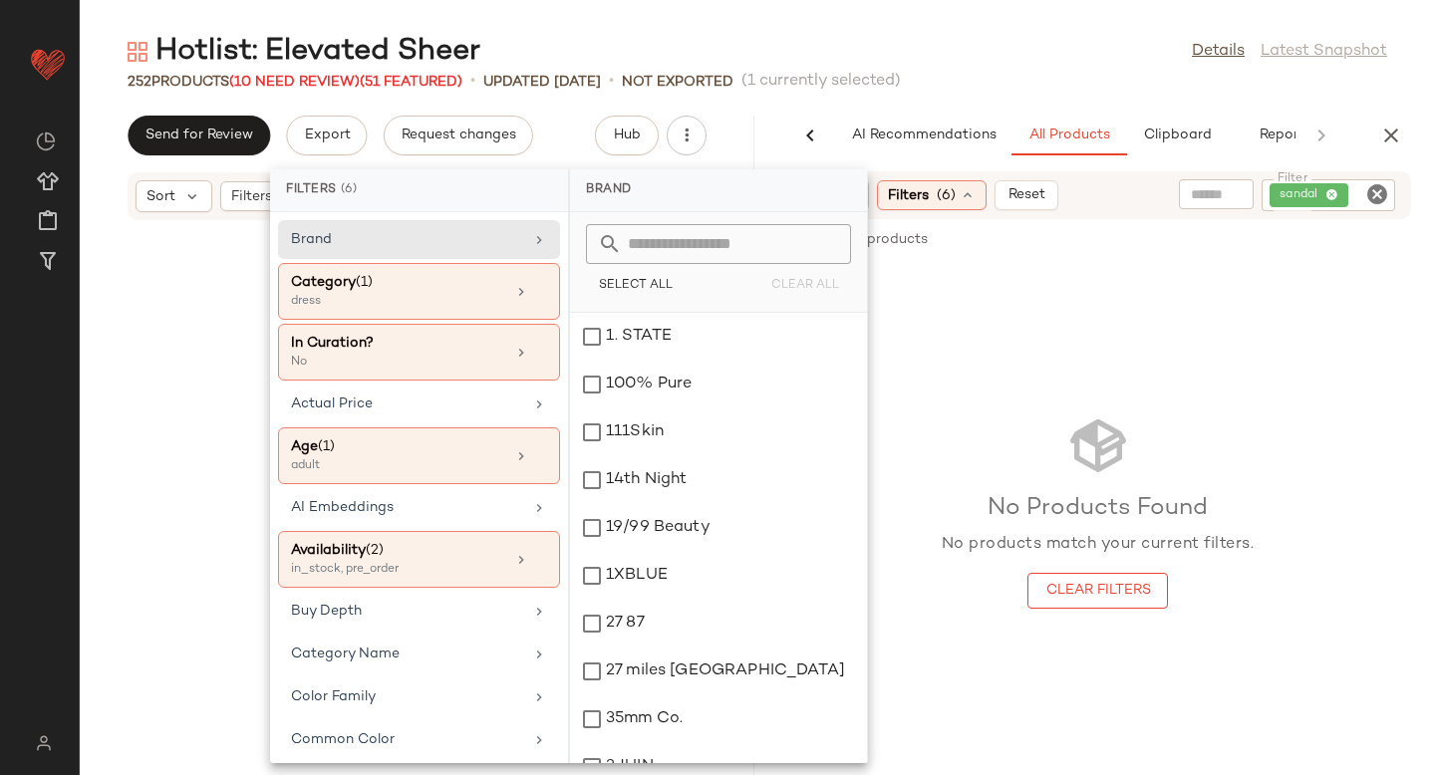
scroll to position [0, 47]
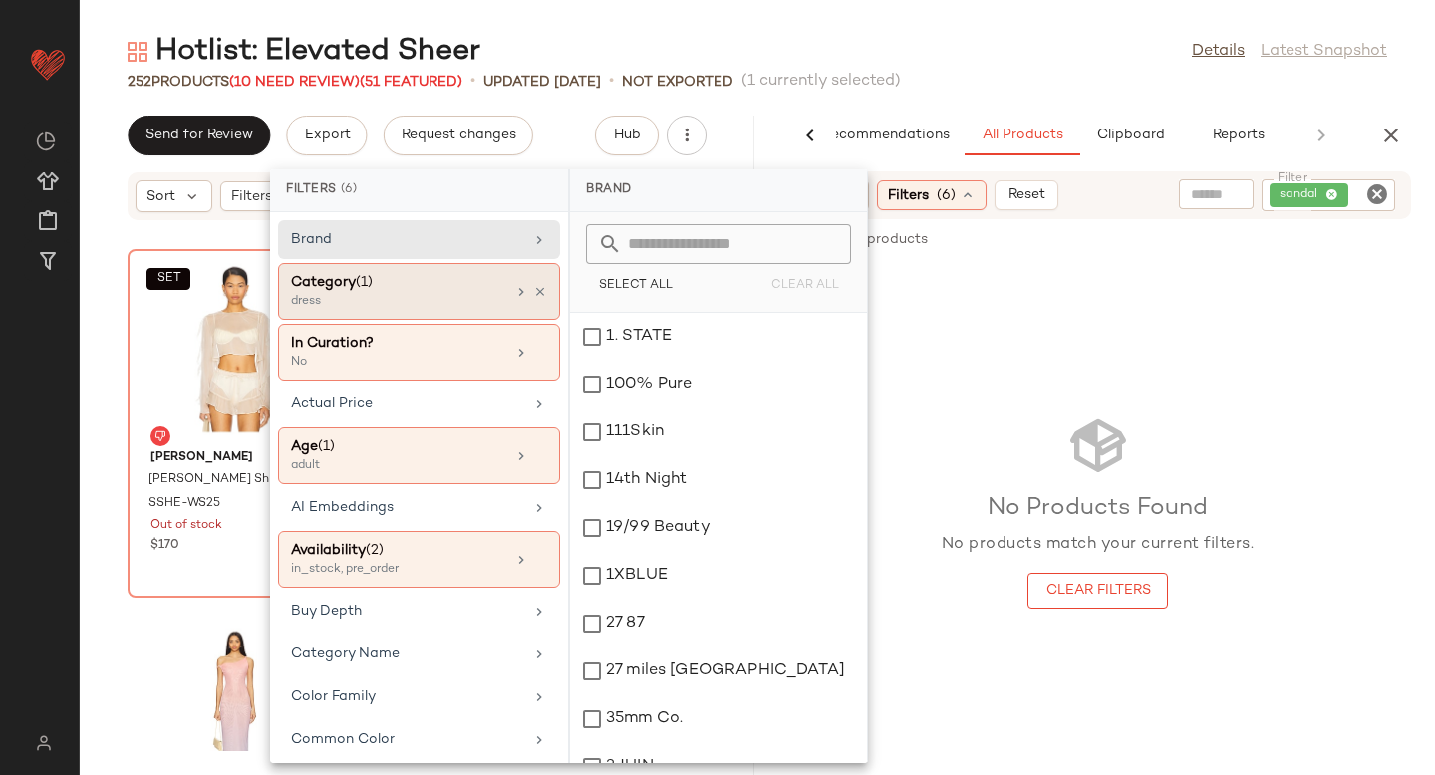
click at [378, 313] on div "Category (1) dress" at bounding box center [419, 291] width 282 height 57
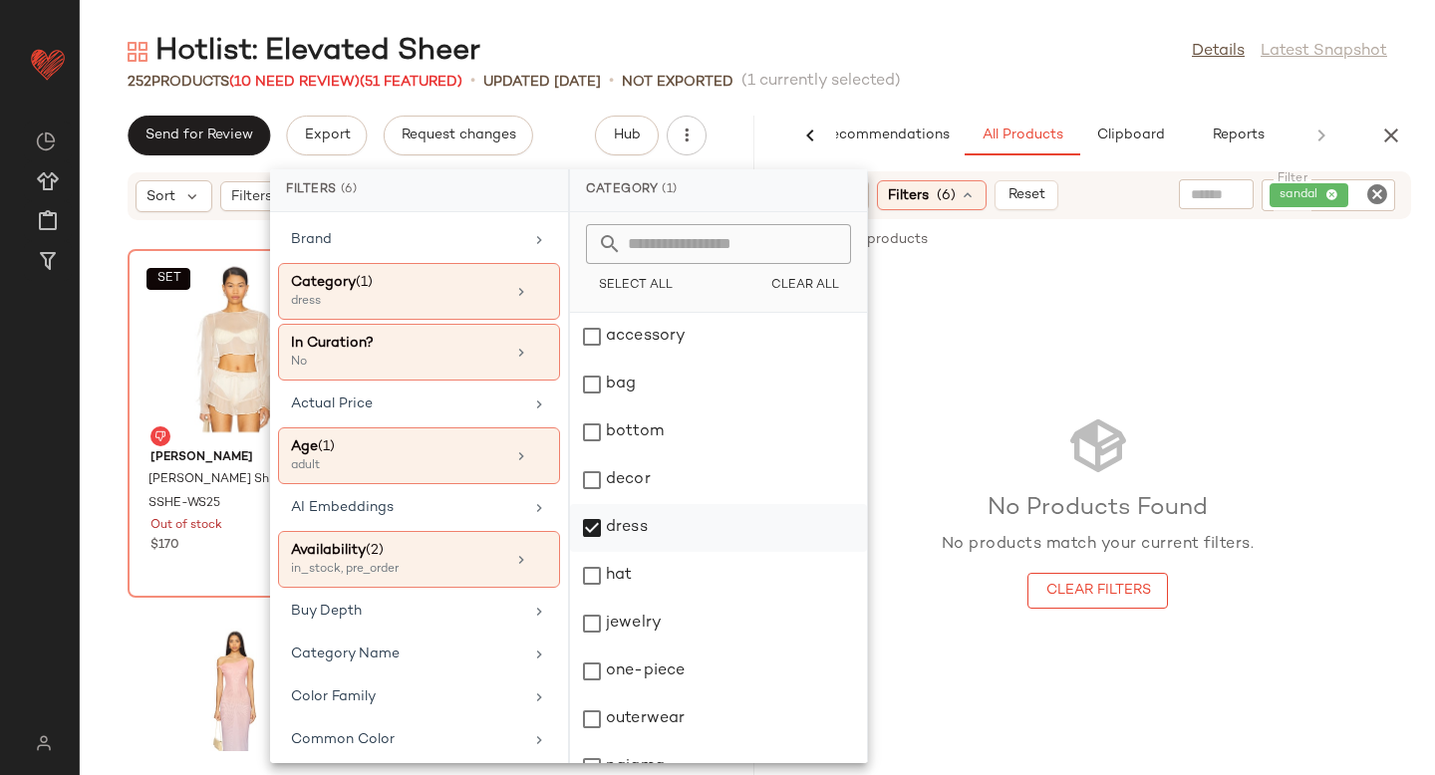
click at [593, 531] on div "dress" at bounding box center [718, 528] width 297 height 48
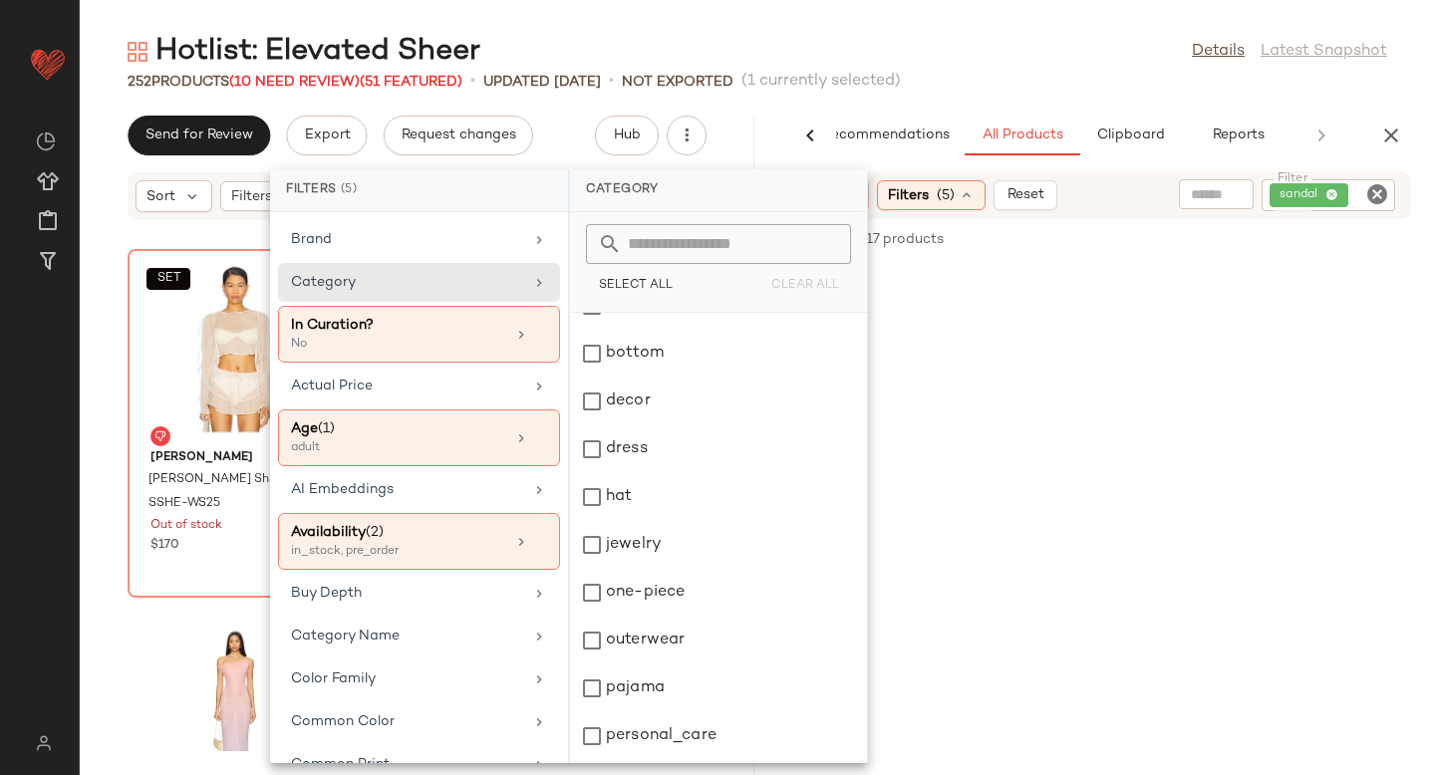
scroll to position [267, 0]
click at [591, 597] on div "shoe" at bounding box center [718, 596] width 297 height 48
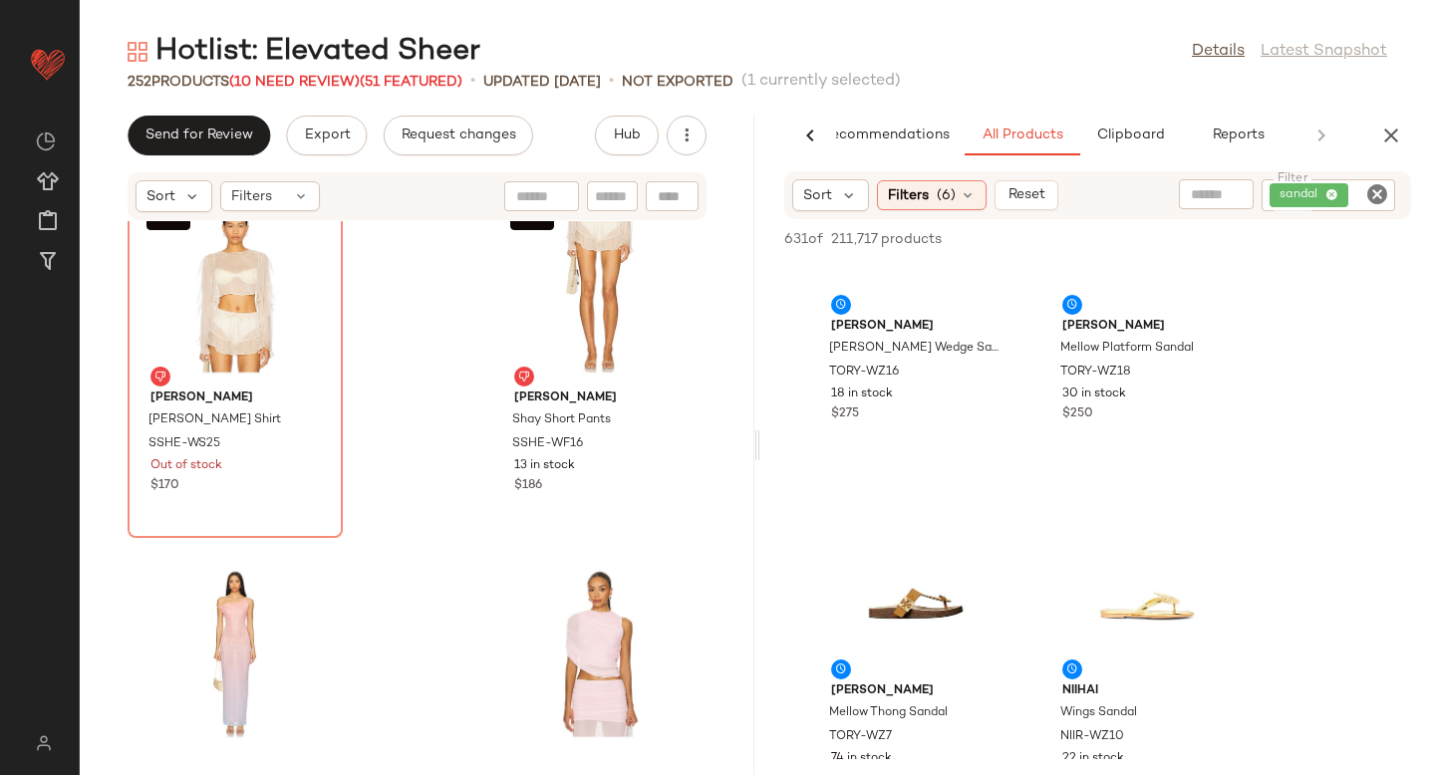
scroll to position [2013, 0]
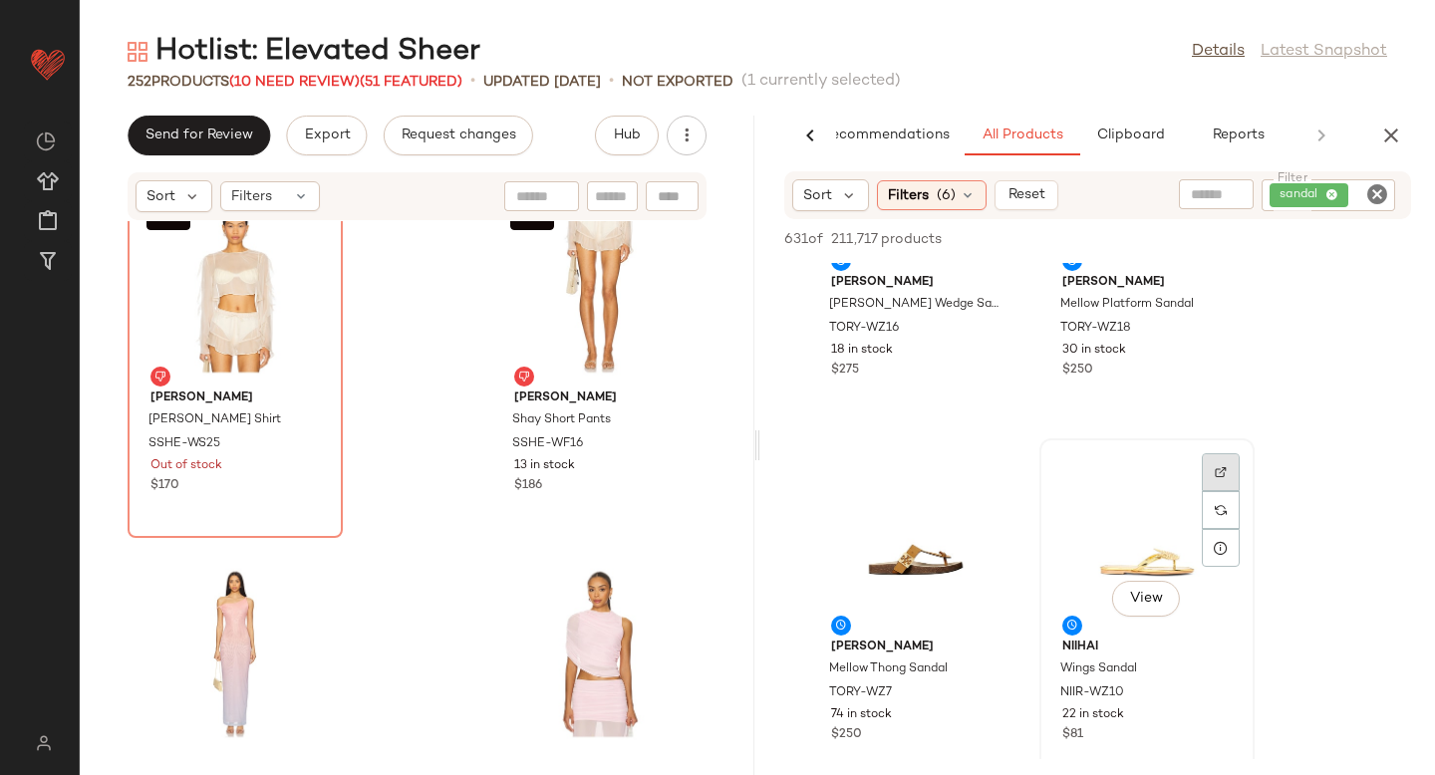
click at [1218, 475] on img at bounding box center [1221, 472] width 12 height 12
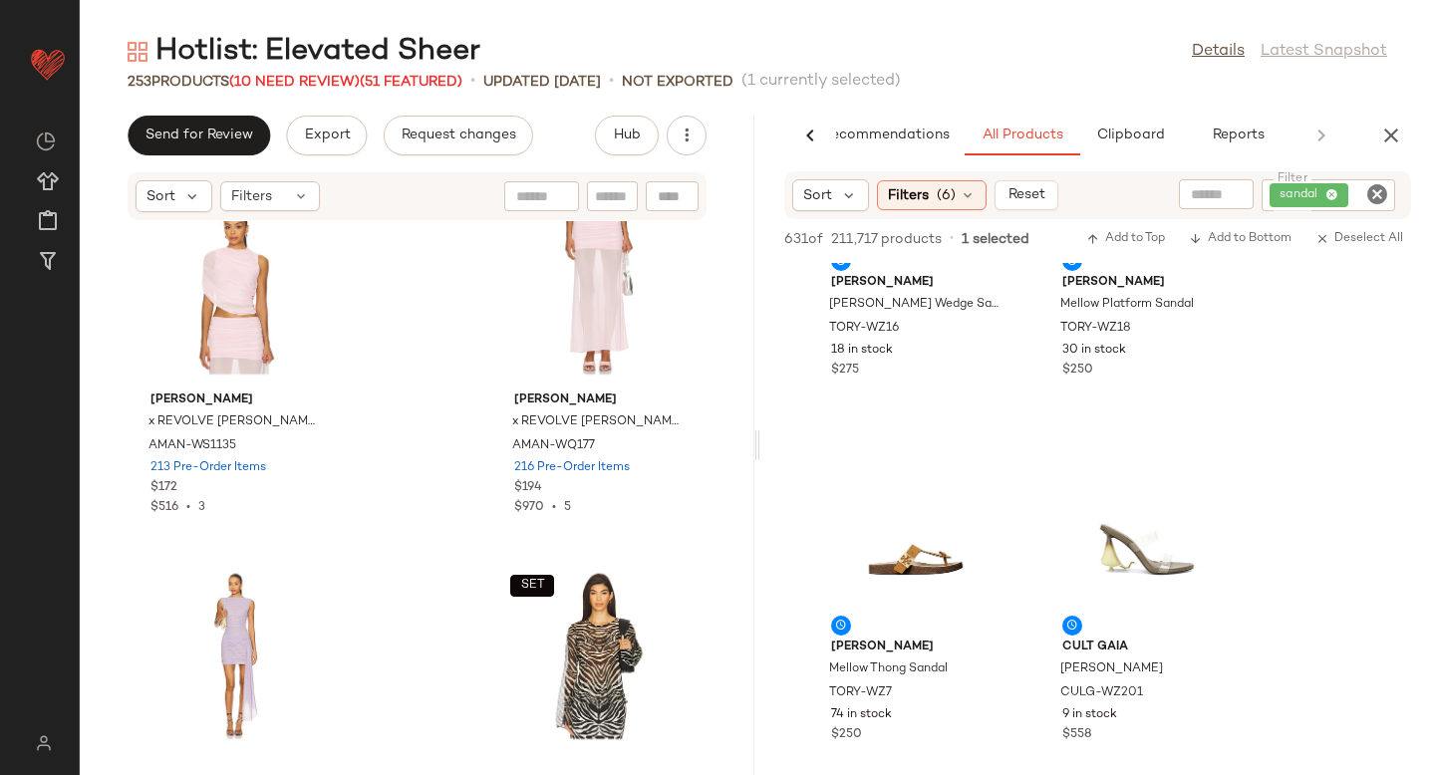
scroll to position [44568, 0]
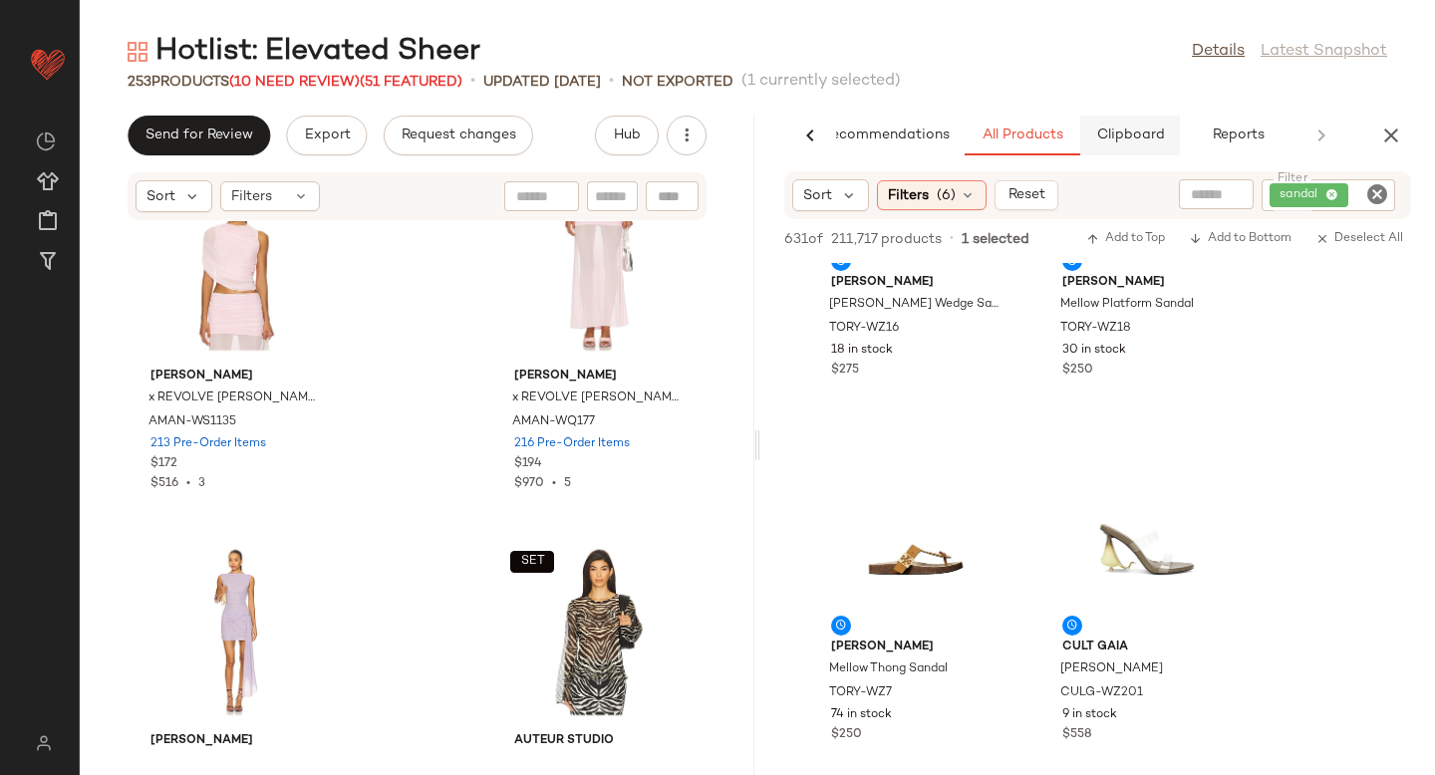
click at [1141, 124] on button "Clipboard" at bounding box center [1130, 136] width 100 height 40
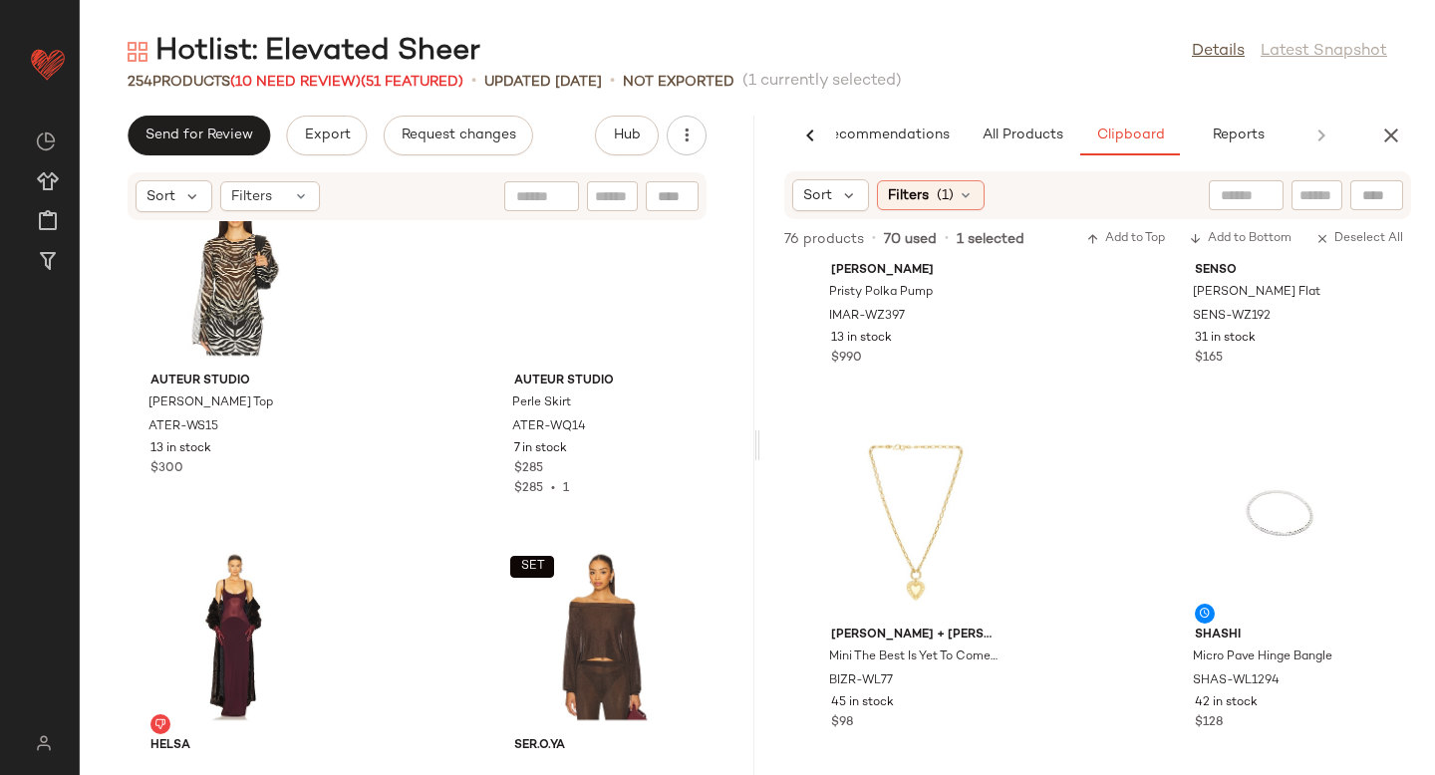
scroll to position [45291, 0]
click at [993, 146] on button "All Products" at bounding box center [1023, 136] width 116 height 40
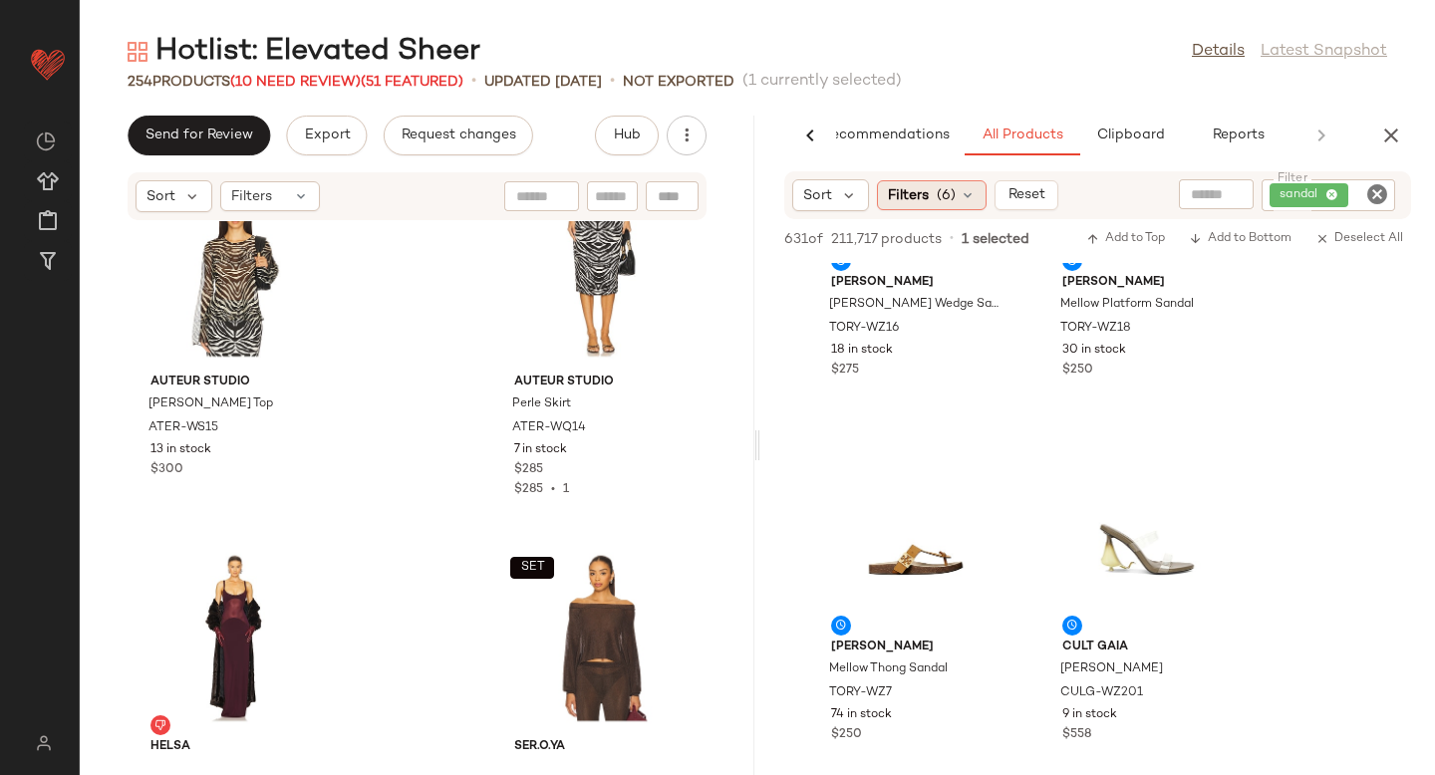
click at [970, 200] on icon at bounding box center [968, 195] width 16 height 16
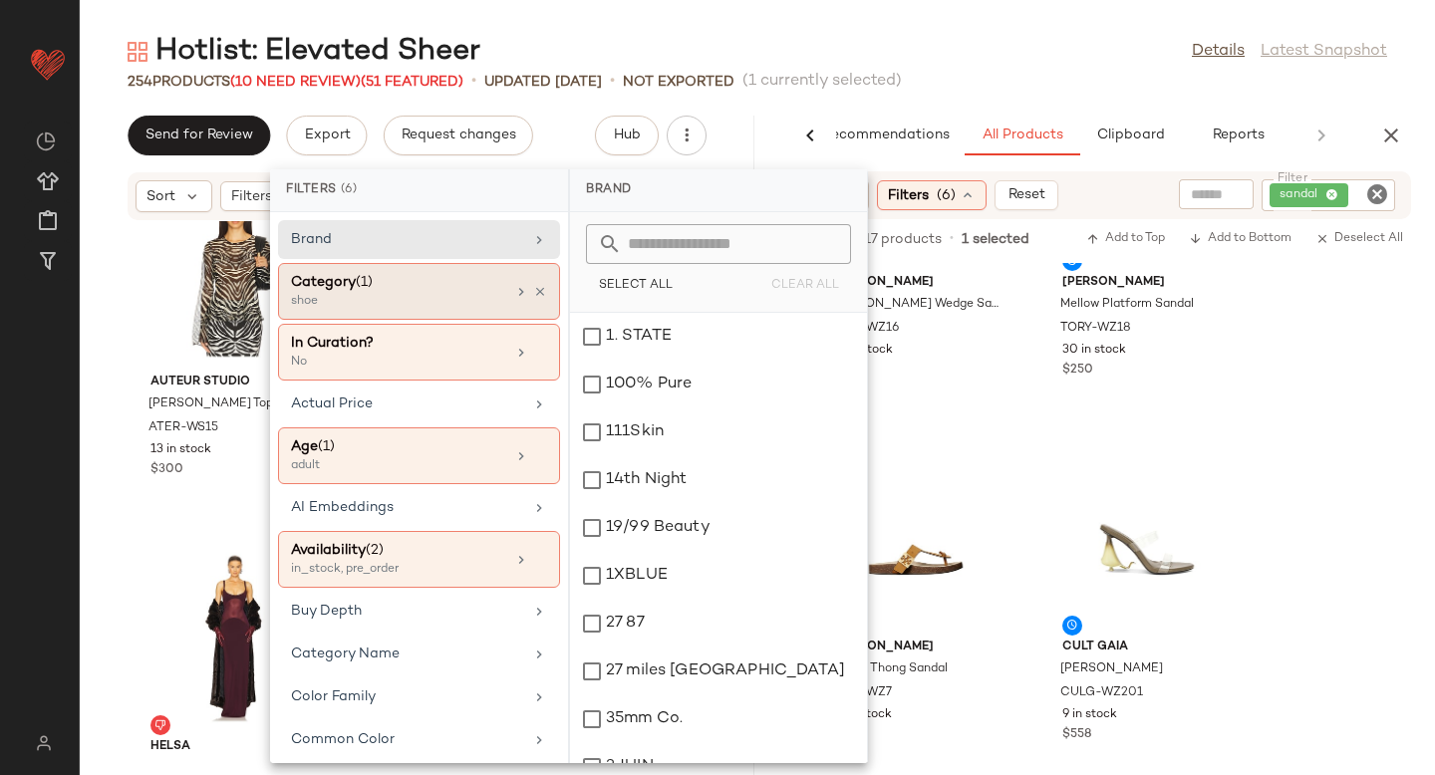
click at [394, 298] on div "shoe" at bounding box center [390, 302] width 199 height 18
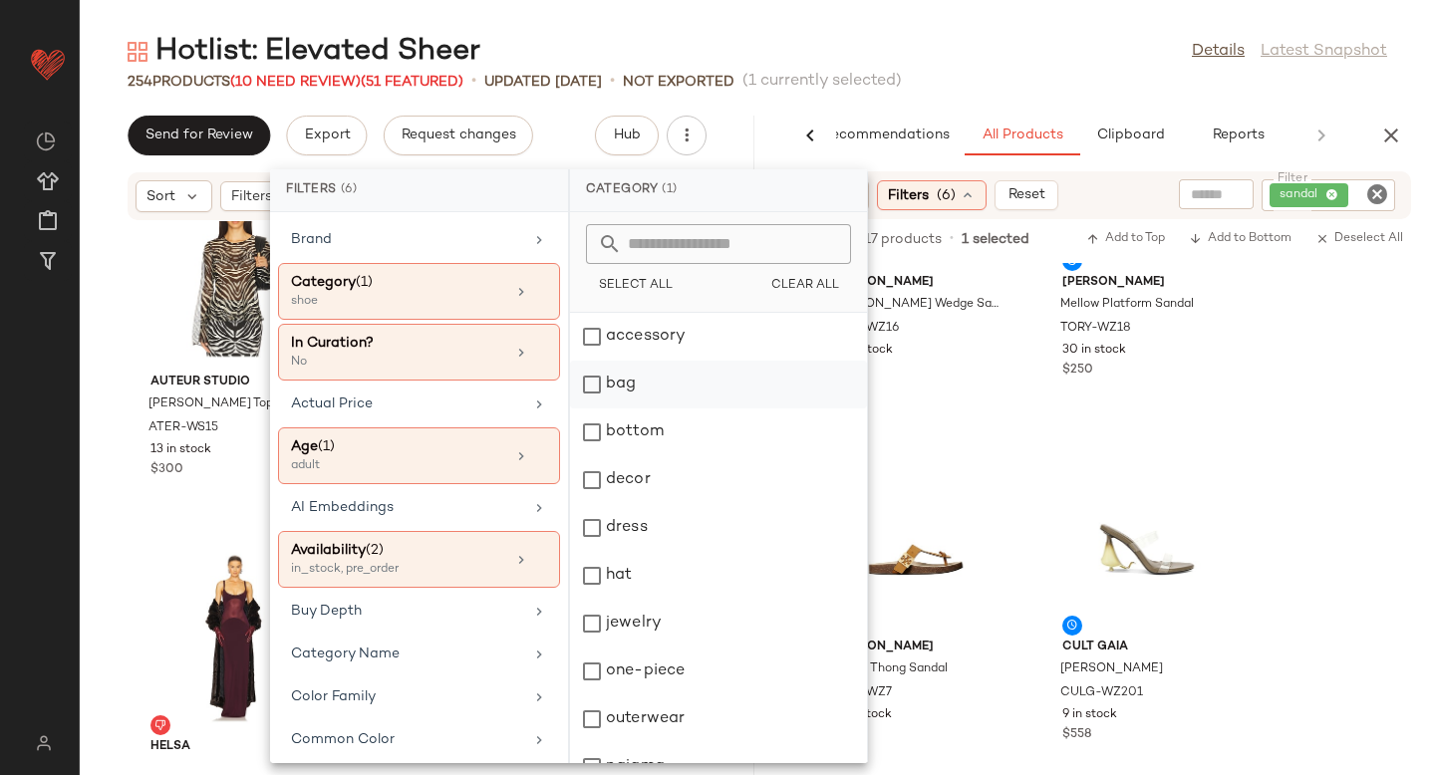
click at [595, 387] on div "bag" at bounding box center [718, 385] width 297 height 48
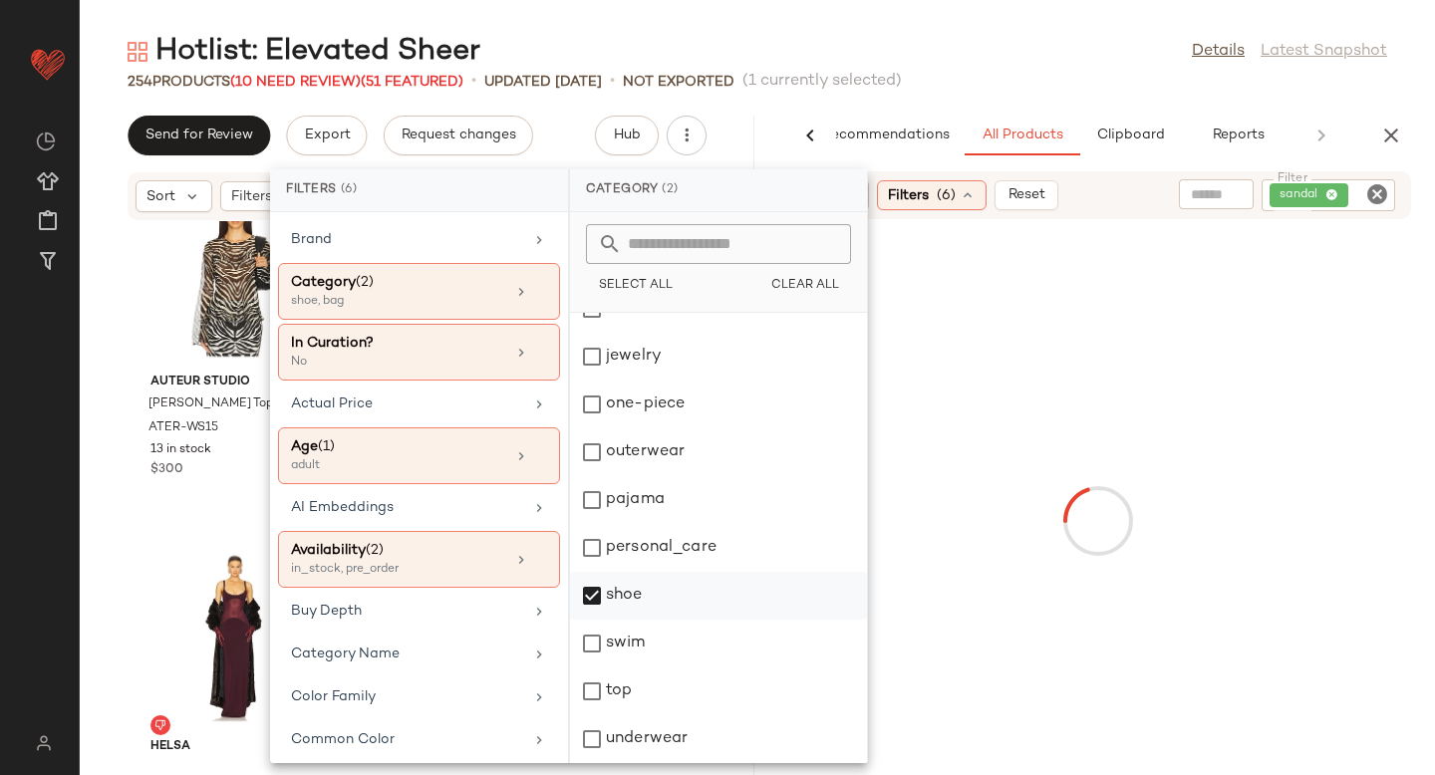
click at [586, 586] on div "shoe" at bounding box center [718, 596] width 297 height 48
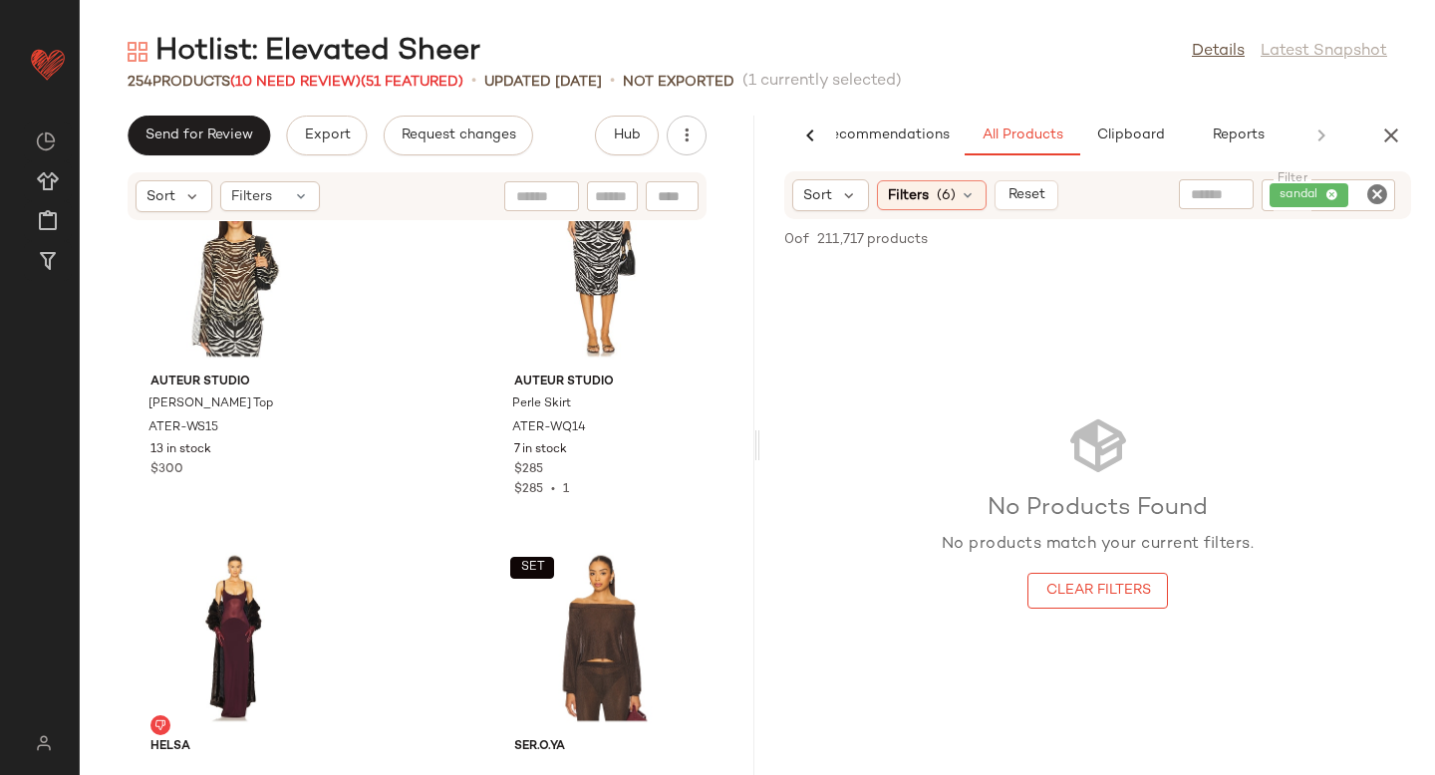
click at [1382, 191] on icon "Clear Filter" at bounding box center [1377, 194] width 24 height 24
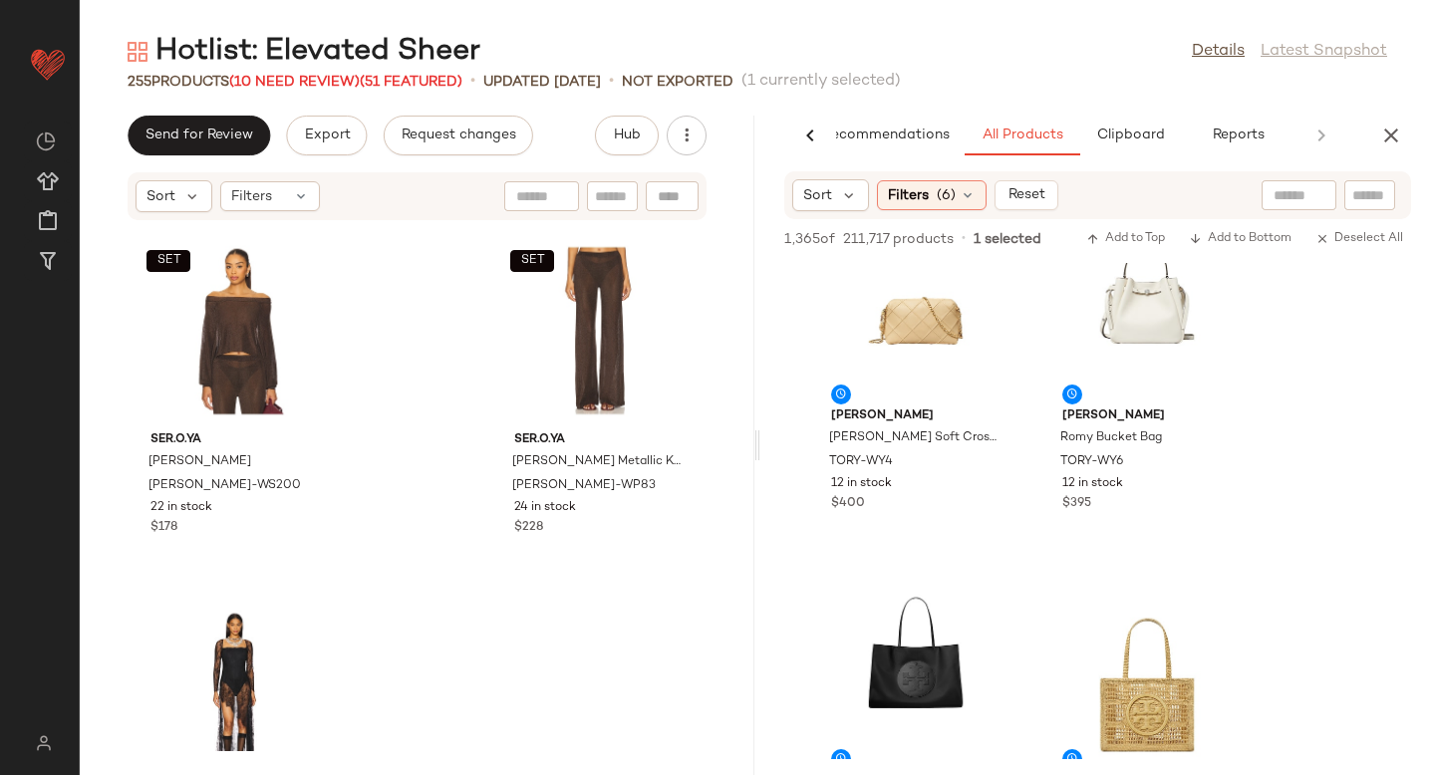
scroll to position [45975, 0]
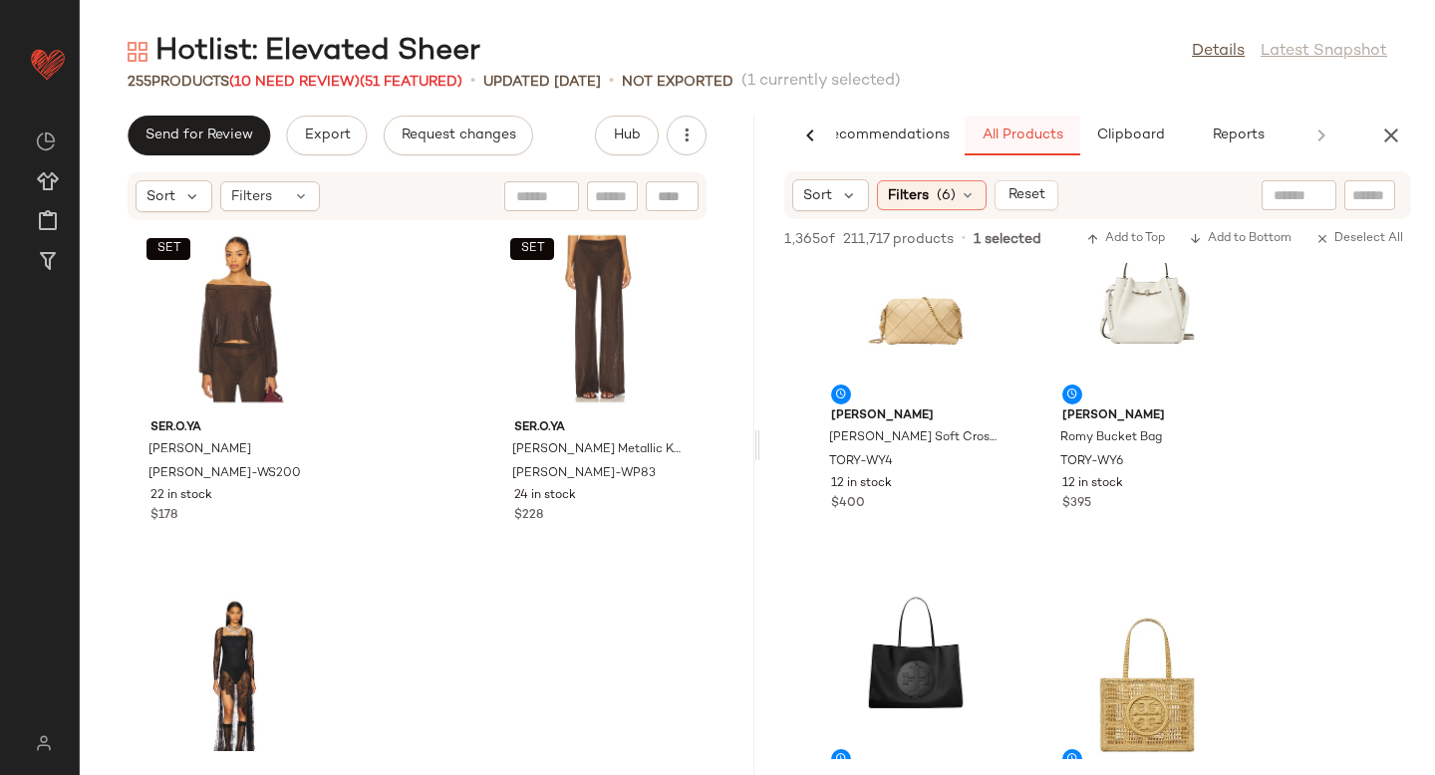
click at [1031, 139] on span "All Products" at bounding box center [1023, 136] width 82 height 16
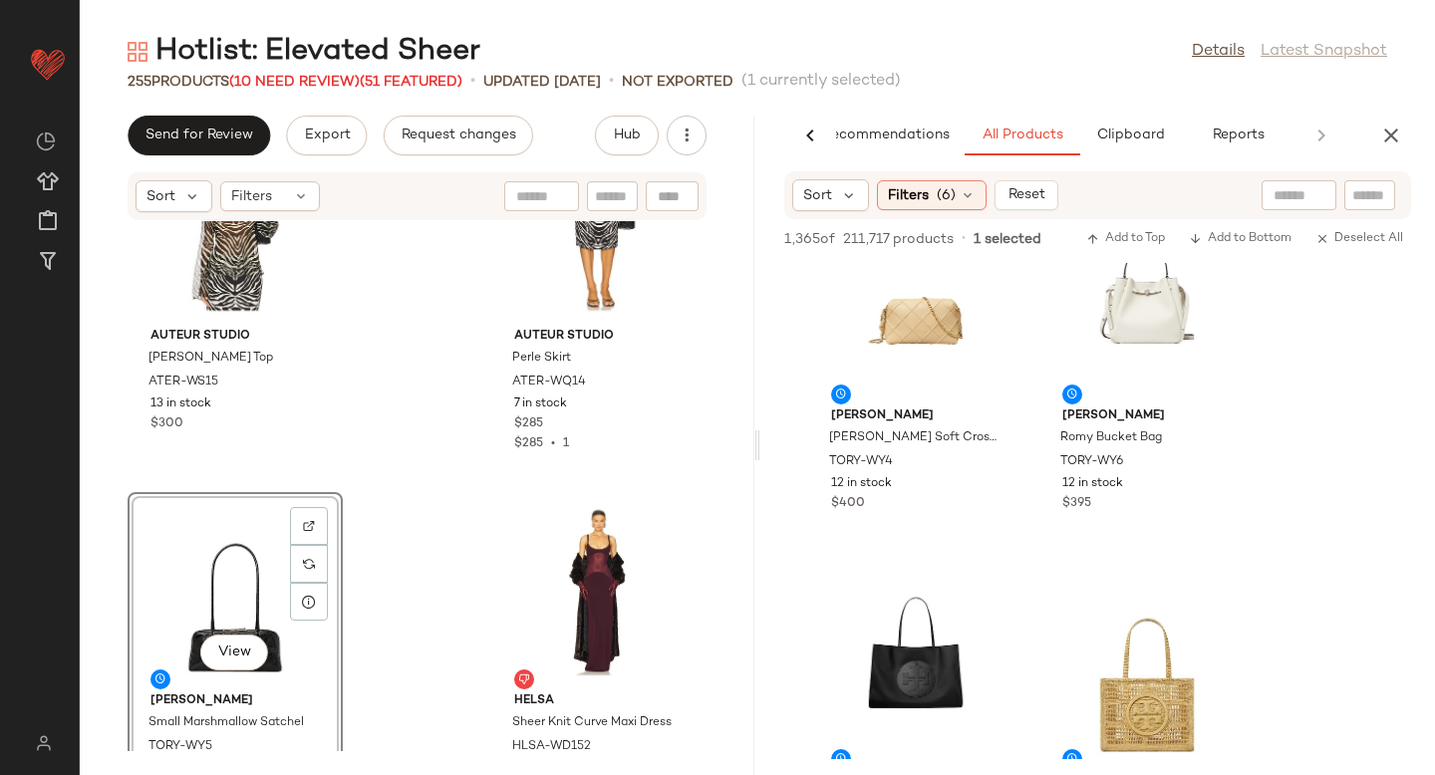
scroll to position [45887, 0]
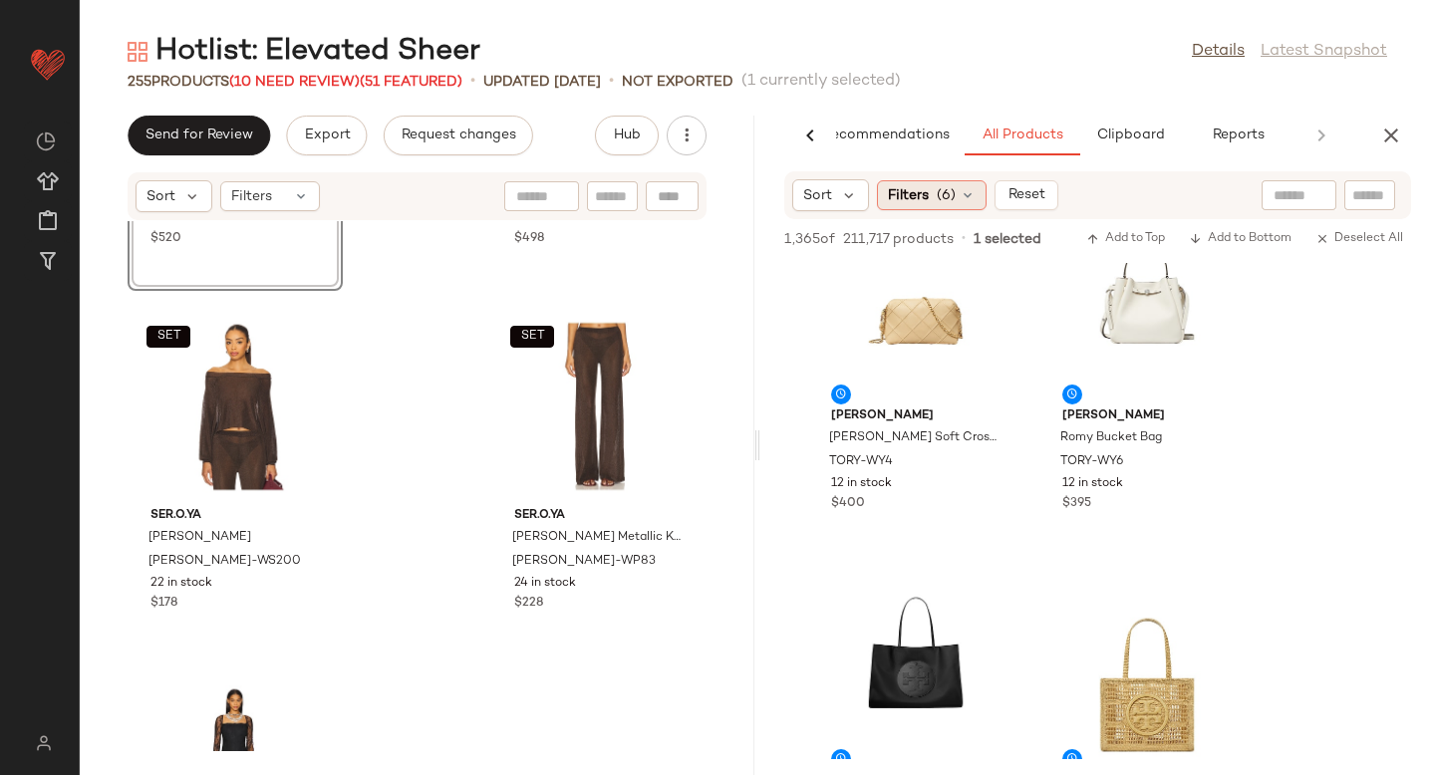
click at [934, 199] on div "Filters (6)" at bounding box center [932, 195] width 110 height 30
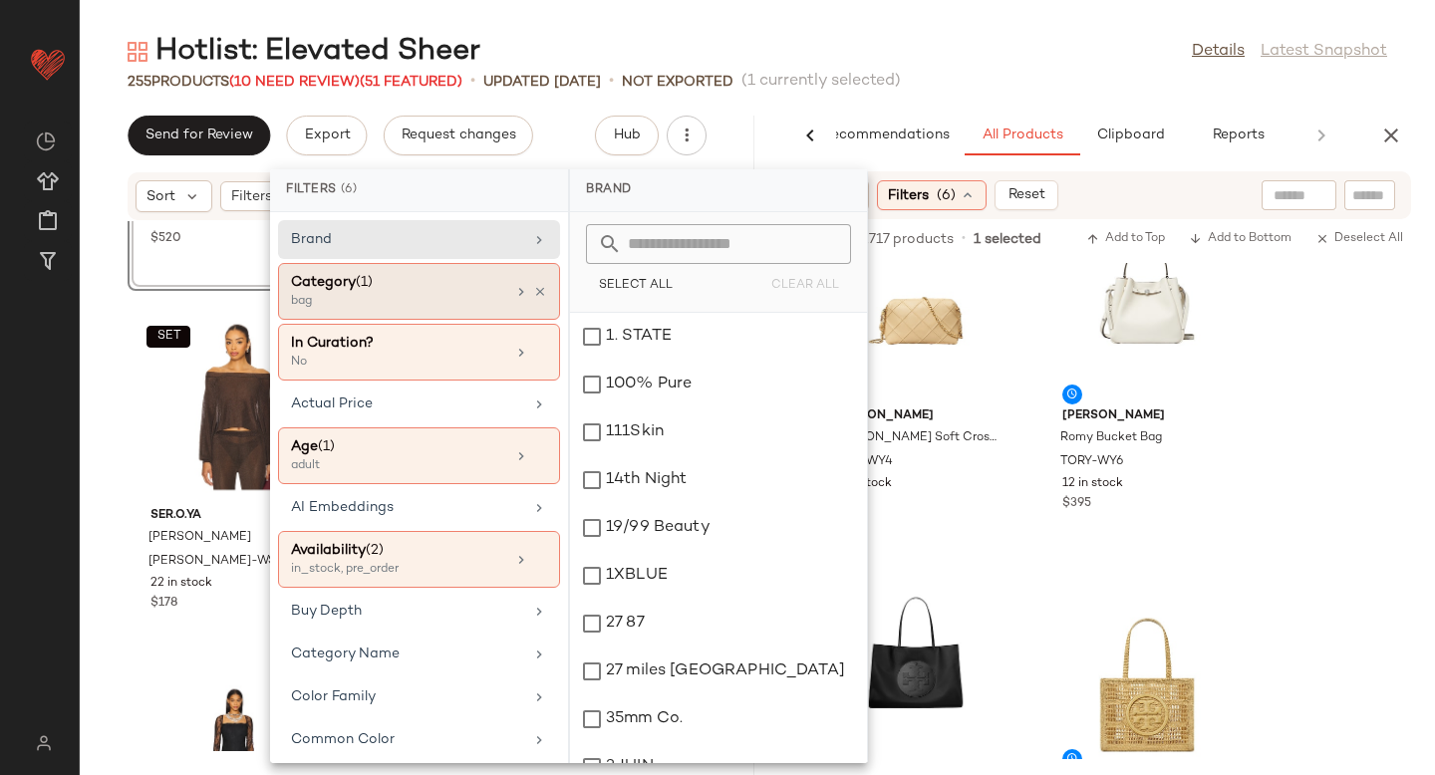
click at [384, 298] on div "bag" at bounding box center [390, 302] width 199 height 18
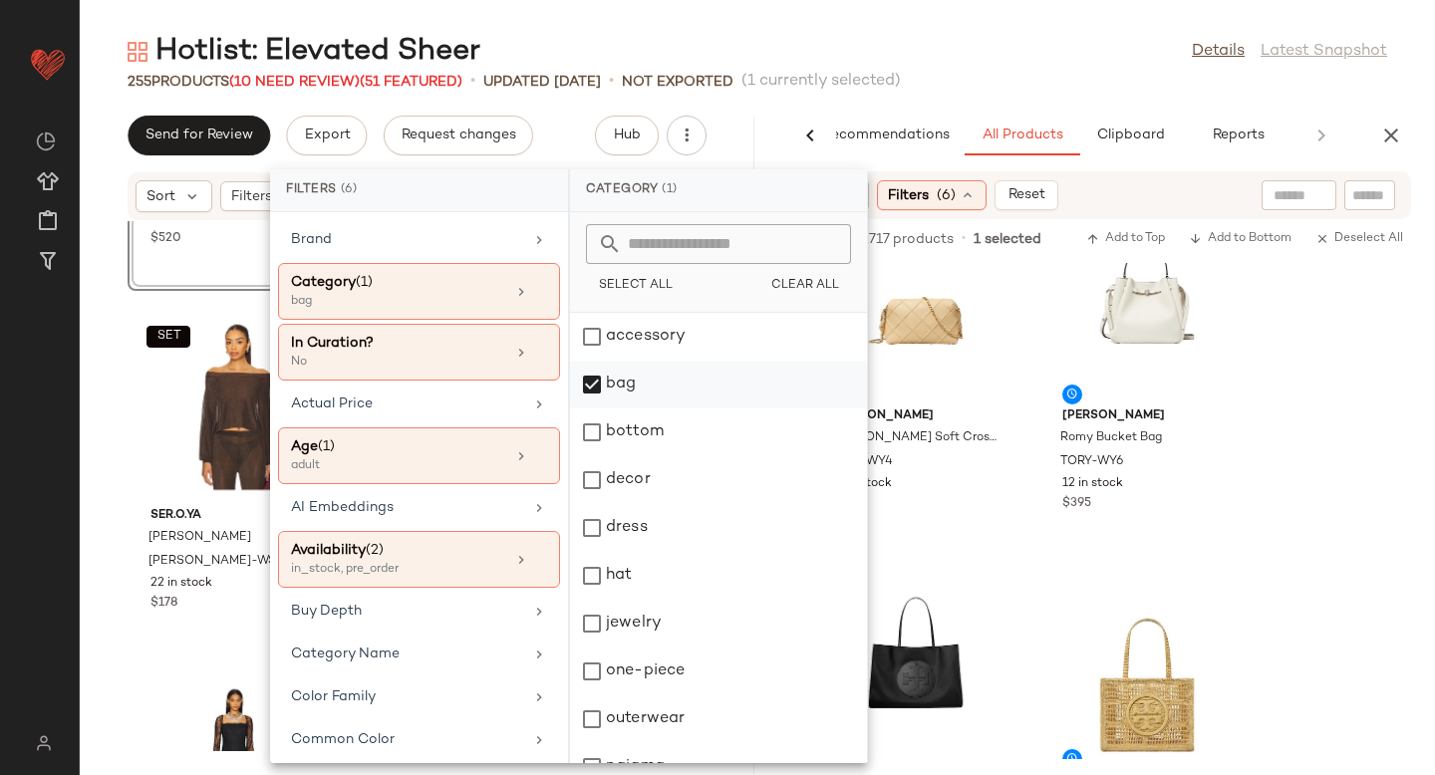
click at [590, 395] on div "bag" at bounding box center [718, 385] width 297 height 48
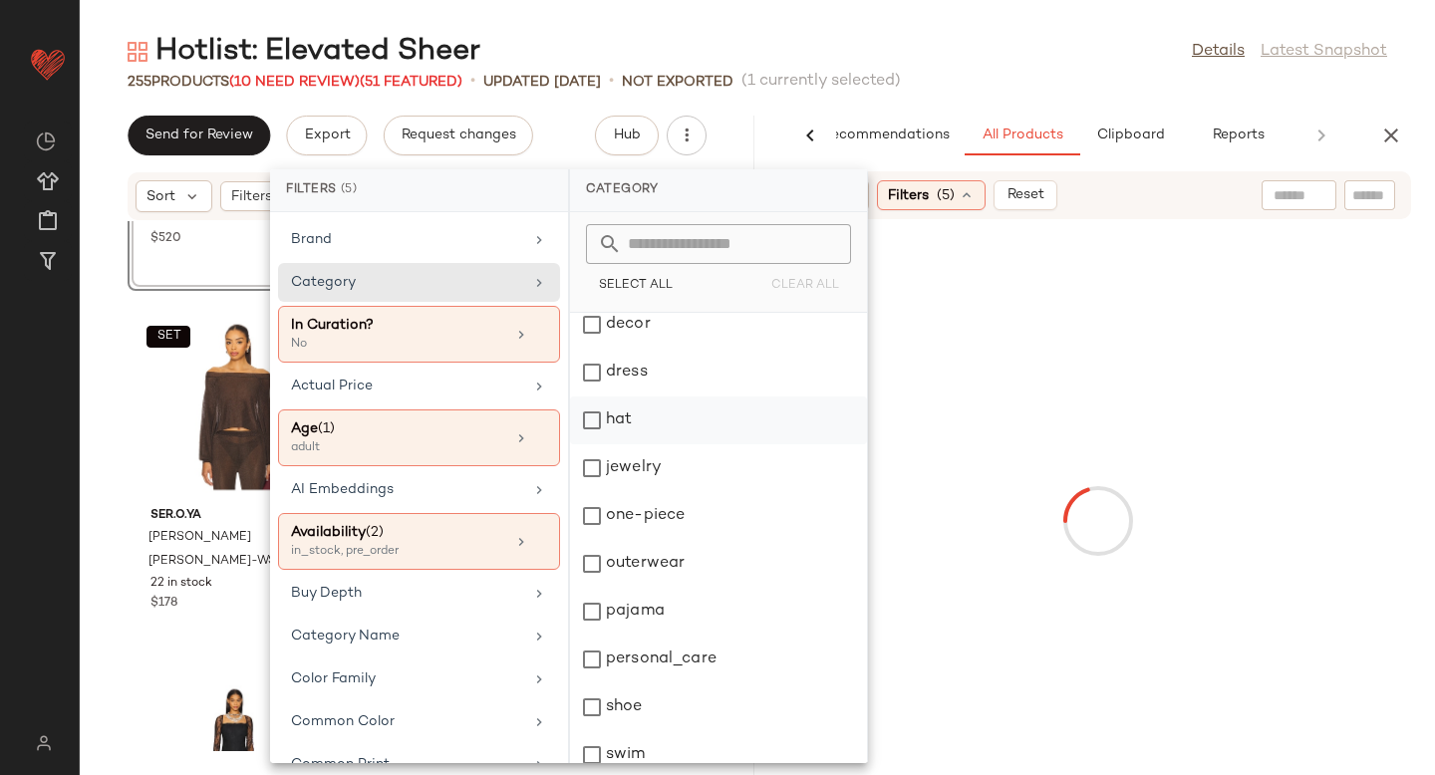
scroll to position [267, 0]
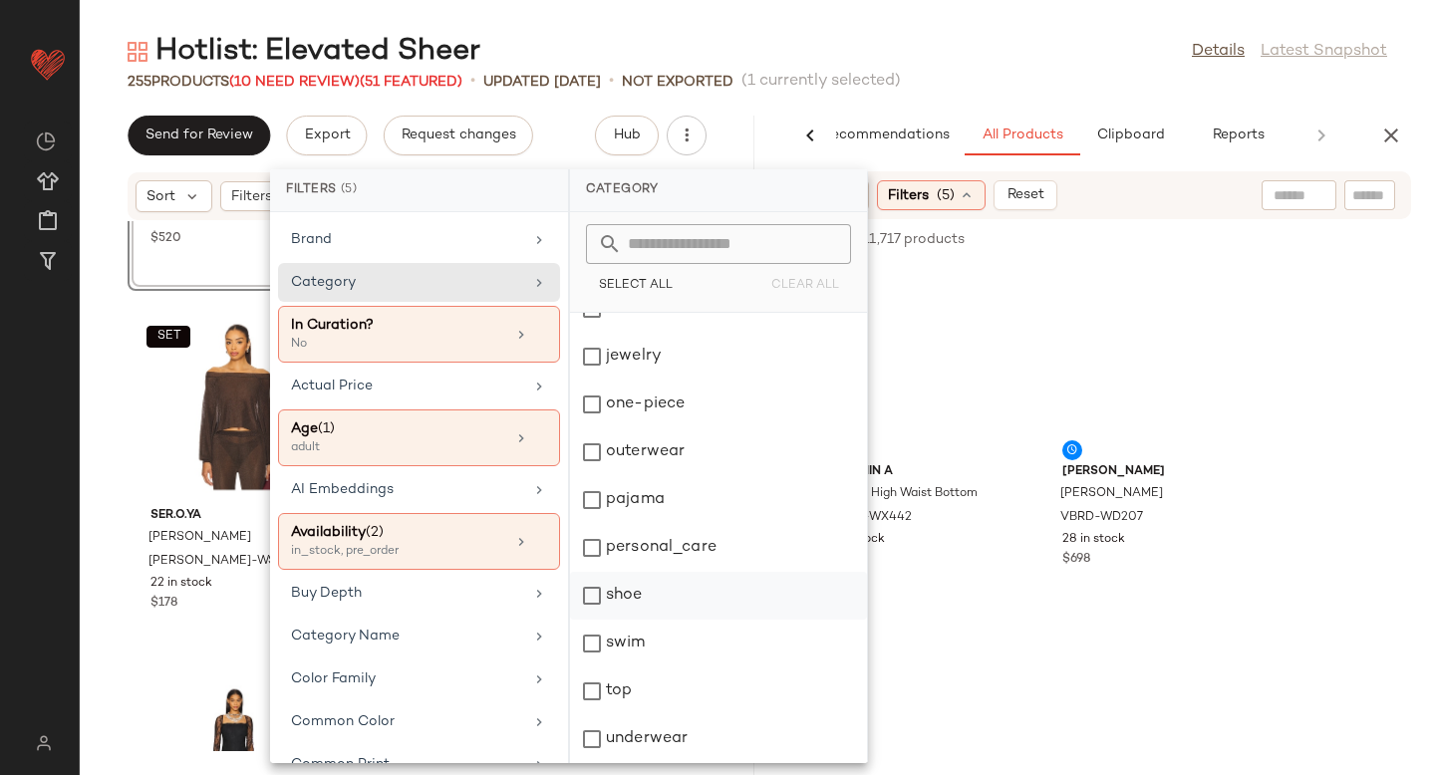
click at [594, 604] on div "shoe" at bounding box center [718, 596] width 297 height 48
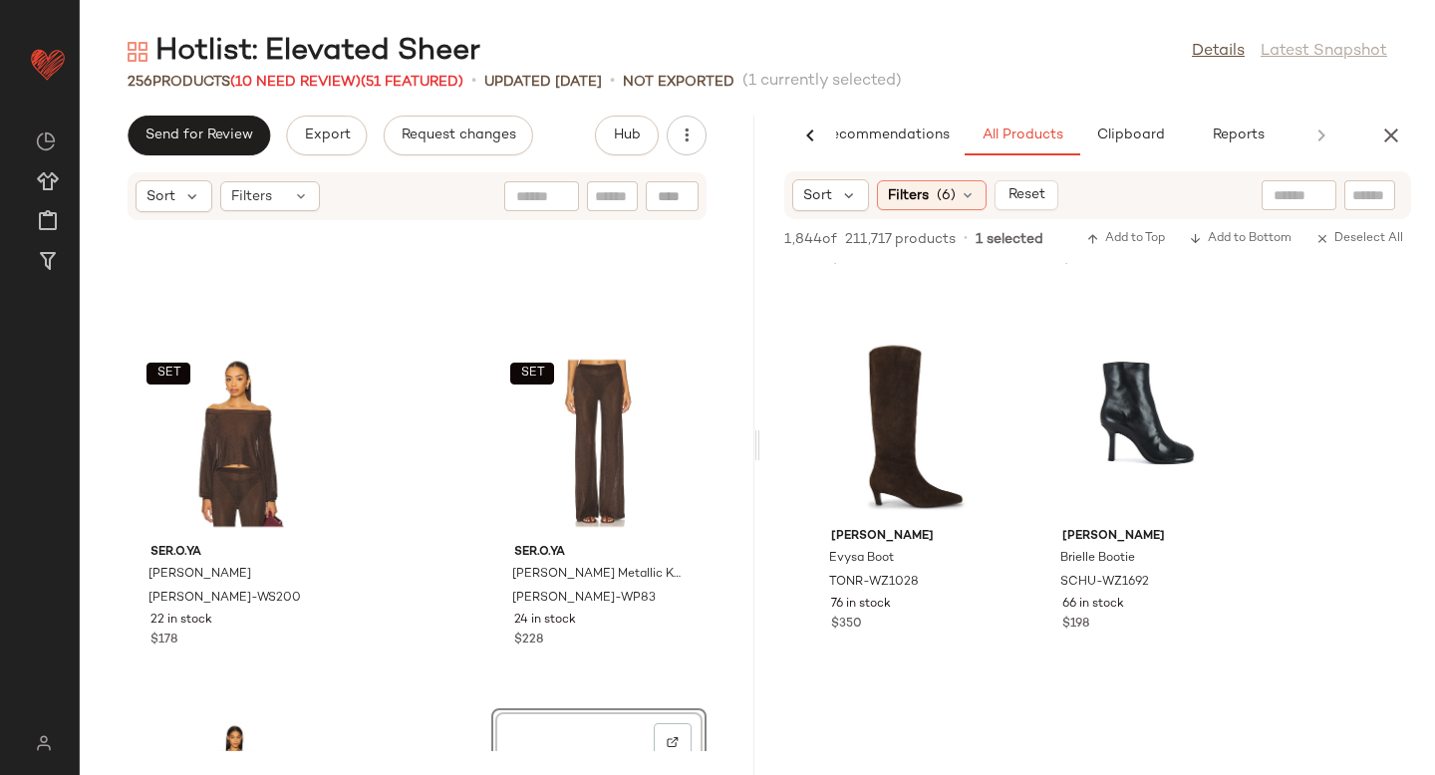
scroll to position [45800, 0]
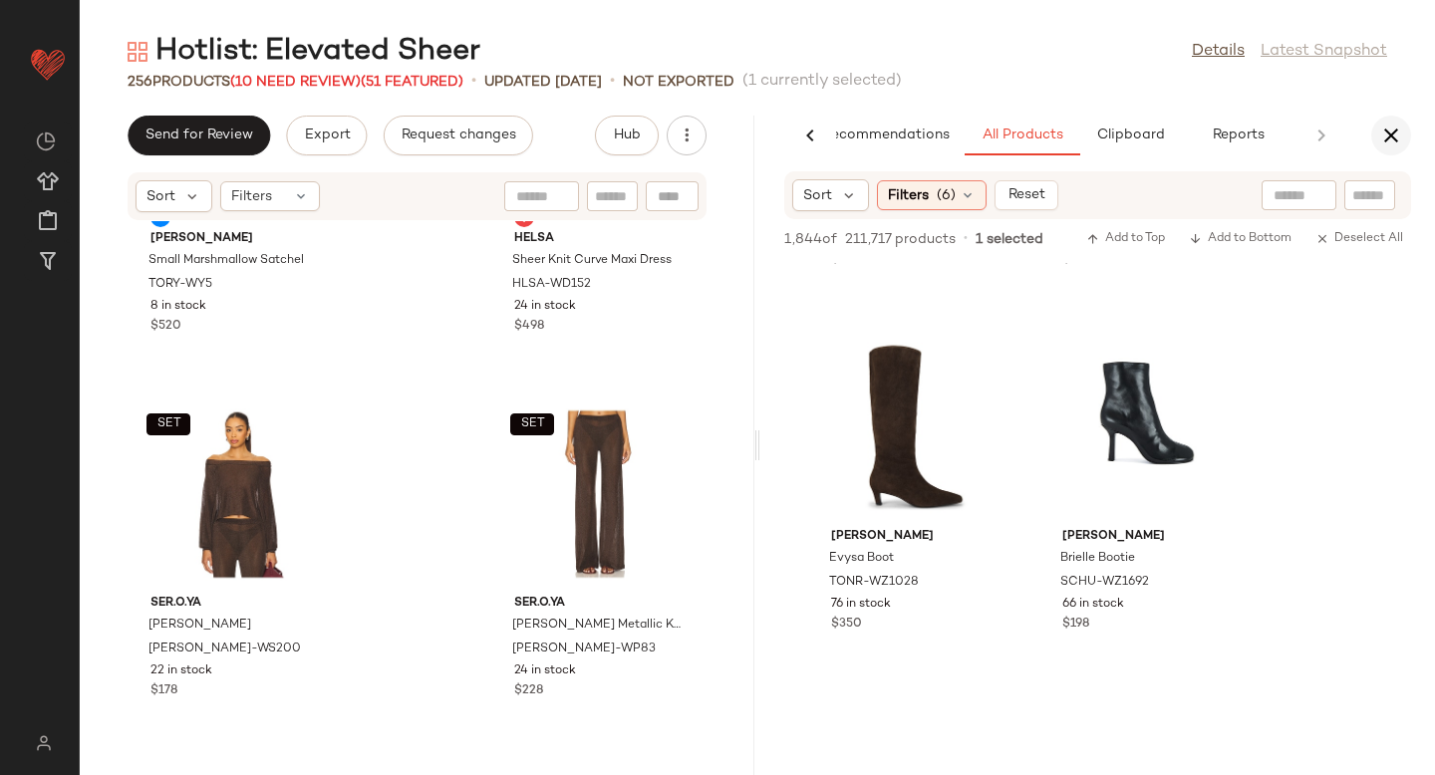
click at [1400, 138] on icon "button" at bounding box center [1391, 136] width 24 height 24
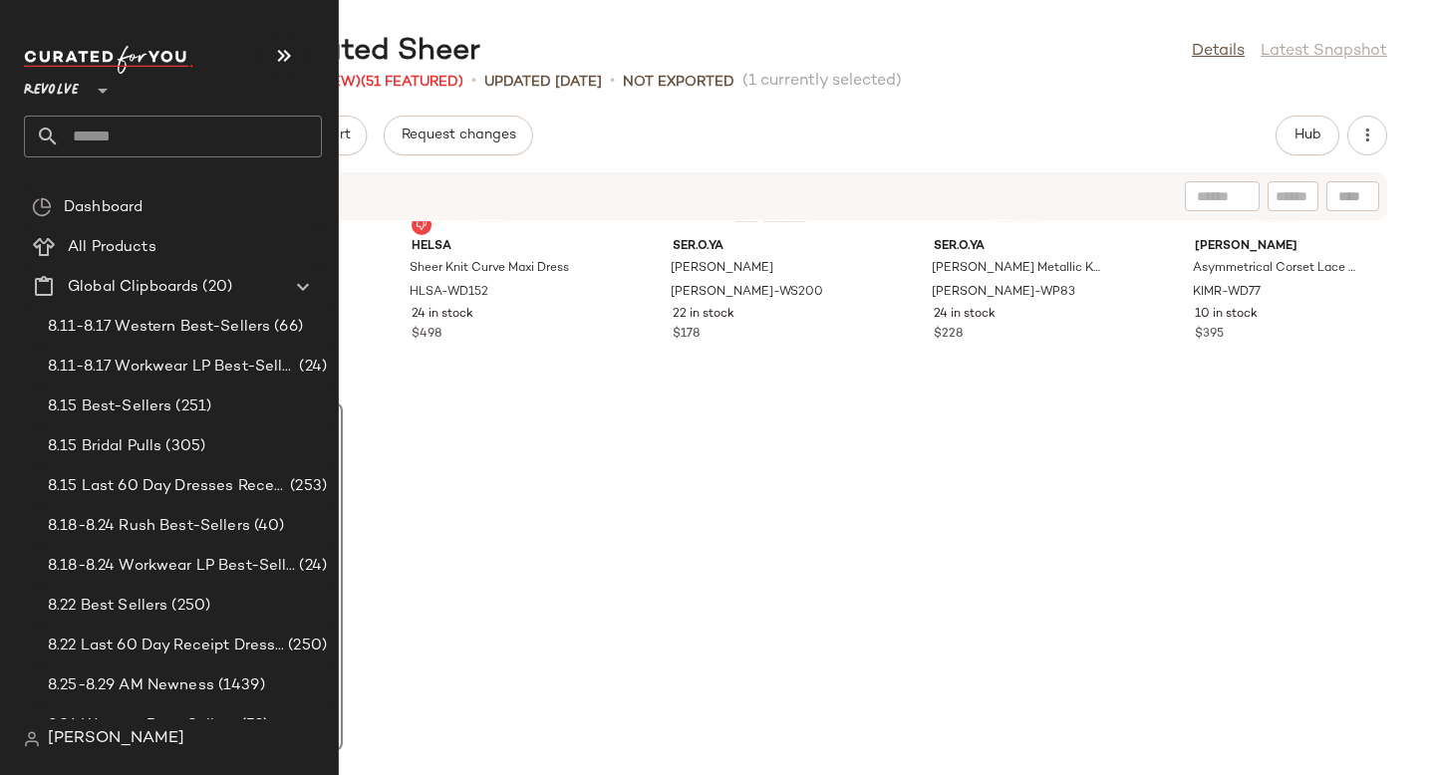
scroll to position [18235, 0]
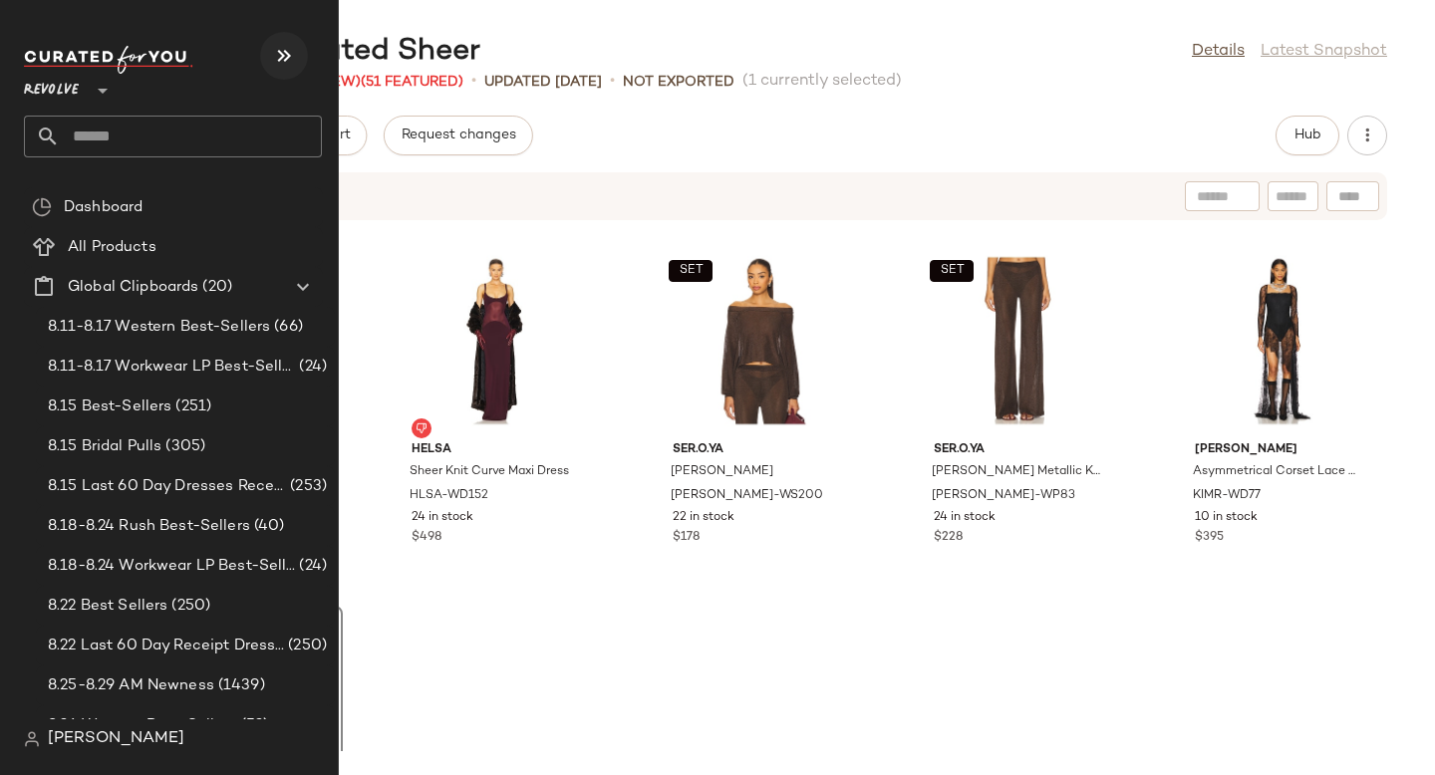
click at [285, 54] on icon "button" at bounding box center [284, 56] width 24 height 24
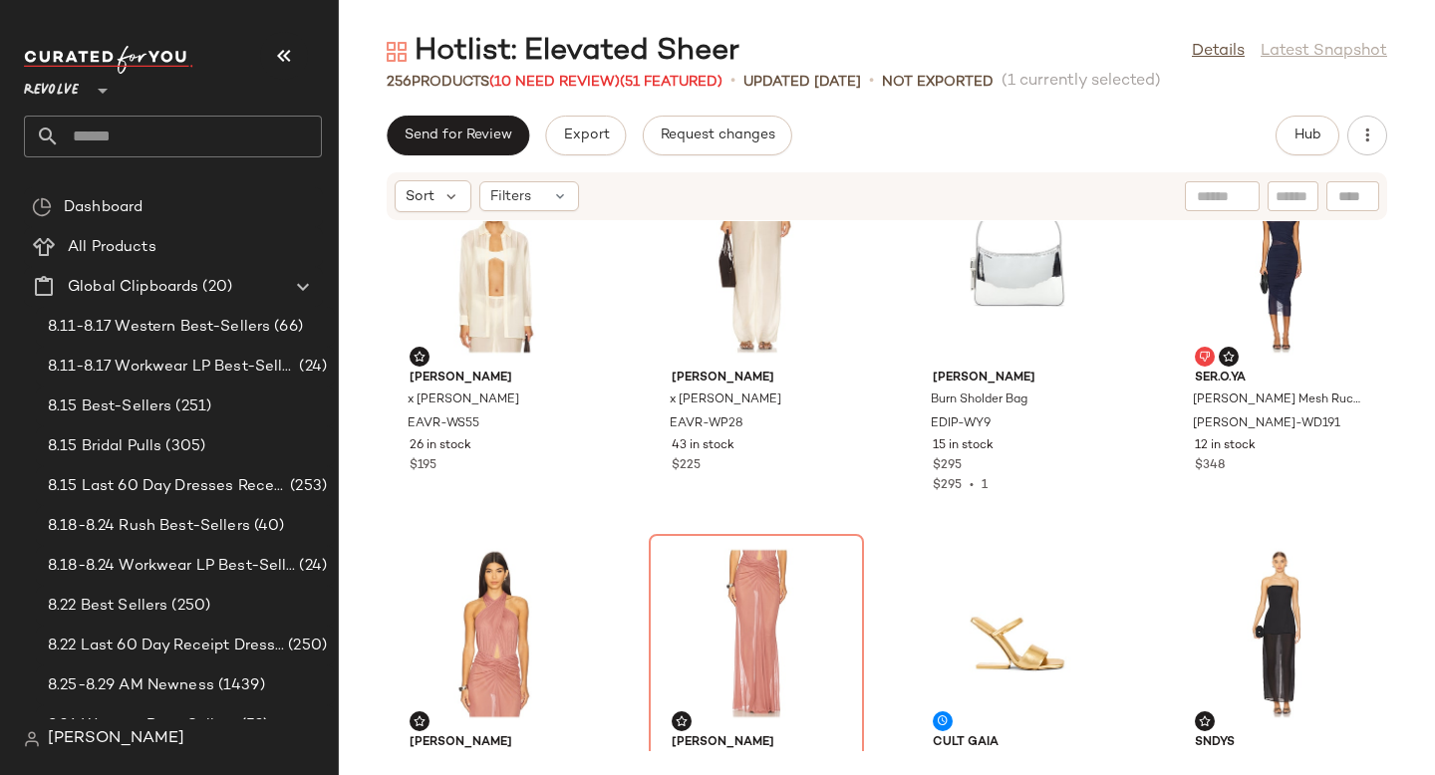
scroll to position [4416, 0]
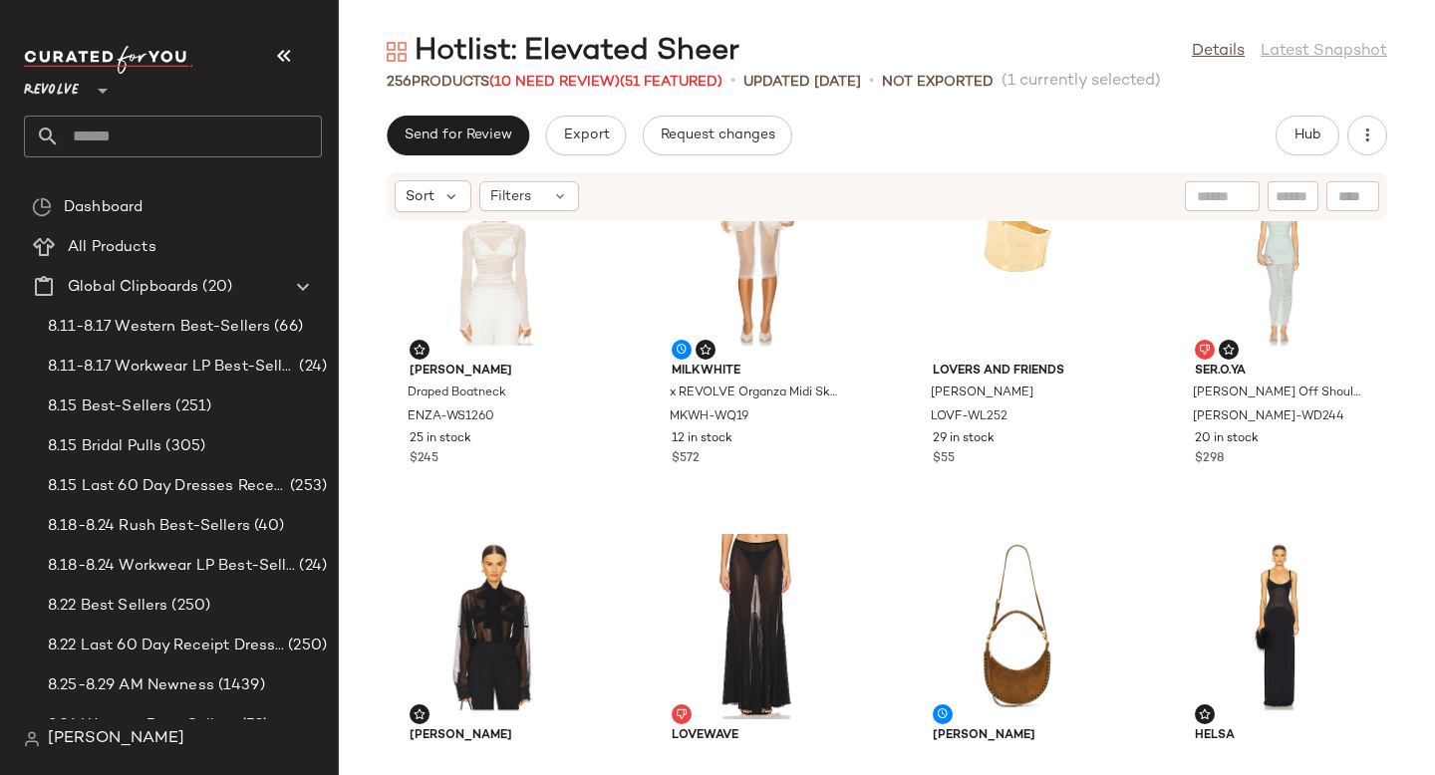
scroll to position [5184, 0]
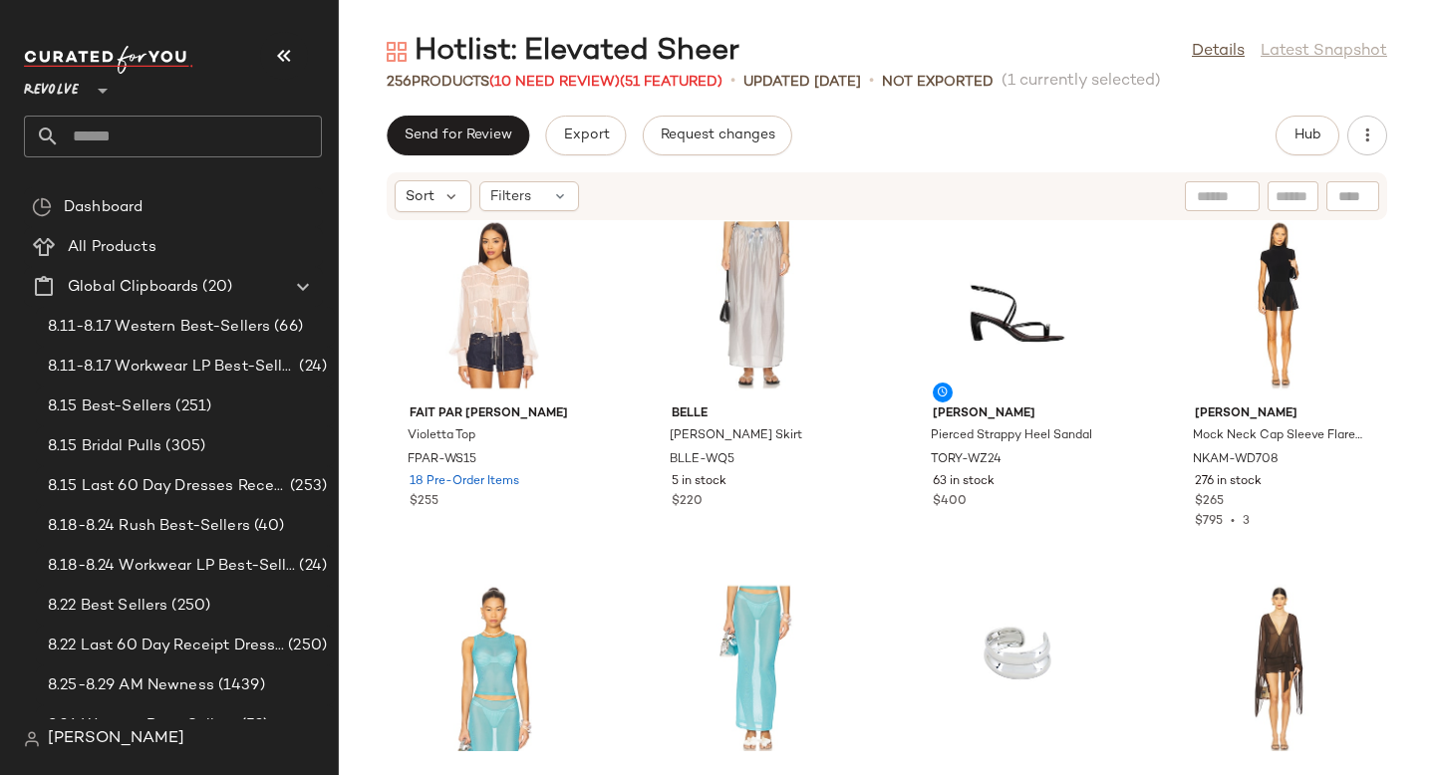
scroll to position [10245, 0]
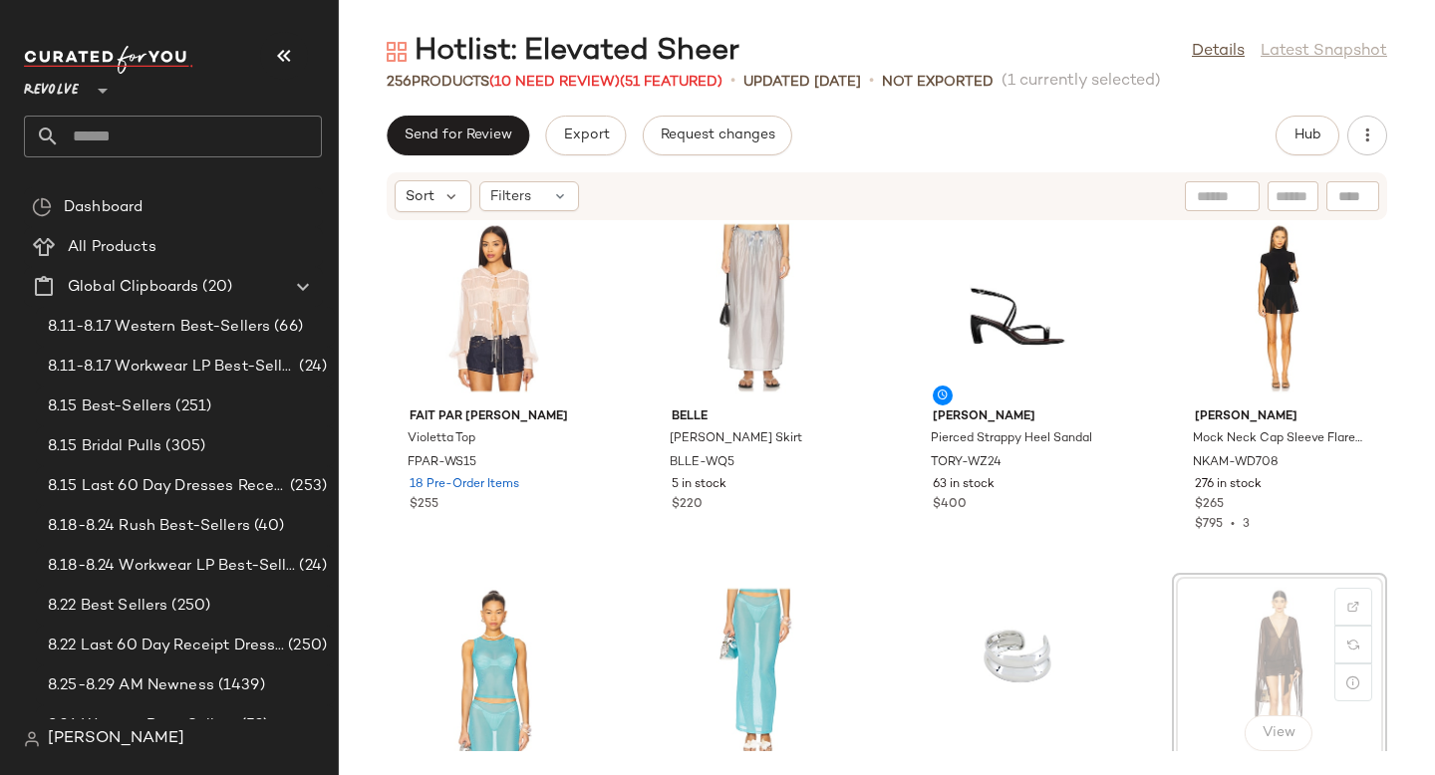
scroll to position [10248, 0]
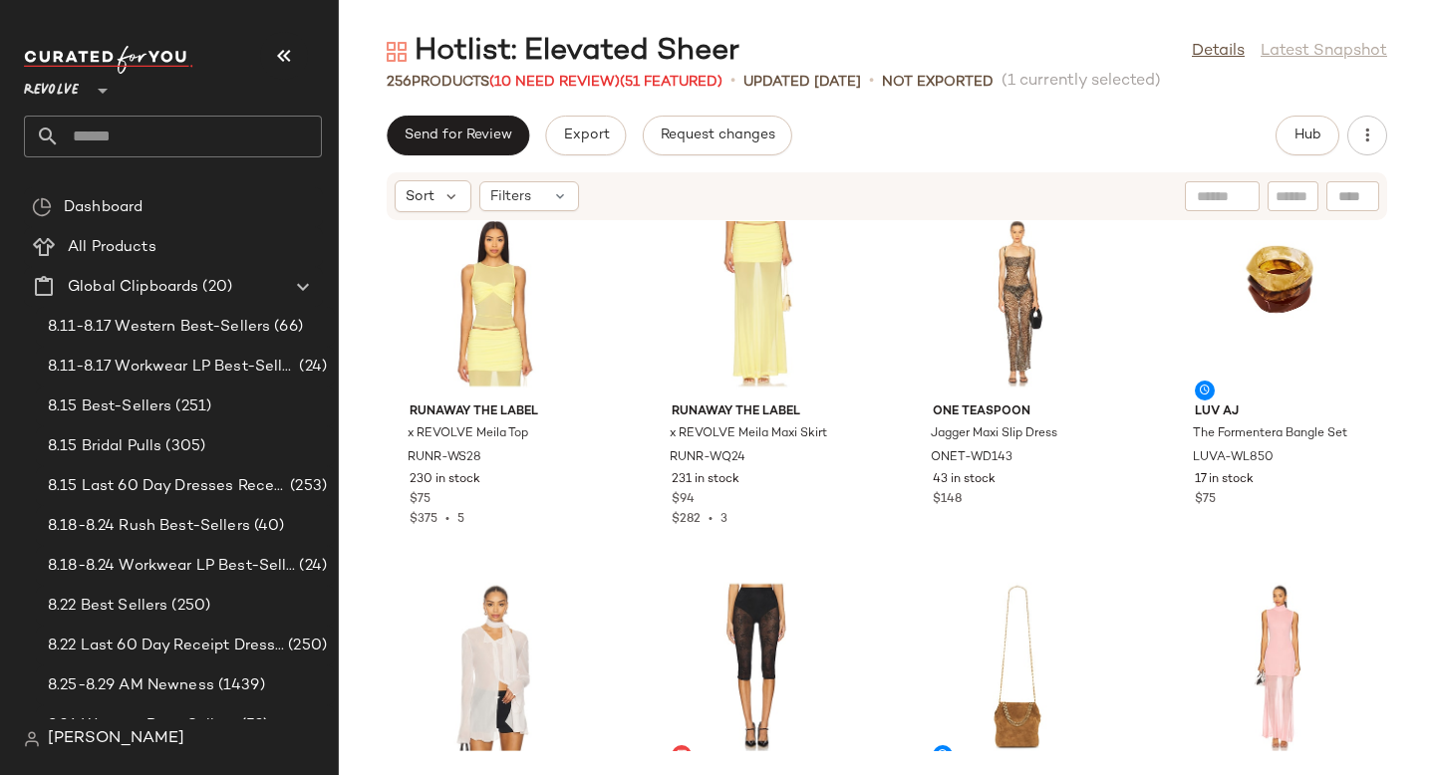
scroll to position [19004, 0]
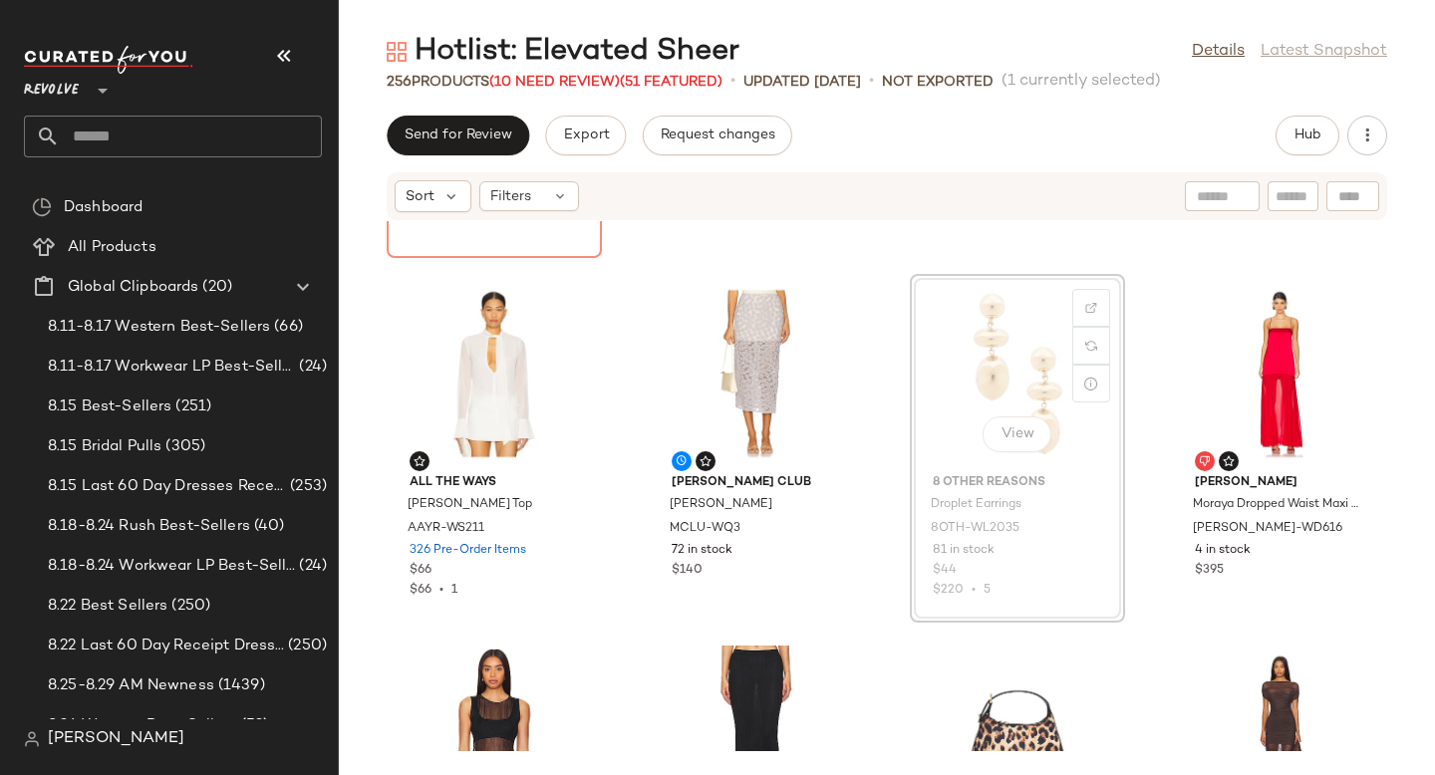
scroll to position [309, 0]
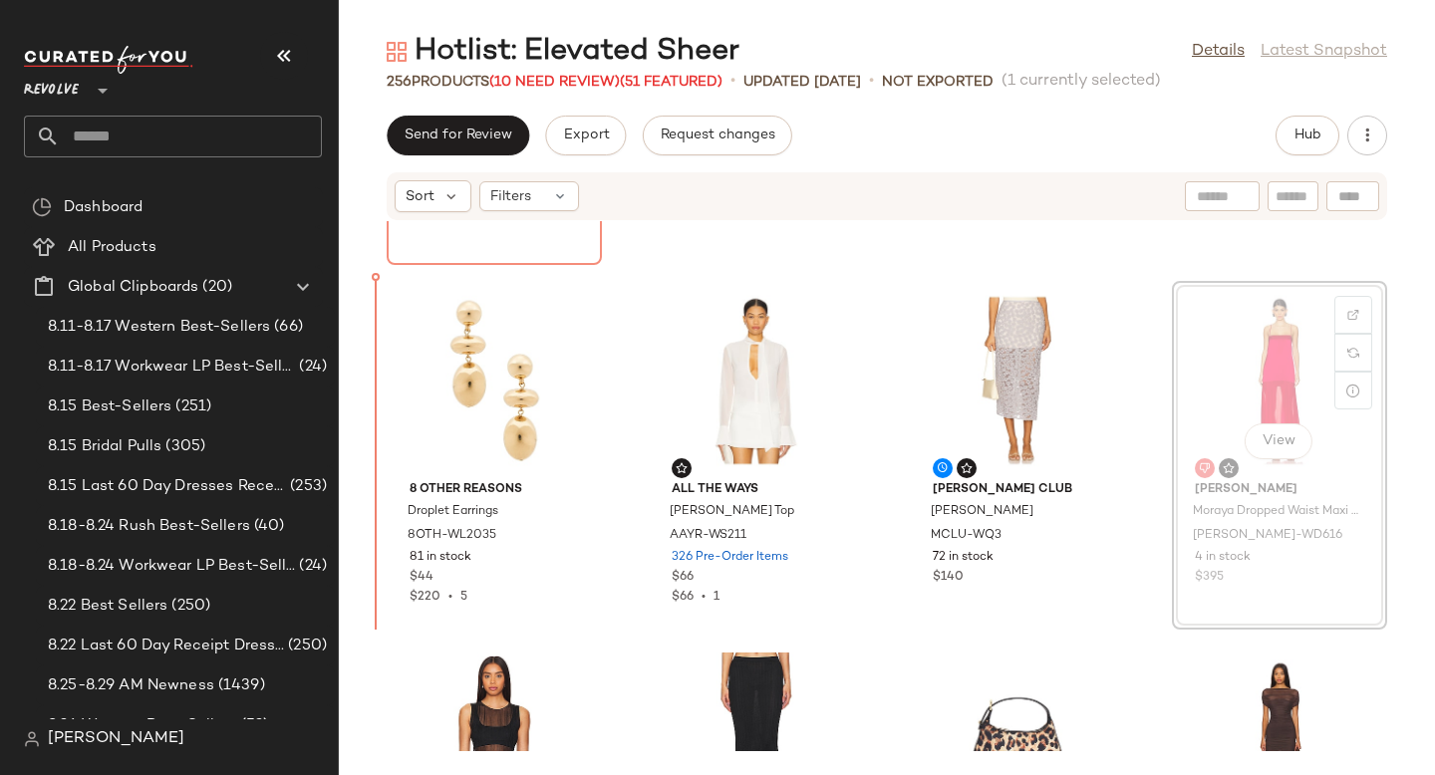
drag, startPoint x: 1228, startPoint y: 361, endPoint x: 1216, endPoint y: 361, distance: 12.0
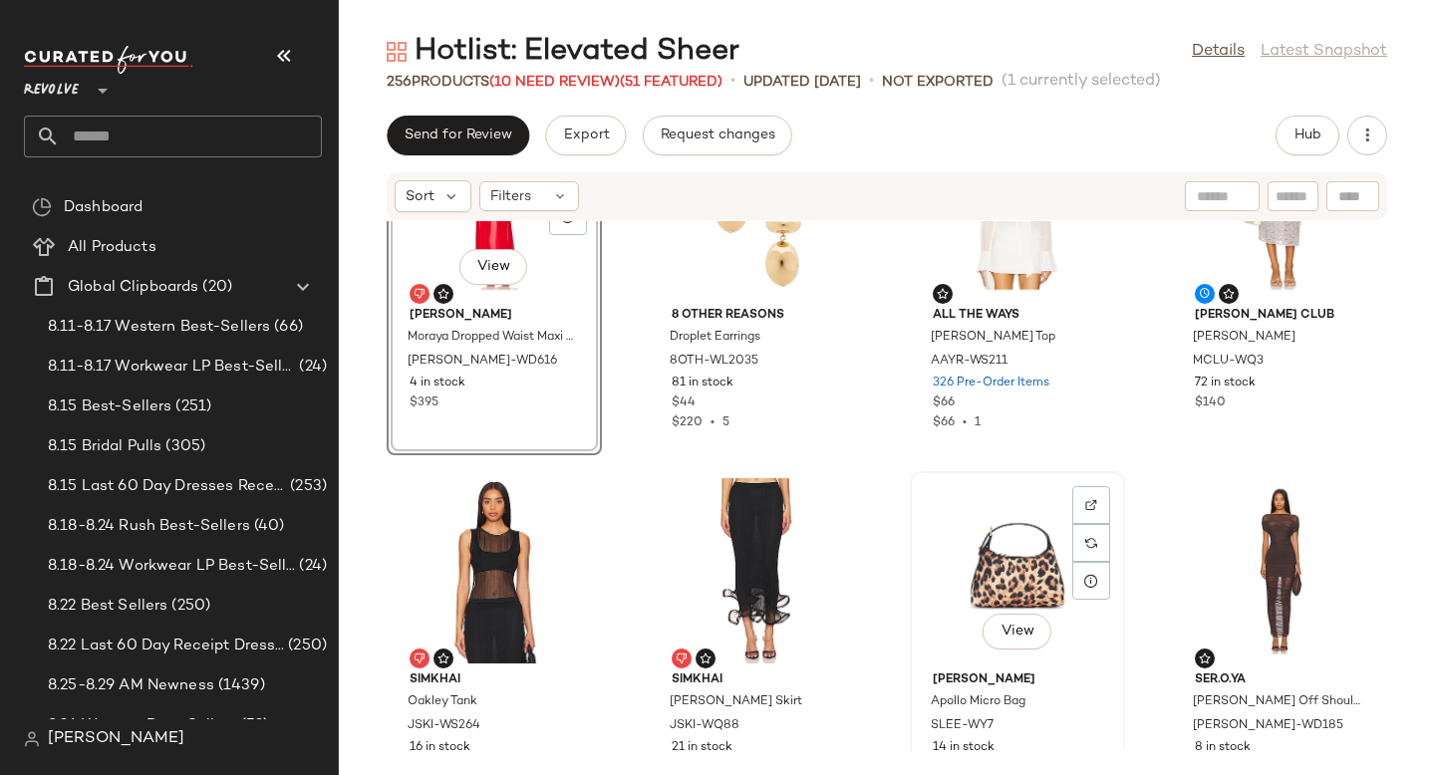
scroll to position [591, 0]
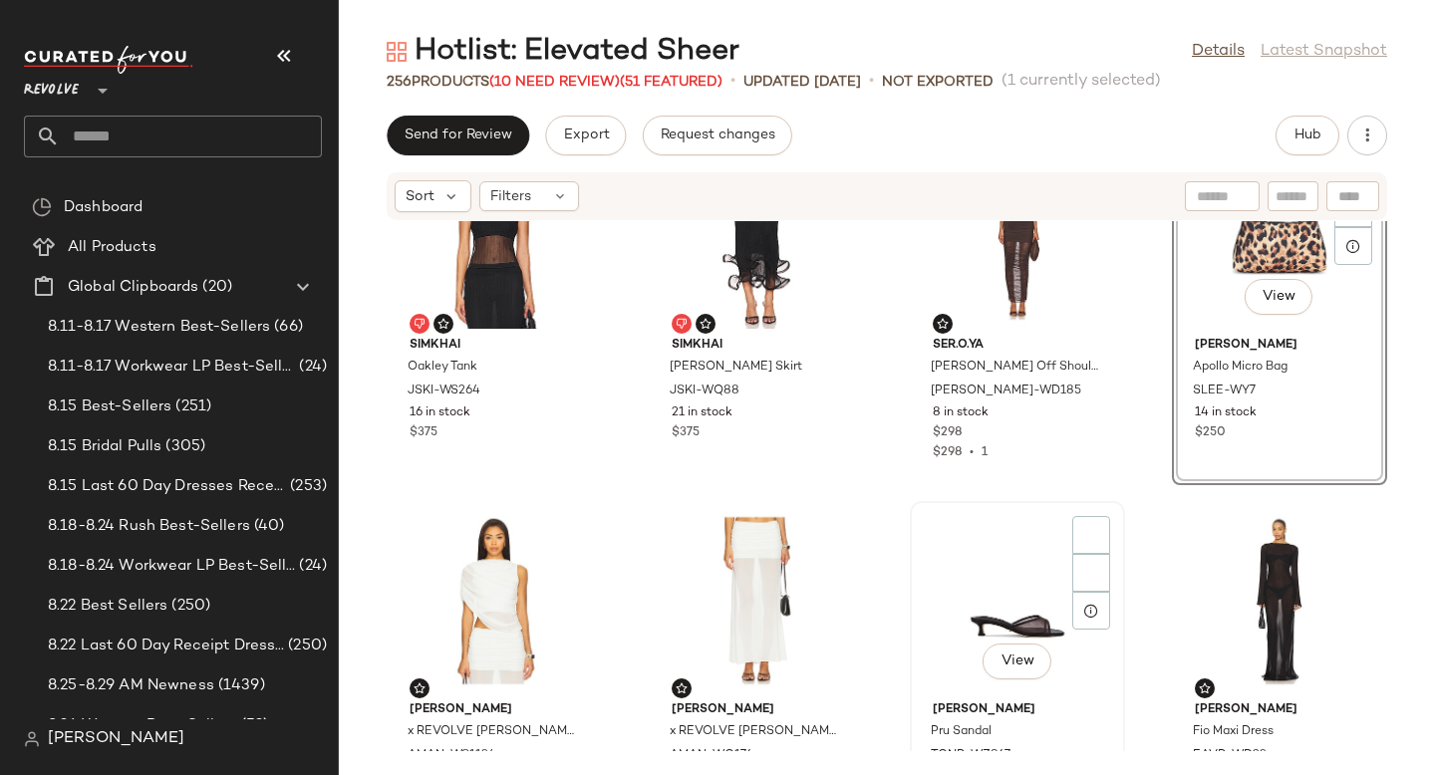
scroll to position [873, 0]
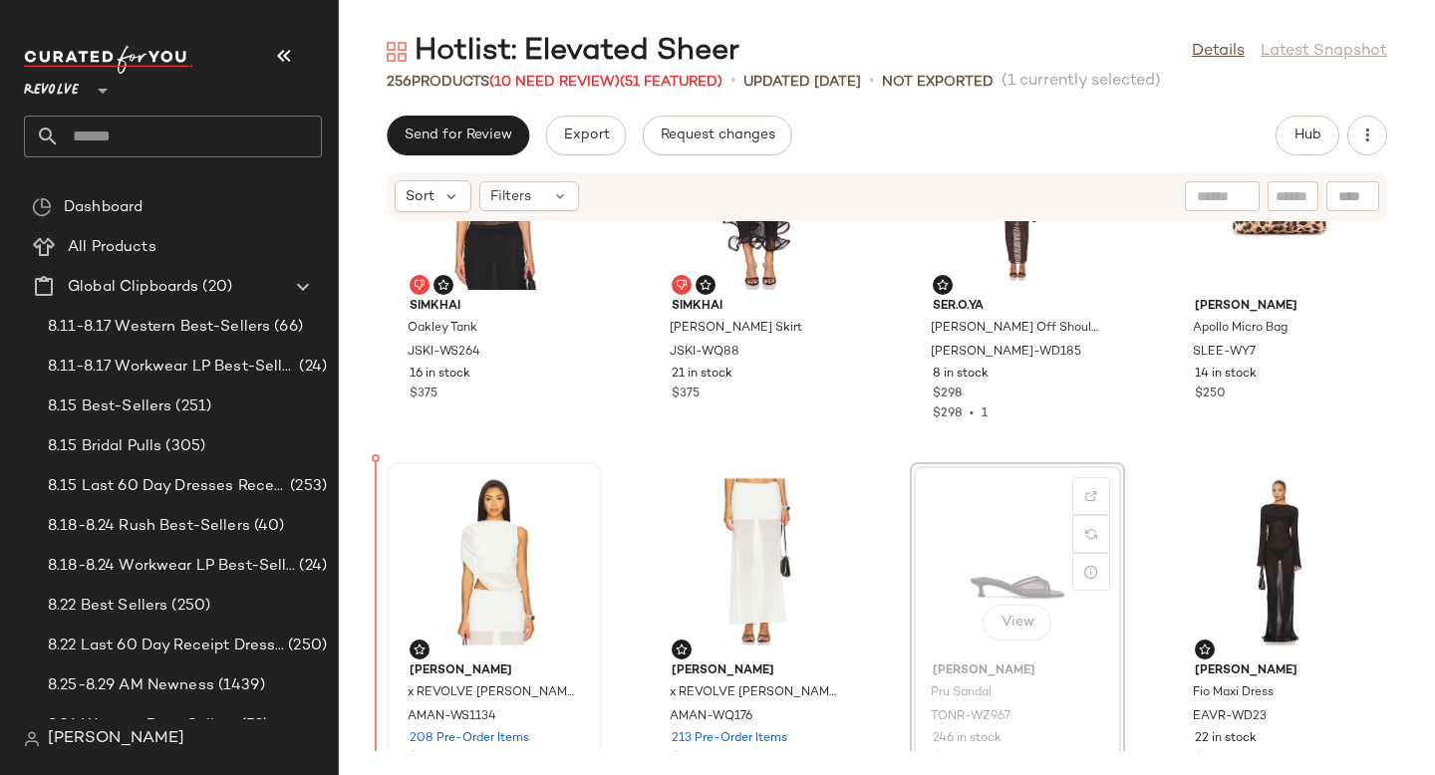
drag, startPoint x: 1026, startPoint y: 494, endPoint x: 466, endPoint y: 561, distance: 564.0
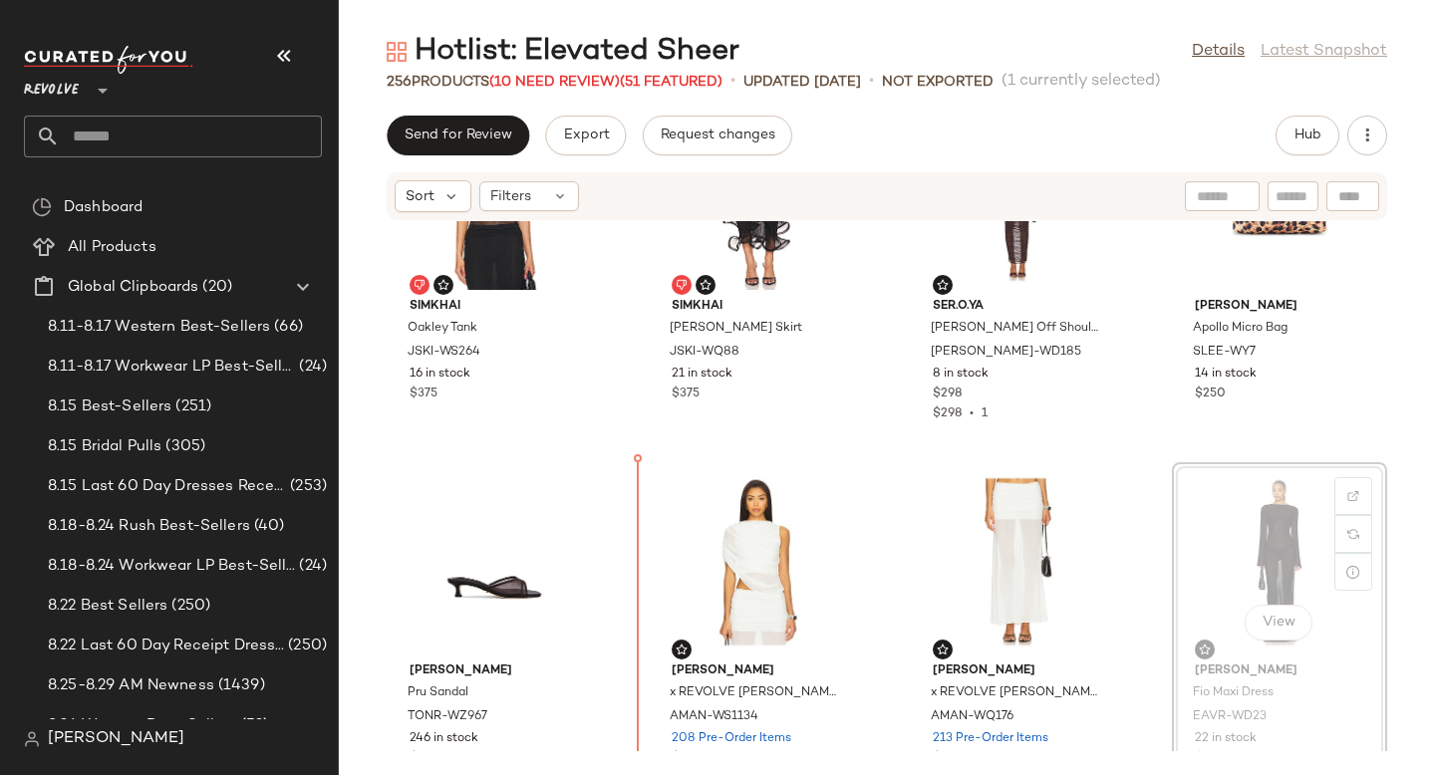
drag, startPoint x: 1218, startPoint y: 514, endPoint x: 1174, endPoint y: 514, distance: 43.8
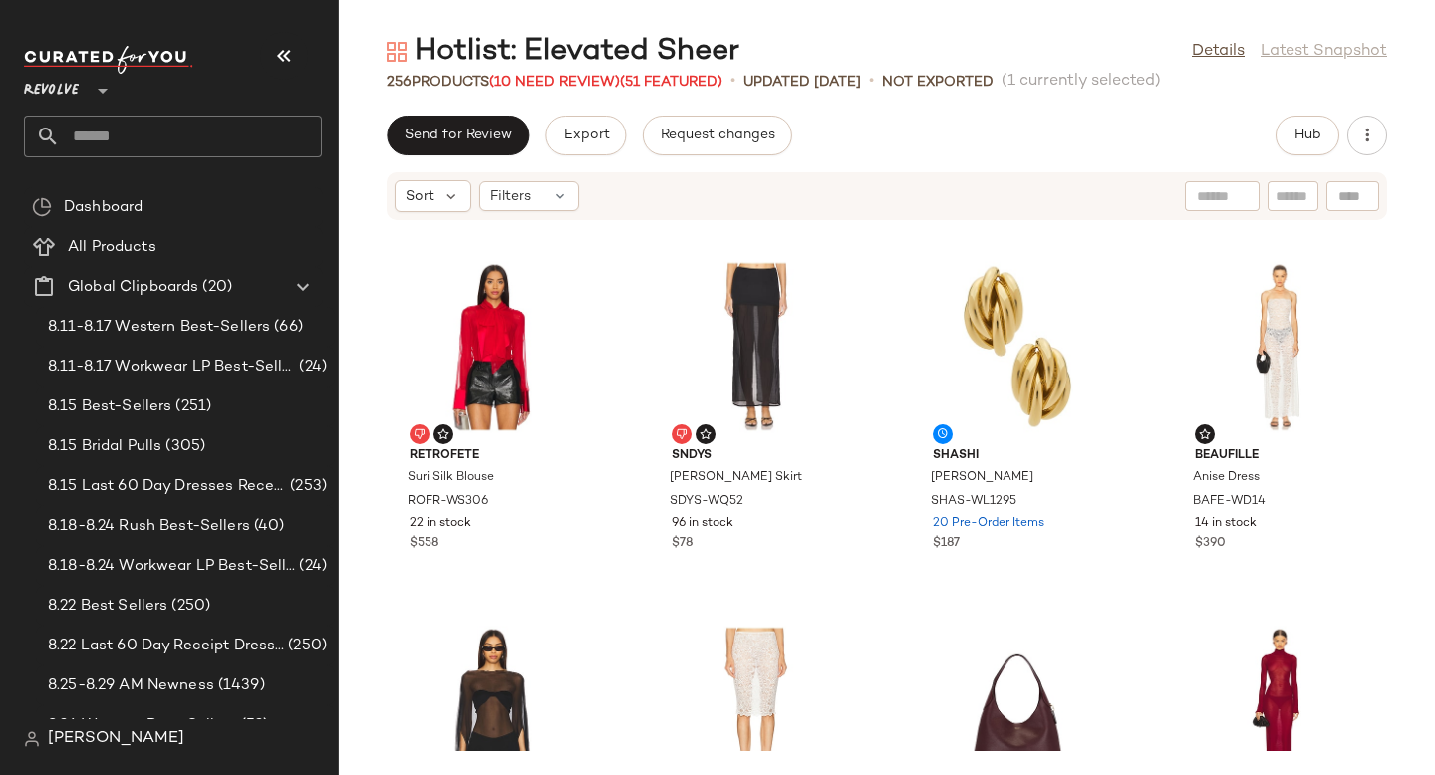
scroll to position [1615, 0]
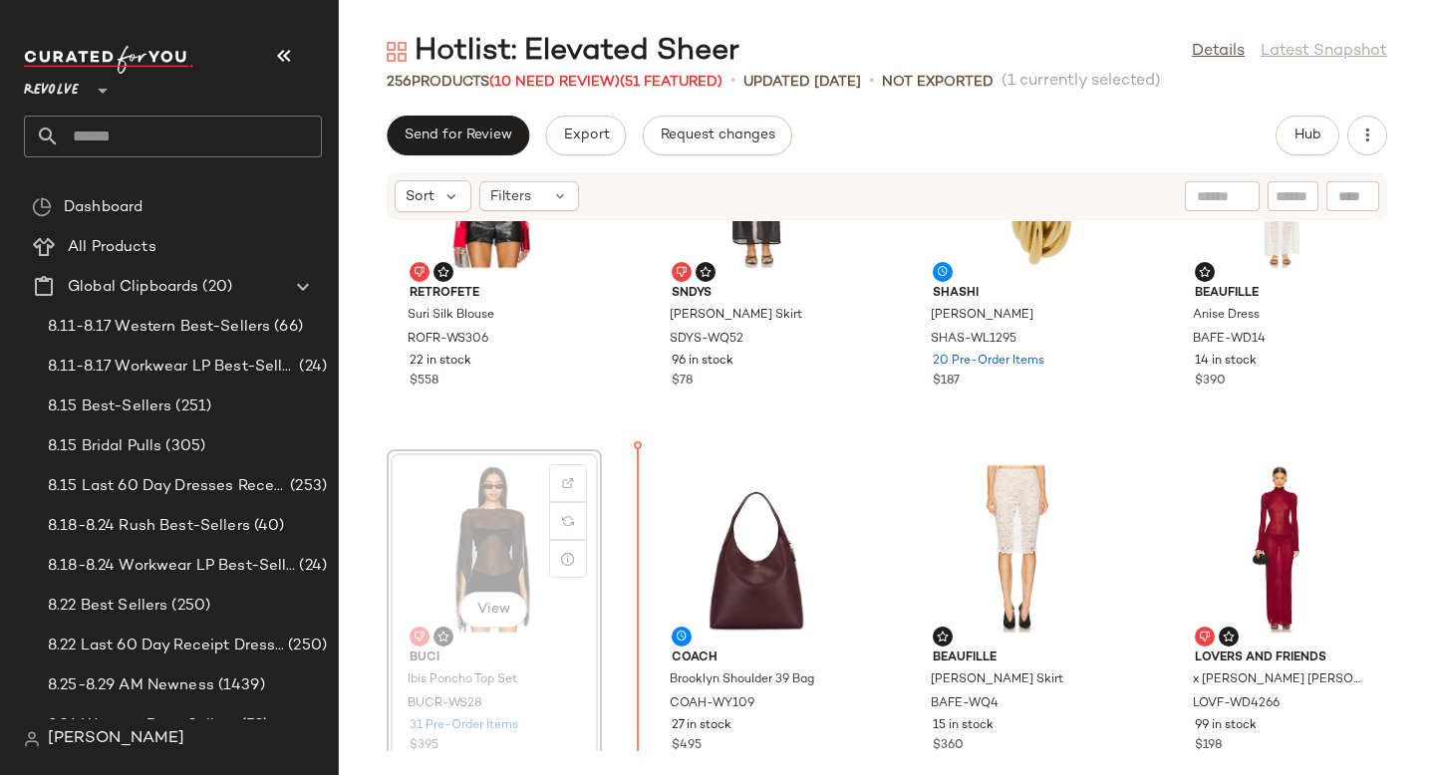
drag, startPoint x: 512, startPoint y: 536, endPoint x: 525, endPoint y: 536, distance: 13.0
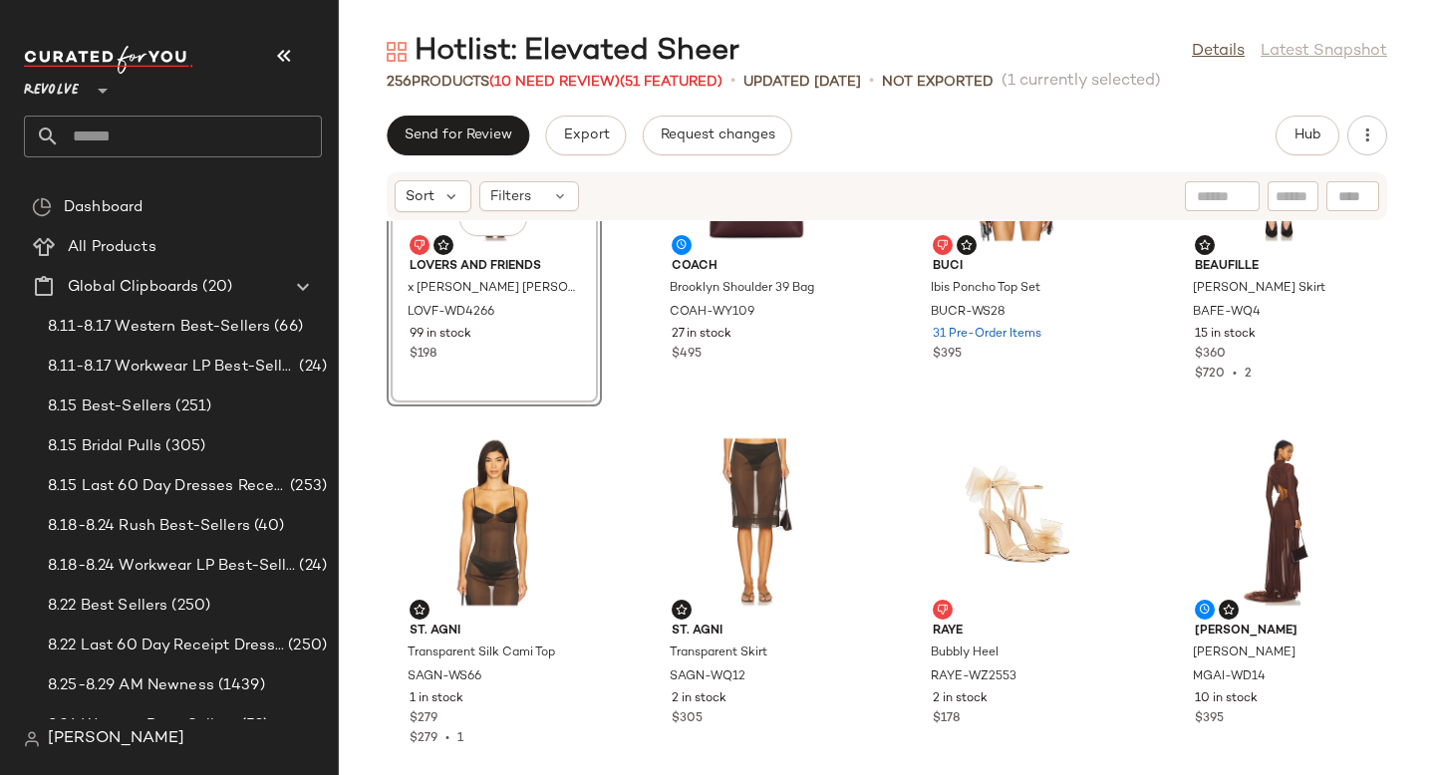
scroll to position [2126, 0]
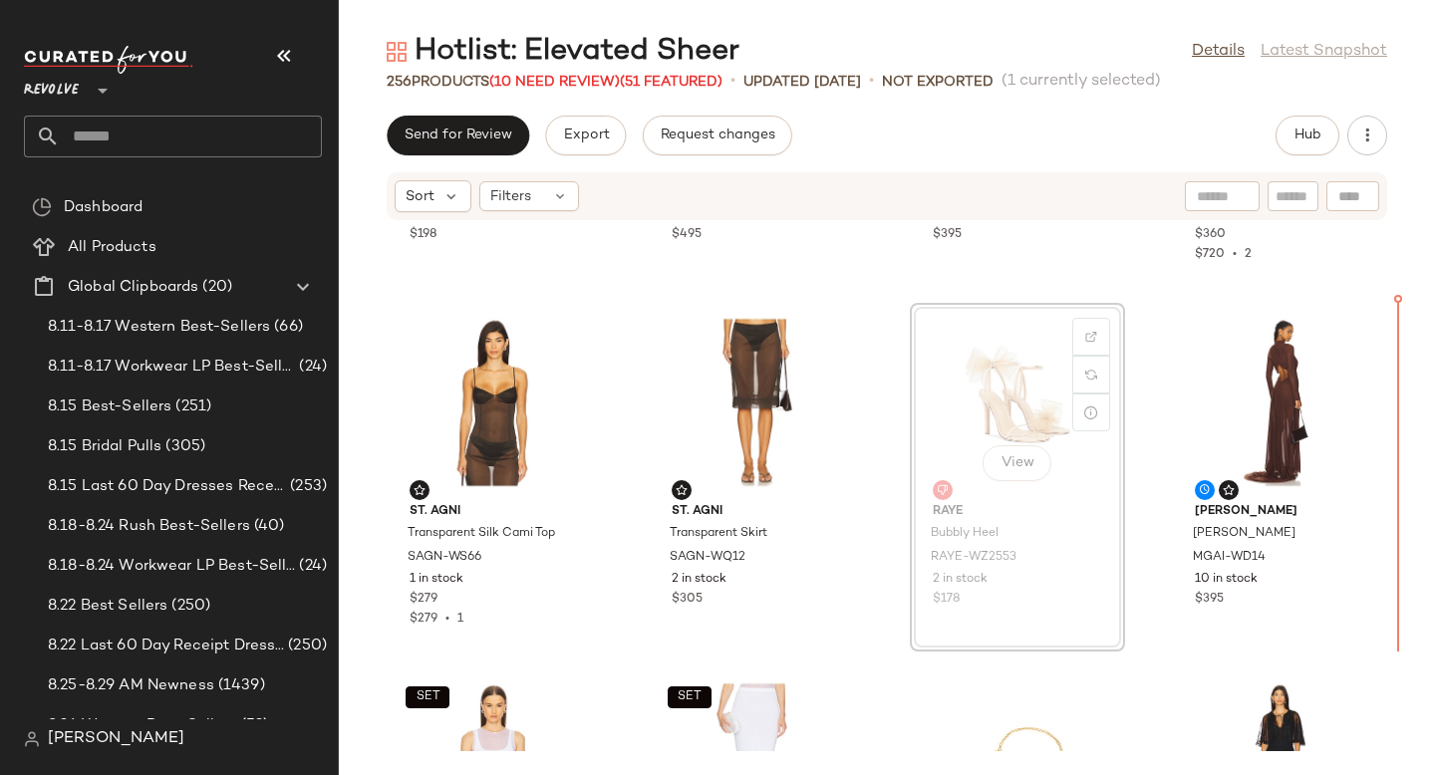
drag, startPoint x: 1024, startPoint y: 393, endPoint x: 1056, endPoint y: 393, distance: 31.9
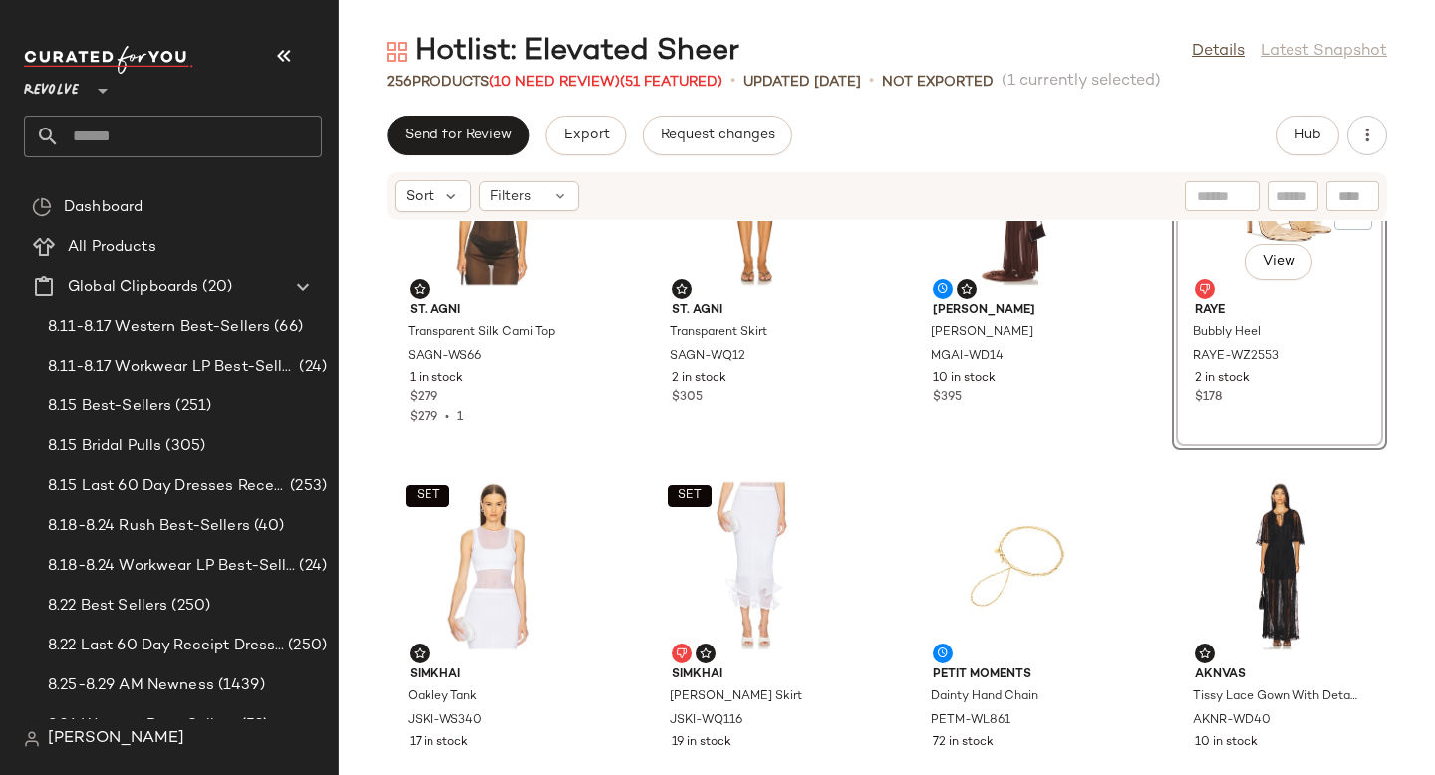
scroll to position [2428, 0]
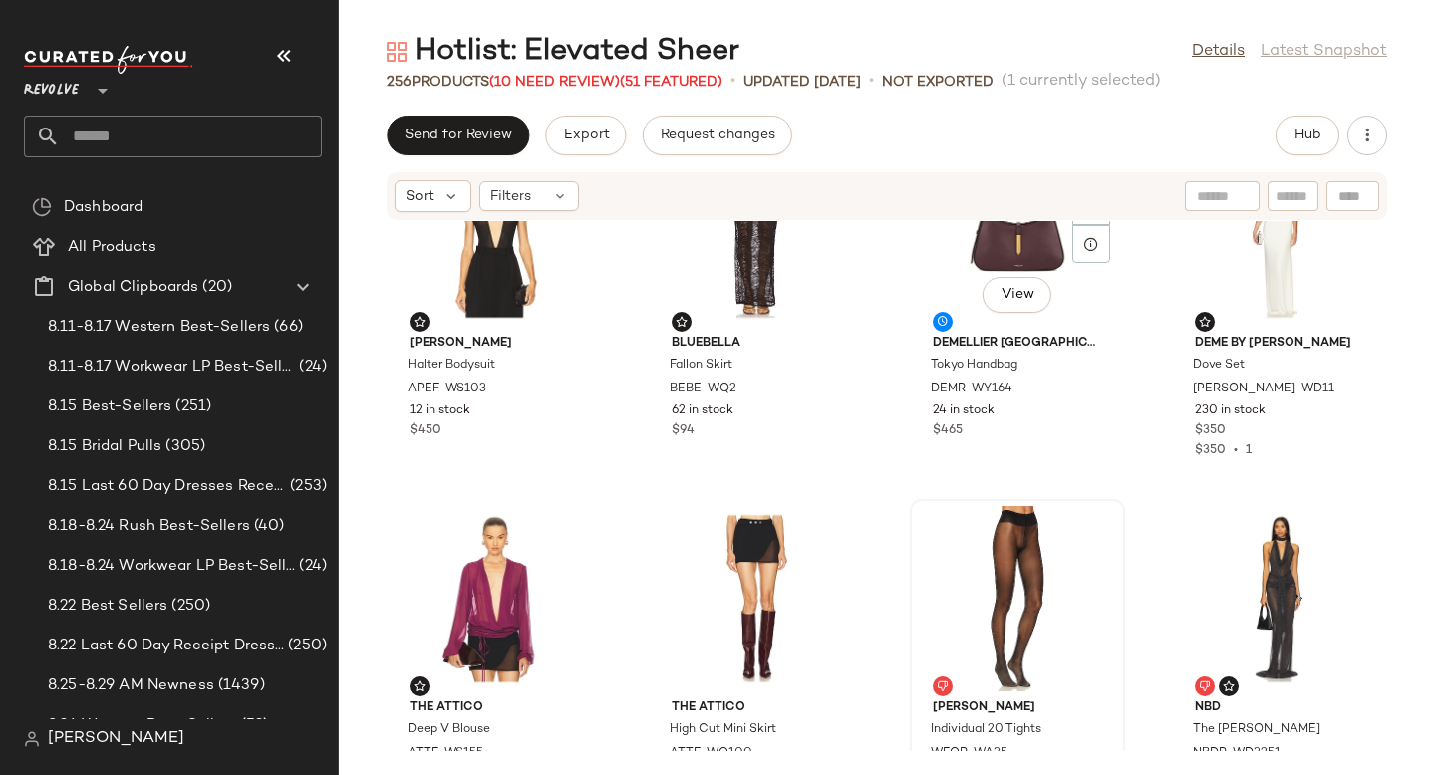
scroll to position [3043, 0]
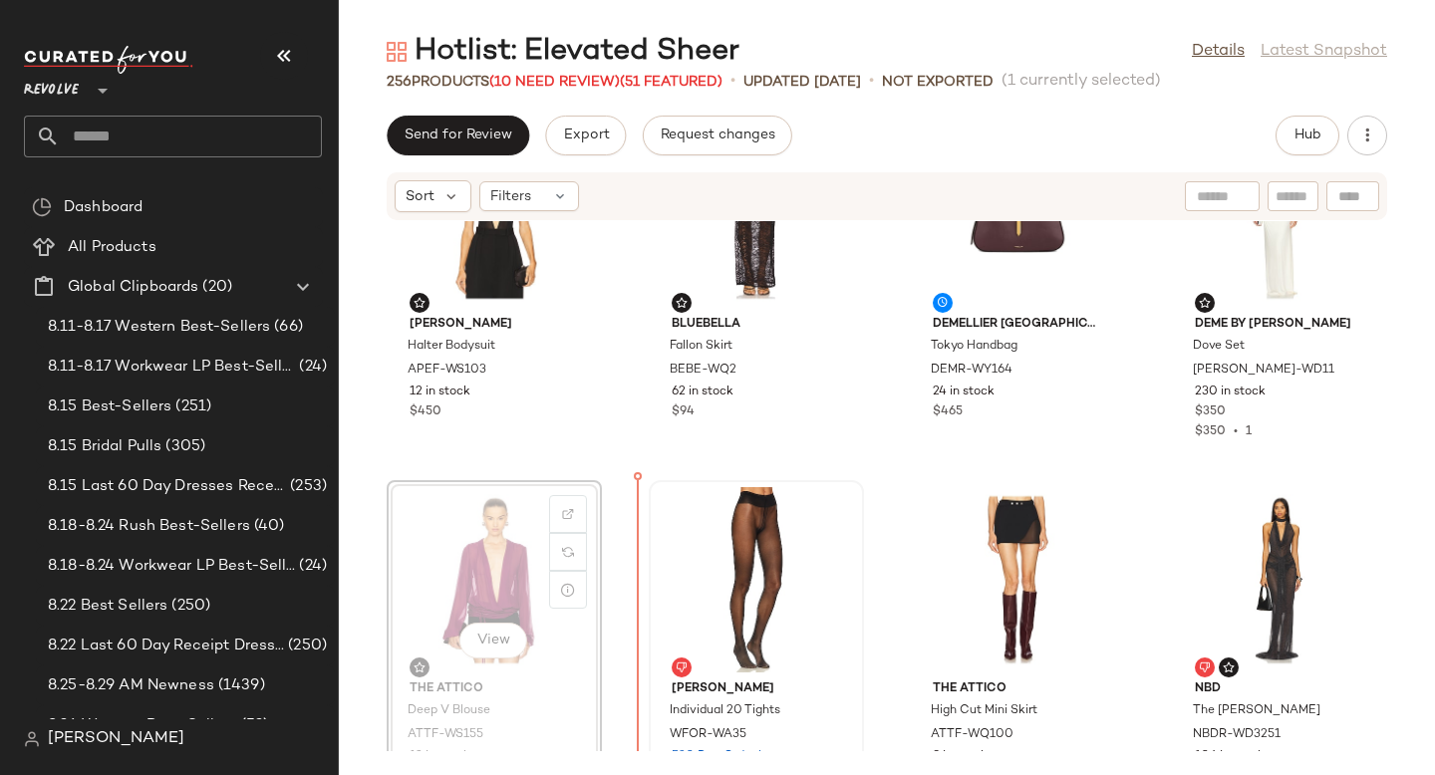
drag, startPoint x: 465, startPoint y: 566, endPoint x: 796, endPoint y: 567, distance: 330.8
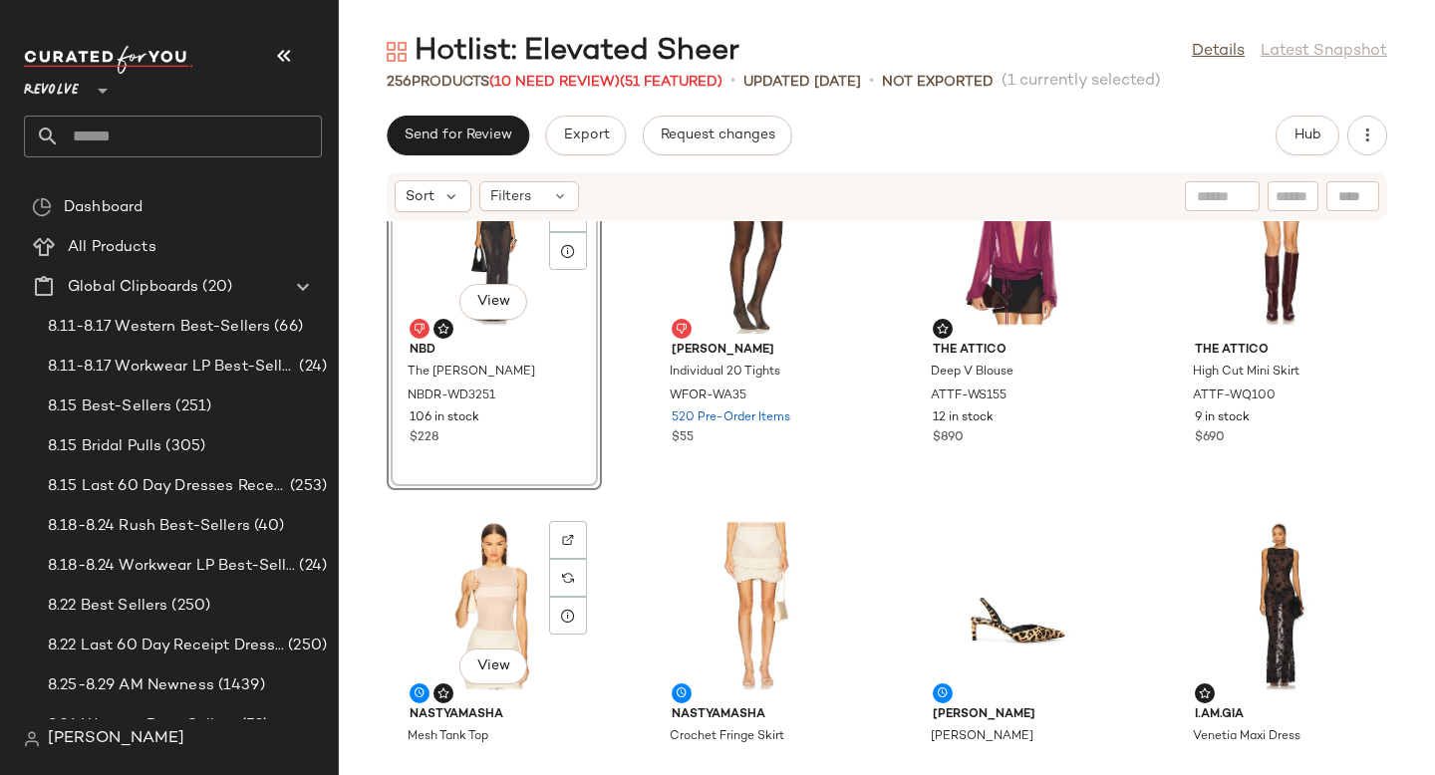
scroll to position [3420, 0]
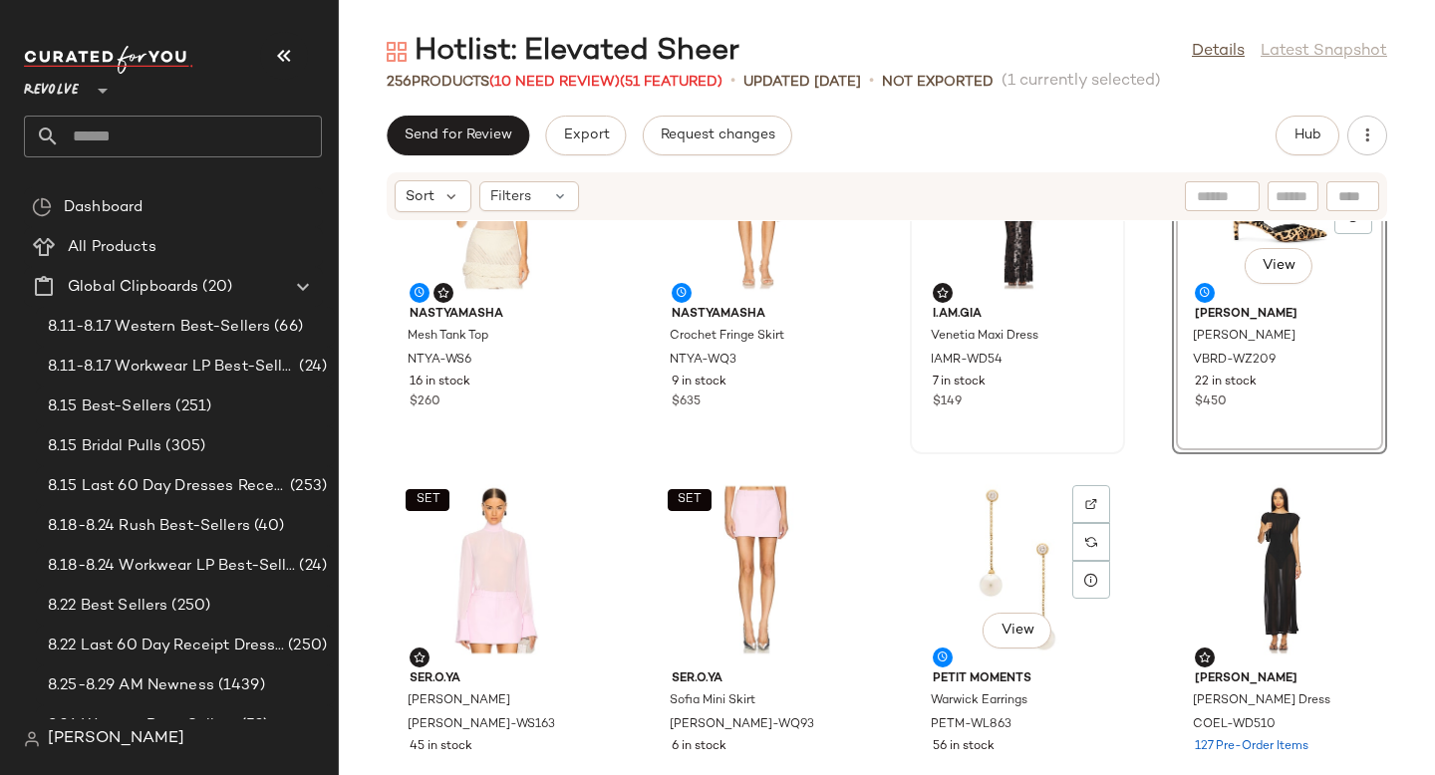
scroll to position [3813, 0]
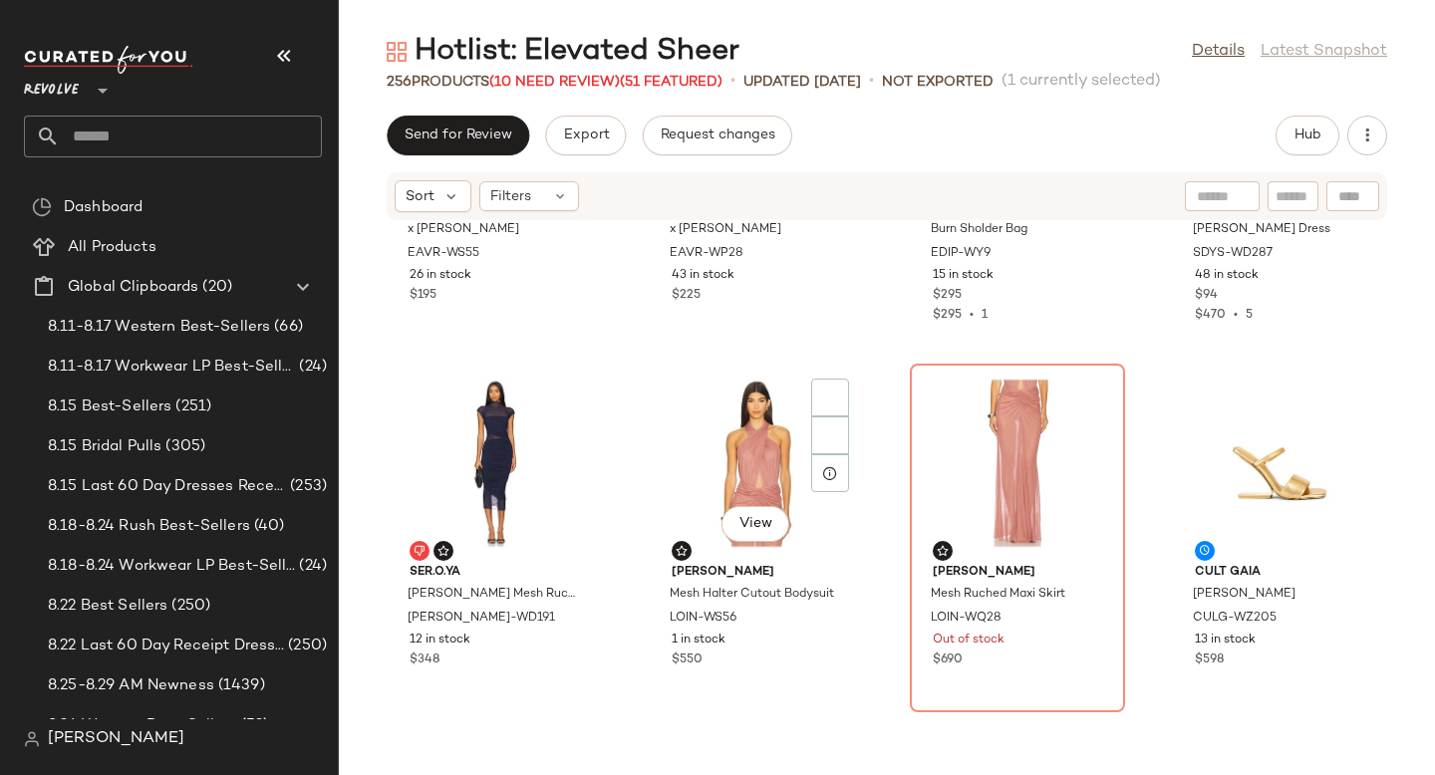
scroll to position [4681, 0]
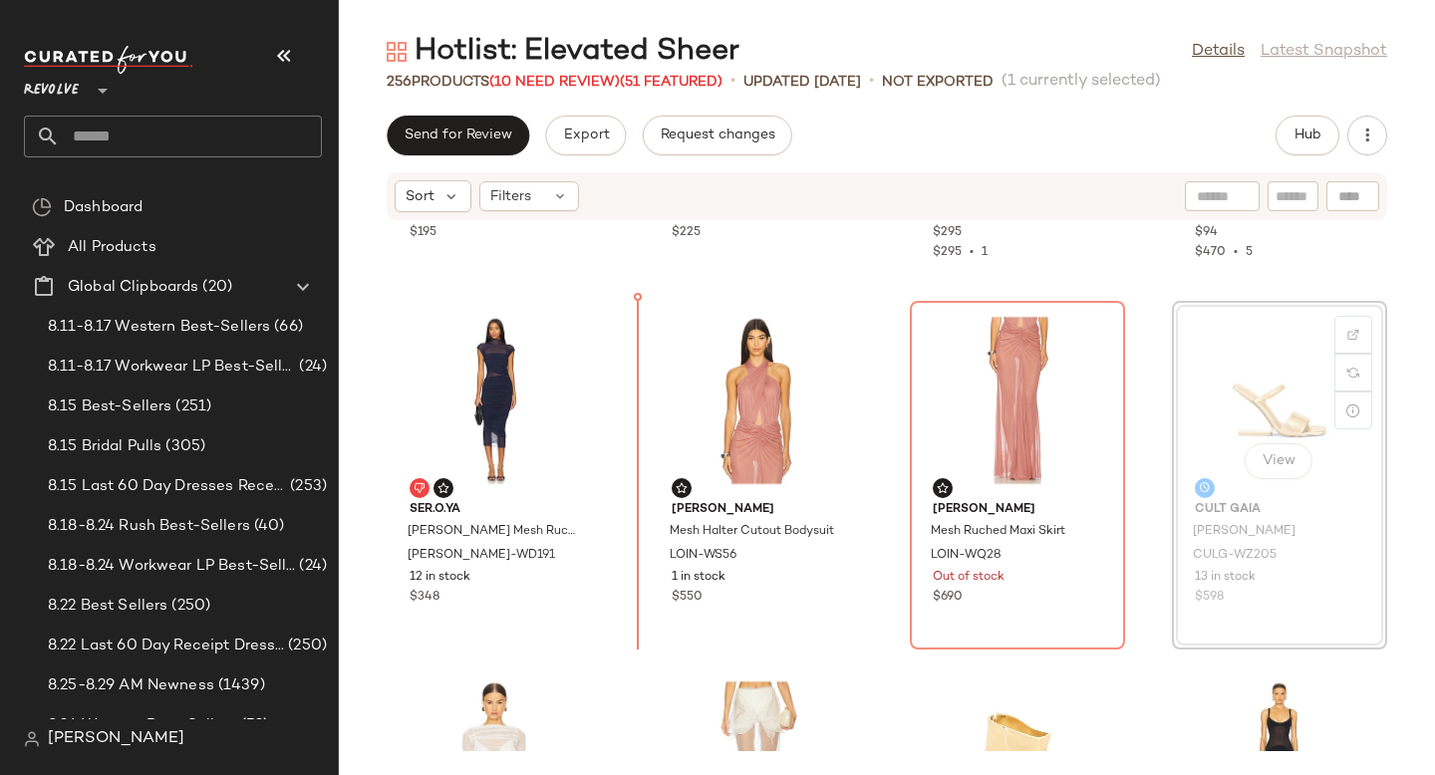
drag, startPoint x: 1199, startPoint y: 373, endPoint x: 1169, endPoint y: 373, distance: 29.9
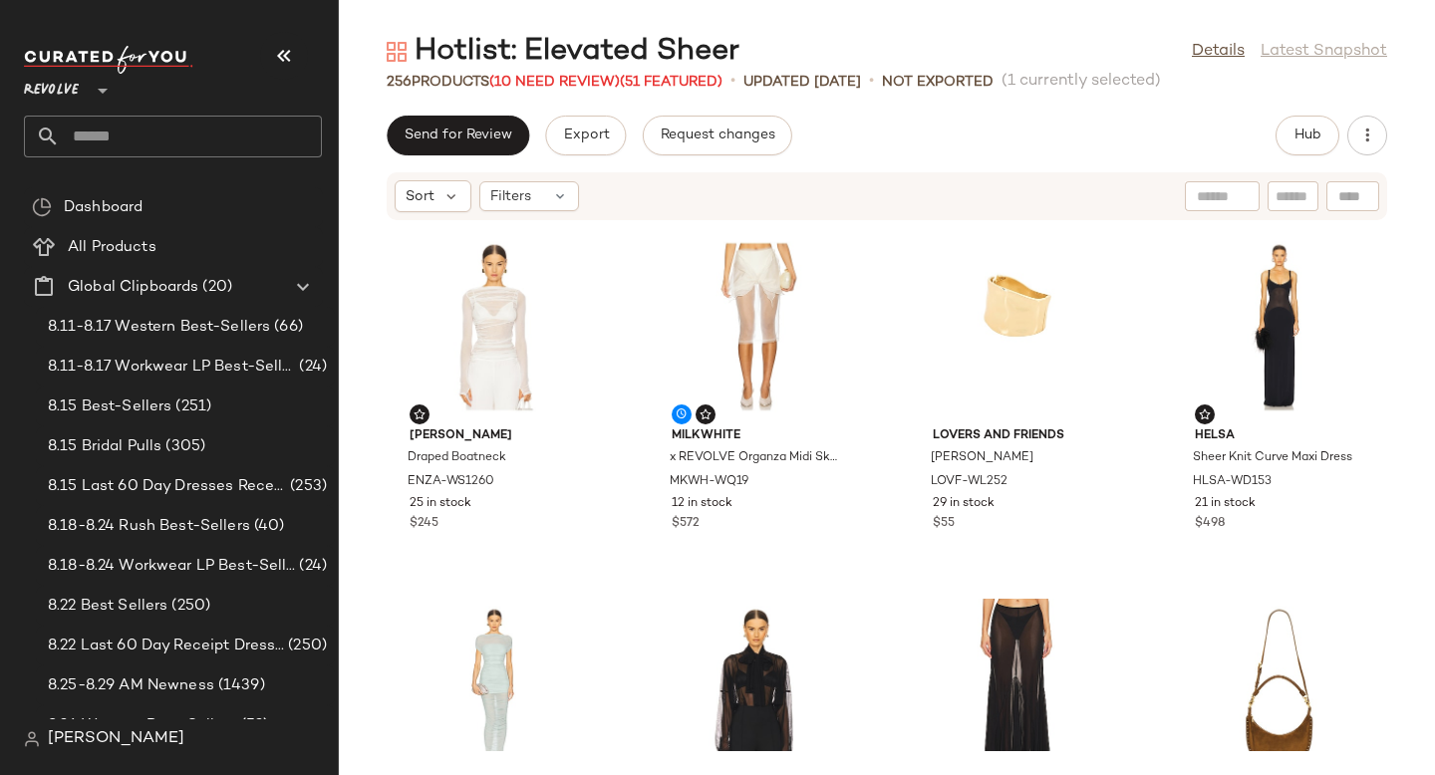
scroll to position [4987, 0]
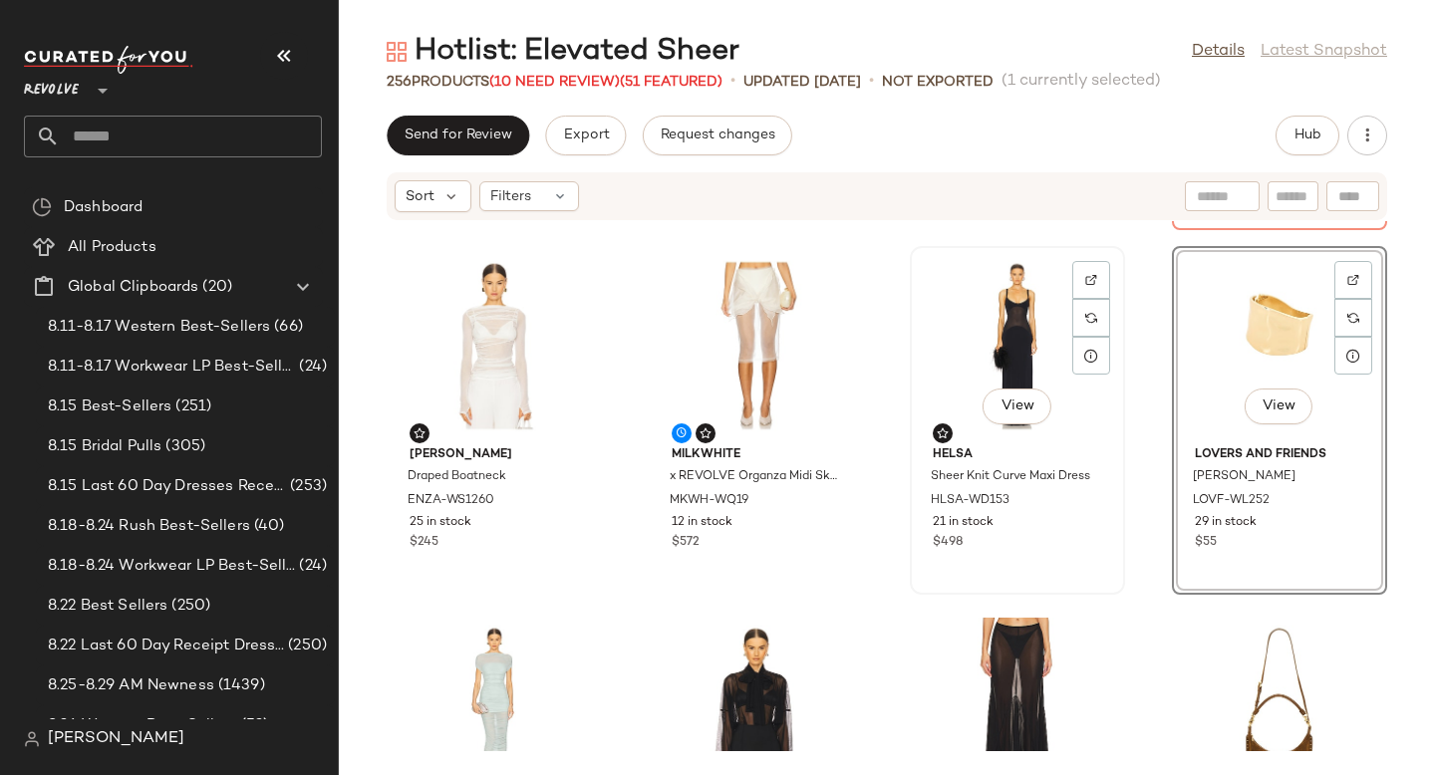
scroll to position [5366, 0]
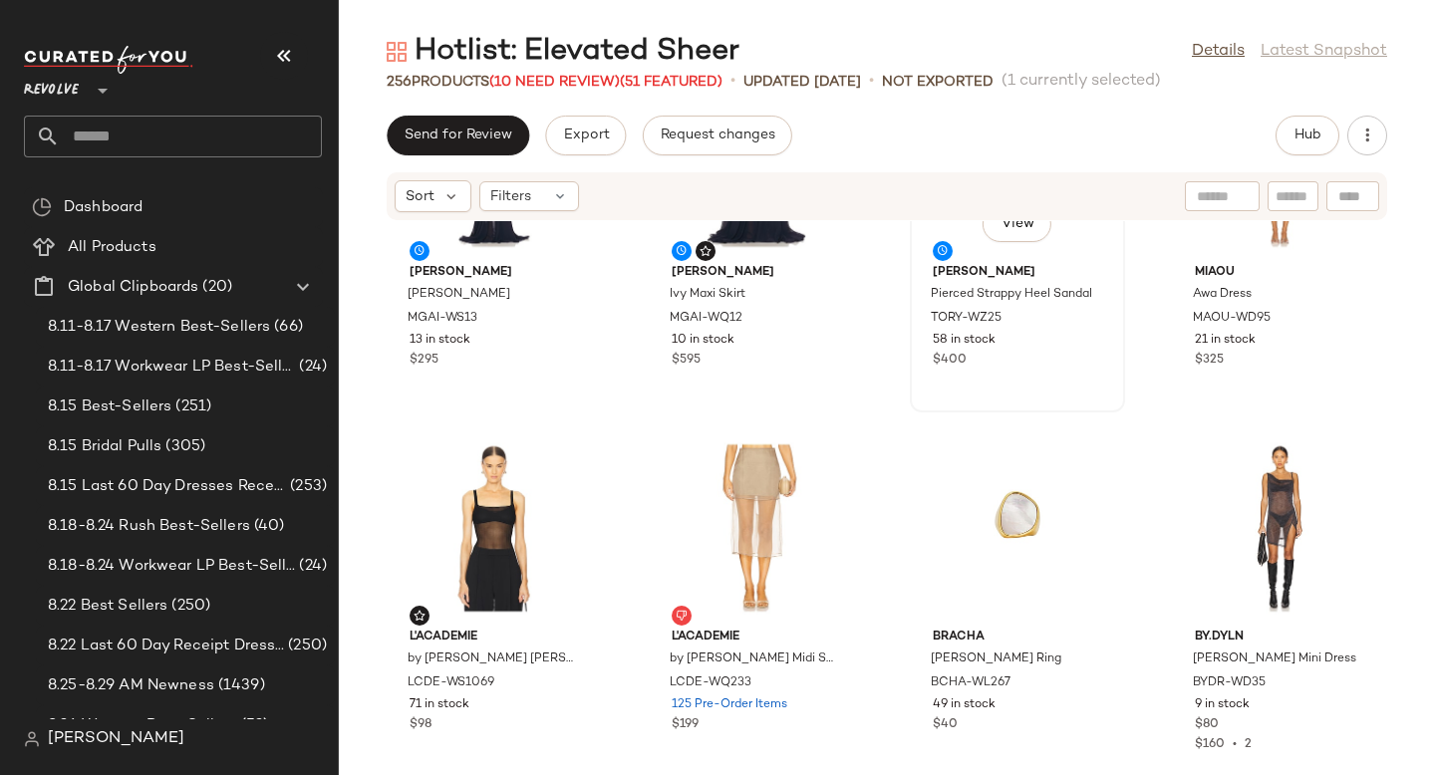
scroll to position [6042, 0]
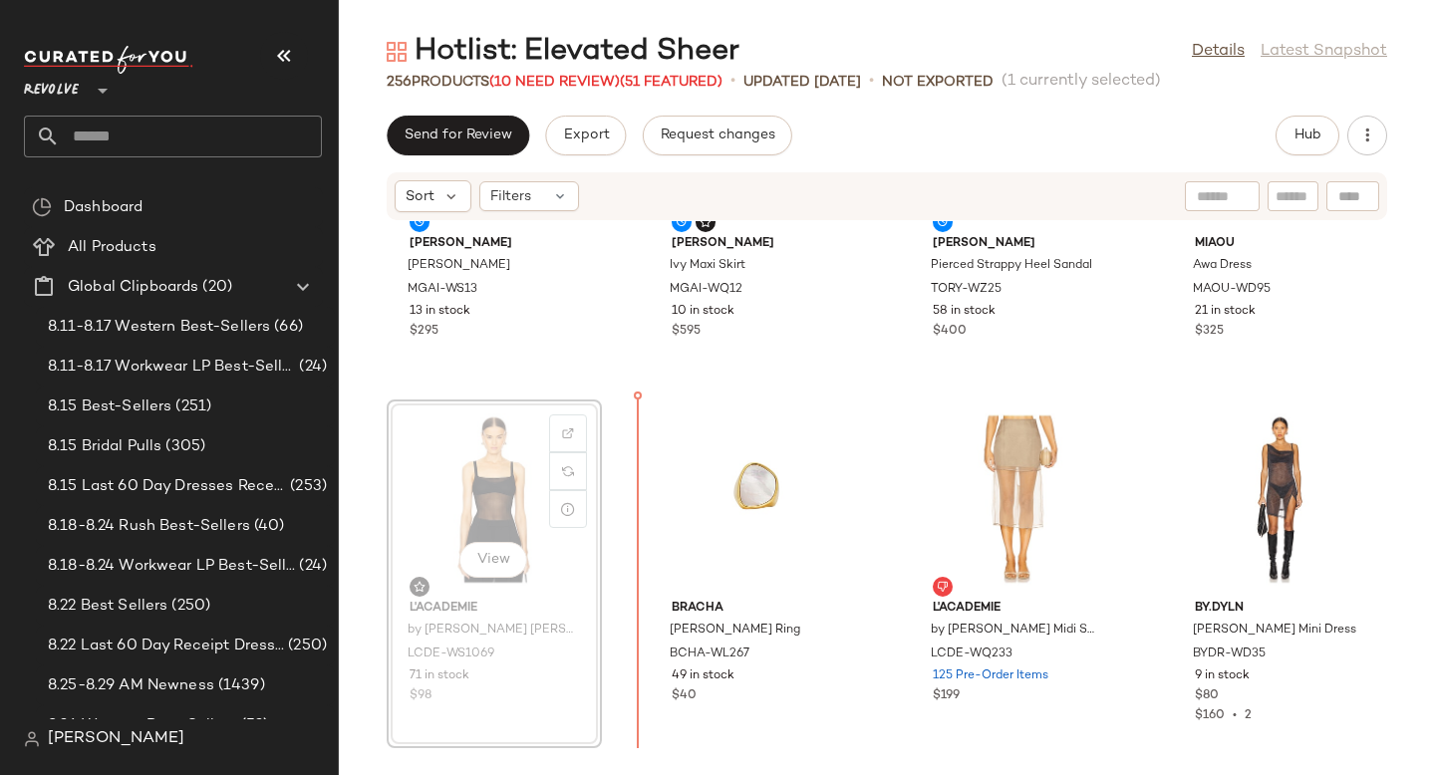
drag, startPoint x: 474, startPoint y: 526, endPoint x: 892, endPoint y: 516, distance: 417.6
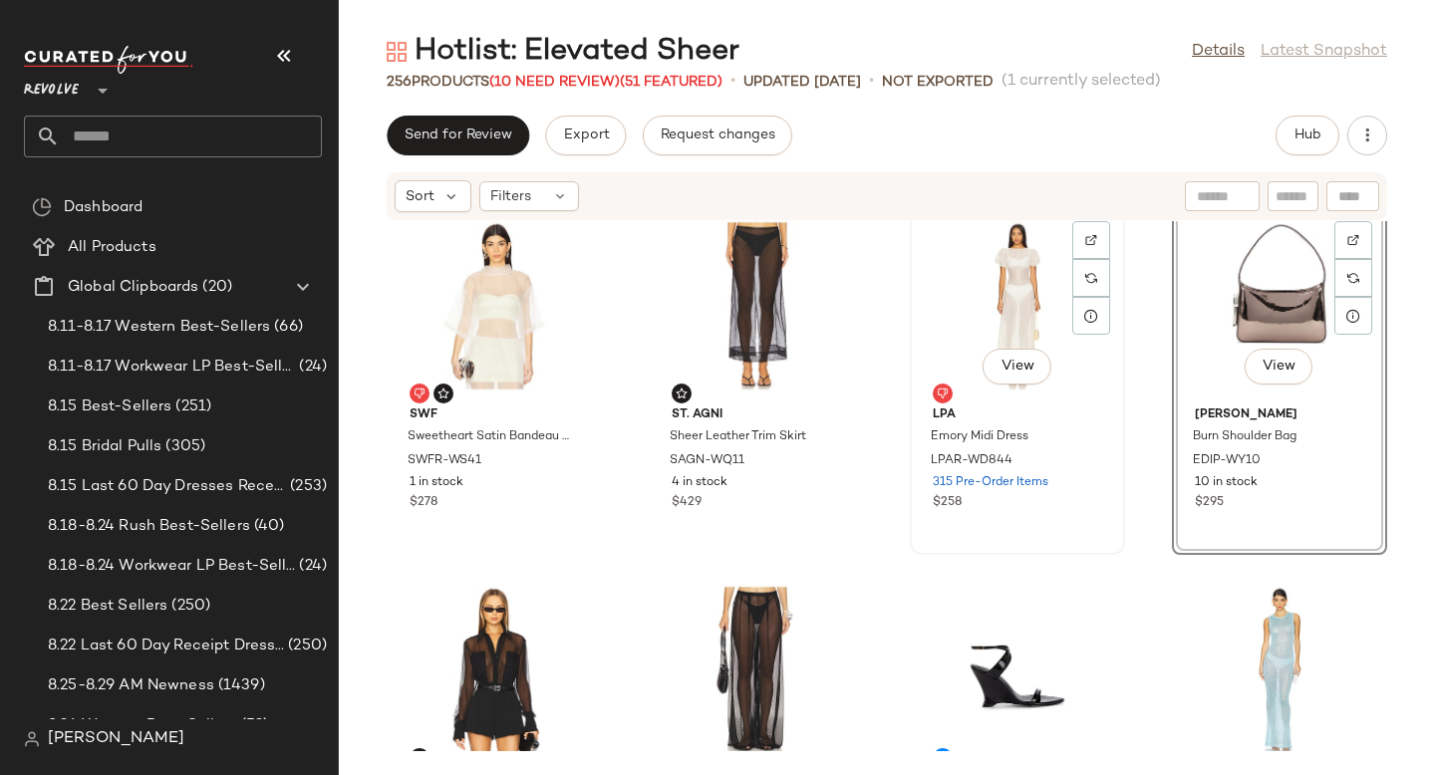
scroll to position [6760, 0]
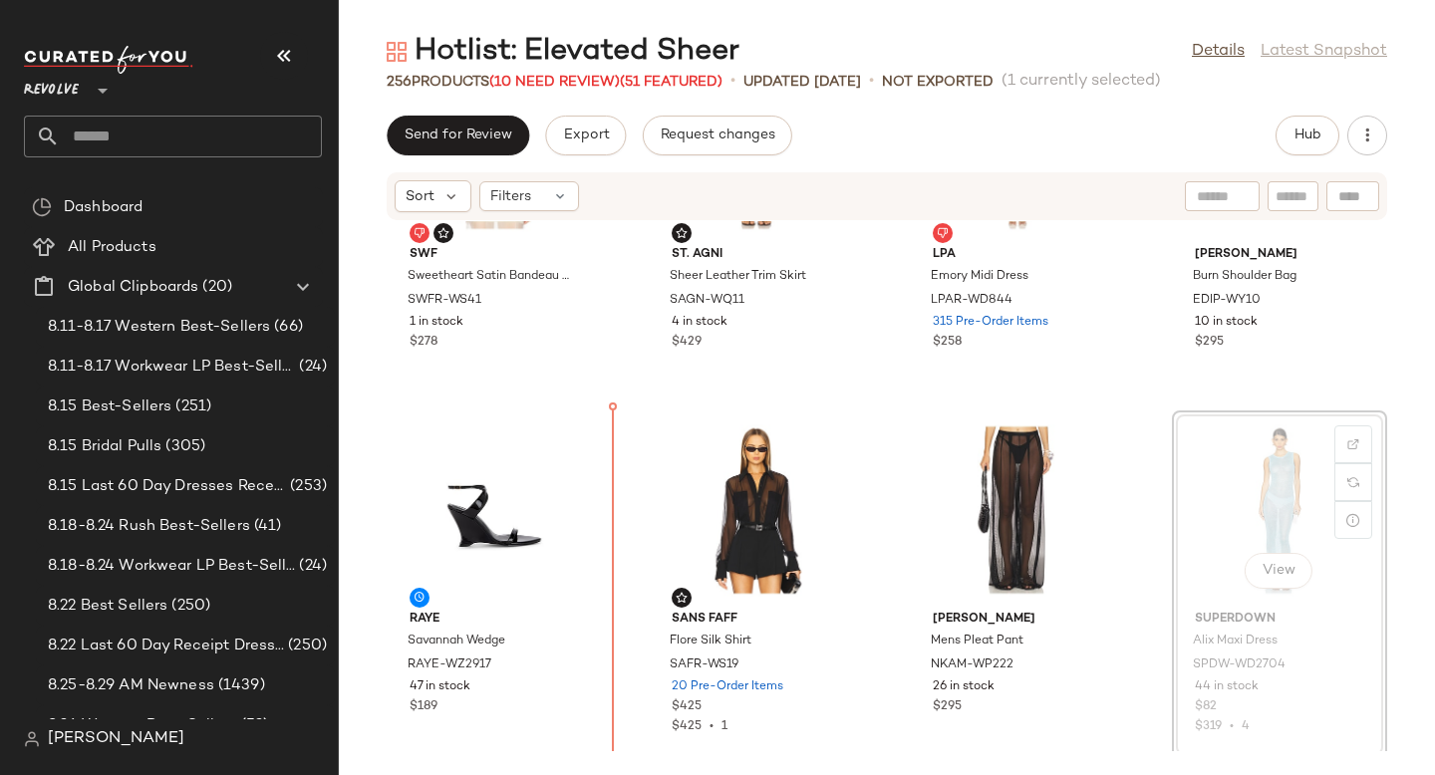
drag, startPoint x: 1268, startPoint y: 486, endPoint x: 1241, endPoint y: 486, distance: 26.9
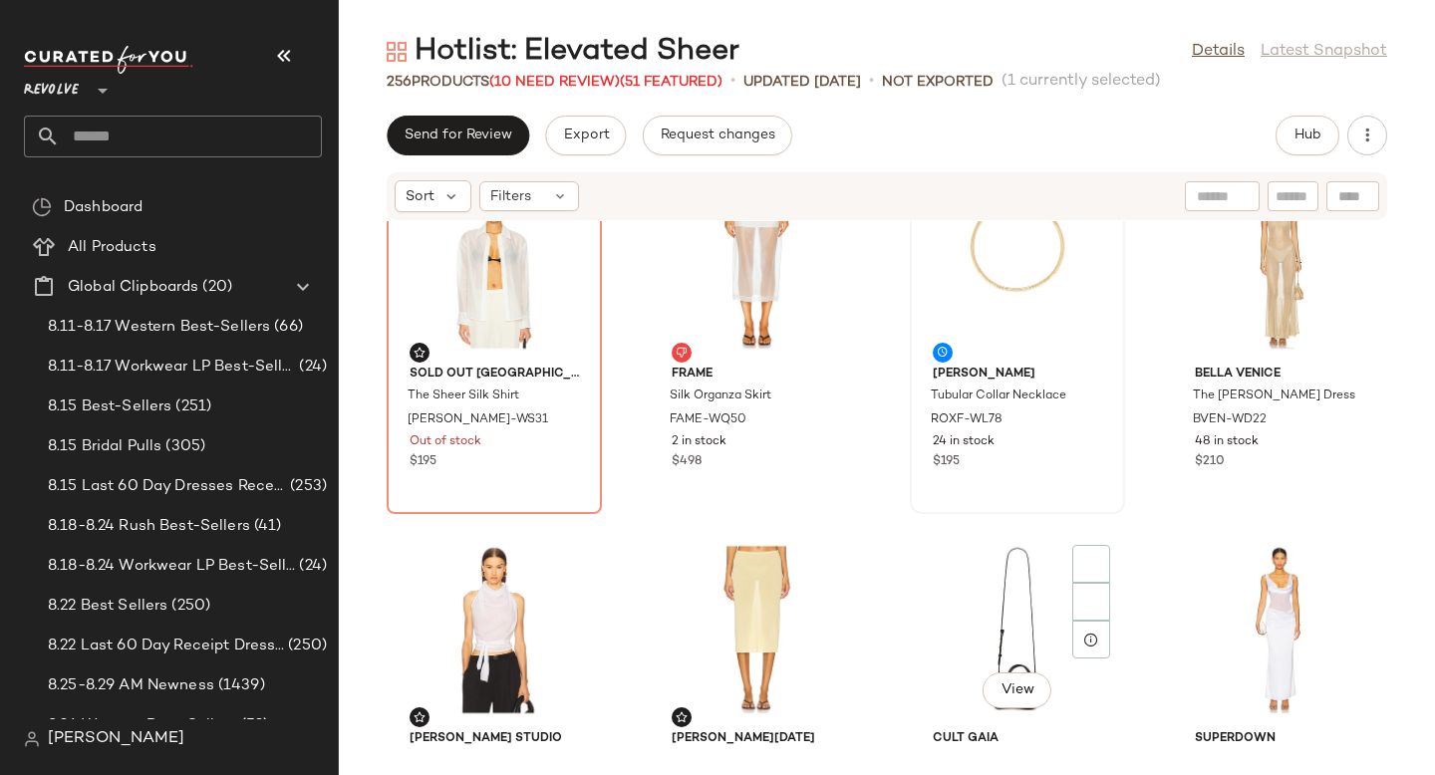
scroll to position [7473, 0]
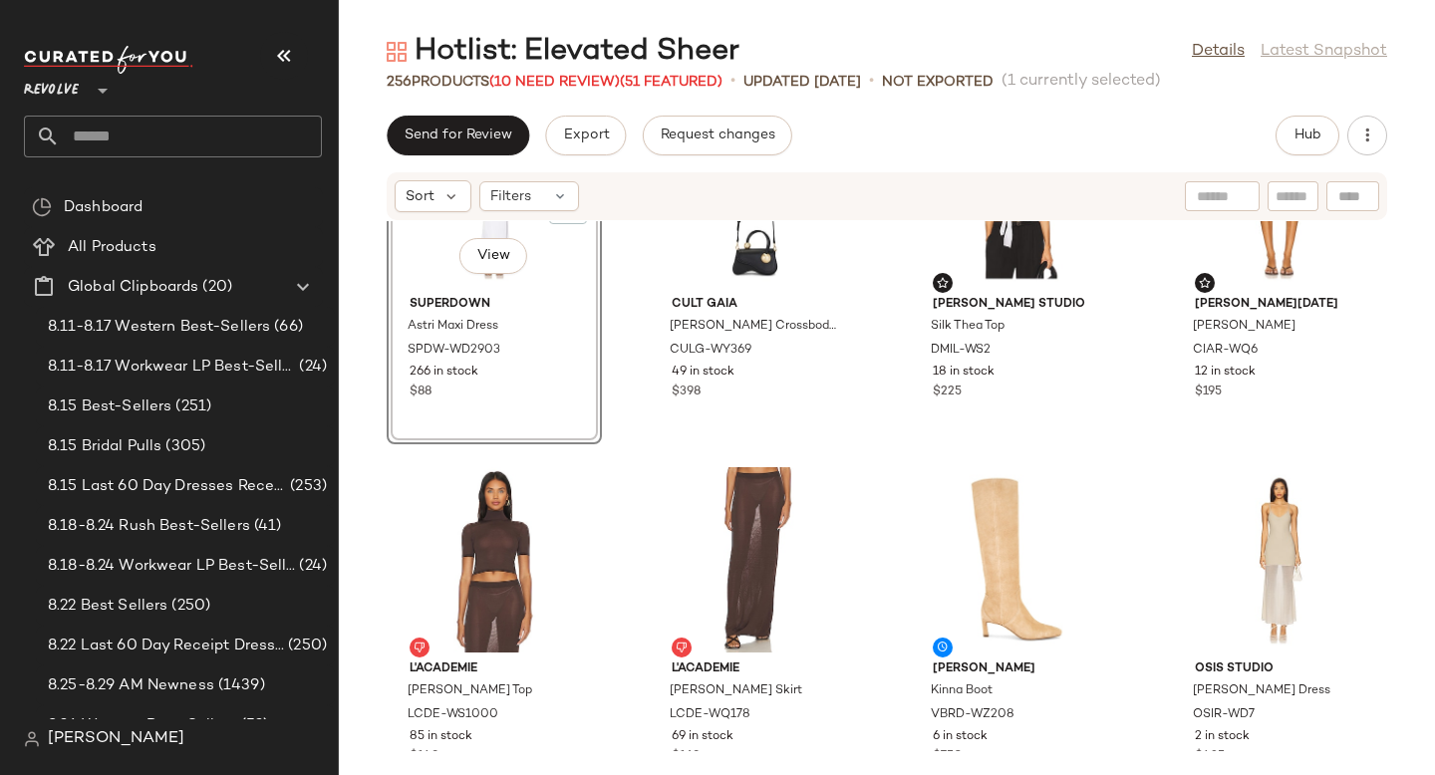
scroll to position [7832, 0]
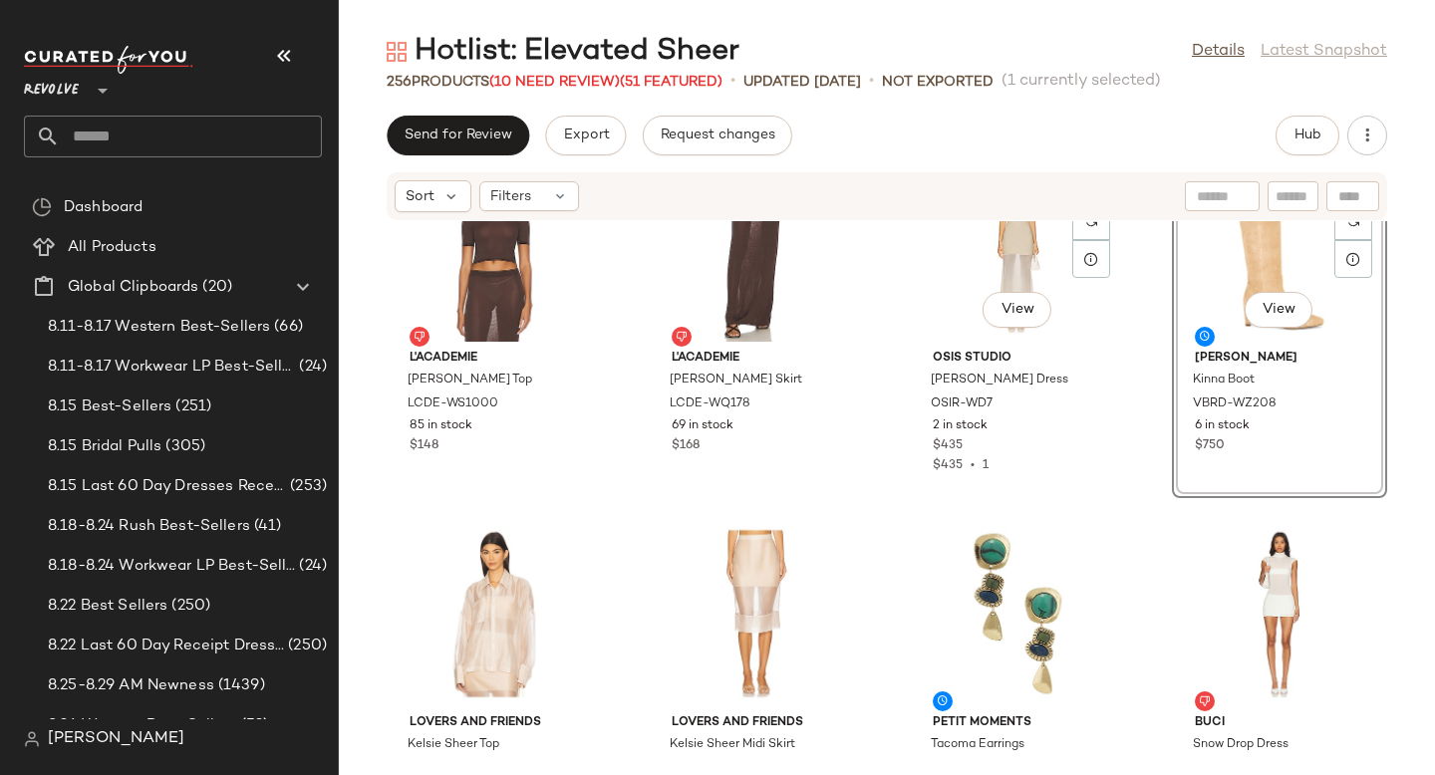
scroll to position [8135, 0]
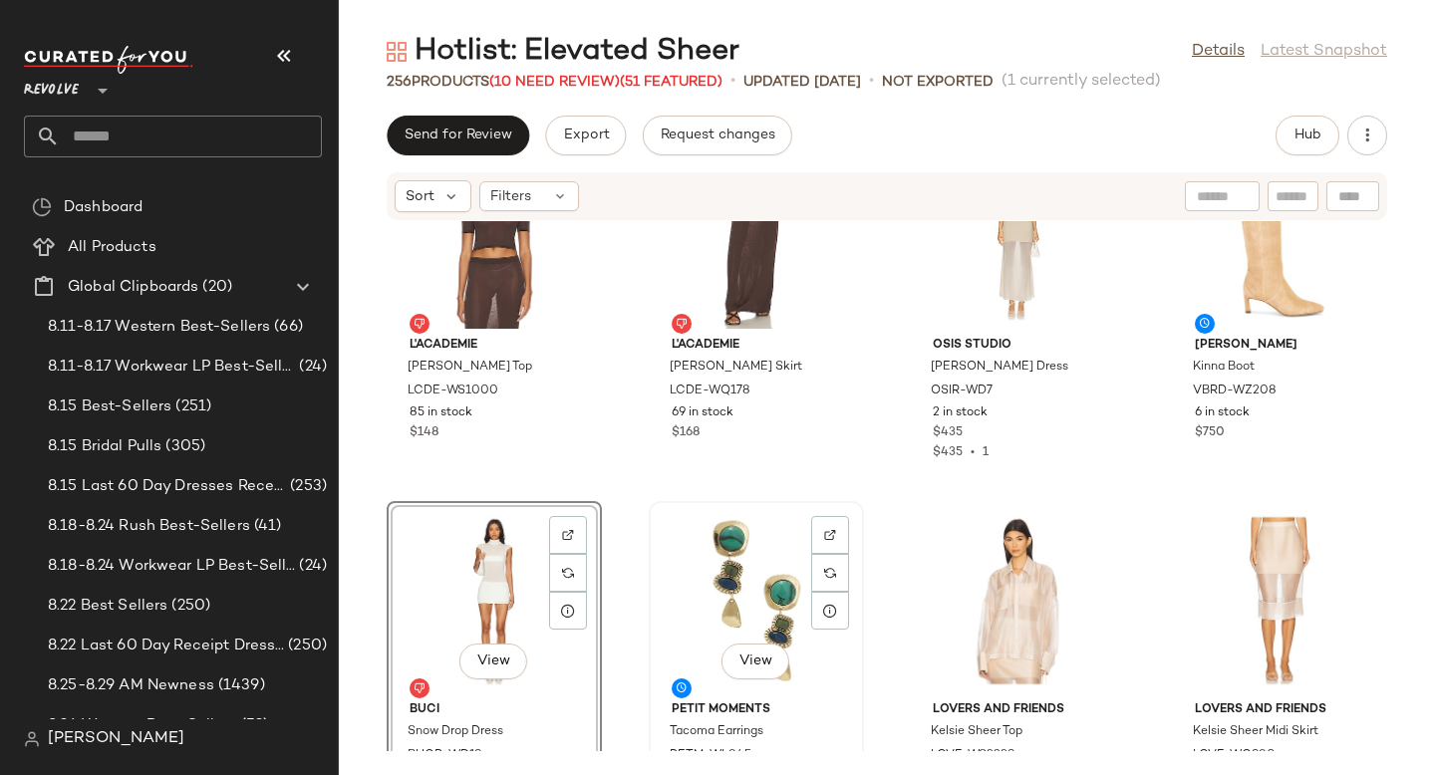
scroll to position [8120, 0]
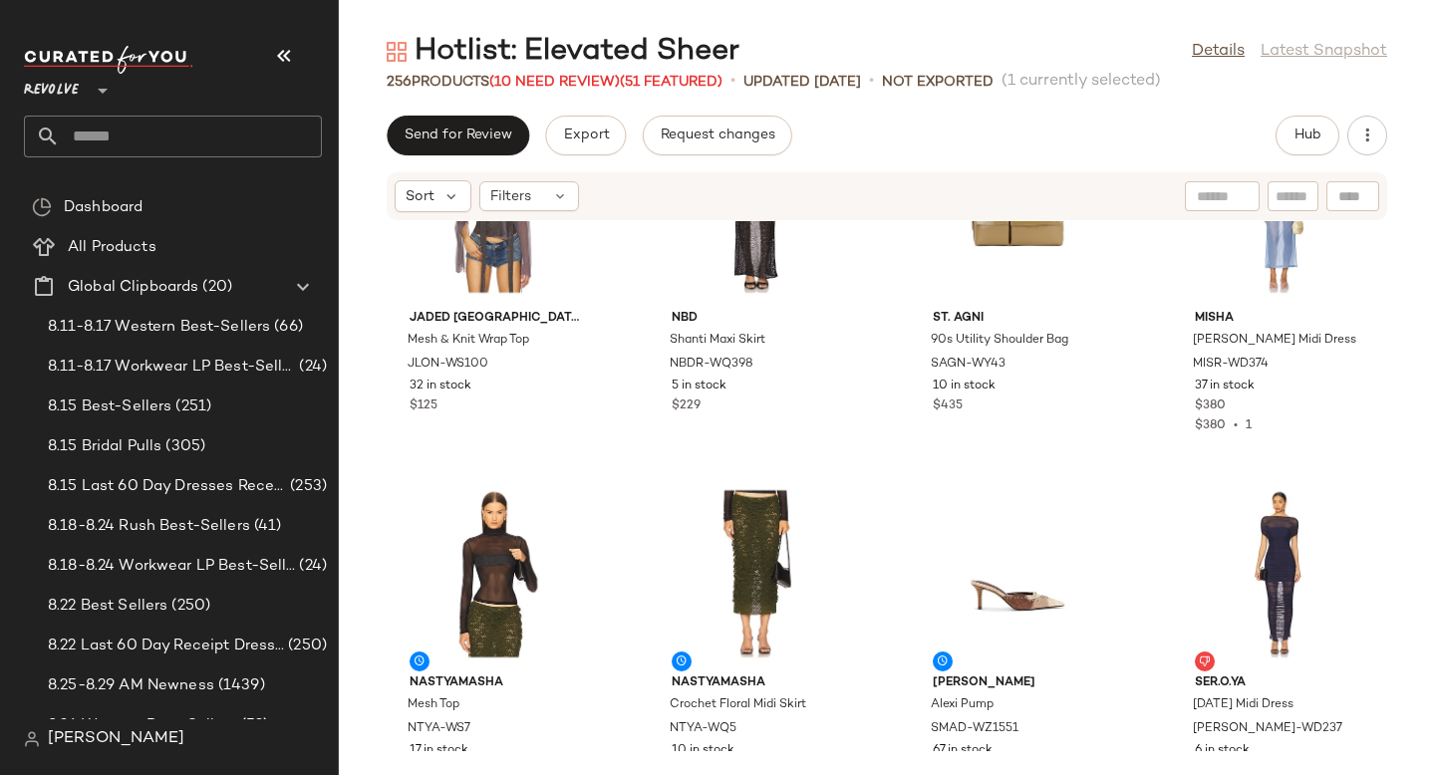
scroll to position [8892, 0]
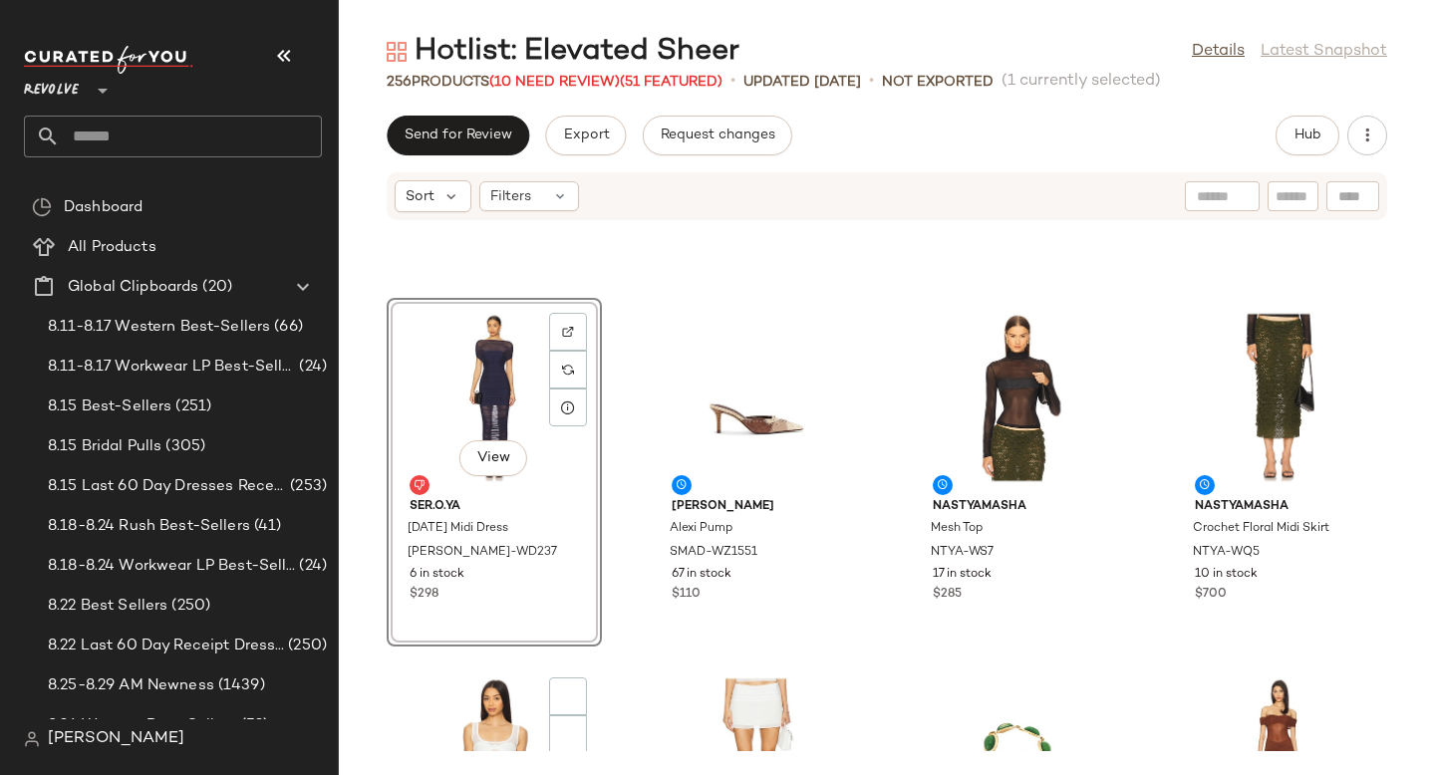
scroll to position [9335, 0]
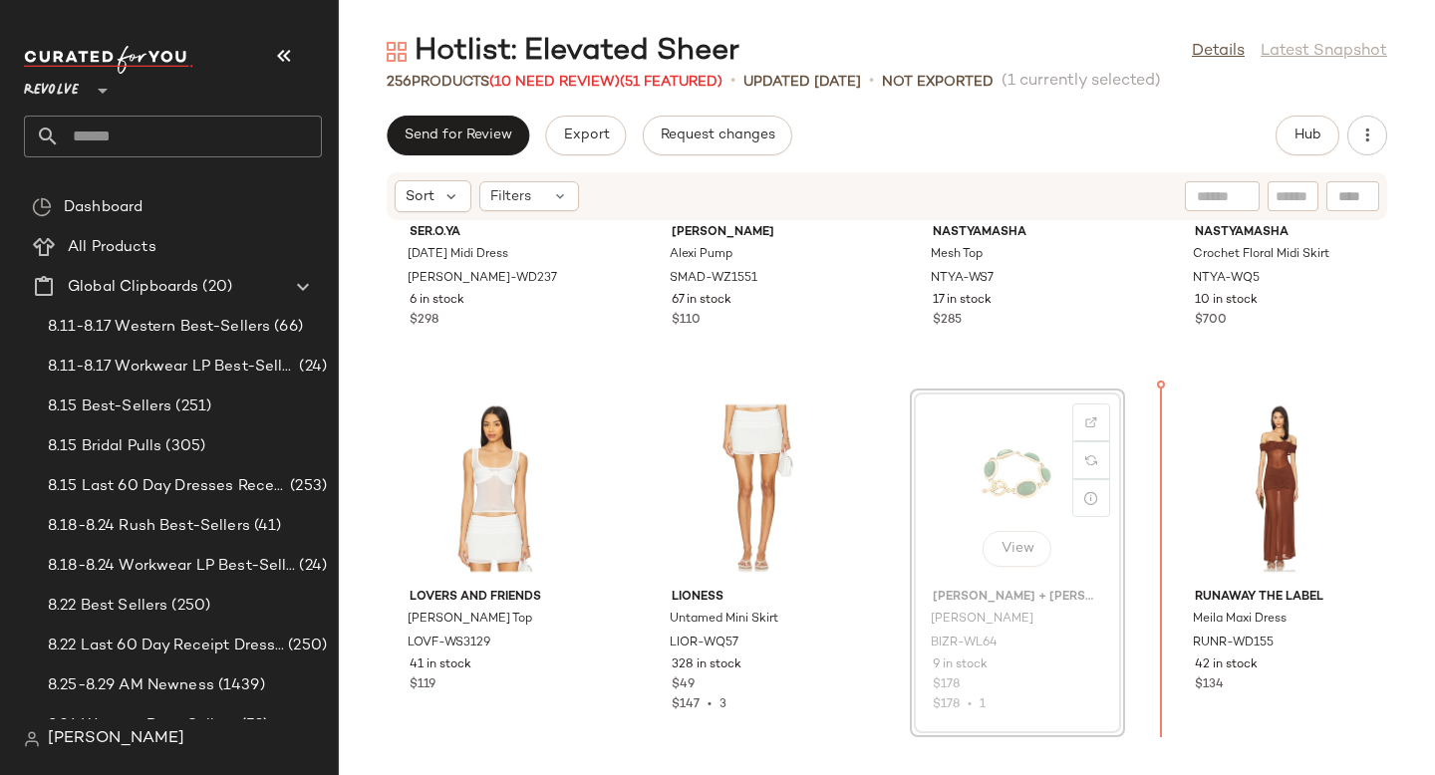
drag, startPoint x: 946, startPoint y: 474, endPoint x: 967, endPoint y: 474, distance: 20.9
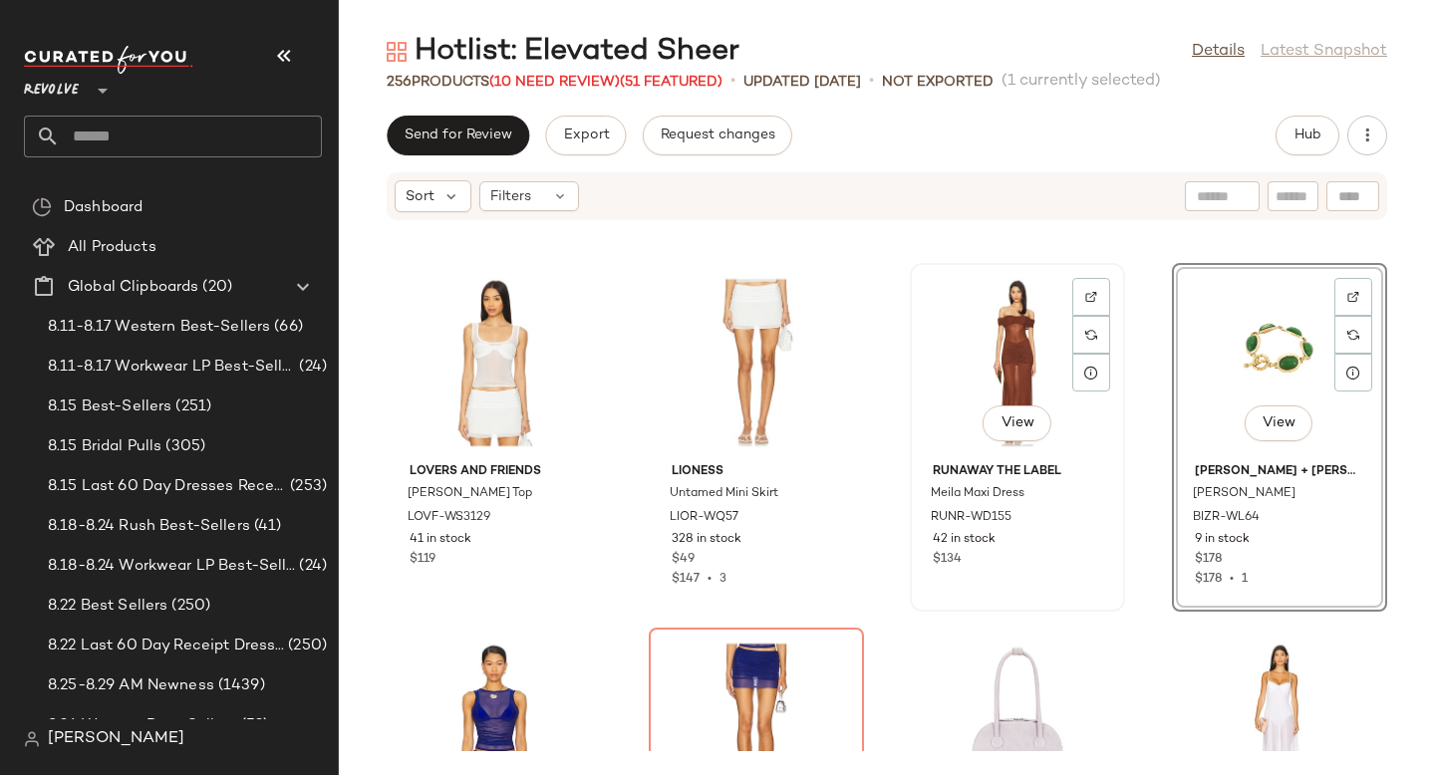
scroll to position [9779, 0]
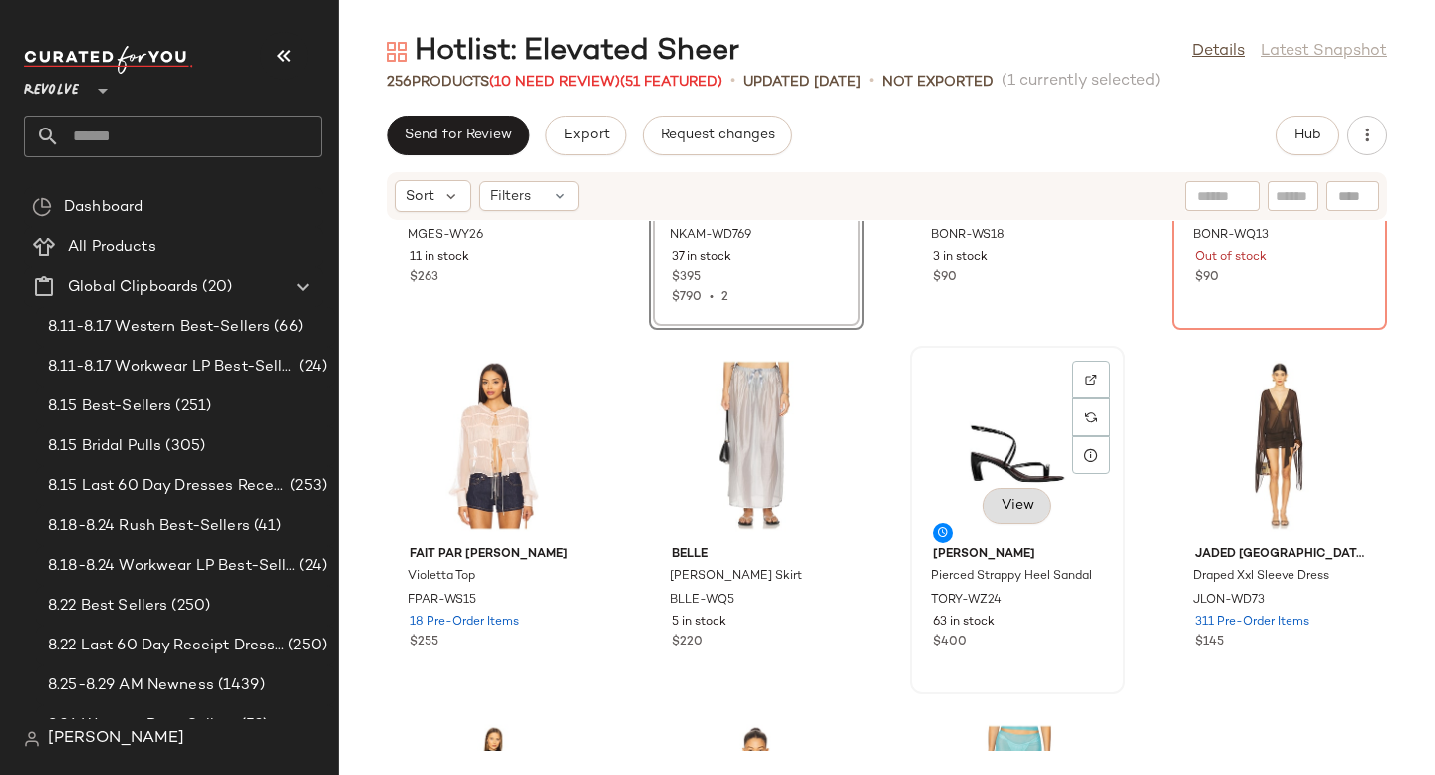
scroll to position [10385, 0]
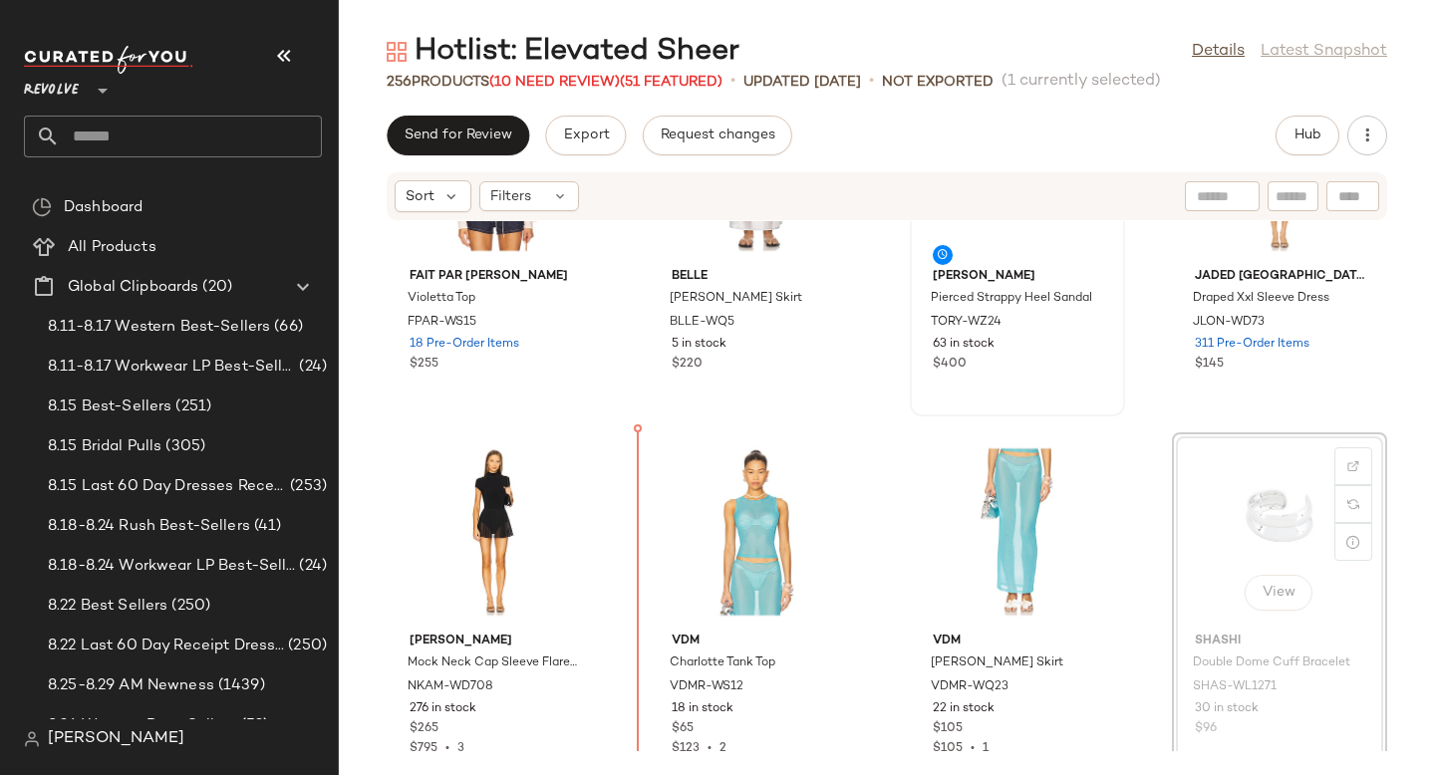
drag, startPoint x: 1225, startPoint y: 468, endPoint x: 1181, endPoint y: 468, distance: 43.8
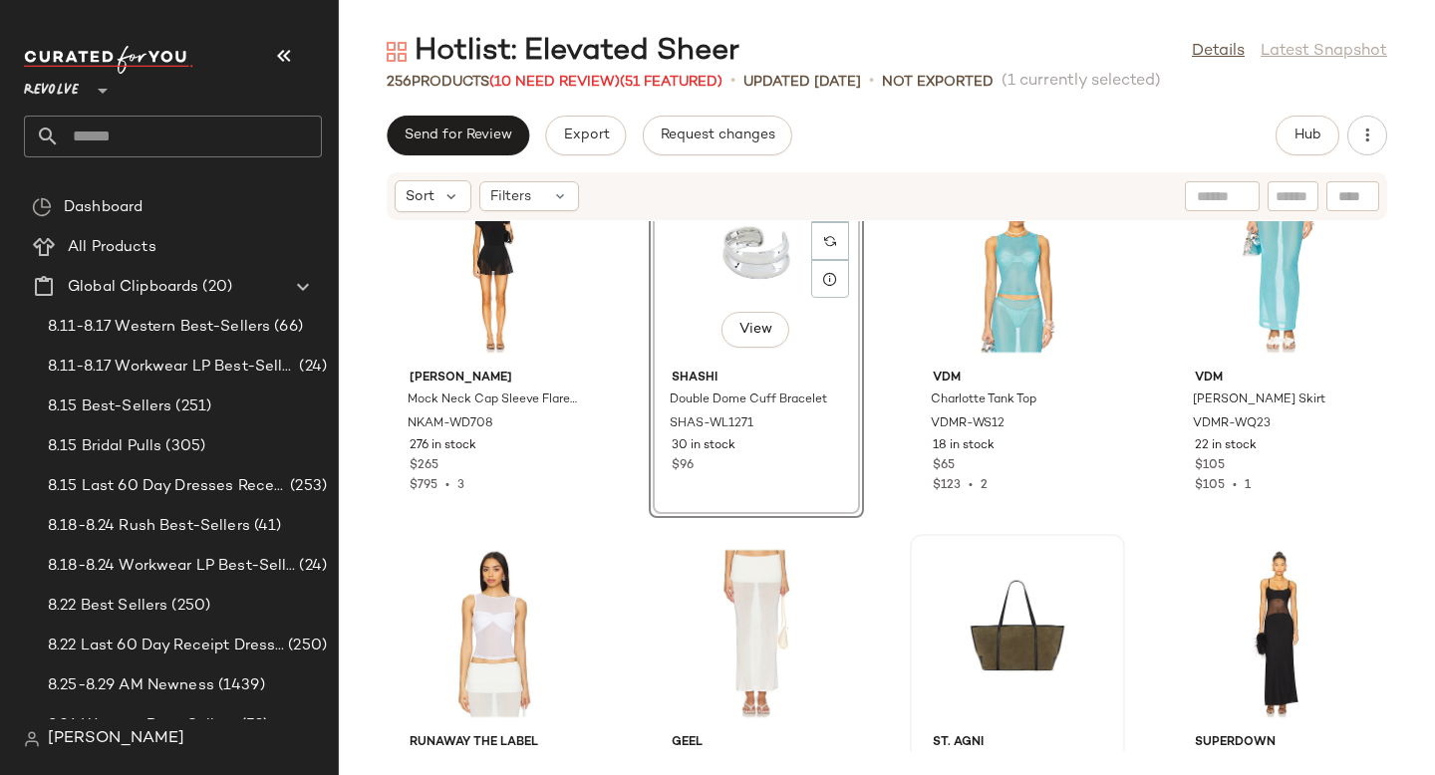
scroll to position [10849, 0]
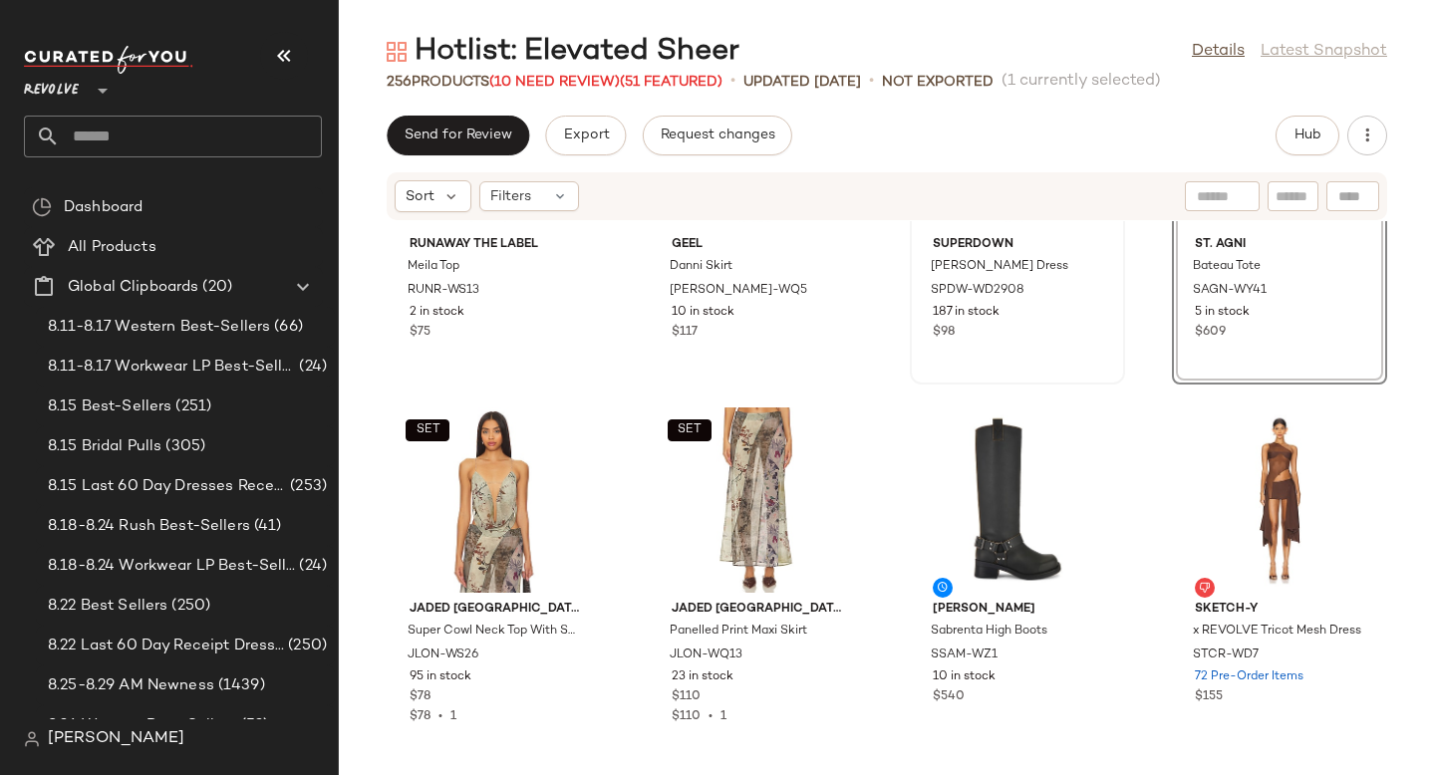
scroll to position [11185, 0]
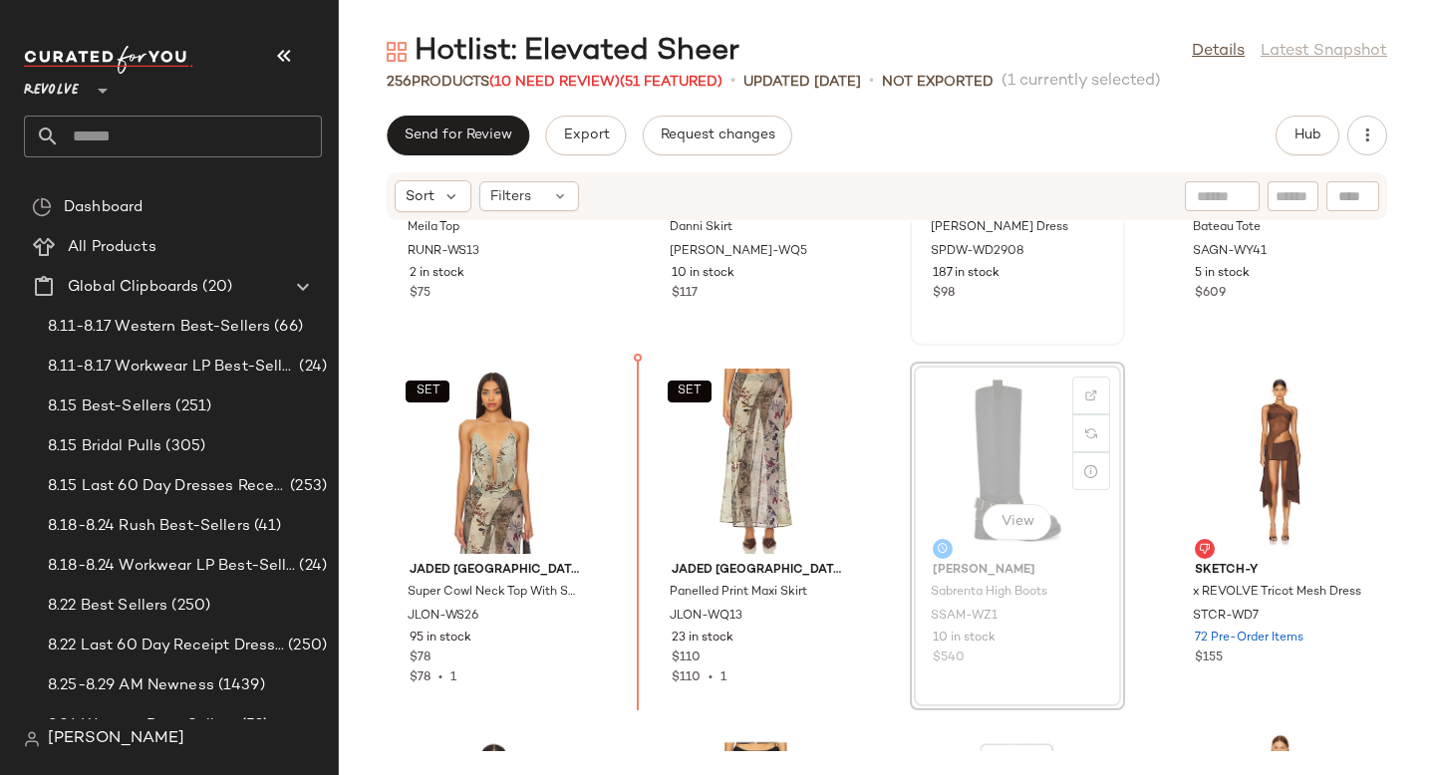
drag, startPoint x: 984, startPoint y: 452, endPoint x: 623, endPoint y: 499, distance: 363.7
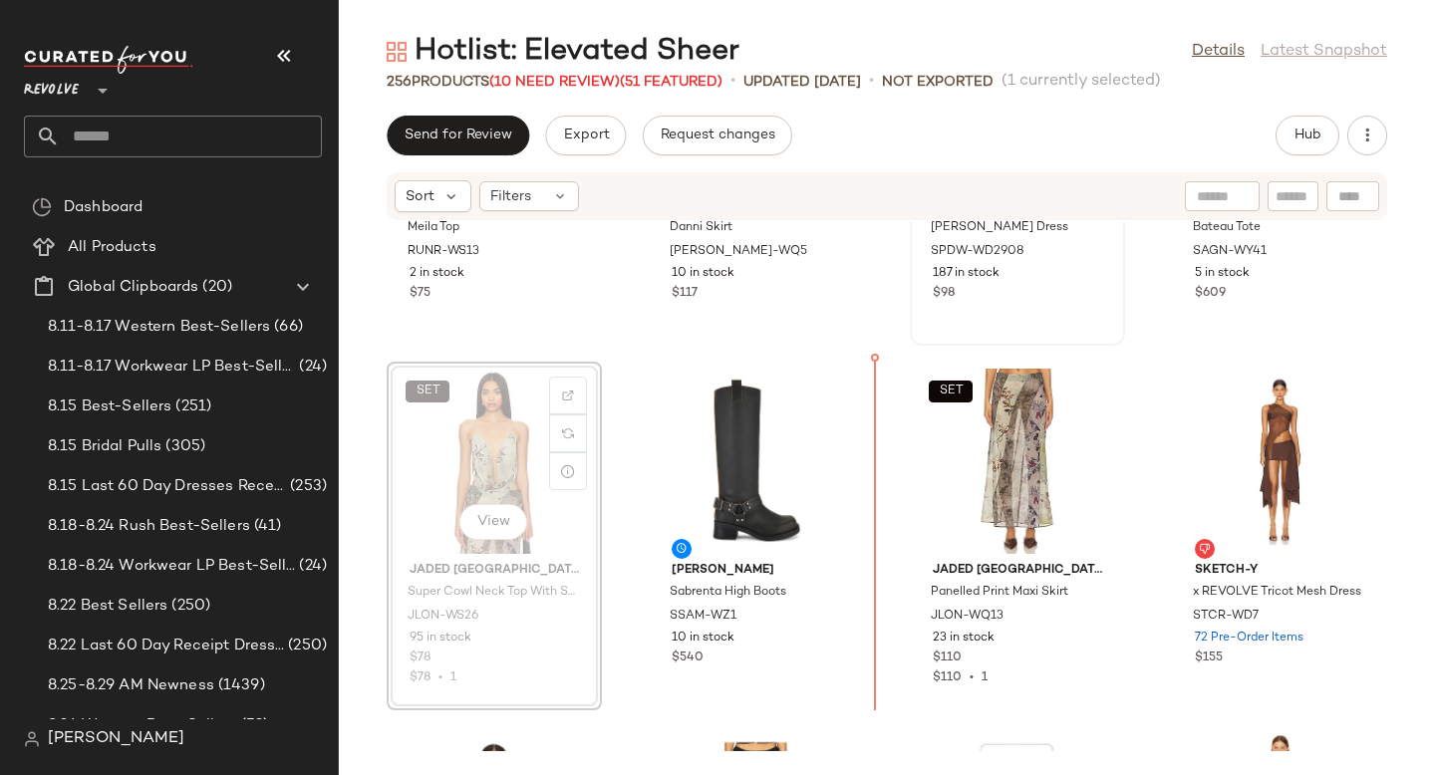
drag, startPoint x: 468, startPoint y: 473, endPoint x: 486, endPoint y: 473, distance: 17.9
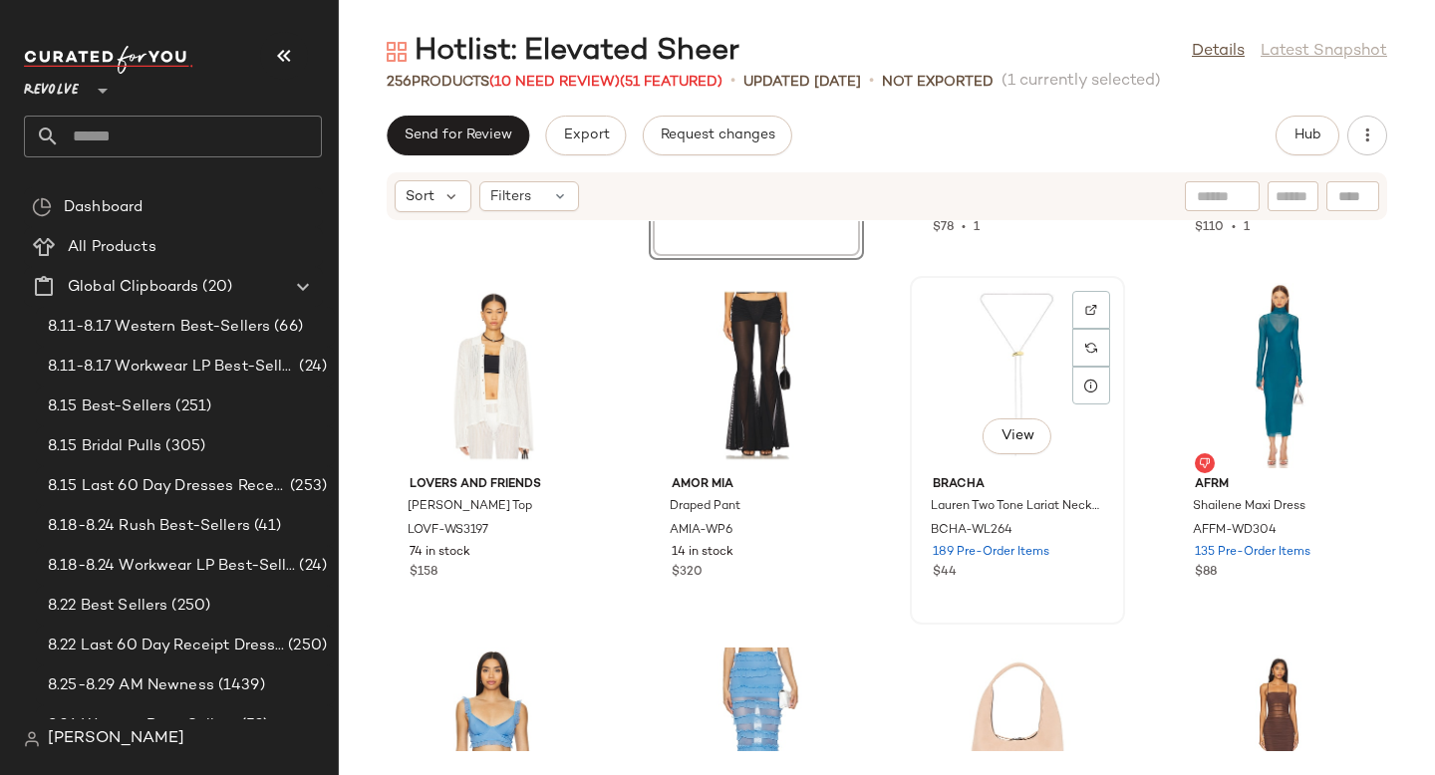
scroll to position [11760, 0]
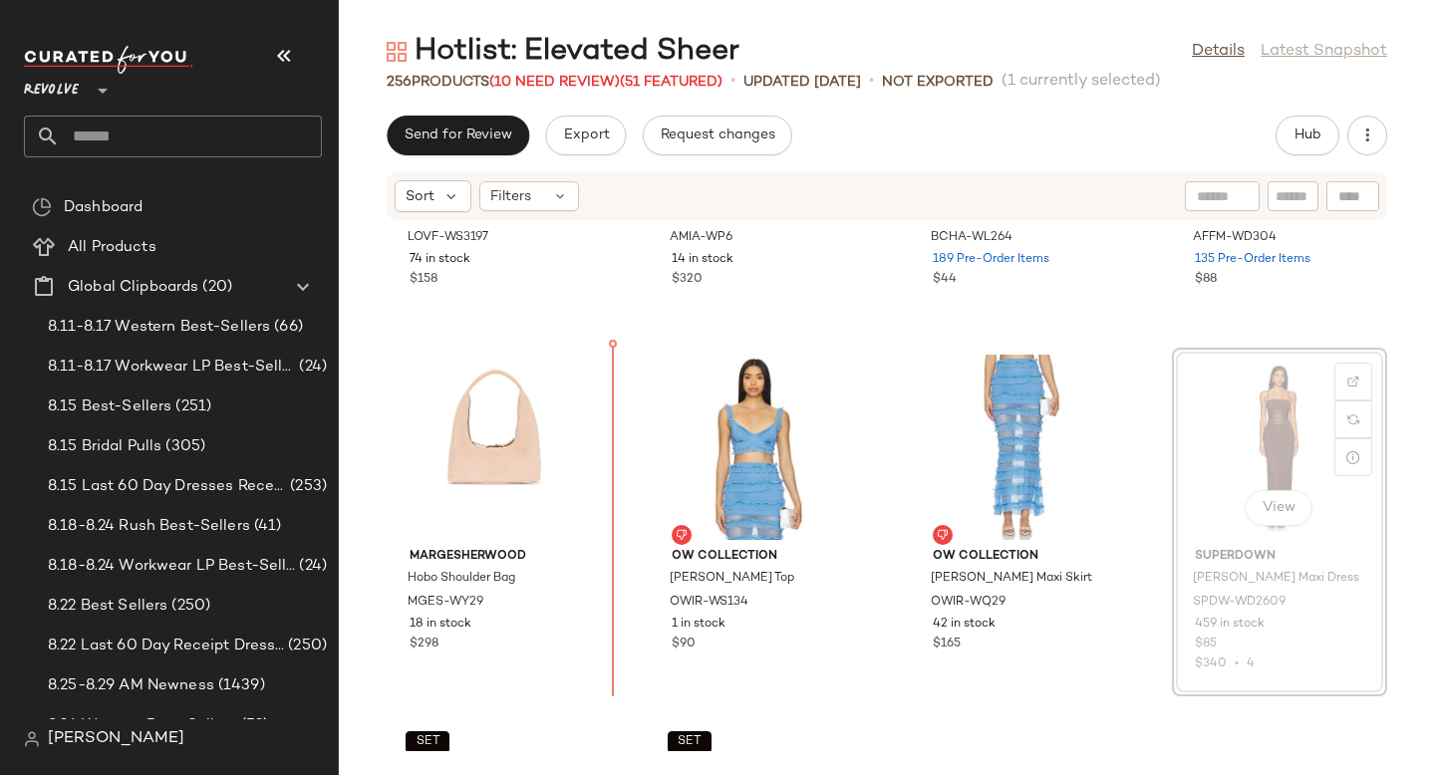
drag, startPoint x: 1277, startPoint y: 583, endPoint x: 1247, endPoint y: 583, distance: 30.9
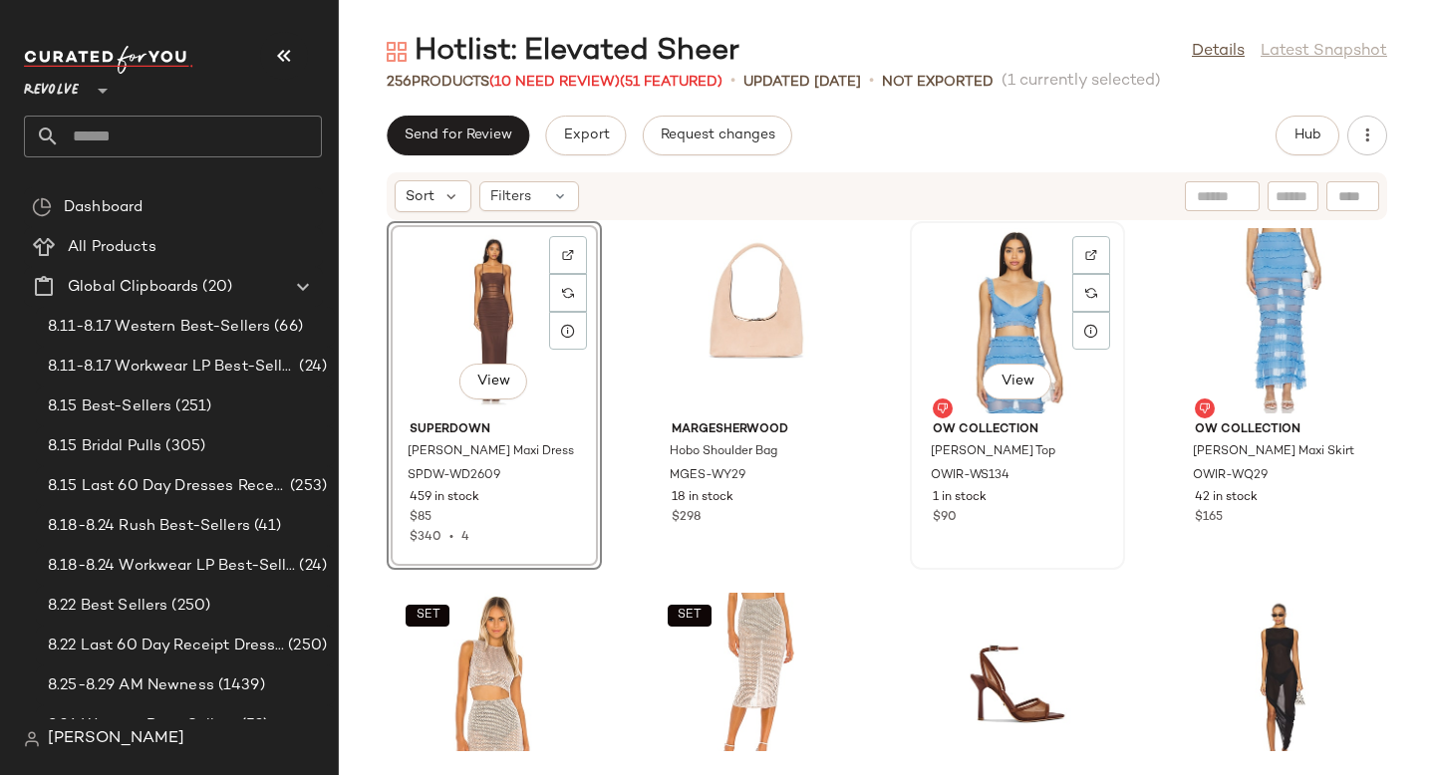
scroll to position [12187, 0]
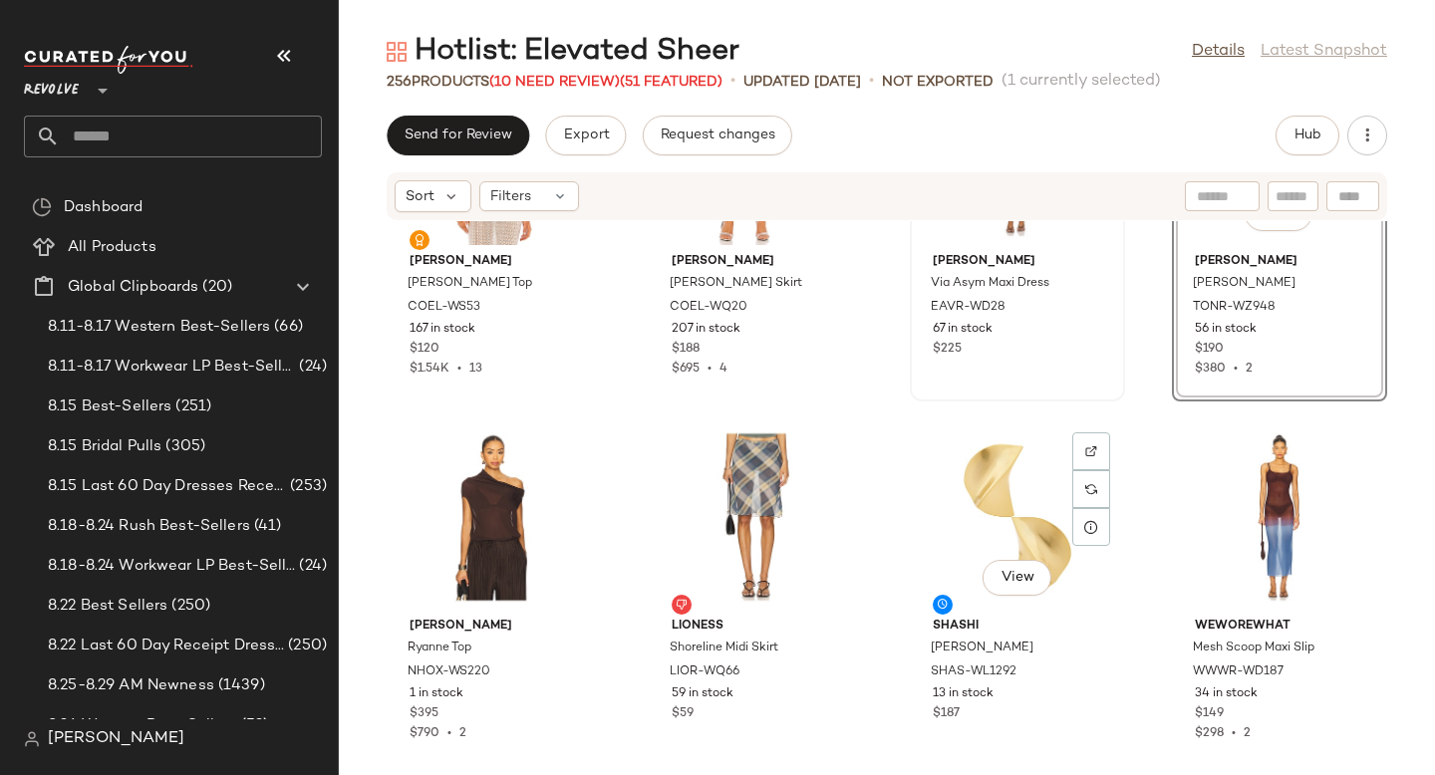
scroll to position [12610, 0]
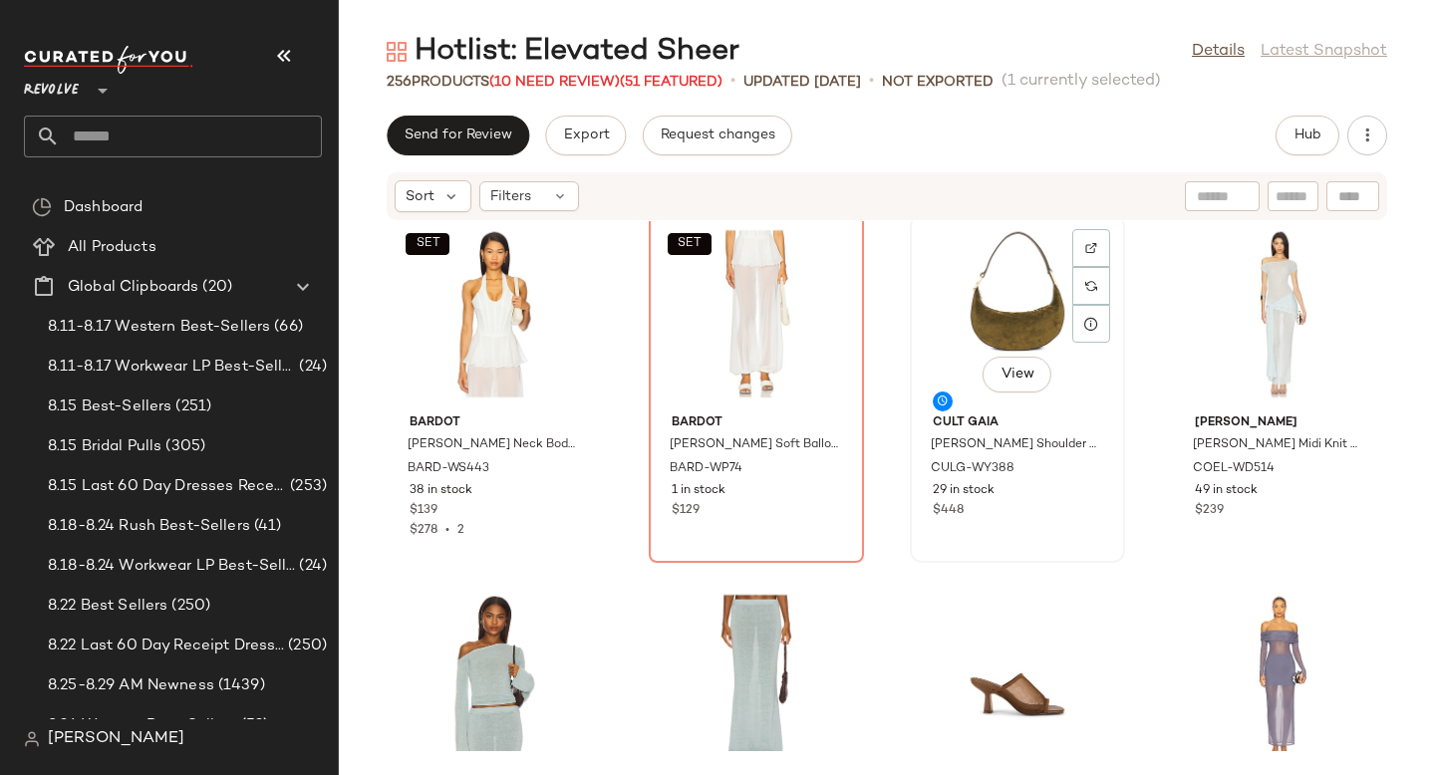
scroll to position [13267, 0]
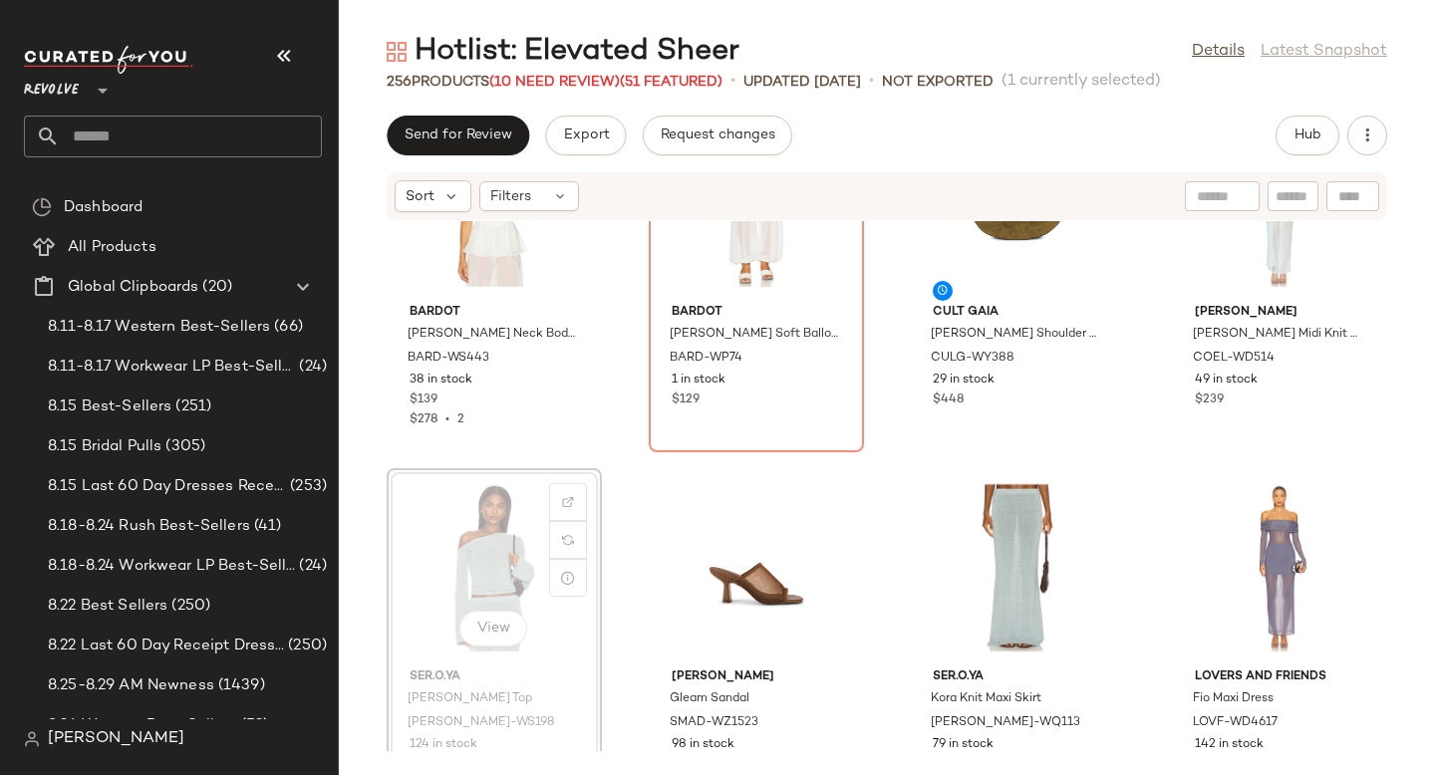
drag, startPoint x: 453, startPoint y: 565, endPoint x: 464, endPoint y: 565, distance: 11.0
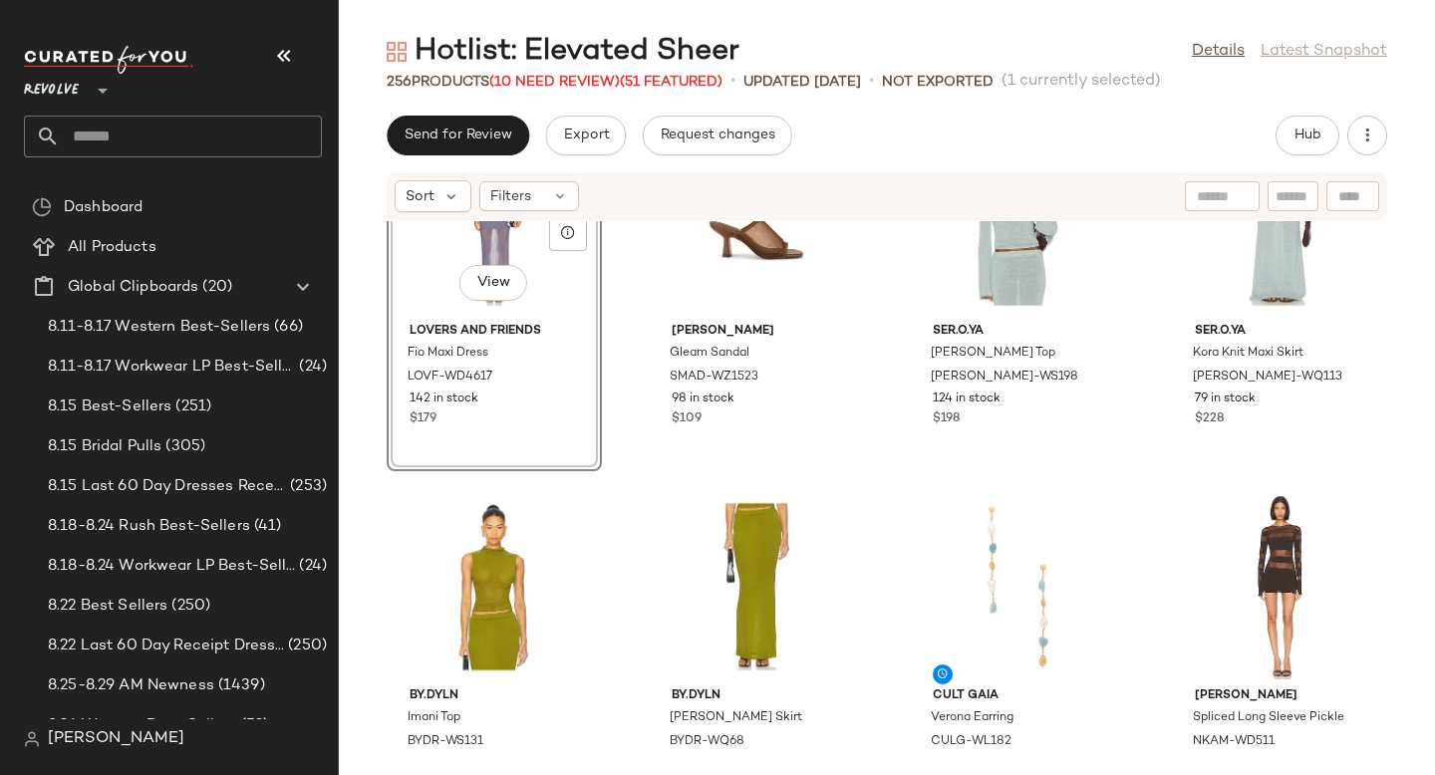
scroll to position [13712, 0]
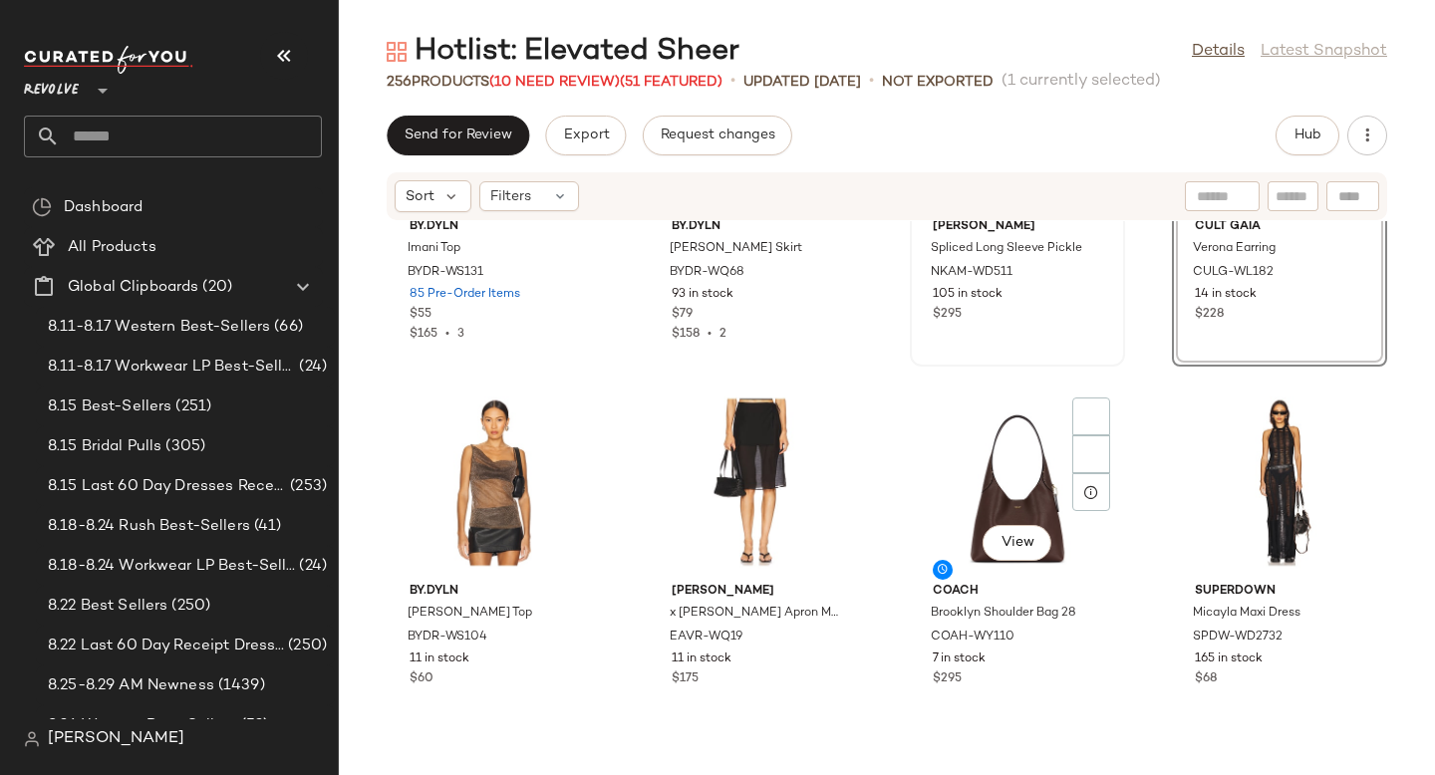
scroll to position [14094, 0]
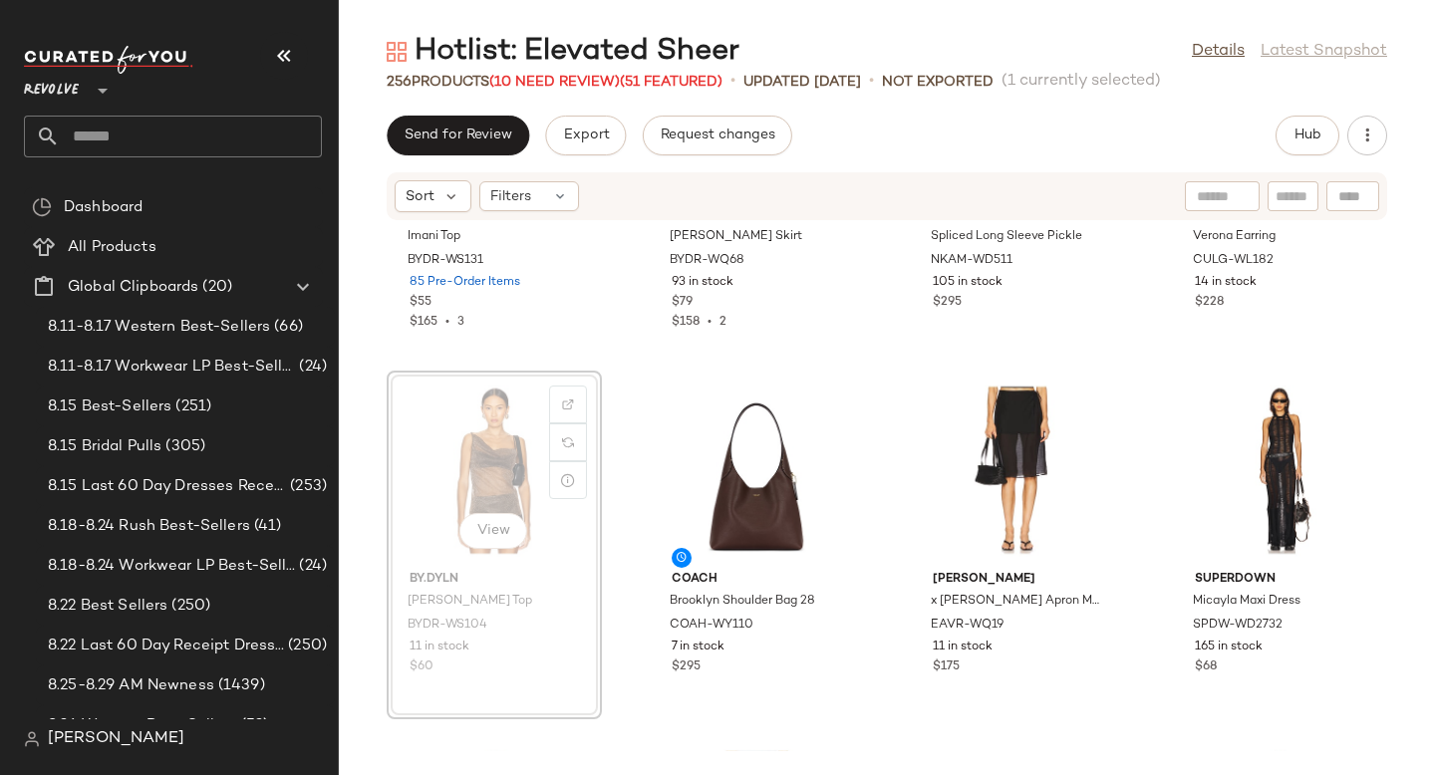
drag, startPoint x: 480, startPoint y: 490, endPoint x: 509, endPoint y: 489, distance: 28.9
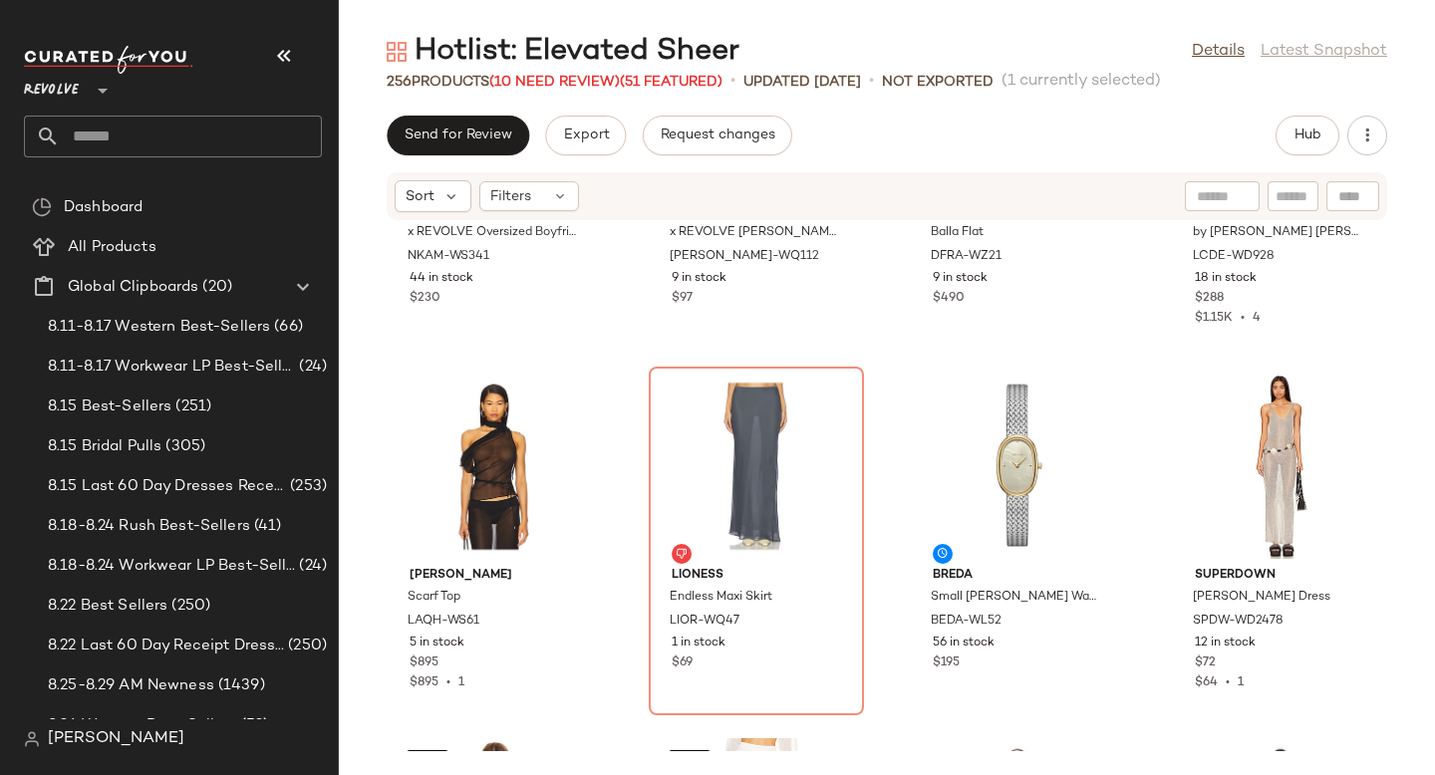
scroll to position [14864, 0]
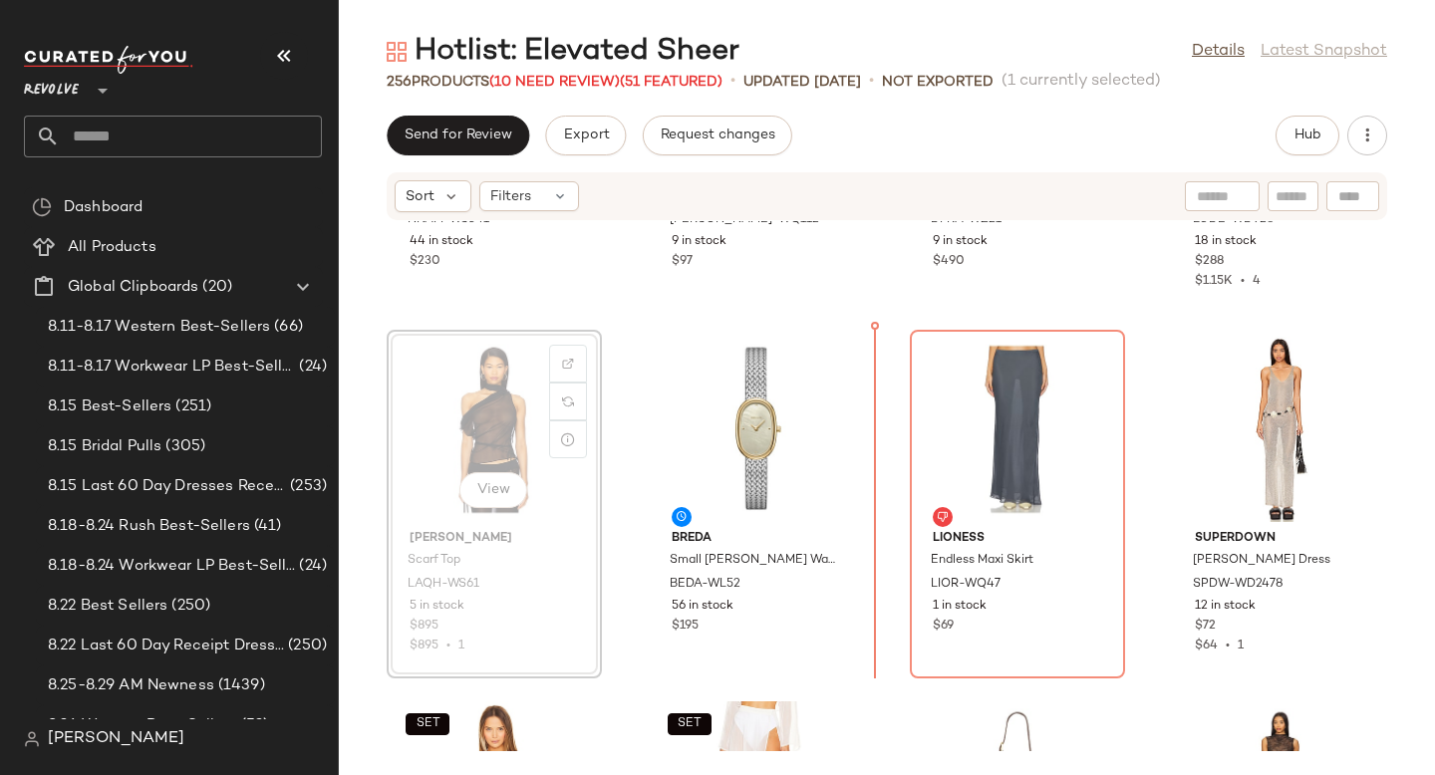
drag, startPoint x: 487, startPoint y: 426, endPoint x: 522, endPoint y: 425, distance: 34.9
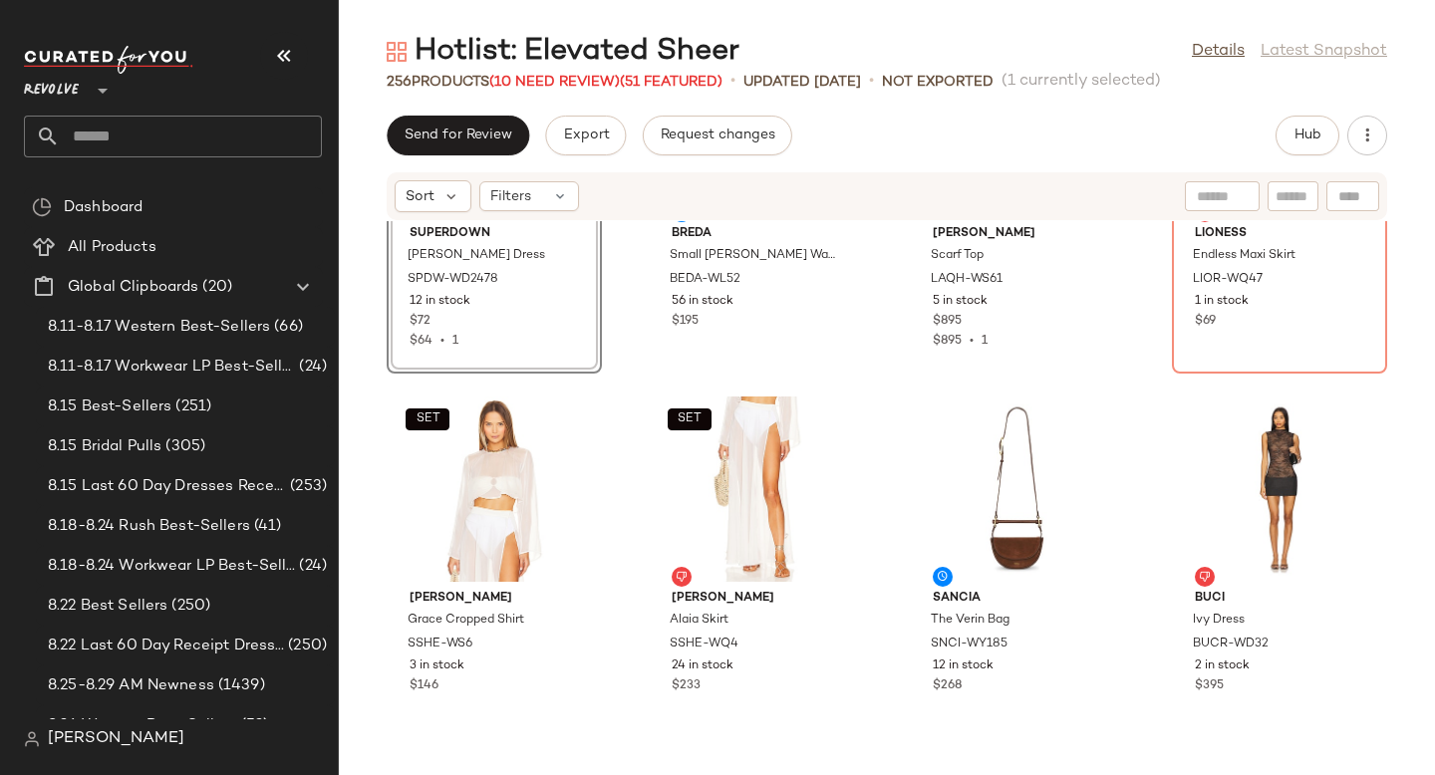
scroll to position [15263, 0]
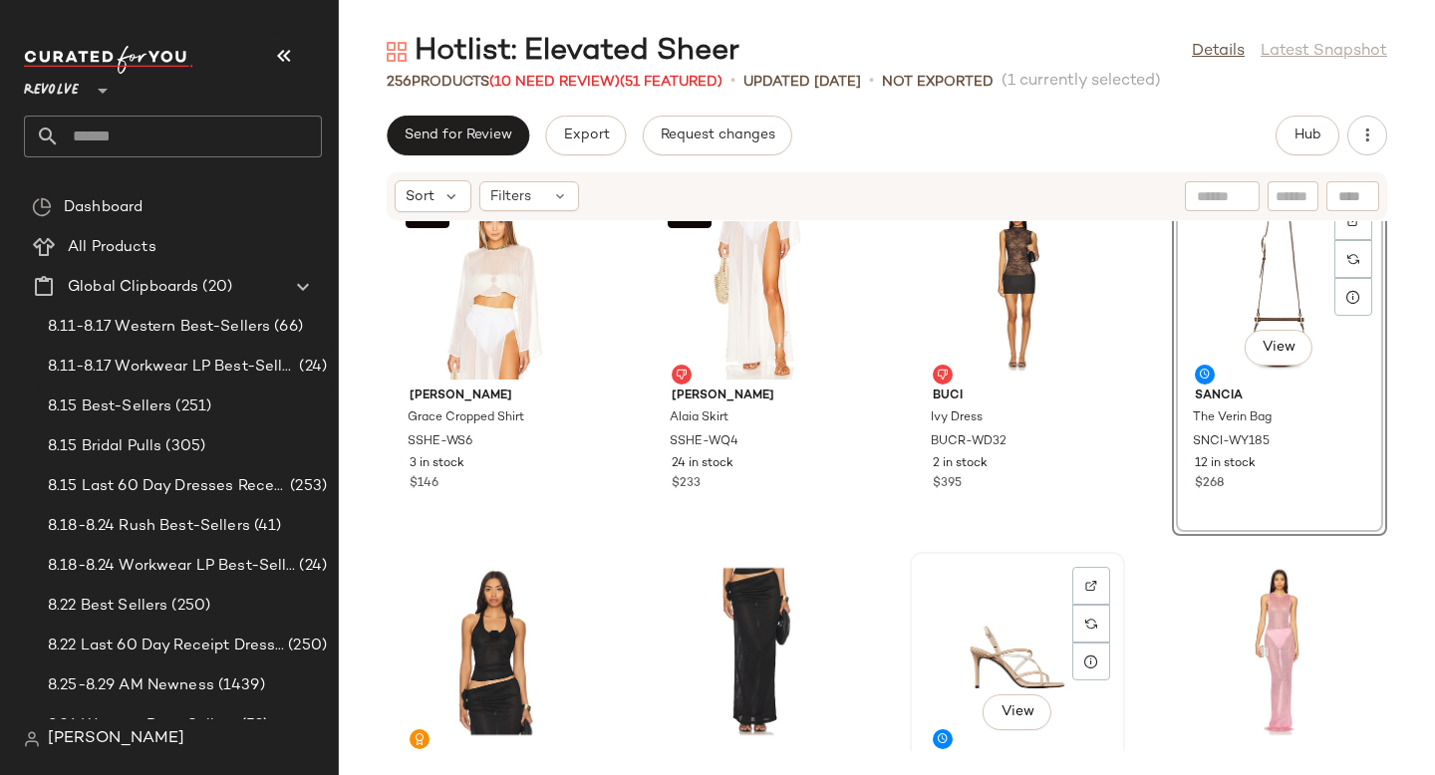
scroll to position [15526, 0]
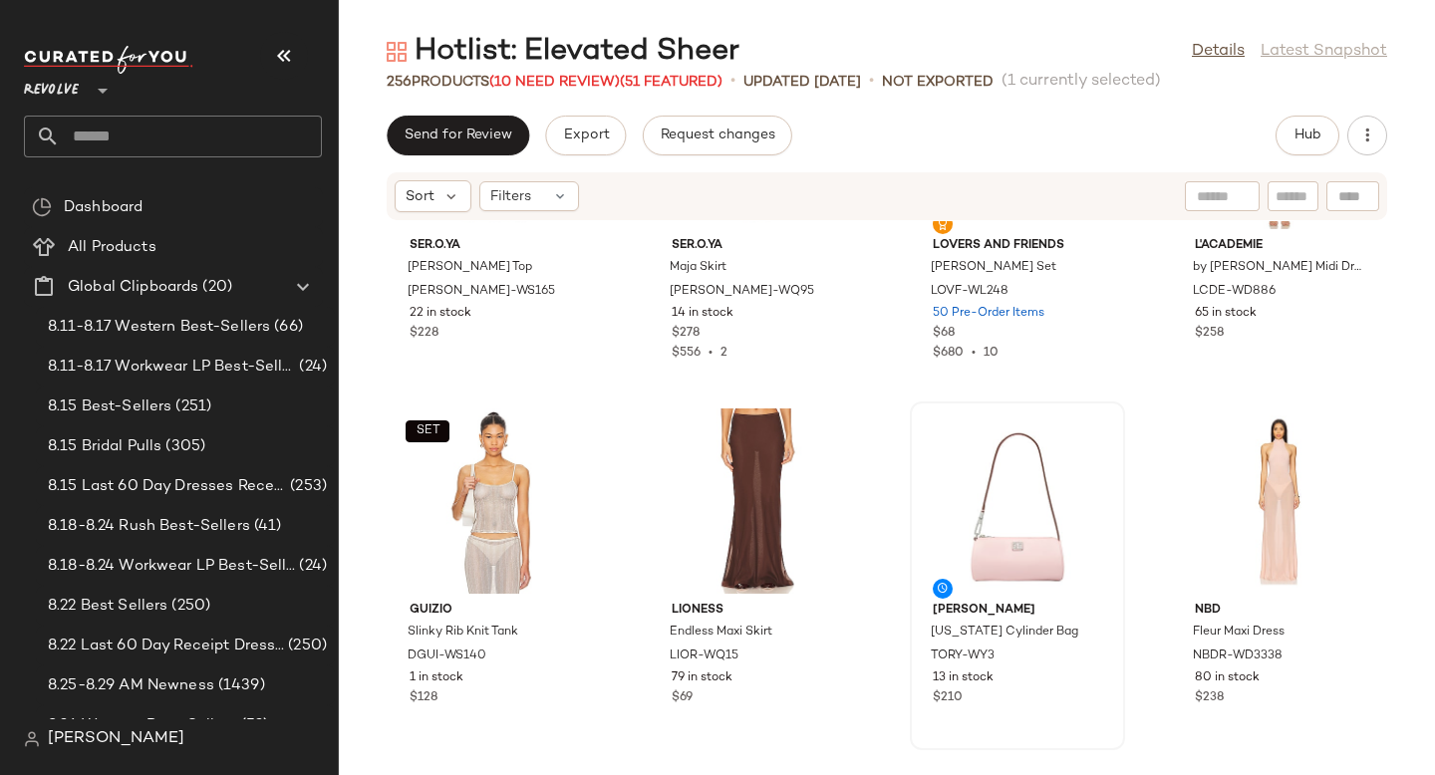
scroll to position [16317, 0]
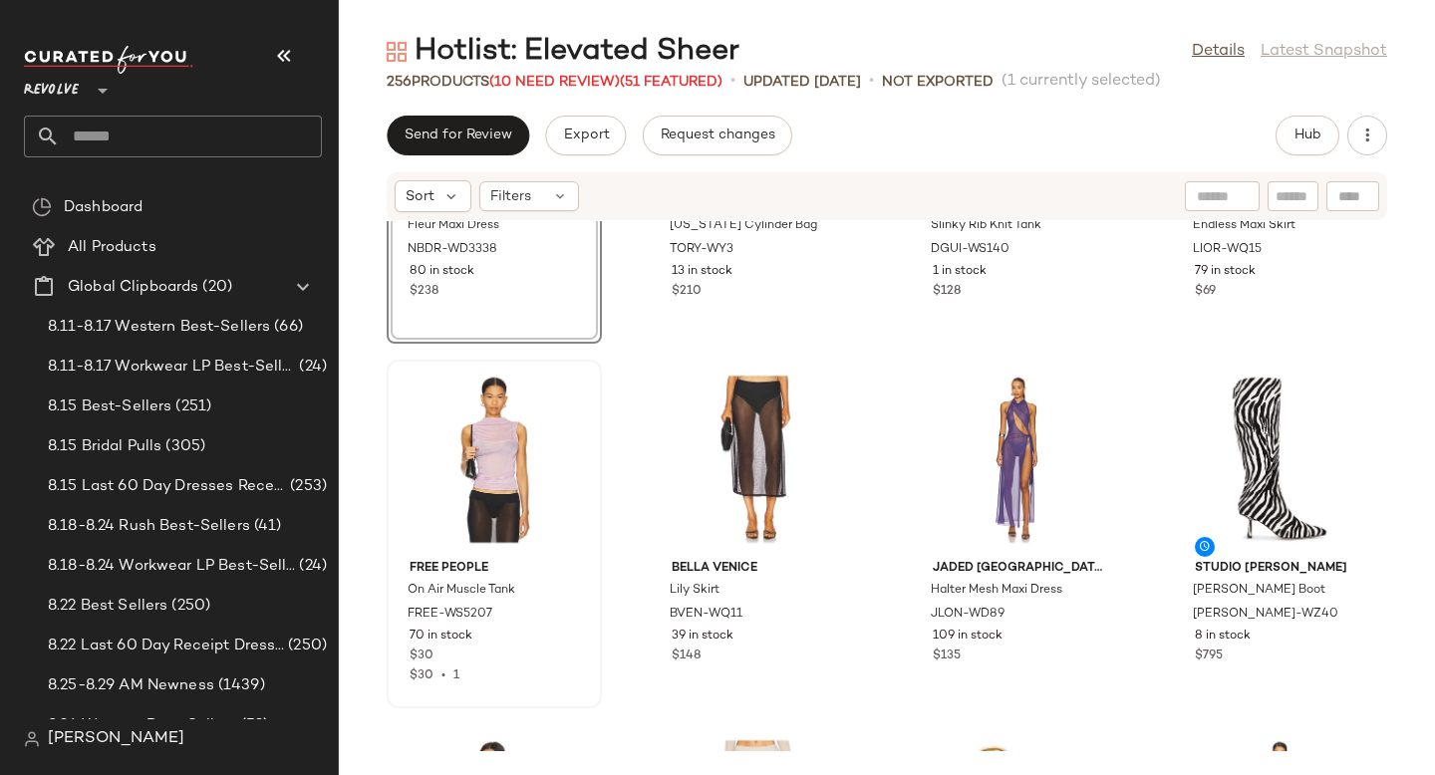
scroll to position [16689, 0]
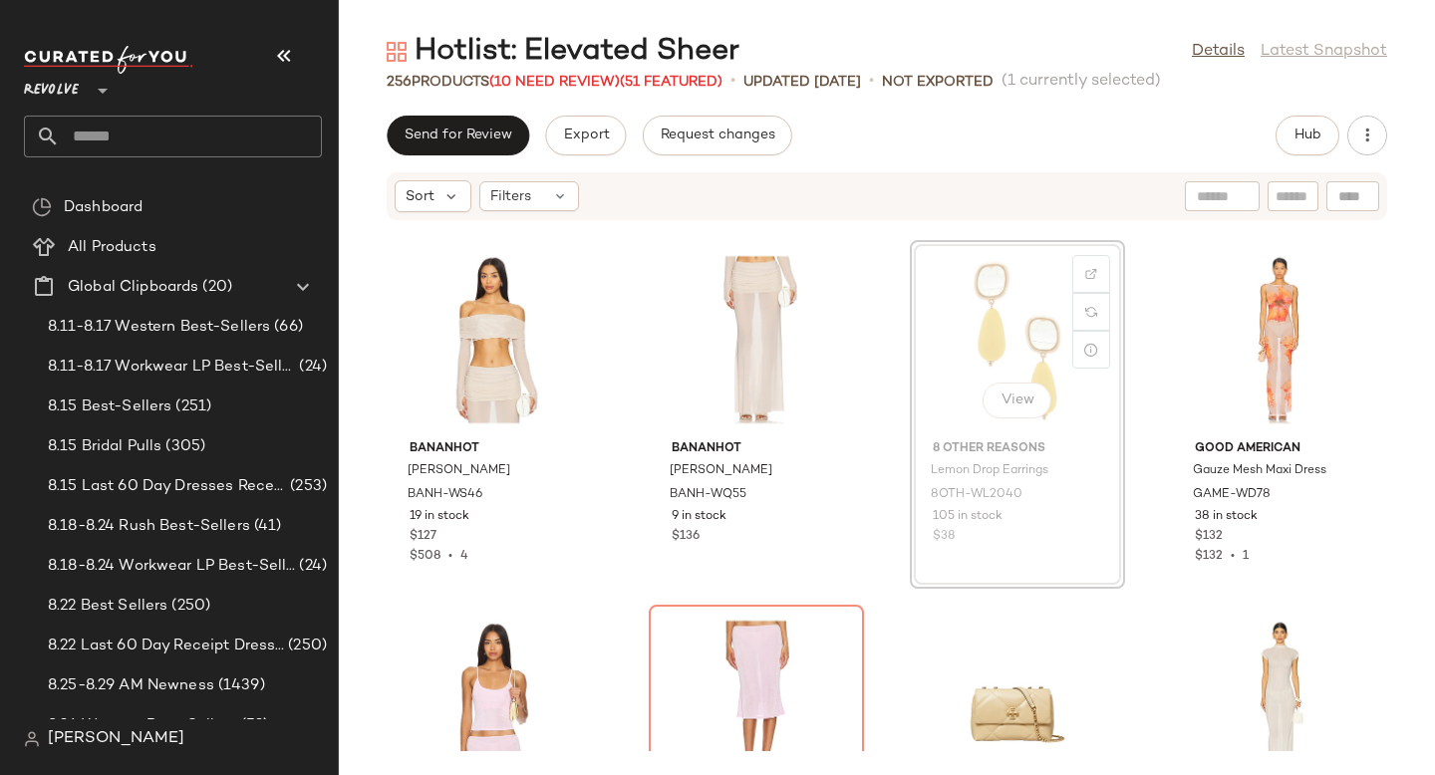
scroll to position [17135, 0]
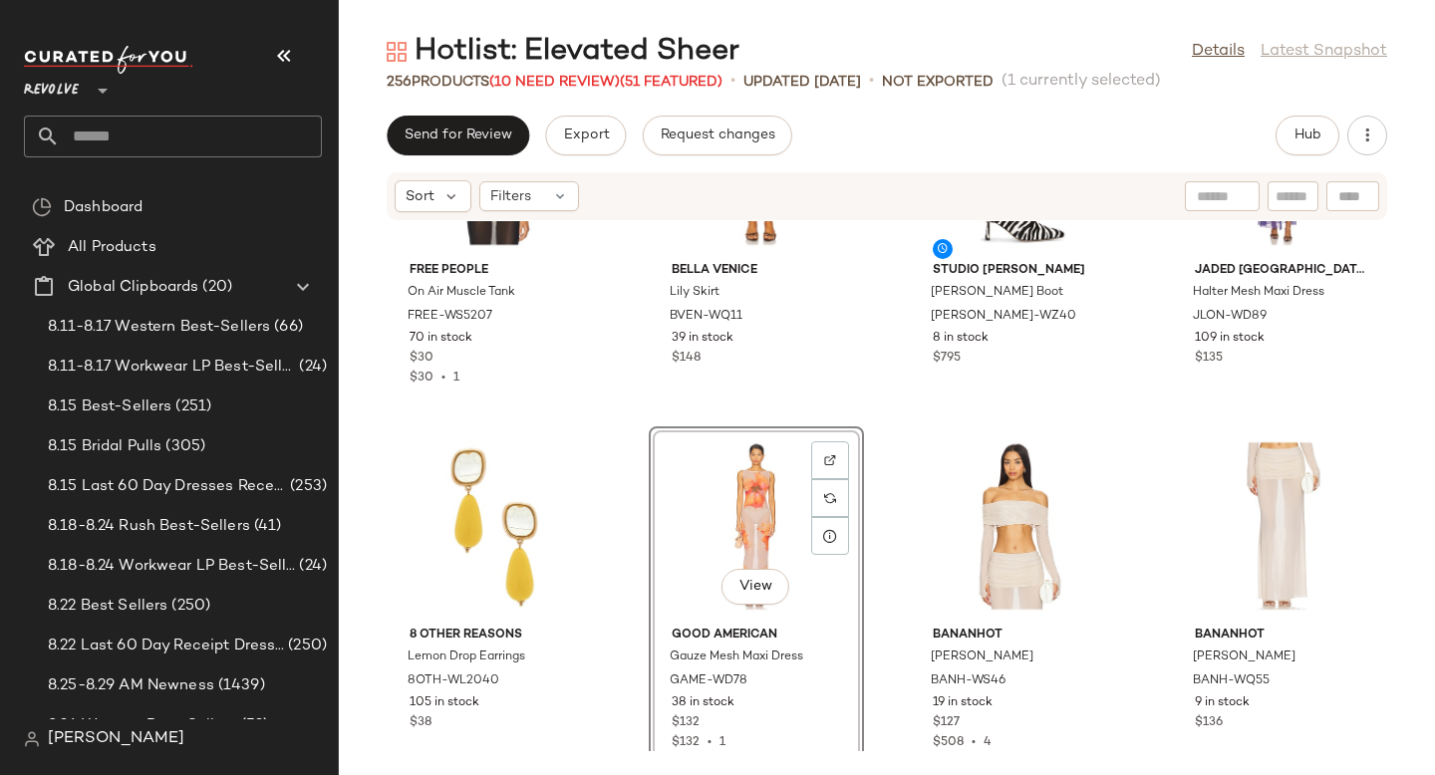
scroll to position [16936, 0]
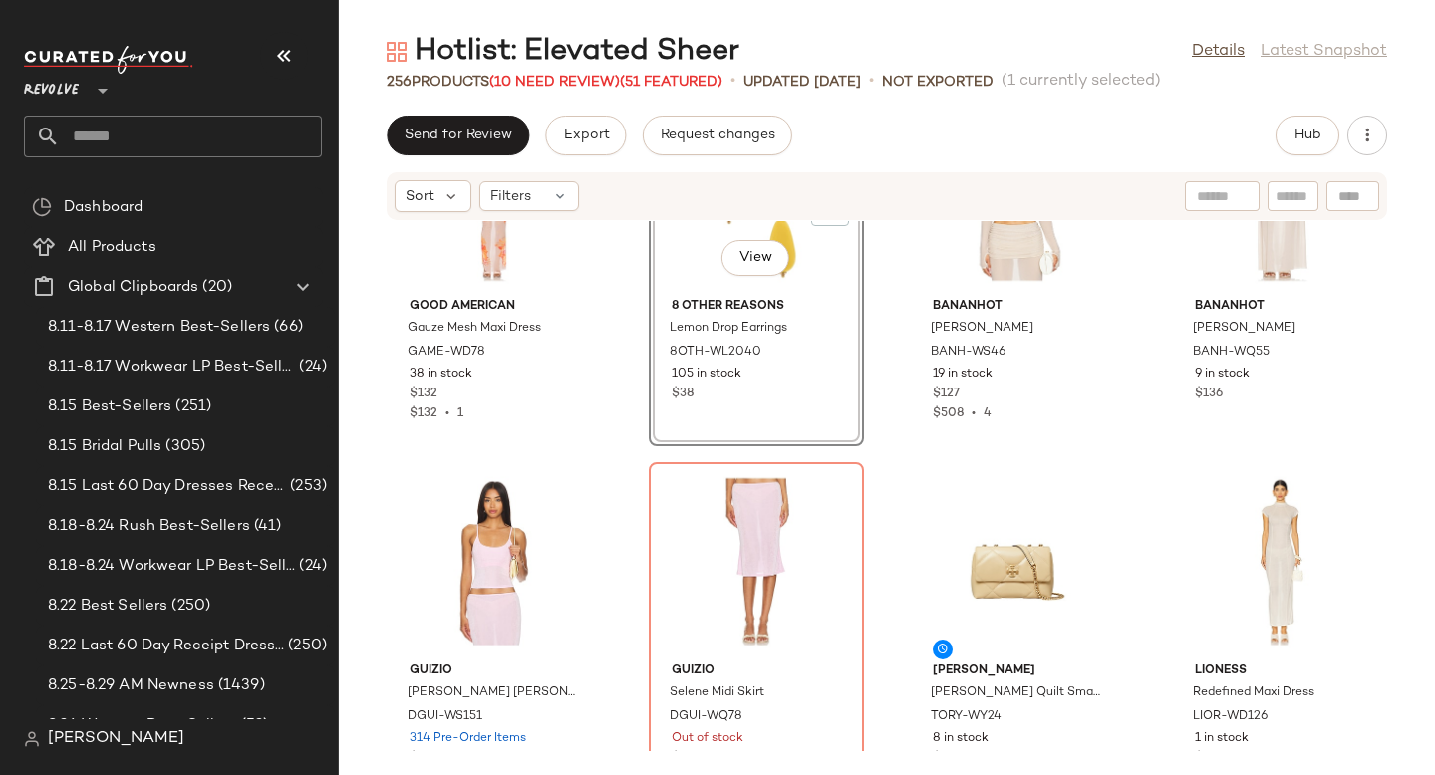
scroll to position [17343, 0]
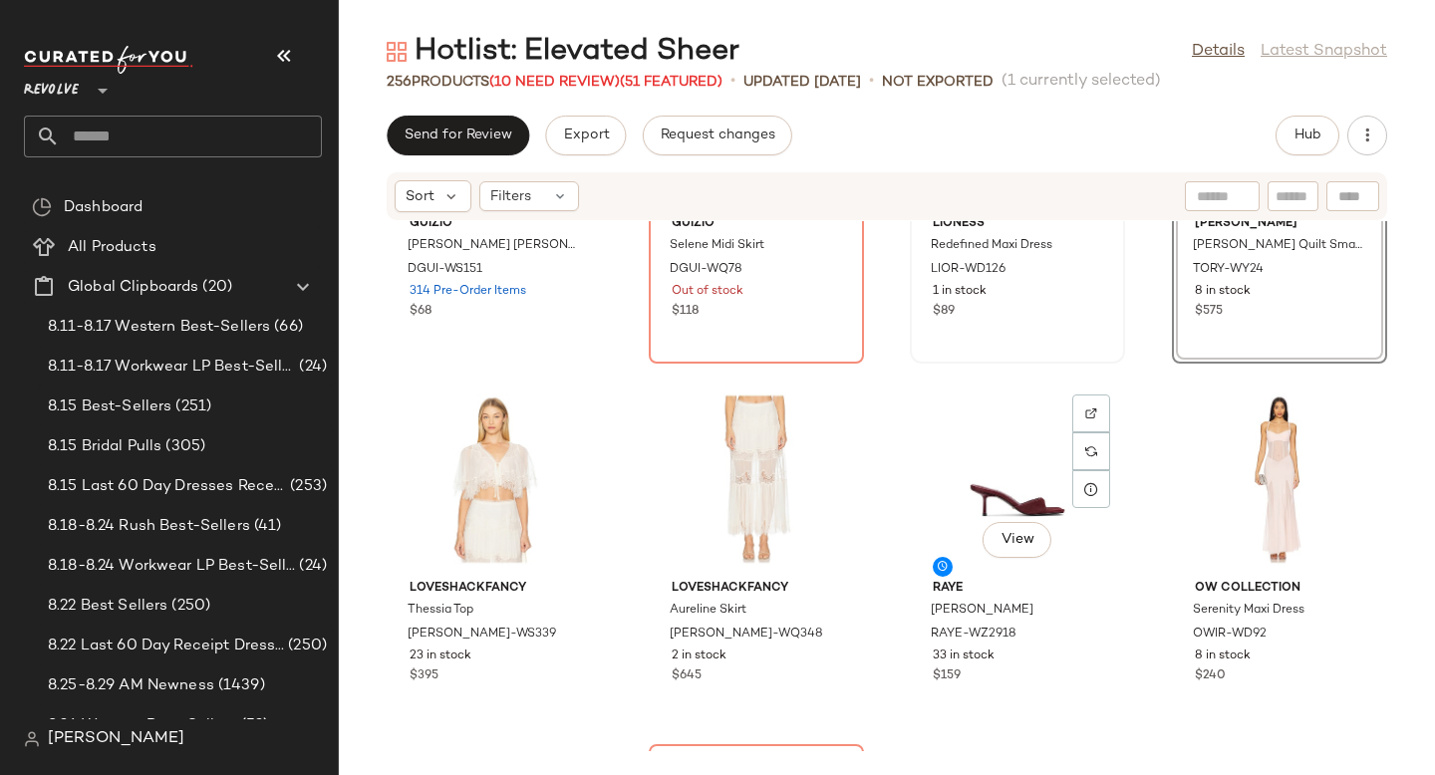
scroll to position [17792, 0]
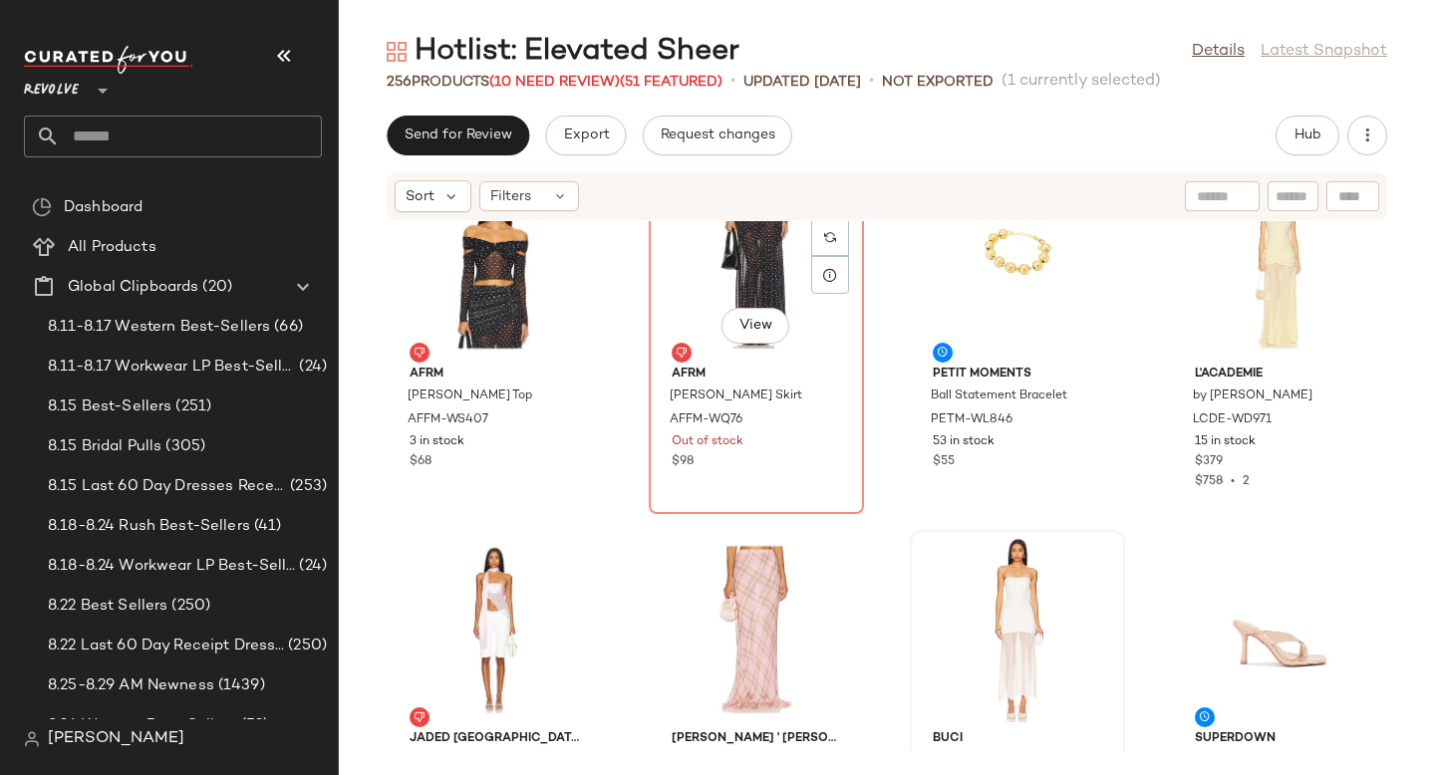
scroll to position [18383, 0]
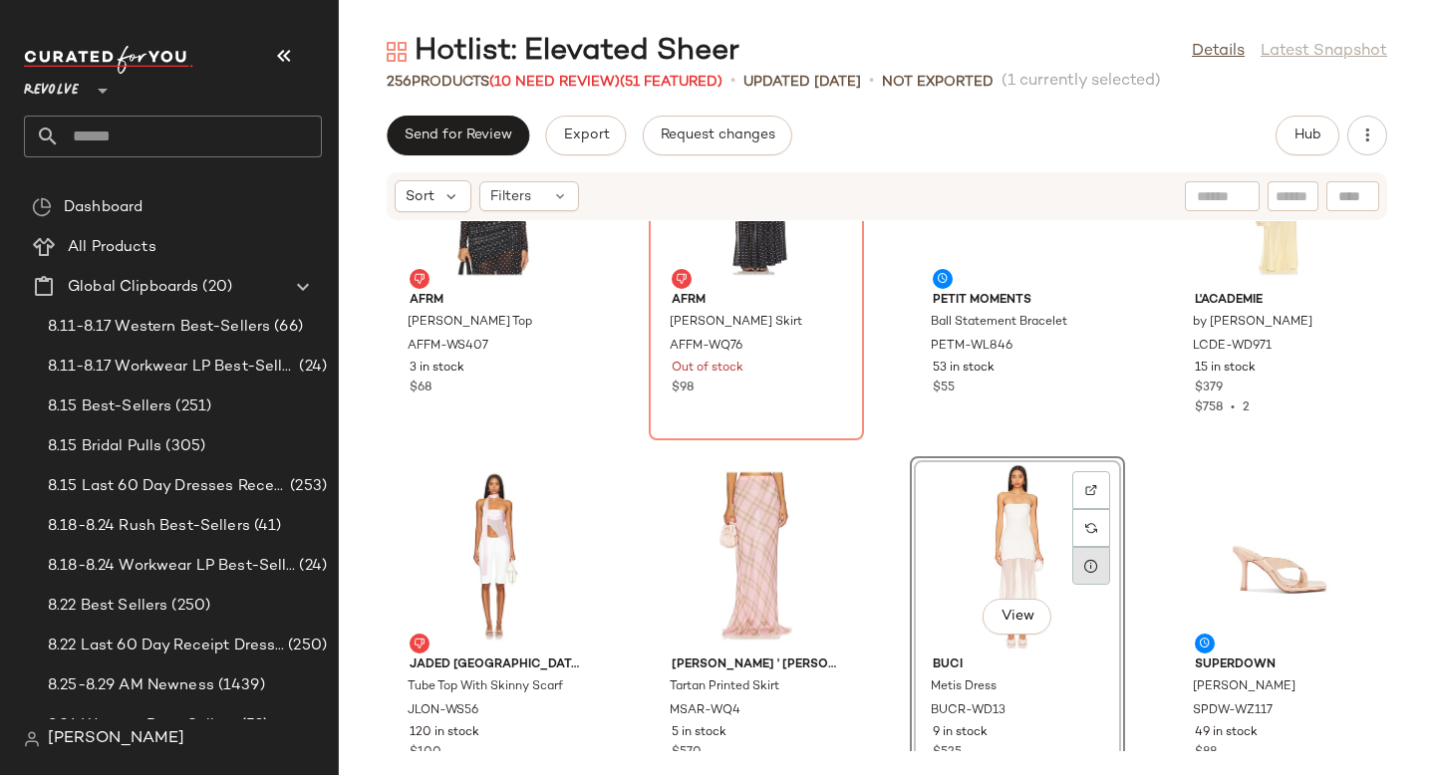
scroll to position [18433, 0]
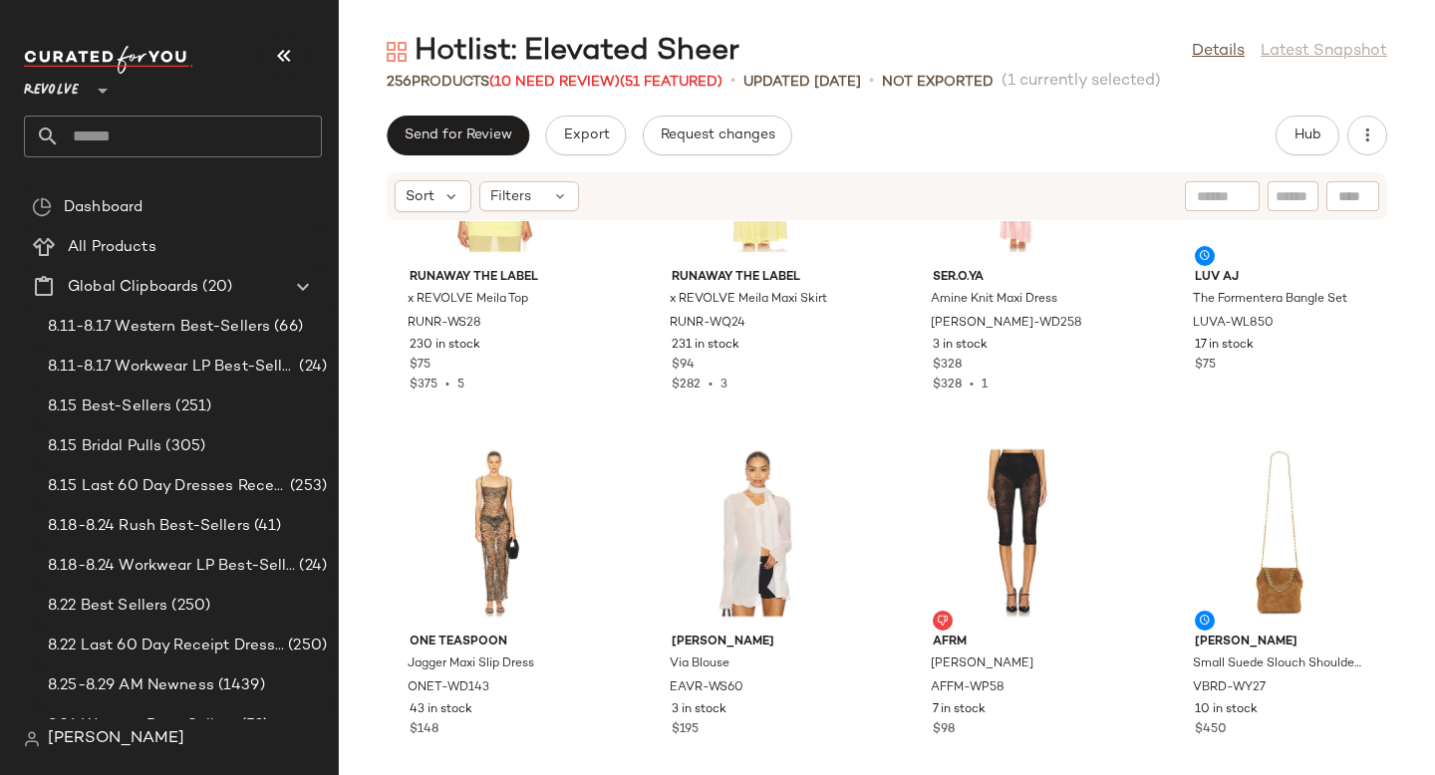
scroll to position [19190, 0]
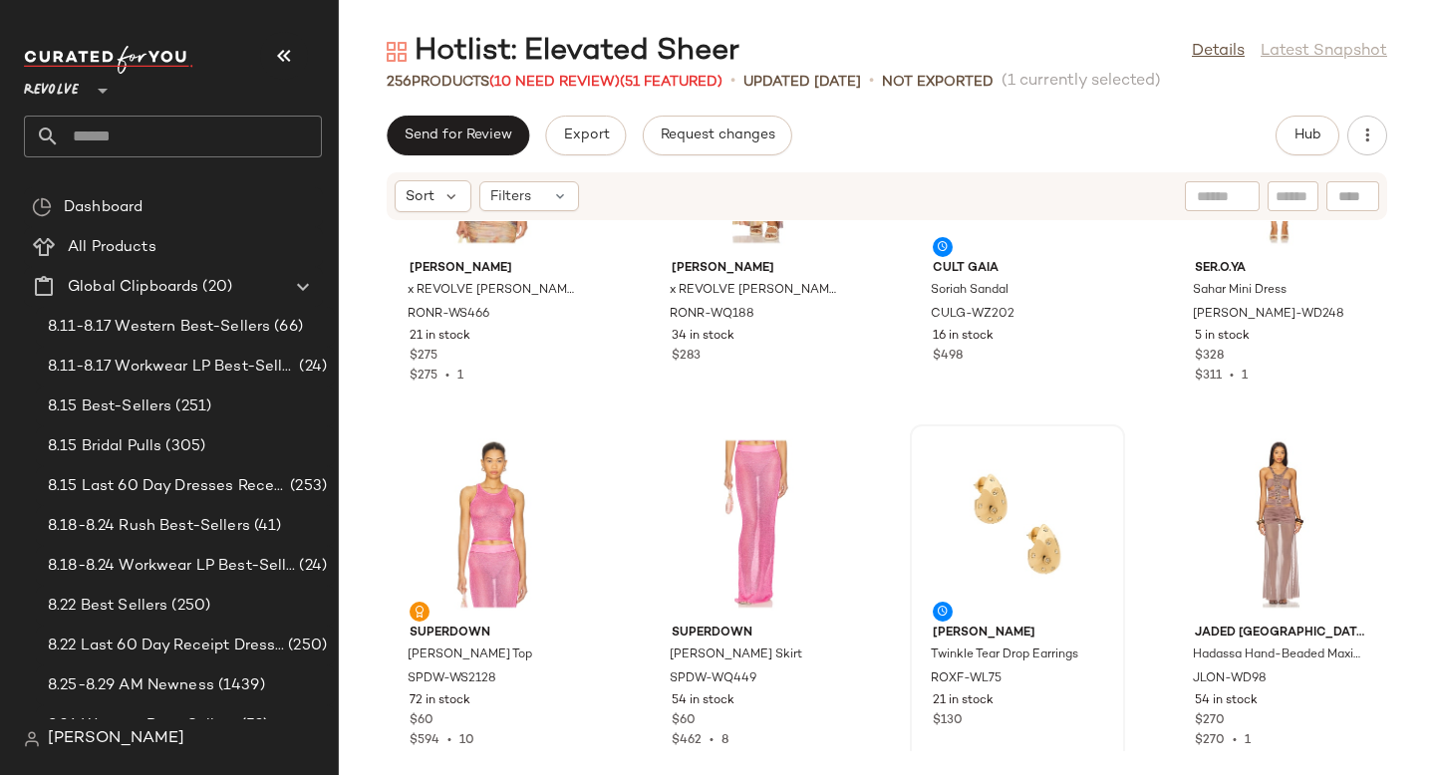
scroll to position [19911, 0]
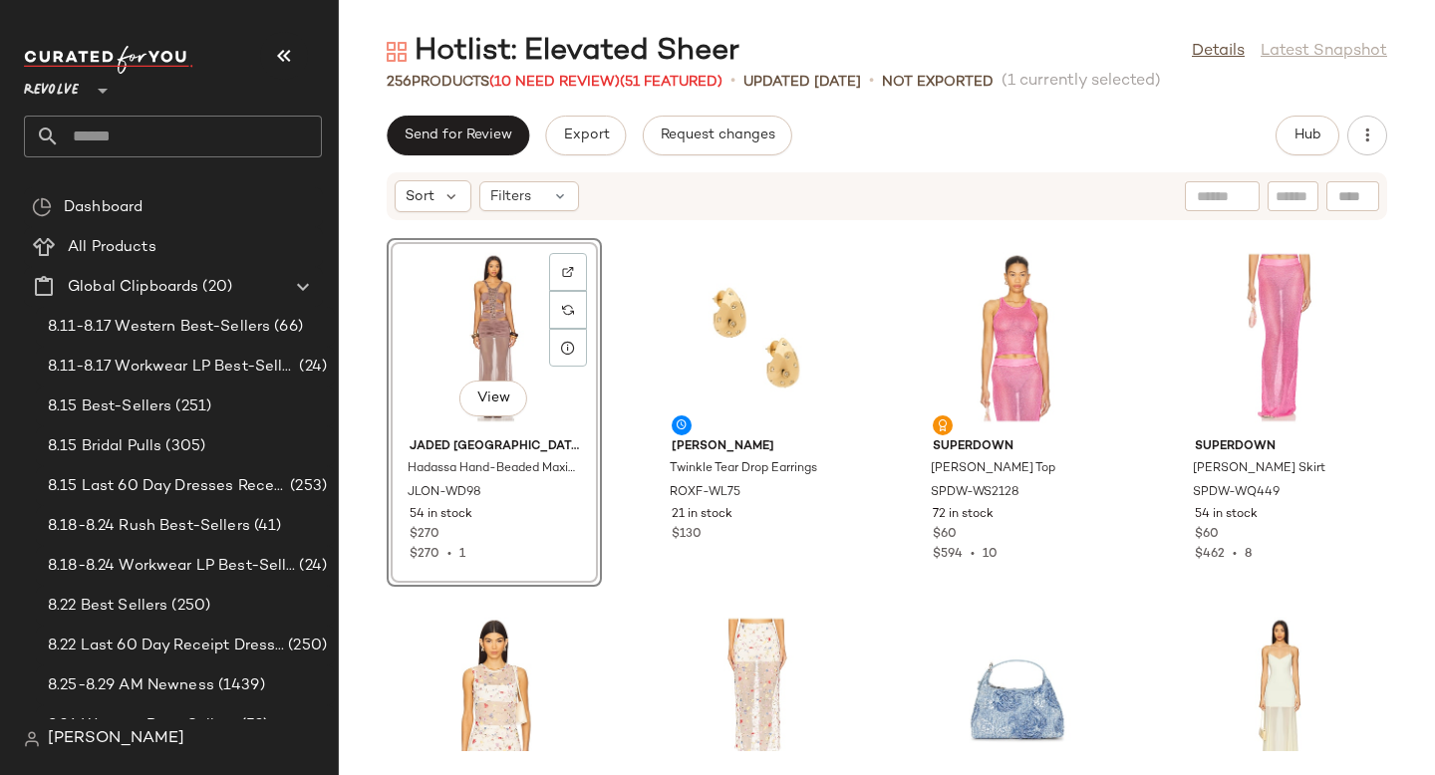
scroll to position [20181, 0]
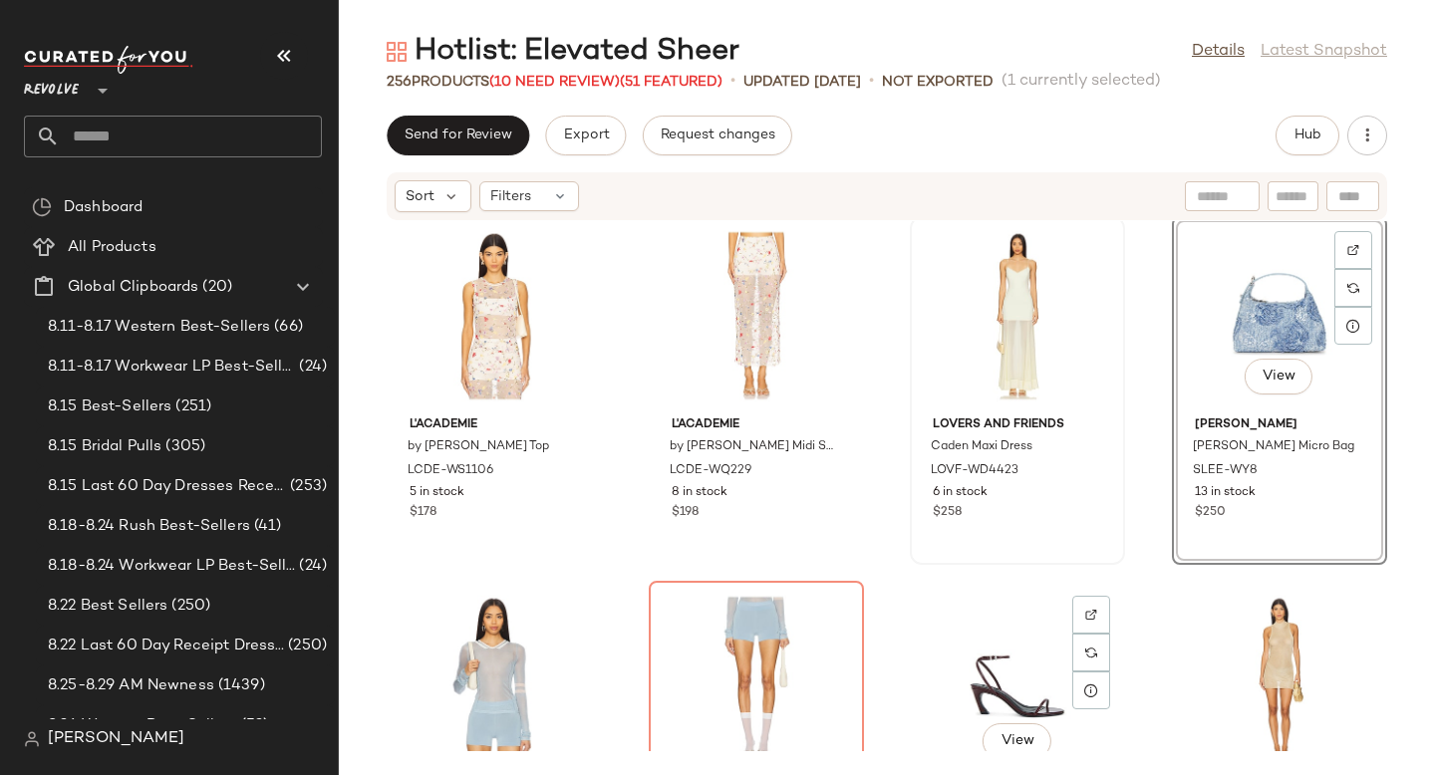
scroll to position [20544, 0]
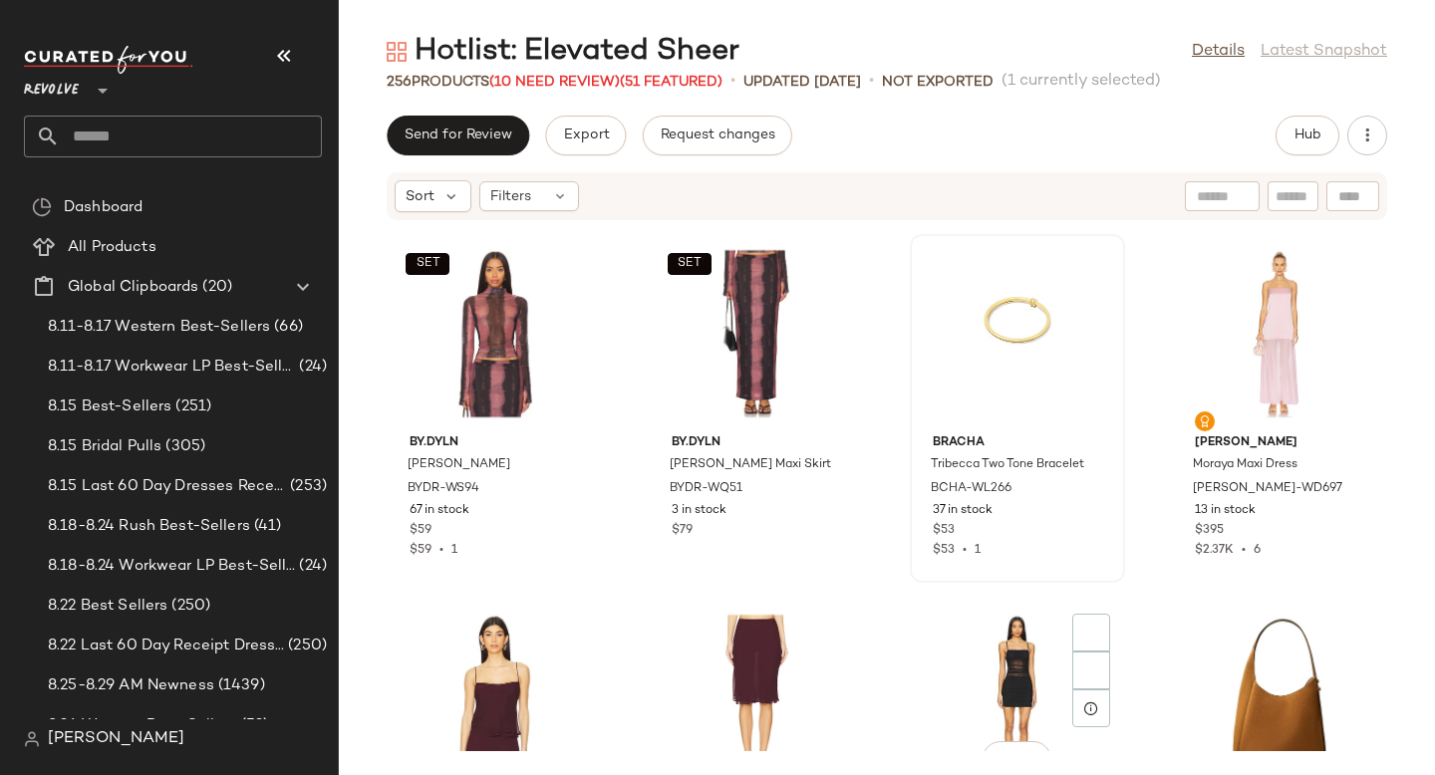
scroll to position [21319, 0]
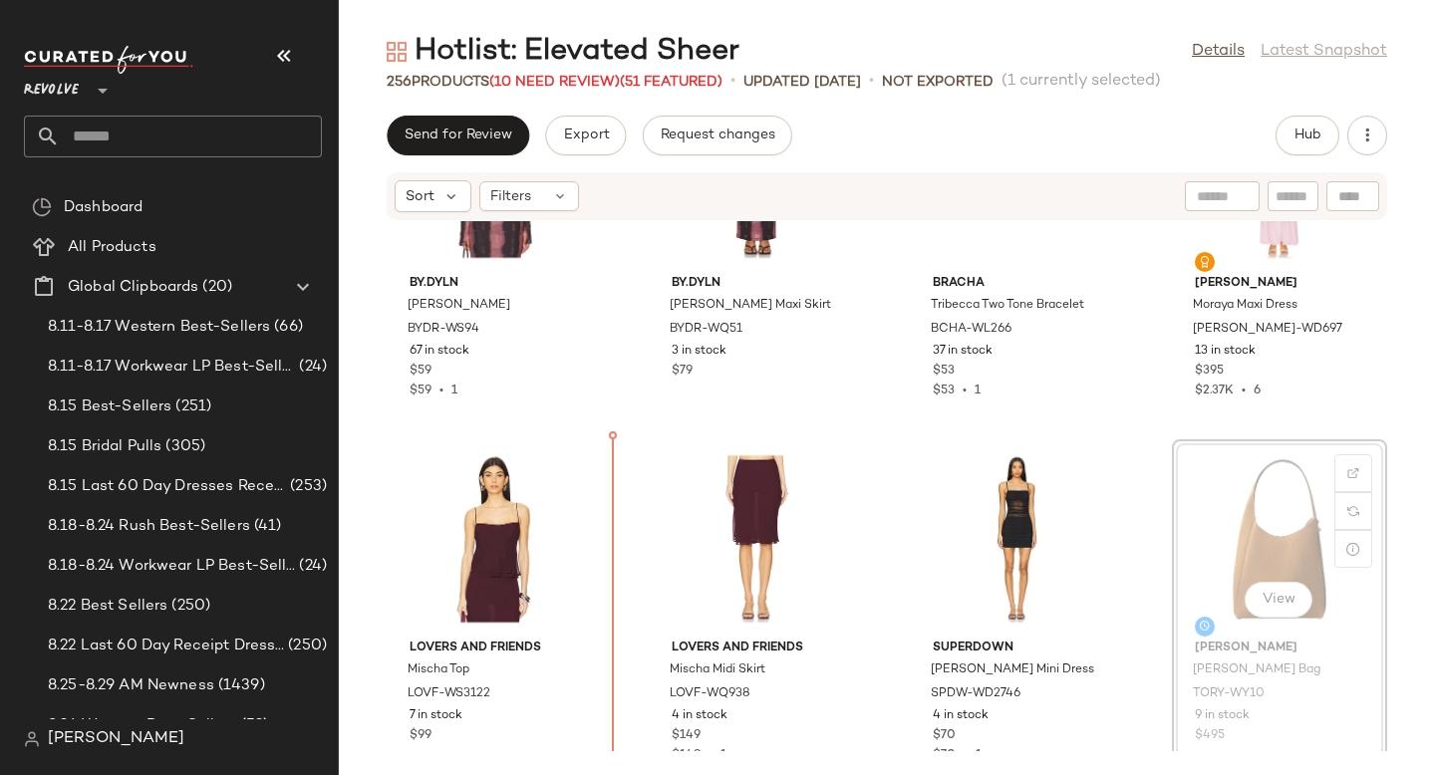
drag, startPoint x: 1194, startPoint y: 523, endPoint x: 1168, endPoint y: 523, distance: 25.9
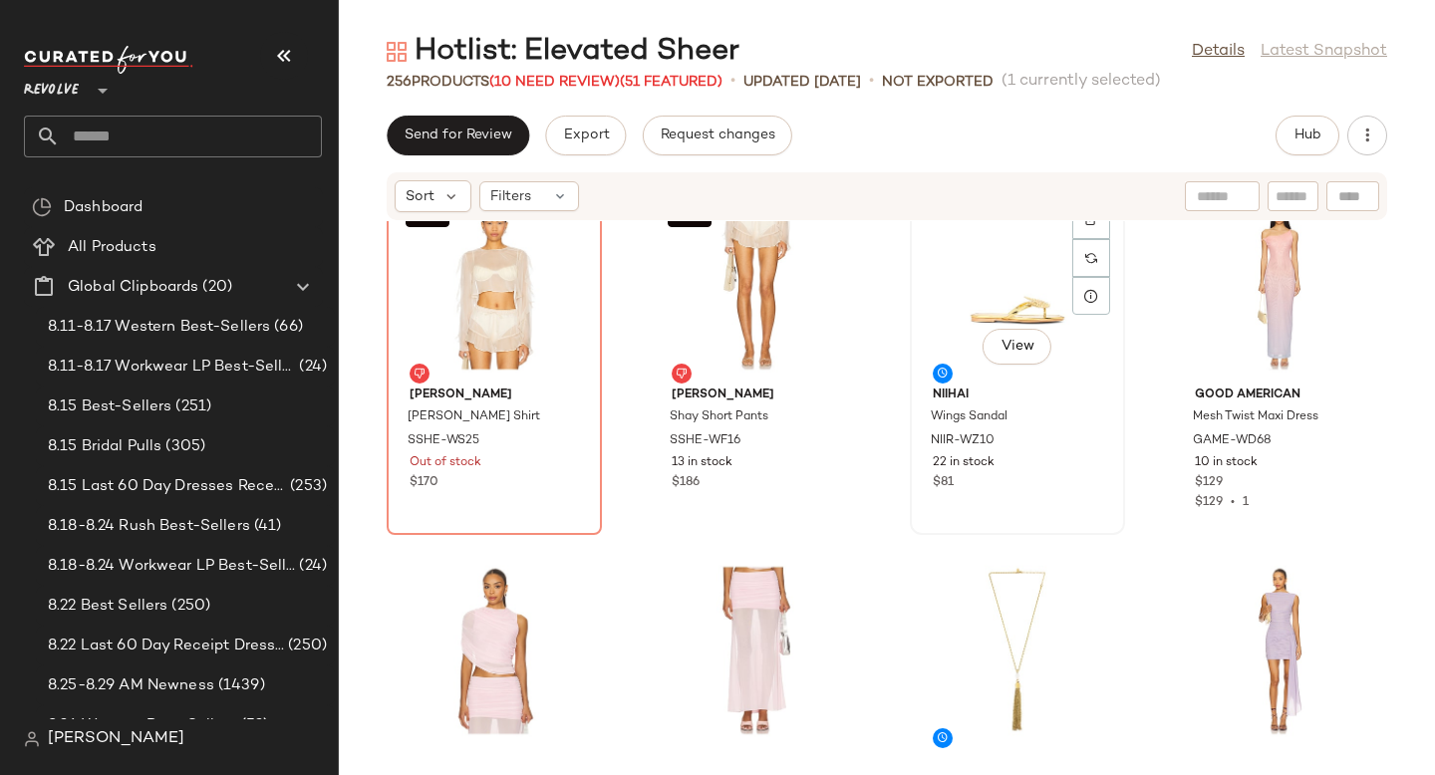
scroll to position [22043, 0]
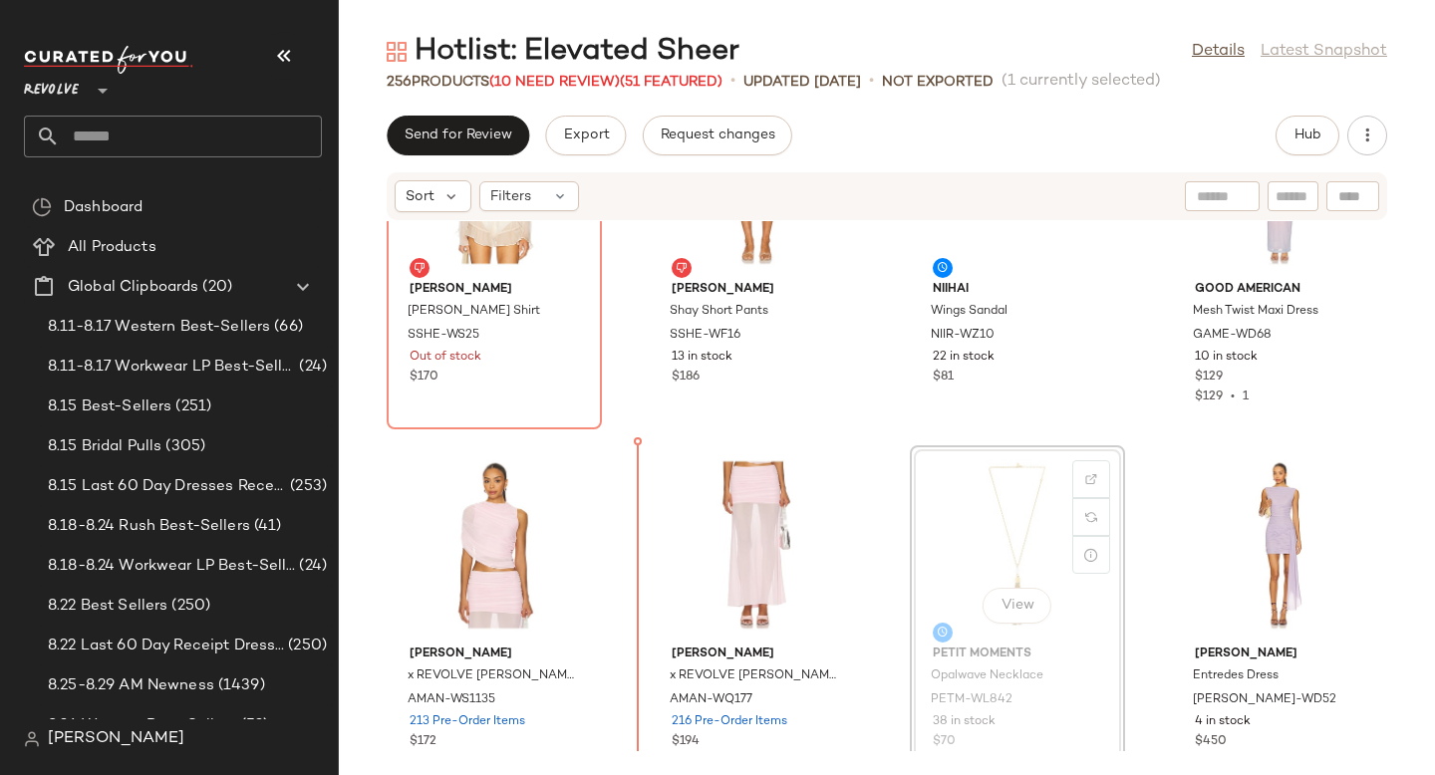
drag, startPoint x: 1008, startPoint y: 543, endPoint x: 990, endPoint y: 543, distance: 17.9
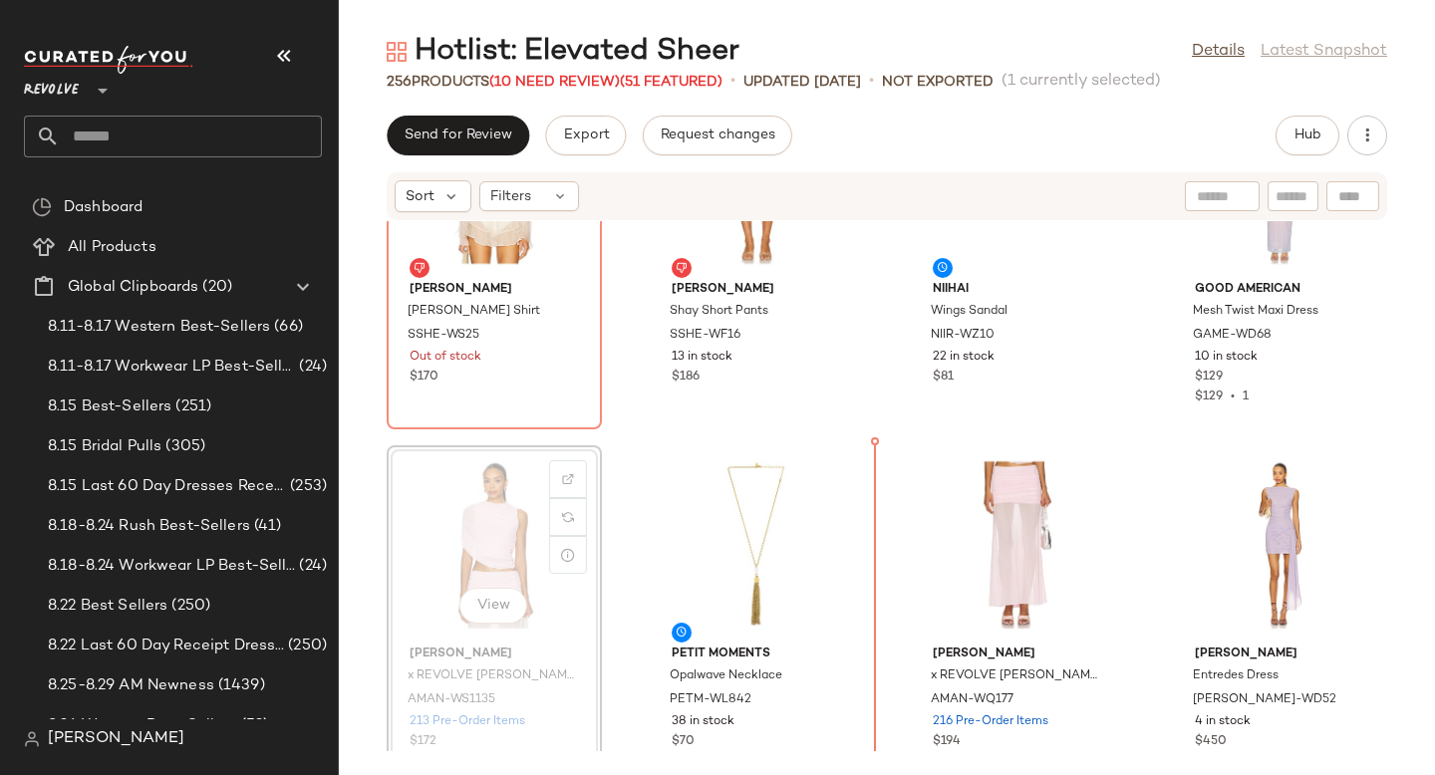
drag, startPoint x: 474, startPoint y: 508, endPoint x: 527, endPoint y: 498, distance: 53.7
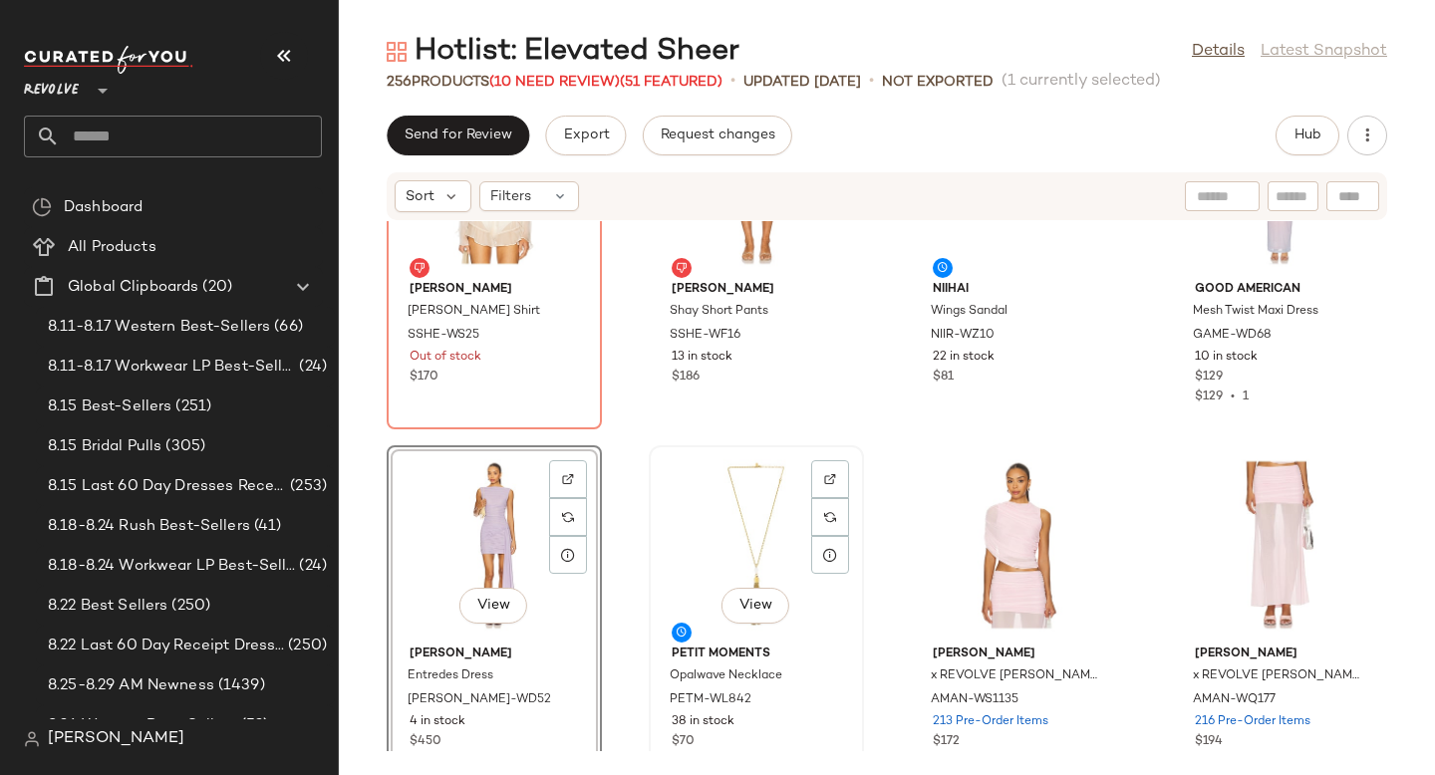
scroll to position [22525, 0]
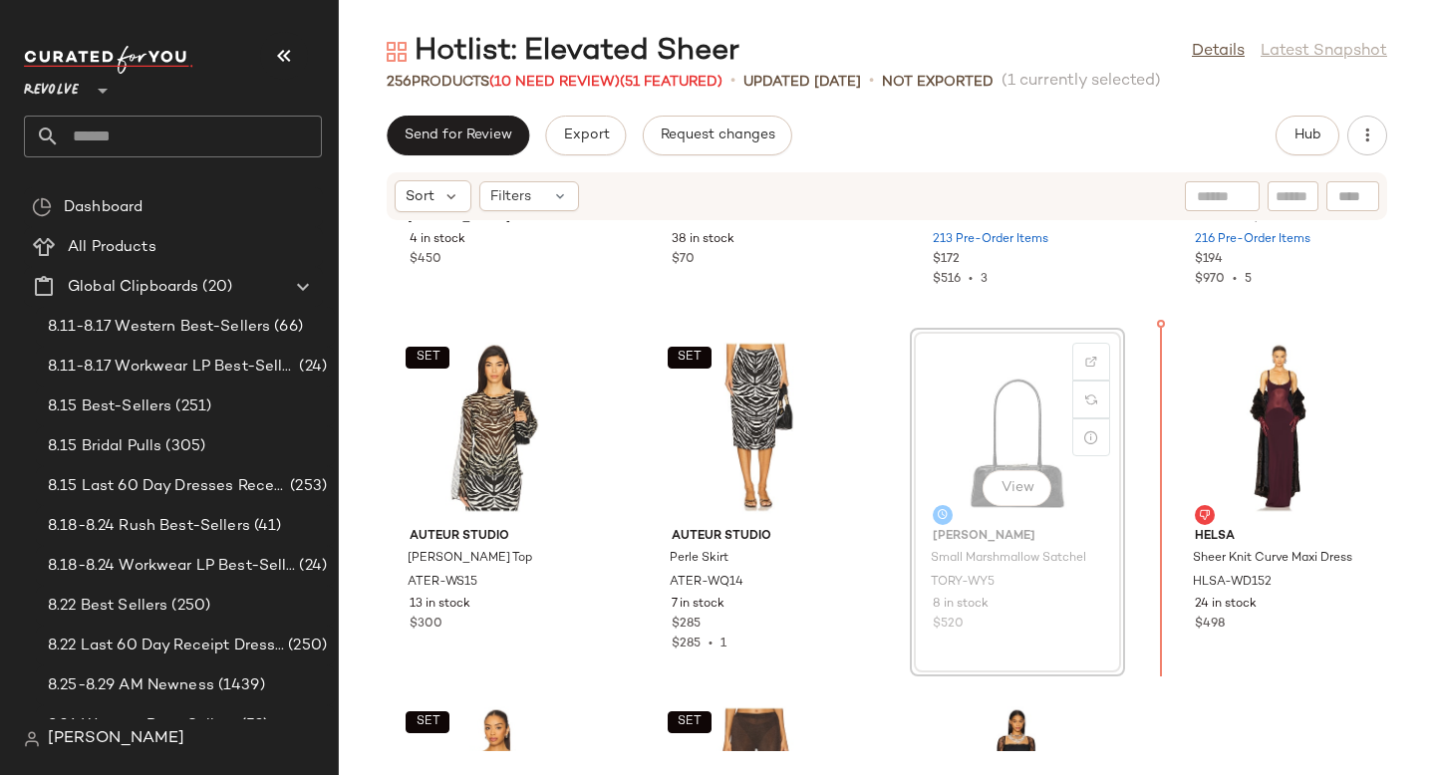
drag, startPoint x: 1005, startPoint y: 402, endPoint x: 1021, endPoint y: 402, distance: 15.9
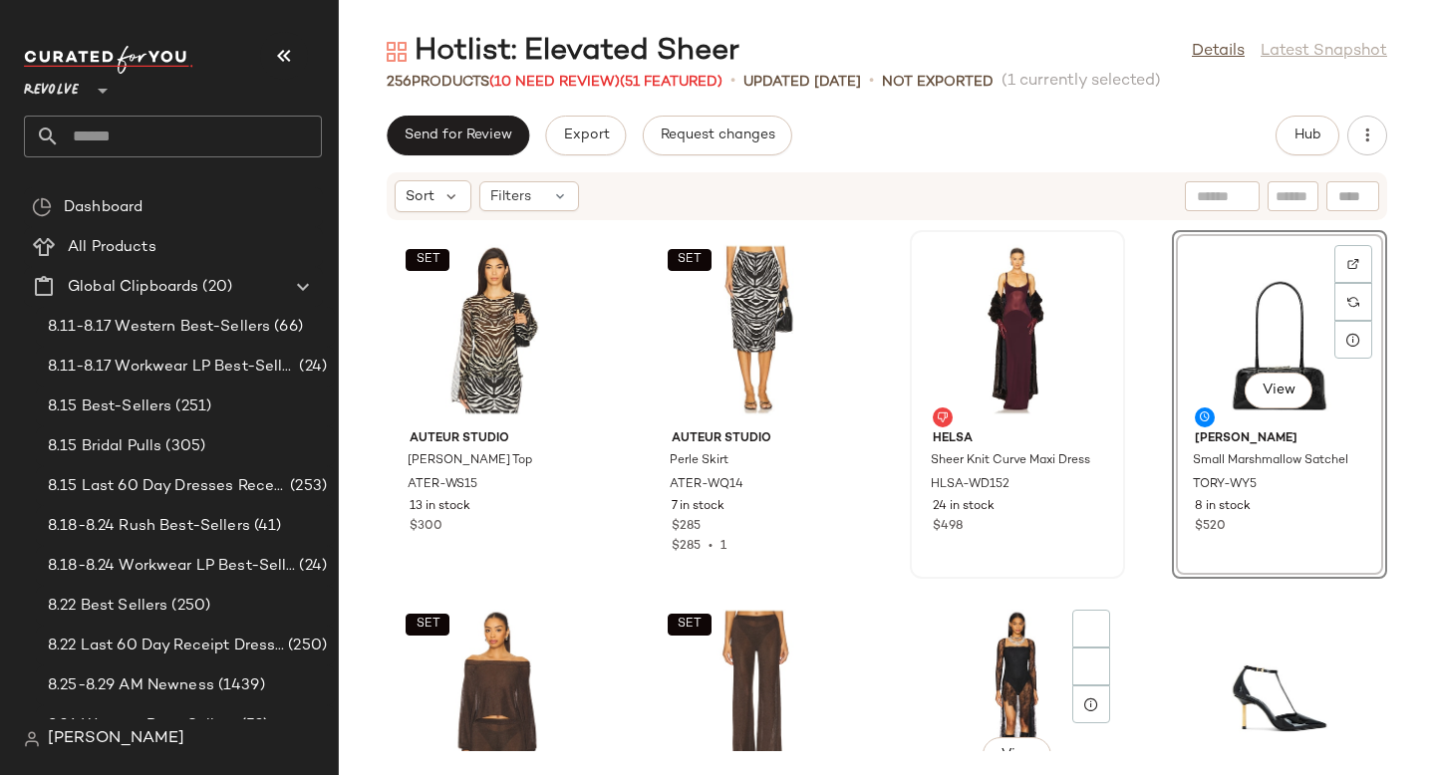
scroll to position [22806, 0]
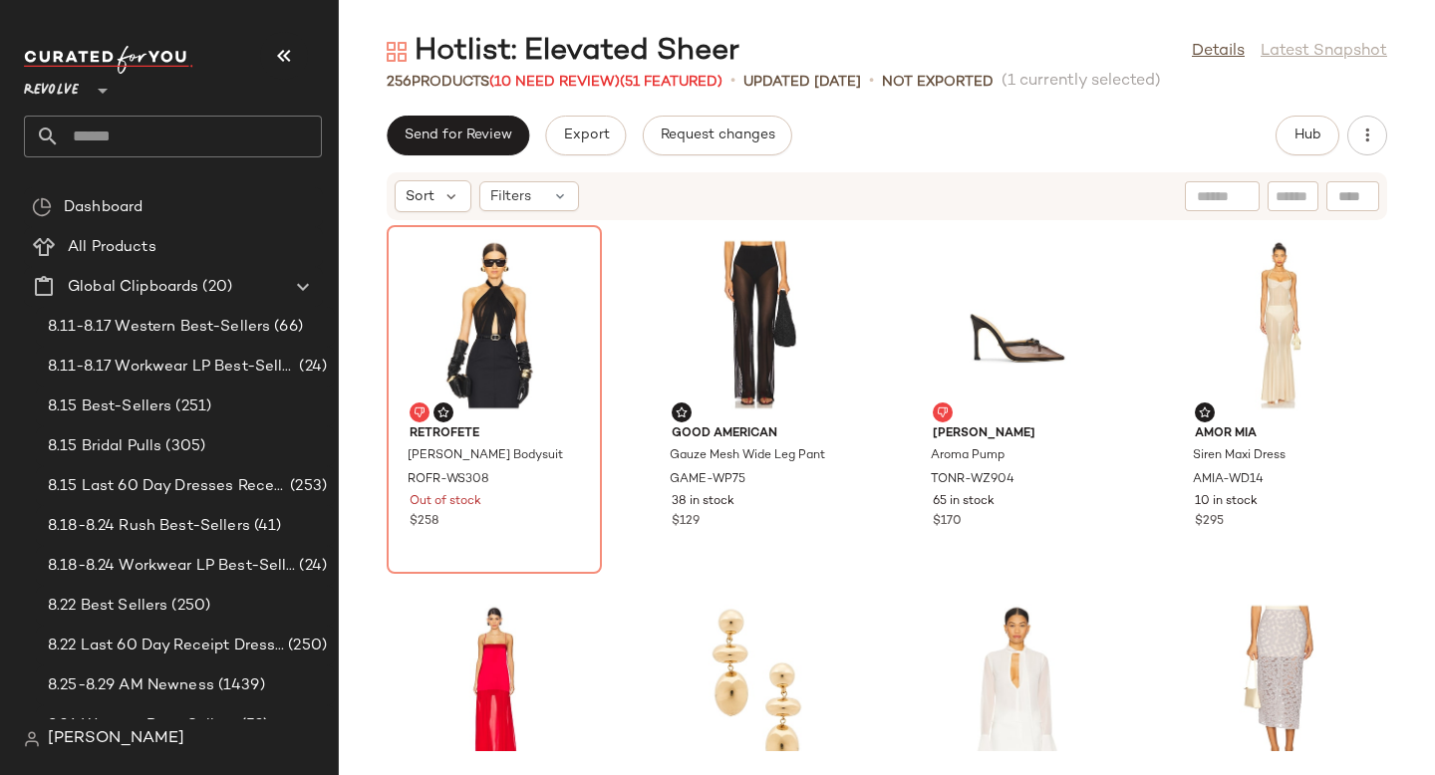
click at [149, 143] on input "text" at bounding box center [191, 137] width 262 height 42
type input "*"
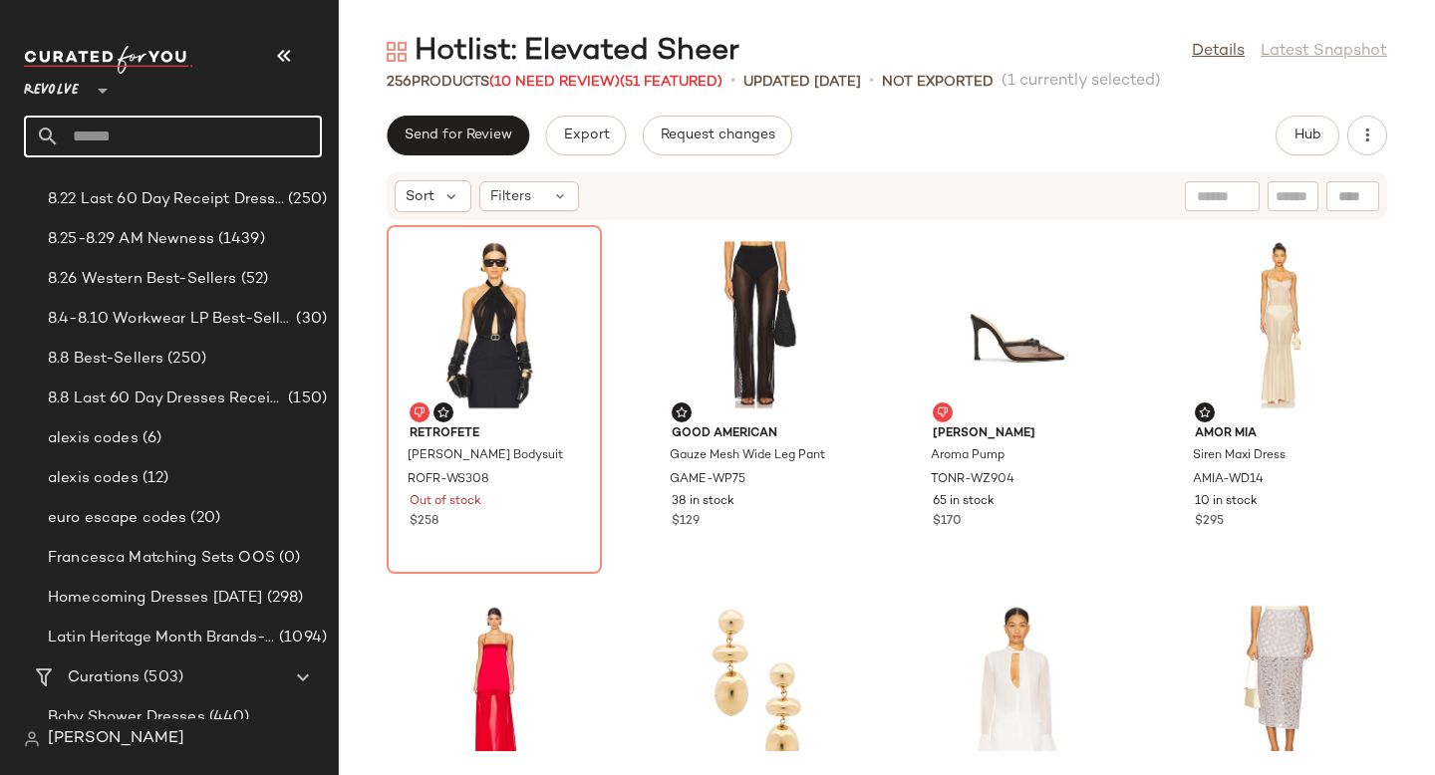
scroll to position [481, 0]
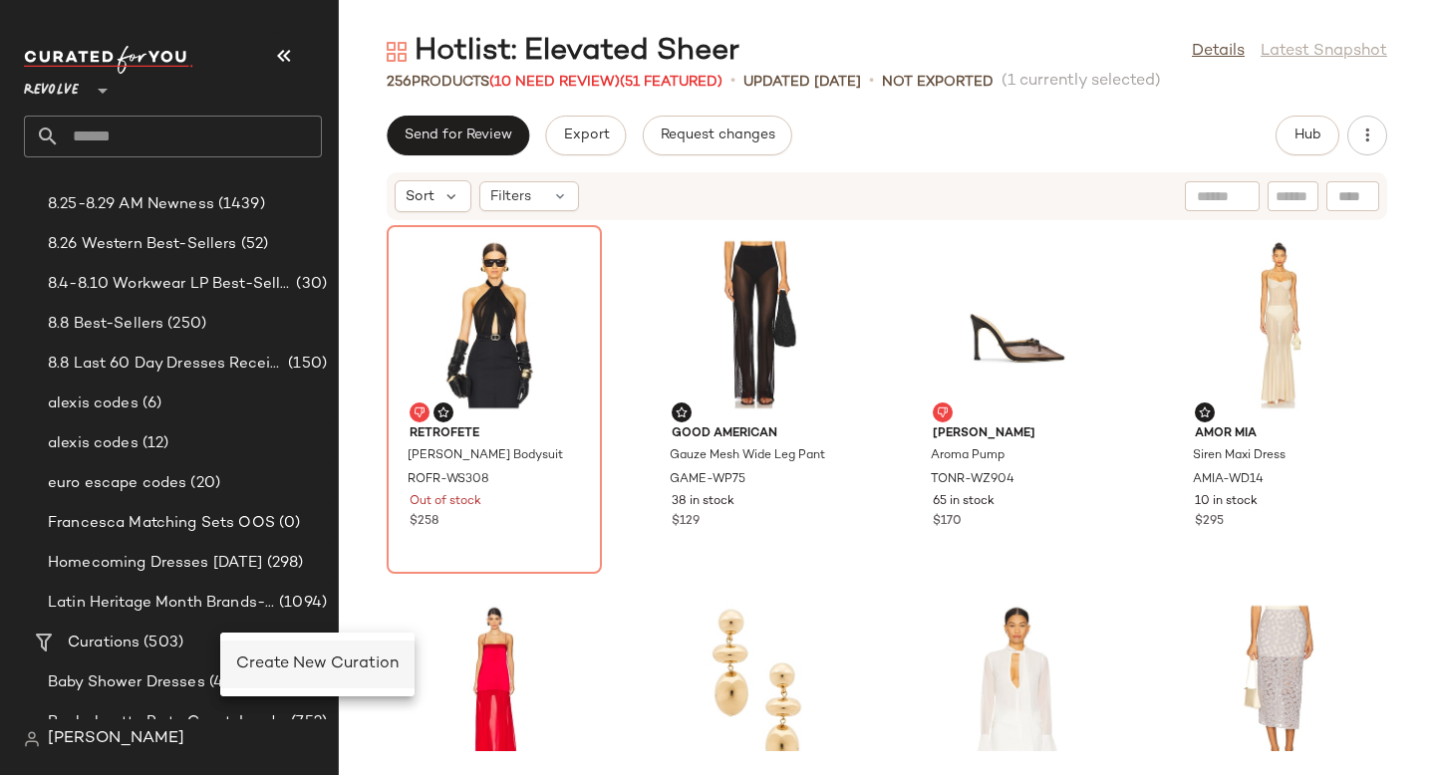
click at [275, 656] on span "Create New Curation" at bounding box center [317, 664] width 162 height 17
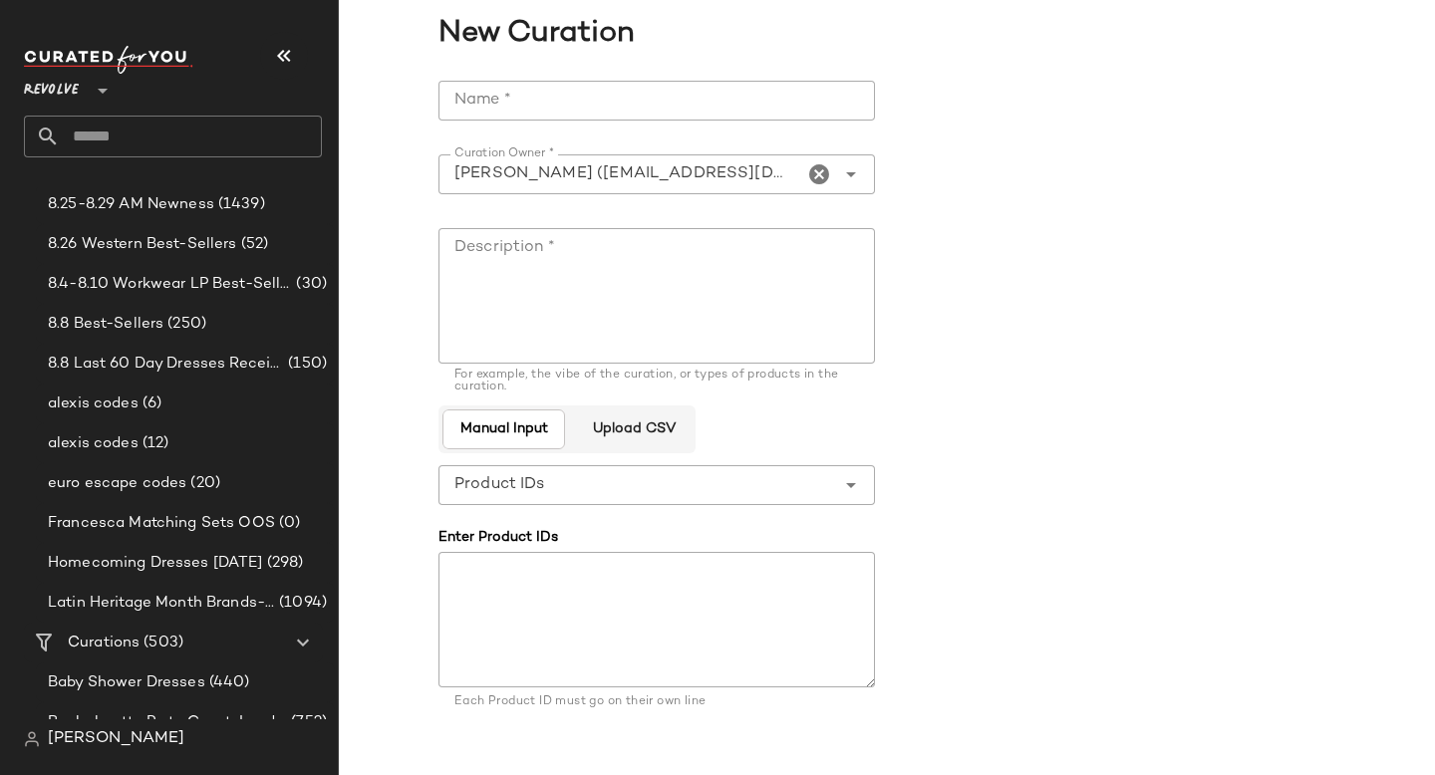
click at [556, 86] on input "Name *" at bounding box center [656, 101] width 436 height 40
paste input "**********"
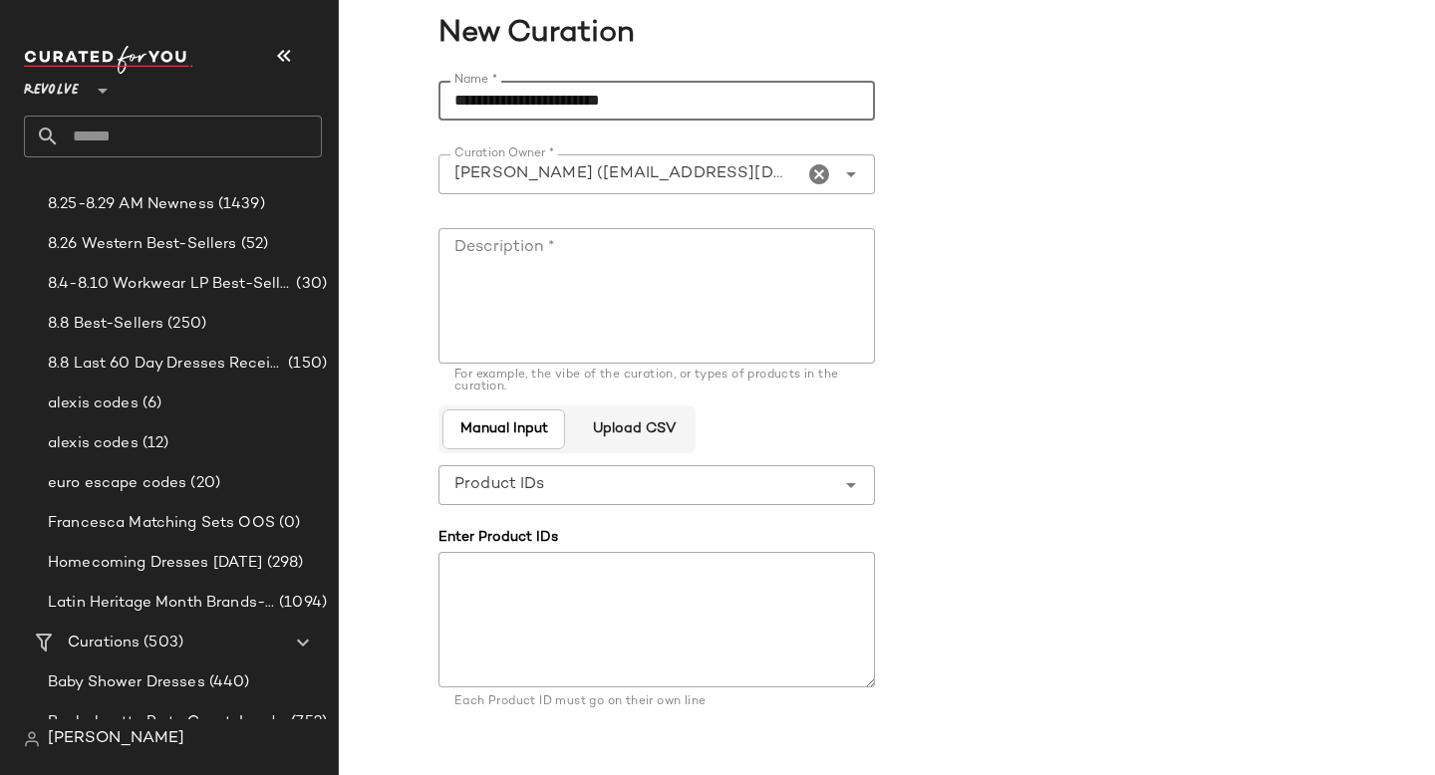
type input "**********"
click at [528, 250] on textarea "Description *" at bounding box center [656, 296] width 436 height 136
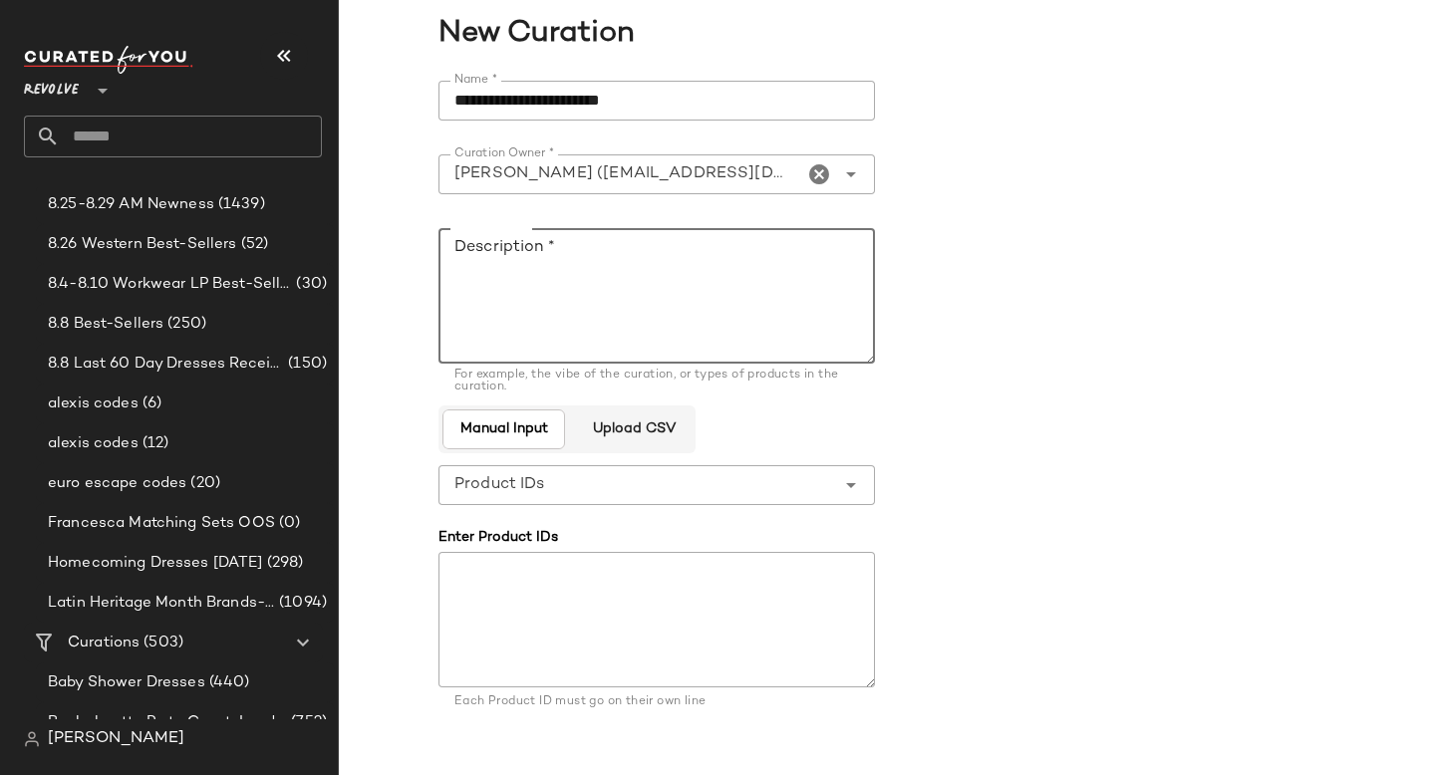
paste textarea "**********"
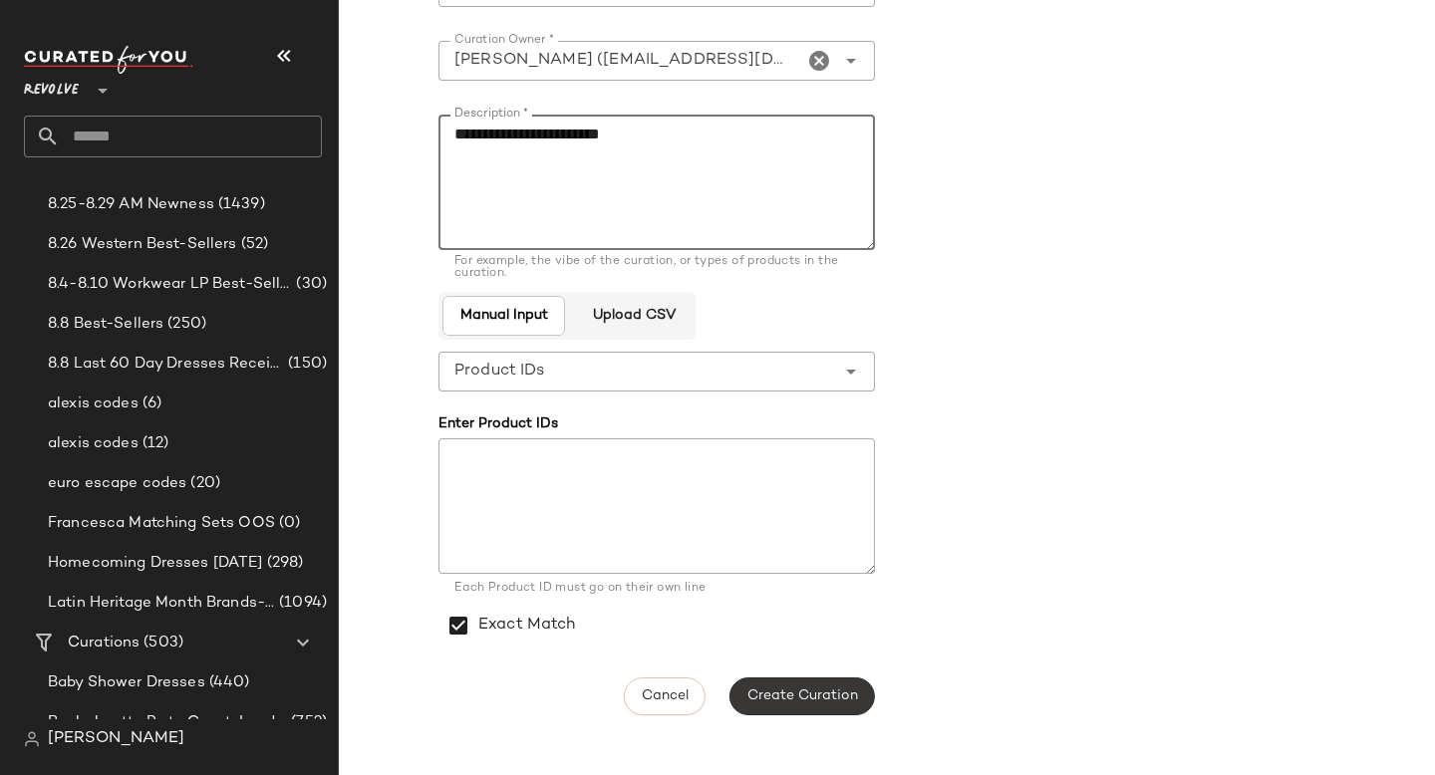
type textarea "**********"
click at [781, 691] on span "Create Curation" at bounding box center [802, 697] width 112 height 16
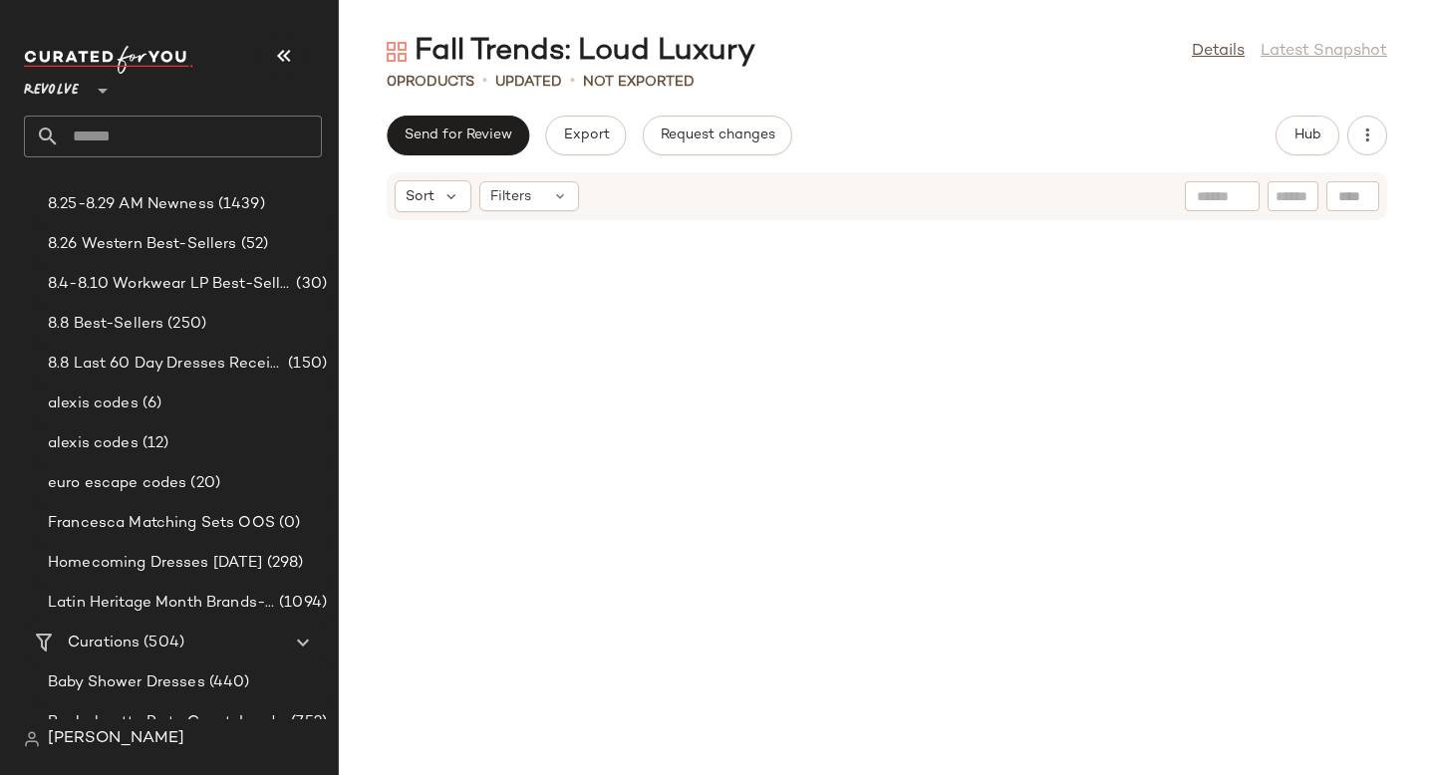
click at [835, 440] on div at bounding box center [887, 486] width 1096 height 530
